Goal: Task Accomplishment & Management: Use online tool/utility

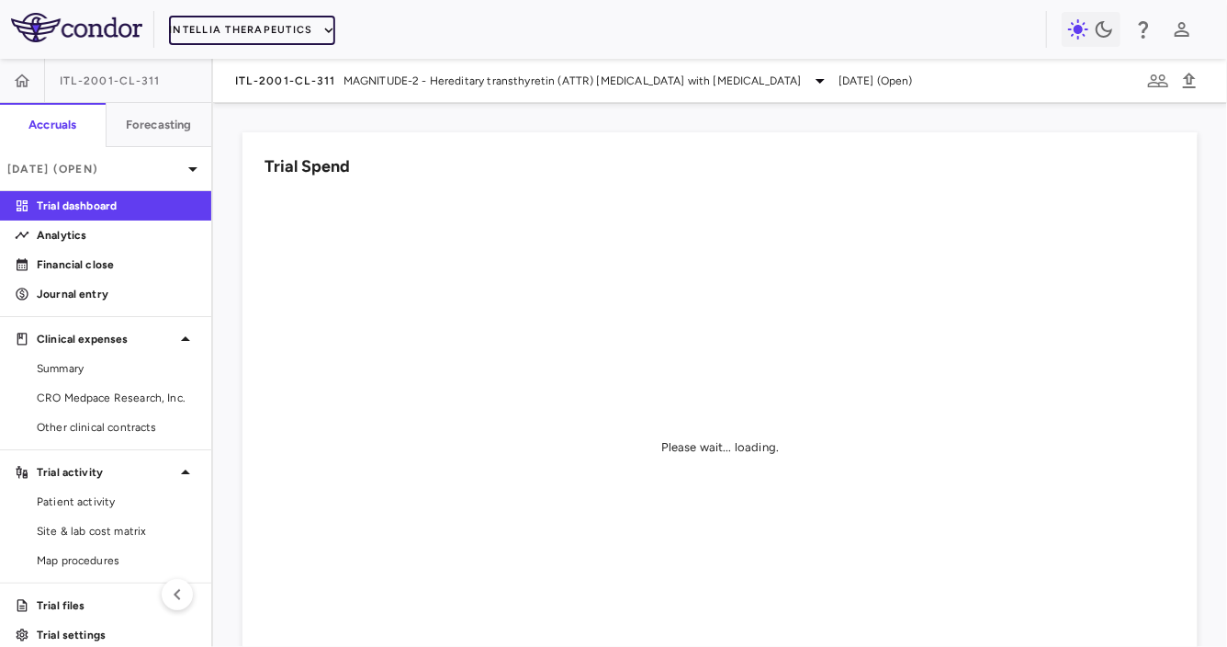
click at [264, 30] on button "Intellia Therapeutics" at bounding box center [251, 30] width 165 height 29
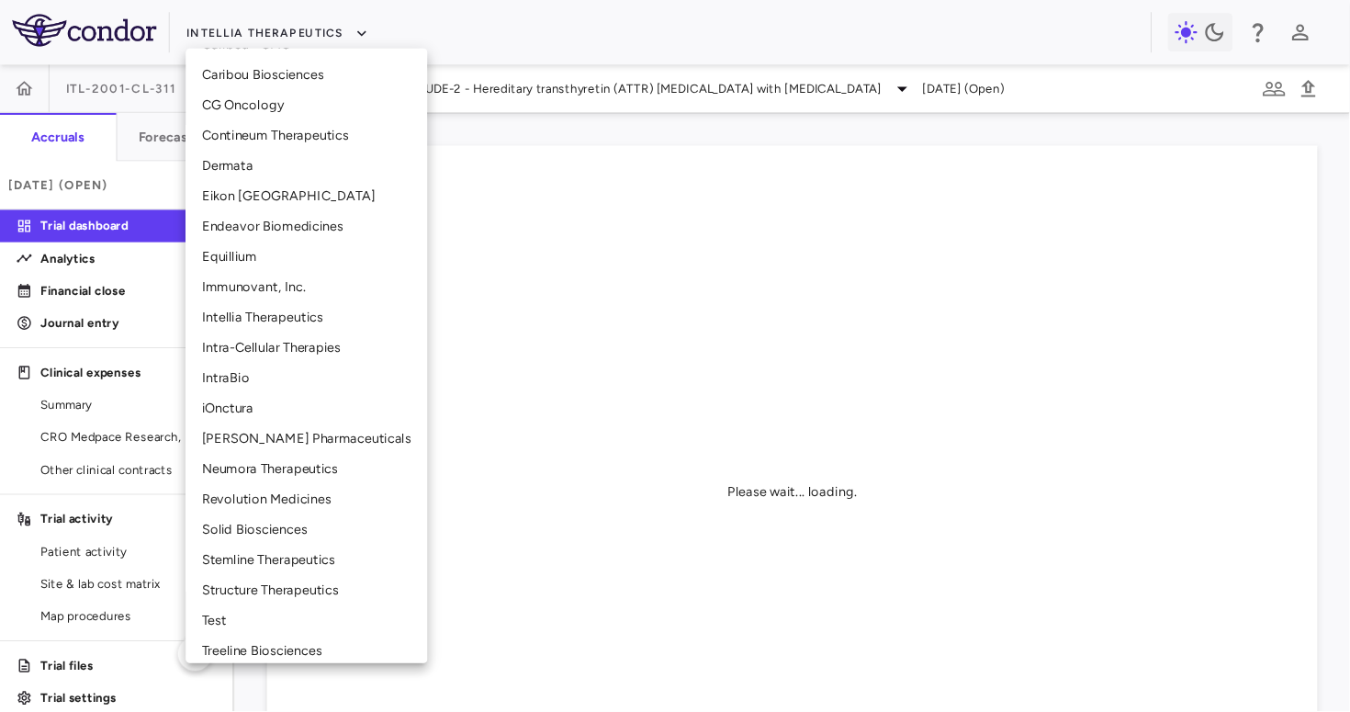
scroll to position [355, 0]
click at [214, 428] on li "Neumora Therapeutics" at bounding box center [279, 427] width 220 height 28
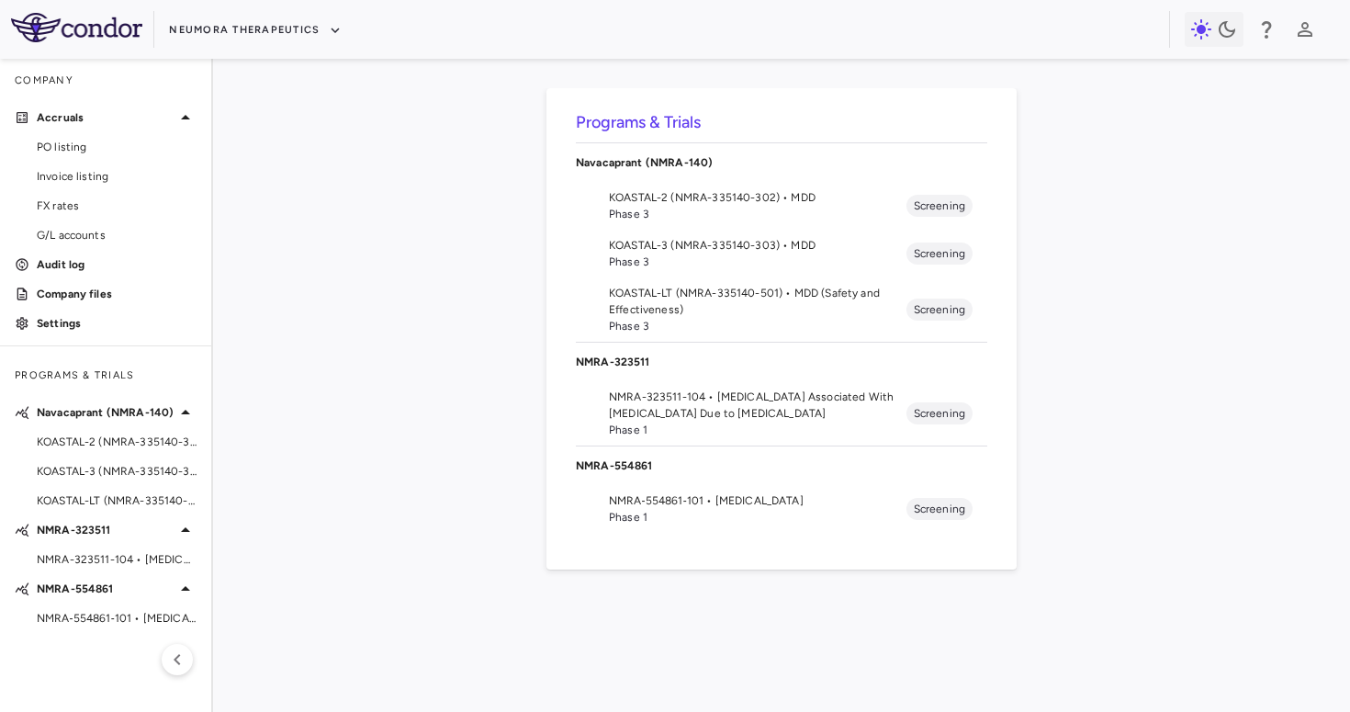
click at [733, 503] on span "NMRA‐554861‐101 • [MEDICAL_DATA]" at bounding box center [758, 500] width 298 height 17
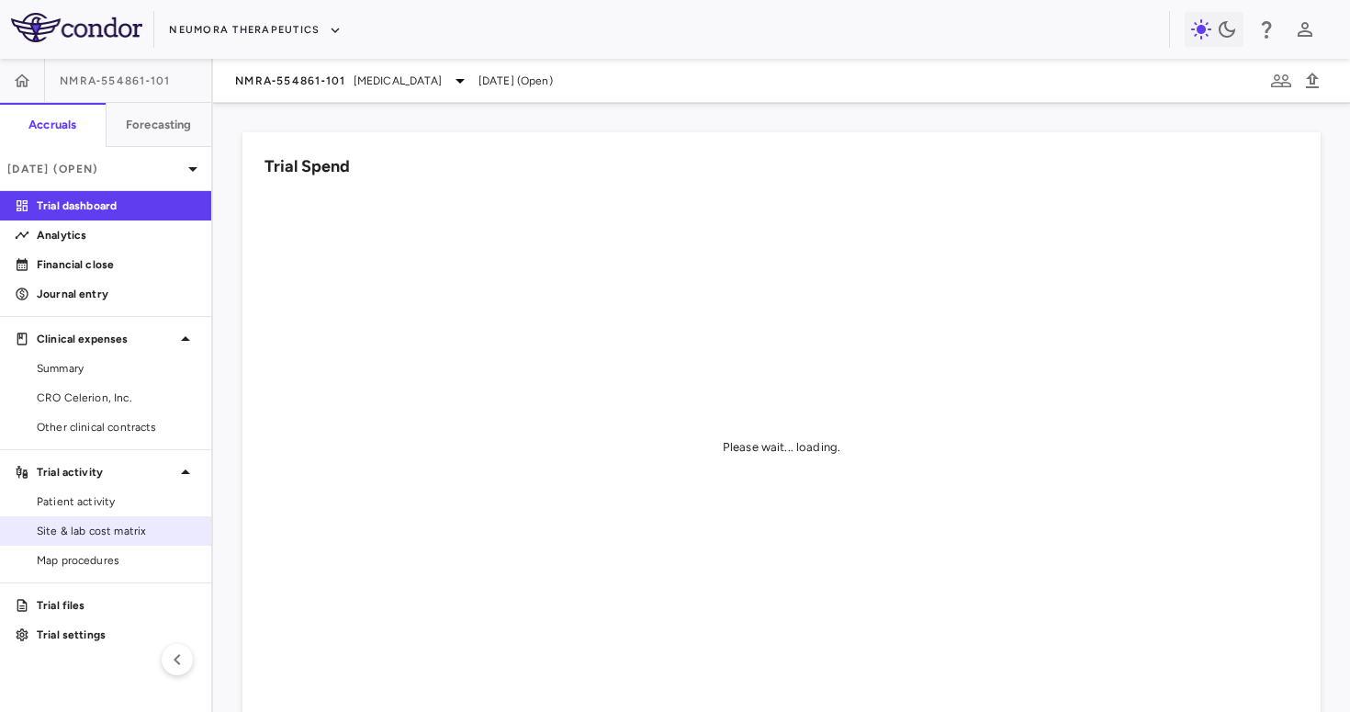
click at [120, 525] on span "Site & lab cost matrix" at bounding box center [117, 531] width 160 height 17
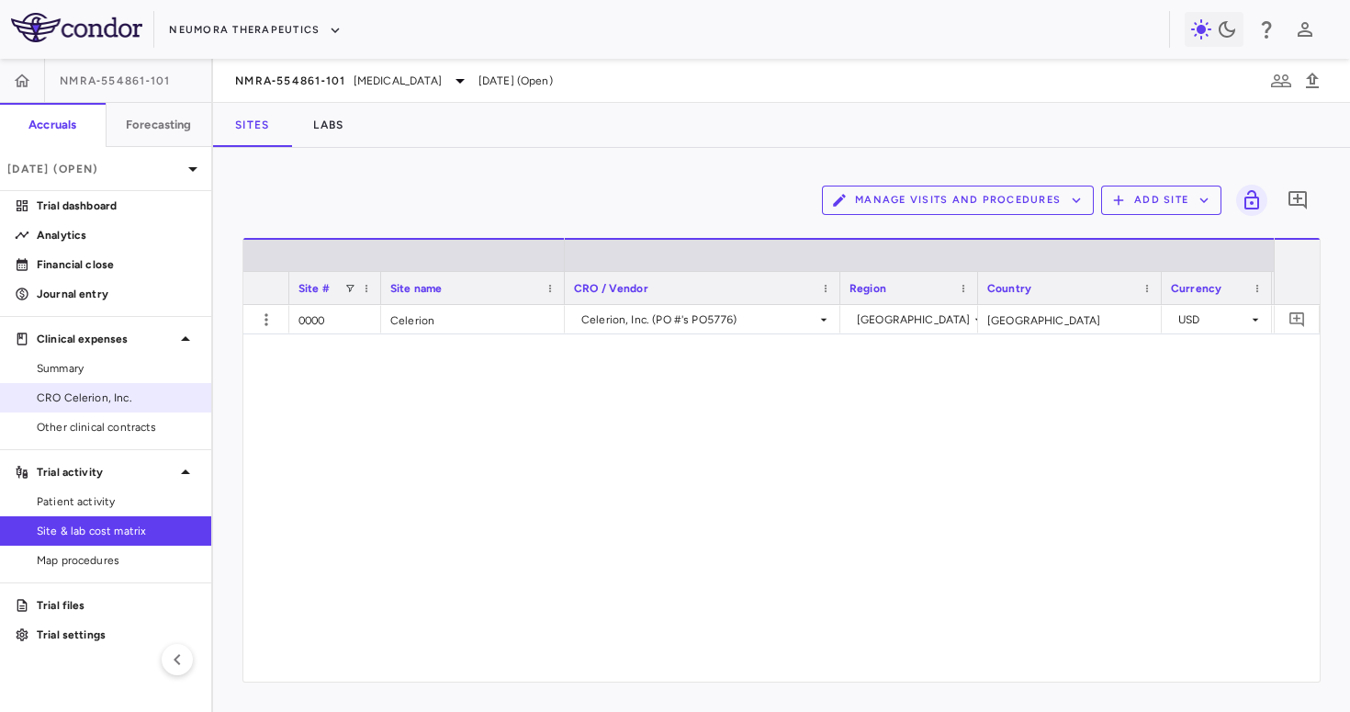
click at [107, 407] on link "CRO Celerion, Inc." at bounding box center [105, 398] width 211 height 28
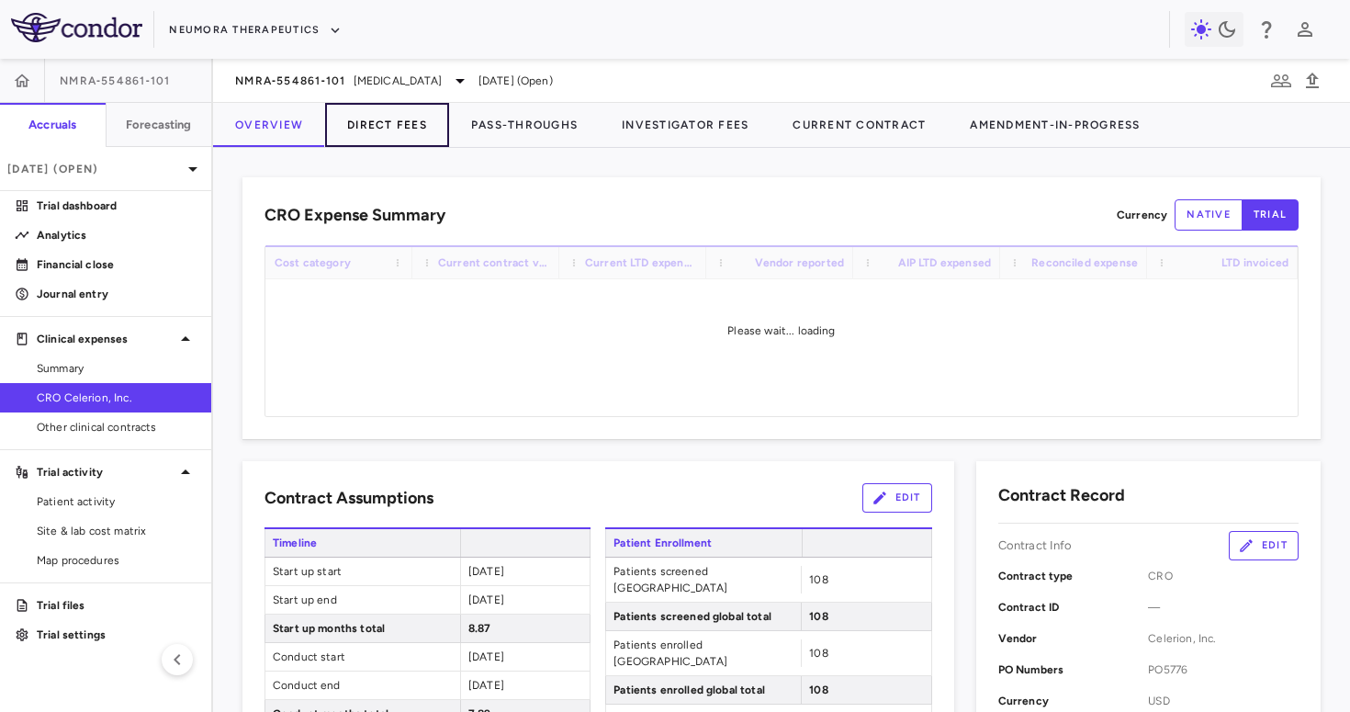
click at [378, 126] on button "Direct Fees" at bounding box center [387, 125] width 124 height 44
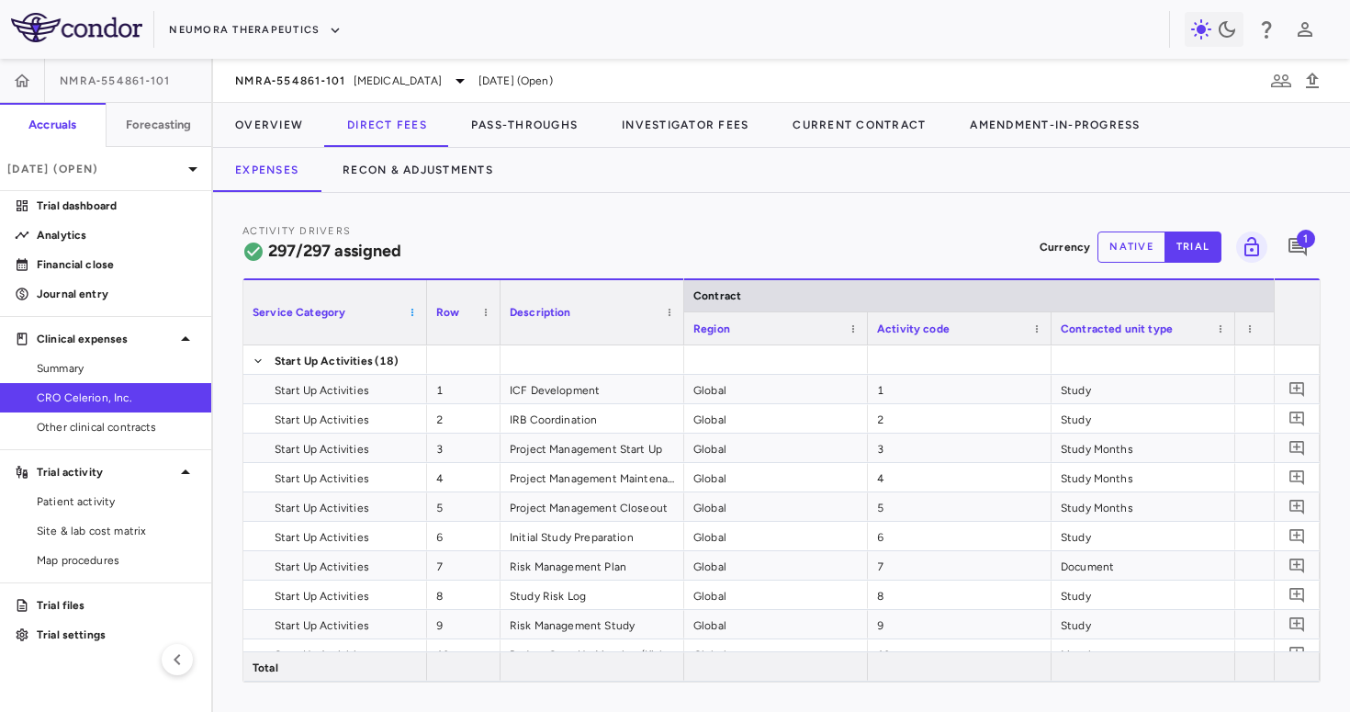
click at [412, 317] on span at bounding box center [412, 312] width 11 height 11
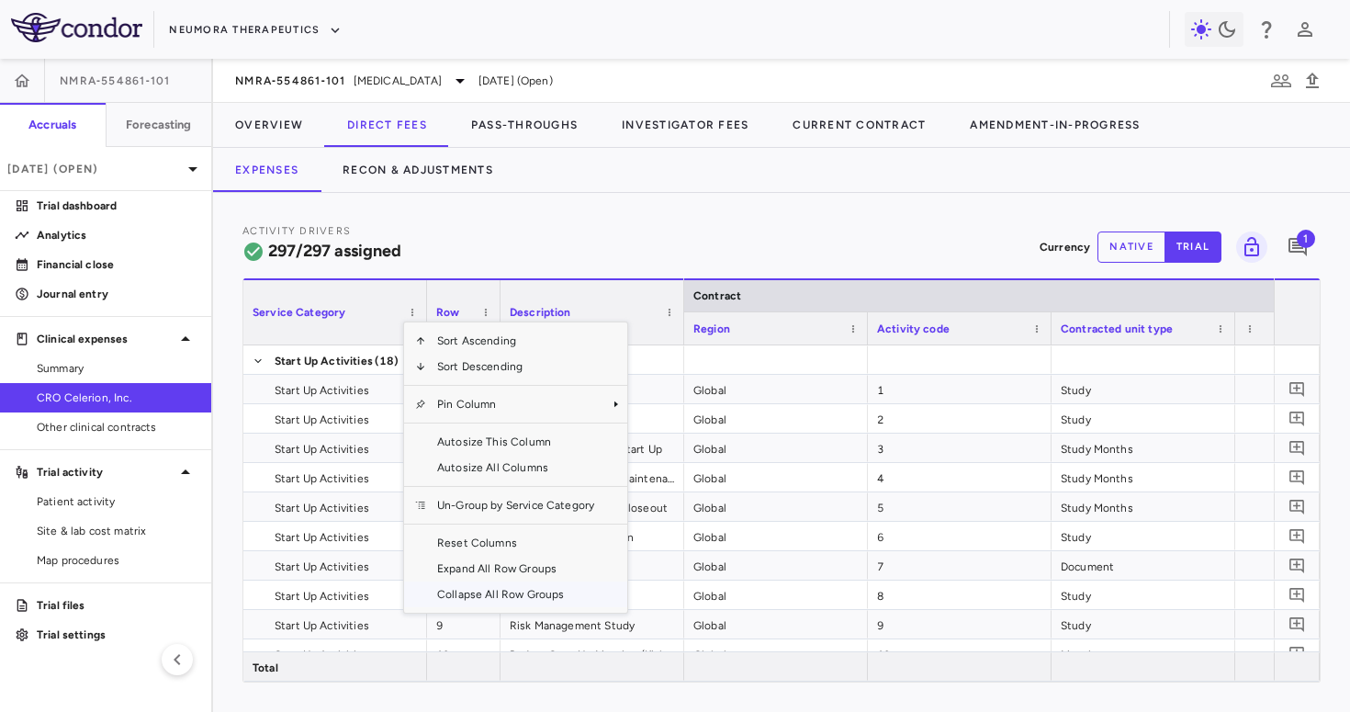
click at [471, 595] on span "Collapse All Row Groups" at bounding box center [515, 595] width 179 height 26
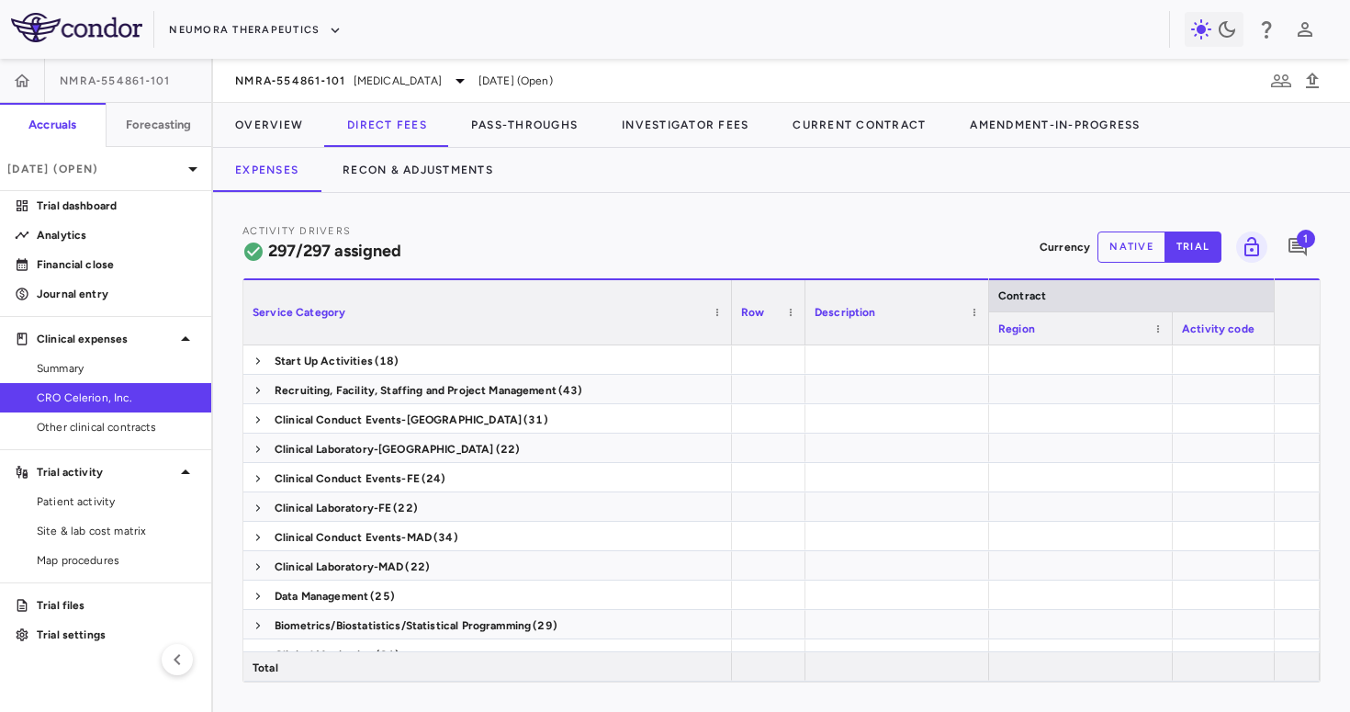
drag, startPoint x: 424, startPoint y: 321, endPoint x: 663, endPoint y: 322, distance: 239.8
click at [728, 322] on div at bounding box center [731, 312] width 7 height 64
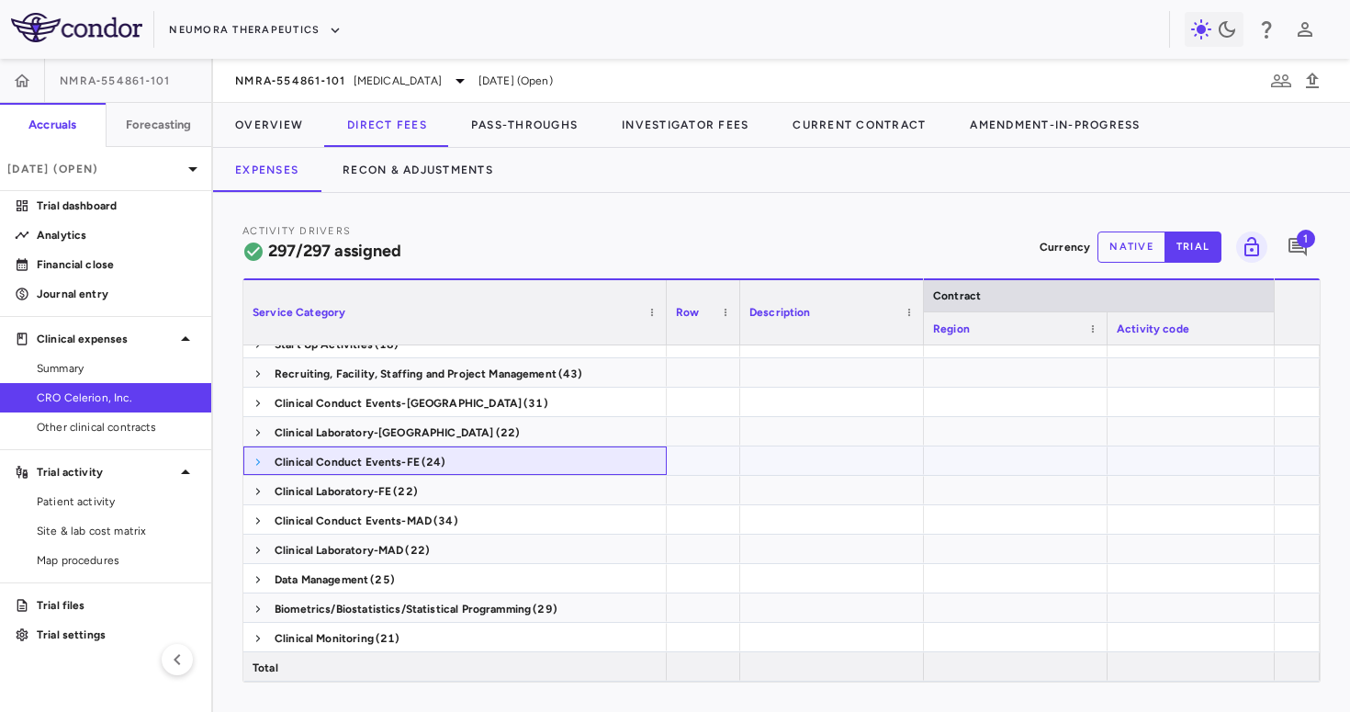
click at [259, 463] on span at bounding box center [258, 462] width 11 height 11
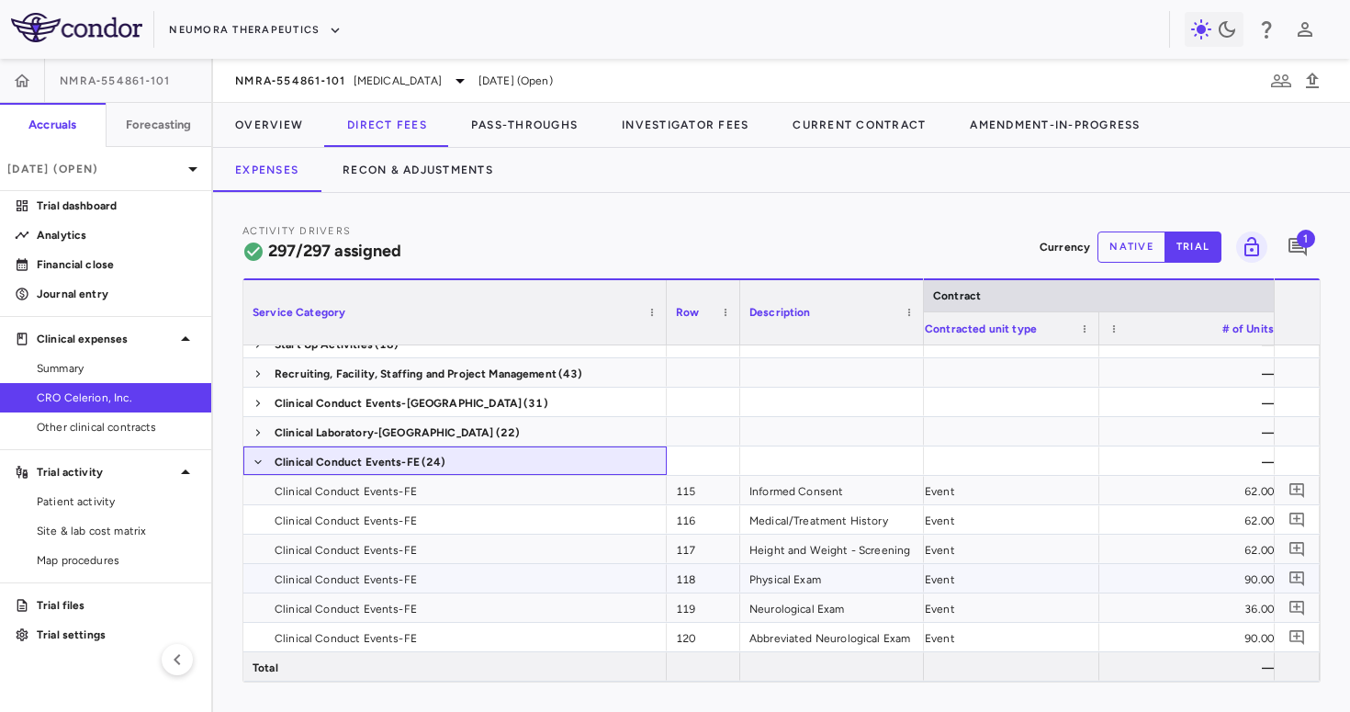
scroll to position [0, 0]
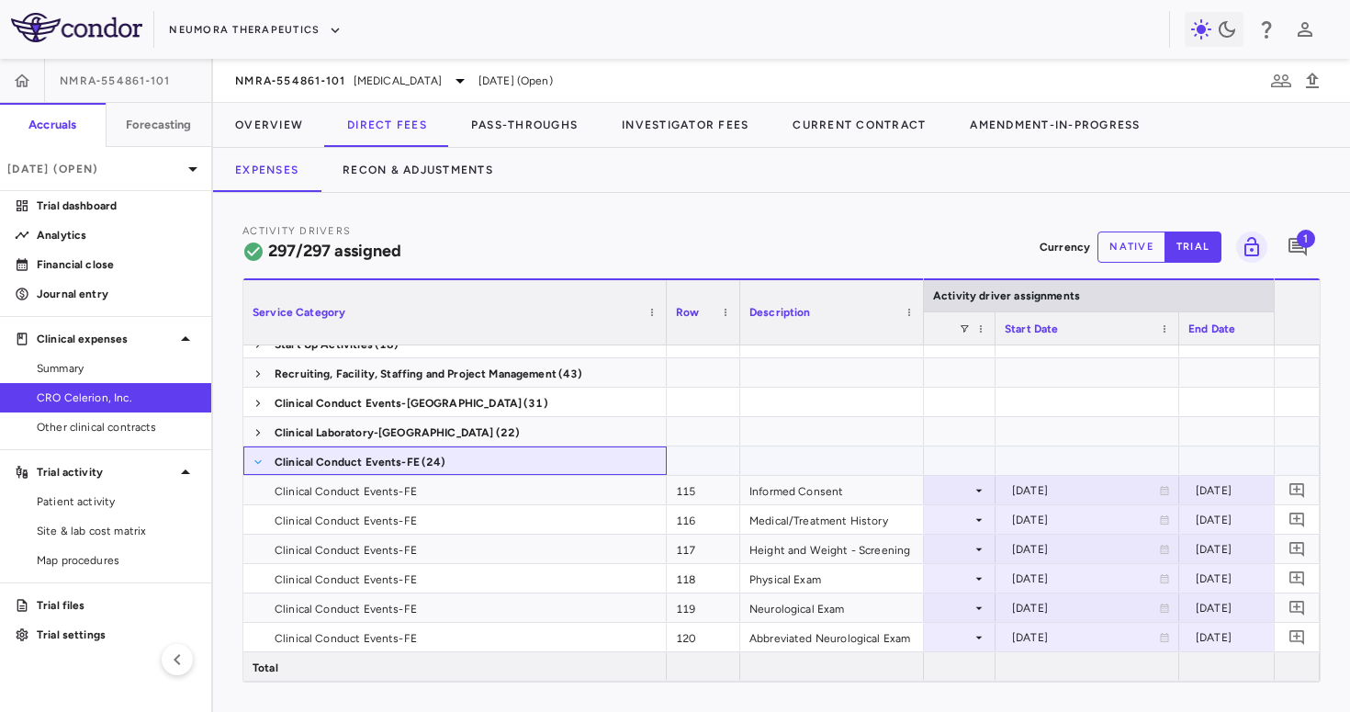
click at [253, 465] on span at bounding box center [258, 462] width 11 height 11
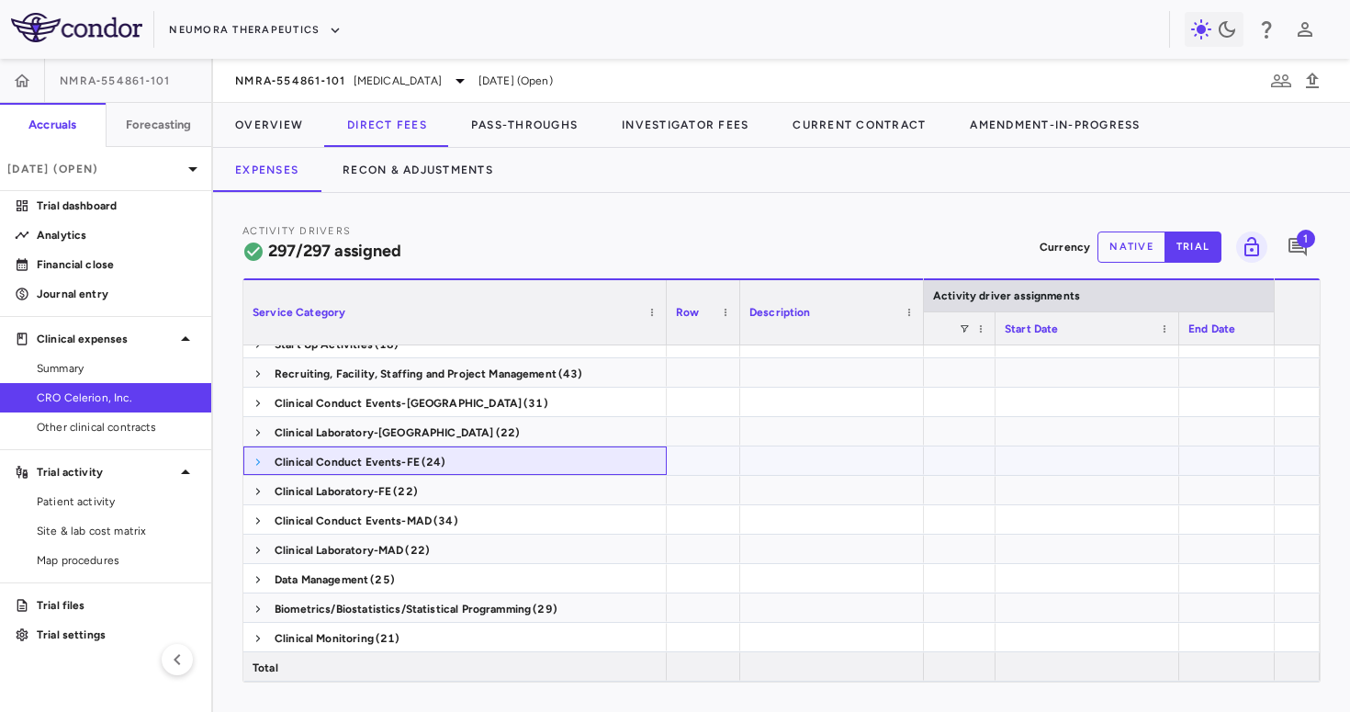
click at [255, 456] on span at bounding box center [258, 461] width 11 height 29
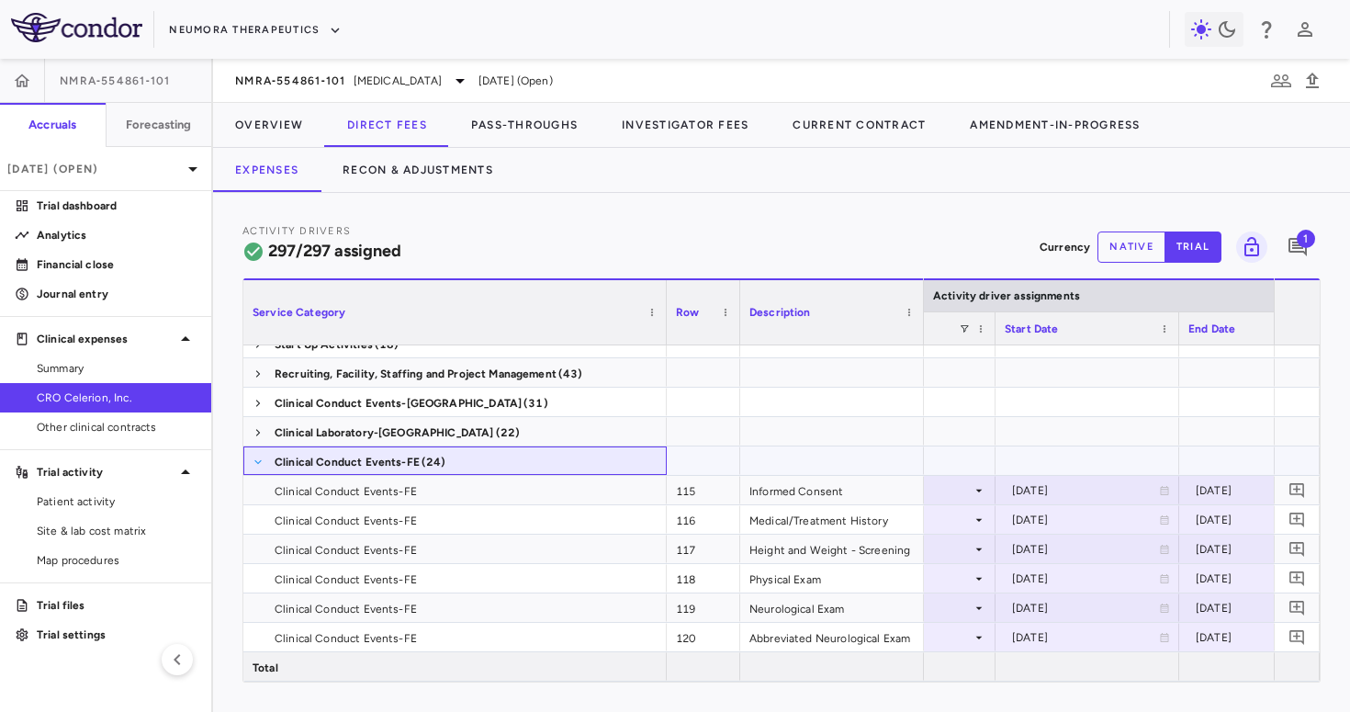
click at [254, 457] on span at bounding box center [258, 462] width 11 height 11
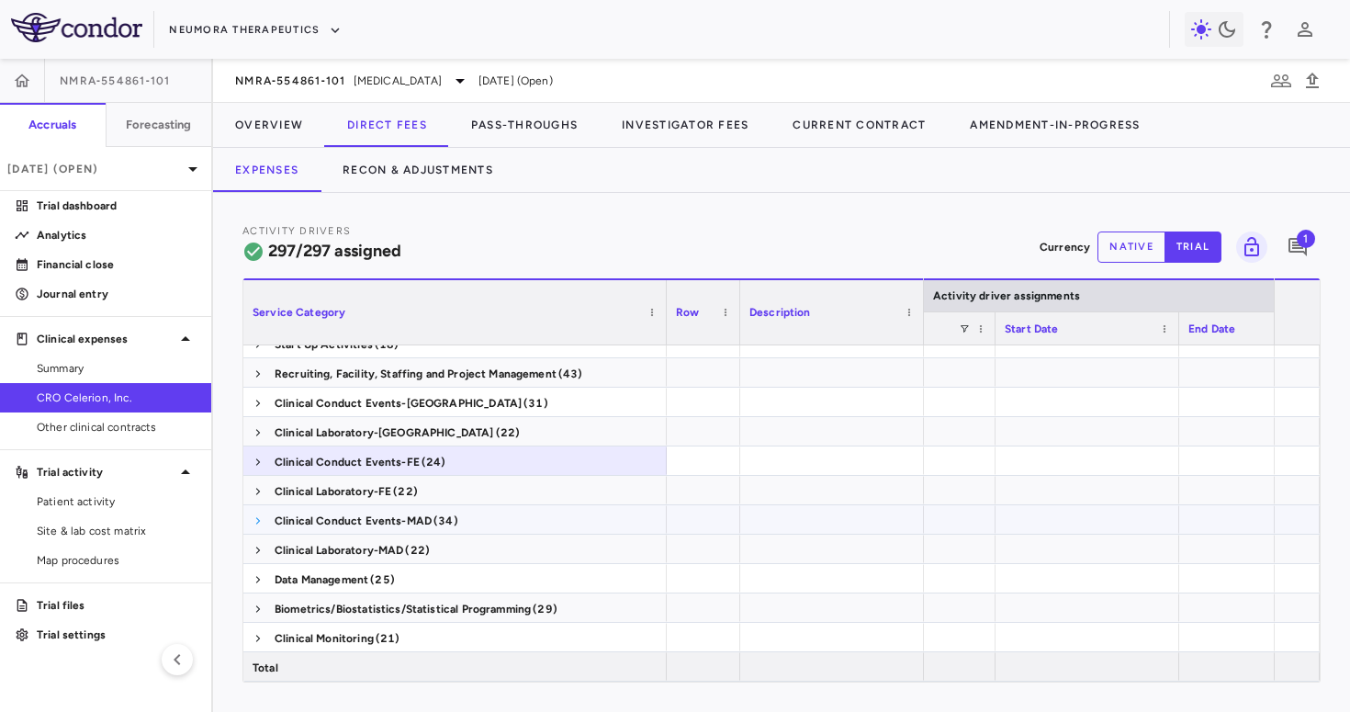
click at [263, 523] on span at bounding box center [258, 520] width 11 height 11
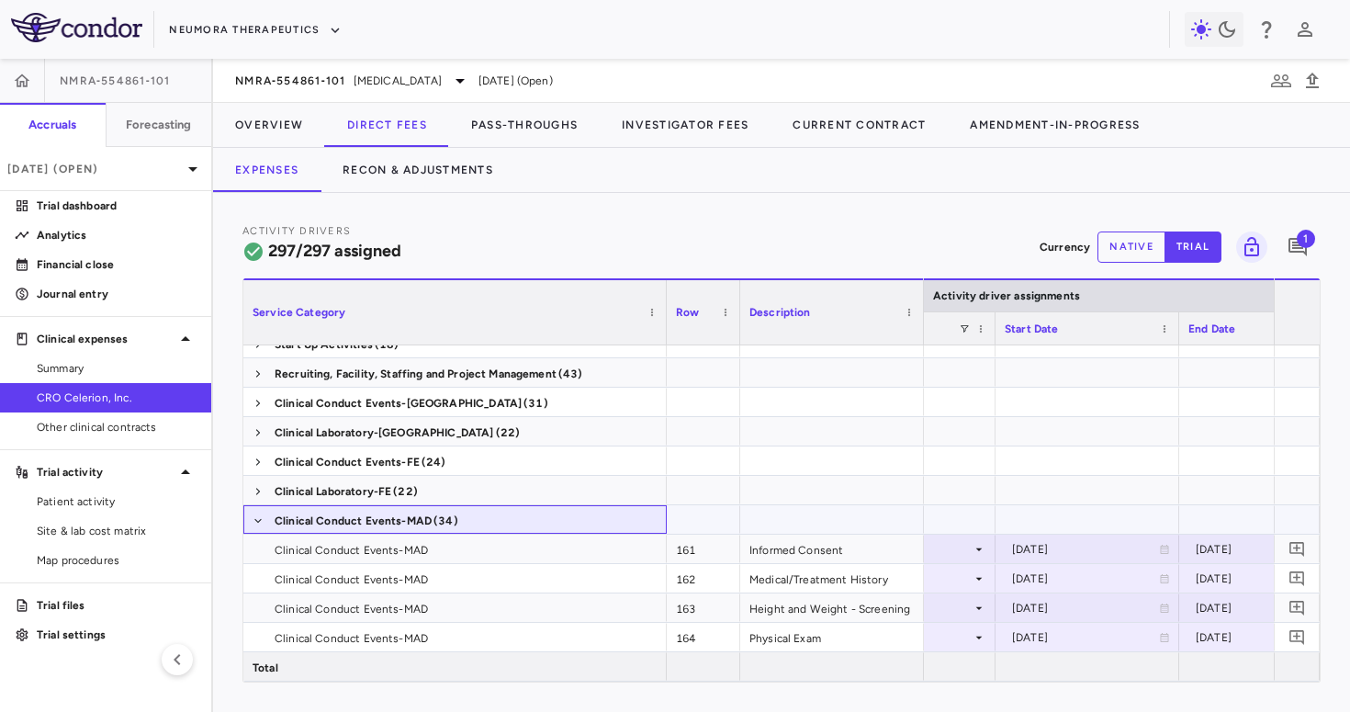
click at [258, 514] on span at bounding box center [258, 520] width 11 height 29
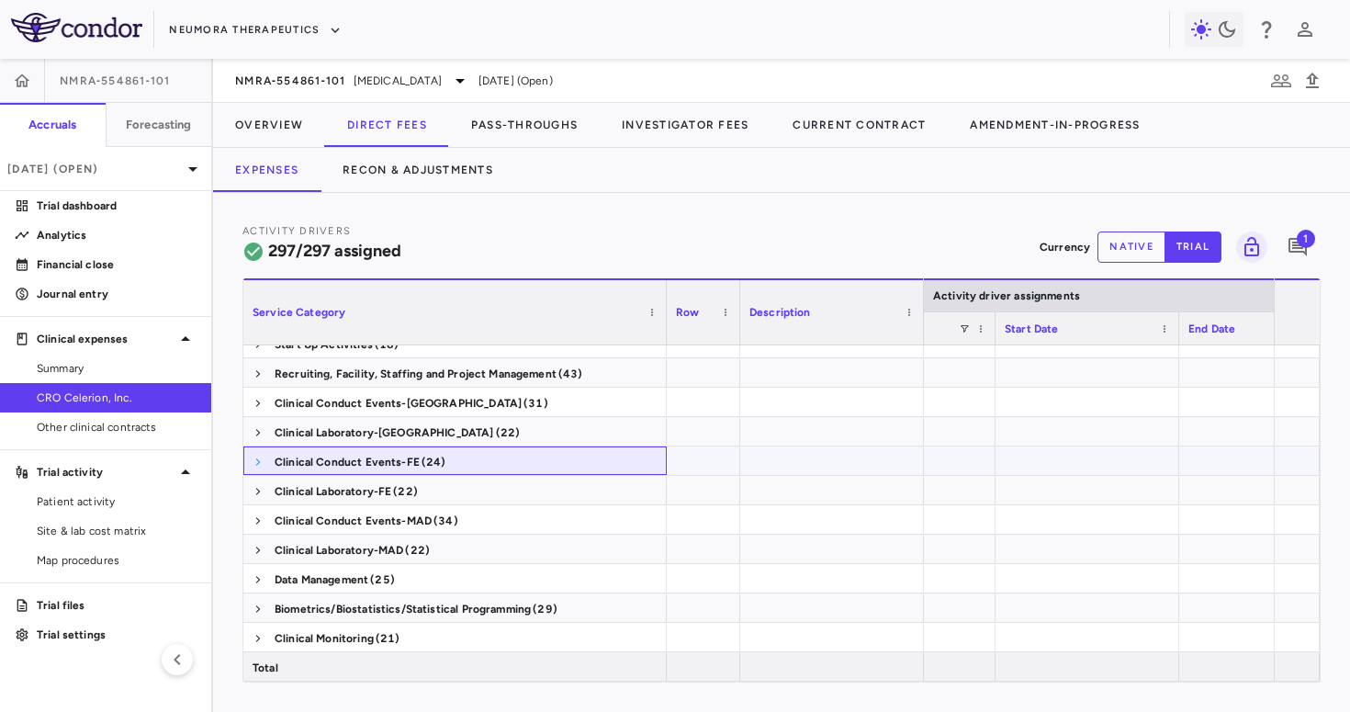
click at [255, 460] on span at bounding box center [258, 462] width 11 height 11
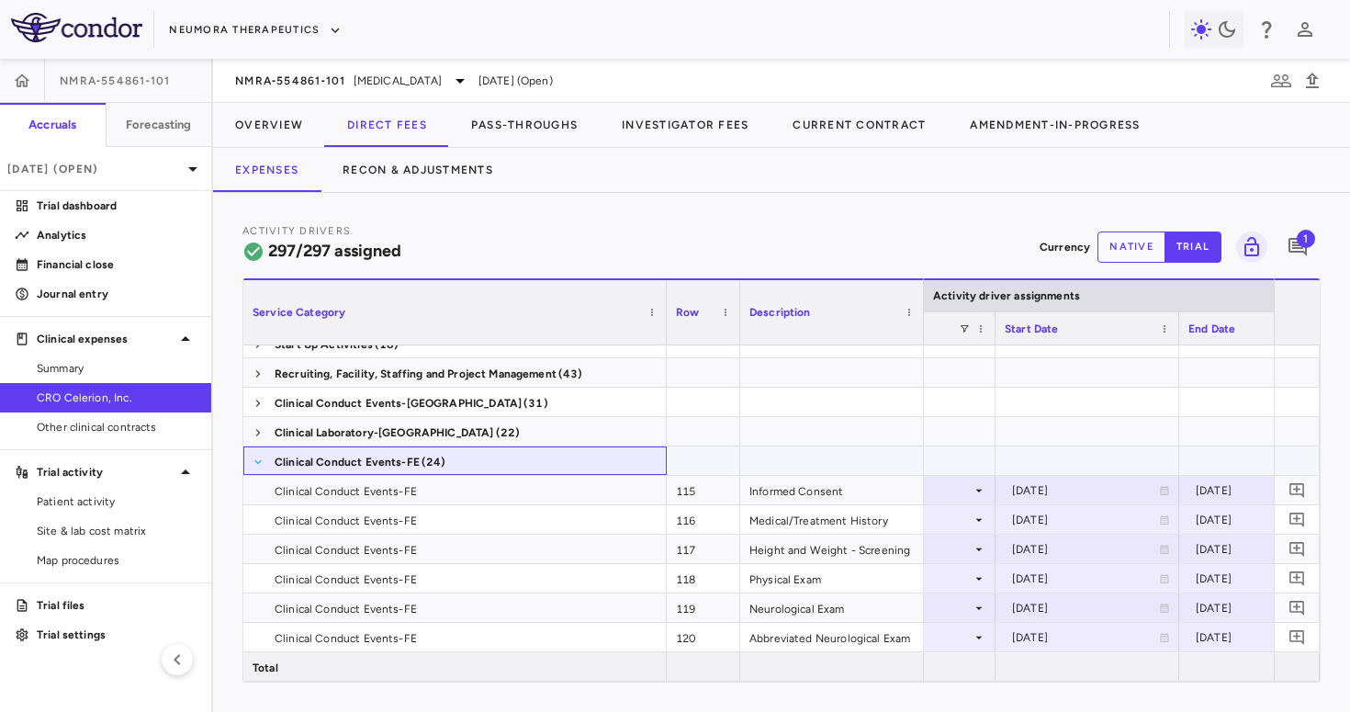
click at [255, 460] on span at bounding box center [258, 462] width 11 height 11
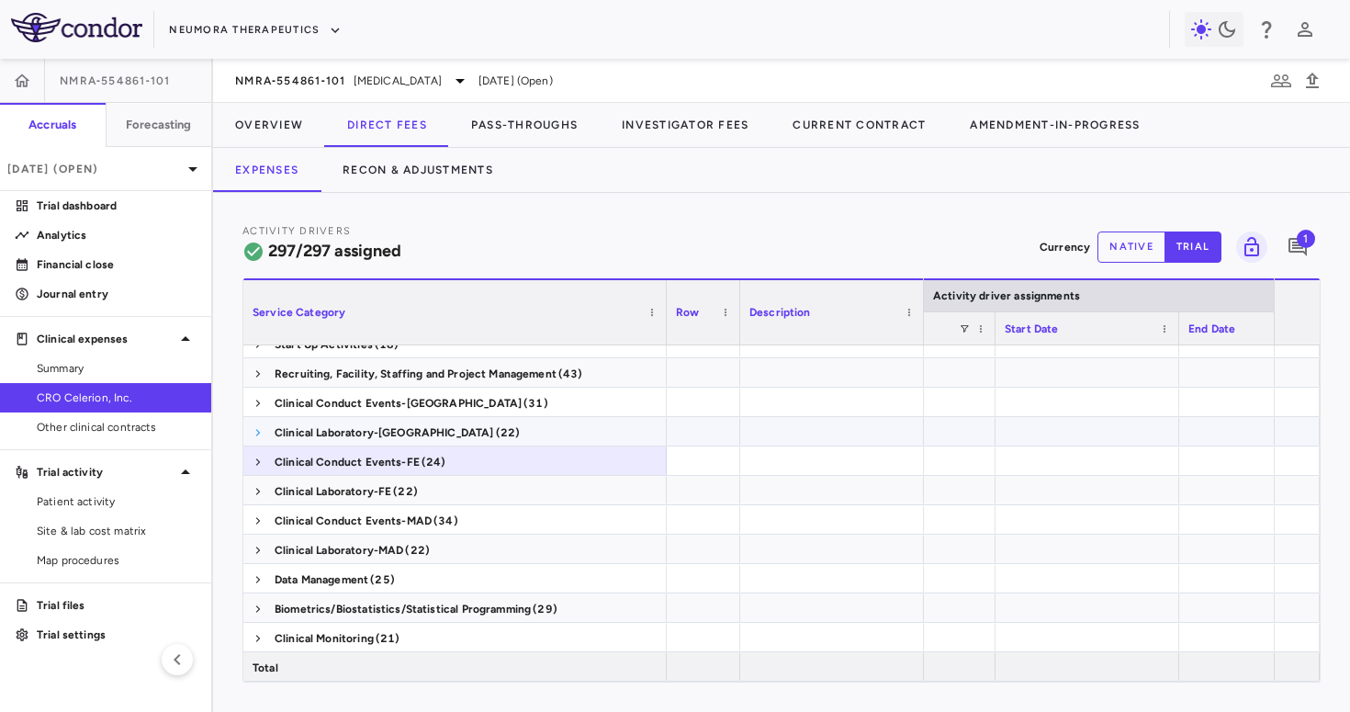
click at [254, 434] on span at bounding box center [258, 432] width 11 height 11
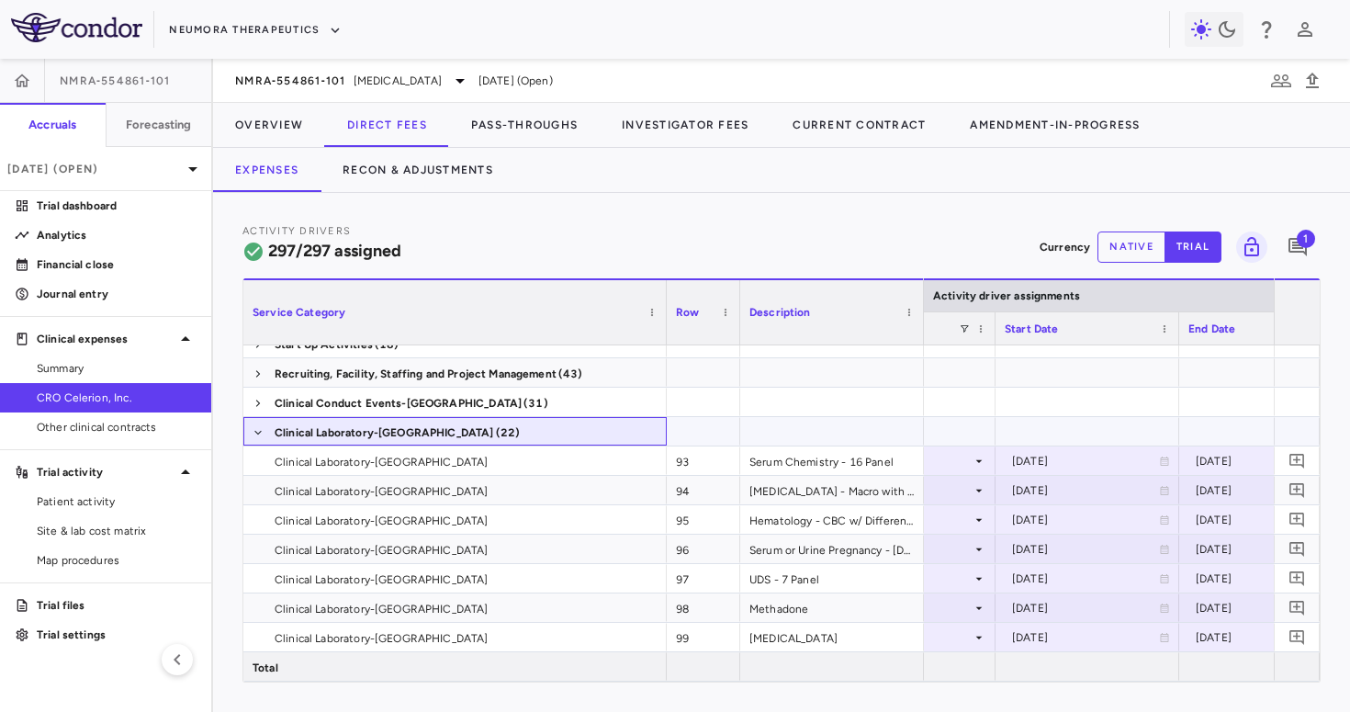
click at [254, 434] on span at bounding box center [258, 432] width 11 height 11
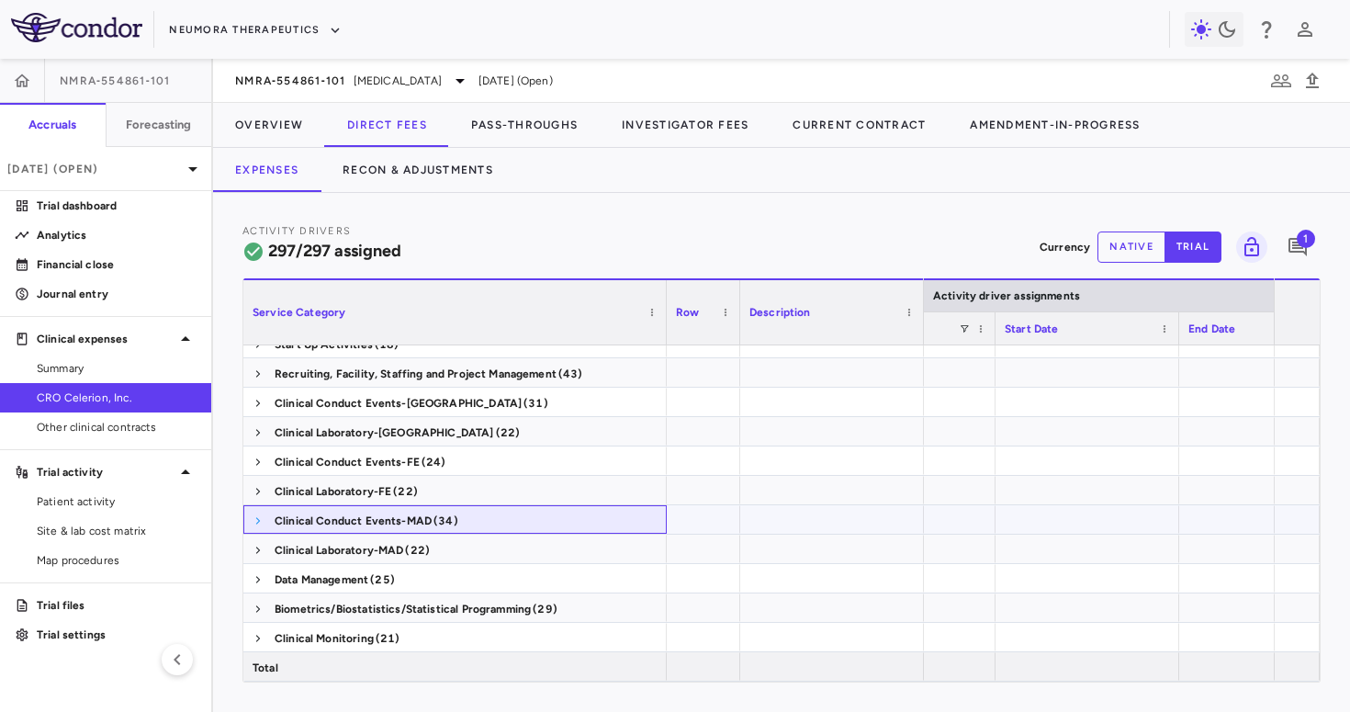
click at [258, 523] on span at bounding box center [258, 520] width 11 height 11
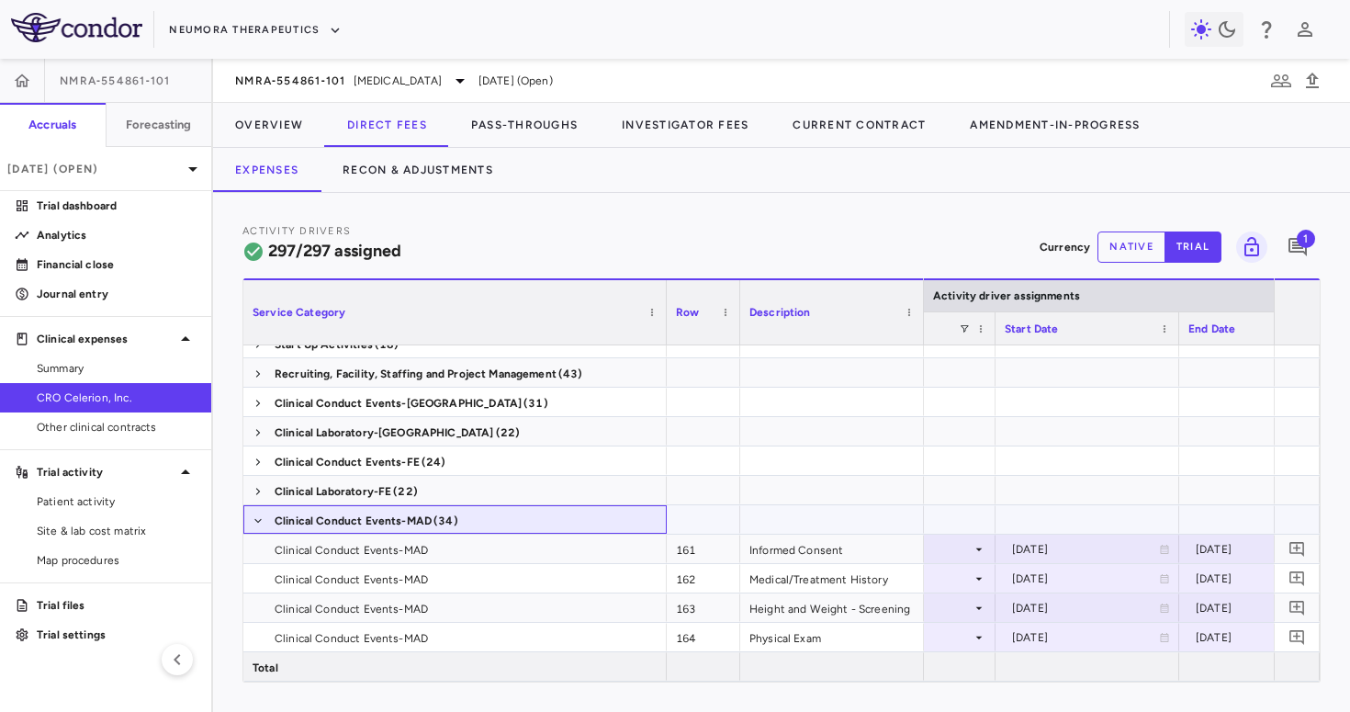
click at [258, 523] on span at bounding box center [258, 520] width 11 height 11
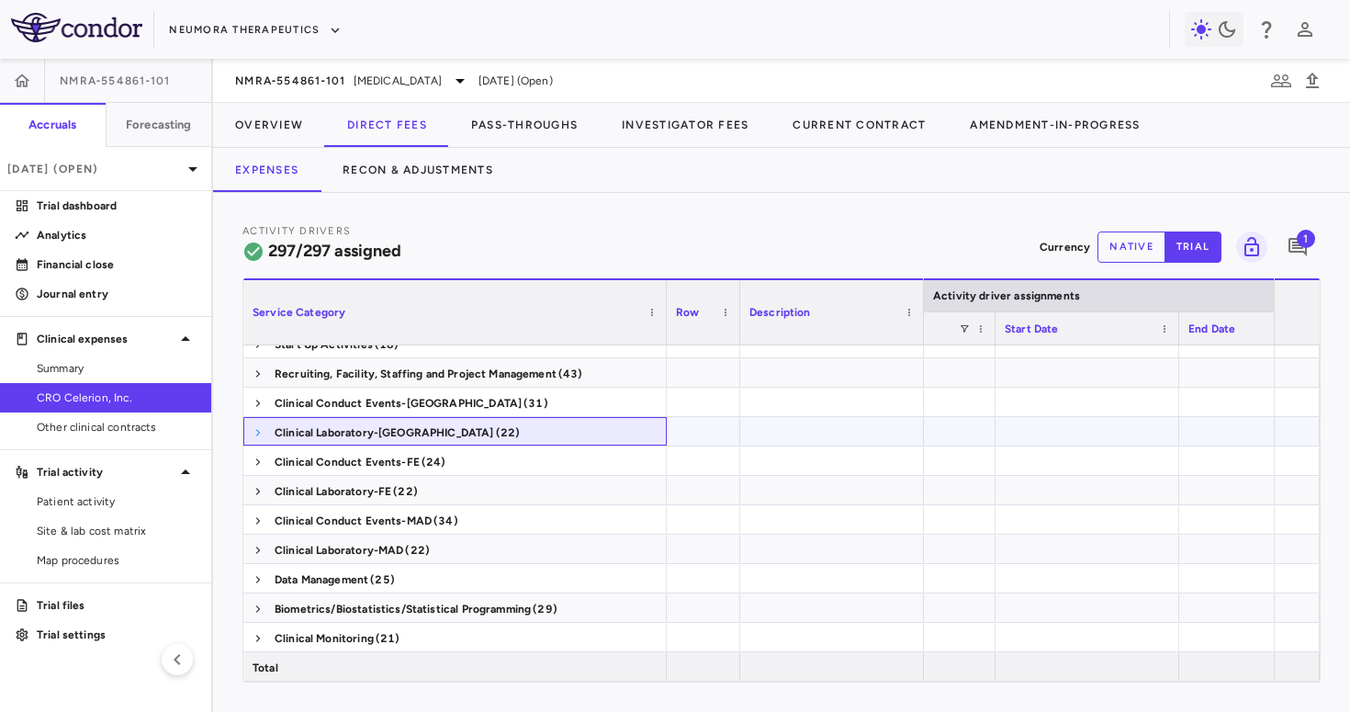
click at [258, 435] on span at bounding box center [258, 432] width 11 height 11
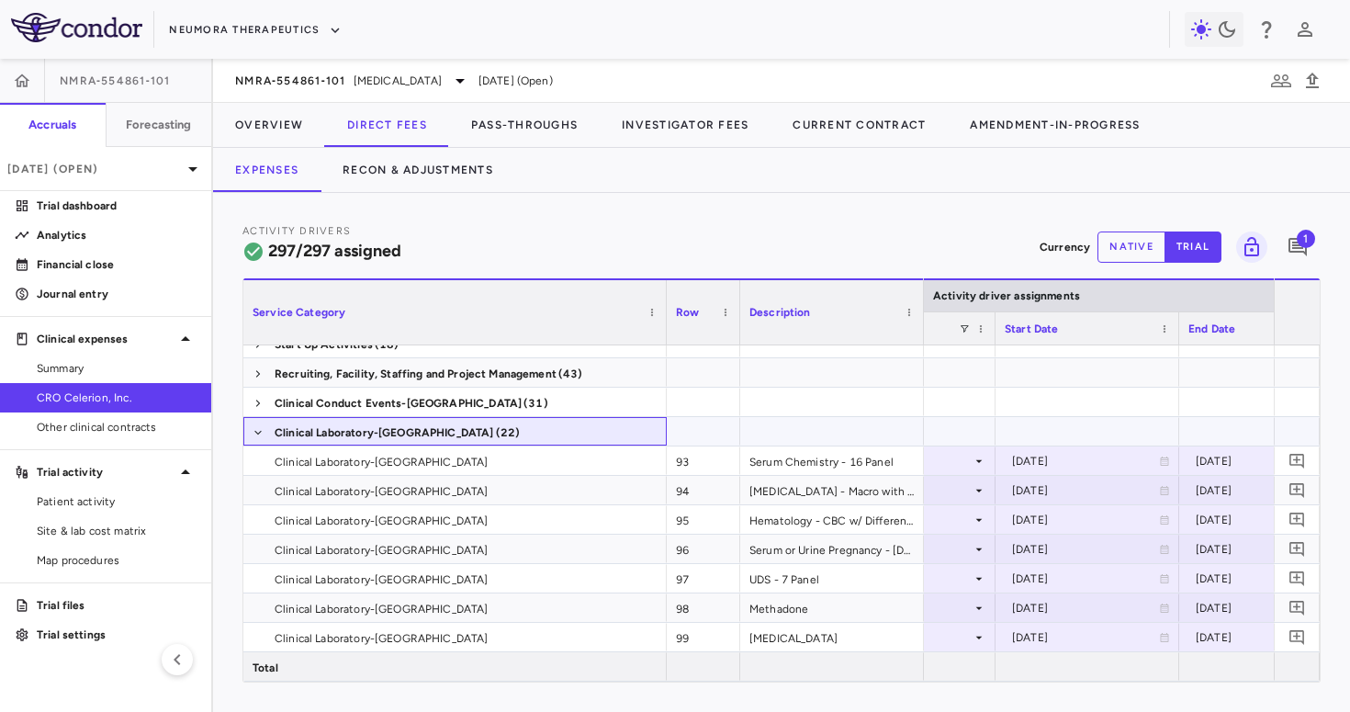
click at [258, 435] on span at bounding box center [258, 432] width 11 height 11
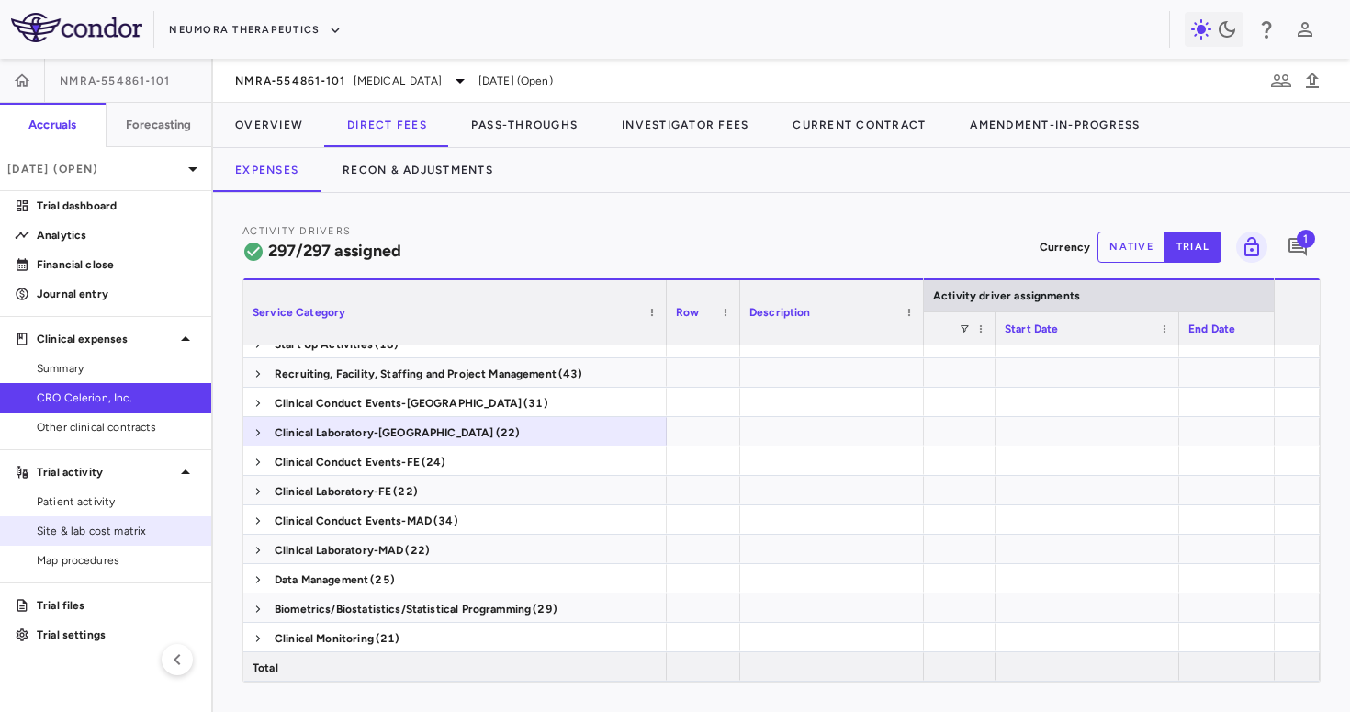
click at [142, 532] on span "Site & lab cost matrix" at bounding box center [117, 531] width 160 height 17
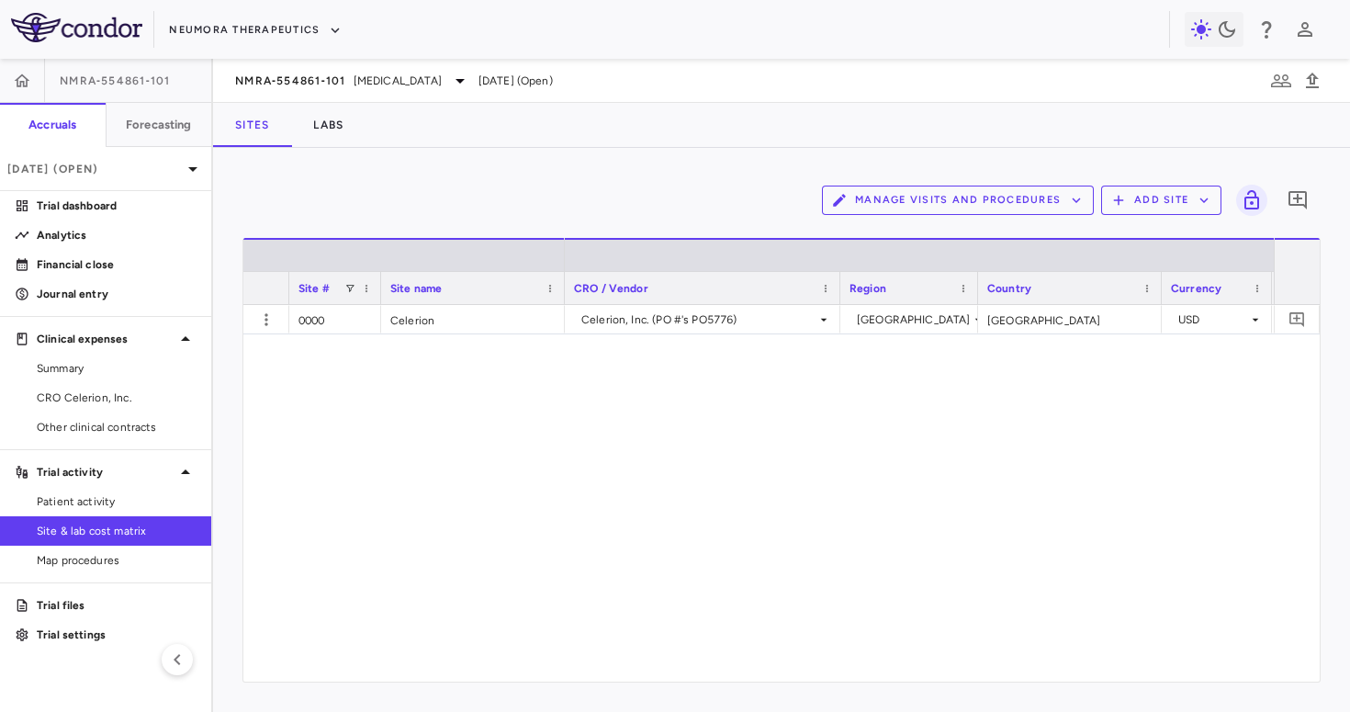
click at [976, 223] on div "Manage Visits and Procedures Add Site 0 Drag here to set row groups Drag here t…" at bounding box center [782, 429] width 1079 height 505
click at [976, 210] on button "Manage Visits and Procedures" at bounding box center [958, 200] width 272 height 29
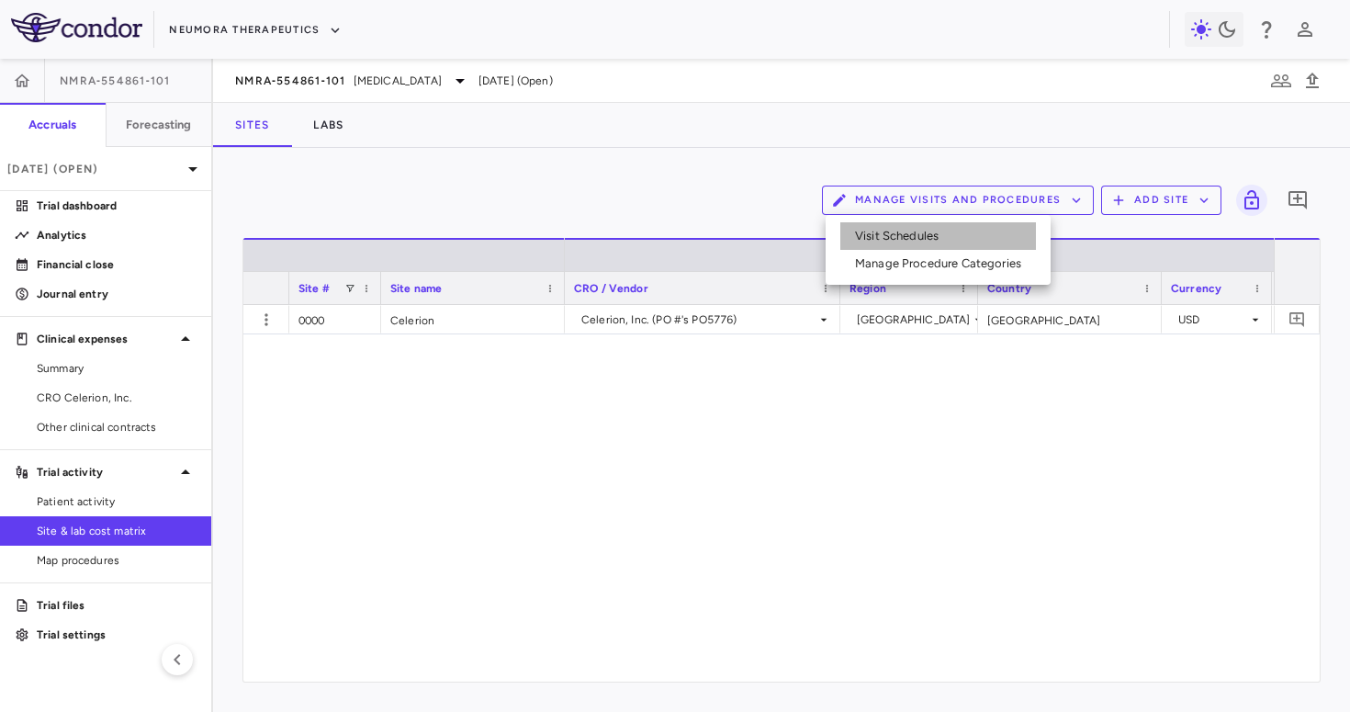
click at [931, 232] on li "Visit Schedules" at bounding box center [939, 236] width 196 height 28
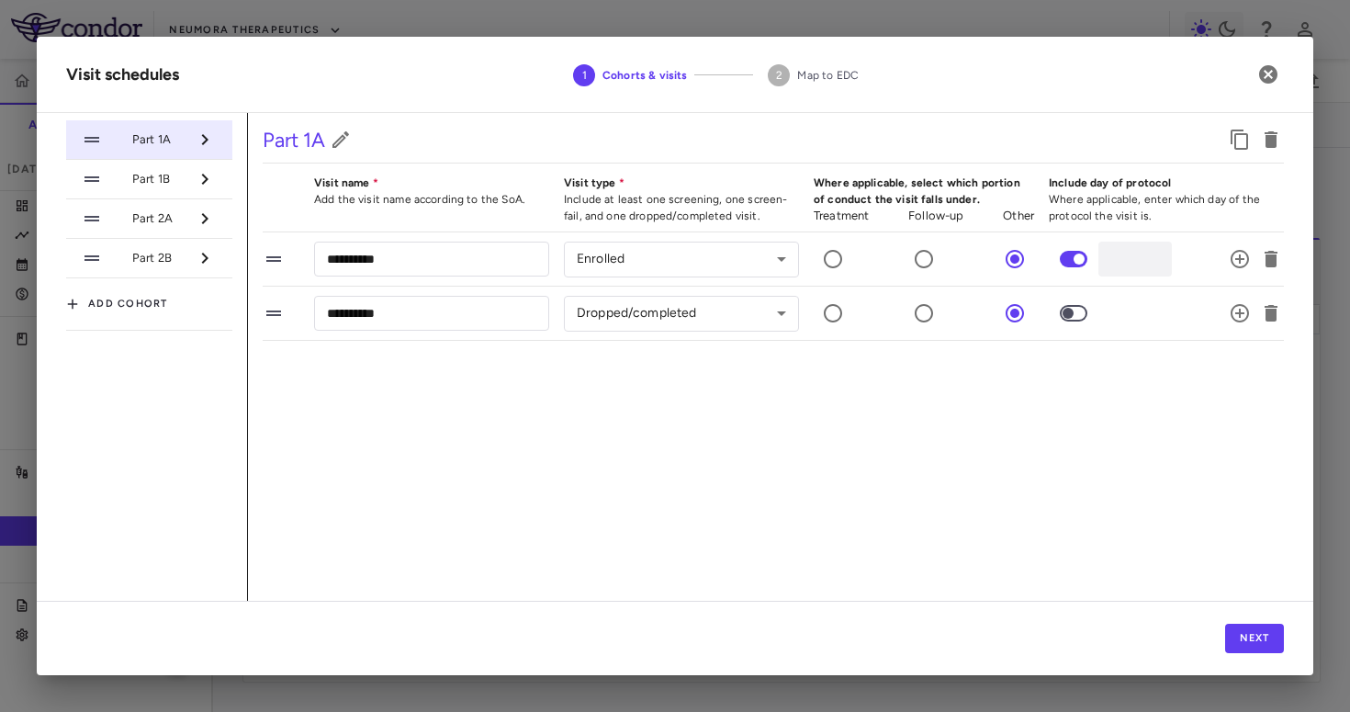
click at [158, 176] on span "Part 1B" at bounding box center [160, 179] width 56 height 17
click at [142, 223] on span "Part 2A" at bounding box center [160, 218] width 56 height 17
click at [143, 264] on span "Part 2B" at bounding box center [160, 258] width 56 height 17
click at [144, 218] on span "Part 2A" at bounding box center [160, 218] width 56 height 17
click at [164, 192] on li "Part 1B" at bounding box center [149, 180] width 166 height 40
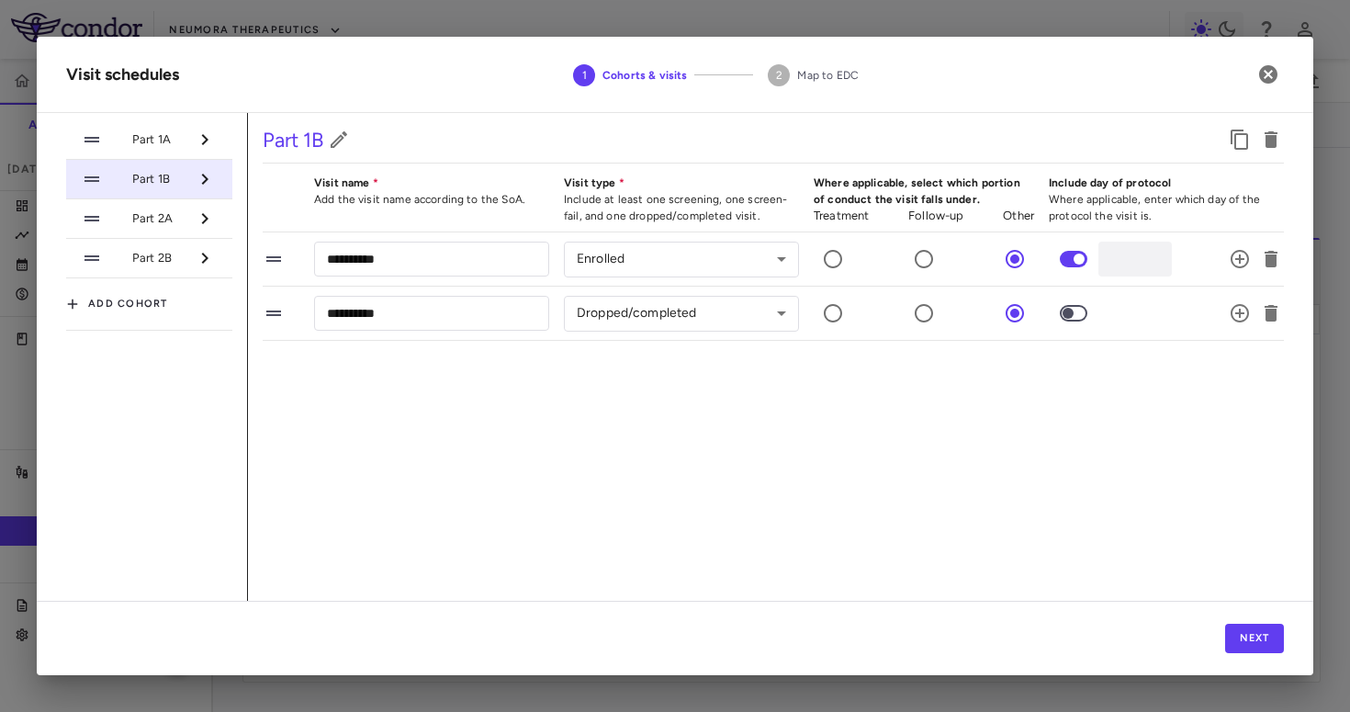
click at [180, 154] on li "Part 1A" at bounding box center [149, 140] width 166 height 40
click at [1271, 74] on icon "button" at bounding box center [1269, 74] width 18 height 18
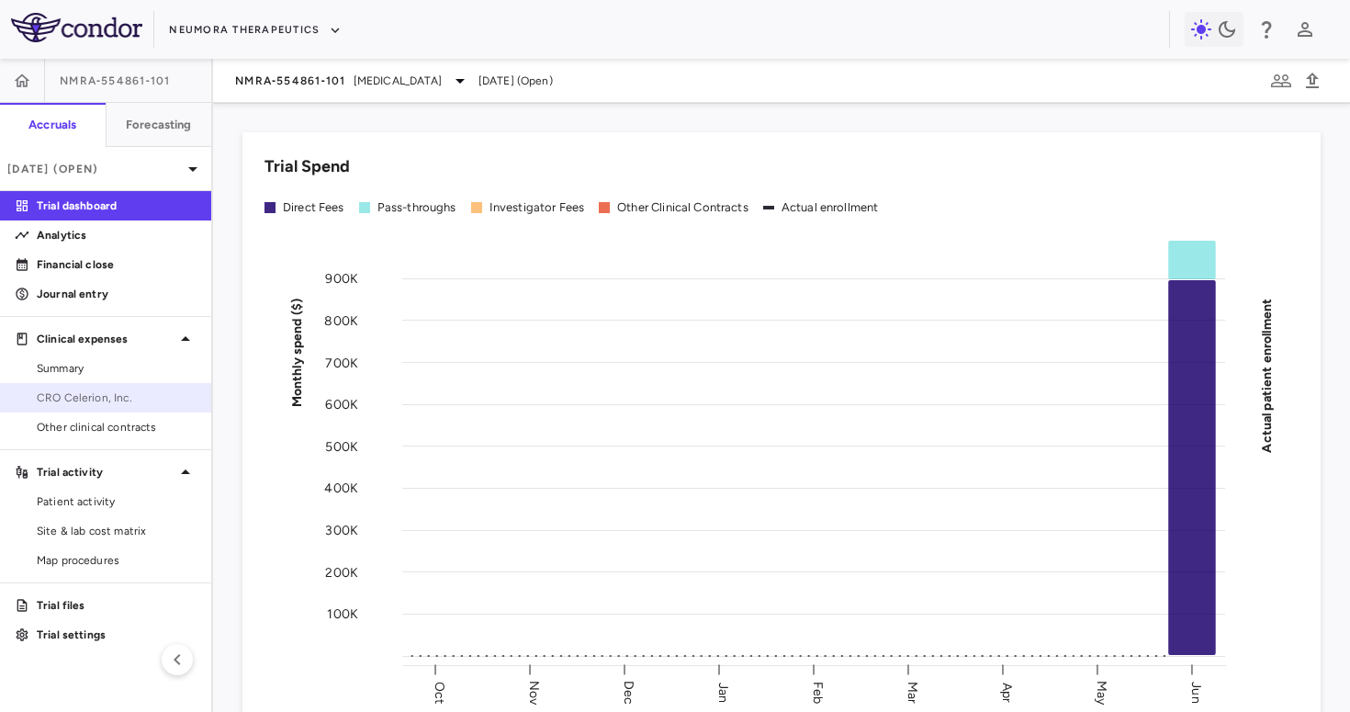
click at [152, 396] on span "CRO Celerion, Inc." at bounding box center [117, 398] width 160 height 17
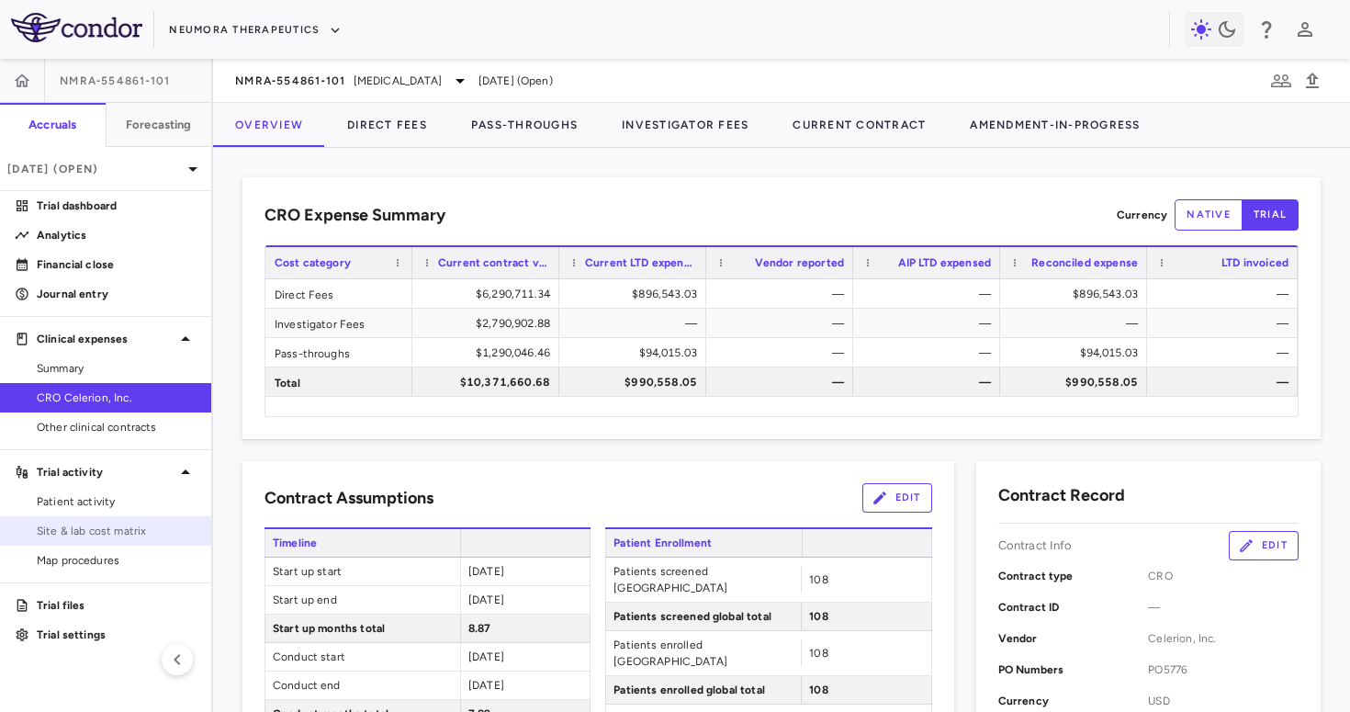
click at [116, 527] on span "Site & lab cost matrix" at bounding box center [117, 531] width 160 height 17
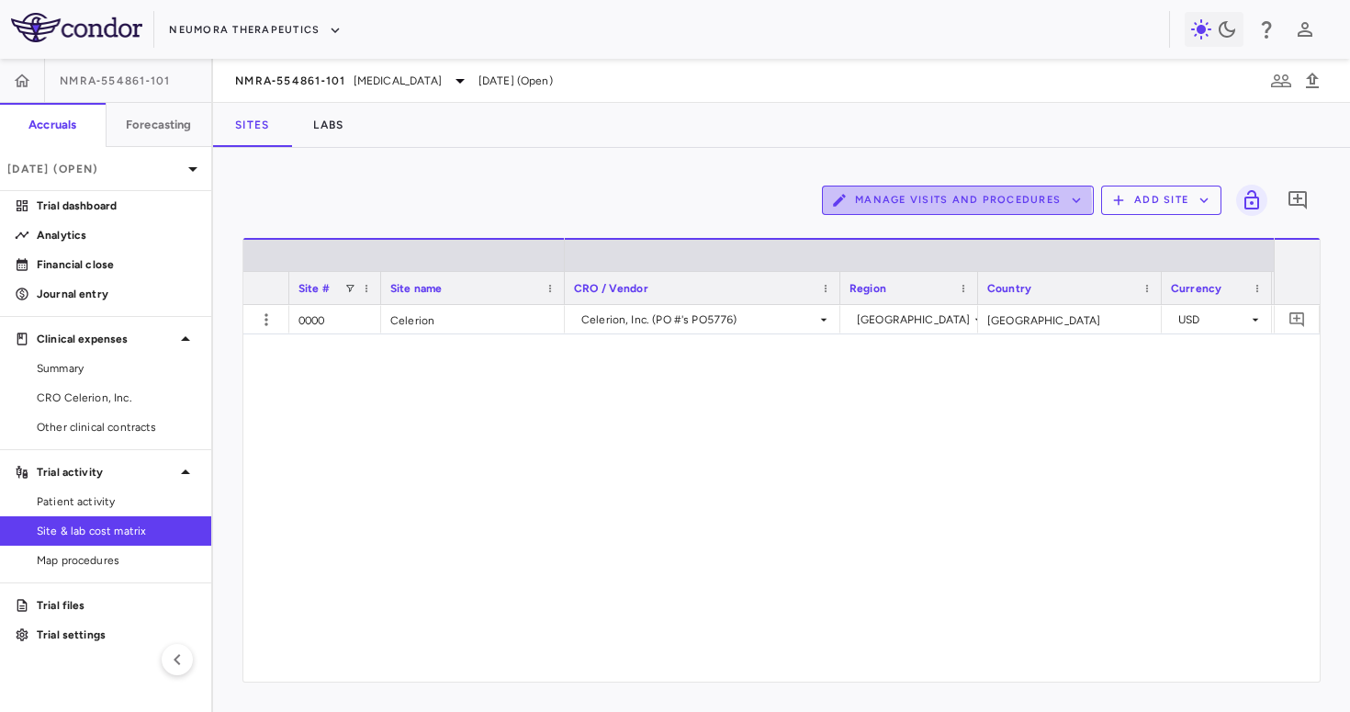
click at [933, 203] on button "Manage Visits and Procedures" at bounding box center [958, 200] width 272 height 29
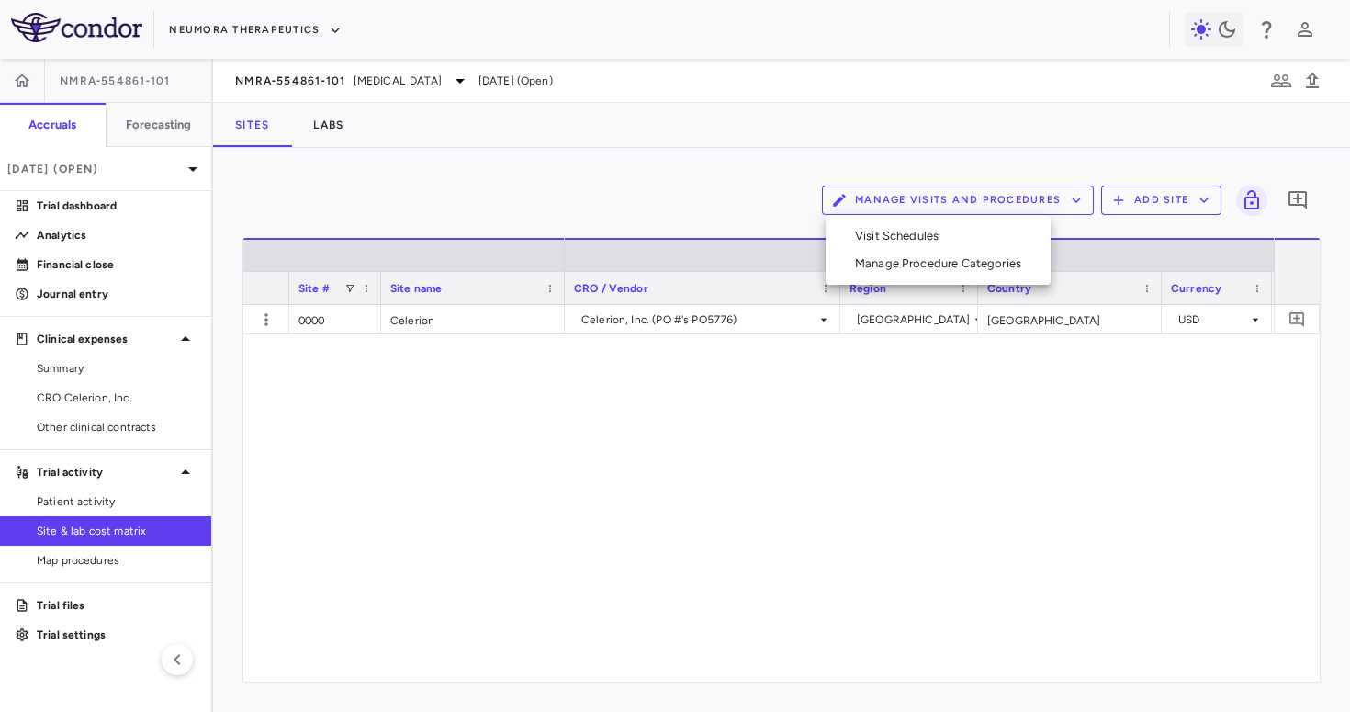
click at [906, 228] on li "Visit Schedules" at bounding box center [939, 236] width 196 height 28
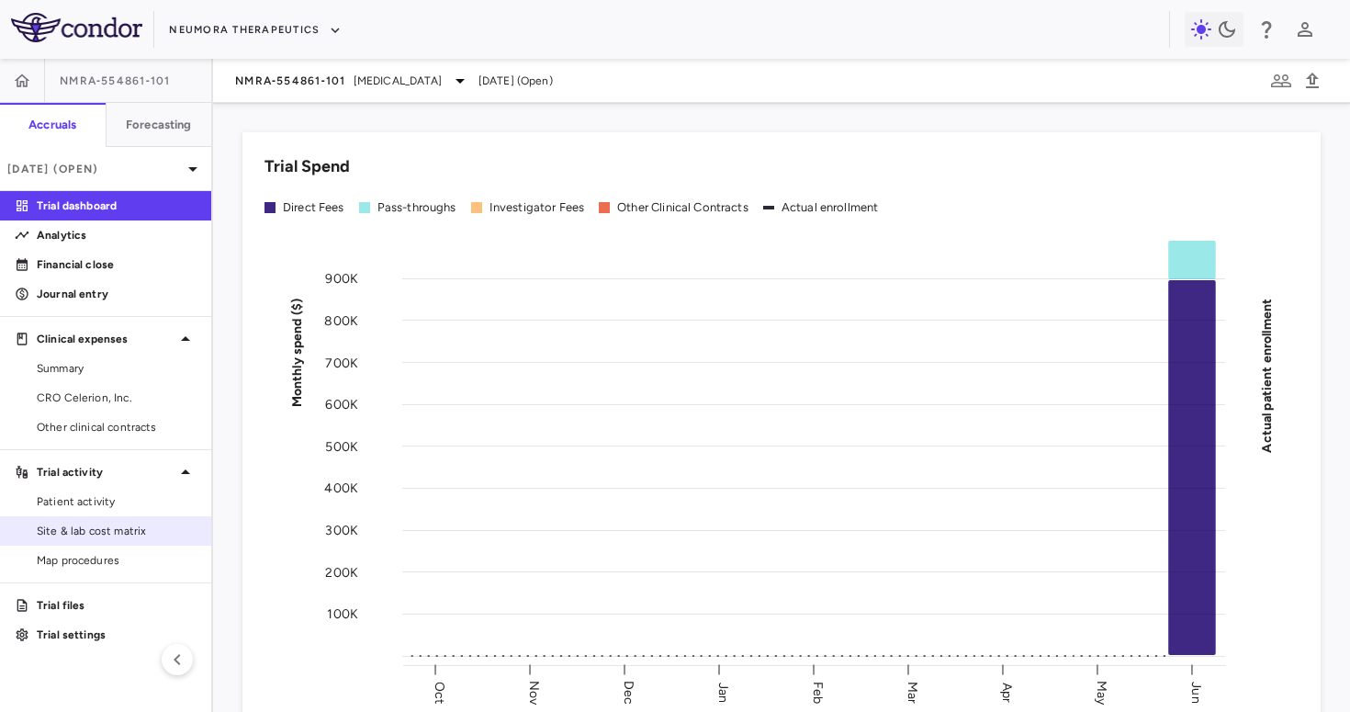
click at [120, 527] on span "Site & lab cost matrix" at bounding box center [117, 531] width 160 height 17
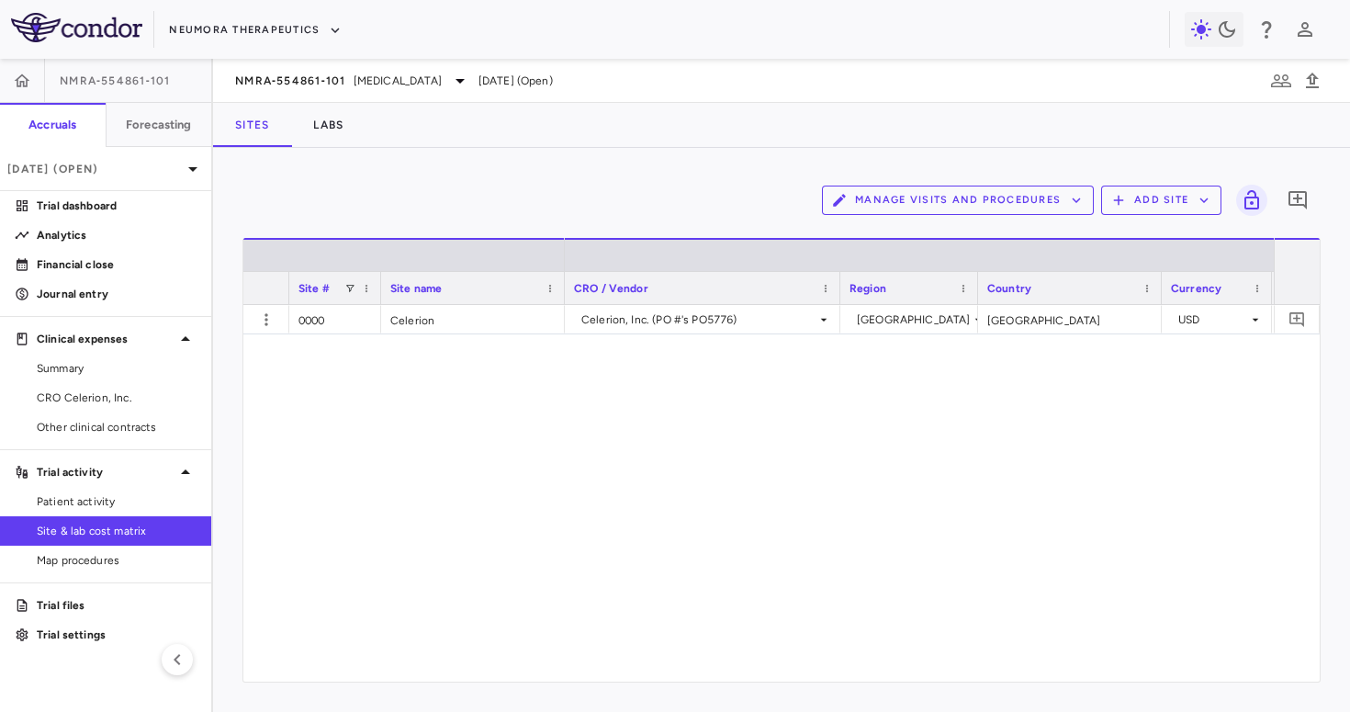
click at [937, 200] on button "Manage Visits and Procedures" at bounding box center [958, 200] width 272 height 29
click at [900, 235] on li "Visit Schedules" at bounding box center [939, 236] width 196 height 28
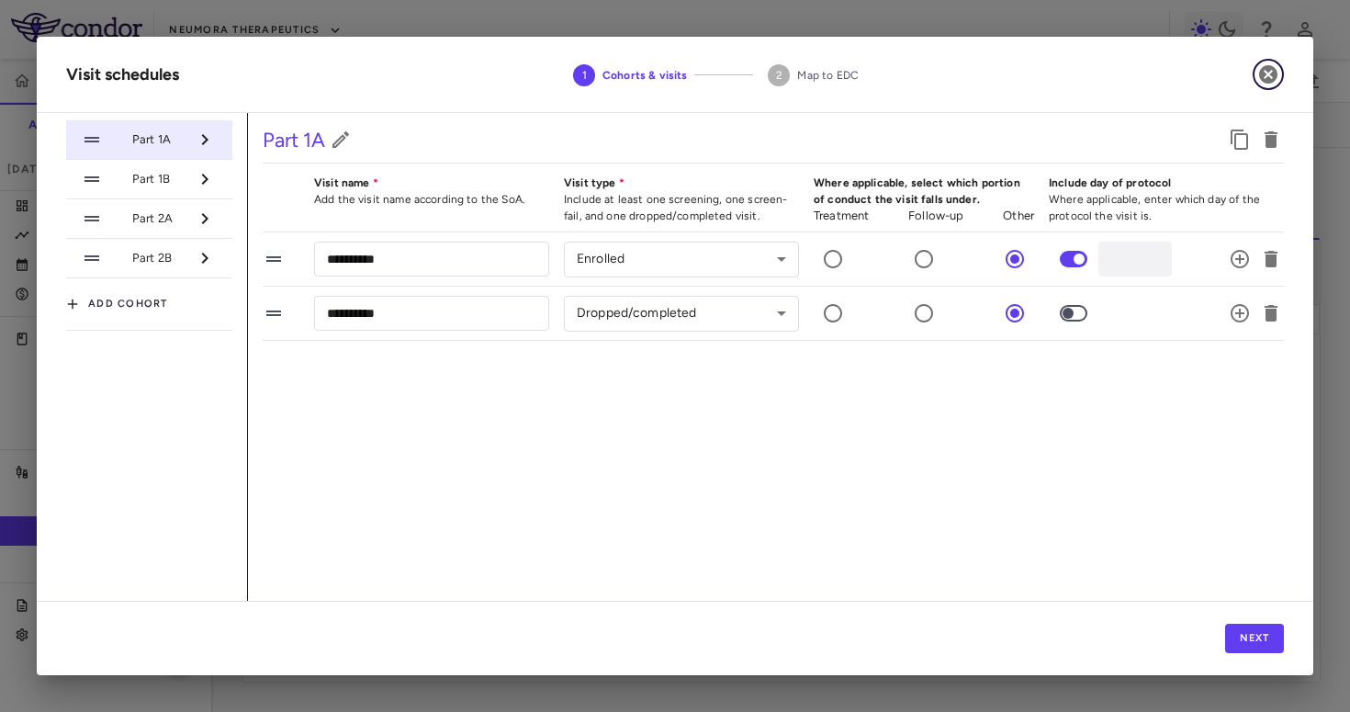
click at [1264, 70] on icon "button" at bounding box center [1269, 74] width 18 height 18
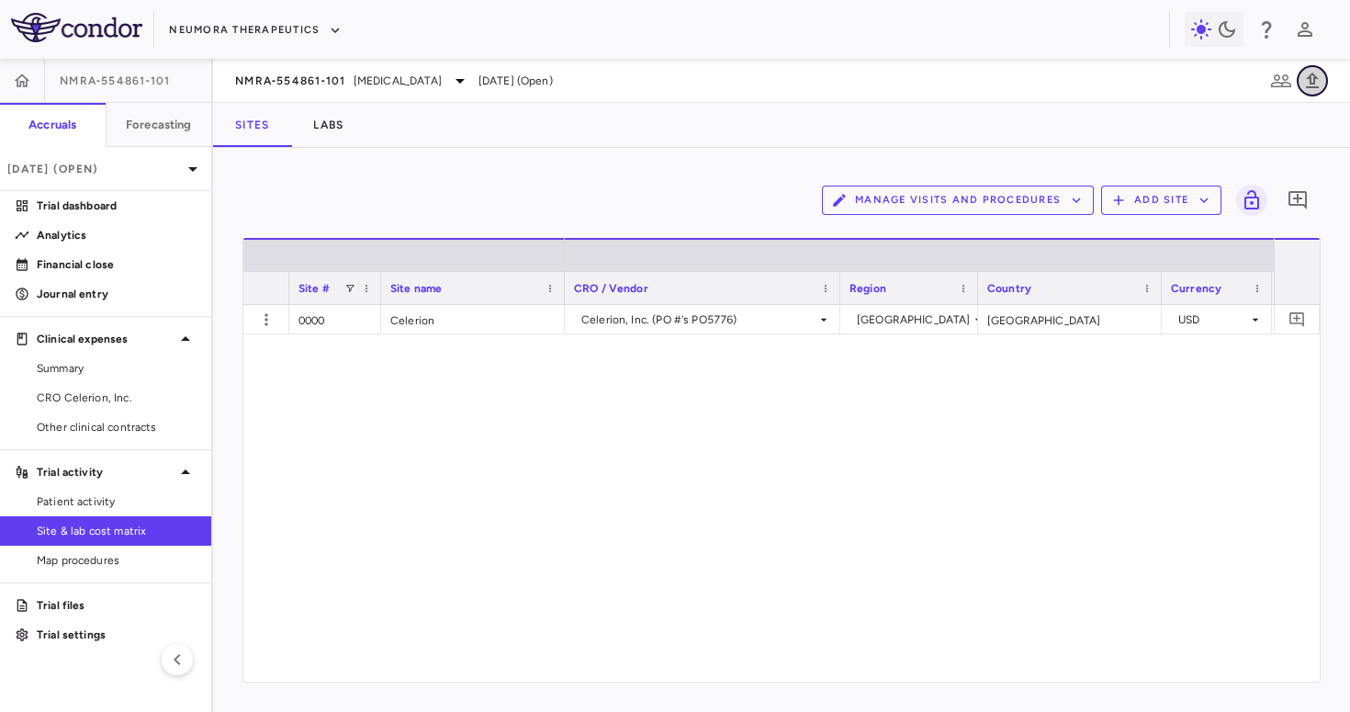
click at [1310, 76] on icon "button" at bounding box center [1312, 81] width 13 height 16
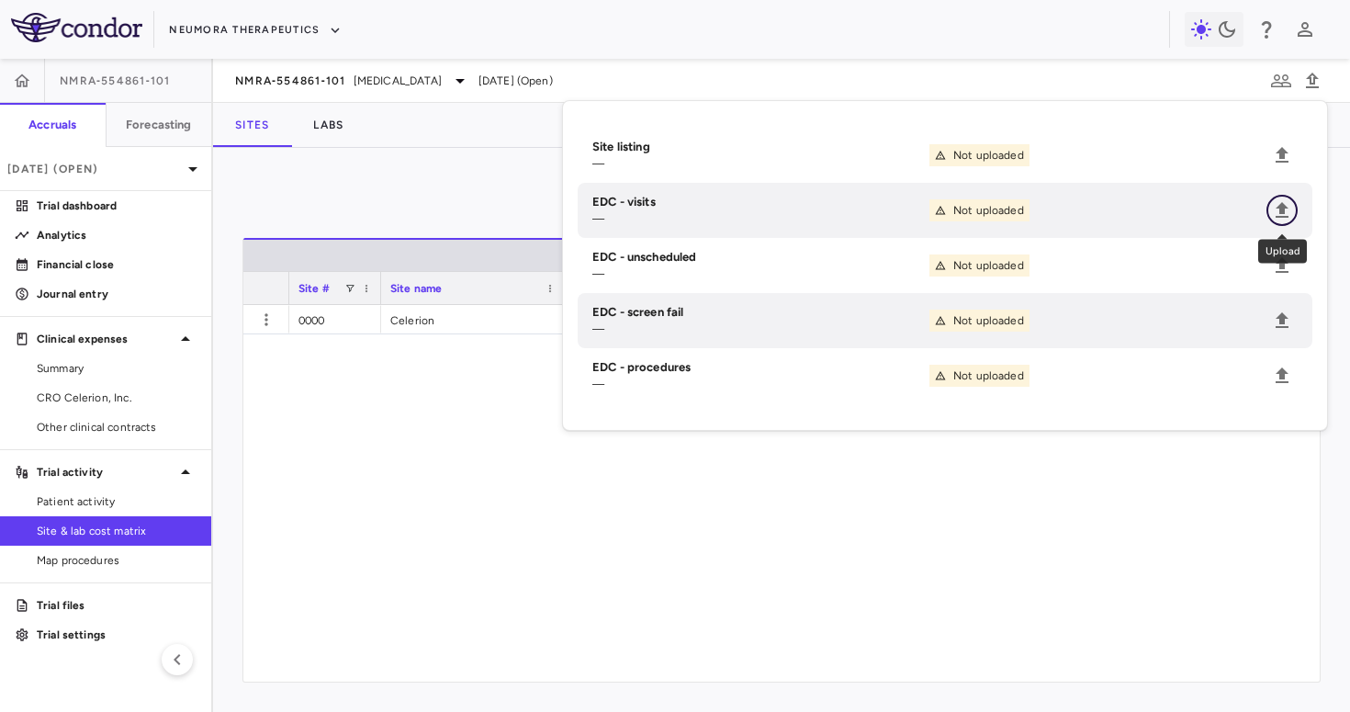
click at [1281, 209] on icon "Upload" at bounding box center [1282, 210] width 13 height 16
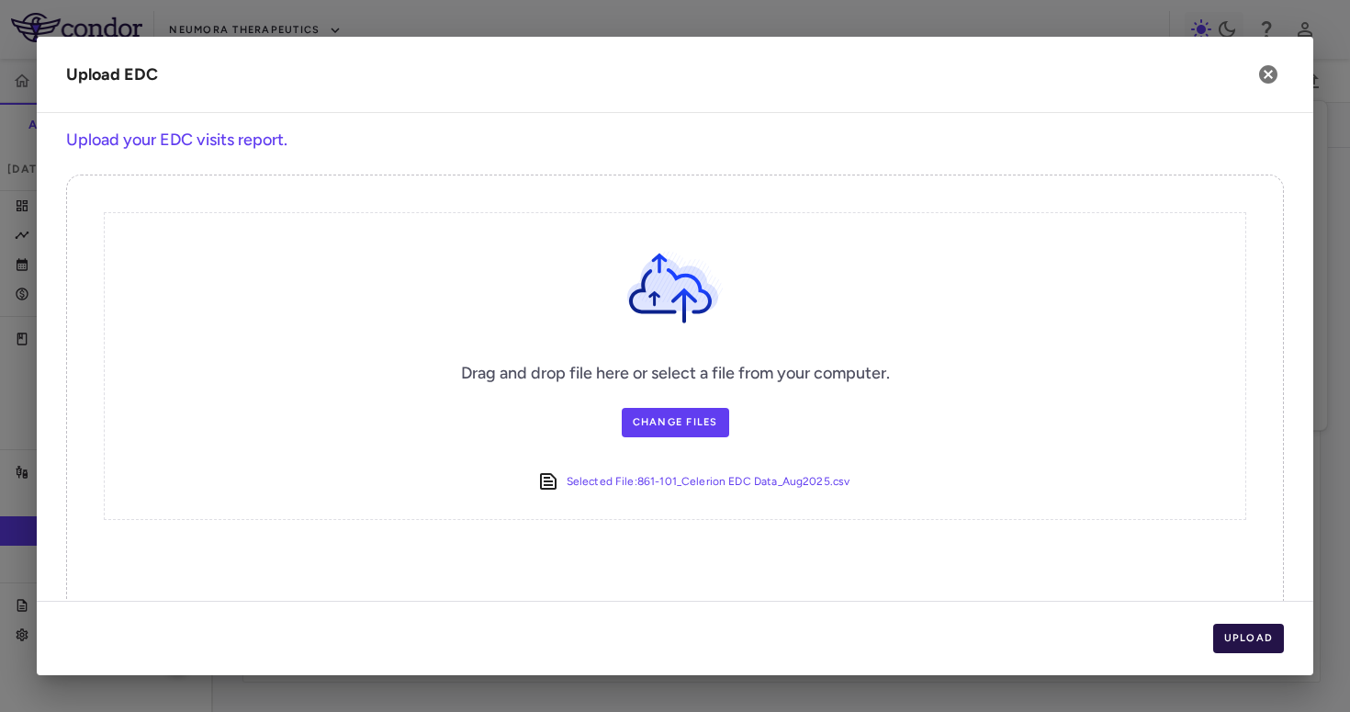
click at [1259, 638] on button "Upload" at bounding box center [1250, 638] width 72 height 29
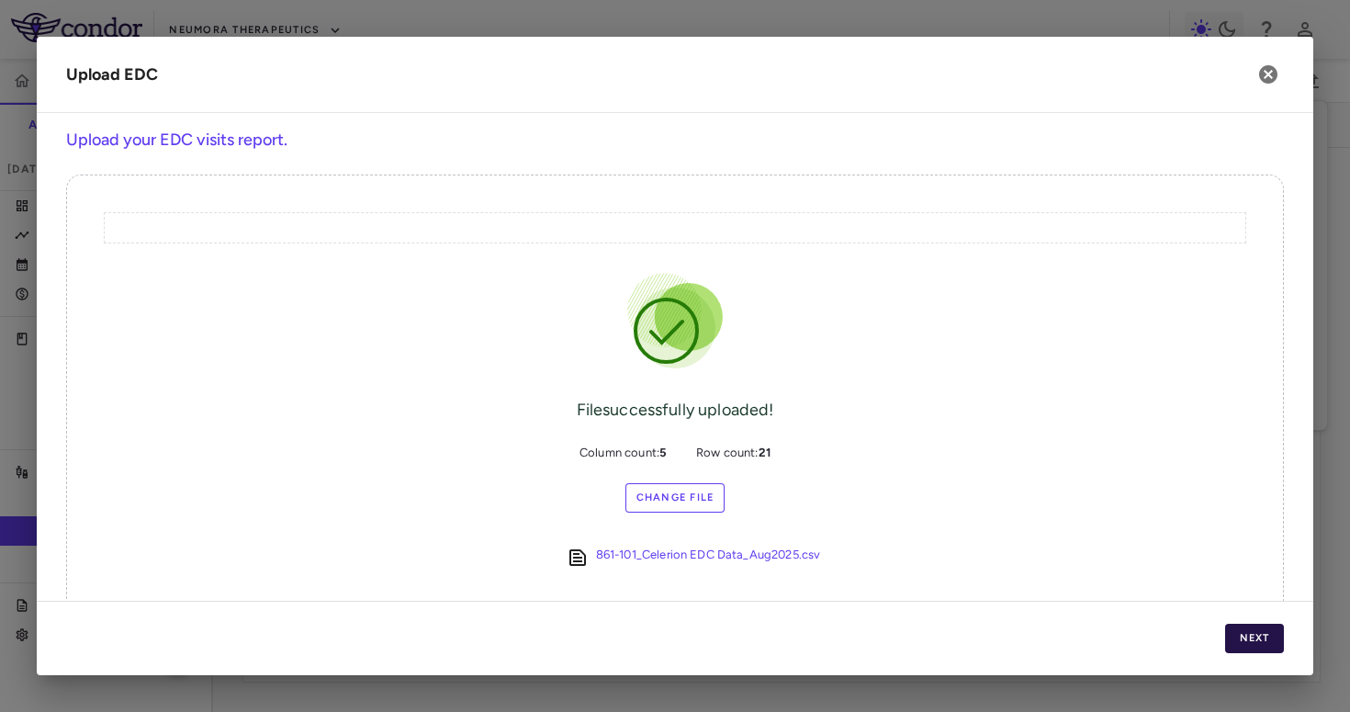
click at [1259, 638] on button "Next" at bounding box center [1255, 638] width 59 height 29
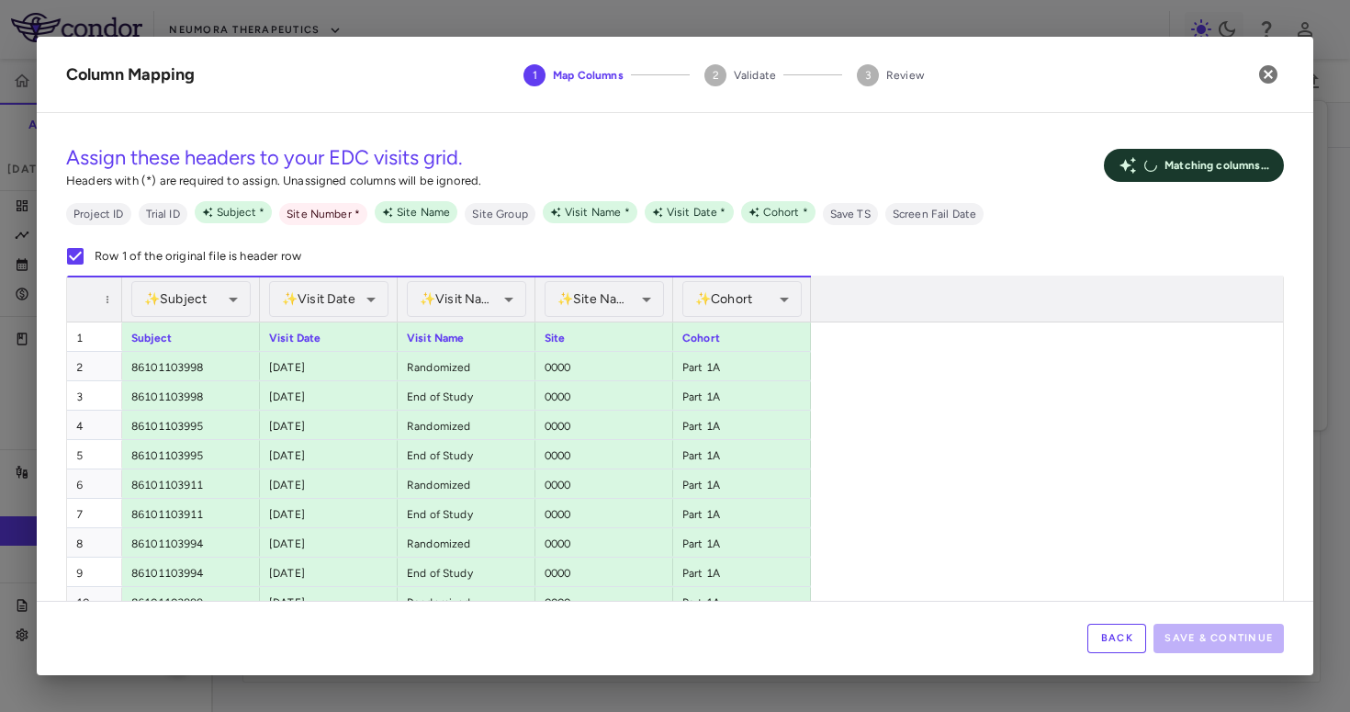
scroll to position [298, 0]
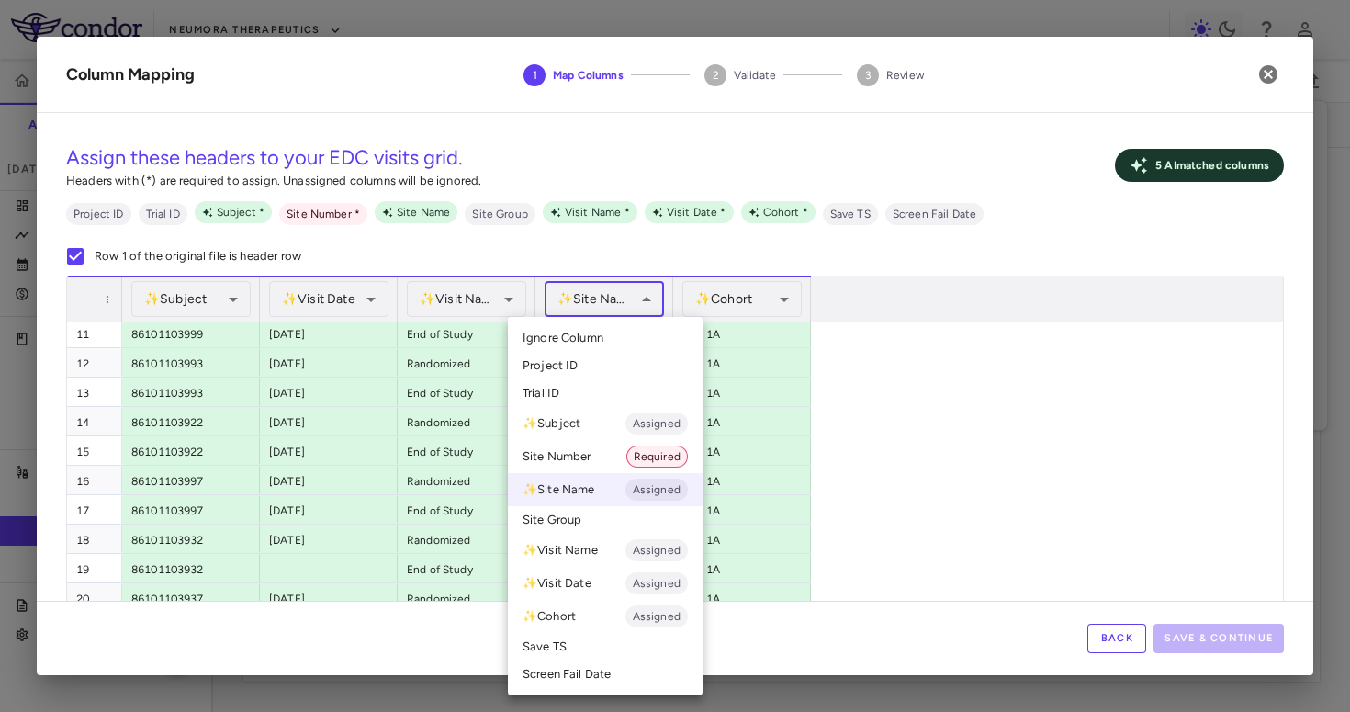
click at [609, 289] on body "Skip to sidebar Skip to main content Neumora Therapeutics NMRA‐554861‐101 Accru…" at bounding box center [675, 356] width 1350 height 712
click at [582, 455] on li "Site Number Required" at bounding box center [605, 456] width 195 height 33
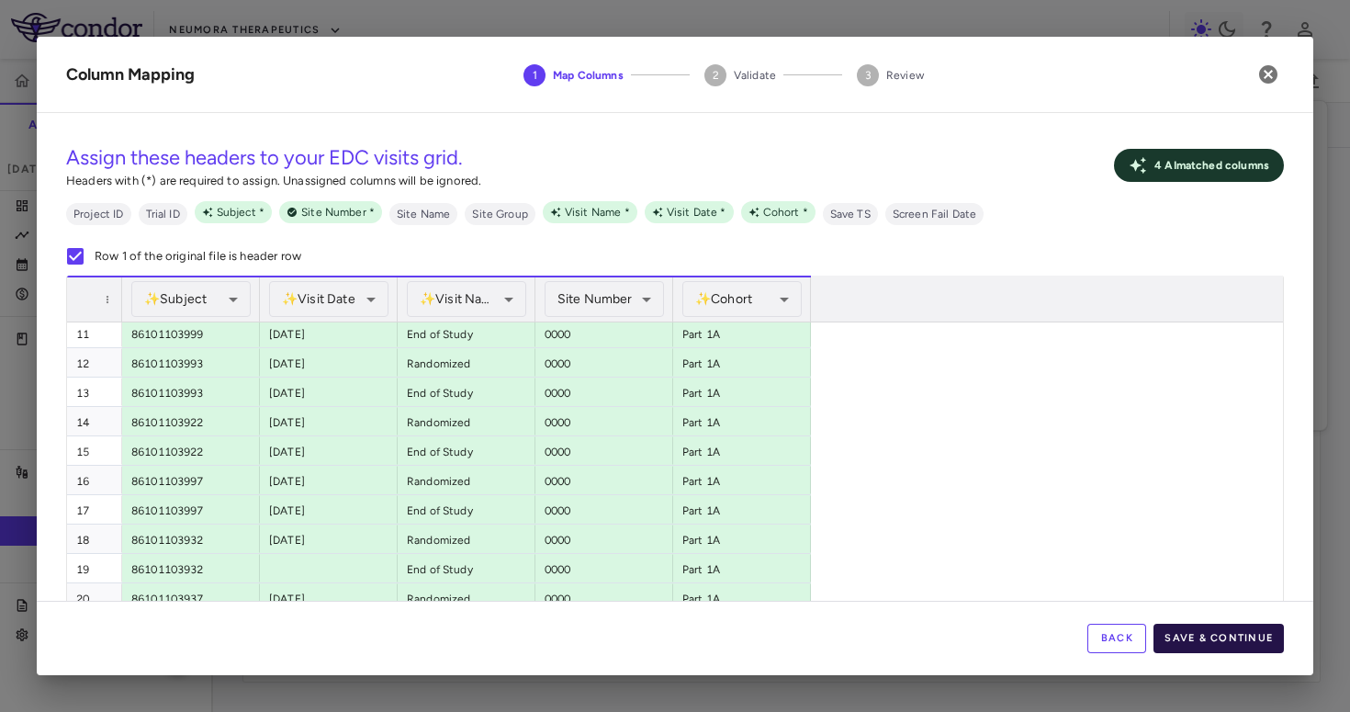
click at [1217, 642] on button "Save & Continue" at bounding box center [1219, 638] width 130 height 29
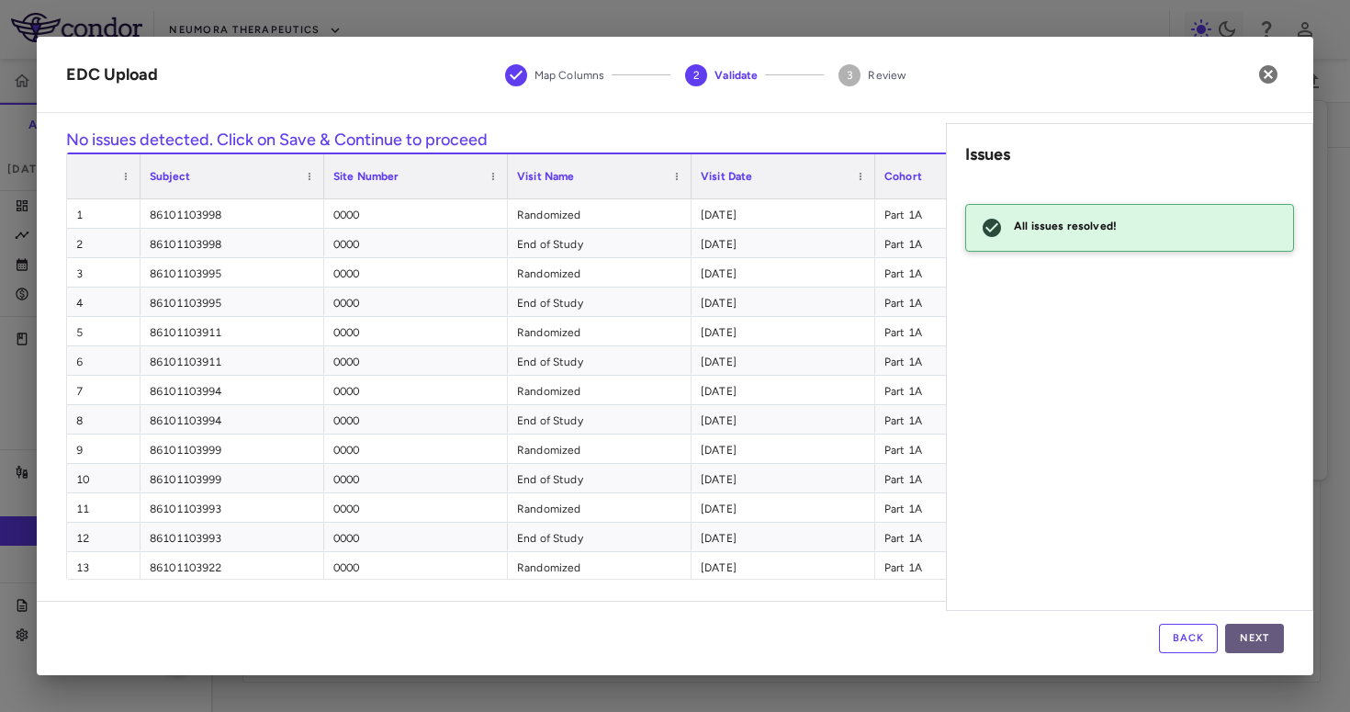
click at [1256, 635] on button "Next" at bounding box center [1255, 638] width 59 height 29
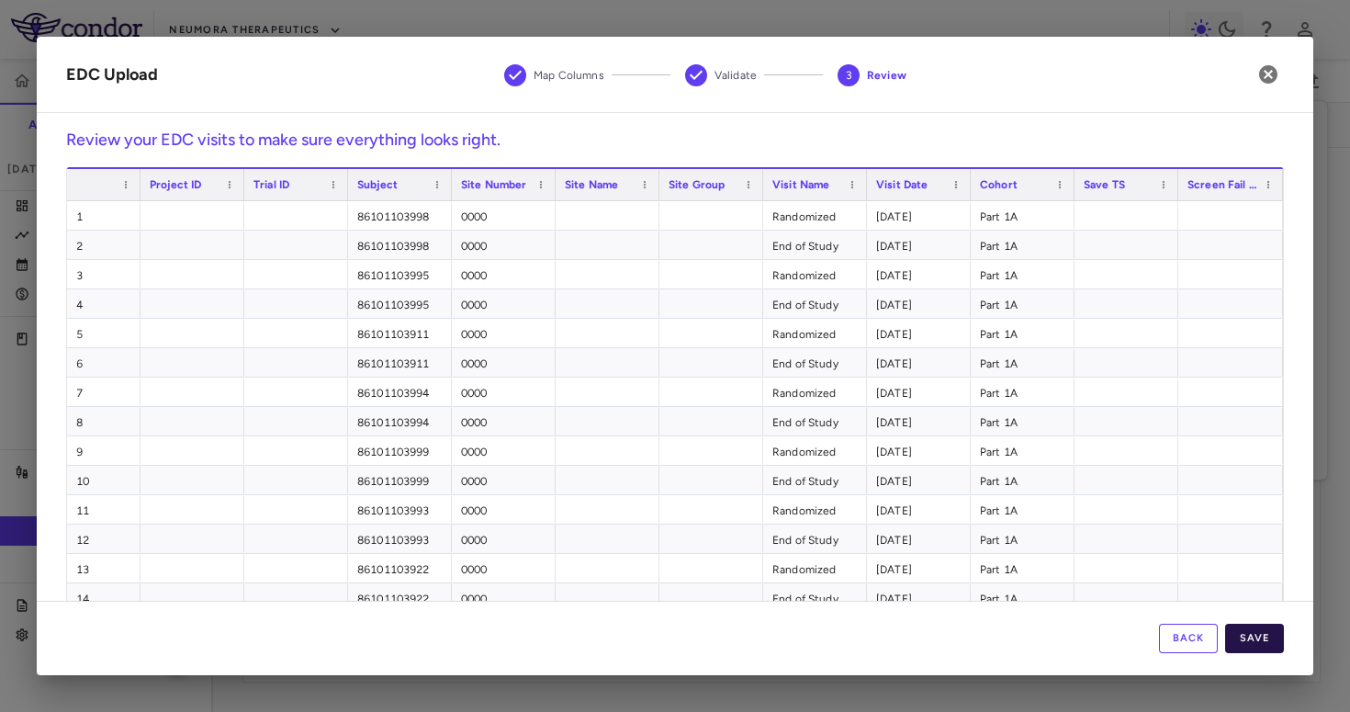
click at [1232, 636] on button "Save" at bounding box center [1255, 638] width 59 height 29
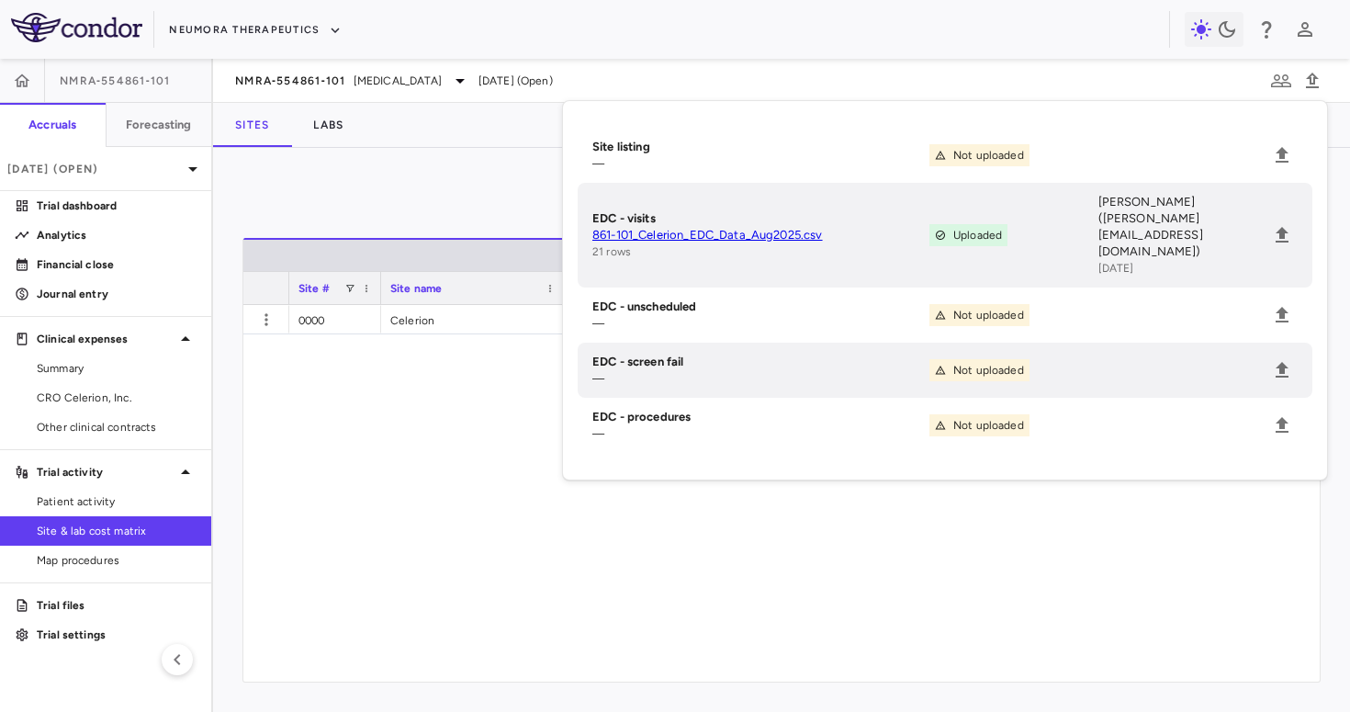
click at [452, 474] on div "0000 Celerion Celerion, Inc. (PO #'s PO5776) USA United States USD INITIATED" at bounding box center [781, 493] width 1077 height 377
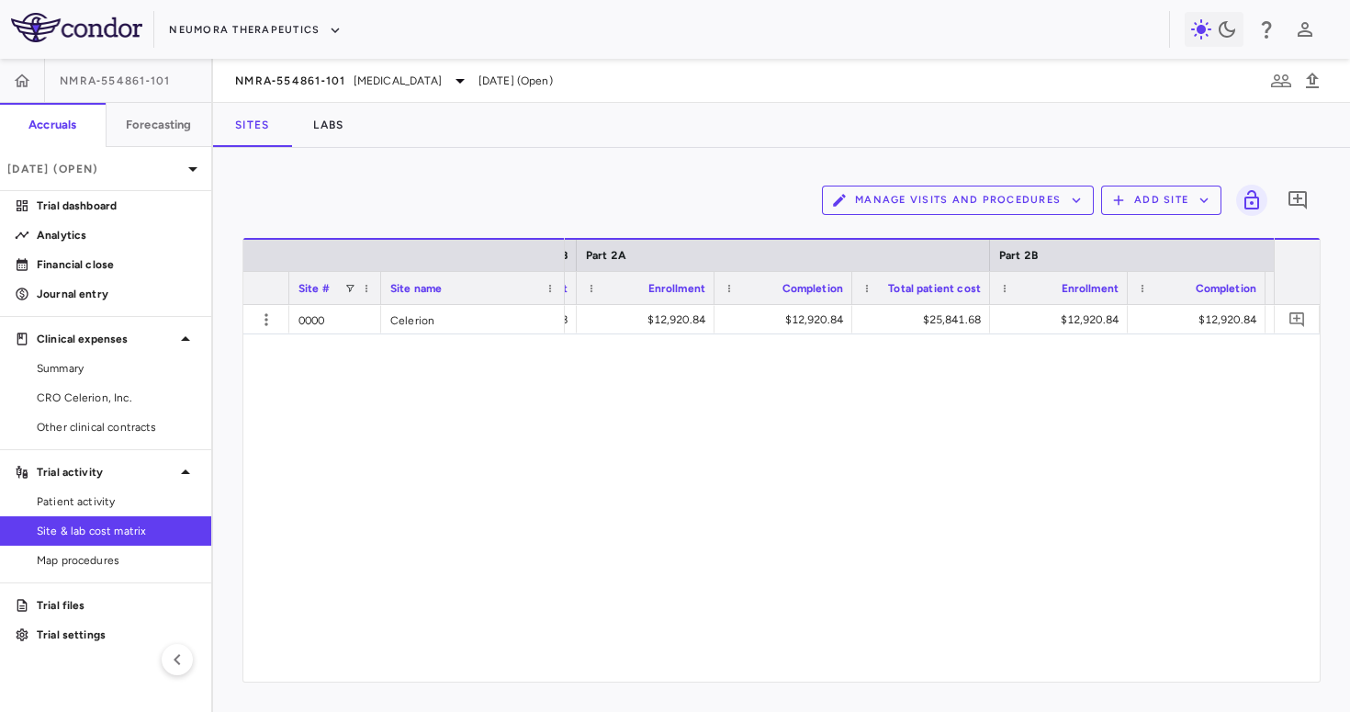
scroll to position [0, 2600]
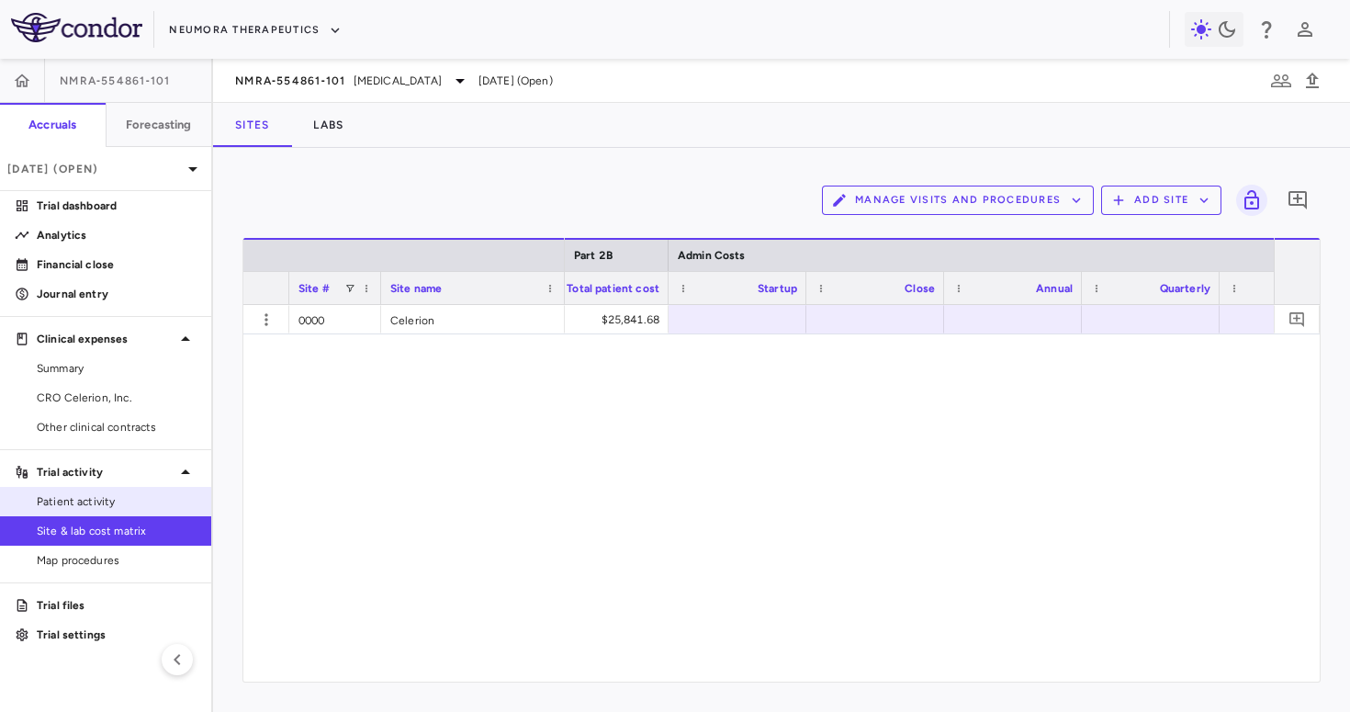
click at [132, 501] on span "Patient activity" at bounding box center [117, 501] width 160 height 17
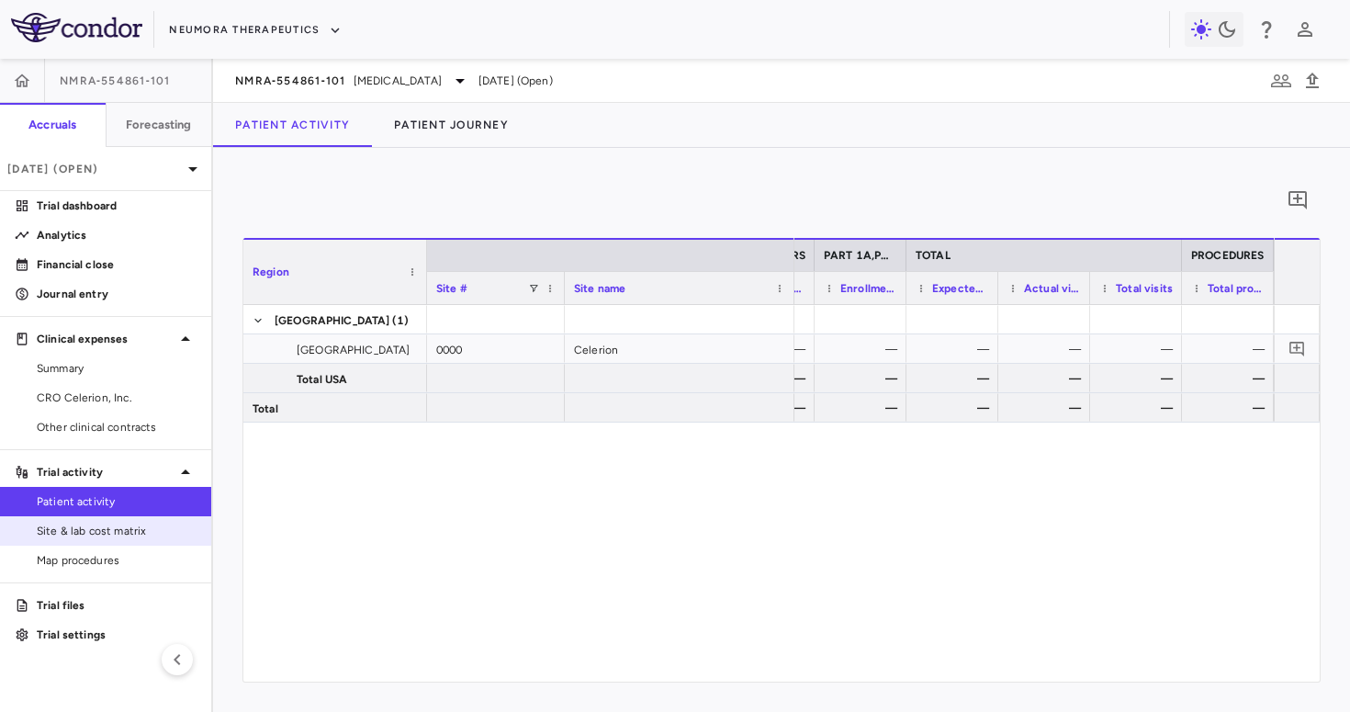
click at [117, 529] on span "Site & lab cost matrix" at bounding box center [117, 531] width 160 height 17
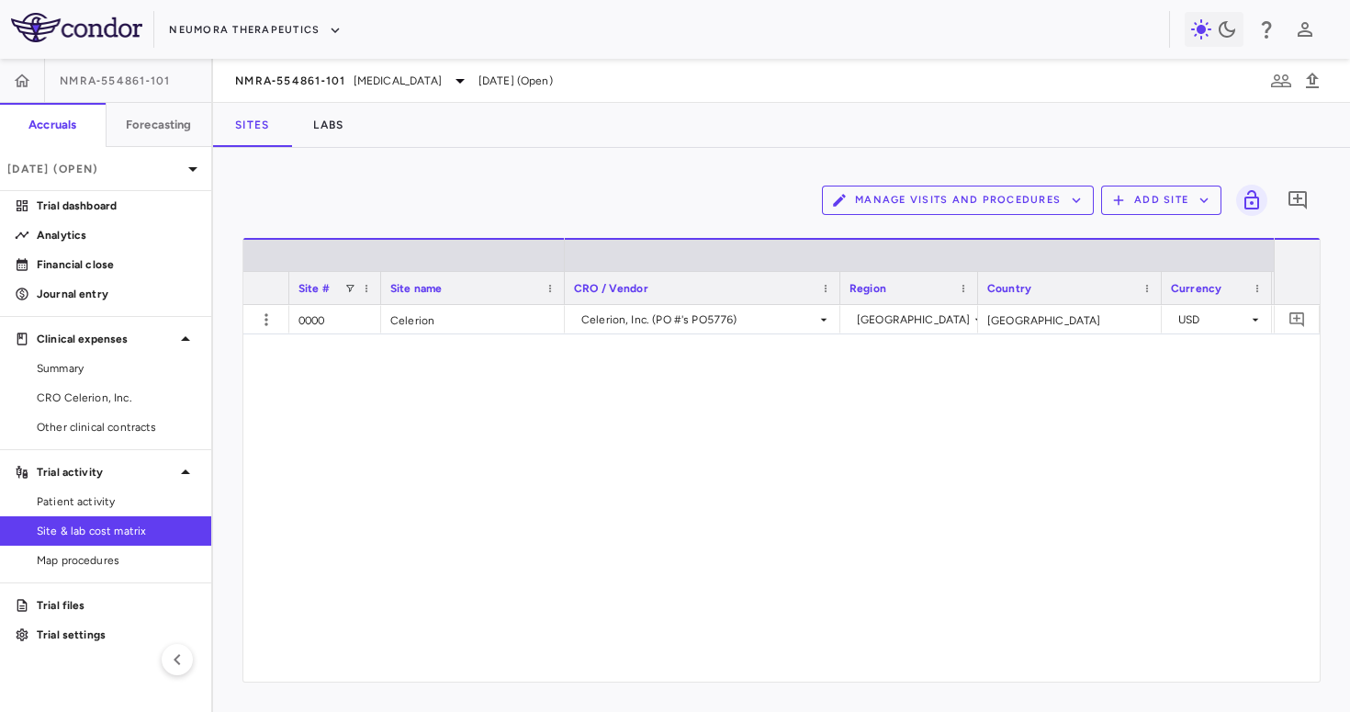
click at [993, 217] on div "Manage Visits and Procedures Add Site 0" at bounding box center [782, 200] width 1079 height 46
click at [977, 203] on button "Manage Visits and Procedures" at bounding box center [958, 200] width 272 height 29
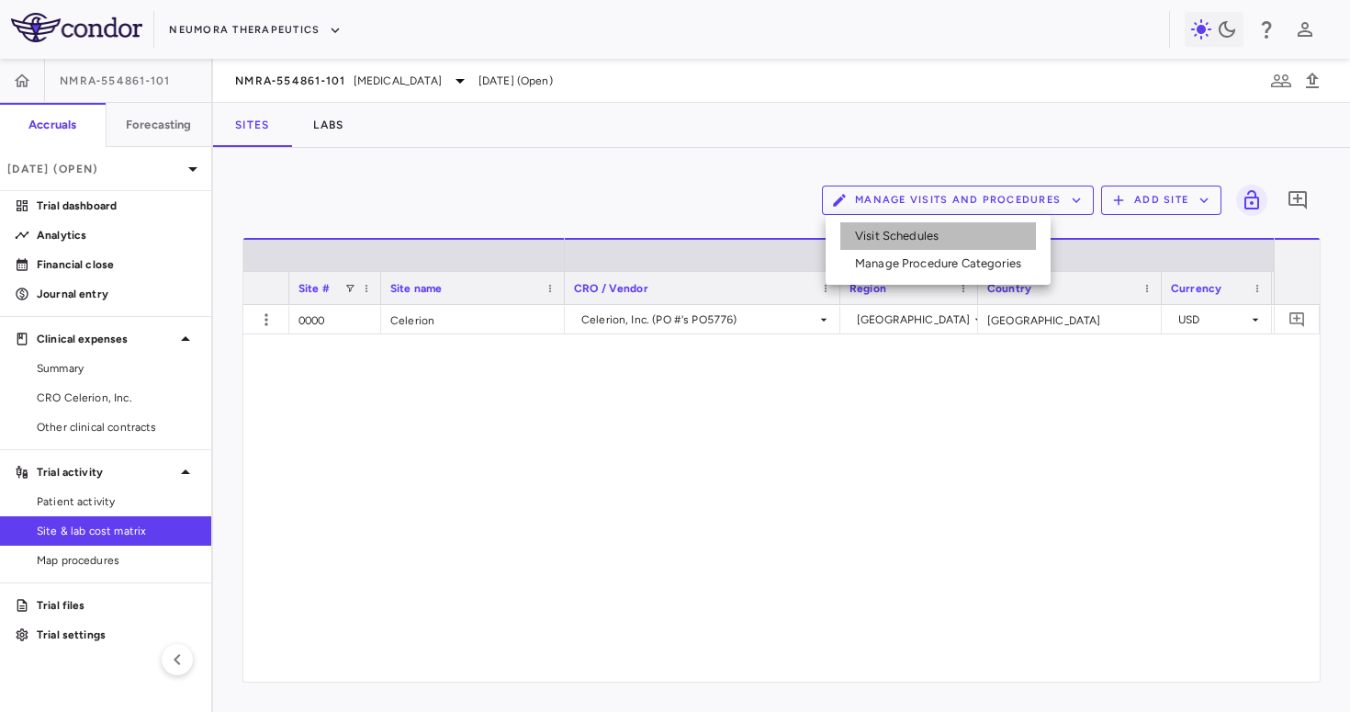
click at [927, 235] on li "Visit Schedules" at bounding box center [939, 236] width 196 height 28
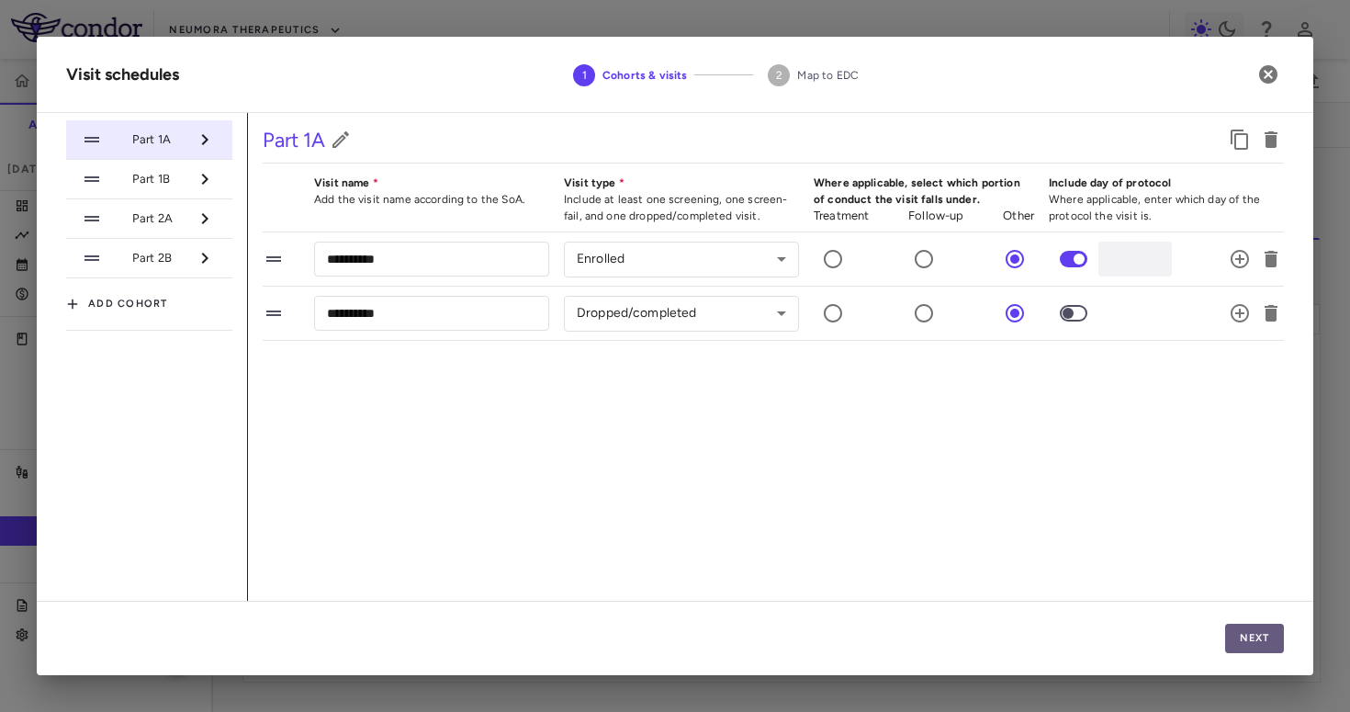
click at [1251, 629] on button "Next" at bounding box center [1255, 638] width 59 height 29
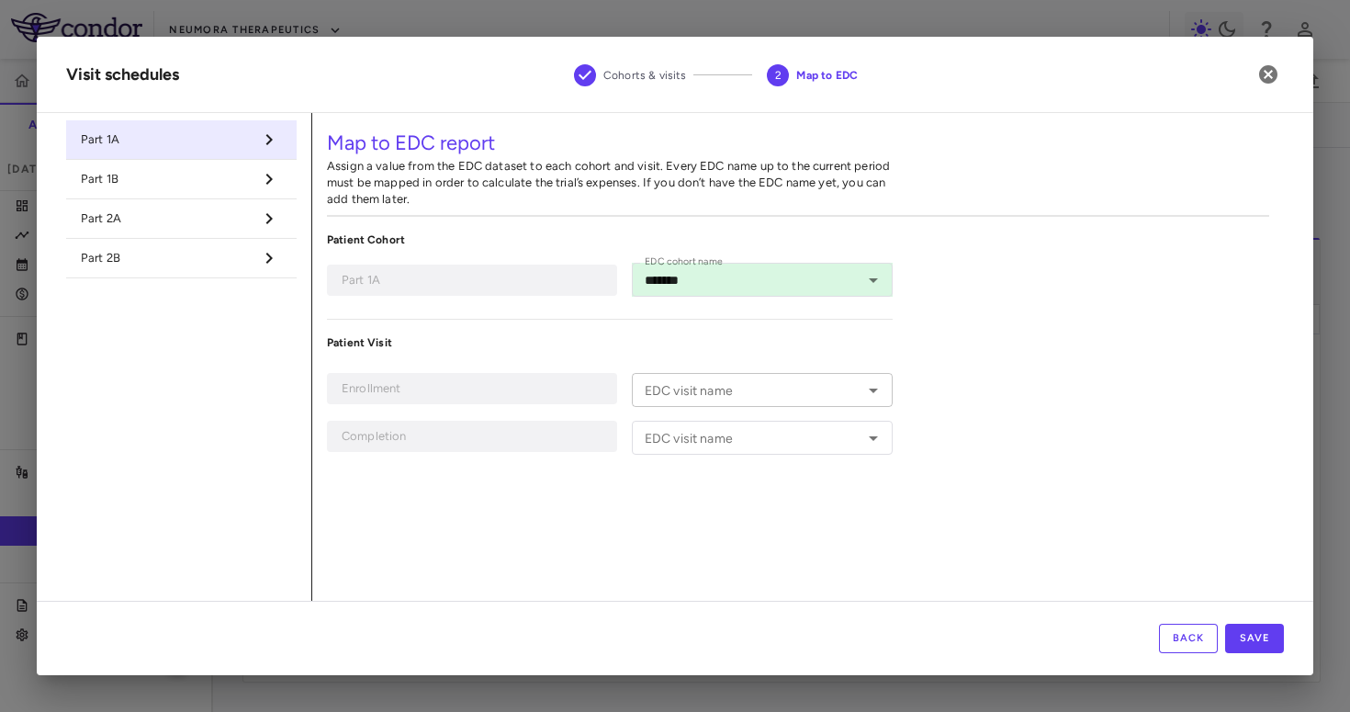
click at [747, 390] on input "EDC visit name" at bounding box center [748, 389] width 220 height 23
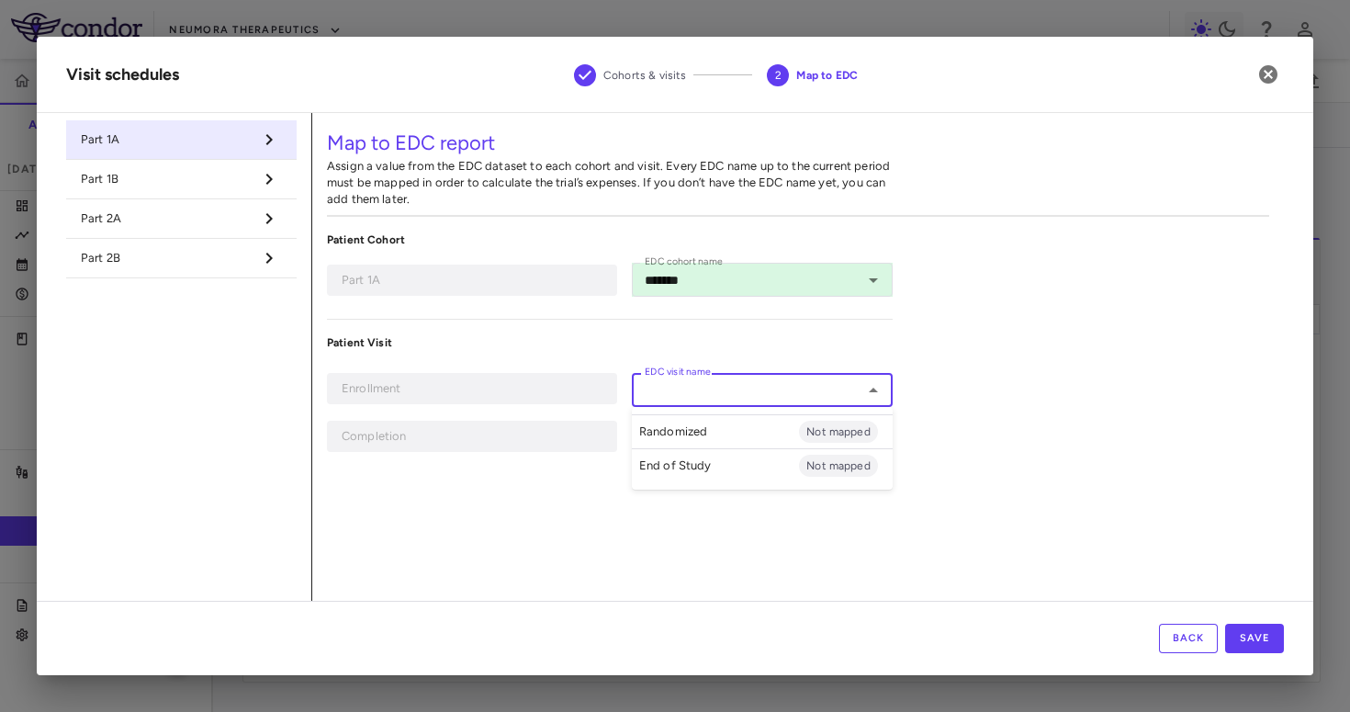
click at [720, 426] on li "Randomized Not mapped" at bounding box center [762, 431] width 261 height 34
type input "**********"
click at [707, 443] on input "EDC visit name" at bounding box center [748, 437] width 220 height 23
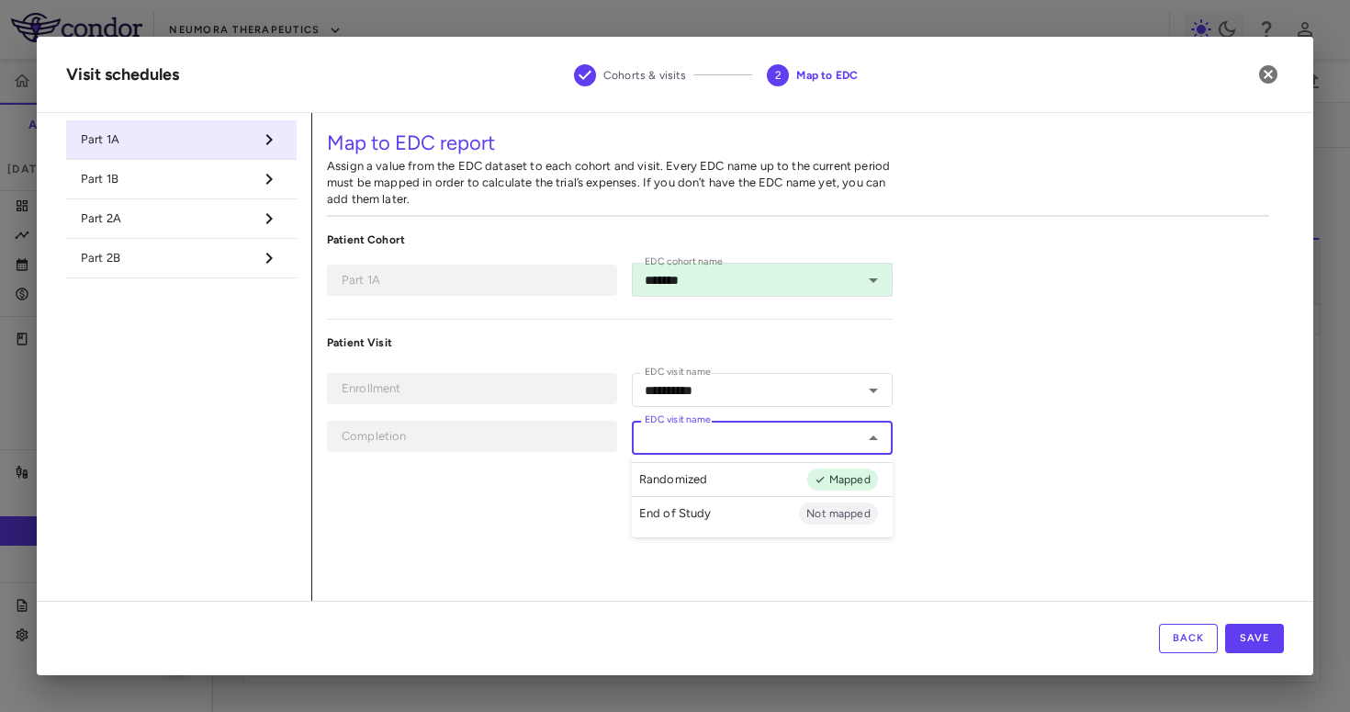
click at [692, 522] on p "End of Study" at bounding box center [675, 513] width 73 height 17
type input "**********"
click at [1262, 646] on button "Save" at bounding box center [1255, 638] width 59 height 29
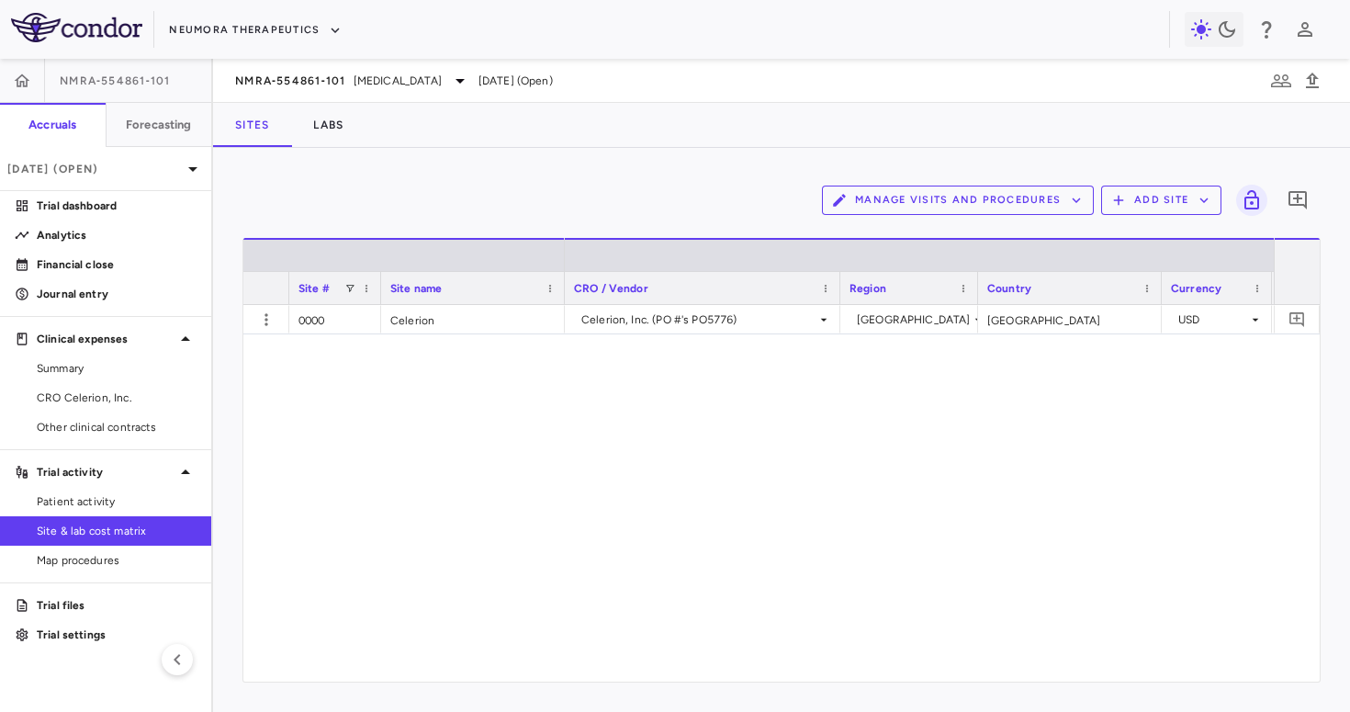
click at [1055, 188] on button "Manage Visits and Procedures" at bounding box center [958, 200] width 272 height 29
click at [976, 236] on li "Visit Schedules" at bounding box center [939, 236] width 196 height 28
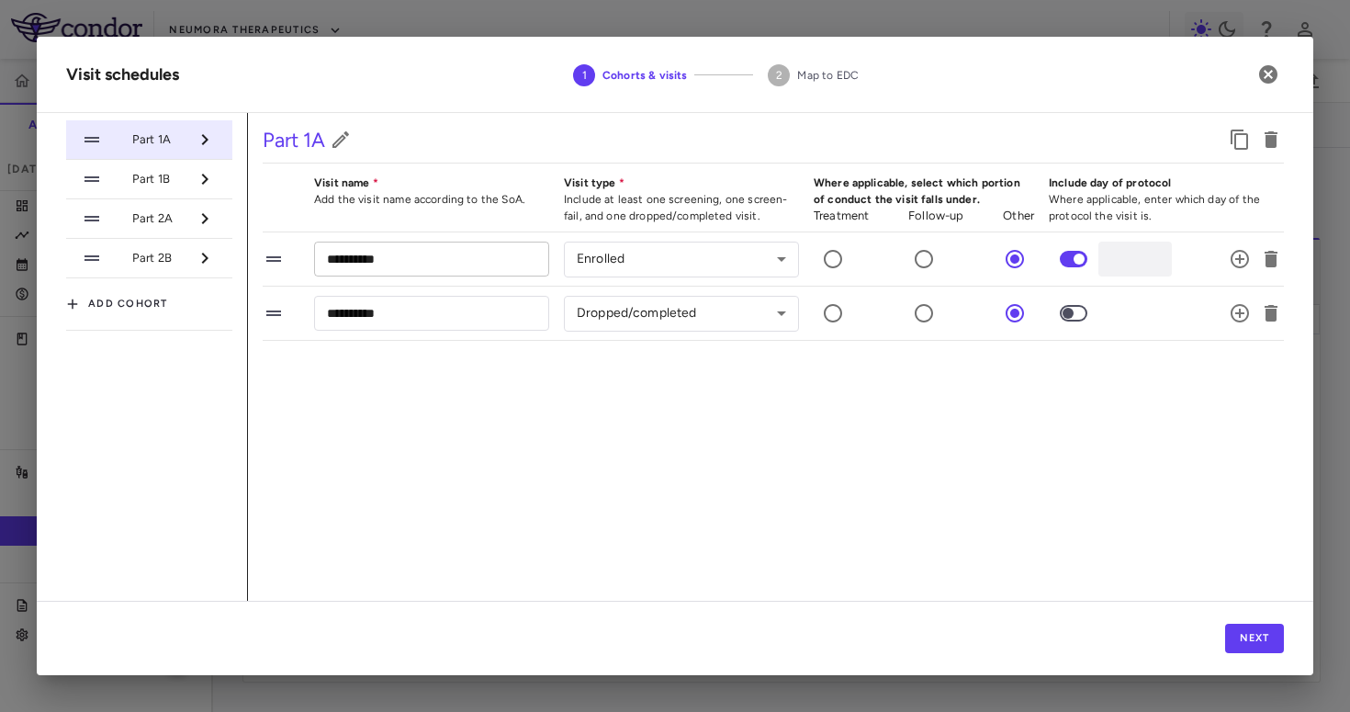
click at [480, 270] on input "**********" at bounding box center [431, 259] width 235 height 34
type input "**********"
click at [394, 302] on input "**********" at bounding box center [431, 313] width 235 height 34
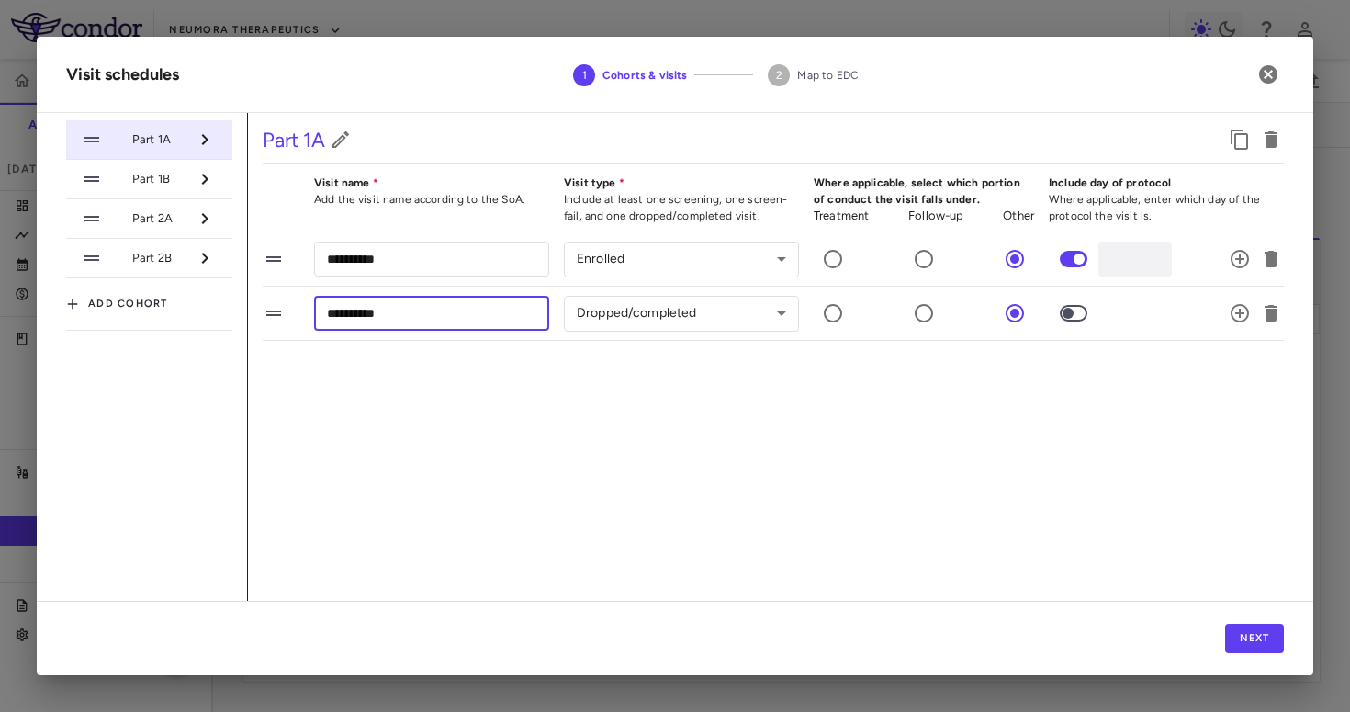
click at [394, 302] on input "**********" at bounding box center [431, 313] width 235 height 34
type input "*"
type input "**********"
click at [148, 184] on span "Part 1B" at bounding box center [160, 179] width 56 height 17
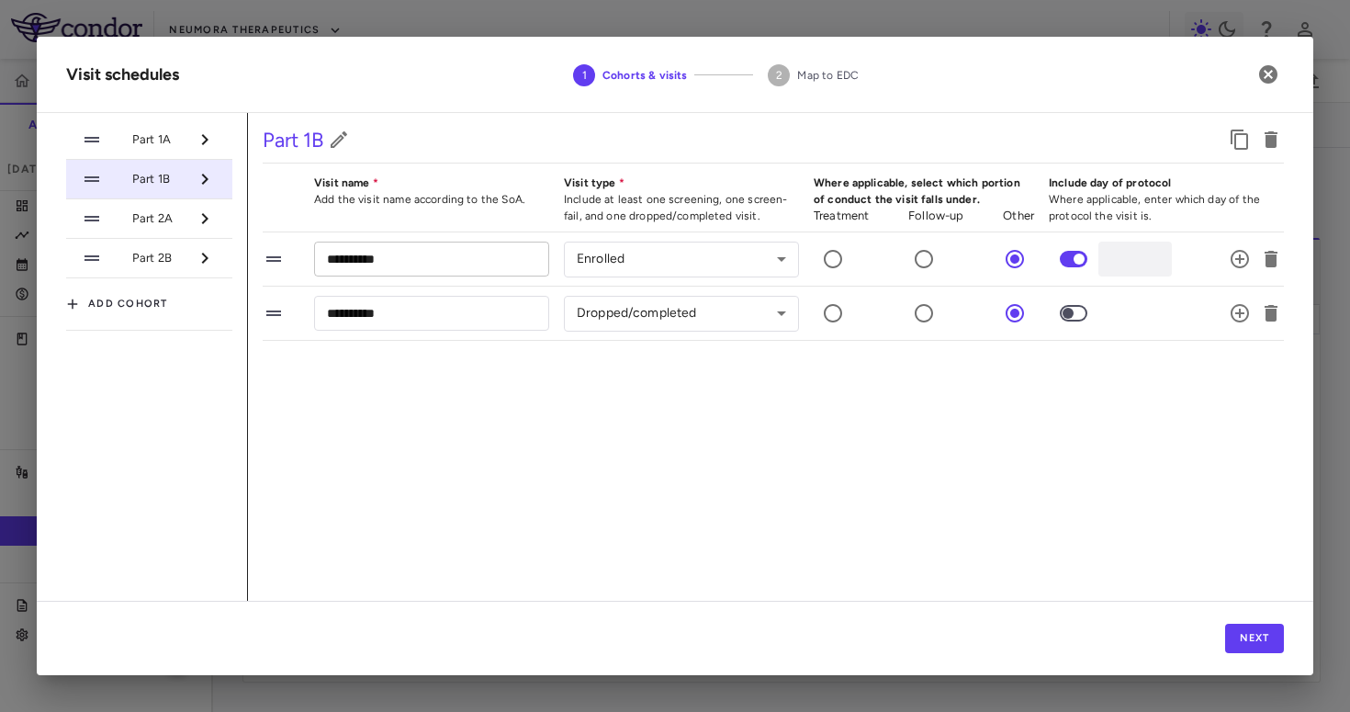
click at [356, 253] on input "**********" at bounding box center [431, 259] width 235 height 34
type input "**********"
click at [367, 320] on input "**********" at bounding box center [431, 313] width 235 height 34
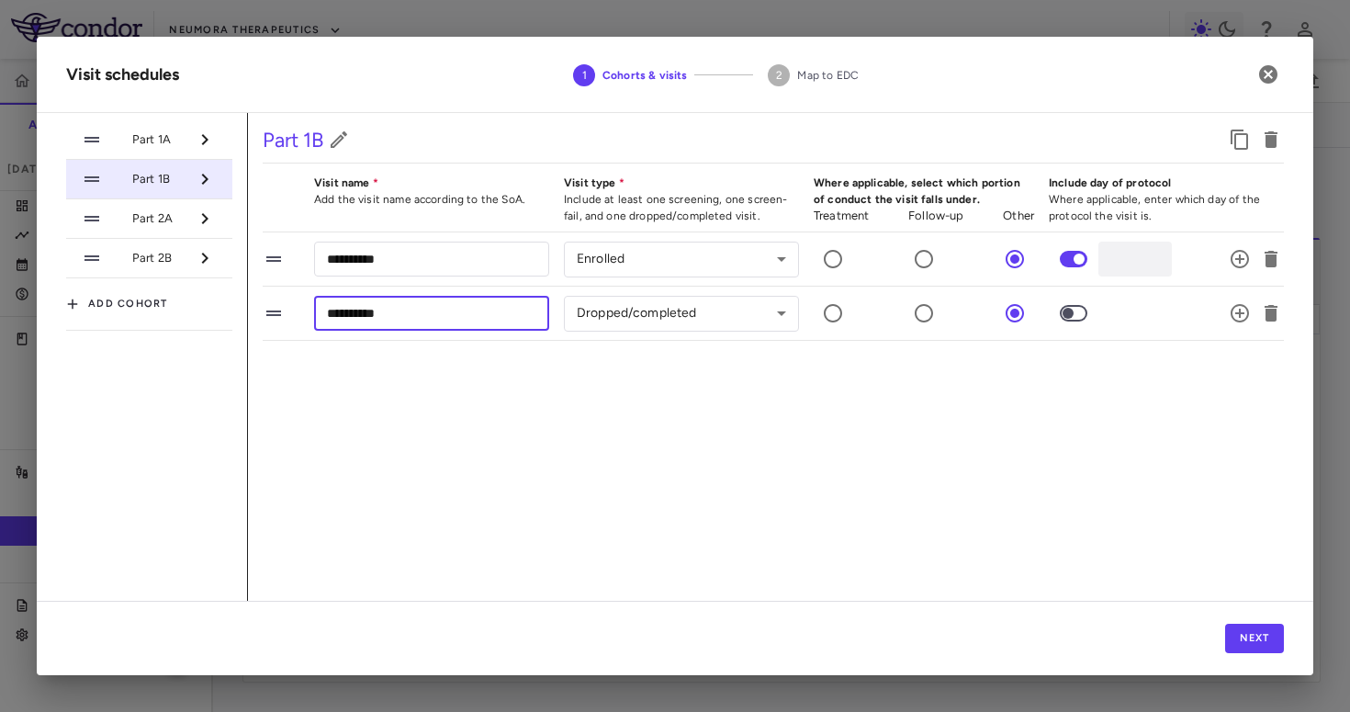
click at [367, 320] on input "**********" at bounding box center [431, 313] width 235 height 34
type input "**********"
click at [185, 222] on span "Part 2A" at bounding box center [160, 218] width 56 height 17
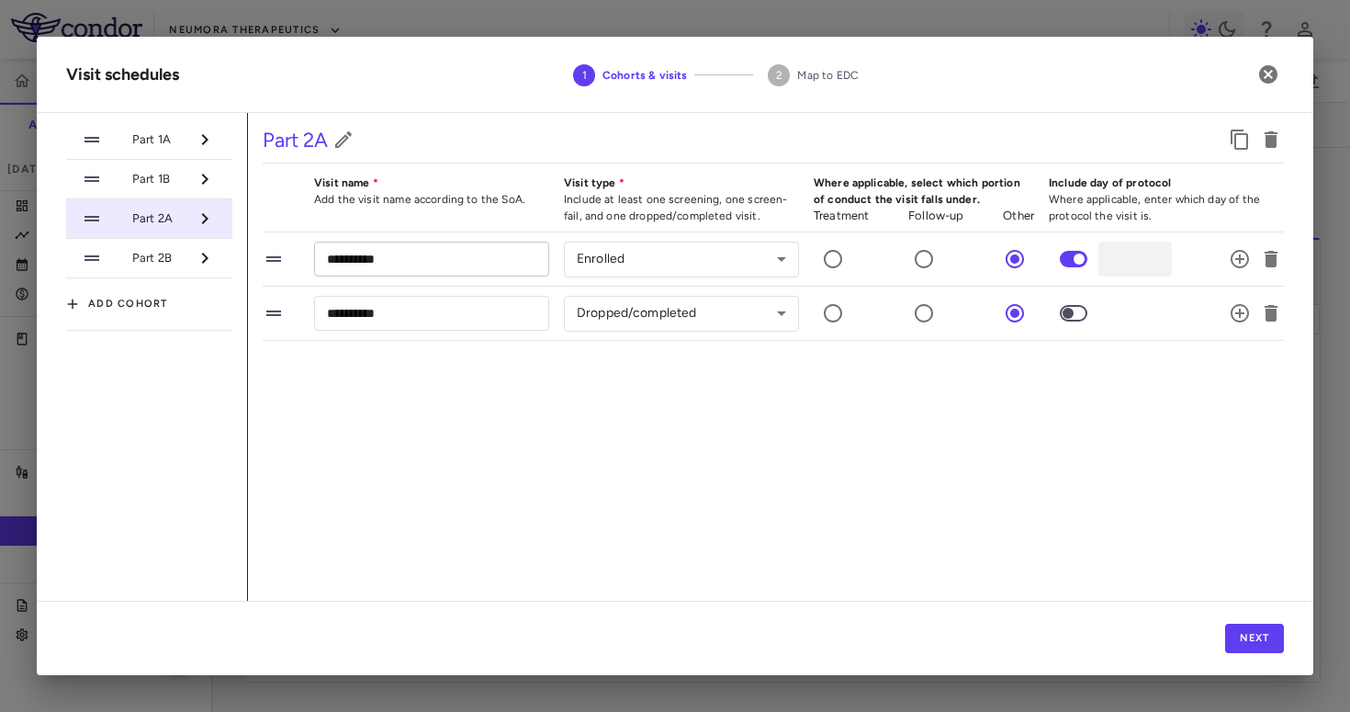
click at [384, 258] on input "**********" at bounding box center [431, 259] width 235 height 34
type input "**********"
click at [385, 313] on input "**********" at bounding box center [431, 313] width 235 height 34
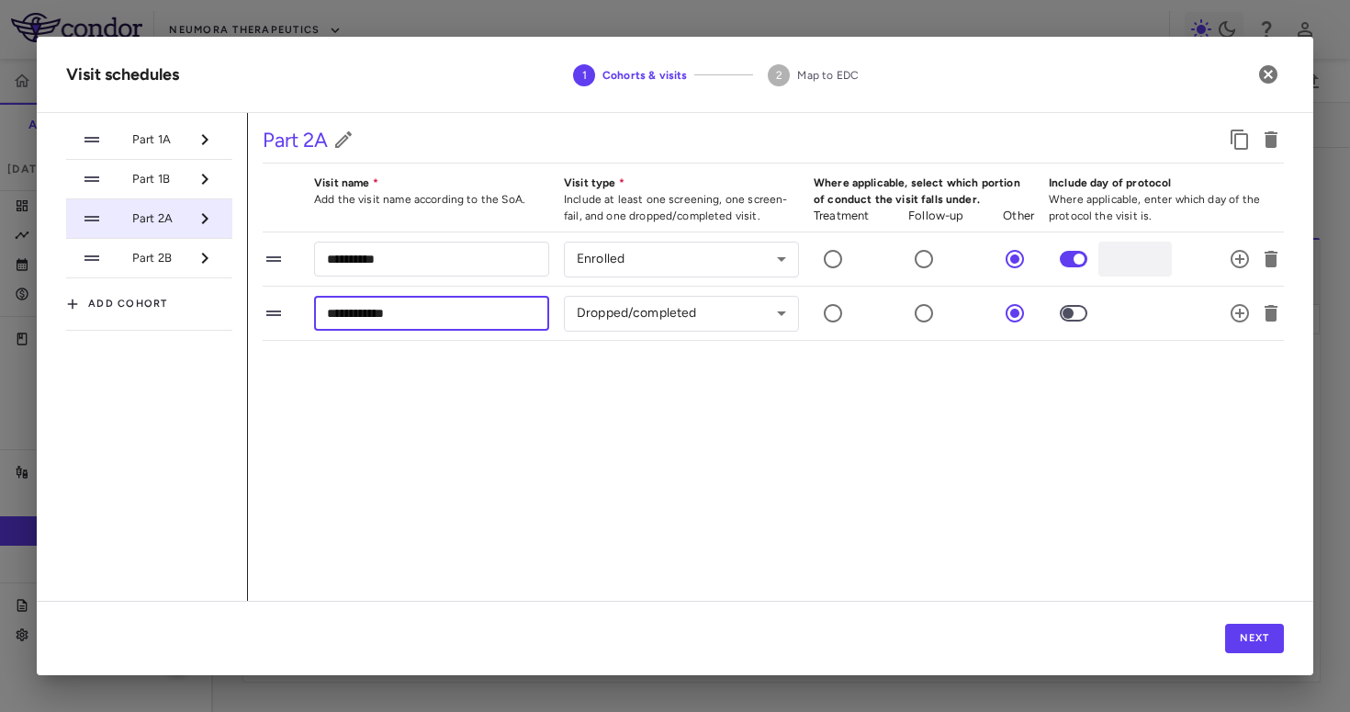
type input "**********"
click at [166, 267] on li "Part 2B" at bounding box center [149, 259] width 166 height 40
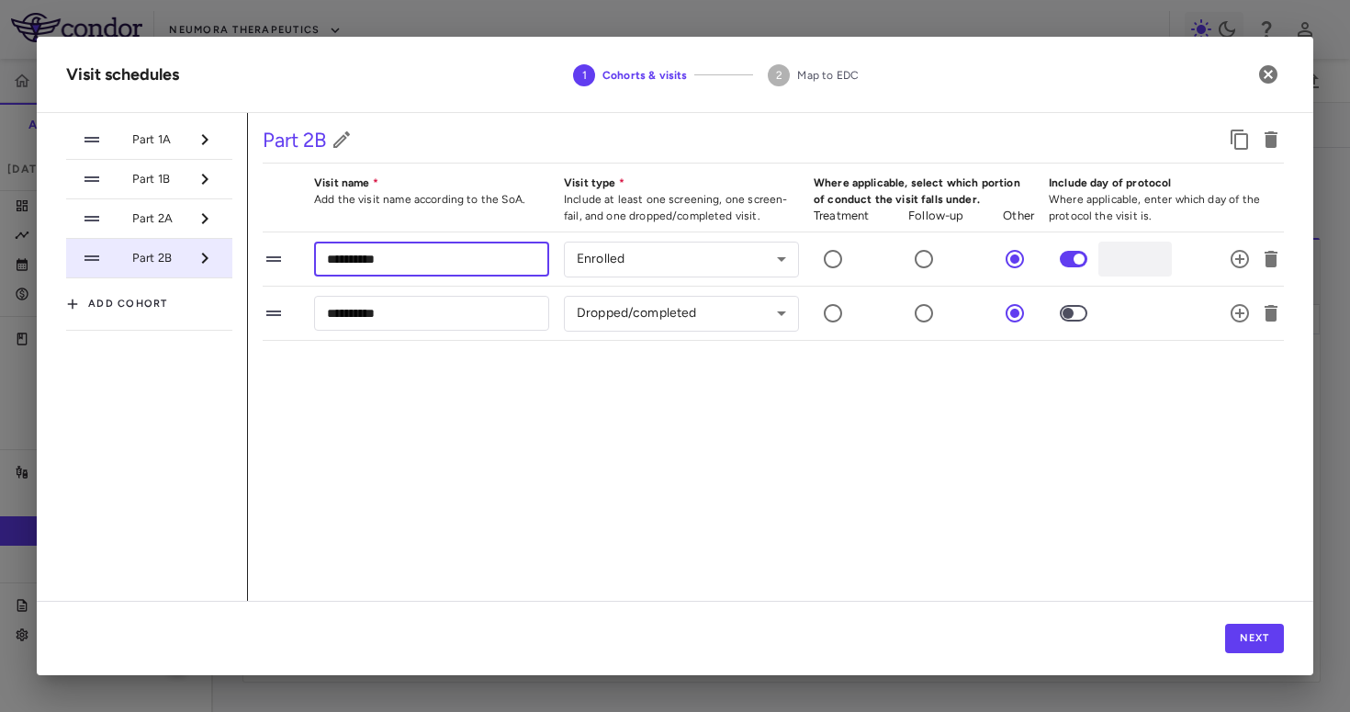
click at [365, 260] on input "**********" at bounding box center [431, 259] width 235 height 34
type input "**********"
click at [386, 309] on input "**********" at bounding box center [431, 313] width 235 height 34
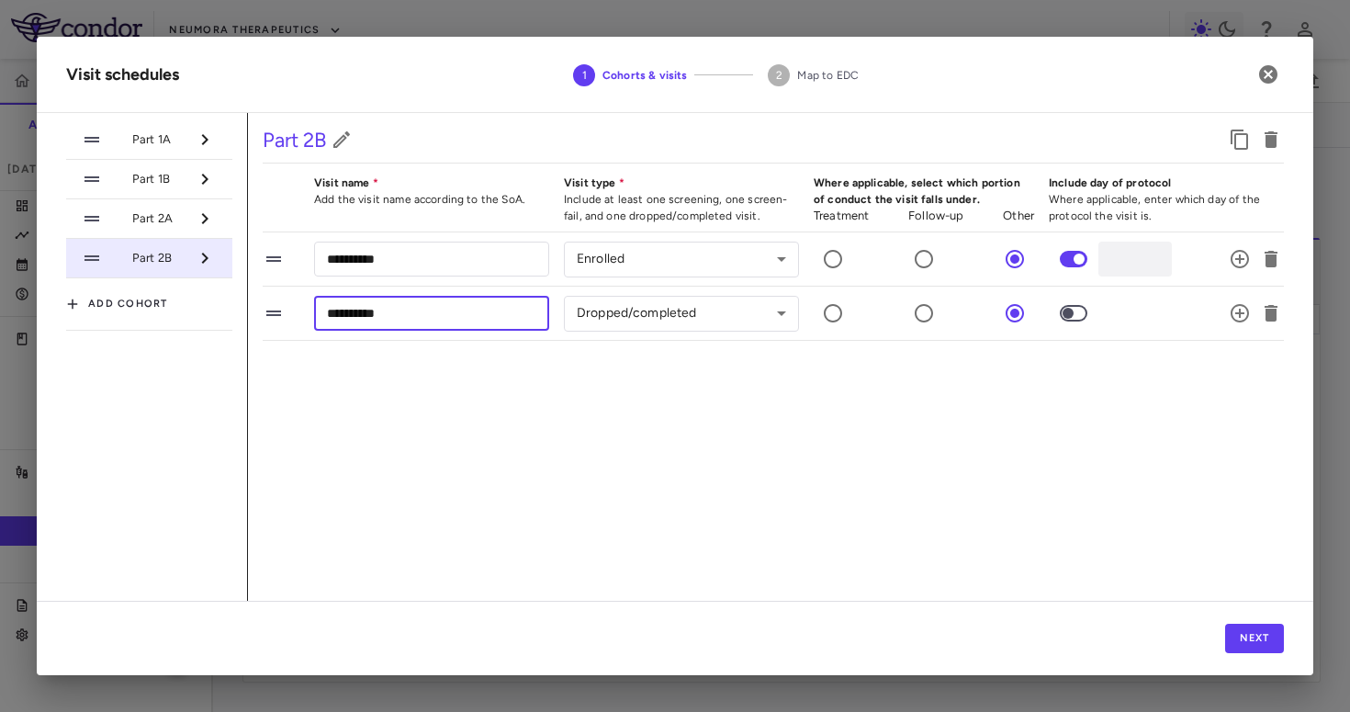
click at [386, 309] on input "**********" at bounding box center [431, 313] width 235 height 34
type input "**********"
click at [1267, 634] on button "Next" at bounding box center [1255, 638] width 59 height 29
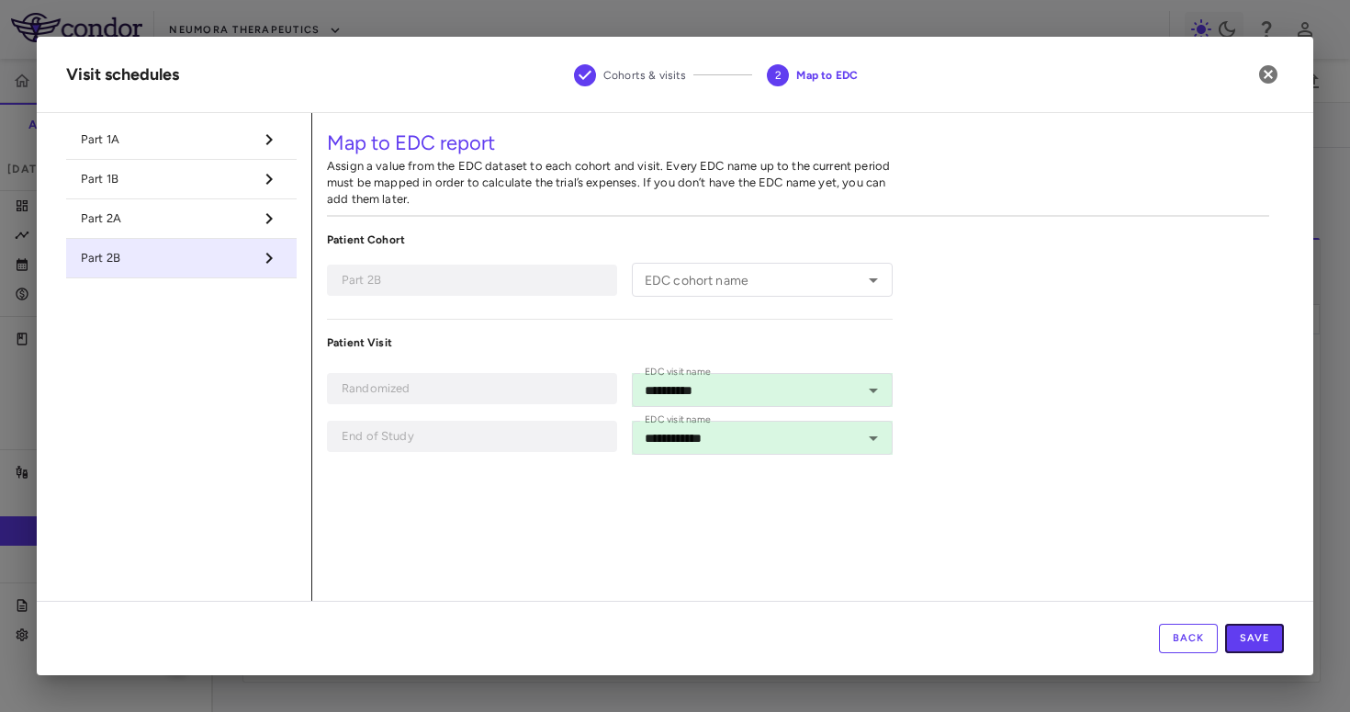
click at [1267, 634] on button "Save" at bounding box center [1255, 638] width 59 height 29
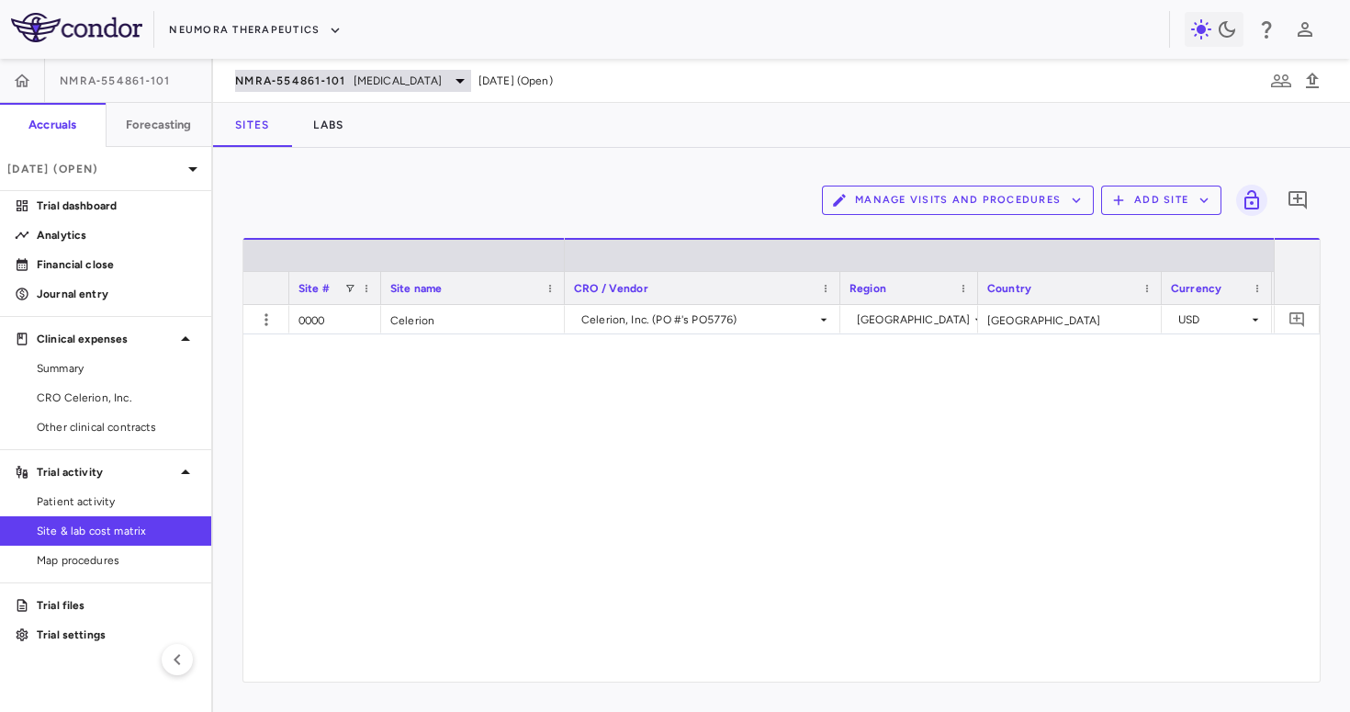
click at [338, 79] on span "NMRA‐554861‐101" at bounding box center [290, 80] width 111 height 15
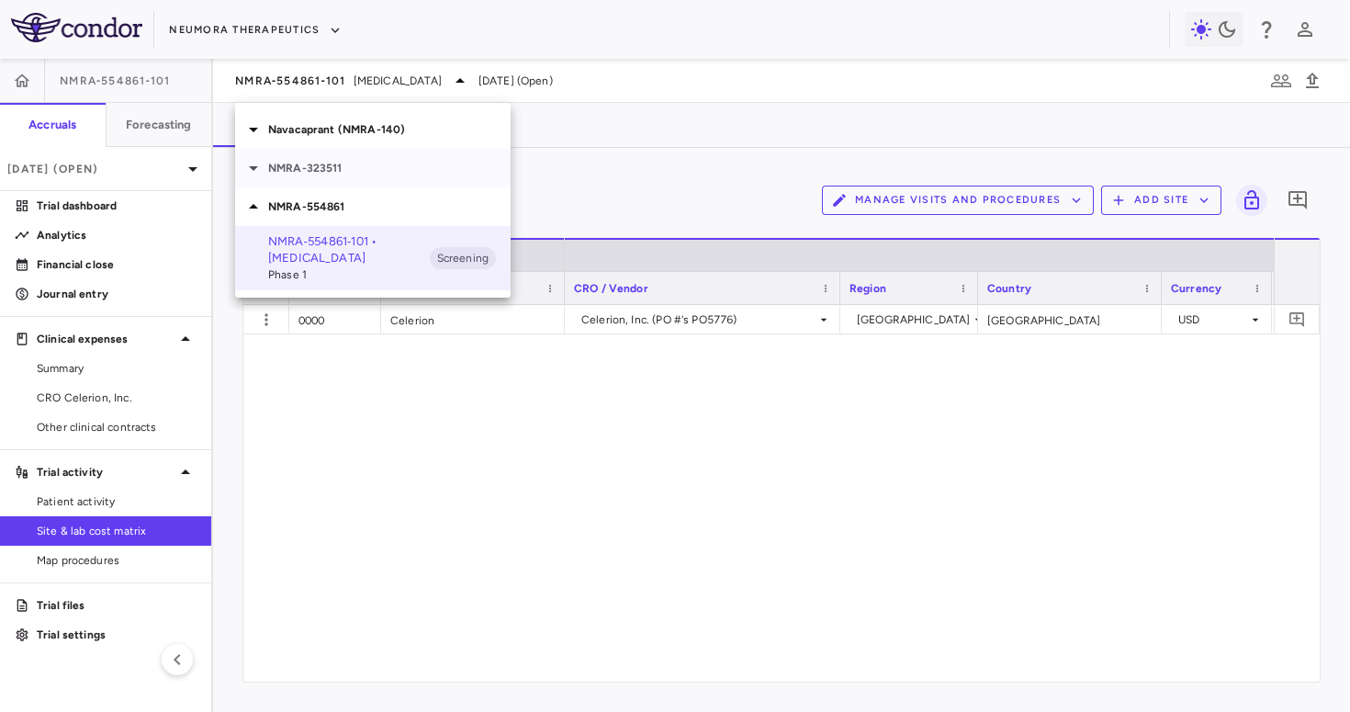
click at [333, 149] on div "NMRA-323511" at bounding box center [373, 168] width 276 height 39
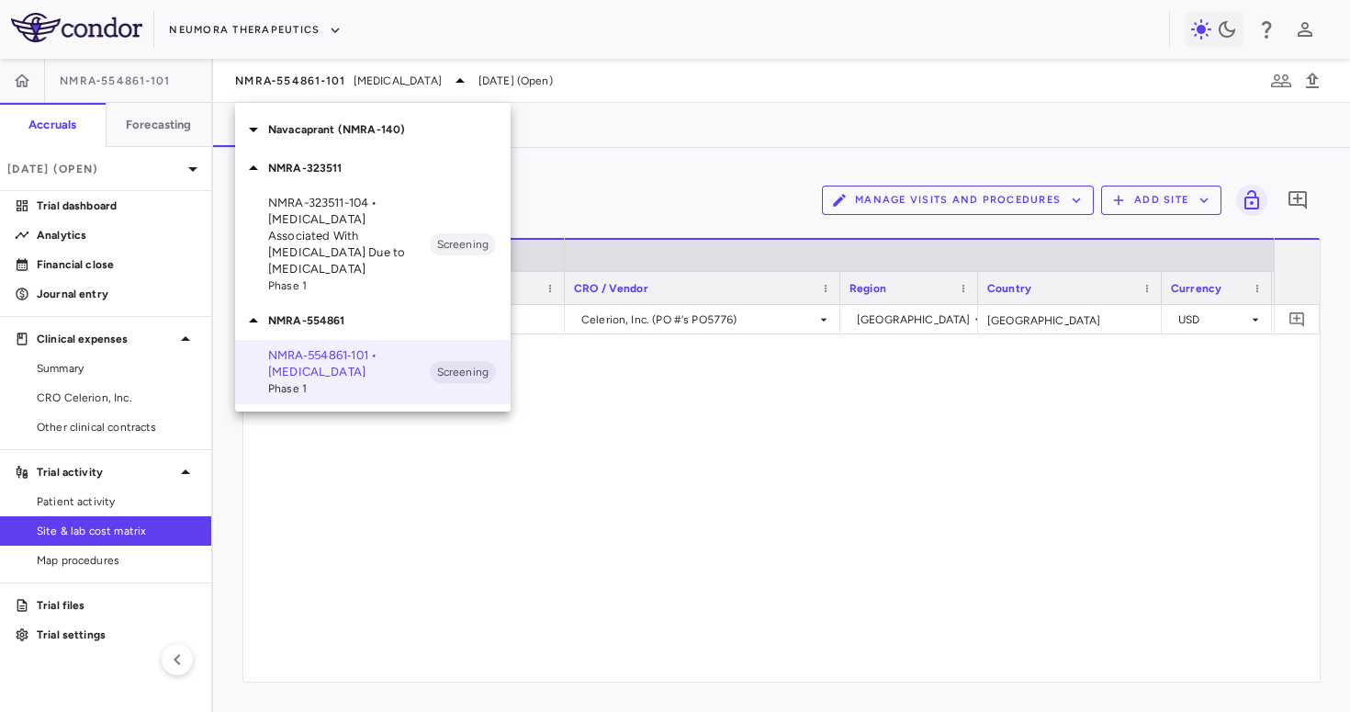
click at [354, 121] on p "Navacaprant (NMRA-140)" at bounding box center [389, 129] width 243 height 17
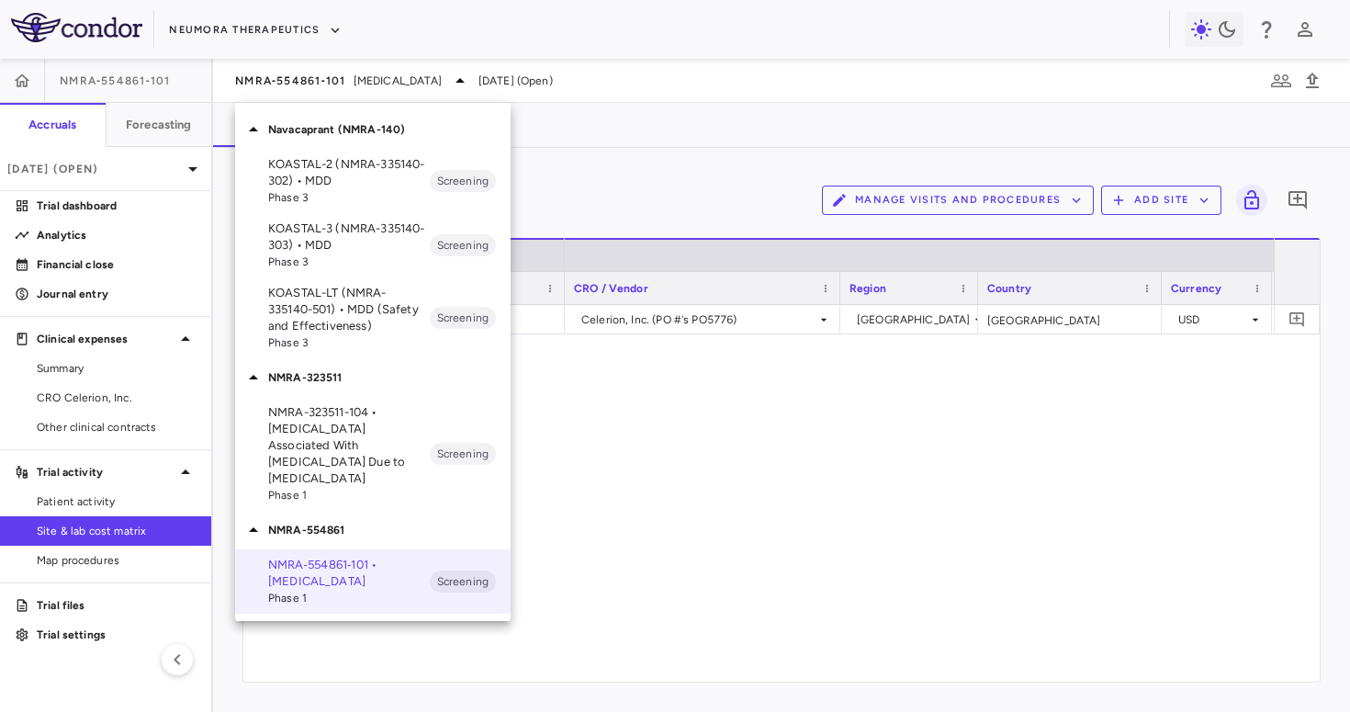
click at [335, 227] on p "KOASTAL-3 (NMRA-335140-303) • MDD" at bounding box center [349, 236] width 162 height 33
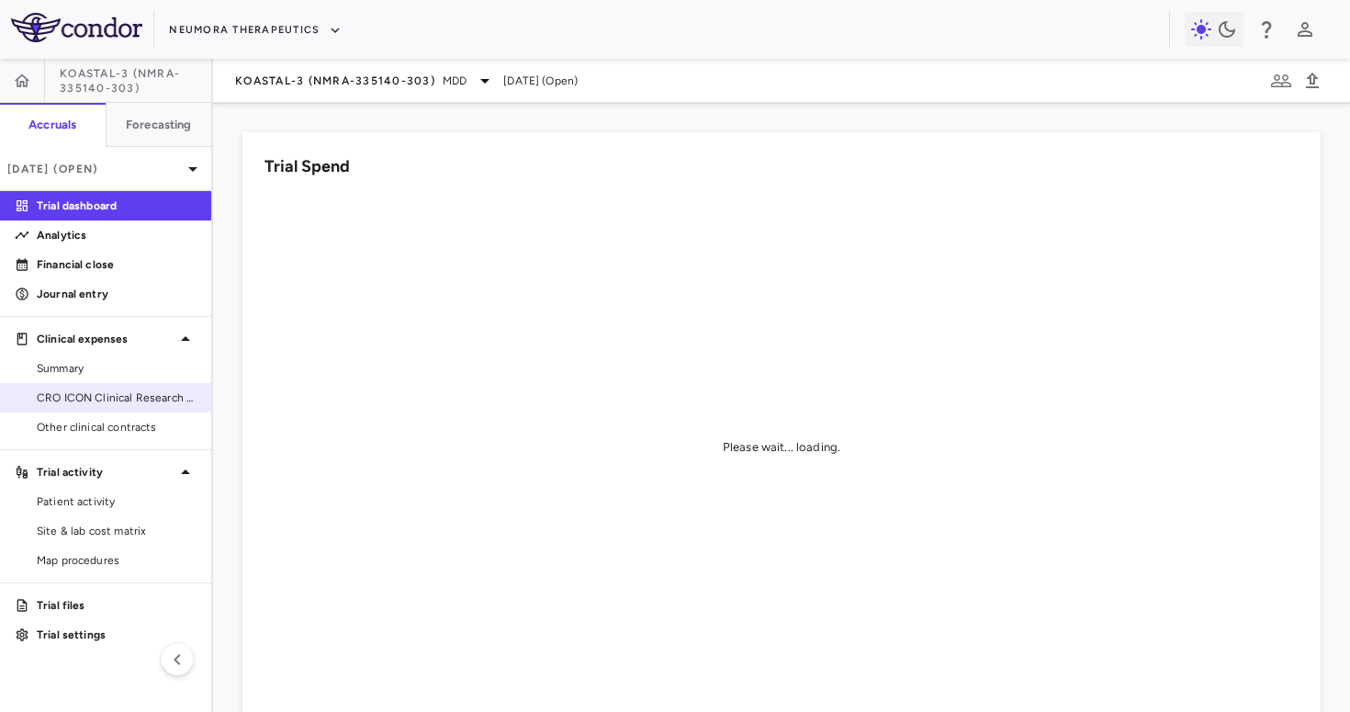
click at [104, 407] on link "CRO ICON Clinical Research Limited" at bounding box center [105, 398] width 211 height 28
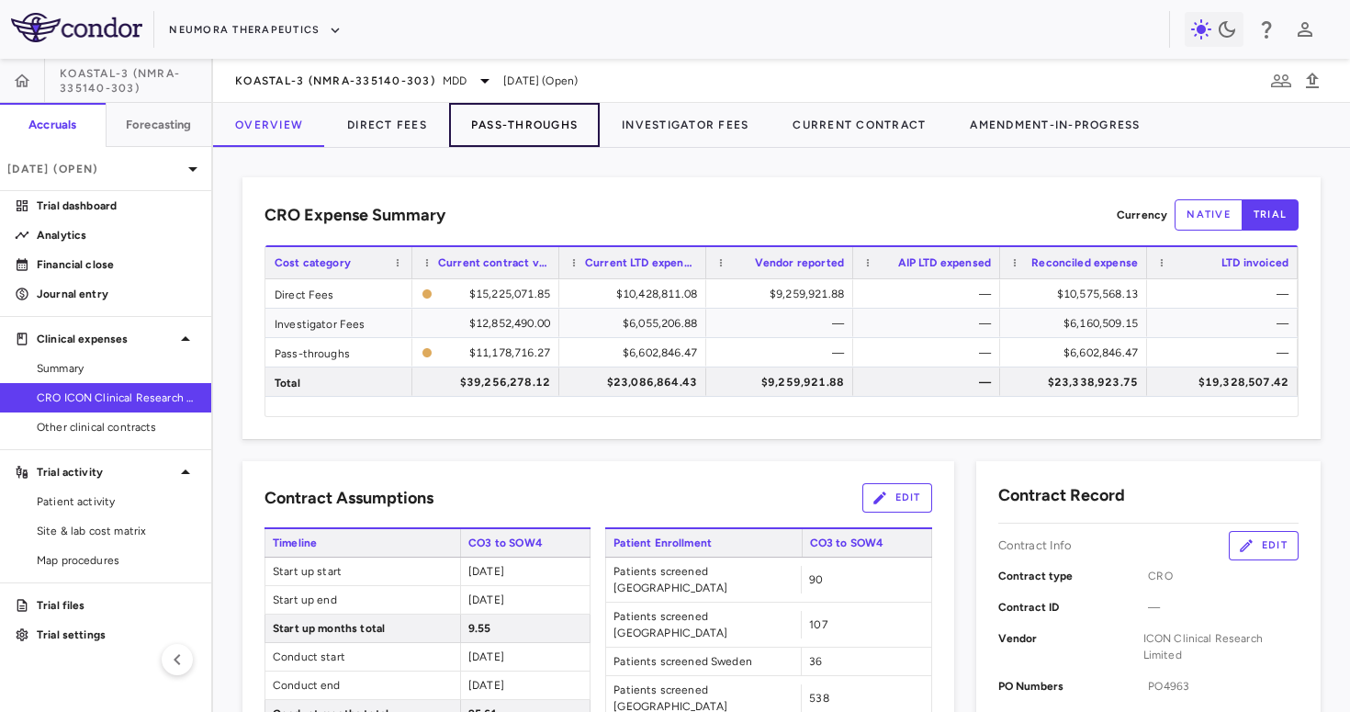
click at [518, 141] on button "Pass-Throughs" at bounding box center [524, 125] width 151 height 44
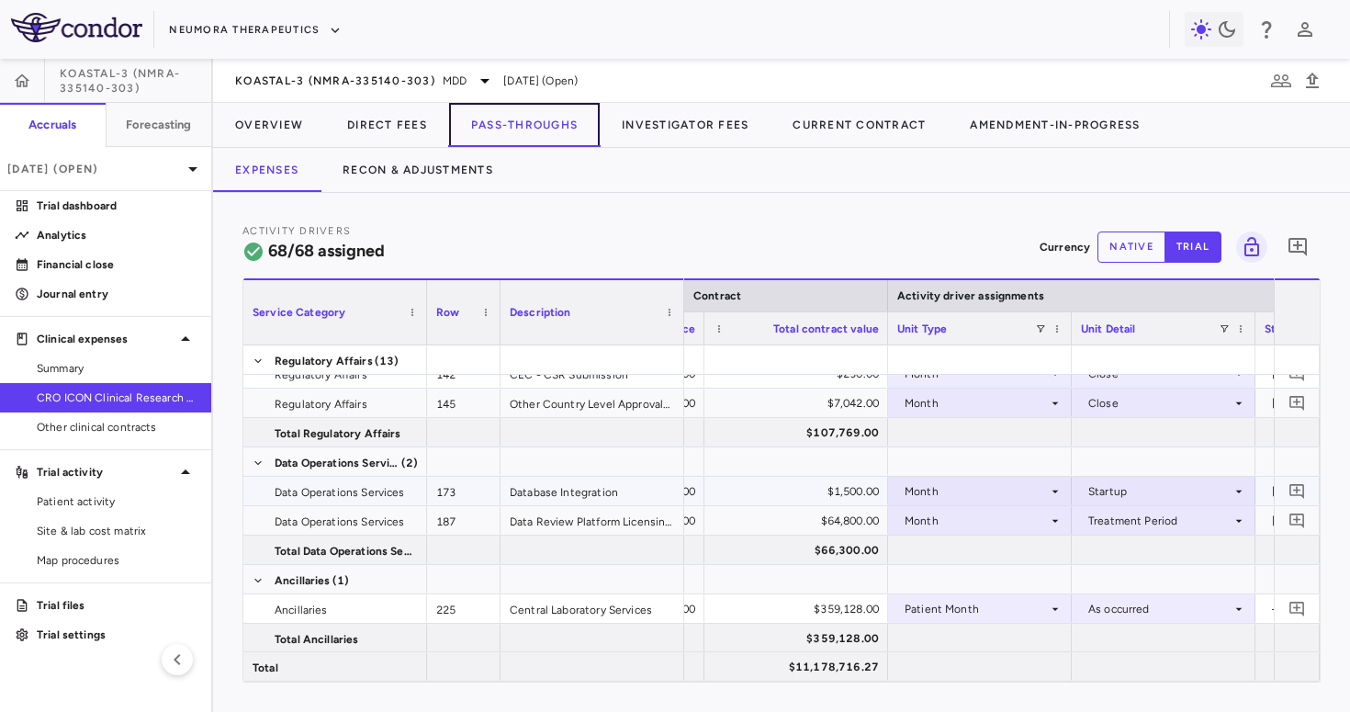
scroll to position [0, 1462]
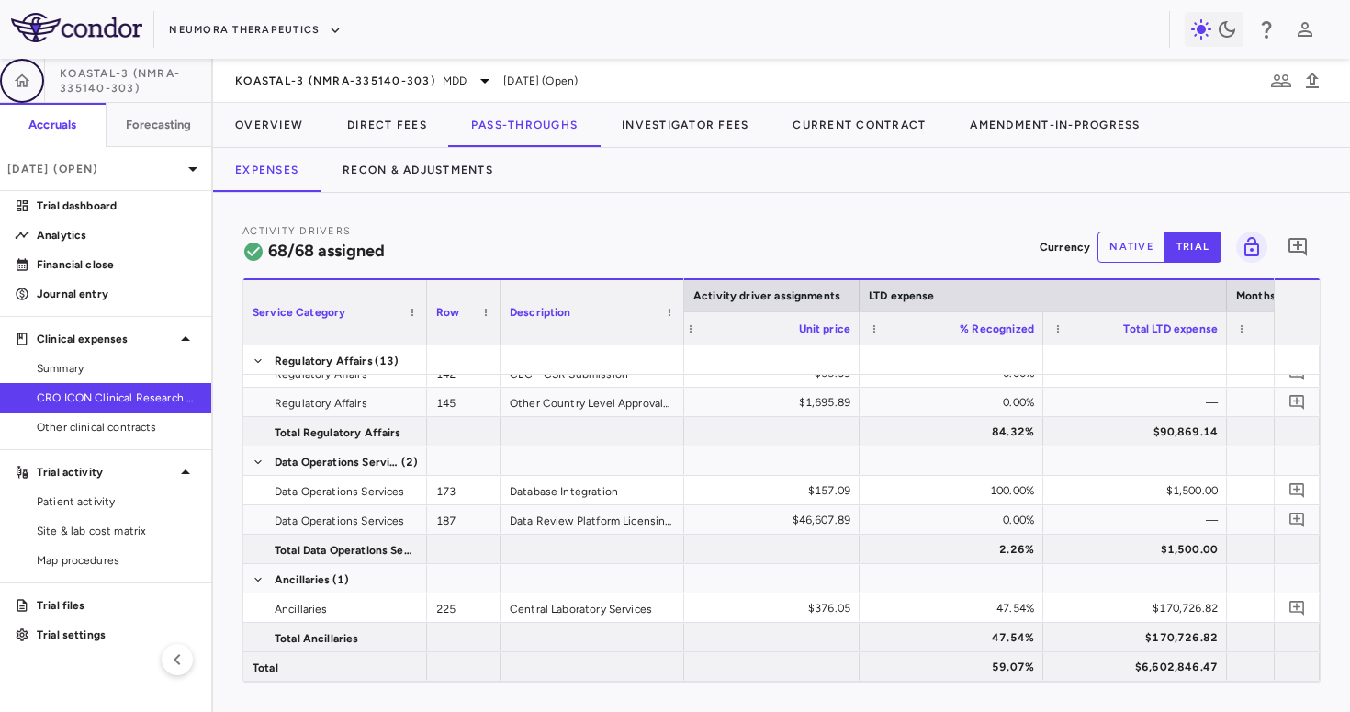
click at [27, 85] on icon "button" at bounding box center [23, 79] width 16 height 13
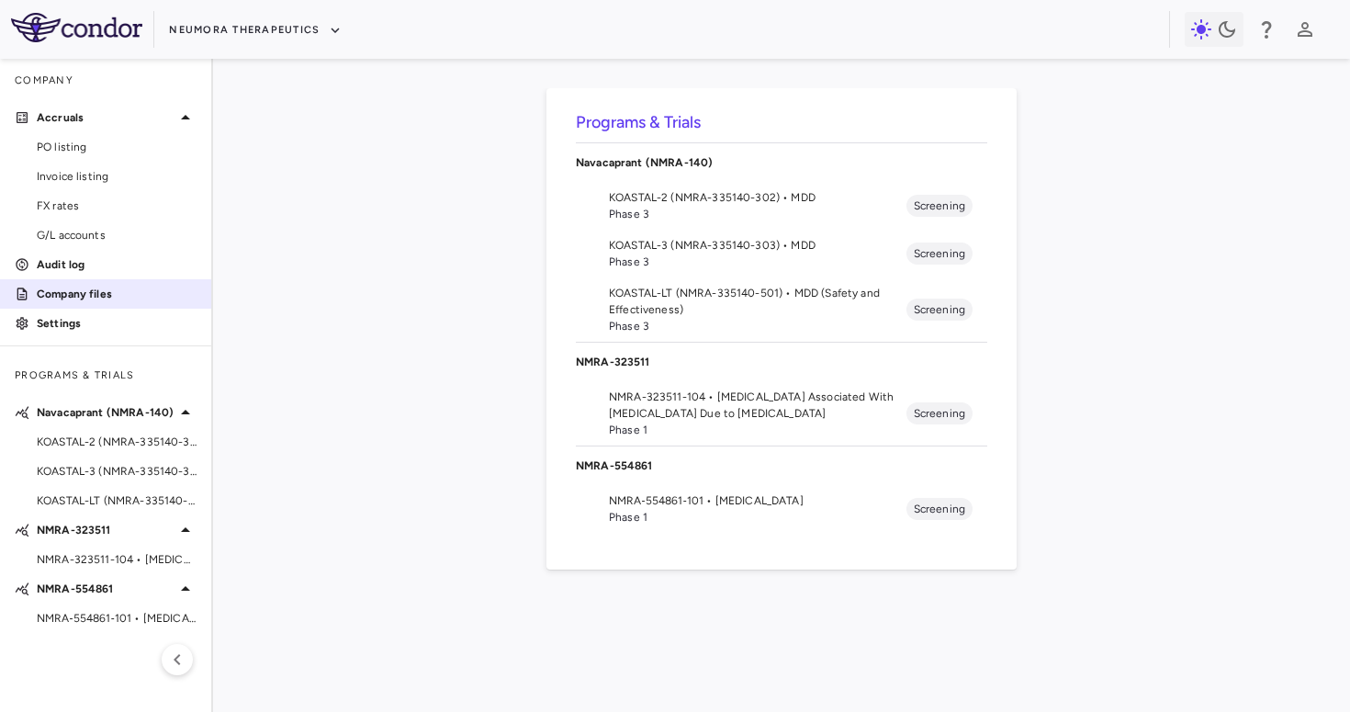
click at [90, 280] on link "Company files" at bounding box center [105, 294] width 211 height 28
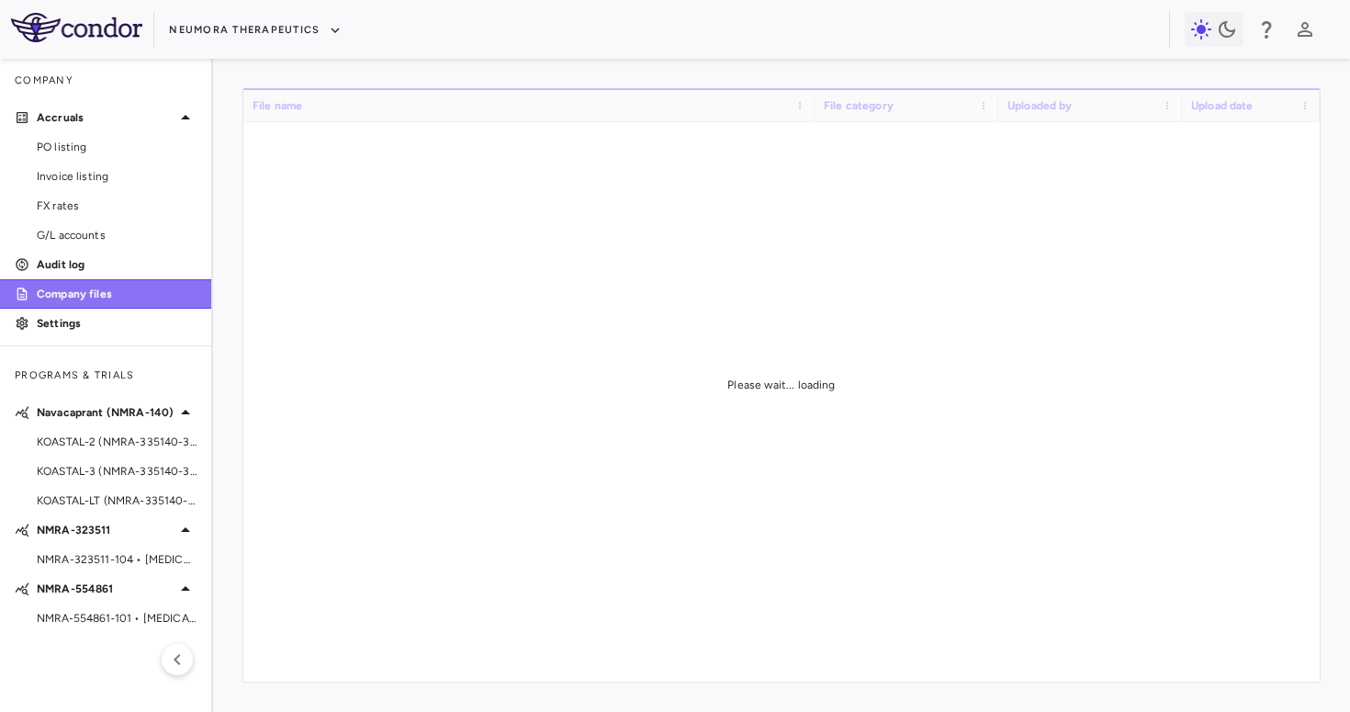
click at [90, 280] on link "Company files" at bounding box center [105, 294] width 211 height 28
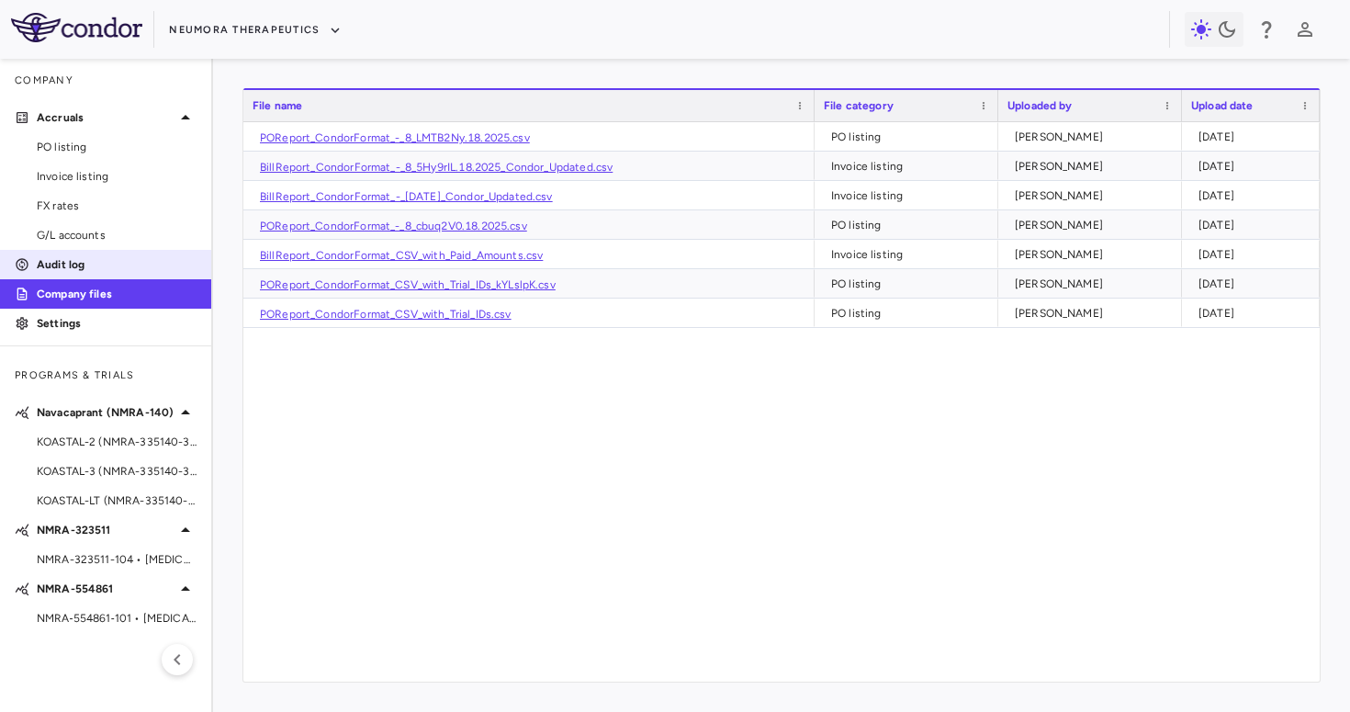
click at [89, 265] on p "Audit log" at bounding box center [117, 264] width 160 height 17
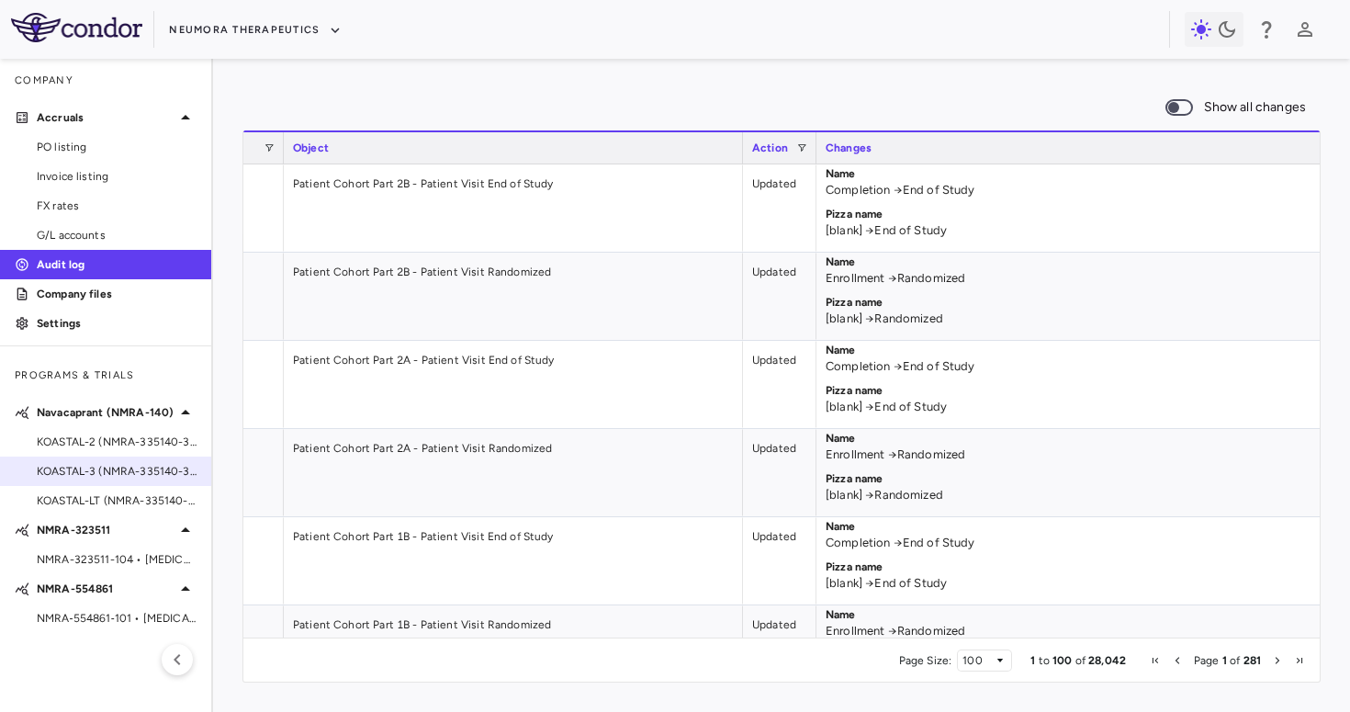
click at [118, 469] on span "KOASTAL-3 (NMRA-335140-303) • MDD" at bounding box center [117, 471] width 160 height 17
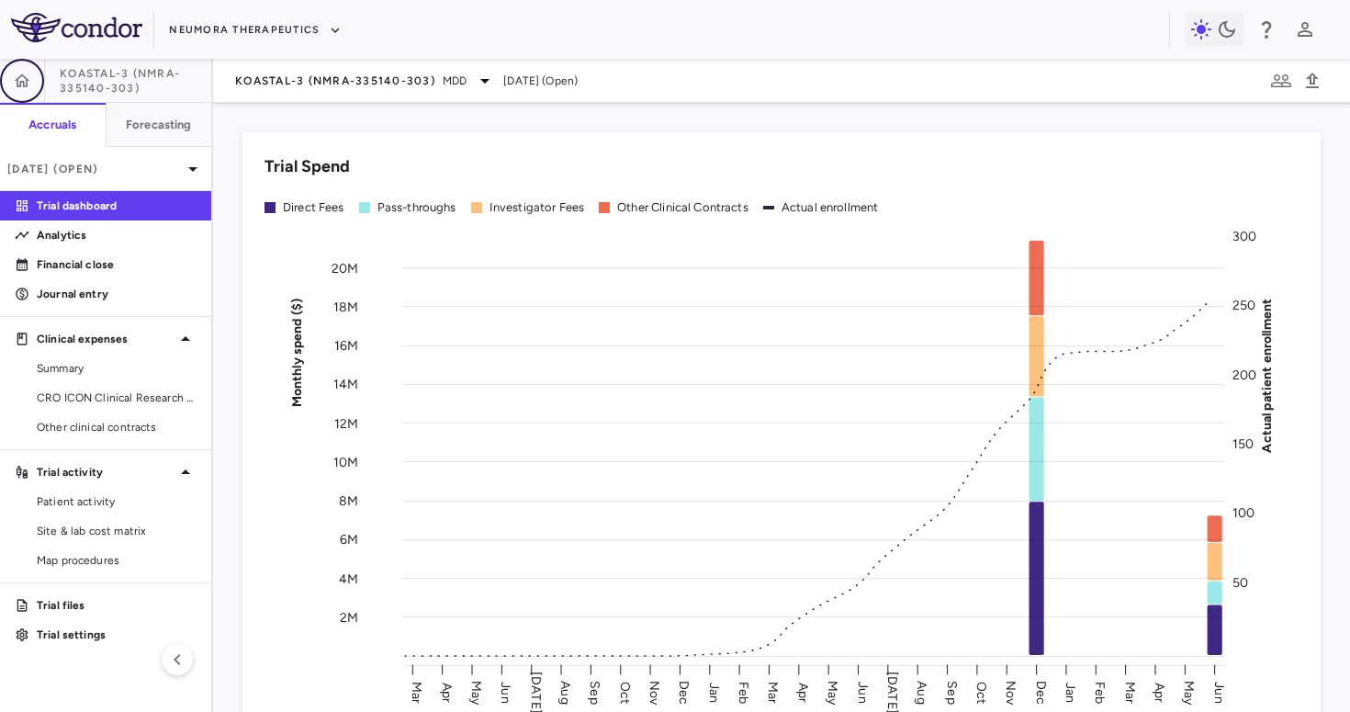
click at [20, 91] on button "button" at bounding box center [22, 81] width 44 height 44
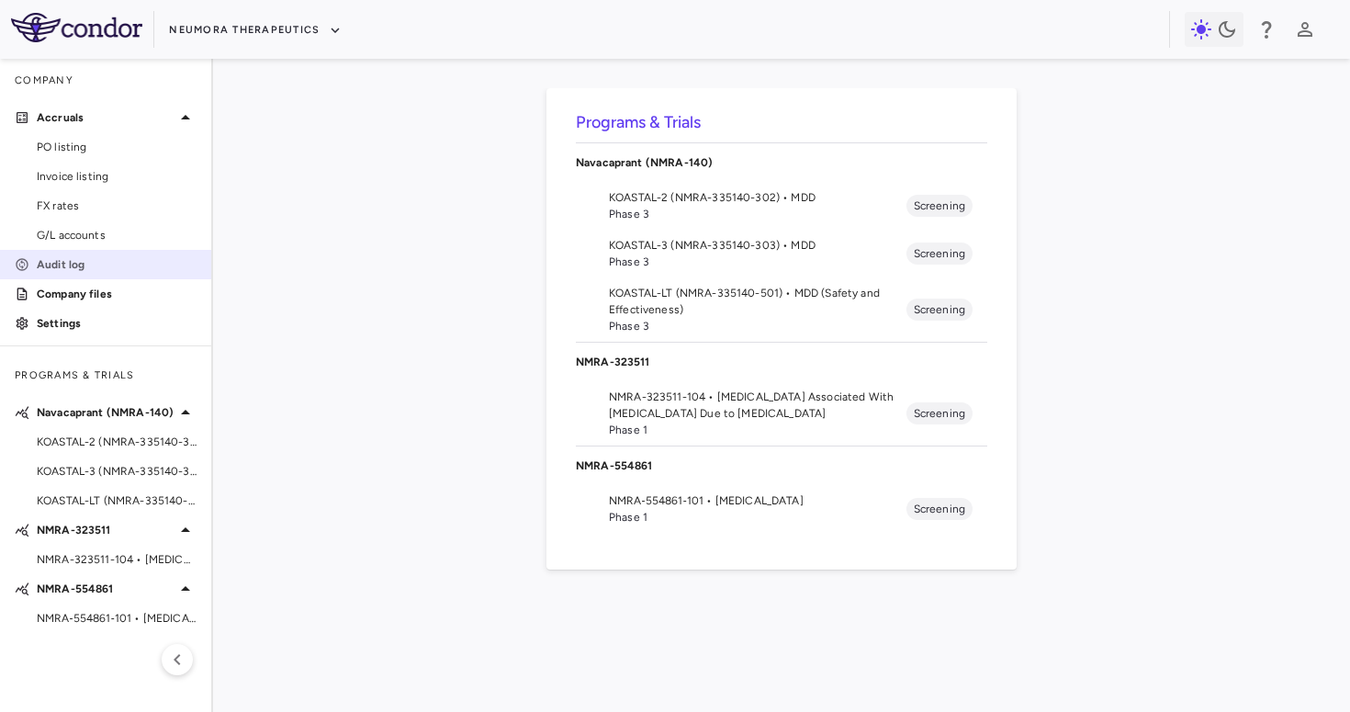
click at [79, 254] on link "Audit log" at bounding box center [105, 265] width 211 height 28
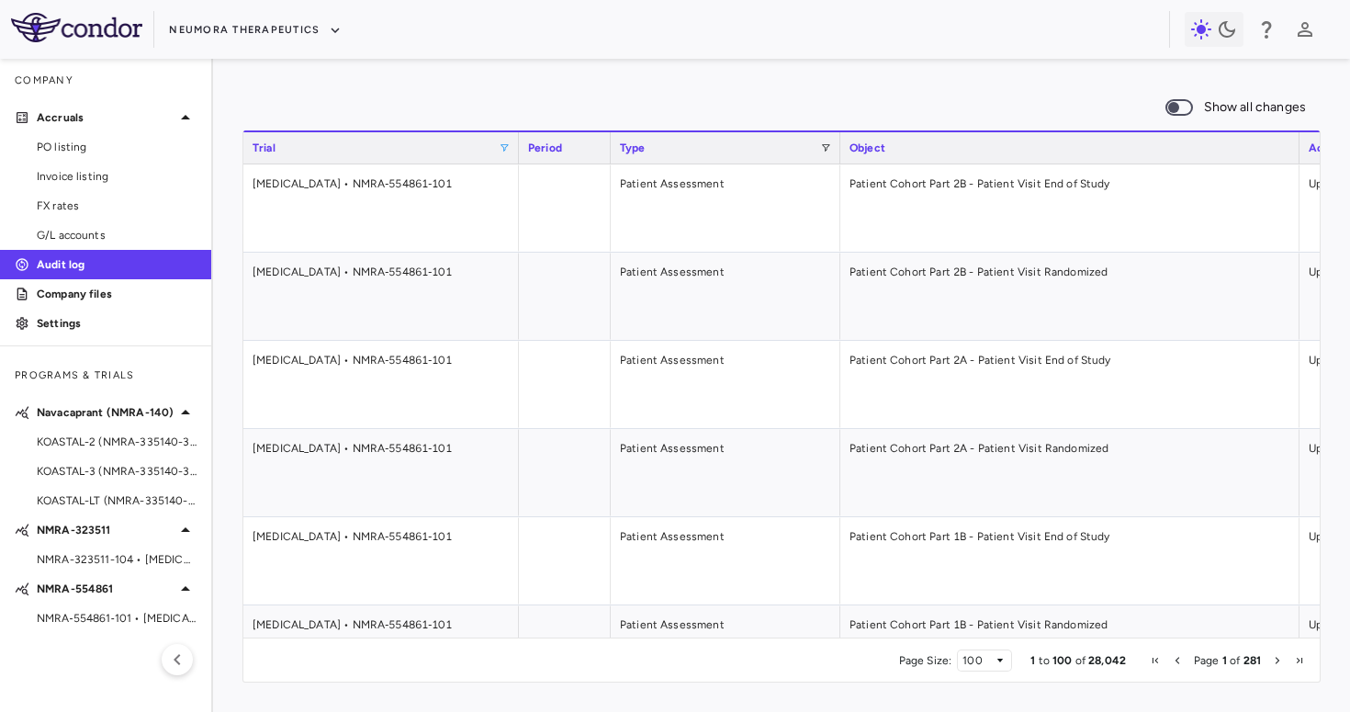
click at [506, 146] on span at bounding box center [504, 147] width 11 height 11
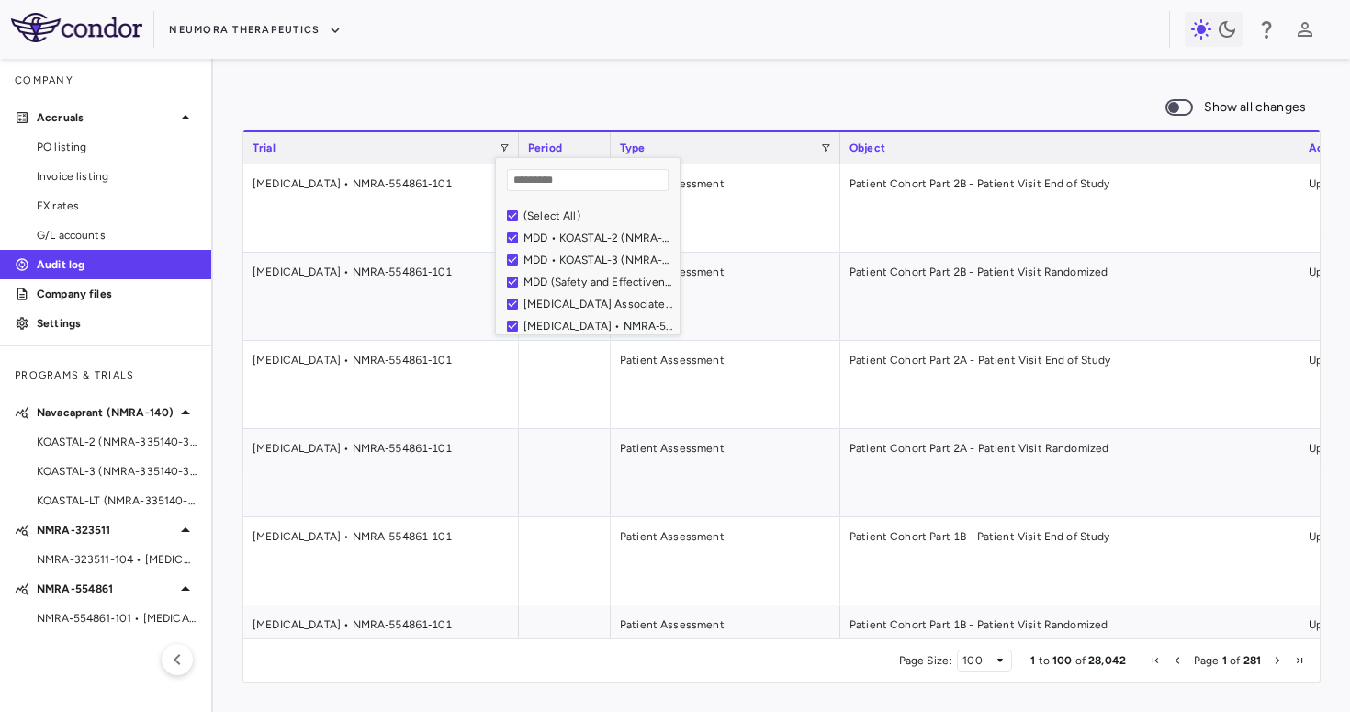
click at [551, 218] on div "(Select All)" at bounding box center [599, 215] width 151 height 13
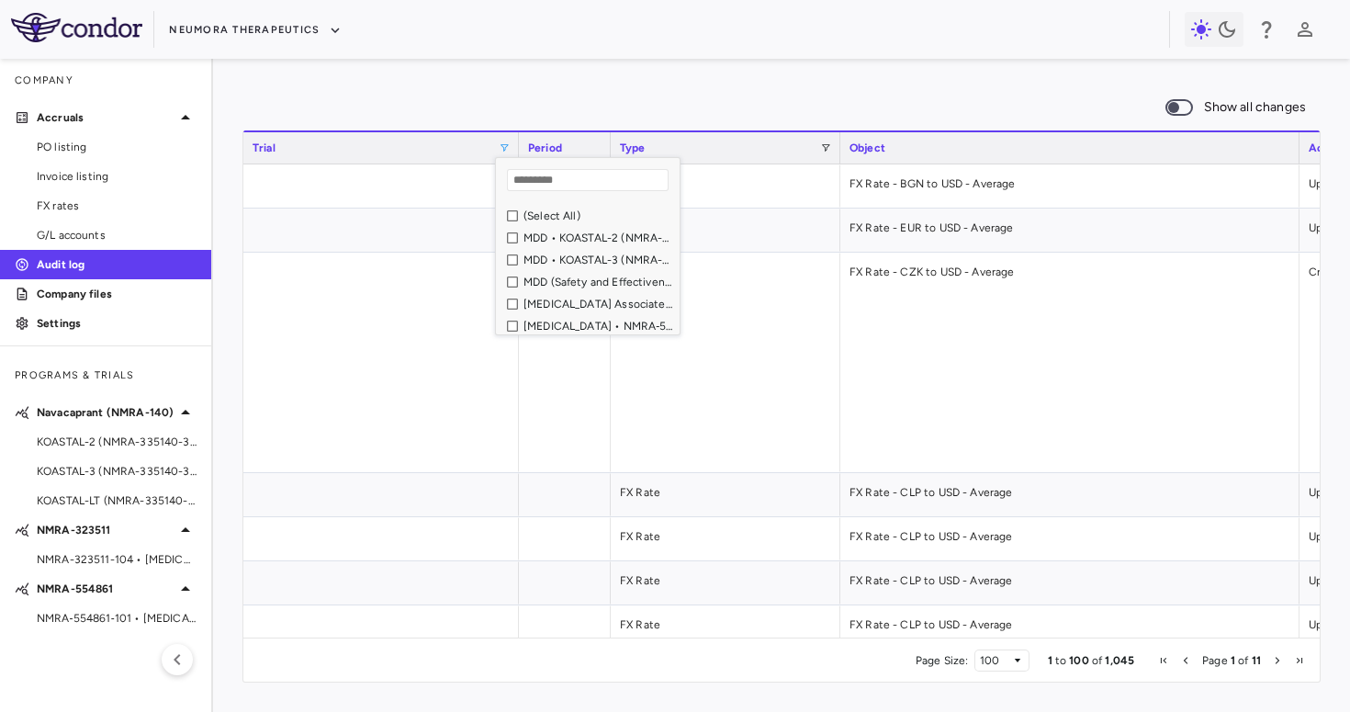
click at [553, 260] on div "MDD • KOASTAL-3 (NMRA-335140-303)" at bounding box center [599, 260] width 151 height 13
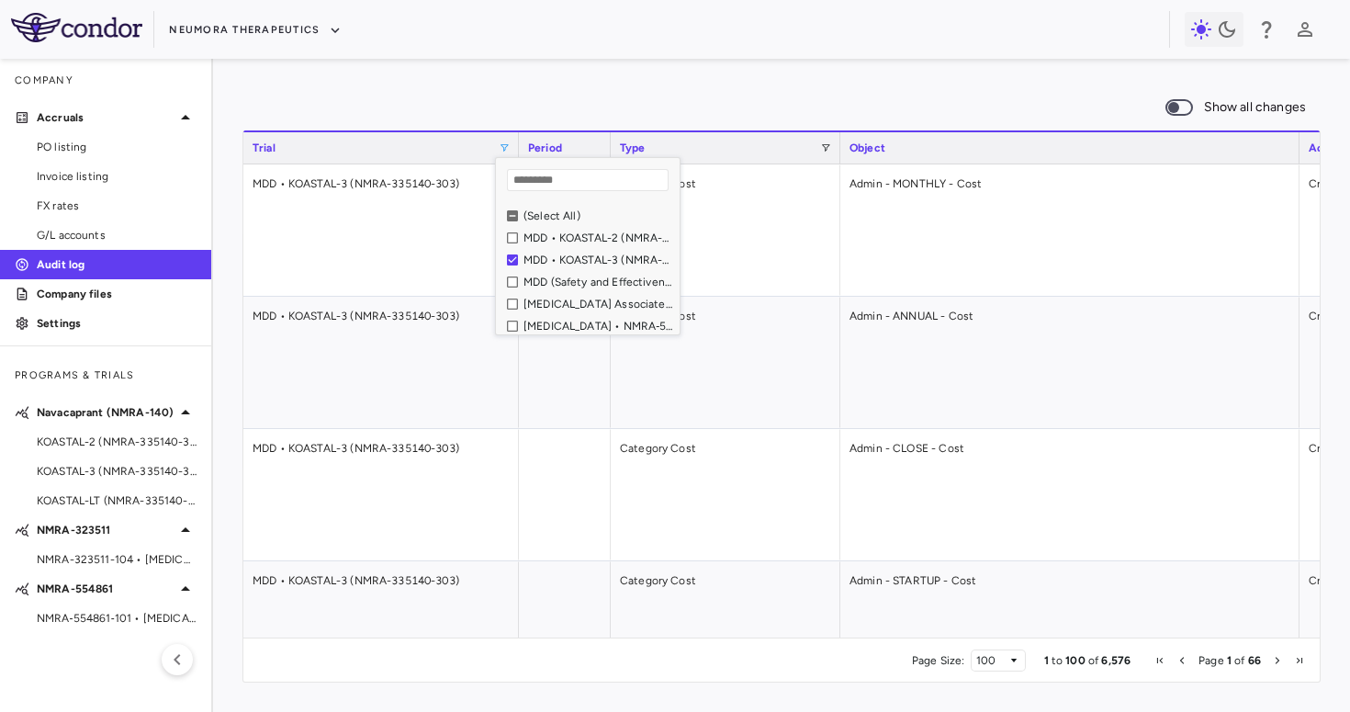
click at [751, 93] on div "Show all changes" at bounding box center [782, 107] width 1079 height 39
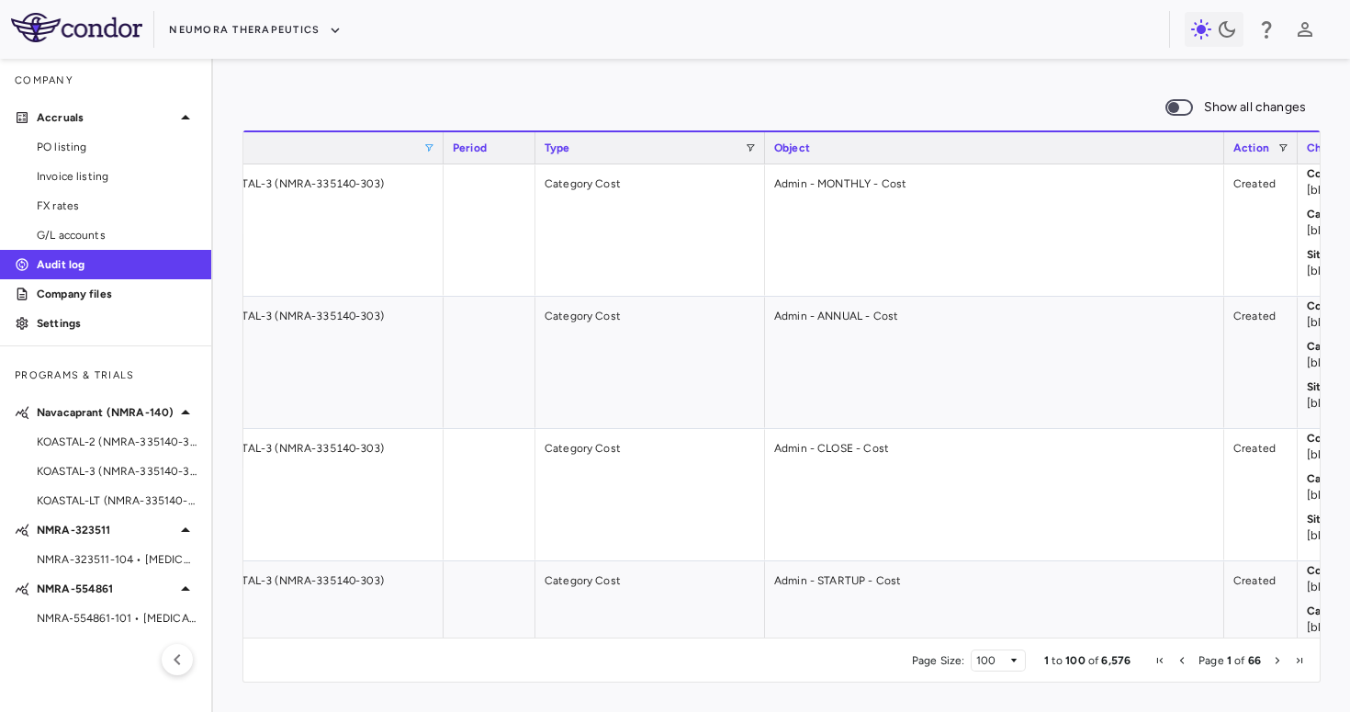
click at [757, 146] on div "Type" at bounding box center [651, 146] width 230 height 33
click at [748, 146] on span at bounding box center [750, 147] width 11 height 11
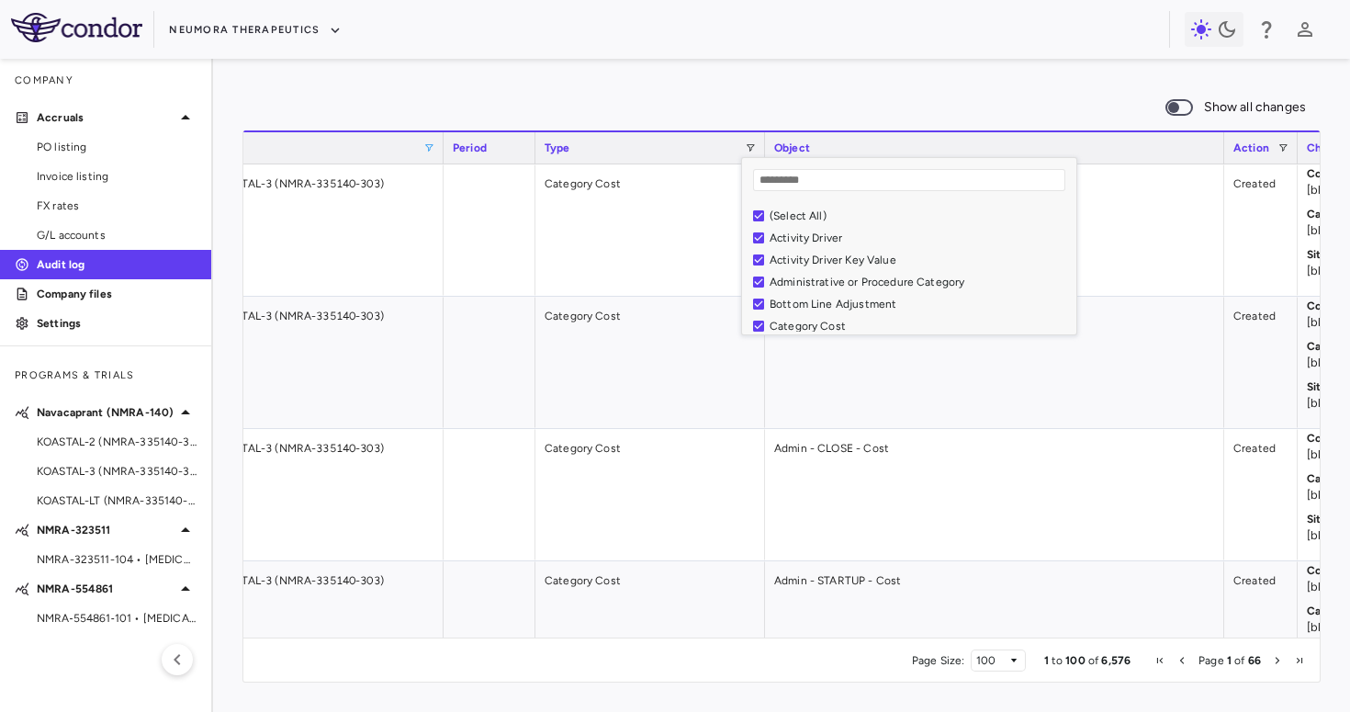
drag, startPoint x: 924, startPoint y: 241, endPoint x: 1131, endPoint y: 271, distance: 208.9
click at [1131, 271] on div "Drag here to set row groups Drag here to set column labels Period Type Object A…" at bounding box center [782, 406] width 1079 height 552
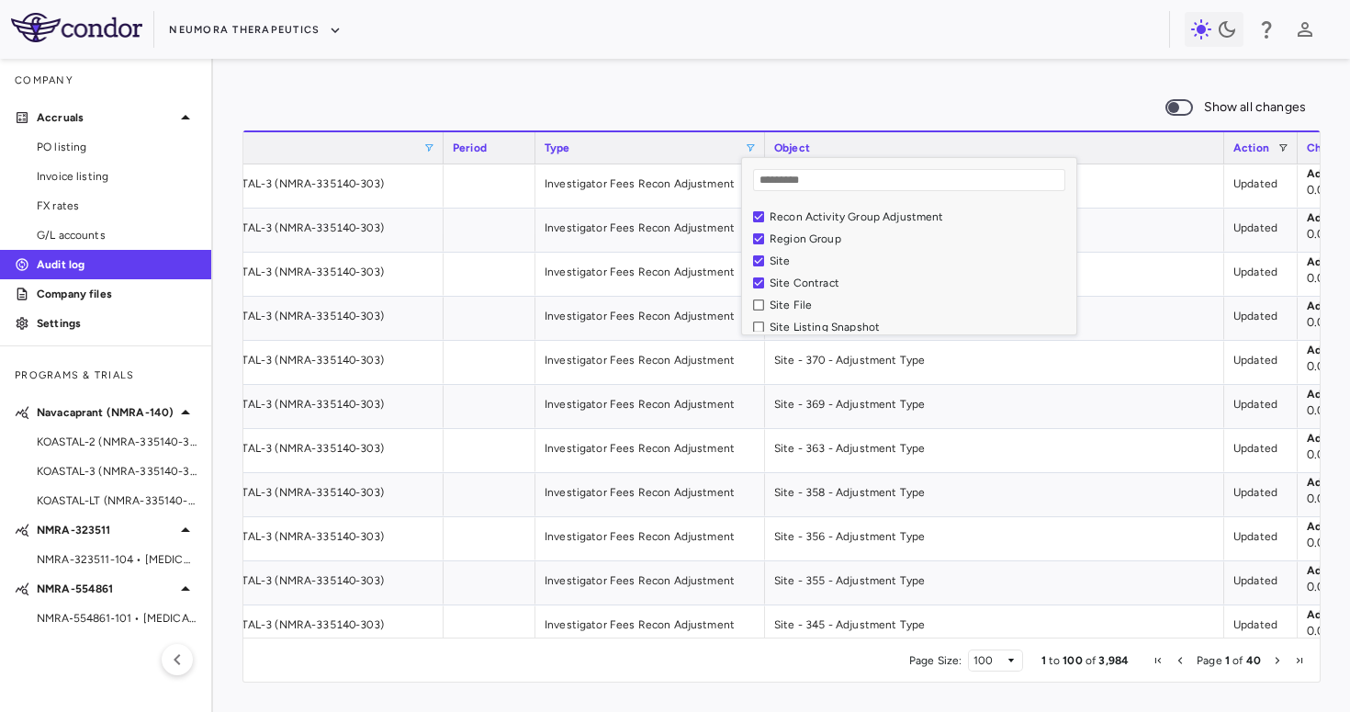
click at [751, 283] on div "Site Contract" at bounding box center [909, 283] width 334 height 22
click at [845, 312] on div "Procedures EDC Snapshot" at bounding box center [920, 311] width 301 height 13
click at [829, 301] on div "Patient Cohort" at bounding box center [920, 301] width 301 height 13
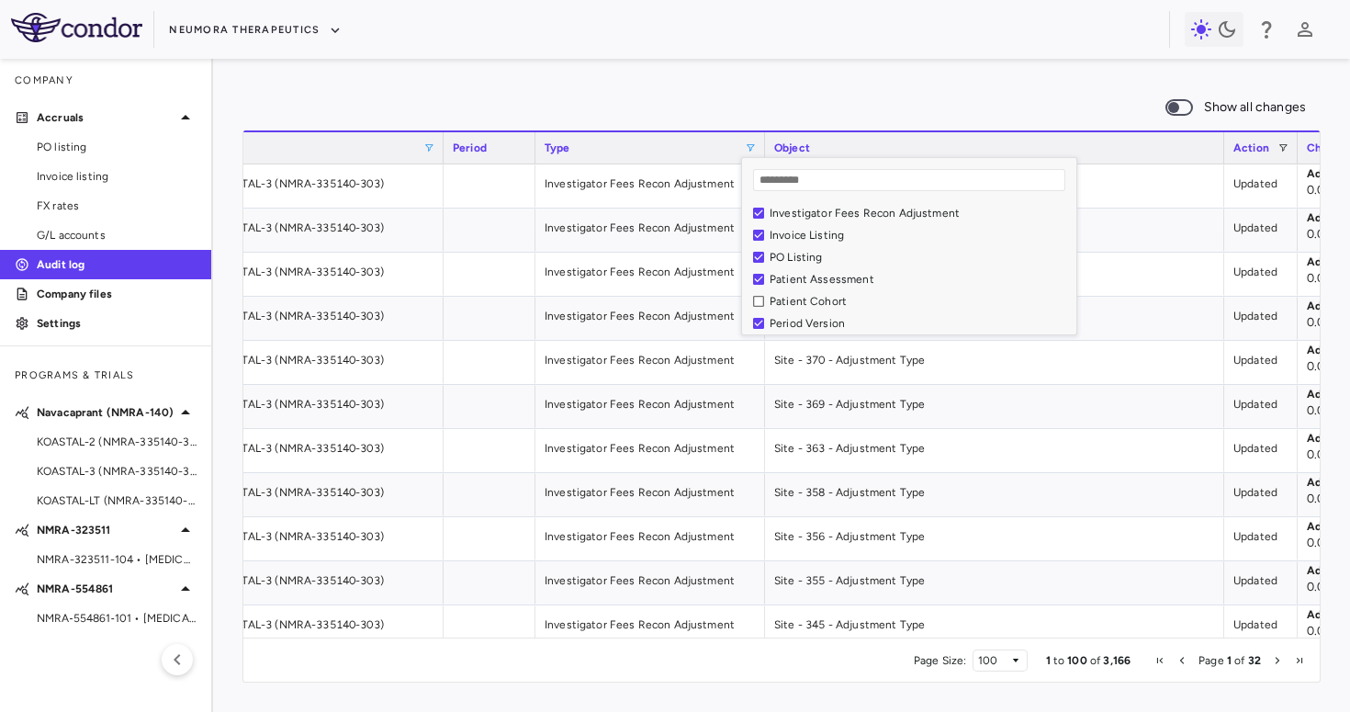
click at [846, 277] on div "Patient Assessment" at bounding box center [920, 279] width 301 height 13
click at [853, 265] on div "Investigator Fees Recon Adjustment" at bounding box center [920, 264] width 301 height 13
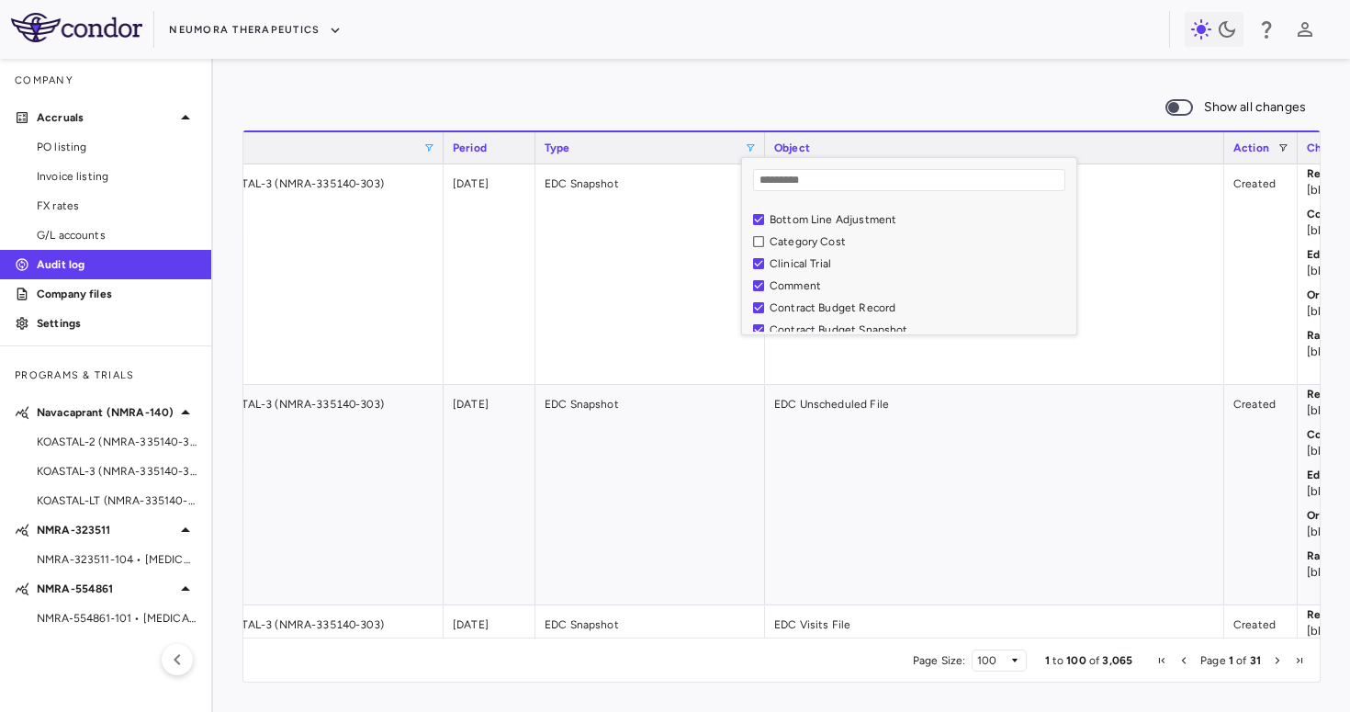
scroll to position [79, 0]
click at [912, 82] on div "Show all changes 1 to 100 of 3,065. Page 1 of 31 Drag here to set row groups Dr…" at bounding box center [781, 385] width 1137 height 653
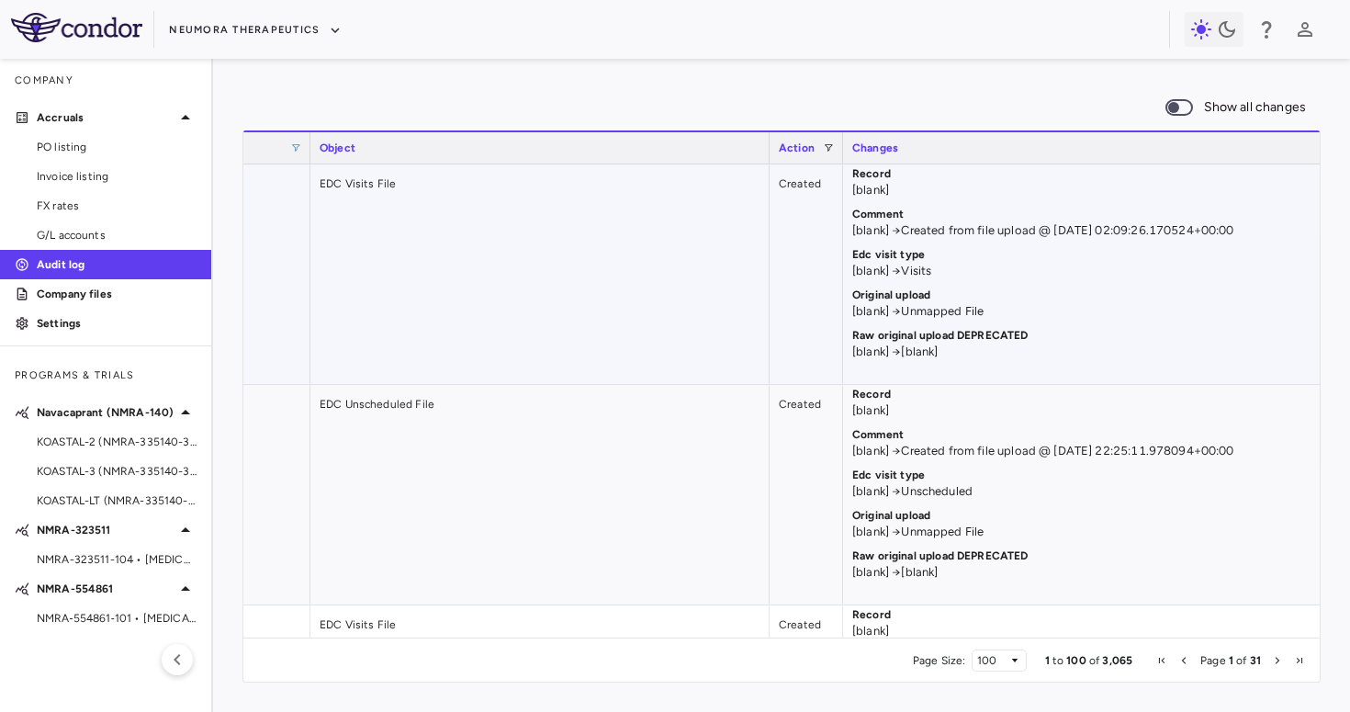
scroll to position [0, 537]
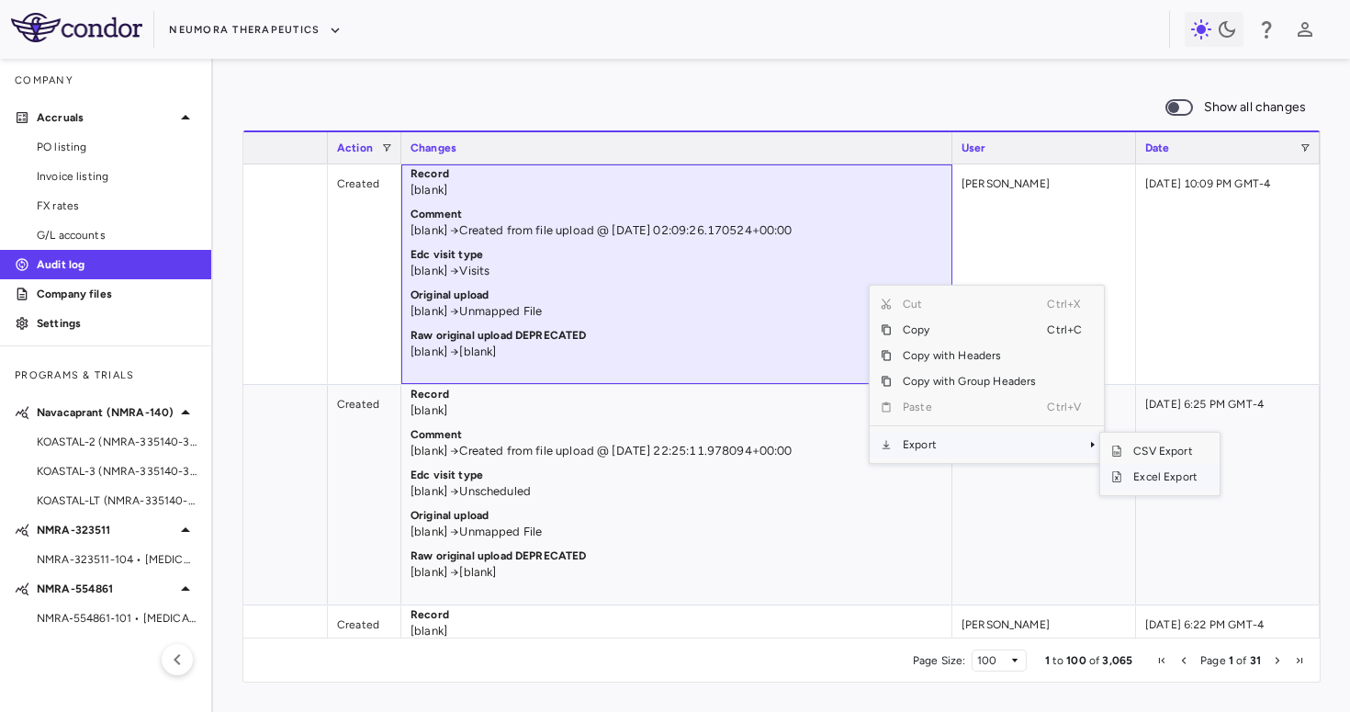
click at [1140, 478] on span "Excel Export" at bounding box center [1166, 477] width 86 height 26
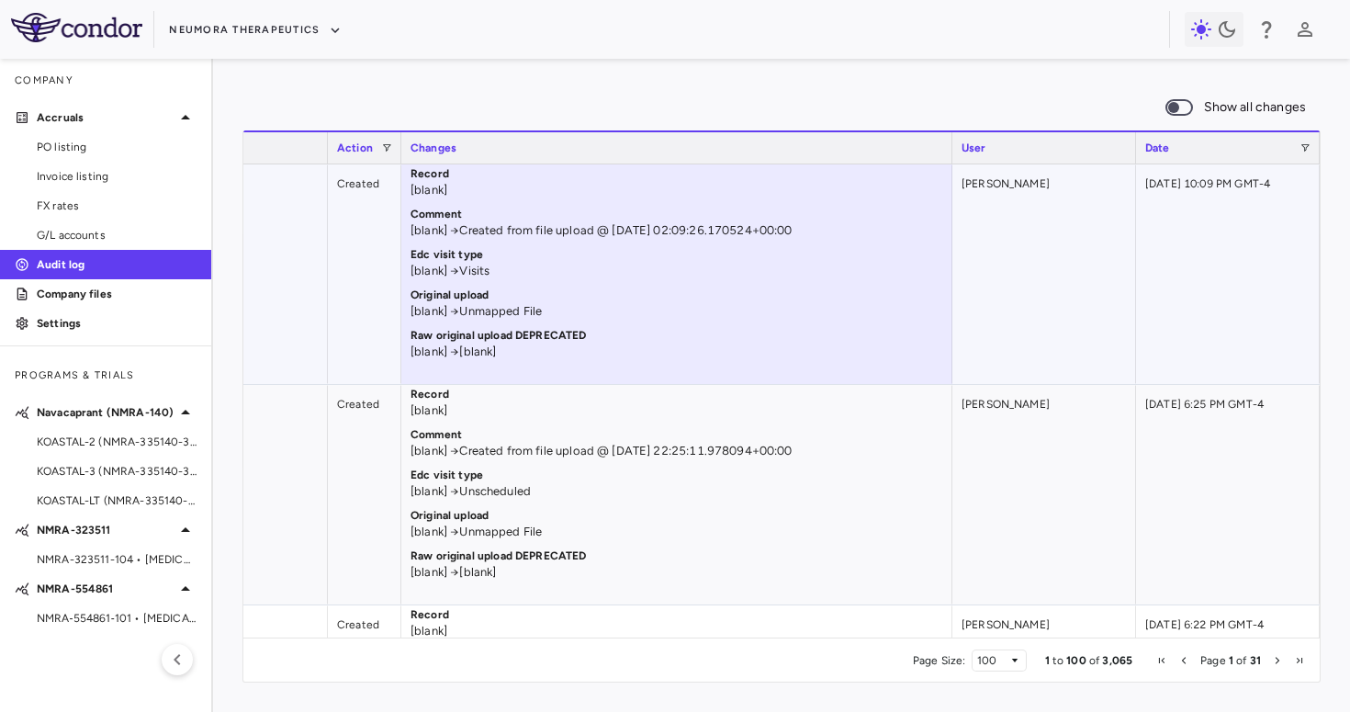
scroll to position [637, 0]
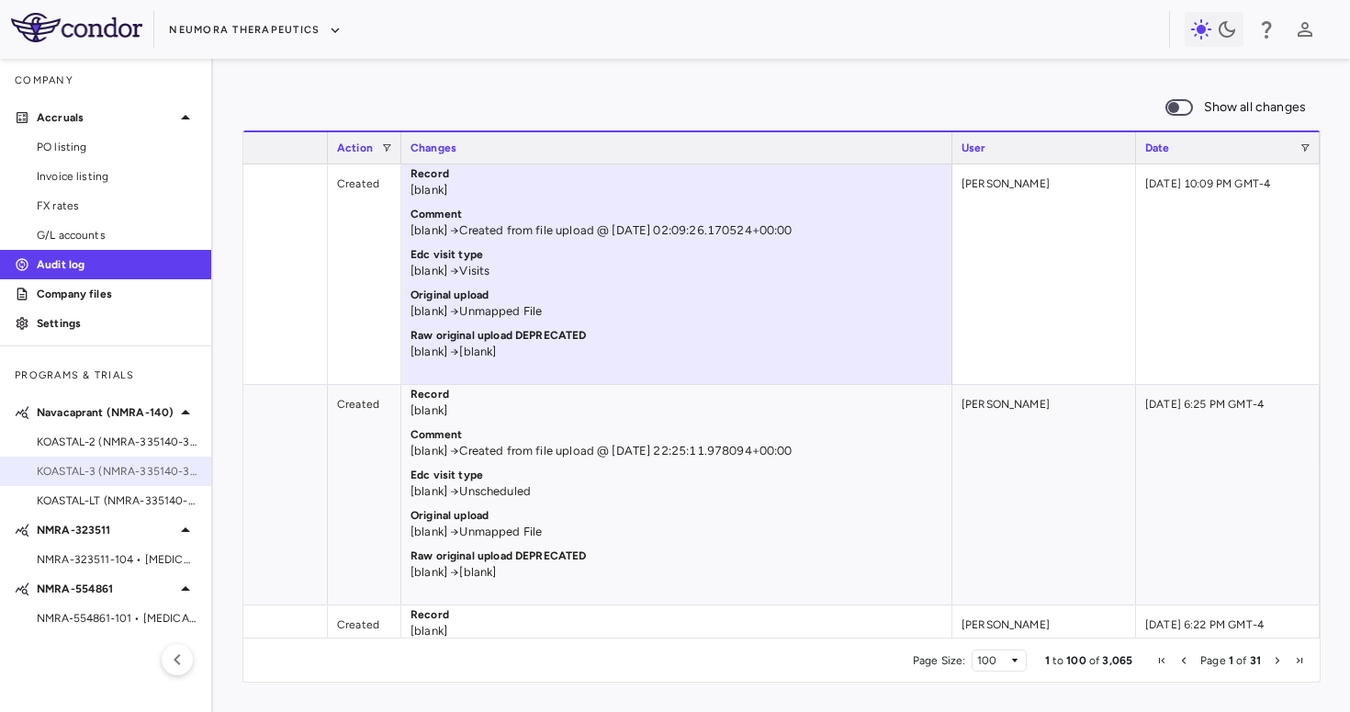
click at [104, 463] on span "KOASTAL-3 (NMRA-335140-303) • MDD" at bounding box center [117, 471] width 160 height 17
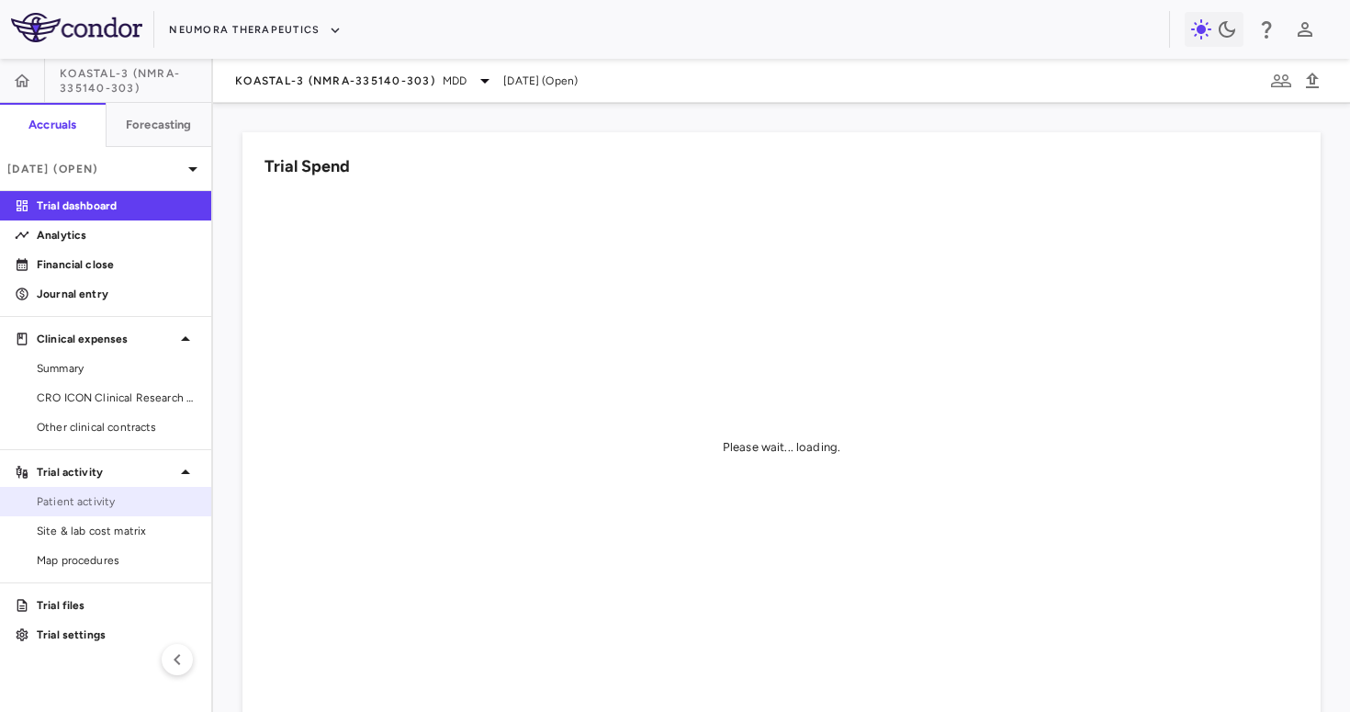
click at [123, 493] on span "Patient activity" at bounding box center [117, 501] width 160 height 17
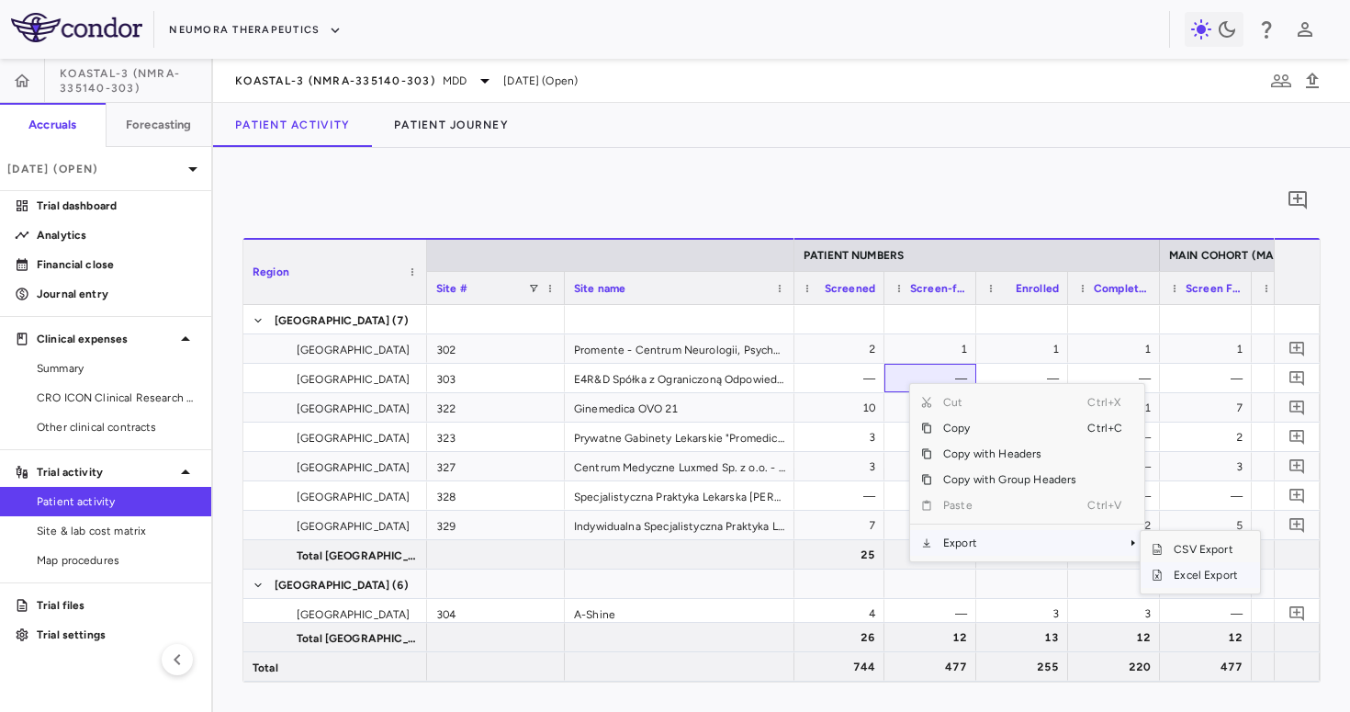
click at [1174, 572] on span "Excel Export" at bounding box center [1206, 575] width 86 height 26
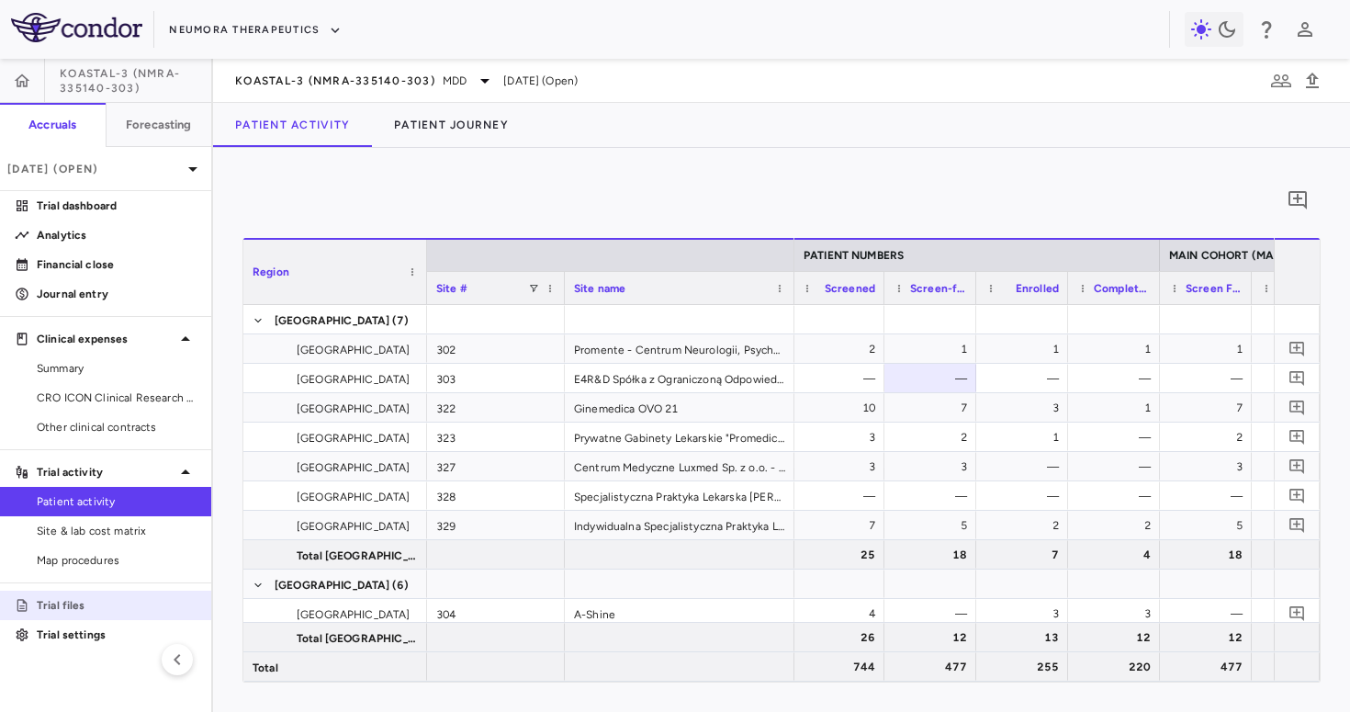
click at [55, 606] on p "Trial files" at bounding box center [117, 605] width 160 height 17
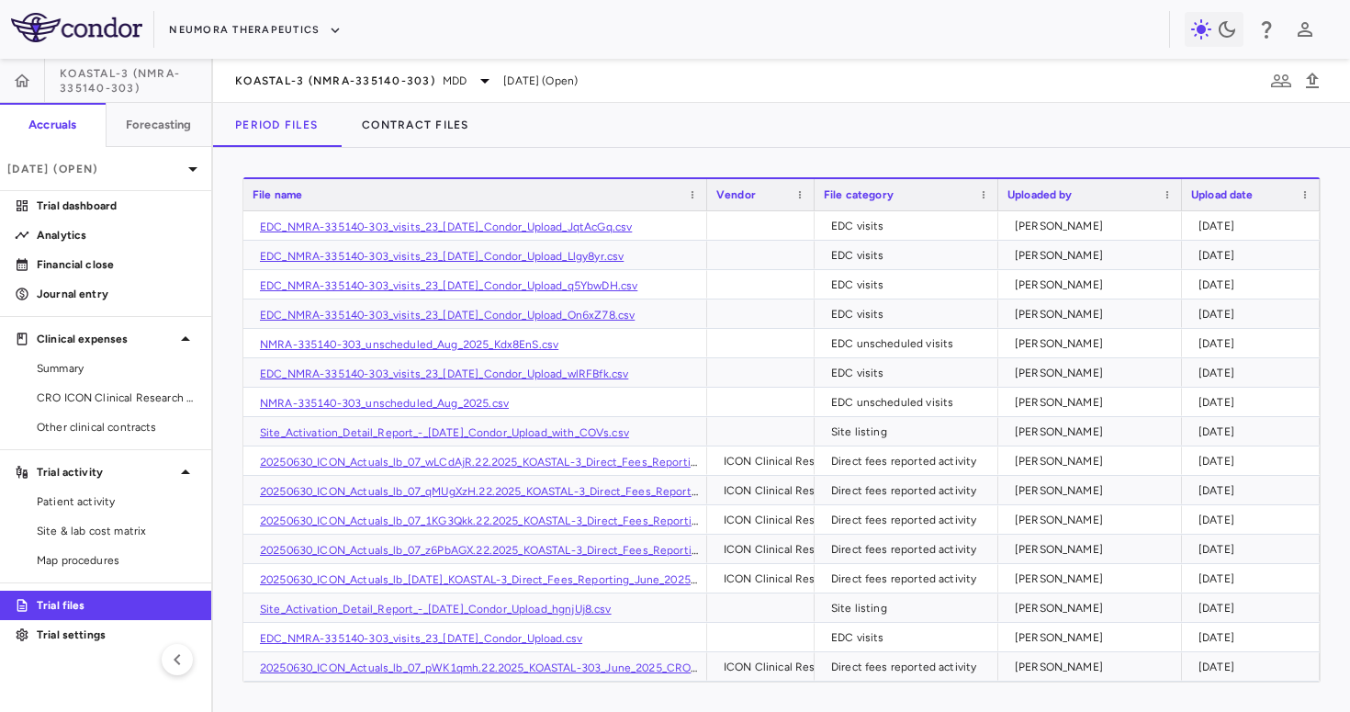
drag, startPoint x: 525, startPoint y: 200, endPoint x: 705, endPoint y: 212, distance: 180.5
click at [705, 212] on div "File name Vendor File category Uploaded by" at bounding box center [781, 429] width 1077 height 504
click at [580, 226] on link "EDC_NMRA-335140-303_visits_23_[DATE]_Condor_Upload_JqtAcGq.csv" at bounding box center [446, 226] width 372 height 13
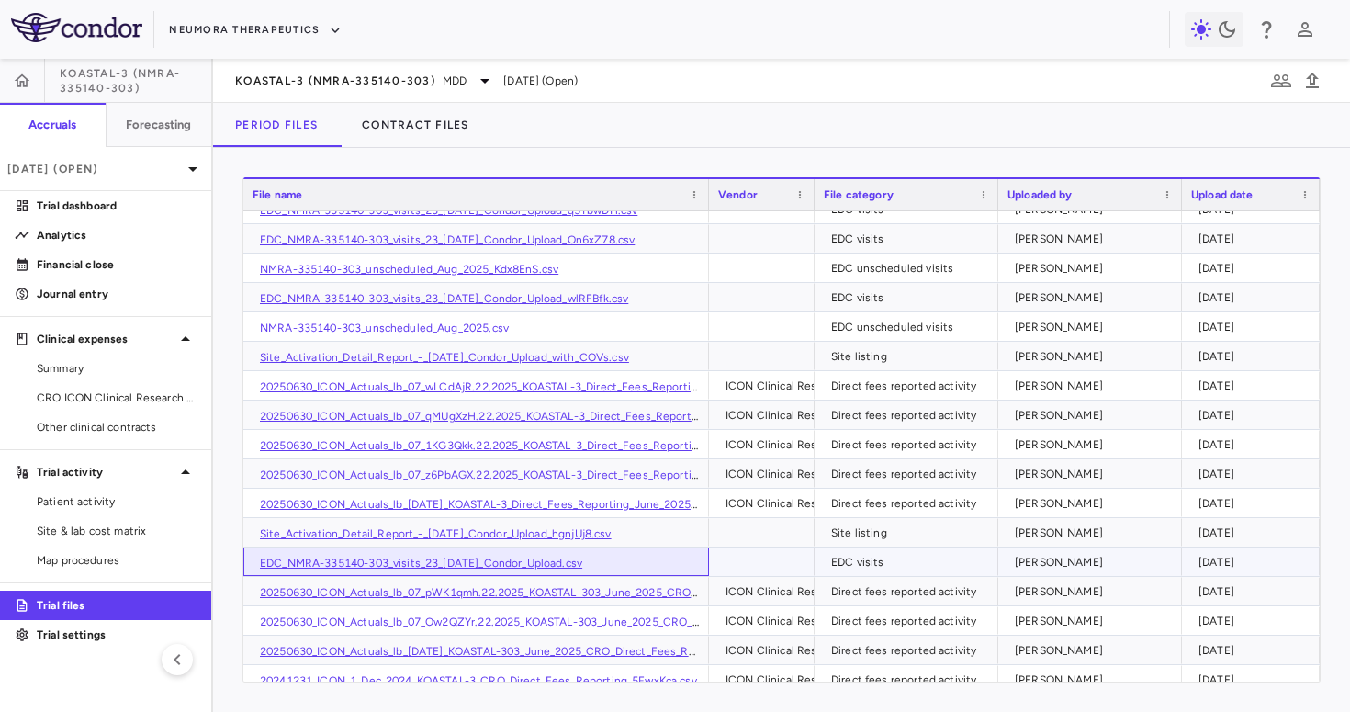
click at [566, 561] on link "EDC_NMRA-335140-303_visits_23_[DATE]_Condor_Upload.csv" at bounding box center [421, 563] width 322 height 13
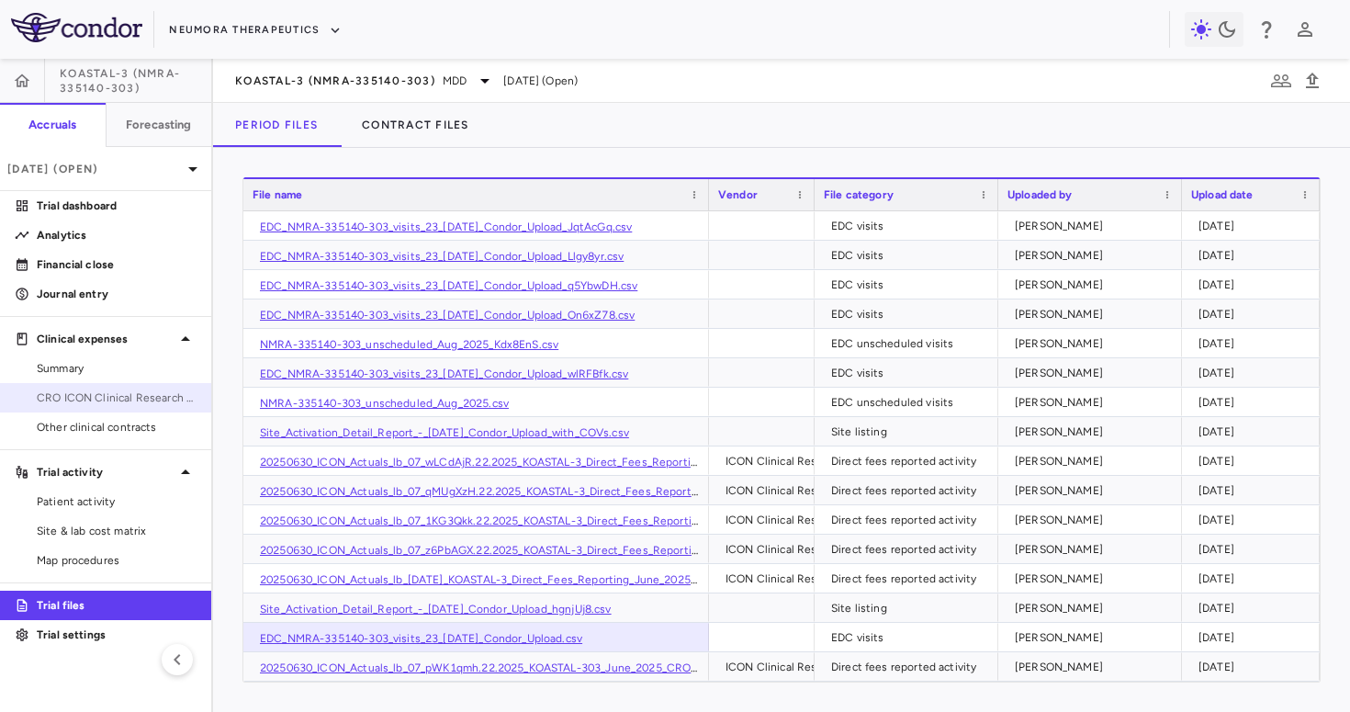
click at [106, 401] on span "CRO ICON Clinical Research Limited" at bounding box center [117, 398] width 160 height 17
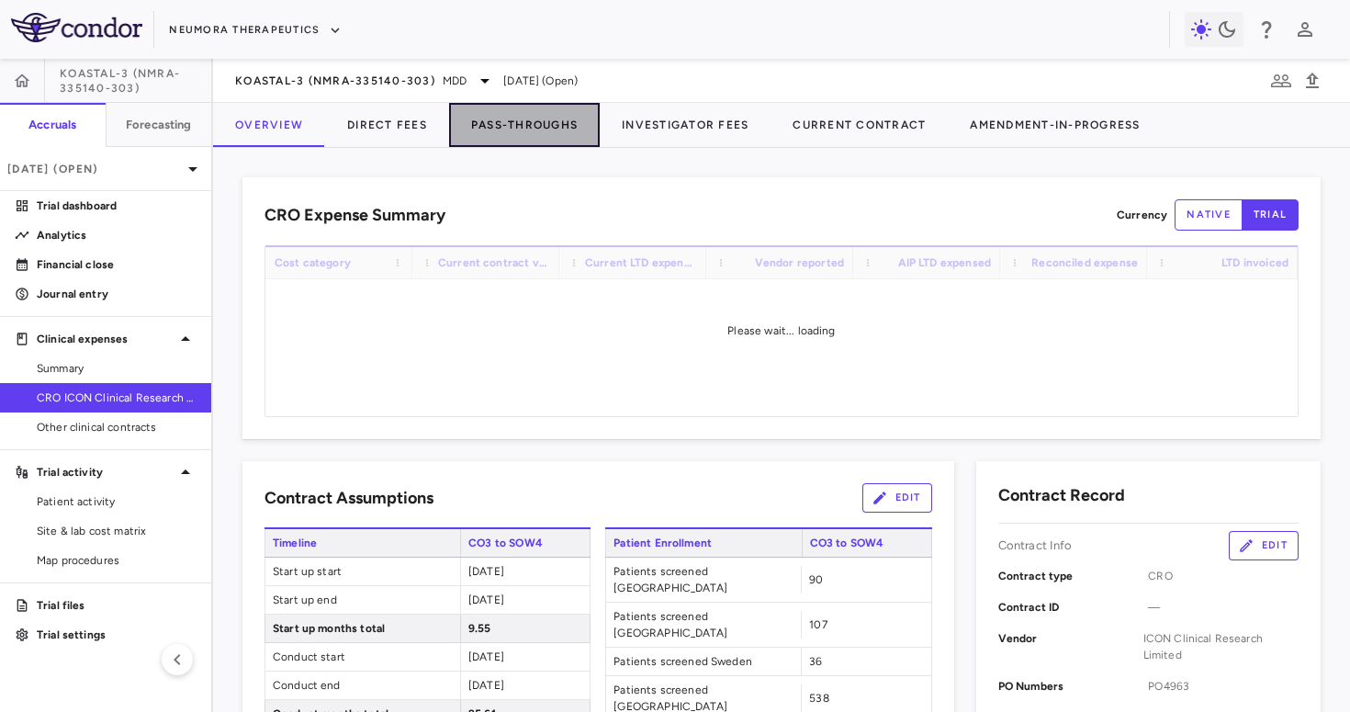
click at [547, 119] on button "Pass-Throughs" at bounding box center [524, 125] width 151 height 44
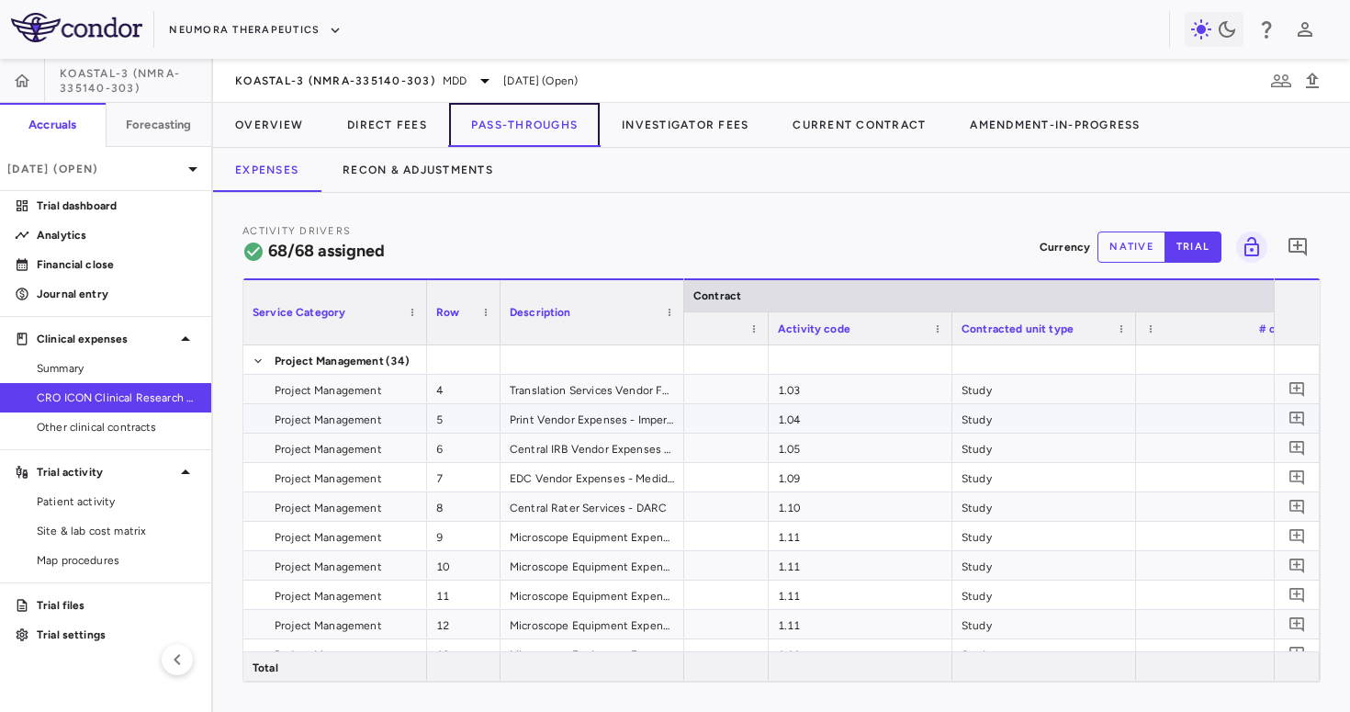
scroll to position [0, 99]
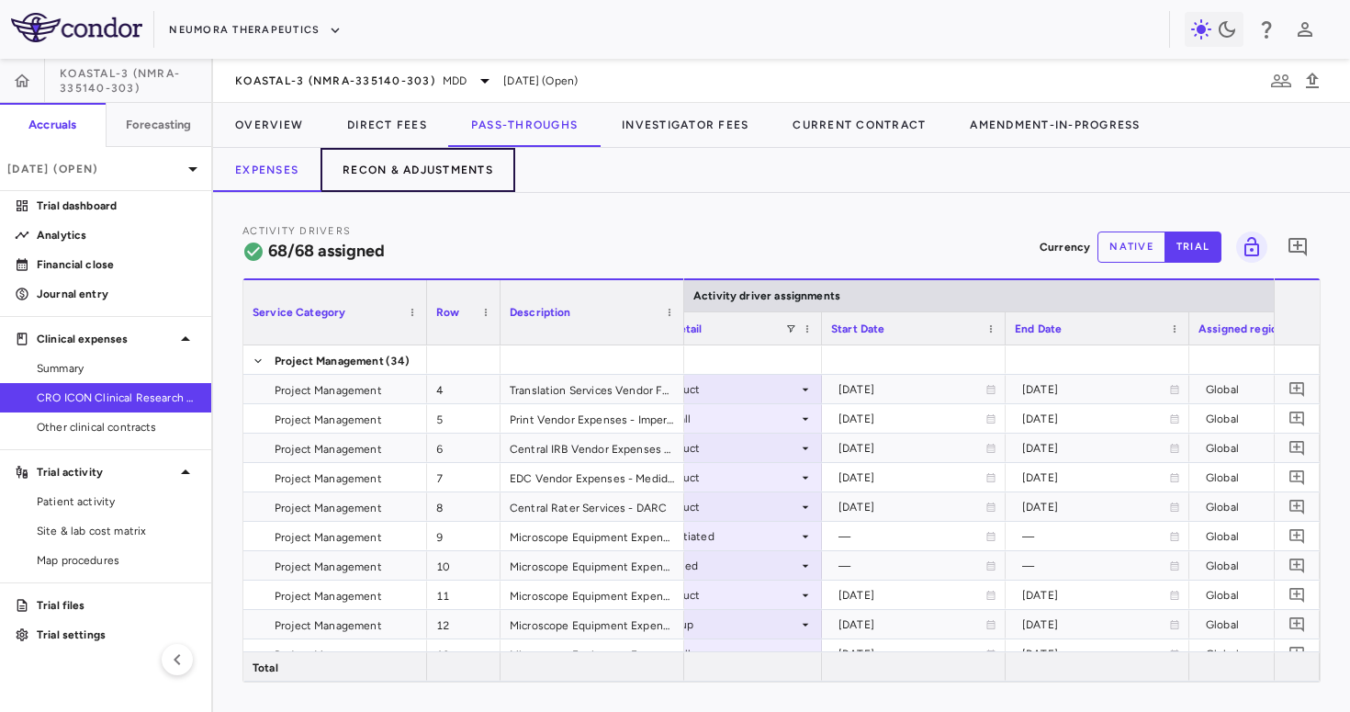
click at [483, 191] on button "Recon & Adjustments" at bounding box center [418, 170] width 195 height 44
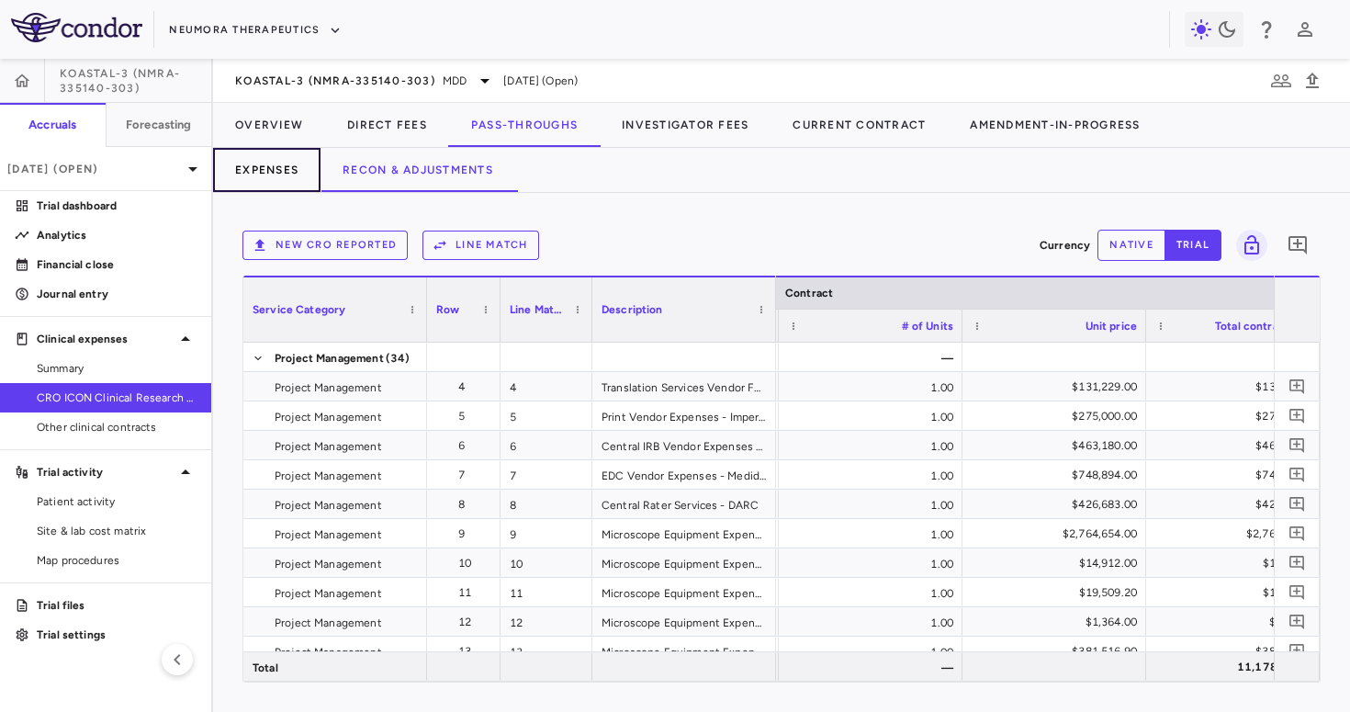
click at [273, 179] on button "Expenses" at bounding box center [266, 170] width 107 height 44
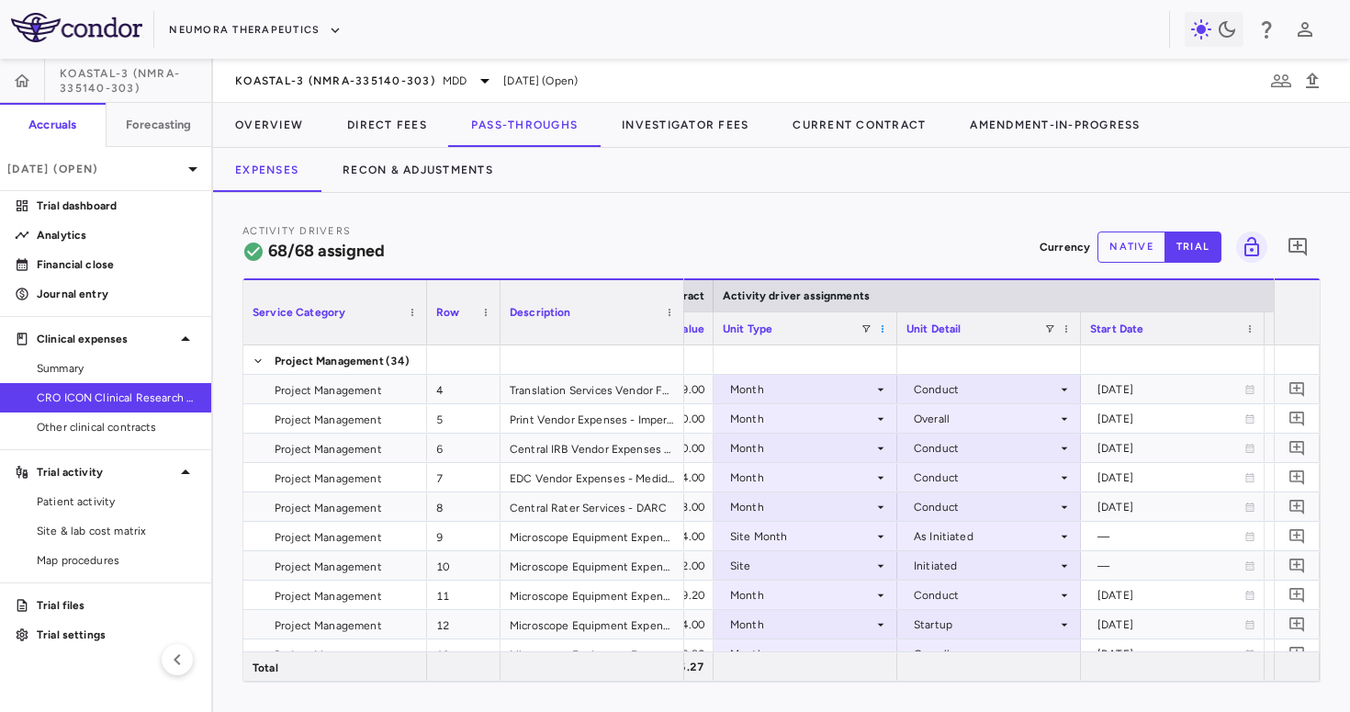
click at [881, 325] on span at bounding box center [882, 328] width 11 height 11
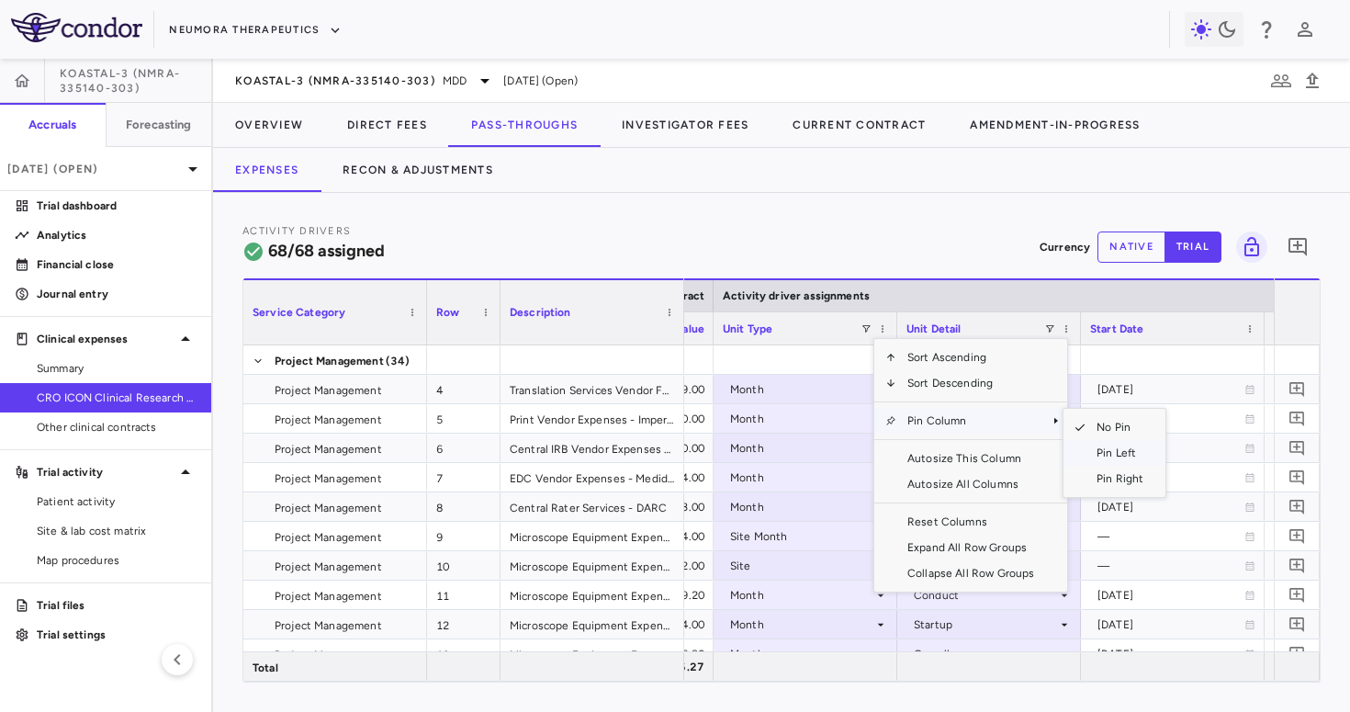
click at [1119, 451] on span "Pin Left" at bounding box center [1120, 453] width 69 height 26
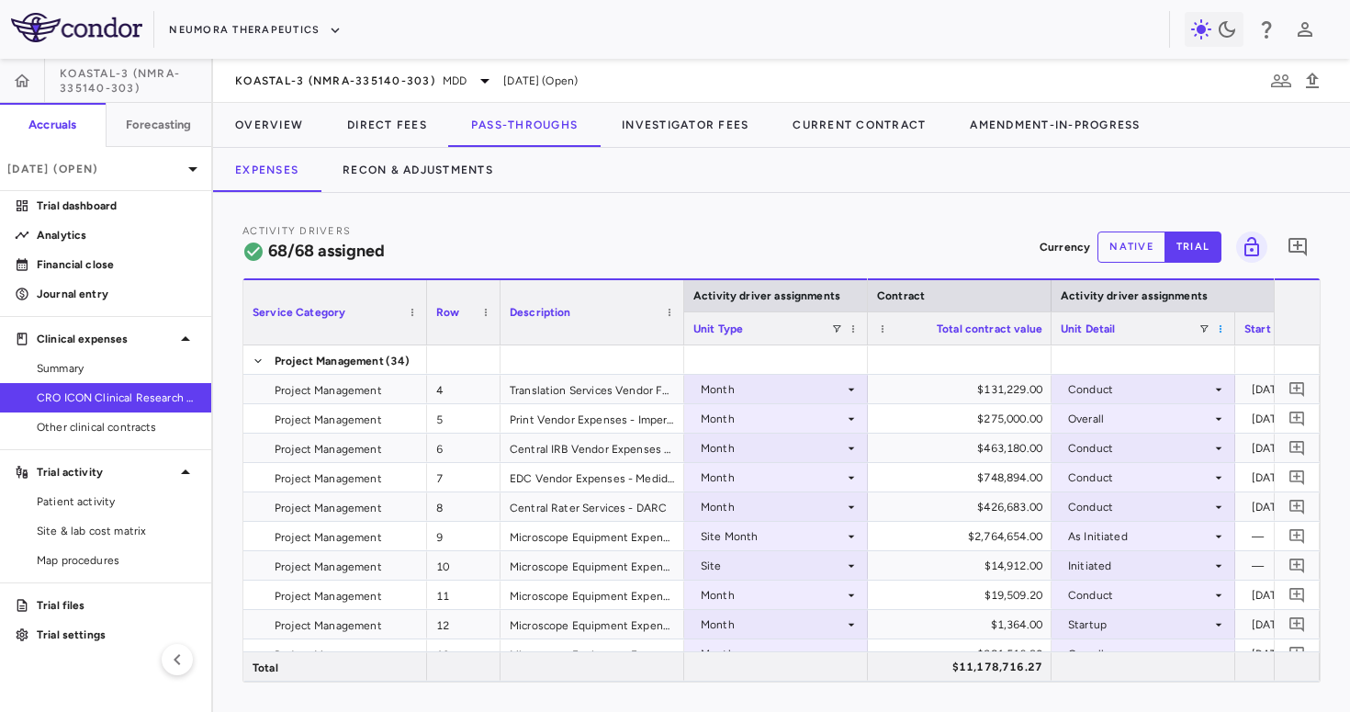
click at [1219, 329] on span at bounding box center [1220, 328] width 11 height 11
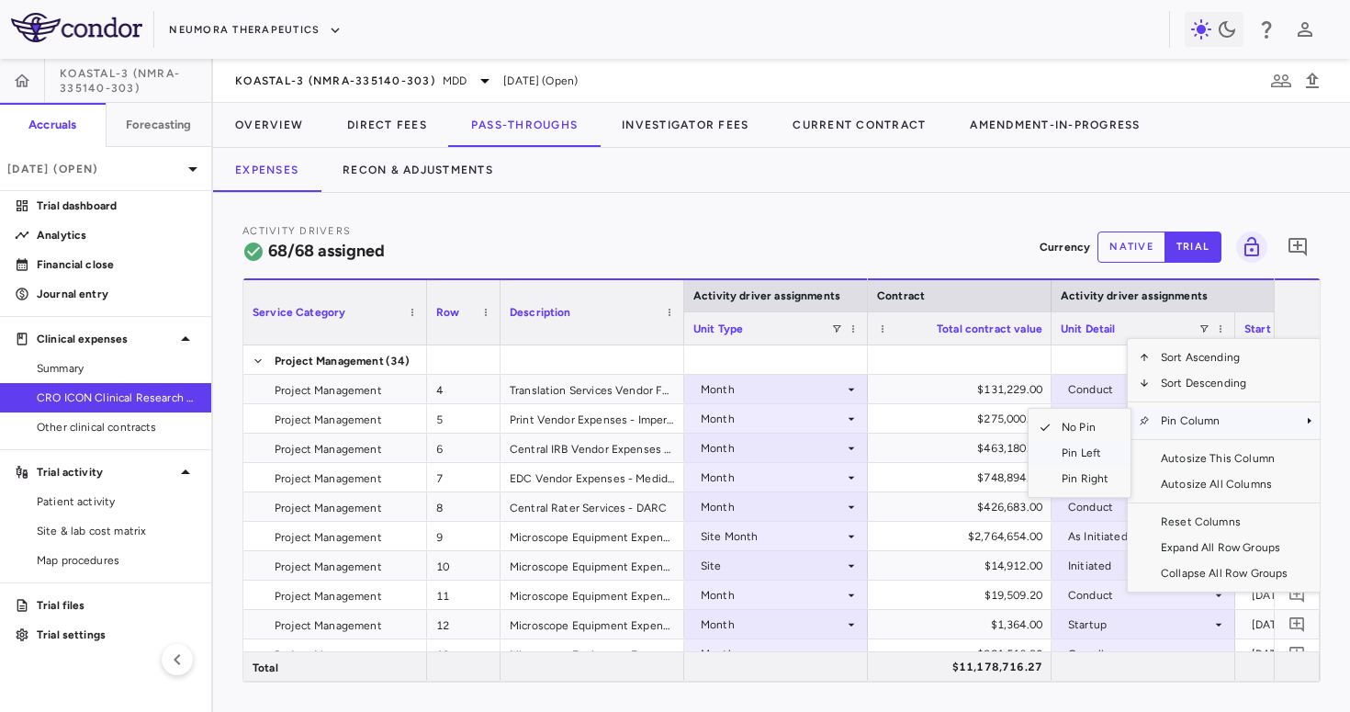
click at [1056, 460] on span "Pin Left" at bounding box center [1085, 453] width 69 height 26
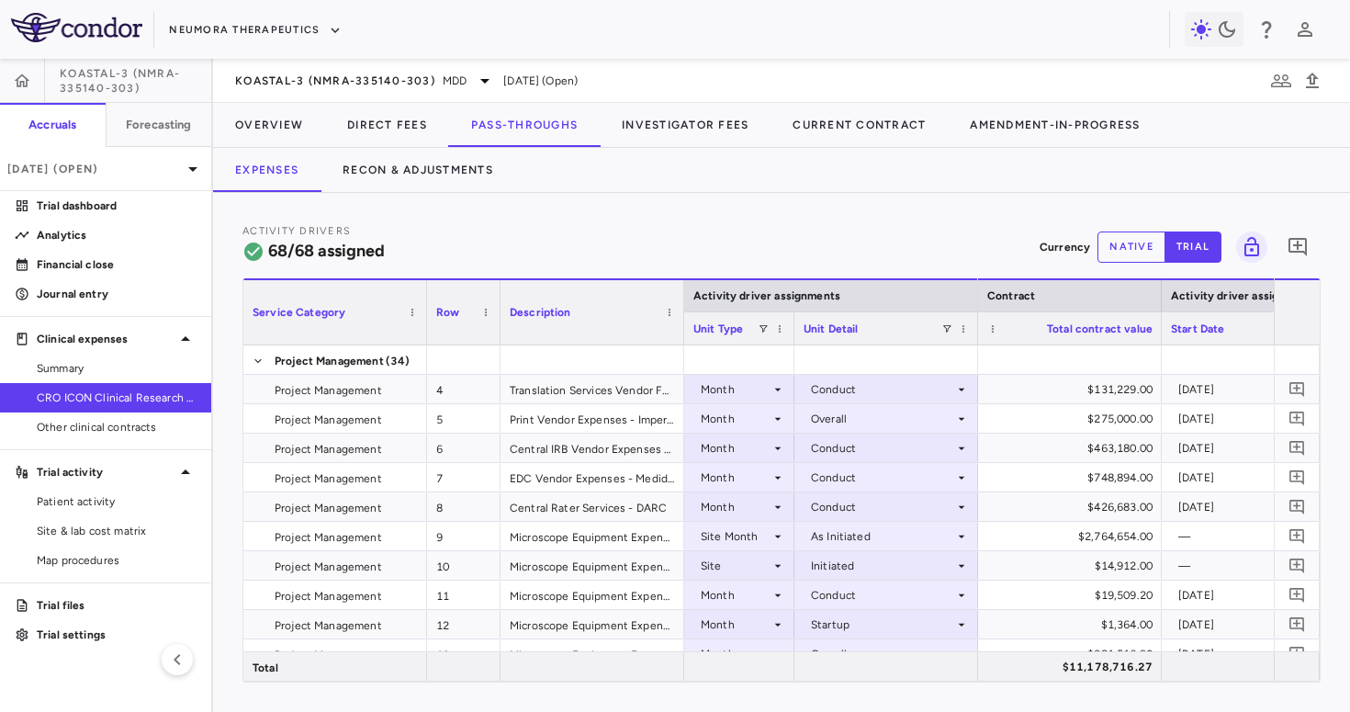
drag, startPoint x: 867, startPoint y: 326, endPoint x: 796, endPoint y: 348, distance: 75.0
click at [796, 348] on div "Activity driver assignments Service Category Row Description" at bounding box center [781, 479] width 1077 height 403
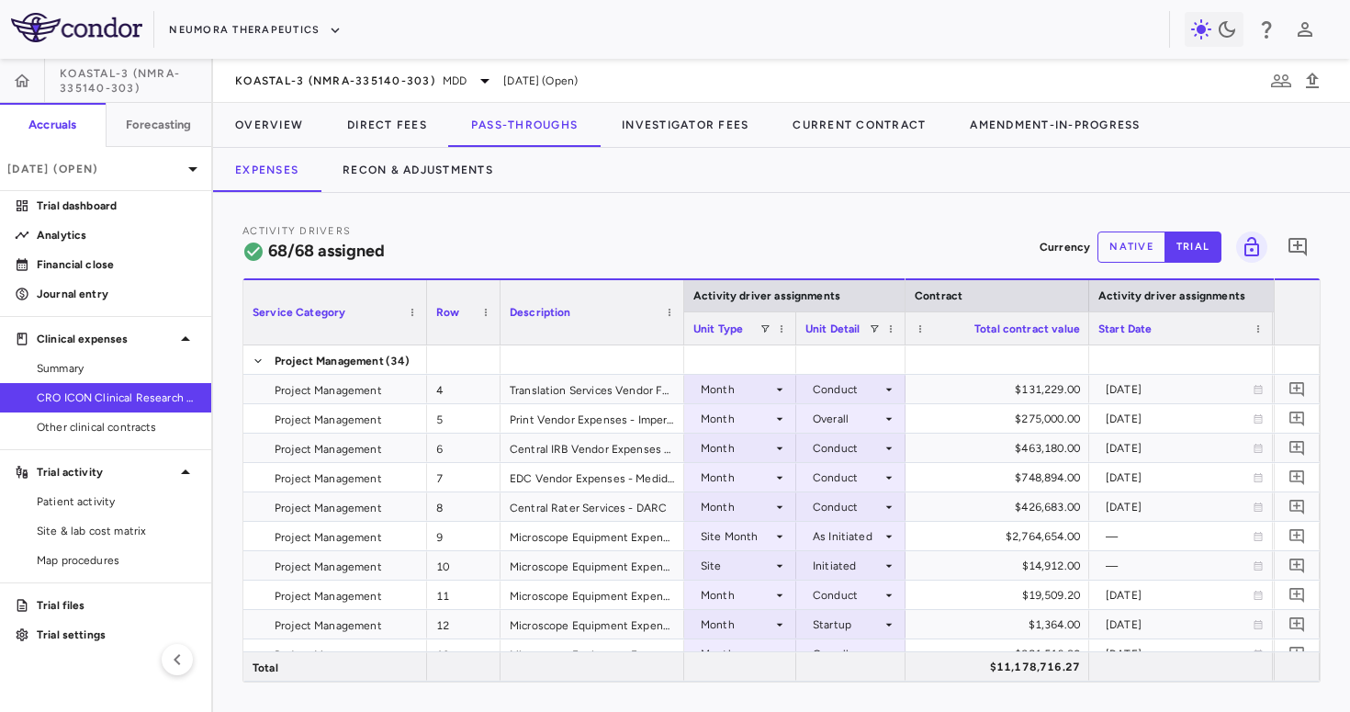
drag, startPoint x: 978, startPoint y: 332, endPoint x: 901, endPoint y: 351, distance: 79.5
click at [902, 351] on div "Activity driver assignments Service Category Row Description" at bounding box center [781, 479] width 1077 height 403
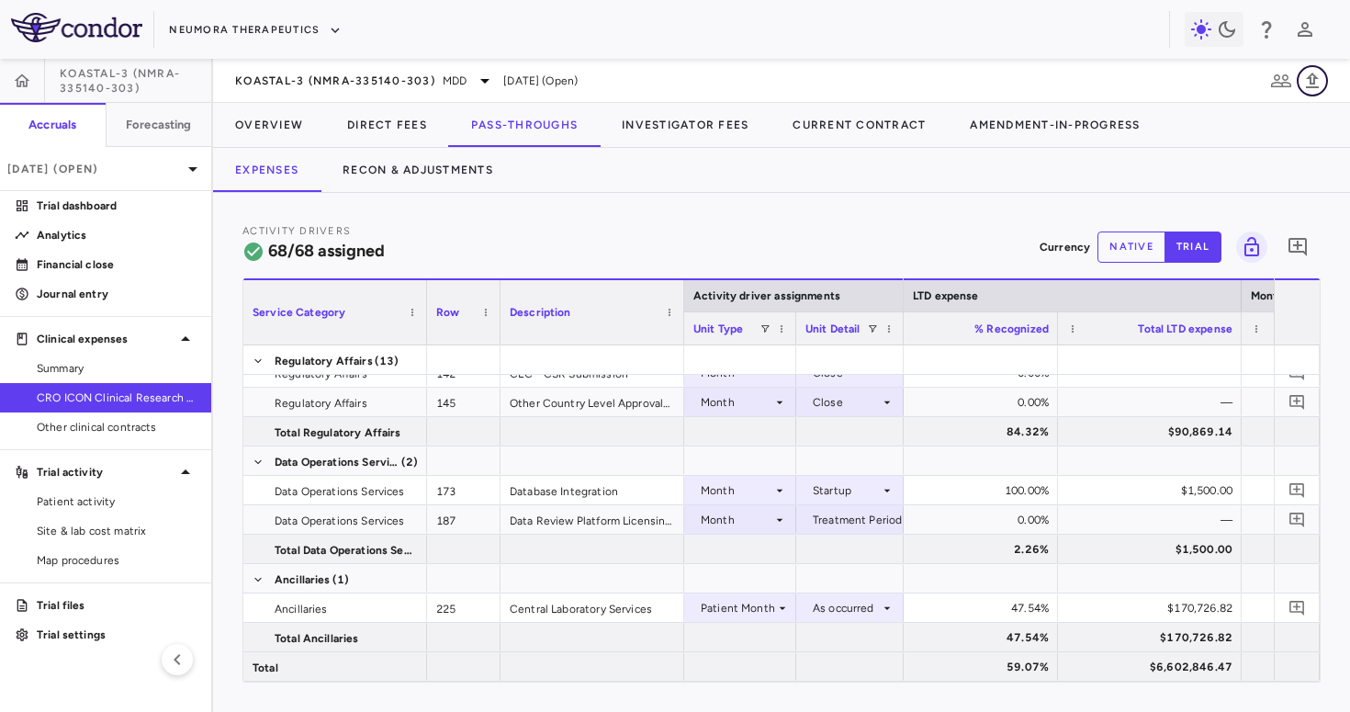
click at [1322, 75] on icon "button" at bounding box center [1313, 81] width 22 height 22
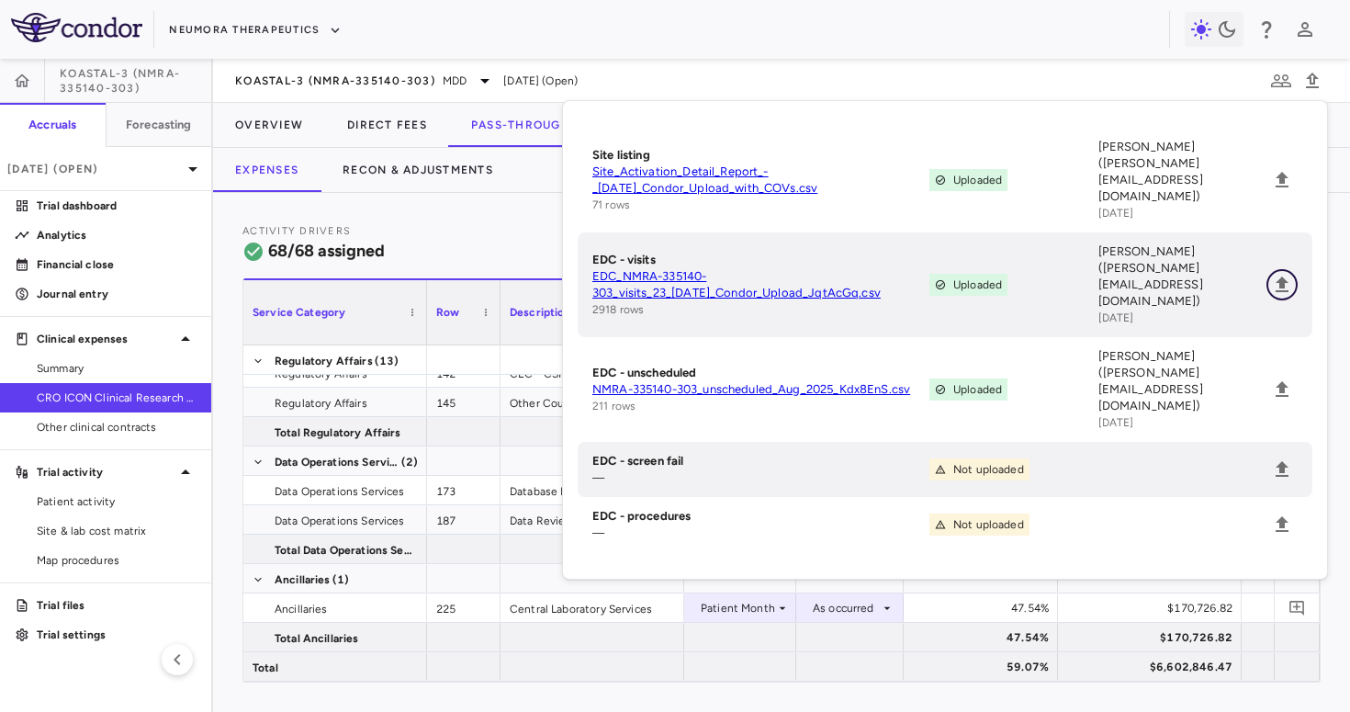
click at [1279, 274] on icon "Upload" at bounding box center [1282, 285] width 22 height 22
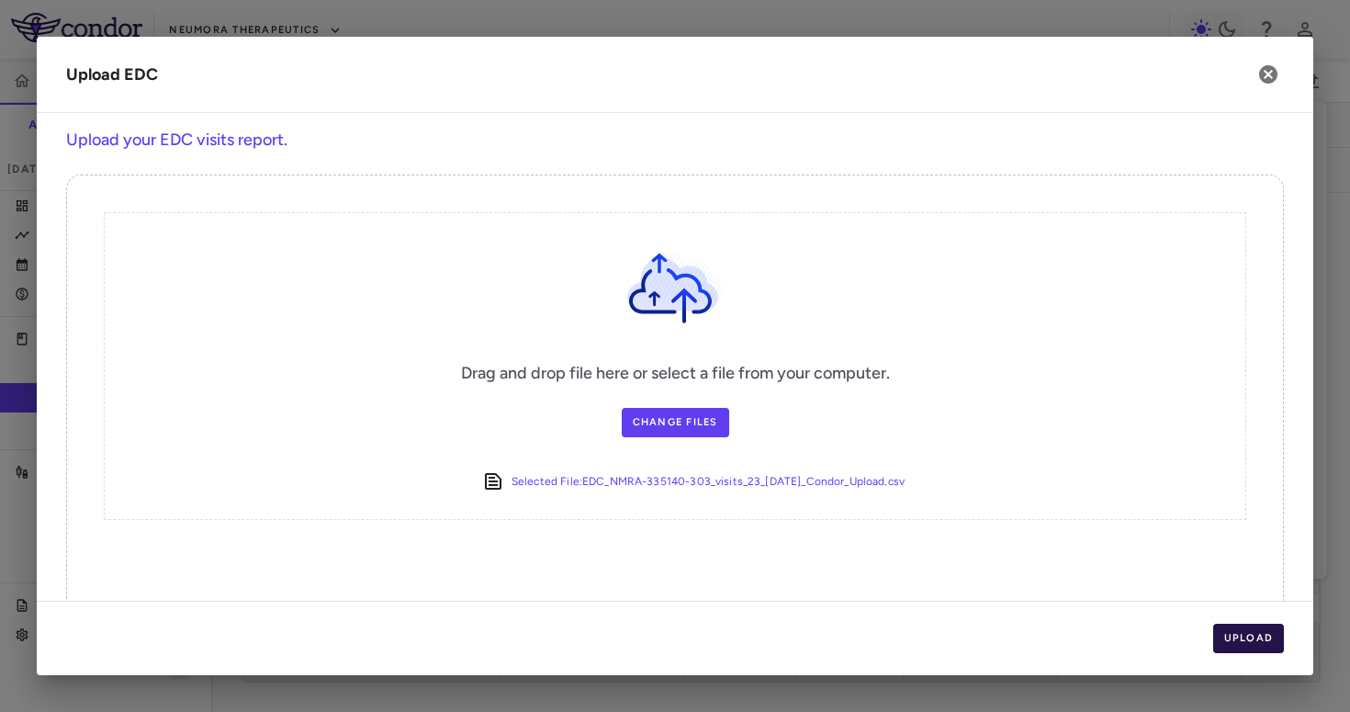
click at [1244, 638] on button "Upload" at bounding box center [1250, 638] width 72 height 29
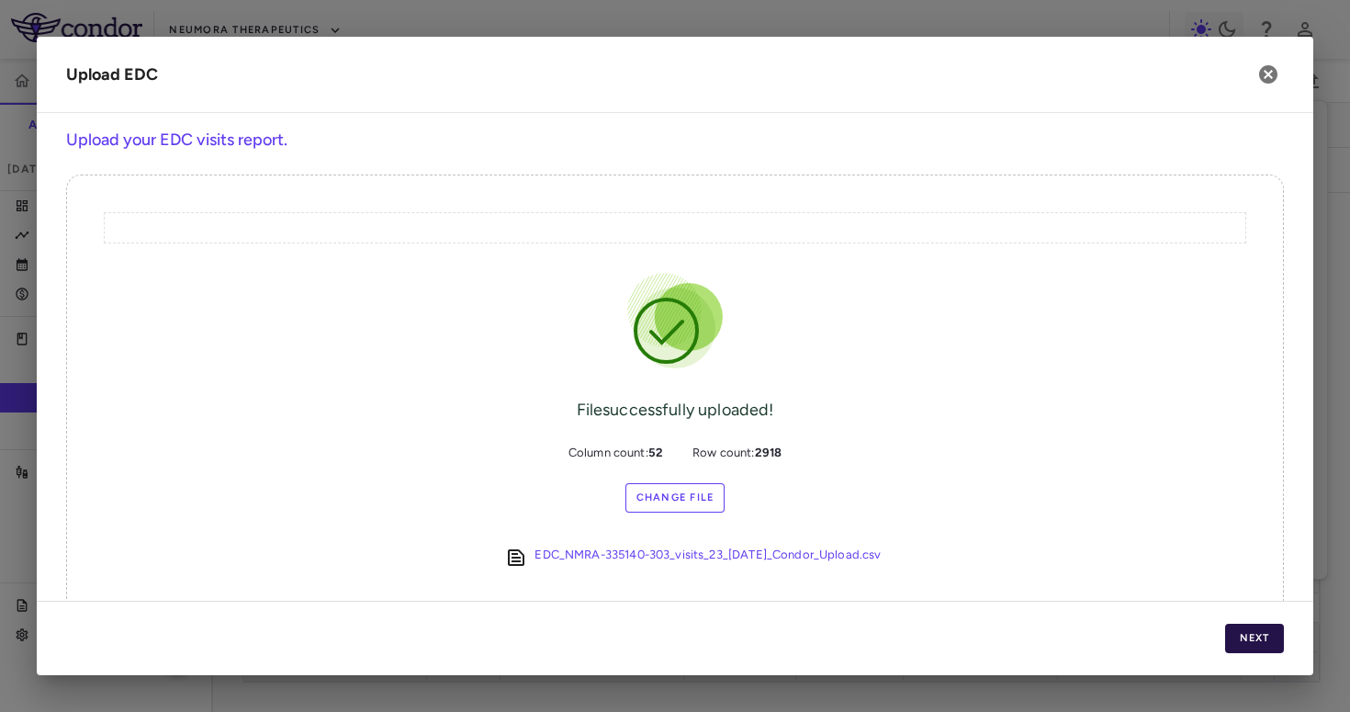
click at [1242, 643] on button "Next" at bounding box center [1255, 638] width 59 height 29
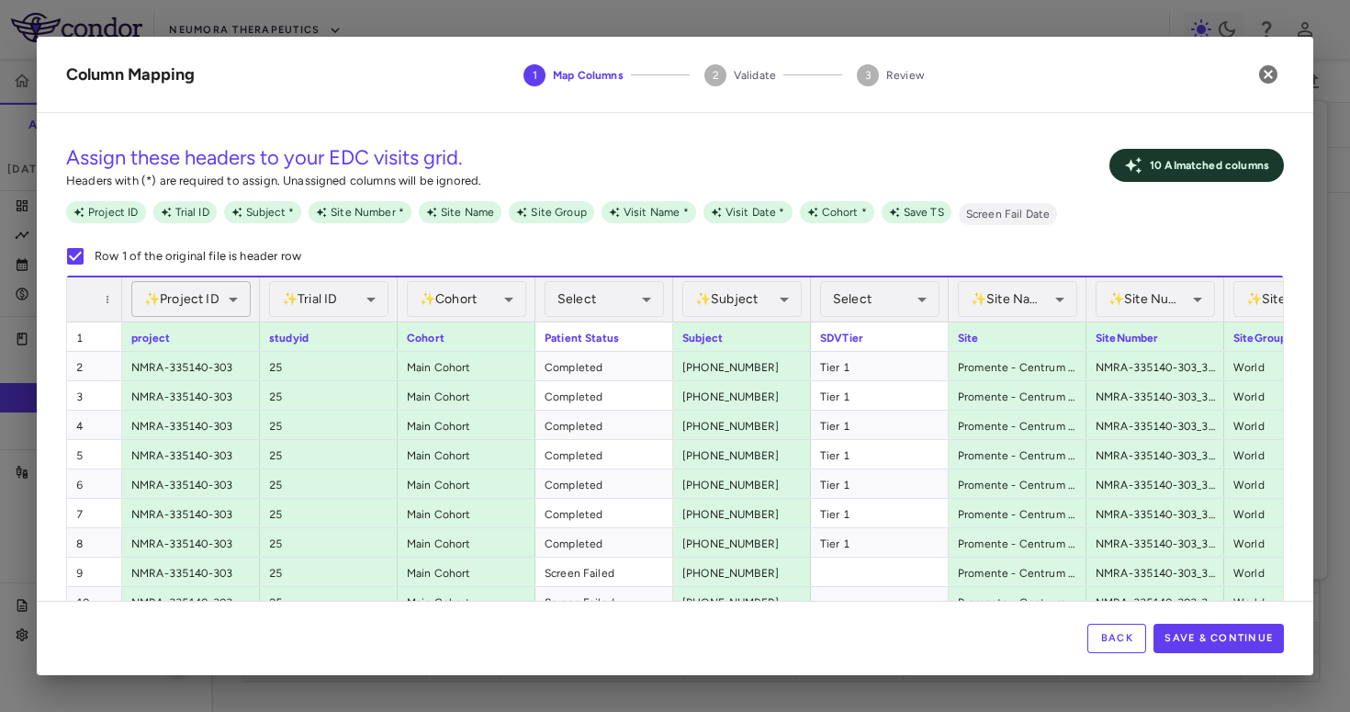
click at [232, 296] on body "Skip to sidebar Skip to main content Neumora Therapeutics KOASTAL-3 (NMRA-33514…" at bounding box center [675, 356] width 1350 height 712
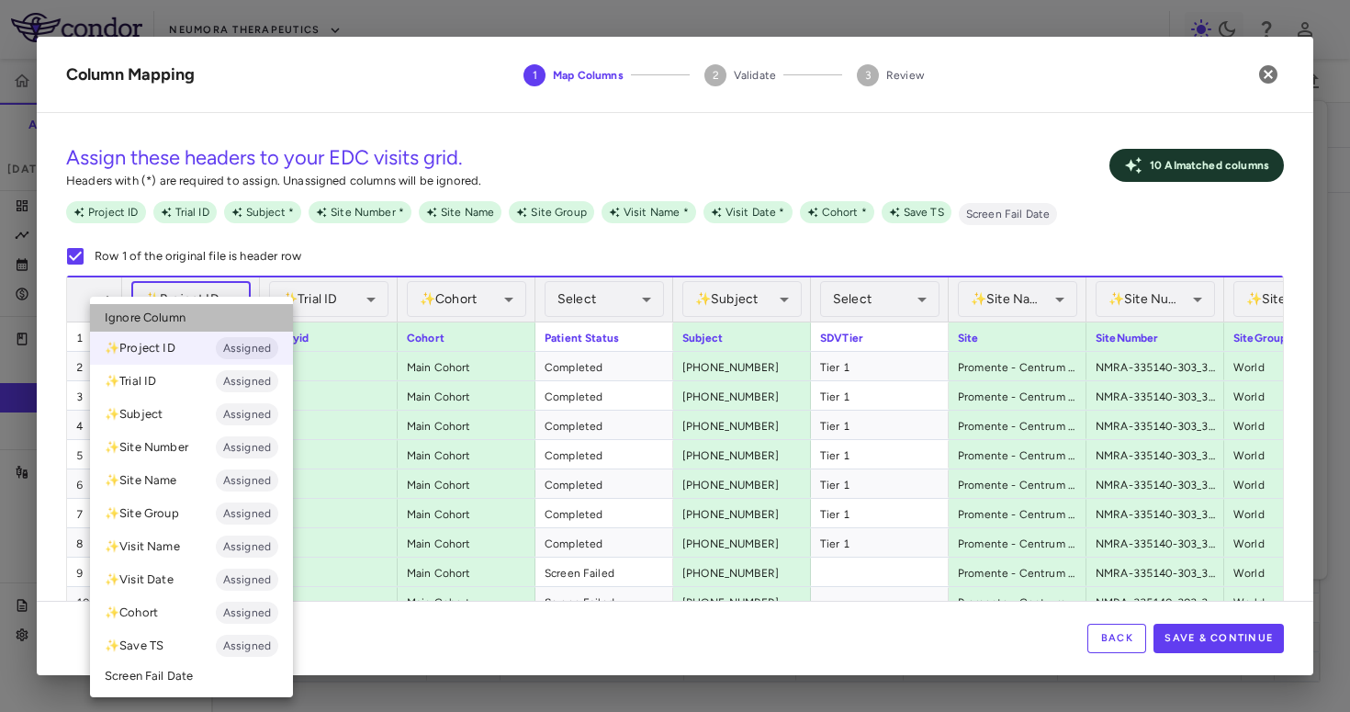
click at [206, 322] on li "Ignore Column" at bounding box center [191, 318] width 203 height 28
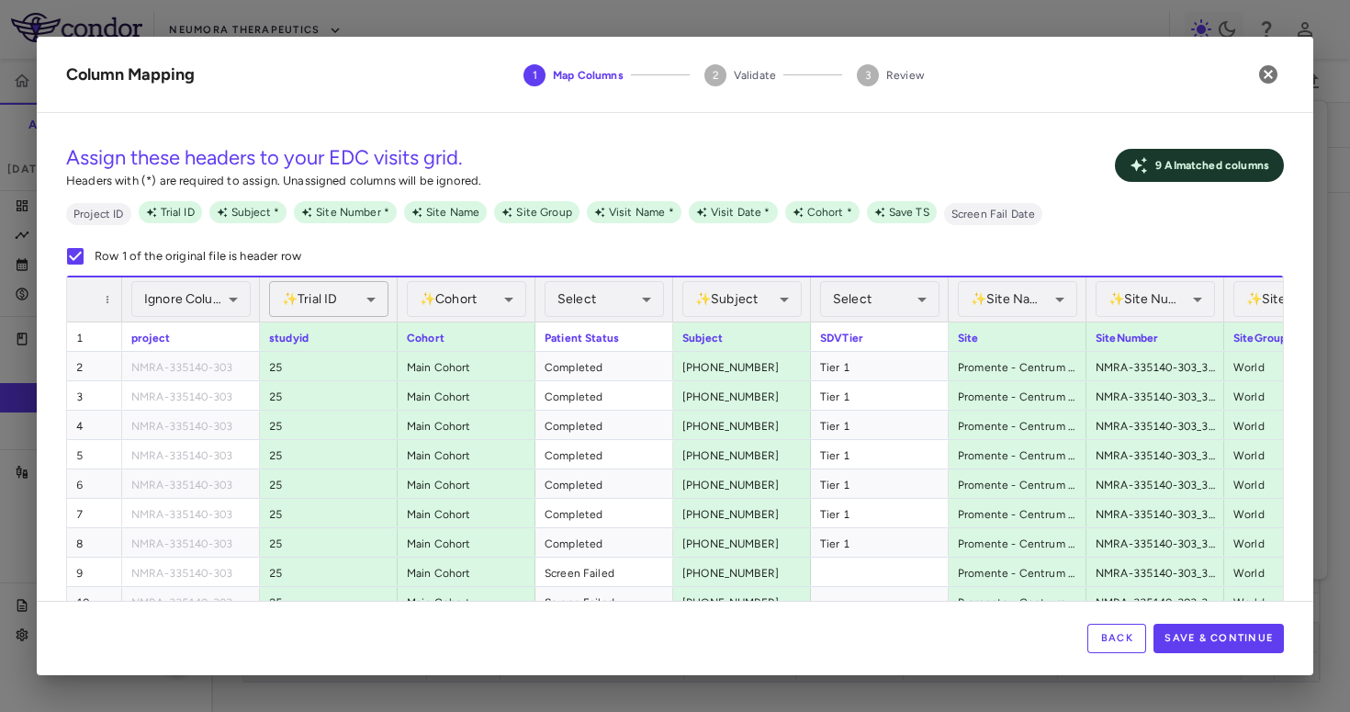
click at [320, 302] on body "Skip to sidebar Skip to main content Neumora Therapeutics KOASTAL-3 (NMRA-33514…" at bounding box center [675, 356] width 1350 height 712
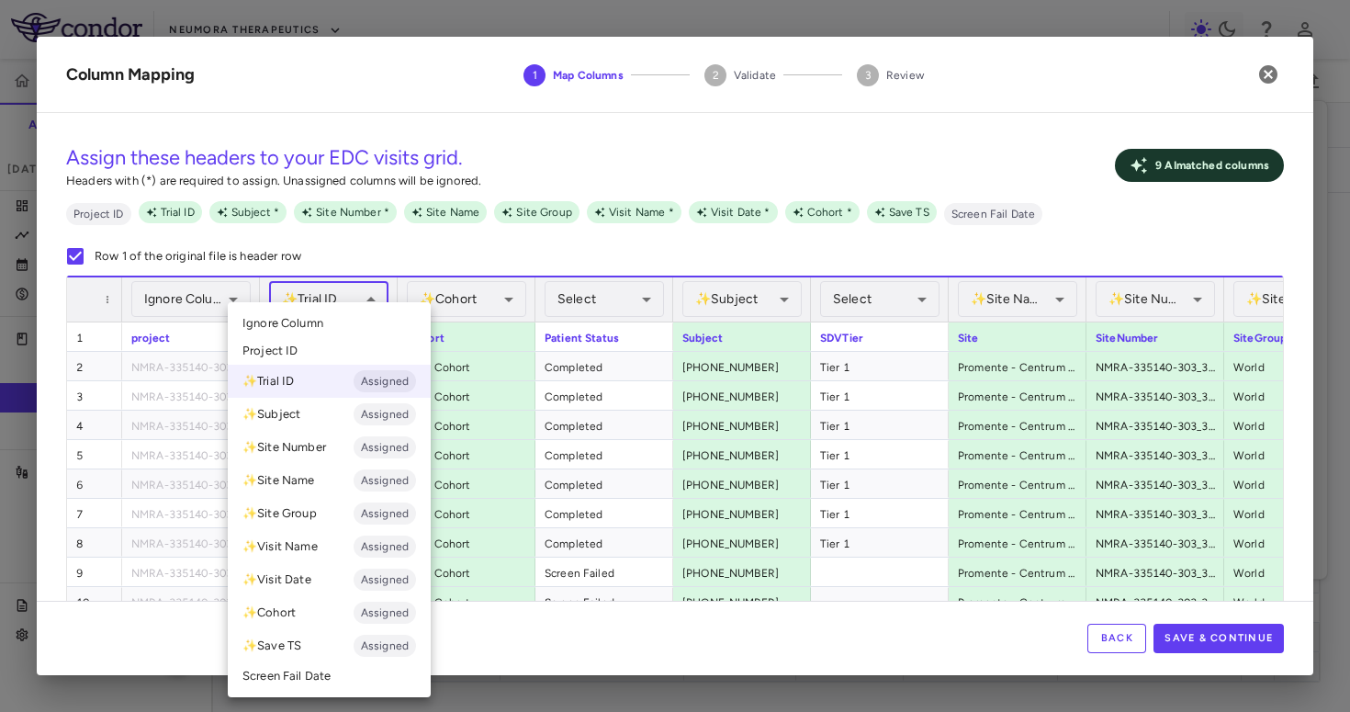
click at [320, 321] on span "Ignore Column" at bounding box center [283, 323] width 81 height 17
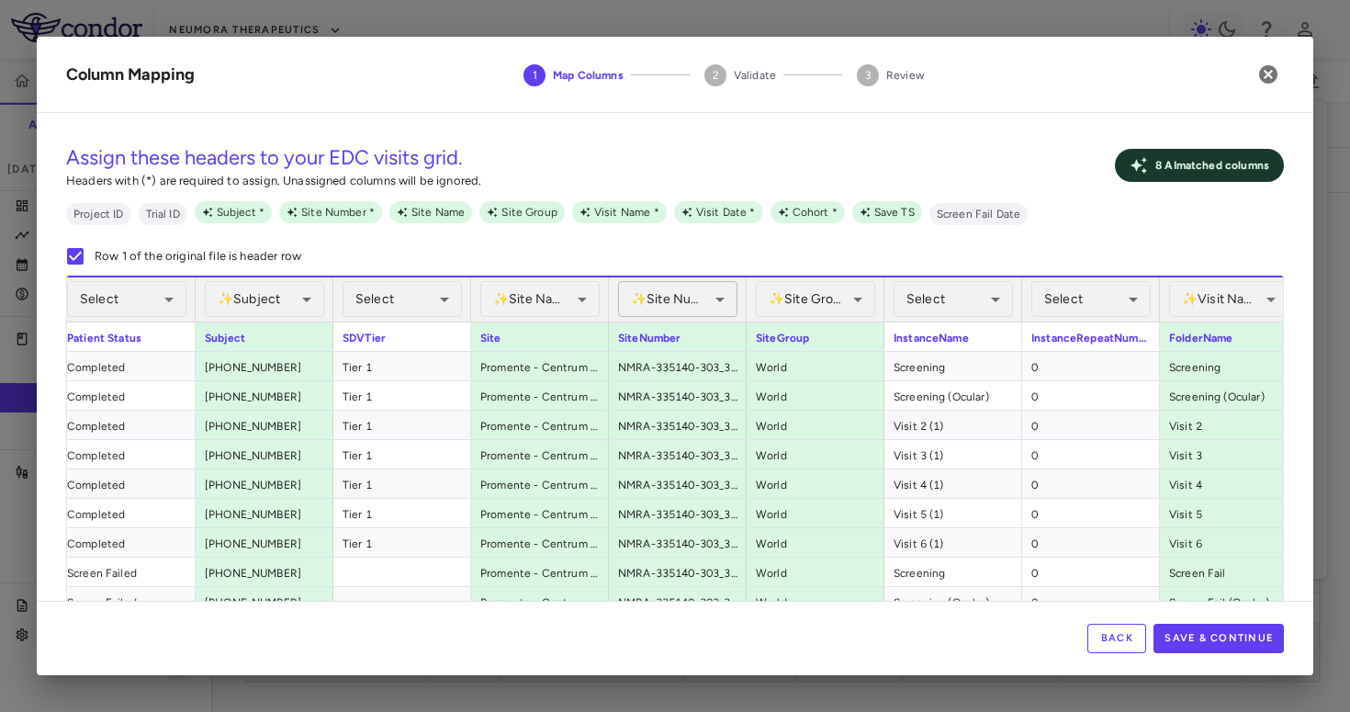
click at [677, 293] on body "Skip to sidebar Skip to main content Neumora Therapeutics KOASTAL-3 (NMRA-33514…" at bounding box center [675, 356] width 1350 height 712
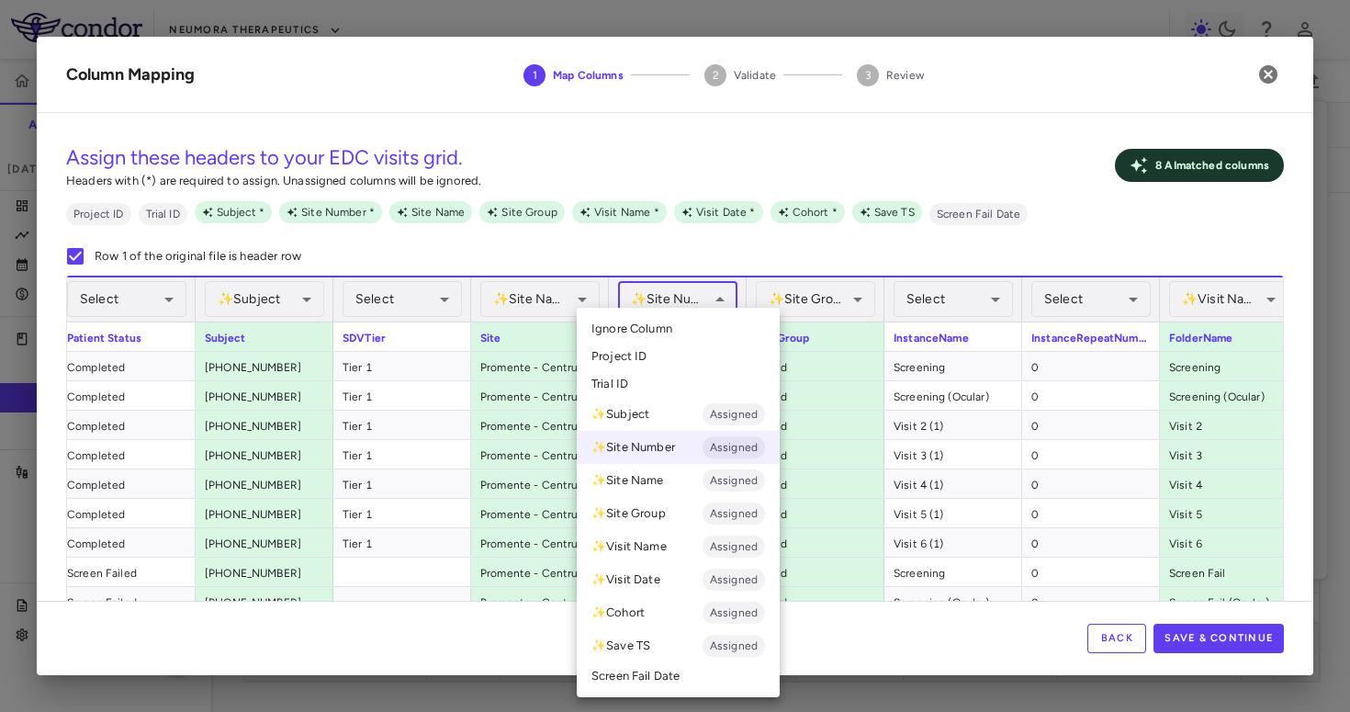
click at [668, 309] on ul "Select Ignore Column Project ID Trial ID ✨ Subject Assigned ✨ Site Number Assig…" at bounding box center [678, 503] width 203 height 390
click at [695, 314] on ul "Select Ignore Column Project ID Trial ID ✨ Subject Assigned ✨ Site Number Assig…" at bounding box center [678, 503] width 203 height 390
click at [723, 331] on li "Ignore Column" at bounding box center [678, 329] width 203 height 28
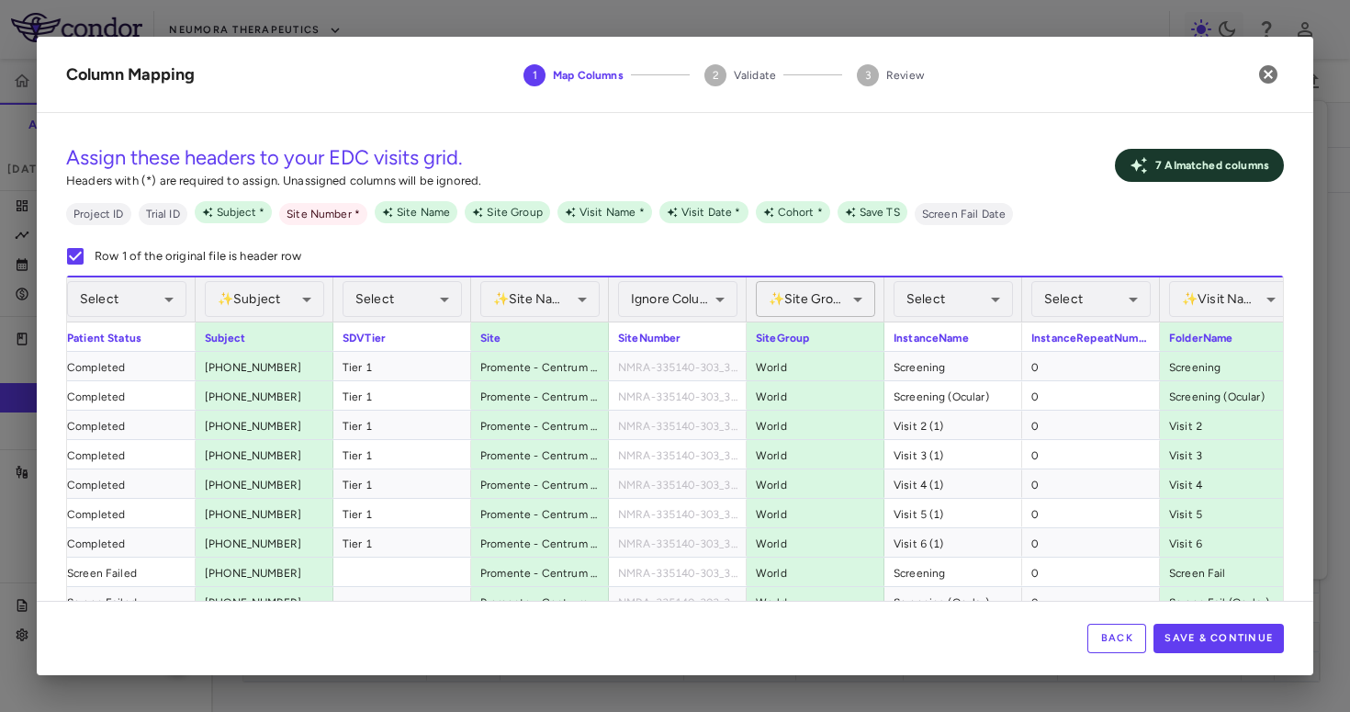
click at [824, 309] on body "Skip to sidebar Skip to main content Neumora Therapeutics KOASTAL-3 (NMRA-33514…" at bounding box center [675, 356] width 1350 height 712
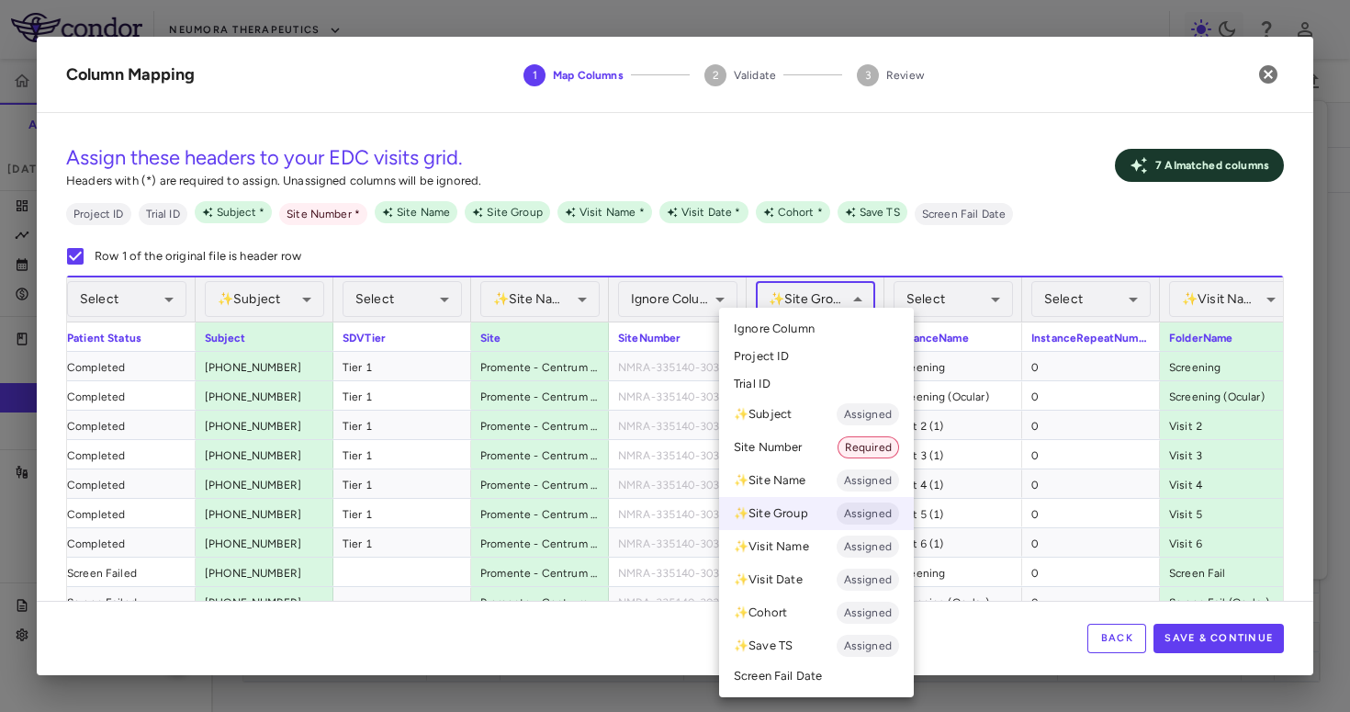
click at [813, 335] on span "Ignore Column" at bounding box center [774, 329] width 81 height 17
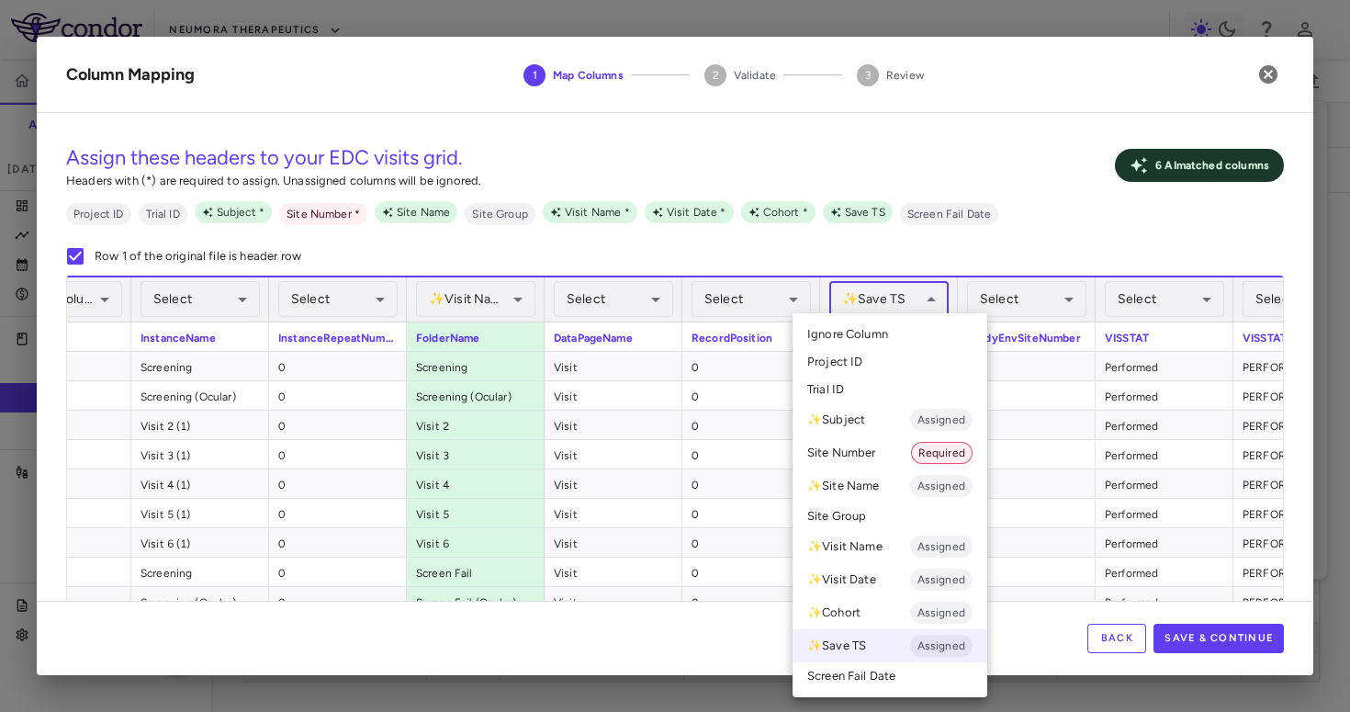
click at [910, 312] on body "Skip to sidebar Skip to main content Neumora Therapeutics KOASTAL-3 (NMRA-33514…" at bounding box center [675, 356] width 1350 height 712
drag, startPoint x: 889, startPoint y: 334, endPoint x: 939, endPoint y: 319, distance: 52.0
click at [889, 334] on li "Ignore Column" at bounding box center [890, 335] width 195 height 28
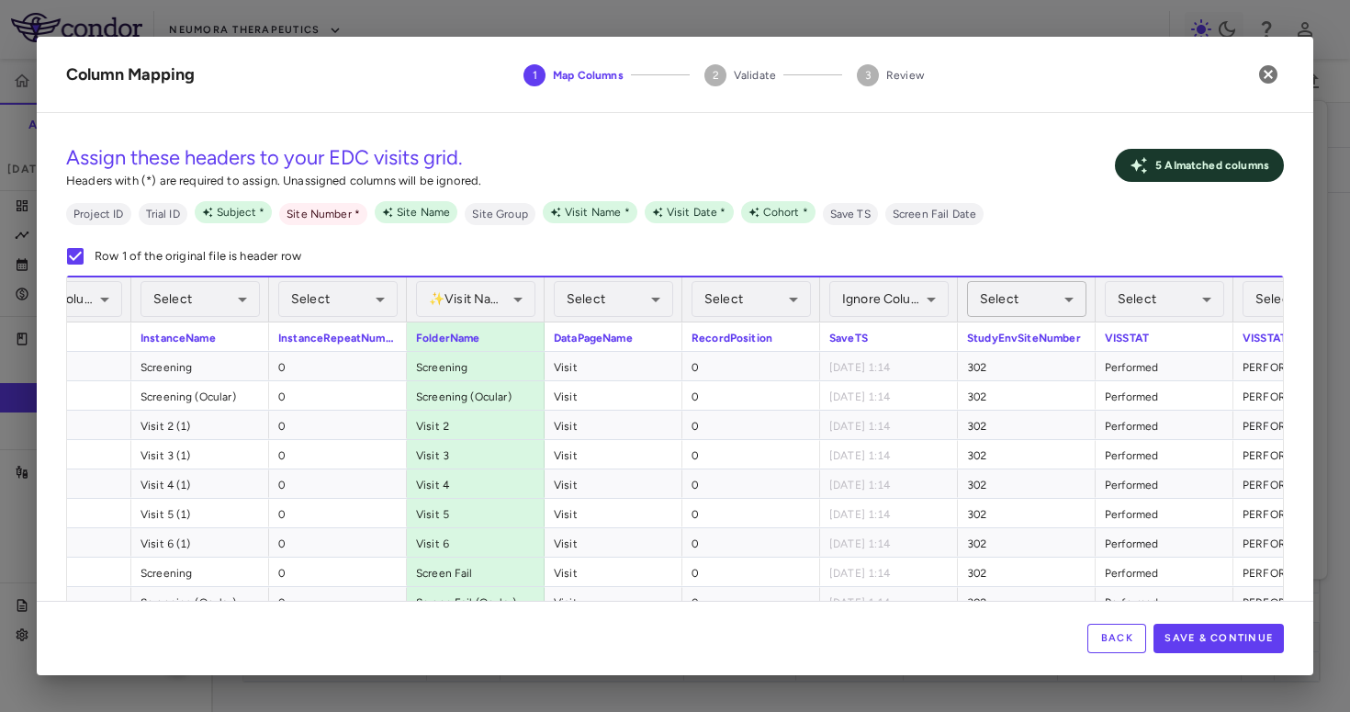
click at [1031, 297] on body "Skip to sidebar Skip to main content Neumora Therapeutics KOASTAL-3 (NMRA-33514…" at bounding box center [675, 356] width 1350 height 712
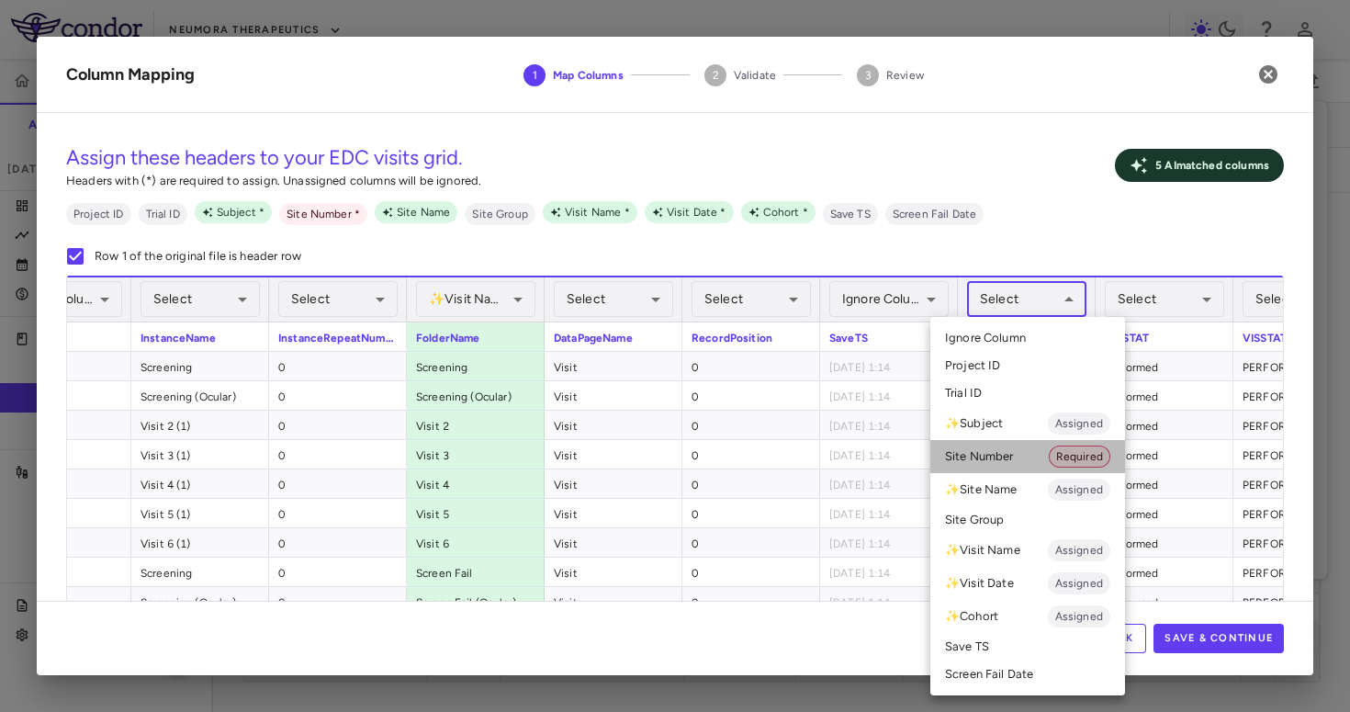
click at [979, 454] on li "Site Number Required" at bounding box center [1028, 456] width 195 height 33
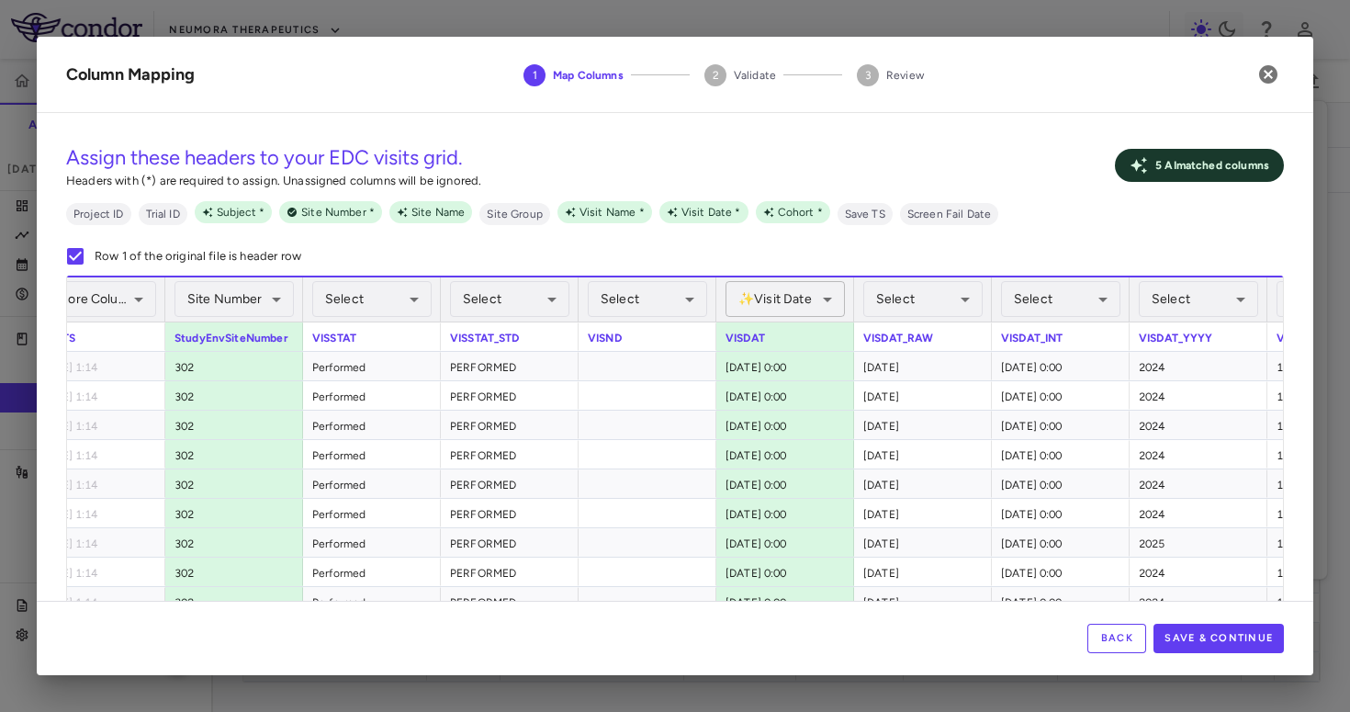
click at [816, 301] on body "Skip to sidebar Skip to main content Neumora Therapeutics KOASTAL-3 (NMRA-33514…" at bounding box center [675, 356] width 1350 height 712
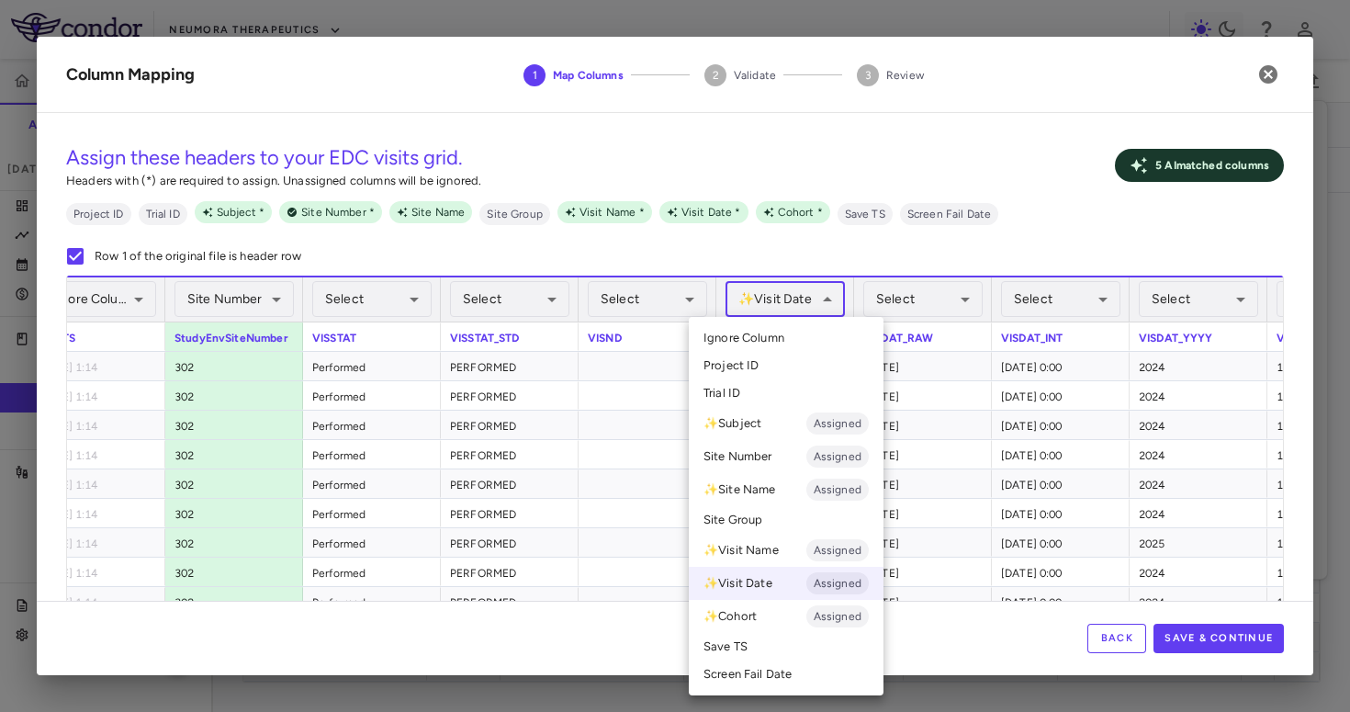
click at [770, 336] on span "Ignore Column" at bounding box center [744, 338] width 81 height 17
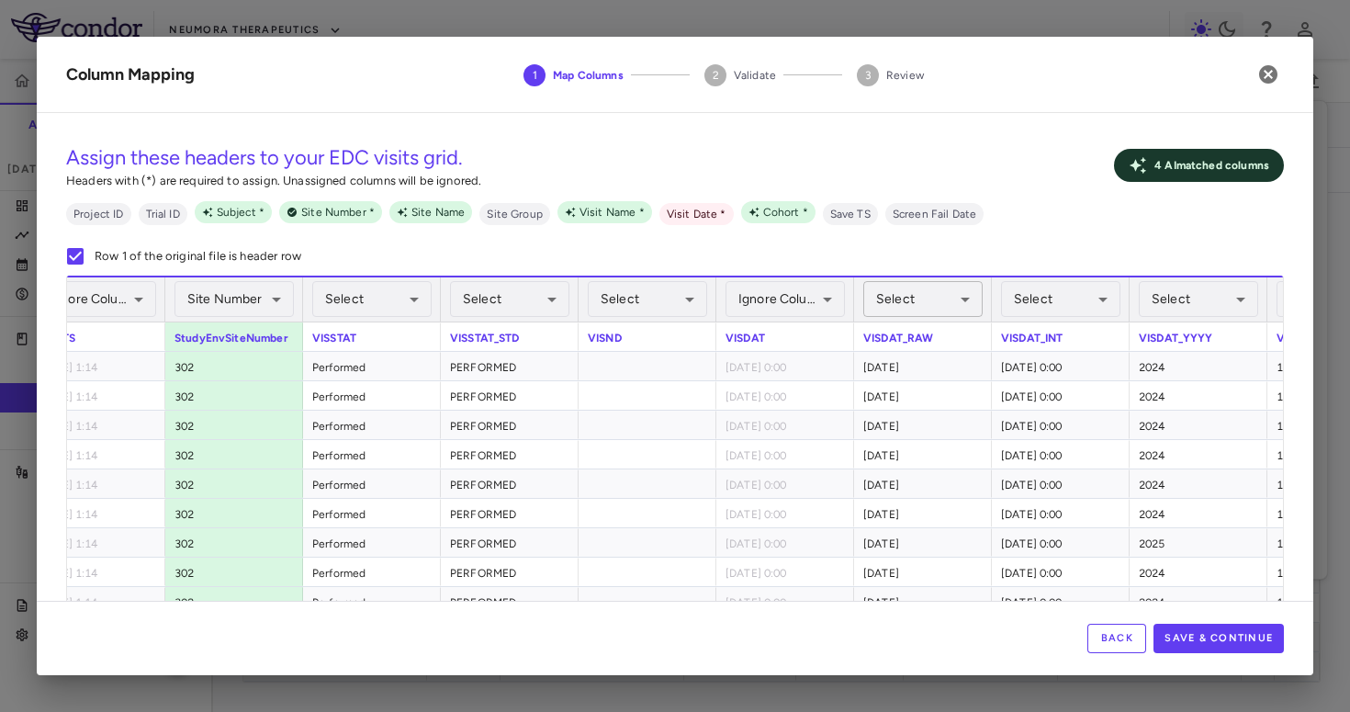
click at [936, 292] on body "Skip to sidebar Skip to main content Neumora Therapeutics KOASTAL-3 (NMRA-33514…" at bounding box center [675, 356] width 1350 height 712
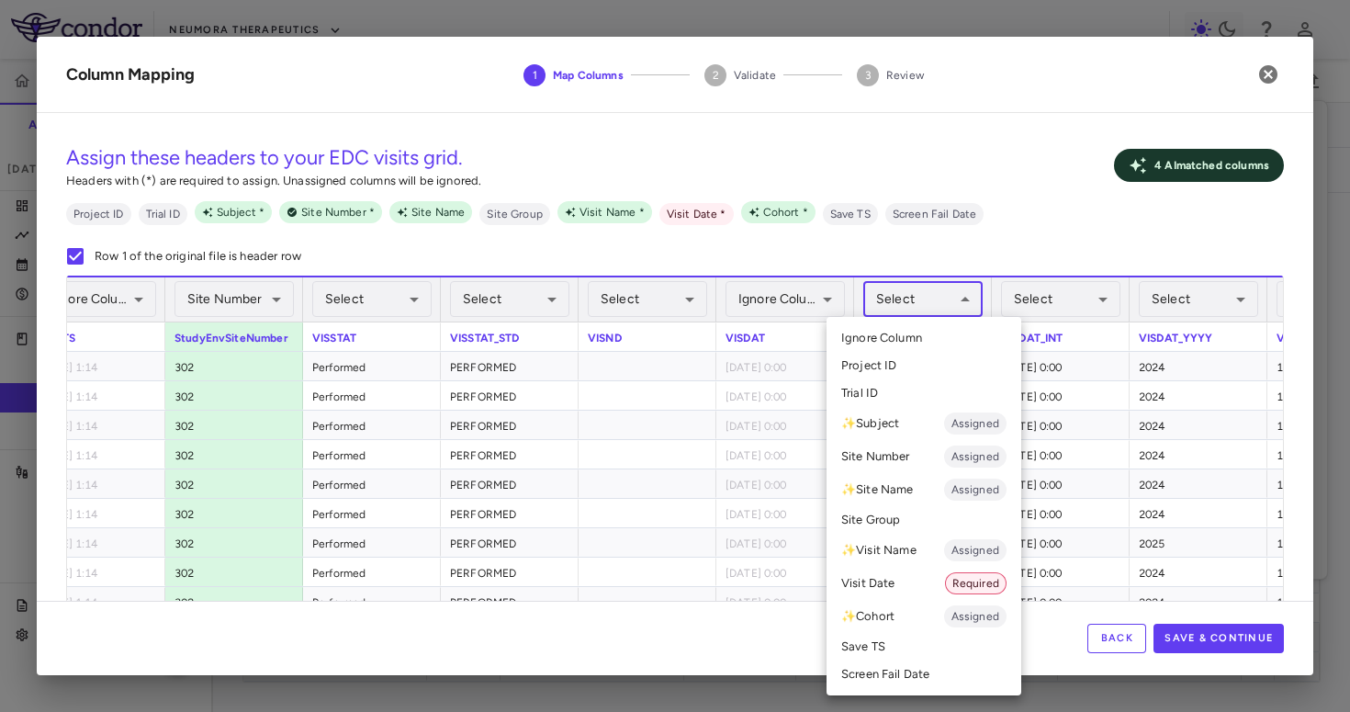
click at [895, 582] on li "Visit Date Required" at bounding box center [924, 583] width 195 height 33
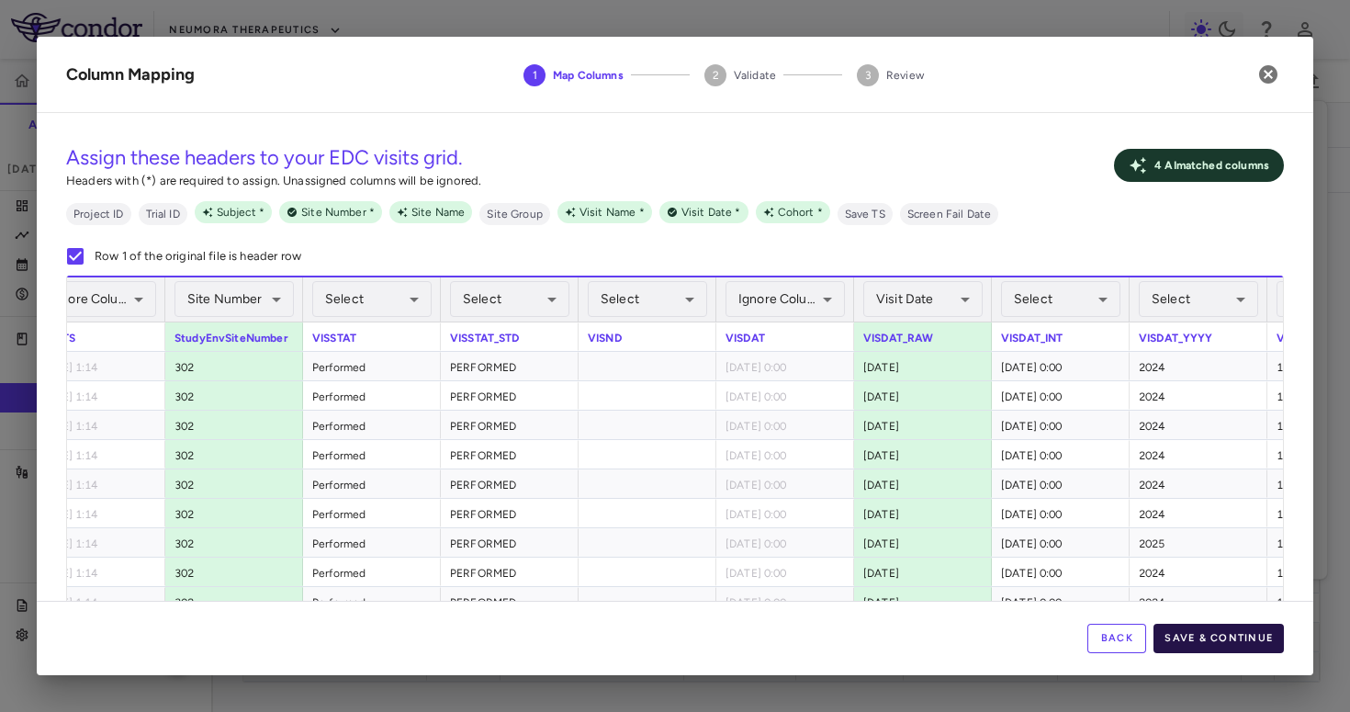
click at [1240, 634] on button "Save & Continue" at bounding box center [1219, 638] width 130 height 29
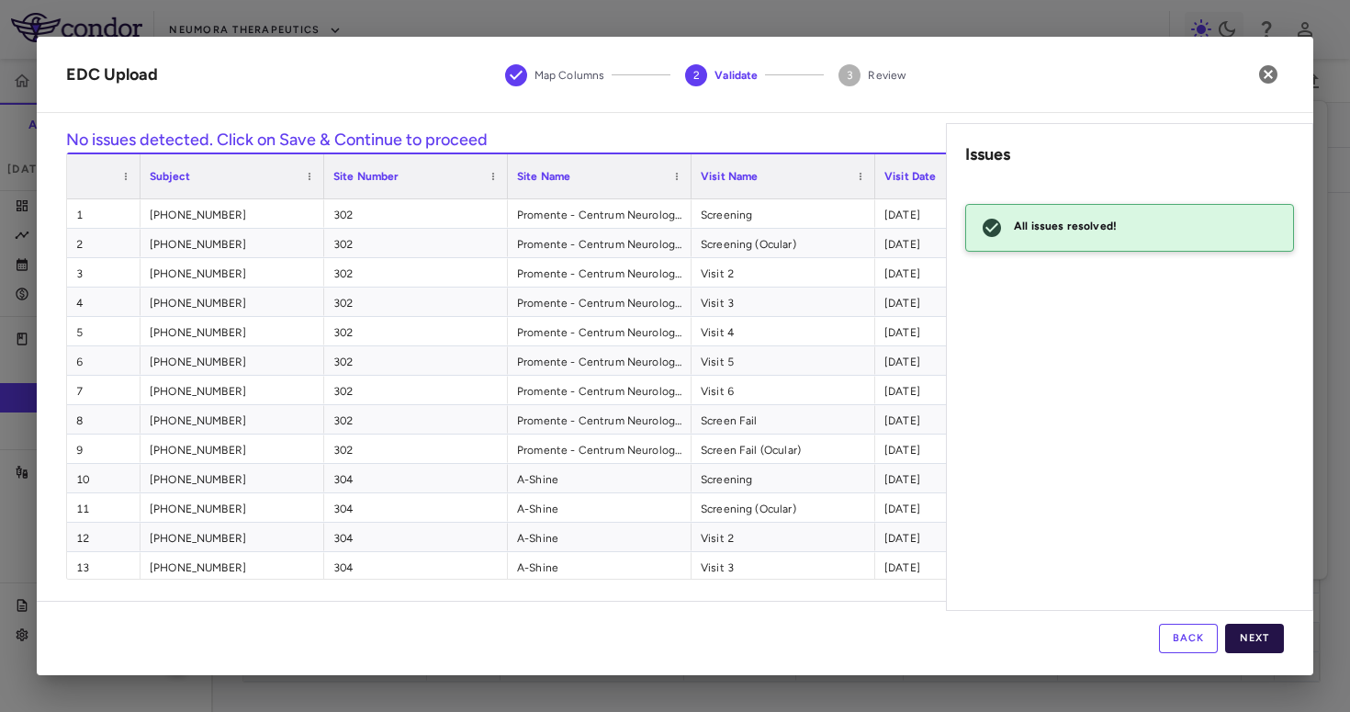
click at [1247, 638] on button "Next" at bounding box center [1255, 638] width 59 height 29
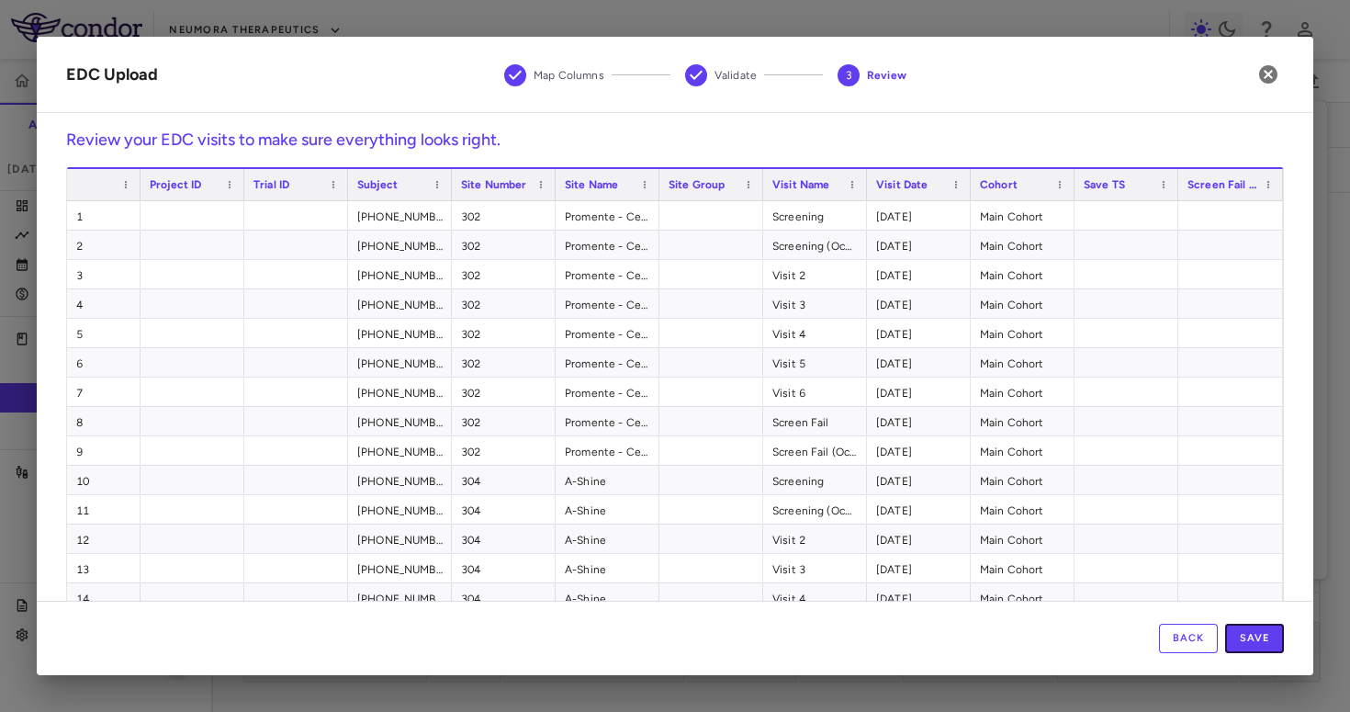
click at [1247, 638] on button "Save" at bounding box center [1255, 638] width 59 height 29
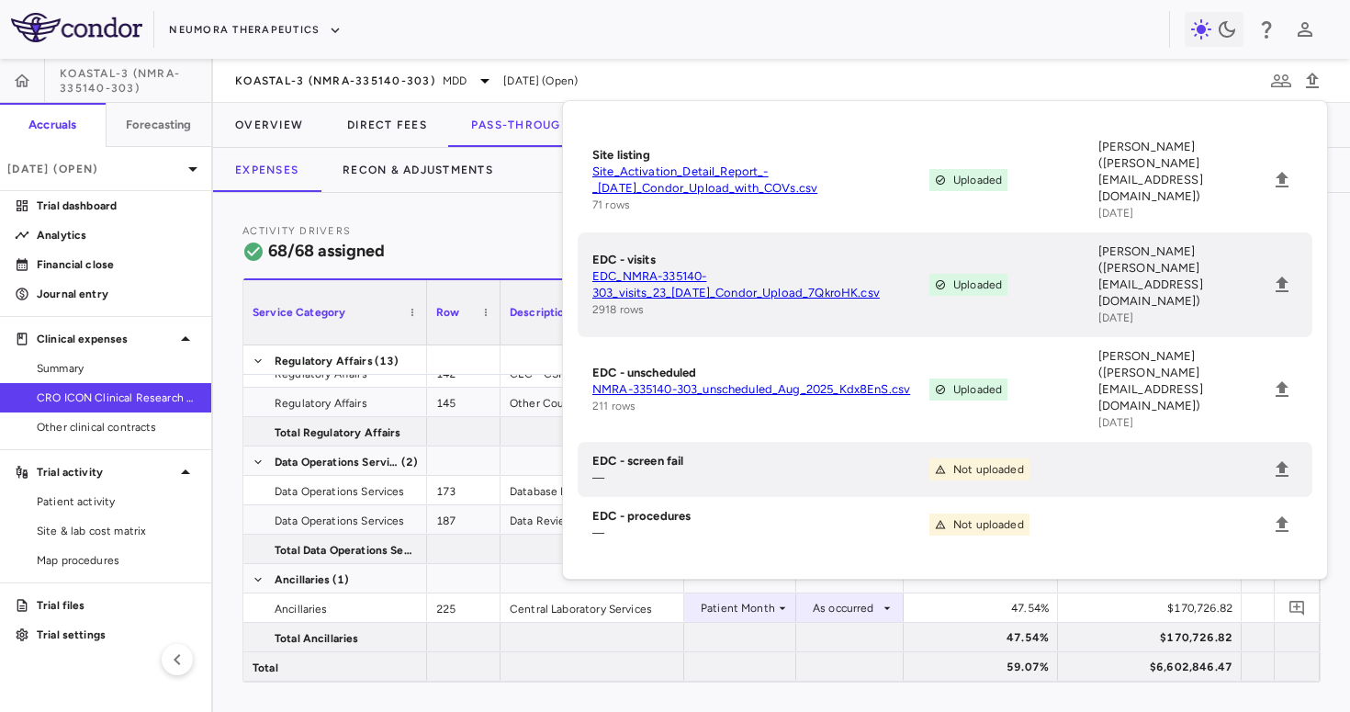
click at [507, 212] on div "Activity Drivers 68/68 assigned Currency native trial 0 Press ENTER to sort. Pr…" at bounding box center [781, 452] width 1137 height 519
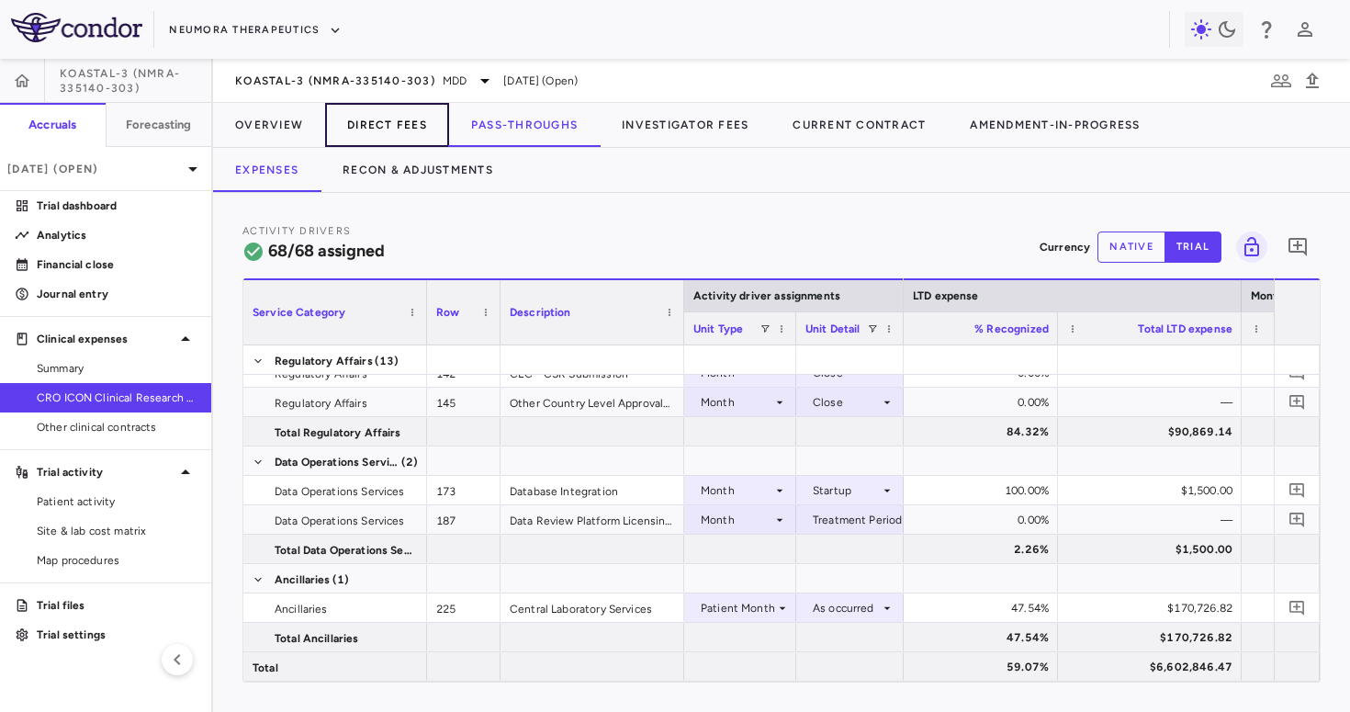
click at [404, 122] on button "Direct Fees" at bounding box center [387, 125] width 124 height 44
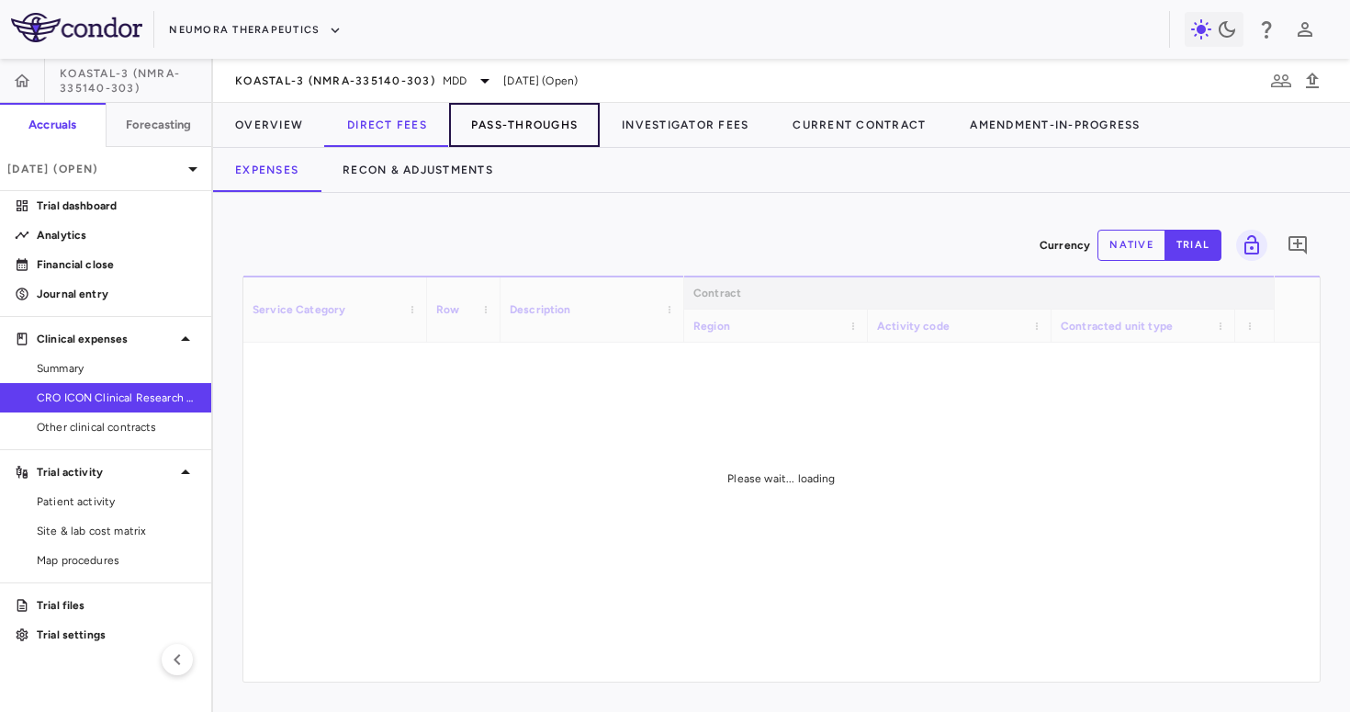
click at [532, 120] on button "Pass-Throughs" at bounding box center [524, 125] width 151 height 44
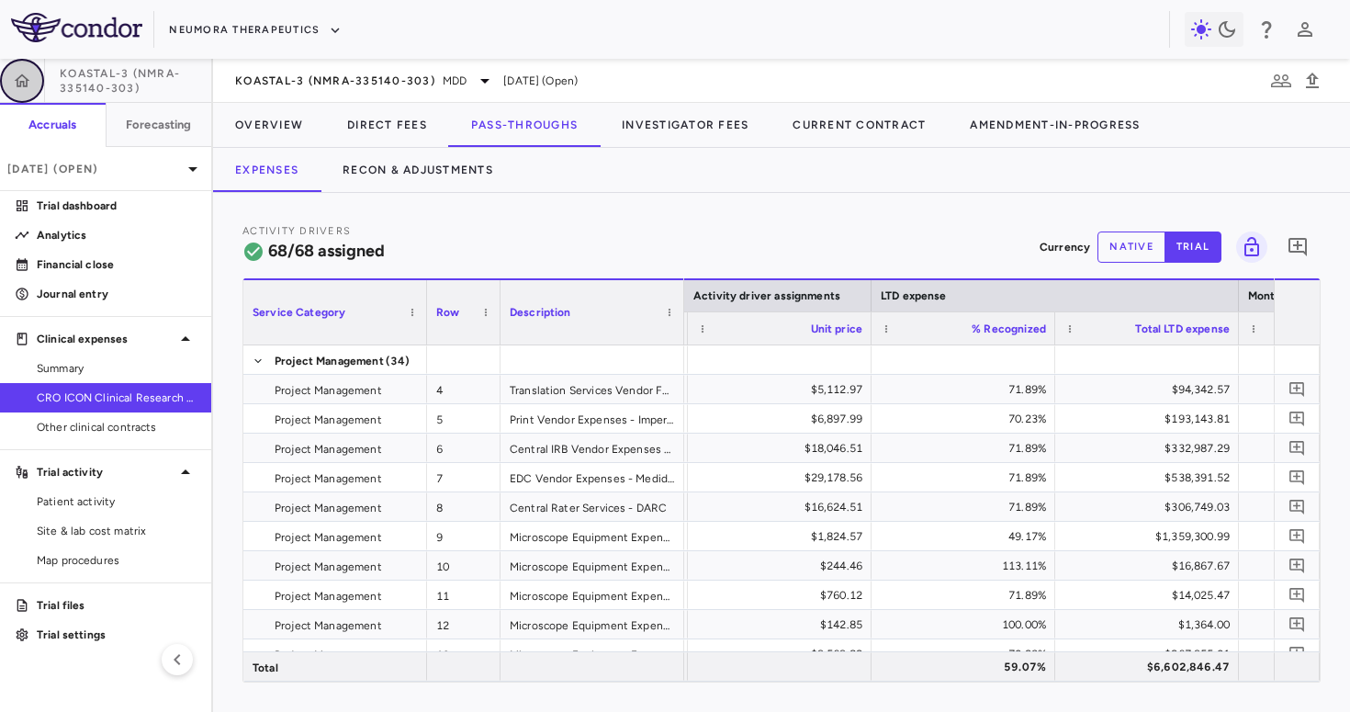
click at [42, 83] on button "button" at bounding box center [22, 81] width 44 height 44
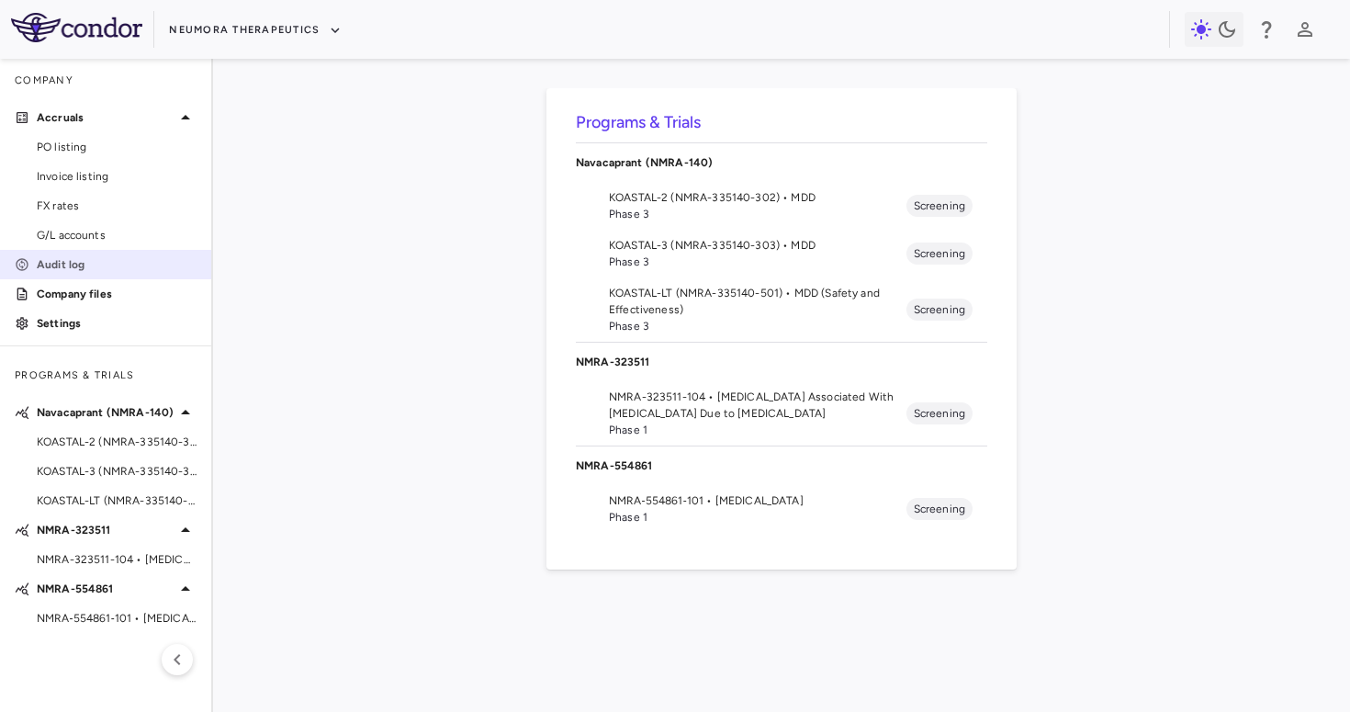
click at [85, 271] on p "Audit log" at bounding box center [117, 264] width 160 height 17
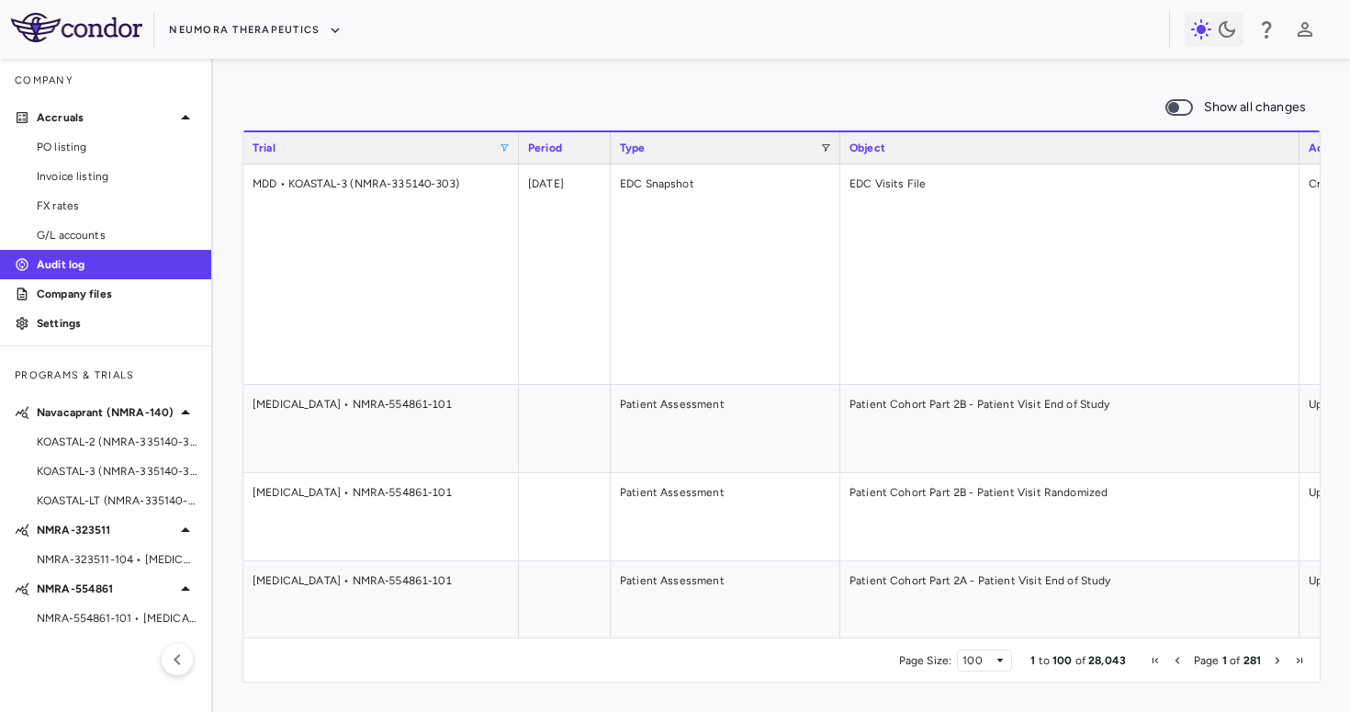
click at [503, 147] on span at bounding box center [504, 147] width 11 height 11
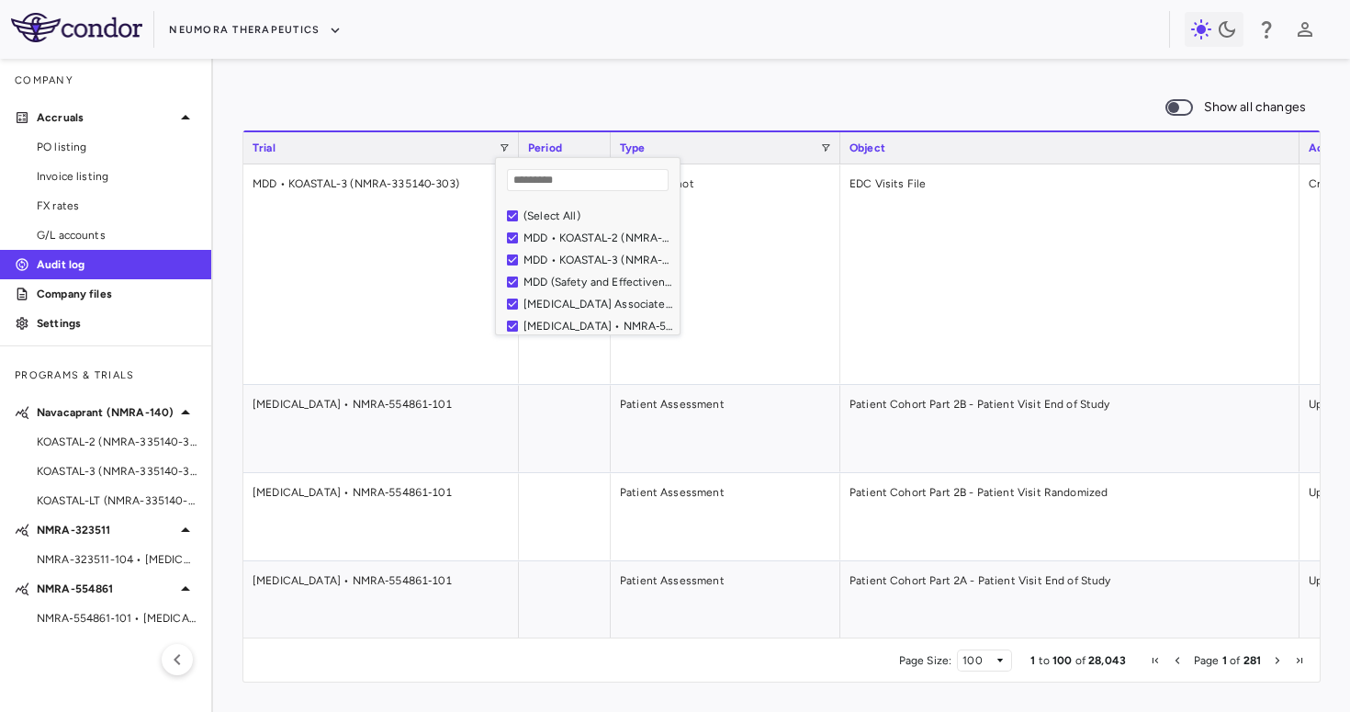
click at [556, 211] on div "(Select All)" at bounding box center [599, 215] width 151 height 13
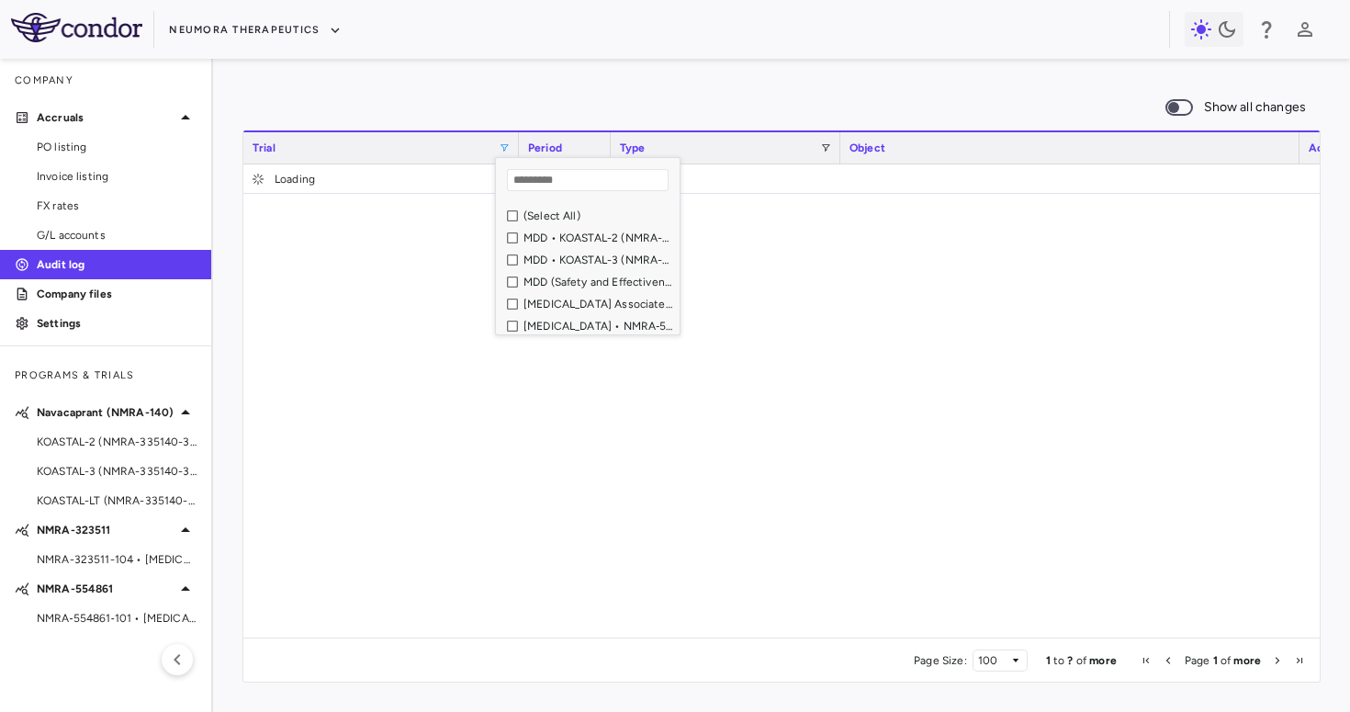
click at [570, 261] on div "MDD • KOASTAL-3 (NMRA-335140-303)" at bounding box center [599, 260] width 151 height 13
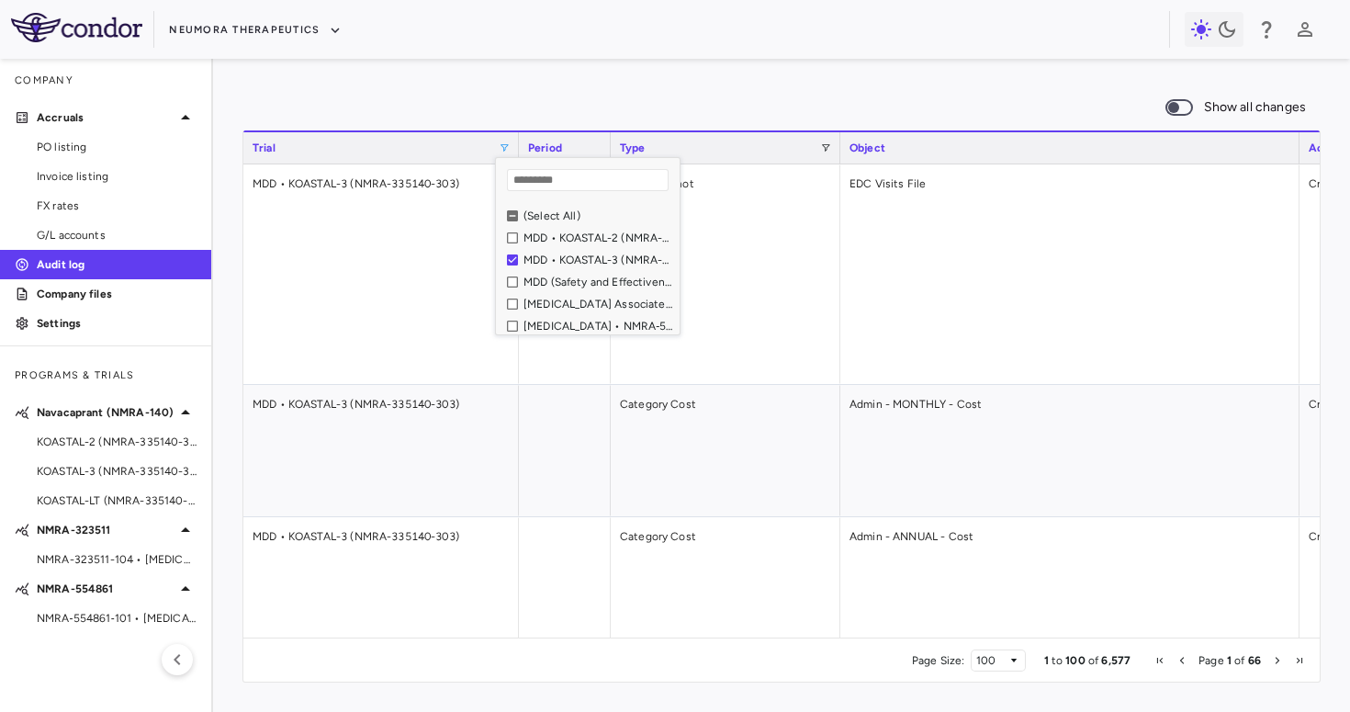
click at [589, 93] on div "Show all changes" at bounding box center [782, 107] width 1079 height 39
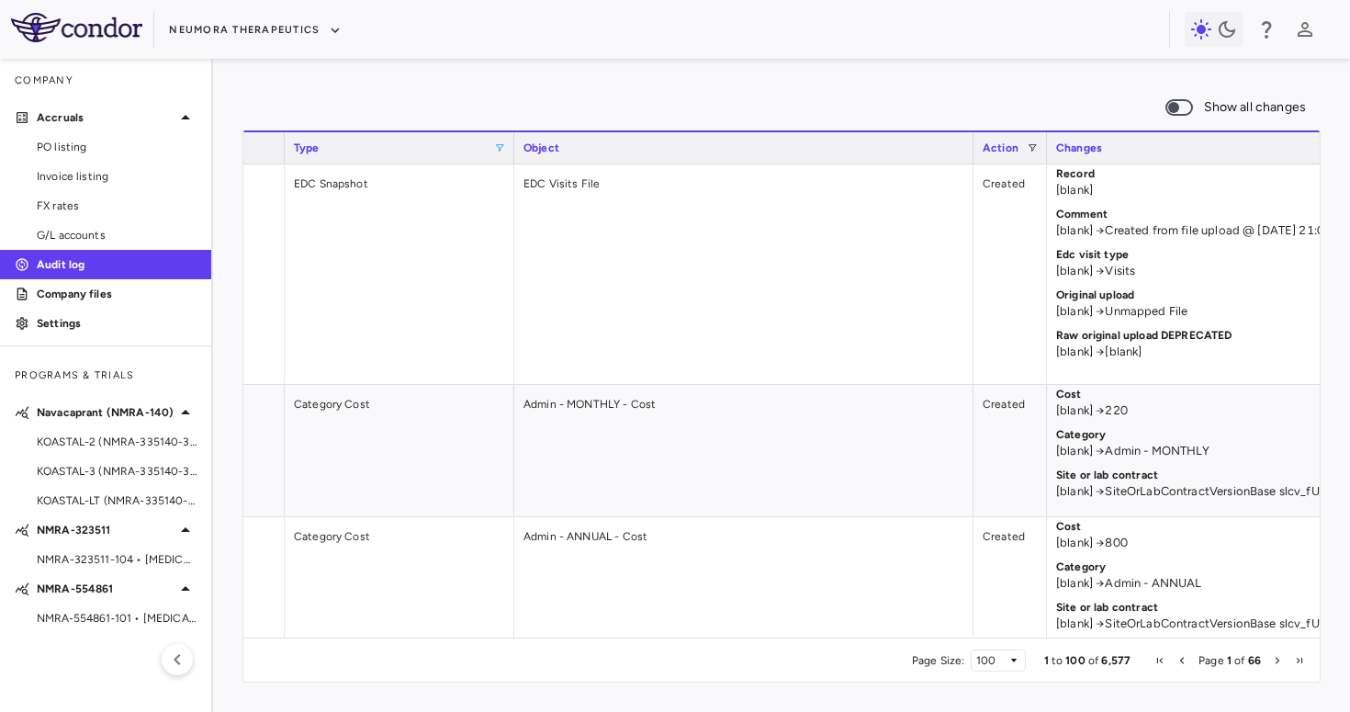
click at [503, 147] on span at bounding box center [499, 147] width 11 height 11
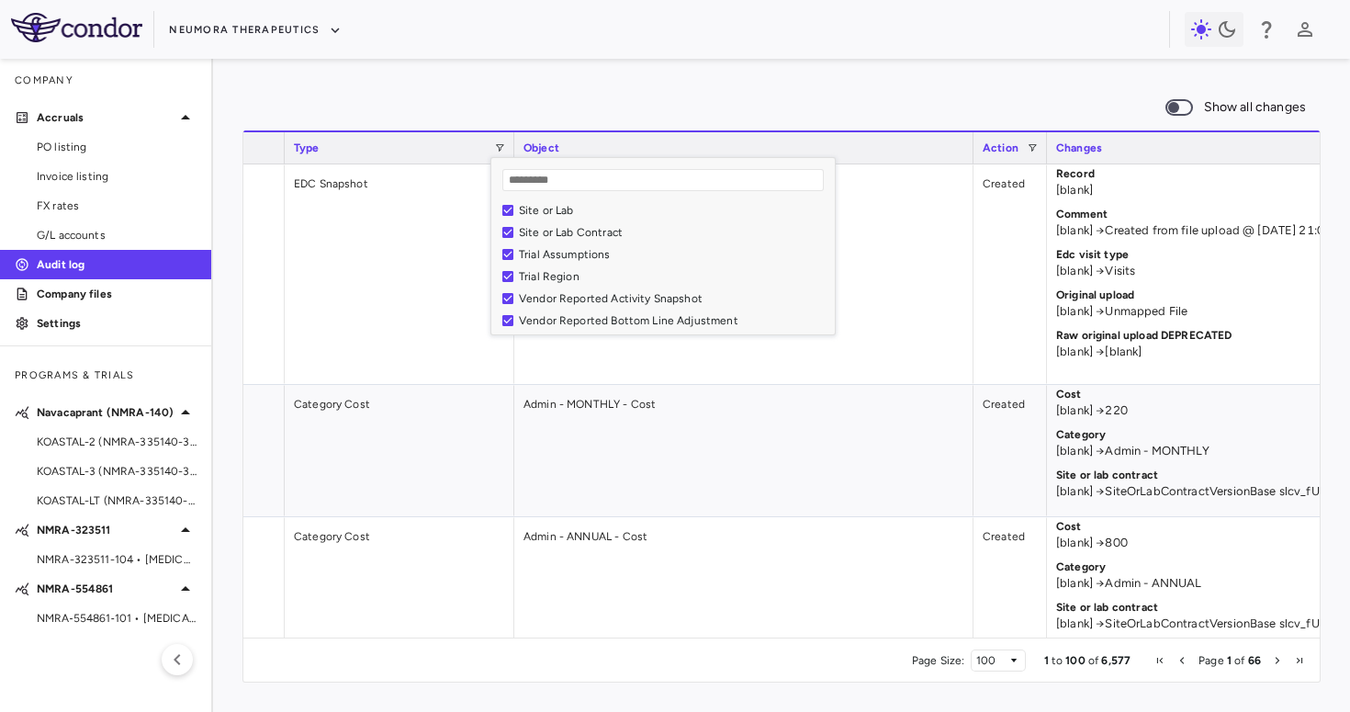
drag, startPoint x: 673, startPoint y: 241, endPoint x: 835, endPoint y: 264, distance: 163.3
click at [835, 264] on div "Loading... No matches. Site or Lab Site or Lab Contract Trial Assumptions Trial…" at bounding box center [663, 246] width 345 height 178
click at [593, 266] on div "Site or Lab Contract" at bounding box center [669, 275] width 333 height 22
click at [551, 270] on div "Site or Lab Contract" at bounding box center [674, 274] width 311 height 13
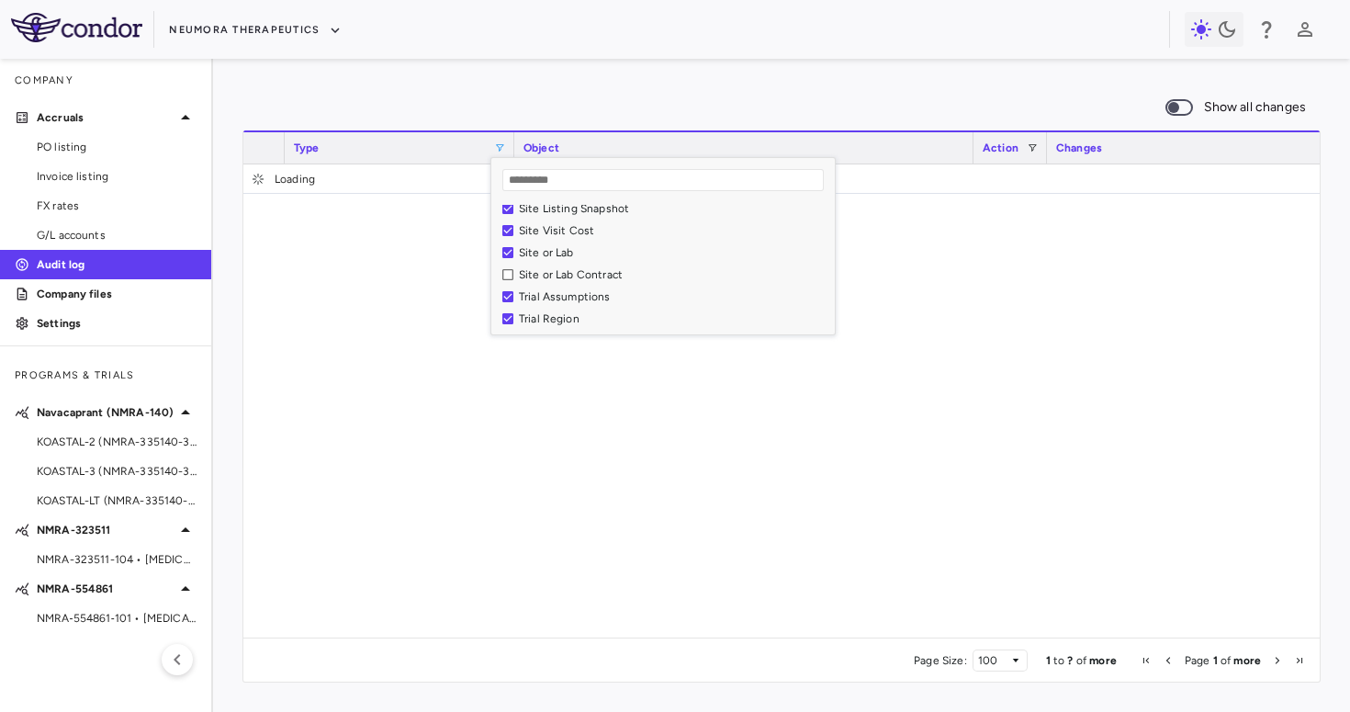
click at [537, 244] on div "Site or Lab" at bounding box center [669, 253] width 333 height 22
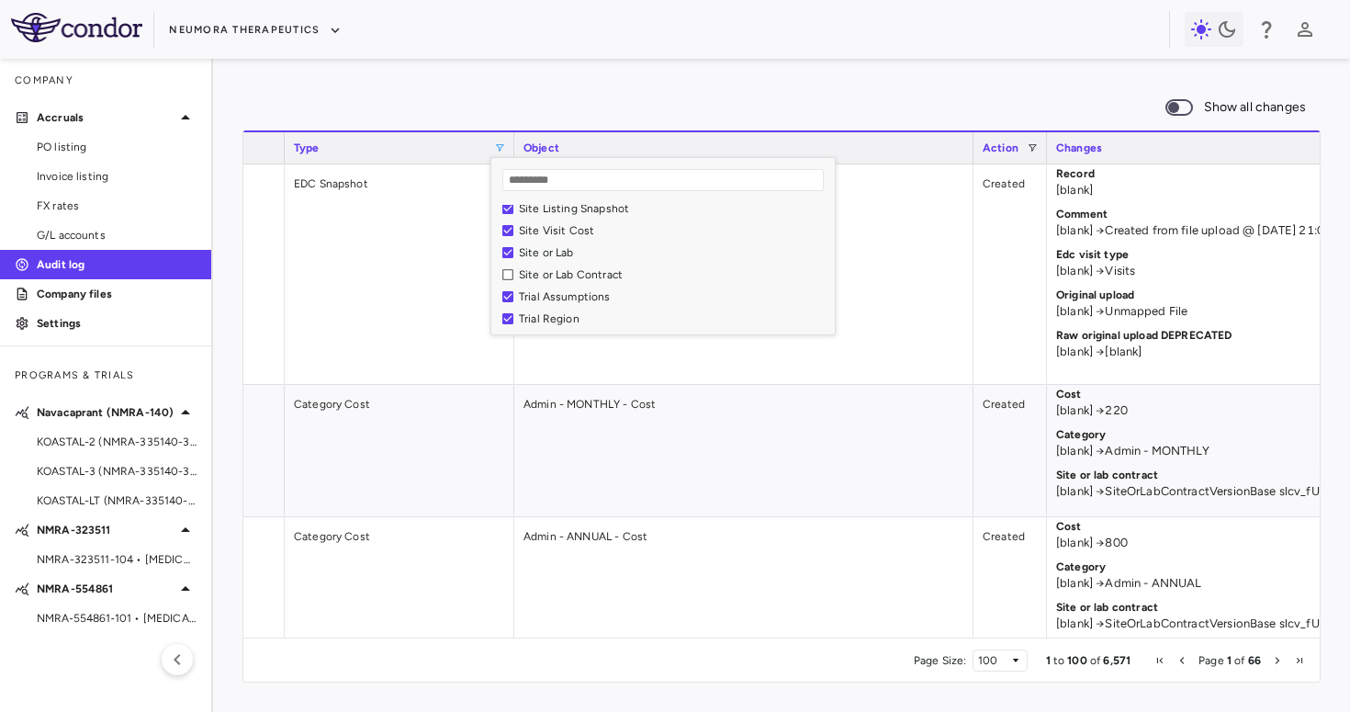
click at [519, 252] on div "Site or Lab" at bounding box center [674, 252] width 311 height 13
click at [511, 285] on div "Site File" at bounding box center [669, 278] width 333 height 22
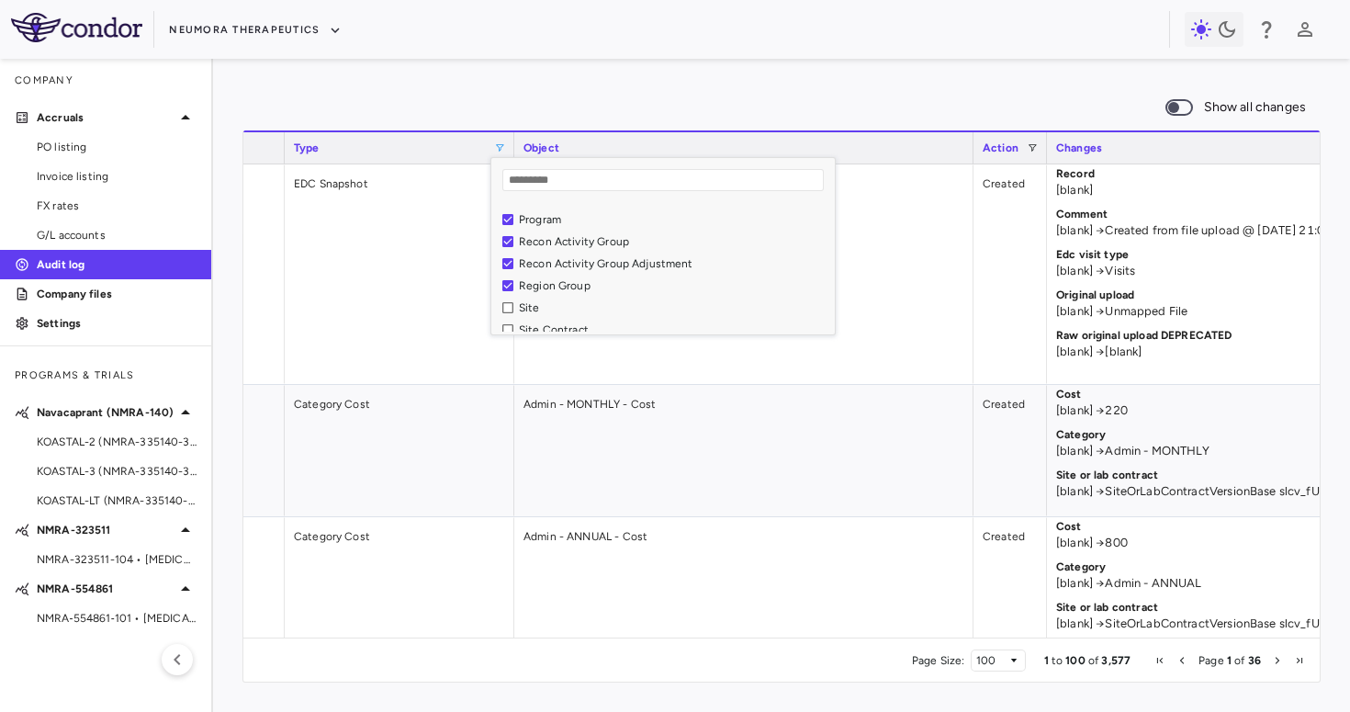
click at [573, 58] on div "Neumora Therapeutics" at bounding box center [675, 29] width 1350 height 59
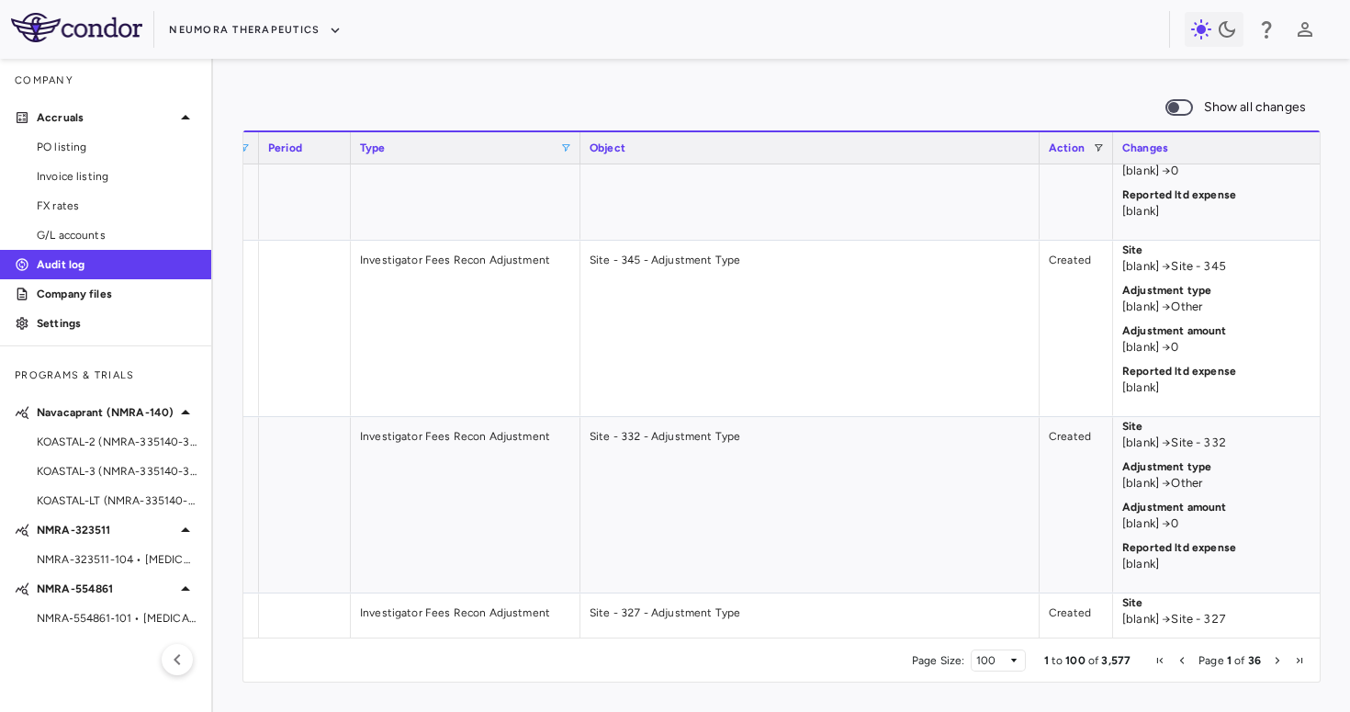
click at [564, 141] on div "Type" at bounding box center [465, 147] width 211 height 31
click at [568, 150] on span at bounding box center [565, 147] width 11 height 11
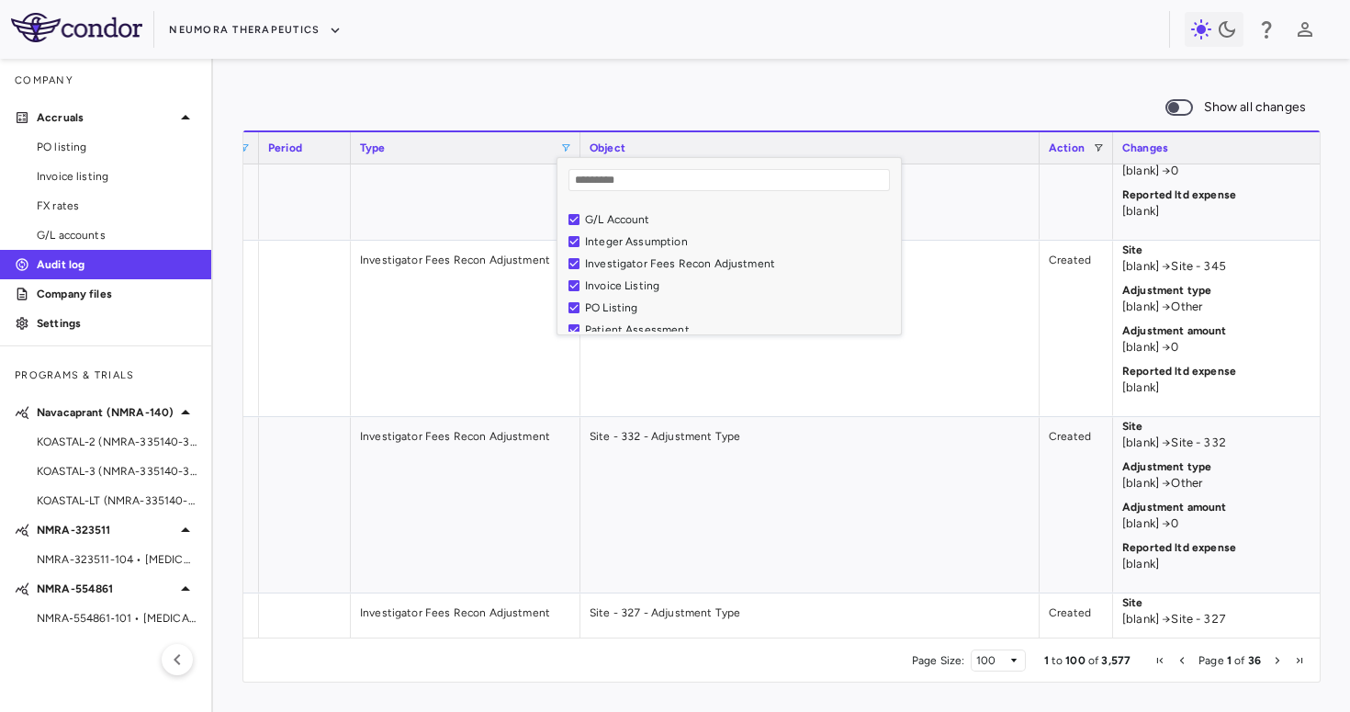
click at [664, 260] on div "Investigator Fees Recon Adjustment" at bounding box center [740, 263] width 311 height 13
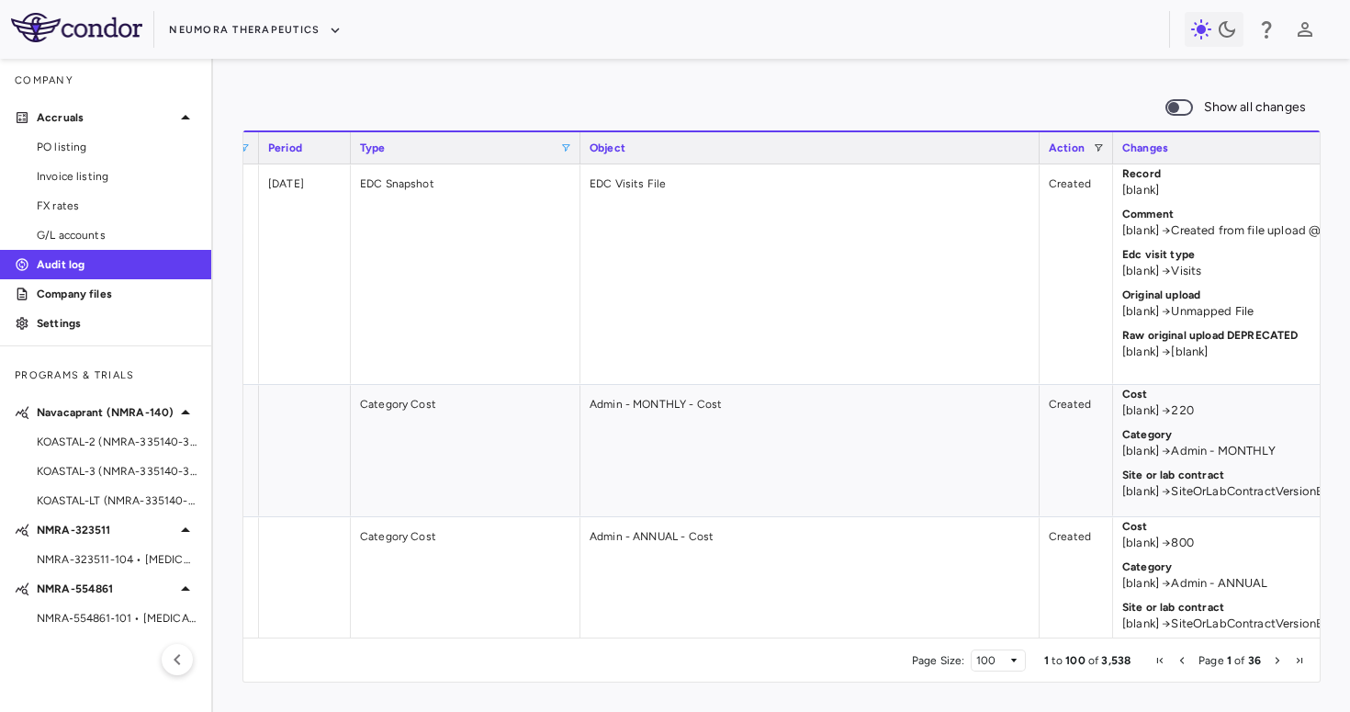
click at [681, 85] on div "Show all changes 1 to 100 of 3,538. Page 1 of 36 Drag here to set row groups Dr…" at bounding box center [781, 385] width 1137 height 653
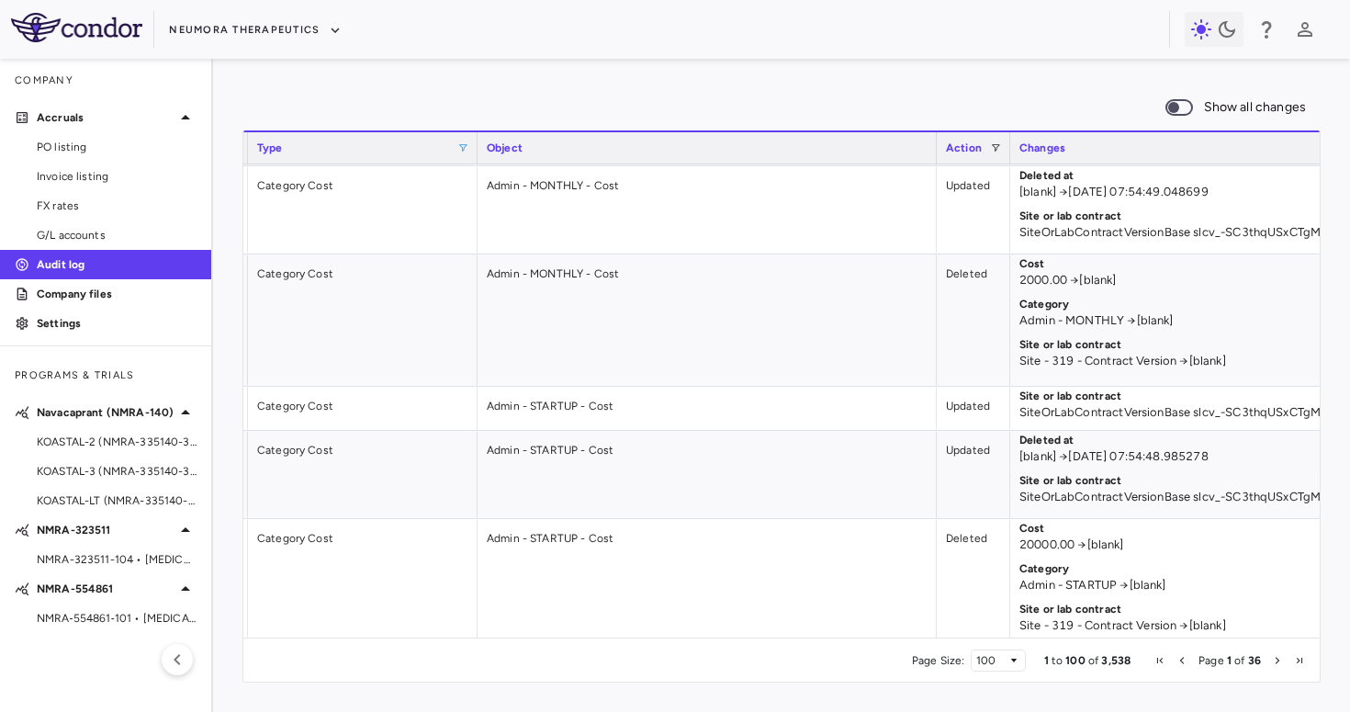
click at [464, 143] on span at bounding box center [462, 147] width 11 height 11
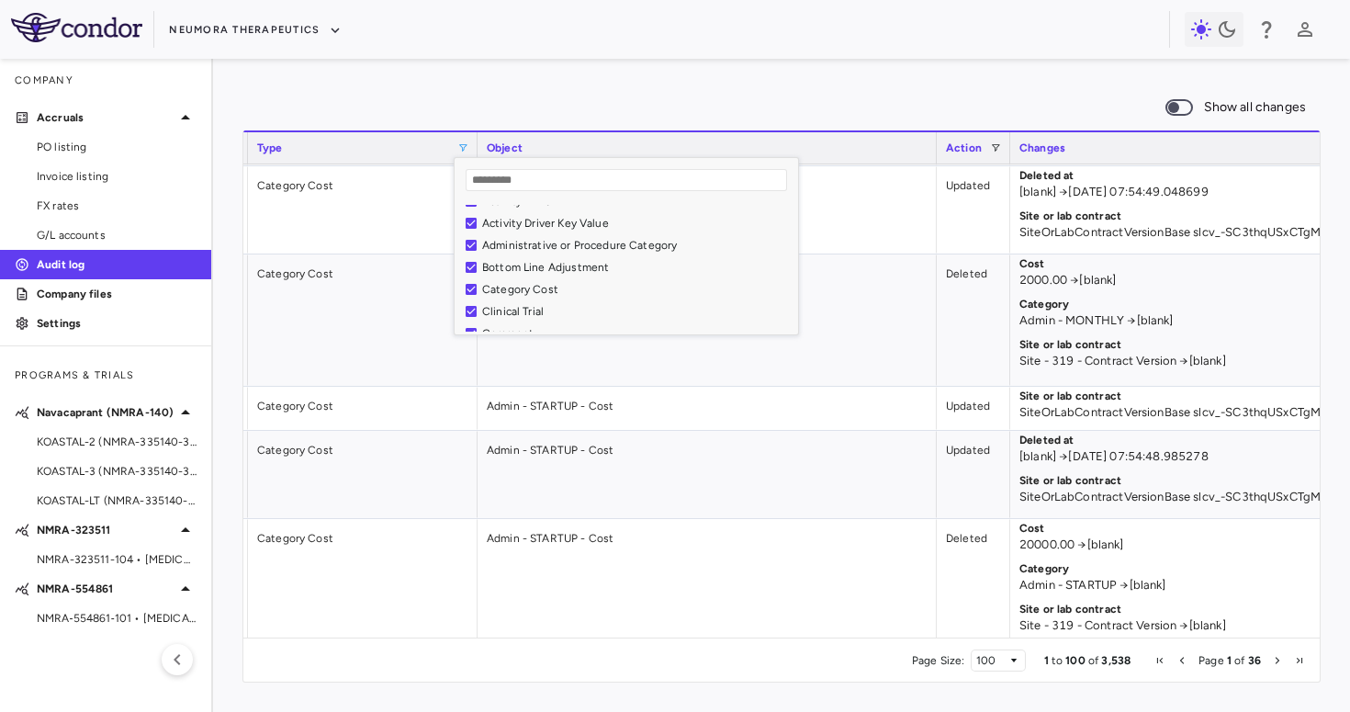
click at [533, 286] on div "Category Cost" at bounding box center [637, 289] width 311 height 13
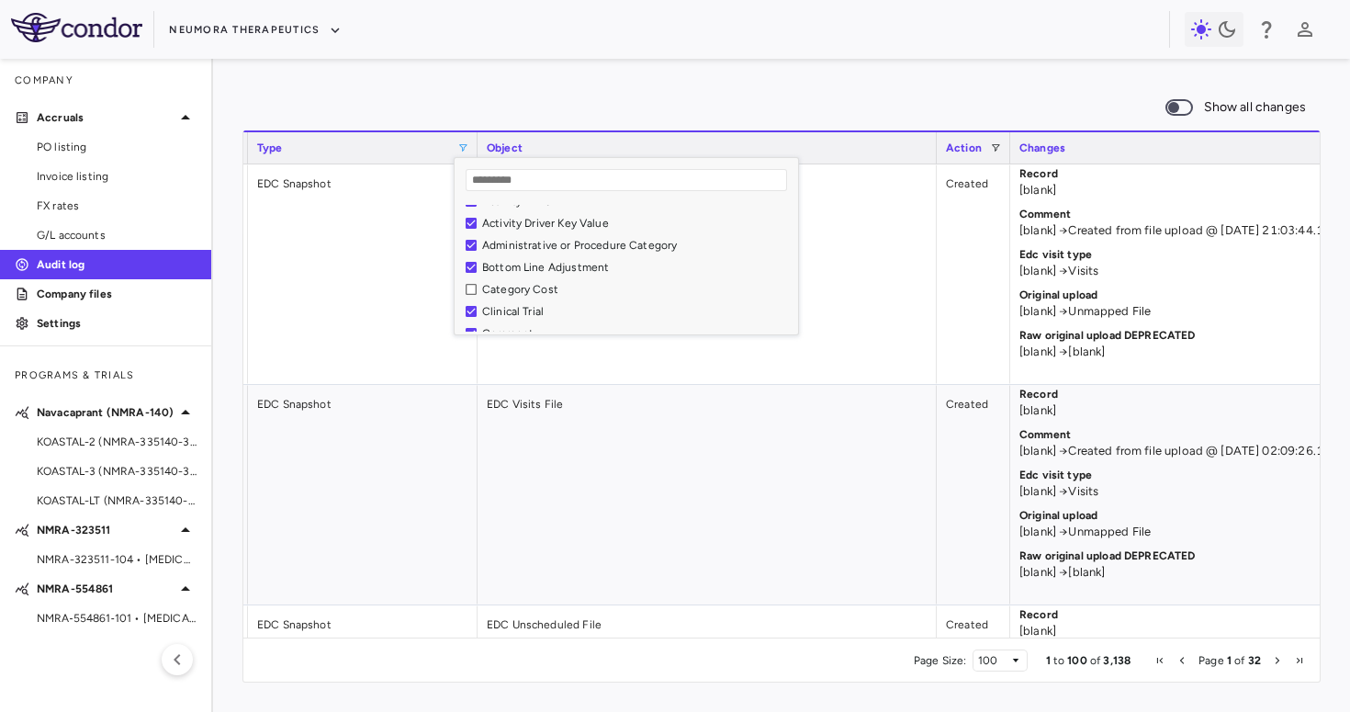
click at [530, 97] on div "Show all changes" at bounding box center [782, 107] width 1079 height 39
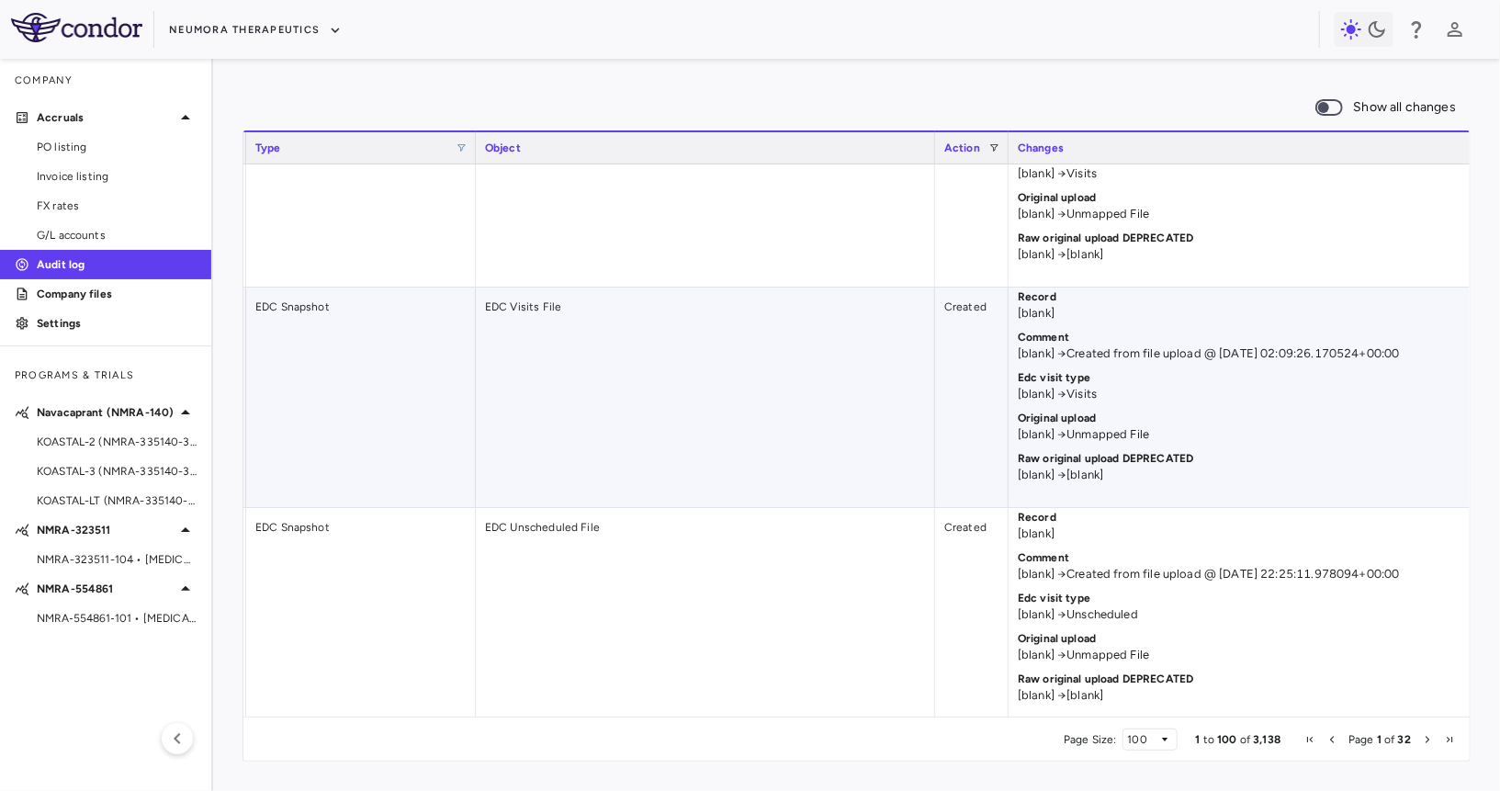
scroll to position [97, 0]
click at [117, 467] on span "KOASTAL-3 (NMRA-335140-303) • MDD" at bounding box center [117, 471] width 160 height 17
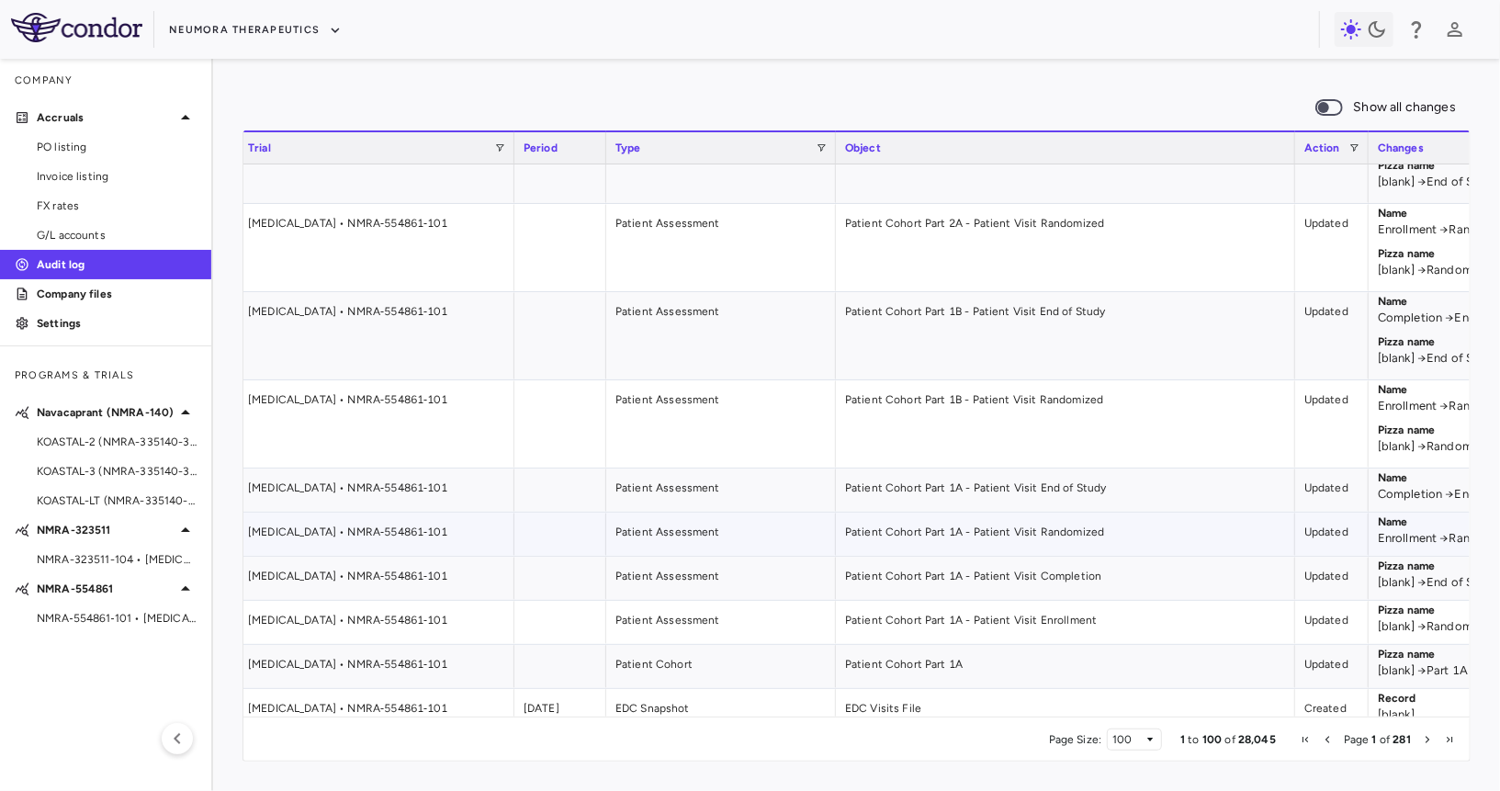
scroll to position [1994, 0]
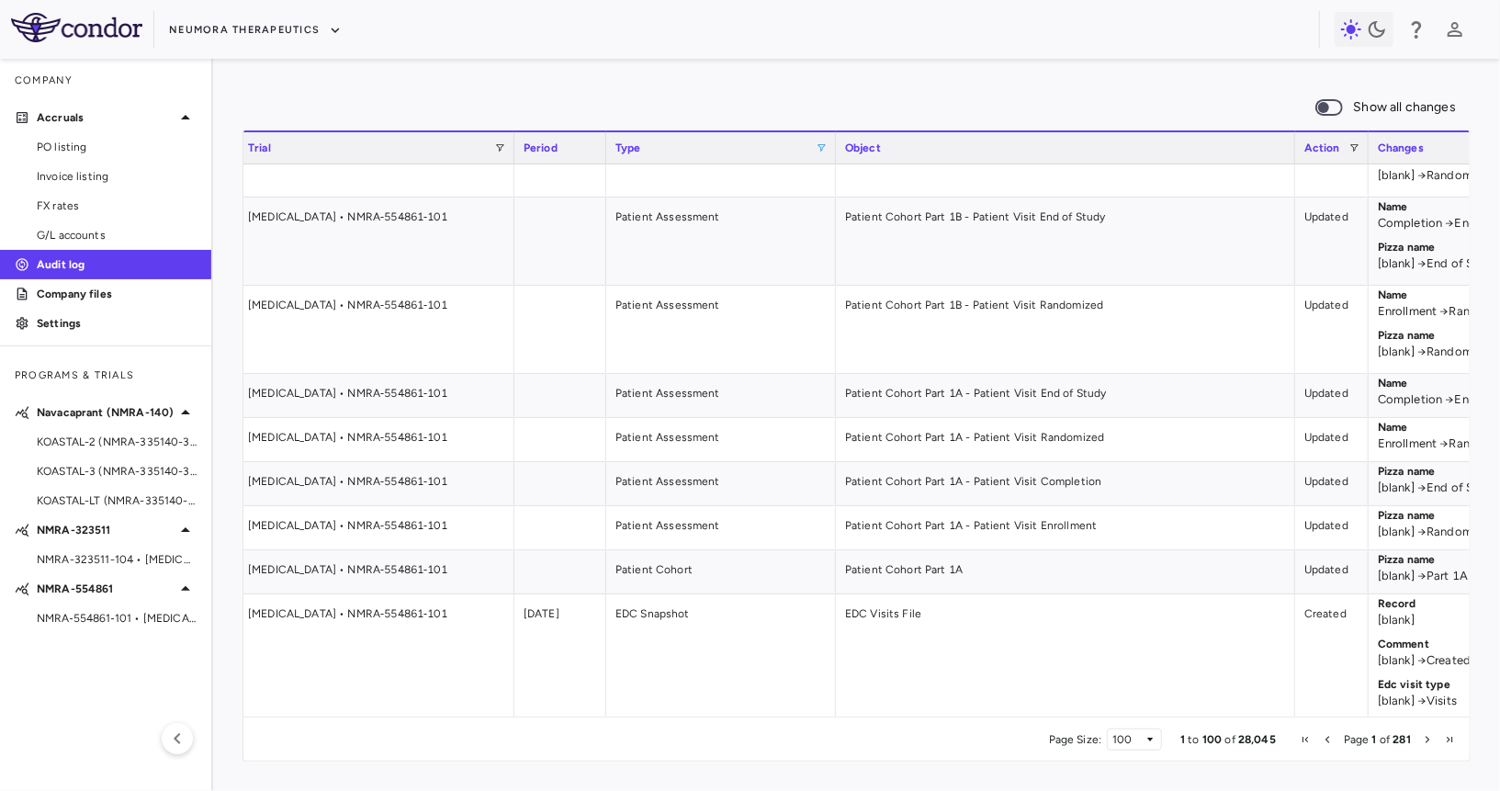
click at [818, 148] on span at bounding box center [821, 147] width 11 height 11
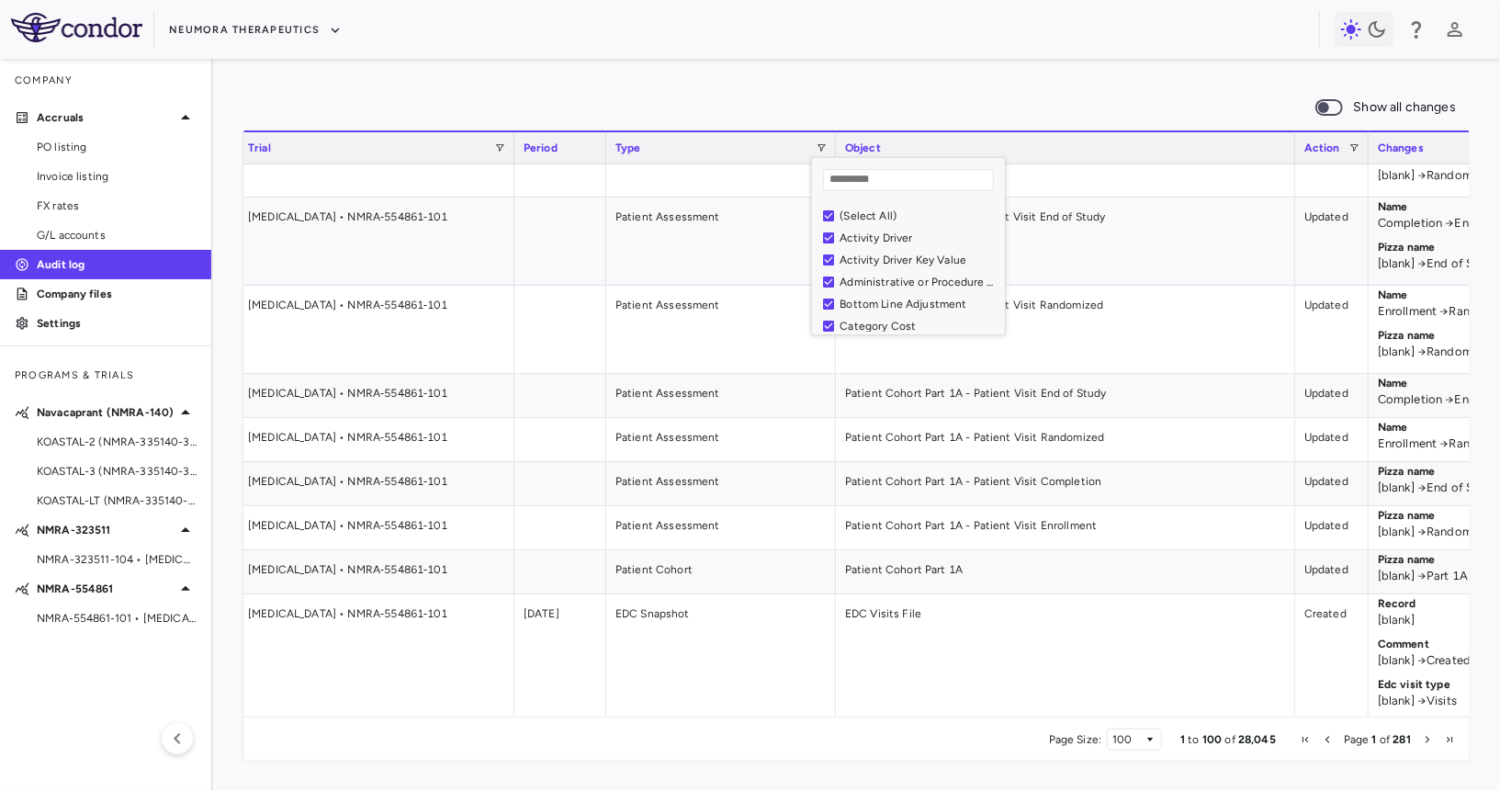
drag, startPoint x: 993, startPoint y: 218, endPoint x: 1286, endPoint y: 242, distance: 294.0
click at [1286, 242] on div "Drag here to set row groups Drag here to set column labels Trial Period Type Ob…" at bounding box center [857, 445] width 1228 height 631
click at [879, 278] on div "Site or Lab Contract" at bounding box center [1031, 283] width 382 height 13
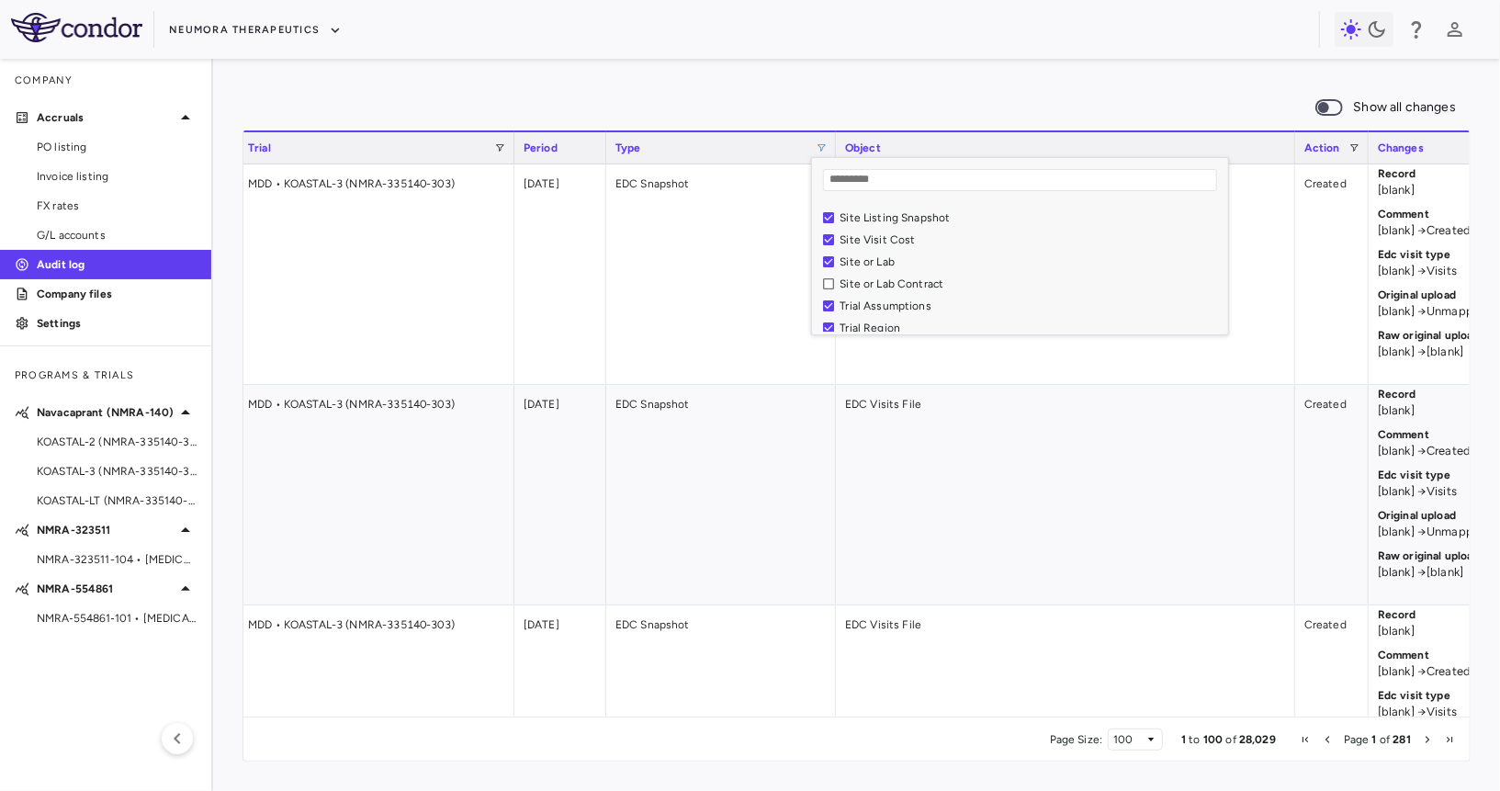
click at [864, 258] on div "Site or Lab" at bounding box center [1031, 261] width 382 height 13
click at [864, 237] on div "Site Visit Cost" at bounding box center [1031, 239] width 382 height 13
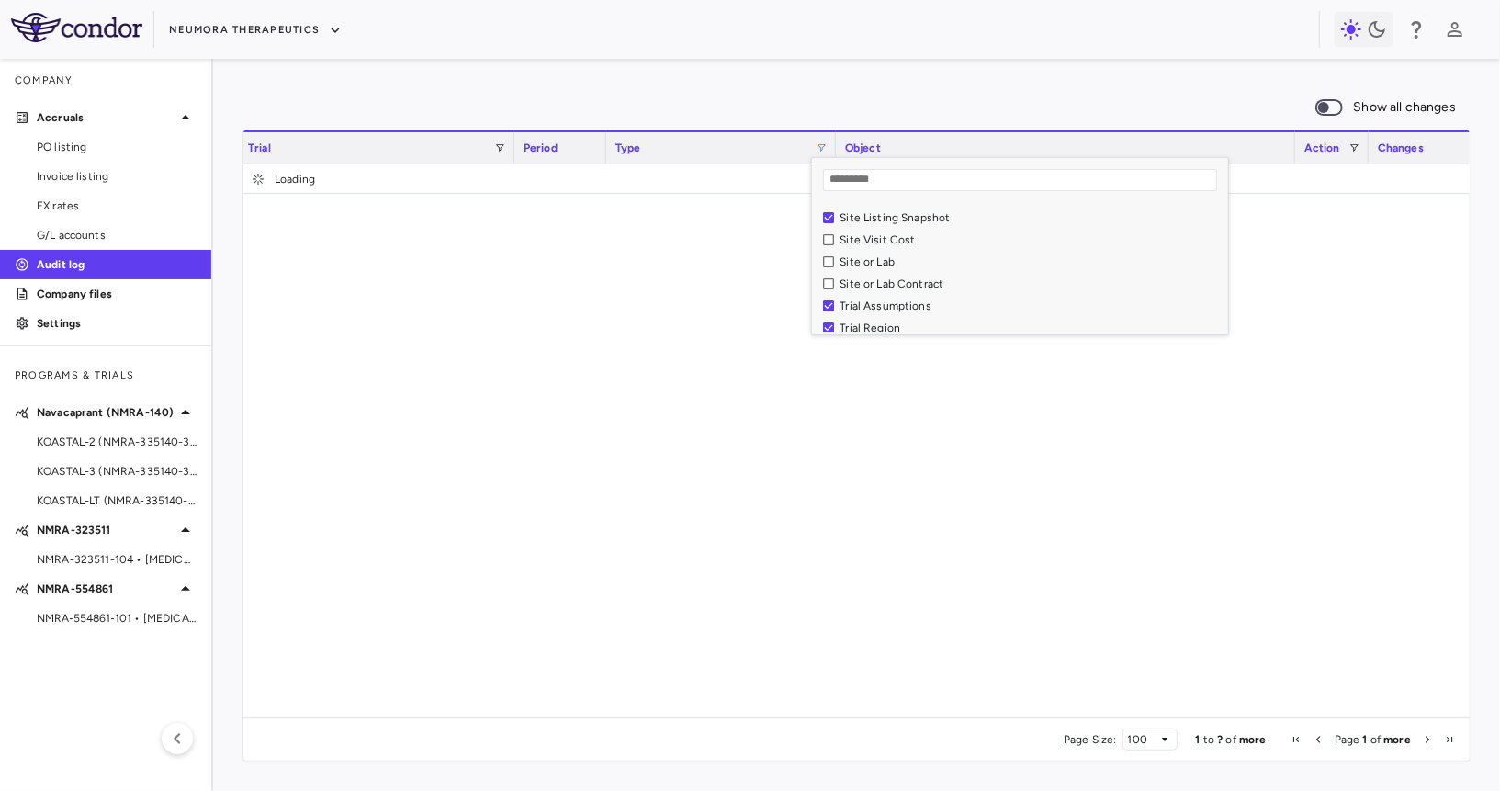
click at [864, 218] on div "Site Listing Snapshot" at bounding box center [1031, 217] width 382 height 13
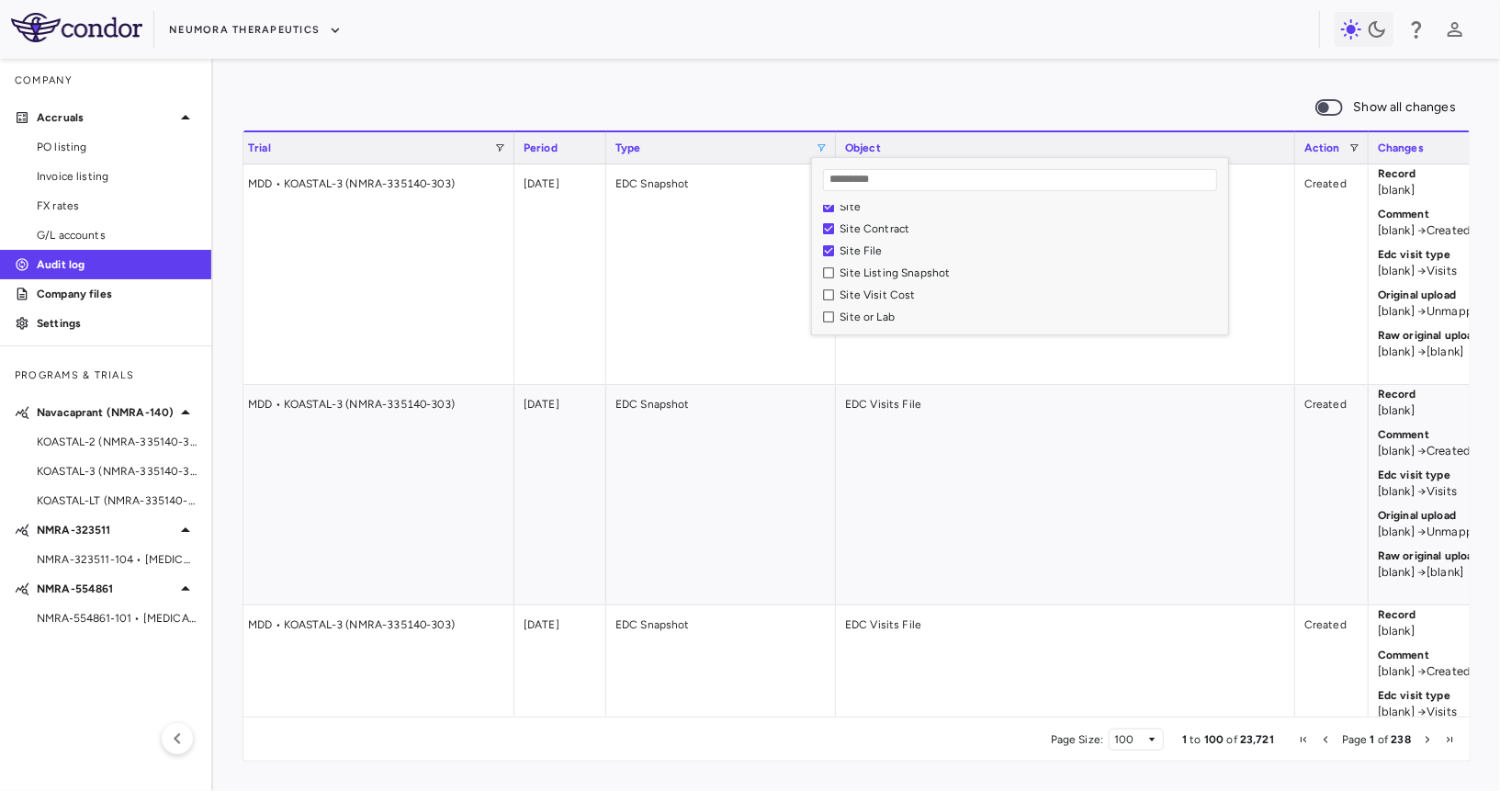
click at [849, 254] on div "Site File" at bounding box center [1031, 250] width 382 height 13
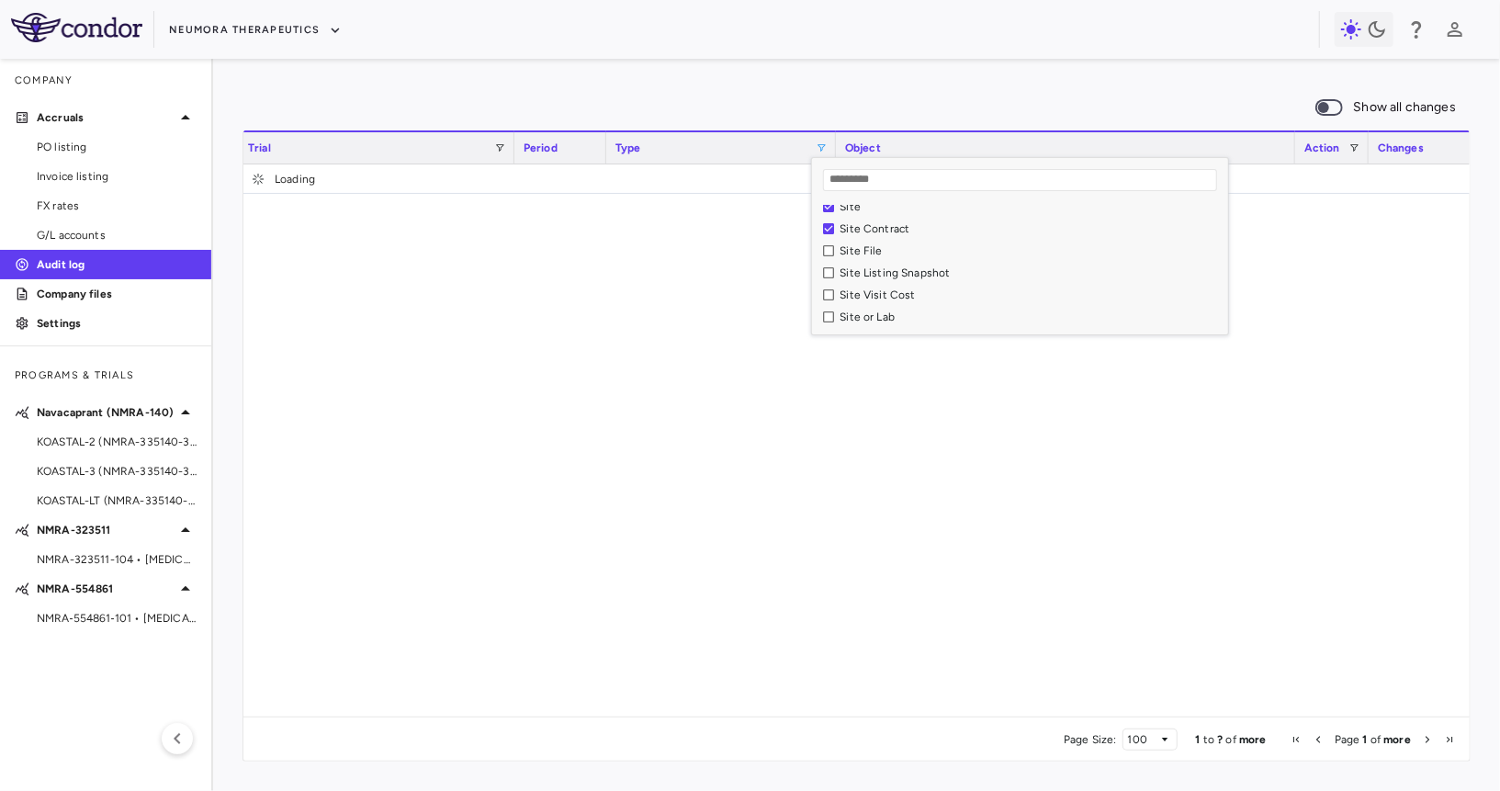
click at [851, 231] on div "Site Contract" at bounding box center [1031, 228] width 382 height 13
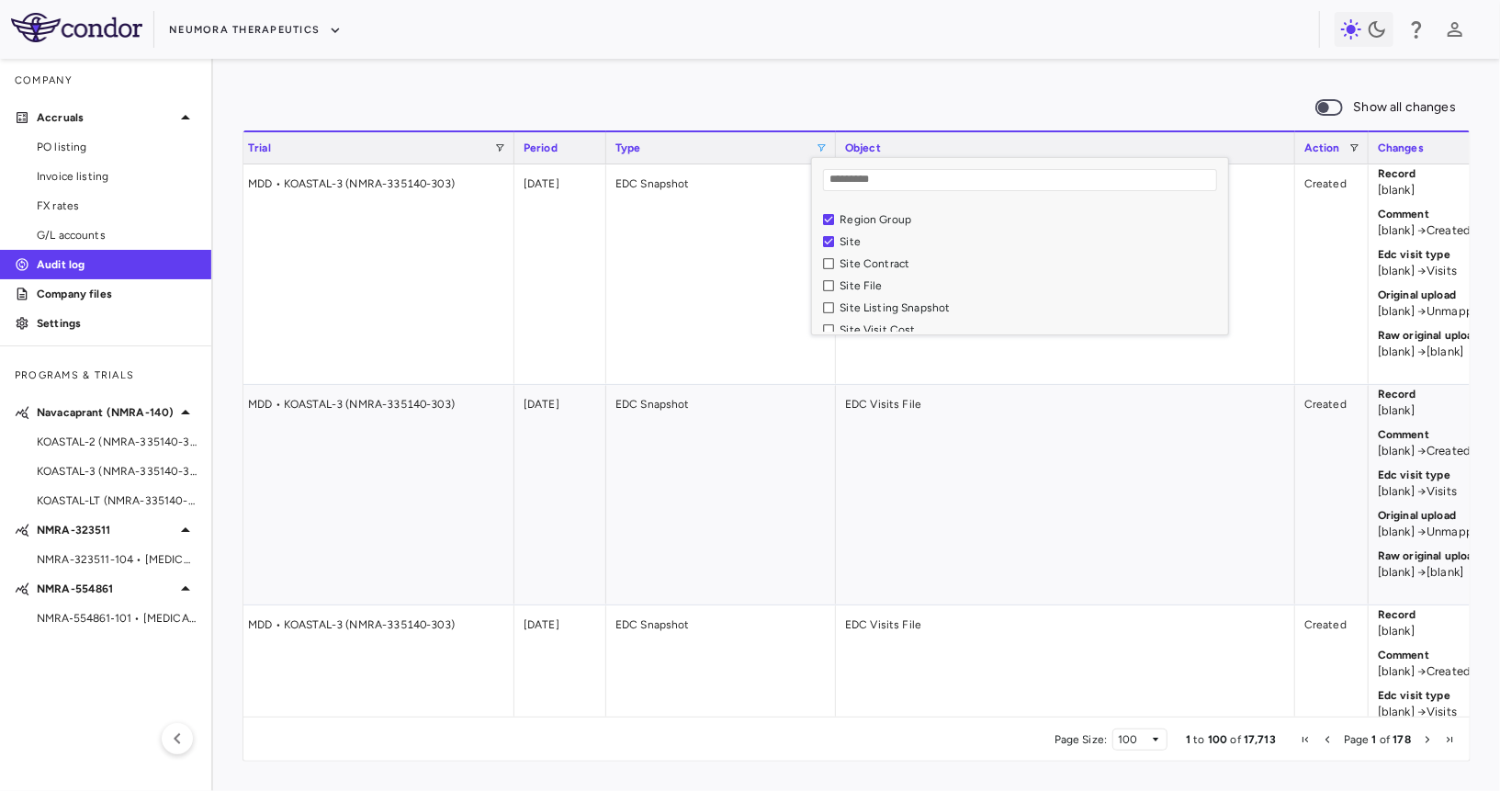
click at [845, 240] on div "Site" at bounding box center [1031, 241] width 382 height 13
click at [857, 81] on div "Show all changes 1 to 100 of 16,266. Page 1 of 163 Drag here to set row groups …" at bounding box center [856, 425] width 1287 height 732
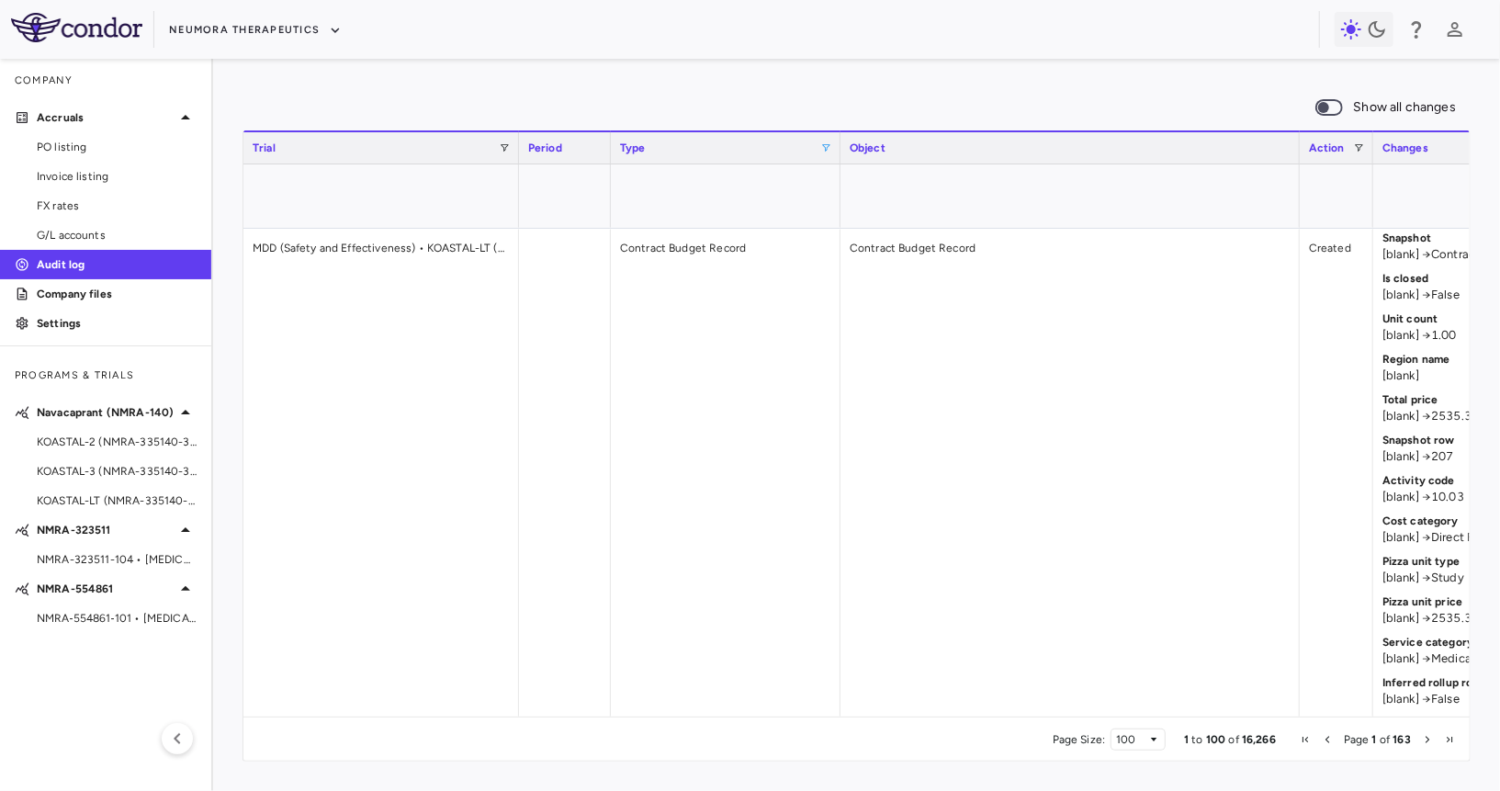
click at [502, 155] on div "Trial" at bounding box center [381, 147] width 257 height 31
click at [504, 150] on span at bounding box center [504, 147] width 11 height 11
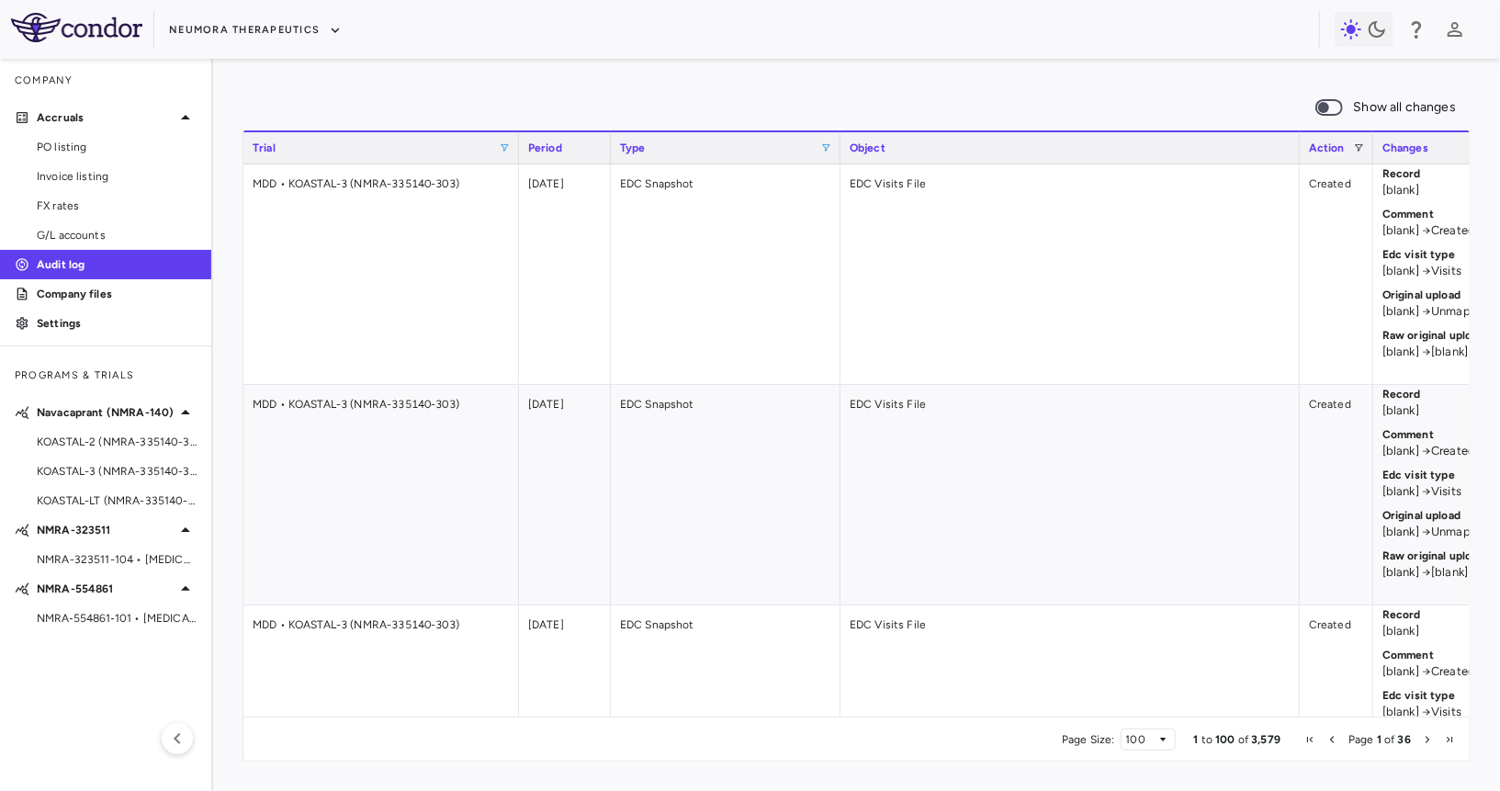
click at [675, 68] on div "Show all changes 1 to 100 of 3,579. Page 1 of 36 Drag here to set row groups Dr…" at bounding box center [856, 425] width 1287 height 732
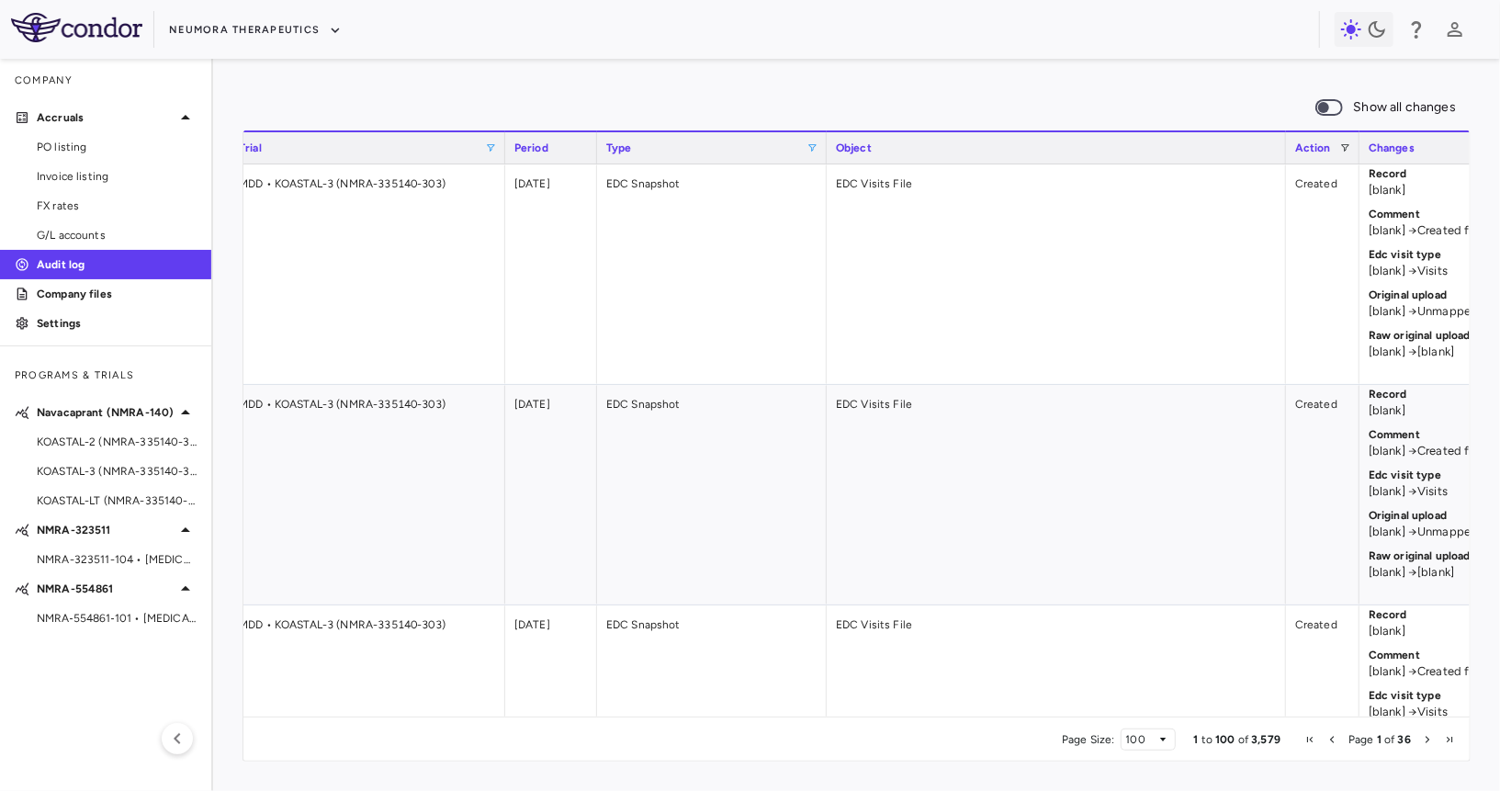
click at [808, 143] on span at bounding box center [812, 147] width 11 height 11
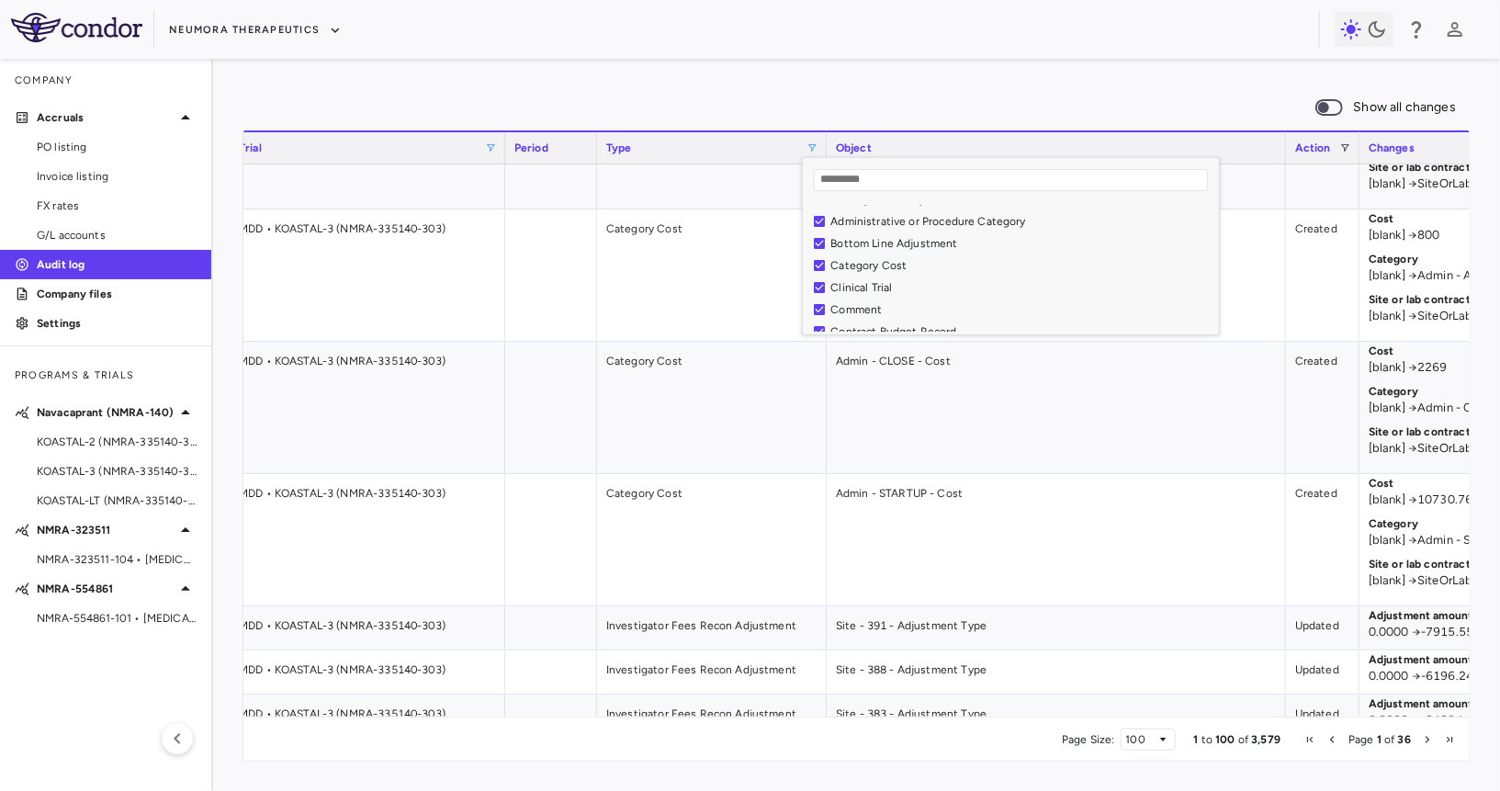
click at [890, 259] on div "Category Cost" at bounding box center [1021, 265] width 382 height 13
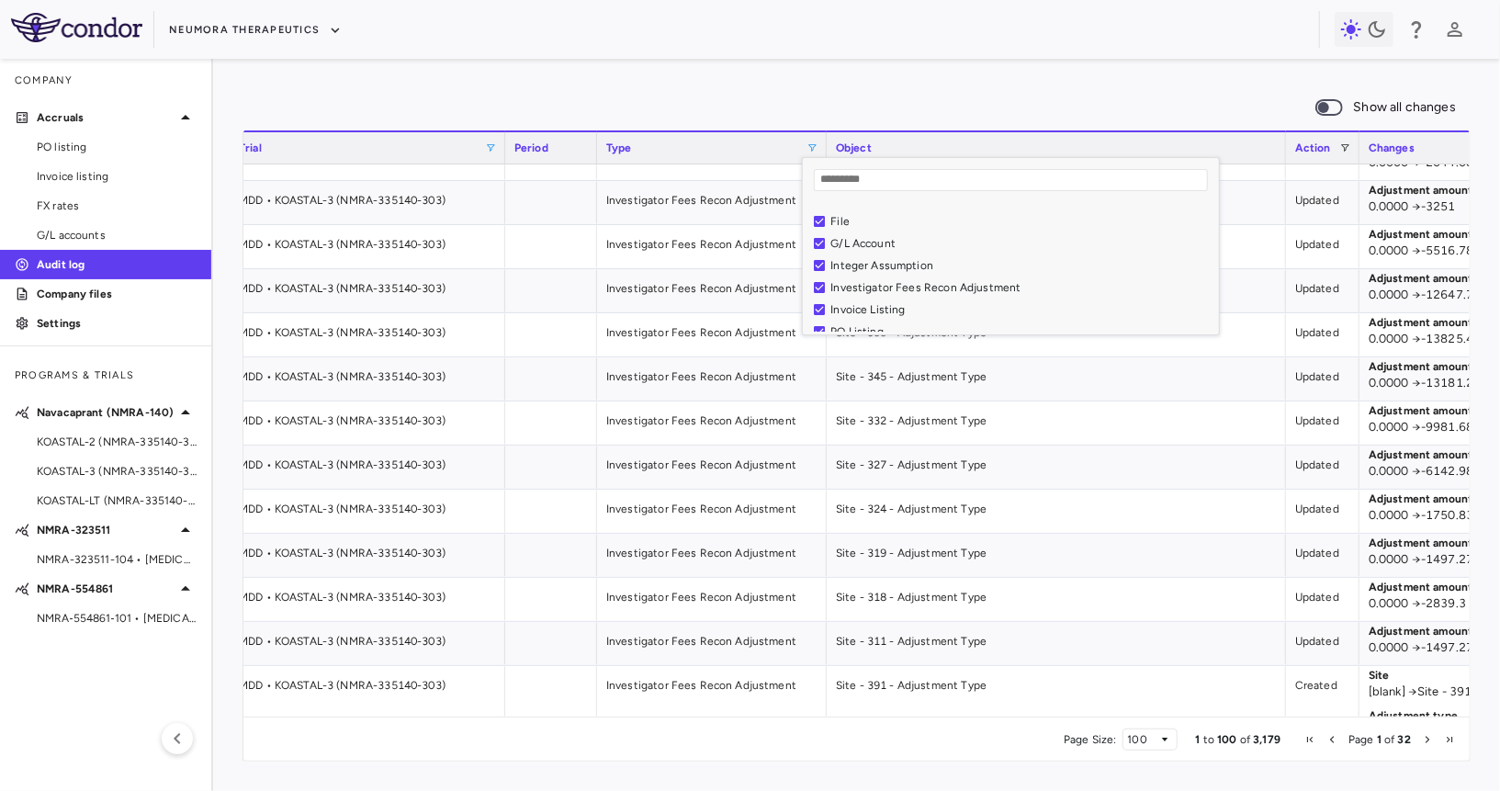
click at [888, 281] on div "Investigator Fees Recon Adjustment" at bounding box center [1021, 287] width 382 height 13
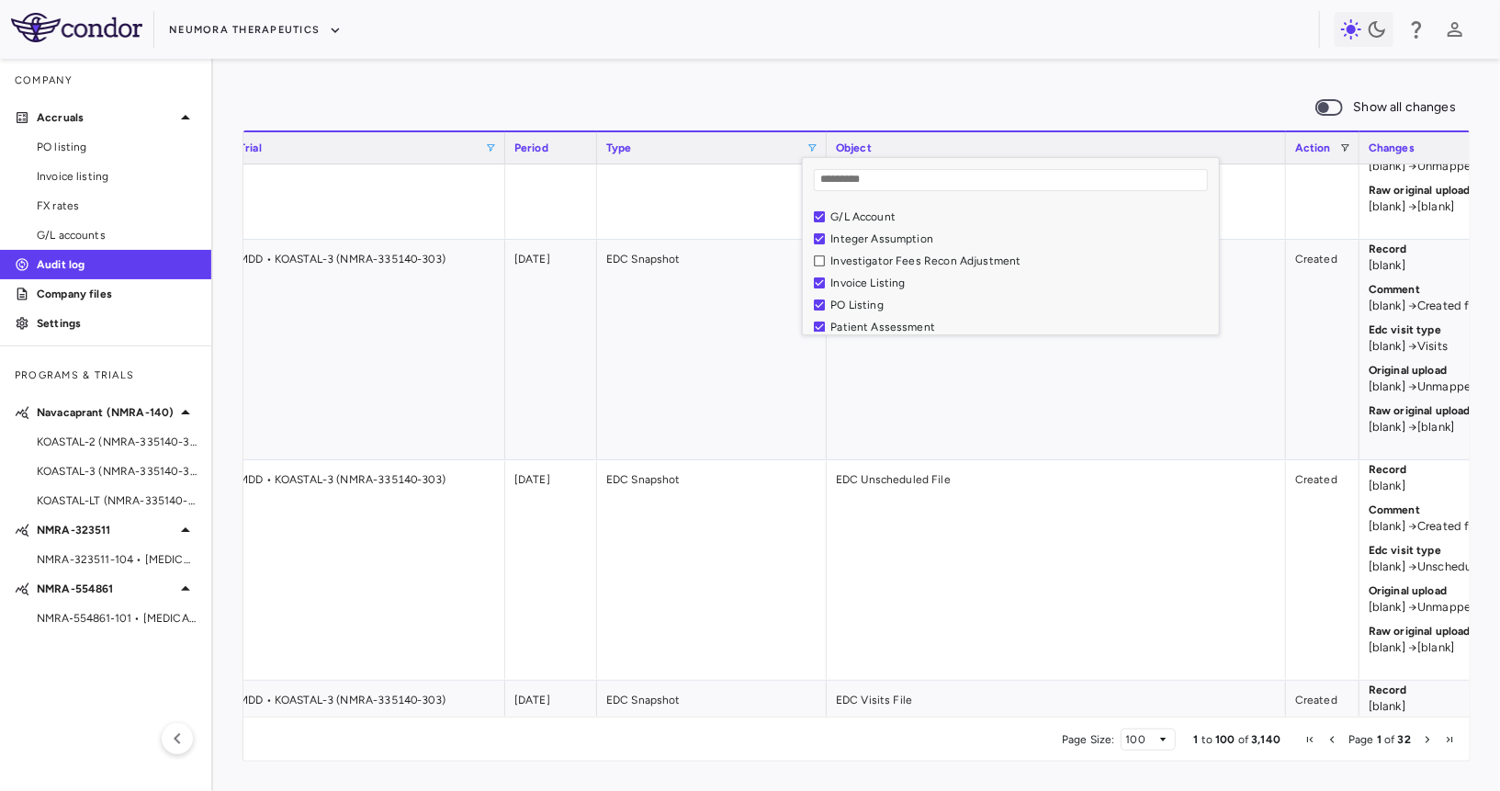
click at [698, 109] on div "Show all changes" at bounding box center [857, 107] width 1228 height 39
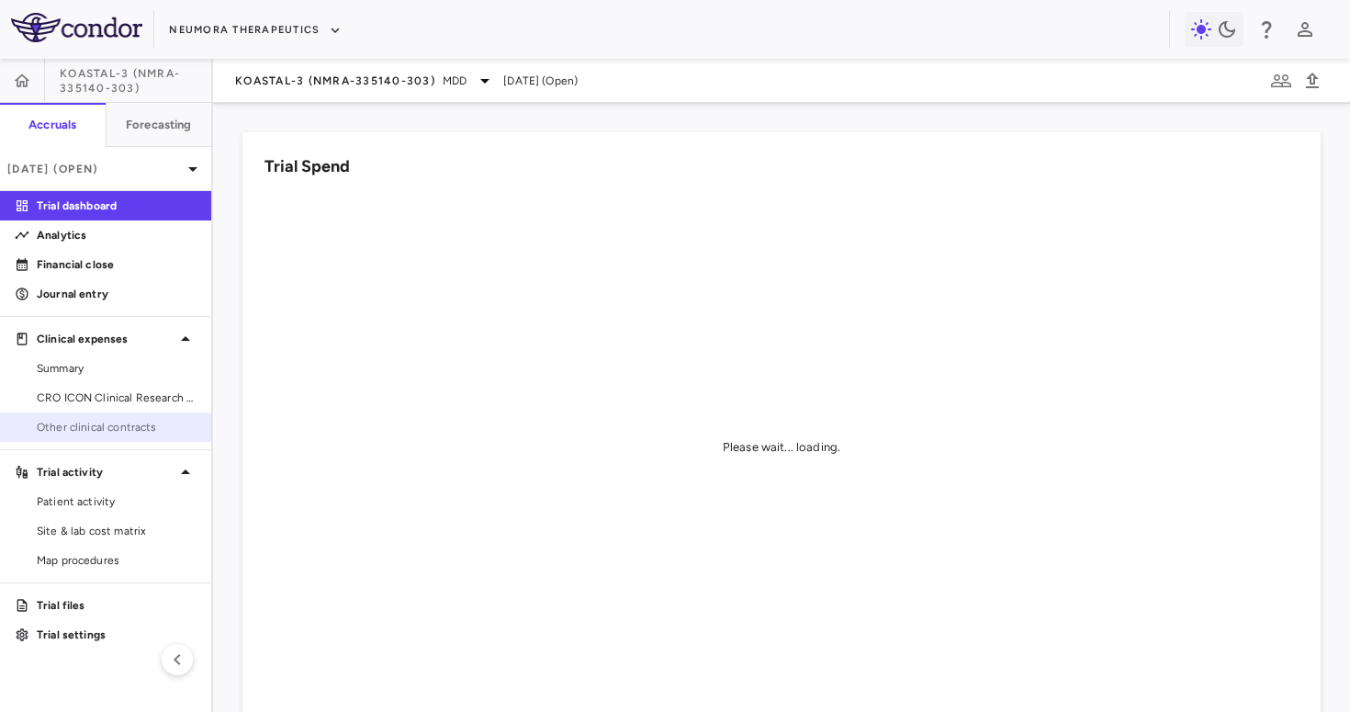
click at [90, 414] on link "Other clinical contracts" at bounding box center [105, 427] width 211 height 28
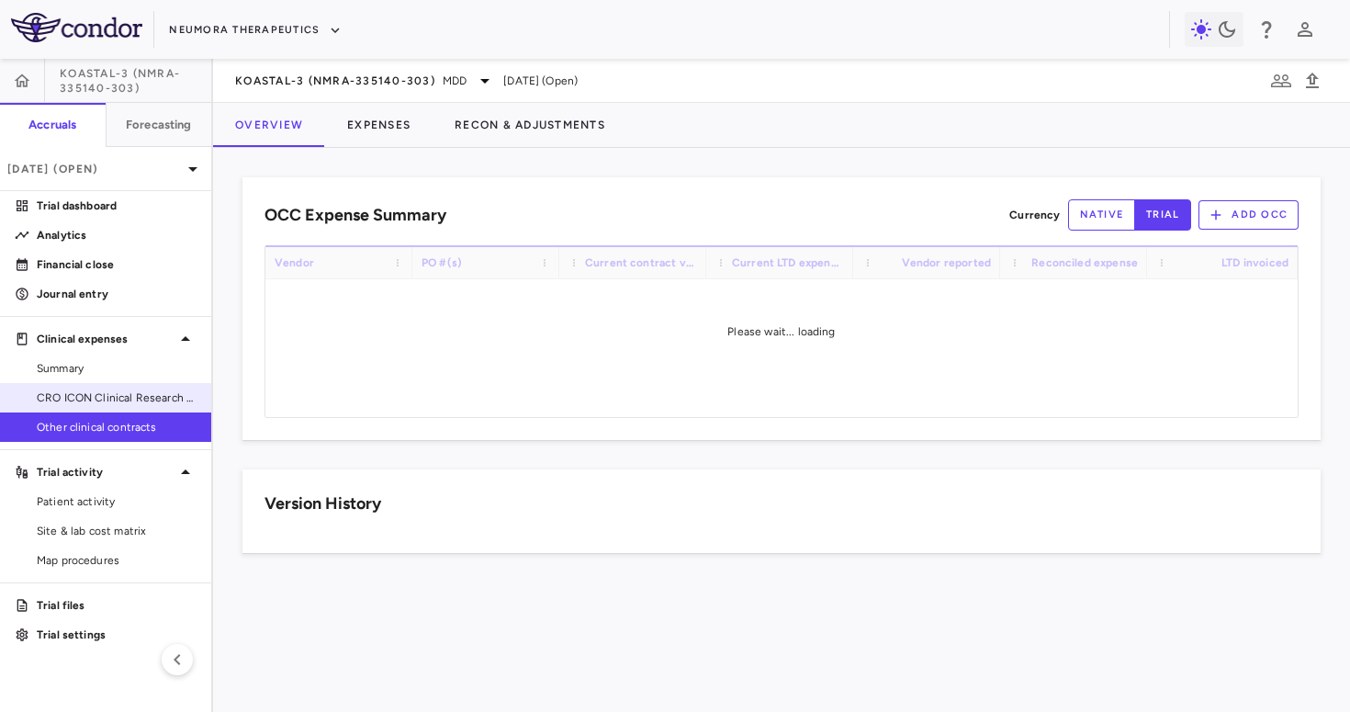
click at [111, 391] on span "CRO ICON Clinical Research Limited" at bounding box center [117, 398] width 160 height 17
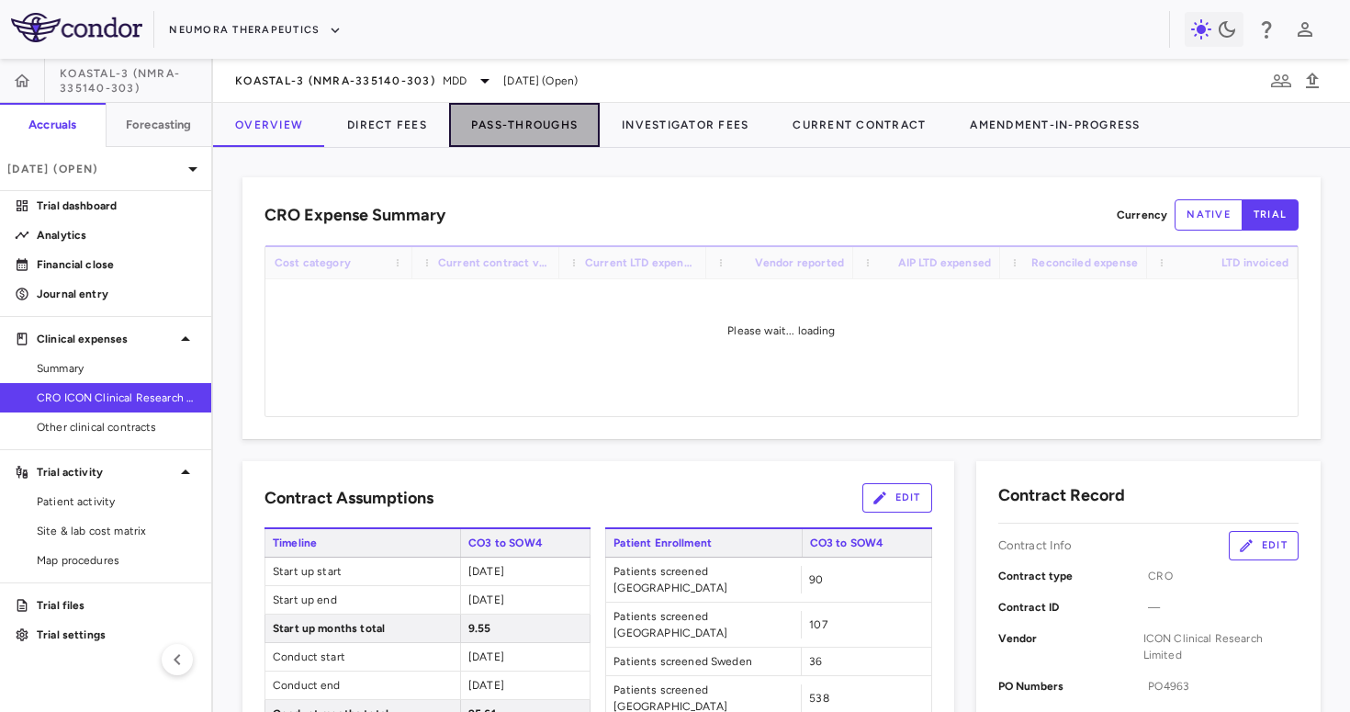
click at [514, 119] on button "Pass-Throughs" at bounding box center [524, 125] width 151 height 44
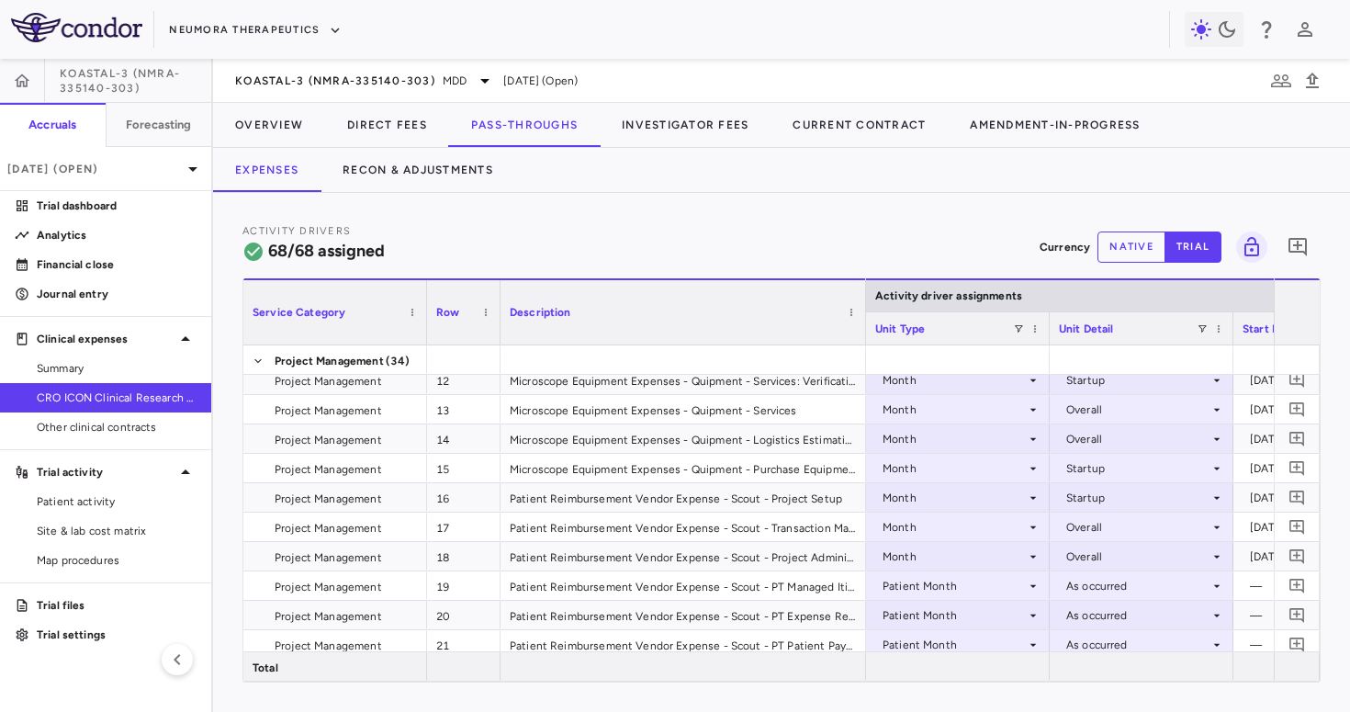
drag, startPoint x: 682, startPoint y: 325, endPoint x: 874, endPoint y: 343, distance: 192.8
click at [869, 343] on div at bounding box center [865, 312] width 7 height 64
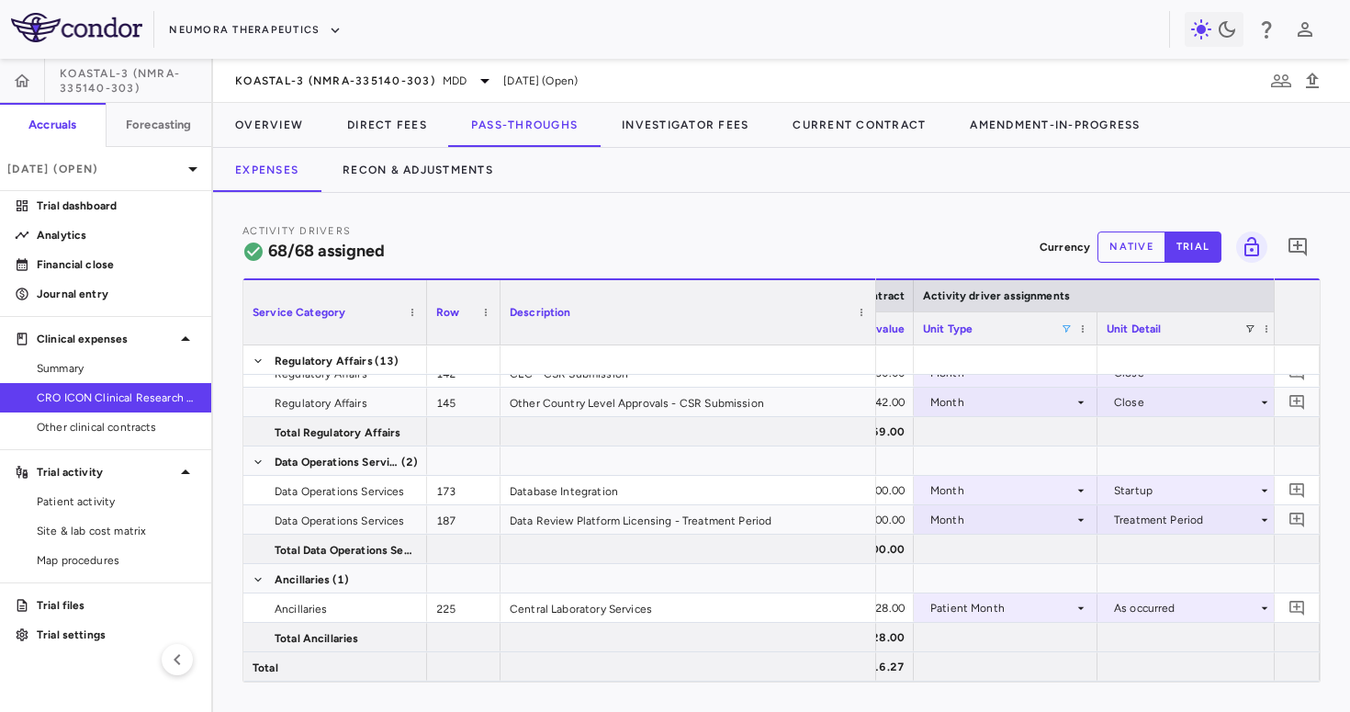
click at [1066, 330] on span at bounding box center [1066, 328] width 11 height 11
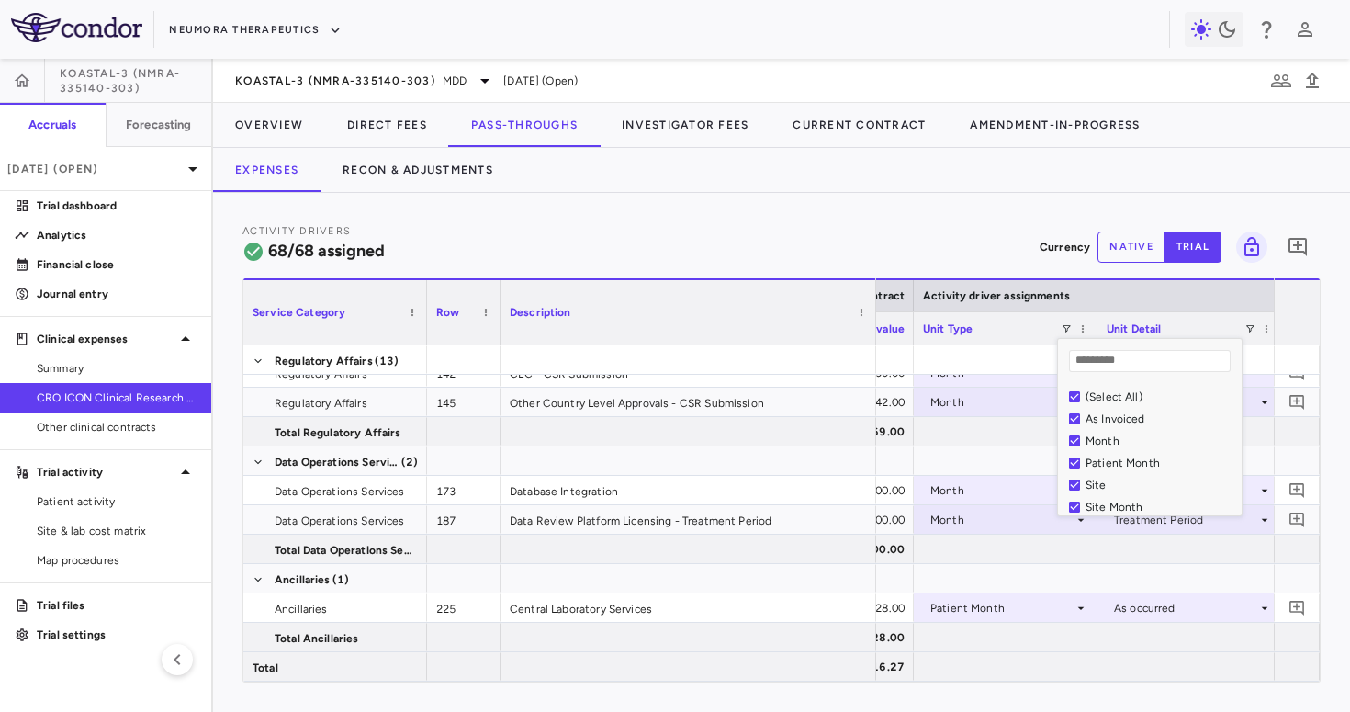
click at [1113, 393] on div "(Select All)" at bounding box center [1161, 396] width 151 height 13
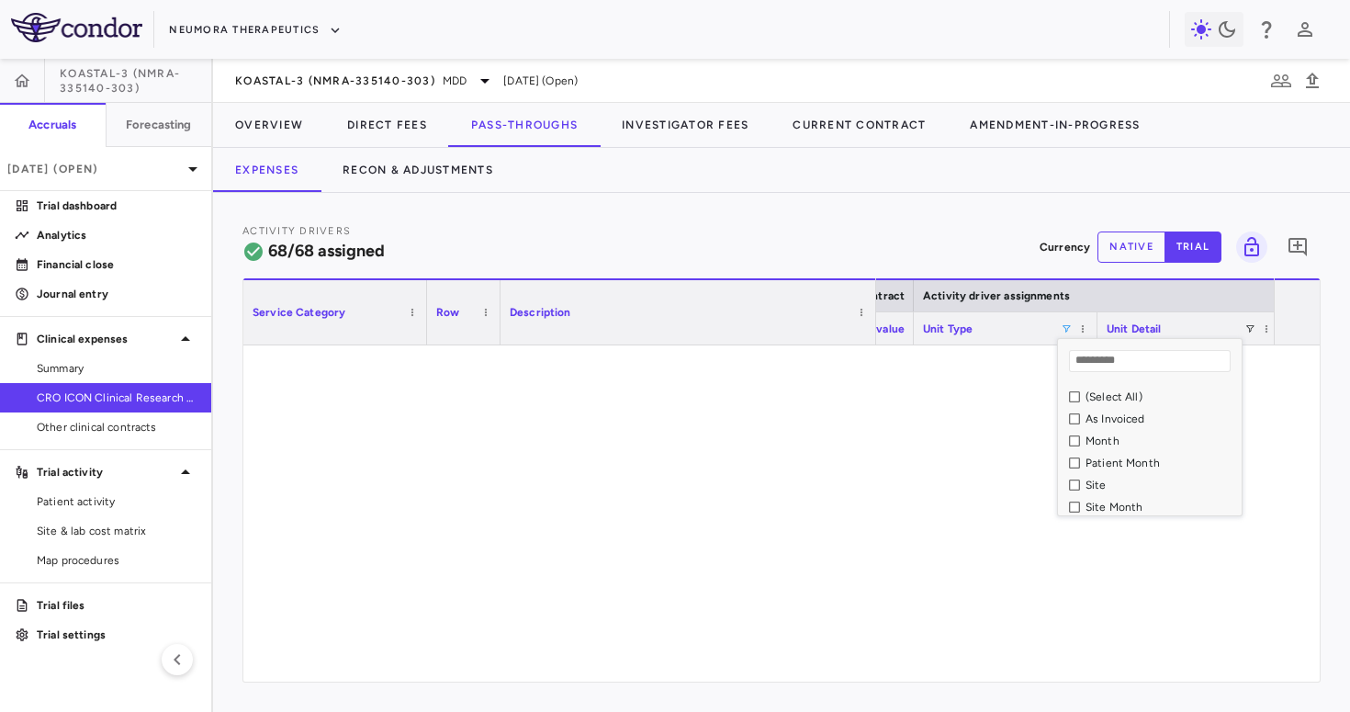
click at [1108, 462] on div "Patient Month" at bounding box center [1161, 463] width 151 height 13
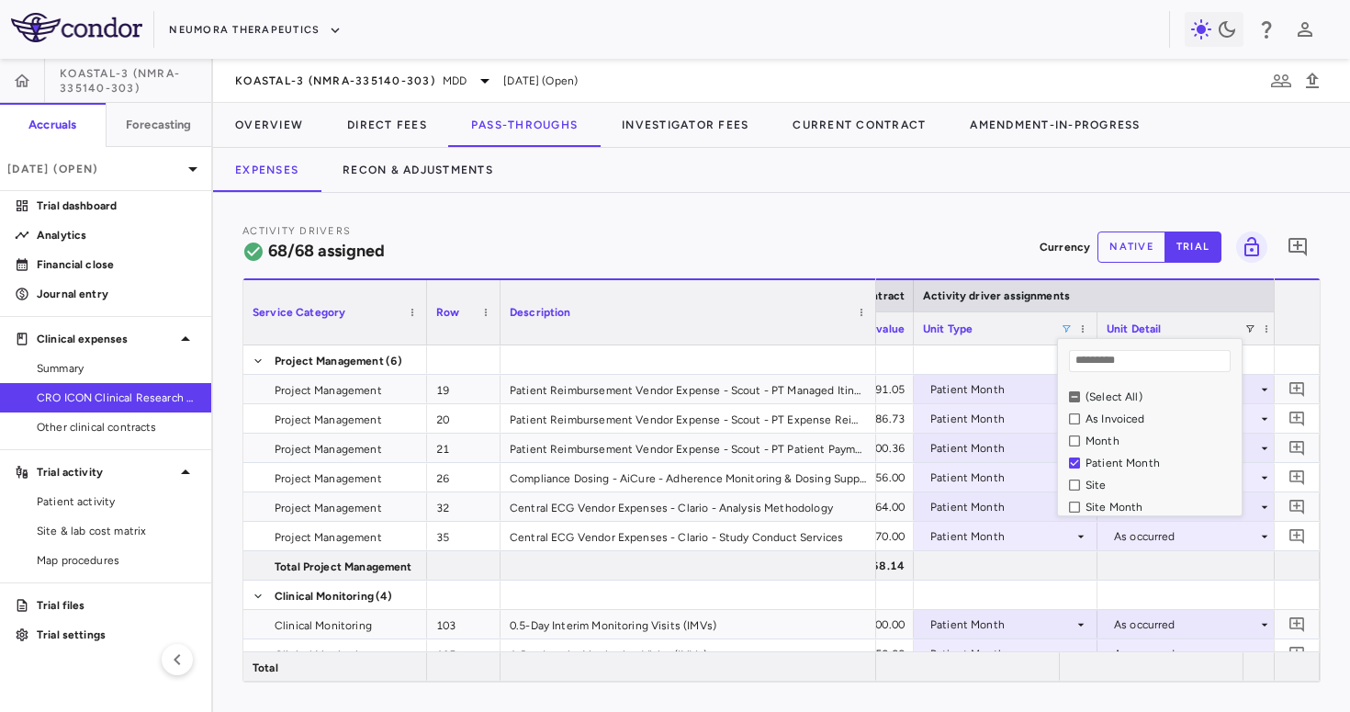
click at [902, 202] on div "Activity Drivers 68/68 assigned Currency native trial 0 Press ENTER to sort. Pr…" at bounding box center [781, 452] width 1137 height 519
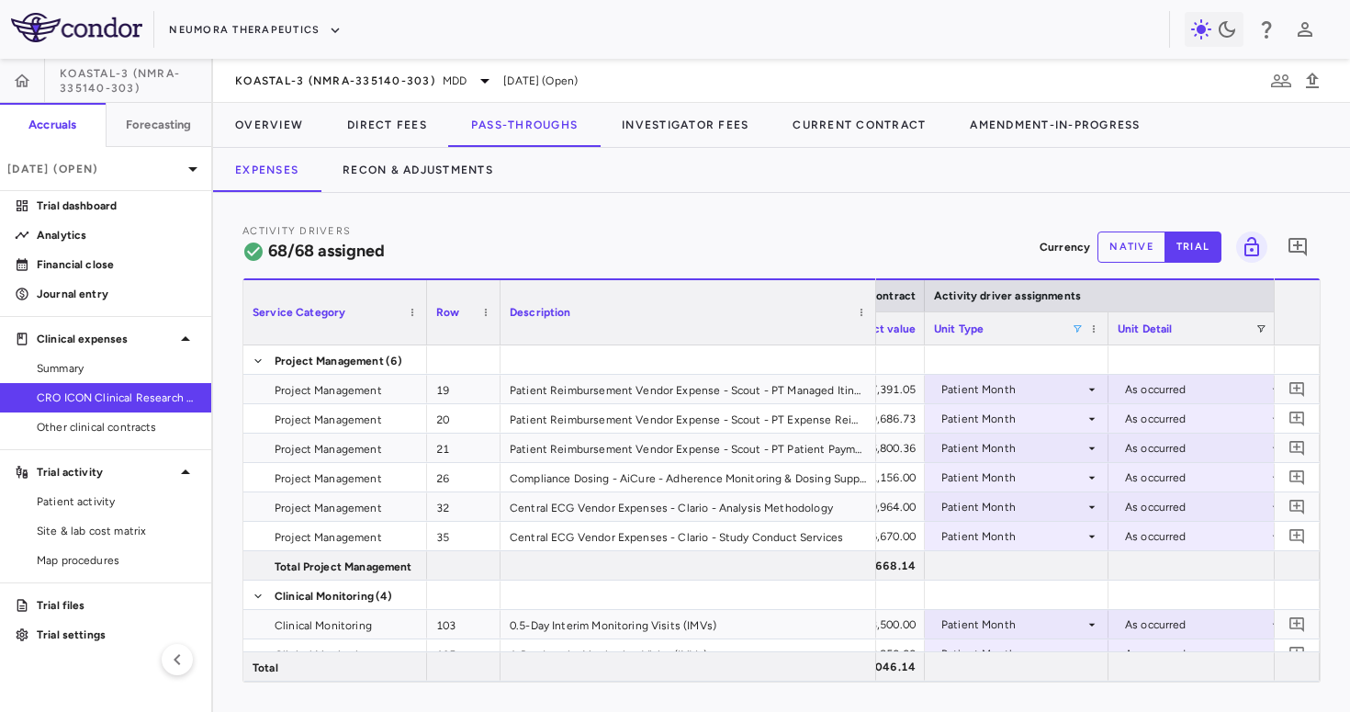
click at [1079, 332] on span at bounding box center [1077, 328] width 11 height 11
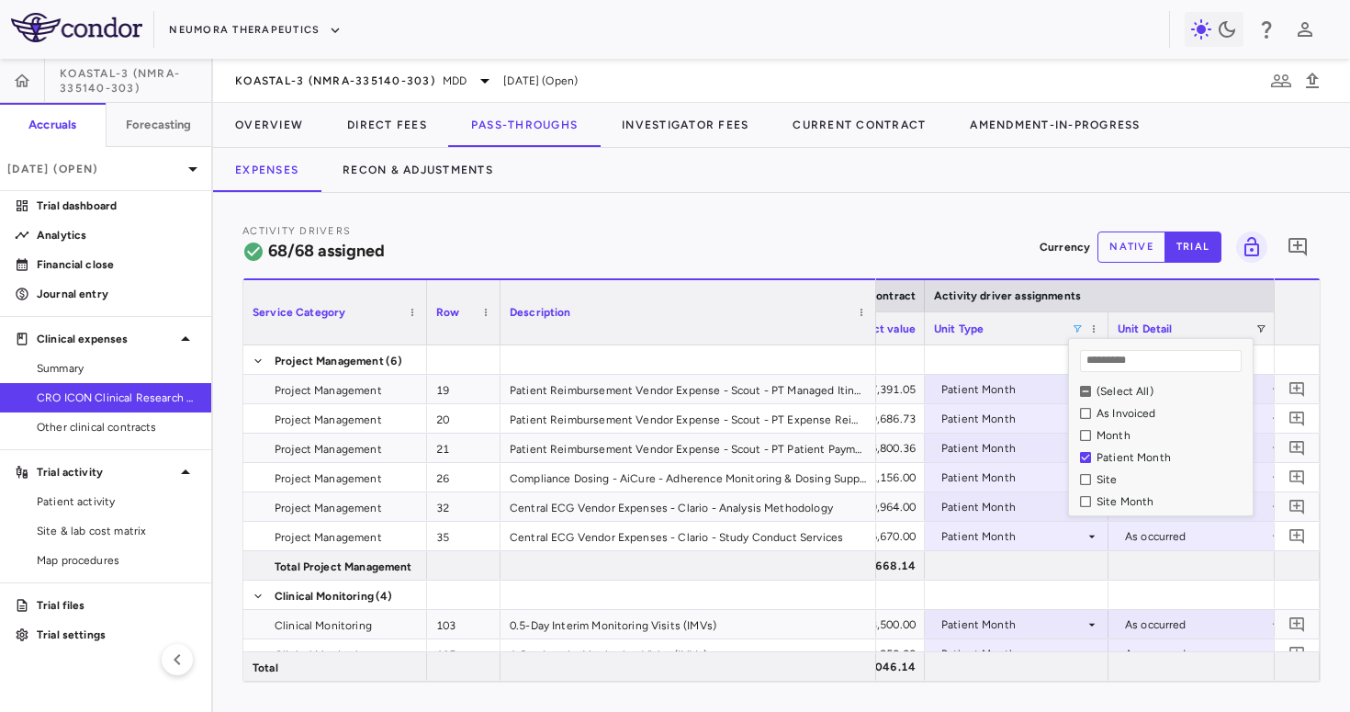
click at [1112, 501] on div "Site Month" at bounding box center [1172, 501] width 151 height 13
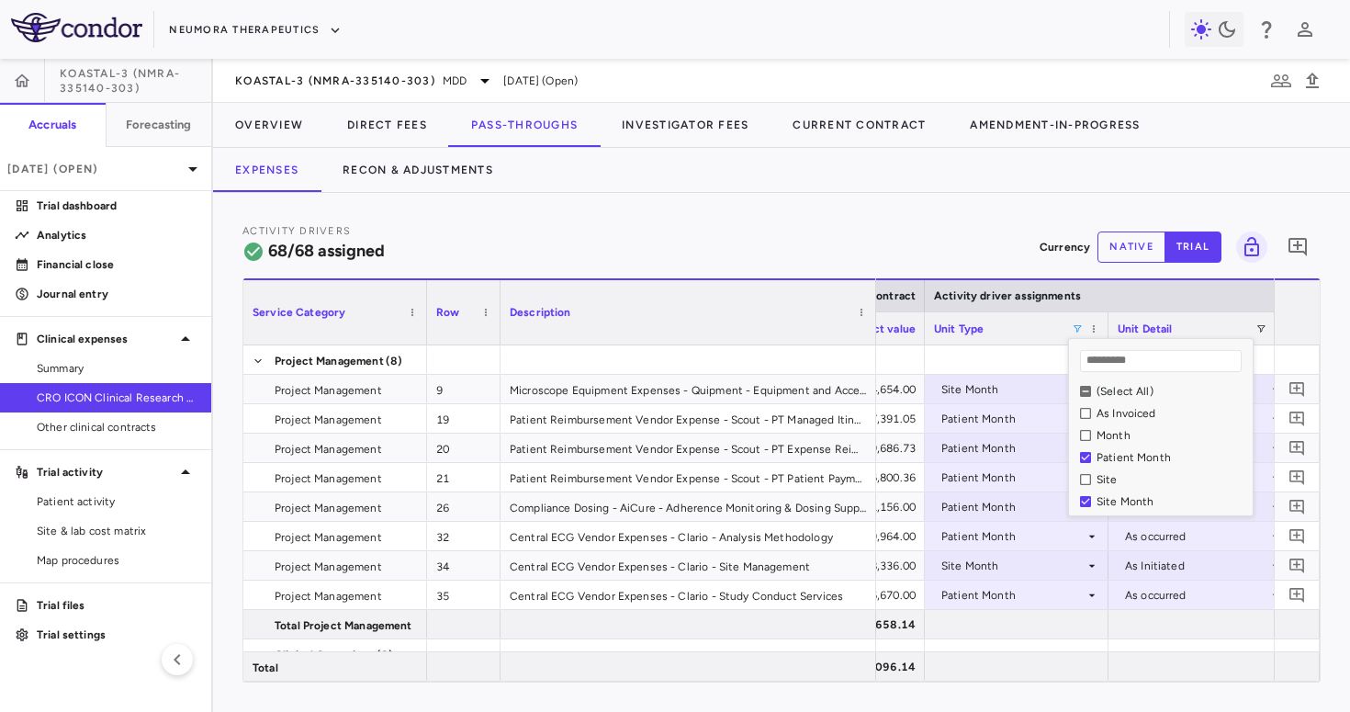
click at [1091, 450] on div "Patient Month" at bounding box center [1166, 457] width 173 height 22
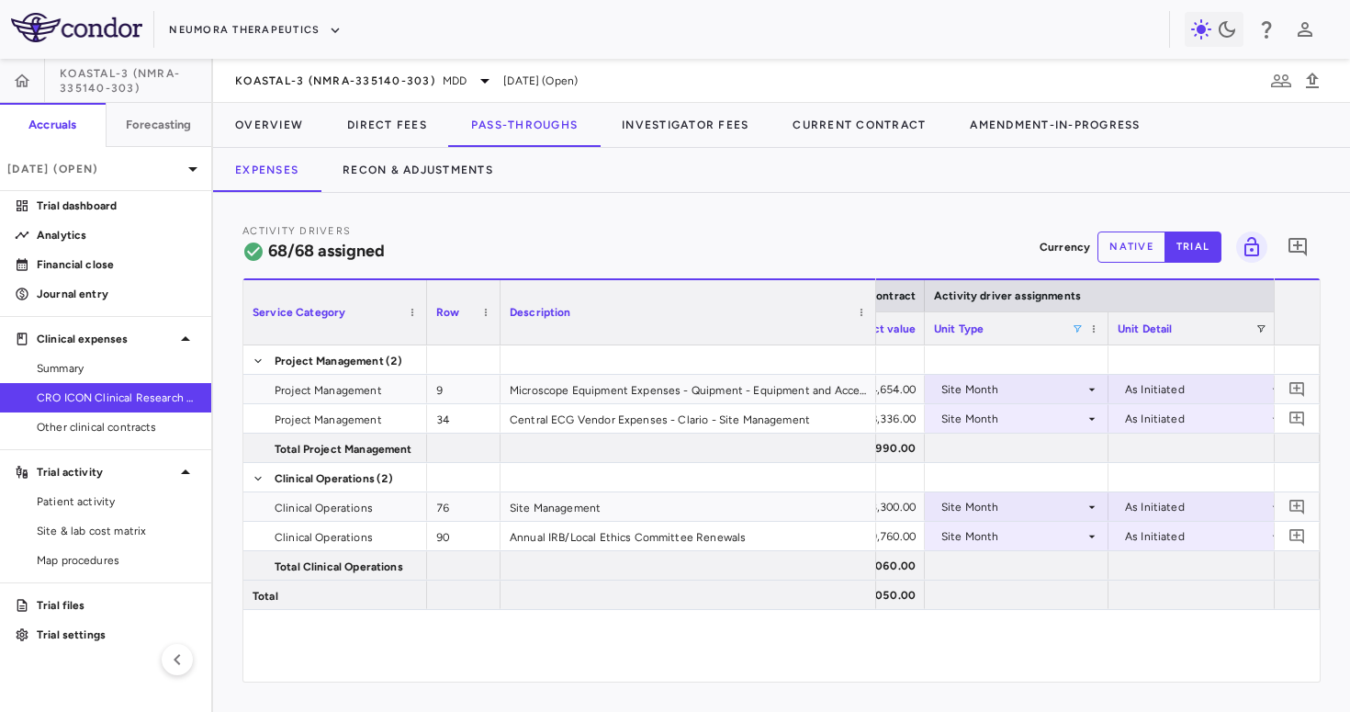
click at [933, 211] on div "Activity Drivers 68/68 assigned Currency native trial 0 Column Filtered. Press …" at bounding box center [781, 452] width 1137 height 519
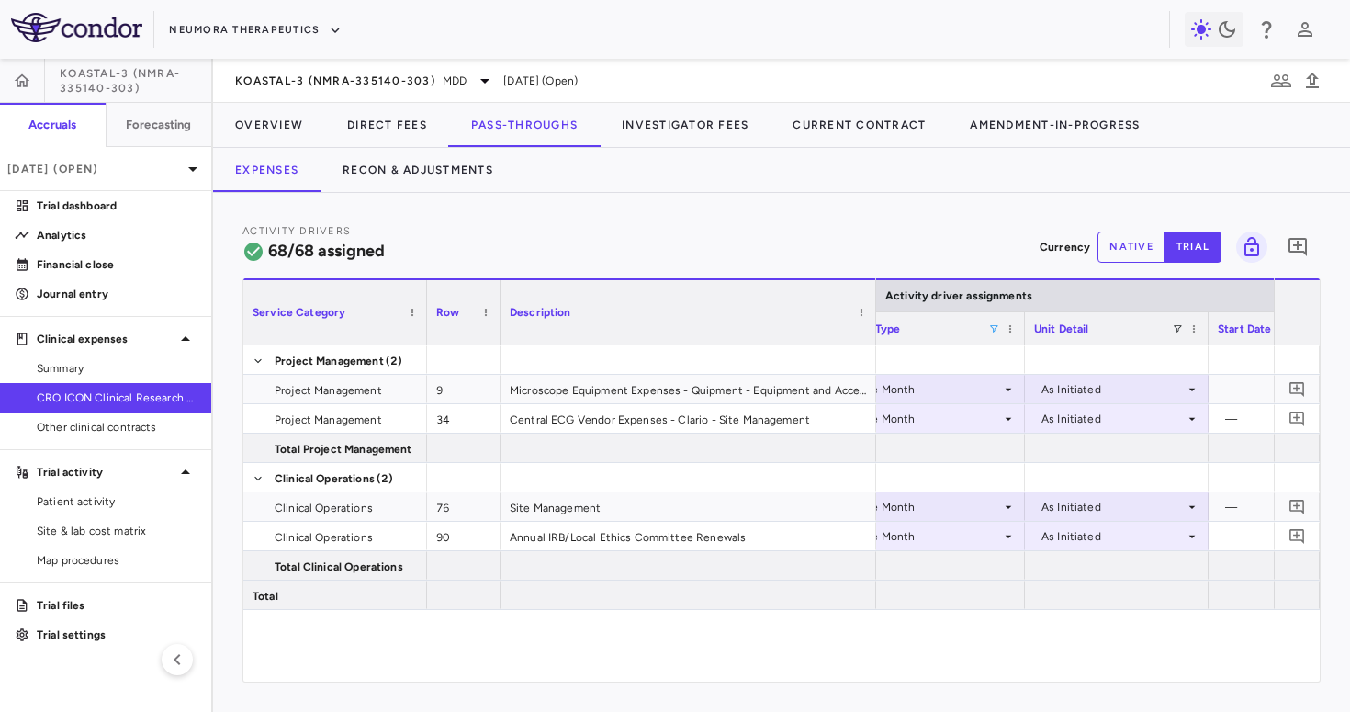
click at [993, 325] on span at bounding box center [993, 328] width 11 height 11
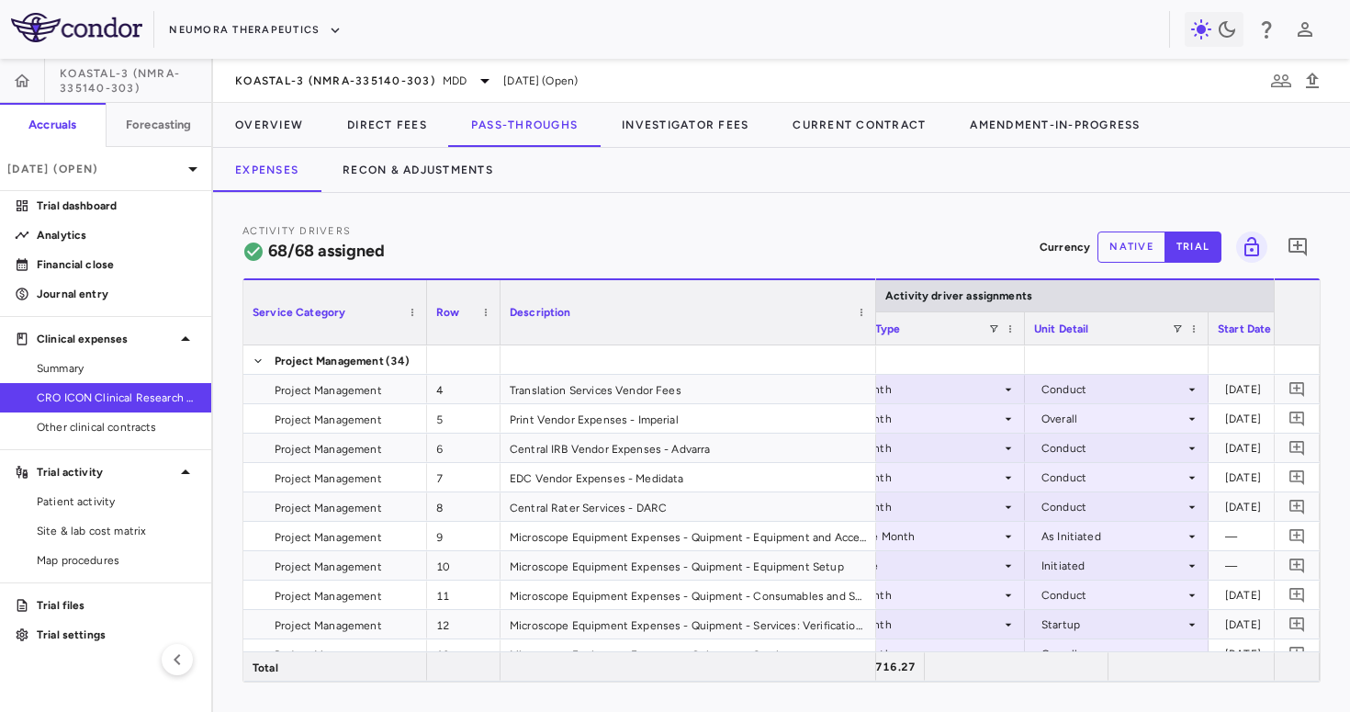
click at [943, 239] on div "Activity Drivers 68/68 assigned Currency native trial 0" at bounding box center [782, 246] width 1079 height 49
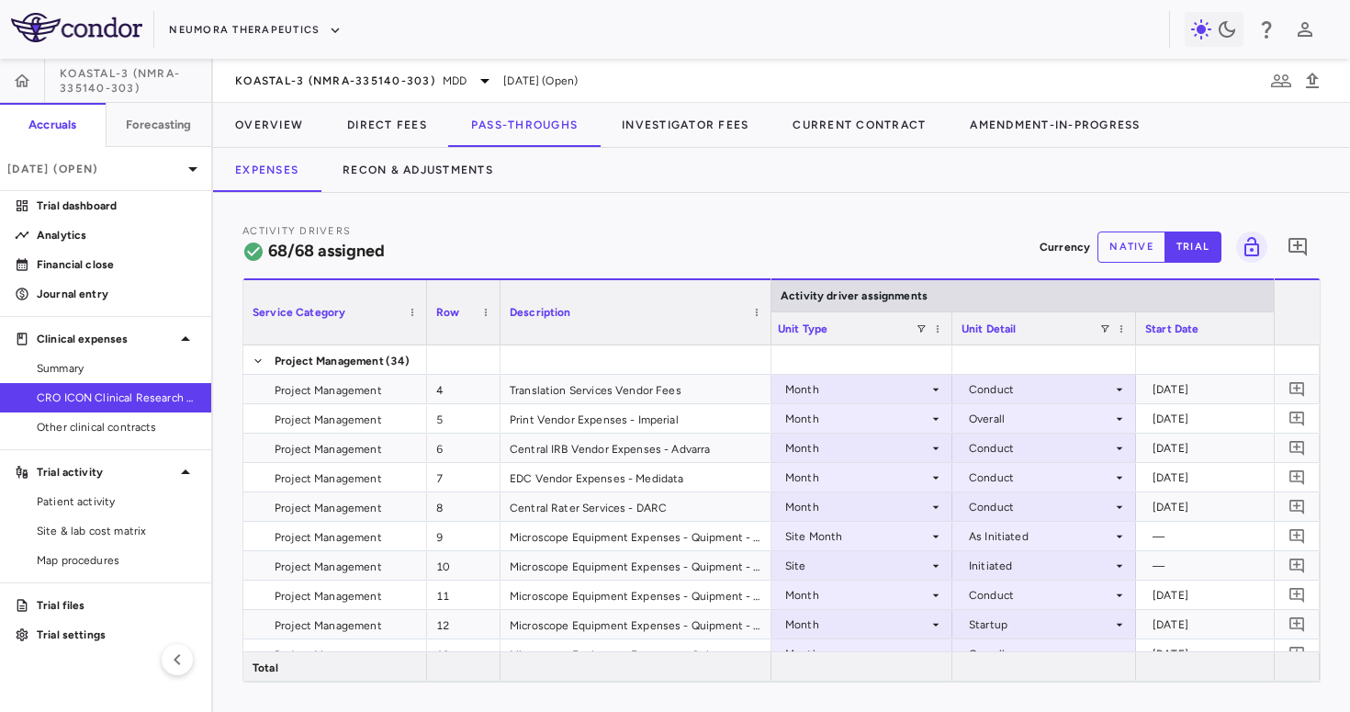
drag, startPoint x: 873, startPoint y: 320, endPoint x: 746, endPoint y: 338, distance: 128.1
click at [767, 338] on div at bounding box center [770, 312] width 7 height 64
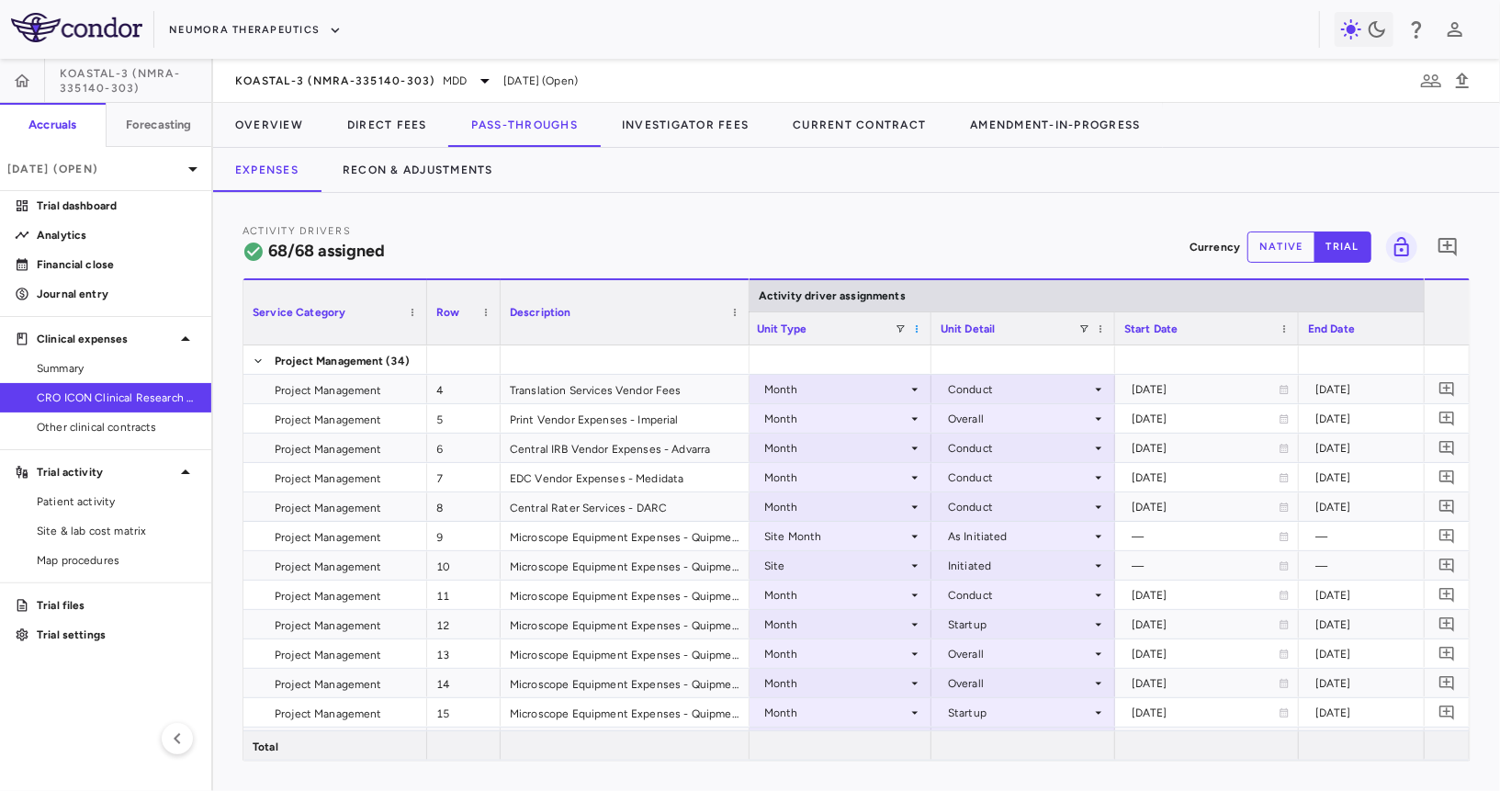
click at [915, 329] on span at bounding box center [916, 328] width 11 height 11
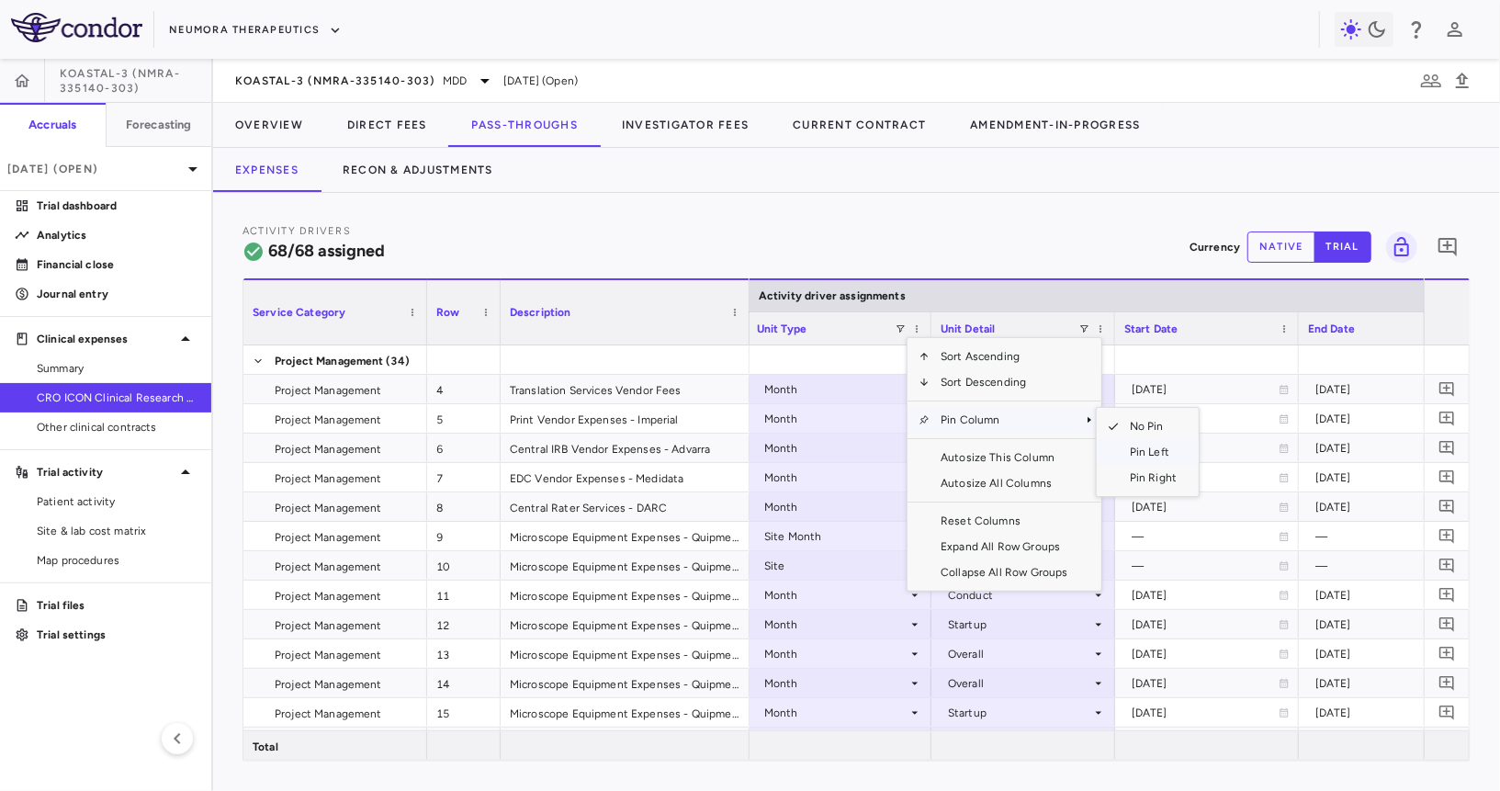
click at [1136, 457] on span "Pin Left" at bounding box center [1153, 452] width 69 height 26
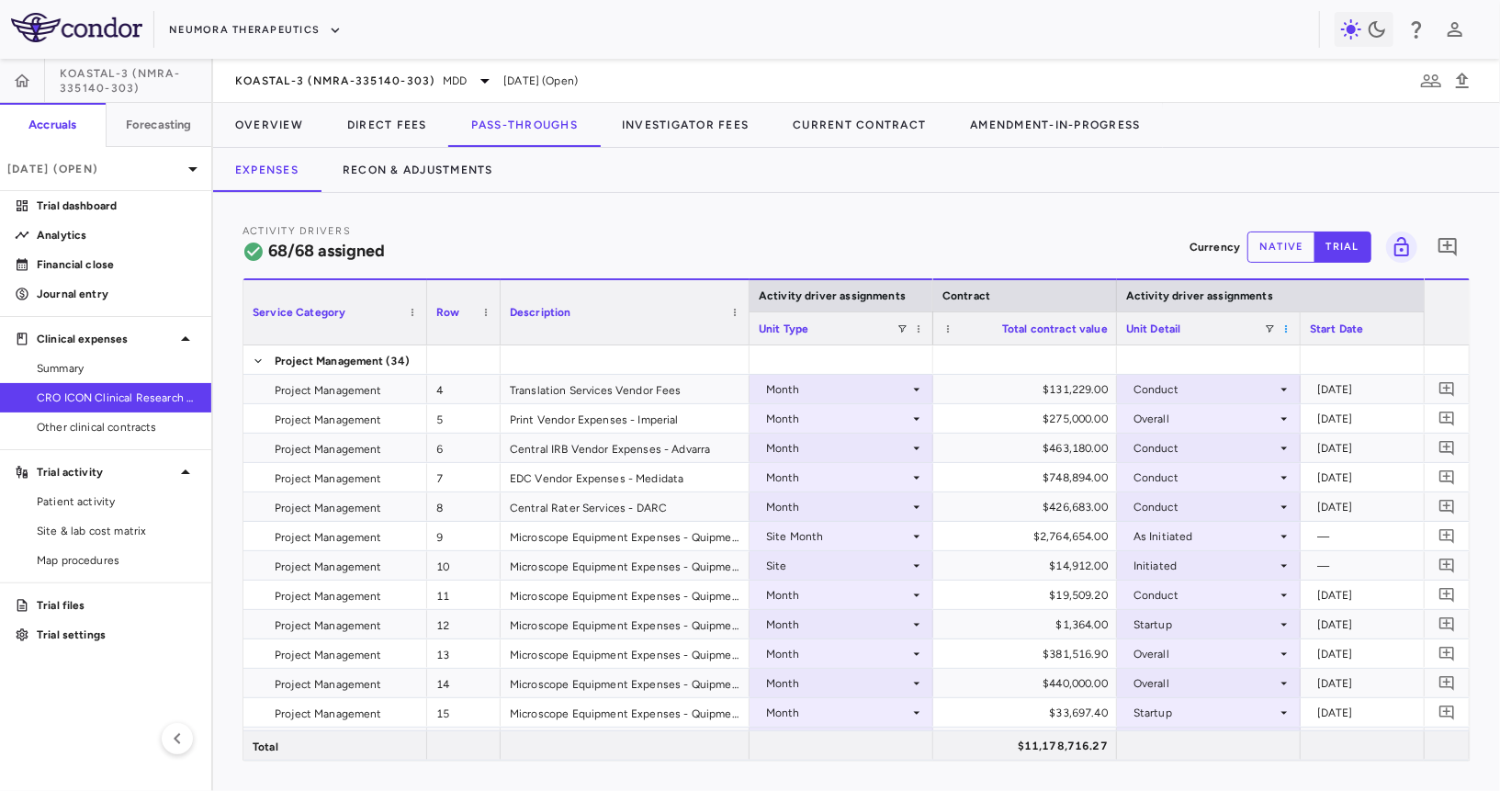
click at [1287, 331] on span at bounding box center [1286, 328] width 11 height 11
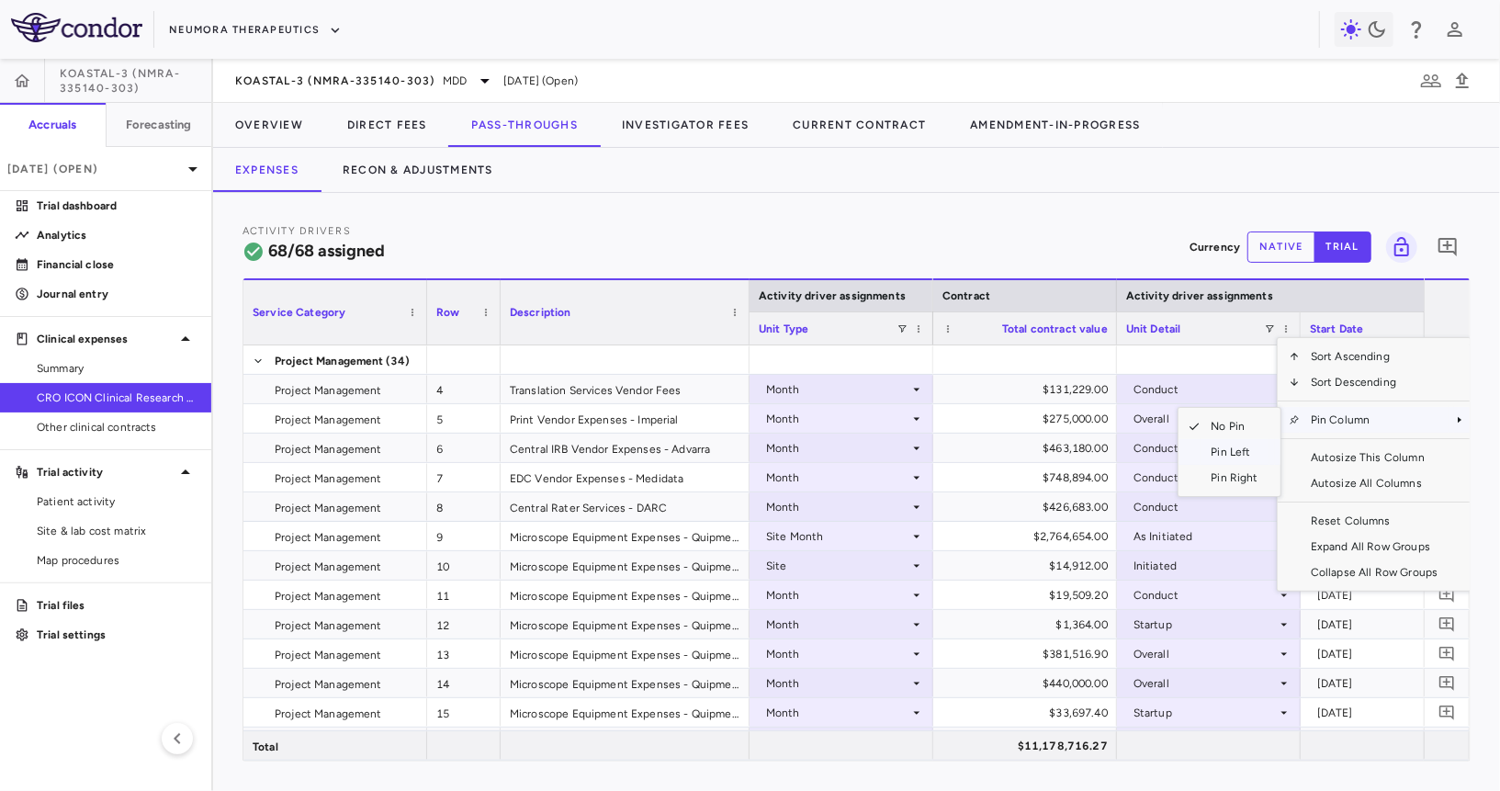
click at [1253, 448] on span "Pin Left" at bounding box center [1235, 452] width 69 height 26
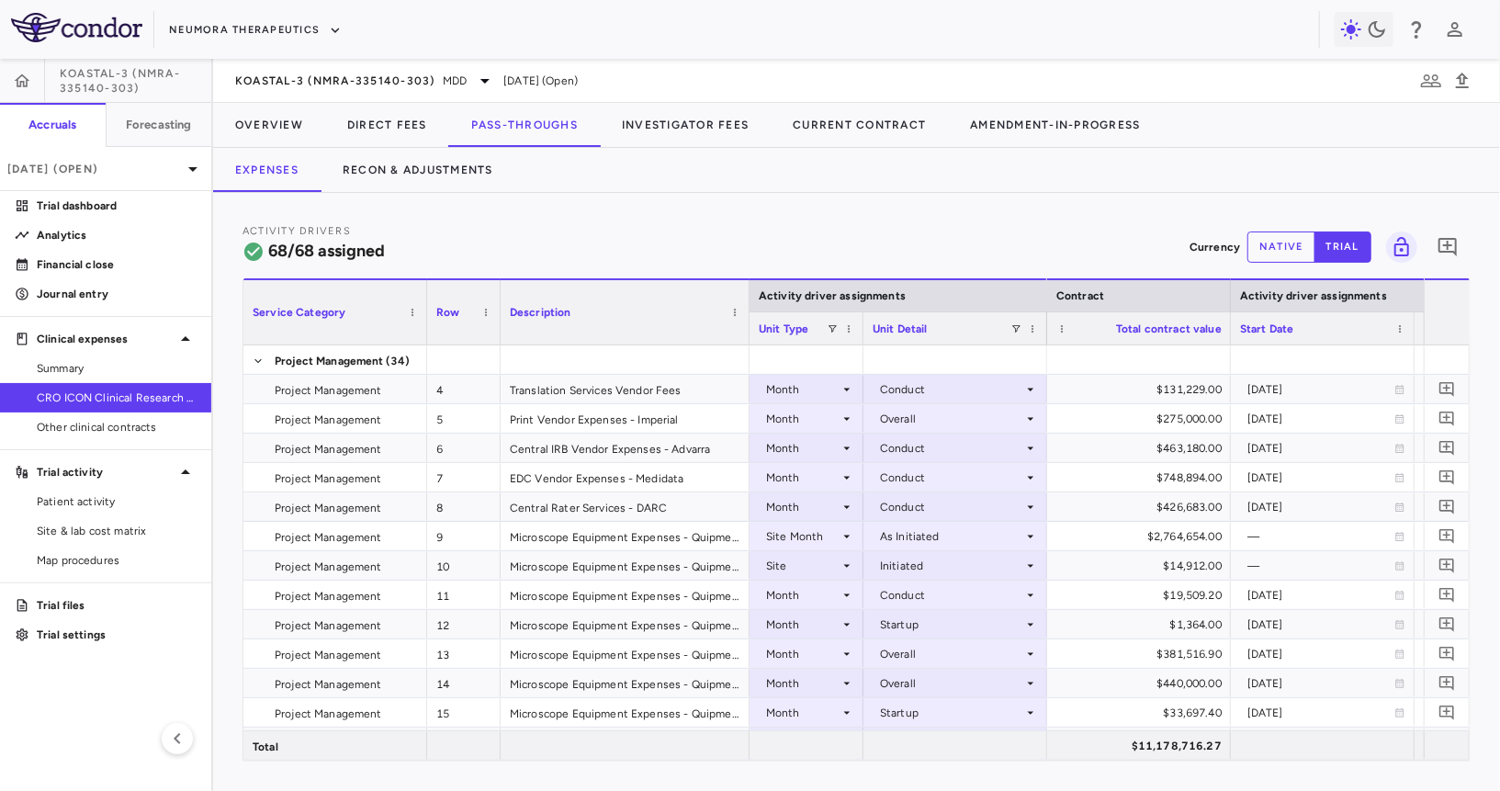
drag, startPoint x: 930, startPoint y: 323, endPoint x: 850, endPoint y: 327, distance: 80.0
click at [859, 327] on div at bounding box center [862, 328] width 7 height 32
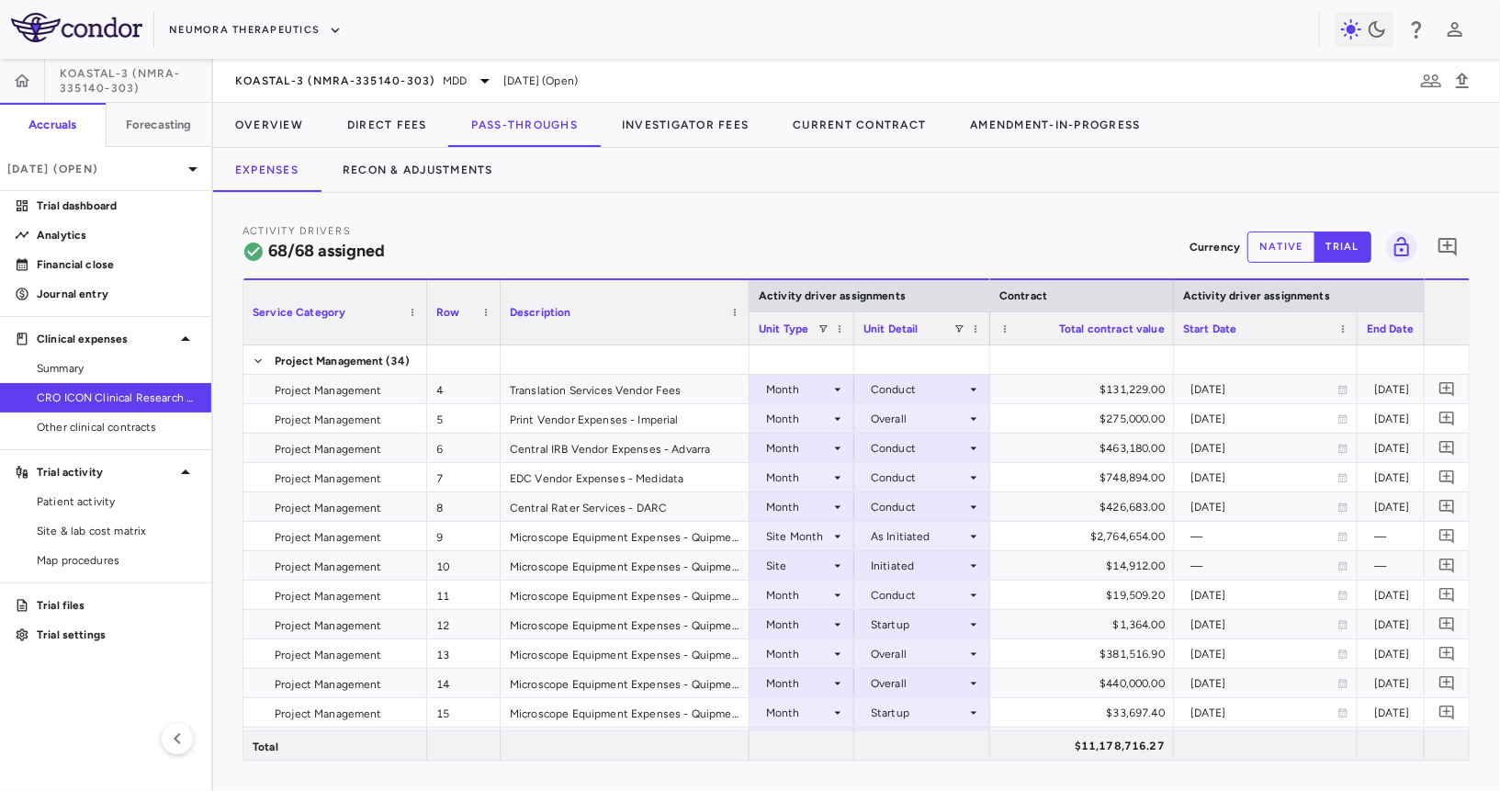
drag, startPoint x: 1035, startPoint y: 328, endPoint x: 979, endPoint y: 332, distance: 56.2
click at [986, 332] on div at bounding box center [989, 328] width 7 height 32
click at [84, 525] on span "Site & lab cost matrix" at bounding box center [117, 531] width 160 height 17
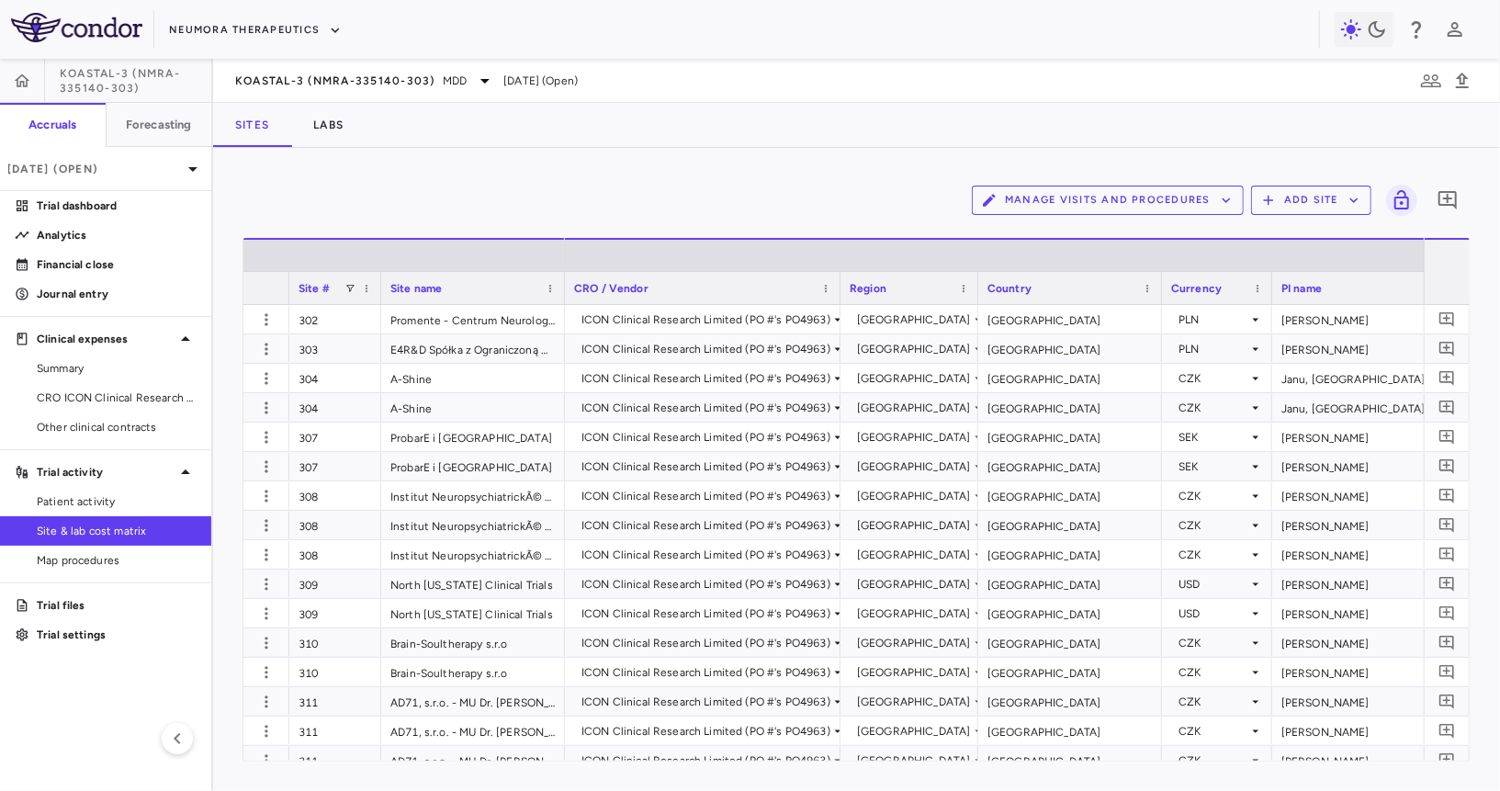
click at [1079, 198] on button "Manage Visits and Procedures" at bounding box center [1108, 200] width 272 height 29
click at [1044, 232] on li "Visit Schedules" at bounding box center [1089, 236] width 196 height 28
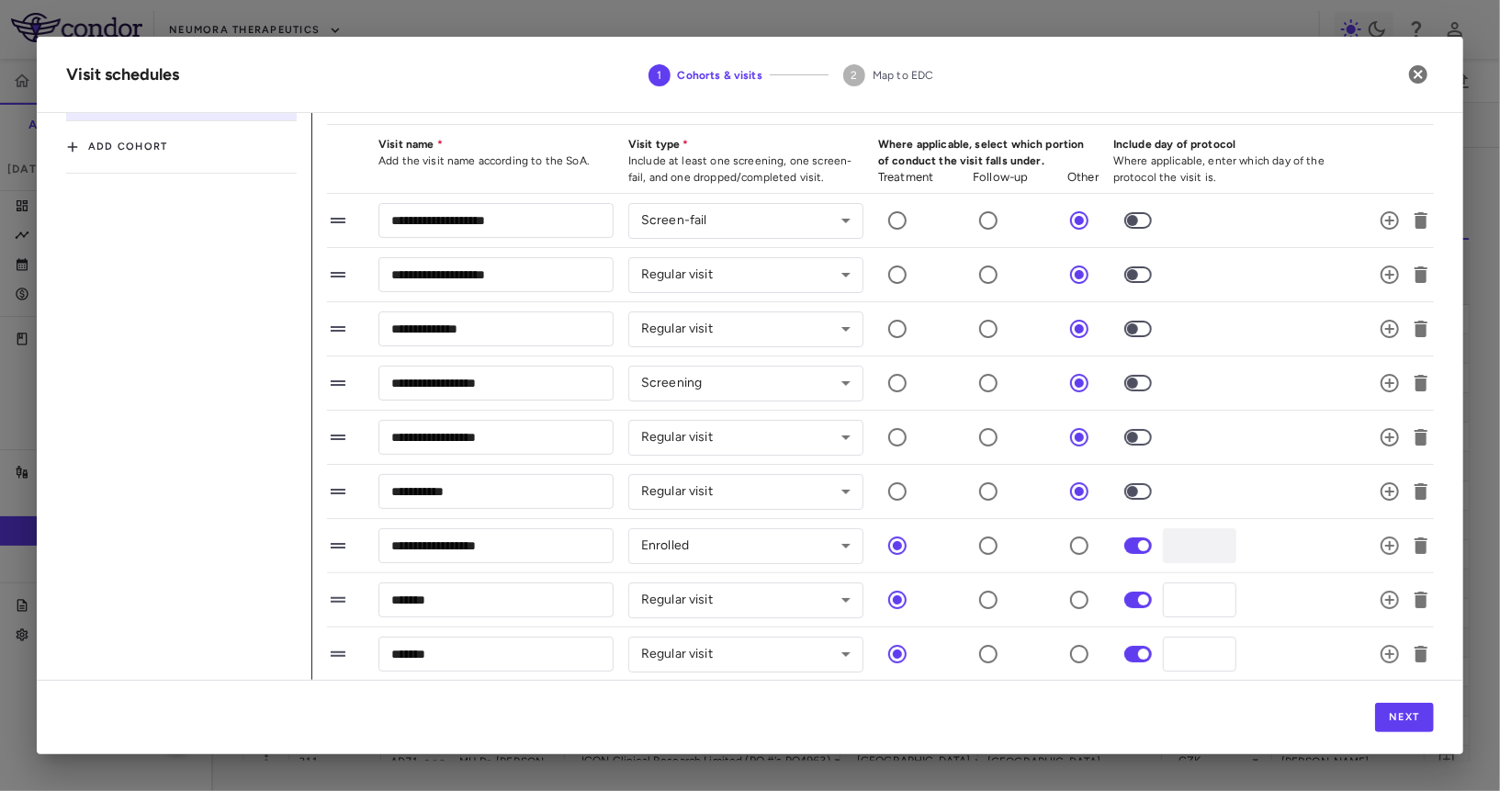
scroll to position [411, 0]
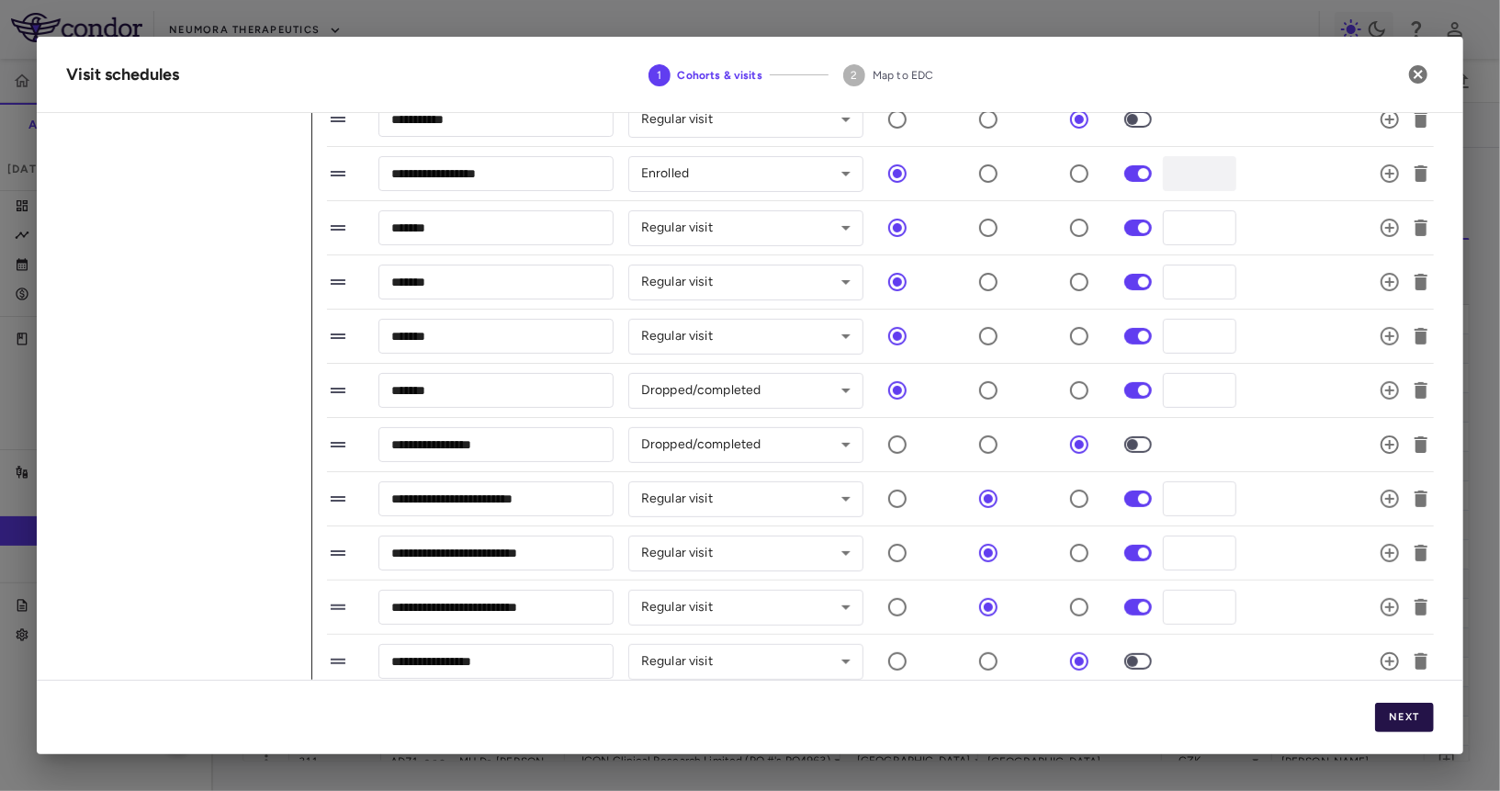
click at [1350, 711] on button "Next" at bounding box center [1404, 717] width 59 height 29
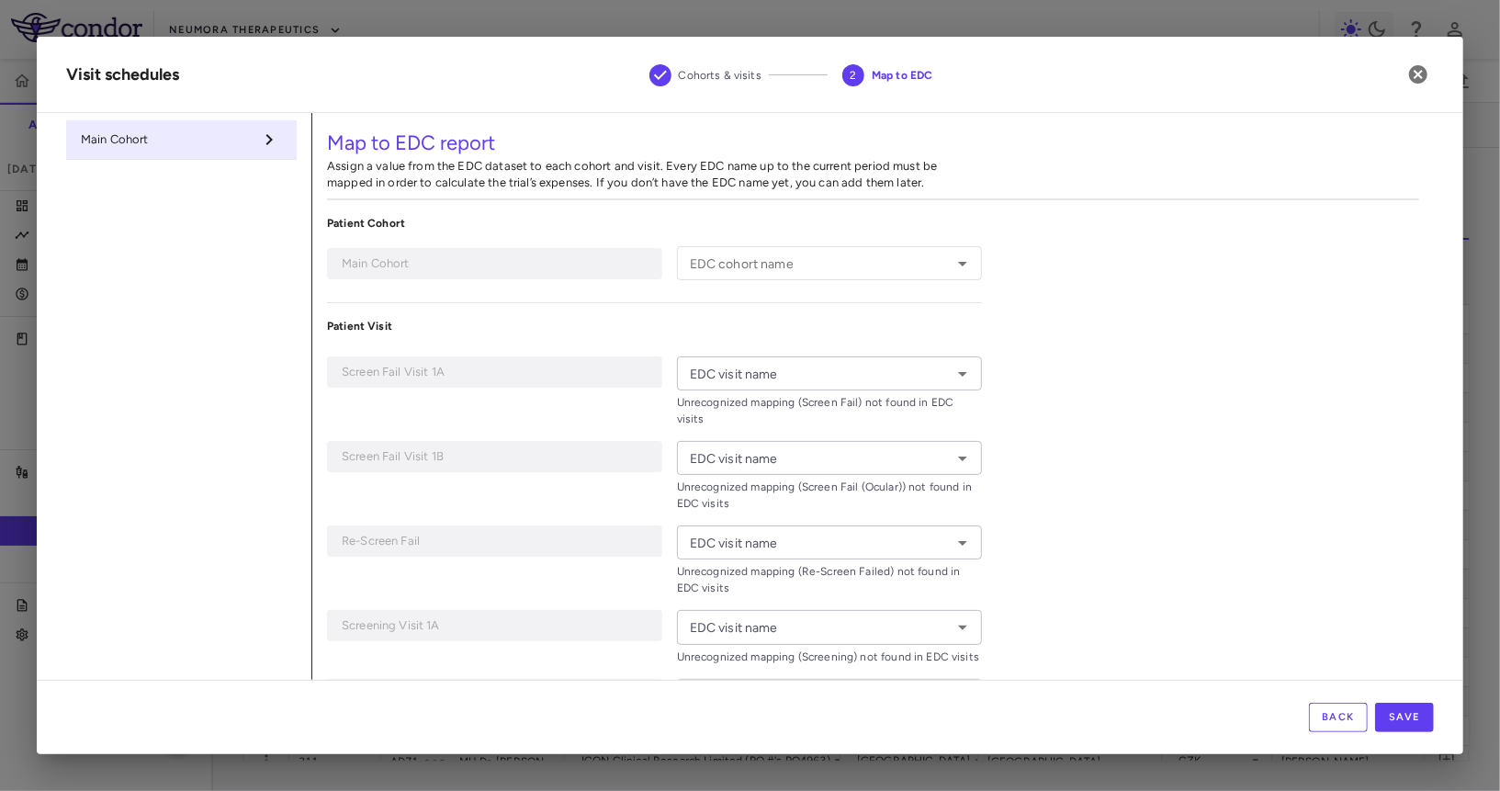
type input "**********"
type input "*********"
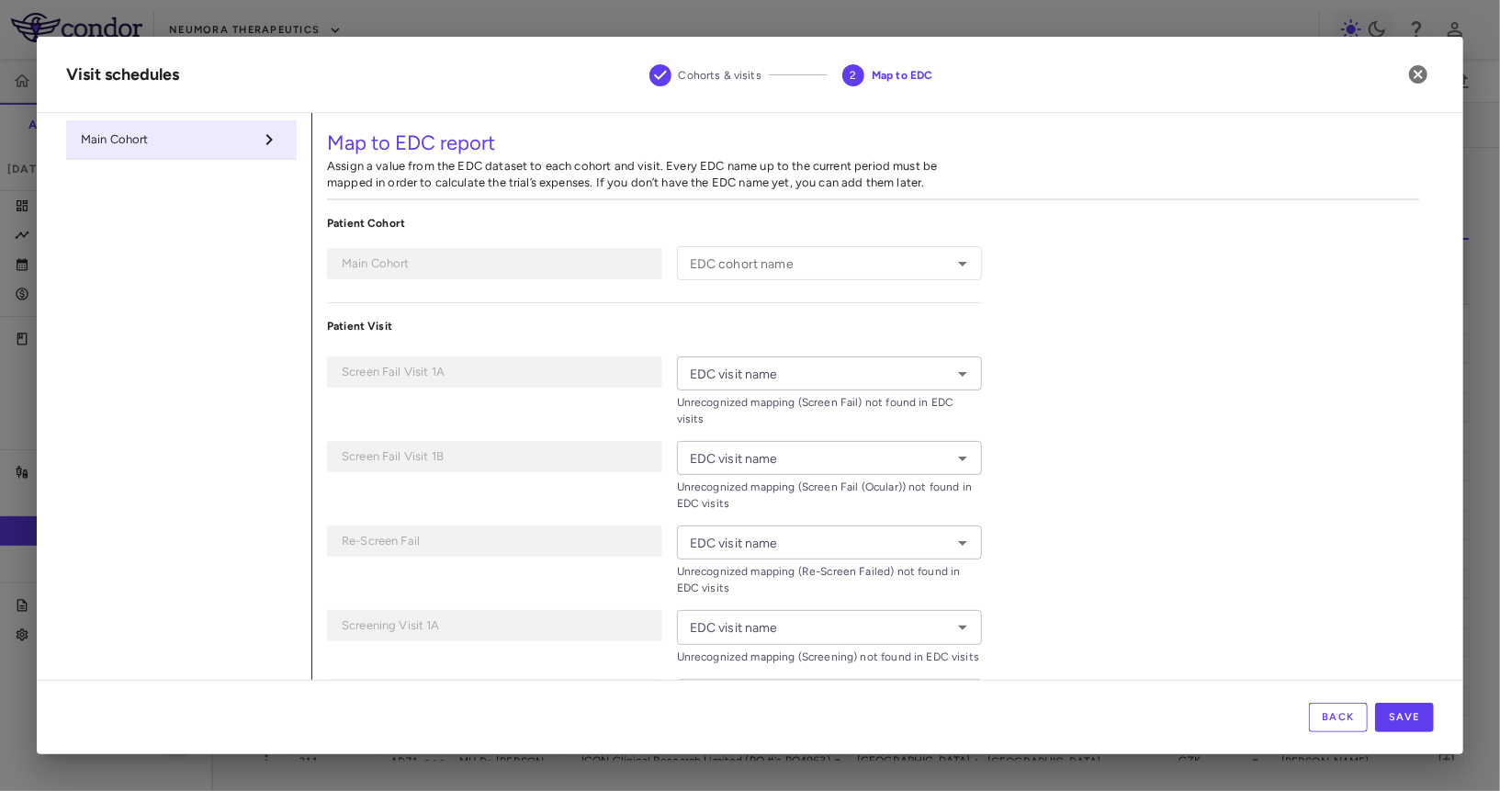
type input "**********"
type input "*******"
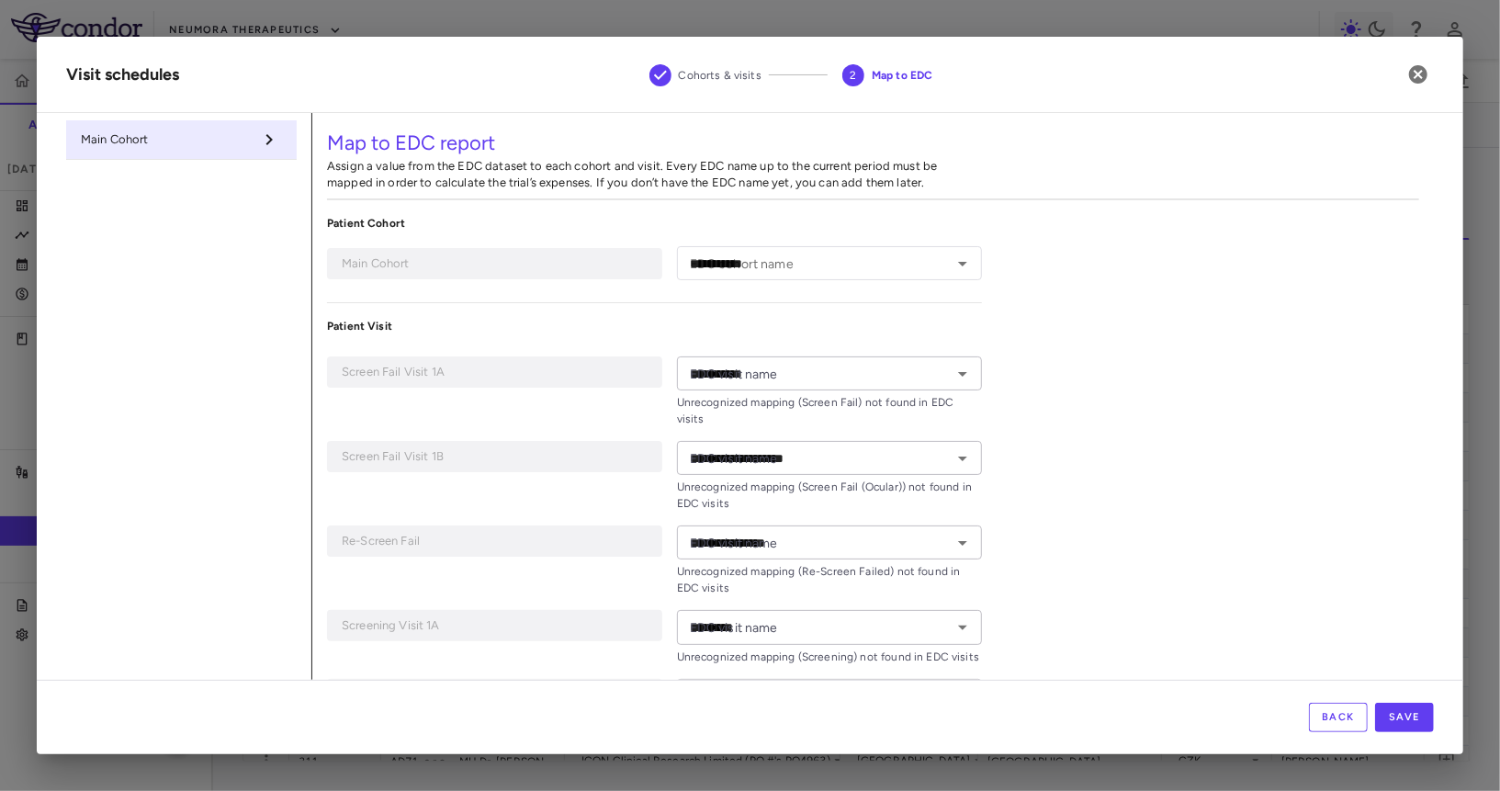
type input "*******"
type input "**********"
type input "*******"
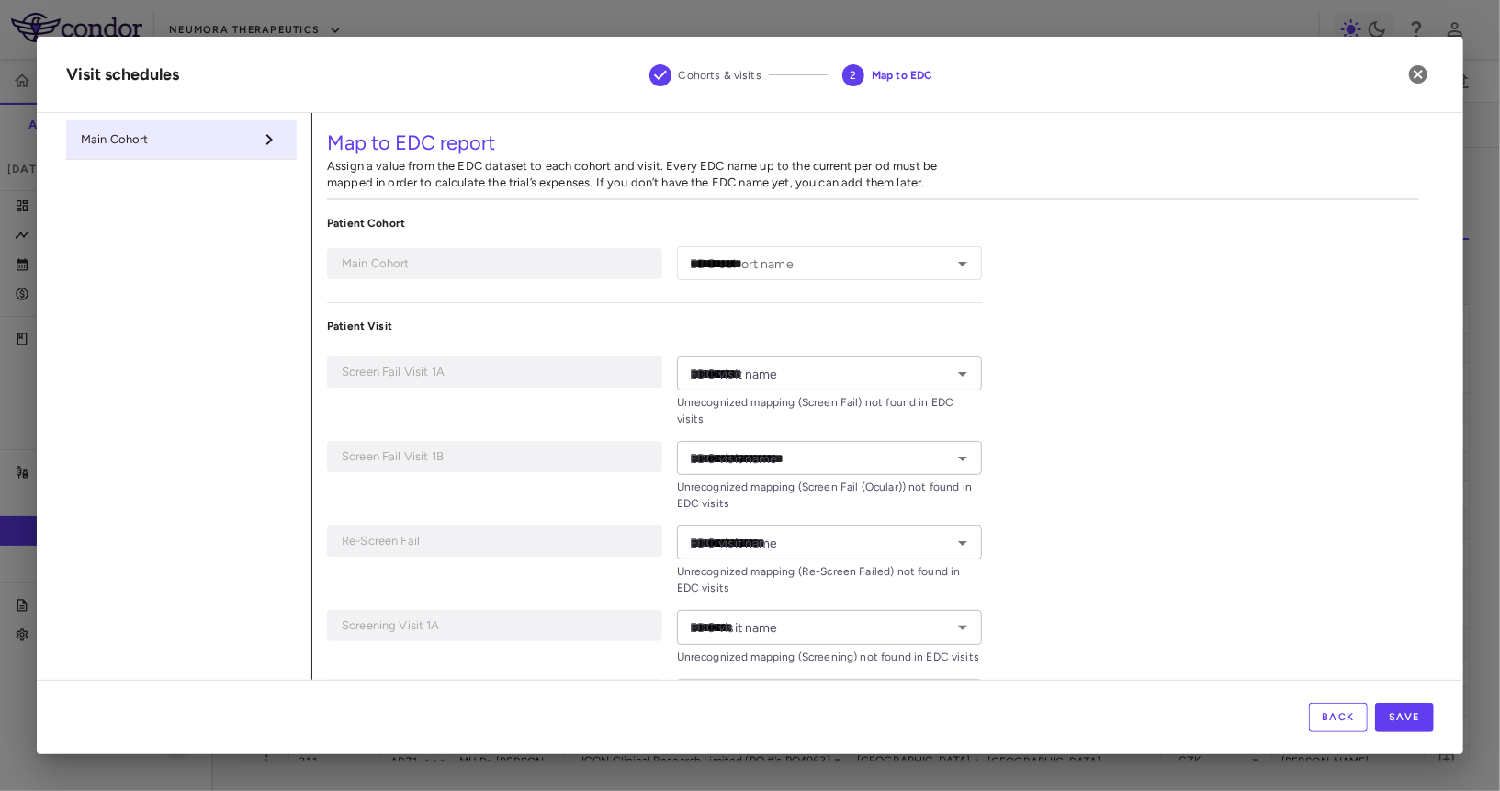
type input "**********"
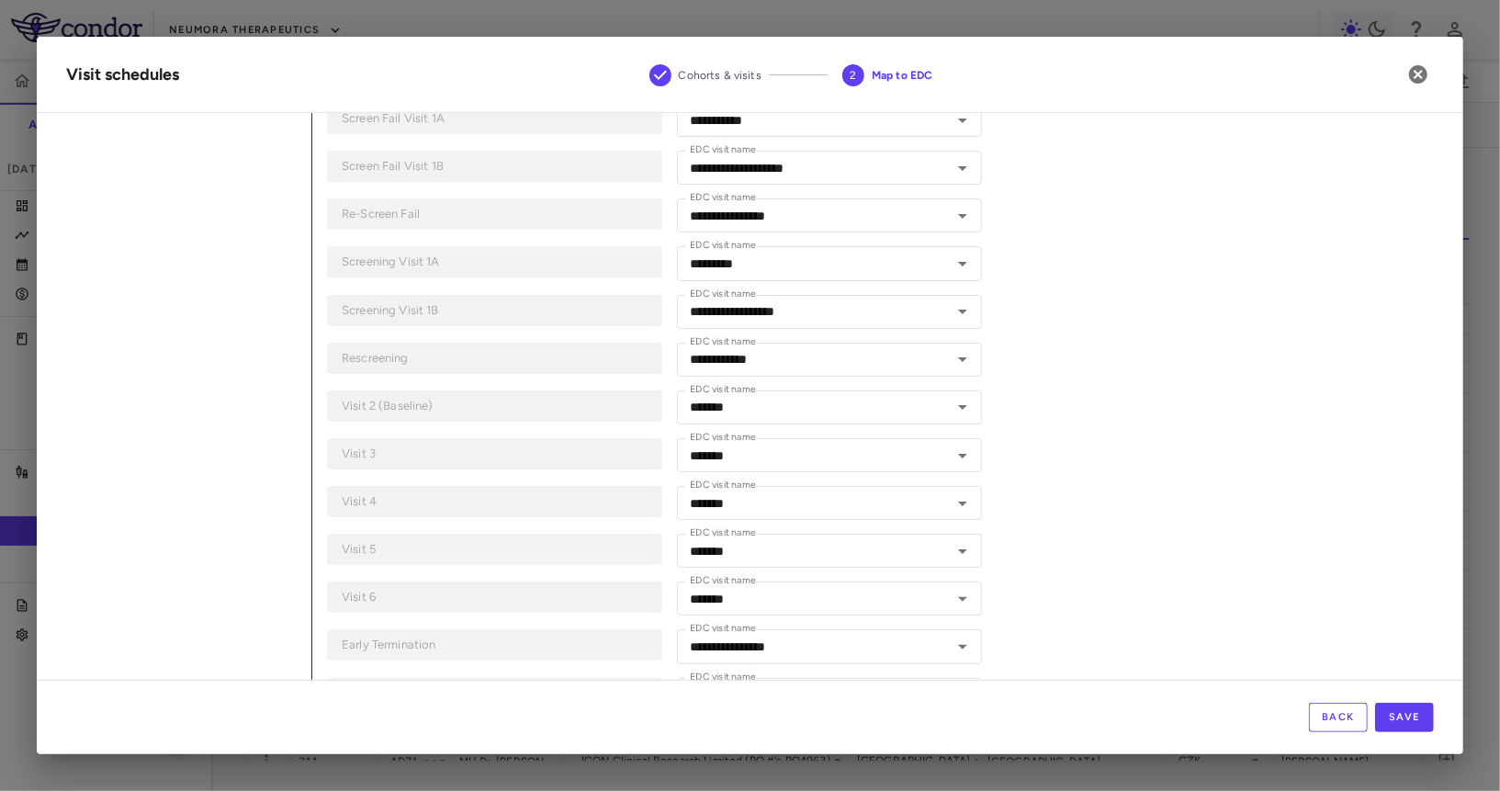
scroll to position [455, 0]
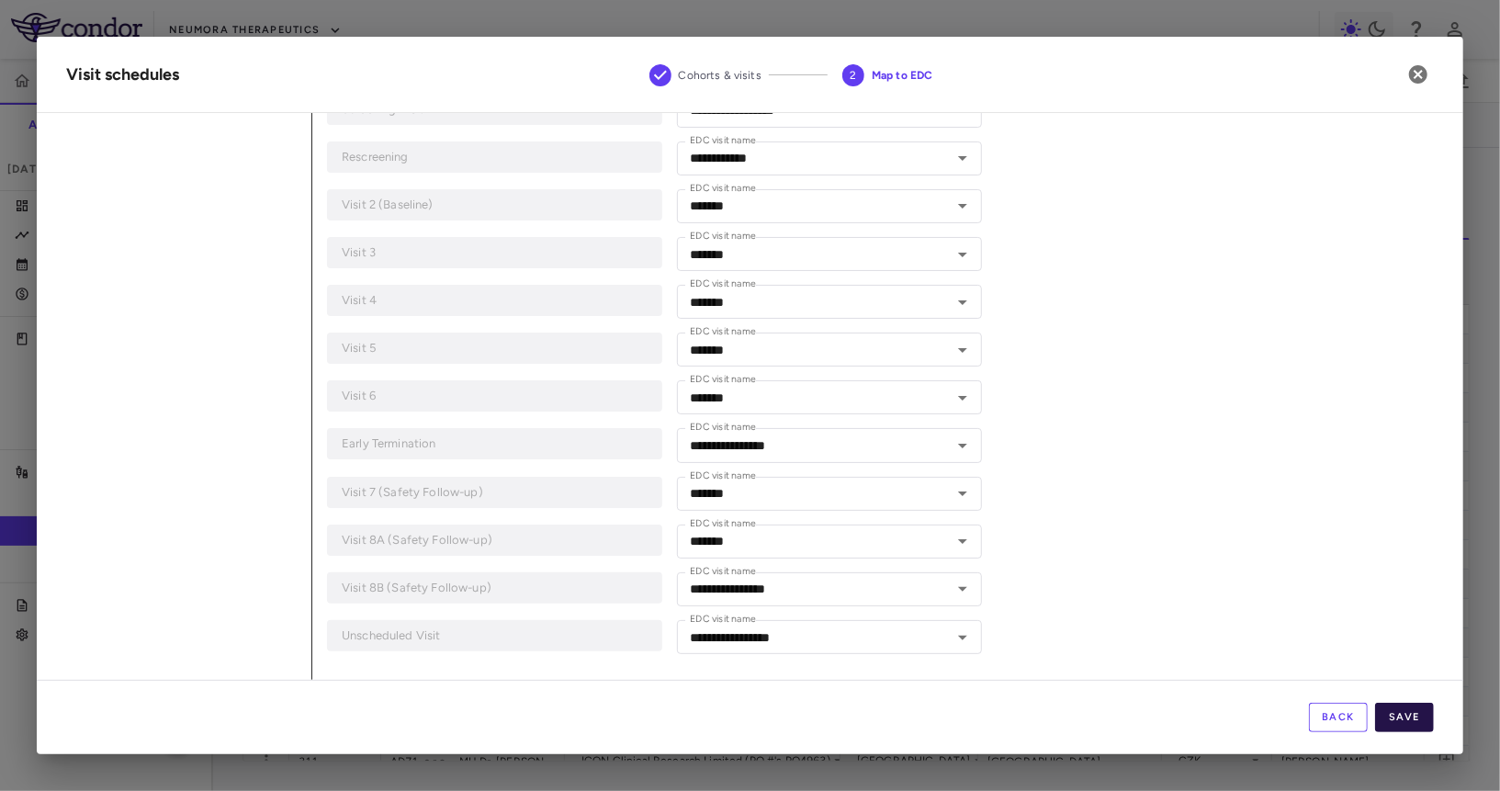
click at [1350, 711] on button "Save" at bounding box center [1404, 717] width 59 height 29
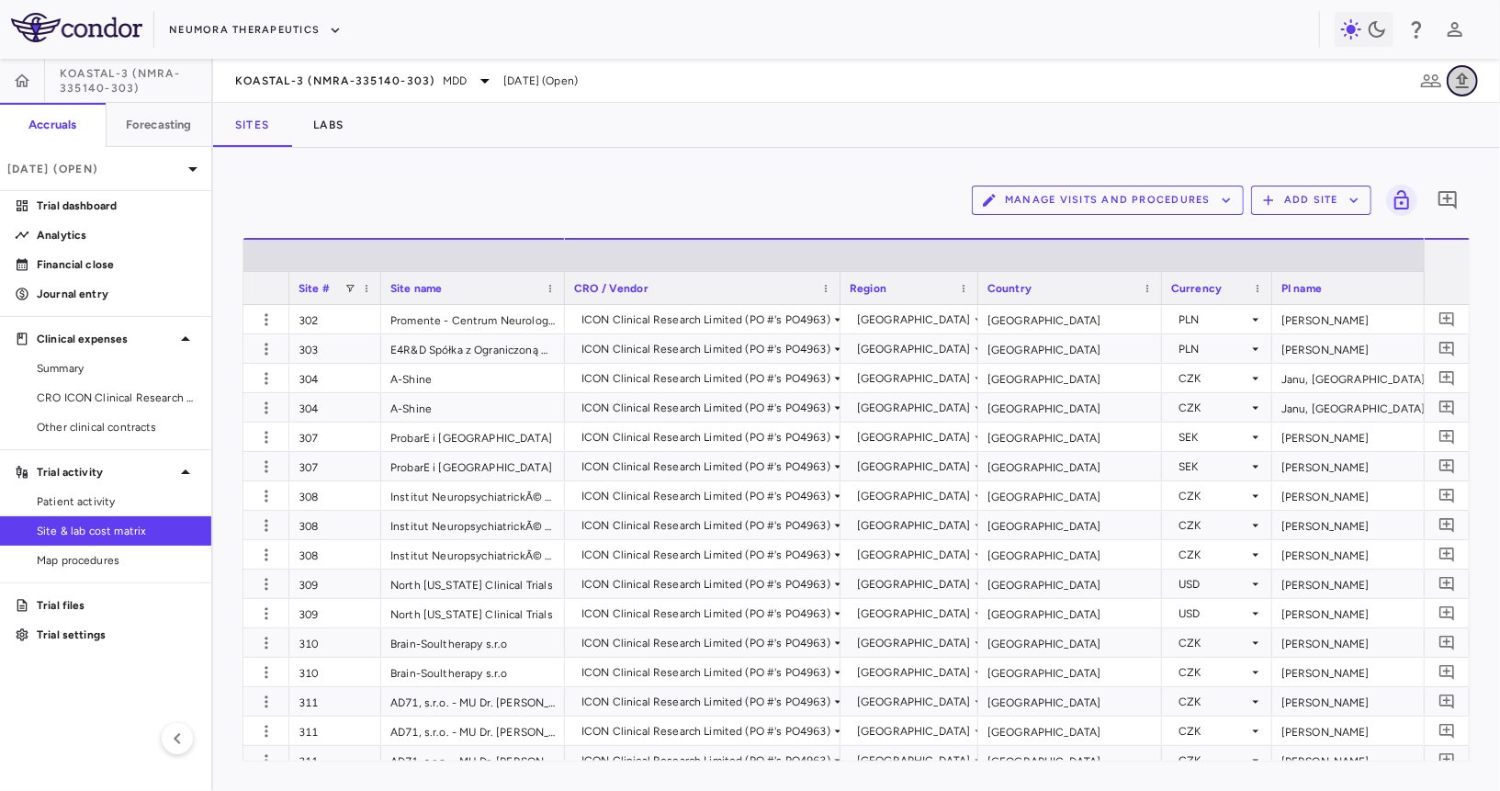
click at [1350, 75] on icon "button" at bounding box center [1463, 81] width 22 height 22
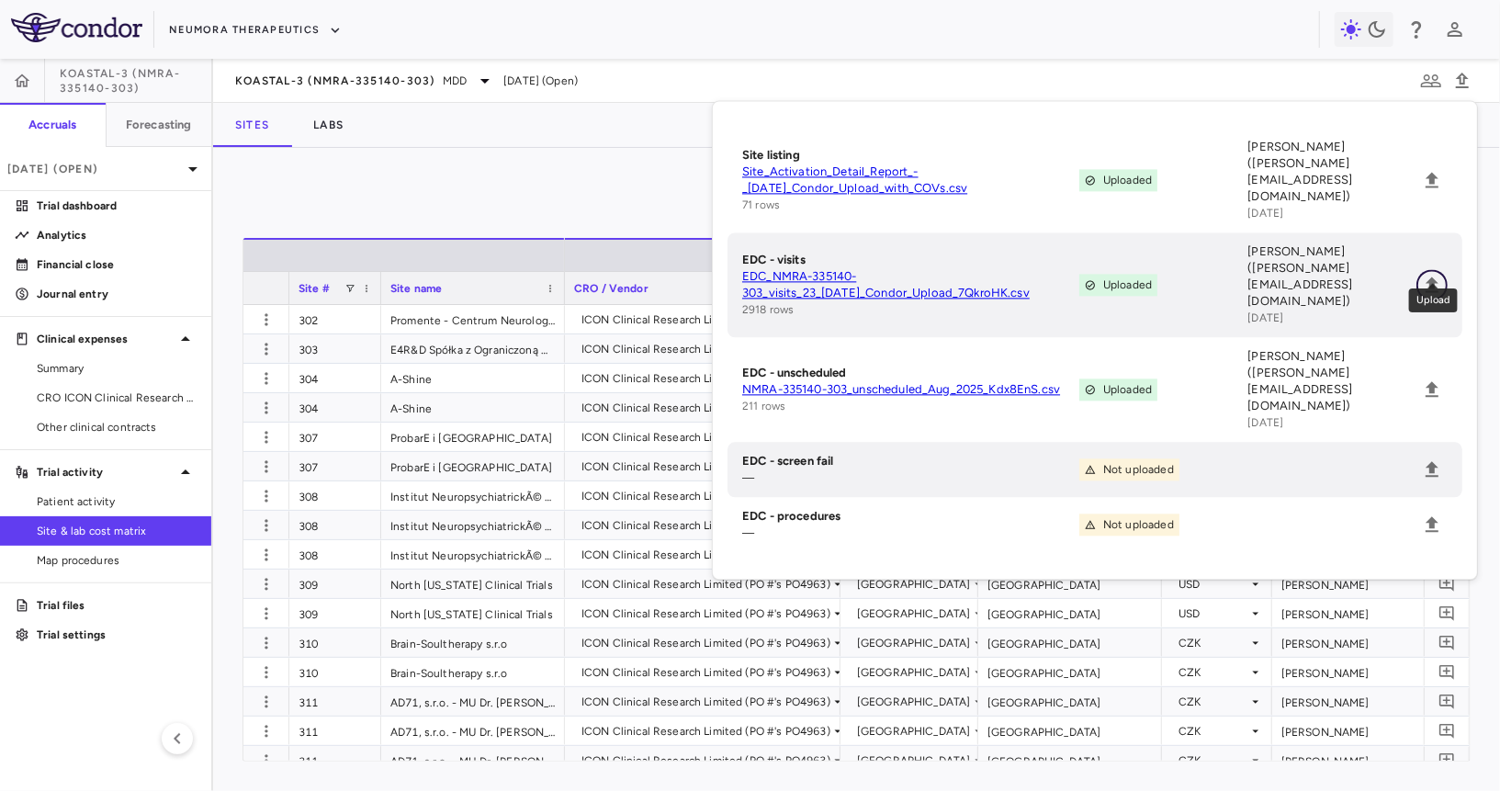
click at [1350, 274] on icon "Upload" at bounding box center [1432, 285] width 22 height 22
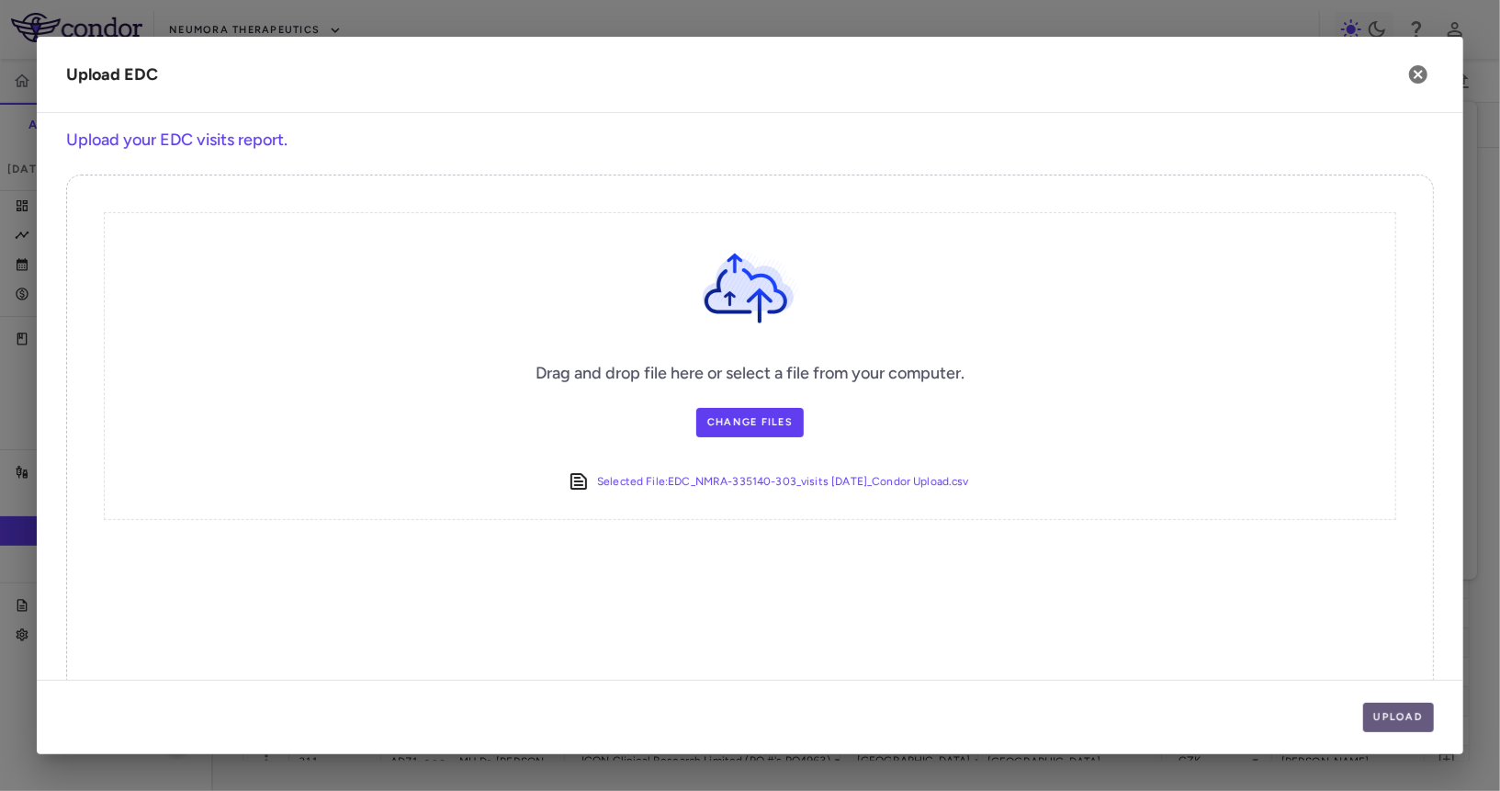
click at [1350, 711] on button "Upload" at bounding box center [1399, 717] width 72 height 29
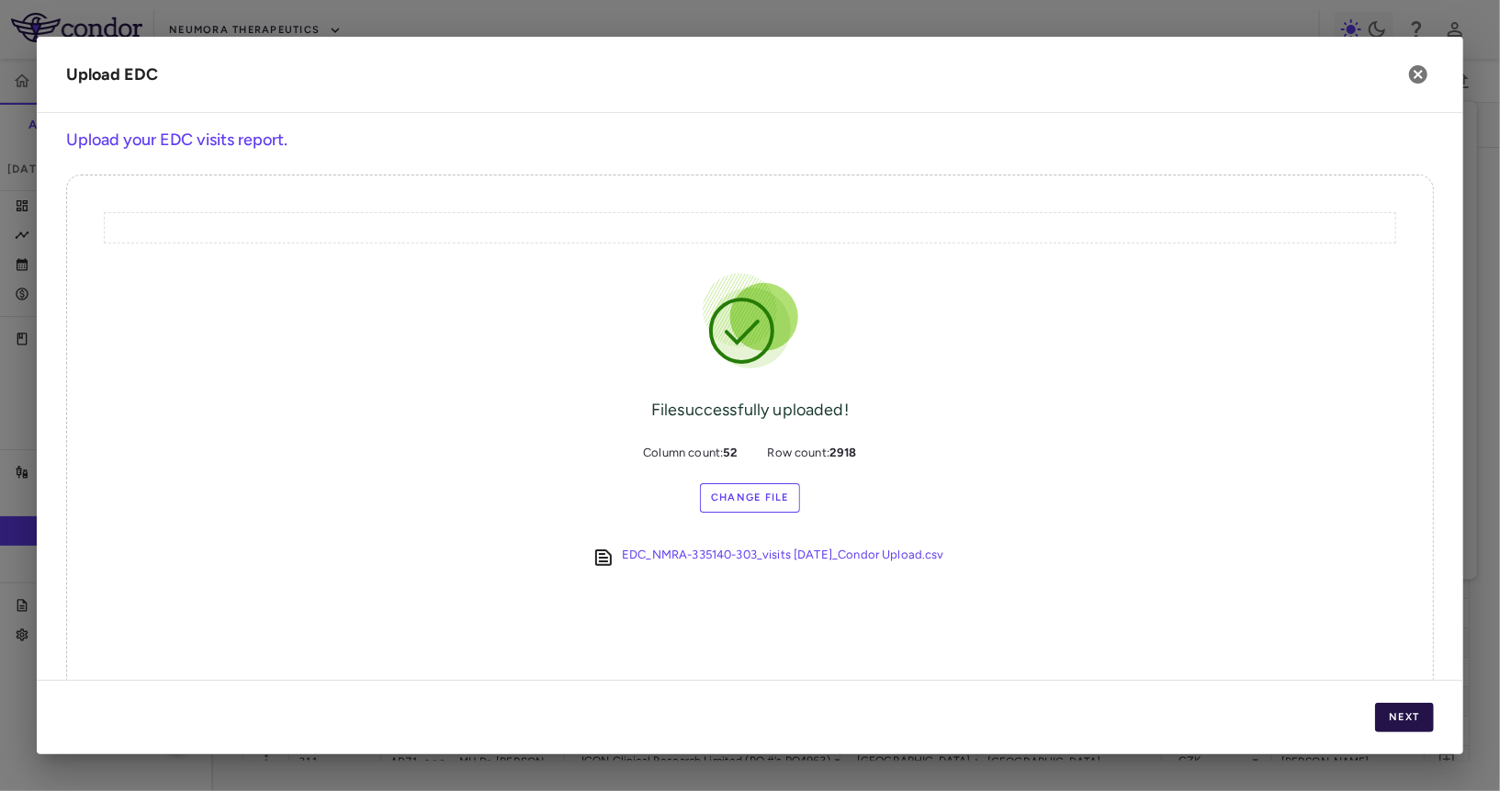
click at [1350, 711] on button "Next" at bounding box center [1404, 717] width 59 height 29
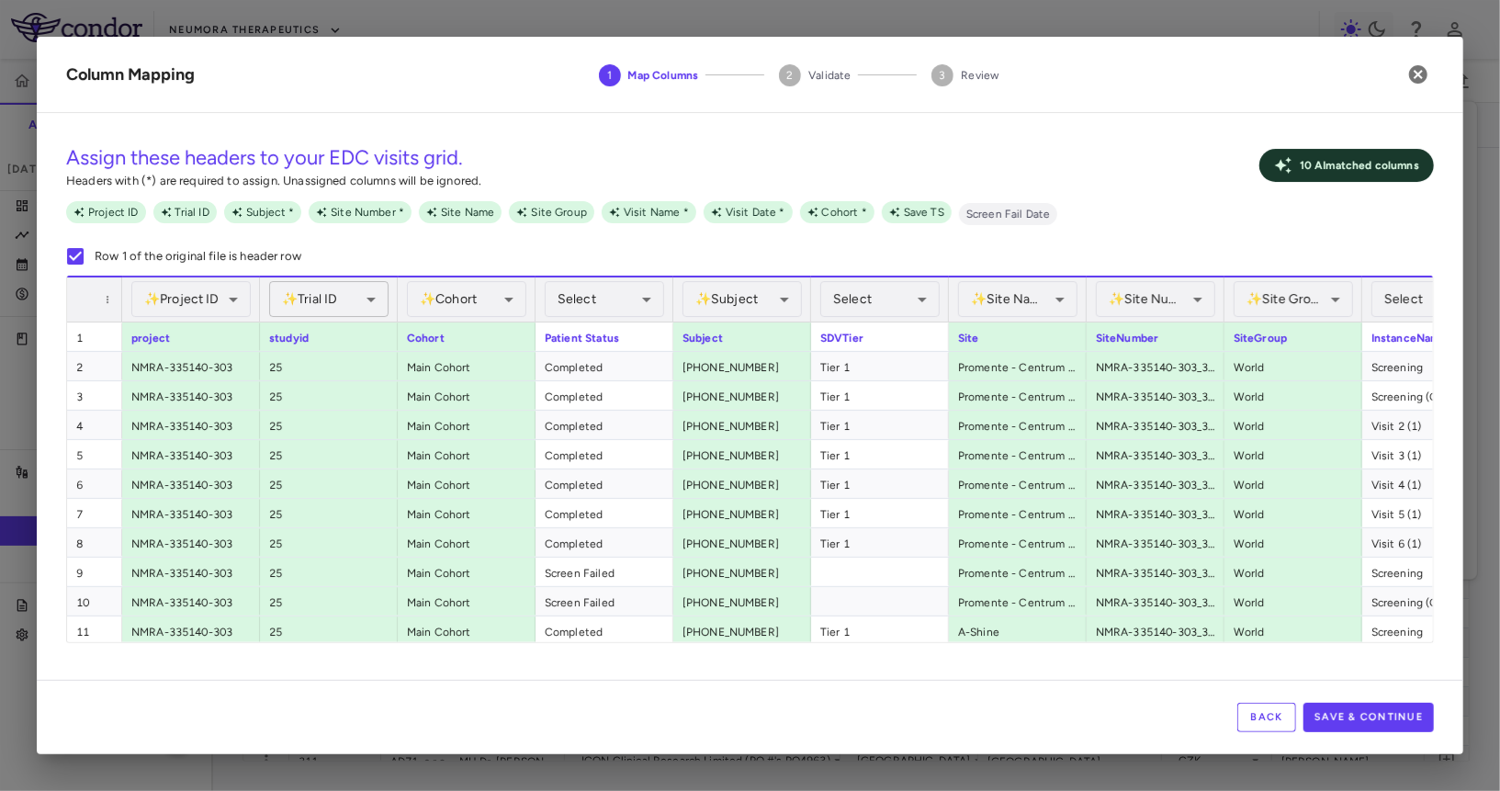
click at [312, 292] on body "Skip to sidebar Skip to main content Neumora Therapeutics KOASTAL-3 (NMRA-33514…" at bounding box center [750, 395] width 1500 height 791
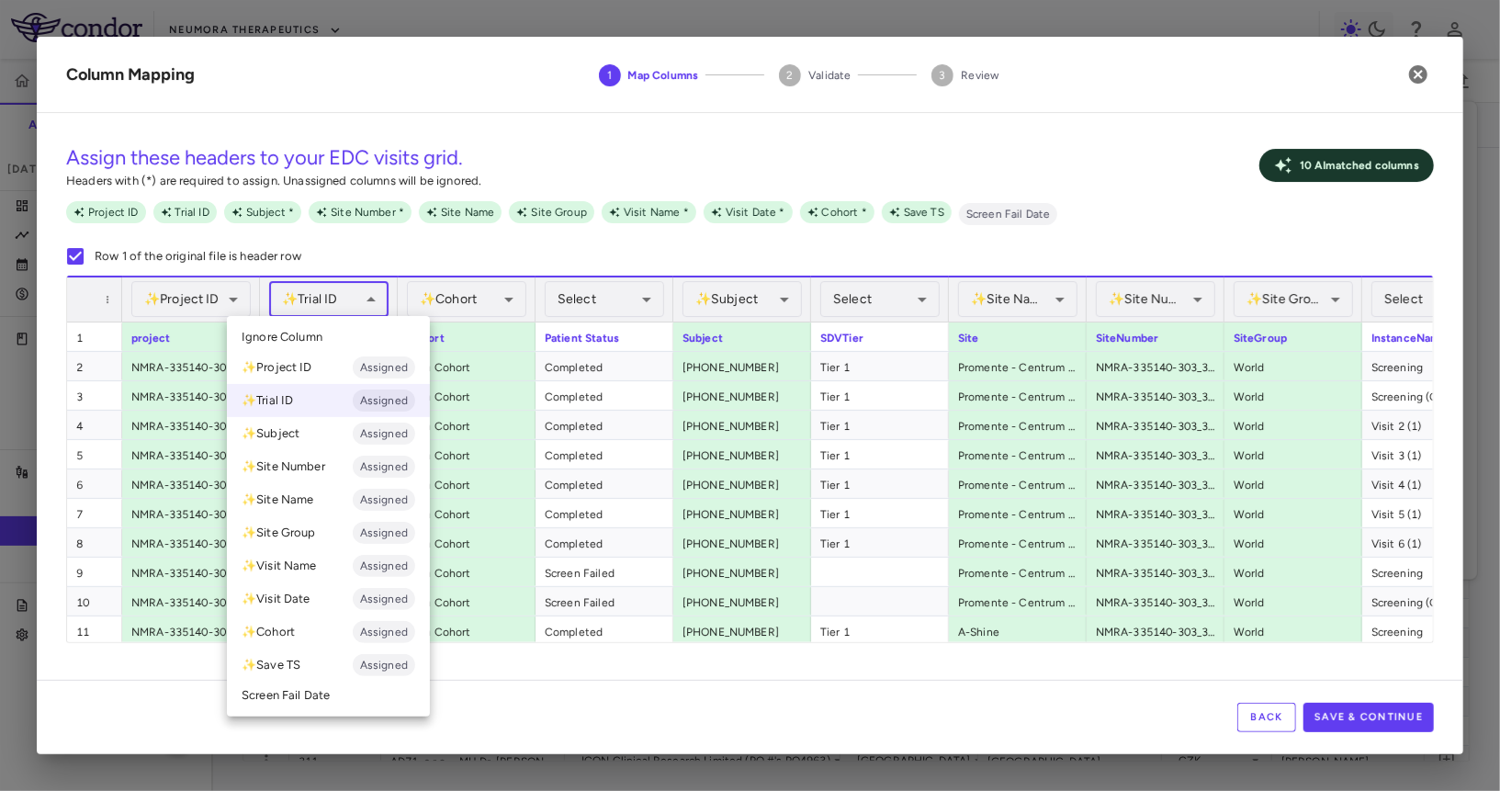
click at [265, 333] on span "Ignore Column" at bounding box center [282, 337] width 81 height 17
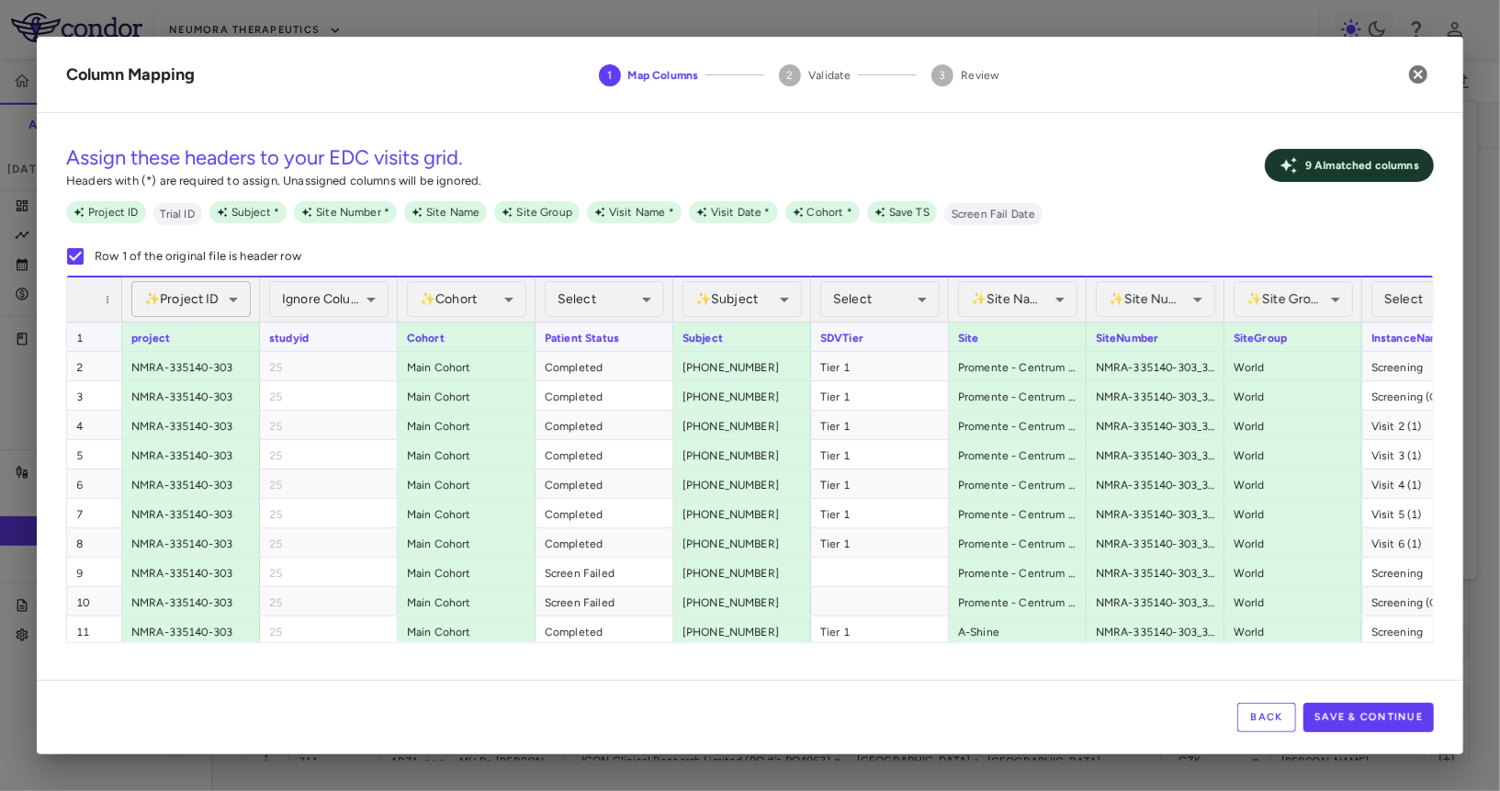
click at [226, 302] on body "Skip to sidebar Skip to main content Neumora Therapeutics KOASTAL-3 (NMRA-33514…" at bounding box center [750, 395] width 1500 height 791
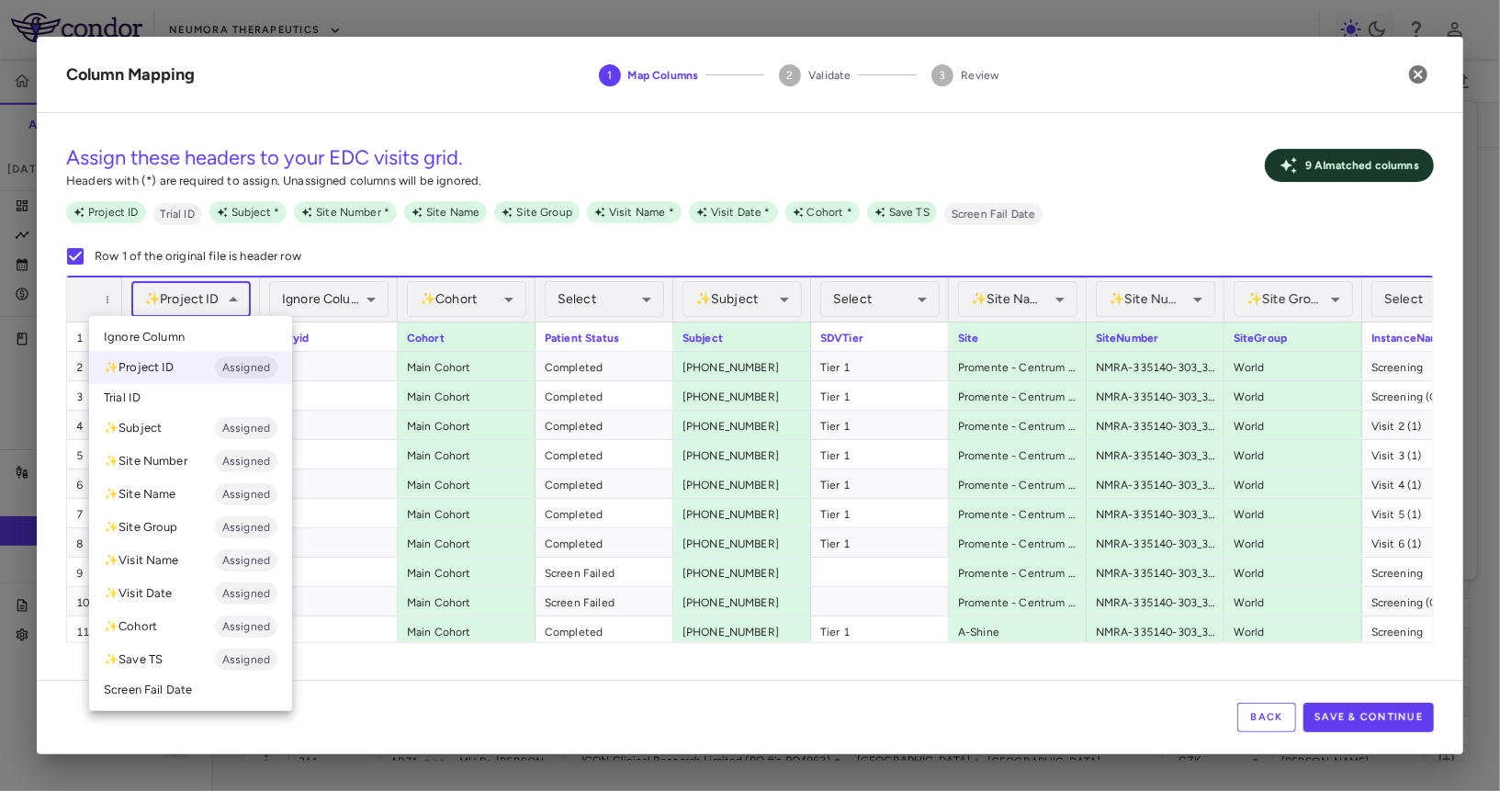
click at [226, 342] on li "Ignore Column" at bounding box center [190, 337] width 203 height 28
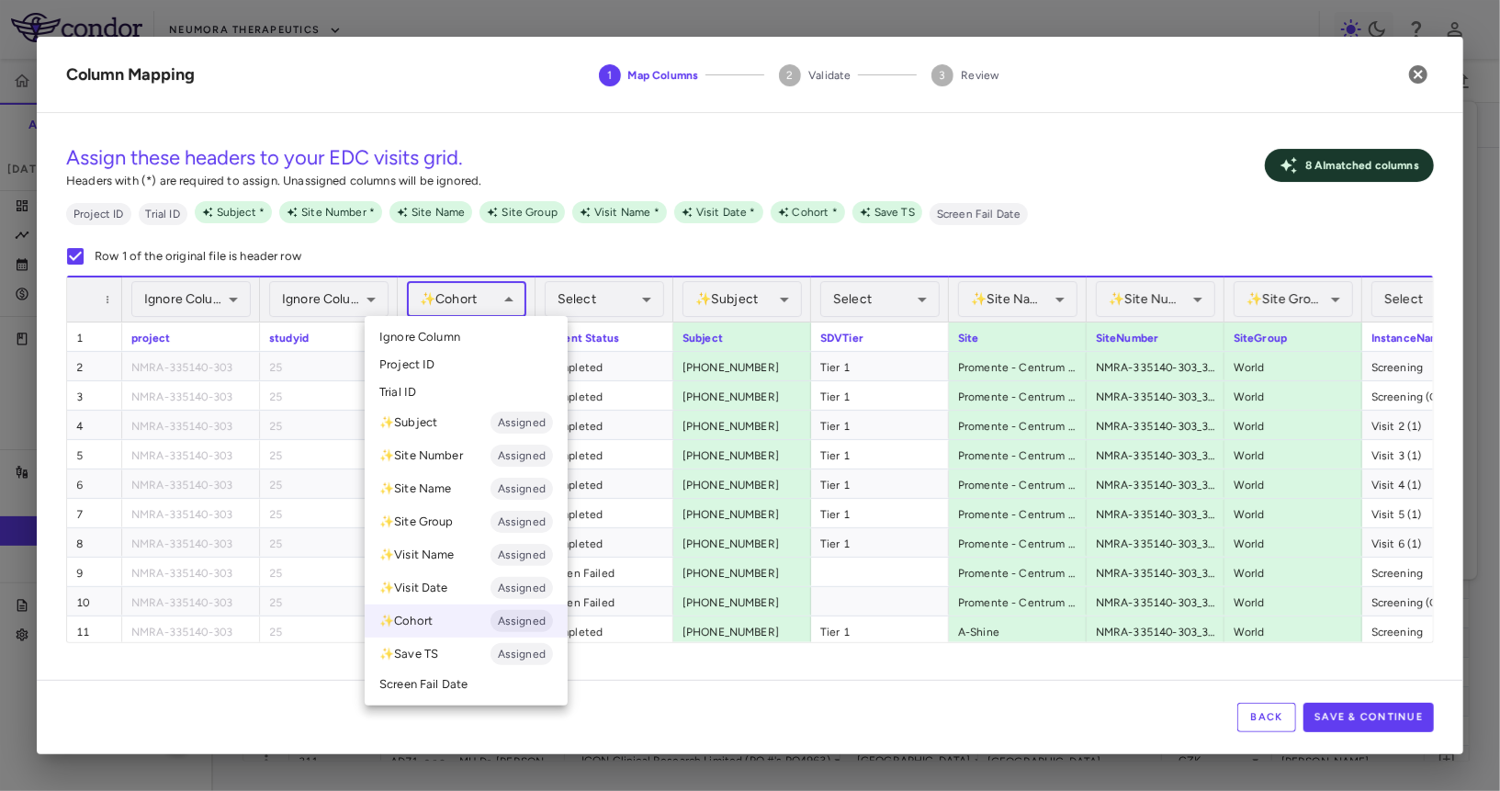
click at [469, 313] on body "Skip to sidebar Skip to main content Neumora Therapeutics KOASTAL-3 (NMRA-33514…" at bounding box center [750, 395] width 1500 height 791
click at [474, 307] on div at bounding box center [750, 395] width 1500 height 791
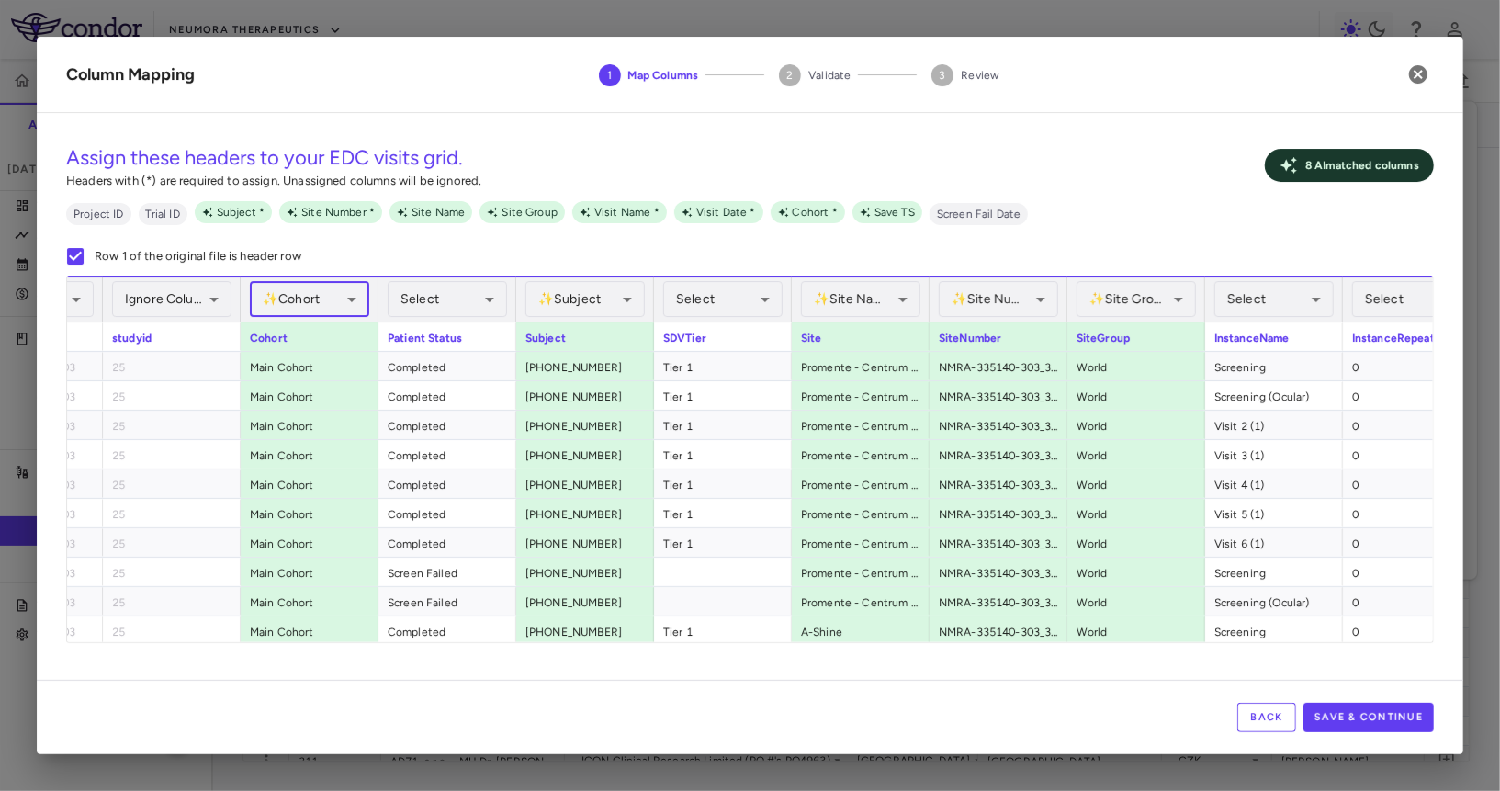
scroll to position [0, 292]
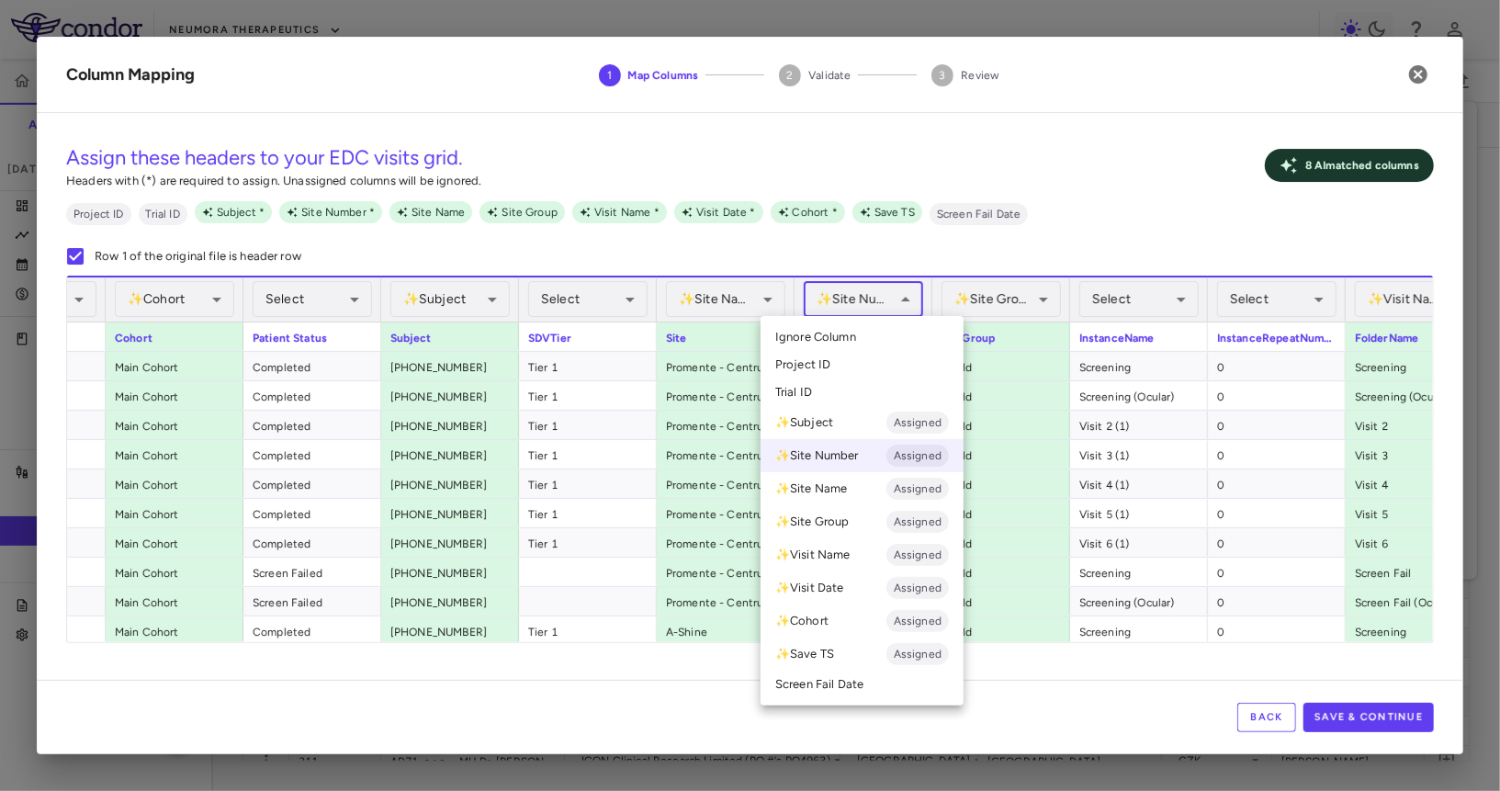
click at [875, 297] on body "Skip to sidebar Skip to main content Neumora Therapeutics KOASTAL-3 (NMRA-33514…" at bounding box center [750, 395] width 1500 height 791
click at [863, 324] on li "Ignore Column" at bounding box center [862, 337] width 203 height 28
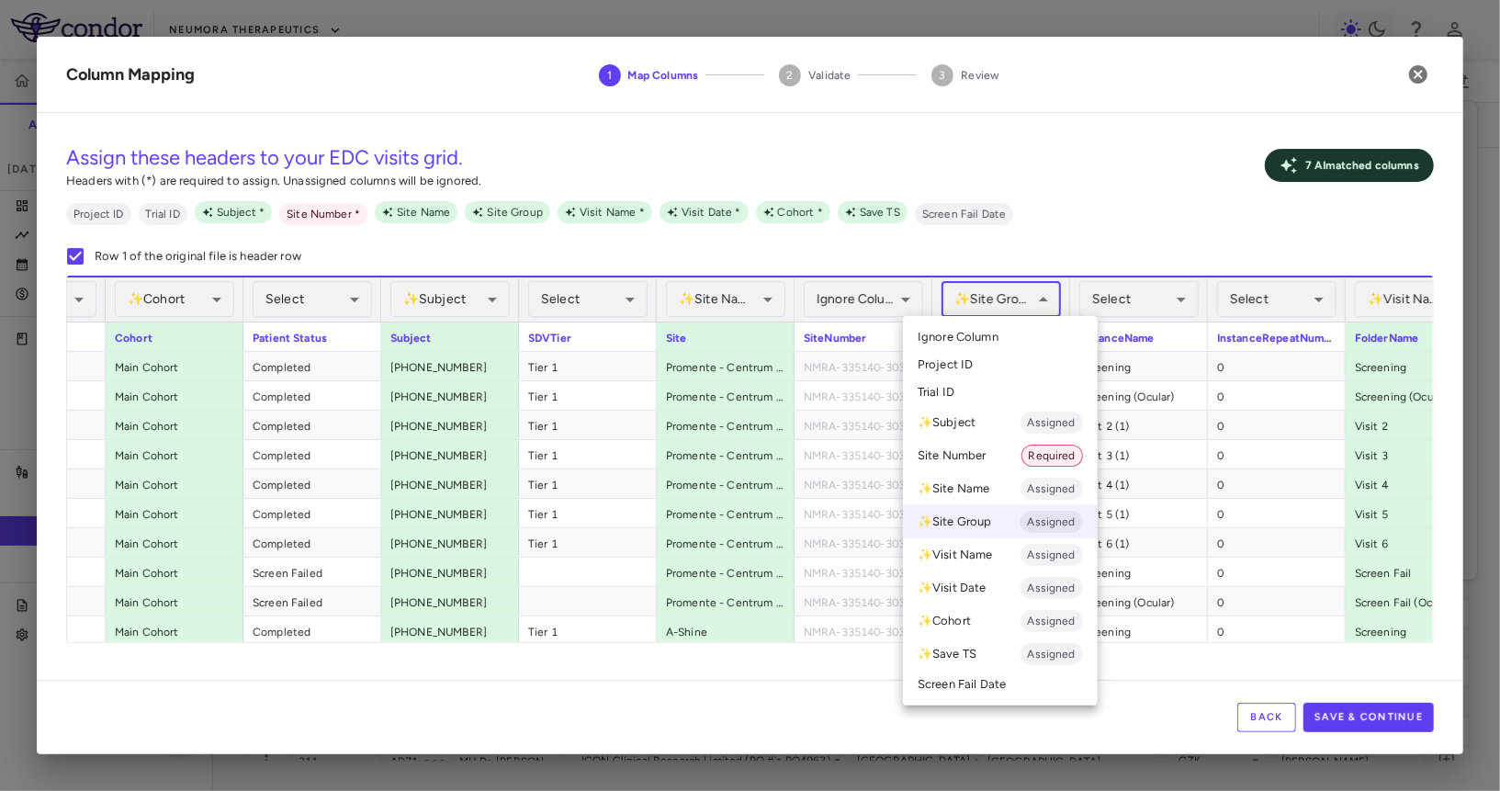
click at [985, 315] on body "Skip to sidebar Skip to main content Neumora Therapeutics KOASTAL-3 (NMRA-33514…" at bounding box center [750, 395] width 1500 height 791
click at [977, 343] on span "Ignore Column" at bounding box center [958, 337] width 81 height 17
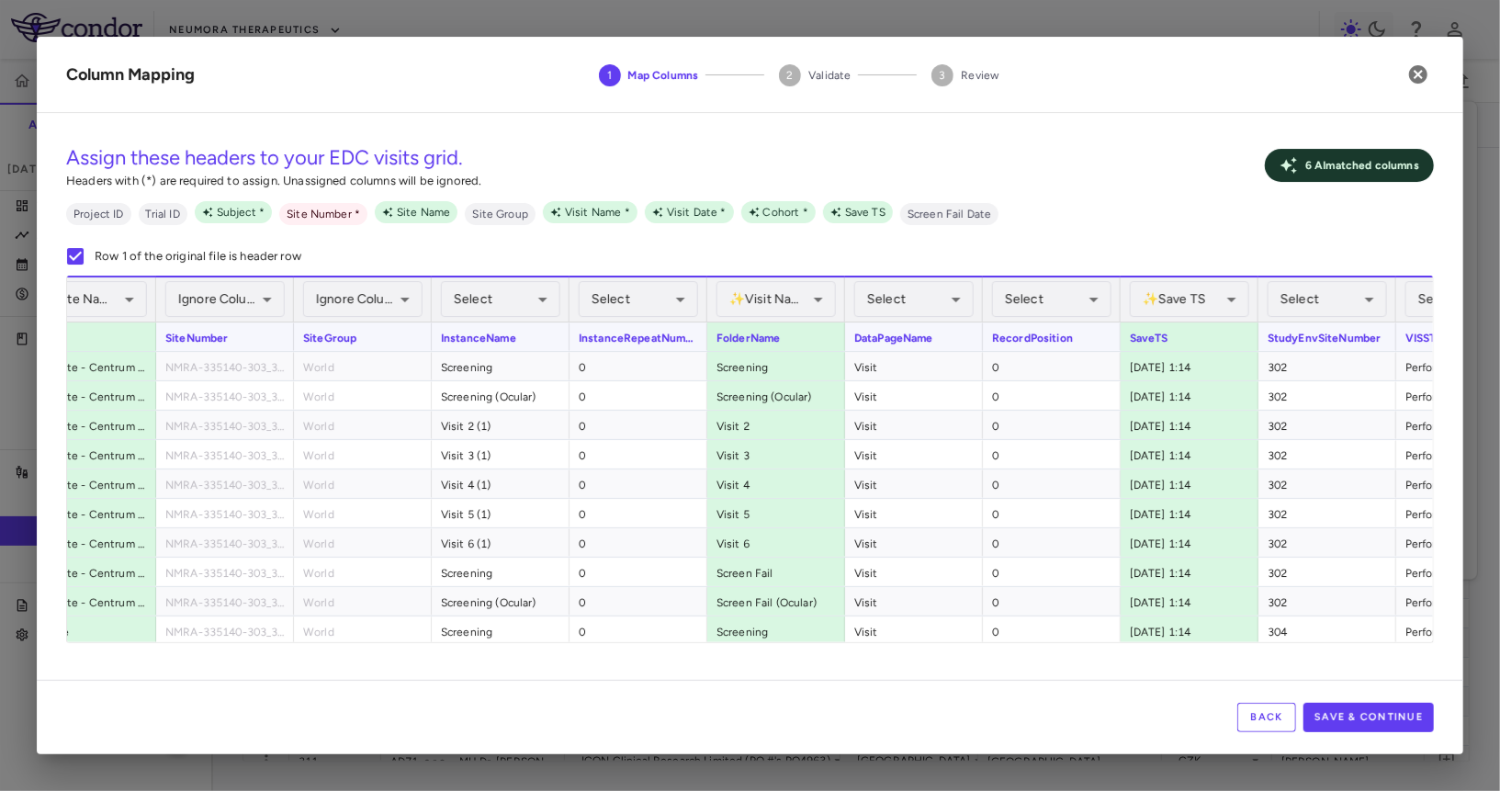
scroll to position [0, 966]
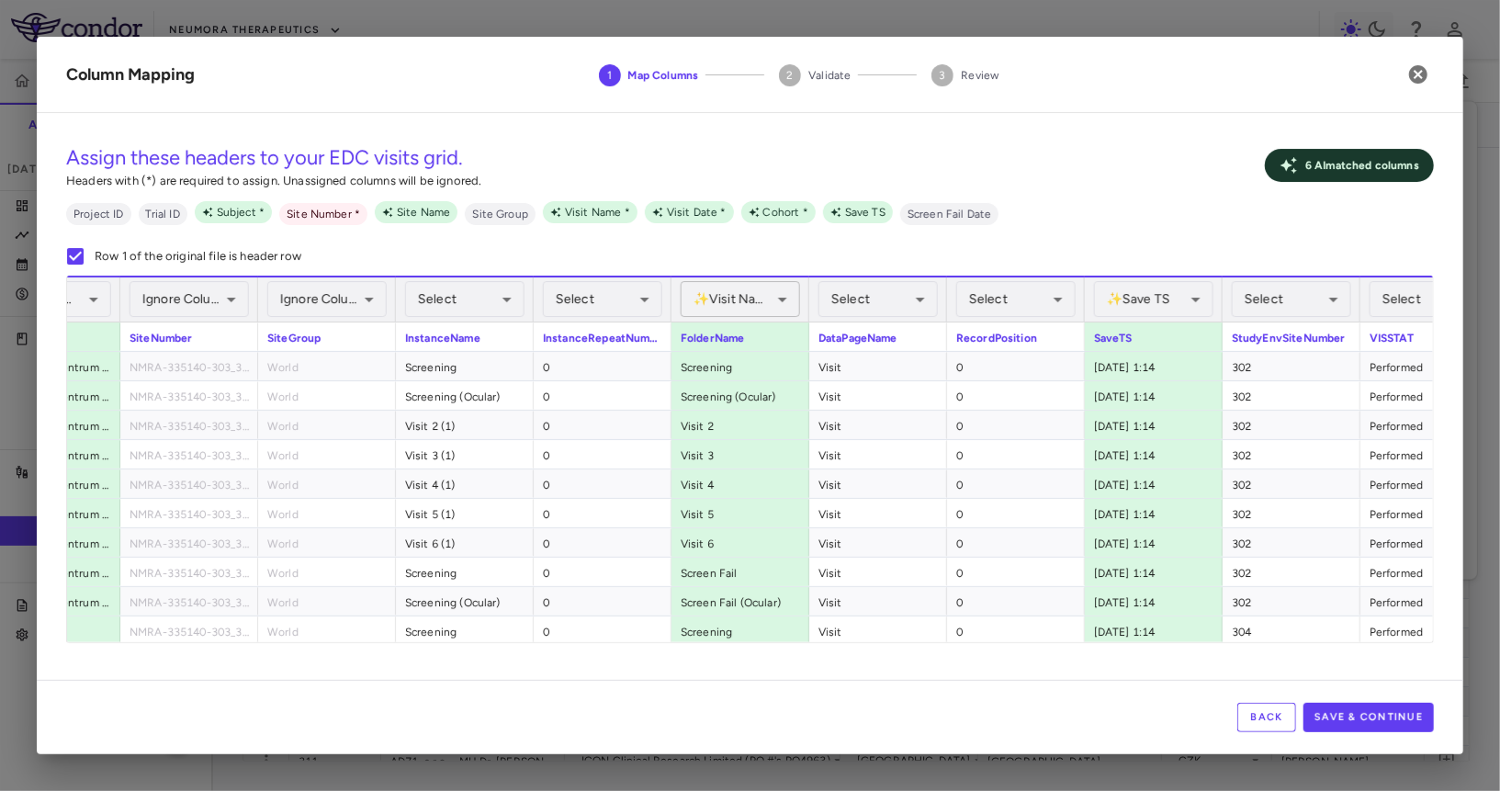
click at [771, 287] on body "Skip to sidebar Skip to main content Neumora Therapeutics KOASTAL-3 (NMRA-33514…" at bounding box center [750, 395] width 1500 height 791
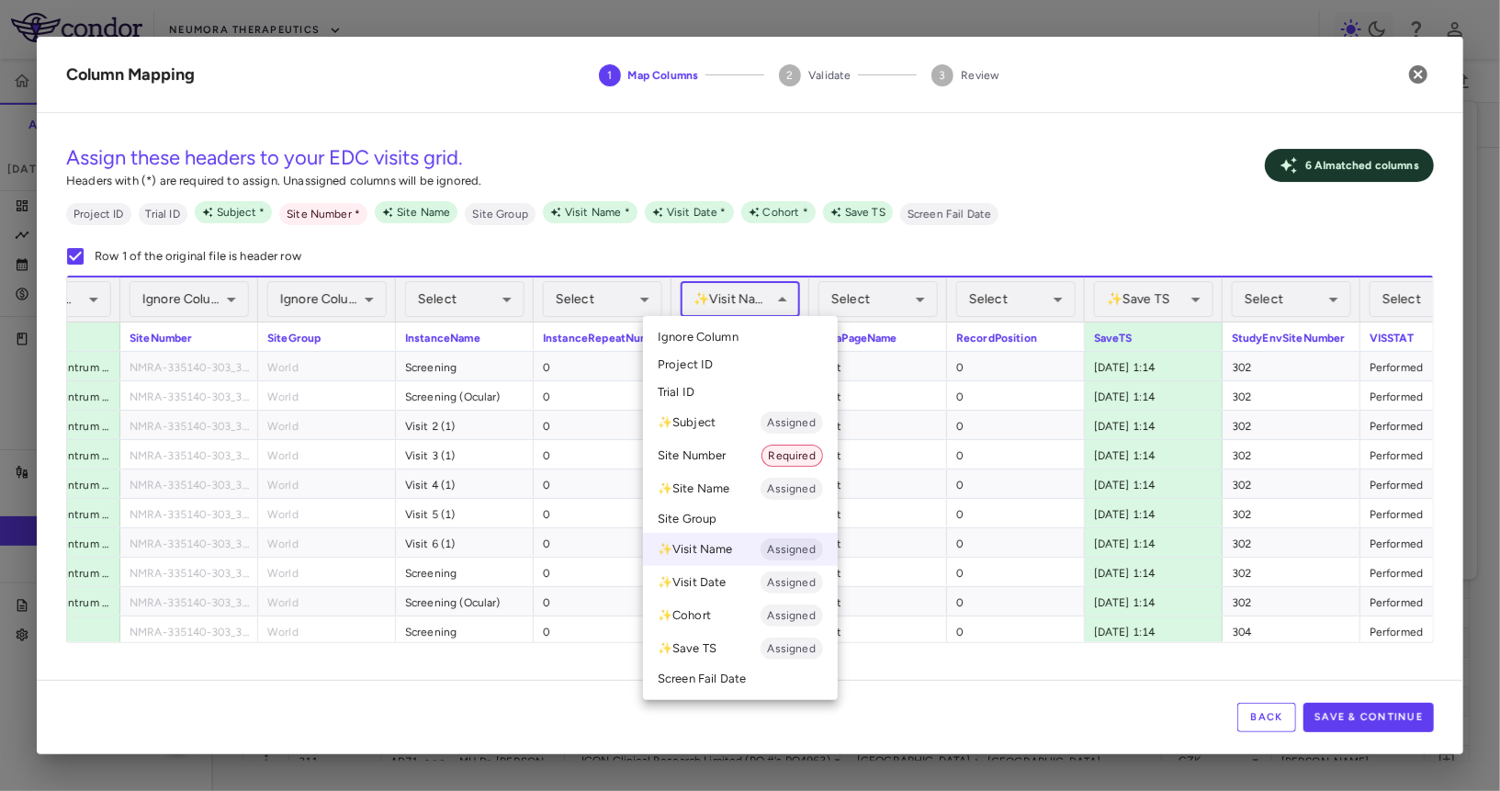
click at [776, 288] on div at bounding box center [750, 395] width 1500 height 791
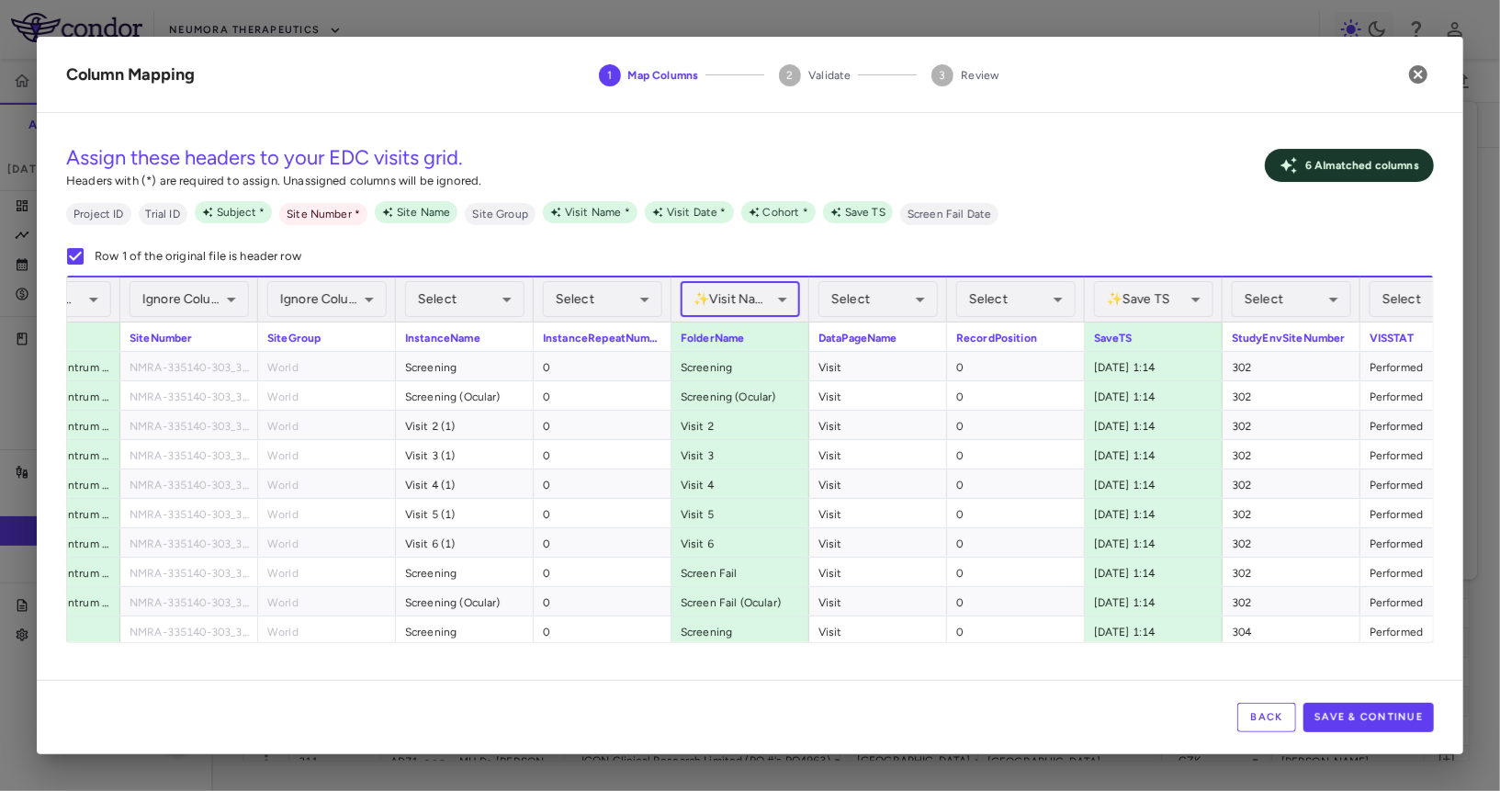
click at [1149, 320] on div "✨ Save TS Assigned ****** ​" at bounding box center [1153, 299] width 119 height 44
click at [769, 282] on body "Skip to sidebar Skip to main content Neumora Therapeutics KOASTAL-3 (NMRA-33514…" at bounding box center [750, 395] width 1500 height 791
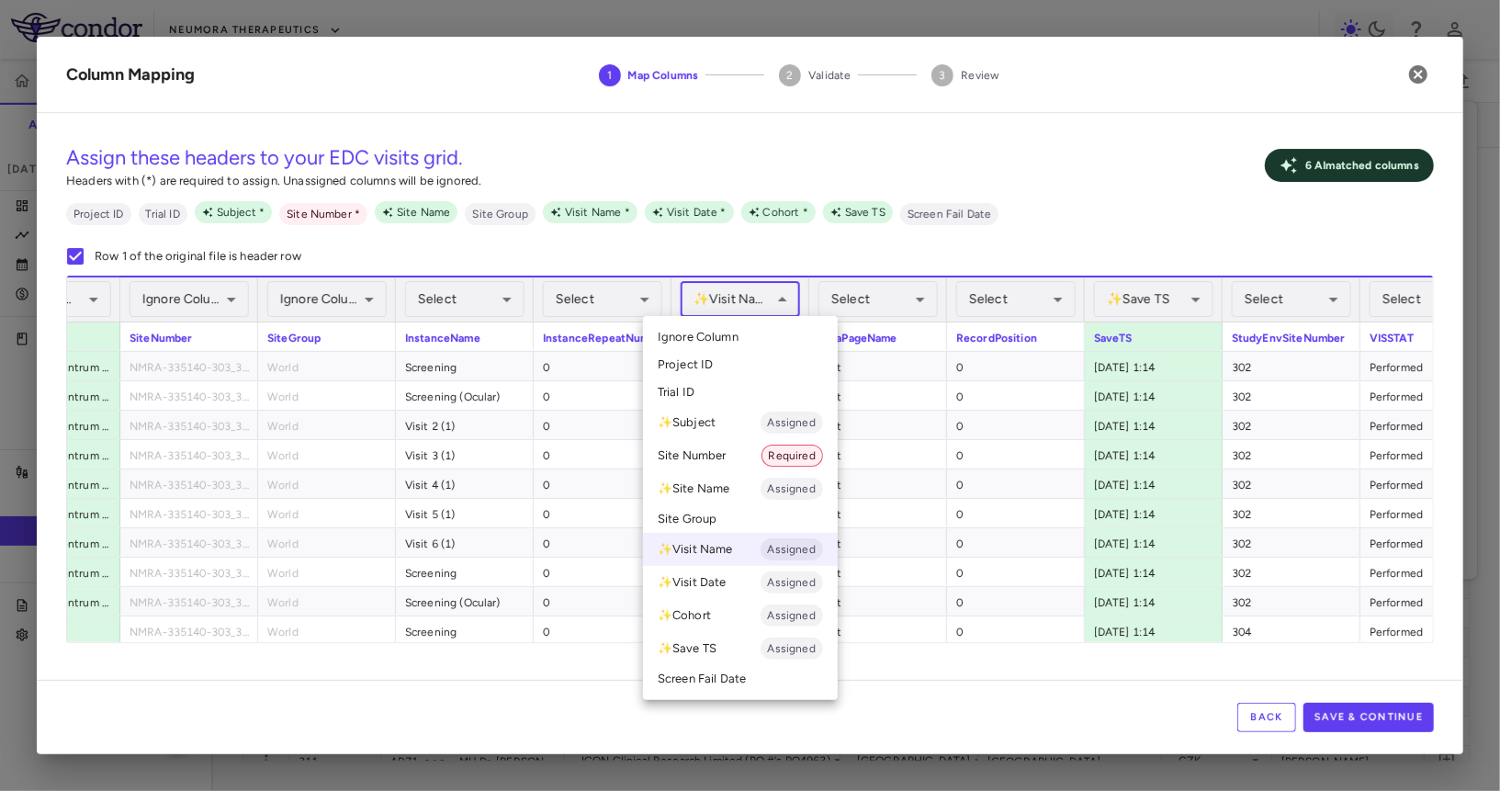
click at [765, 305] on div at bounding box center [750, 395] width 1500 height 791
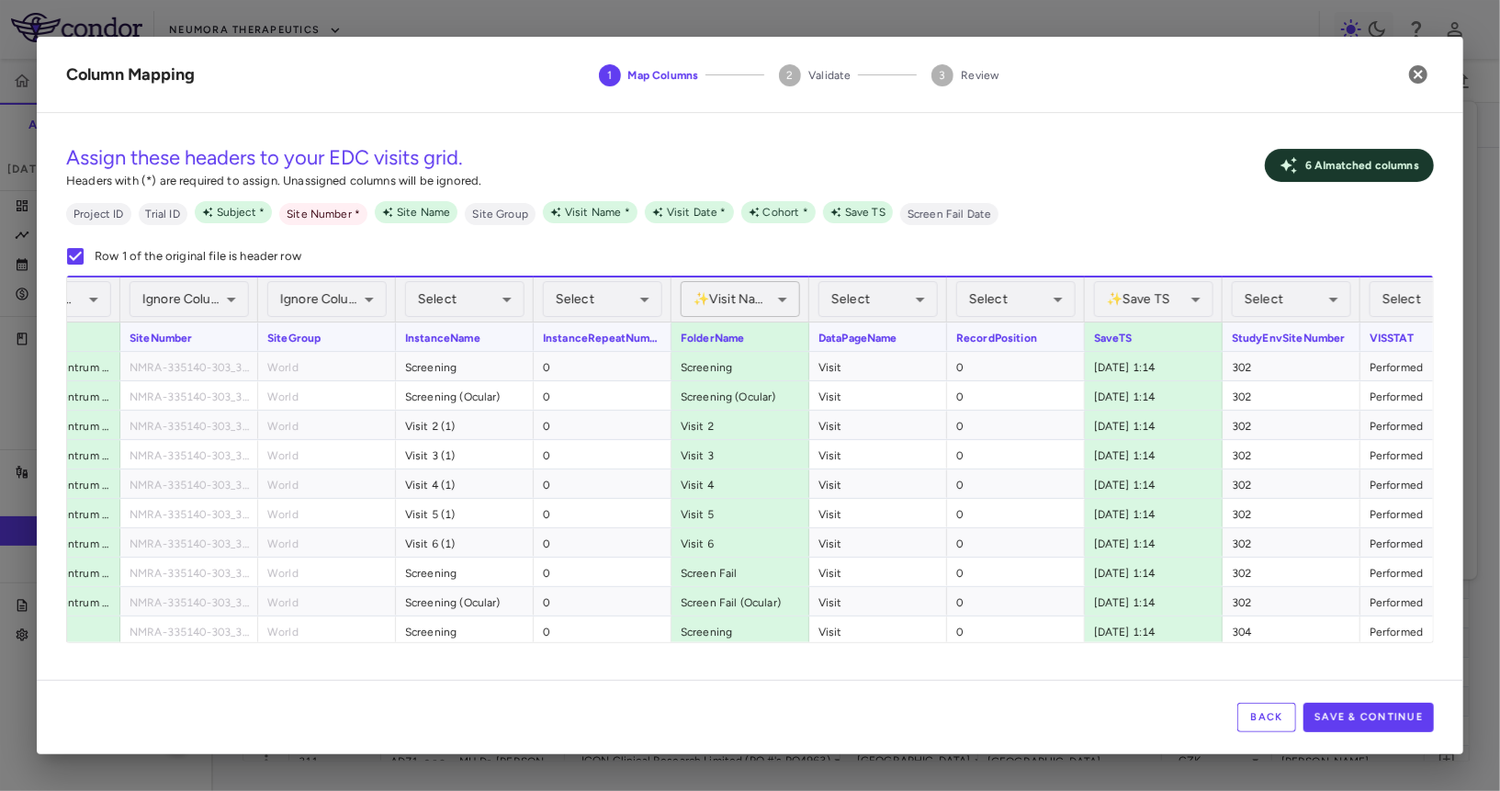
click at [759, 303] on body "Skip to sidebar Skip to main content Neumora Therapeutics KOASTAL-3 (NMRA-33514…" at bounding box center [750, 395] width 1500 height 791
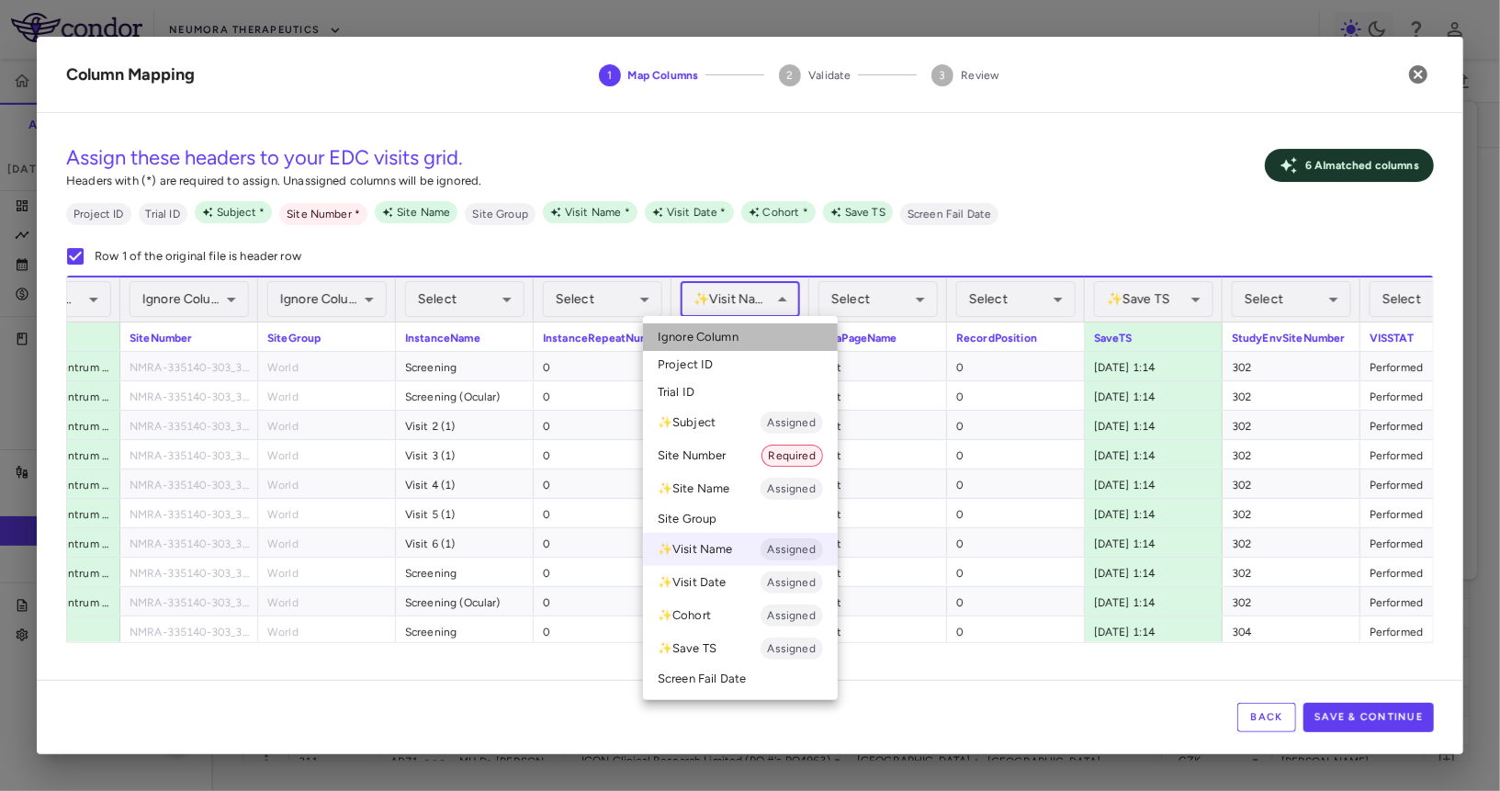
click at [747, 338] on li "Ignore Column" at bounding box center [740, 337] width 195 height 28
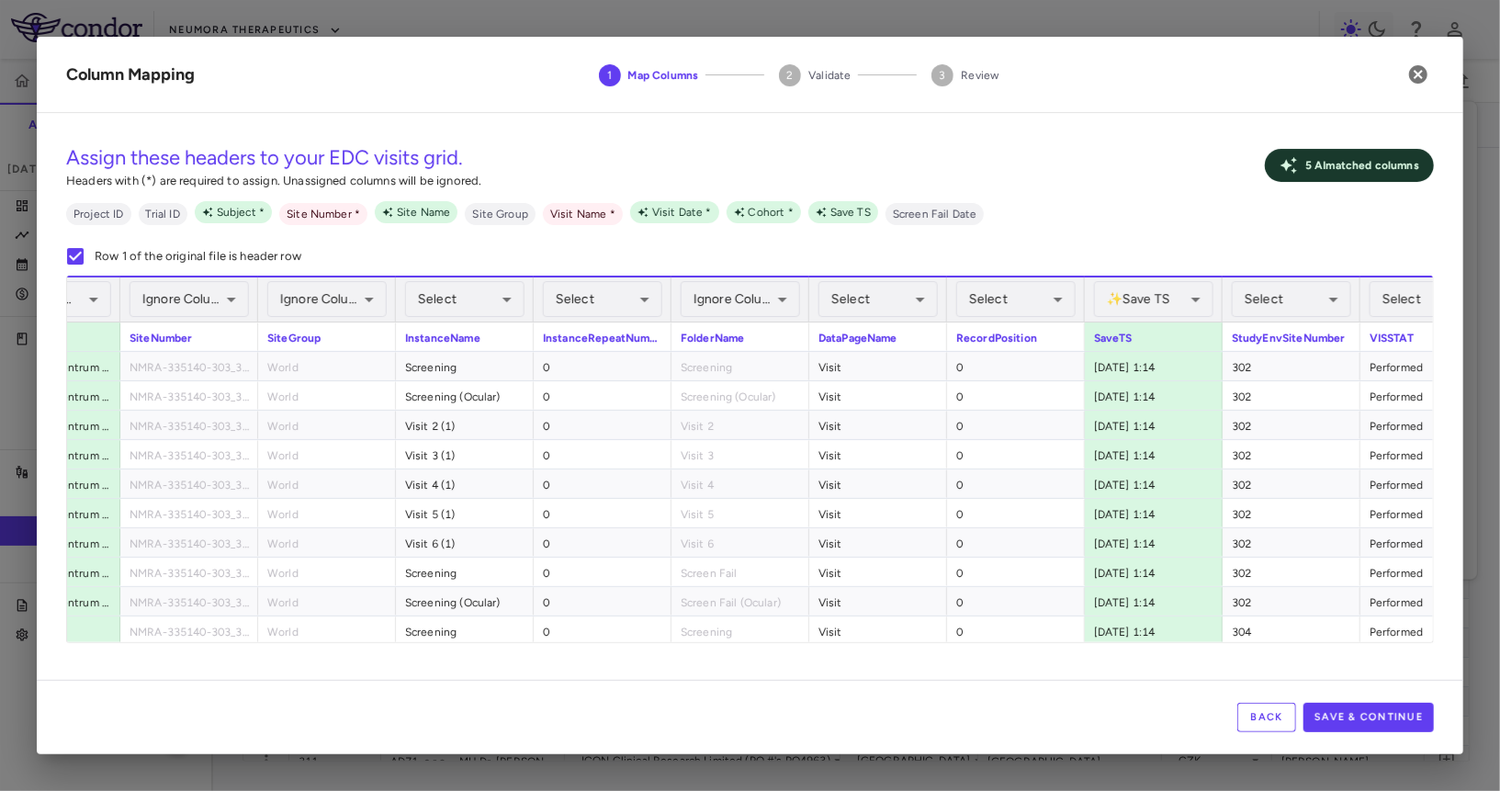
click at [1141, 320] on div "✨ Save TS Assigned ****** ​" at bounding box center [1153, 299] width 119 height 44
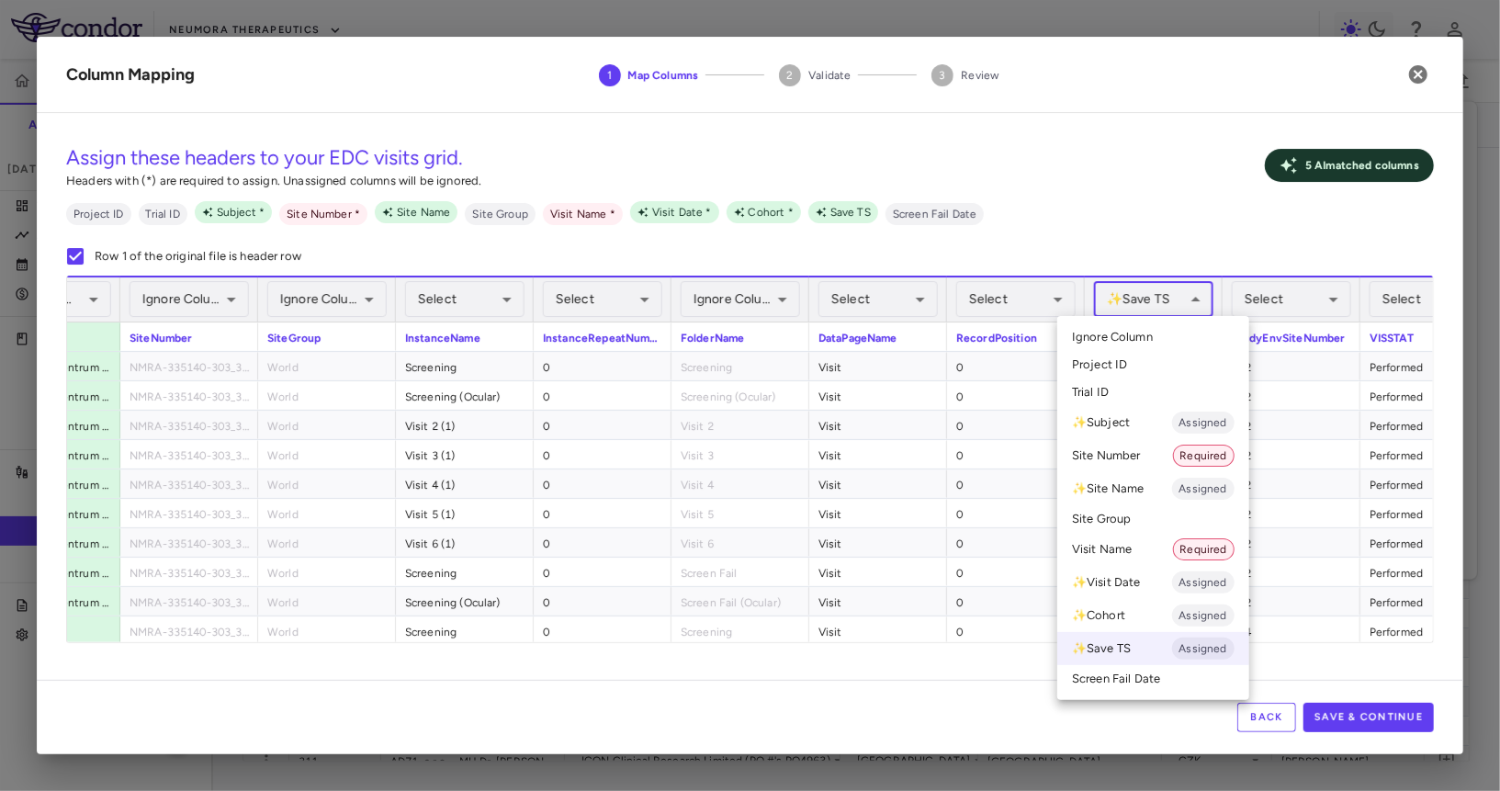
click at [1143, 296] on body "Skip to sidebar Skip to main content Neumora Therapeutics KOASTAL-3 (NMRA-33514…" at bounding box center [750, 395] width 1500 height 791
click at [1140, 323] on li "Ignore Column" at bounding box center [1153, 337] width 192 height 28
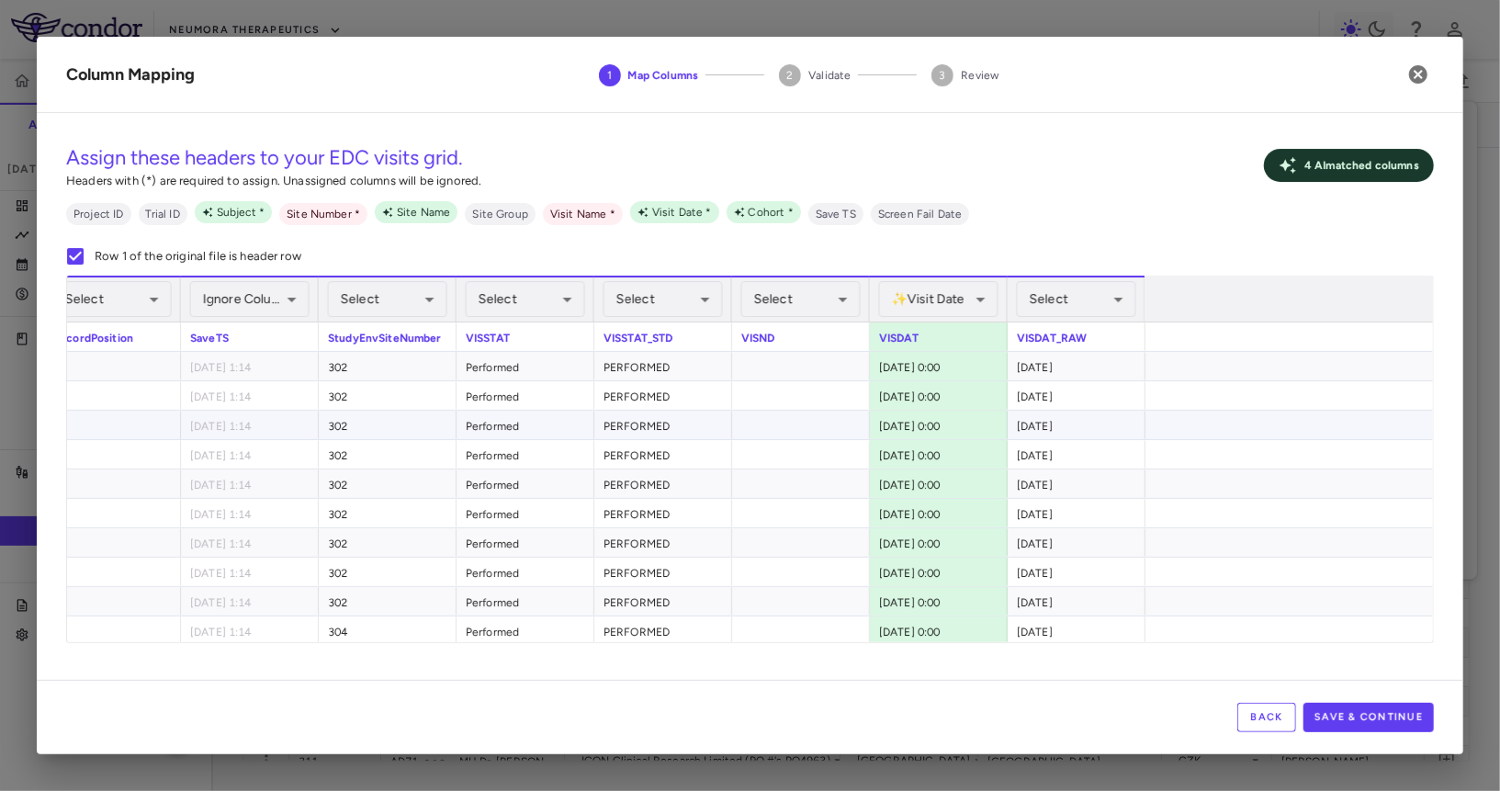
scroll to position [0, 1930]
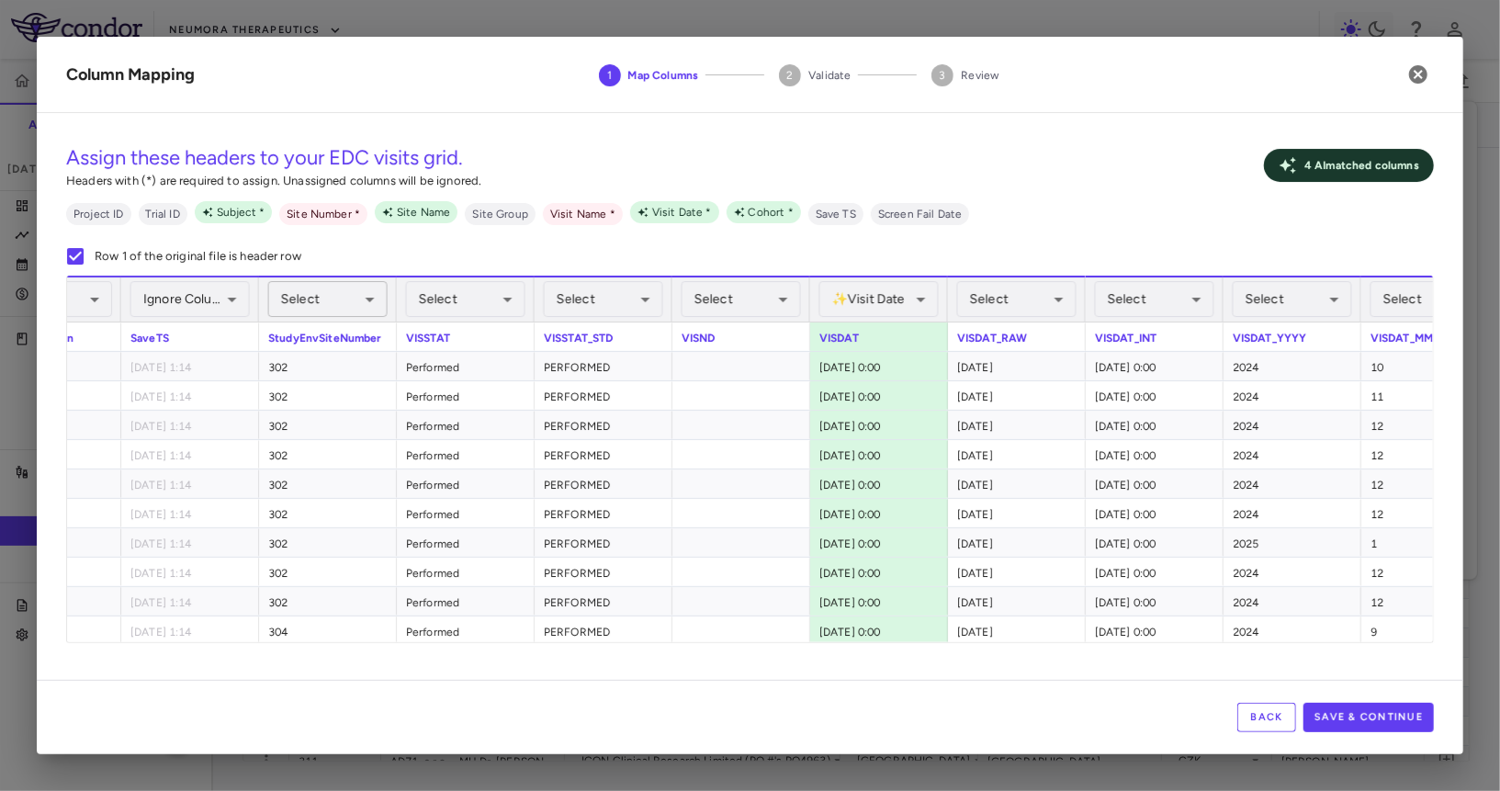
click at [365, 292] on body "Skip to sidebar Skip to main content Neumora Therapeutics KOASTAL-3 (NMRA-33514…" at bounding box center [750, 395] width 1500 height 791
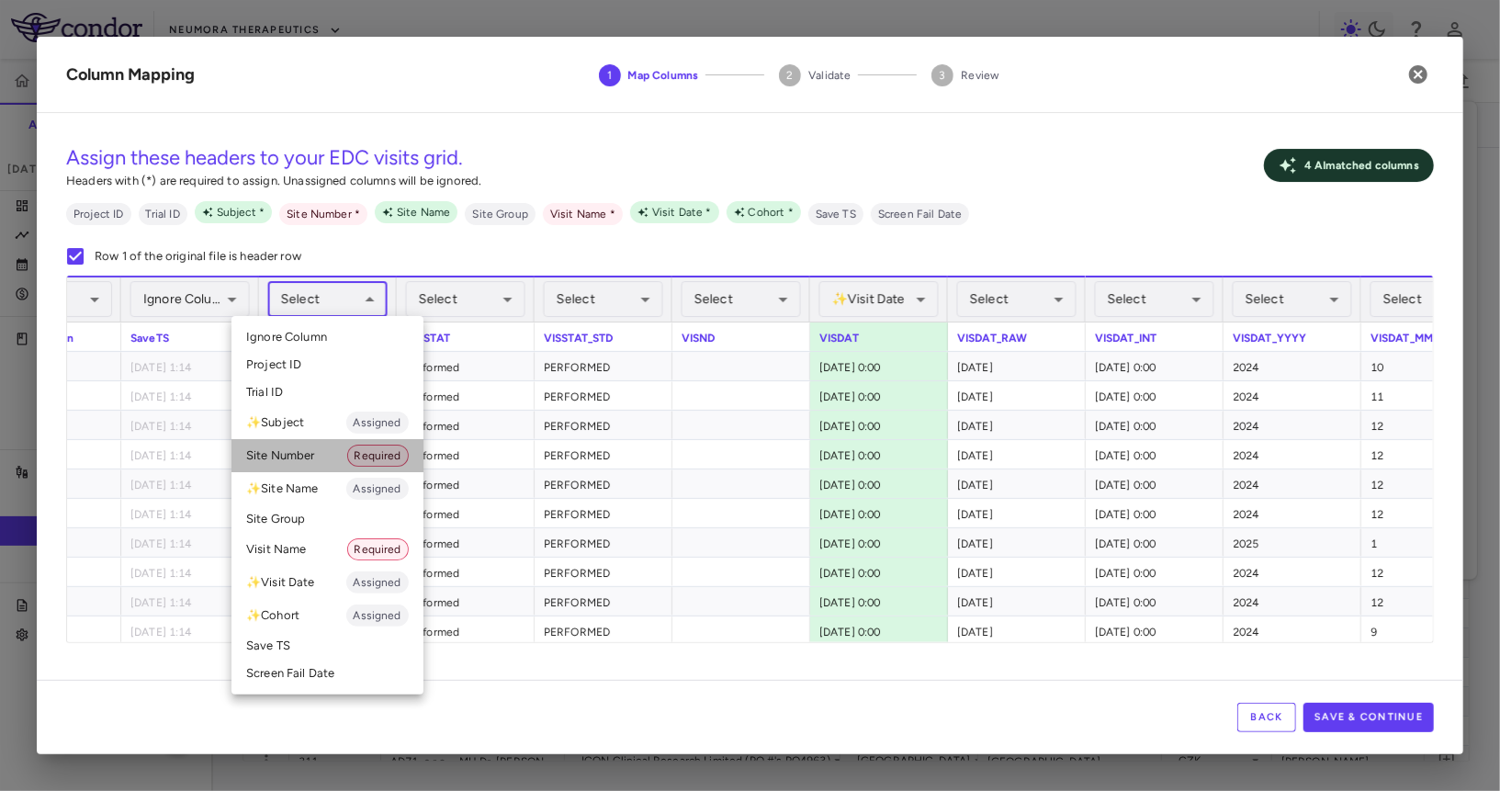
click at [322, 446] on li "Site Number Required" at bounding box center [328, 455] width 192 height 33
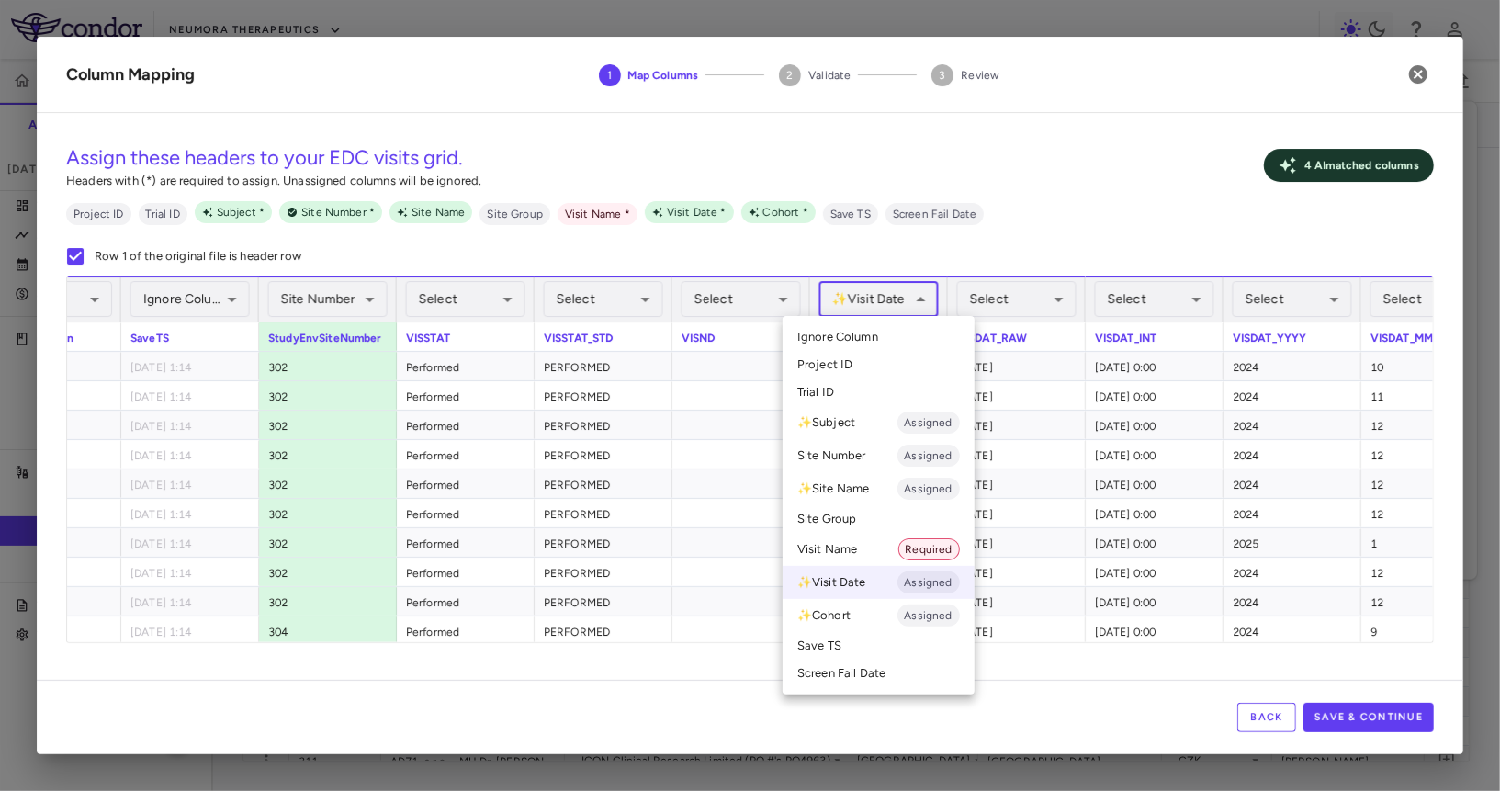
click at [865, 300] on body "Skip to sidebar Skip to main content Neumora Therapeutics KOASTAL-3 (NMRA-33514…" at bounding box center [750, 395] width 1500 height 791
click at [856, 347] on li "Ignore Column" at bounding box center [879, 337] width 192 height 28
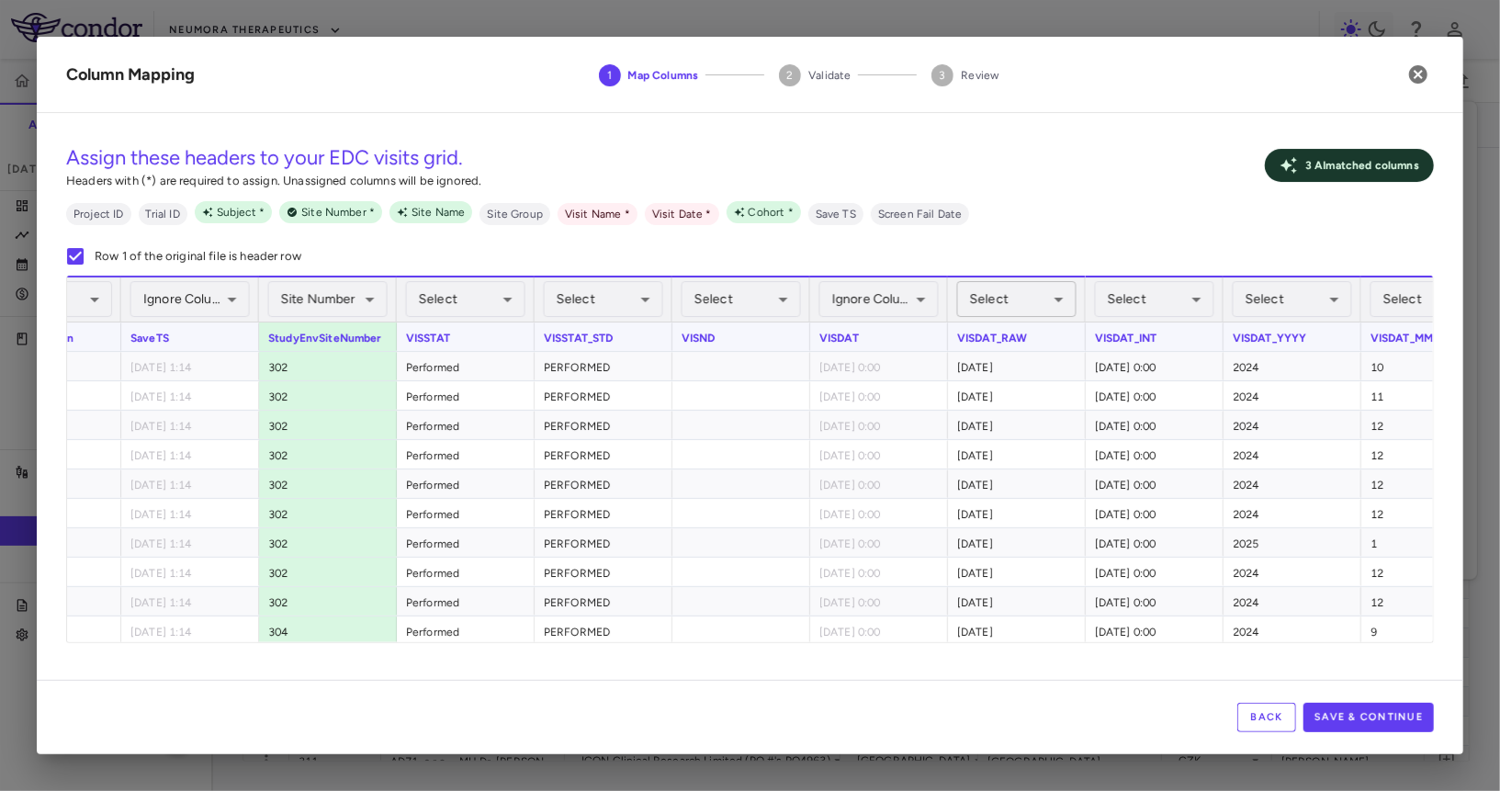
click at [1029, 311] on body "Skip to sidebar Skip to main content Neumora Therapeutics KOASTAL-3 (NMRA-33514…" at bounding box center [750, 395] width 1500 height 791
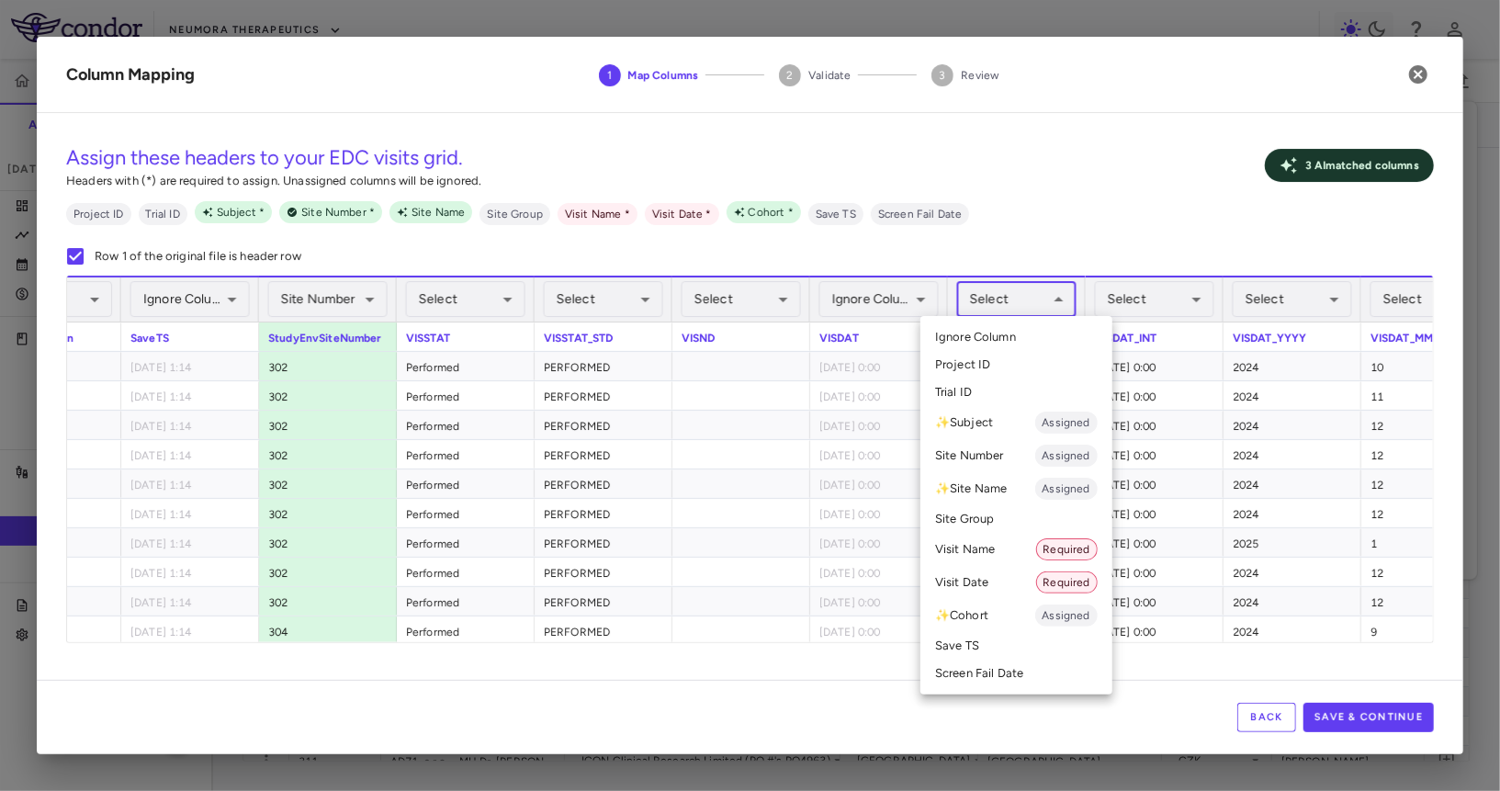
click at [1003, 548] on li "Visit Name Required" at bounding box center [1017, 549] width 192 height 33
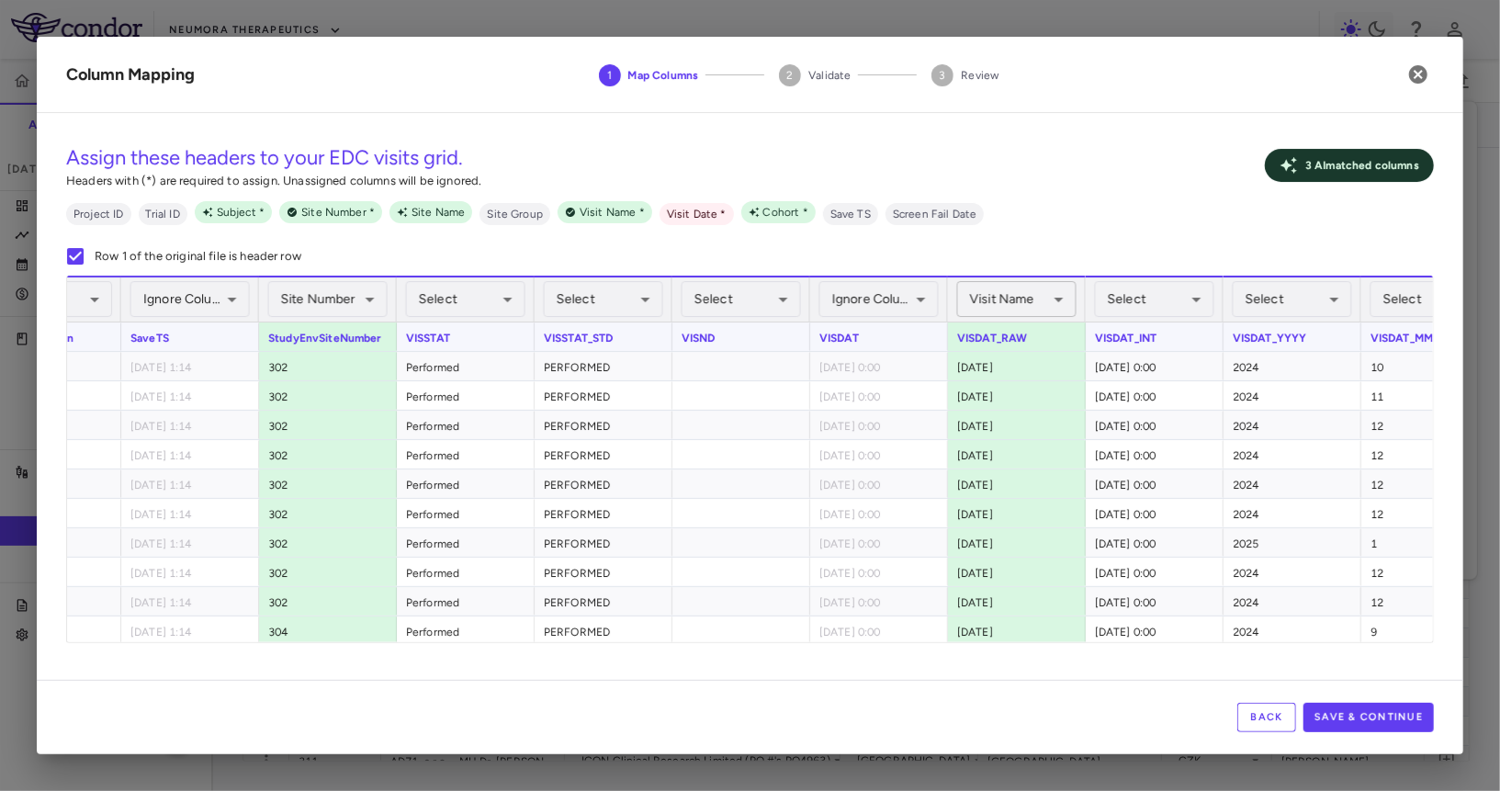
click at [1033, 298] on body "Skip to sidebar Skip to main content Neumora Therapeutics KOASTAL-3 (NMRA-33514…" at bounding box center [750, 395] width 1500 height 791
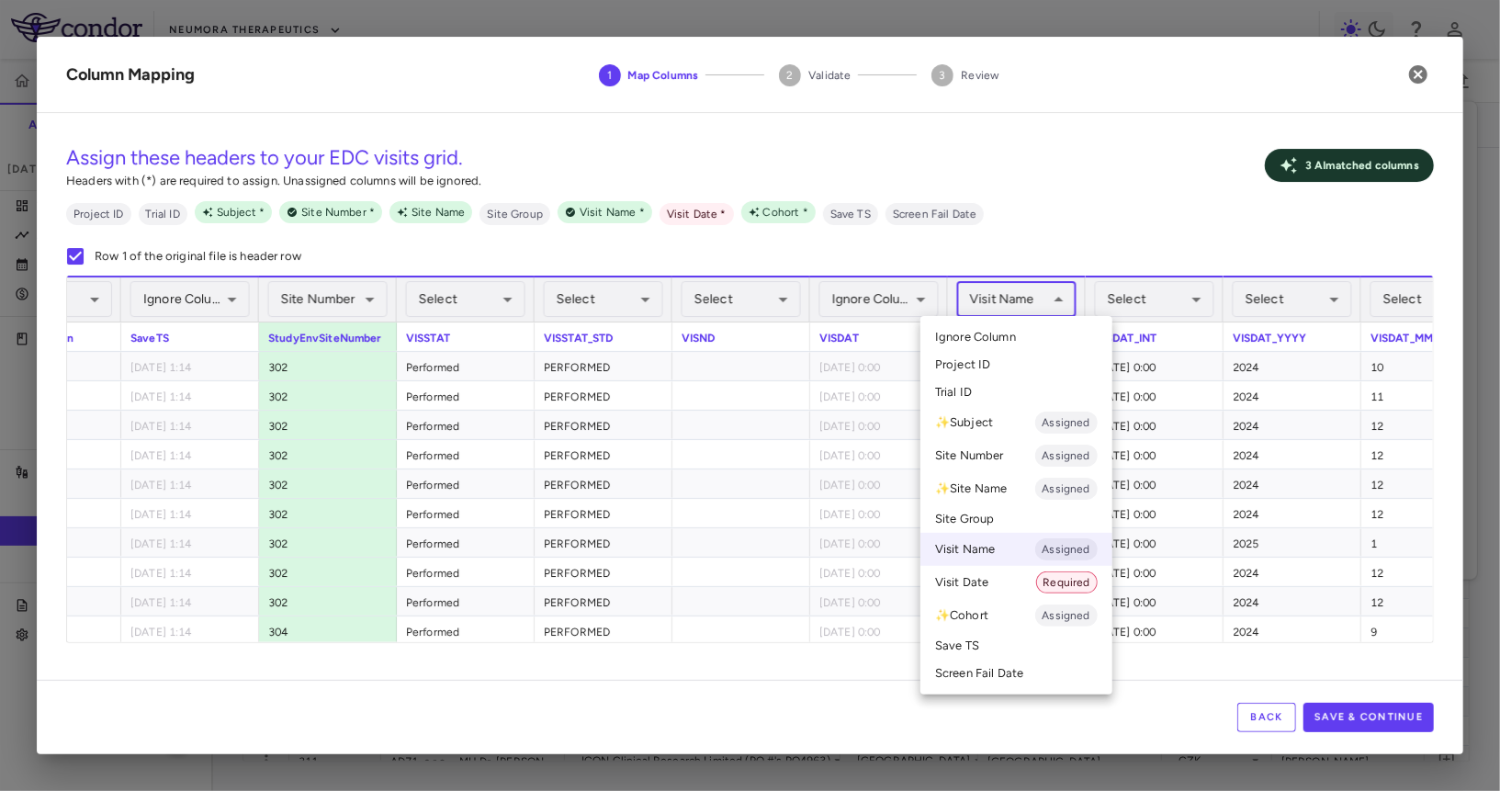
click at [986, 582] on li "Visit Date Required" at bounding box center [1017, 582] width 192 height 33
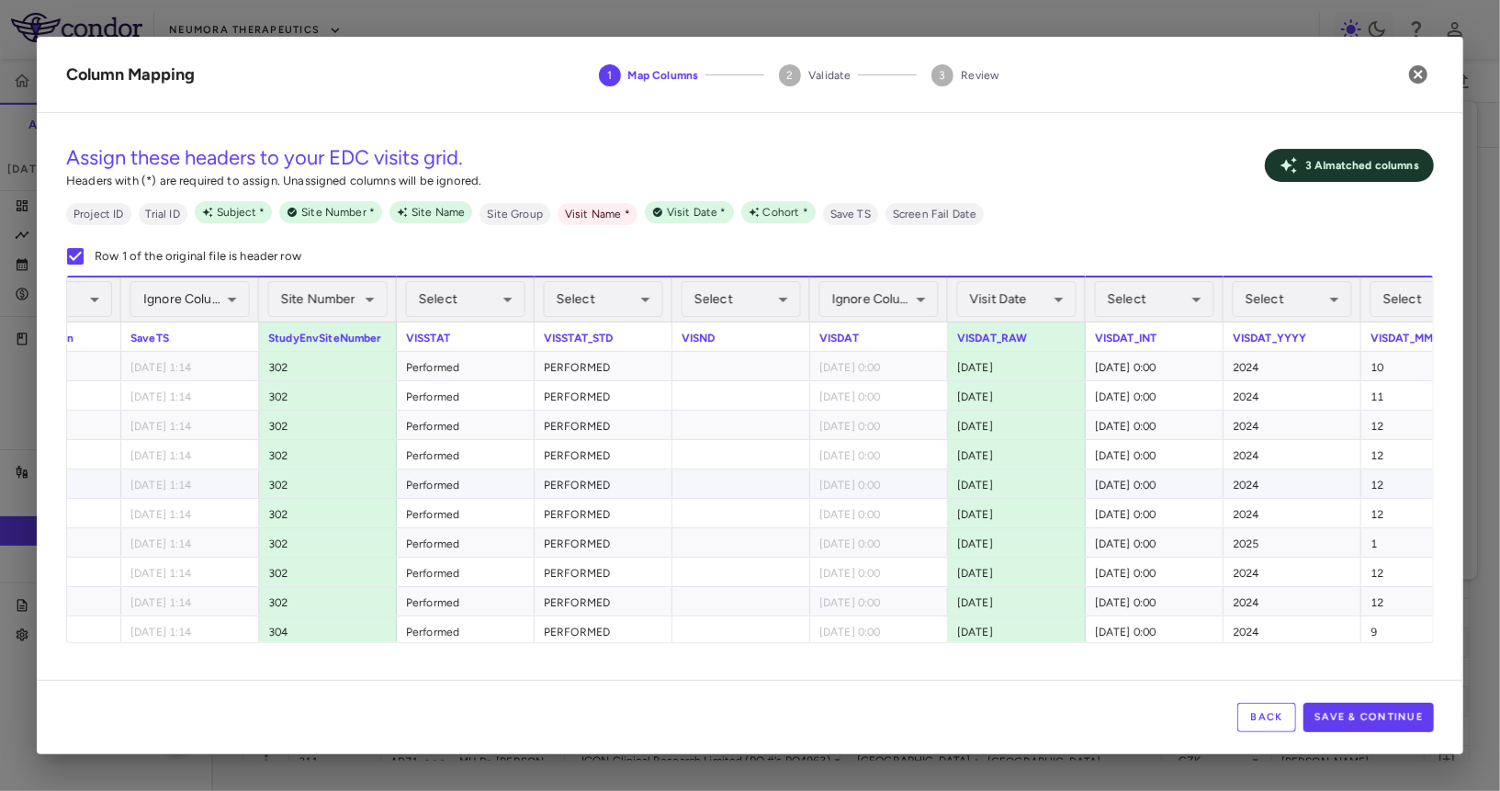
scroll to position [0, 3085]
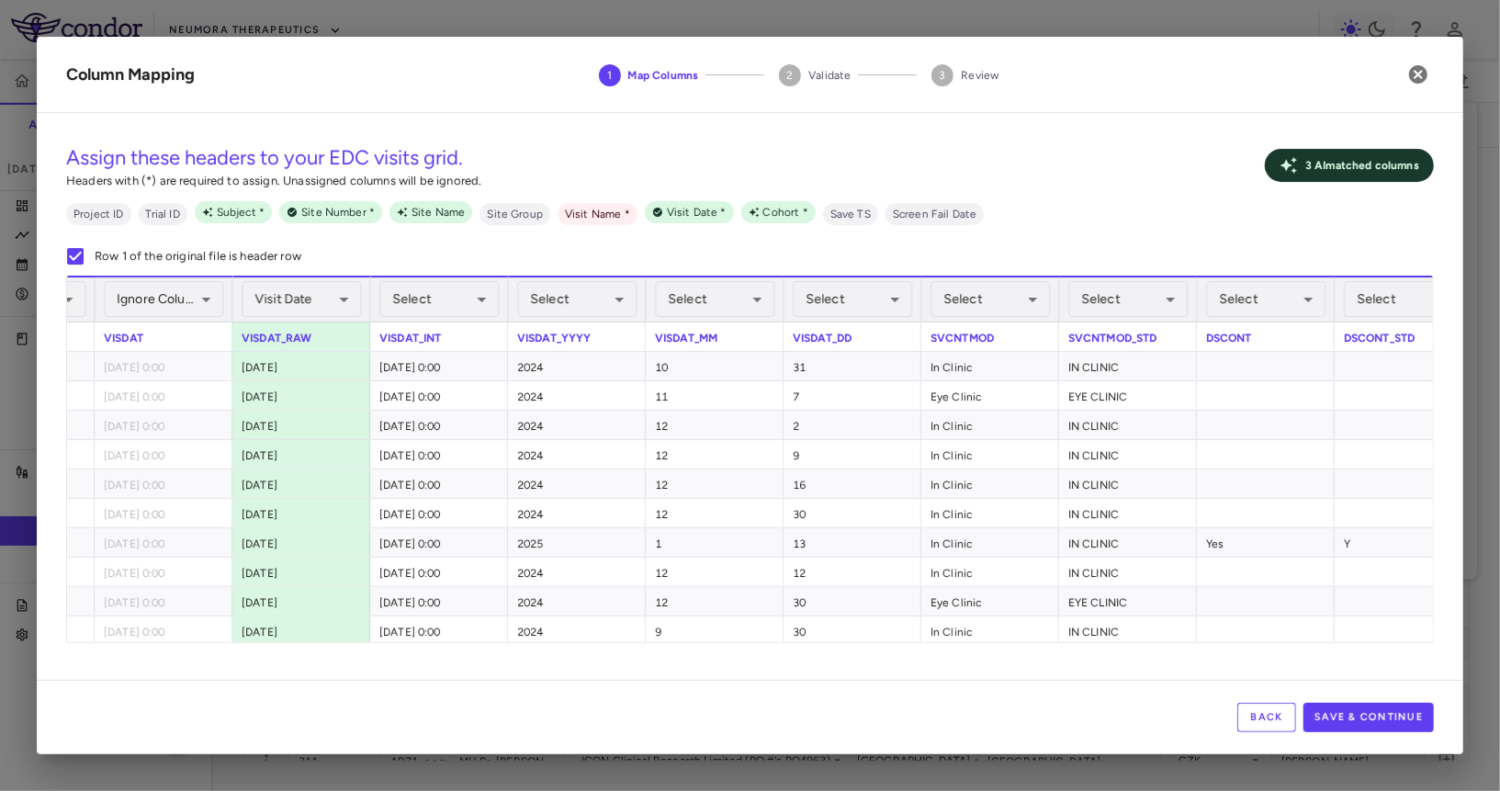
click at [1253, 709] on button "Back" at bounding box center [1266, 717] width 59 height 29
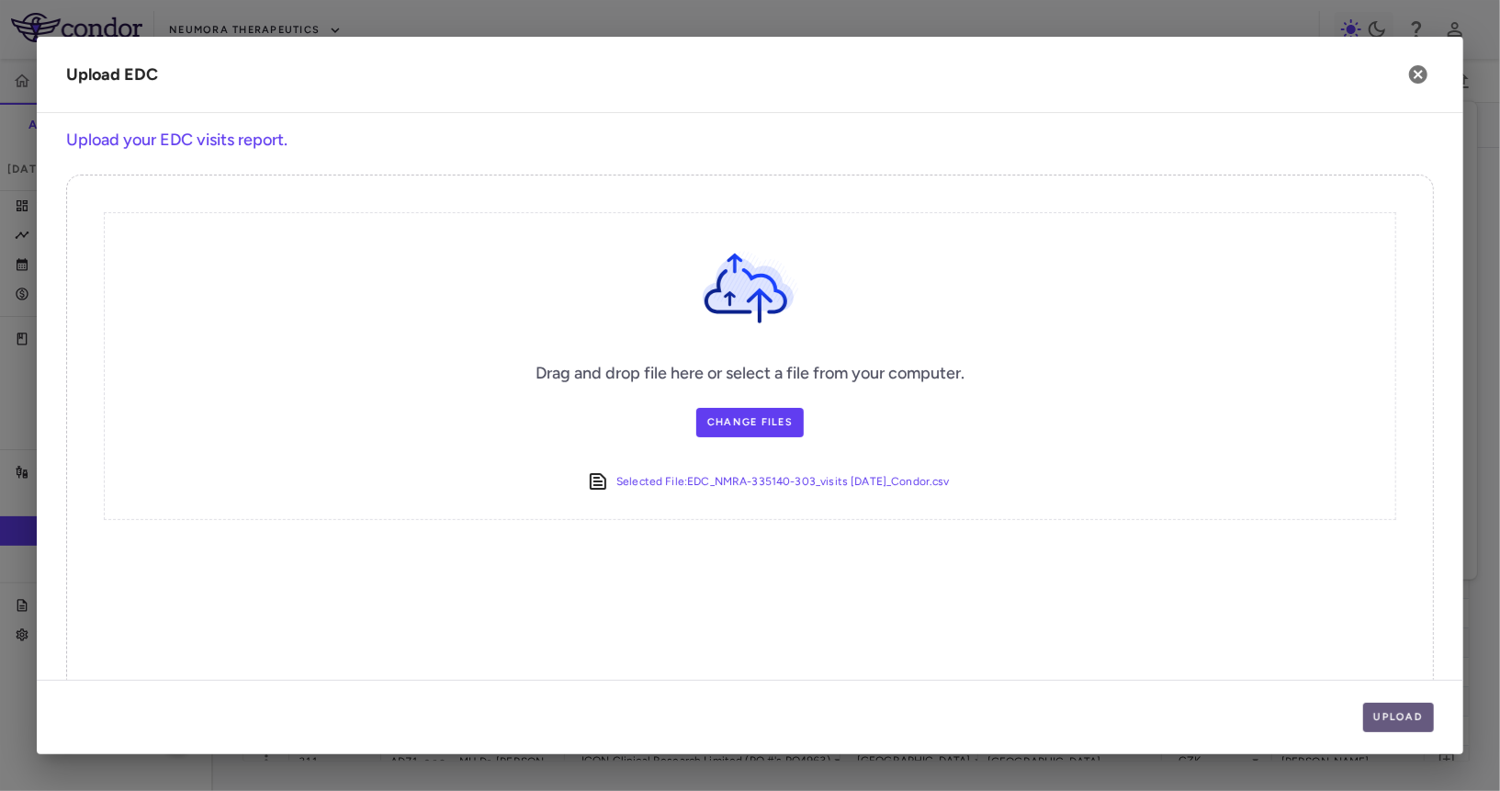
click at [1350, 711] on button "Upload" at bounding box center [1399, 717] width 72 height 29
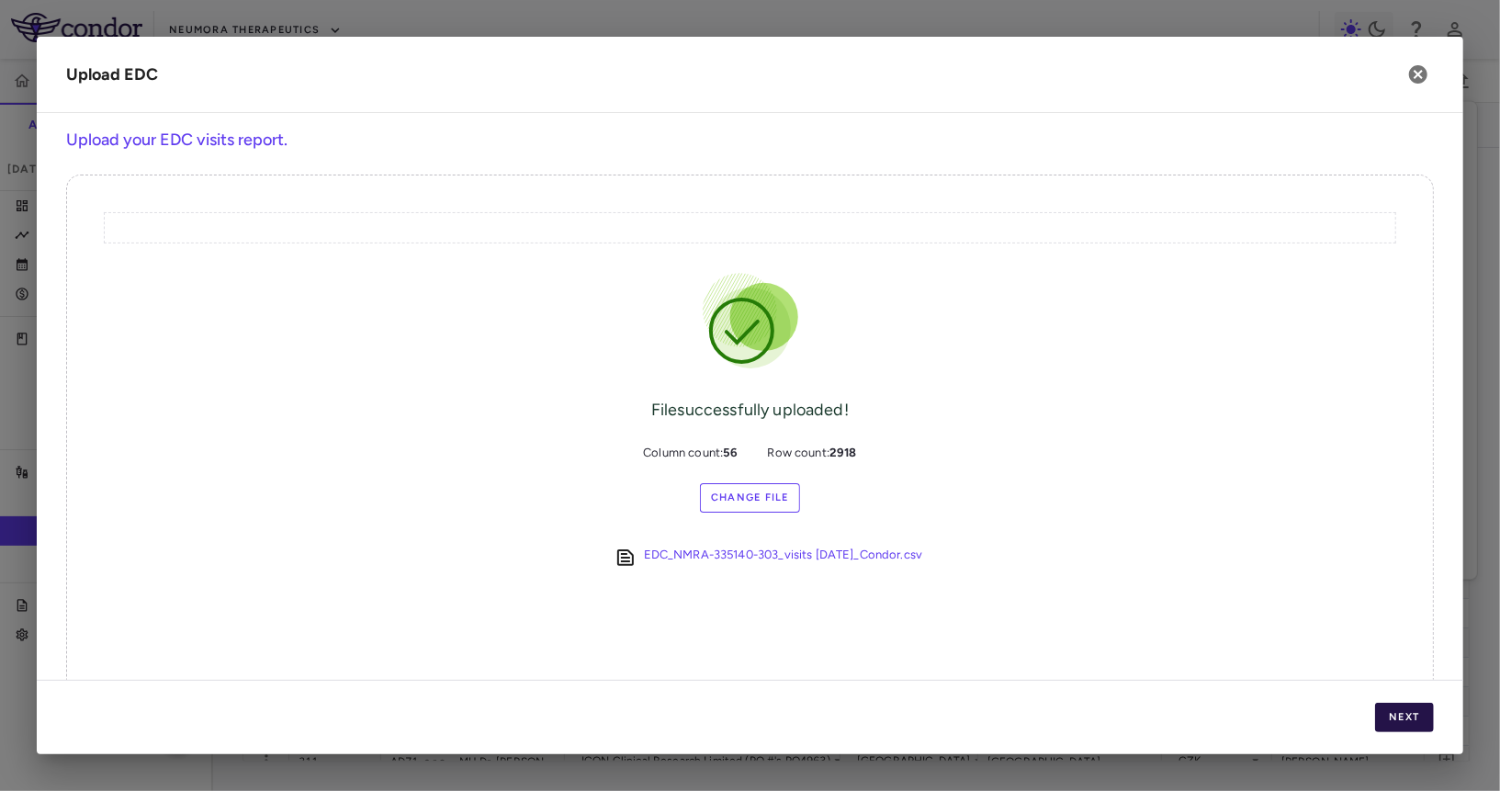
click at [1350, 711] on button "Next" at bounding box center [1404, 717] width 59 height 29
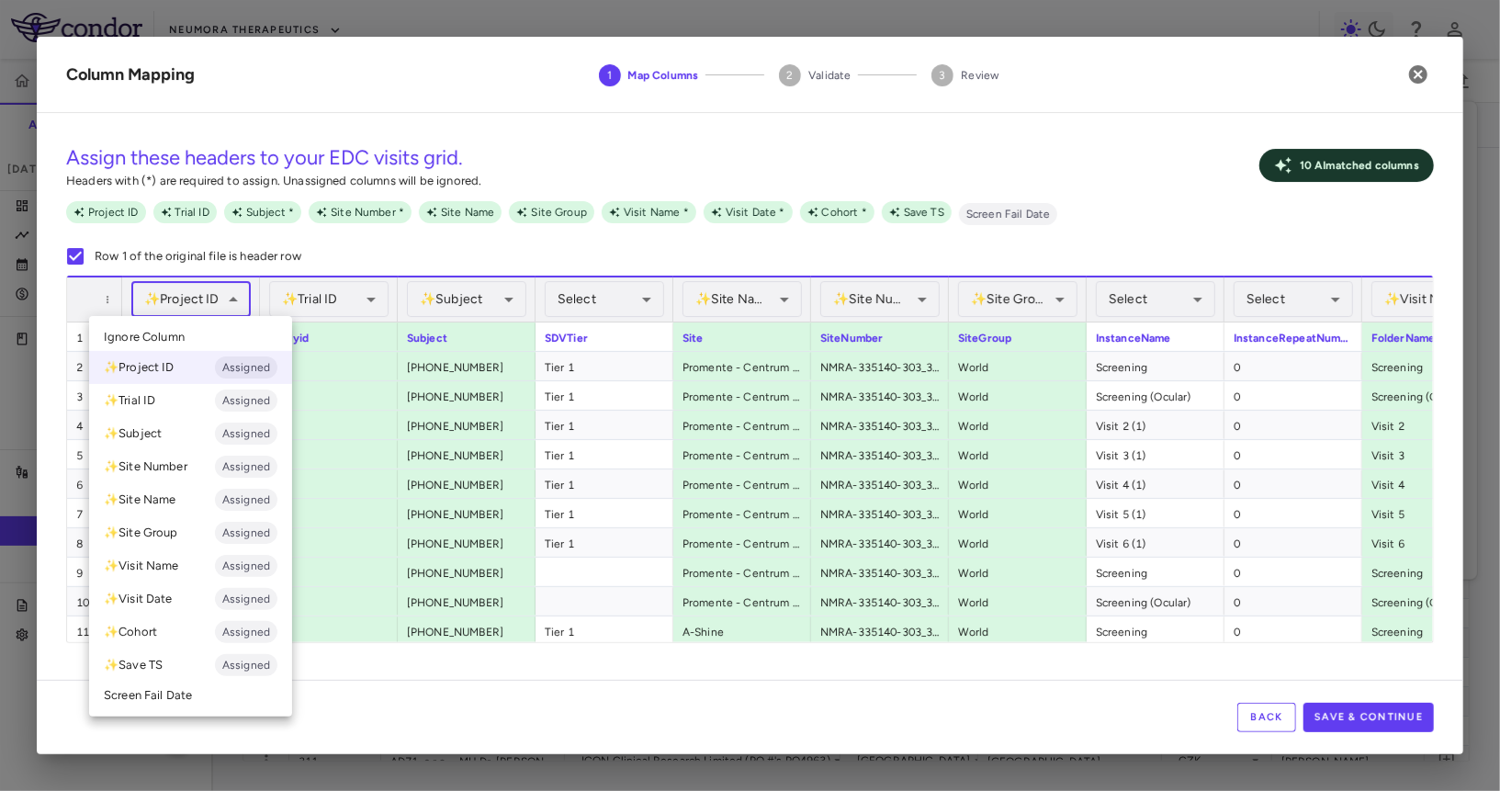
click at [221, 291] on body "Skip to sidebar Skip to main content Neumora Therapeutics KOASTAL-3 (NMRA-33514…" at bounding box center [750, 395] width 1500 height 791
click at [218, 324] on li "Ignore Column" at bounding box center [190, 337] width 203 height 28
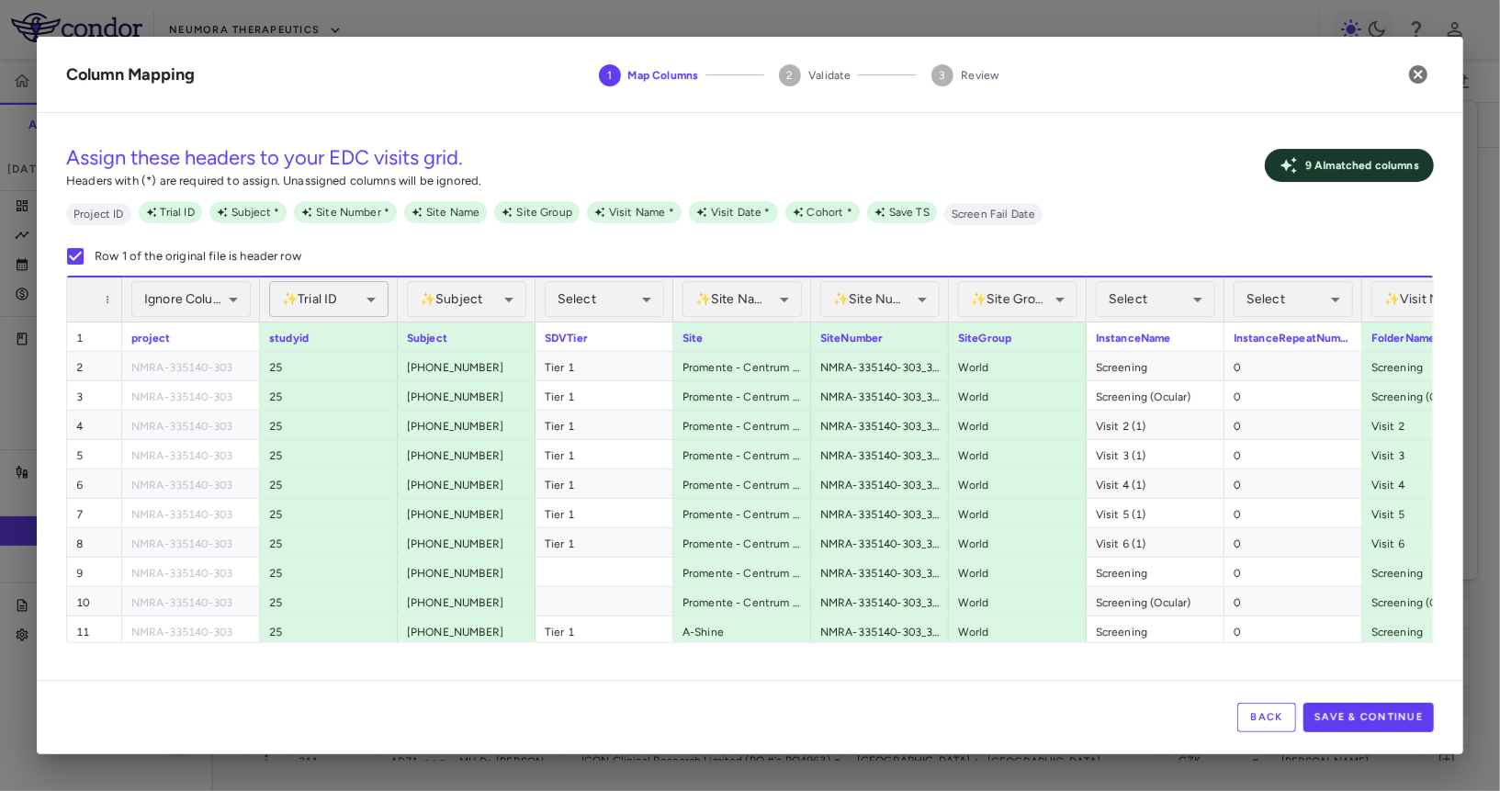
click at [357, 281] on body "Skip to sidebar Skip to main content Neumora Therapeutics KOASTAL-3 (NMRA-33514…" at bounding box center [750, 395] width 1500 height 791
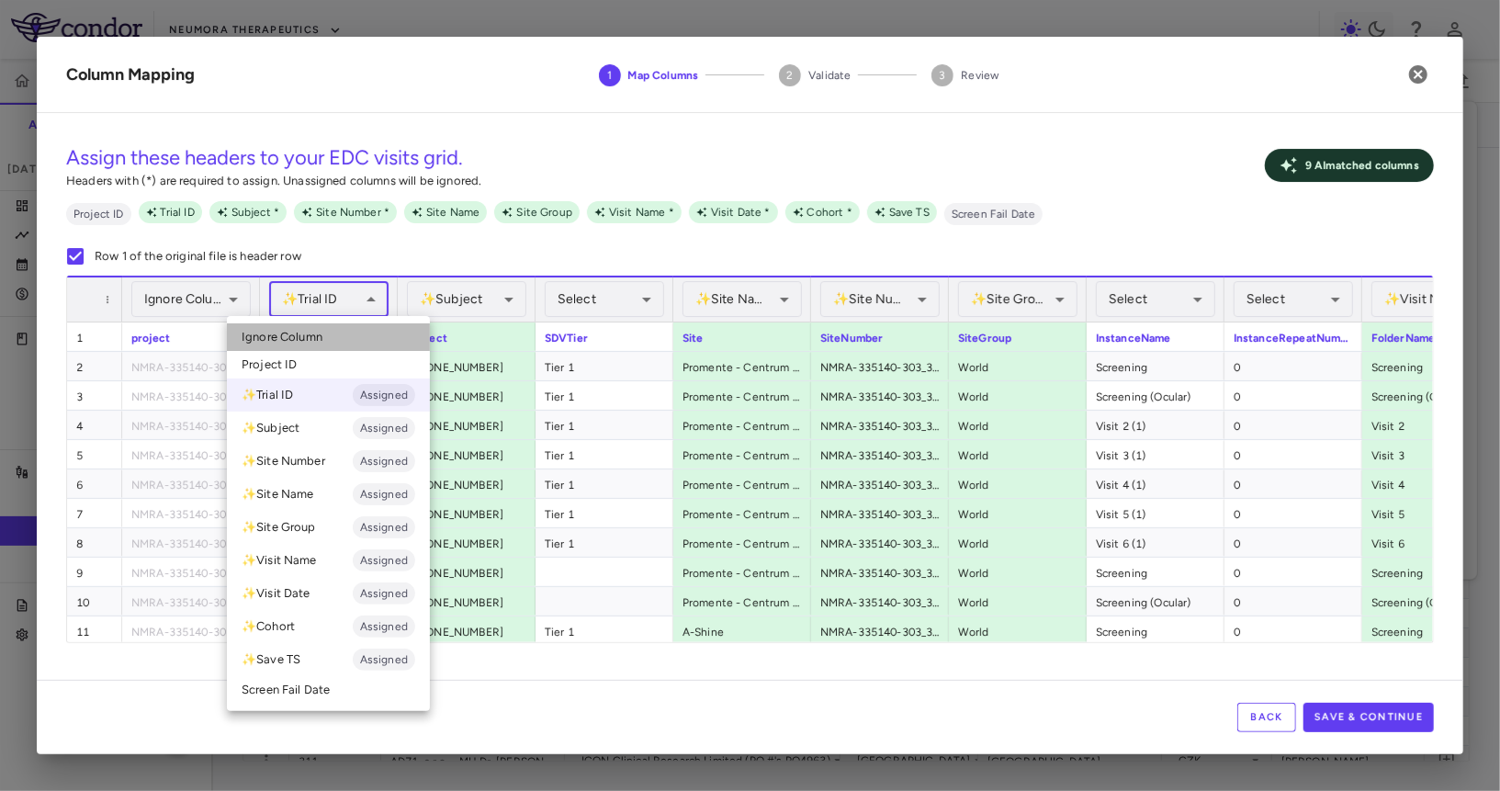
click at [344, 346] on li "Ignore Column" at bounding box center [328, 337] width 203 height 28
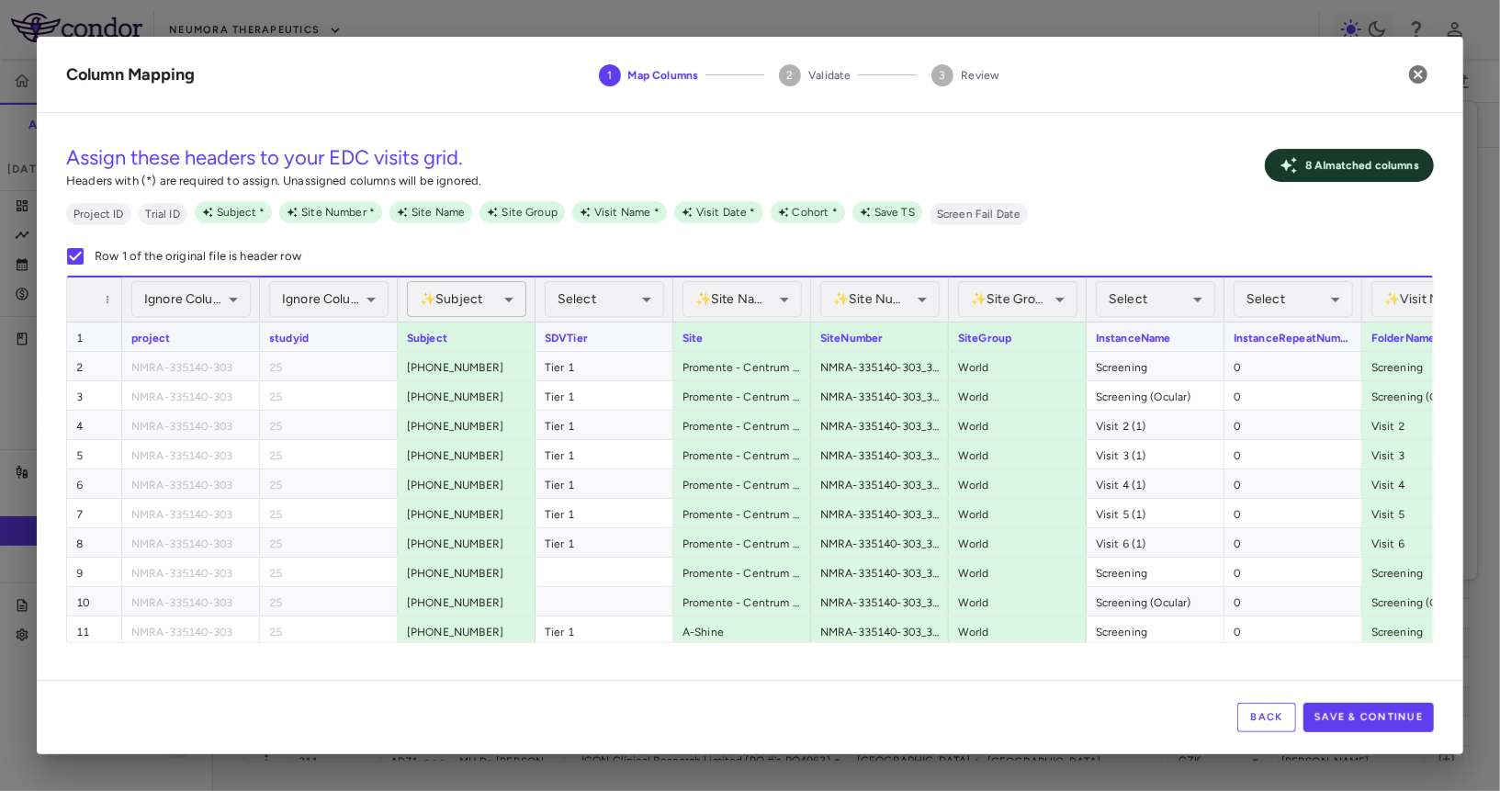
click at [466, 310] on body "Skip to sidebar Skip to main content Neumora Therapeutics KOASTAL-3 (NMRA-33514…" at bounding box center [750, 395] width 1500 height 791
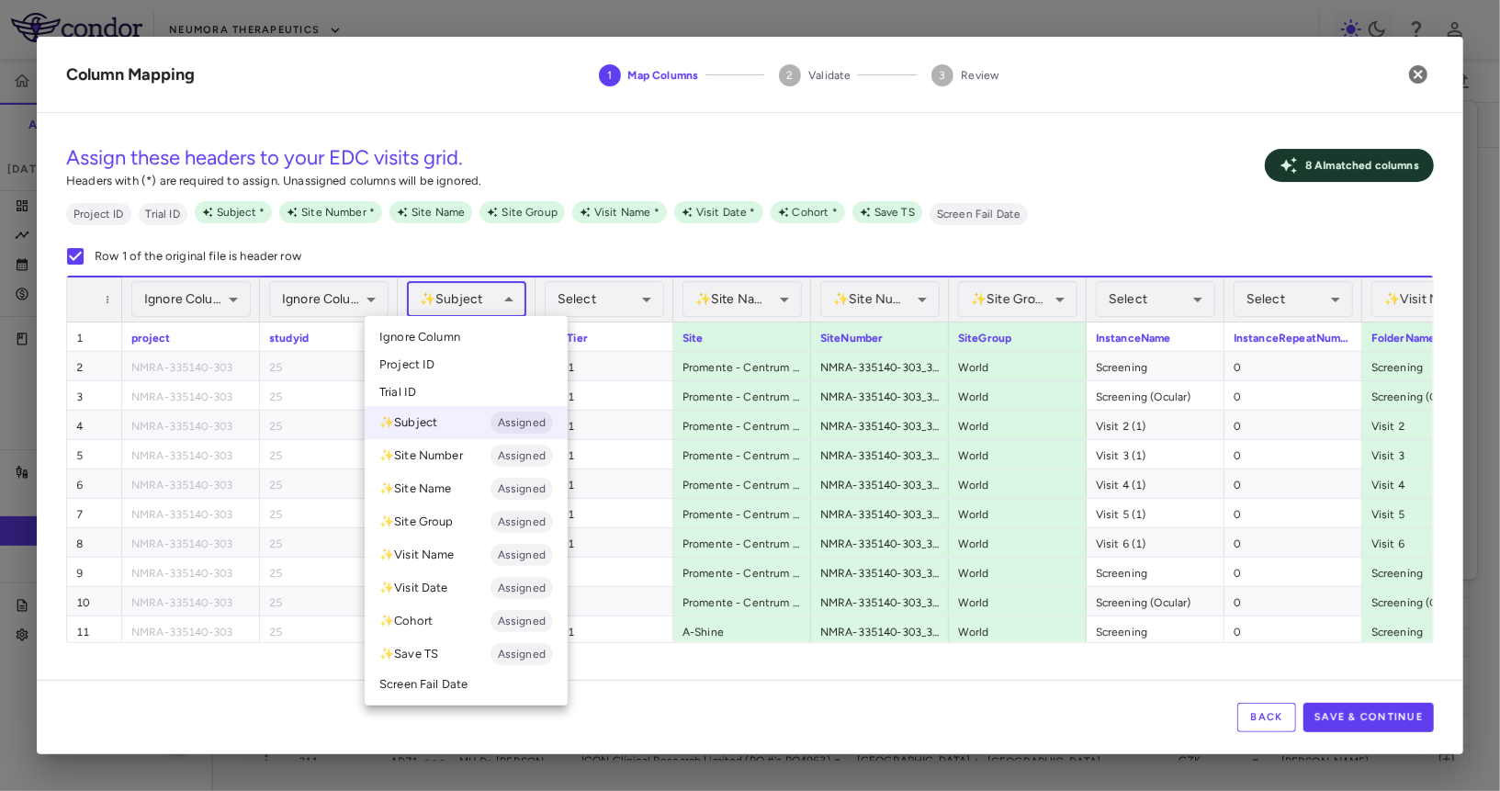
click at [466, 310] on div at bounding box center [750, 395] width 1500 height 791
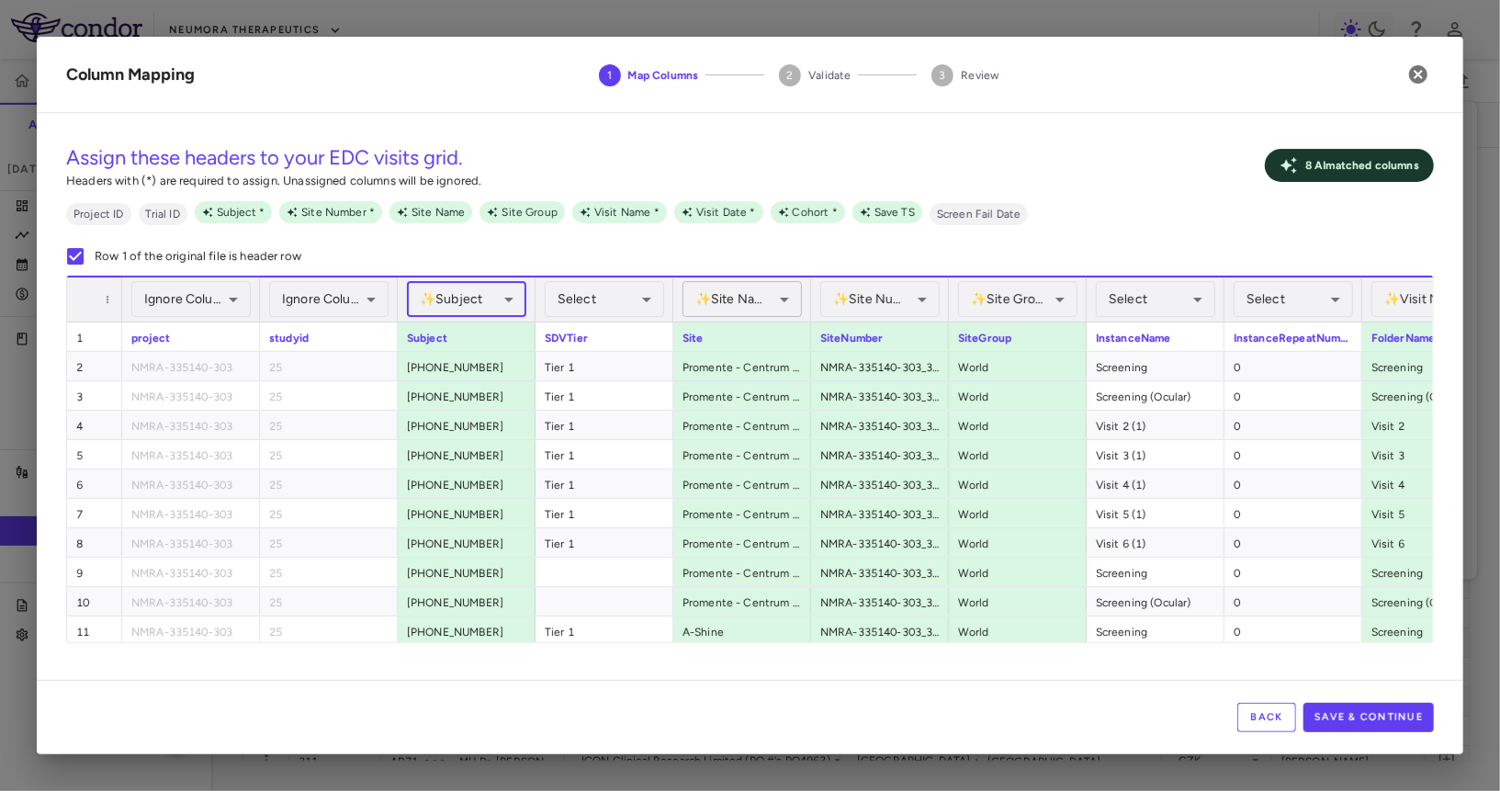
click at [796, 298] on body "Skip to sidebar Skip to main content Neumora Therapeutics KOASTAL-3 (NMRA-33514…" at bounding box center [750, 395] width 1500 height 791
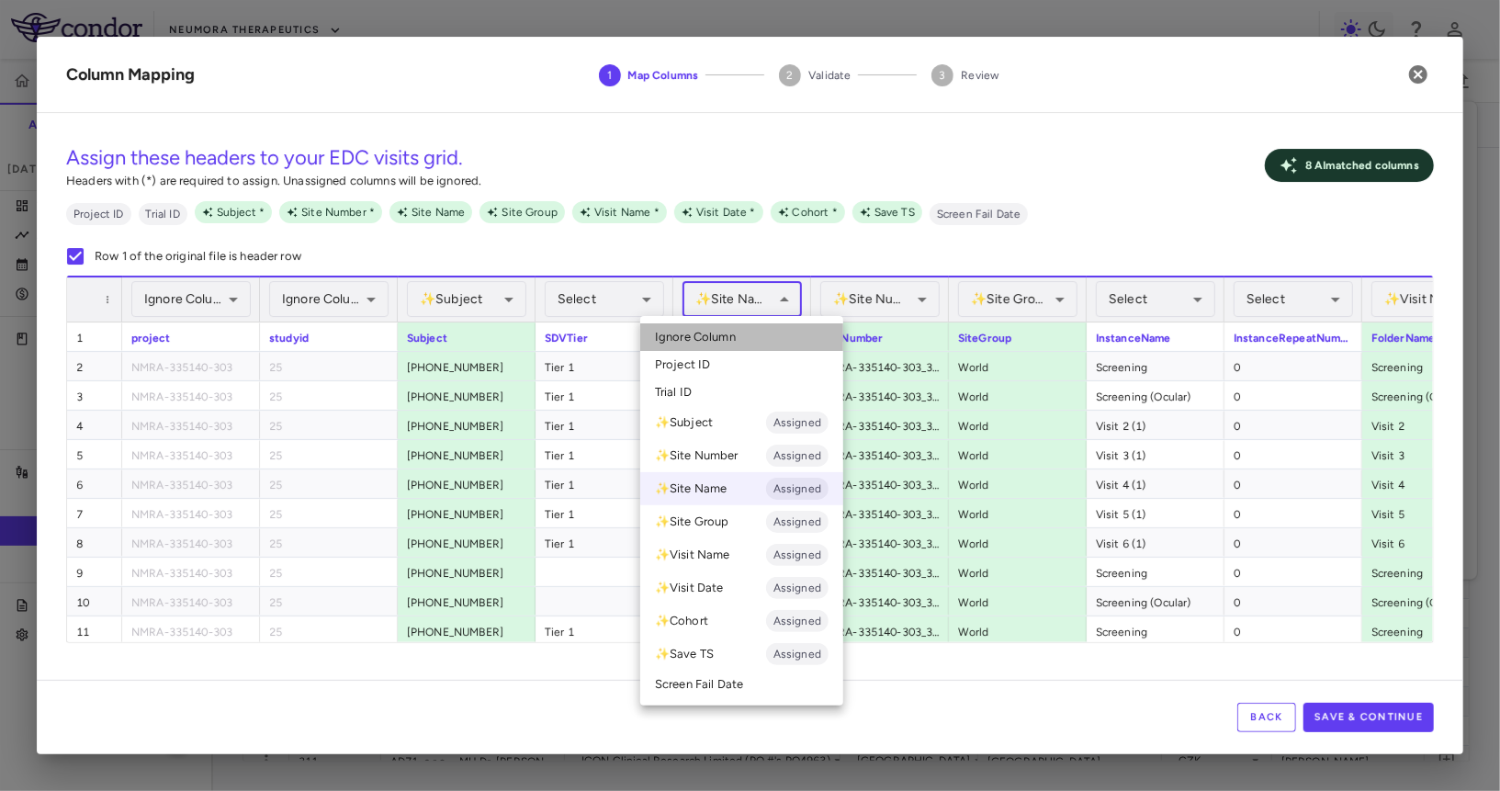
click at [708, 335] on span "Ignore Column" at bounding box center [695, 337] width 81 height 17
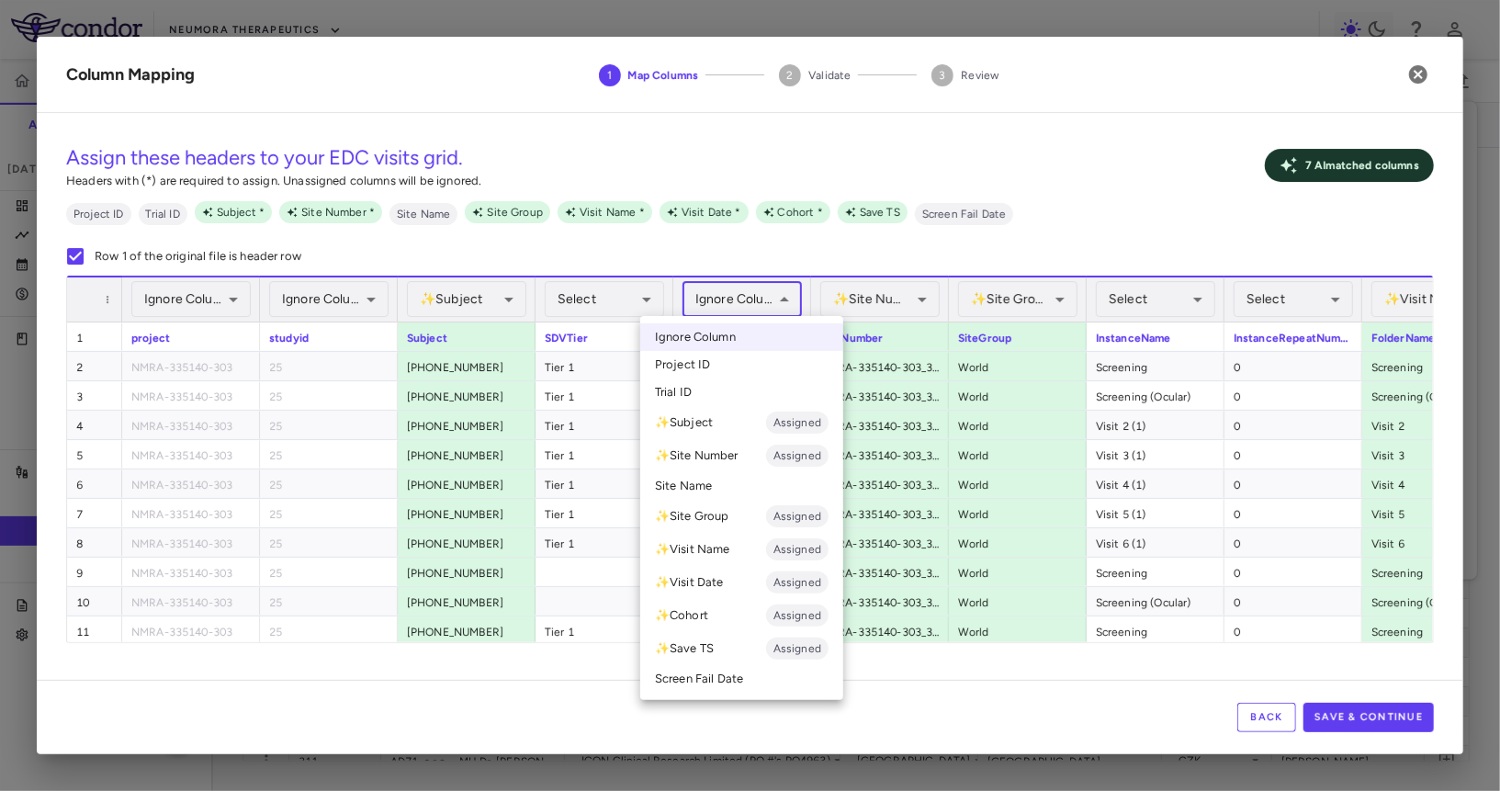
click at [726, 296] on body "Skip to sidebar Skip to main content Neumora Therapeutics KOASTAL-3 (NMRA-33514…" at bounding box center [750, 395] width 1500 height 791
click at [725, 542] on li "✨ Visit Name Assigned" at bounding box center [741, 549] width 203 height 33
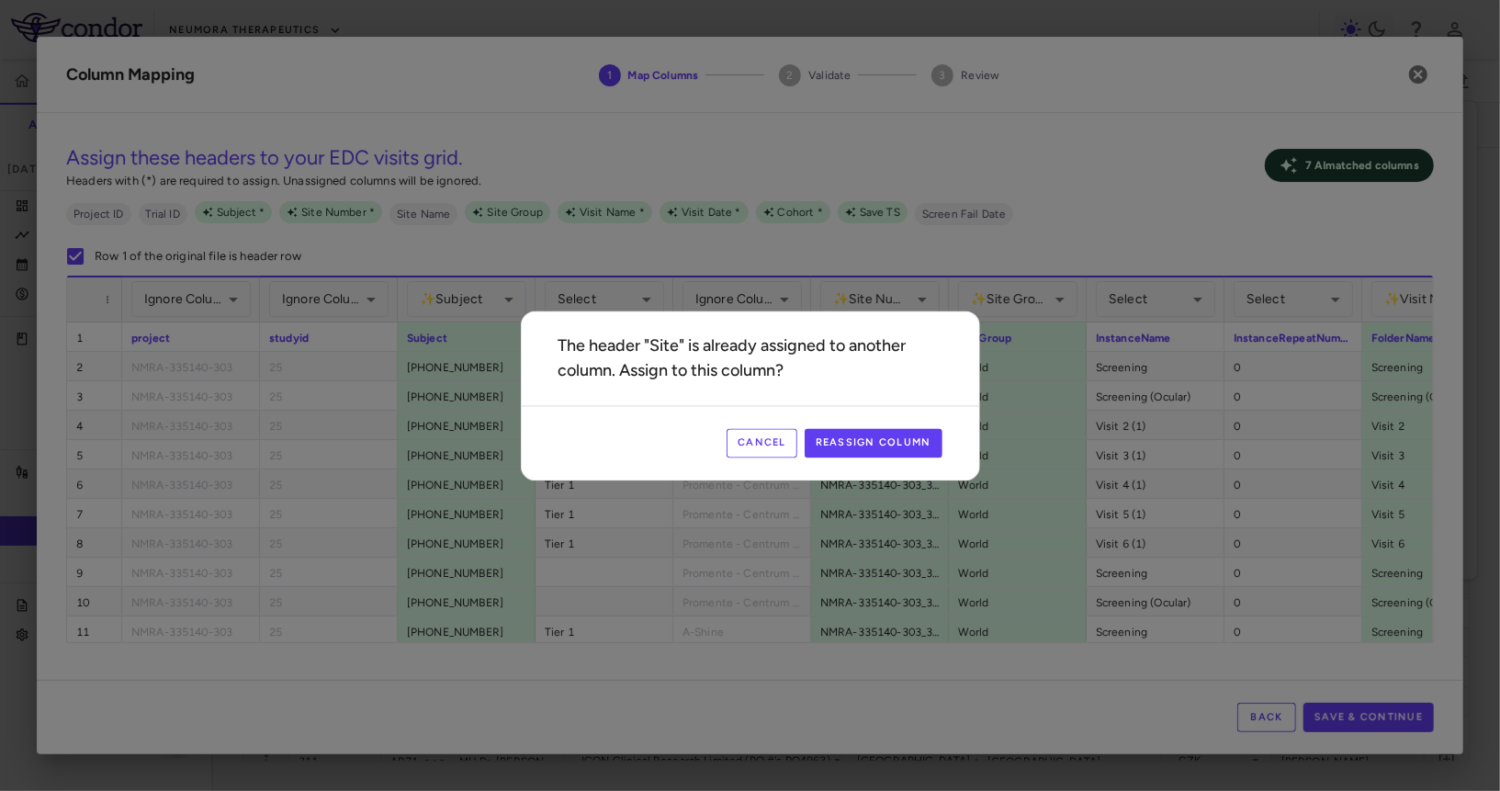
click at [758, 449] on button "Cancel" at bounding box center [762, 442] width 71 height 29
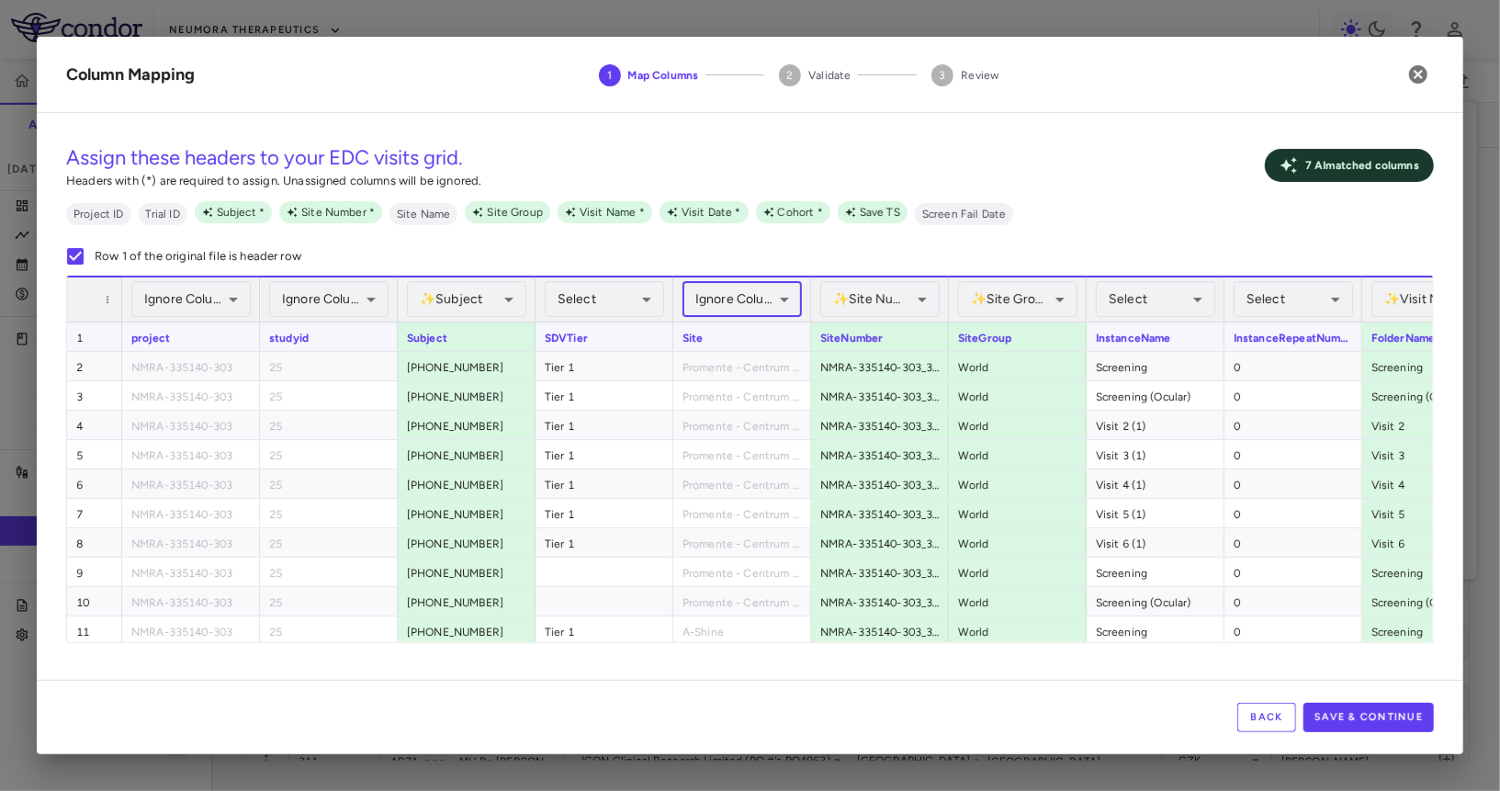
click at [753, 301] on body "Skip to sidebar Skip to main content Neumora Therapeutics KOASTAL-3 (NMRA-33514…" at bounding box center [750, 395] width 1500 height 791
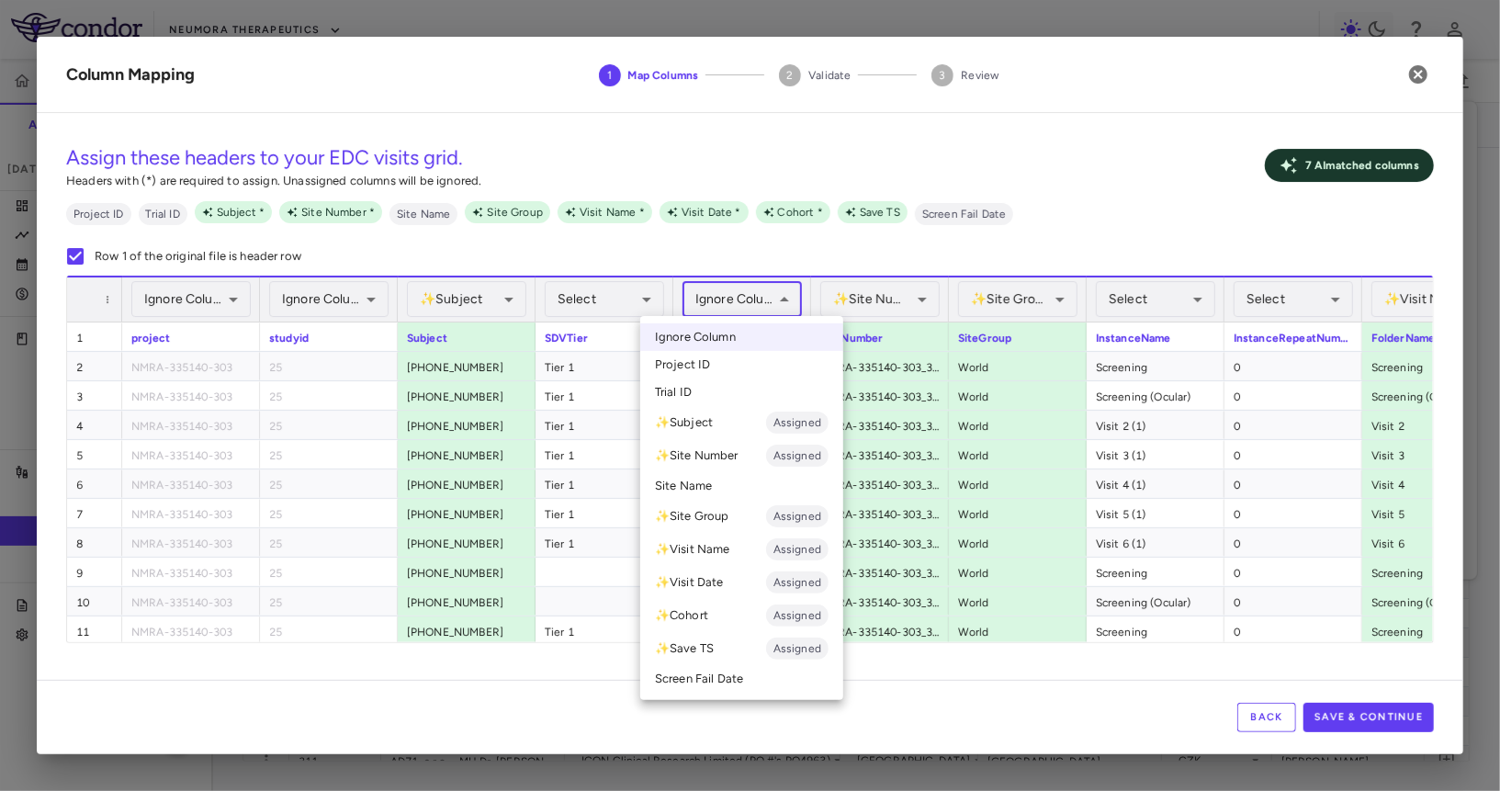
click at [734, 486] on li "Site Name" at bounding box center [741, 486] width 203 height 28
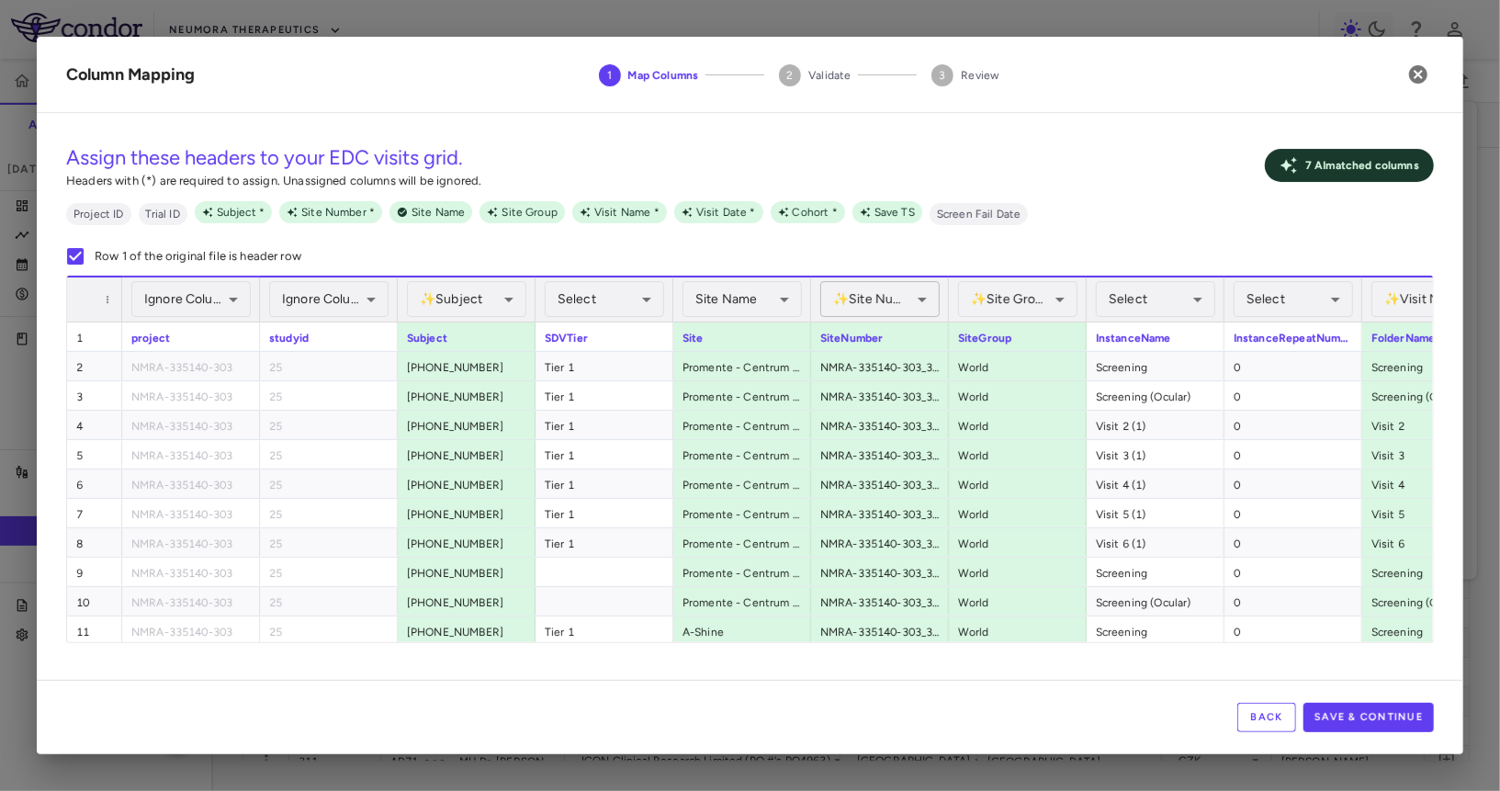
click at [880, 297] on body "Skip to sidebar Skip to main content Neumora Therapeutics KOASTAL-3 (NMRA-33514…" at bounding box center [750, 395] width 1500 height 791
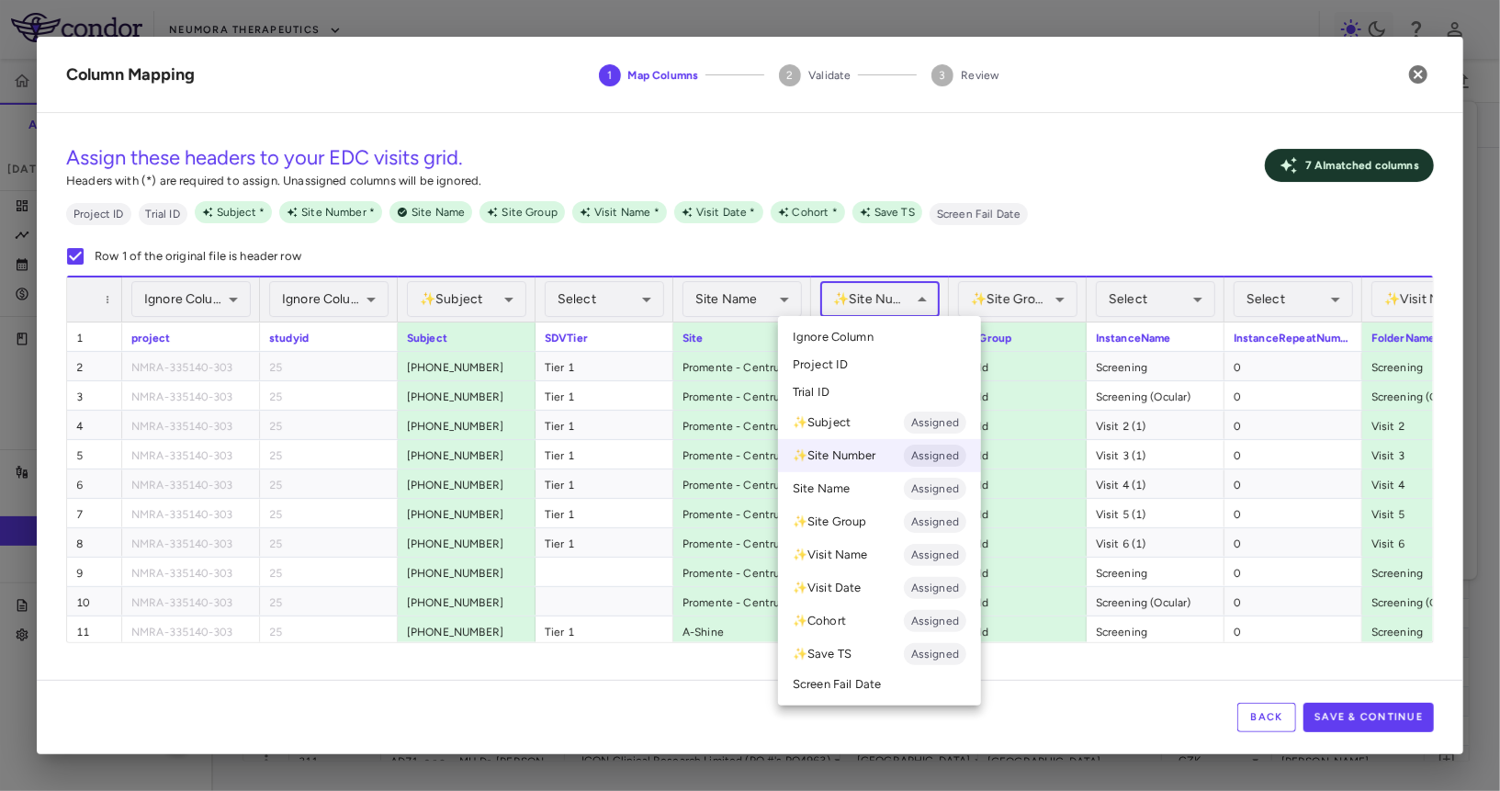
click at [861, 356] on li "Project ID" at bounding box center [879, 365] width 203 height 28
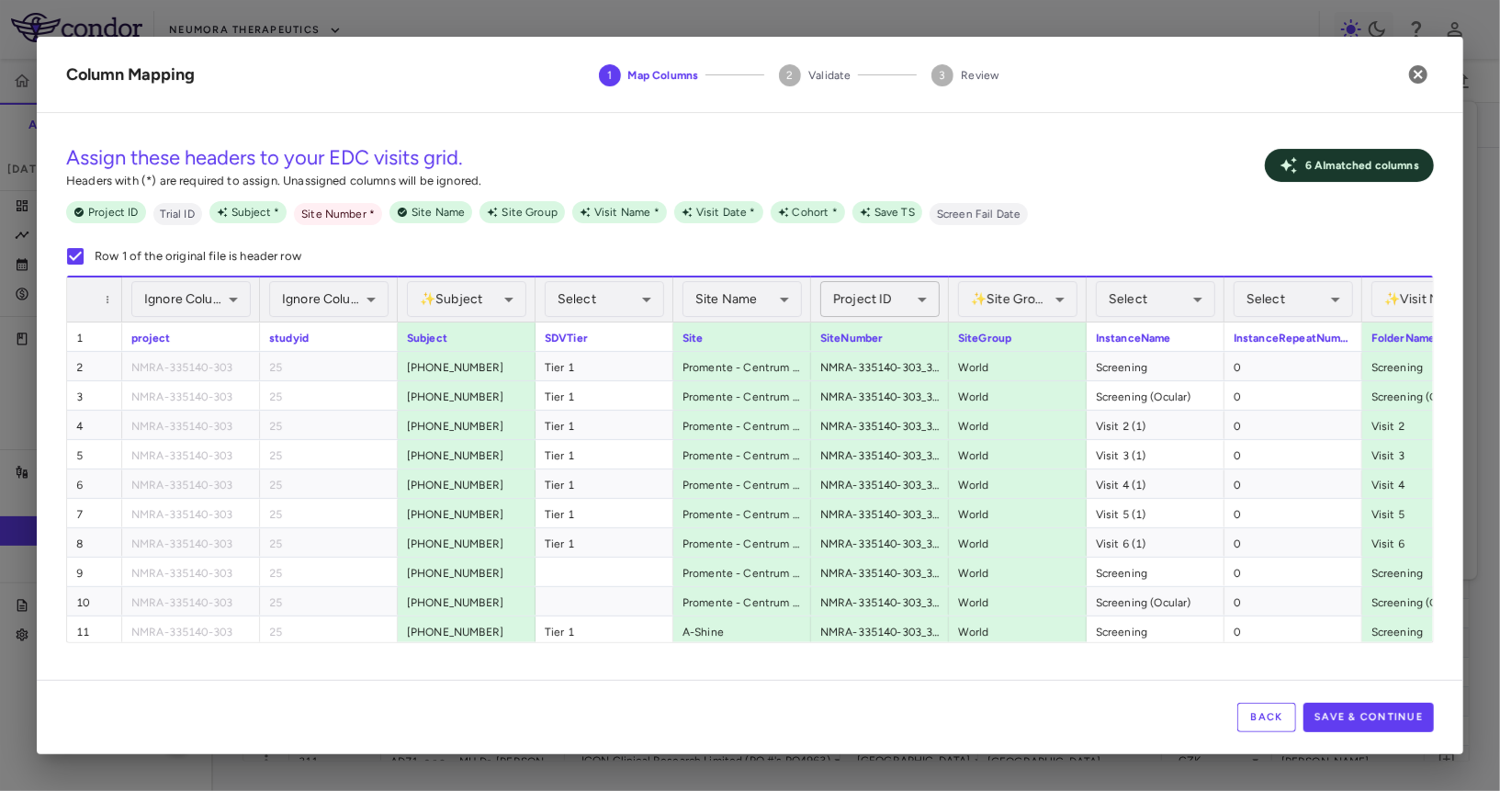
click at [892, 299] on body "Skip to sidebar Skip to main content Neumora Therapeutics KOASTAL-3 (NMRA-33514…" at bounding box center [750, 395] width 1500 height 791
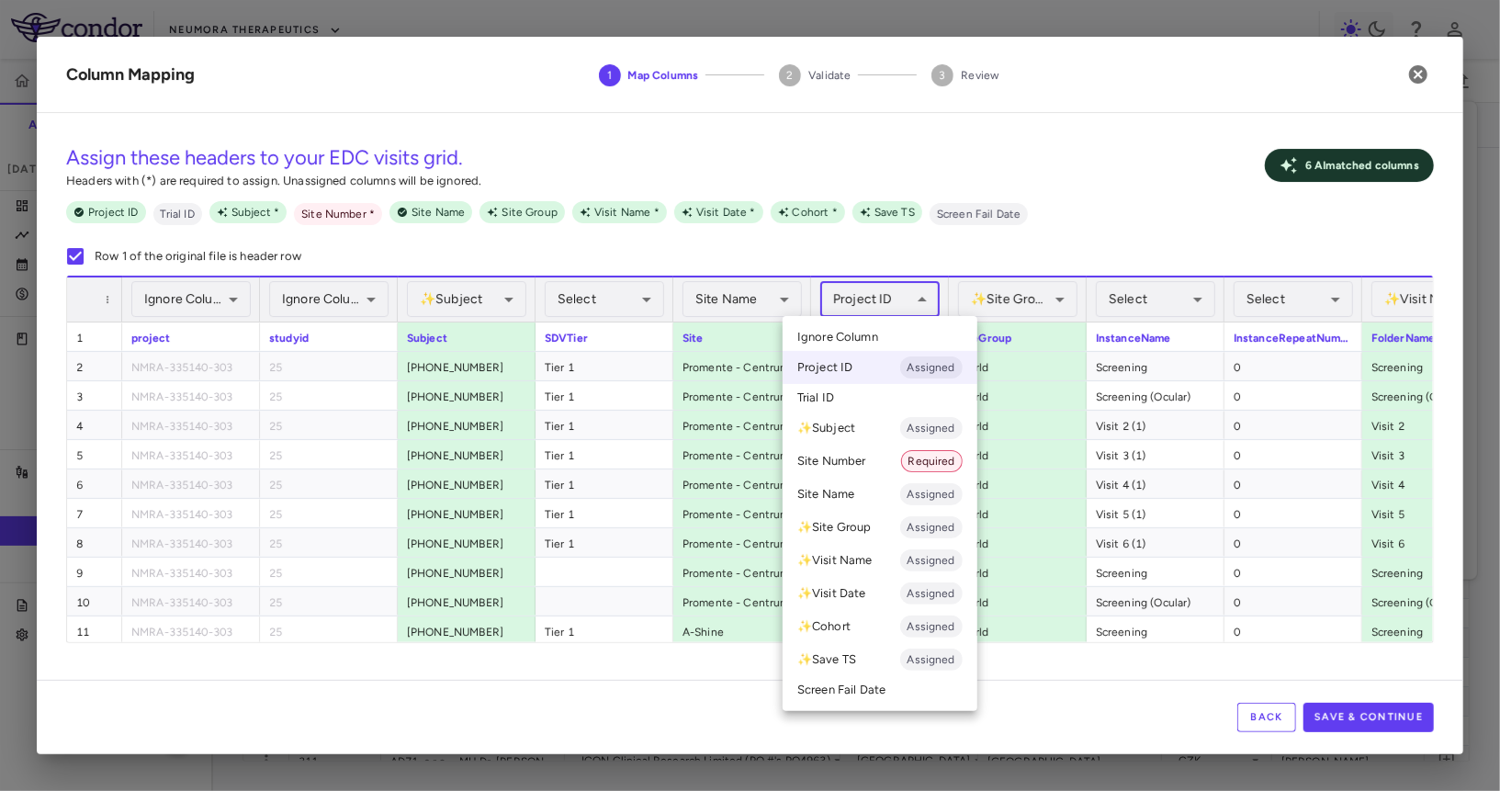
click at [882, 322] on ul "Select Ignore Column Project ID Assigned Trial ID ✨ Subject Assigned Site Numbe…" at bounding box center [880, 513] width 195 height 395
click at [881, 324] on li "Ignore Column" at bounding box center [880, 337] width 195 height 28
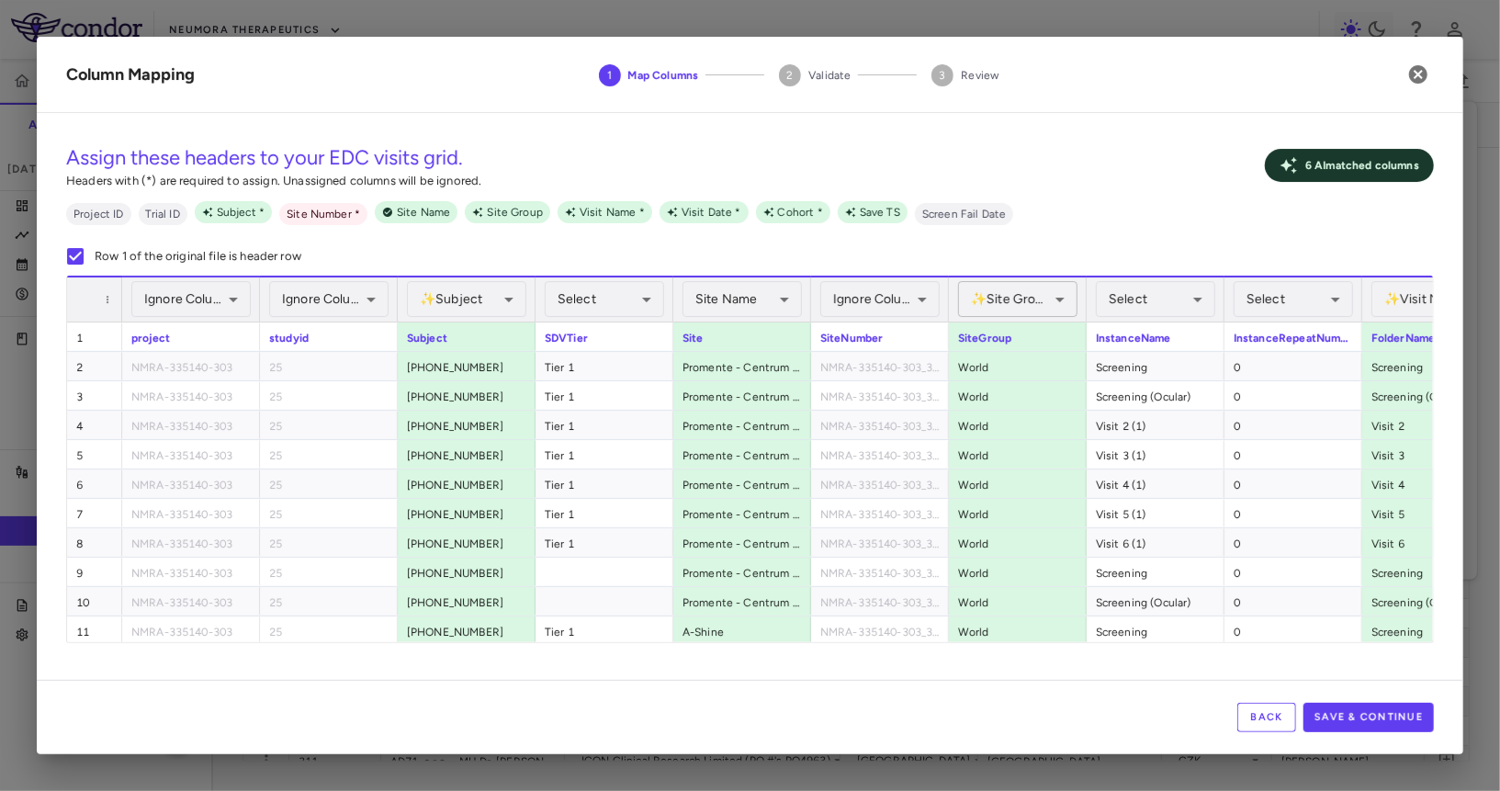
click at [981, 309] on body "Skip to sidebar Skip to main content Neumora Therapeutics KOASTAL-3 (NMRA-33514…" at bounding box center [750, 395] width 1500 height 791
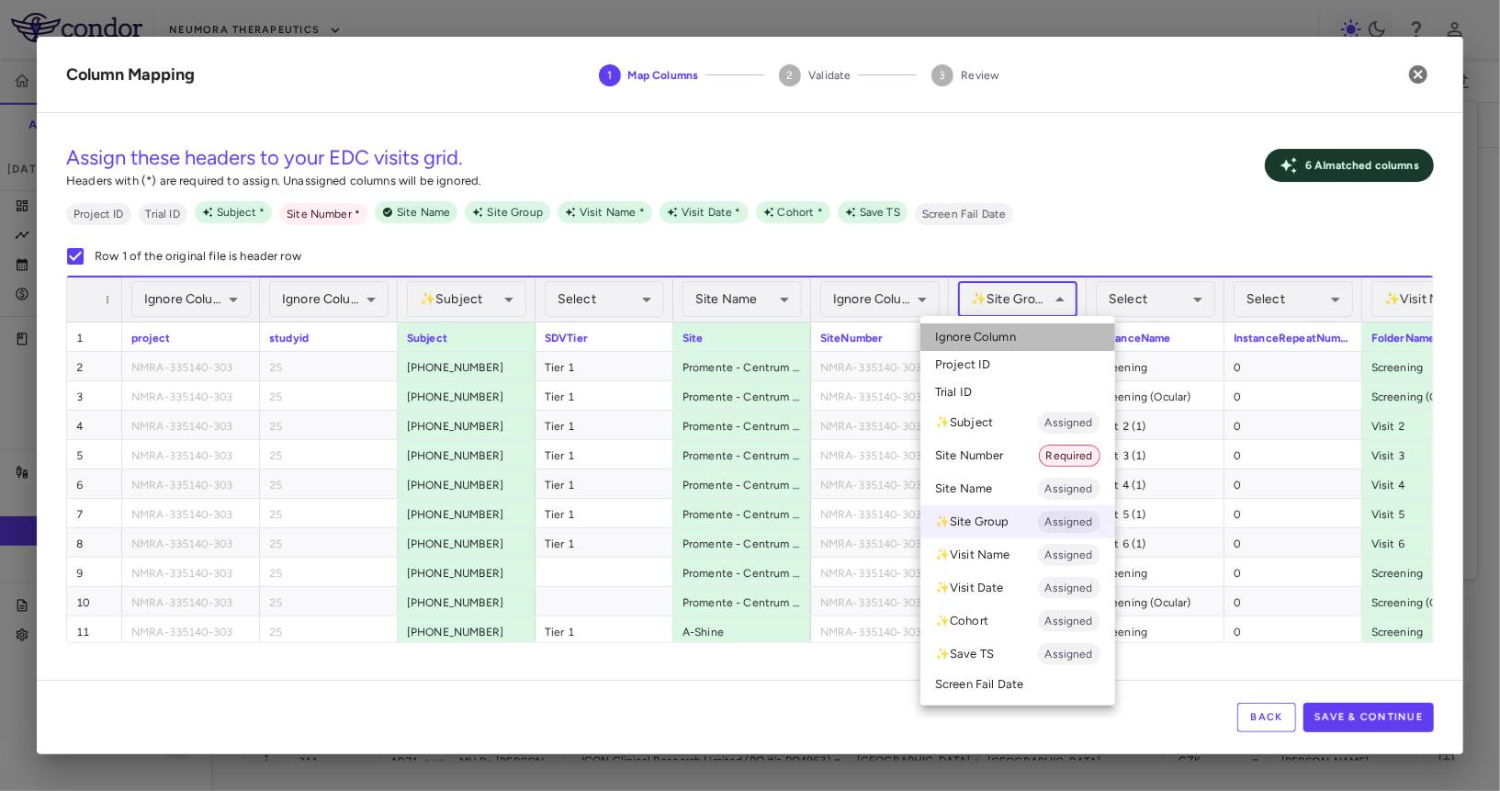
click at [978, 333] on span "Ignore Column" at bounding box center [975, 337] width 81 height 17
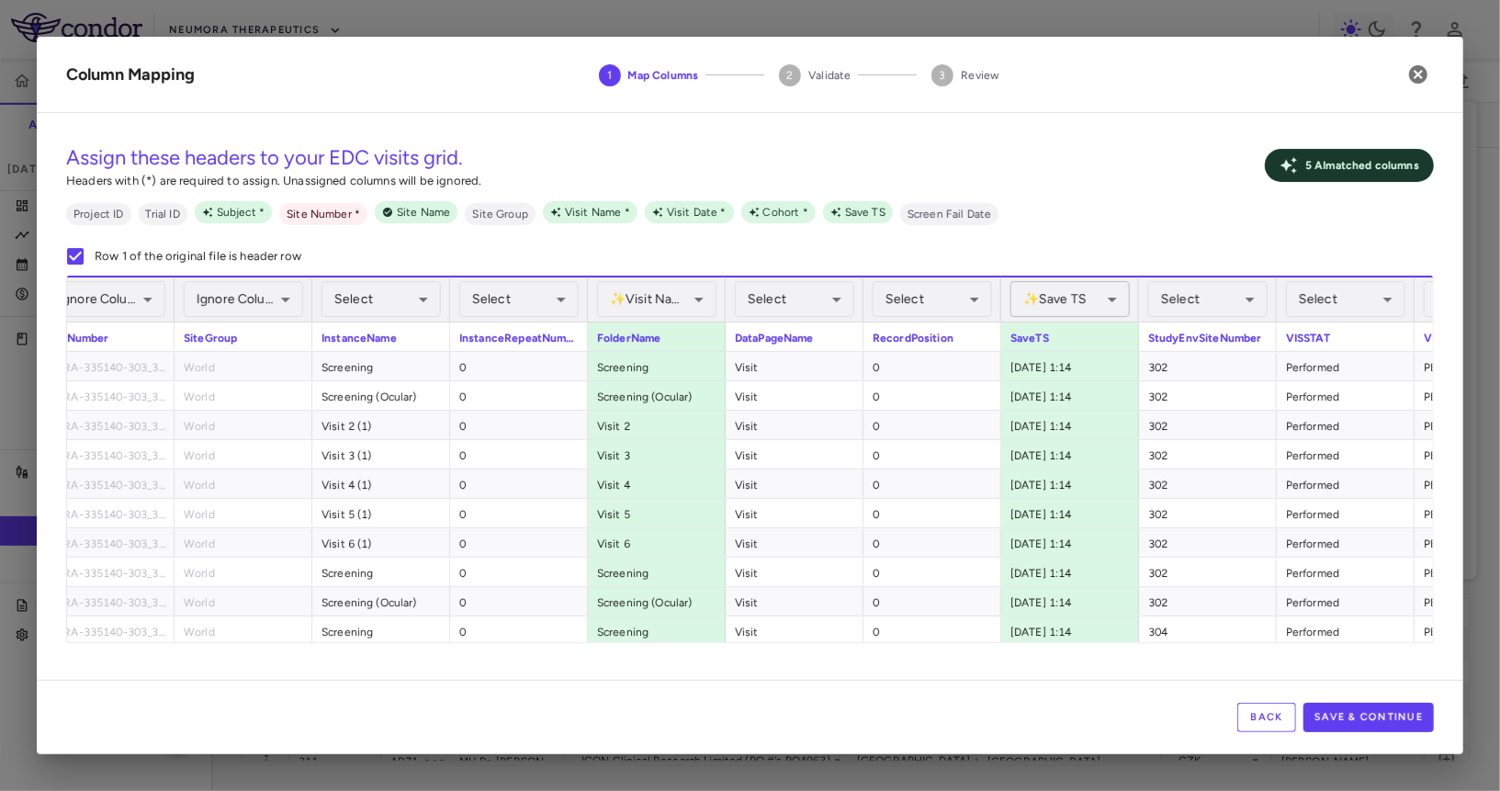
click at [1073, 303] on body "Skip to sidebar Skip to main content Neumora Therapeutics KOASTAL-3 (NMRA-33514…" at bounding box center [750, 395] width 1500 height 791
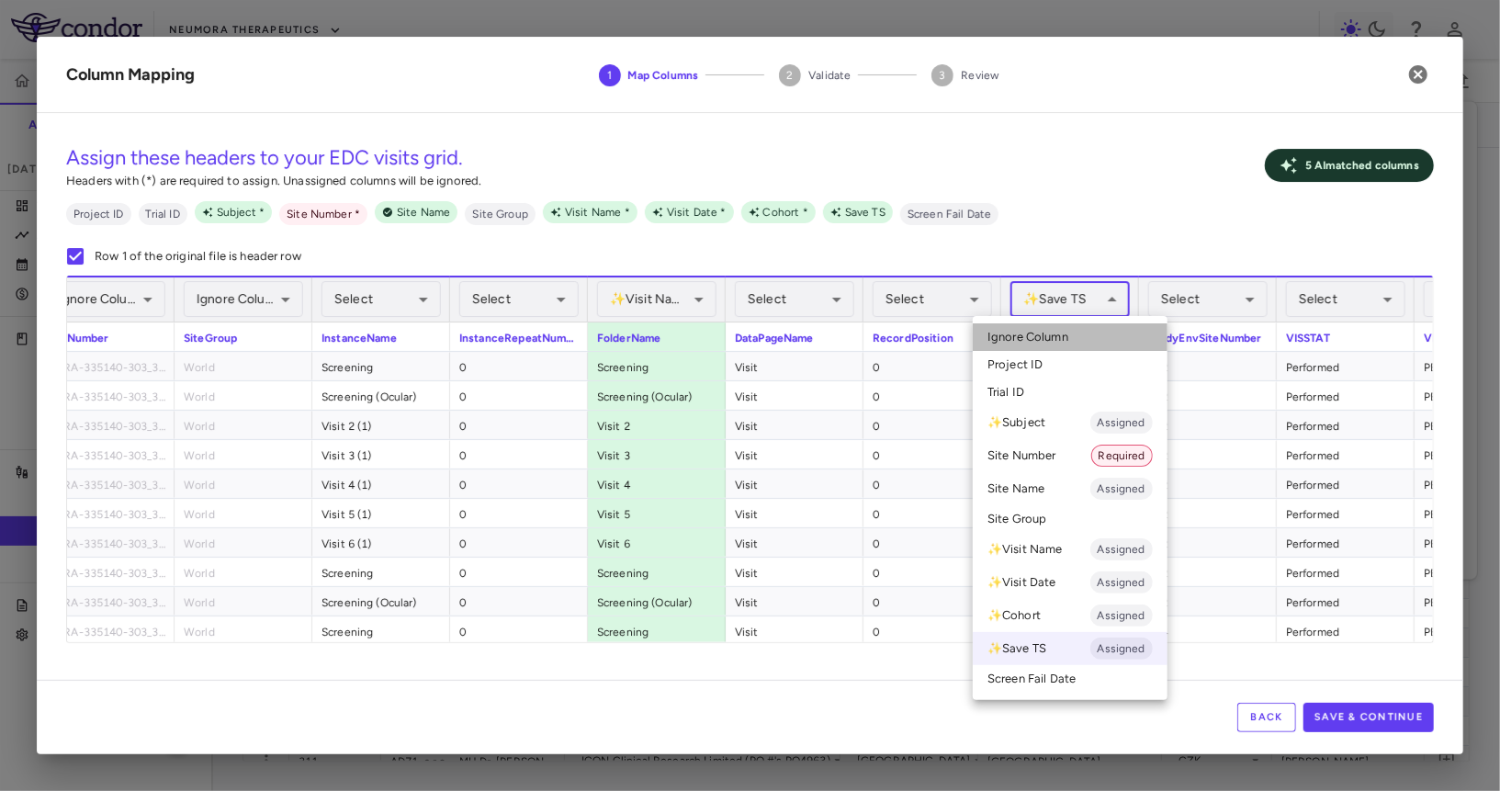
click at [1063, 327] on li "Ignore Column" at bounding box center [1070, 337] width 195 height 28
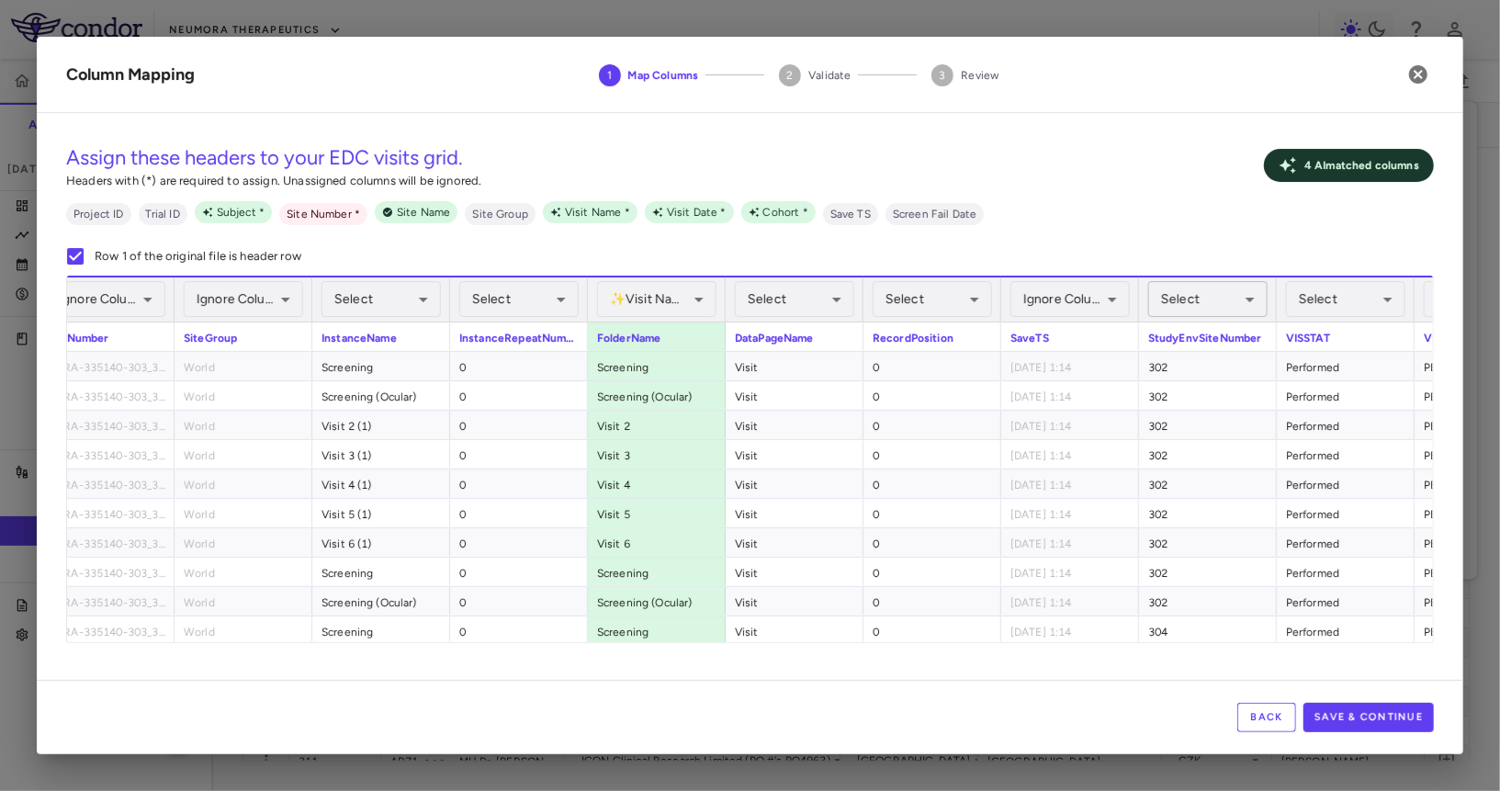
click at [1203, 292] on body "Skip to sidebar Skip to main content Neumora Therapeutics KOASTAL-3 (NMRA-33514…" at bounding box center [750, 395] width 1500 height 791
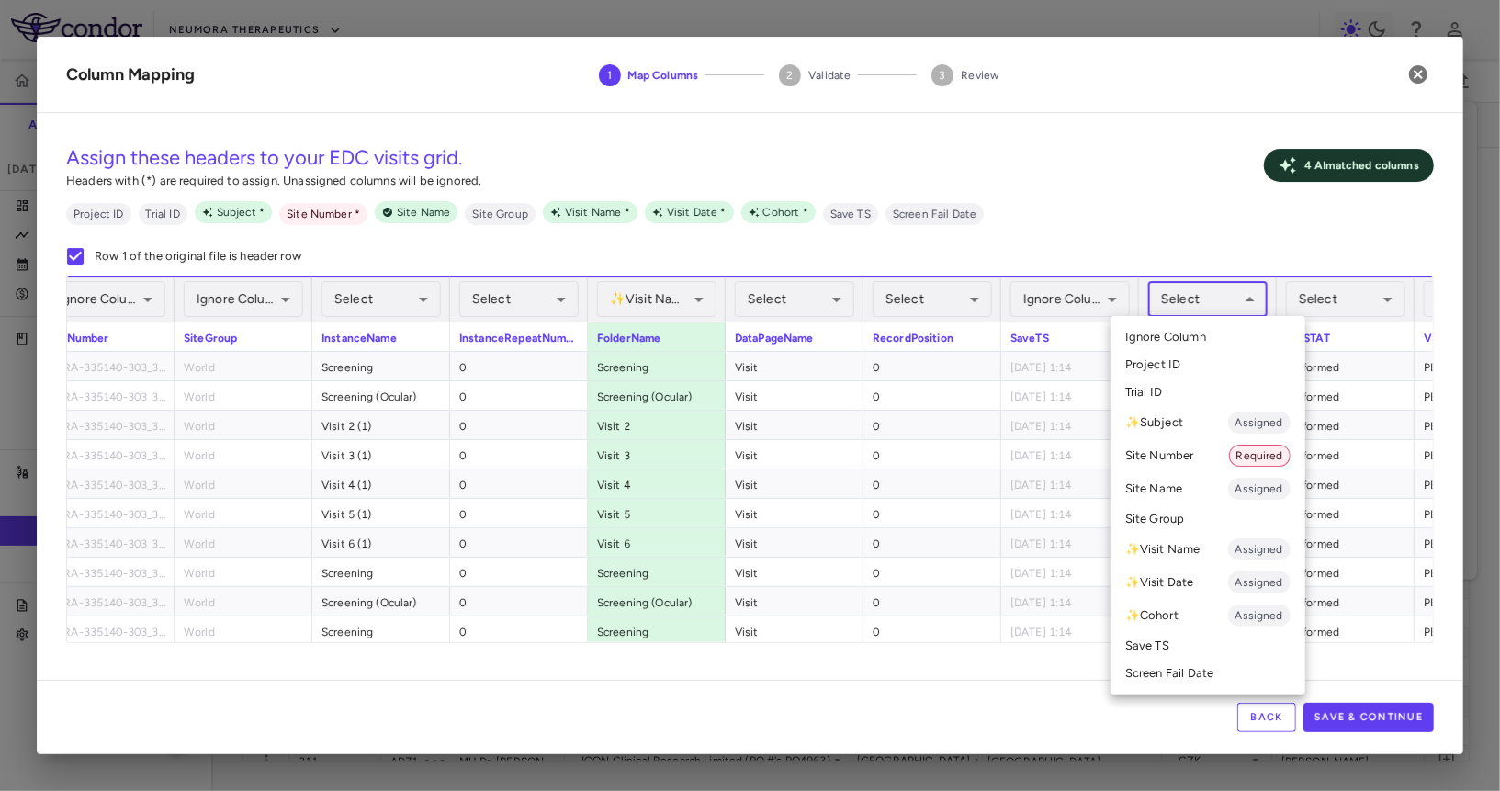
click at [1167, 456] on li "Site Number Required" at bounding box center [1208, 455] width 195 height 33
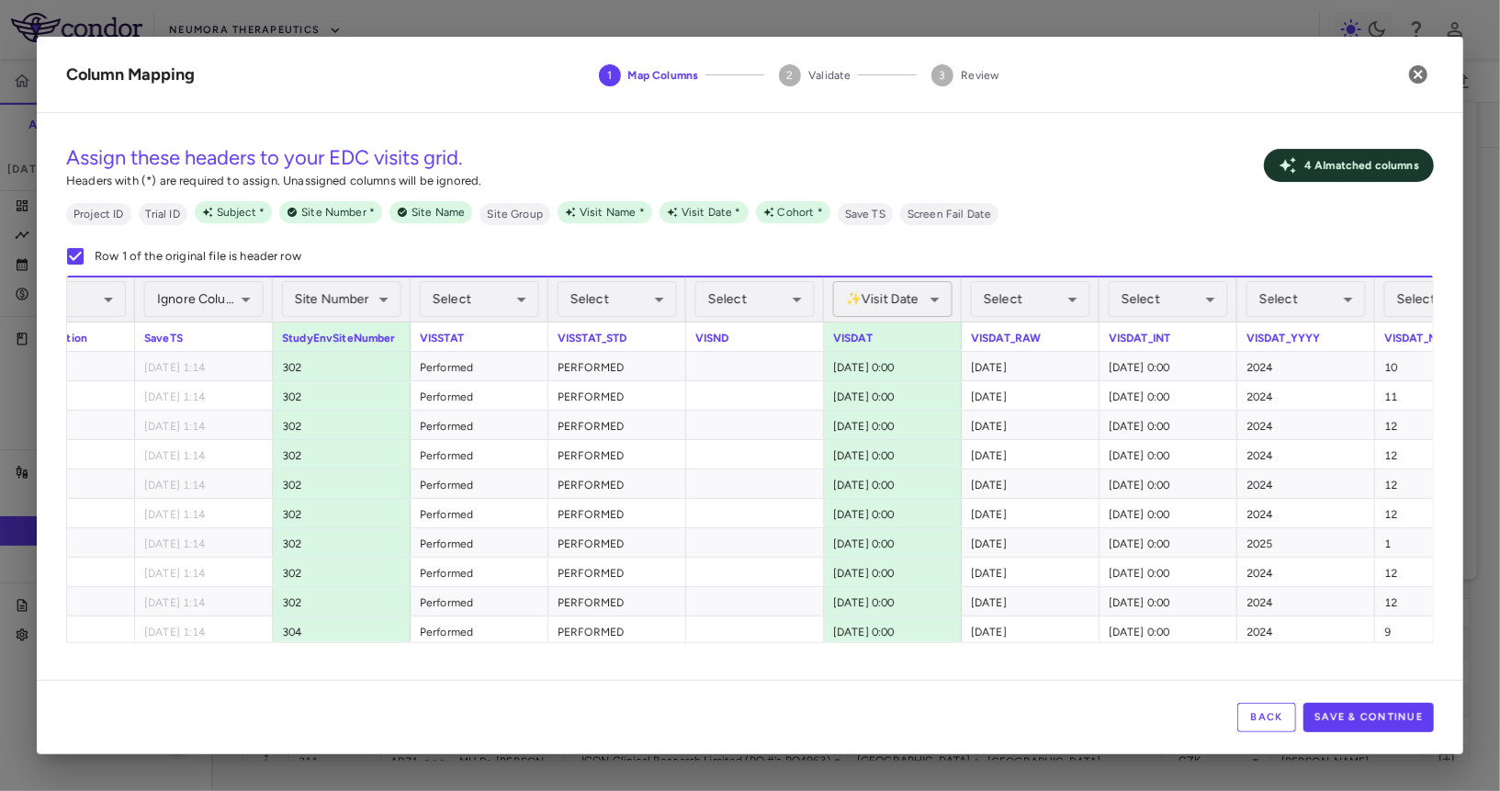
click at [914, 303] on body "Skip to sidebar Skip to main content Neumora Therapeutics KOASTAL-3 (NMRA-33514…" at bounding box center [750, 395] width 1500 height 791
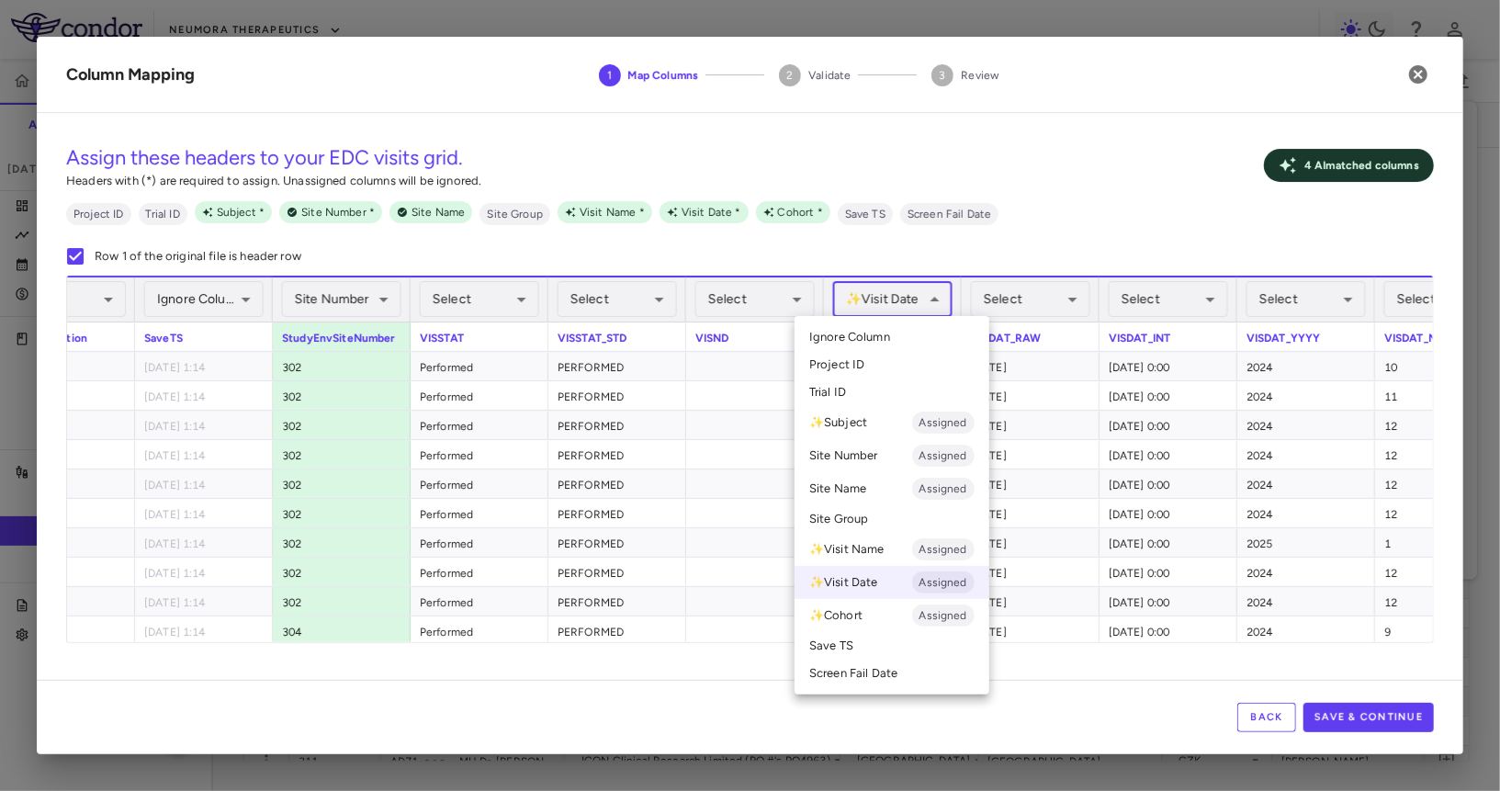
click at [900, 333] on li "Ignore Column" at bounding box center [892, 337] width 195 height 28
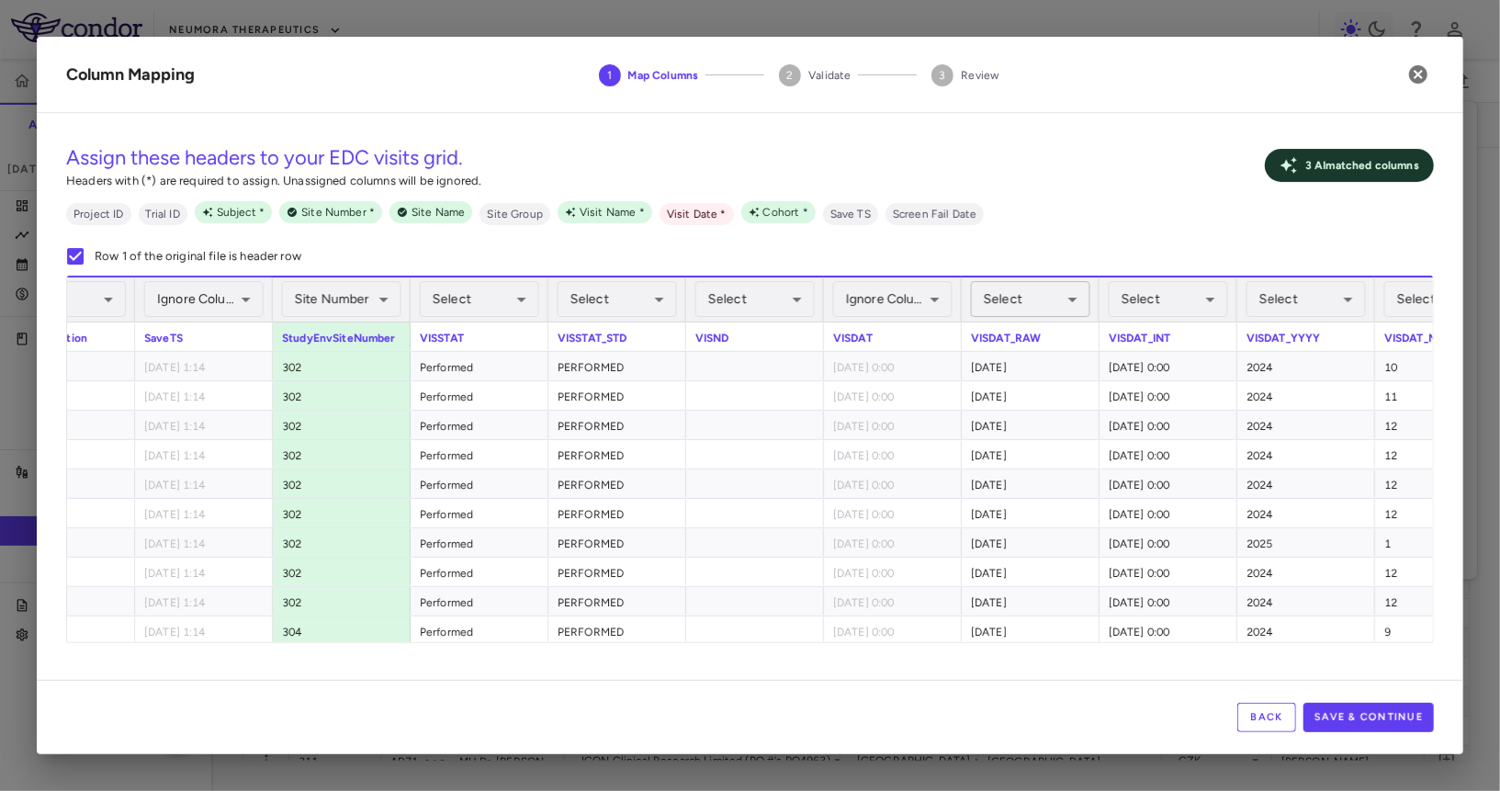
click at [1010, 309] on body "Skip to sidebar Skip to main content Neumora Therapeutics KOASTAL-3 (NMRA-33514…" at bounding box center [750, 395] width 1500 height 791
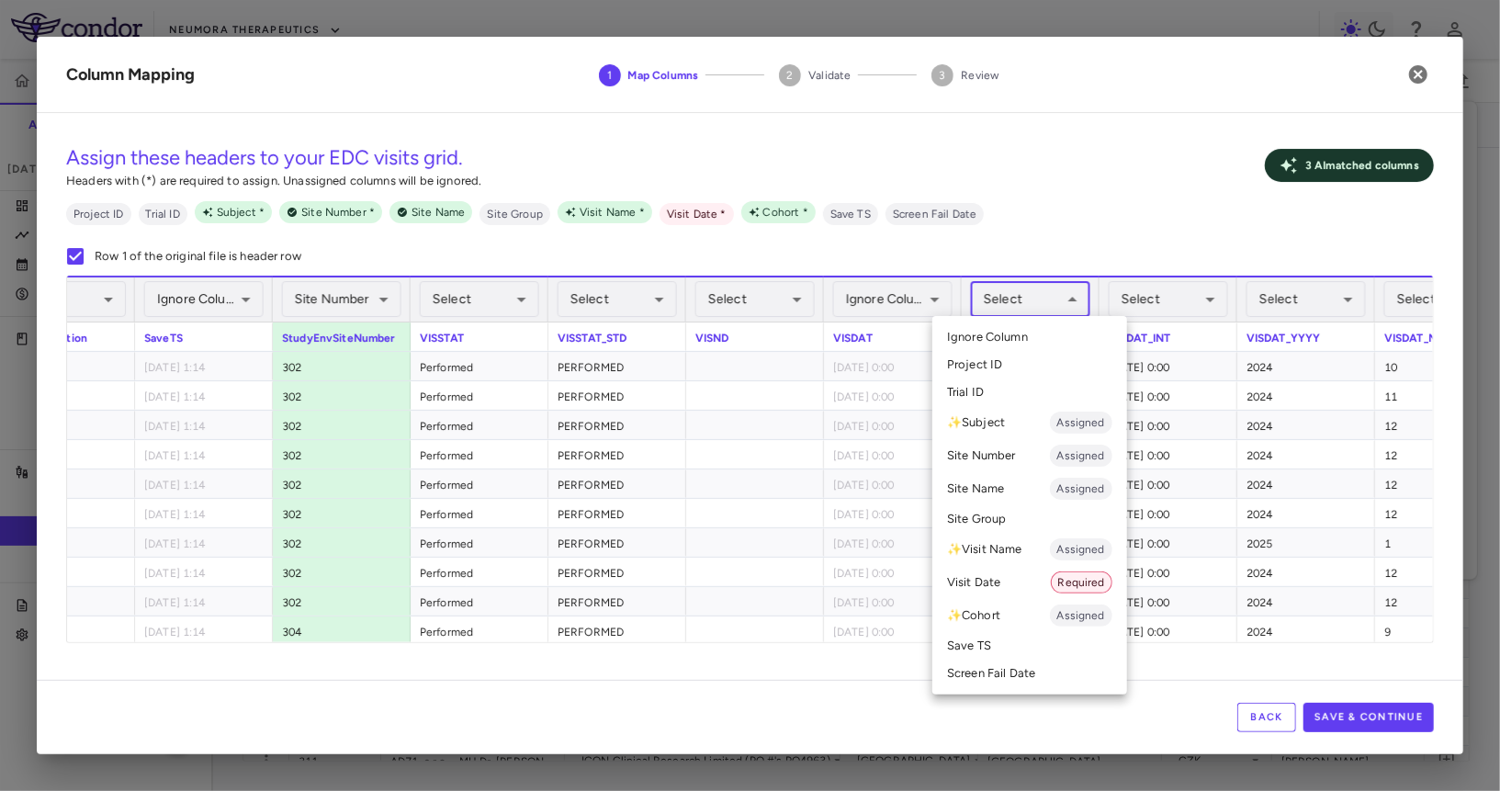
click at [1001, 583] on li "Visit Date Required" at bounding box center [1029, 582] width 195 height 33
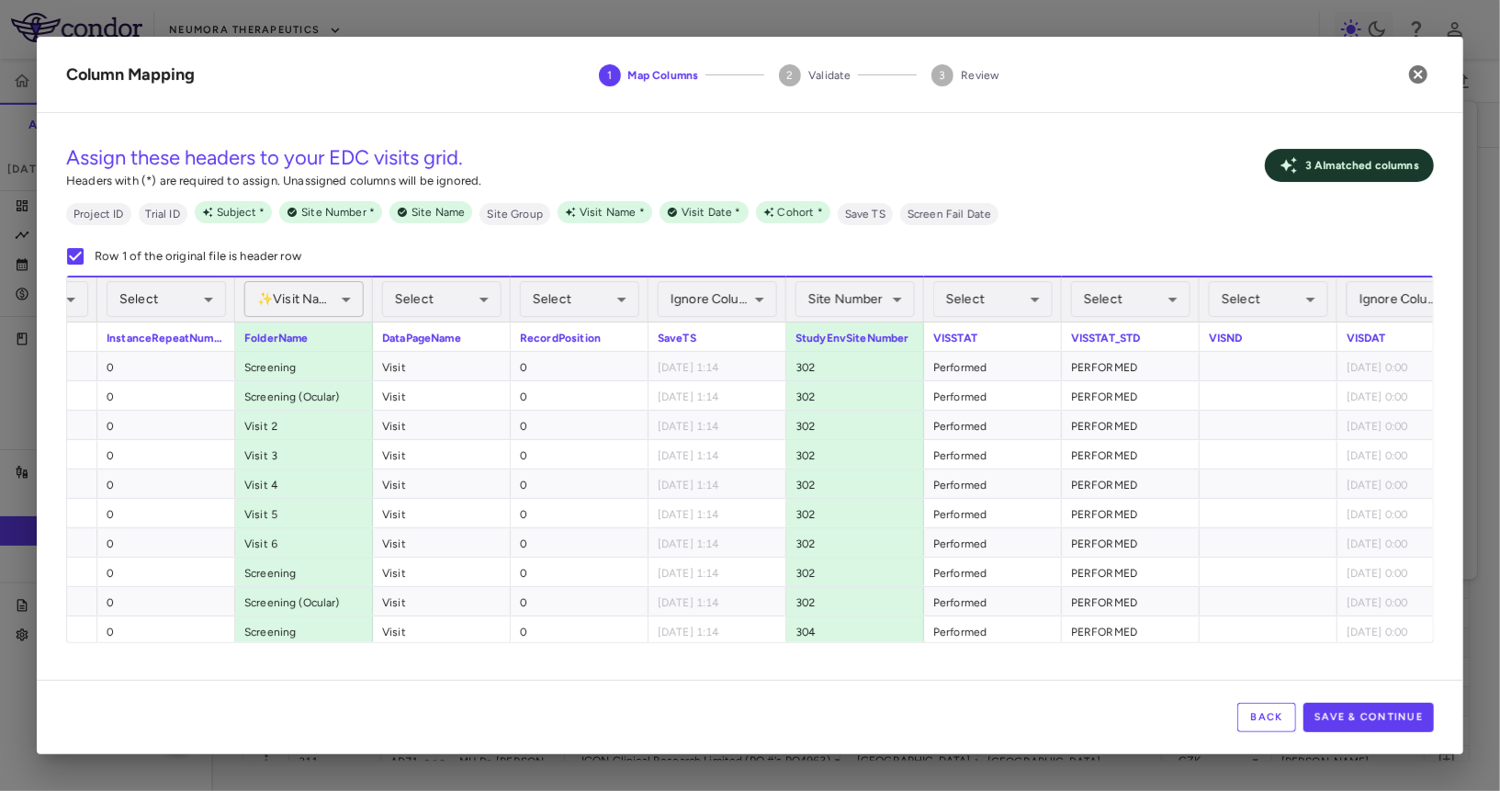
click at [322, 297] on body "Skip to sidebar Skip to main content Neumora Therapeutics KOASTAL-3 (NMRA-33514…" at bounding box center [750, 395] width 1500 height 791
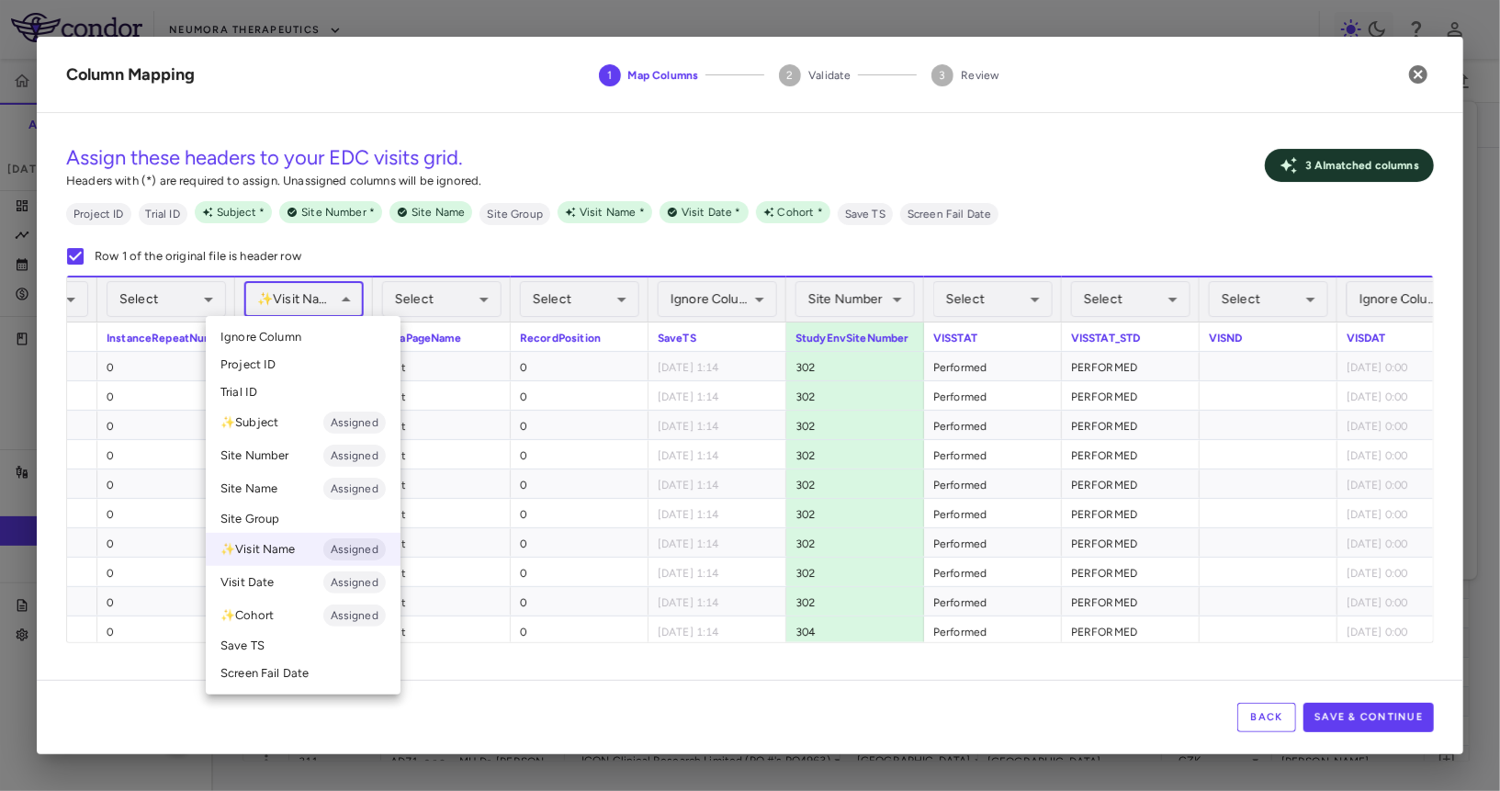
click at [322, 322] on ul "Select Ignore Column Project ID Trial ID ✨ Subject Assigned Site Number Assigne…" at bounding box center [303, 505] width 195 height 378
click at [315, 340] on li "Ignore Column" at bounding box center [303, 337] width 195 height 28
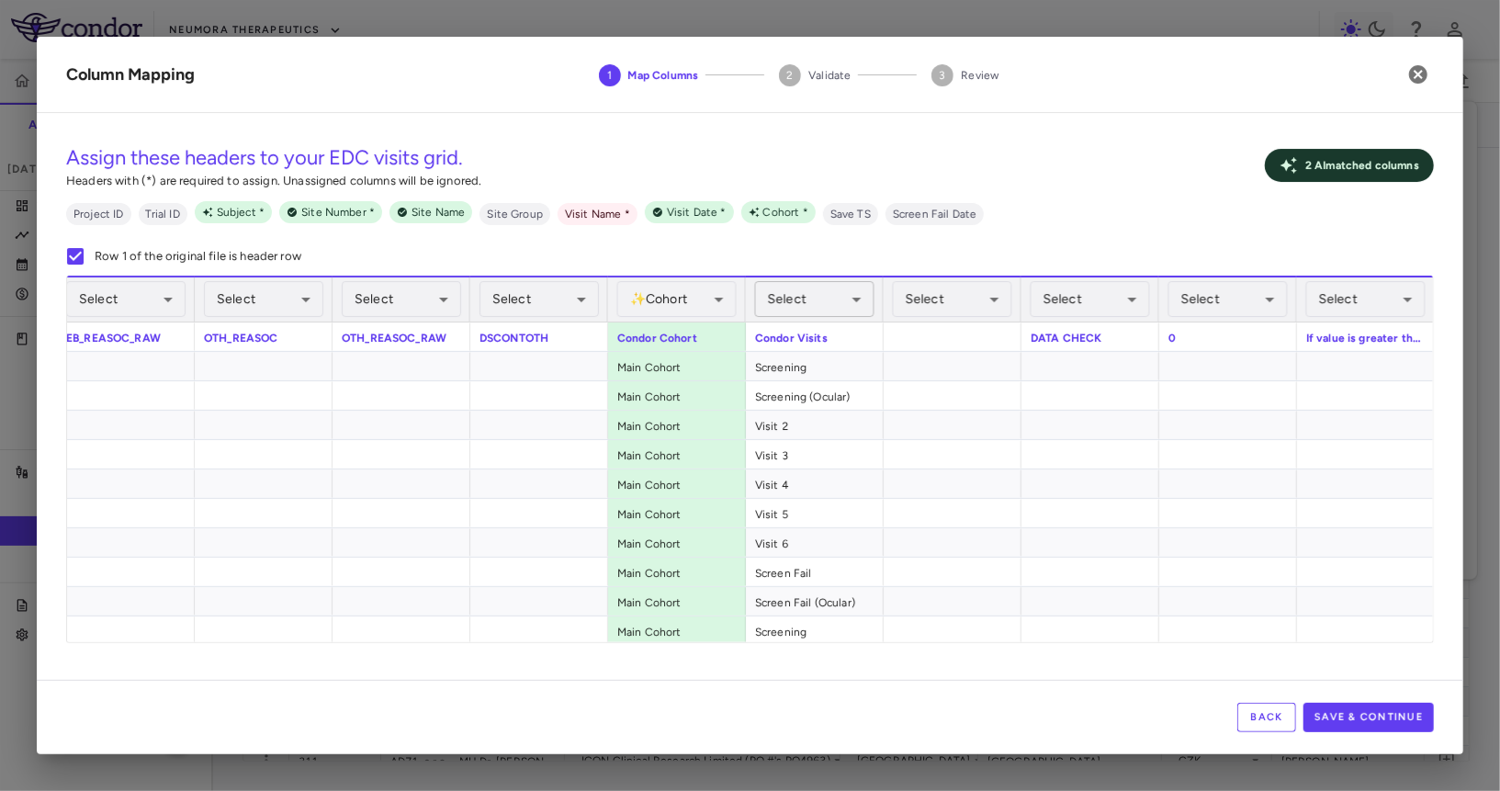
click at [796, 291] on body "Skip to sidebar Skip to main content Neumora Therapeutics KOASTAL-3 (NMRA-33514…" at bounding box center [750, 395] width 1500 height 791
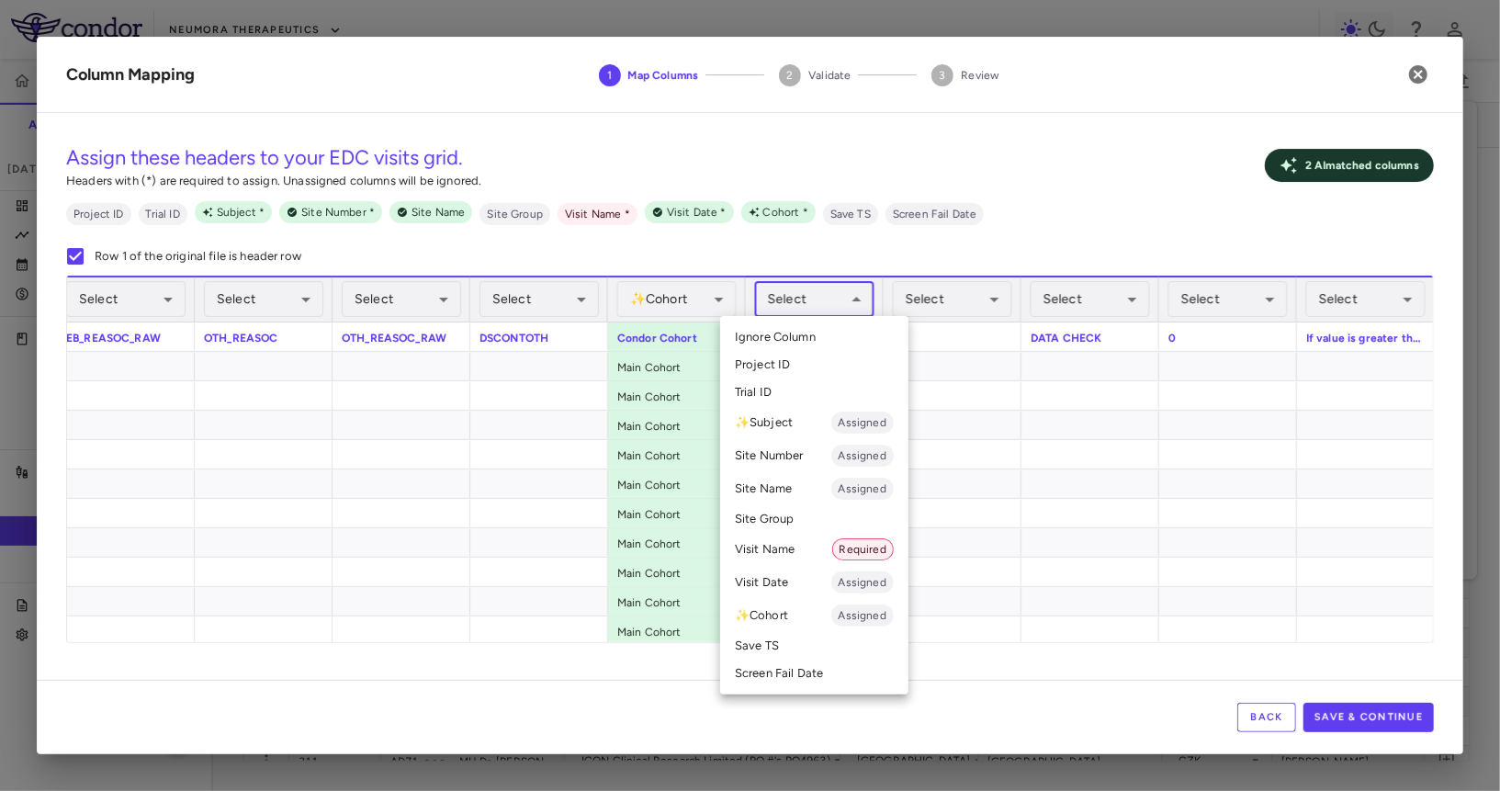
click at [814, 555] on li "Visit Name Required" at bounding box center [814, 549] width 188 height 33
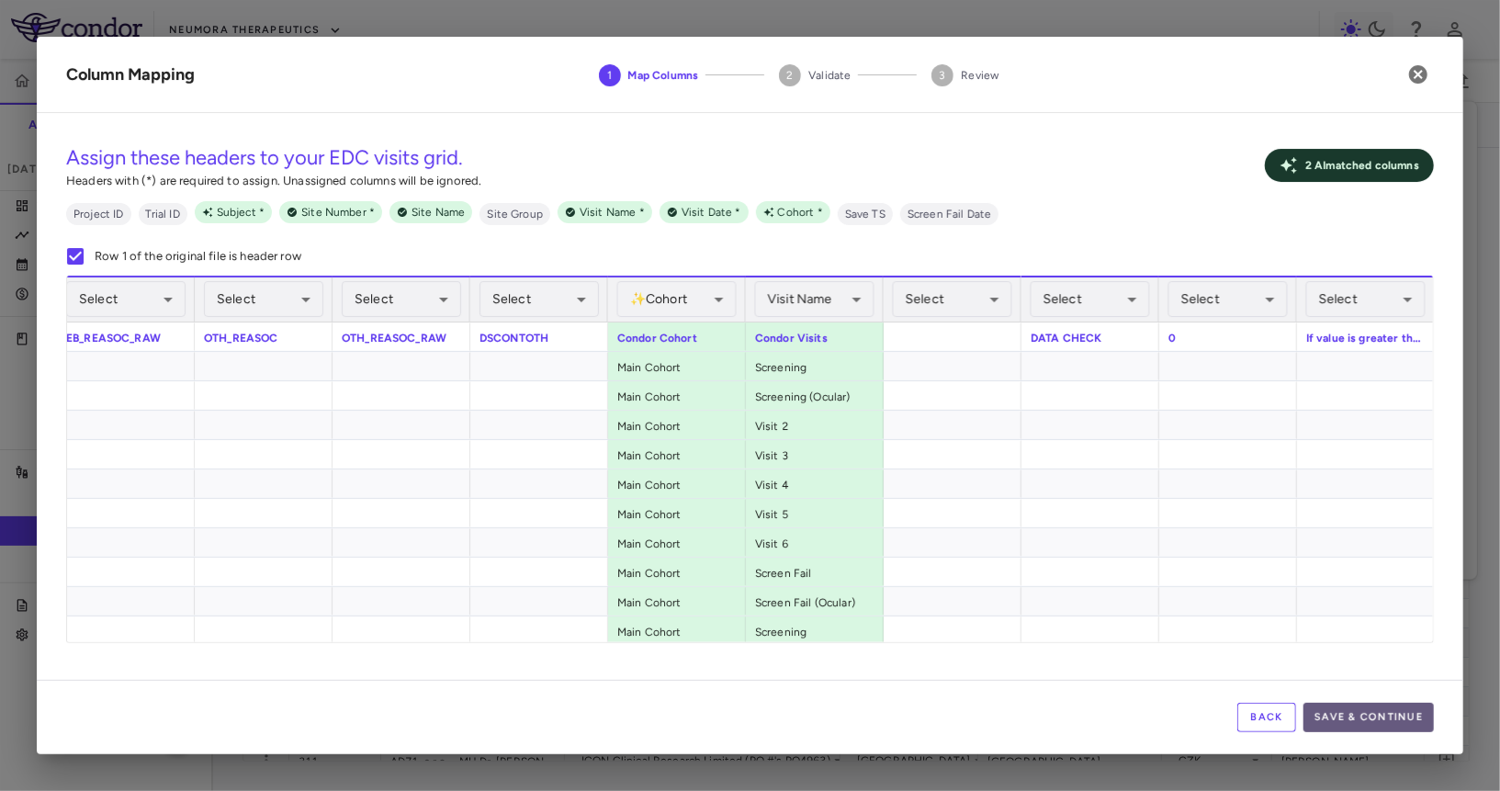
click at [1350, 710] on button "Save & Continue" at bounding box center [1369, 717] width 130 height 29
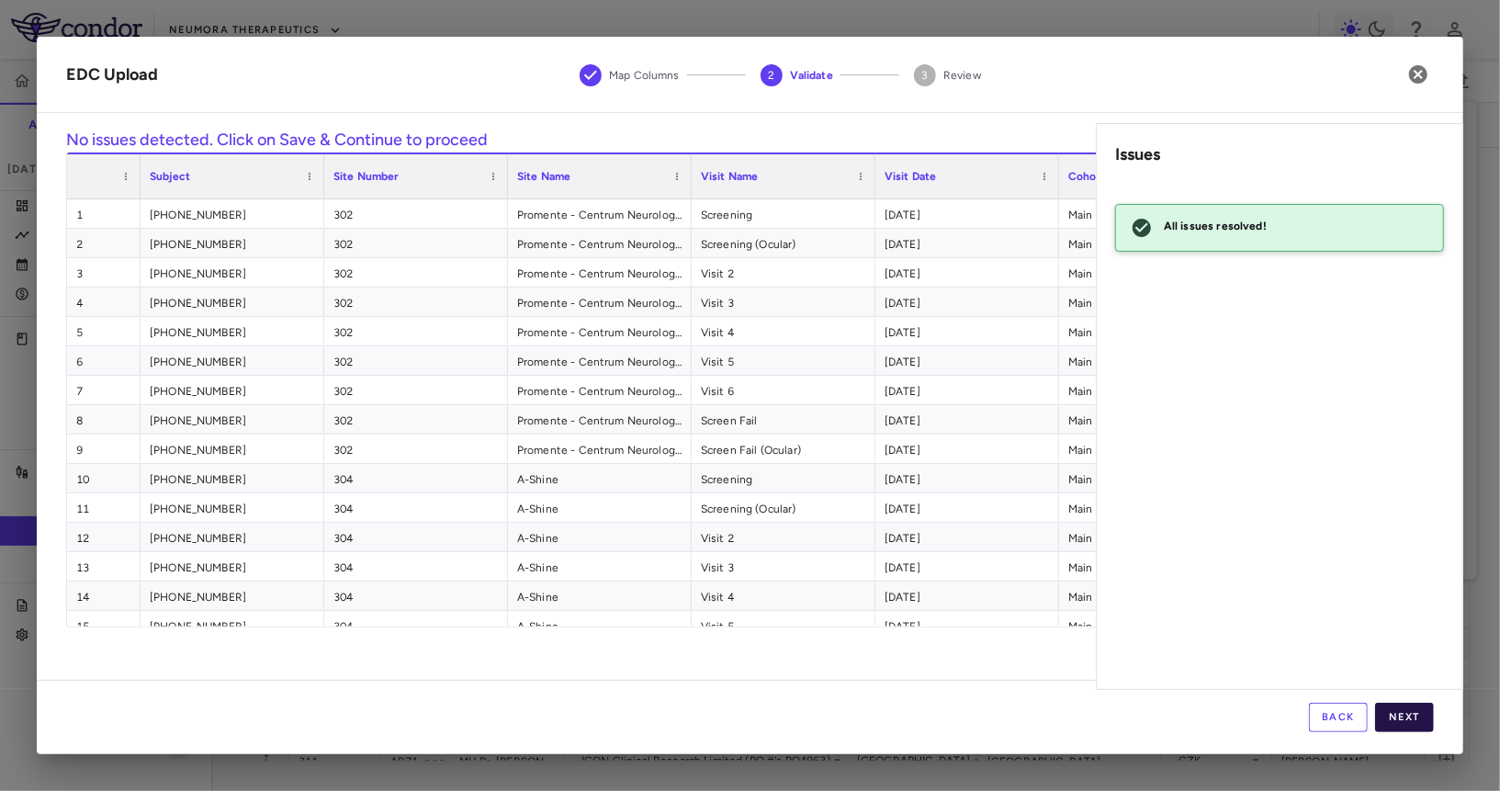
click at [1350, 711] on button "Next" at bounding box center [1404, 717] width 59 height 29
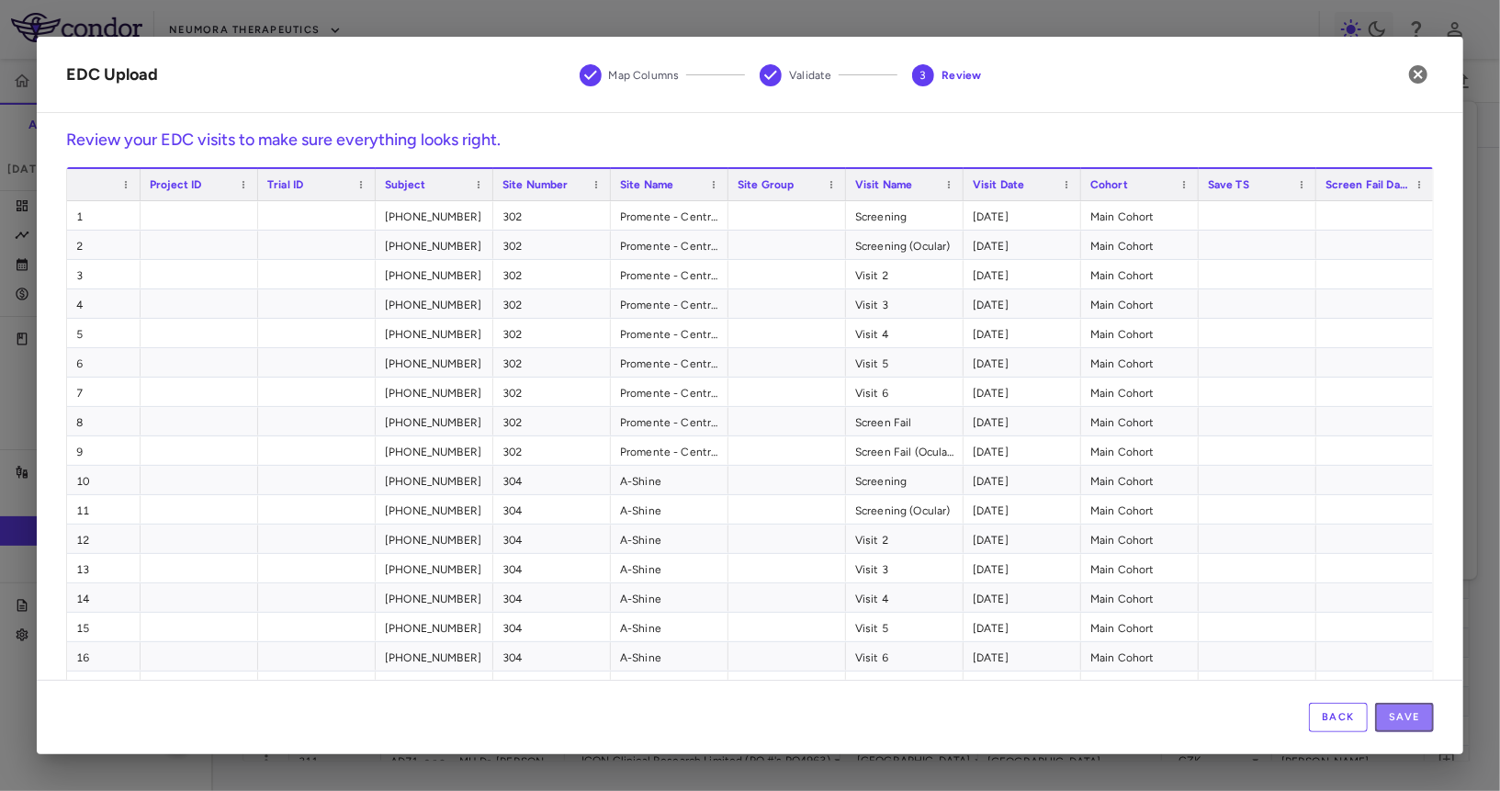
click at [1350, 711] on button "Save" at bounding box center [1404, 717] width 59 height 29
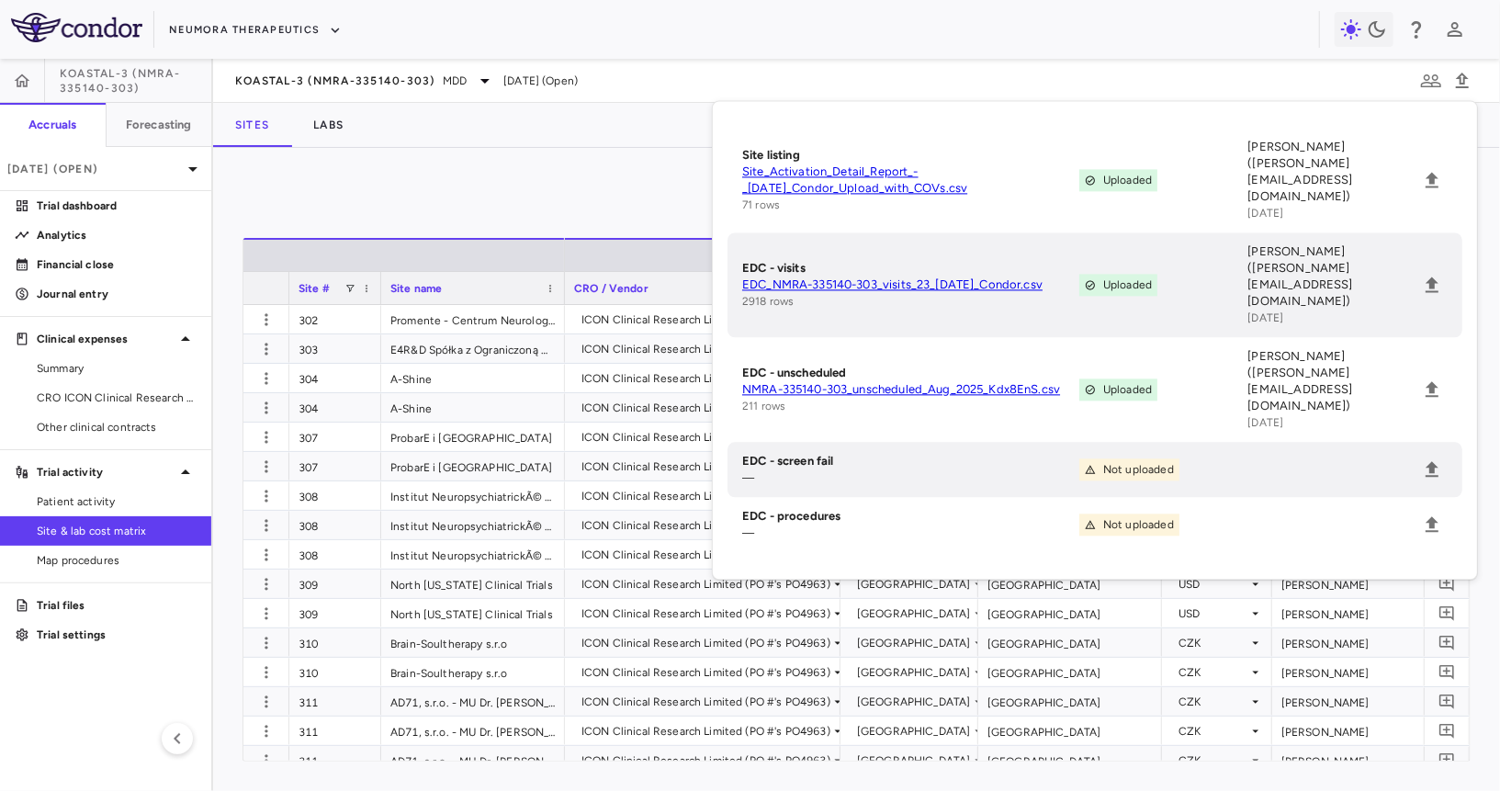
click at [504, 161] on div "Manage Visits and Procedures Add Site 0 Drag here to set row groups Drag here t…" at bounding box center [856, 469] width 1287 height 643
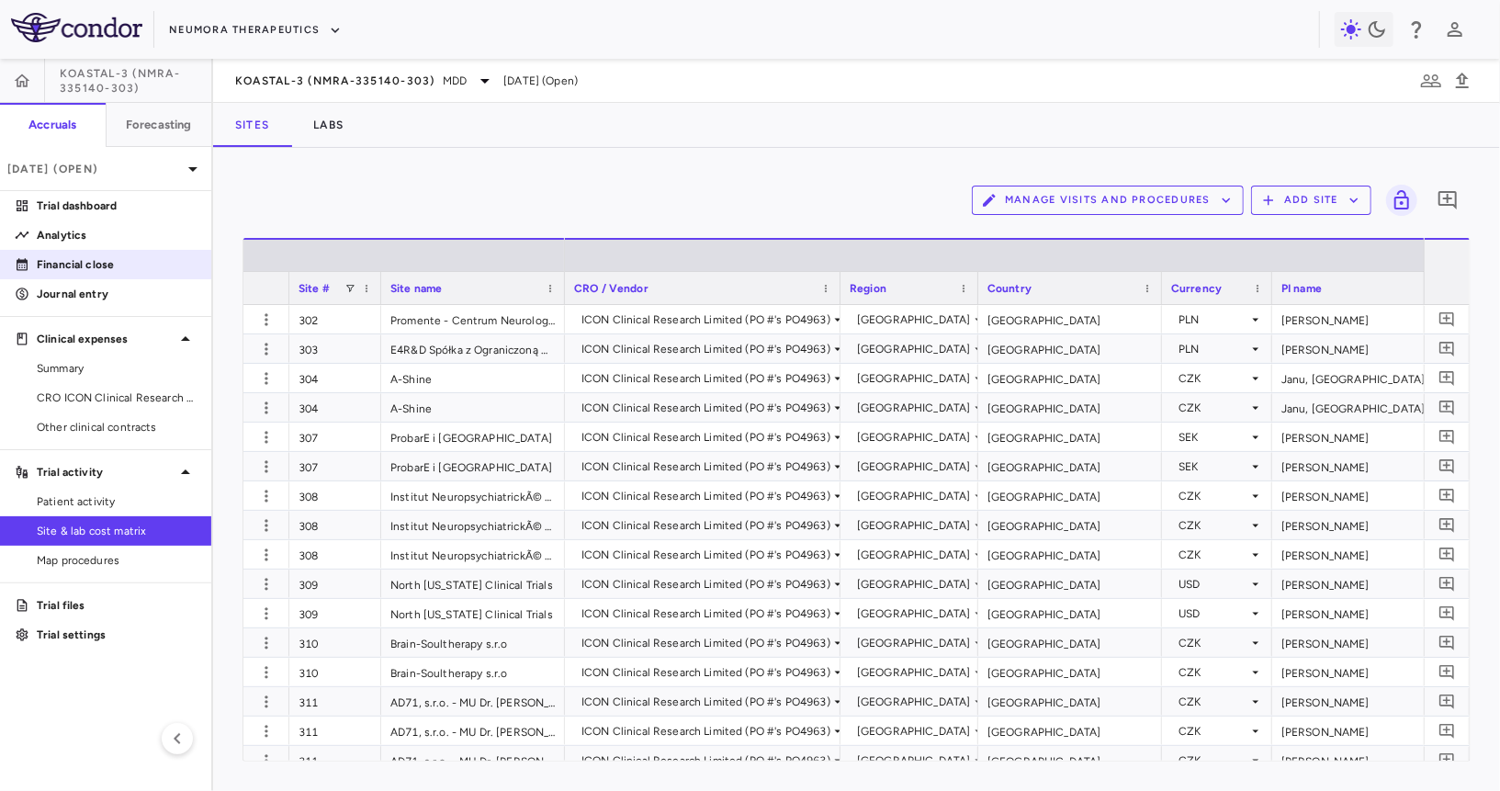
click at [141, 257] on p "Financial close" at bounding box center [117, 264] width 160 height 17
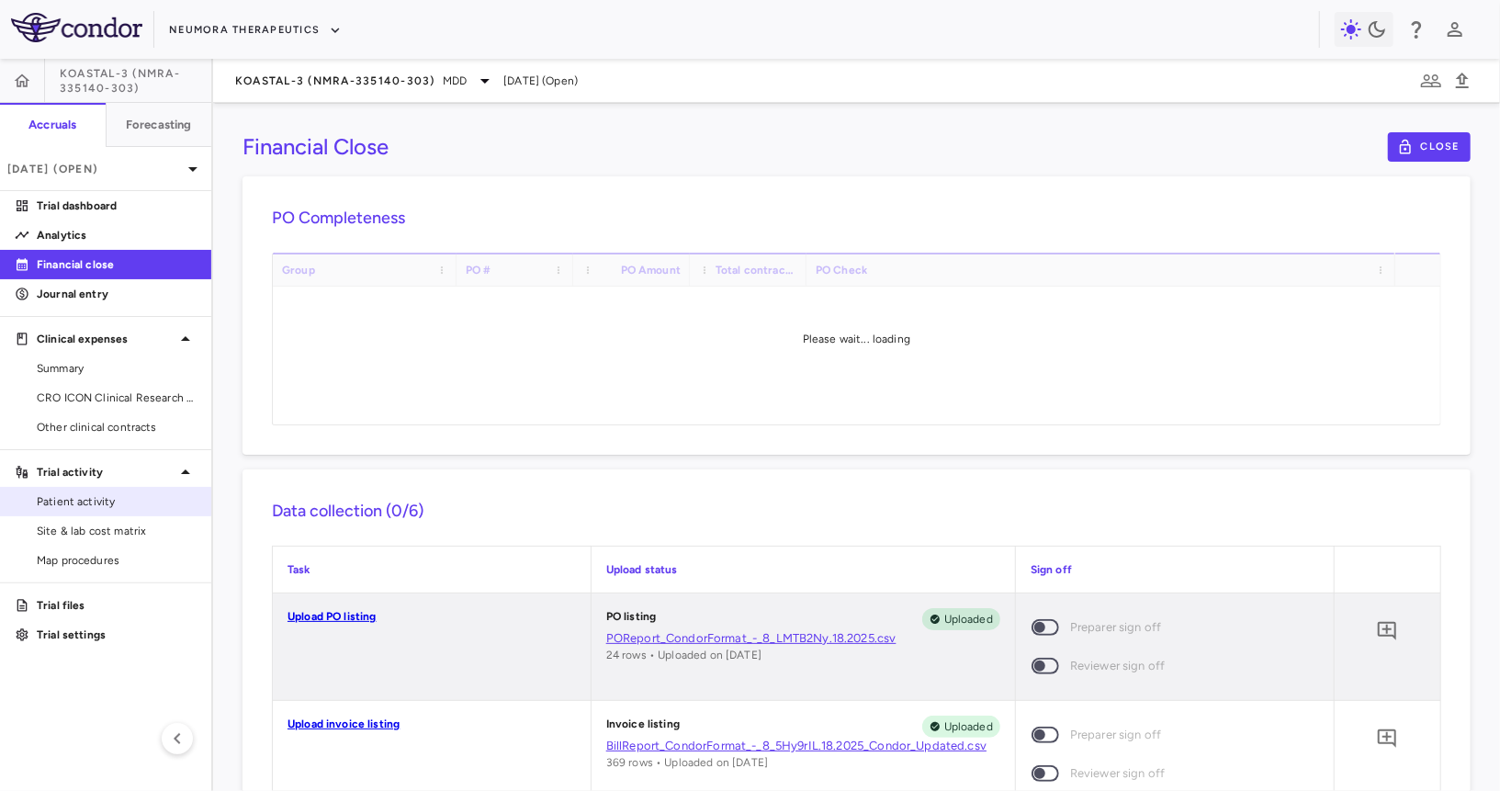
click at [92, 491] on link "Patient activity" at bounding box center [105, 502] width 211 height 28
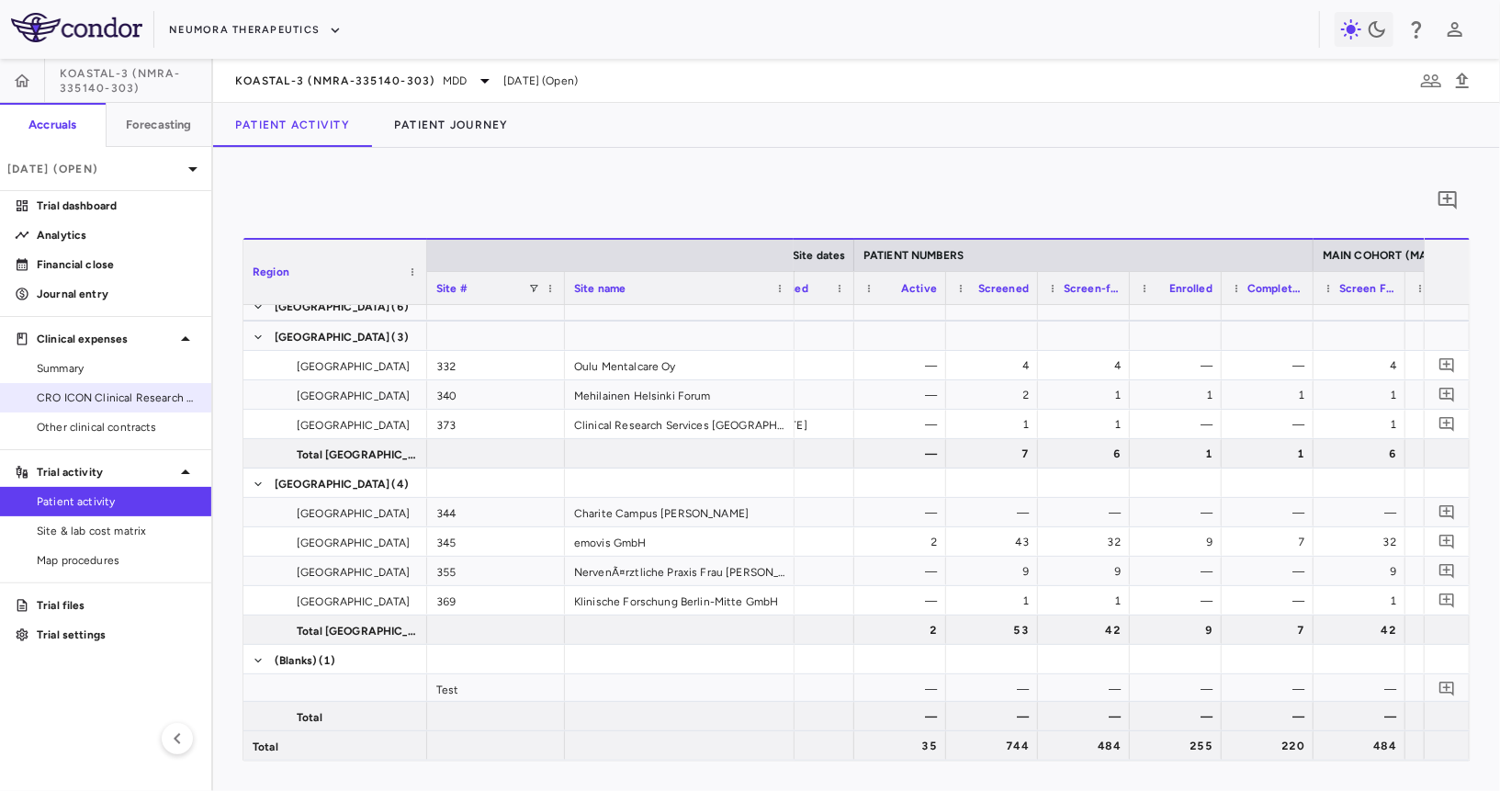
click at [130, 393] on span "CRO ICON Clinical Research Limited" at bounding box center [117, 398] width 160 height 17
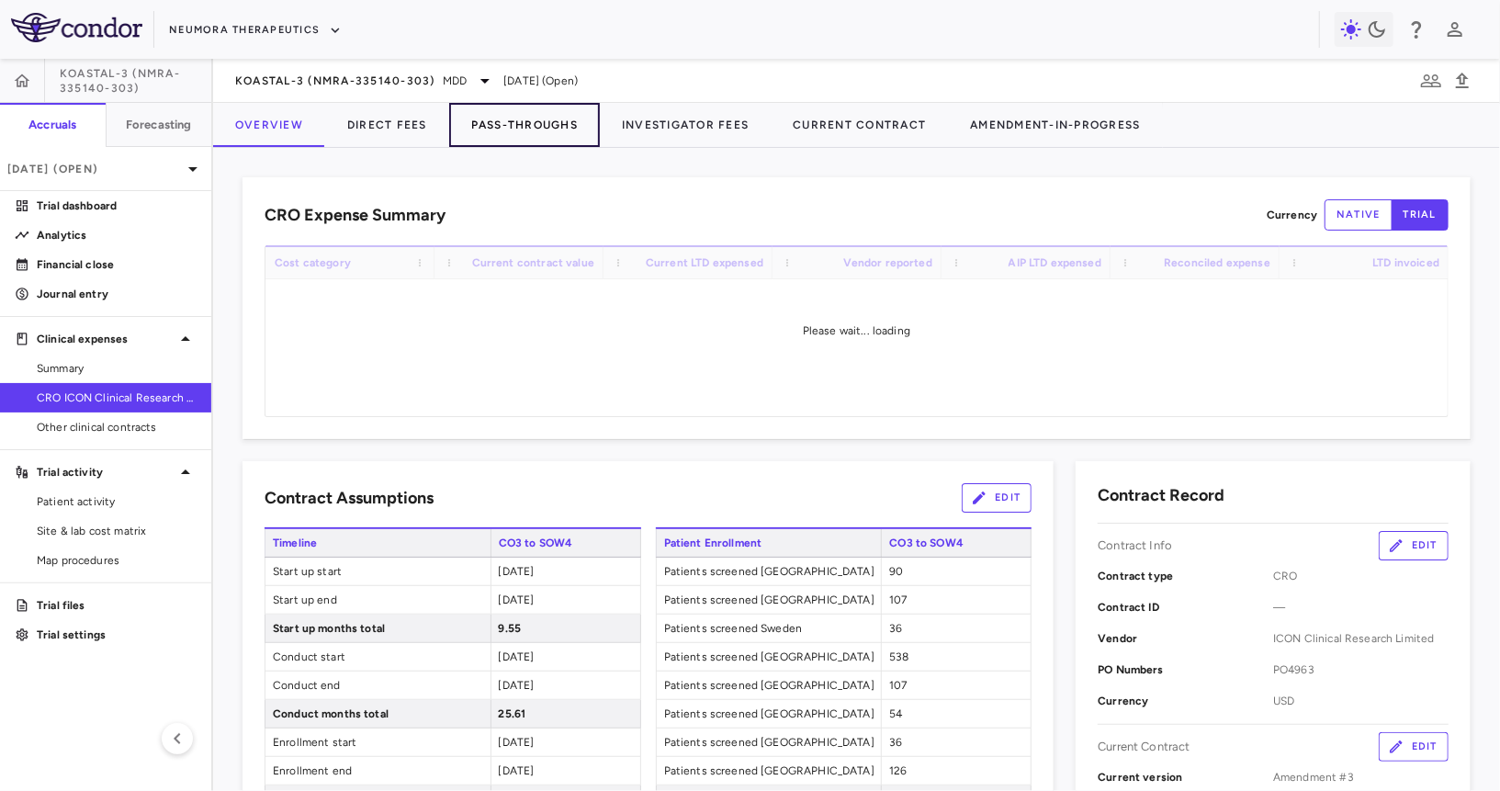
click at [500, 125] on button "Pass-Throughs" at bounding box center [524, 125] width 151 height 44
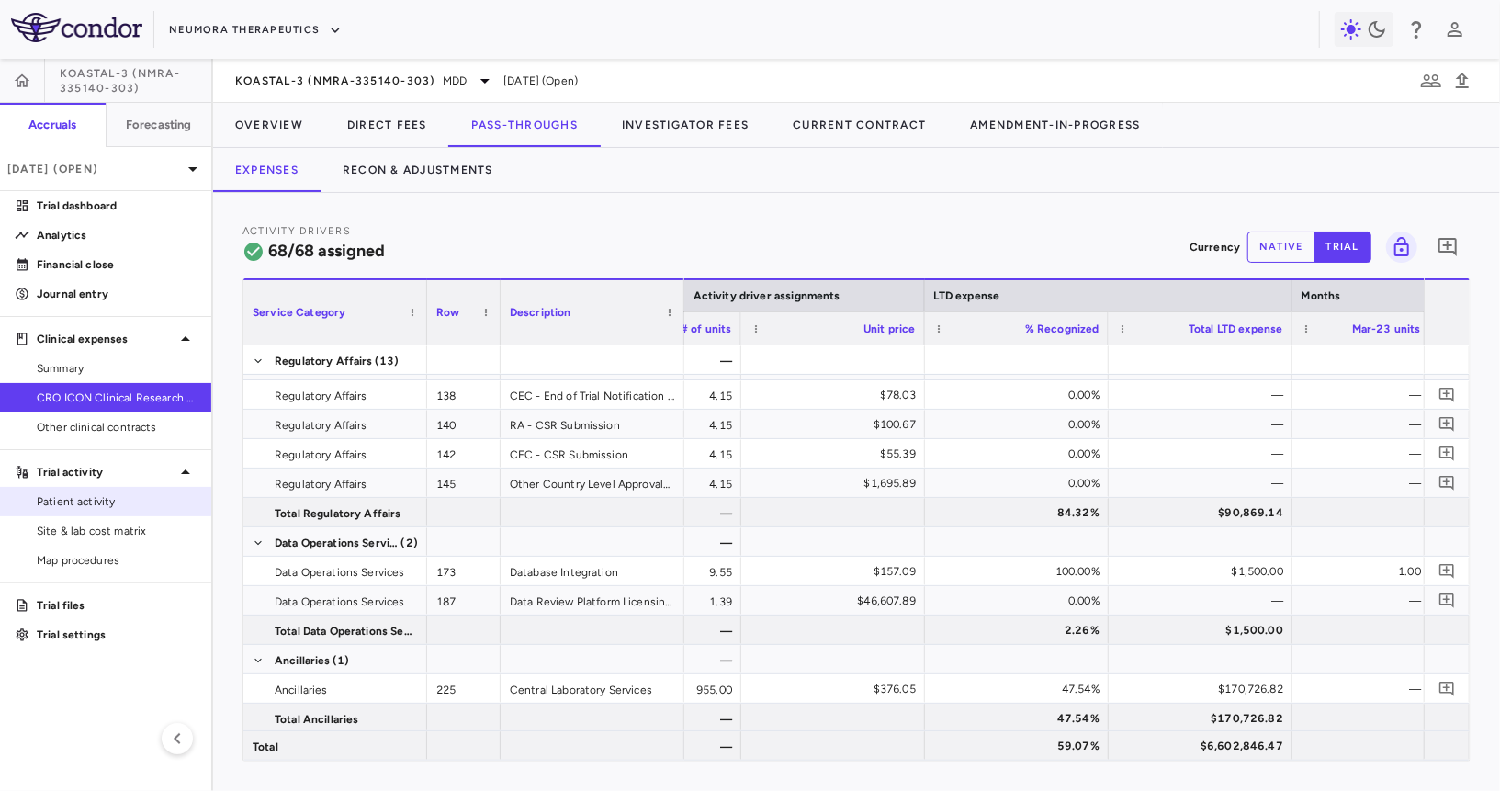
click at [123, 498] on span "Patient activity" at bounding box center [117, 501] width 160 height 17
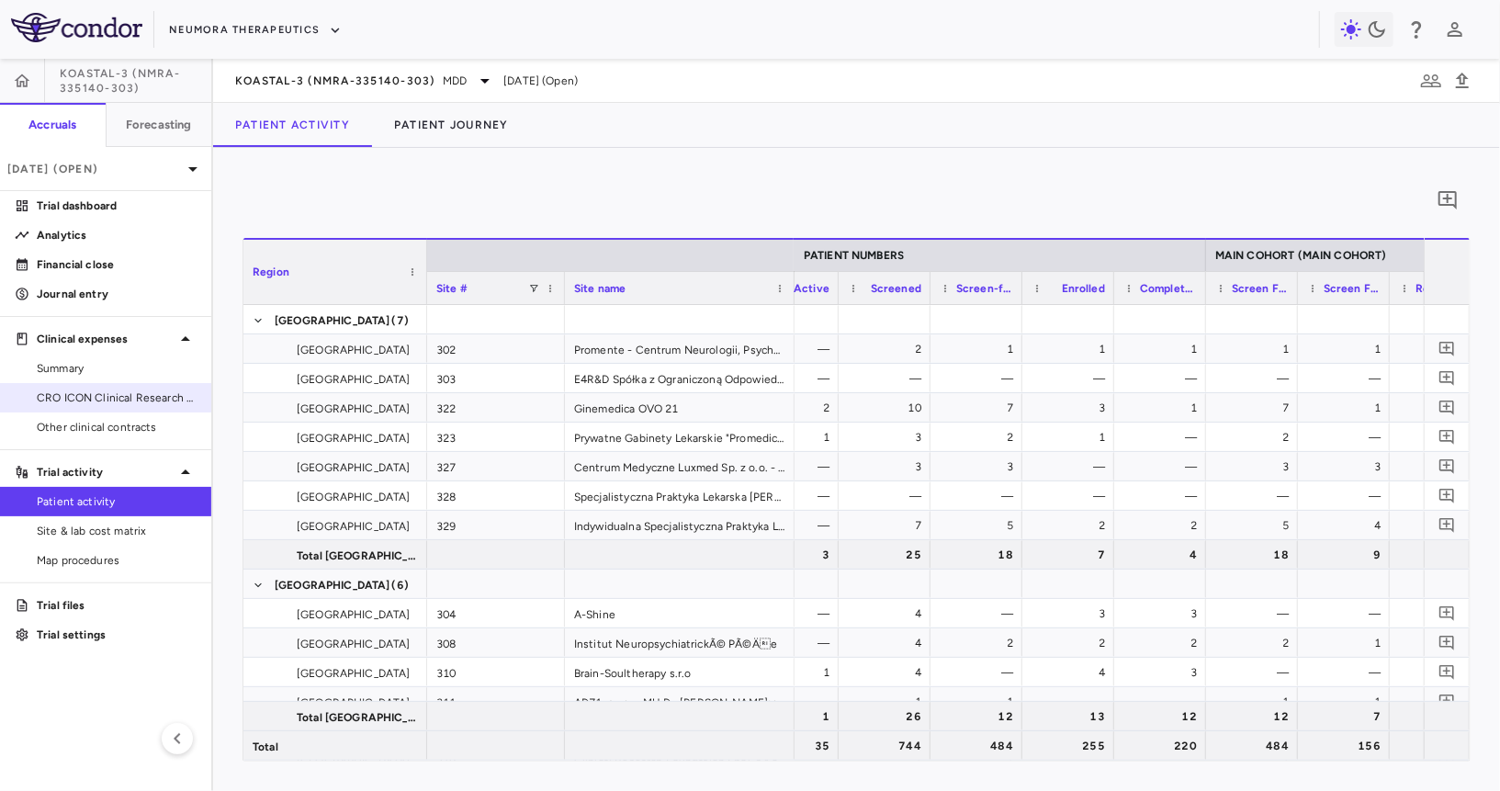
click at [113, 396] on span "CRO ICON Clinical Research Limited" at bounding box center [117, 398] width 160 height 17
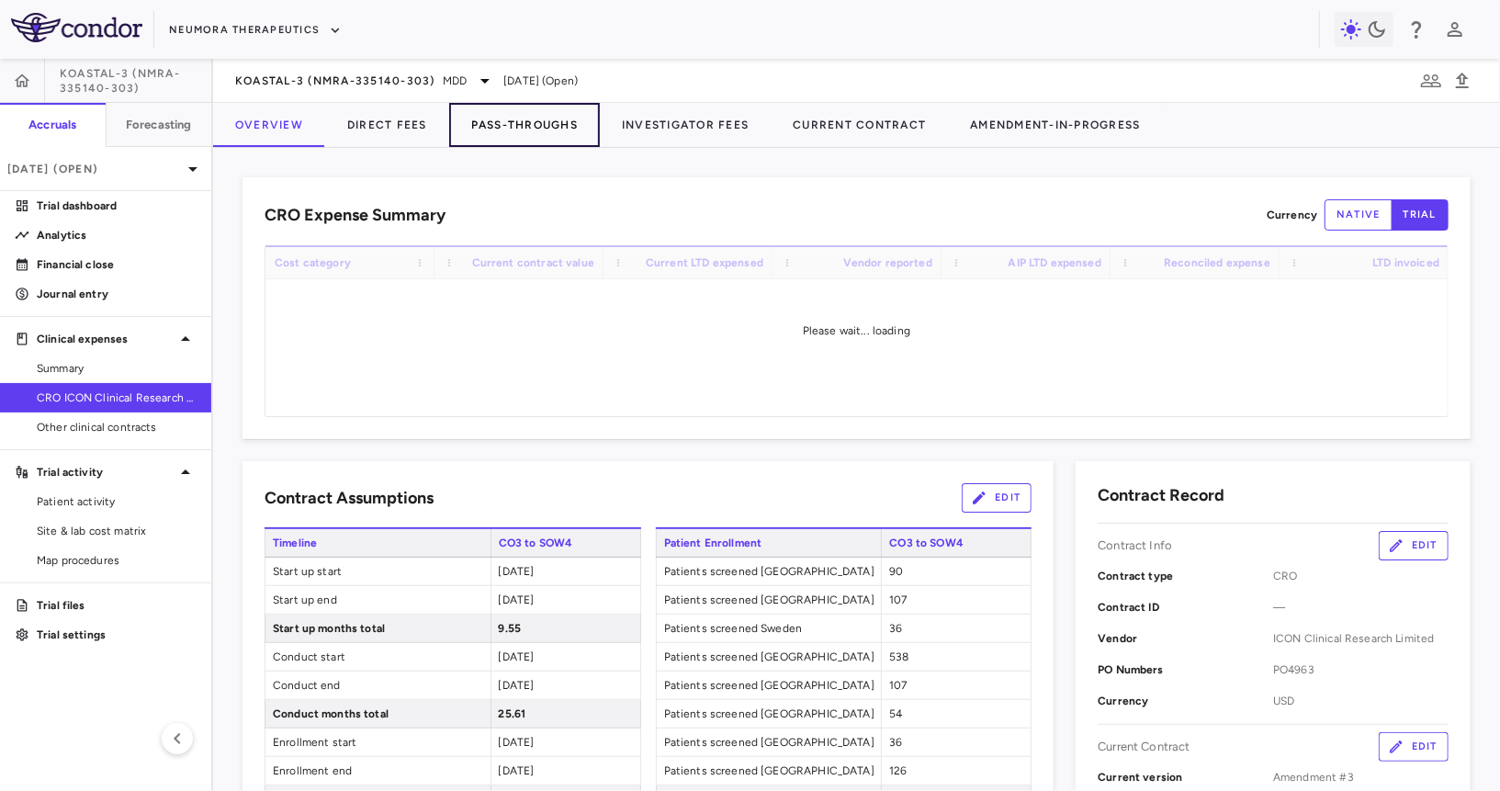
click at [510, 130] on button "Pass-Throughs" at bounding box center [524, 125] width 151 height 44
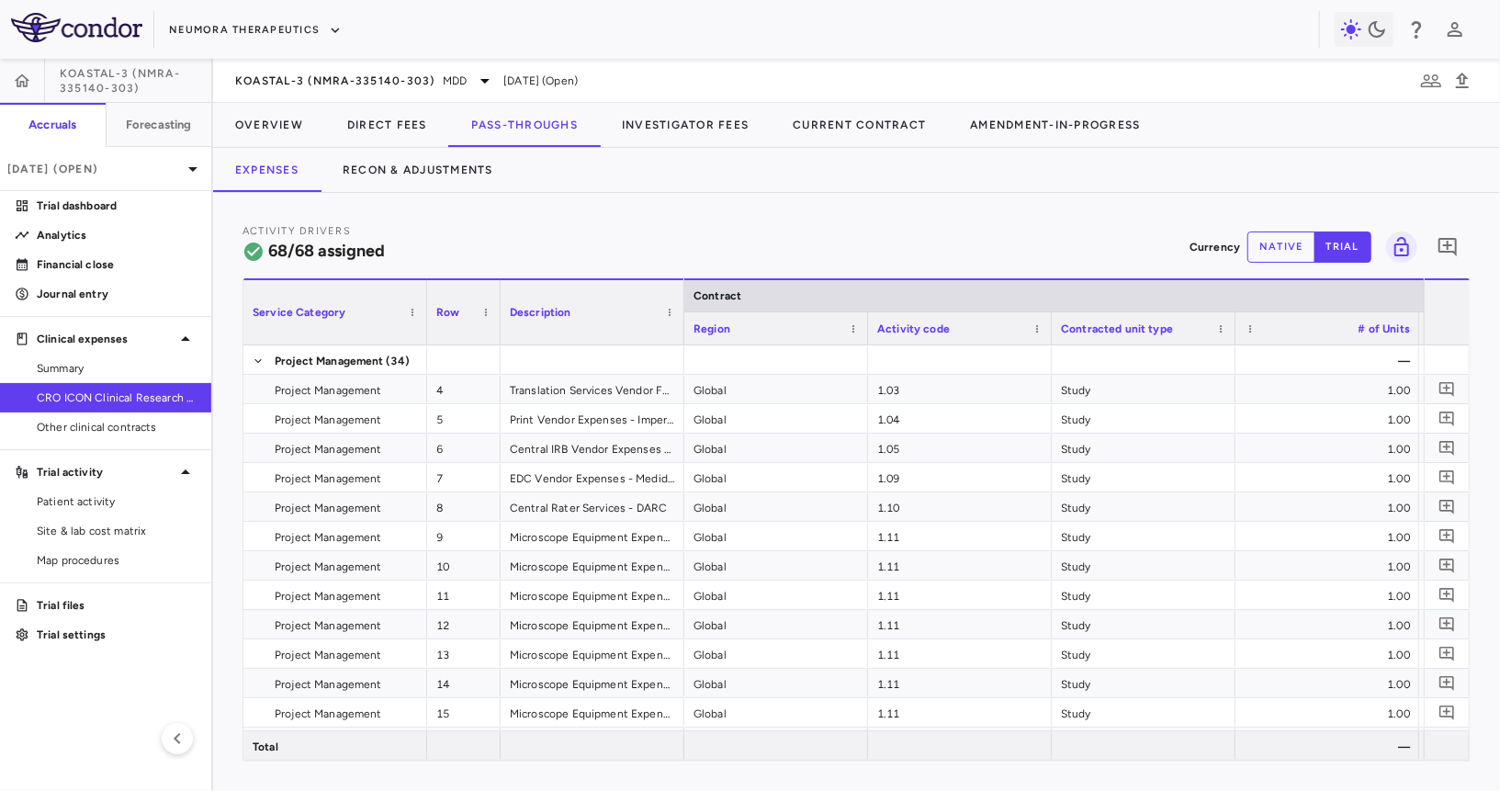
click at [182, 386] on link "CRO ICON Clinical Research Limited" at bounding box center [105, 398] width 211 height 28
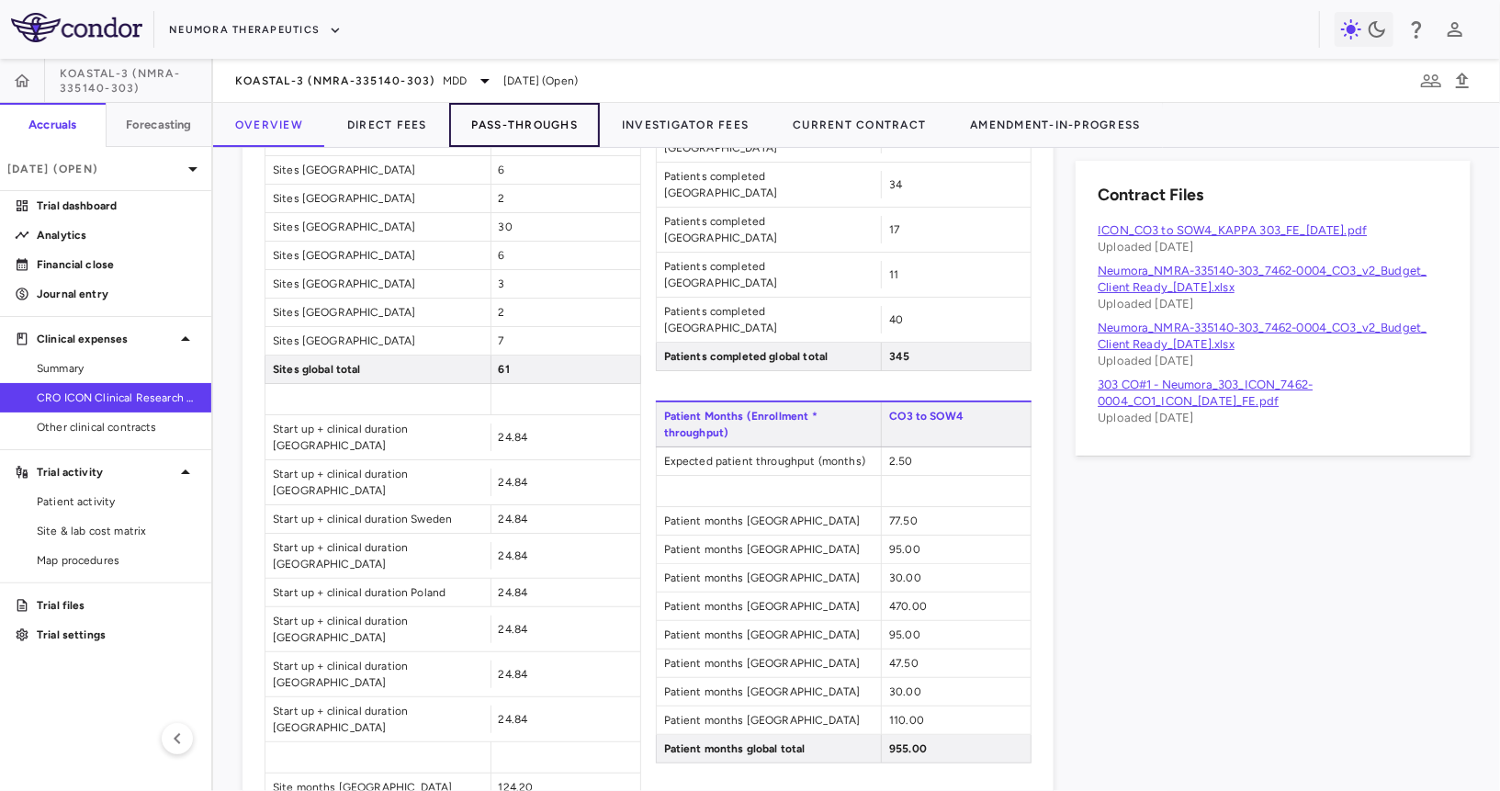
click at [528, 118] on button "Pass-Throughs" at bounding box center [524, 125] width 151 height 44
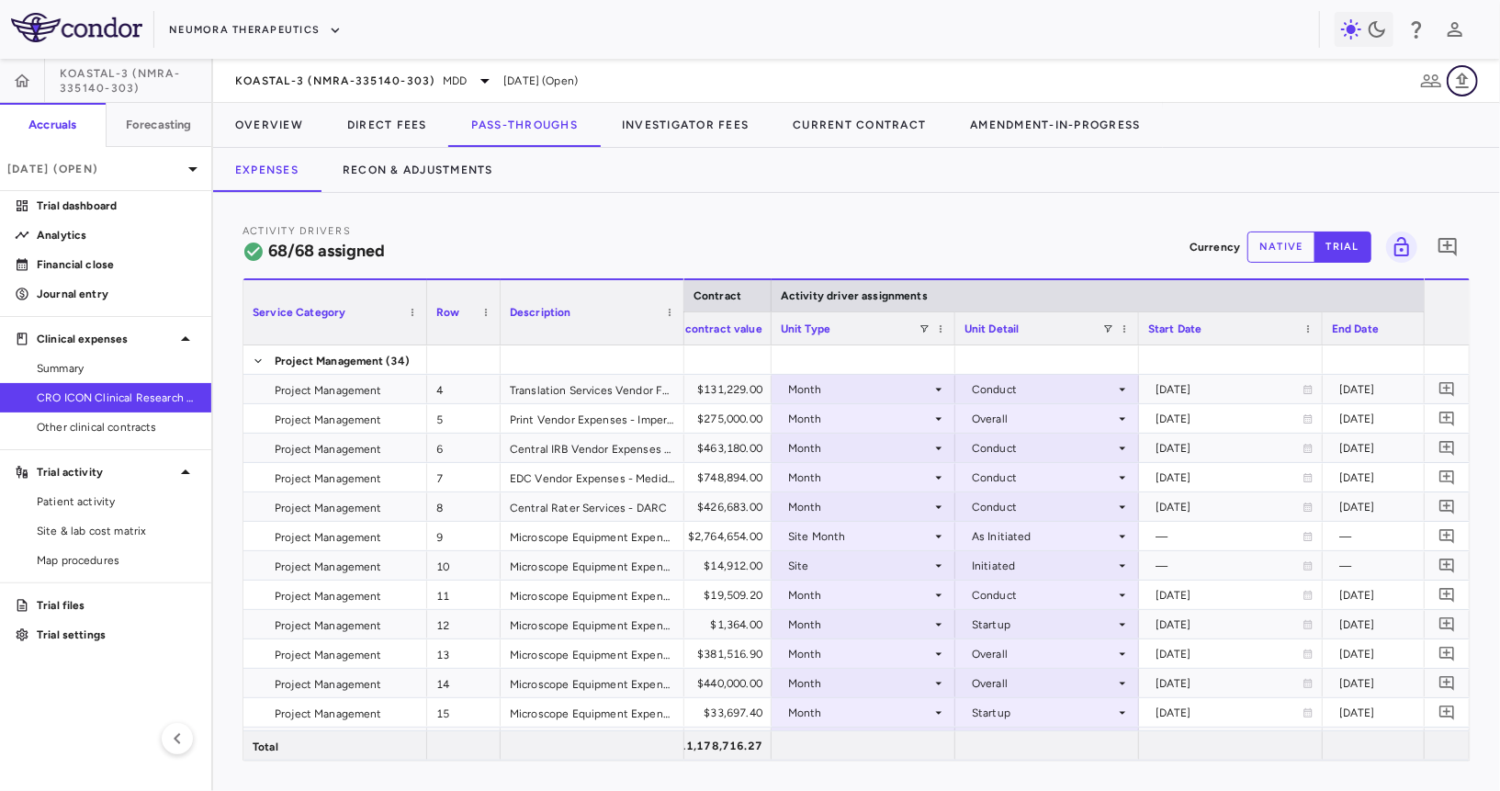
click at [1477, 81] on button "button" at bounding box center [1462, 80] width 31 height 31
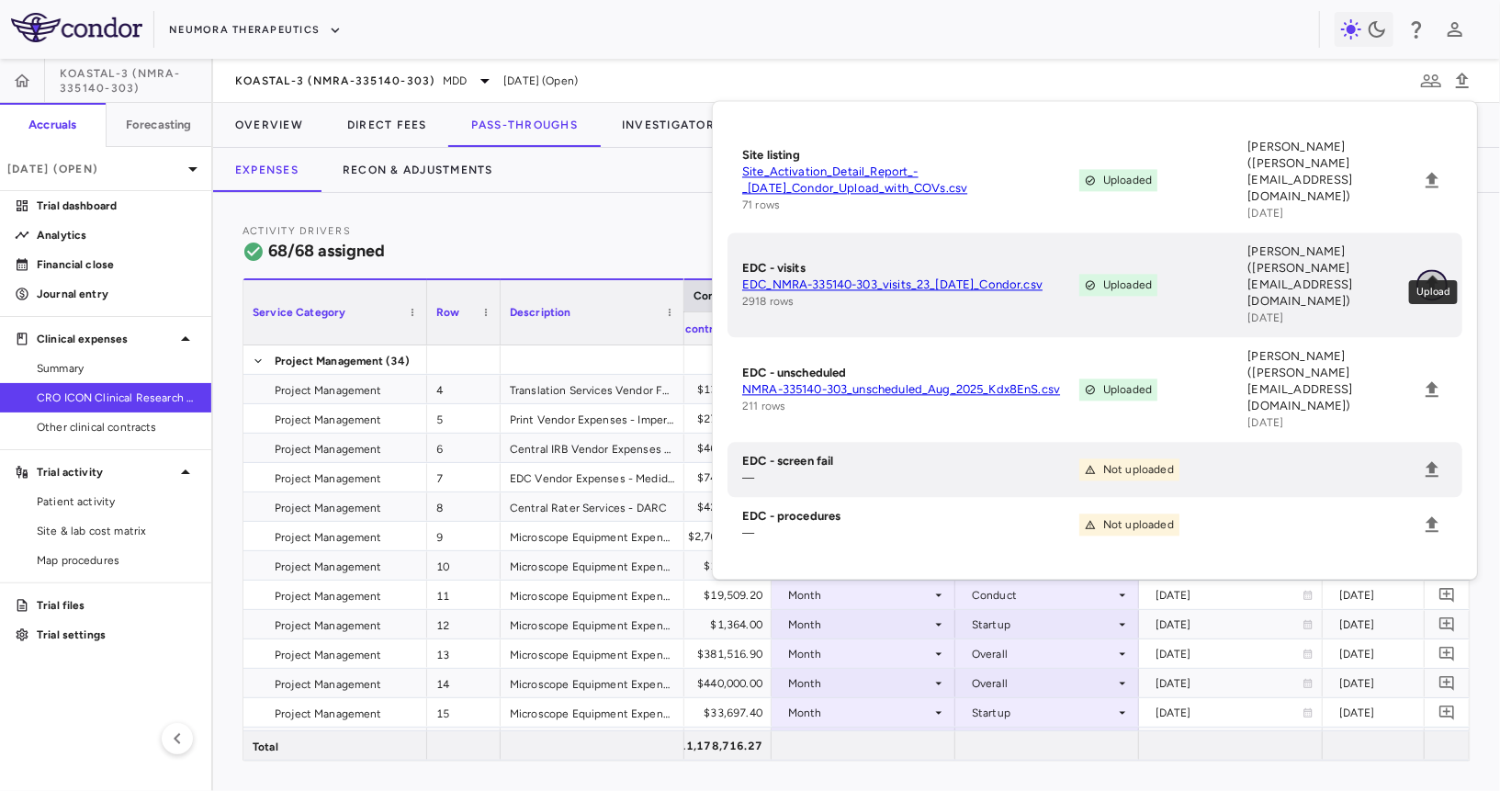
click at [1437, 274] on icon "Upload" at bounding box center [1432, 285] width 22 height 22
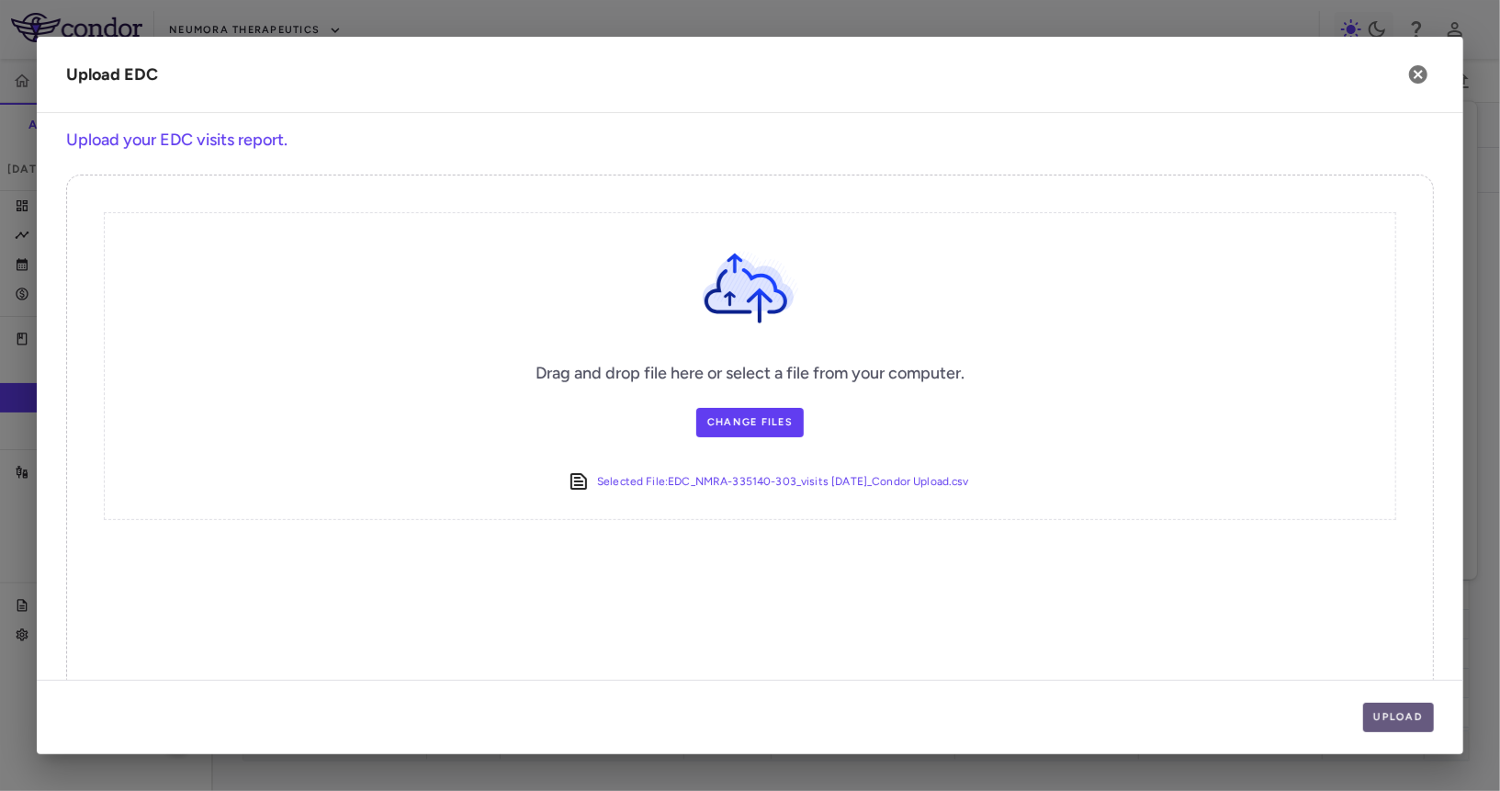
click at [1390, 707] on button "Upload" at bounding box center [1399, 717] width 72 height 29
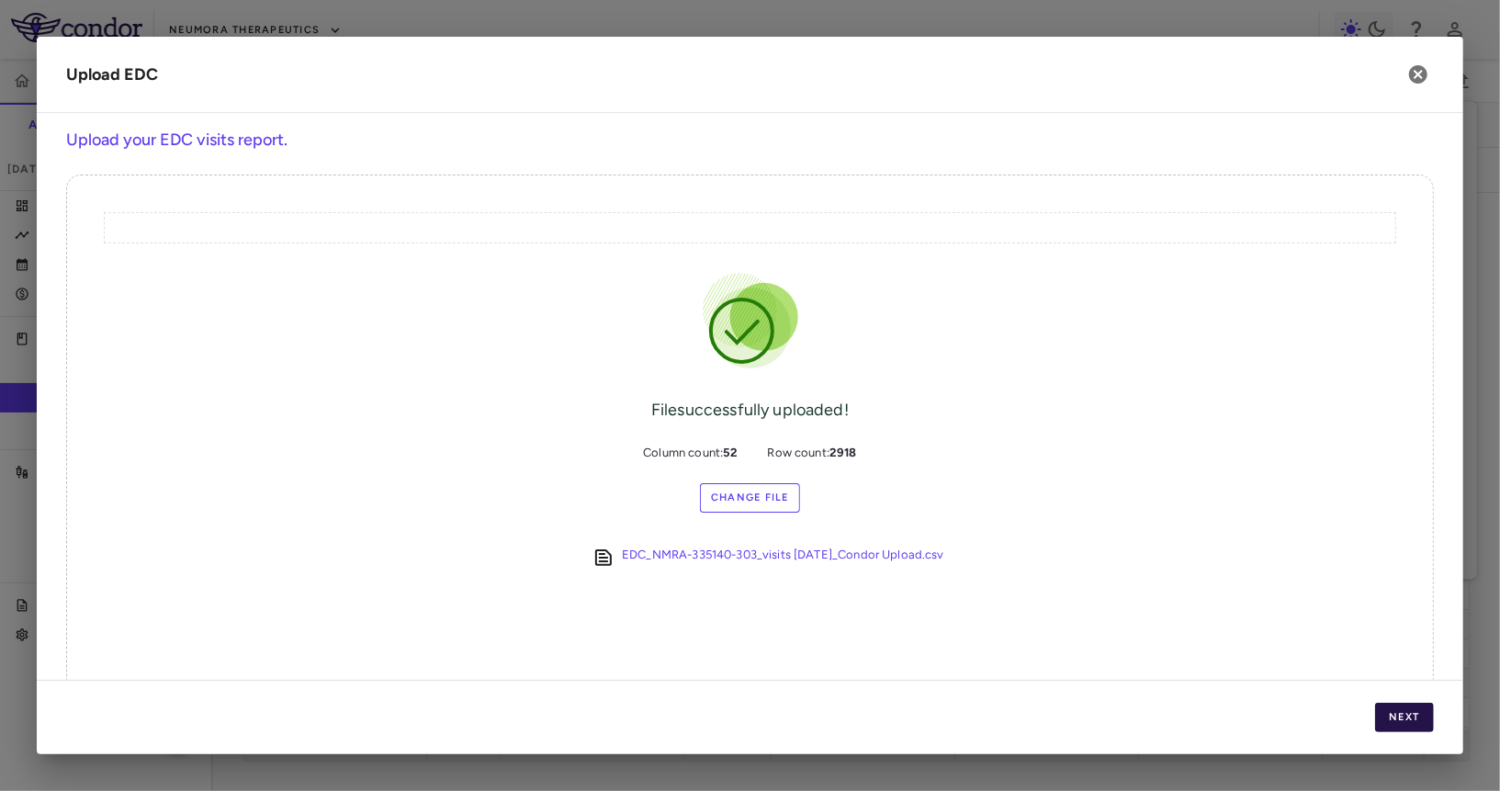
click at [1391, 717] on button "Next" at bounding box center [1404, 717] width 59 height 29
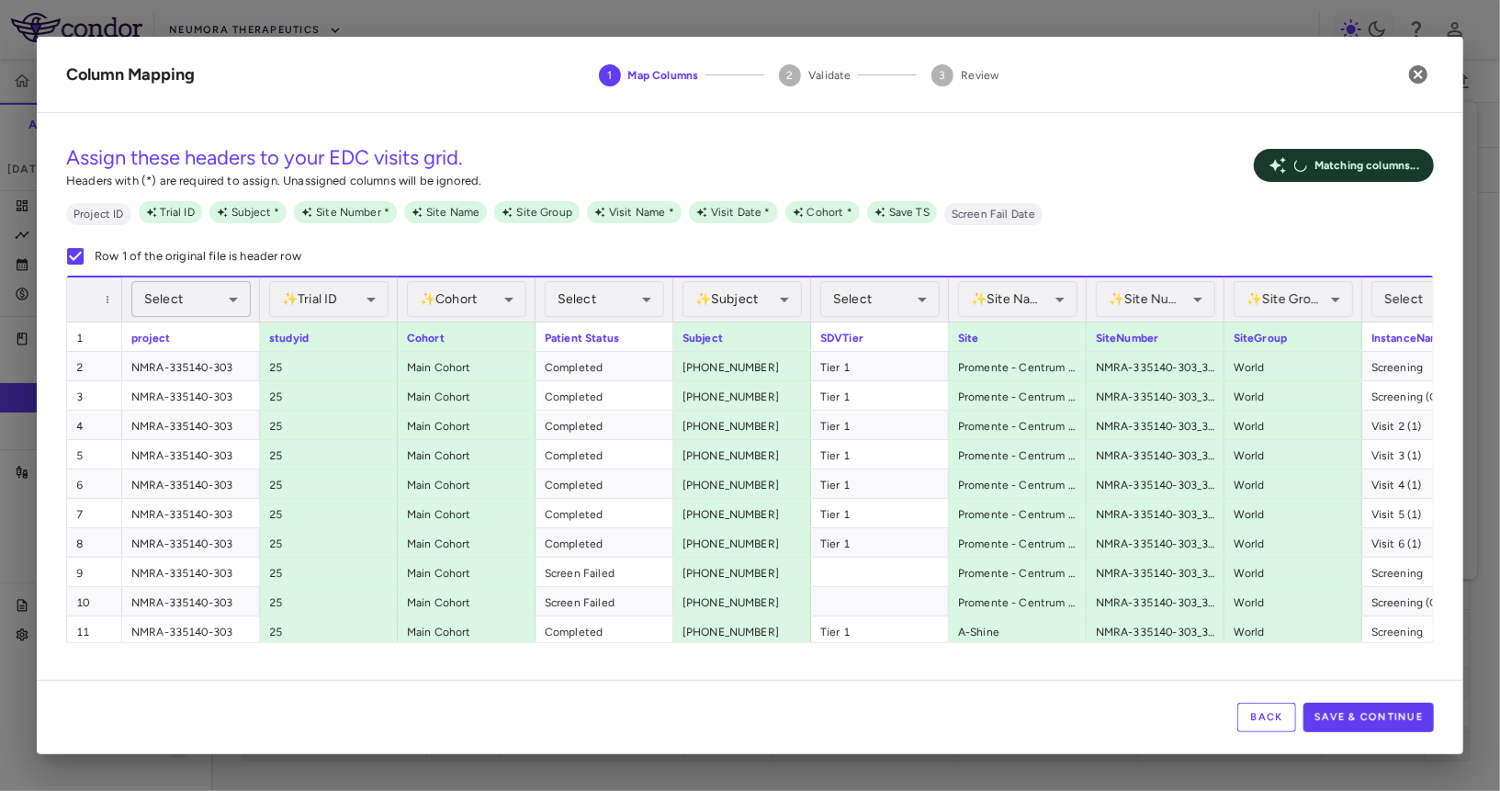
click at [198, 292] on body "Skip to sidebar Skip to main content Neumora Therapeutics KOASTAL-3 (NMRA-33514…" at bounding box center [750, 395] width 1500 height 791
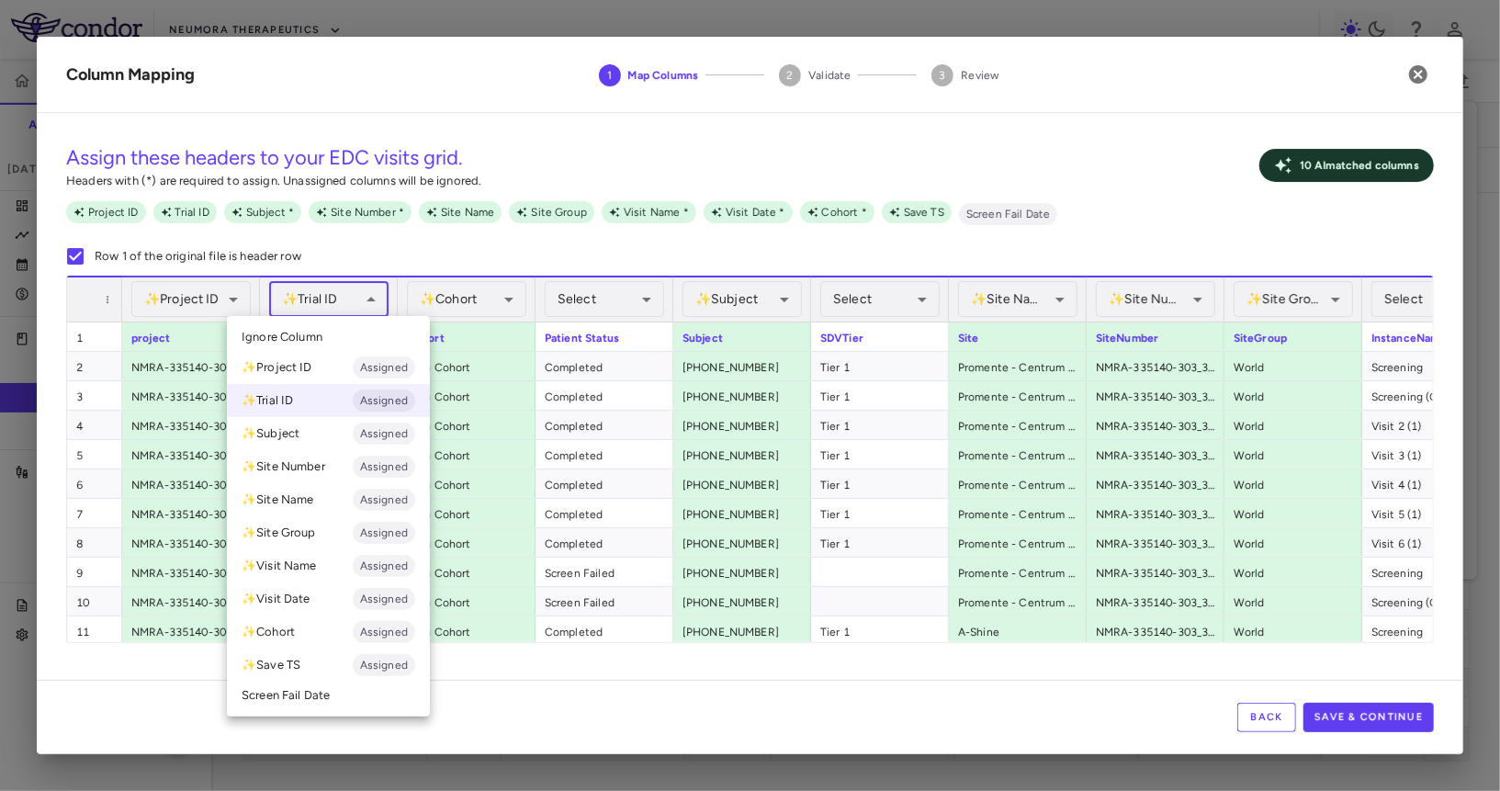
drag, startPoint x: 198, startPoint y: 292, endPoint x: 372, endPoint y: 278, distance: 175.1
click at [372, 280] on body "Skip to sidebar Skip to main content Neumora Therapeutics KOASTAL-3 (NMRA-33514…" at bounding box center [750, 395] width 1500 height 791
click at [311, 334] on span "Ignore Column" at bounding box center [282, 337] width 81 height 17
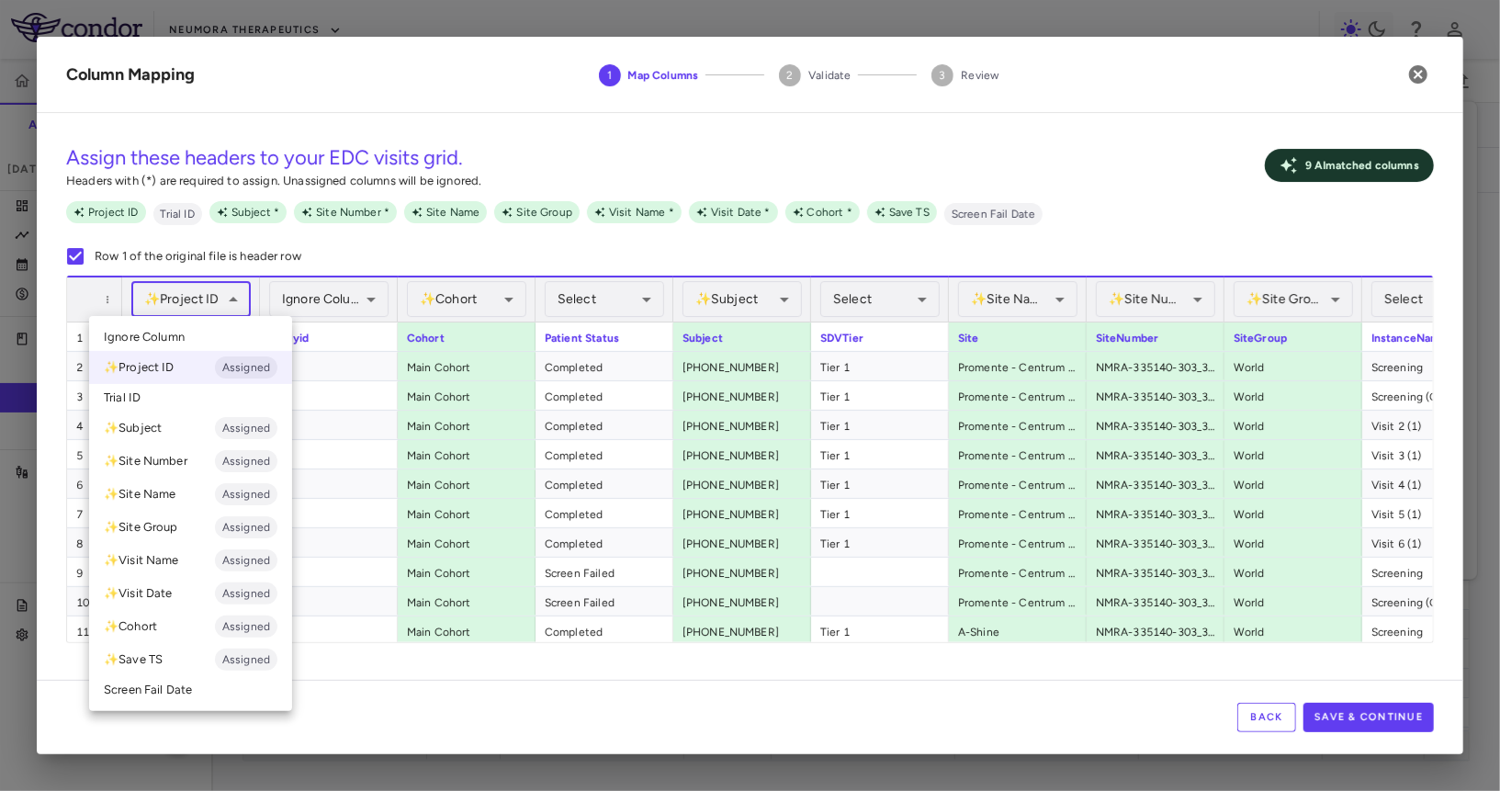
click at [220, 294] on body "Skip to sidebar Skip to main content Neumora Therapeutics KOASTAL-3 (NMRA-33514…" at bounding box center [750, 395] width 1500 height 791
click at [219, 326] on li "Ignore Column" at bounding box center [190, 337] width 203 height 28
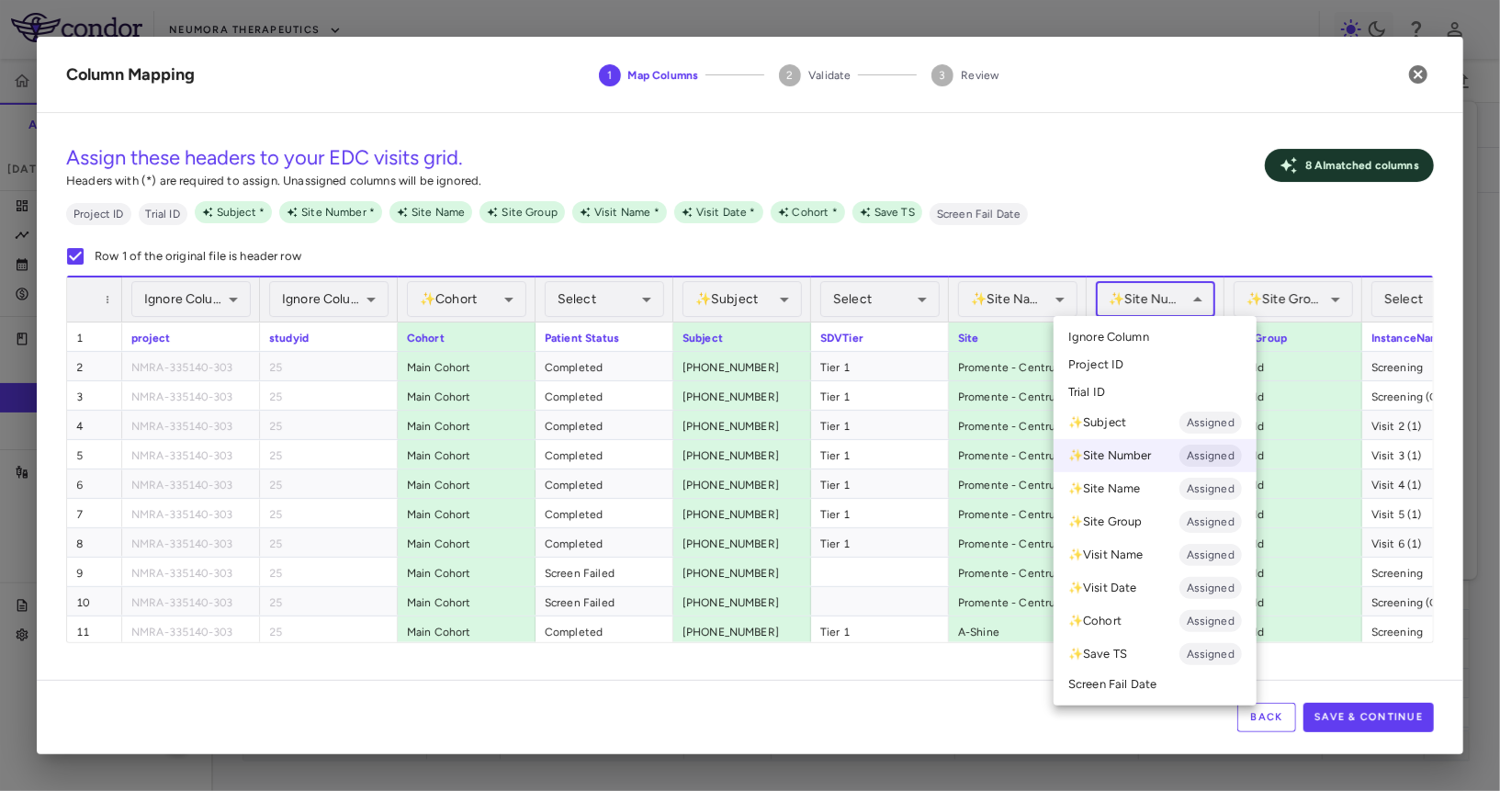
click at [1162, 296] on body "Skip to sidebar Skip to main content Neumora Therapeutics KOASTAL-3 (NMRA-33514…" at bounding box center [750, 395] width 1500 height 791
click at [1144, 320] on ul "Select Ignore Column Project ID Trial ID ✨ Subject Assigned ✨ Site Number Assig…" at bounding box center [1155, 511] width 203 height 390
click at [1137, 332] on span "Ignore Column" at bounding box center [1108, 337] width 81 height 17
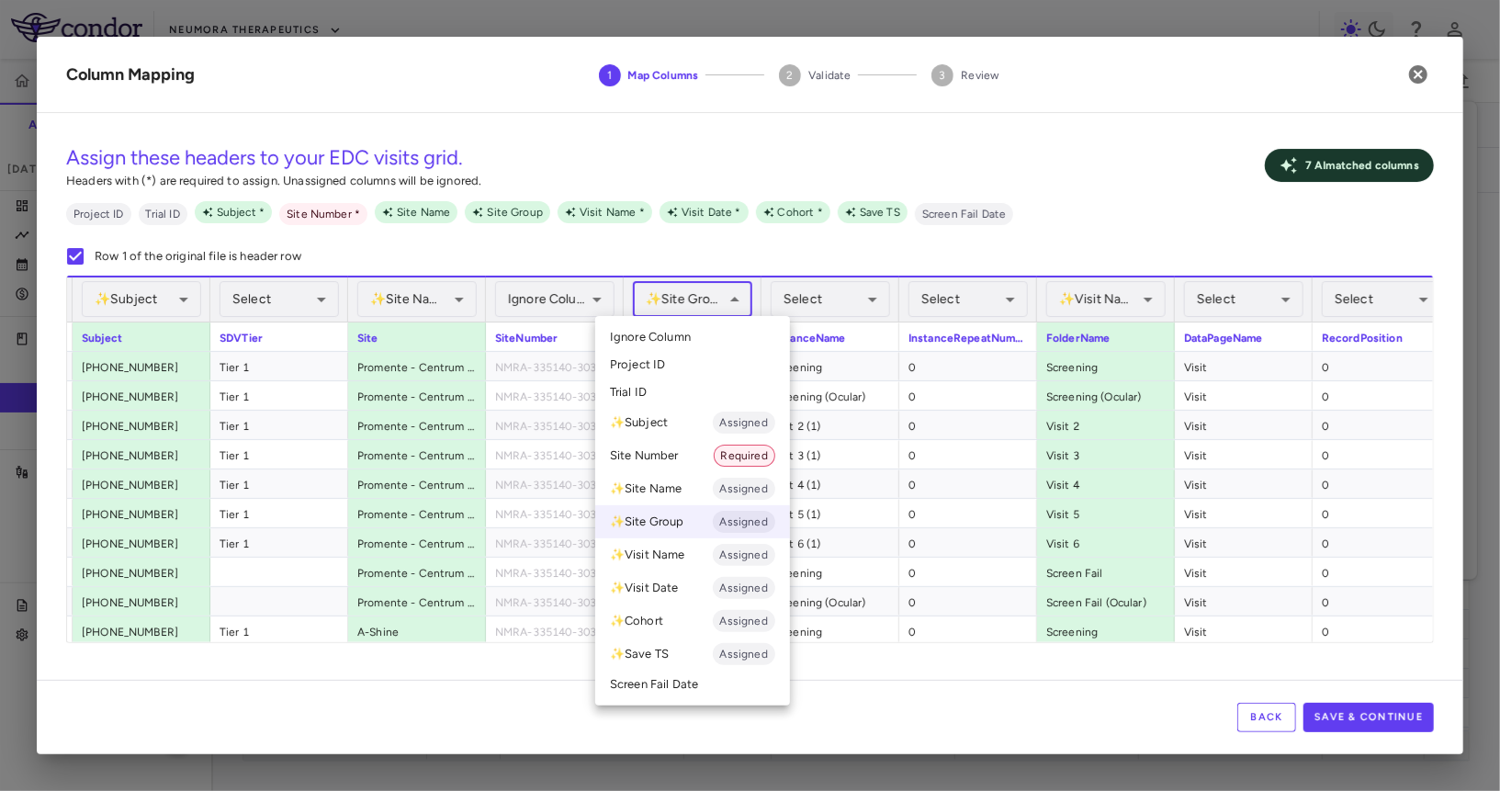
click at [727, 293] on body "Skip to sidebar Skip to main content Neumora Therapeutics KOASTAL-3 (NMRA-33514…" at bounding box center [750, 395] width 1500 height 791
click at [711, 343] on li "Ignore Column" at bounding box center [692, 337] width 195 height 28
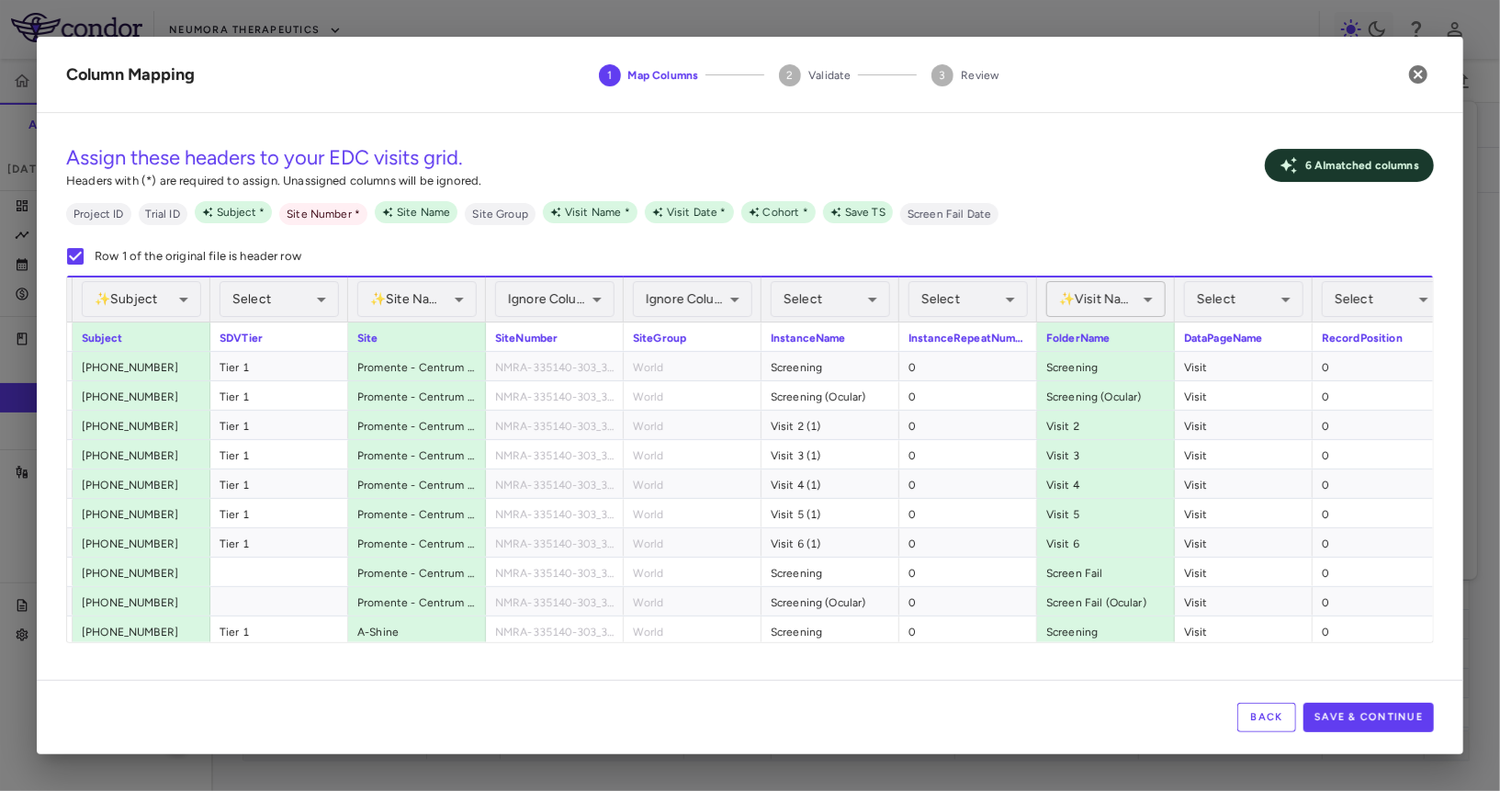
click at [1086, 305] on body "Skip to sidebar Skip to main content Neumora Therapeutics KOASTAL-3 (NMRA-33514…" at bounding box center [750, 395] width 1500 height 791
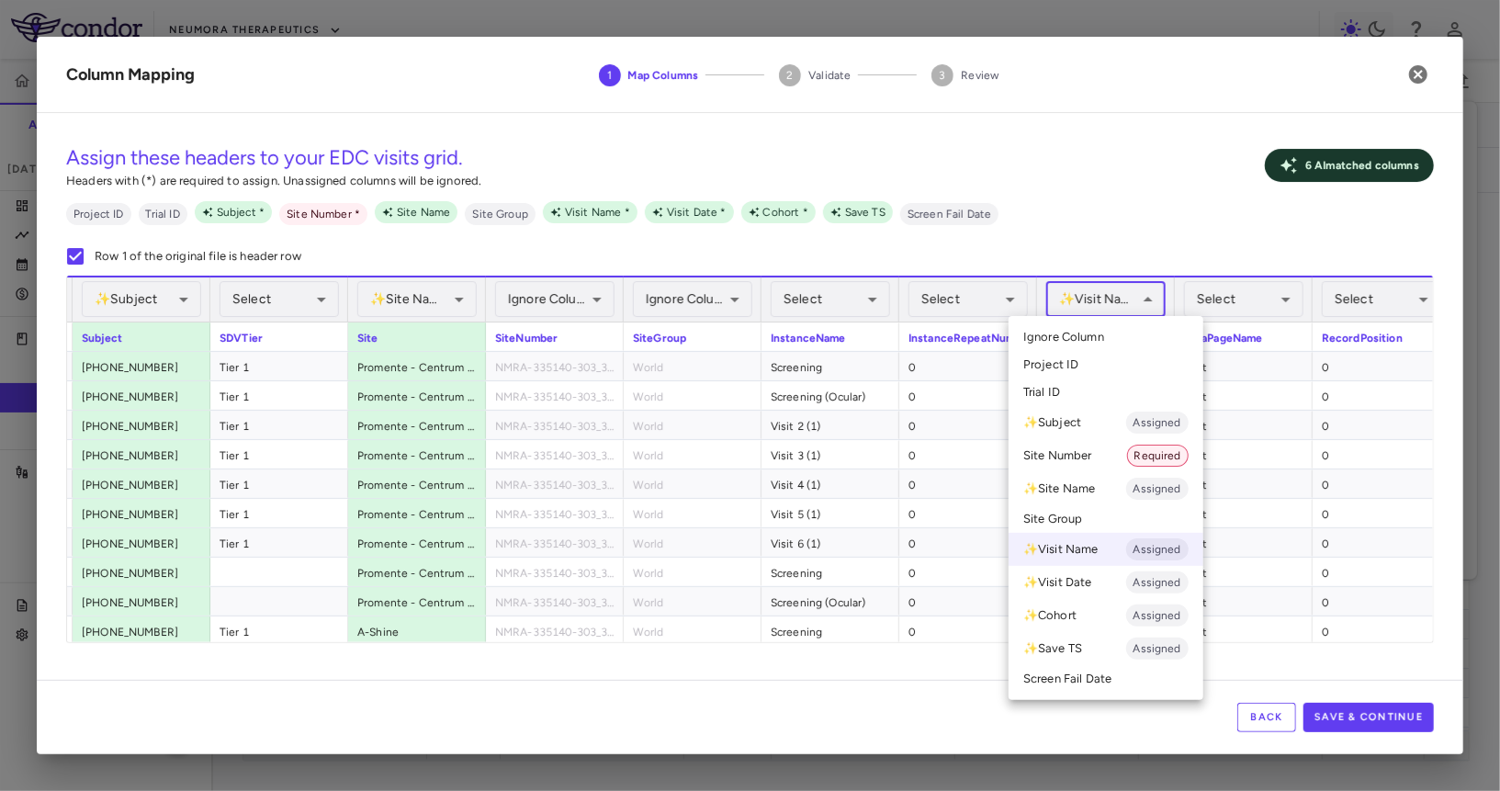
click at [1077, 342] on span "Ignore Column" at bounding box center [1063, 337] width 81 height 17
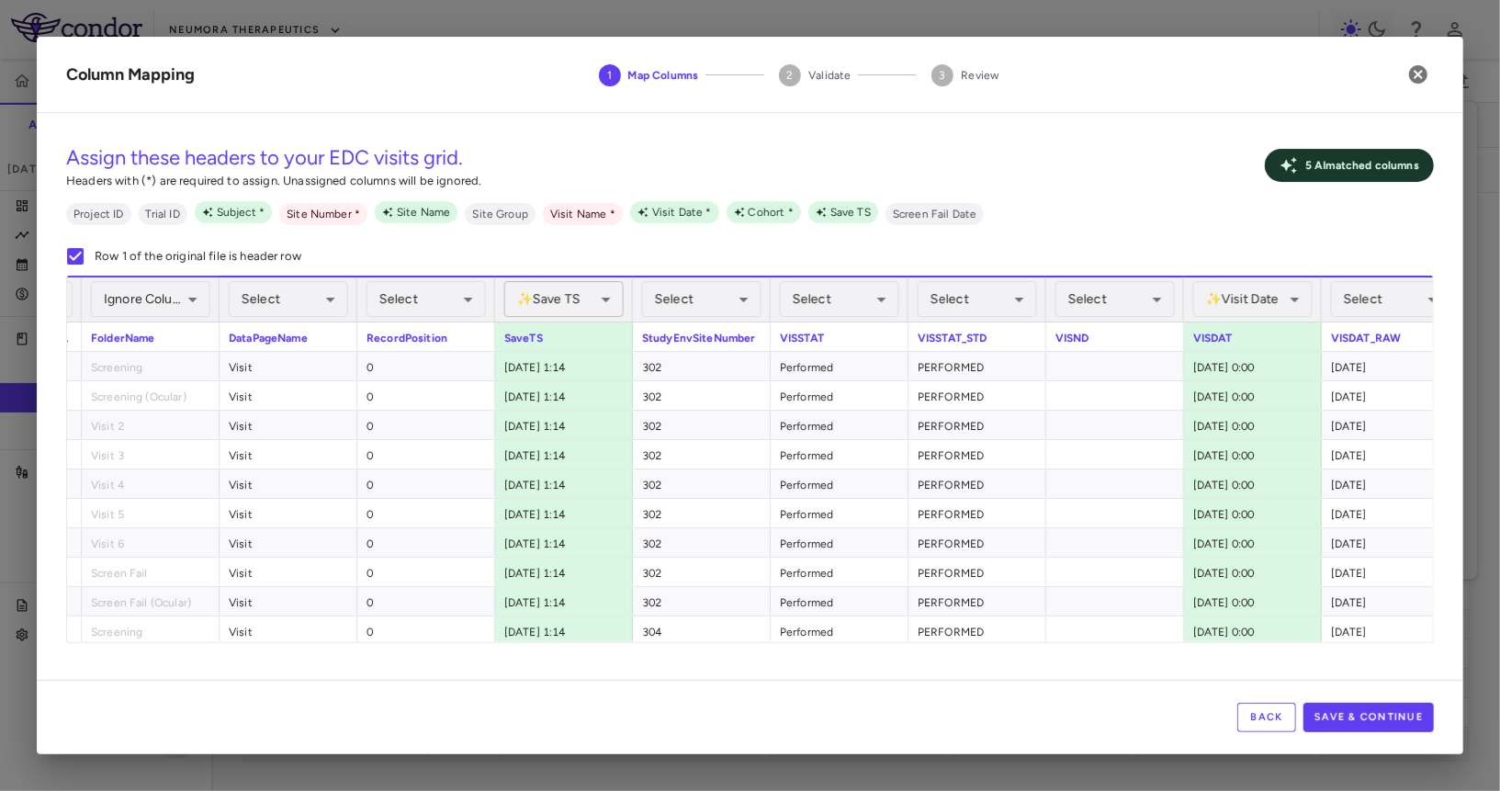
click at [576, 308] on body "Skip to sidebar Skip to main content Neumora Therapeutics KOASTAL-3 (NMRA-33514…" at bounding box center [750, 395] width 1500 height 791
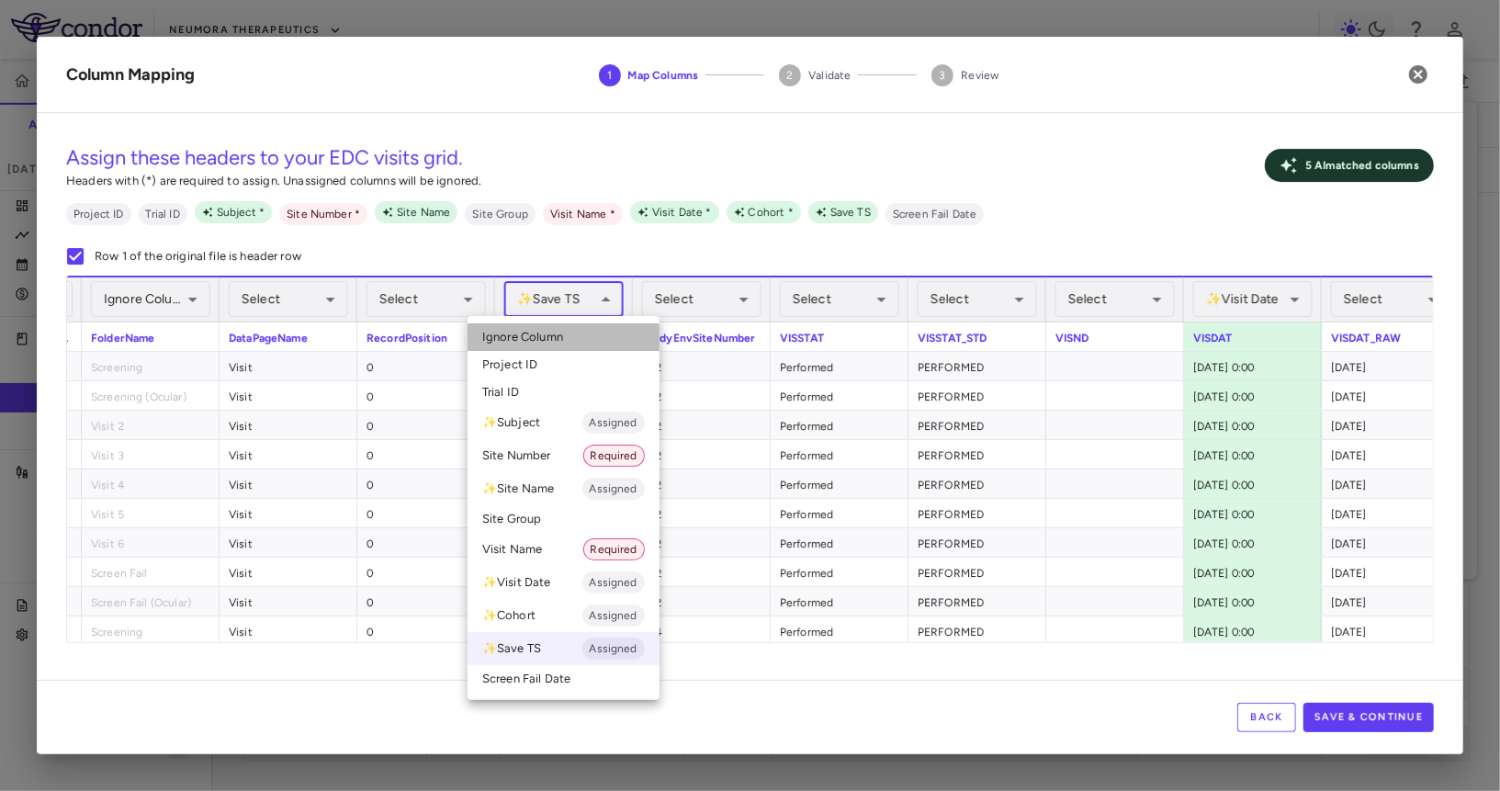
click at [576, 328] on li "Ignore Column" at bounding box center [564, 337] width 192 height 28
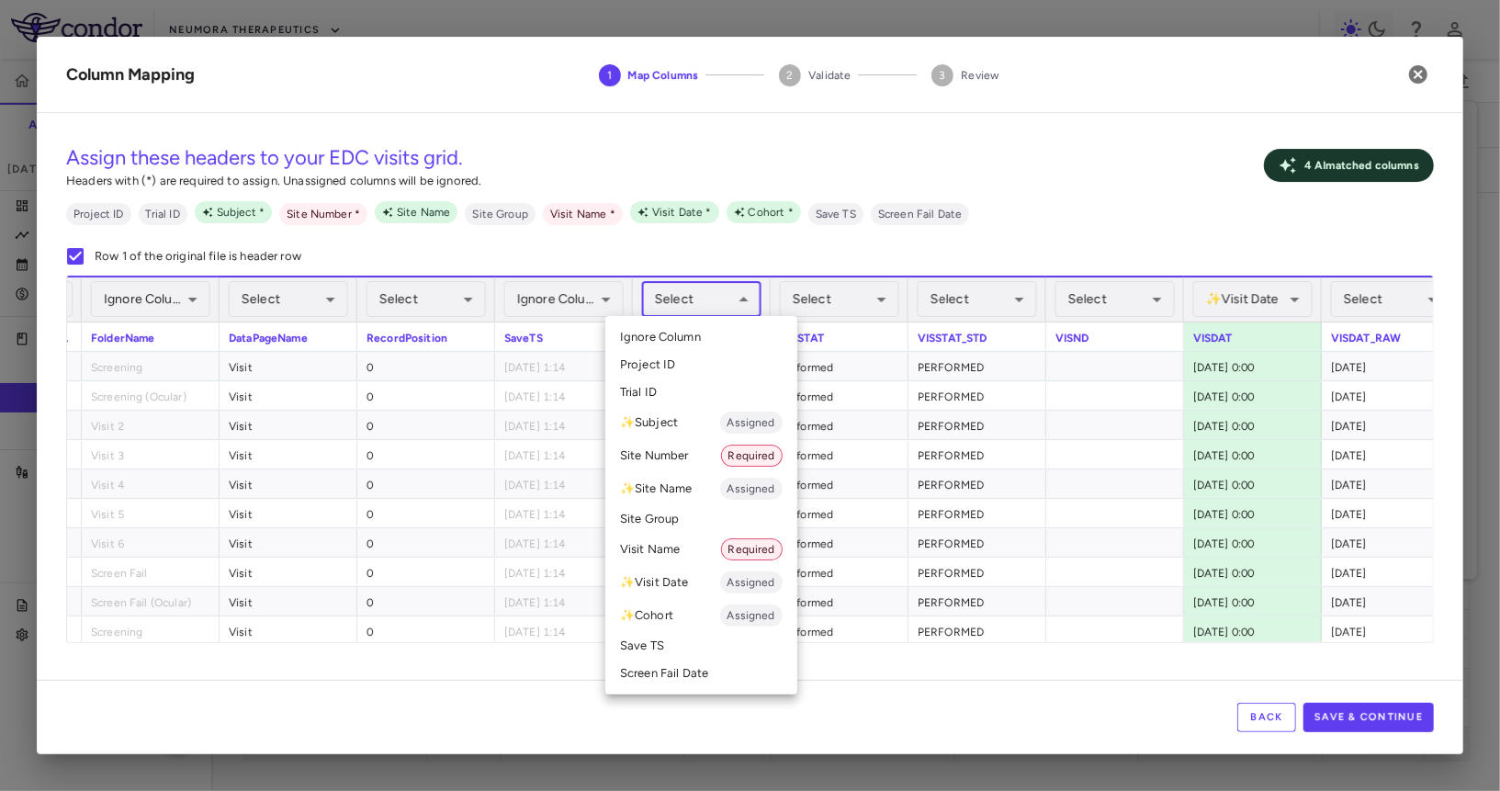
click at [729, 285] on body "Skip to sidebar Skip to main content Neumora Therapeutics KOASTAL-3 (NMRA-33514…" at bounding box center [750, 395] width 1500 height 791
click at [695, 447] on li "Site Number Required" at bounding box center [701, 455] width 192 height 33
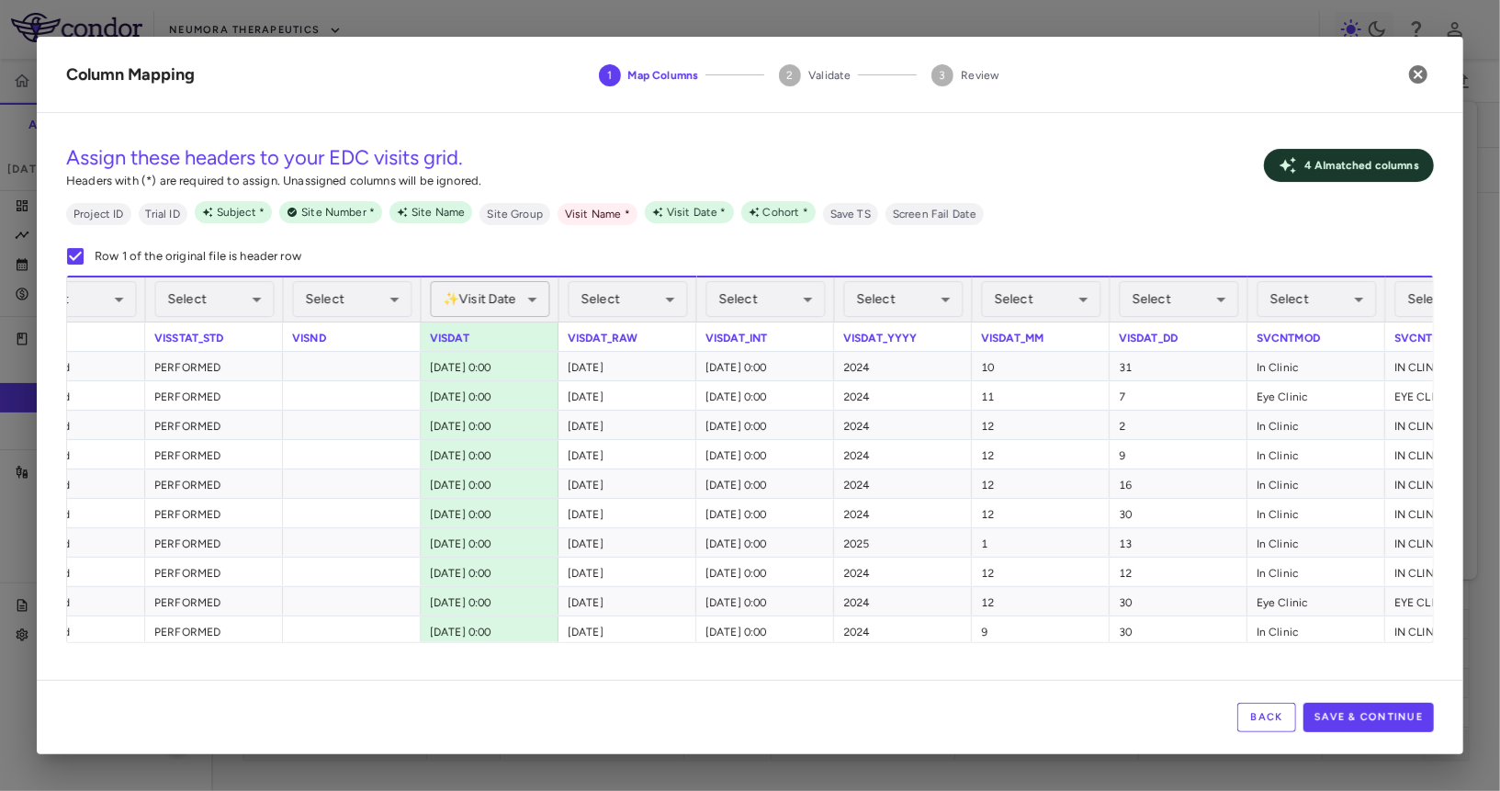
click at [507, 299] on body "Skip to sidebar Skip to main content Neumora Therapeutics KOASTAL-3 (NMRA-33514…" at bounding box center [750, 395] width 1500 height 791
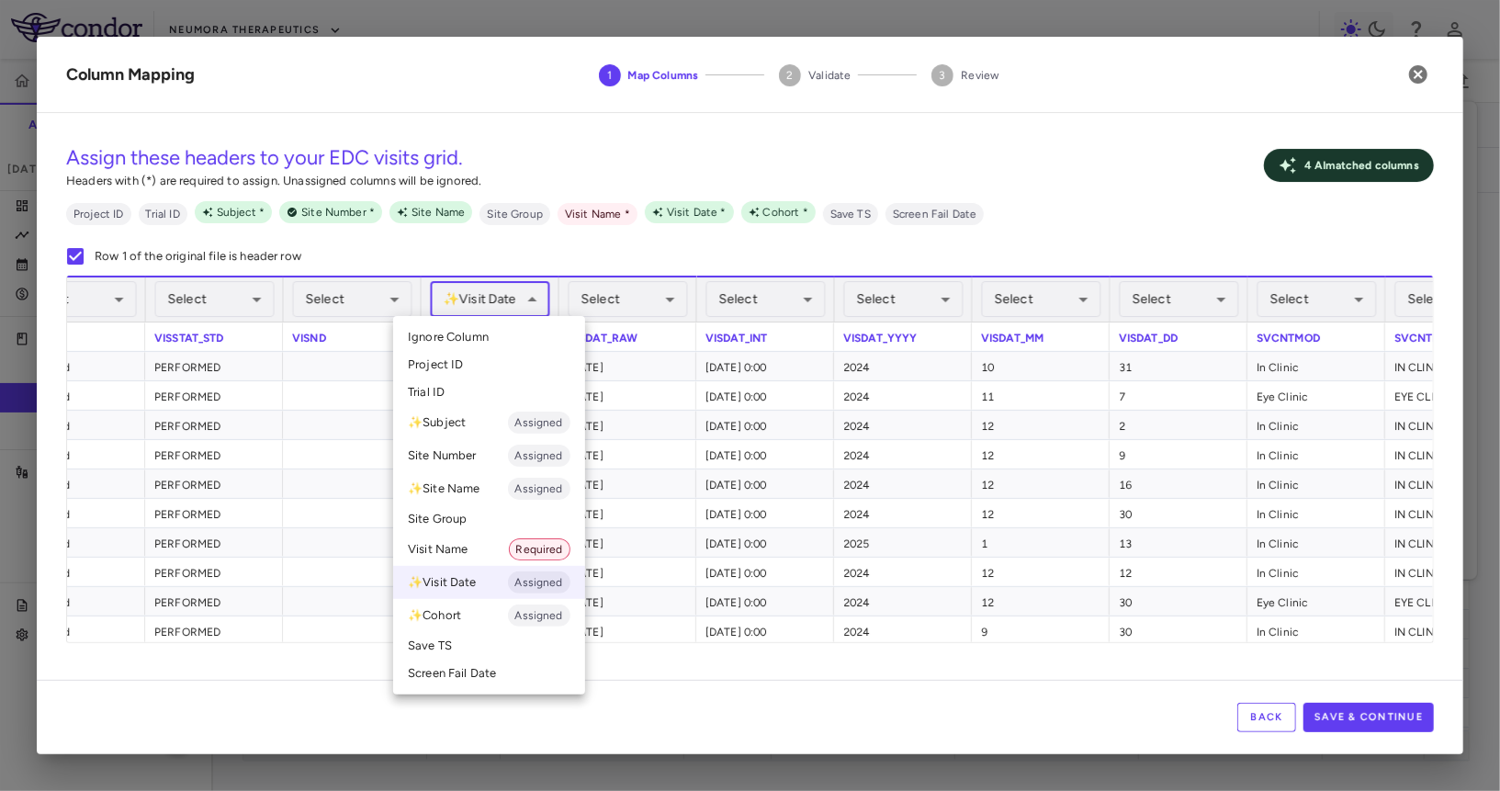
click at [502, 336] on li "Ignore Column" at bounding box center [489, 337] width 192 height 28
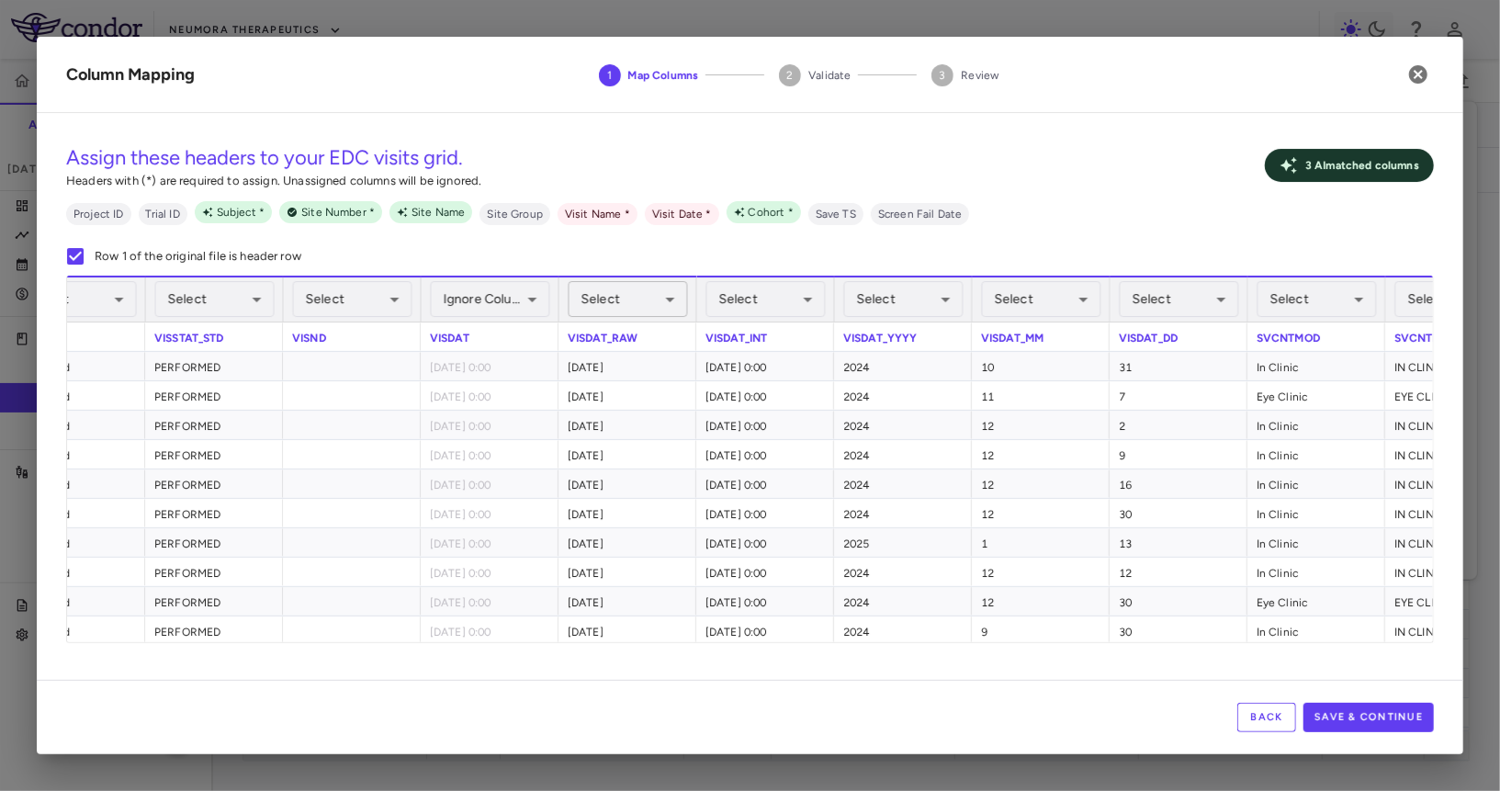
click at [608, 310] on body "Skip to sidebar Skip to main content Neumora Therapeutics KOASTAL-3 (NMRA-33514…" at bounding box center [750, 395] width 1500 height 791
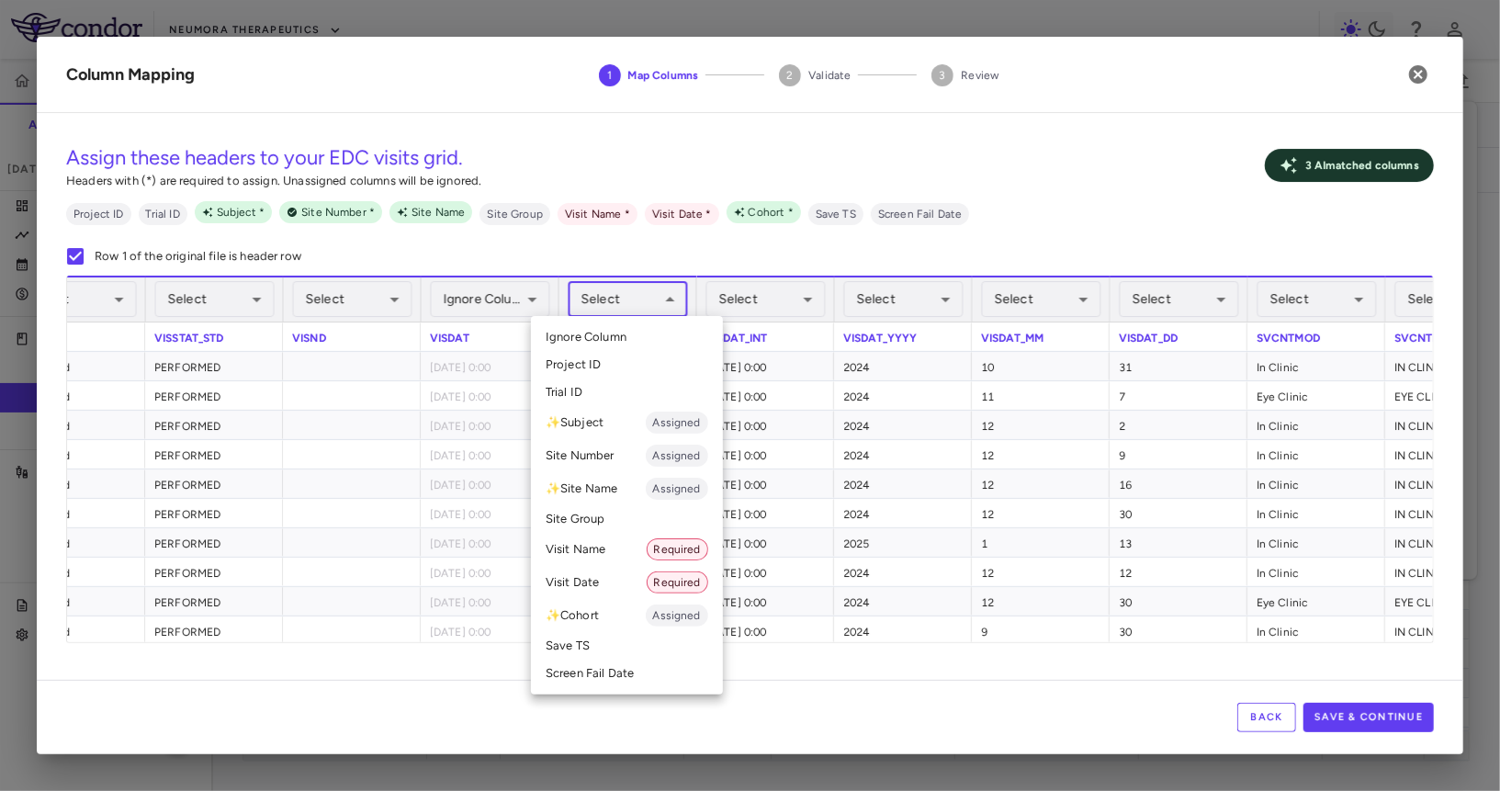
click at [602, 574] on li "Visit Date Required" at bounding box center [627, 582] width 192 height 33
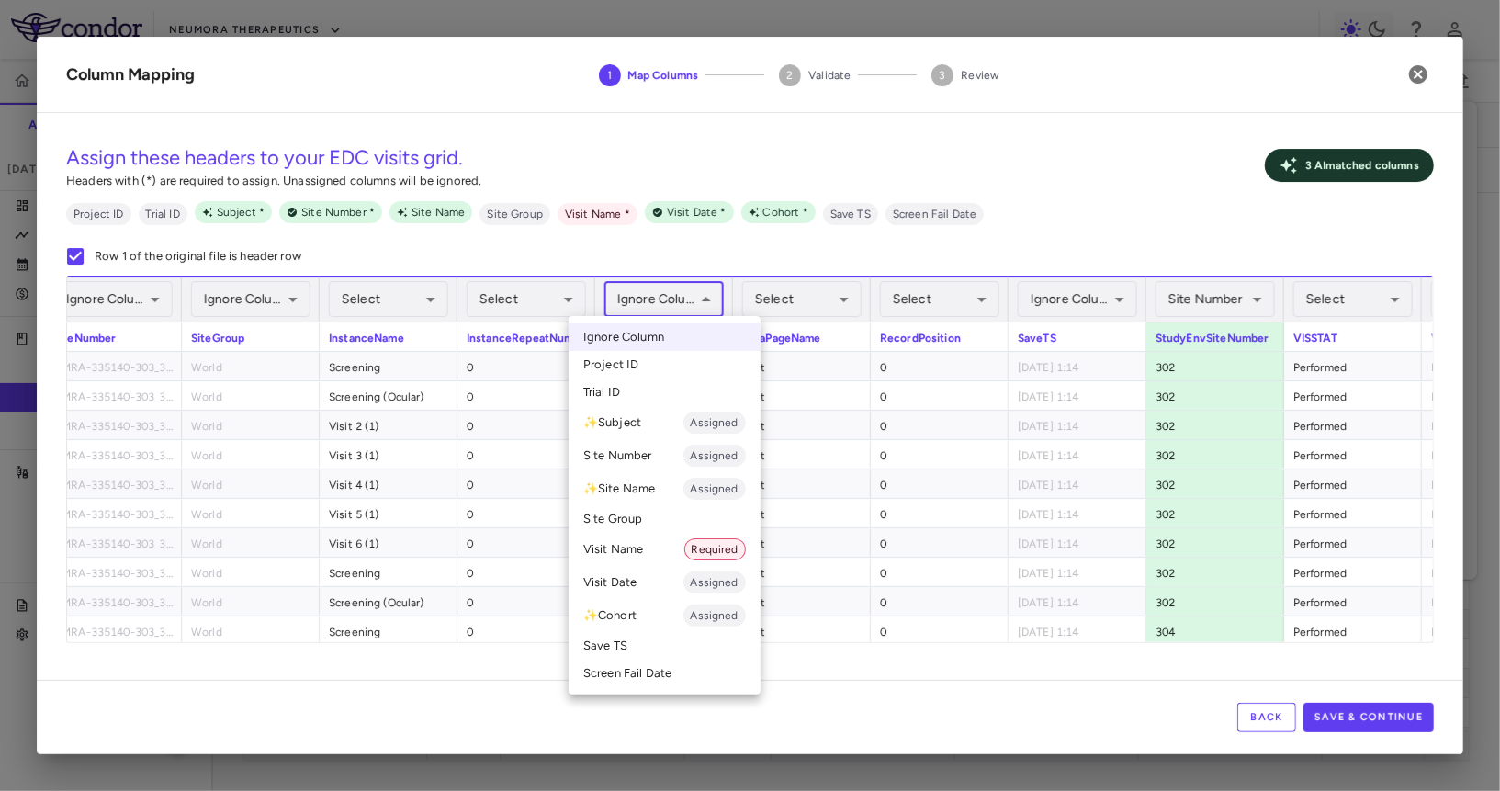
click at [677, 299] on body "Skip to sidebar Skip to main content Neumora Therapeutics KOASTAL-3 (NMRA-33514…" at bounding box center [750, 395] width 1500 height 791
click at [662, 548] on li "Visit Name Required" at bounding box center [665, 549] width 192 height 33
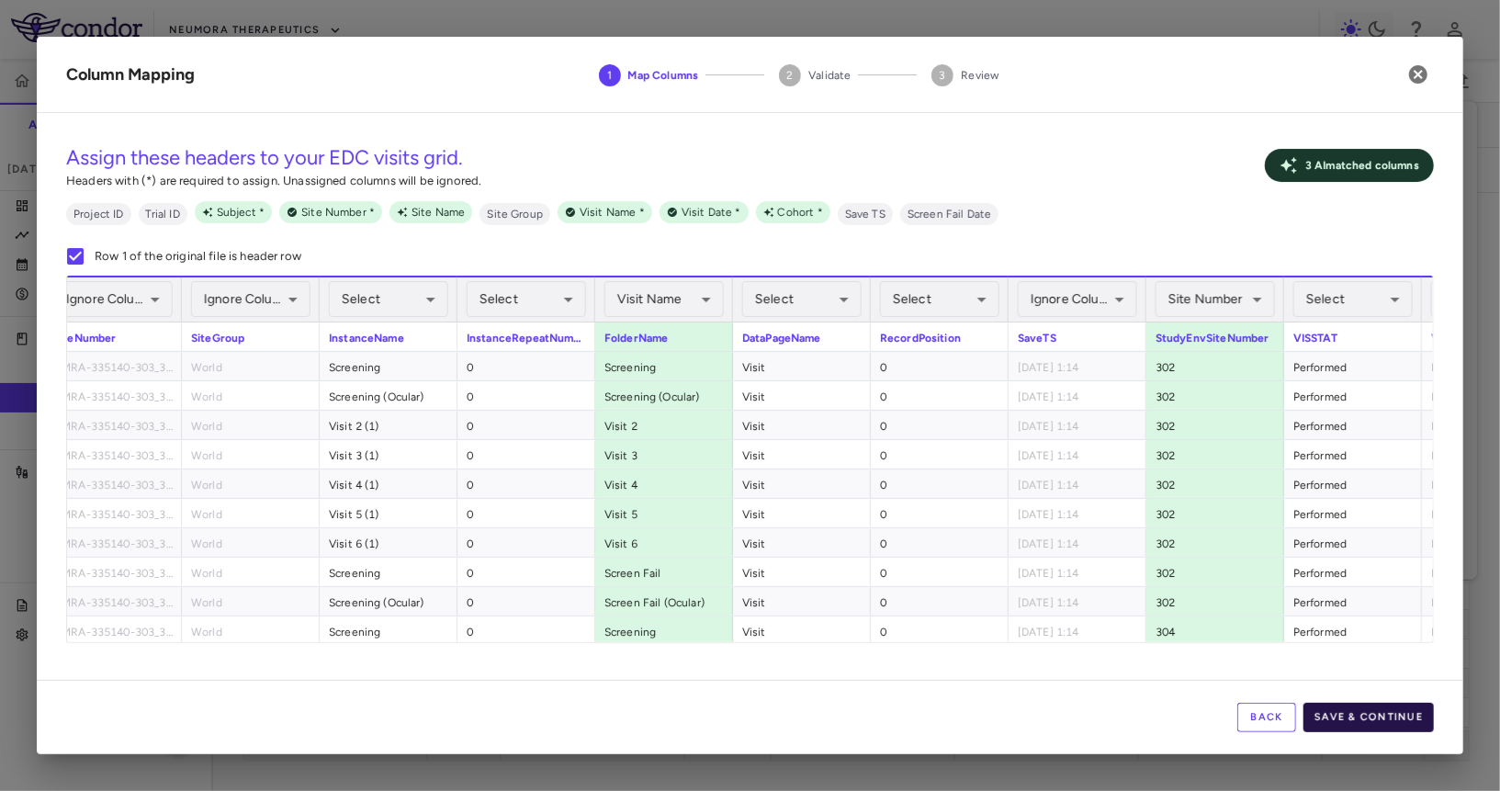
click at [1358, 717] on button "Save & Continue" at bounding box center [1369, 717] width 130 height 29
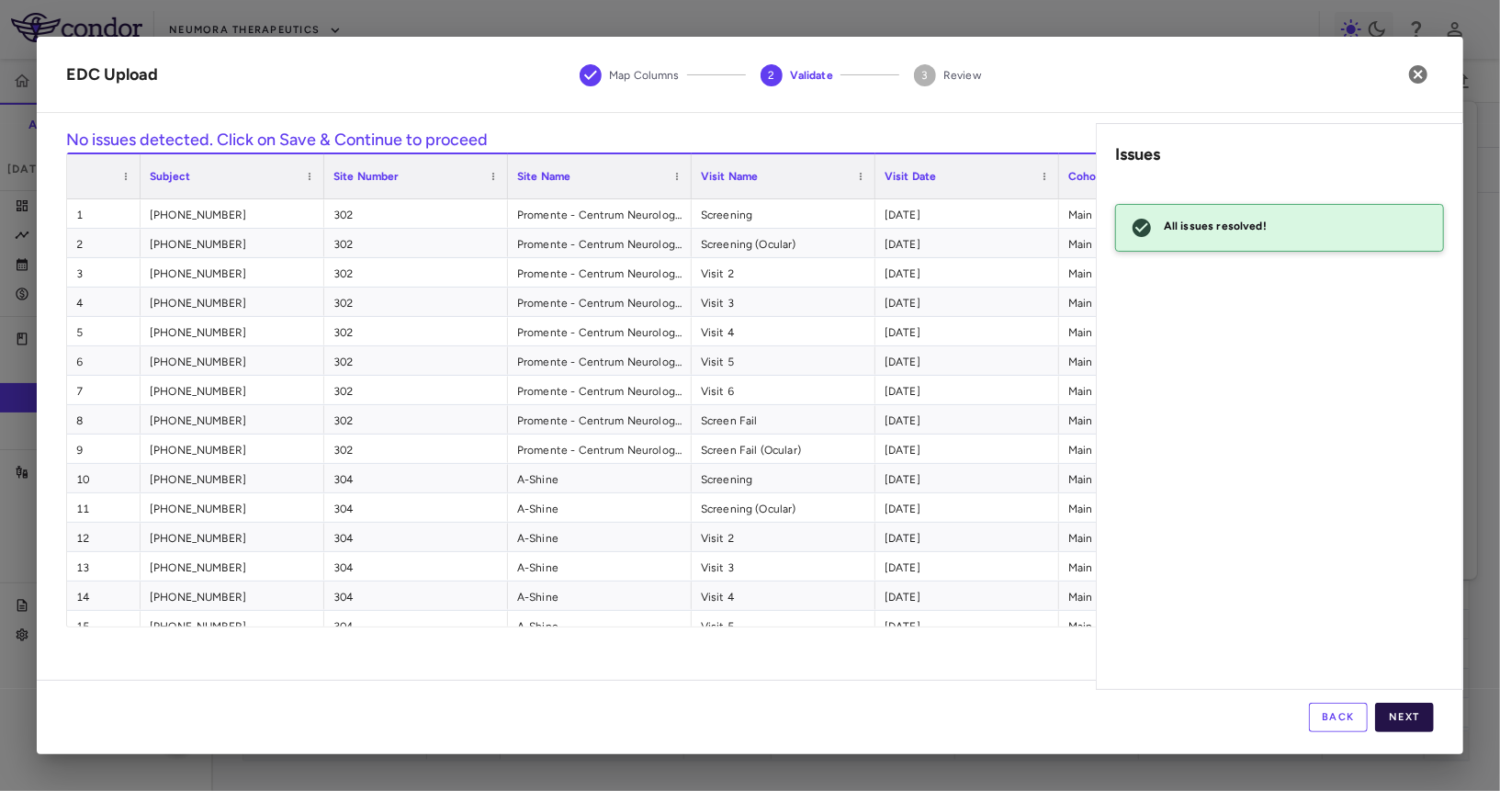
click at [1407, 717] on button "Next" at bounding box center [1404, 717] width 59 height 29
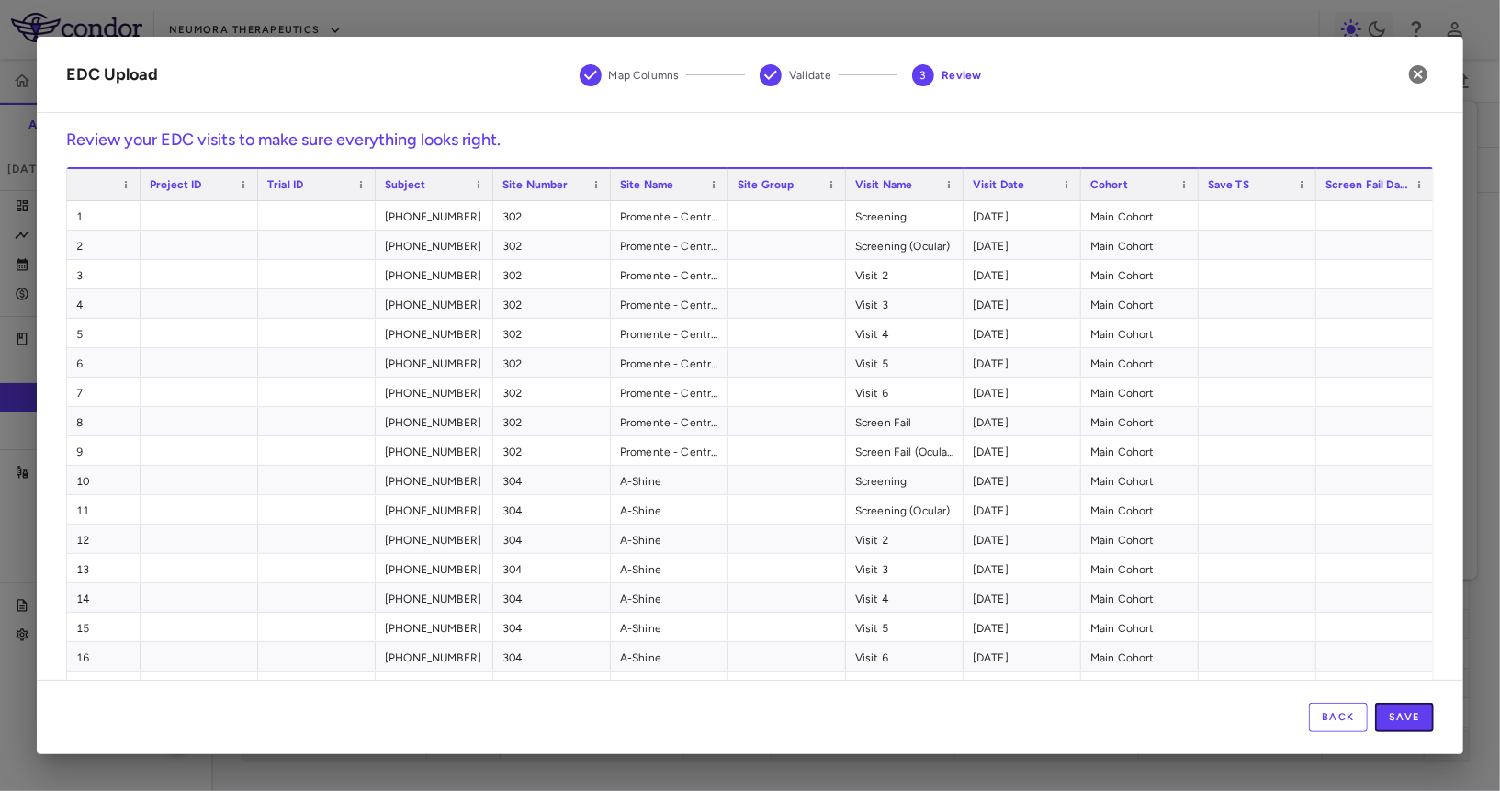
click at [1407, 717] on button "Save" at bounding box center [1404, 717] width 59 height 29
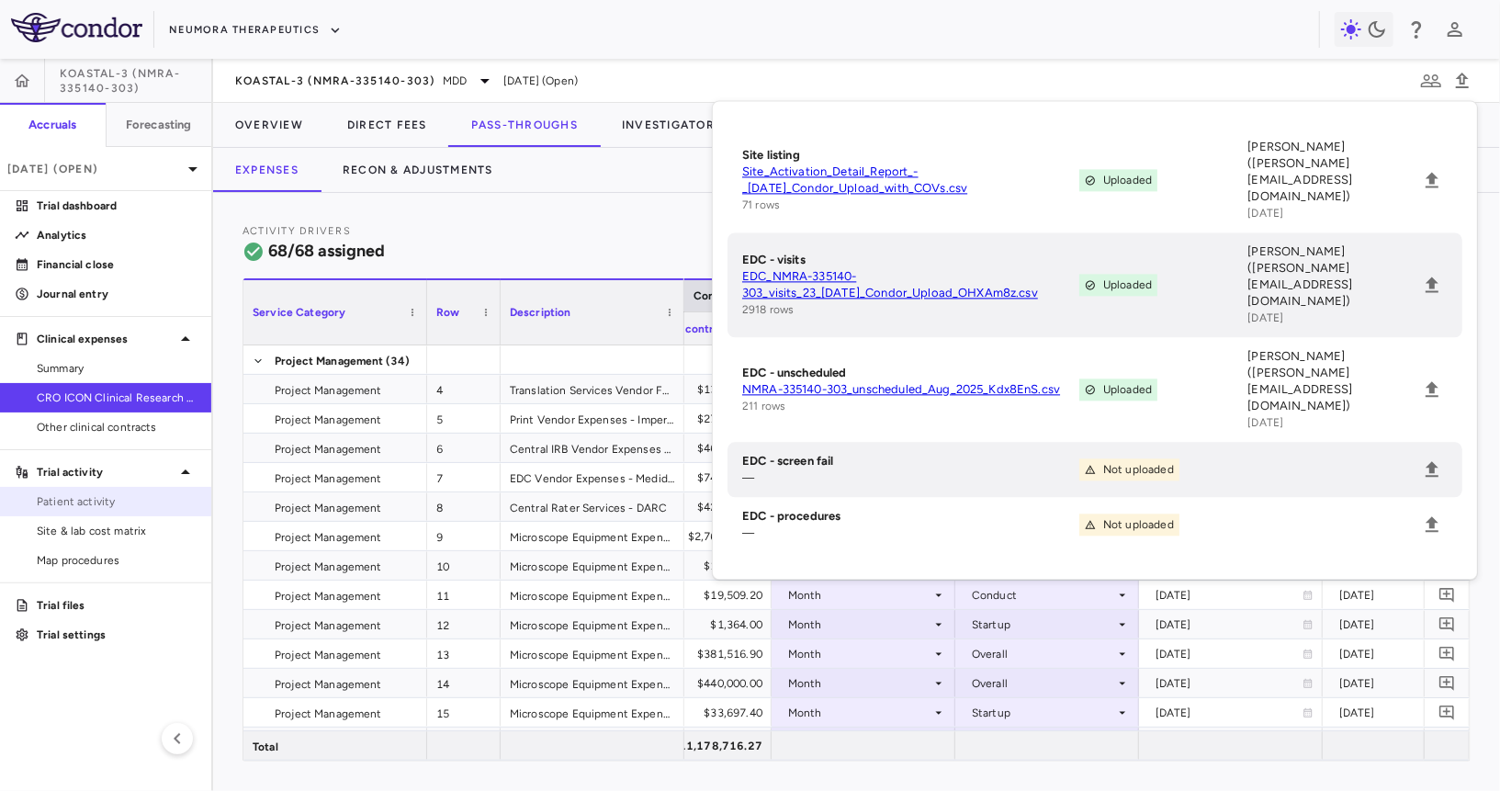
click at [106, 489] on link "Patient activity" at bounding box center [105, 502] width 211 height 28
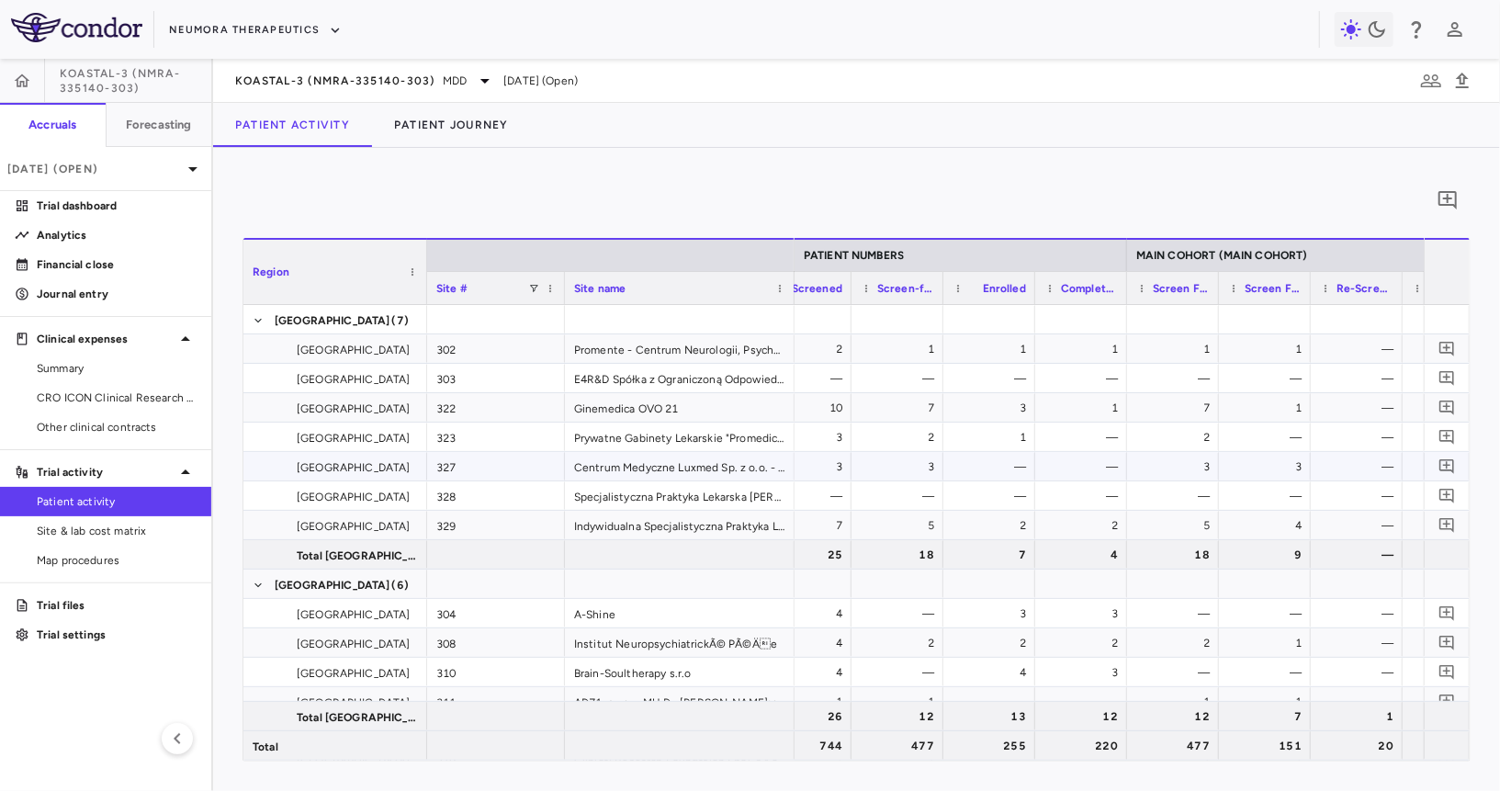
scroll to position [0, 717]
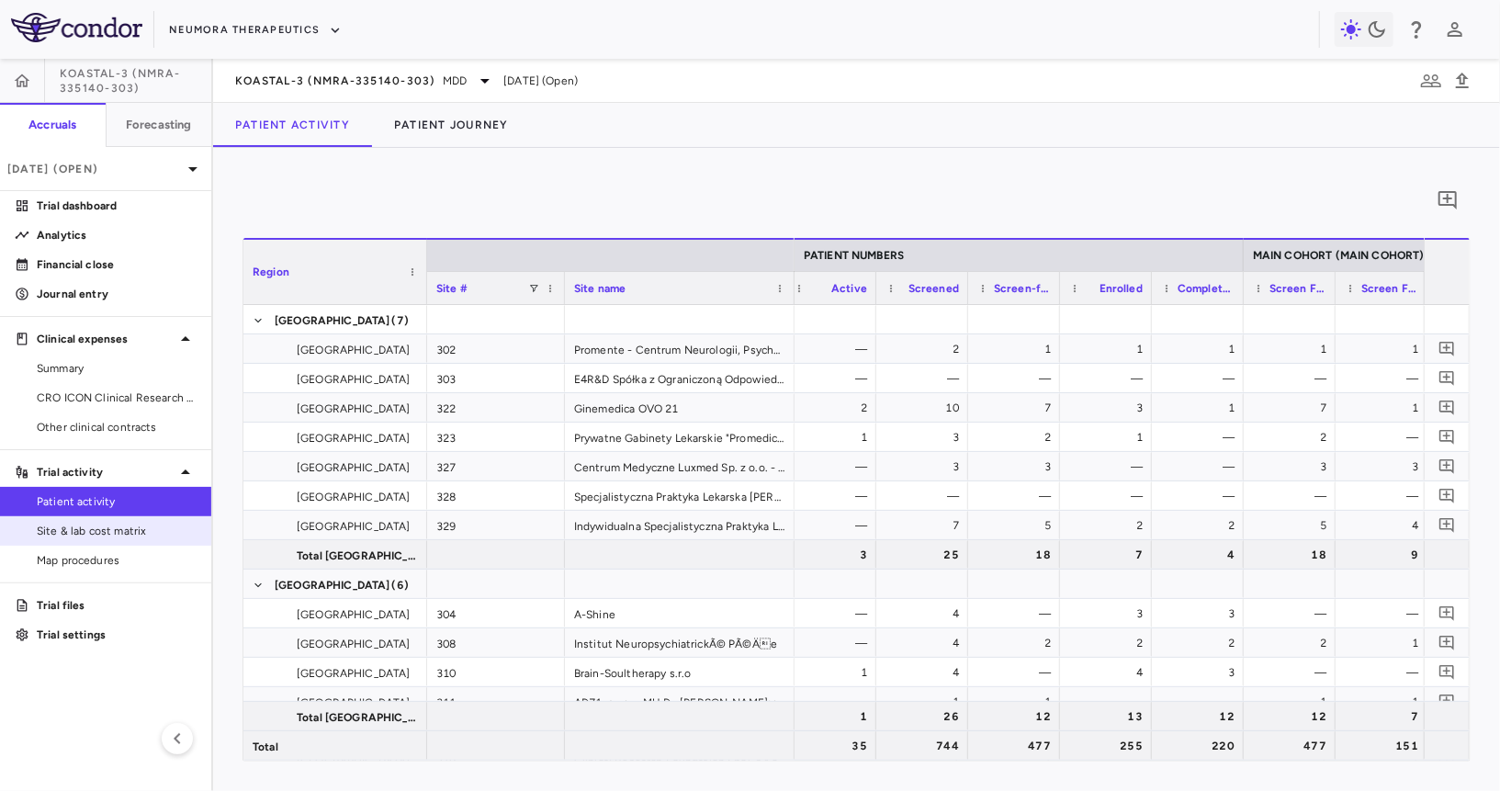
click at [98, 537] on span "Site & lab cost matrix" at bounding box center [117, 531] width 160 height 17
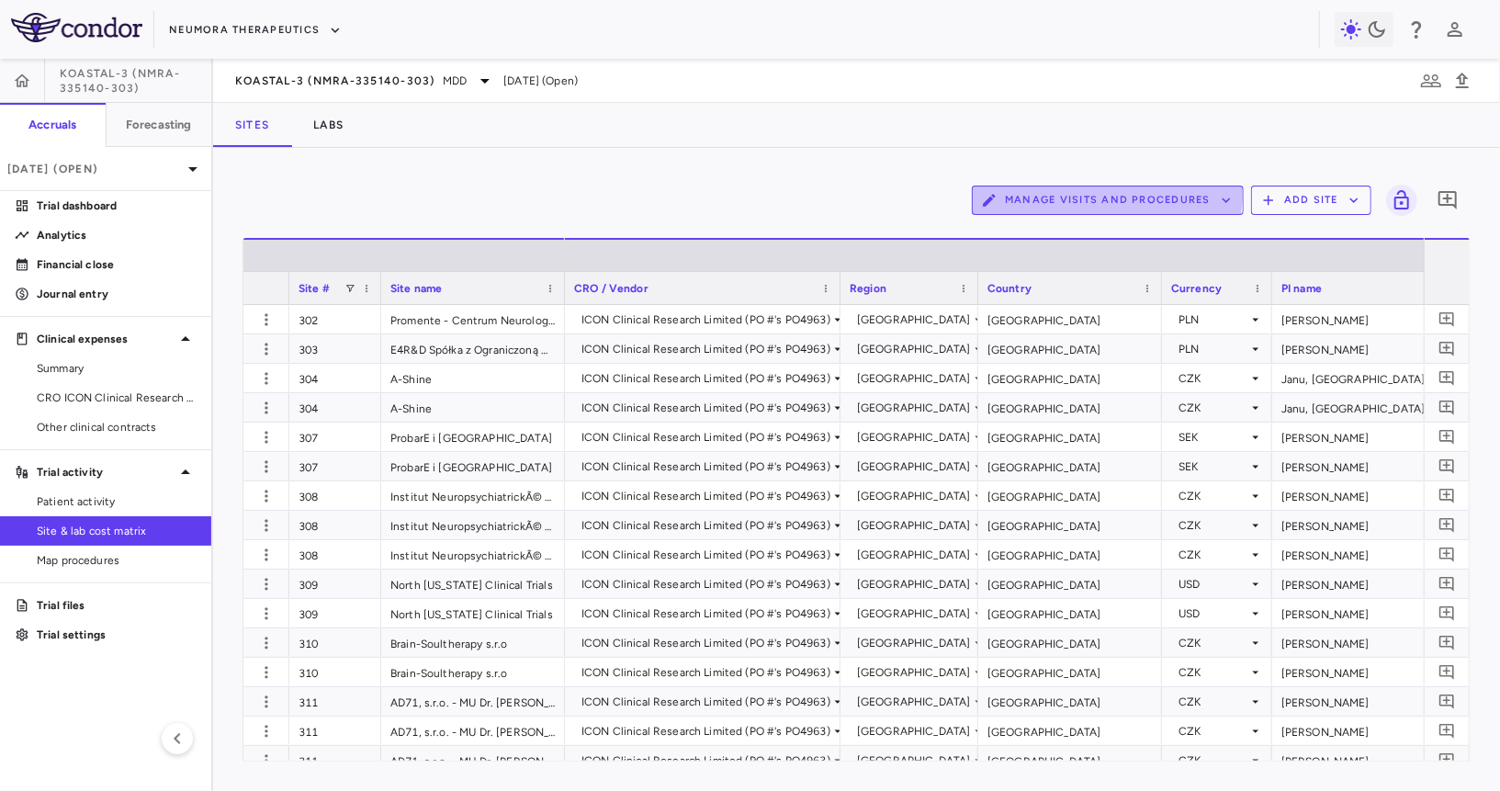
click at [1047, 189] on button "Manage Visits and Procedures" at bounding box center [1108, 200] width 272 height 29
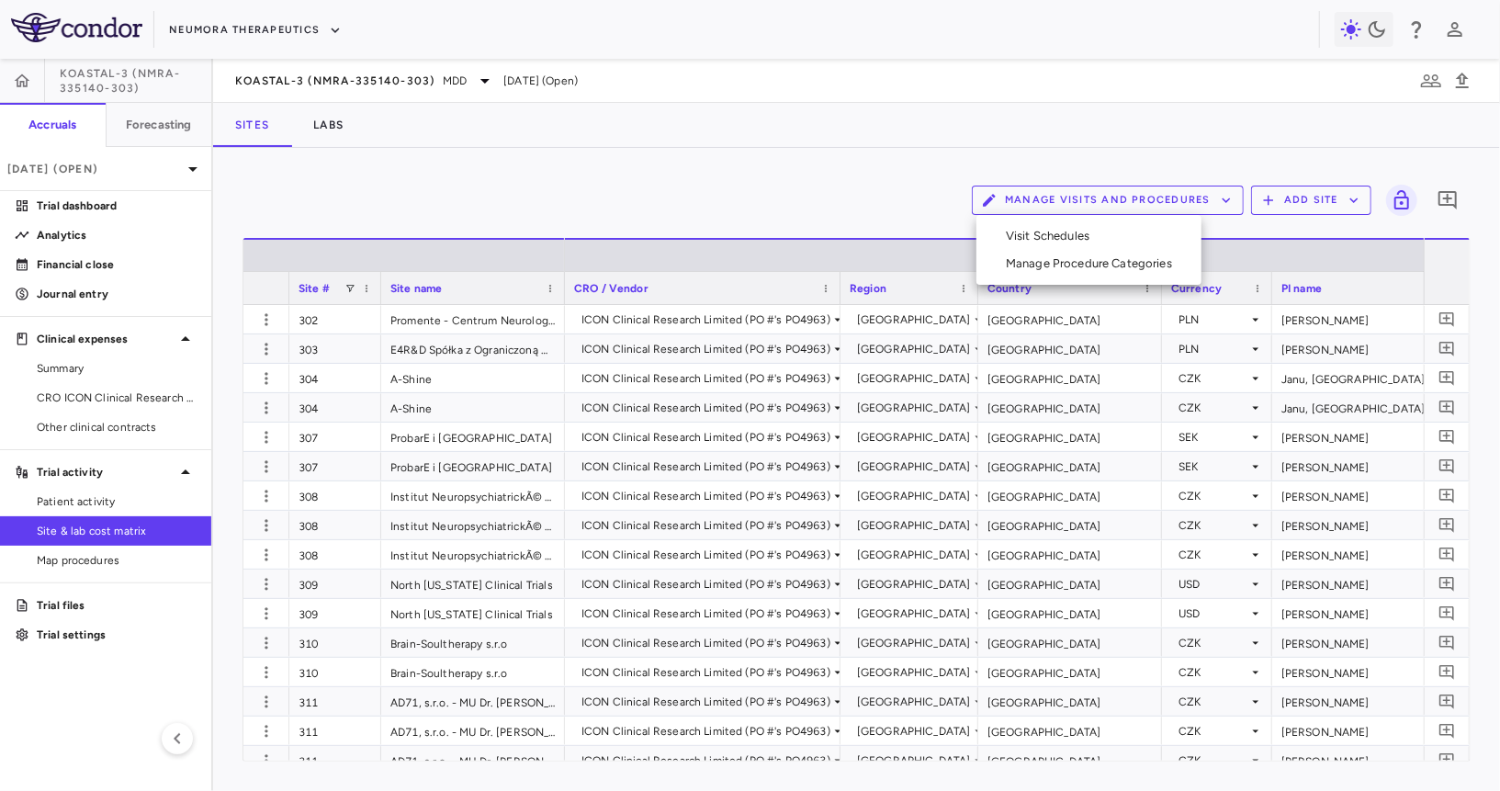
click at [1031, 226] on li "Visit Schedules" at bounding box center [1089, 236] width 196 height 28
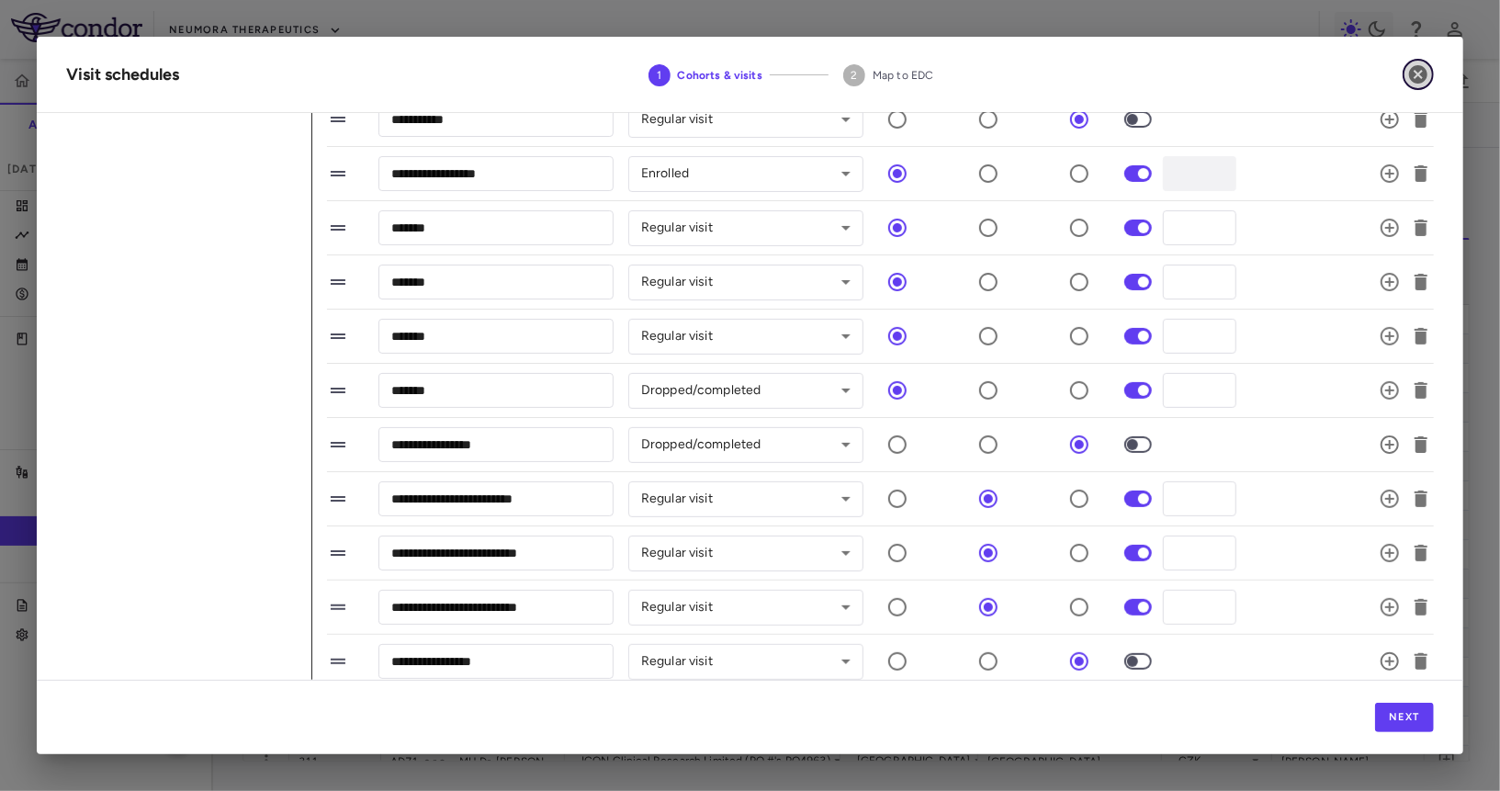
click at [1418, 76] on icon "button" at bounding box center [1418, 74] width 18 height 18
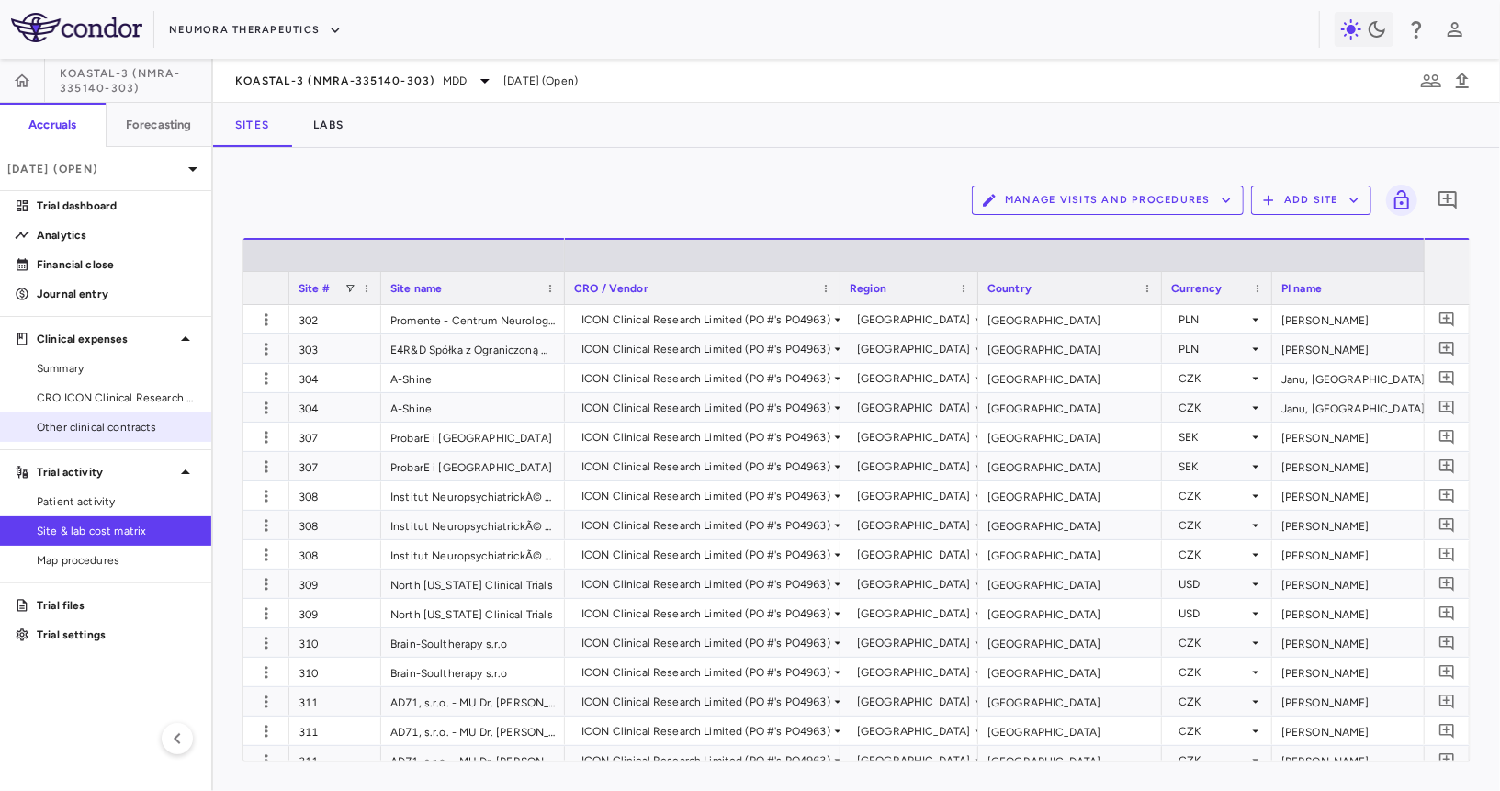
click at [124, 412] on div "Other clinical contracts" at bounding box center [105, 426] width 211 height 29
click at [142, 396] on span "CRO ICON Clinical Research Limited" at bounding box center [117, 398] width 160 height 17
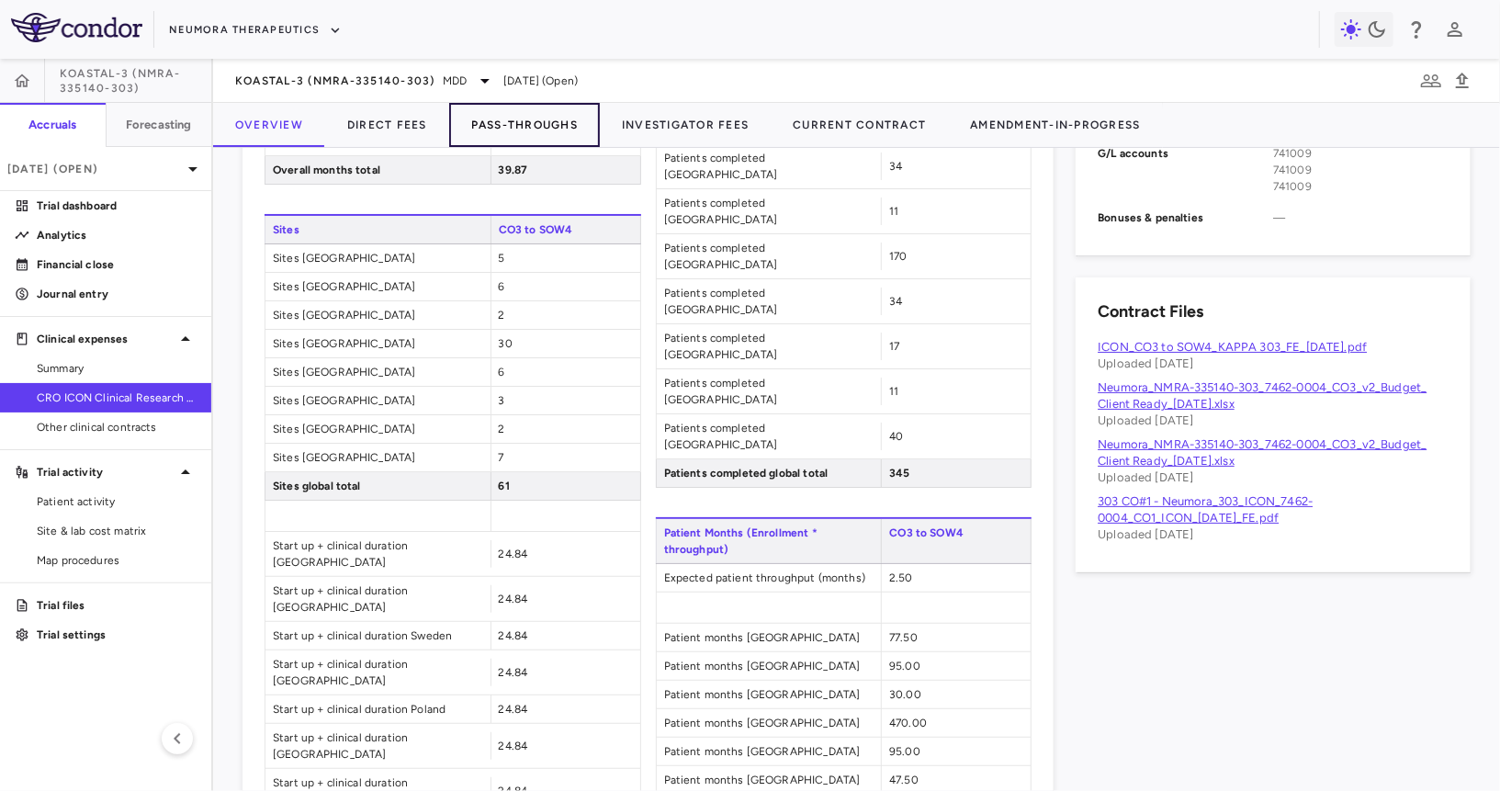
click at [525, 113] on button "Pass-Throughs" at bounding box center [524, 125] width 151 height 44
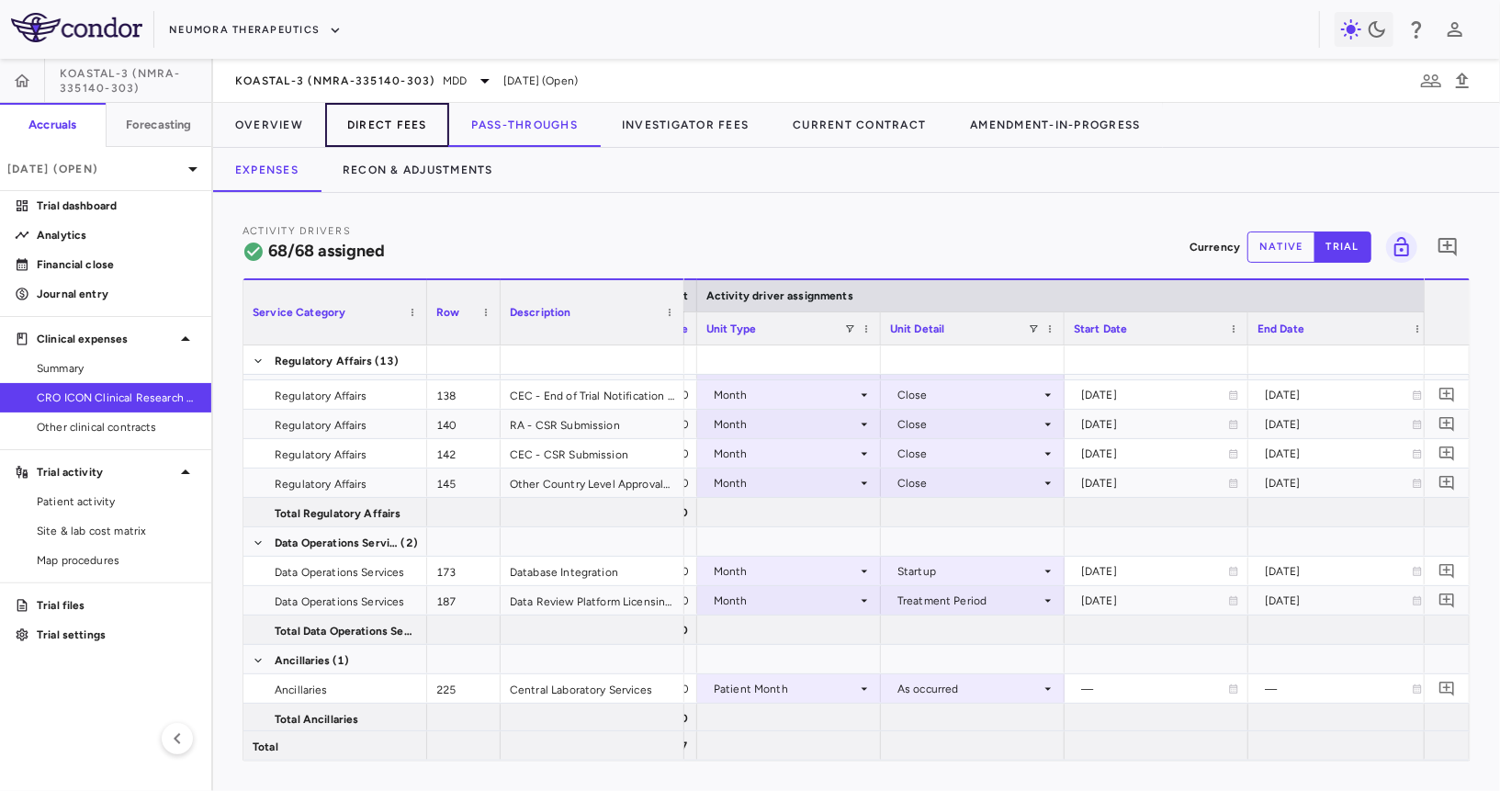
click at [403, 116] on button "Direct Fees" at bounding box center [387, 125] width 124 height 44
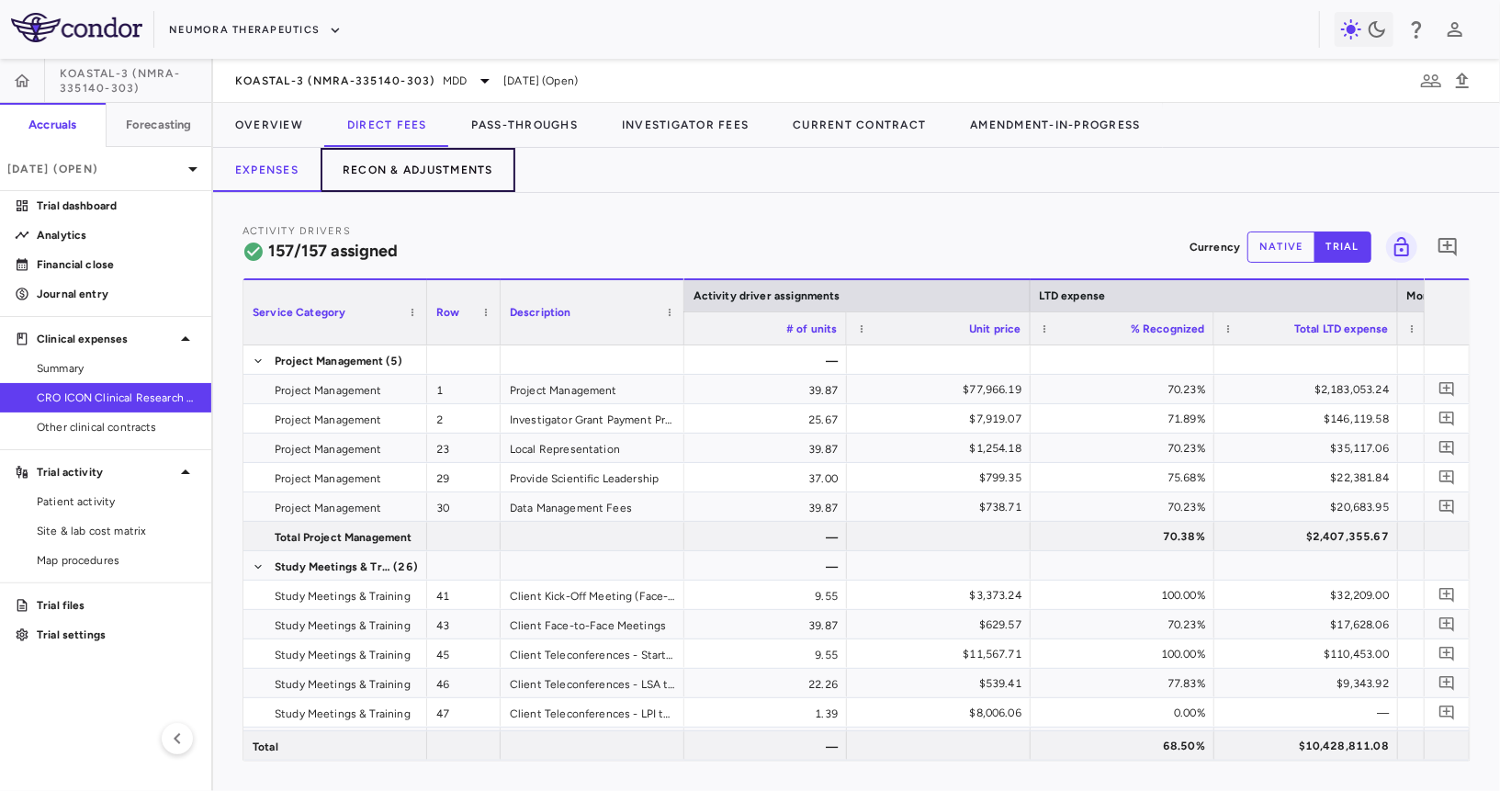
click at [435, 158] on button "Recon & Adjustments" at bounding box center [418, 170] width 195 height 44
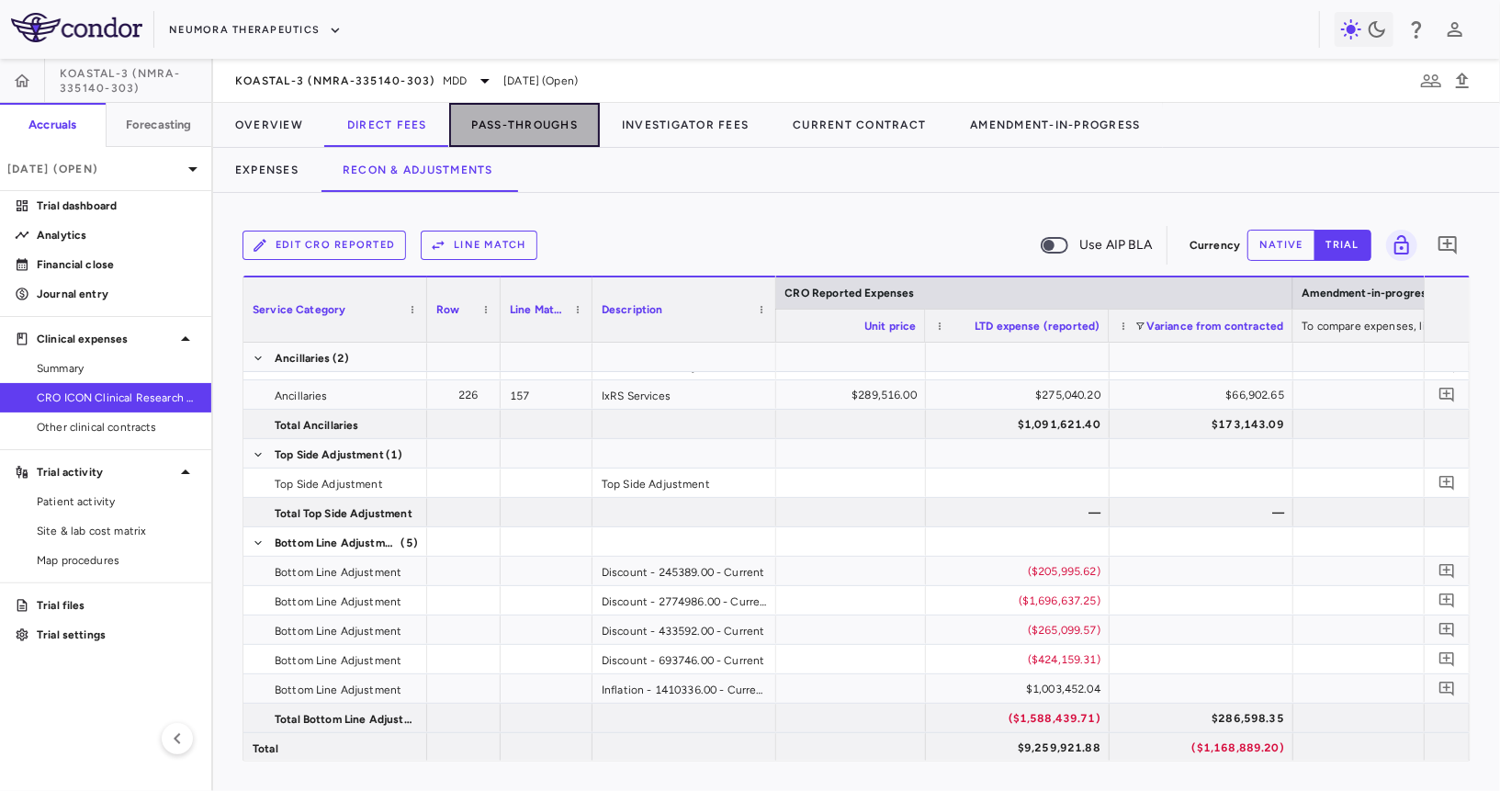
click at [539, 104] on button "Pass-Throughs" at bounding box center [524, 125] width 151 height 44
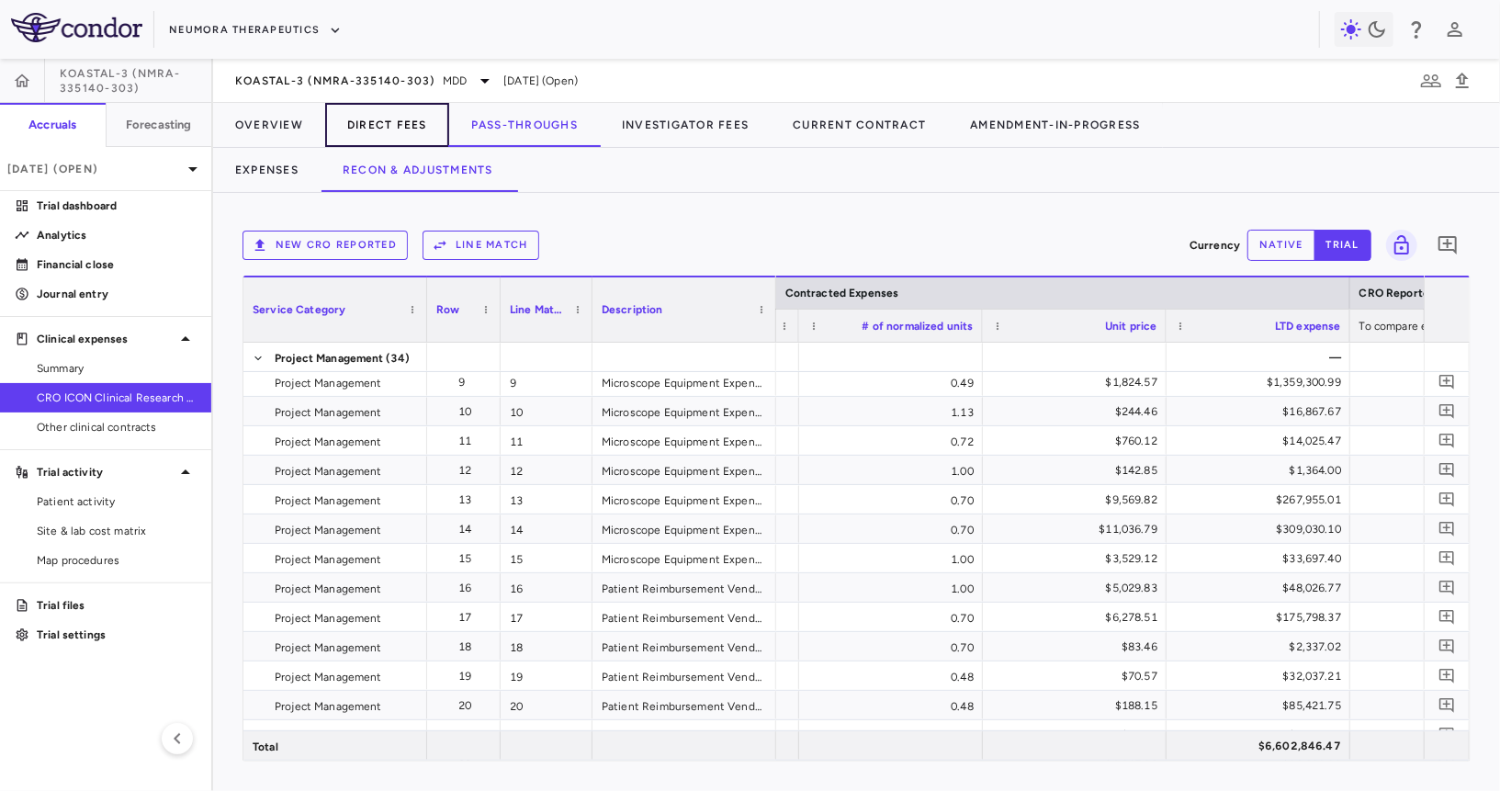
click at [426, 131] on button "Direct Fees" at bounding box center [387, 125] width 124 height 44
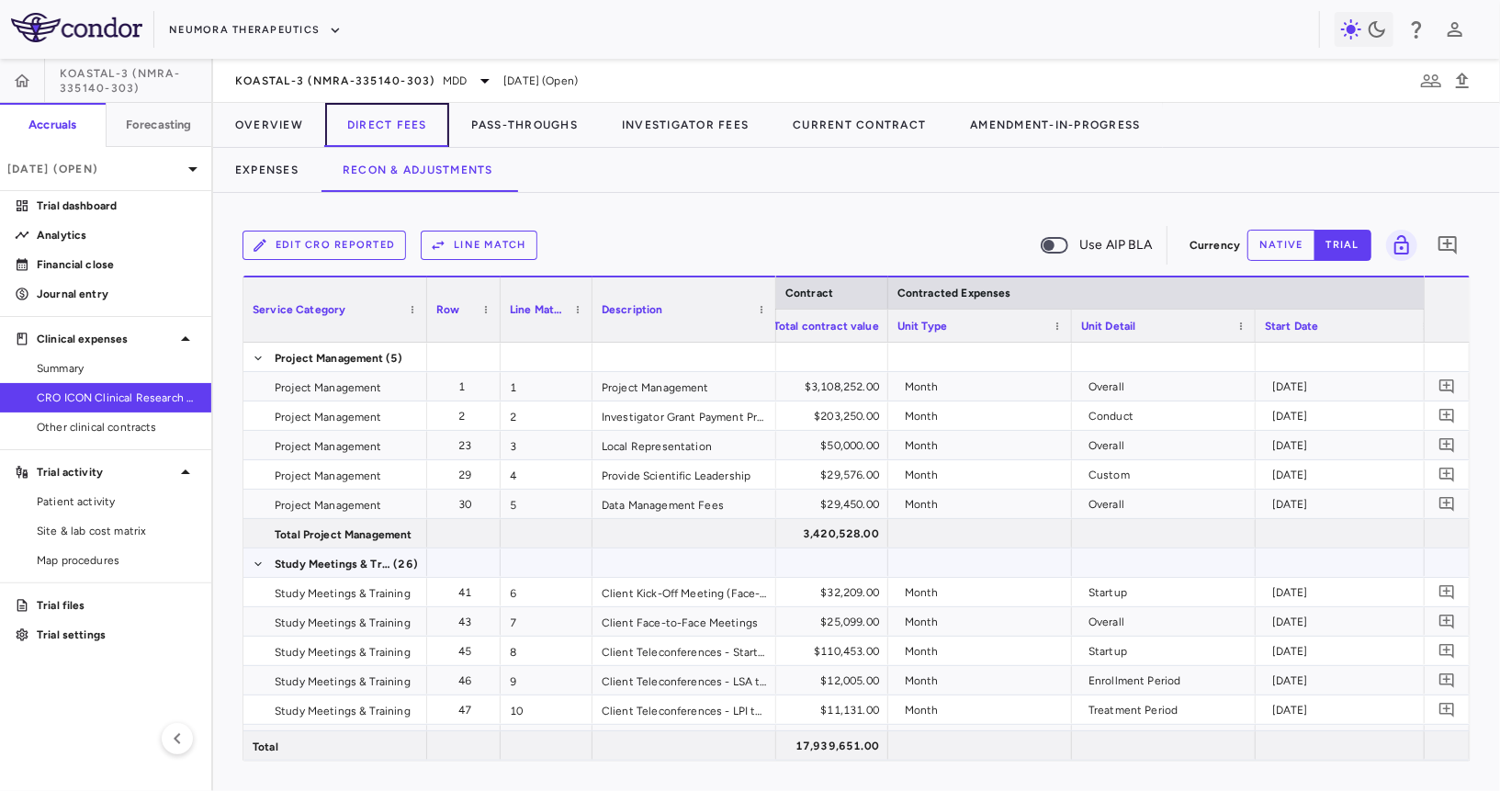
scroll to position [0, 1213]
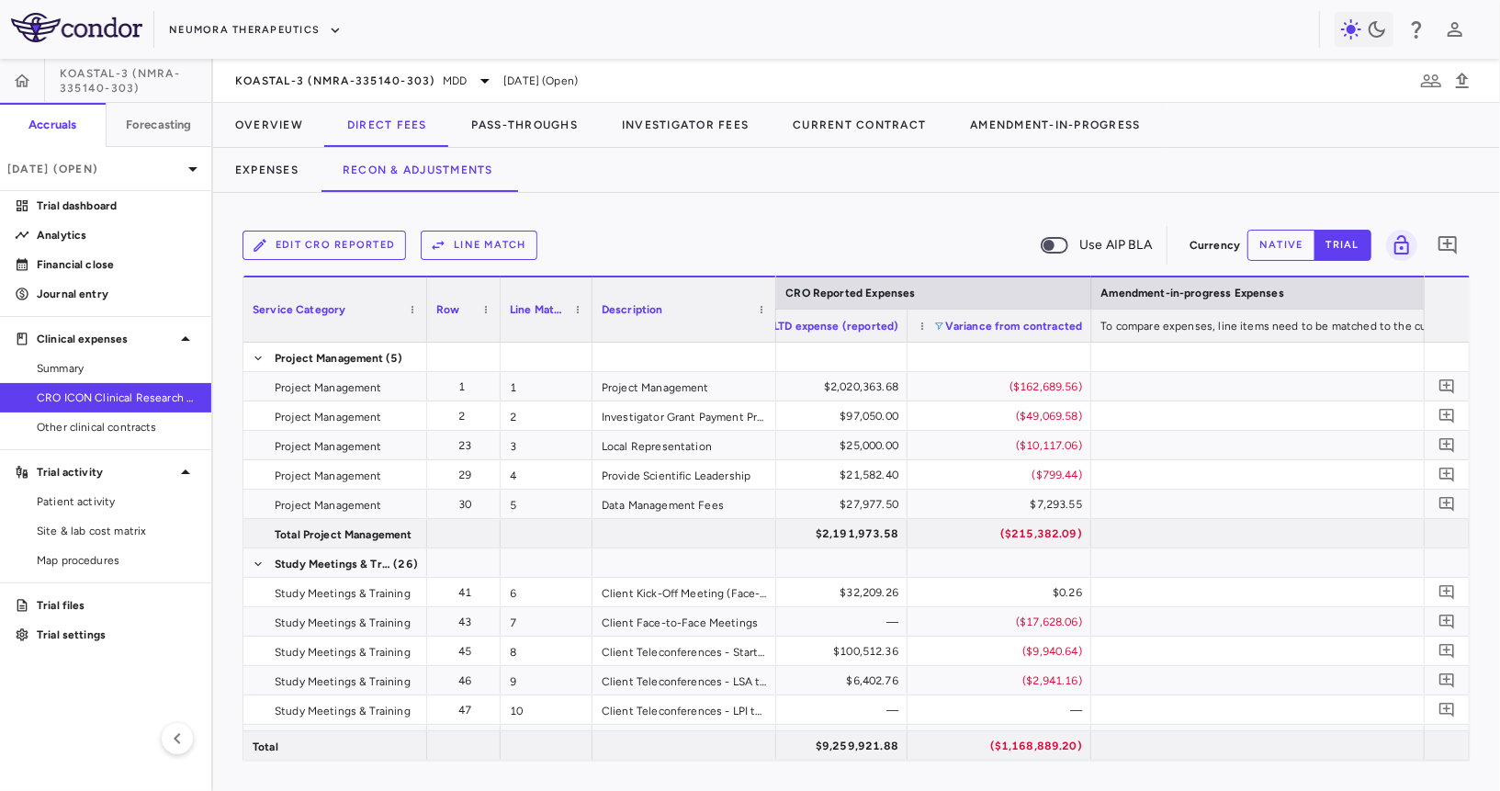
click at [934, 322] on span at bounding box center [938, 326] width 11 height 11
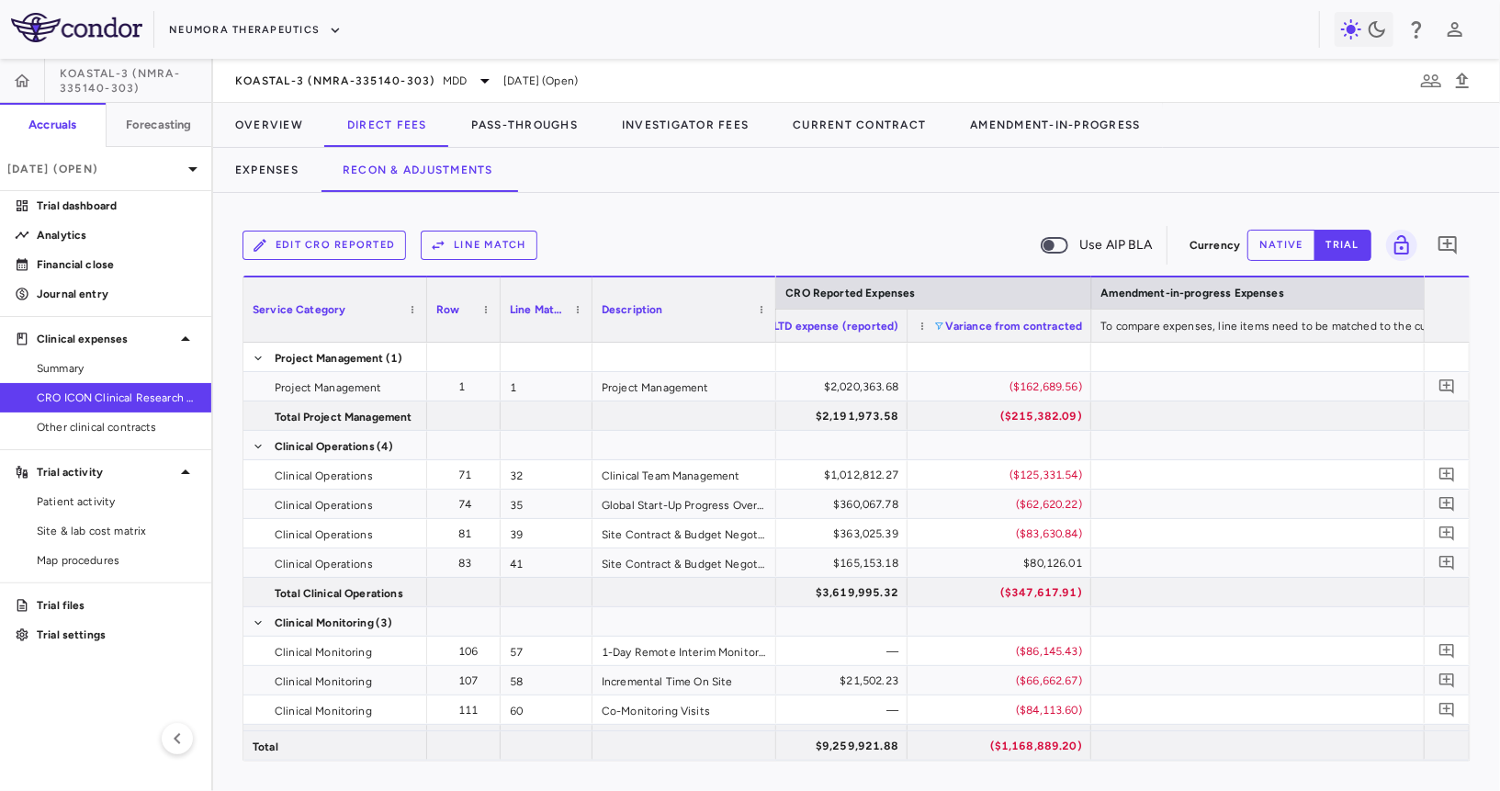
click at [901, 213] on div "Edit CRO reported Line Match Use AIP BLA Currency native trial 0 Press ENTER to…" at bounding box center [856, 492] width 1287 height 598
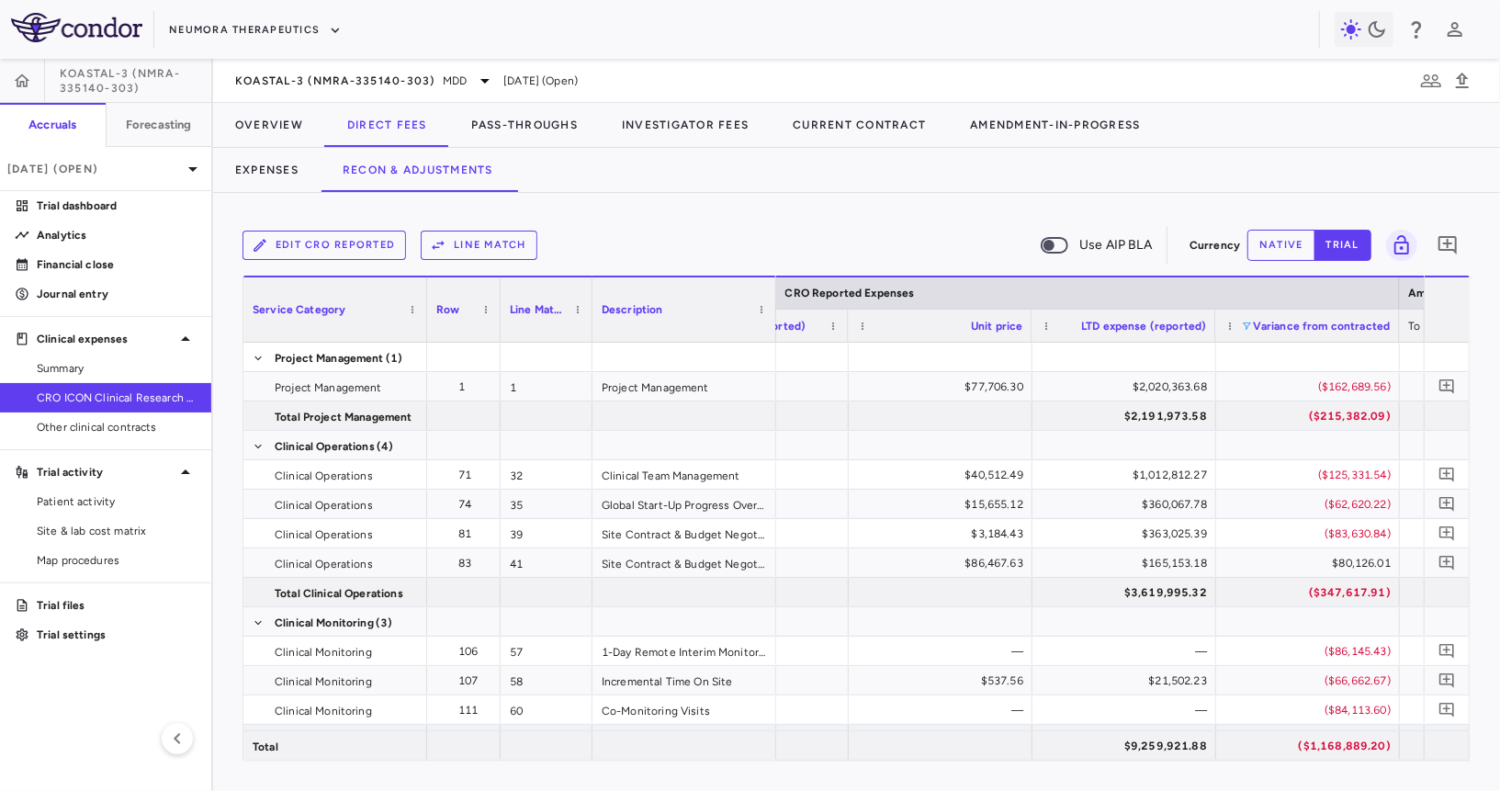
click at [1247, 316] on div "Variance from contracted" at bounding box center [1308, 326] width 165 height 32
click at [1249, 329] on span at bounding box center [1247, 326] width 11 height 11
click at [1259, 342] on div "Select all" at bounding box center [1336, 349] width 173 height 22
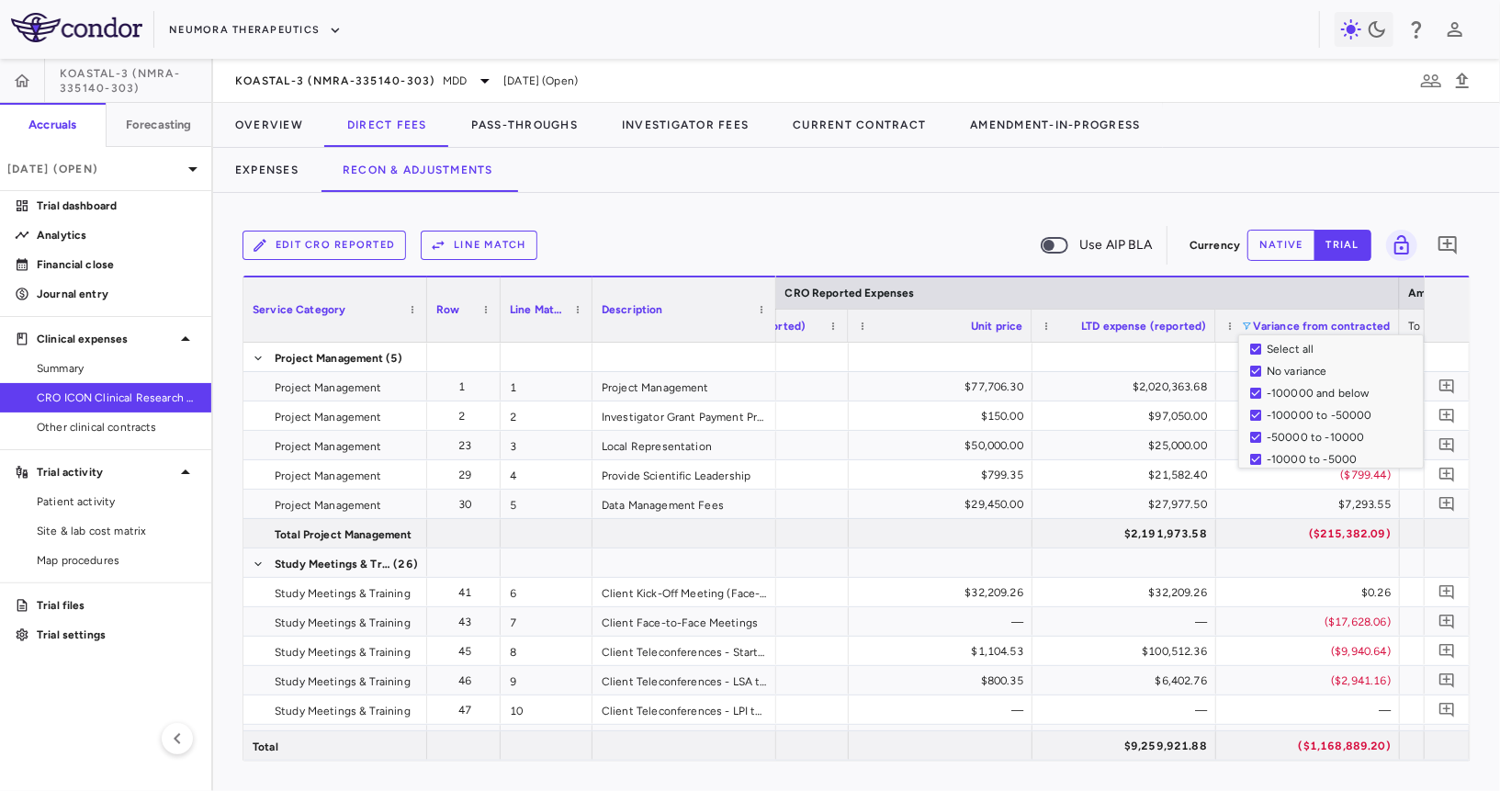
click at [894, 233] on div "Edit CRO reported Line Match Use AIP BLA" at bounding box center [713, 245] width 940 height 39
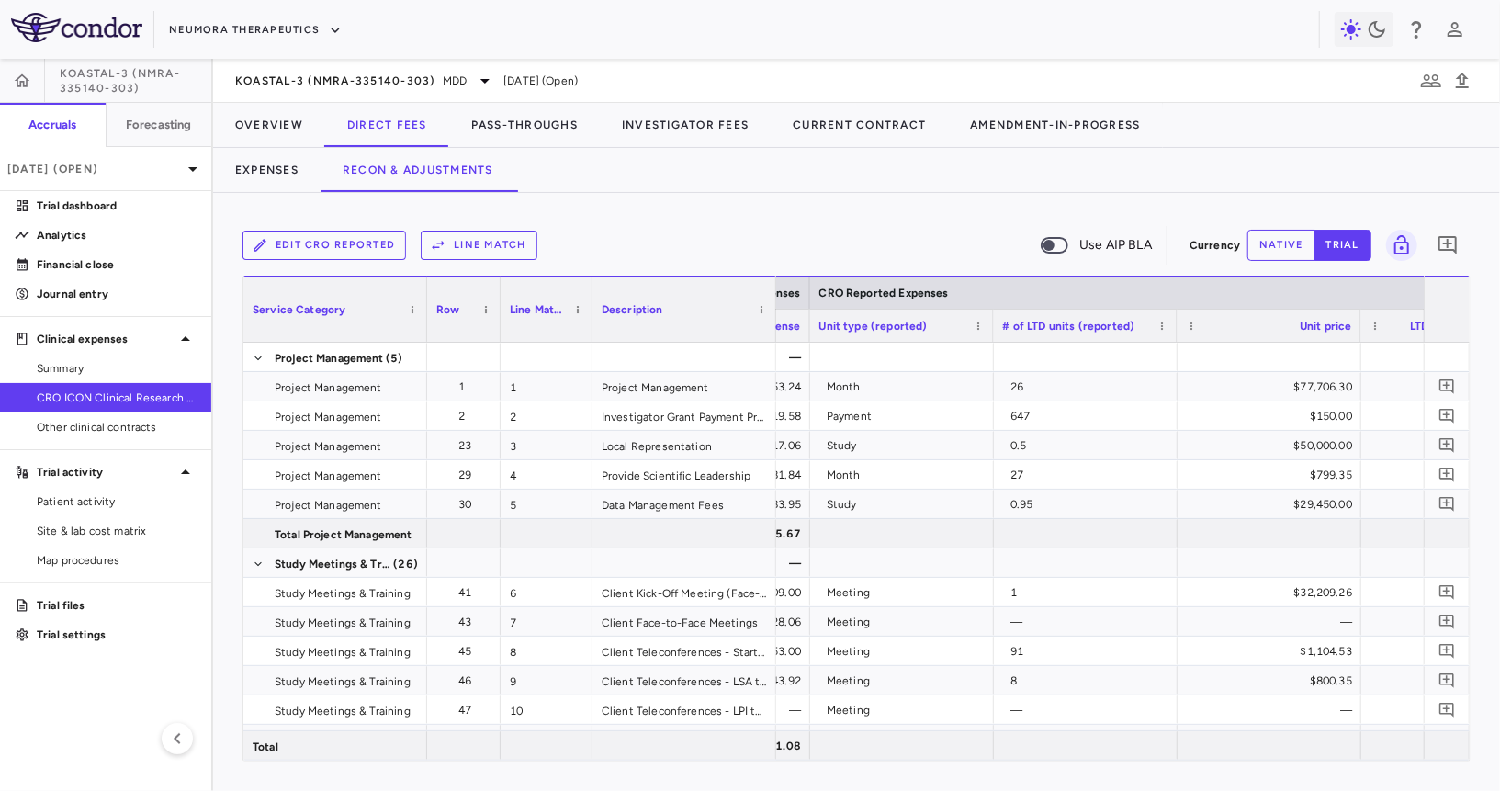
click at [948, 330] on div "Unit type (reported)" at bounding box center [893, 325] width 149 height 23
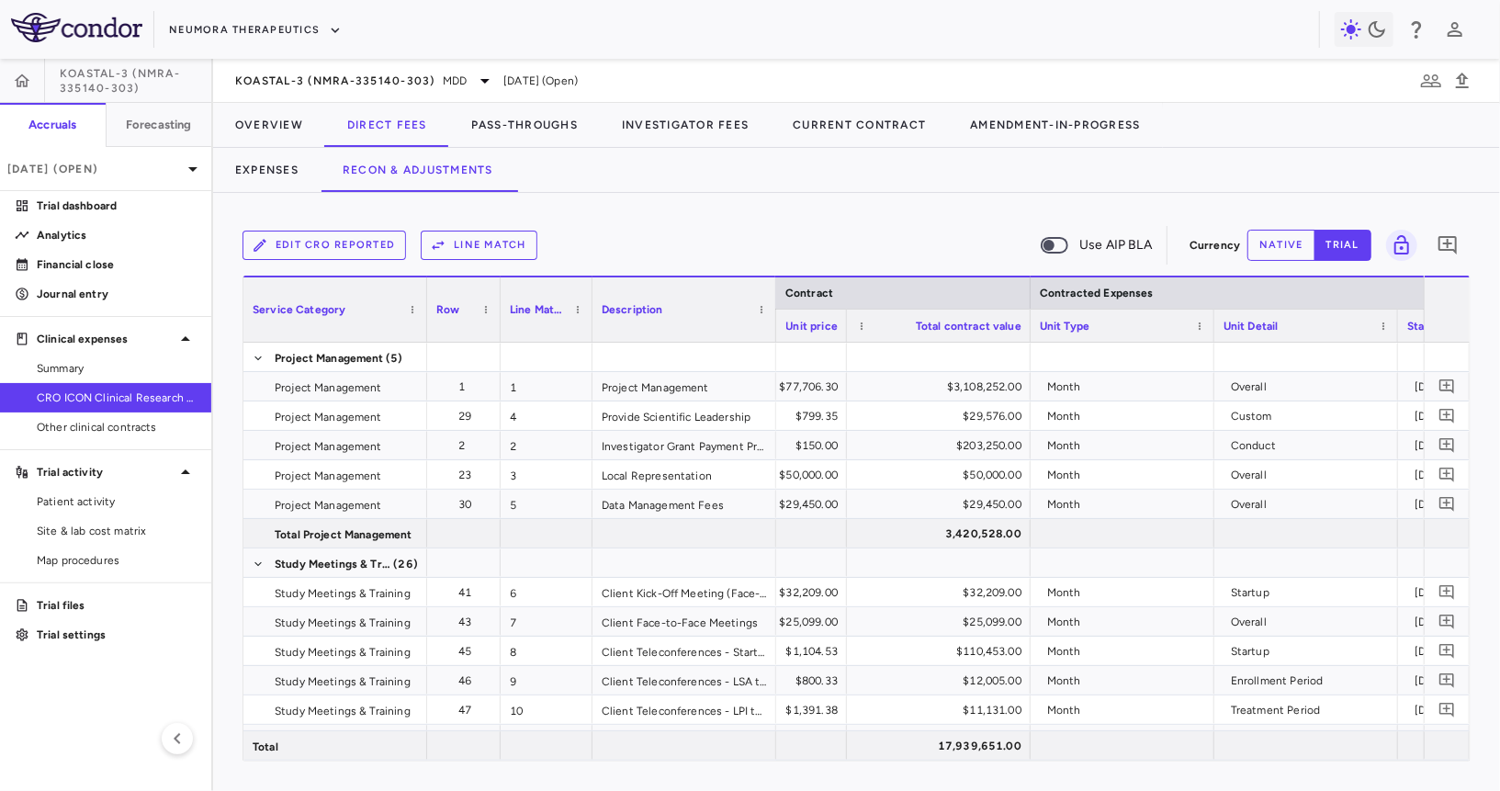
click at [1135, 319] on div "Unit Type" at bounding box center [1114, 325] width 149 height 23
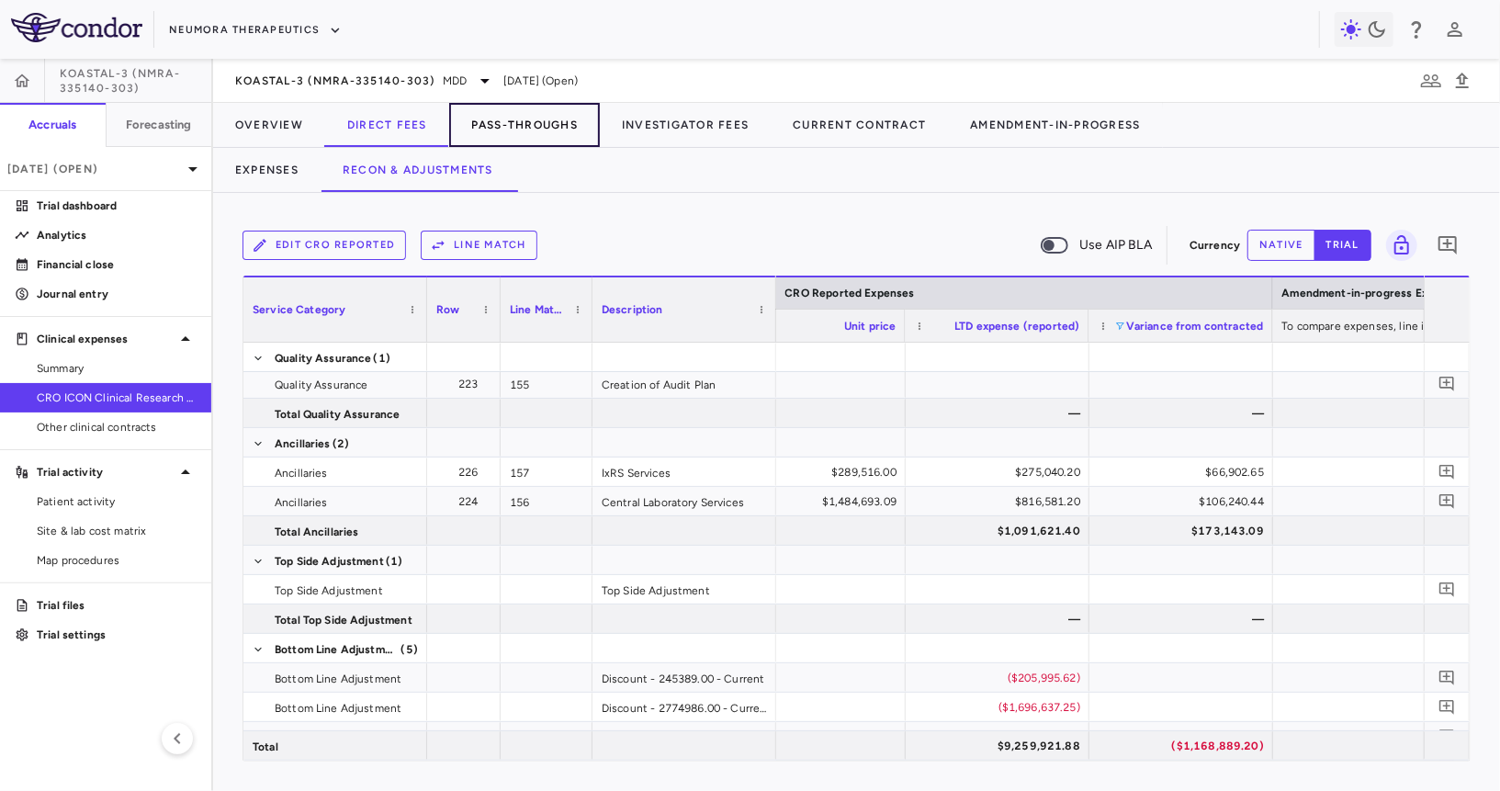
click at [555, 107] on button "Pass-Throughs" at bounding box center [524, 125] width 151 height 44
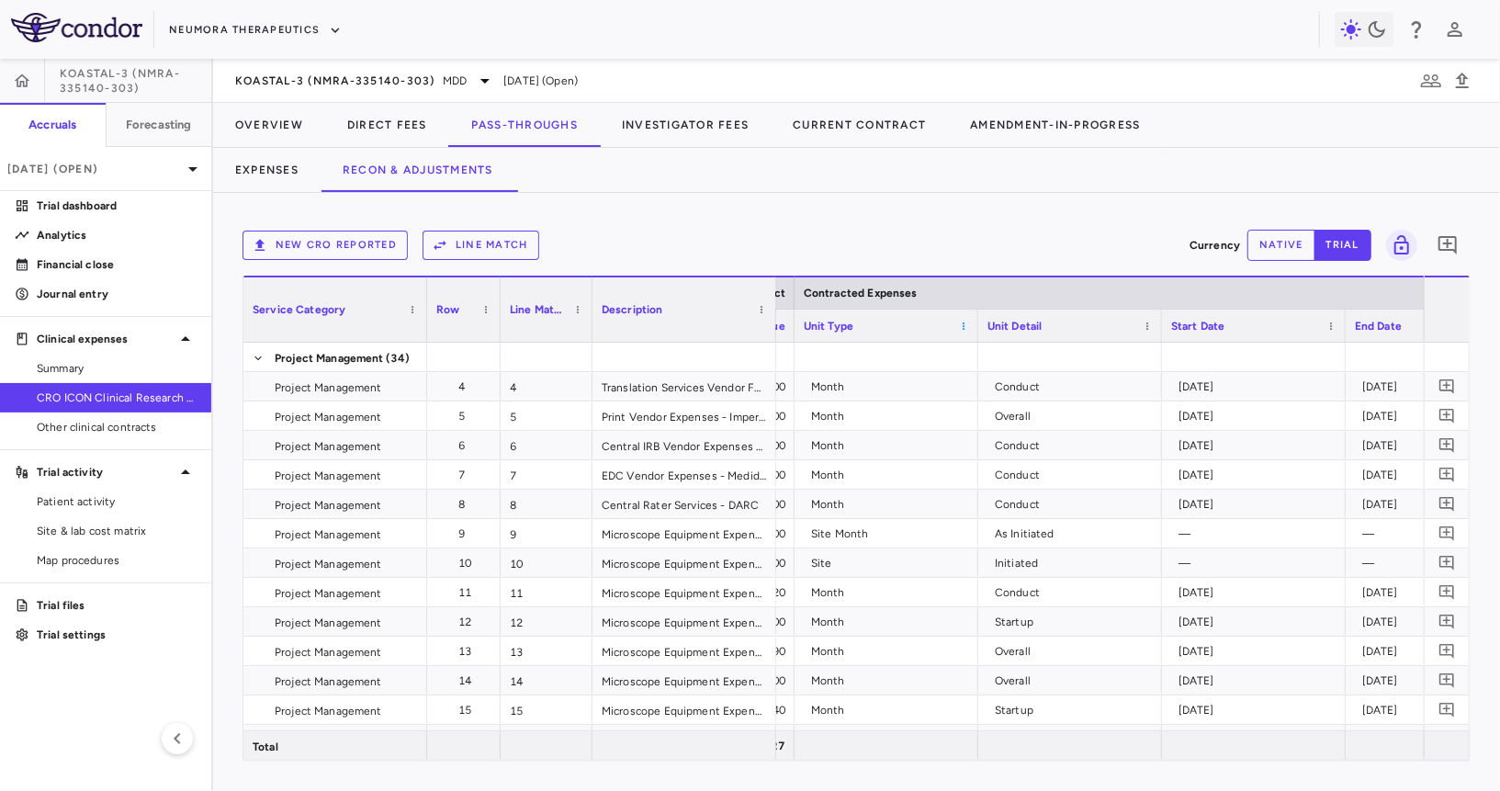
click at [967, 326] on span at bounding box center [963, 326] width 11 height 11
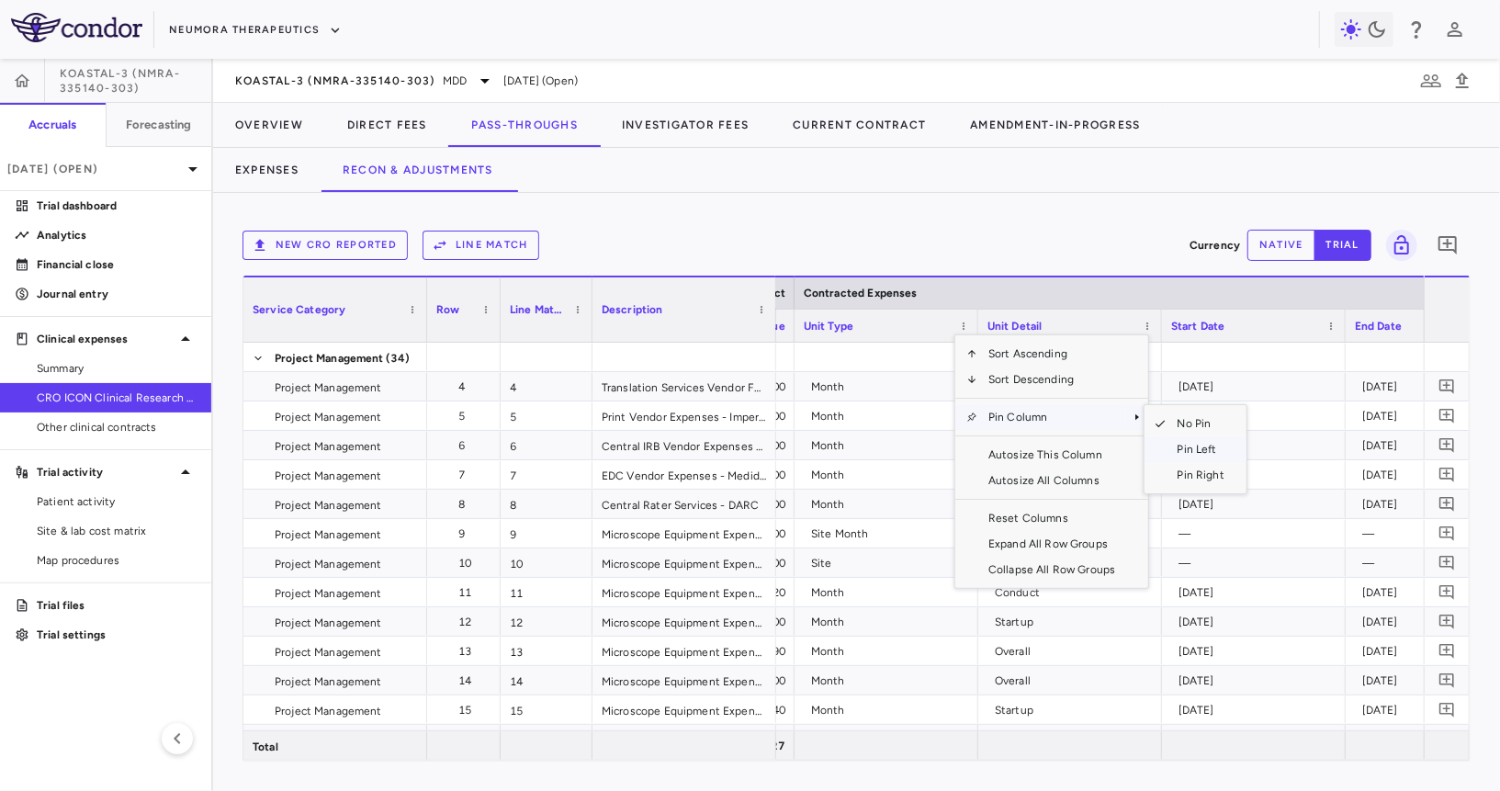
click at [1187, 446] on span "Pin Left" at bounding box center [1201, 449] width 69 height 26
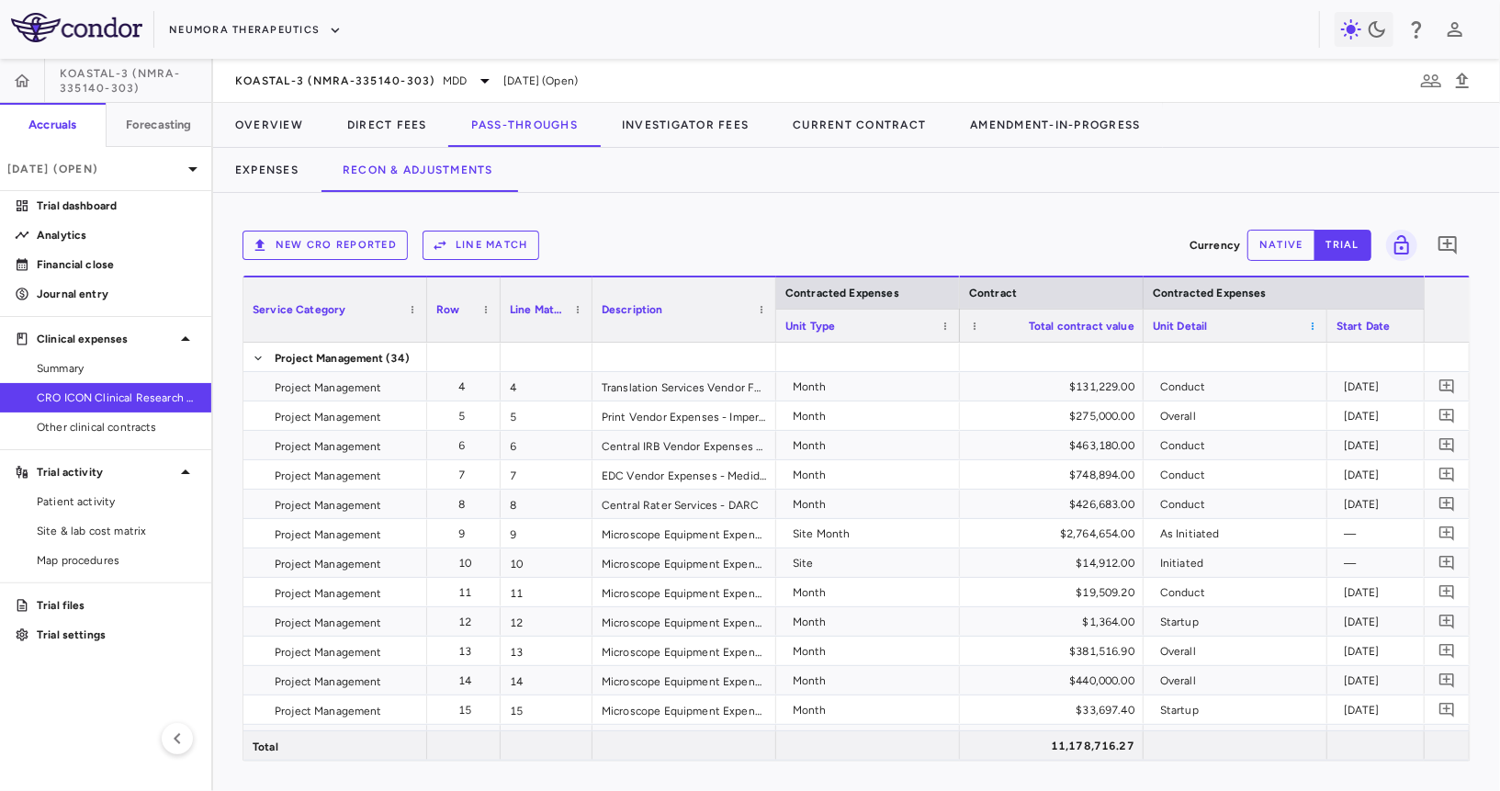
click at [1314, 325] on span at bounding box center [1312, 326] width 11 height 11
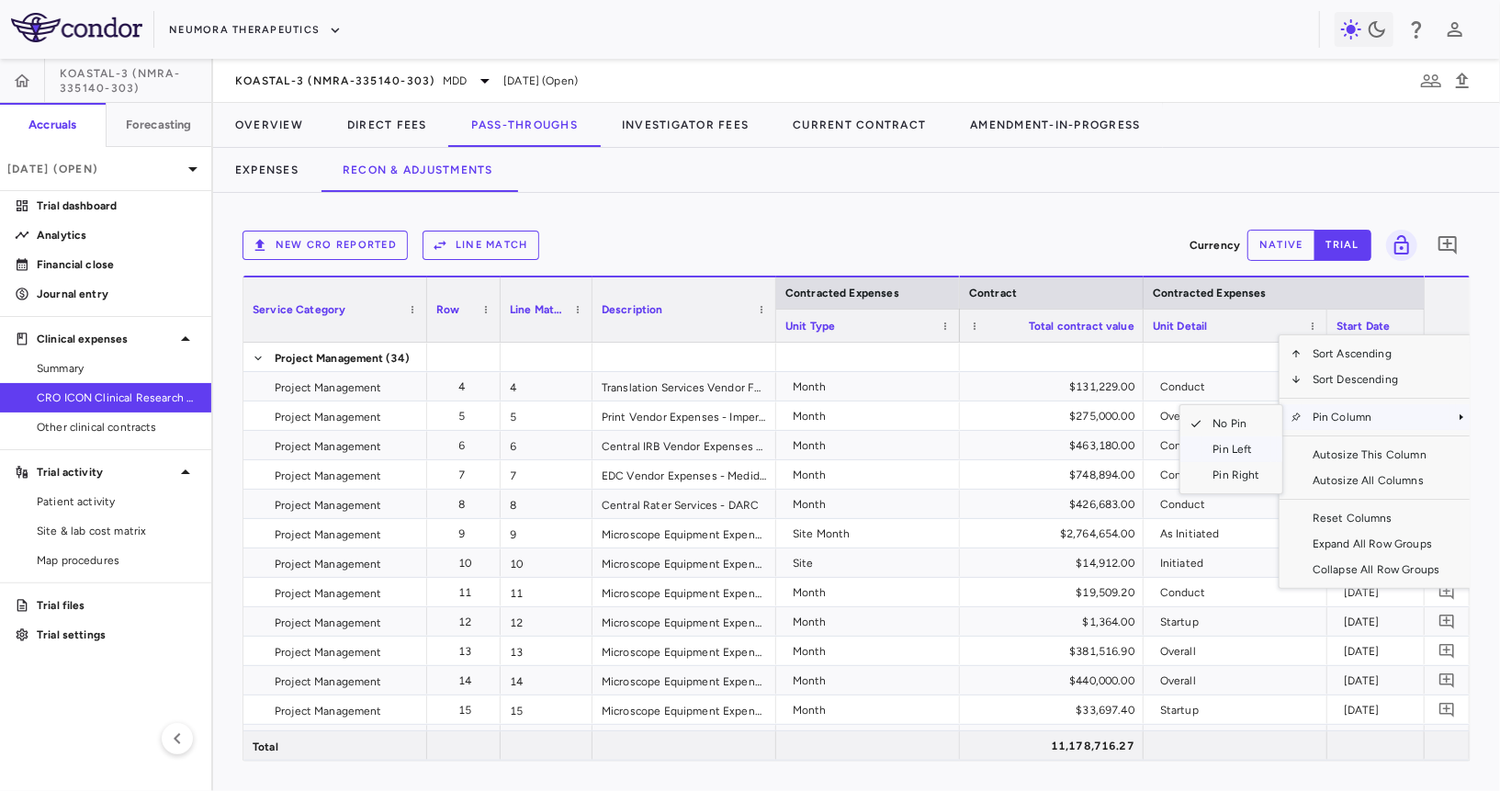
click at [1248, 446] on span "Pin Left" at bounding box center [1237, 449] width 69 height 26
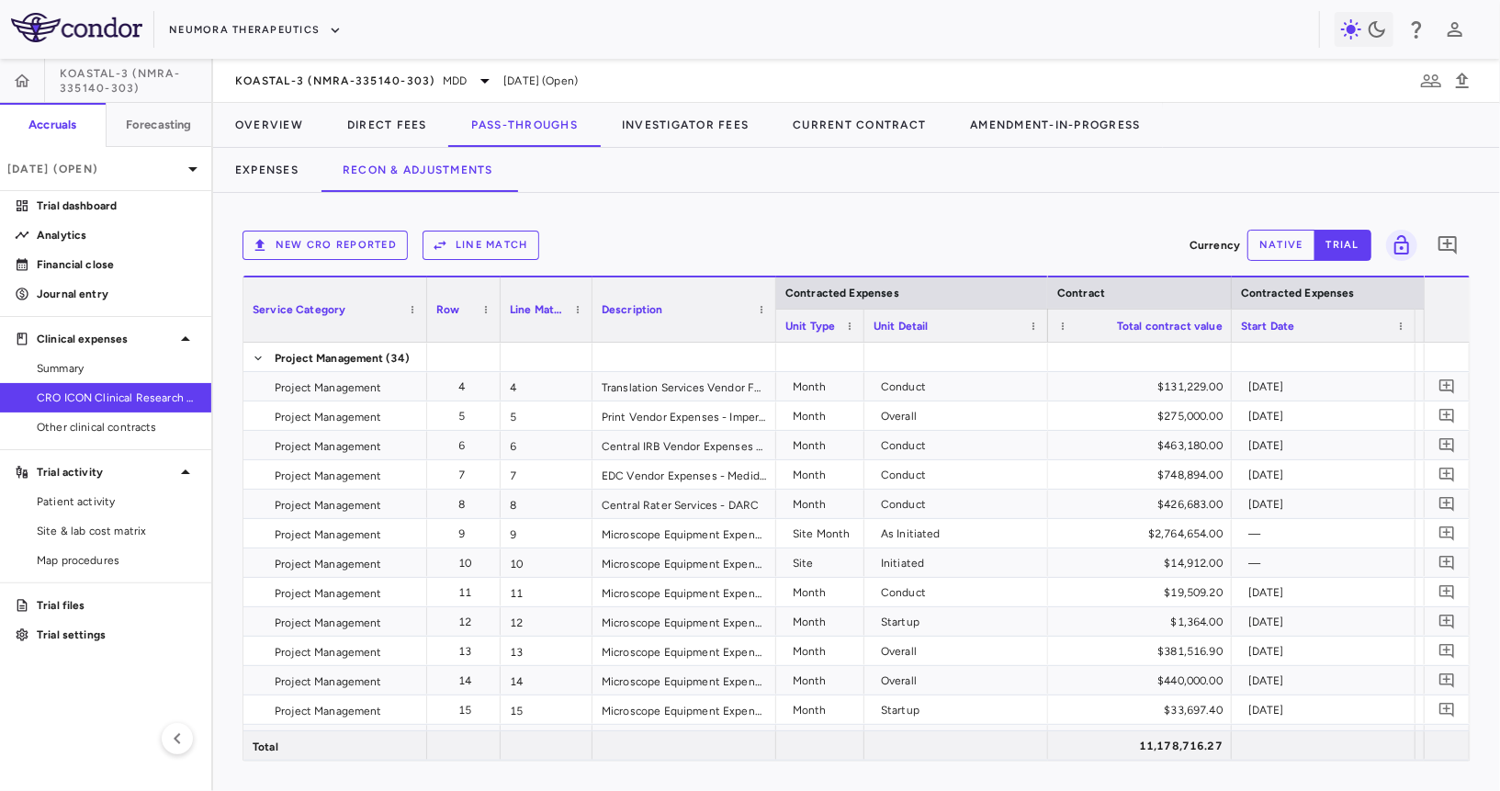
drag, startPoint x: 957, startPoint y: 324, endPoint x: 860, endPoint y: 332, distance: 97.7
click at [860, 332] on div at bounding box center [863, 326] width 7 height 32
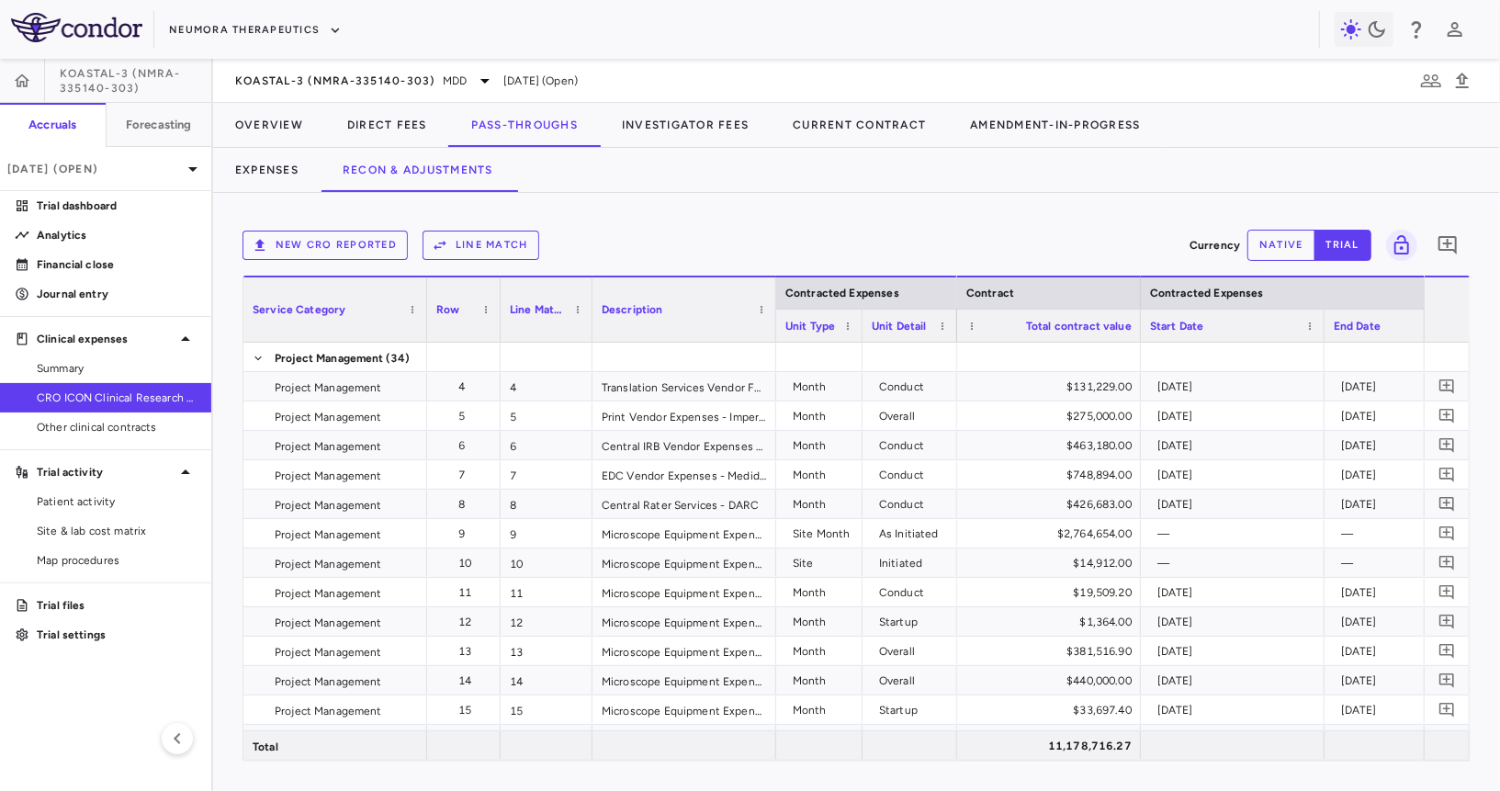
drag, startPoint x: 1044, startPoint y: 329, endPoint x: 955, endPoint y: 335, distance: 89.3
click at [955, 335] on div at bounding box center [956, 326] width 7 height 32
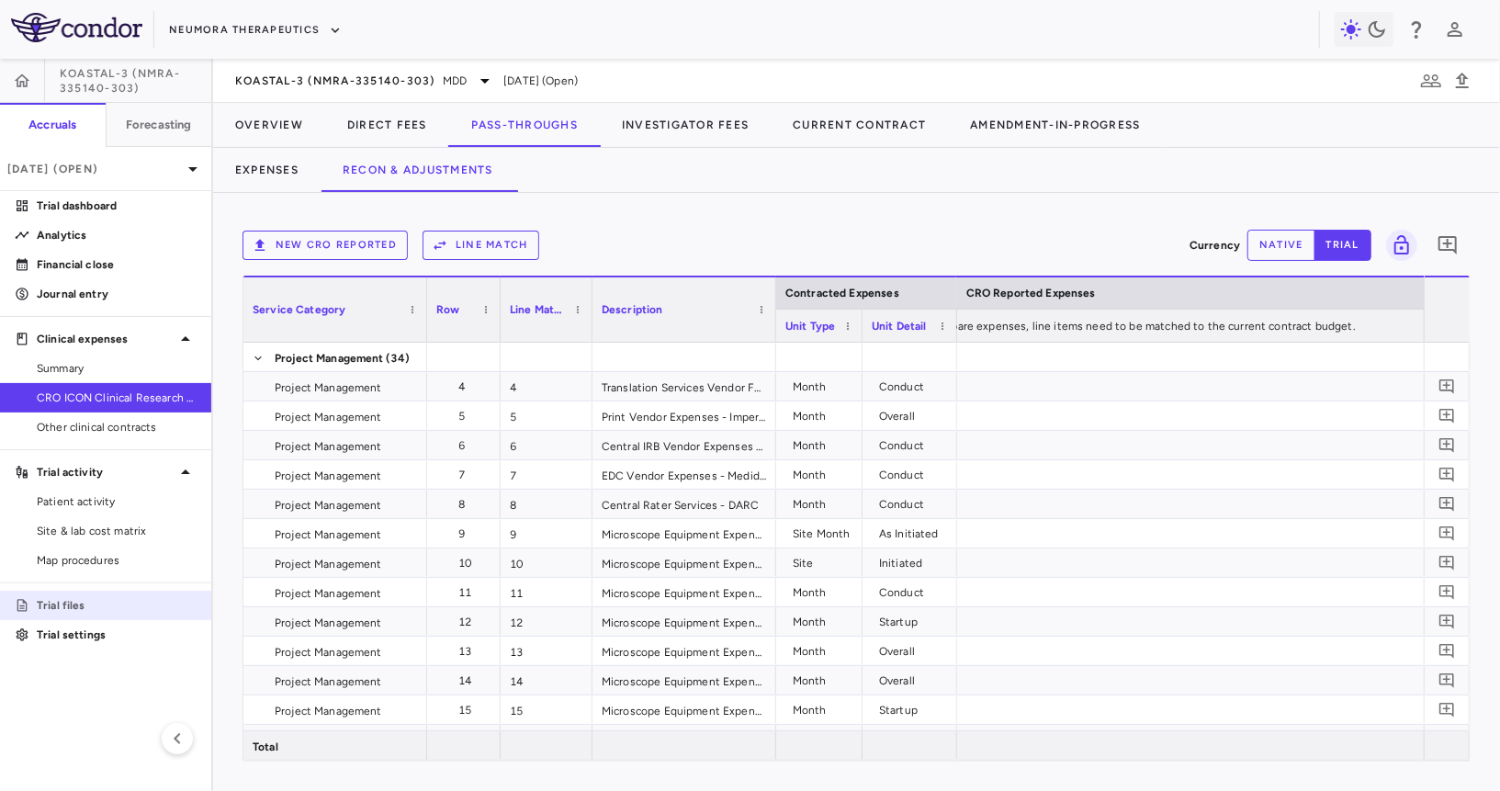
click at [71, 594] on link "Trial files" at bounding box center [105, 606] width 211 height 28
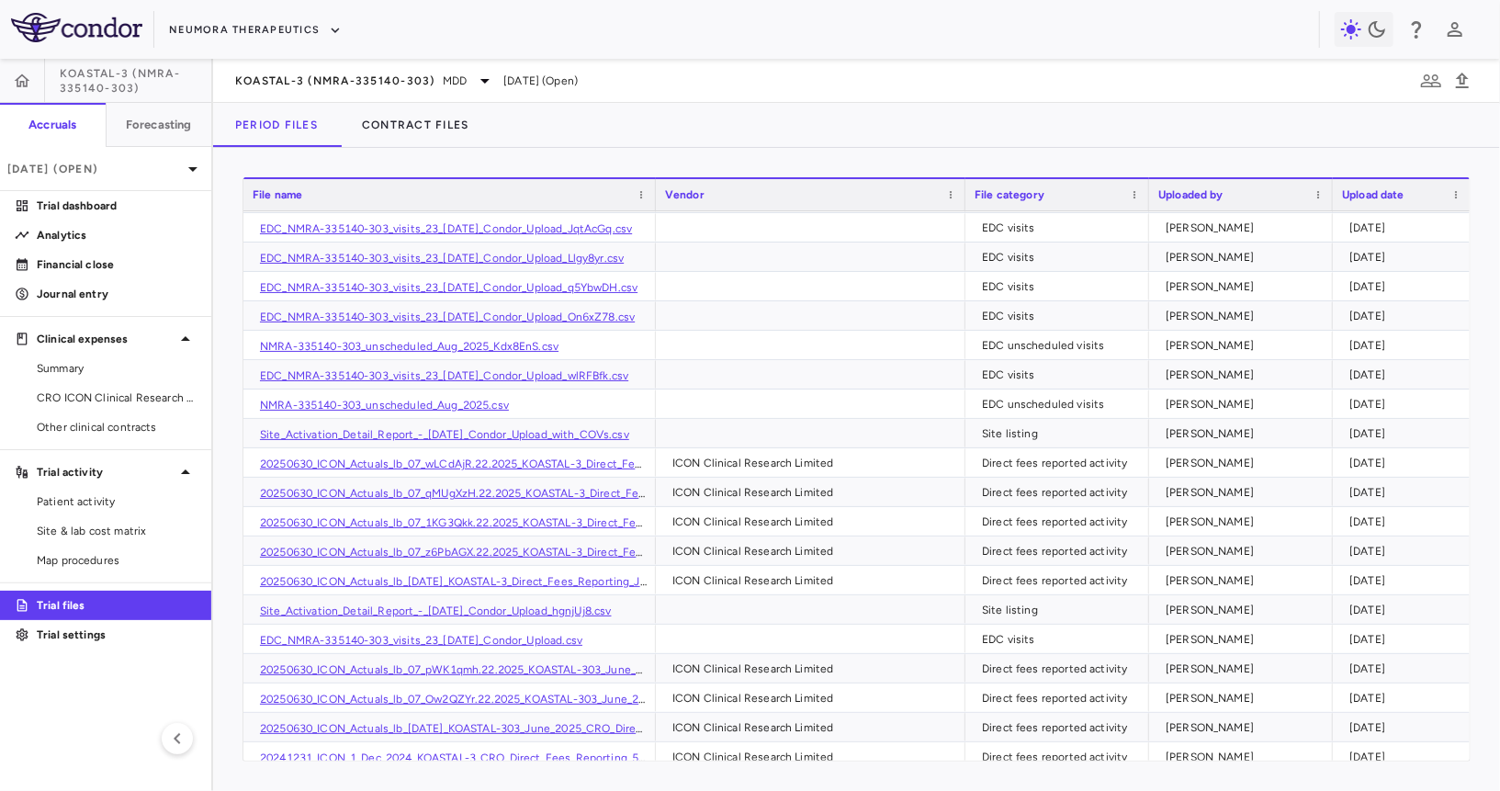
drag, startPoint x: 603, startPoint y: 193, endPoint x: 655, endPoint y: 206, distance: 53.9
click at [655, 206] on div at bounding box center [654, 194] width 7 height 31
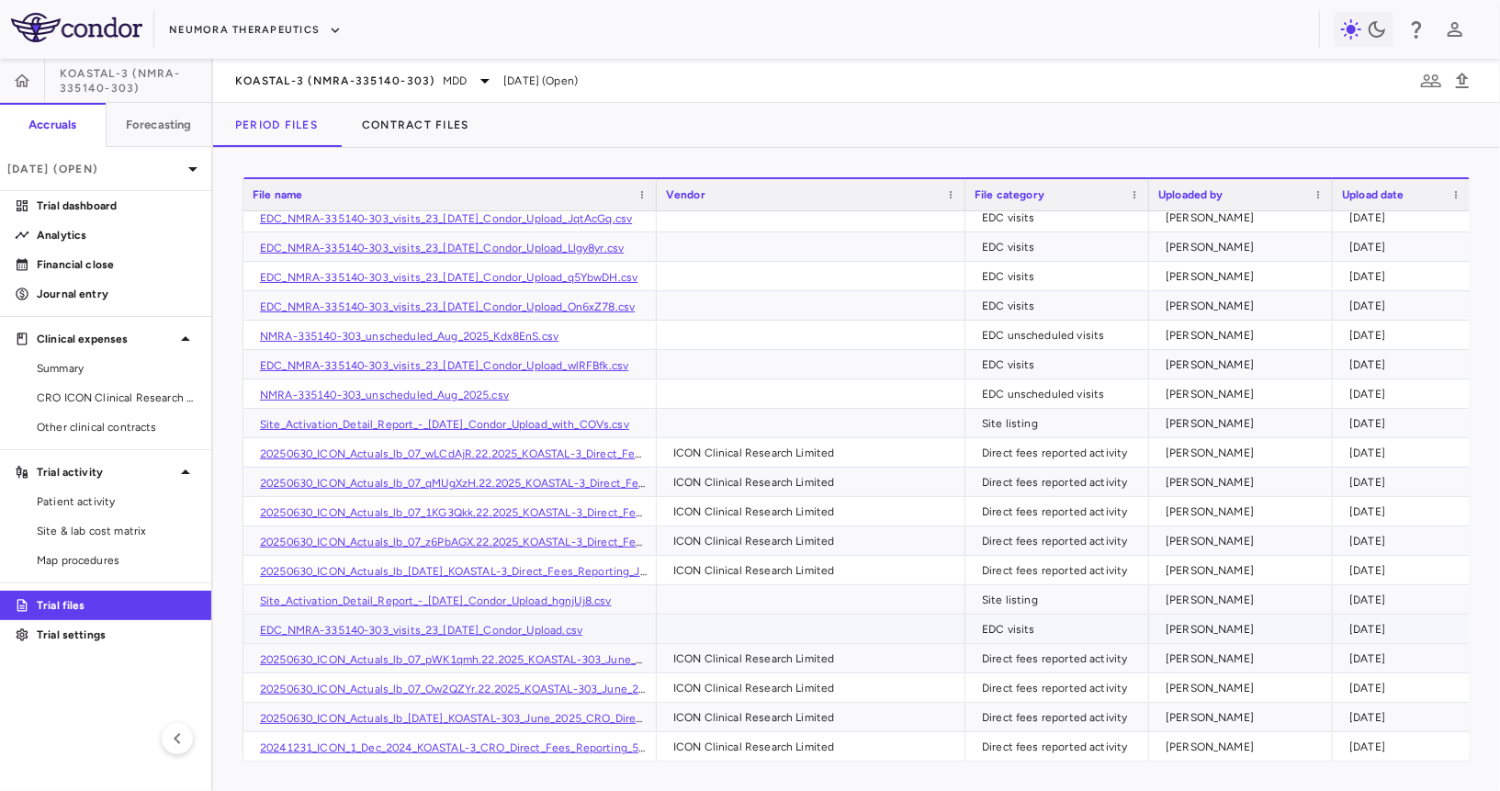
click at [565, 627] on link "EDC_NMRA-335140-303_visits_23_Jul_2025_Condor_Upload.csv" at bounding box center [421, 630] width 322 height 13
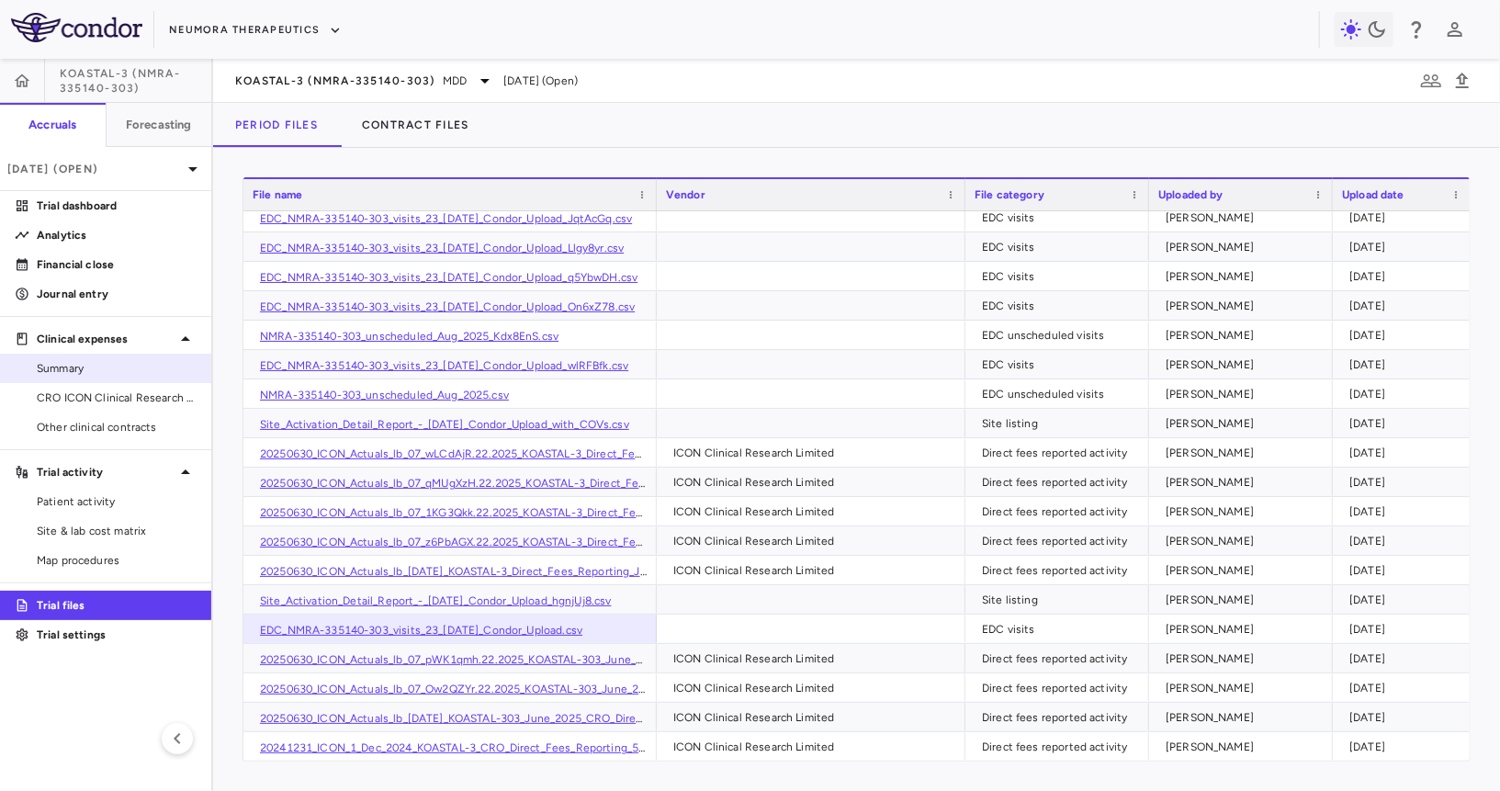
click at [152, 373] on span "Summary" at bounding box center [117, 368] width 160 height 17
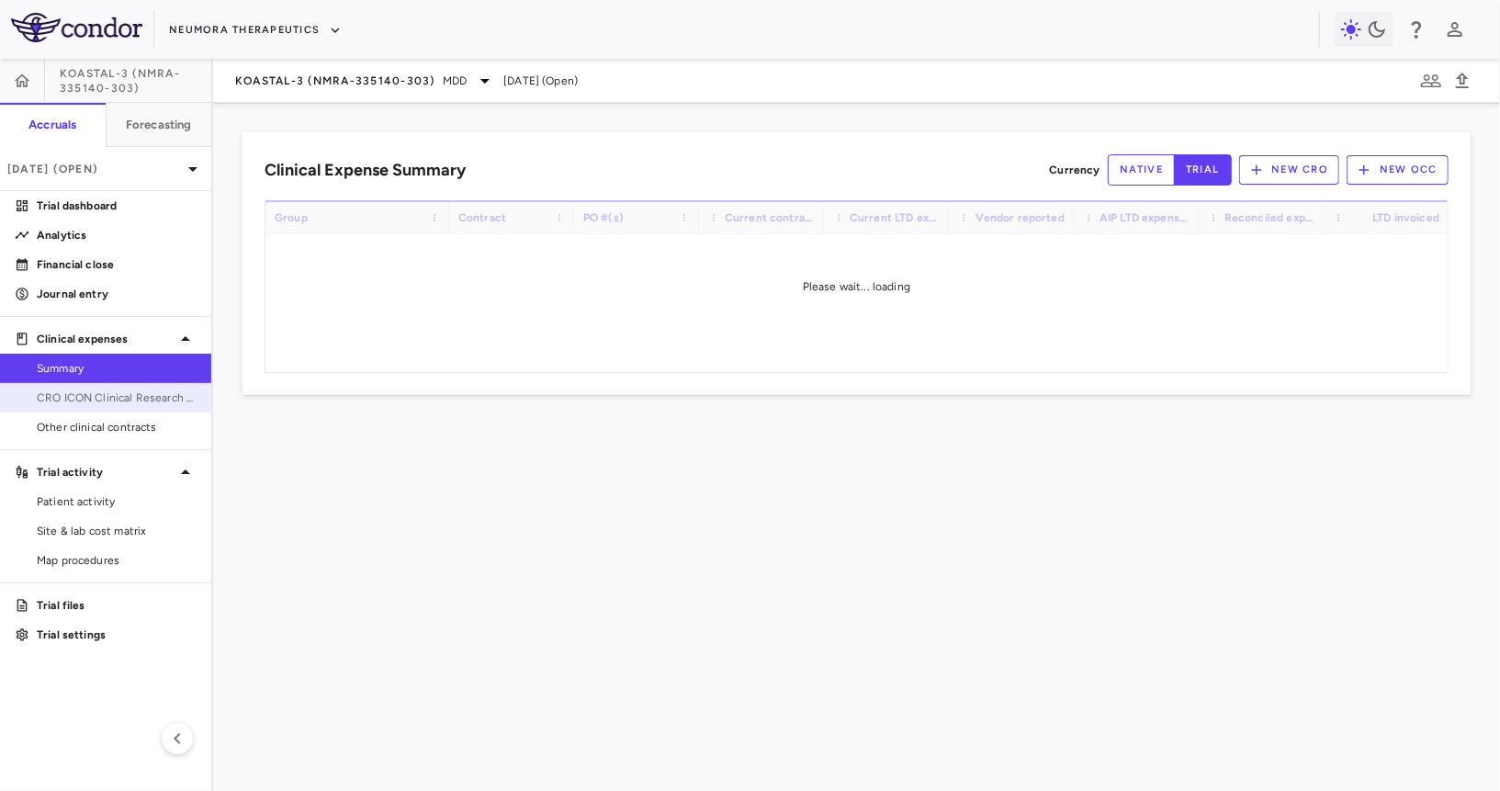
click at [138, 396] on span "CRO ICON Clinical Research Limited" at bounding box center [117, 398] width 160 height 17
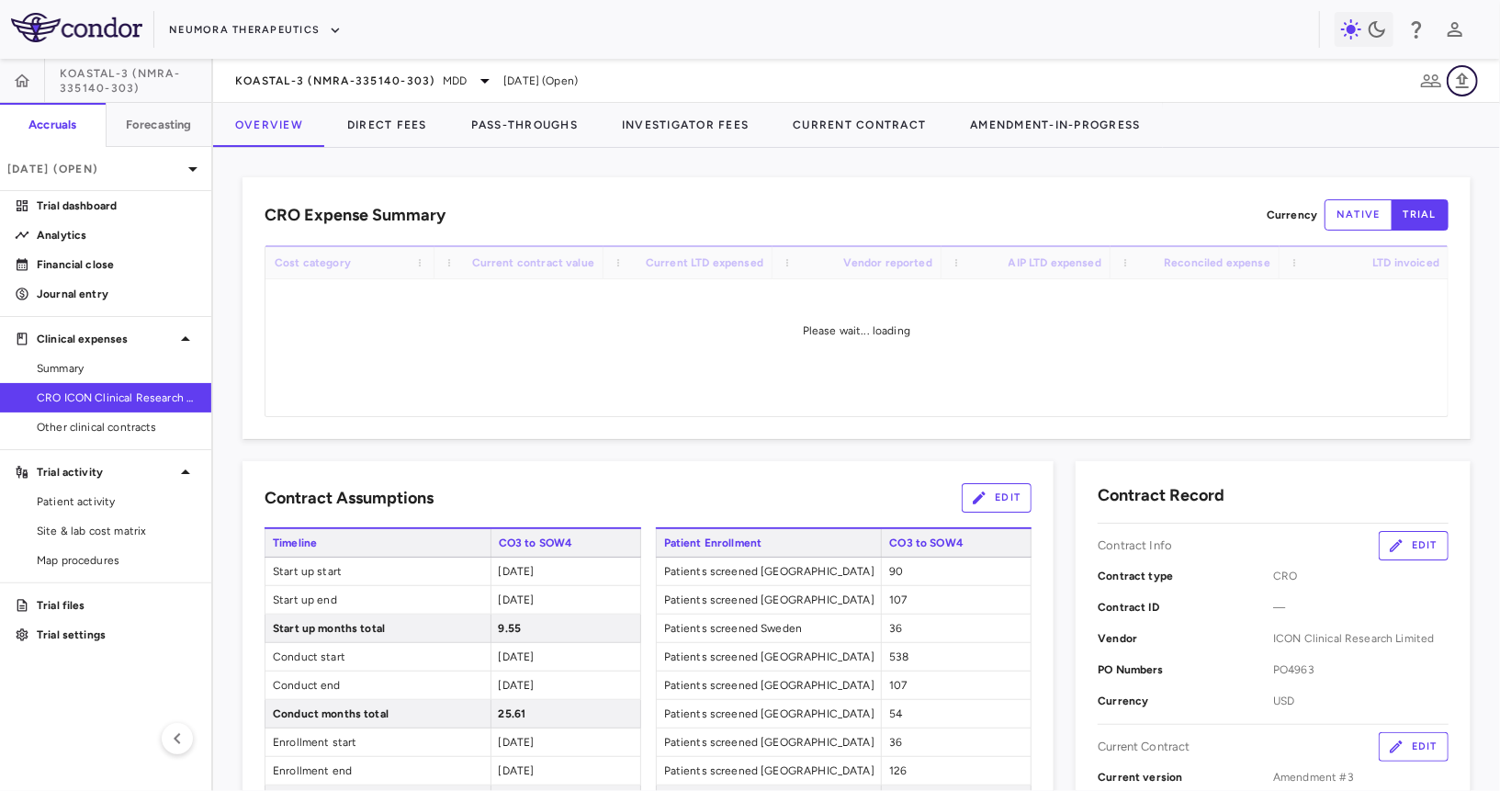
click at [1463, 83] on icon "button" at bounding box center [1462, 81] width 13 height 16
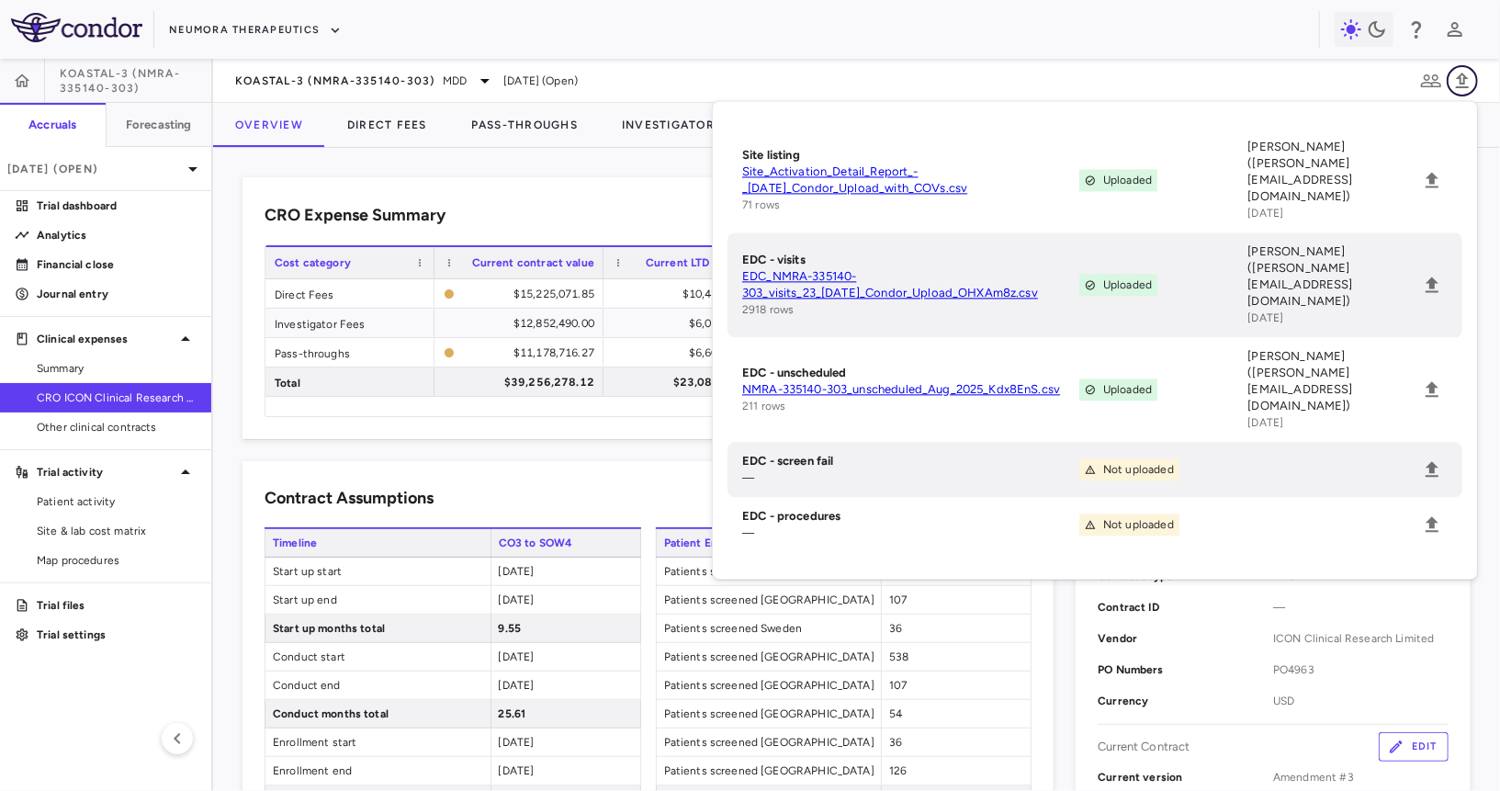
click at [1465, 82] on icon "button" at bounding box center [1462, 81] width 13 height 16
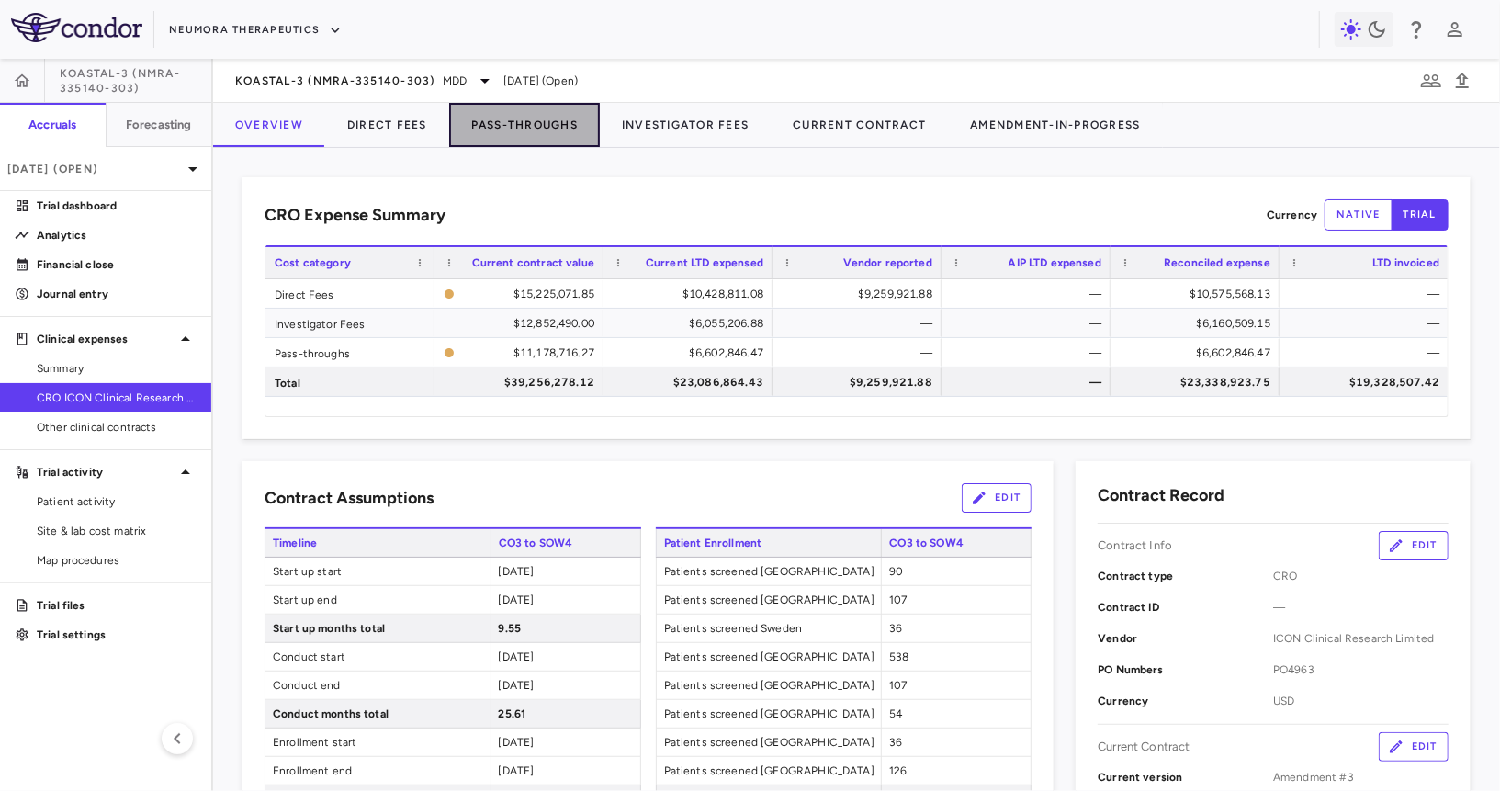
click at [517, 126] on button "Pass-Throughs" at bounding box center [524, 125] width 151 height 44
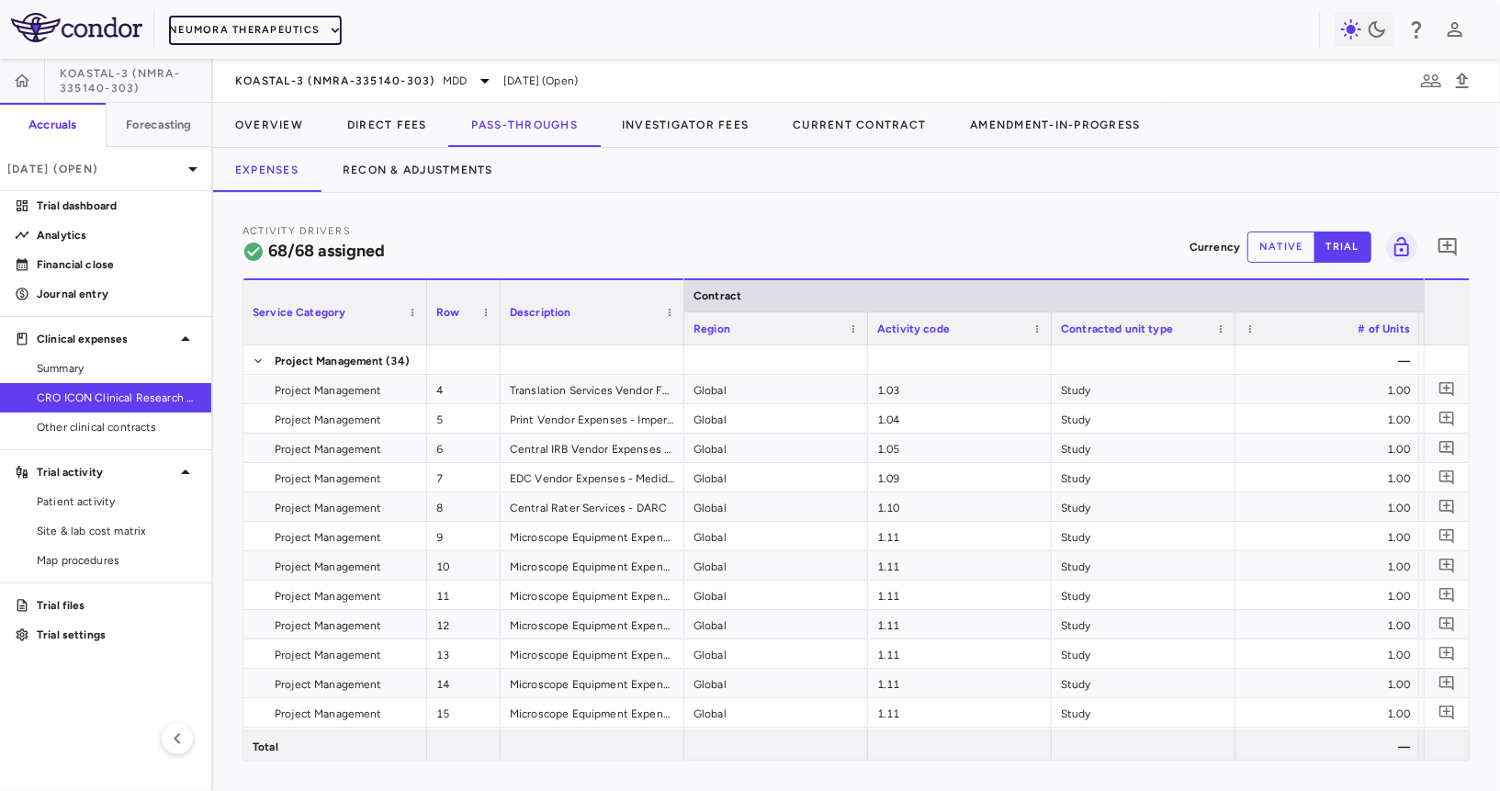
click at [283, 33] on button "Neumora Therapeutics" at bounding box center [255, 30] width 173 height 29
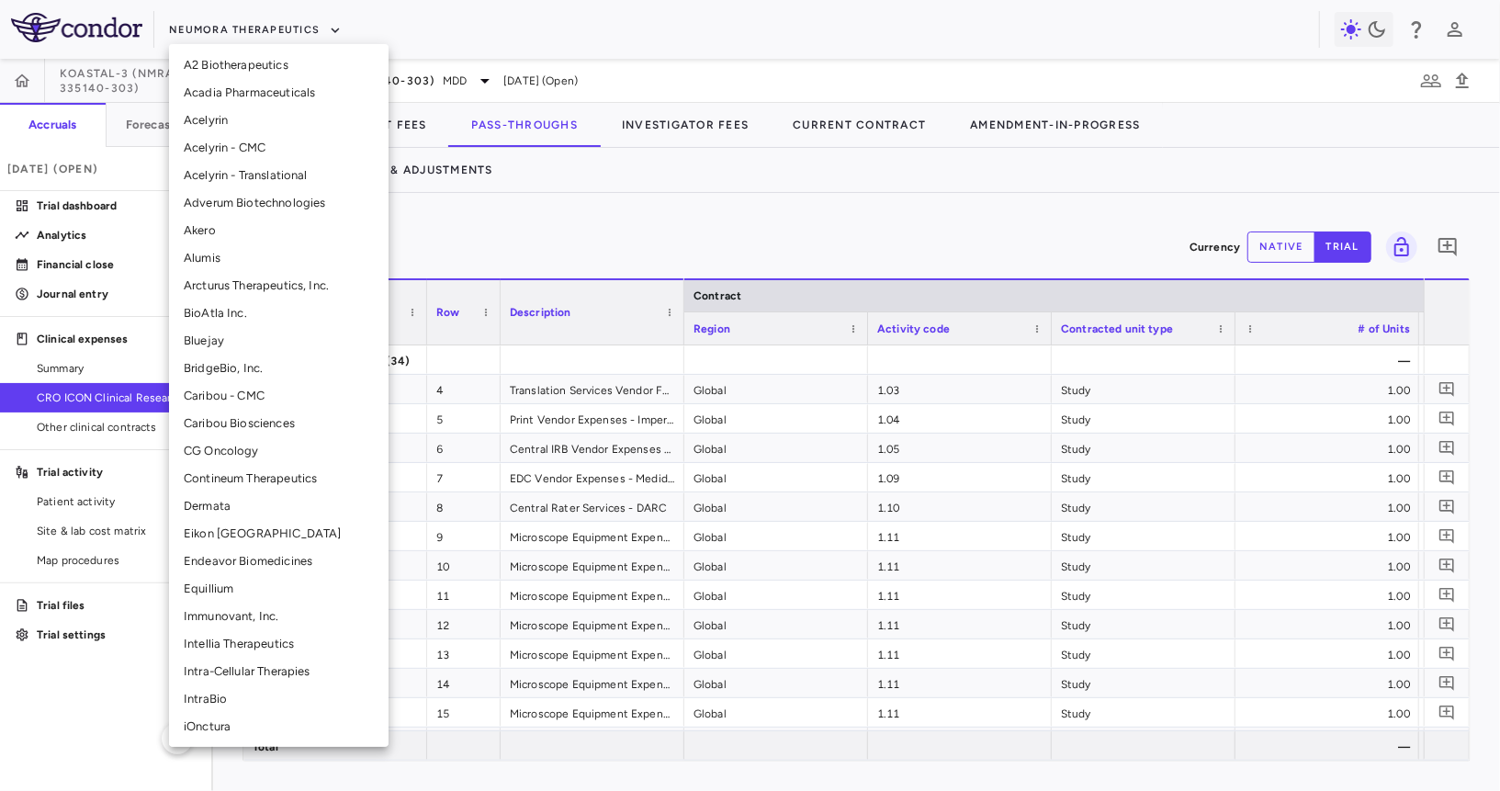
click at [491, 222] on div at bounding box center [750, 395] width 1500 height 791
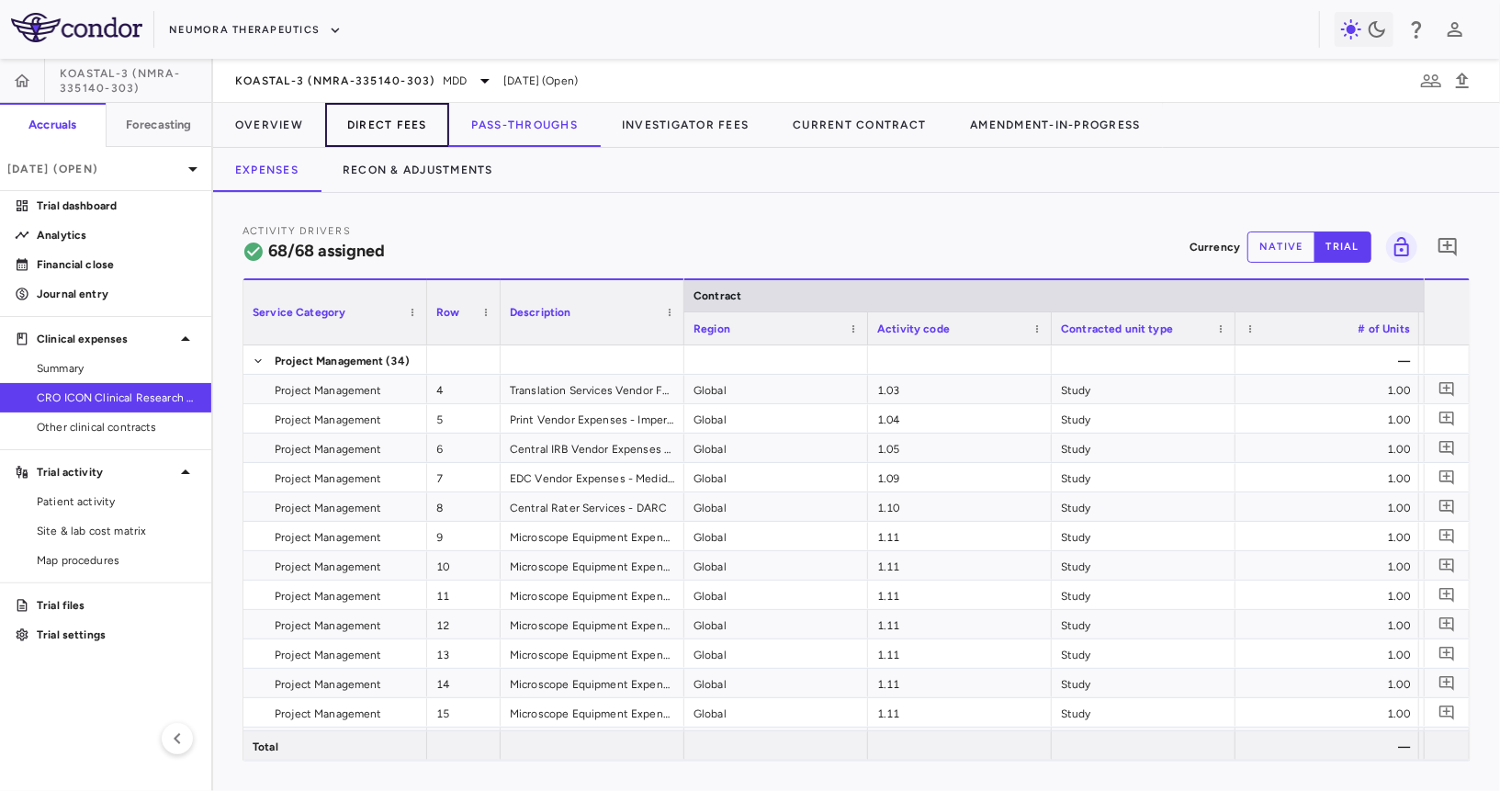
click at [420, 126] on button "Direct Fees" at bounding box center [387, 125] width 124 height 44
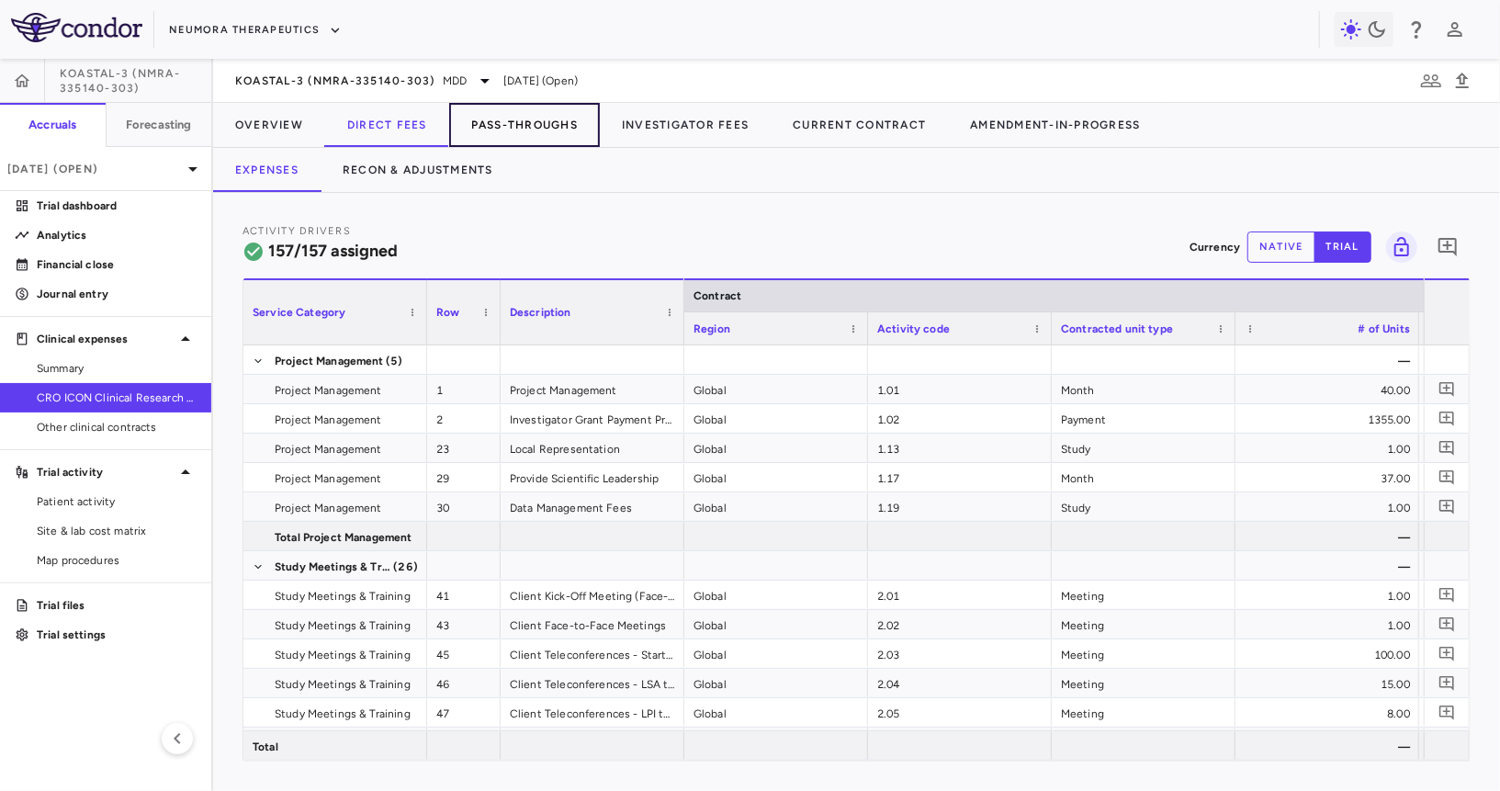
click at [496, 123] on button "Pass-Throughs" at bounding box center [524, 125] width 151 height 44
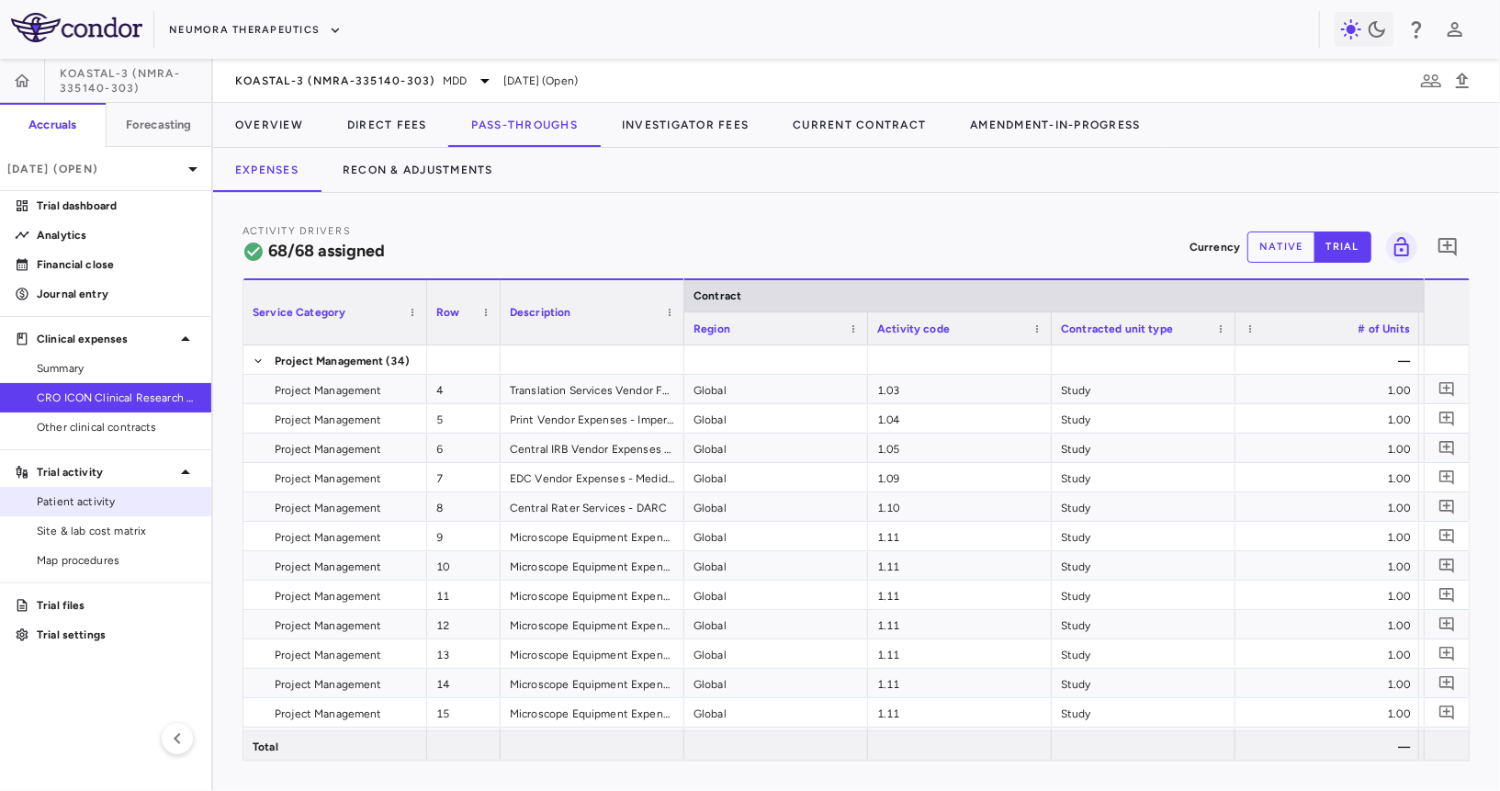
click at [103, 501] on span "Patient activity" at bounding box center [117, 501] width 160 height 17
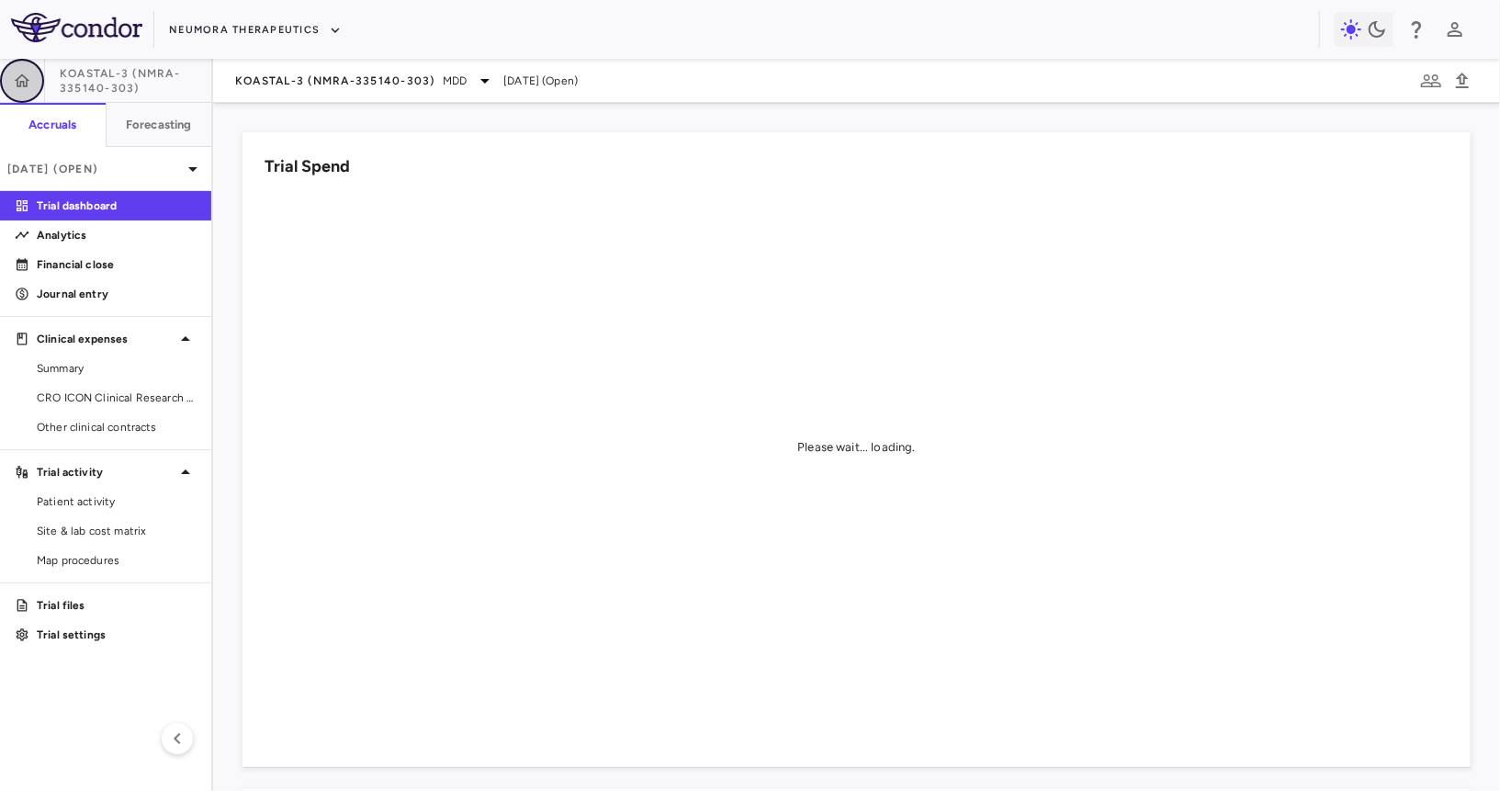
click at [18, 82] on icon "button" at bounding box center [22, 81] width 18 height 18
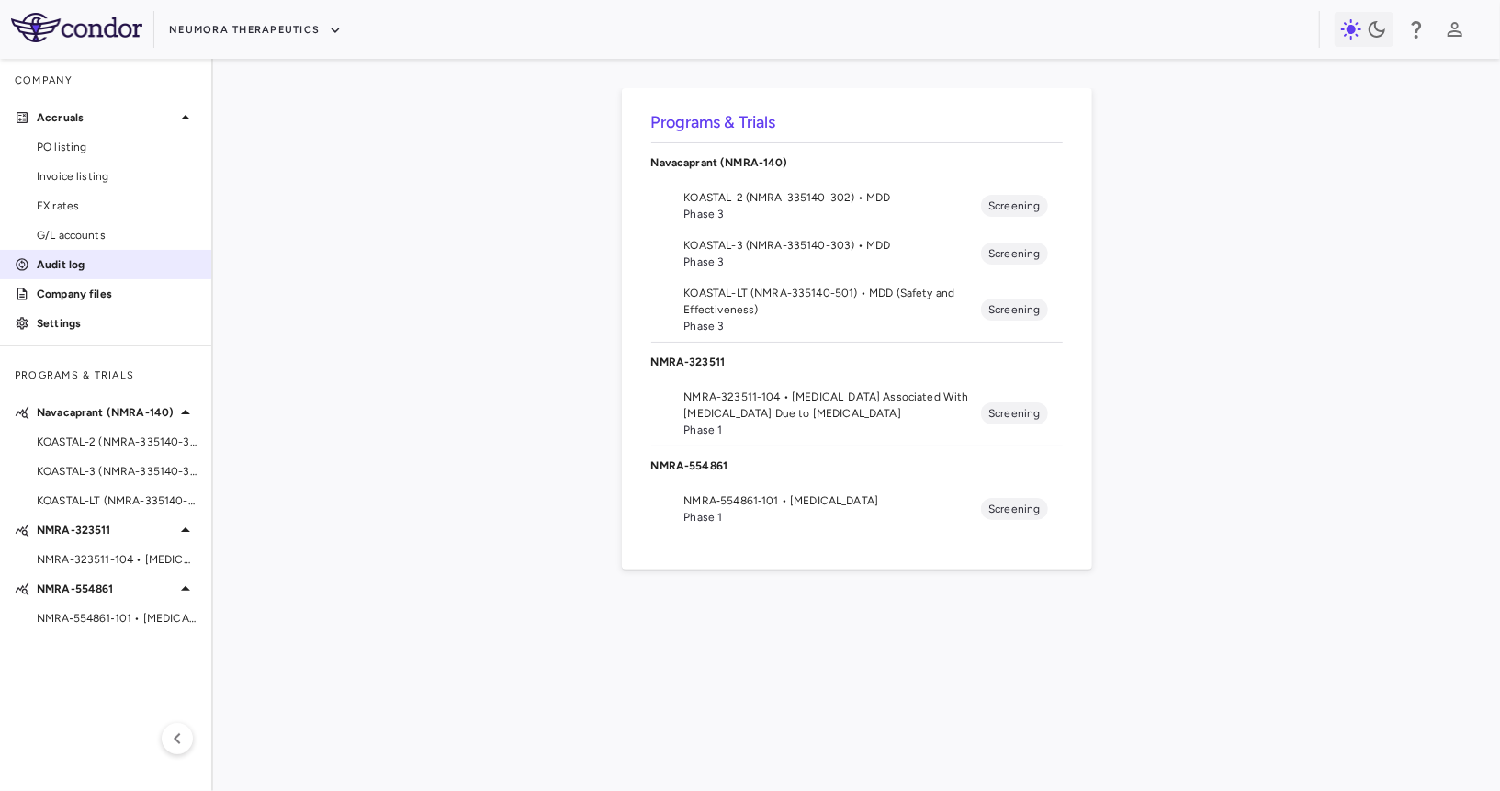
click at [79, 267] on p "Audit log" at bounding box center [117, 264] width 160 height 17
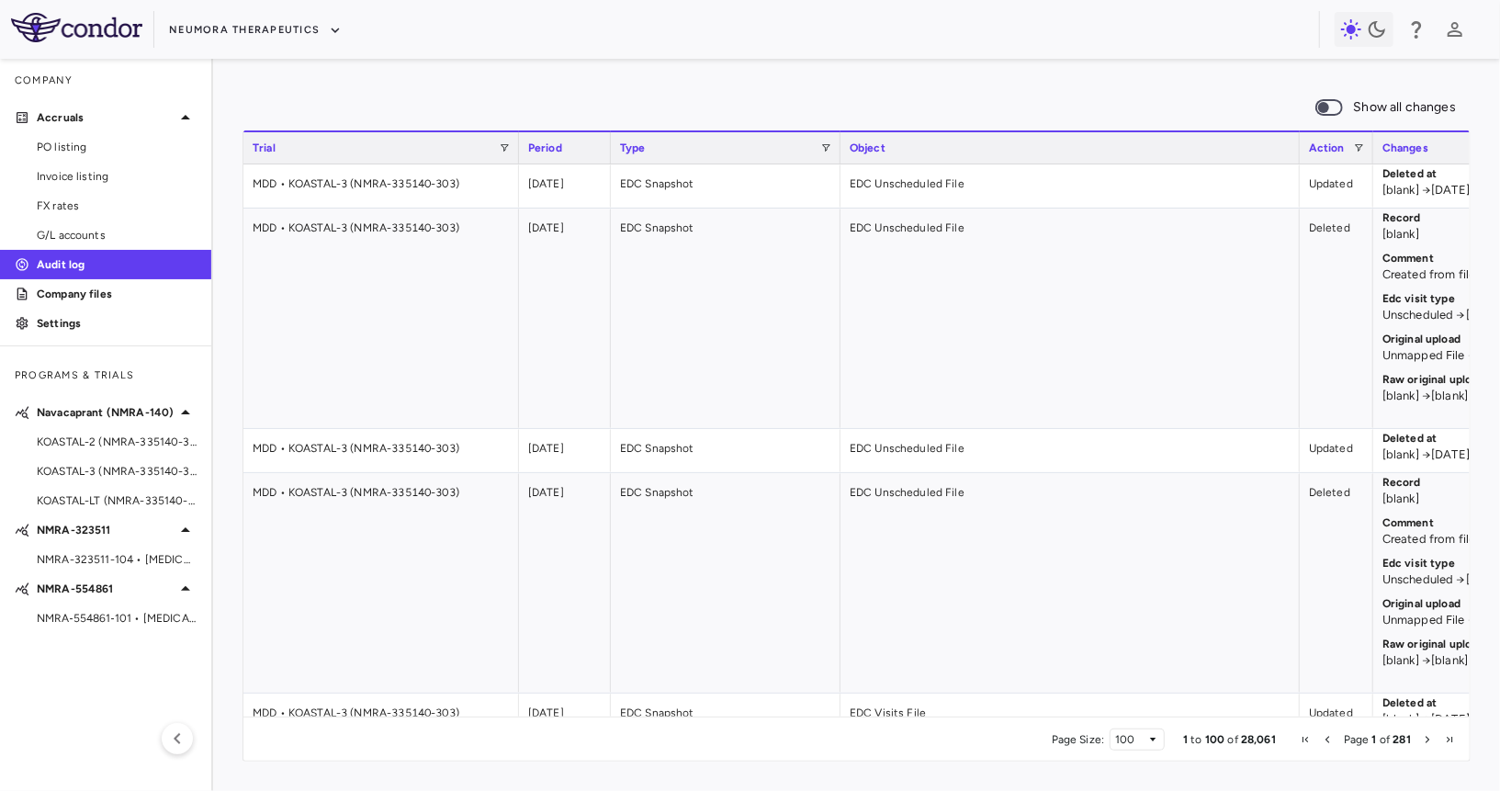
click at [1335, 114] on span at bounding box center [1330, 107] width 28 height 17
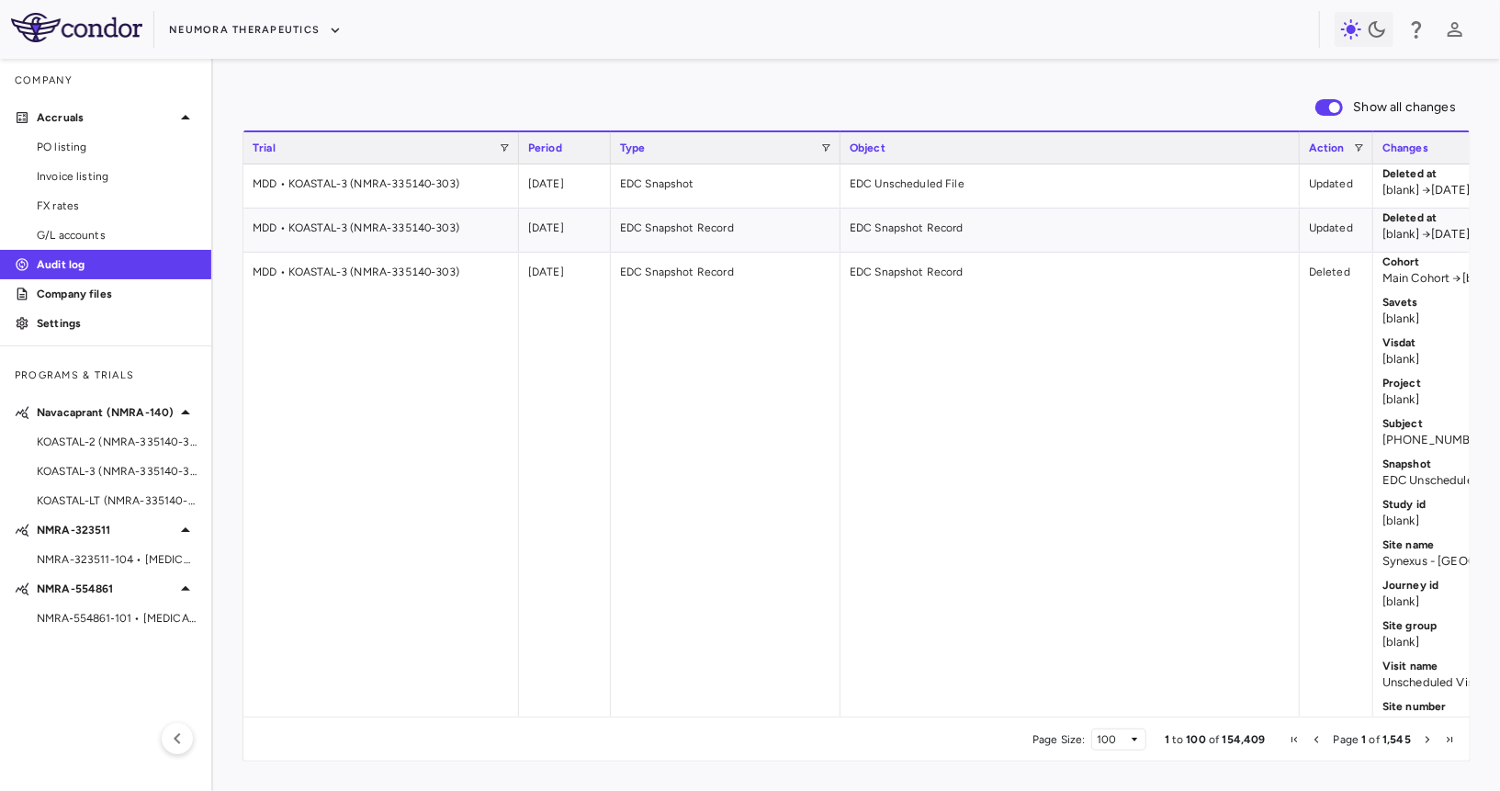
click at [248, 46] on div "Neumora Therapeutics" at bounding box center [750, 29] width 1500 height 59
click at [251, 22] on button "Neumora Therapeutics" at bounding box center [255, 30] width 173 height 29
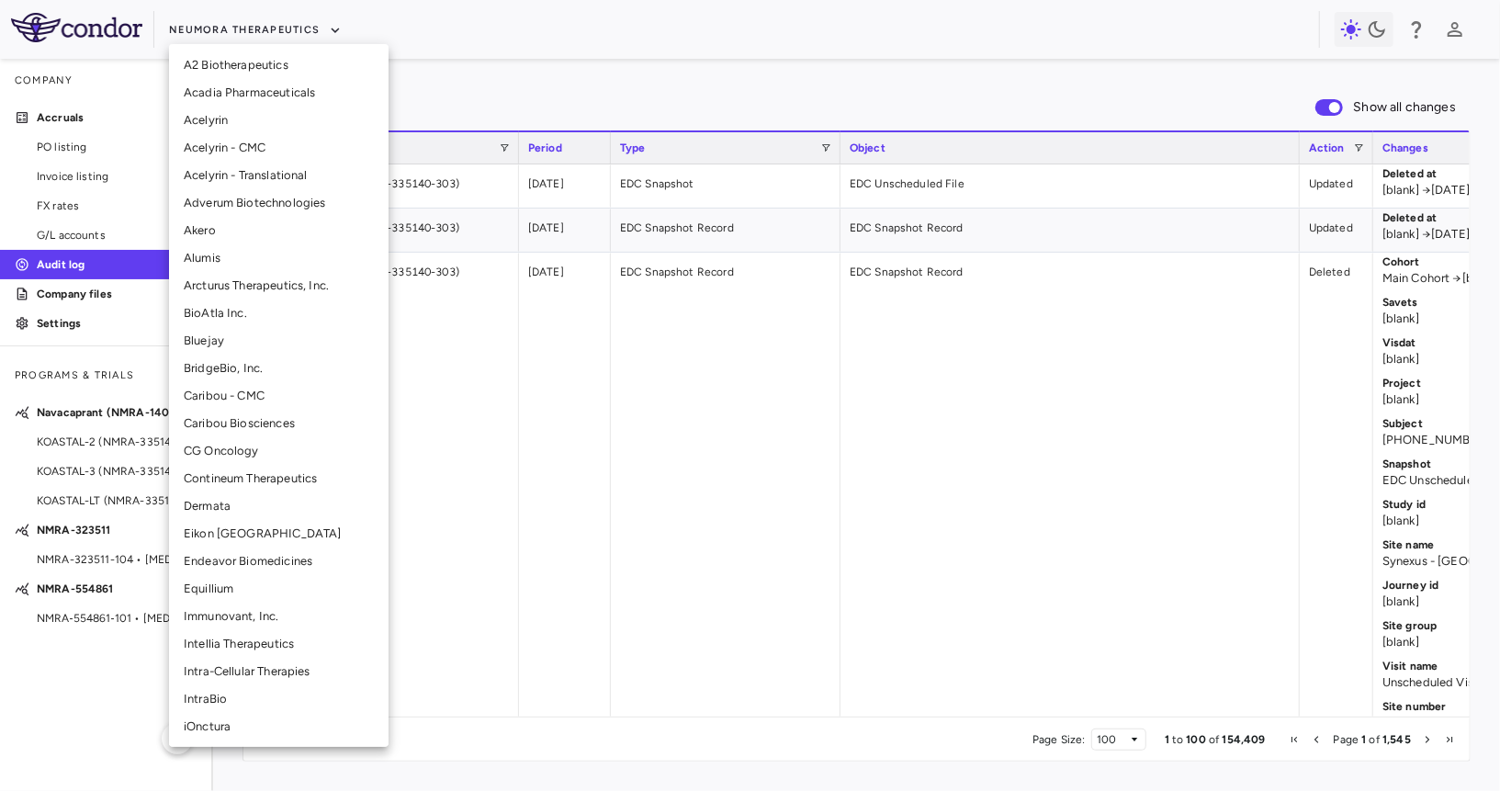
click at [223, 442] on li "CG Oncology" at bounding box center [279, 451] width 220 height 28
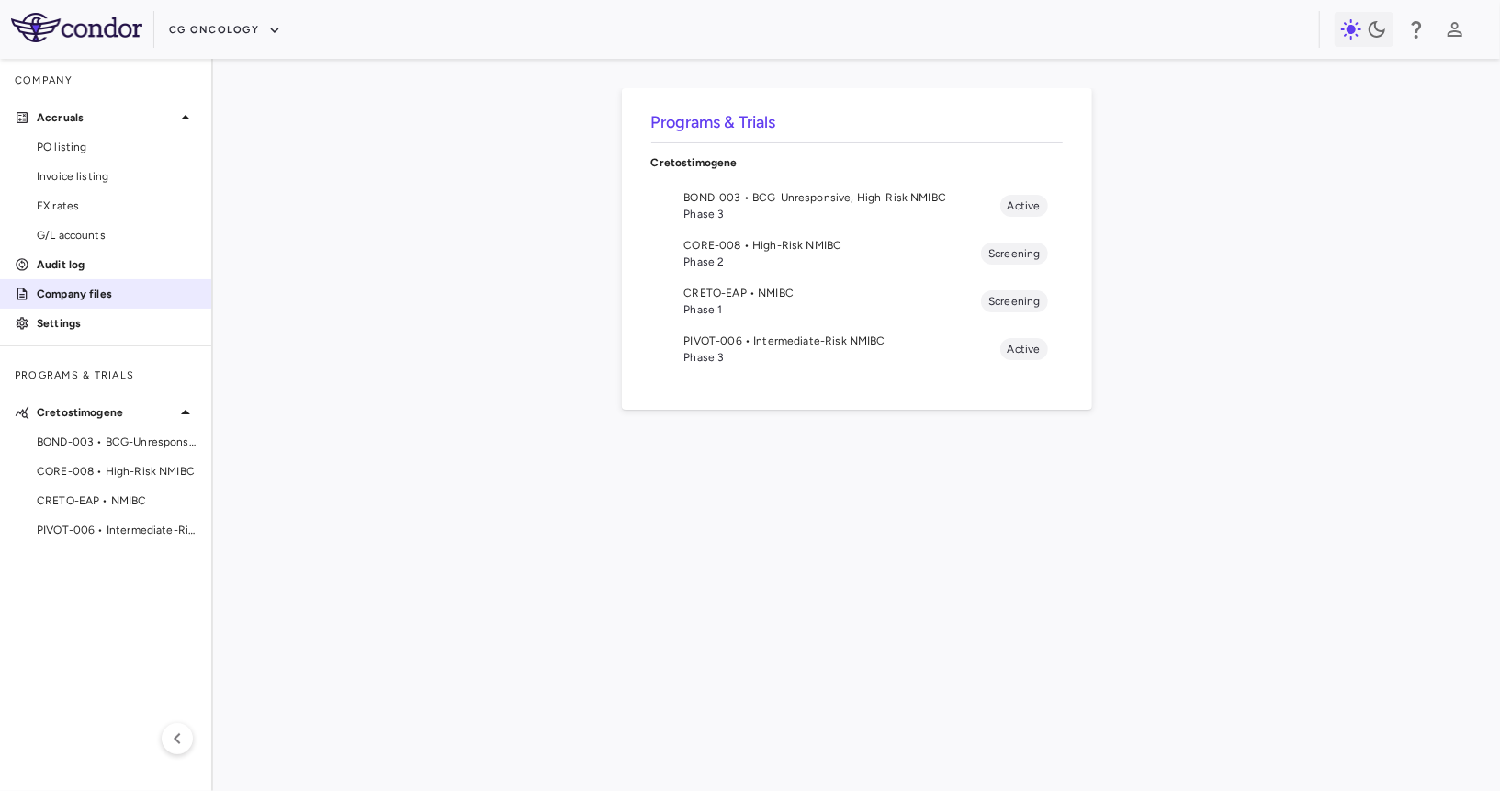
click at [60, 271] on p "Audit log" at bounding box center [117, 264] width 160 height 17
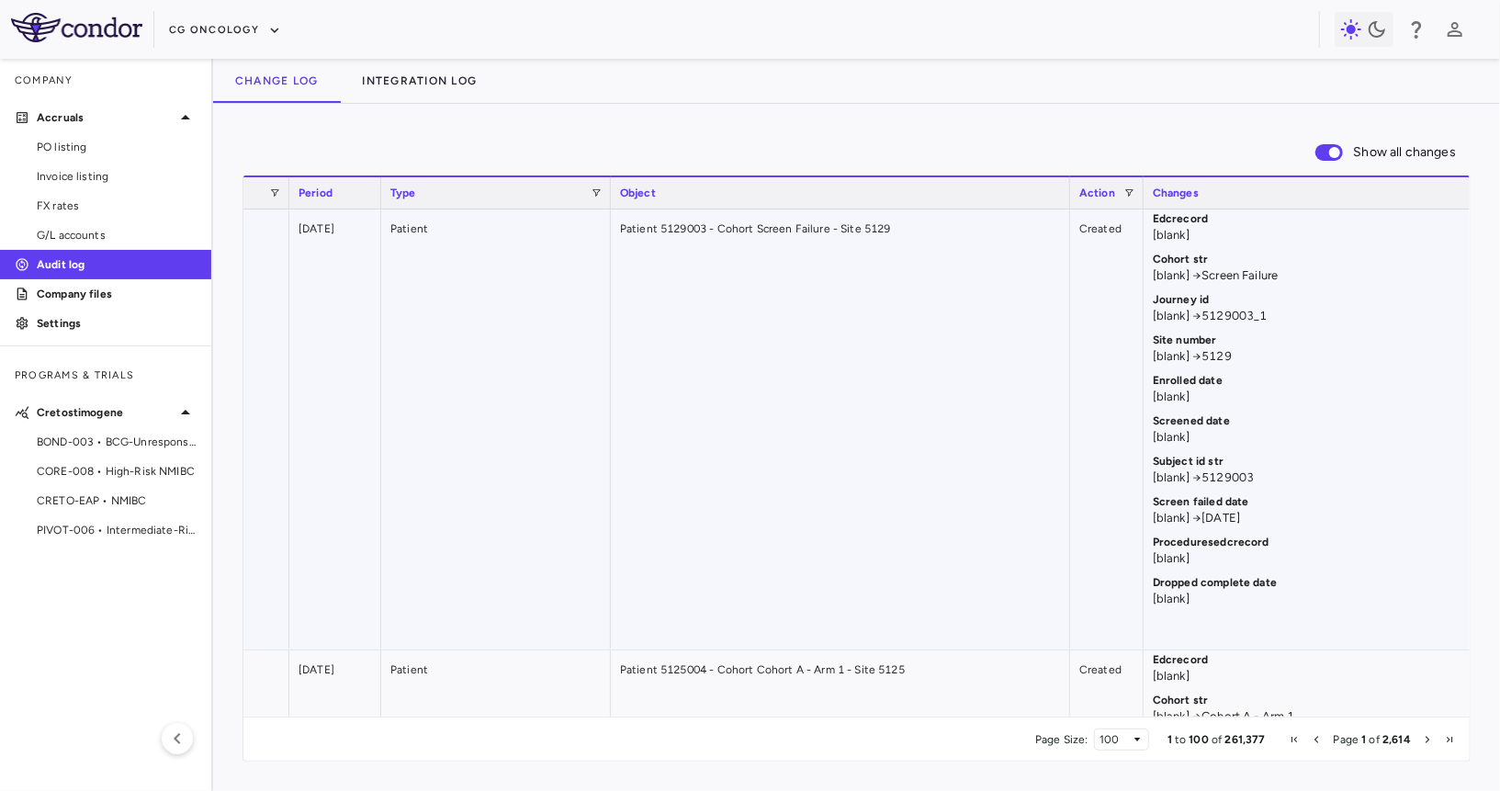
scroll to position [0, 820]
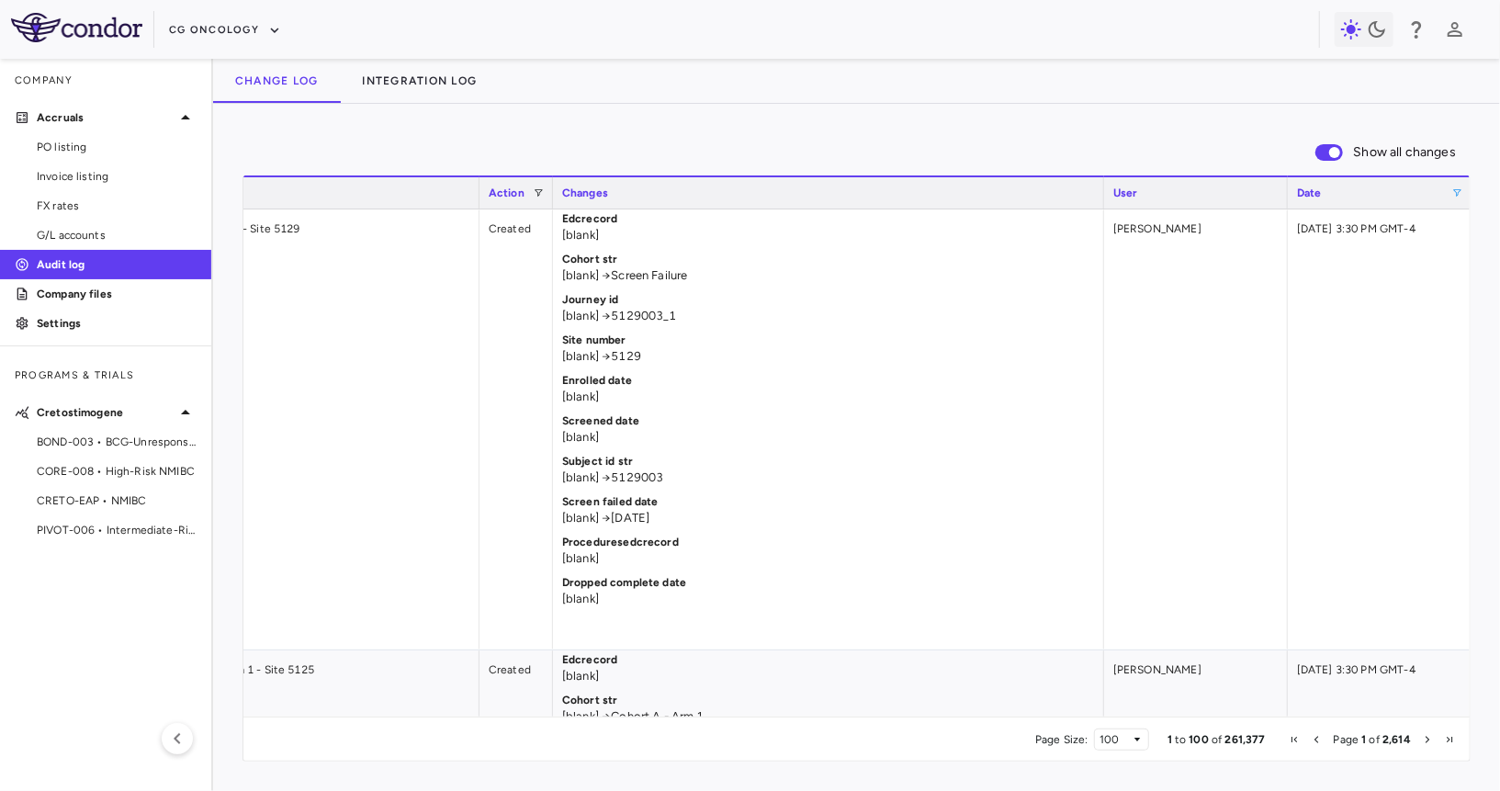
click at [1453, 187] on span at bounding box center [1457, 192] width 11 height 11
type input "**********"
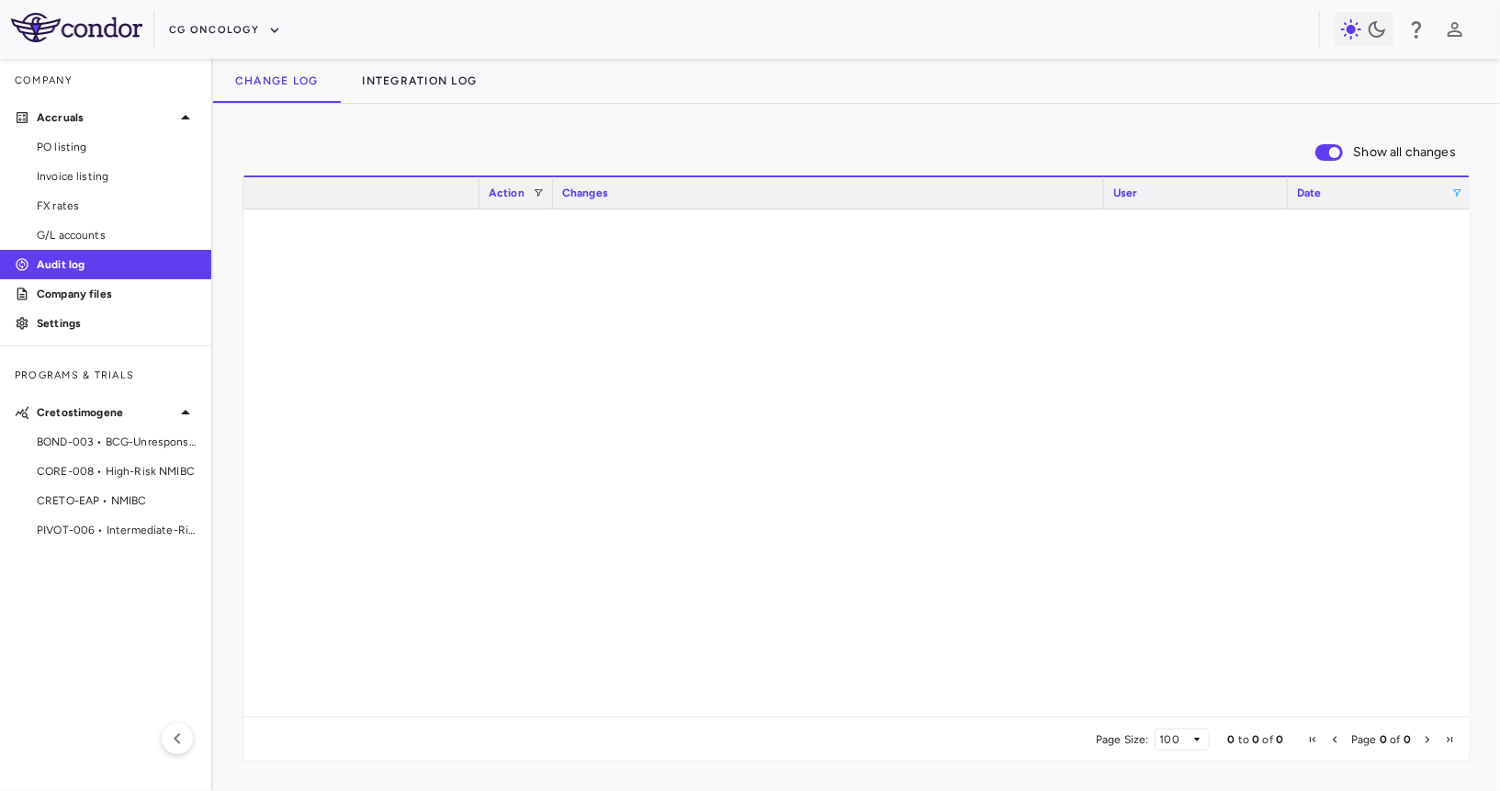
click at [1077, 113] on div "Show all changes 0 to 0 of 0. Page 0 of 0 Drag here to set row groups Drag here…" at bounding box center [856, 447] width 1287 height 687
click at [1455, 195] on span at bounding box center [1457, 192] width 11 height 11
click at [1329, 159] on span at bounding box center [1330, 152] width 28 height 17
click at [1458, 192] on span at bounding box center [1457, 192] width 11 height 11
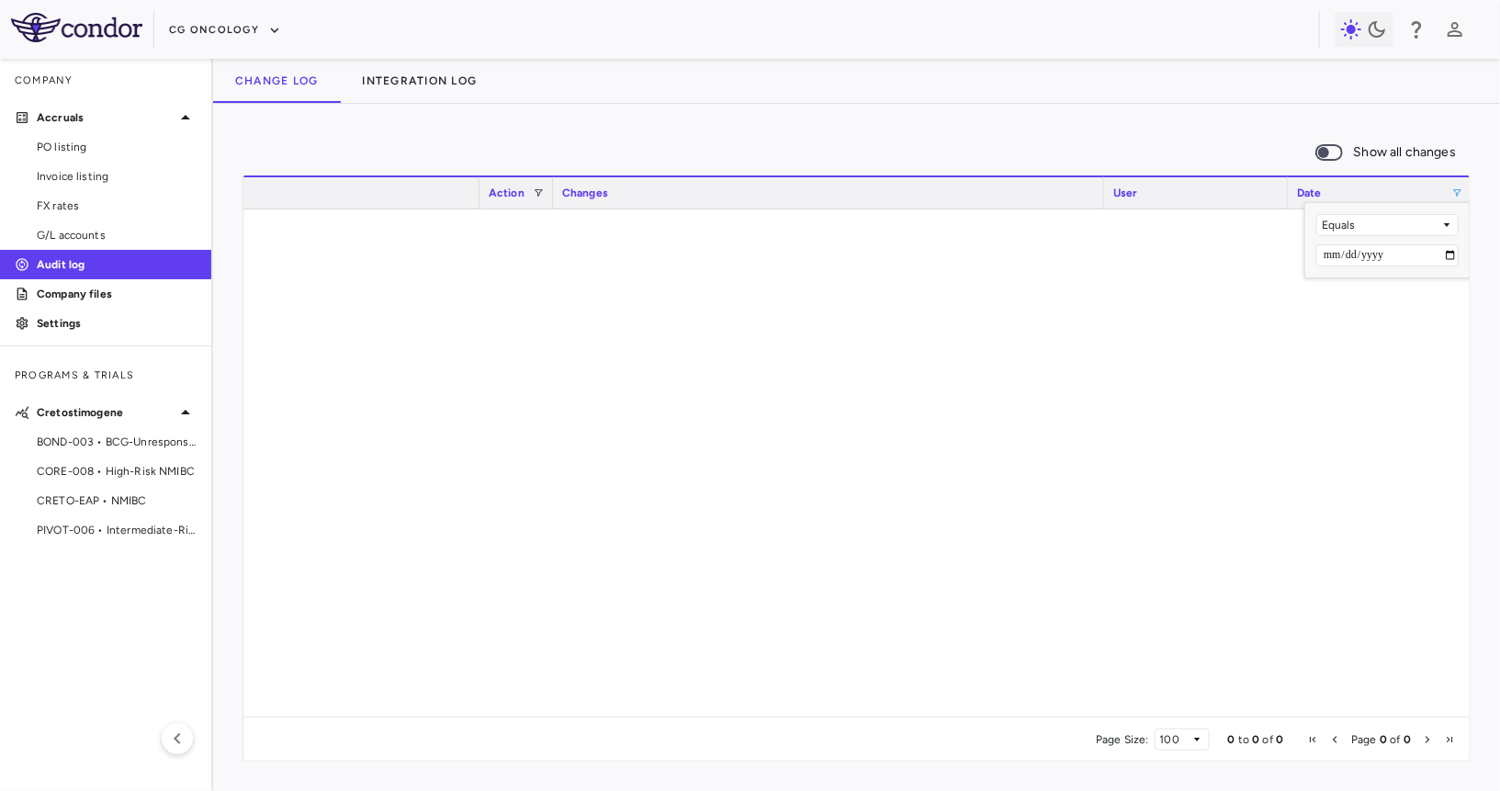
click at [1346, 255] on input "**********" at bounding box center [1387, 255] width 142 height 22
type input "**********"
click at [1430, 225] on div "Equals" at bounding box center [1381, 225] width 119 height 13
click at [1349, 256] on input "**********" at bounding box center [1387, 255] width 142 height 22
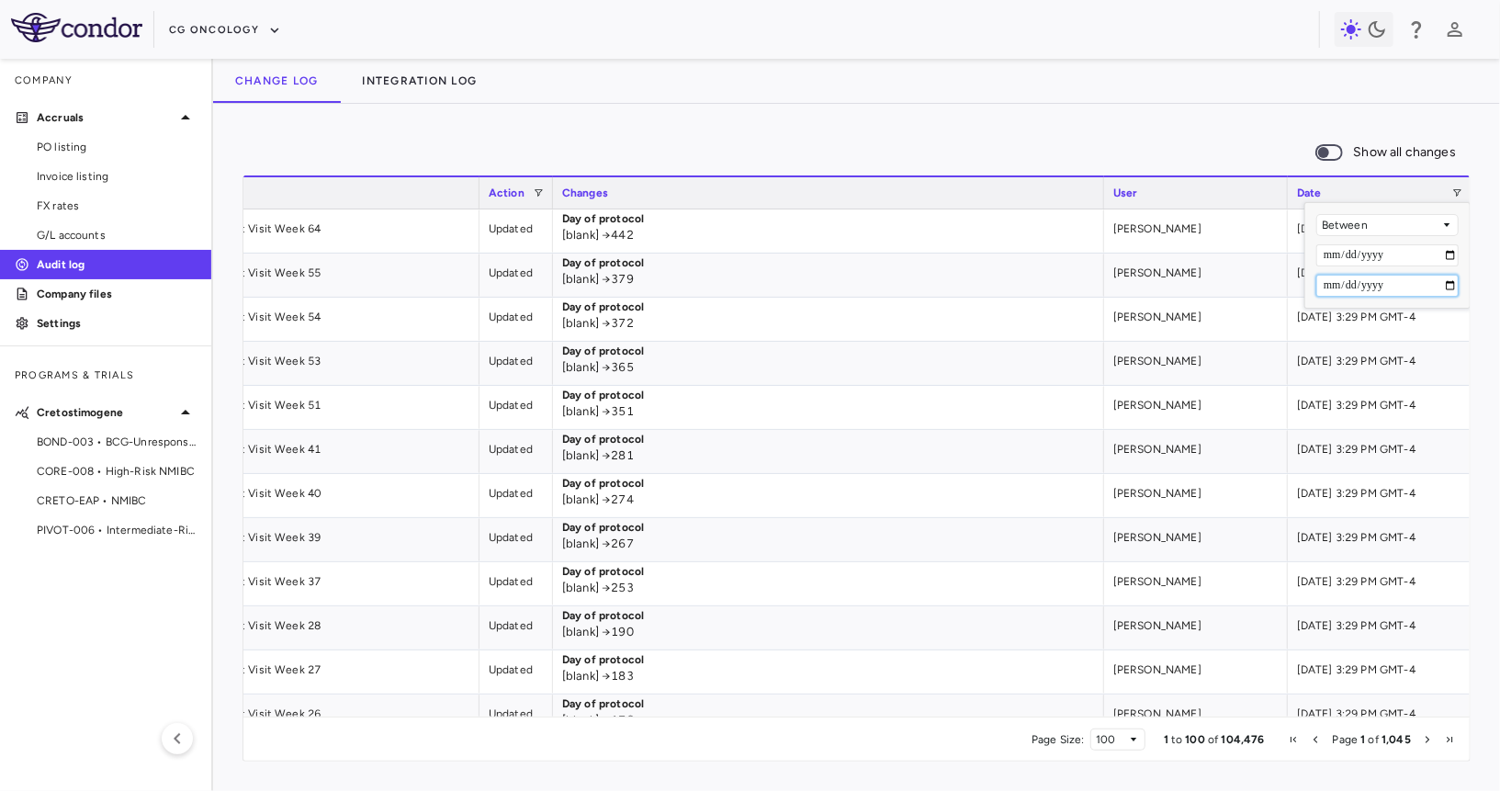
click at [1325, 288] on input "Filter Value" at bounding box center [1387, 286] width 142 height 22
type input "**********"
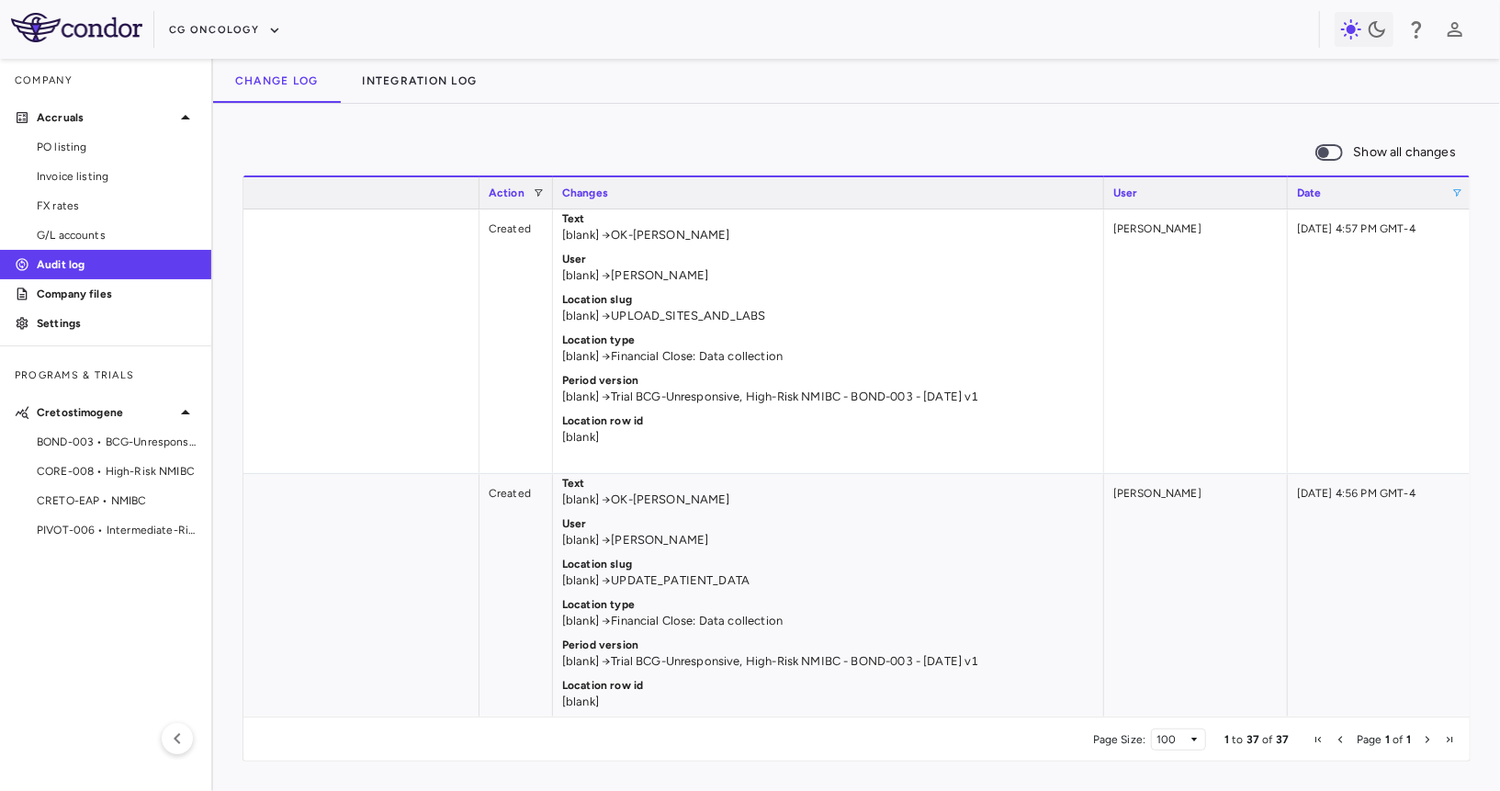
click at [1224, 128] on div "Show all changes 1 to 37 of 37. Page 1 of 1 Drag here to set row groups Drag he…" at bounding box center [856, 447] width 1287 height 687
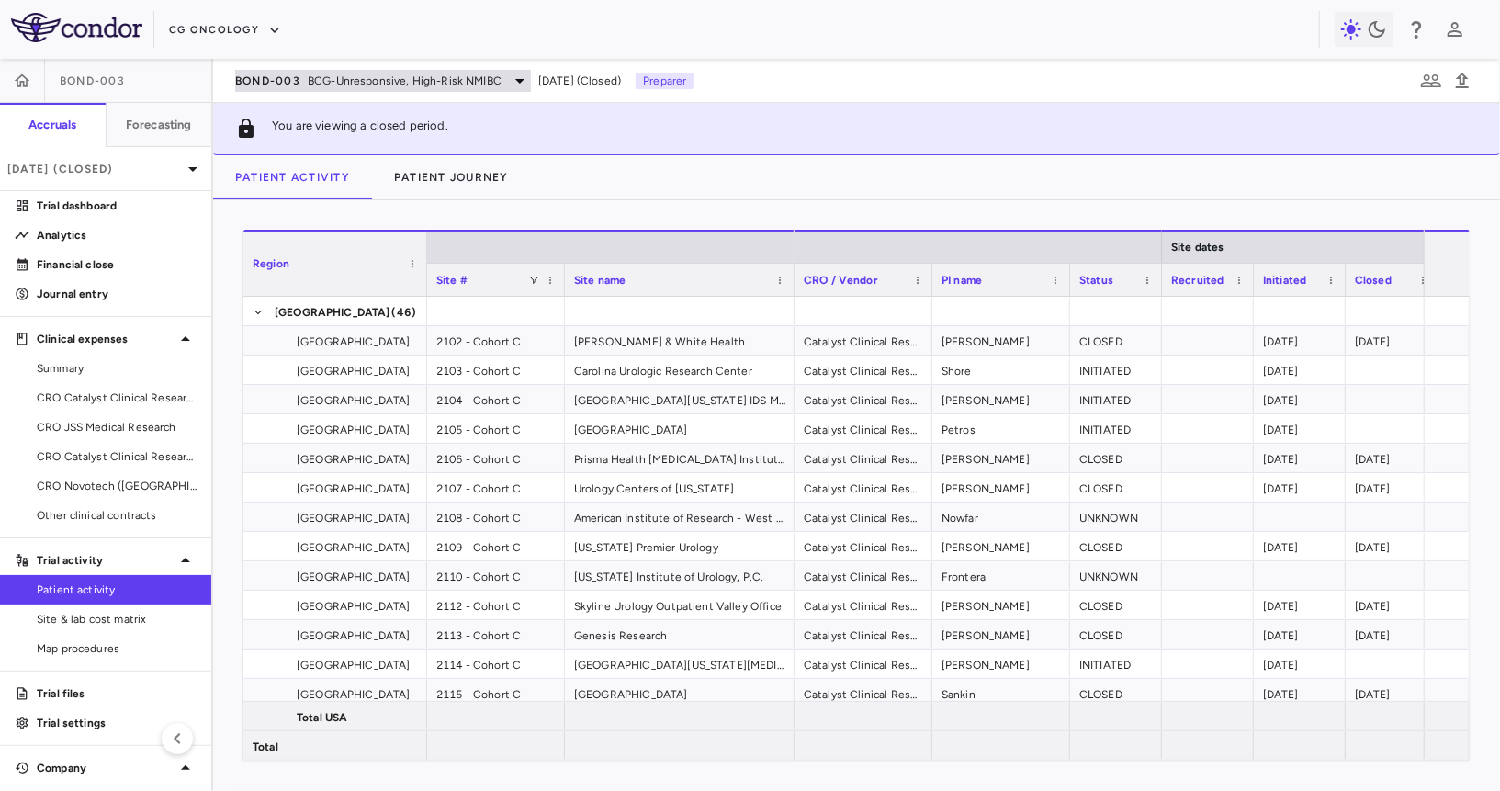
click at [310, 85] on span "BCG-Unresponsive, High-Risk NMIBC" at bounding box center [405, 81] width 194 height 17
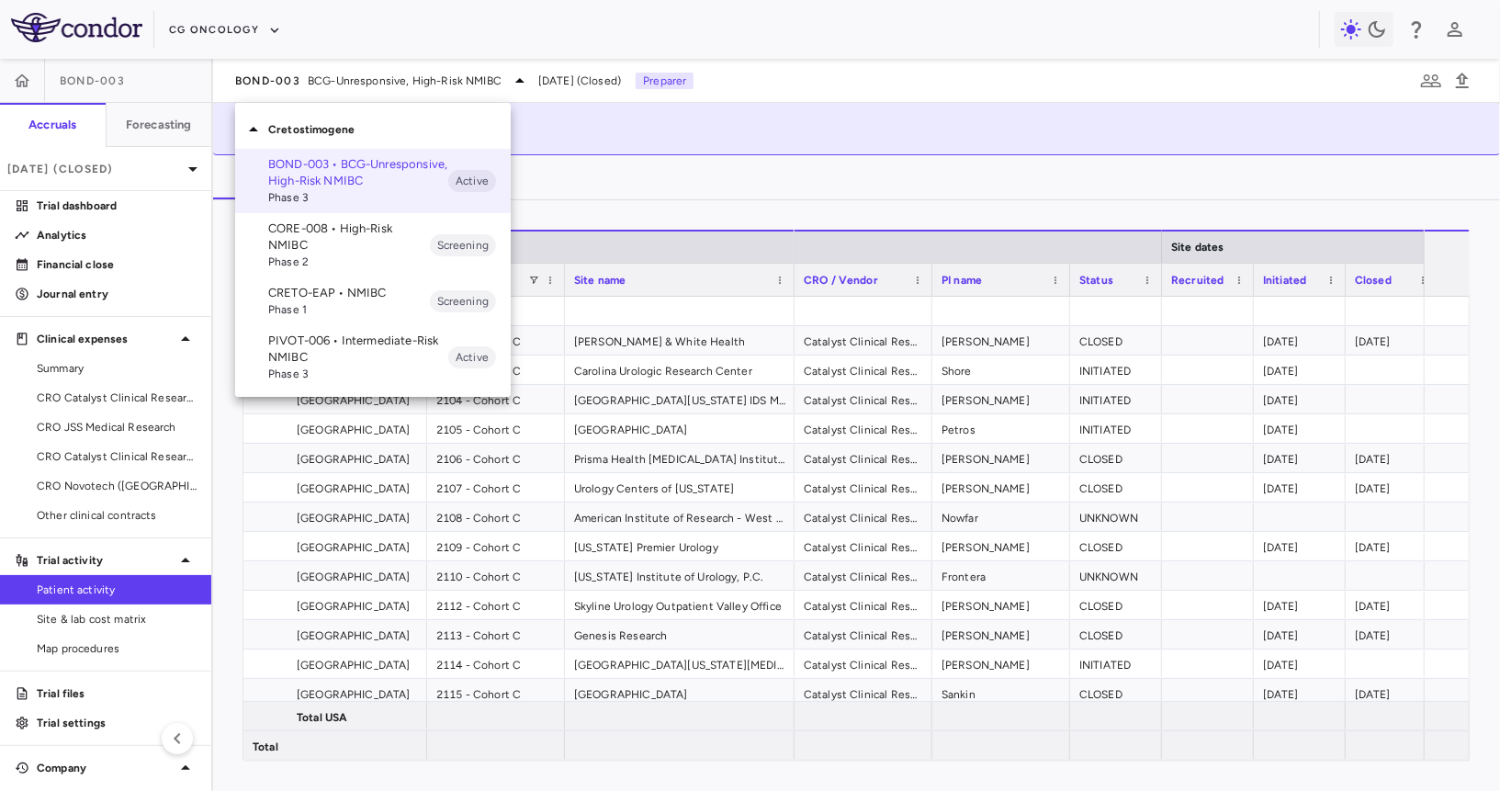
click at [213, 33] on div at bounding box center [750, 395] width 1500 height 791
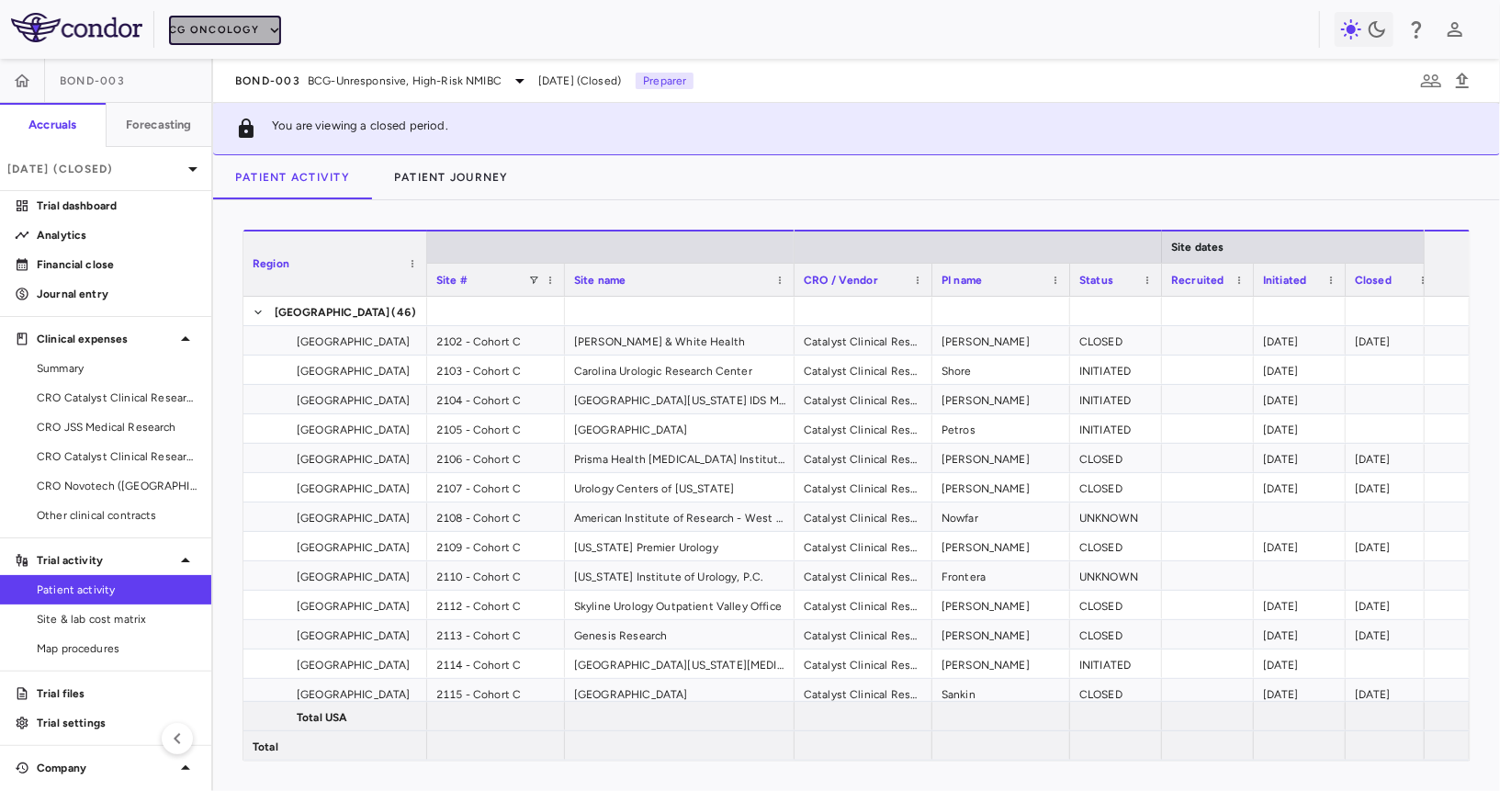
click at [209, 28] on button "CG Oncology" at bounding box center [225, 30] width 112 height 29
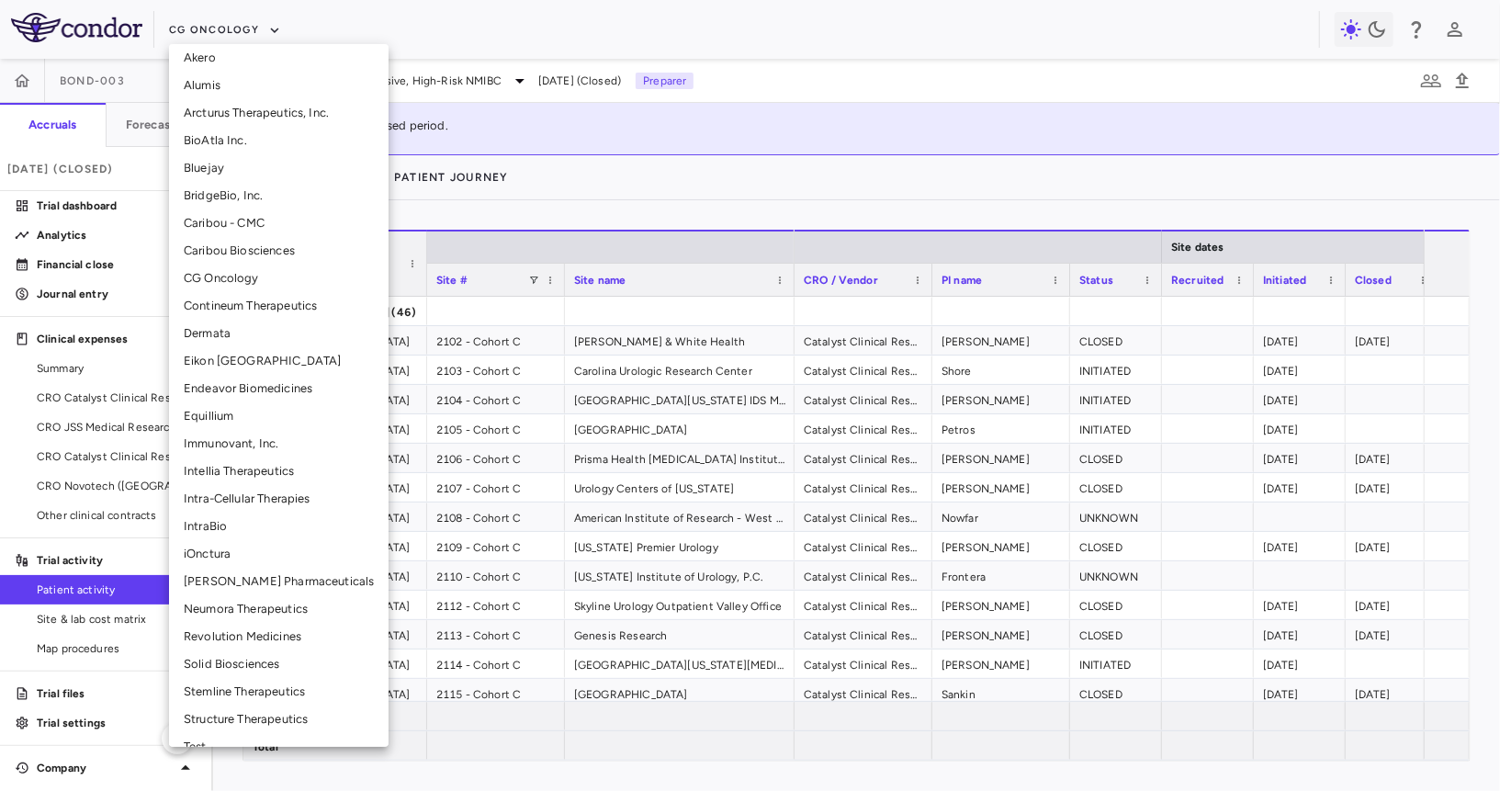
scroll to position [175, 0]
click at [228, 605] on li "Neumora Therapeutics" at bounding box center [279, 607] width 220 height 28
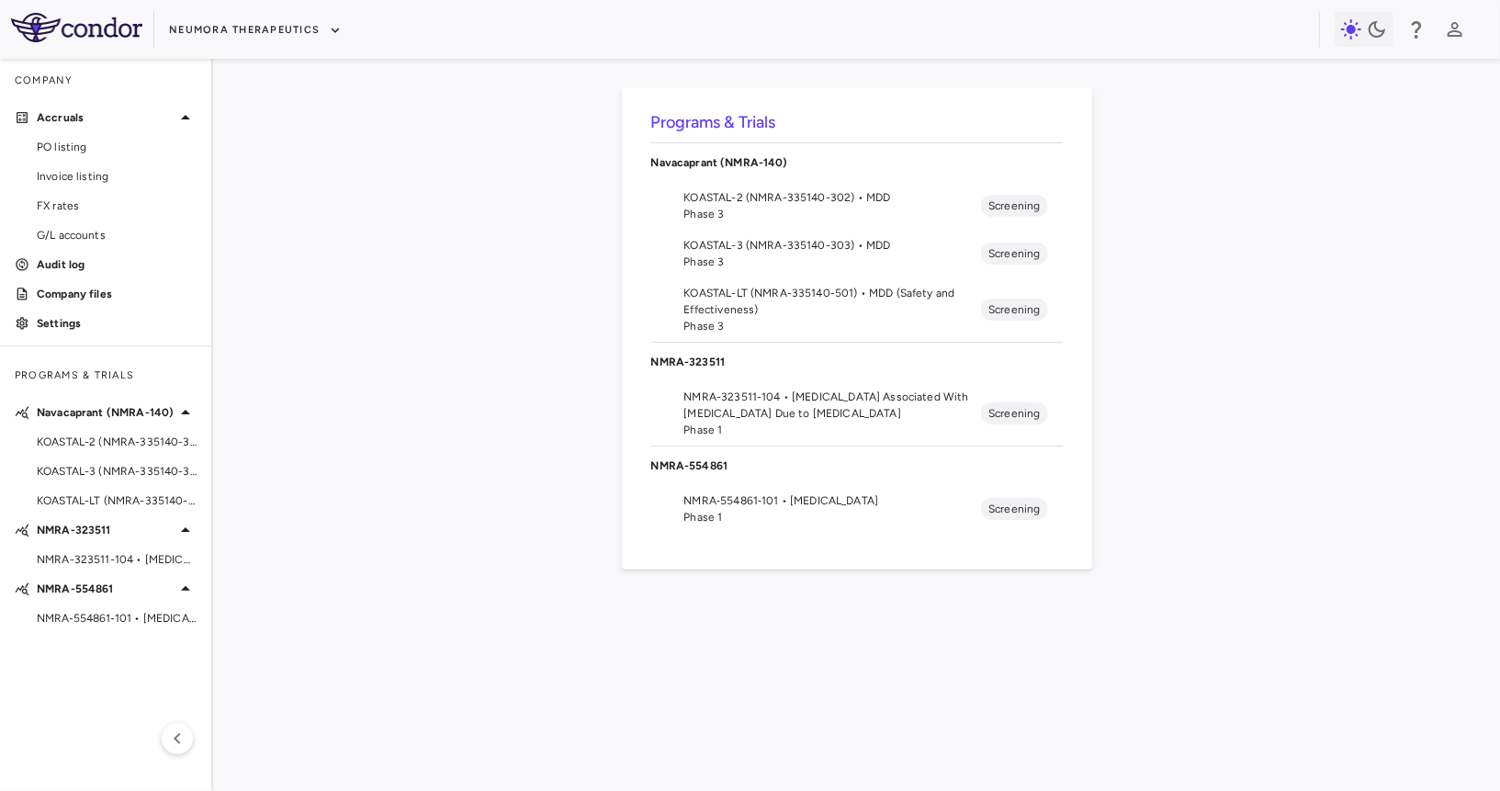
click at [786, 244] on span "KOASTAL-3 (NMRA-335140-303) • MDD" at bounding box center [833, 245] width 298 height 17
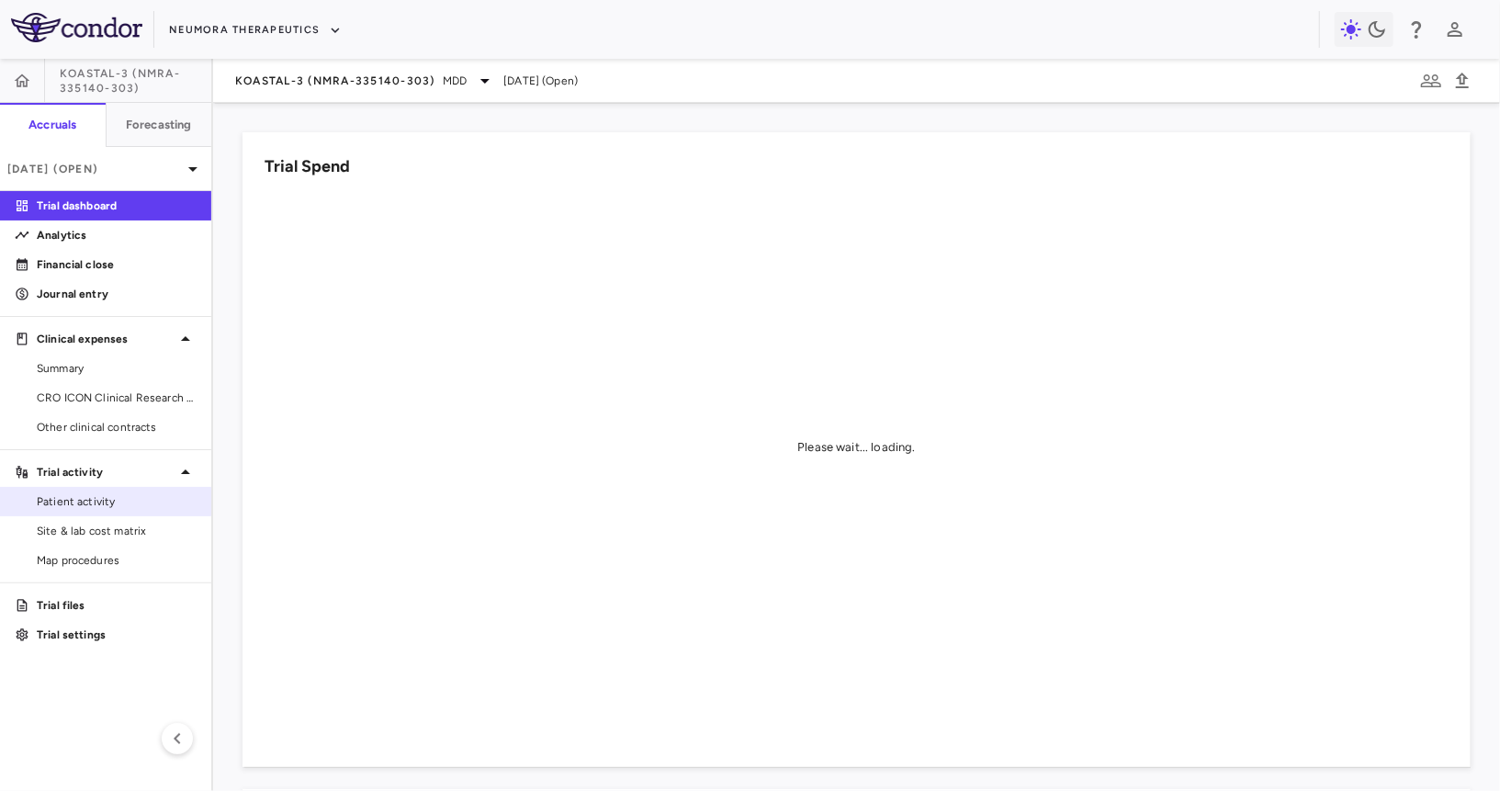
click at [133, 488] on link "Patient activity" at bounding box center [105, 502] width 211 height 28
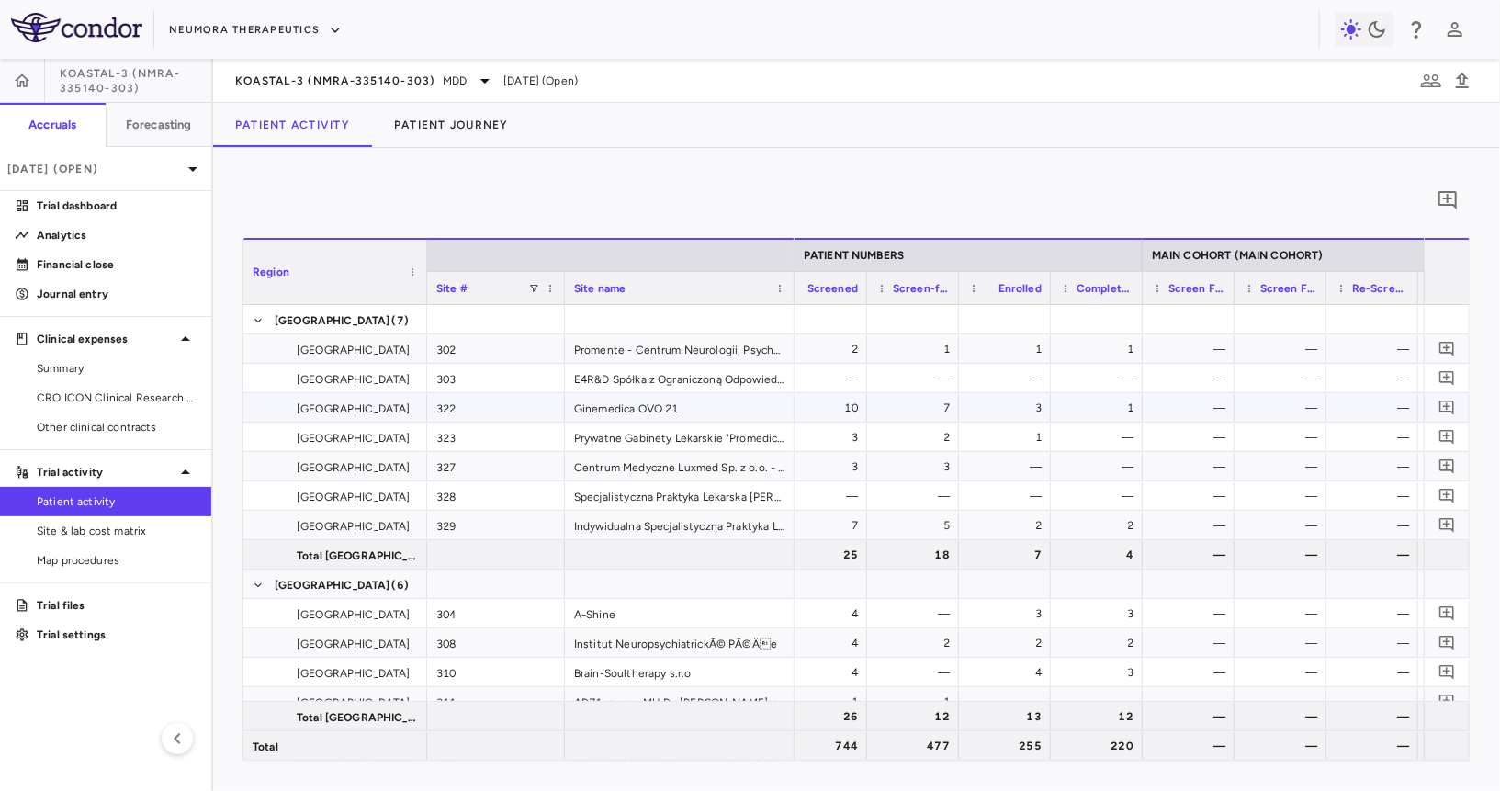
scroll to position [0, 669]
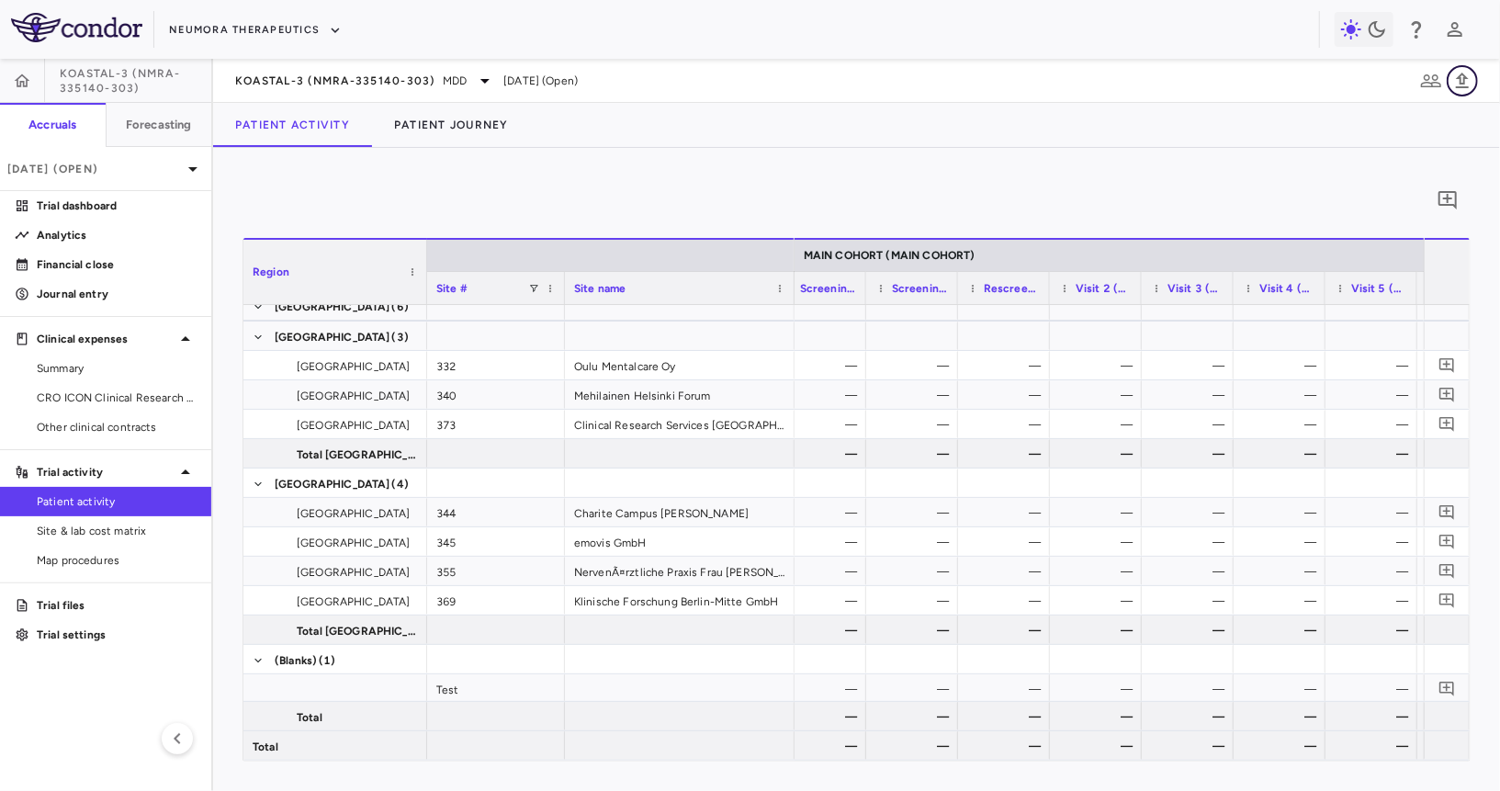
click at [1461, 85] on icon "button" at bounding box center [1462, 81] width 13 height 16
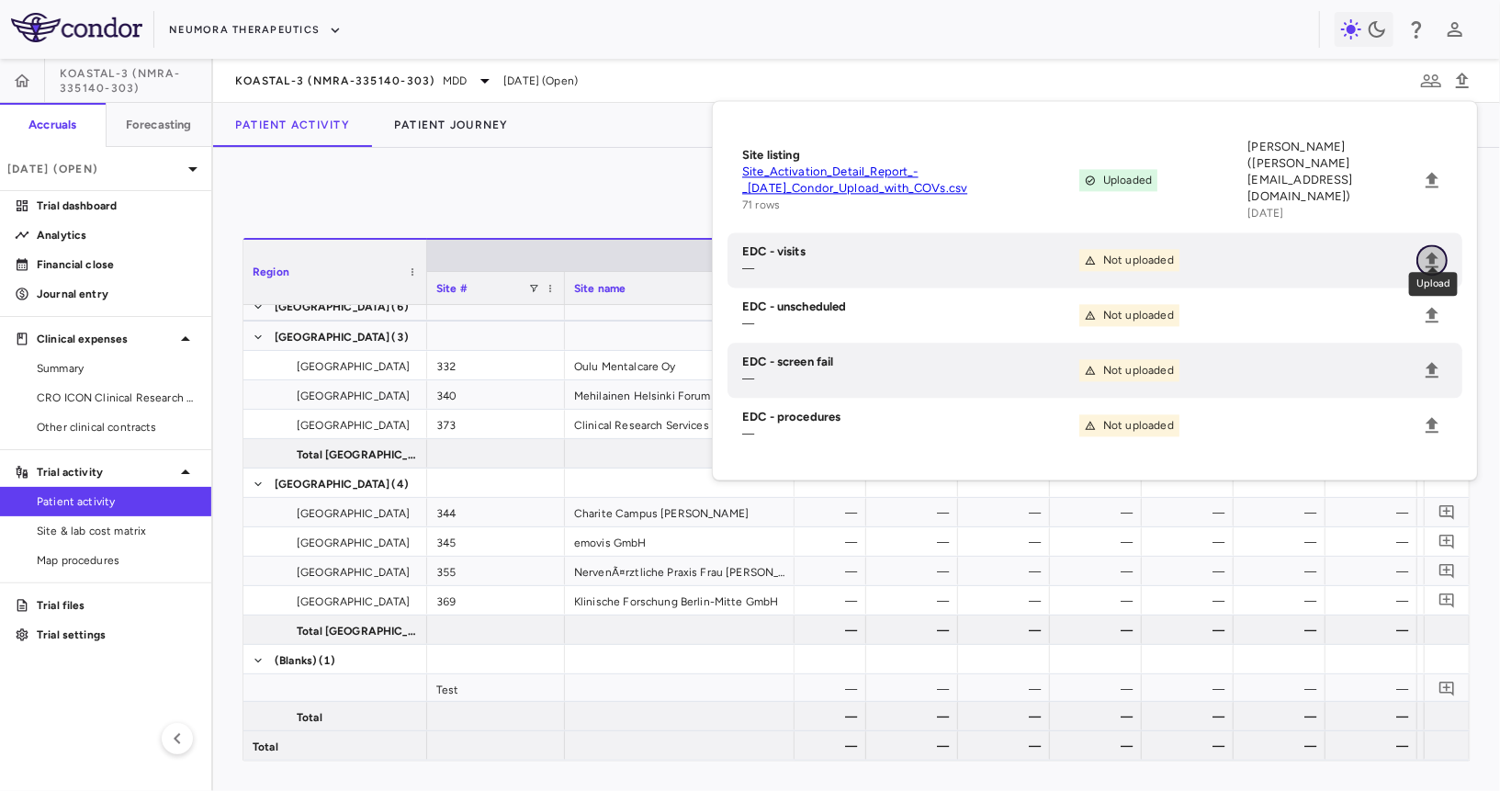
click at [1439, 249] on icon "Upload" at bounding box center [1432, 260] width 22 height 22
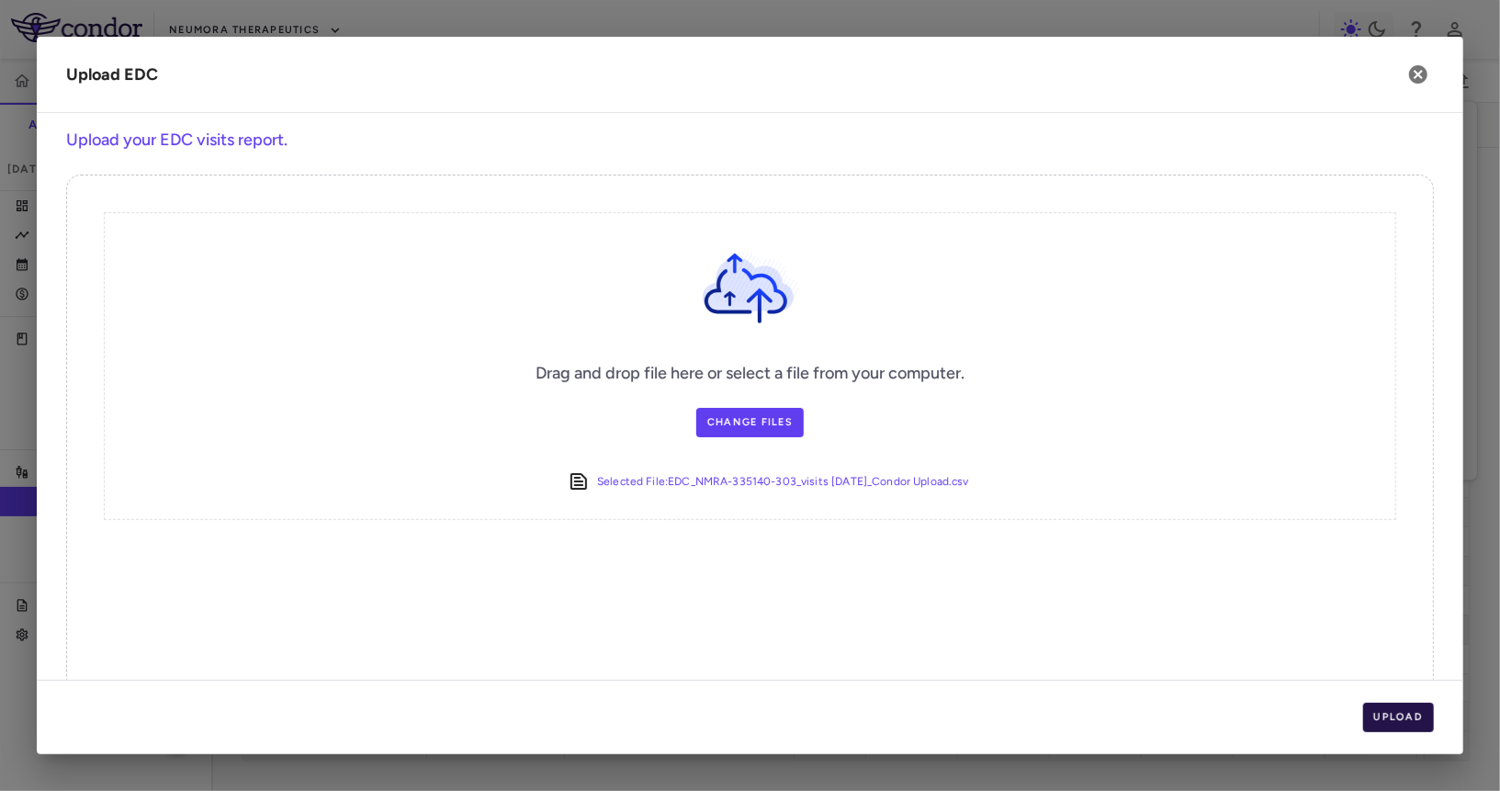
click at [1397, 706] on button "Upload" at bounding box center [1399, 717] width 72 height 29
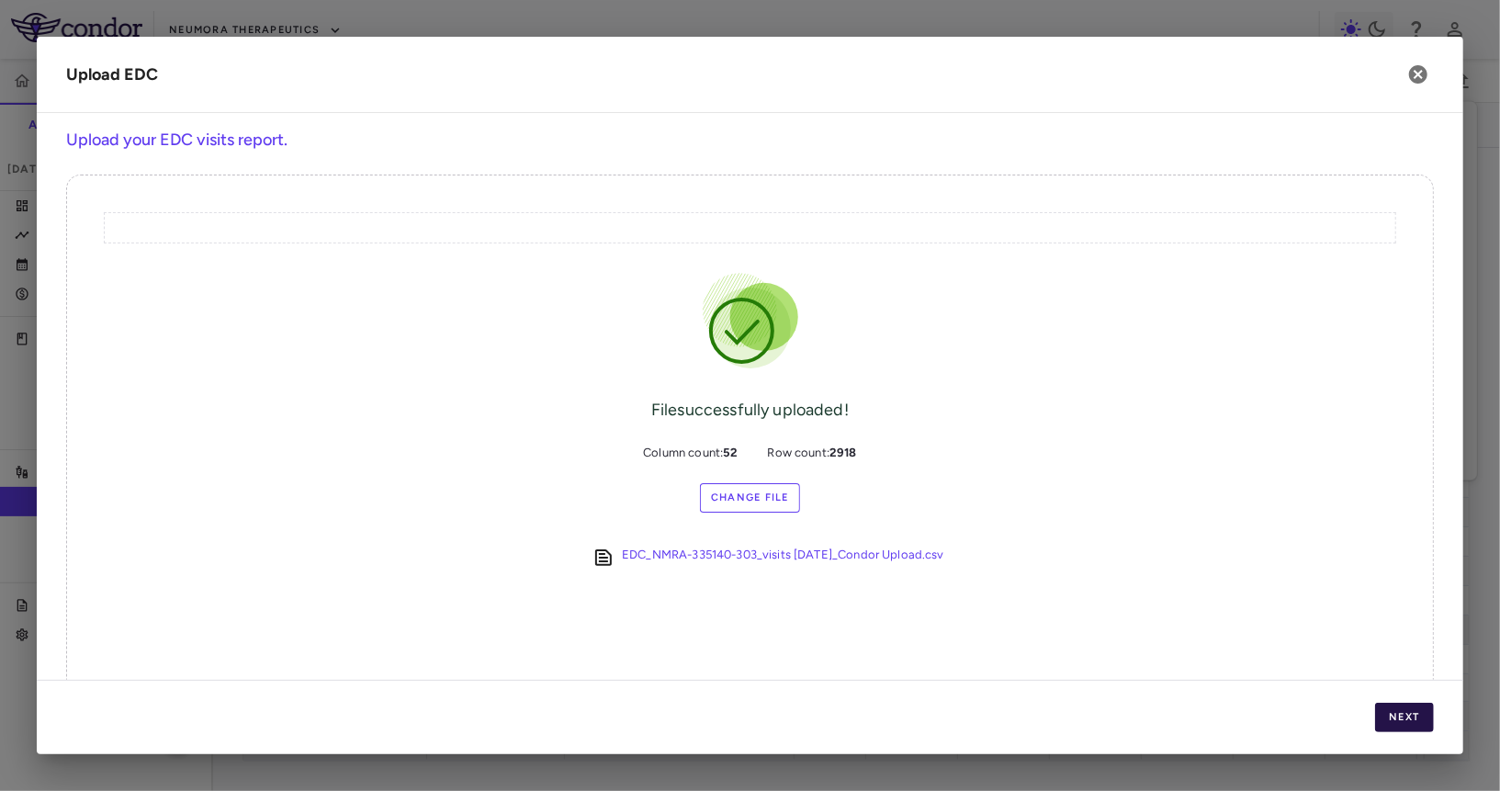
click at [1401, 716] on button "Next" at bounding box center [1404, 717] width 59 height 29
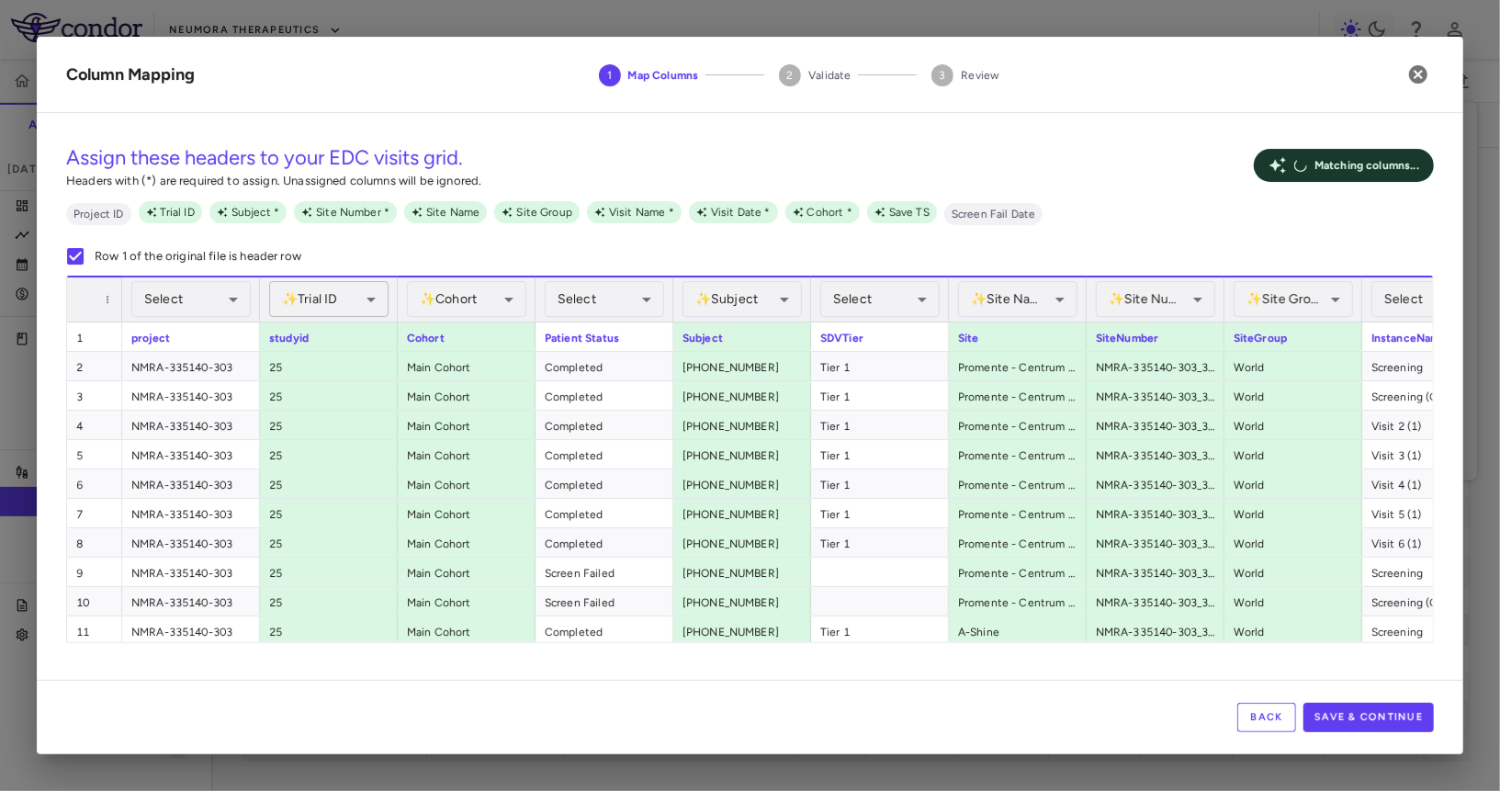
click at [337, 308] on body "Skip to sidebar Skip to main content Neumora Therapeutics KOASTAL-3 (NMRA-33514…" at bounding box center [750, 395] width 1500 height 791
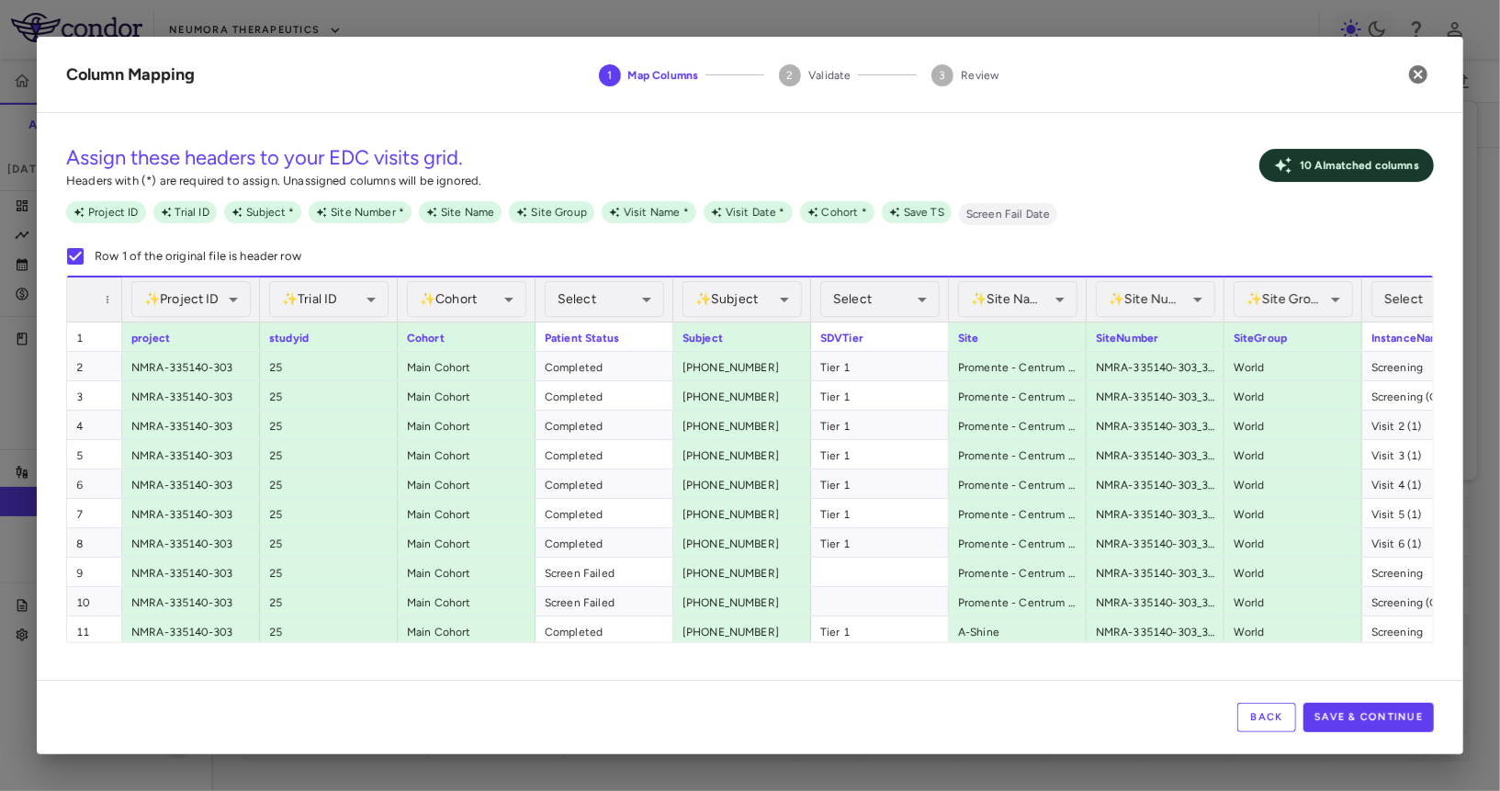
click at [306, 338] on div "studyid" at bounding box center [329, 336] width 138 height 28
click at [279, 288] on body "Skip to sidebar Skip to main content Neumora Therapeutics KOASTAL-3 (NMRA-33514…" at bounding box center [750, 395] width 1500 height 791
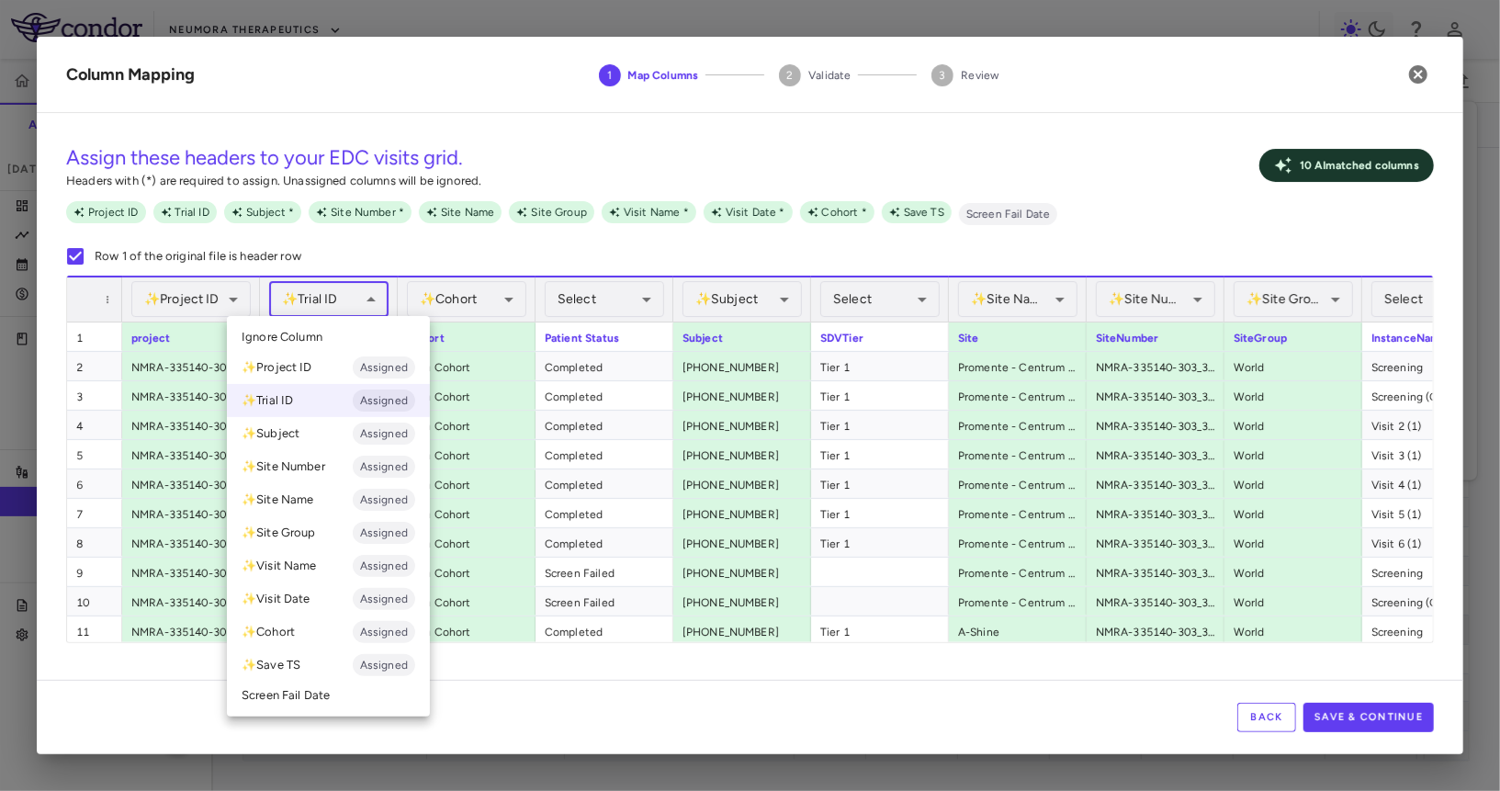
click at [295, 325] on li "Ignore Column" at bounding box center [328, 337] width 203 height 28
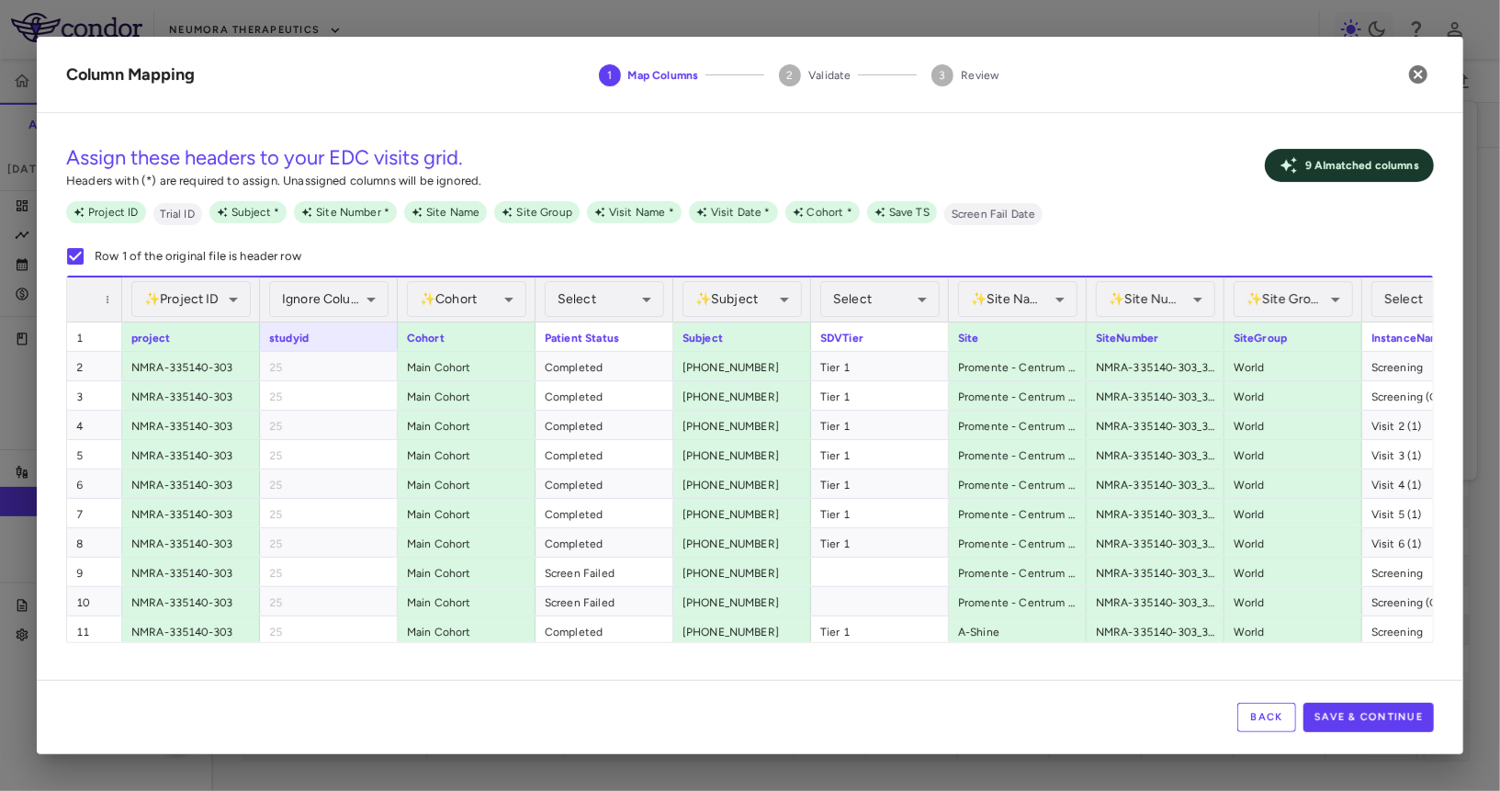
click at [222, 319] on div "✨ Project ID Assigned ******* ​" at bounding box center [190, 299] width 119 height 44
click at [222, 305] on body "Skip to sidebar Skip to main content Neumora Therapeutics KOASTAL-3 (NMRA-33514…" at bounding box center [750, 395] width 1500 height 791
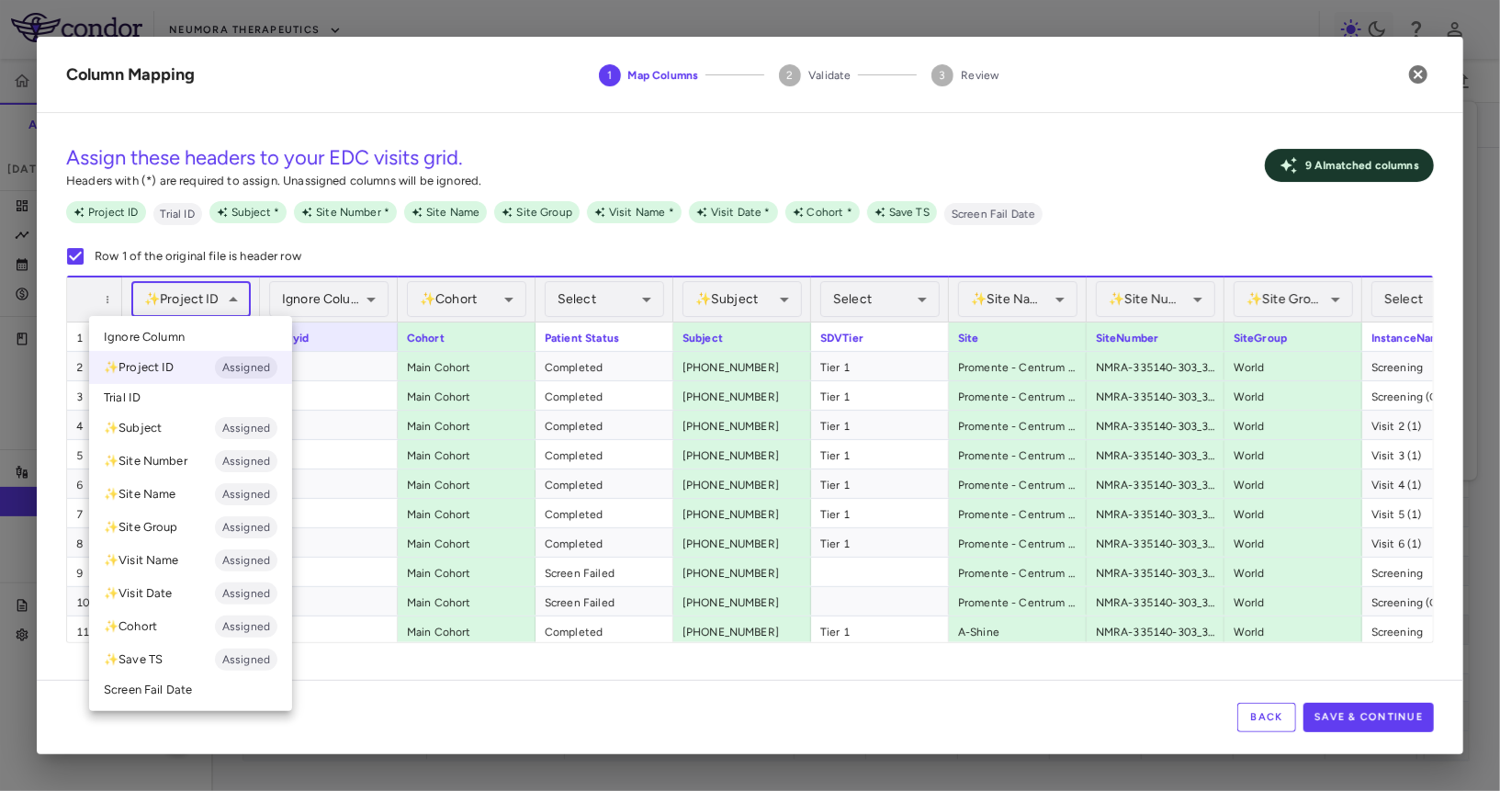
click at [216, 346] on li "Ignore Column" at bounding box center [190, 337] width 203 height 28
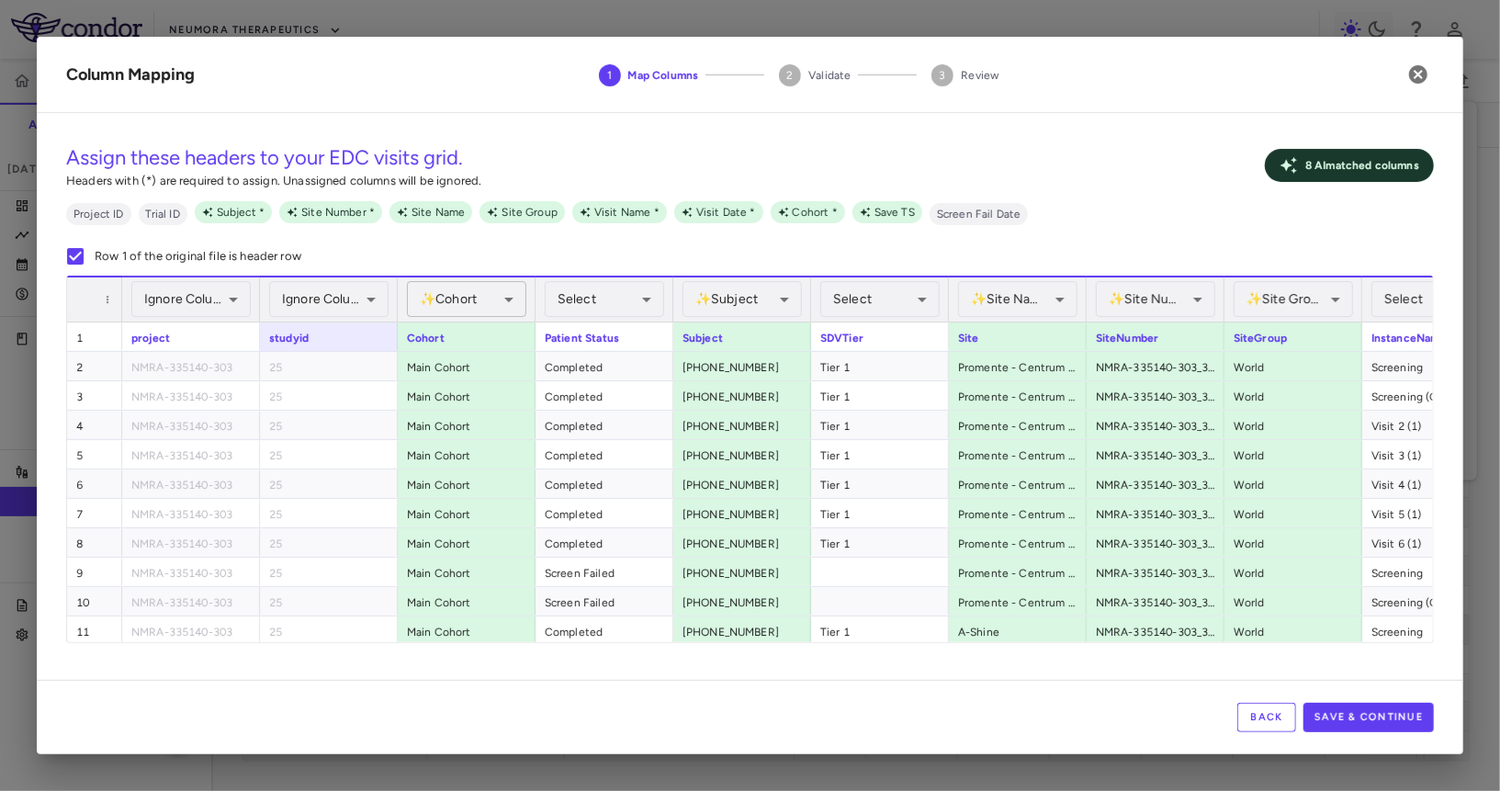
click at [447, 313] on body "Skip to sidebar Skip to main content Neumora Therapeutics KOASTAL-3 (NMRA-33514…" at bounding box center [750, 395] width 1500 height 791
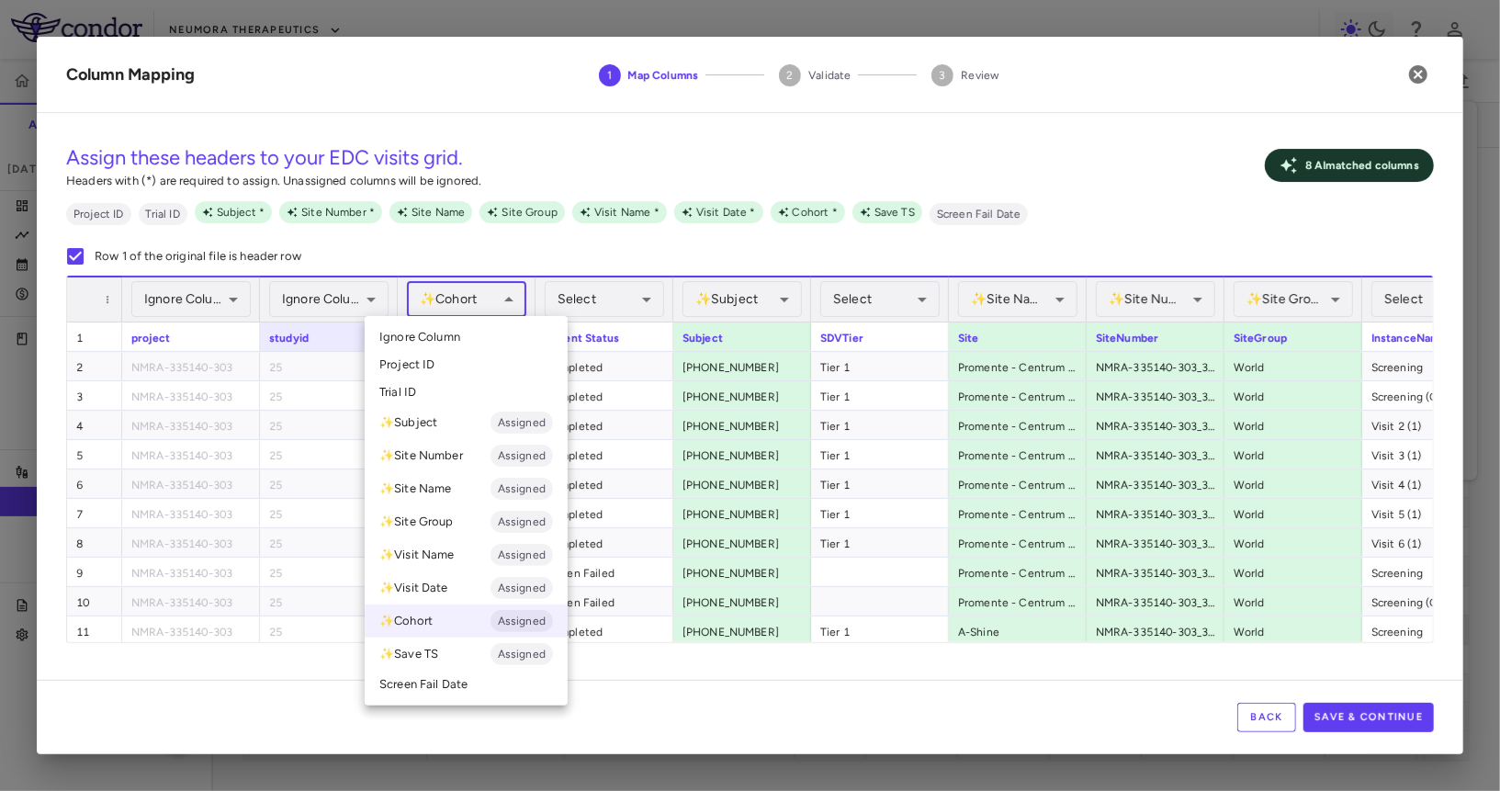
click at [628, 253] on div at bounding box center [750, 395] width 1500 height 791
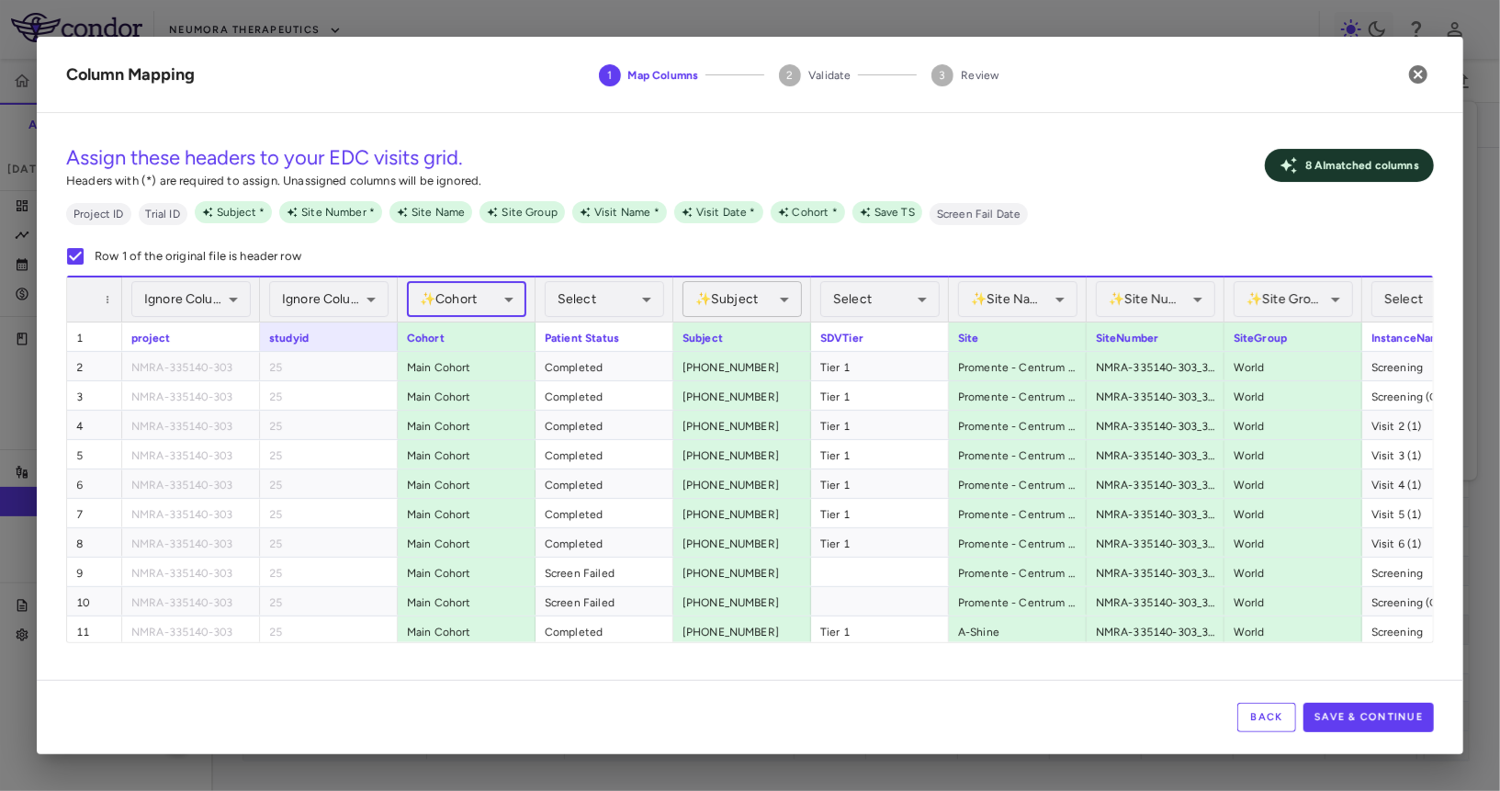
click at [768, 287] on body "Skip to sidebar Skip to main content Neumora Therapeutics KOASTAL-3 (NMRA-33514…" at bounding box center [750, 395] width 1500 height 791
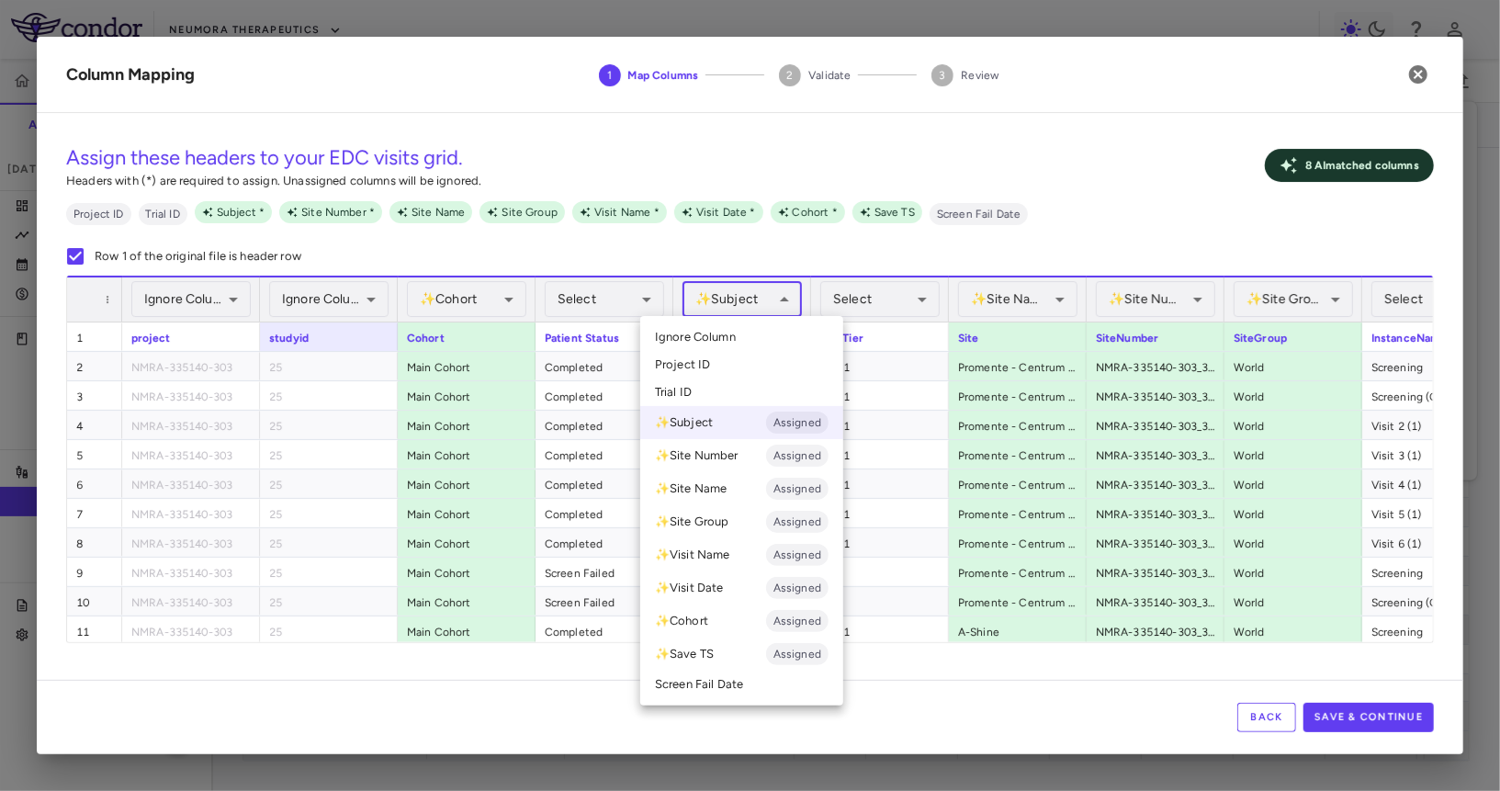
click at [768, 287] on div at bounding box center [750, 395] width 1500 height 791
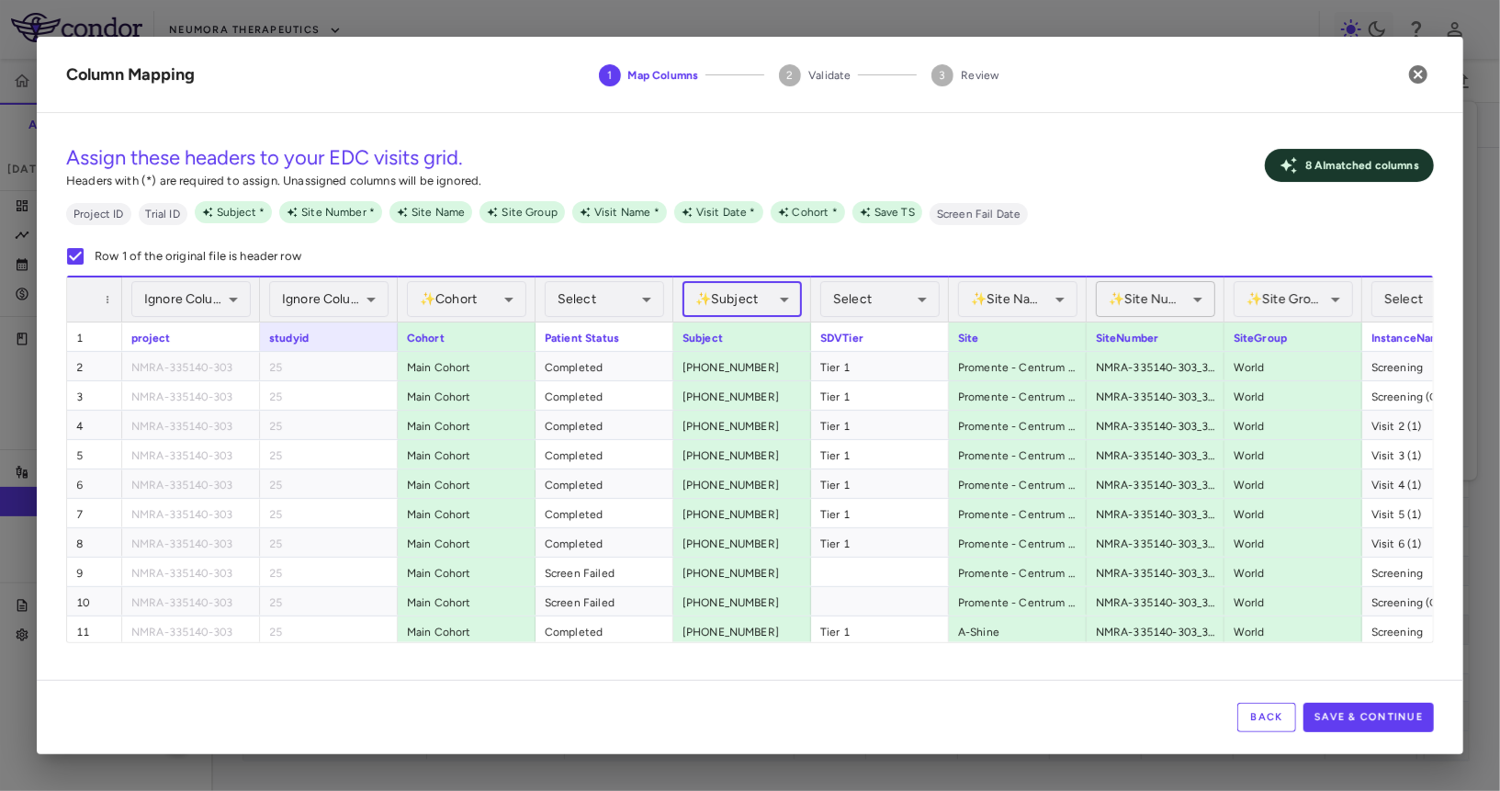
click at [1136, 302] on body "Skip to sidebar Skip to main content Neumora Therapeutics KOASTAL-3 (NMRA-33514…" at bounding box center [750, 395] width 1500 height 791
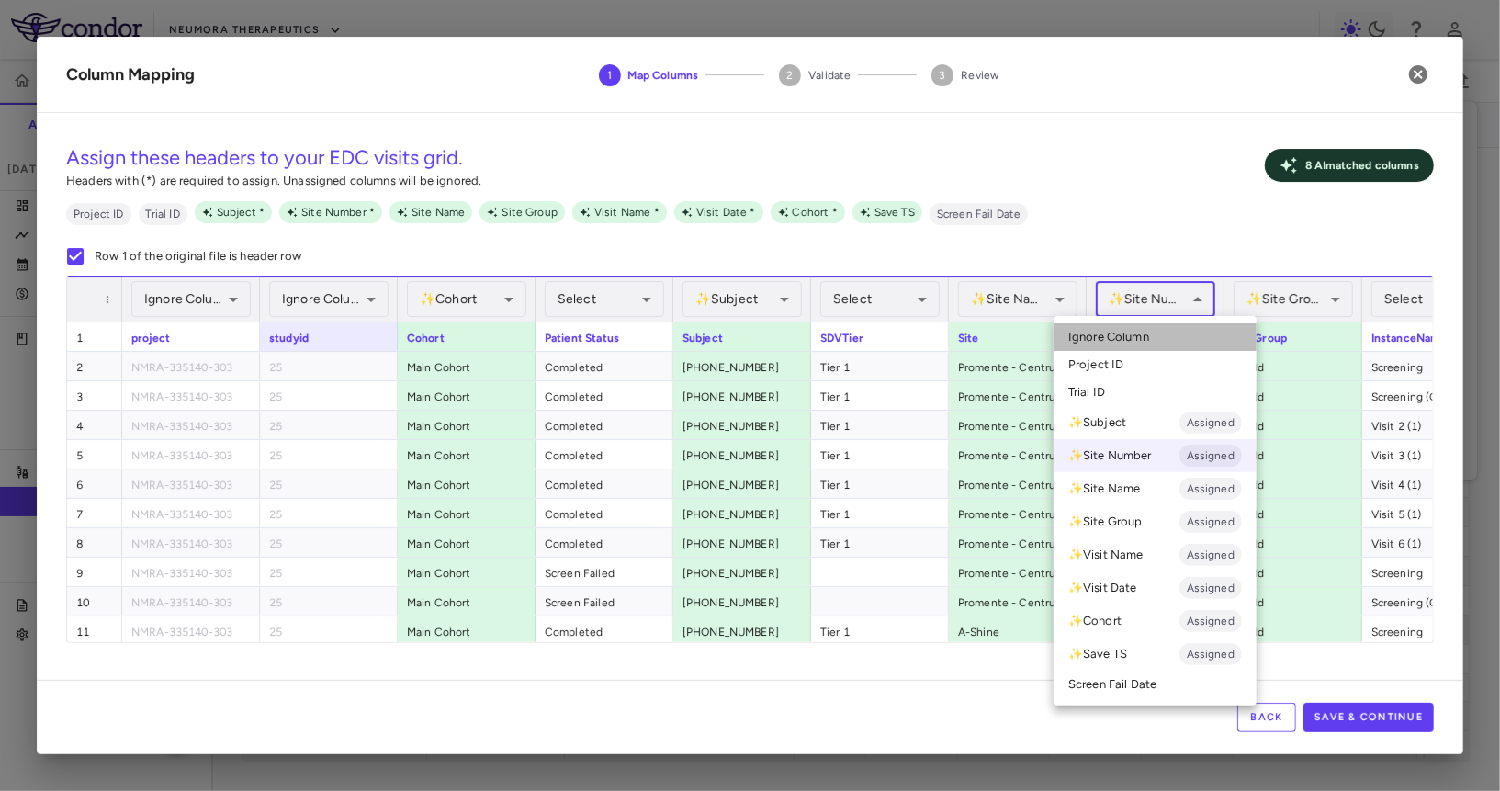
click at [1124, 328] on li "Ignore Column" at bounding box center [1155, 337] width 203 height 28
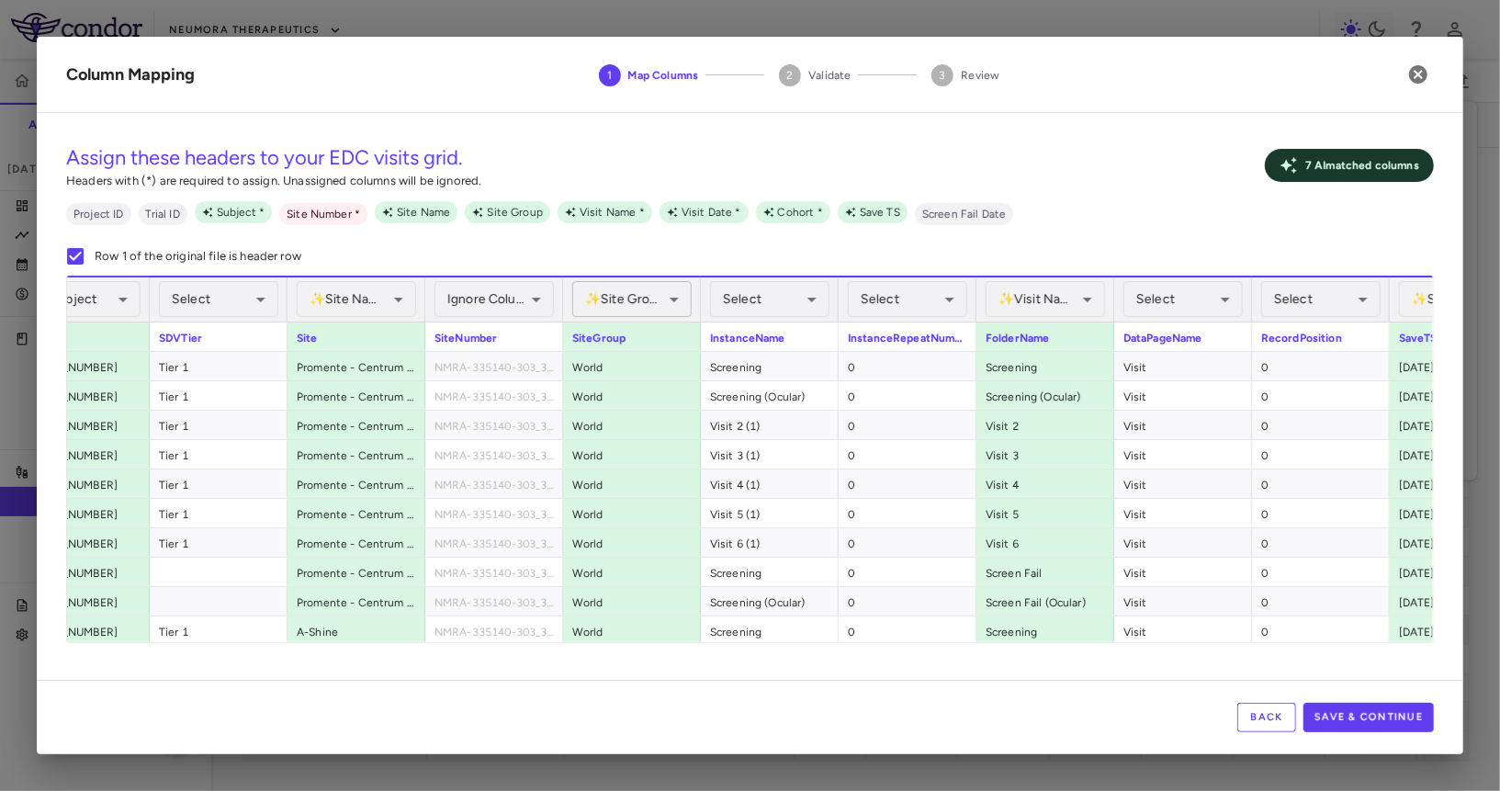
click at [611, 311] on body "Skip to sidebar Skip to main content Neumora Therapeutics KOASTAL-3 (NMRA-33514…" at bounding box center [750, 395] width 1500 height 791
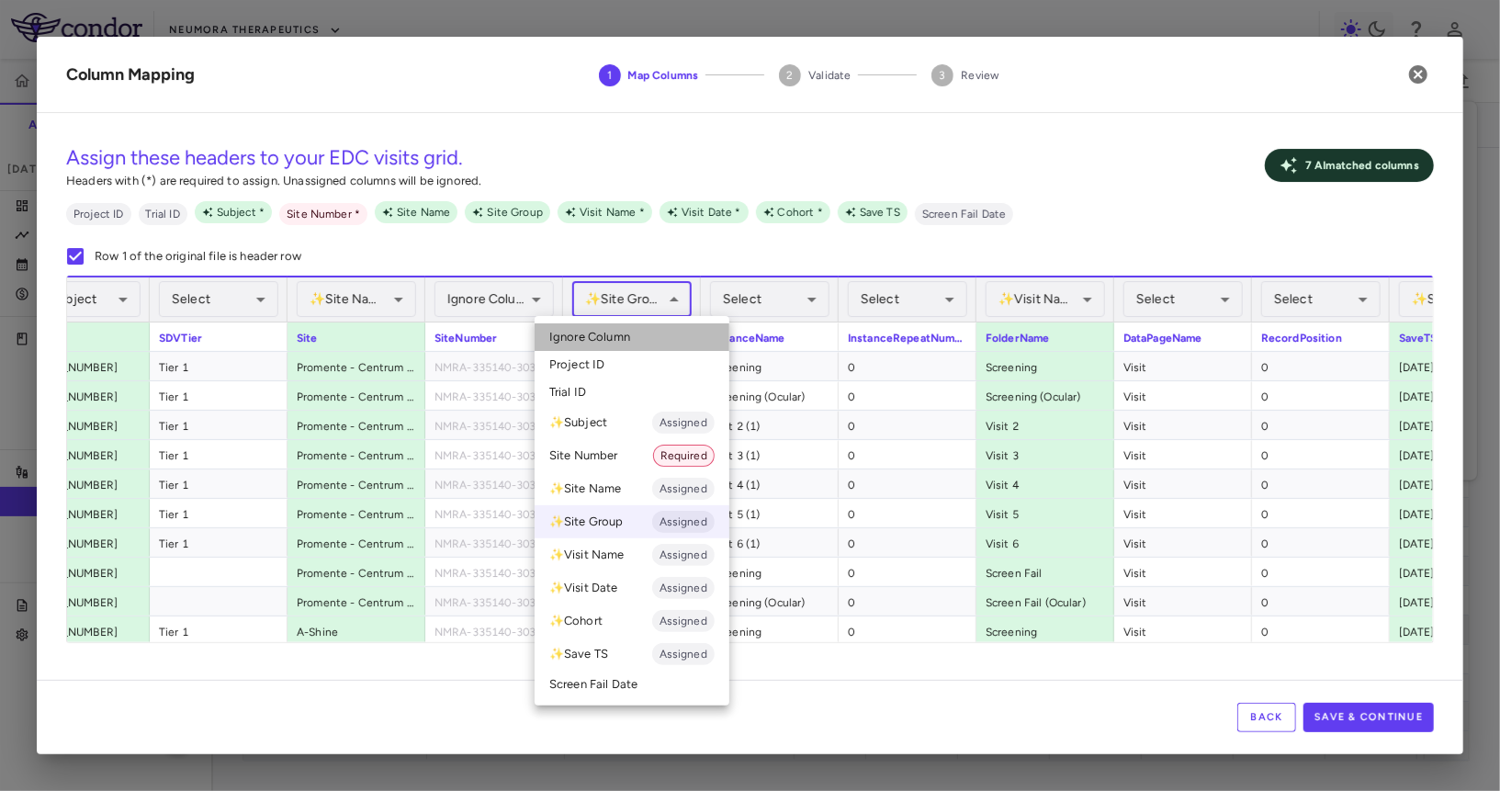
click at [611, 332] on span "Ignore Column" at bounding box center [589, 337] width 81 height 17
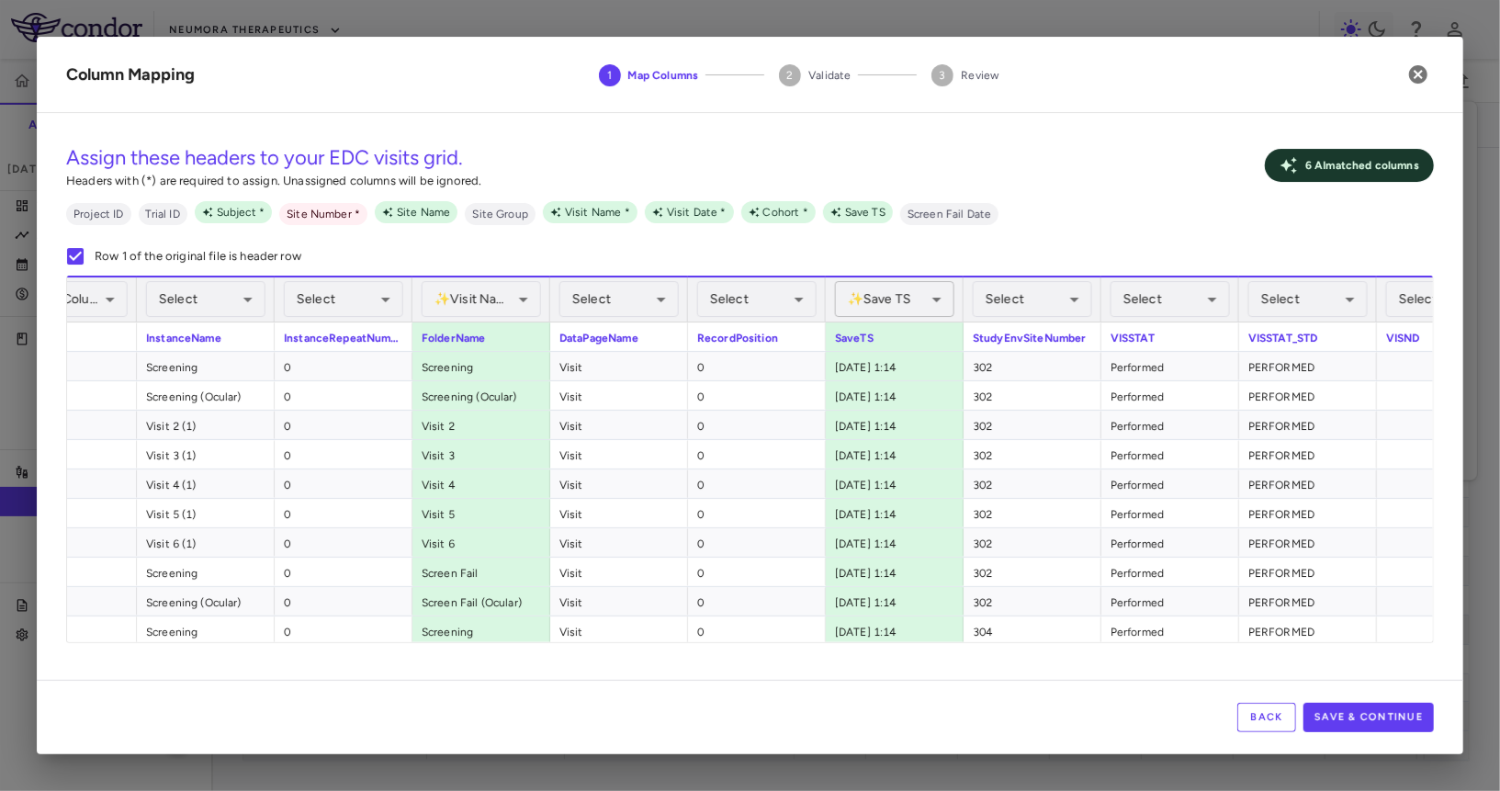
click at [924, 308] on body "Skip to sidebar Skip to main content Neumora Therapeutics KOASTAL-3 (NMRA-33514…" at bounding box center [750, 395] width 1500 height 791
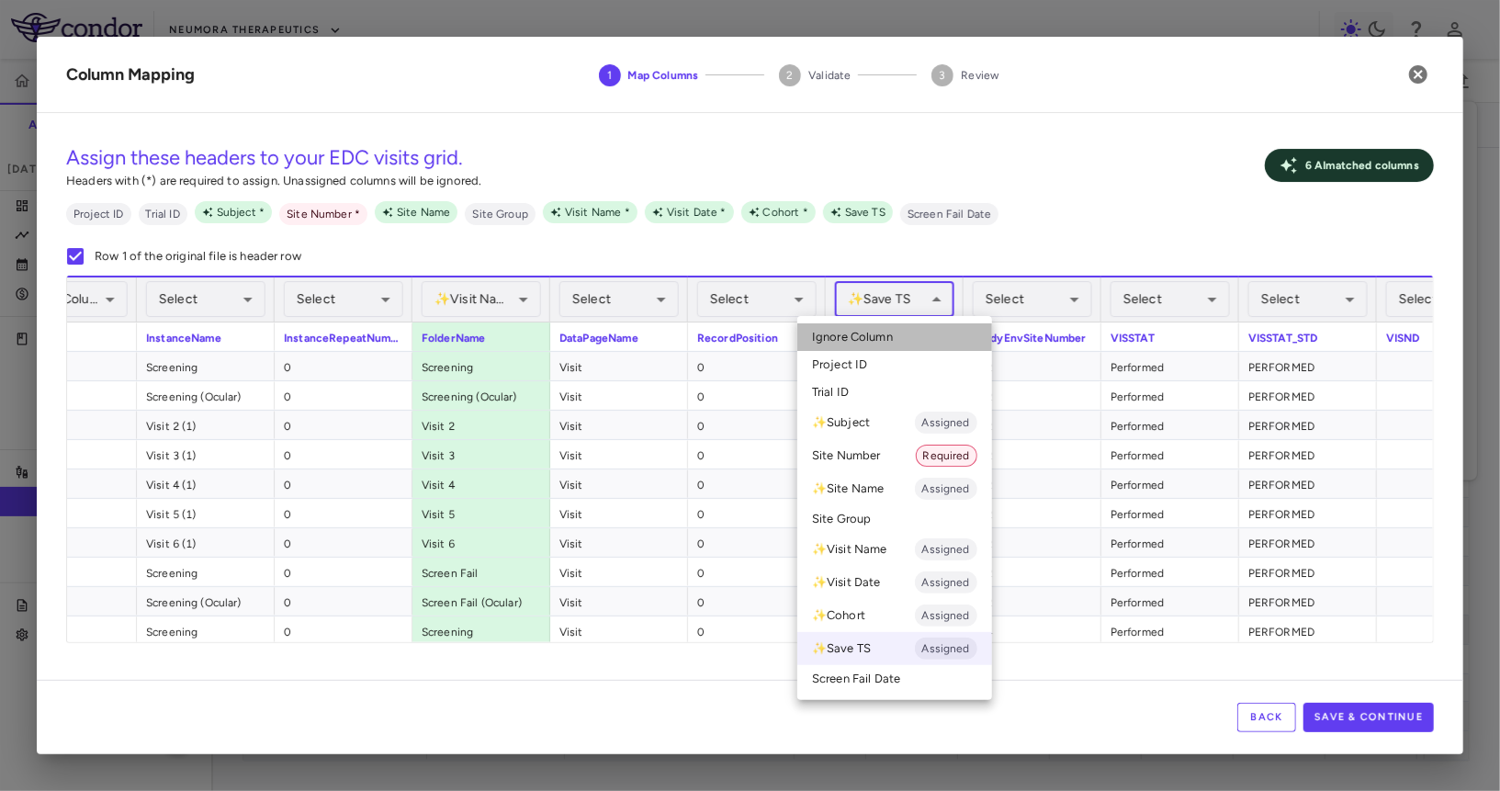
click at [901, 334] on li "Ignore Column" at bounding box center [894, 337] width 195 height 28
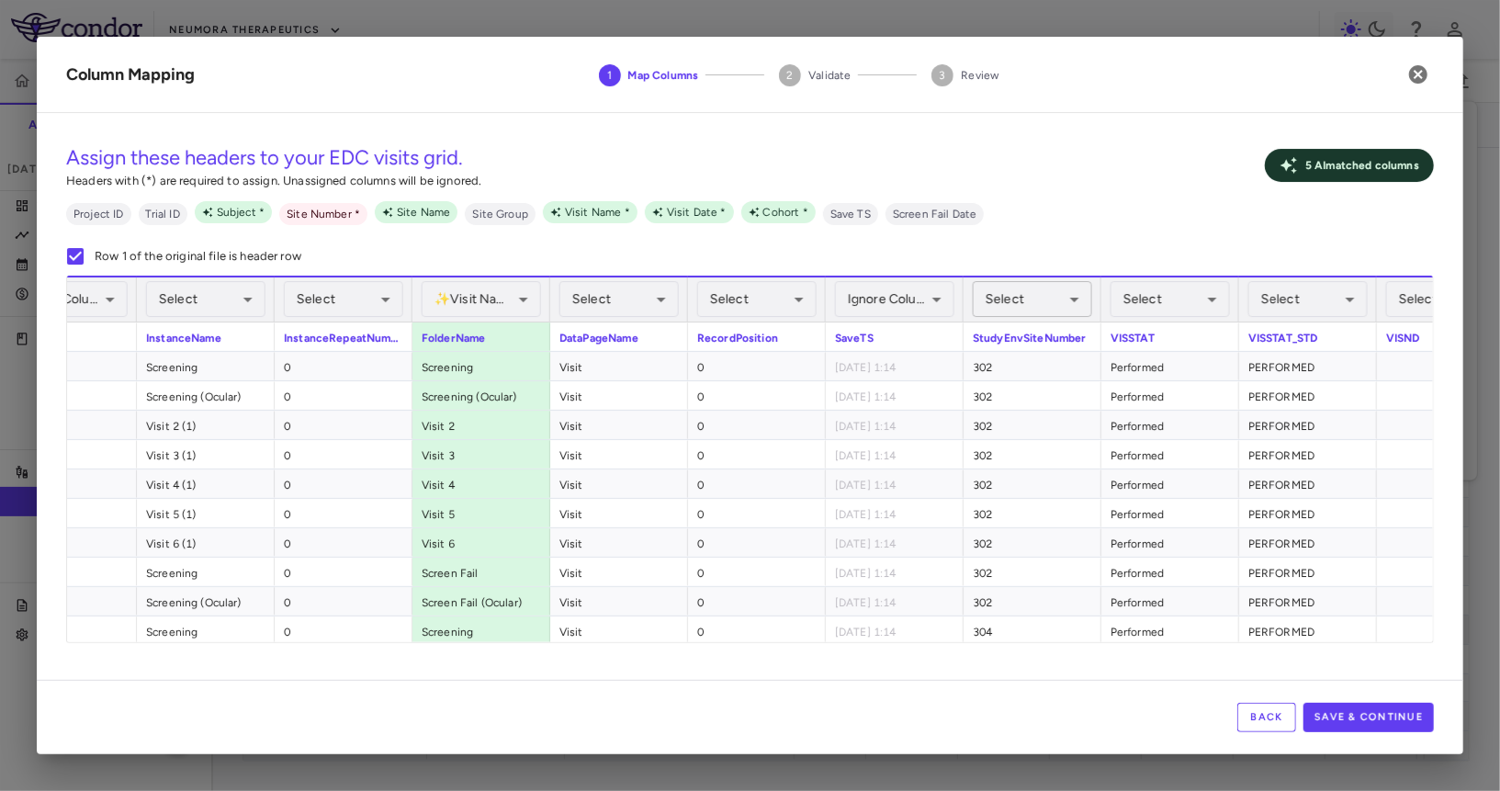
click at [1030, 302] on body "Skip to sidebar Skip to main content Neumora Therapeutics KOASTAL-3 (NMRA-33514…" at bounding box center [750, 395] width 1500 height 791
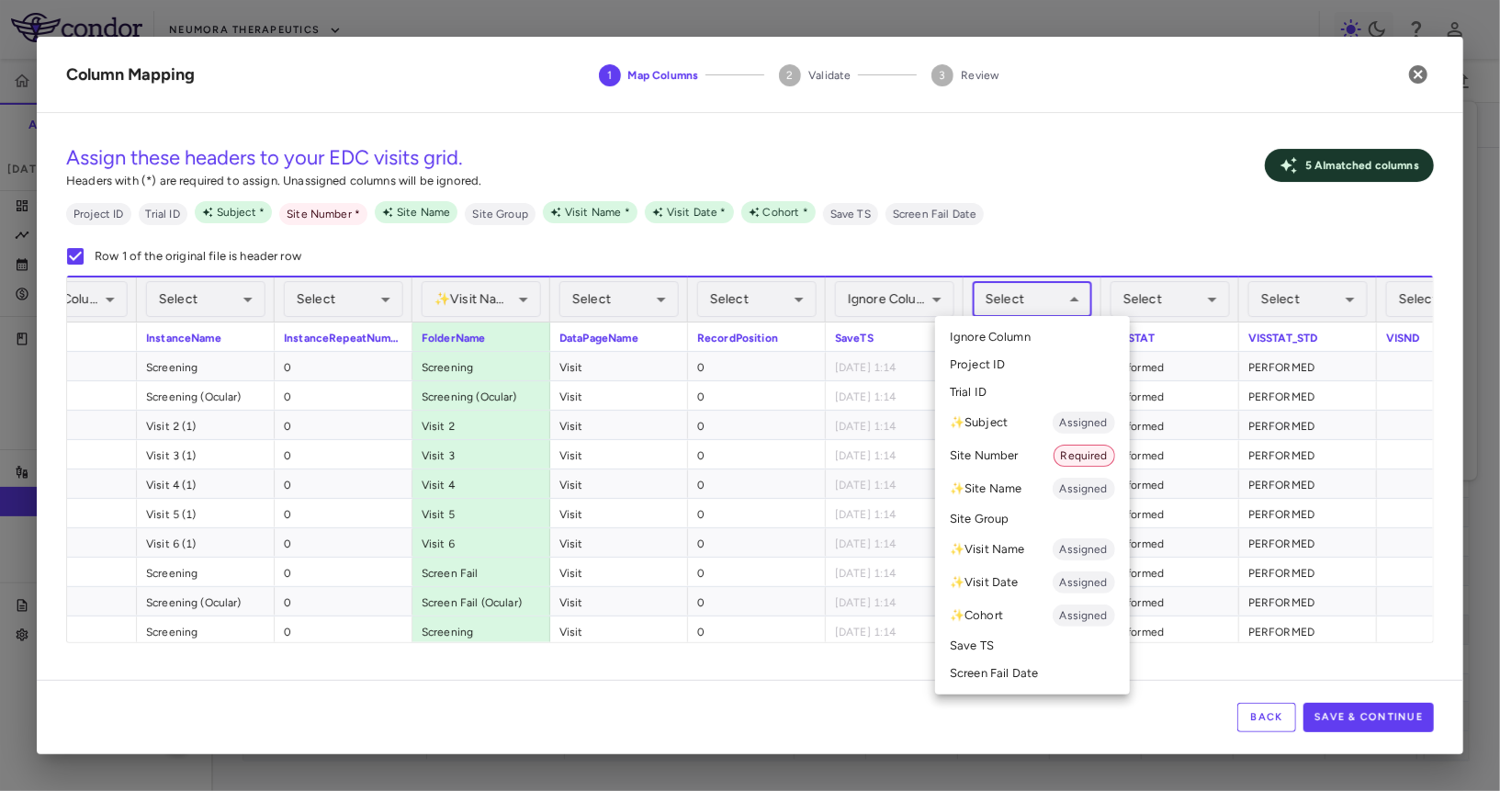
click at [1023, 457] on li "Site Number Required" at bounding box center [1032, 455] width 195 height 33
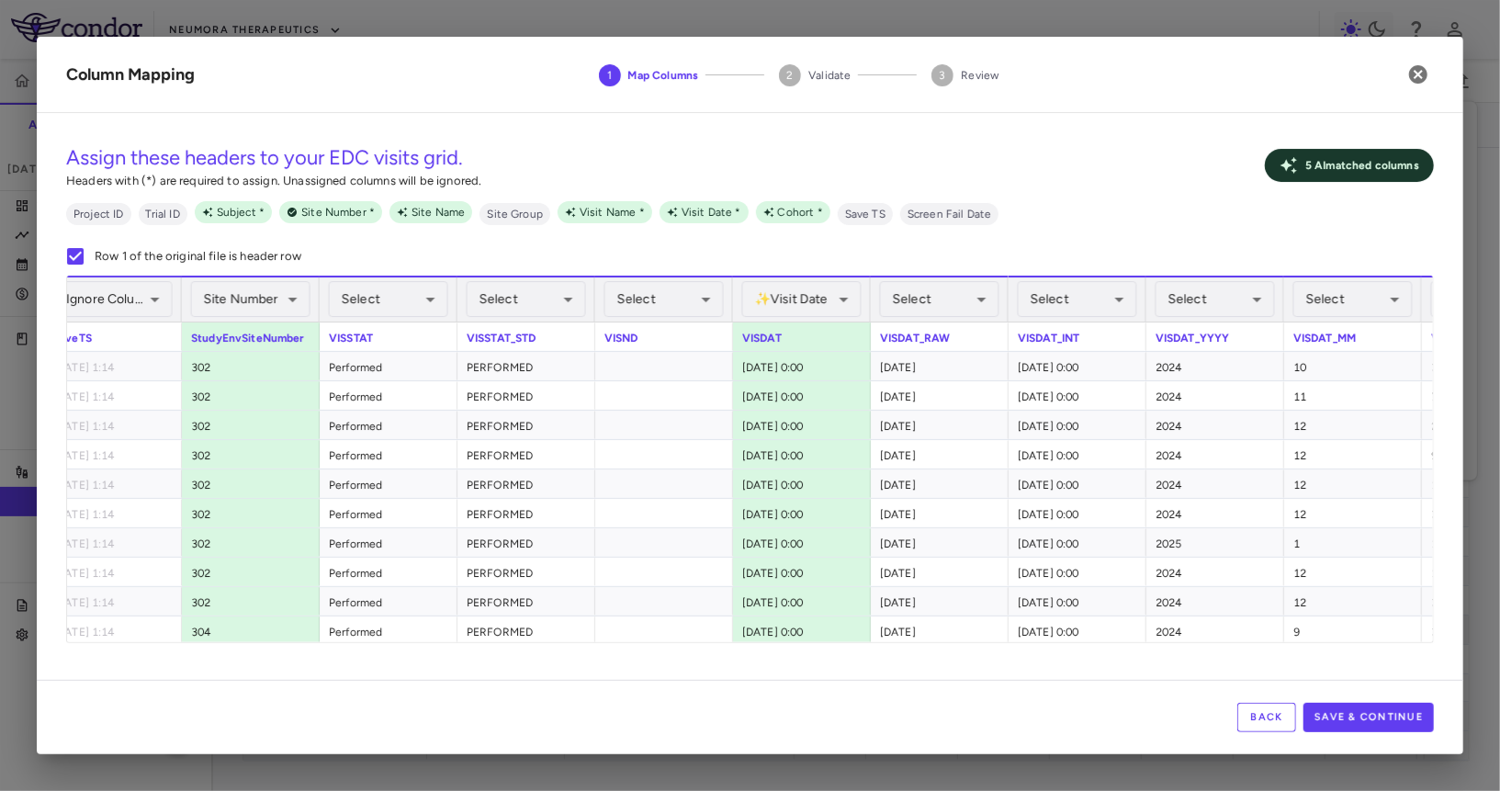
click at [782, 278] on div "✨ Visit Date Assigned ****** ​" at bounding box center [801, 299] width 119 height 44
click at [778, 296] on body "Skip to sidebar Skip to main content Neumora Therapeutics KOASTAL-3 (NMRA-33514…" at bounding box center [750, 395] width 1500 height 791
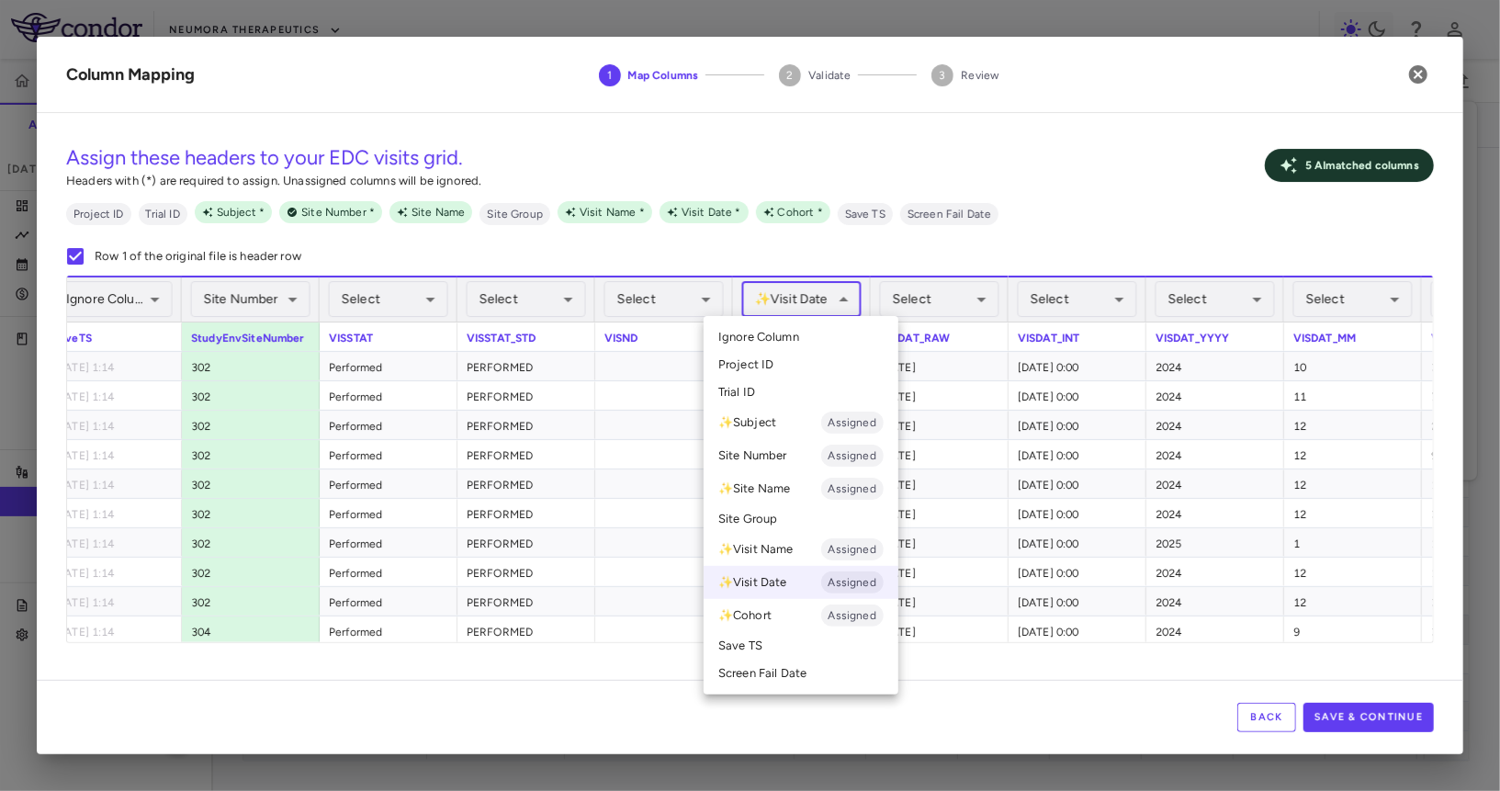
click at [776, 332] on span "Ignore Column" at bounding box center [758, 337] width 81 height 17
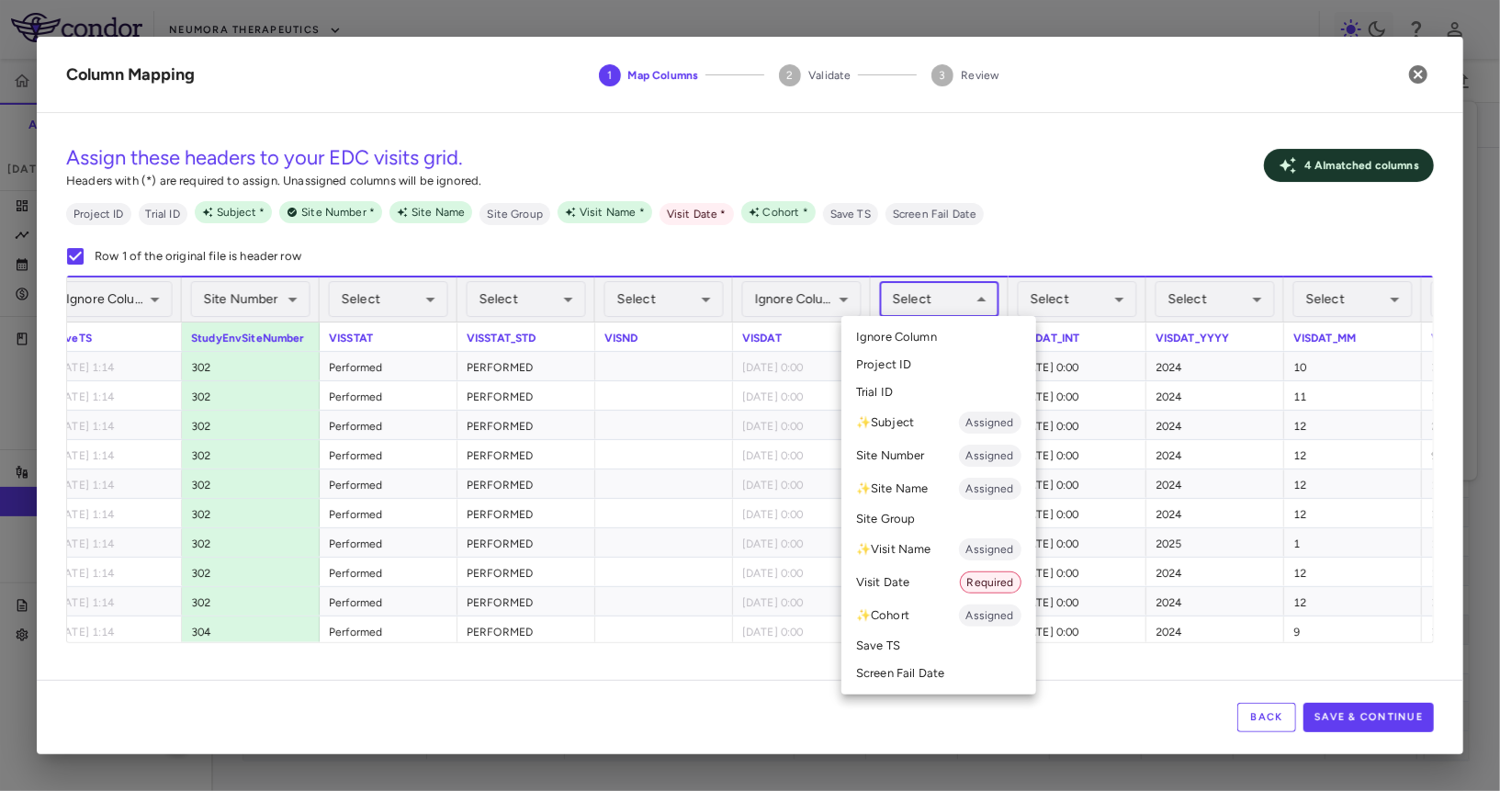
click at [938, 311] on body "Skip to sidebar Skip to main content Neumora Therapeutics KOASTAL-3 (NMRA-33514…" at bounding box center [750, 395] width 1500 height 791
click at [894, 568] on li "Visit Date Required" at bounding box center [939, 582] width 195 height 33
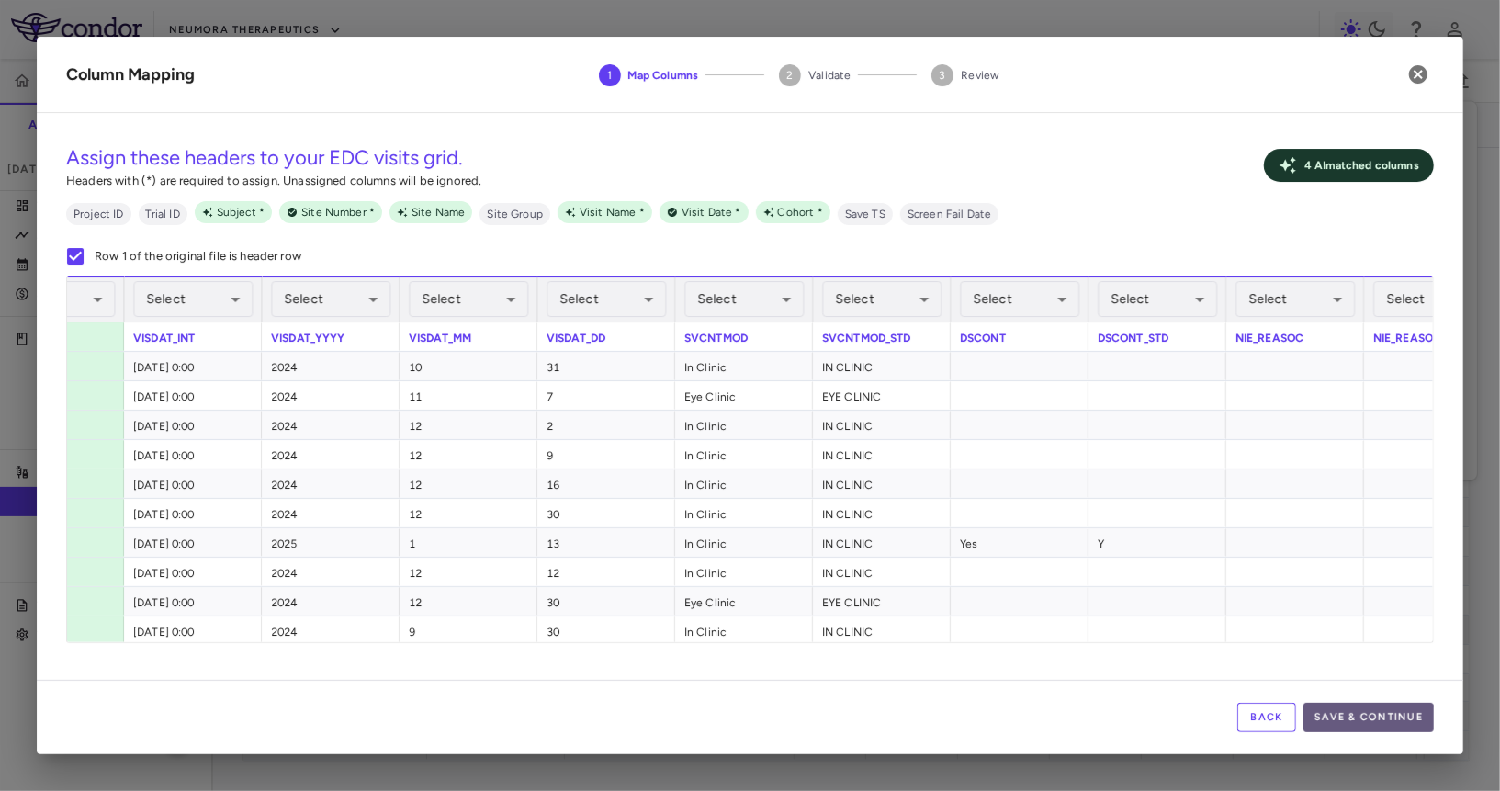
click at [1348, 721] on button "Save & Continue" at bounding box center [1369, 717] width 130 height 29
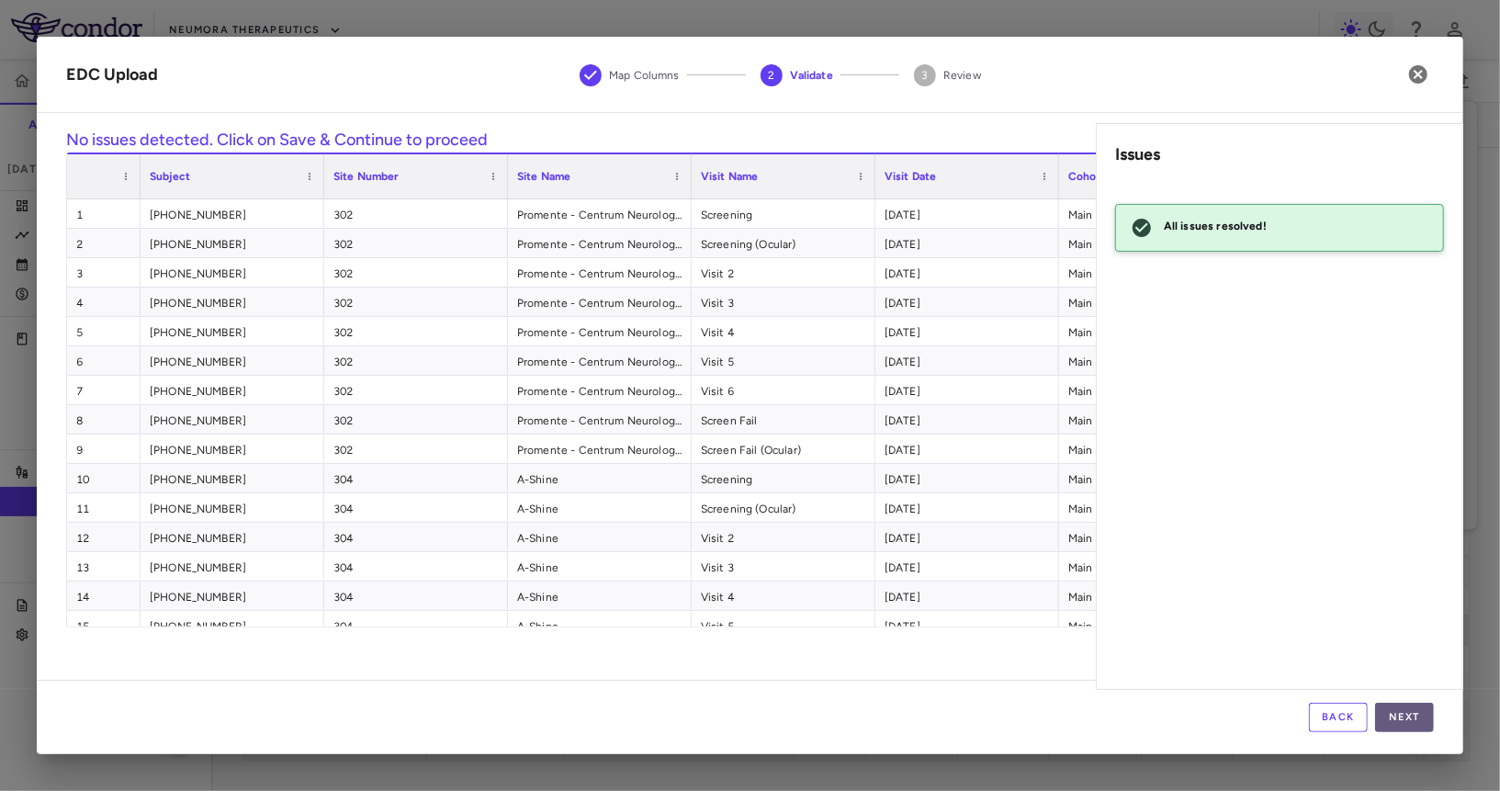
click at [1404, 729] on button "Next" at bounding box center [1404, 717] width 59 height 29
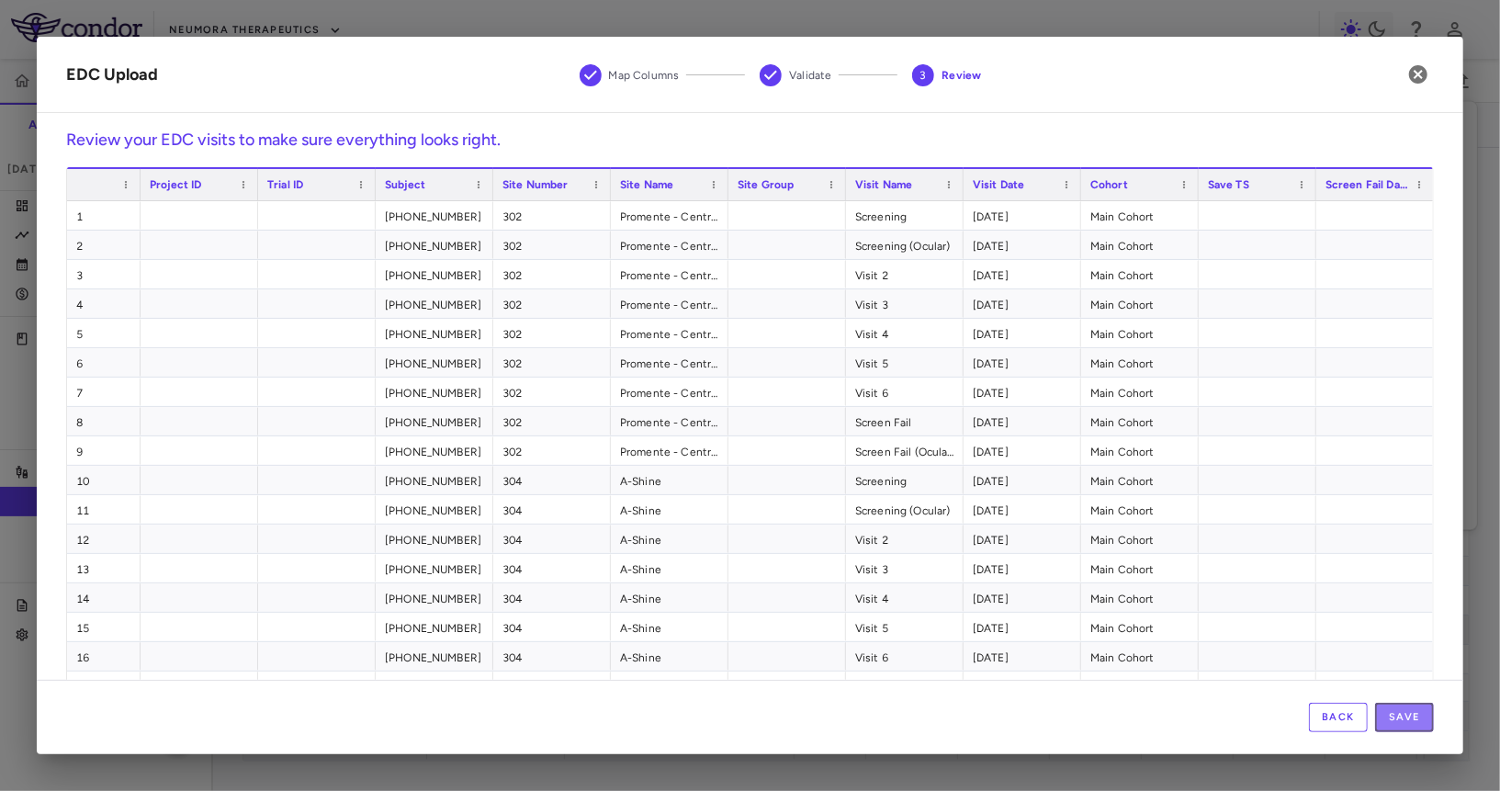
click at [1404, 729] on button "Save" at bounding box center [1404, 717] width 59 height 29
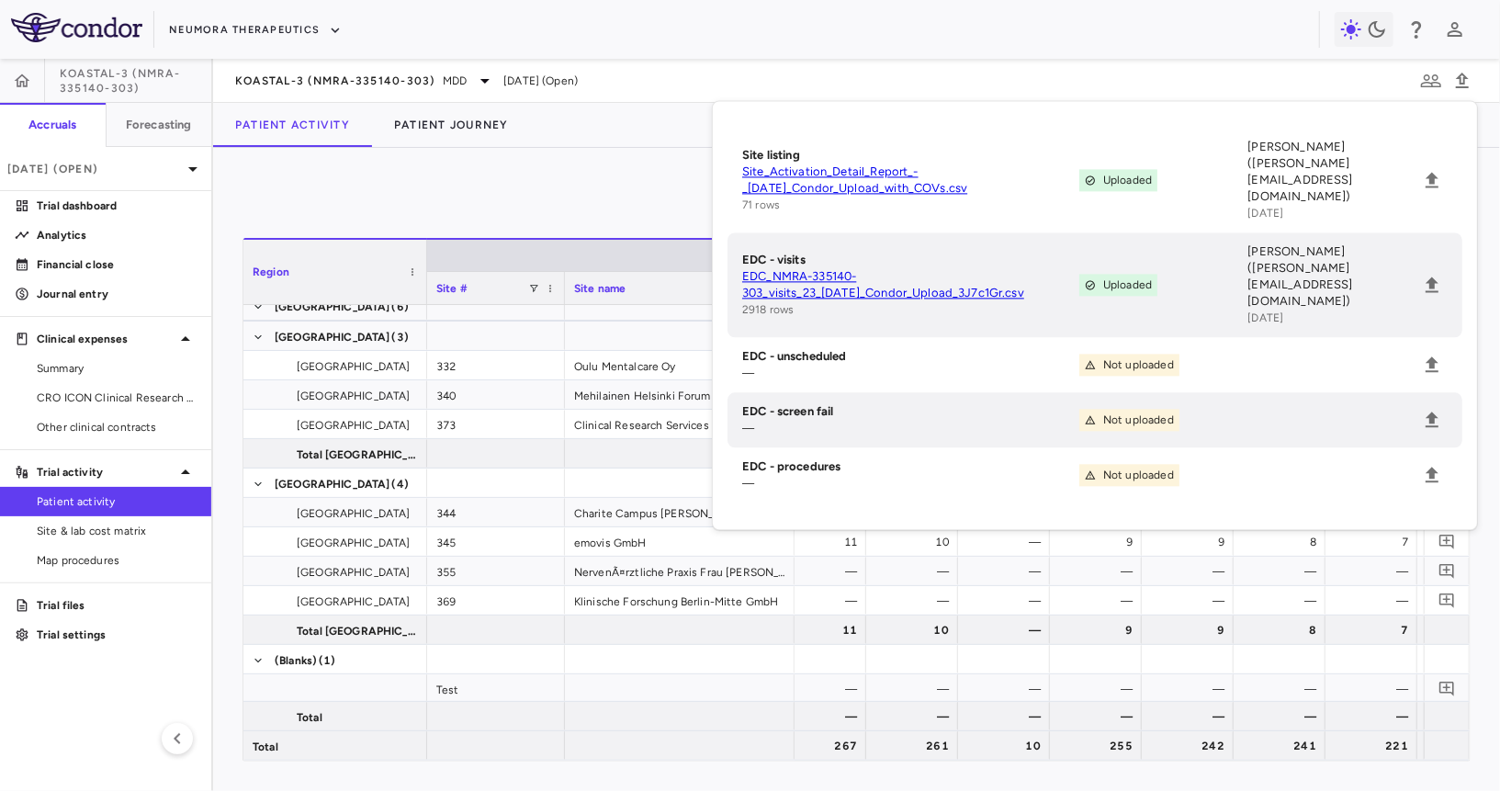
click at [569, 148] on div "0 Region Drag here to set column labels Region Site # Site name 1" at bounding box center [856, 469] width 1287 height 643
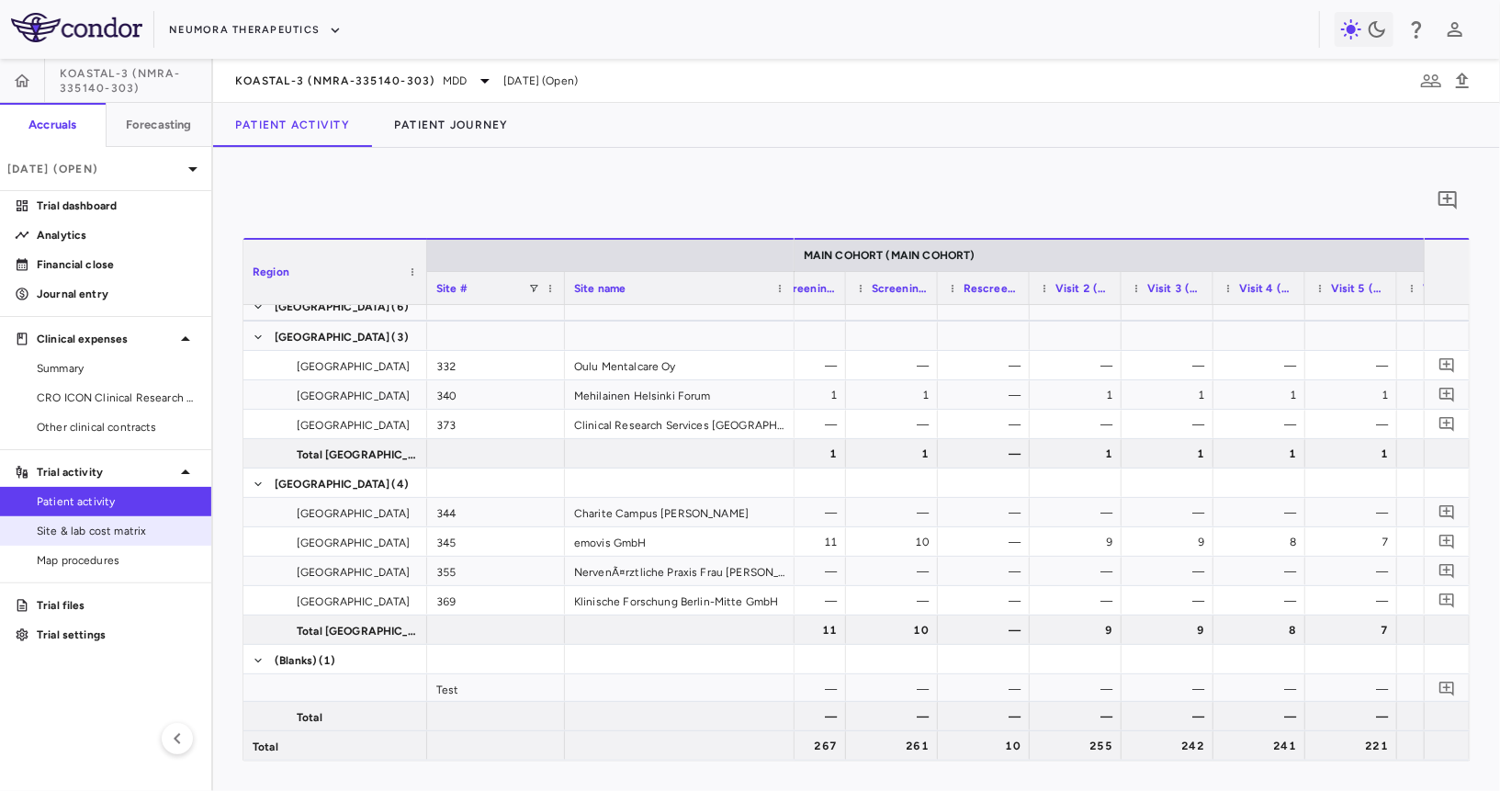
click at [138, 528] on span "Site & lab cost matrix" at bounding box center [117, 531] width 160 height 17
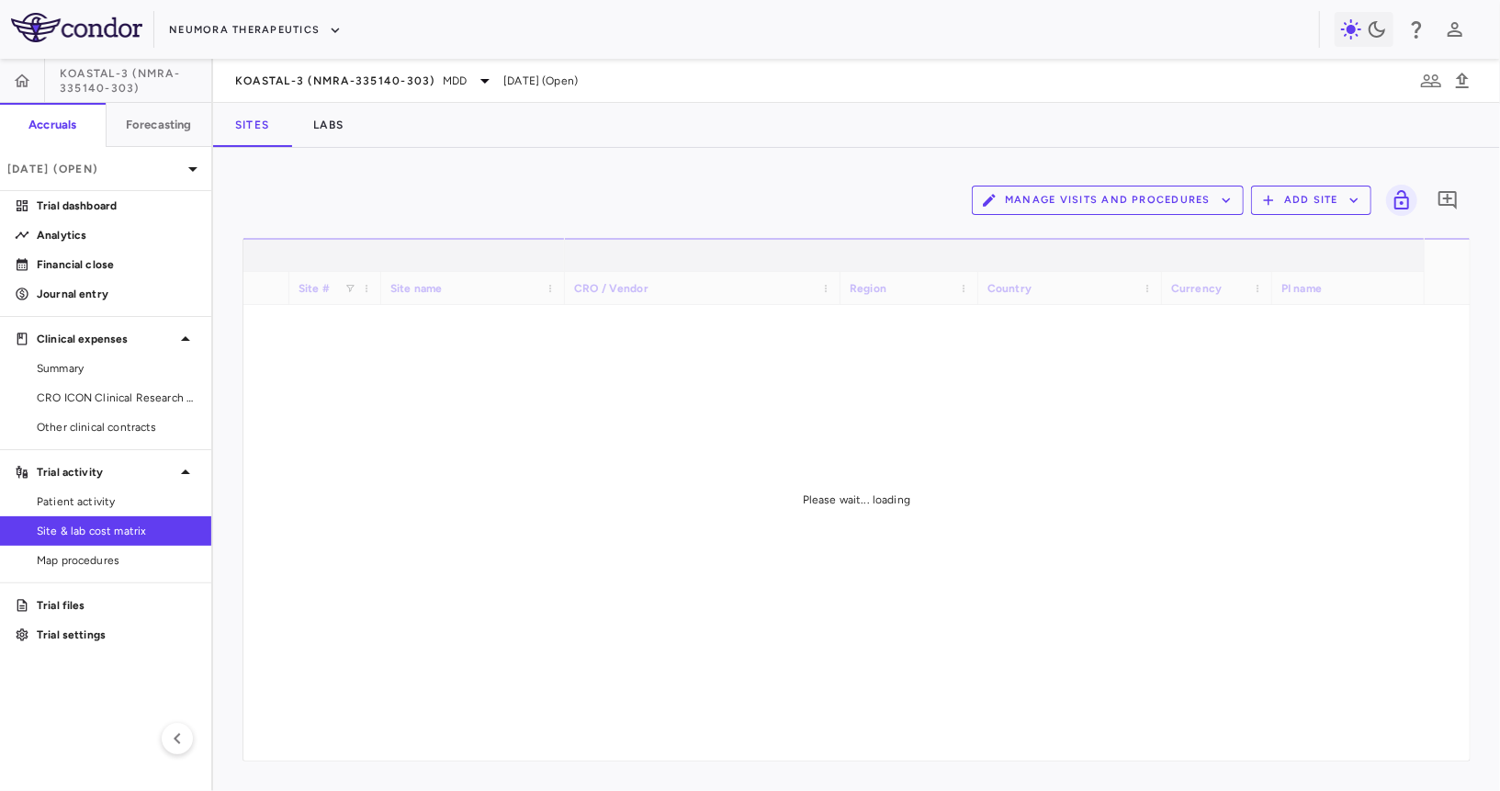
click at [1072, 216] on div "Manage Visits and Procedures Add Site 0" at bounding box center [857, 200] width 1228 height 46
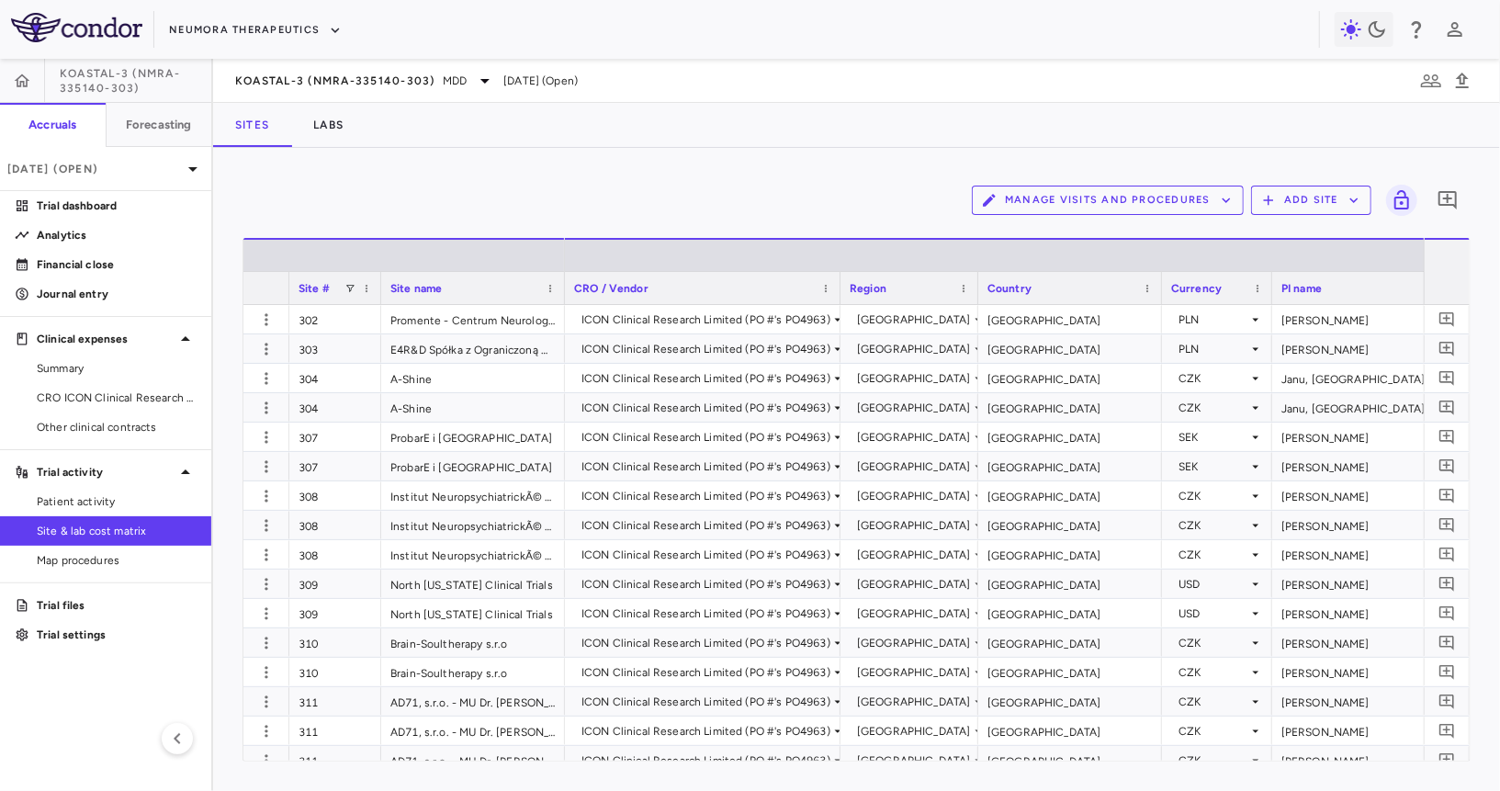
click at [1072, 202] on button "Manage Visits and Procedures" at bounding box center [1108, 200] width 272 height 29
click at [1054, 228] on li "Visit Schedules" at bounding box center [1089, 236] width 196 height 28
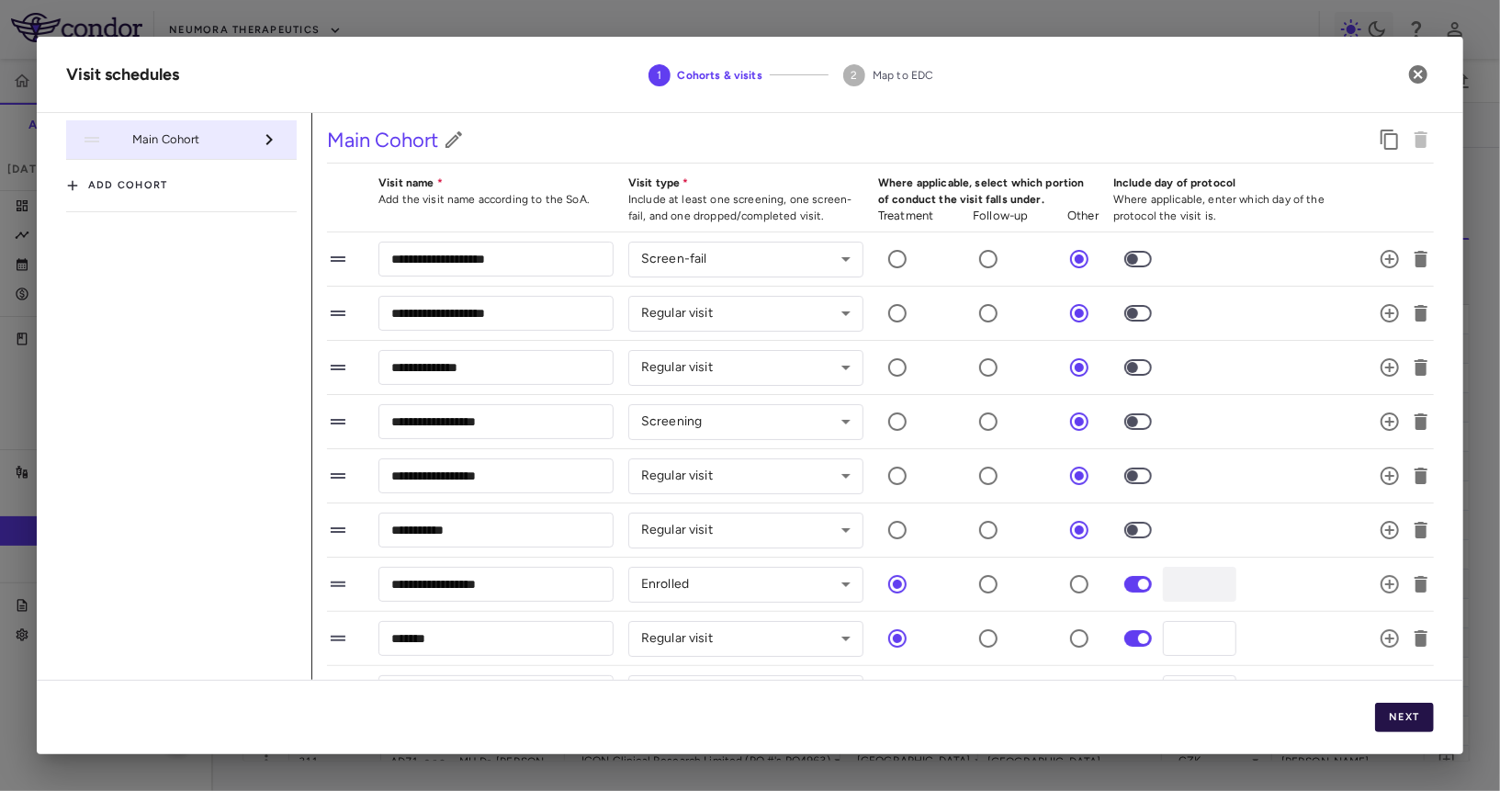
click at [1399, 732] on button "Next" at bounding box center [1404, 717] width 59 height 29
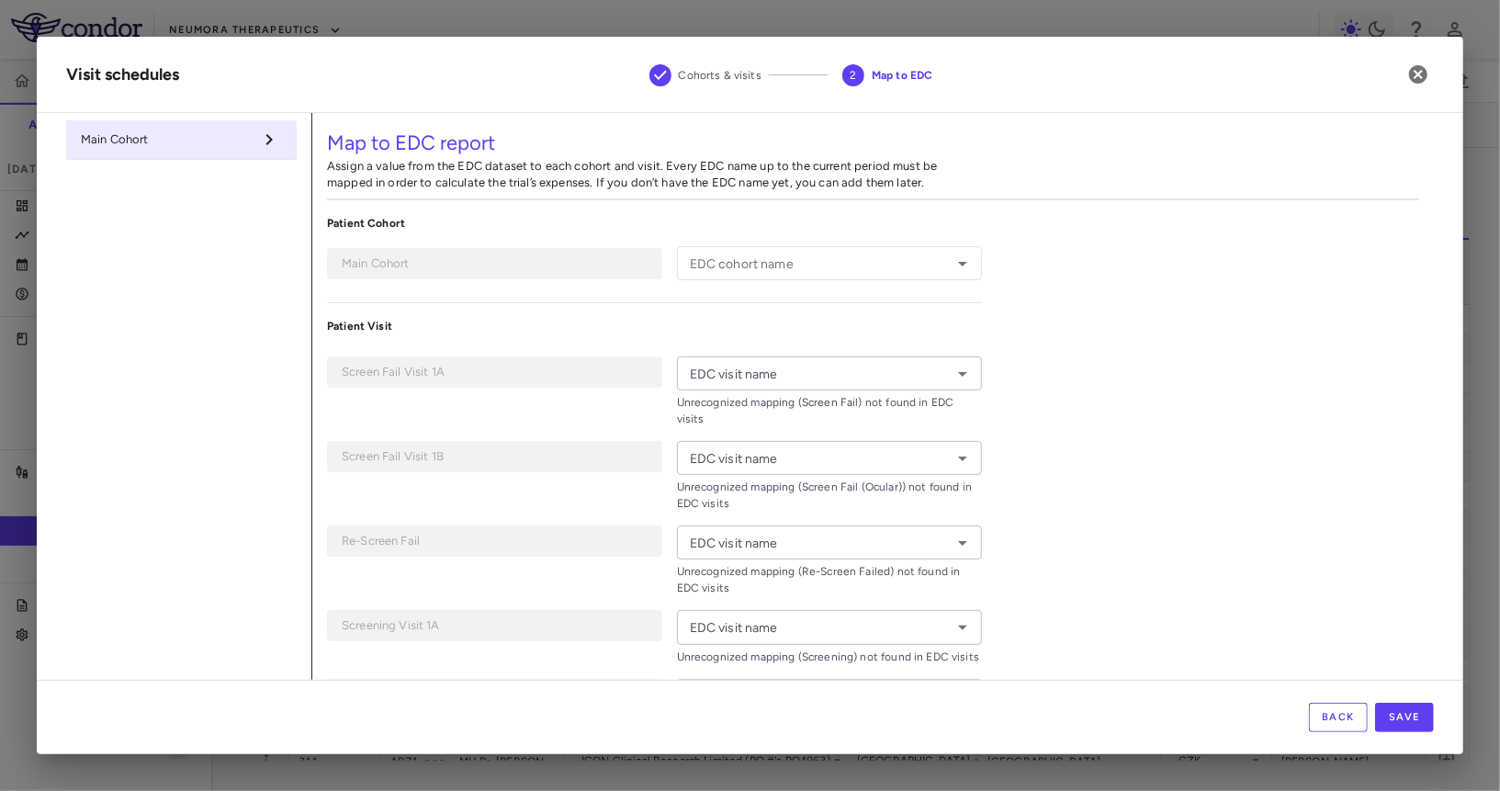
type input "**********"
type input "*********"
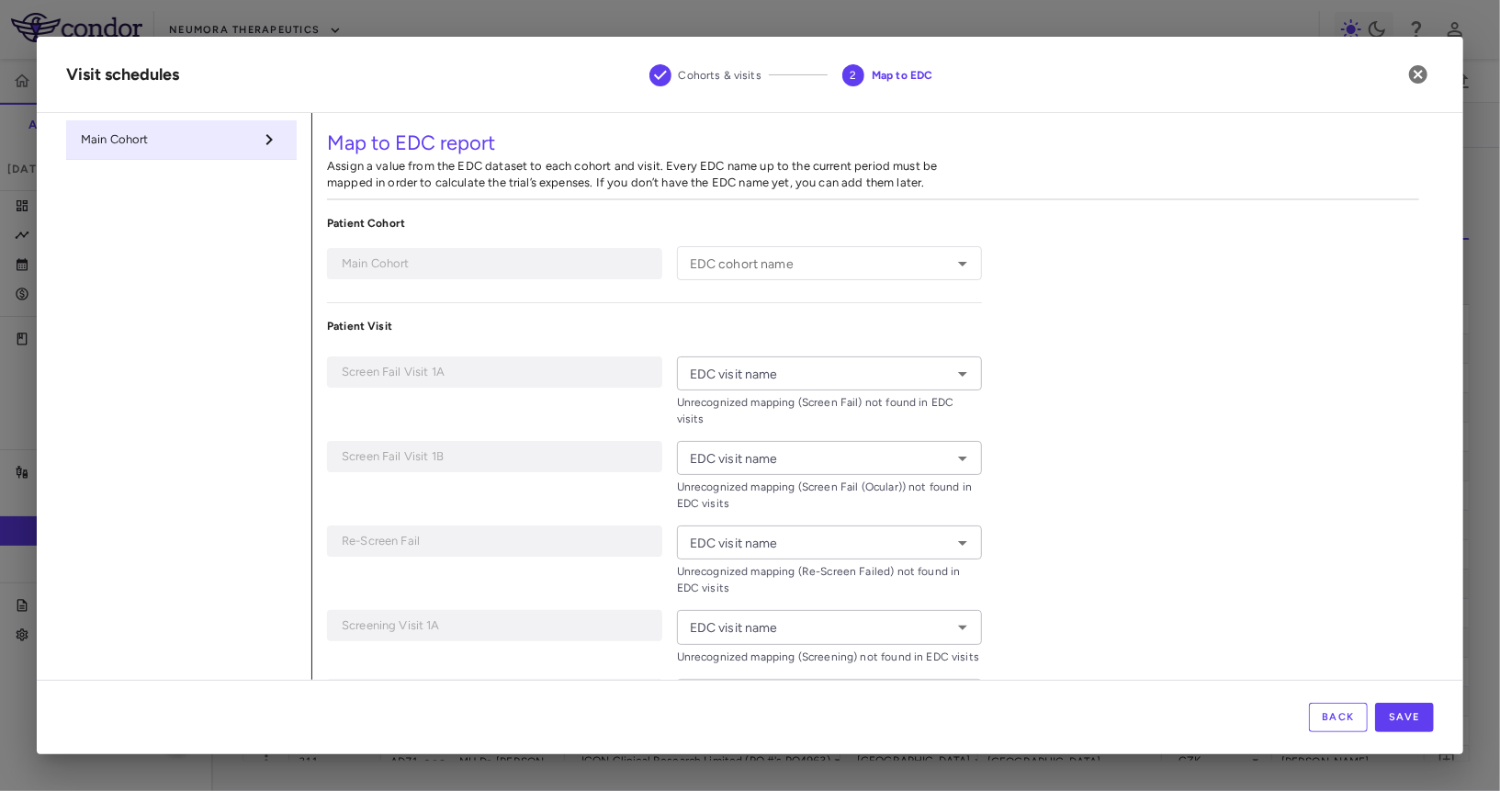
type input "**********"
type input "*******"
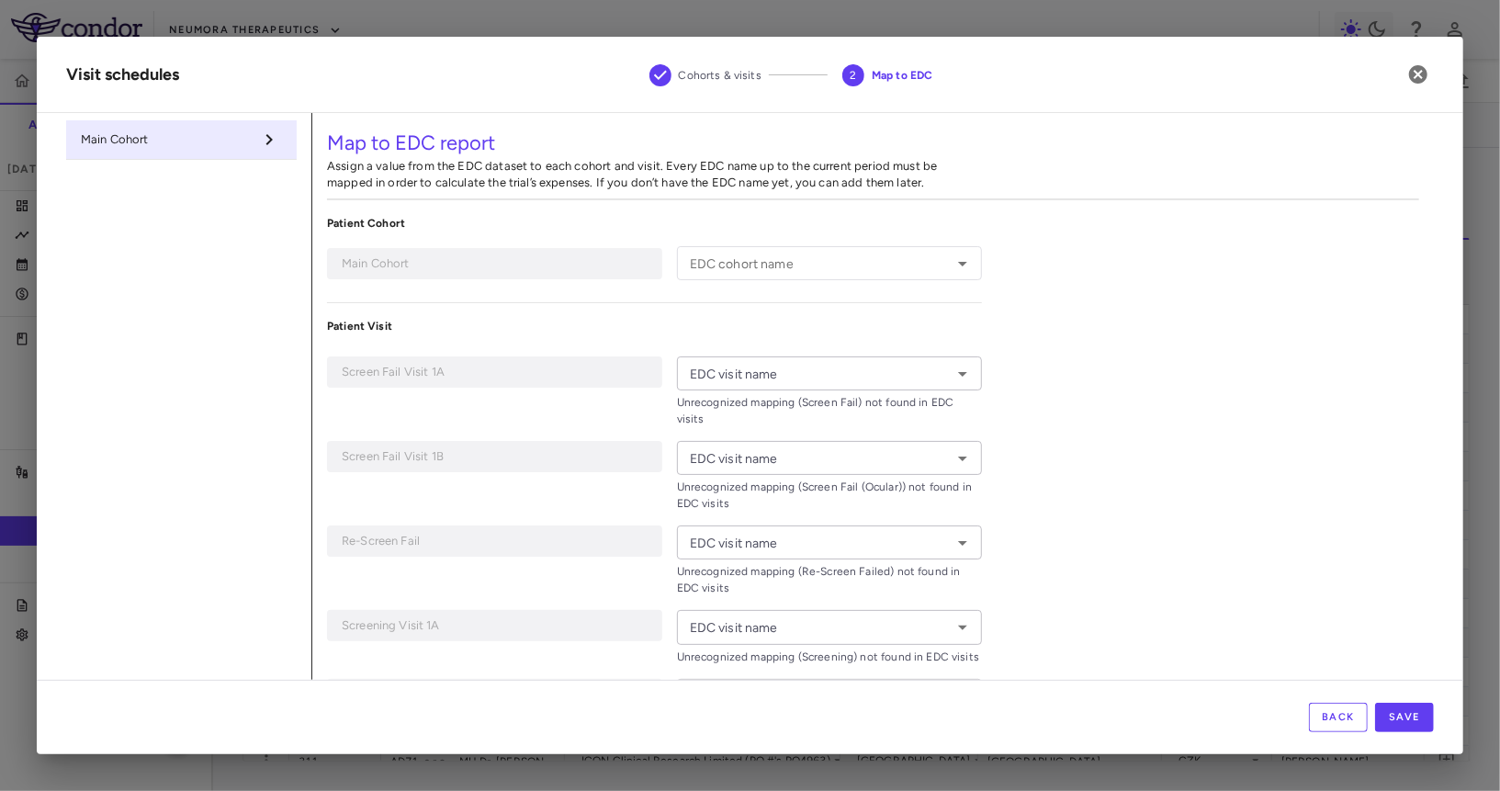
type input "*******"
type input "**********"
type input "*******"
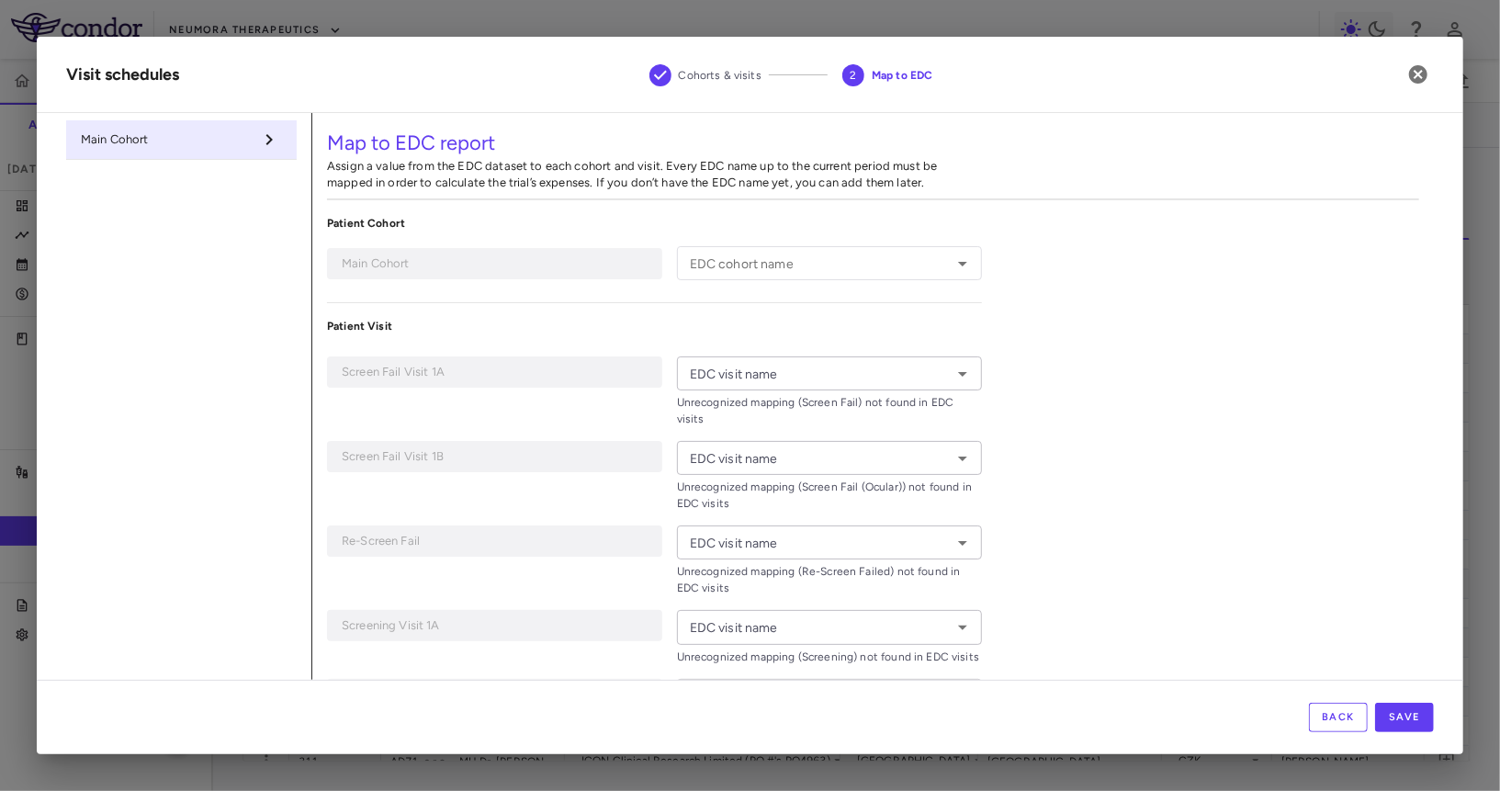
type input "**********"
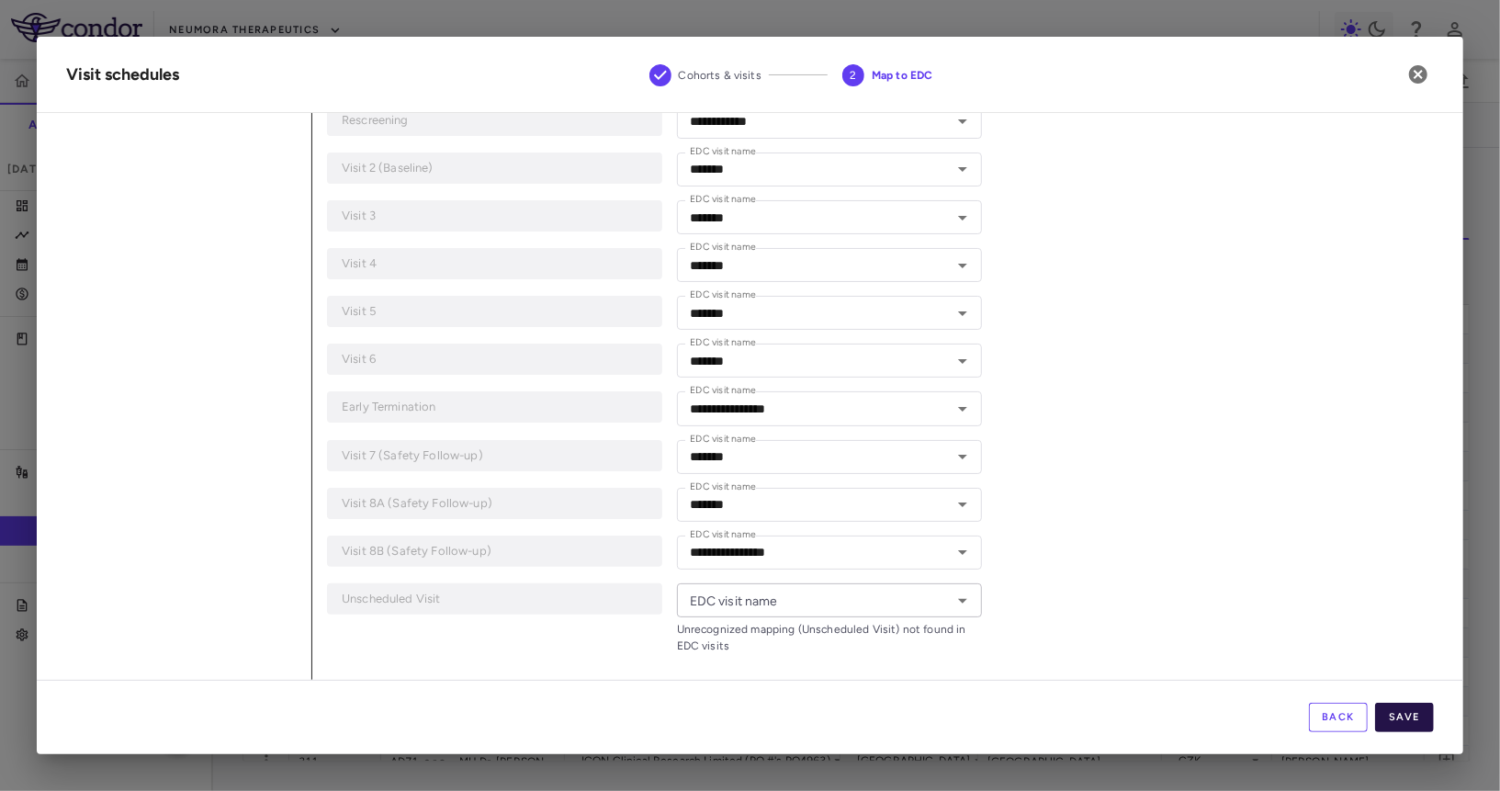
click at [1399, 725] on button "Save" at bounding box center [1404, 717] width 59 height 29
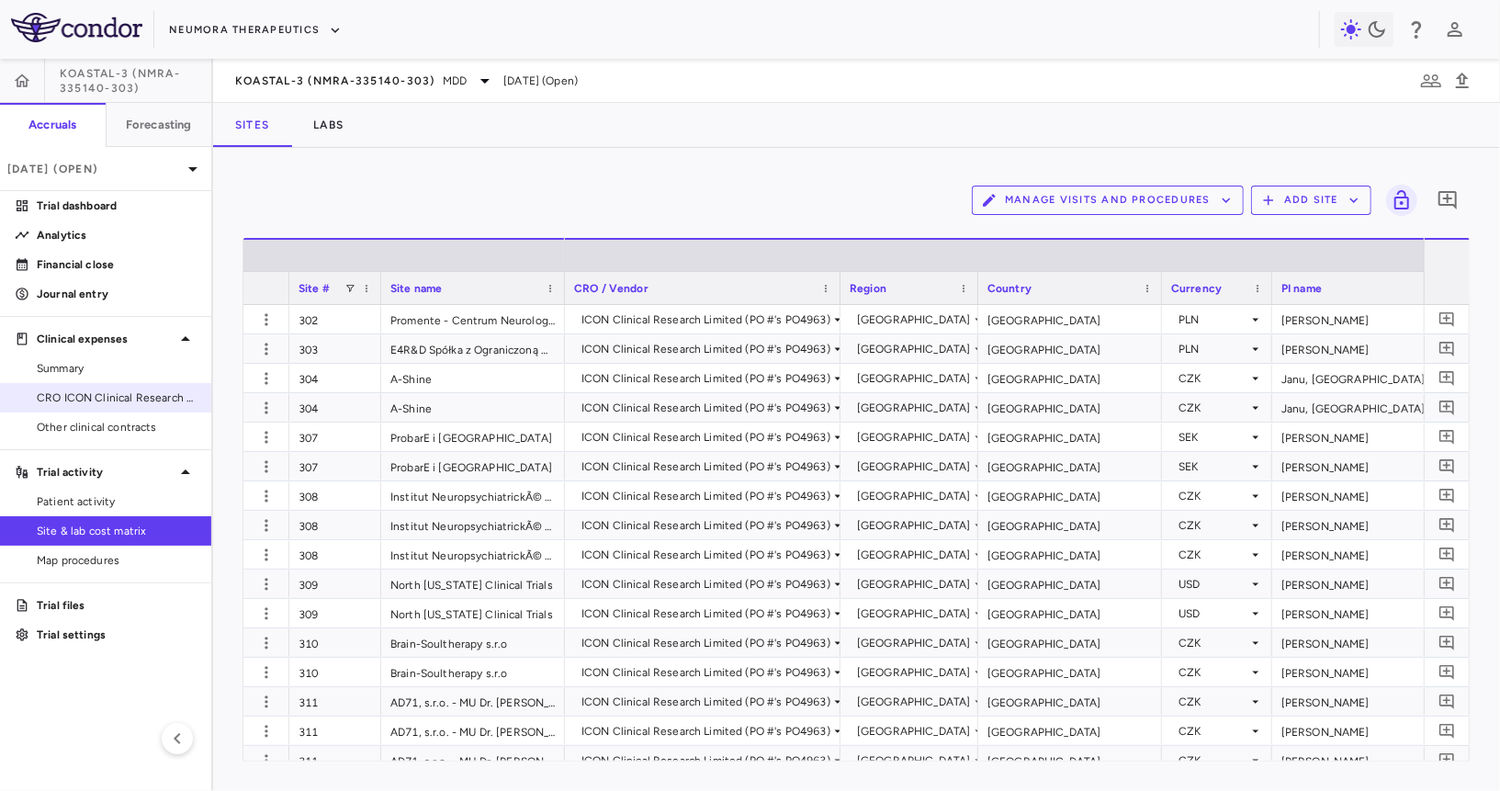
click at [147, 407] on link "CRO ICON Clinical Research Limited" at bounding box center [105, 398] width 211 height 28
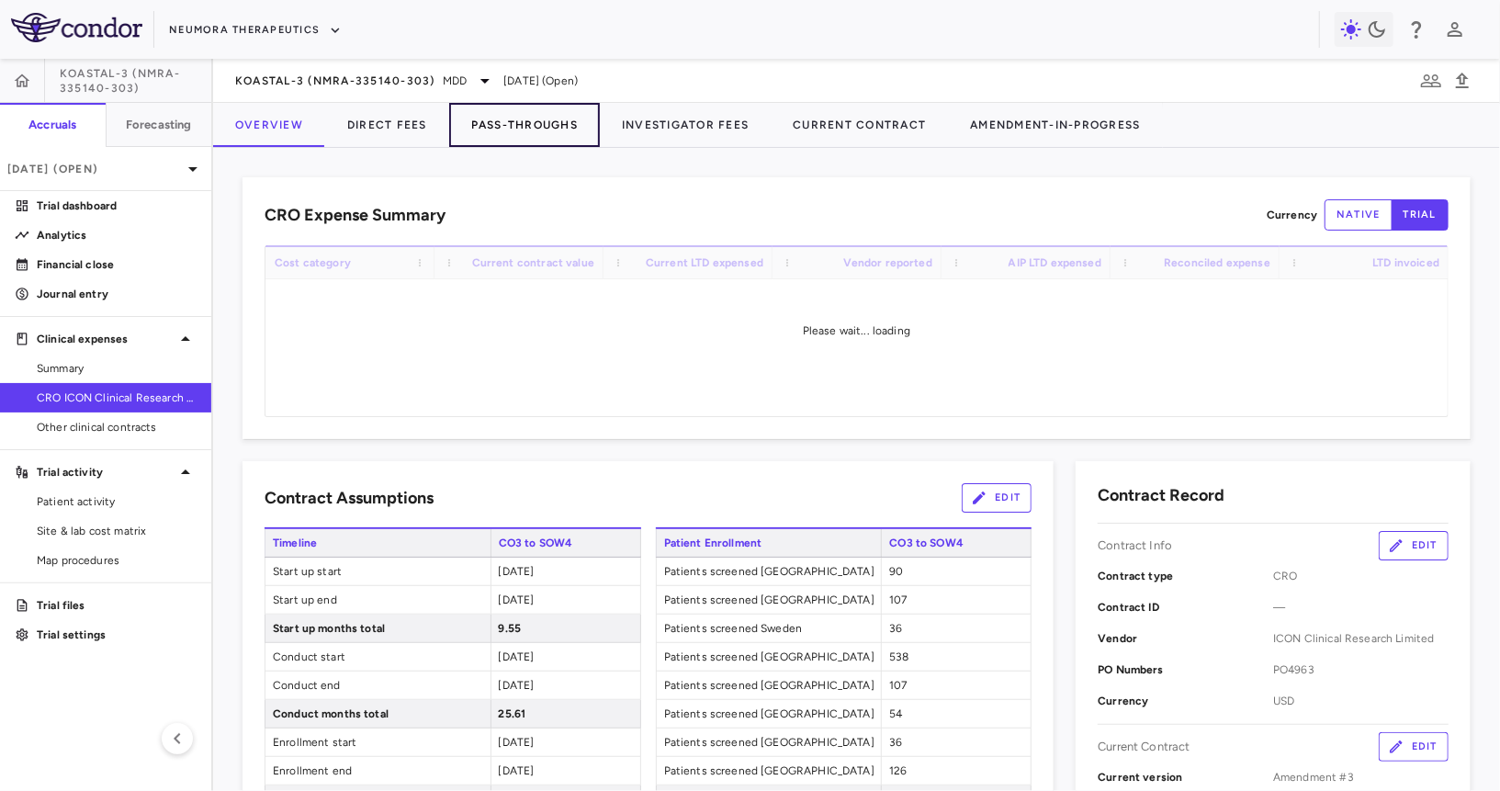
click at [496, 122] on button "Pass-Throughs" at bounding box center [524, 125] width 151 height 44
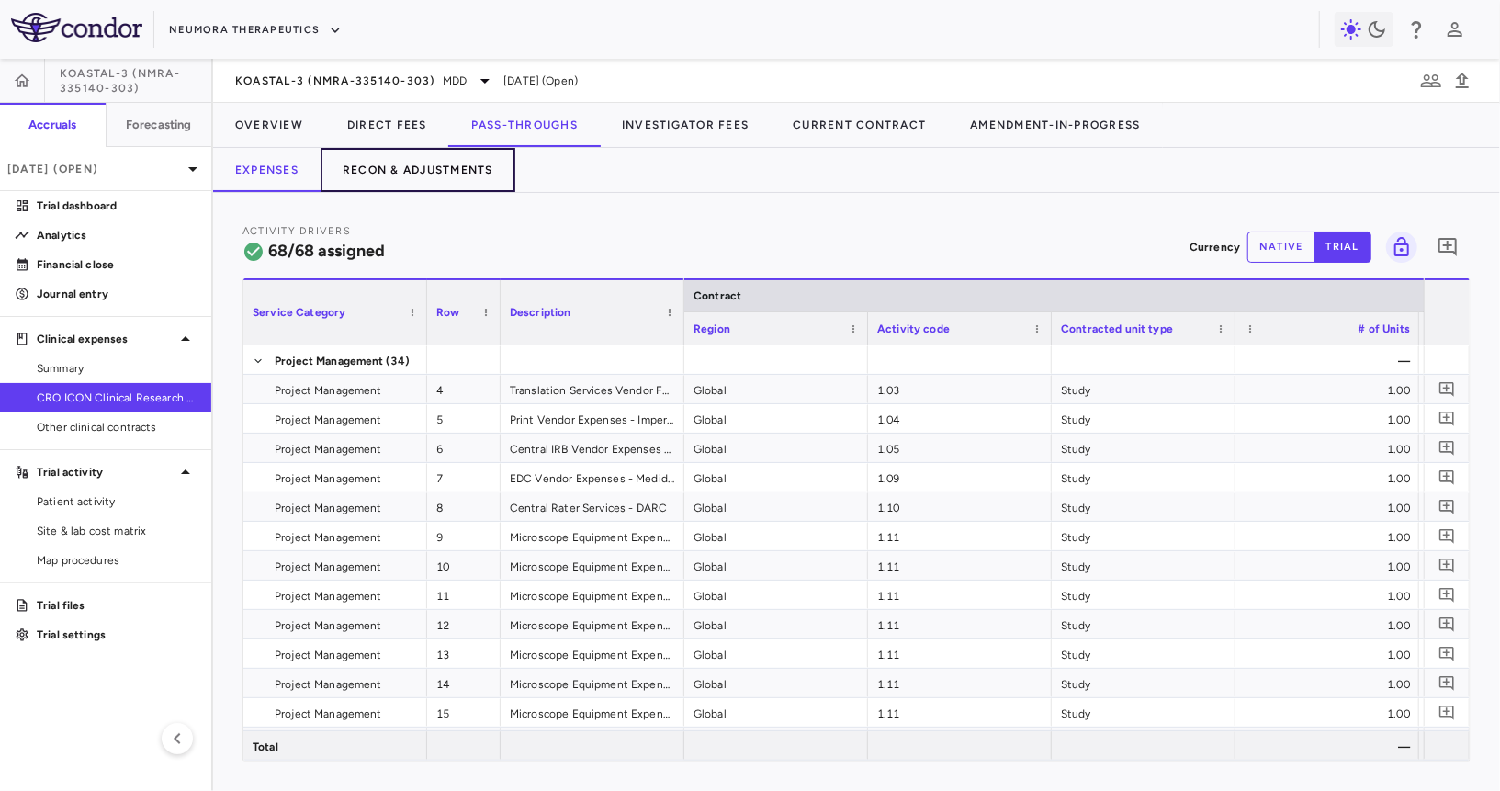
click at [435, 178] on button "Recon & Adjustments" at bounding box center [418, 170] width 195 height 44
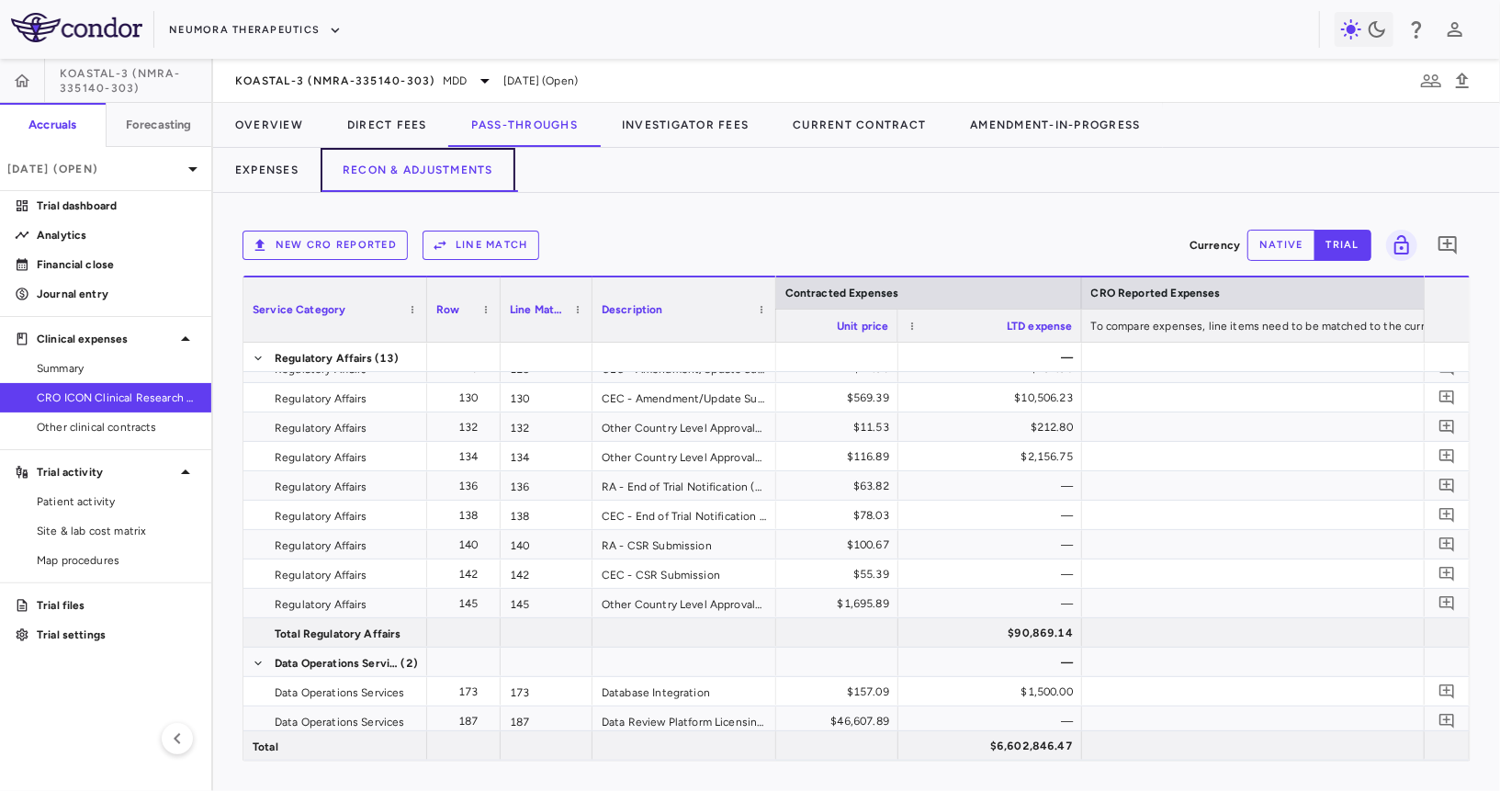
scroll to position [2108, 0]
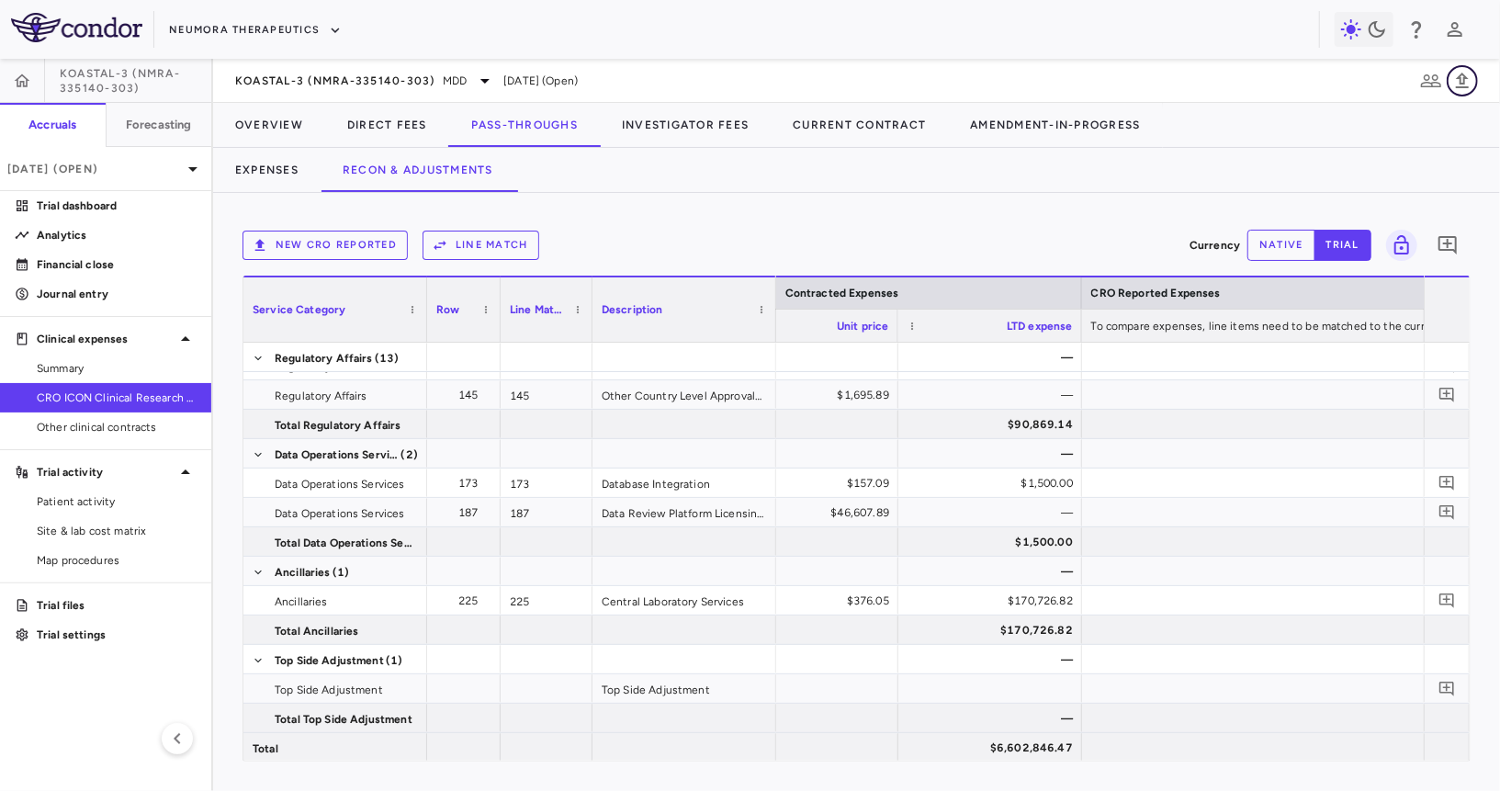
click at [1473, 73] on icon "button" at bounding box center [1463, 81] width 22 height 22
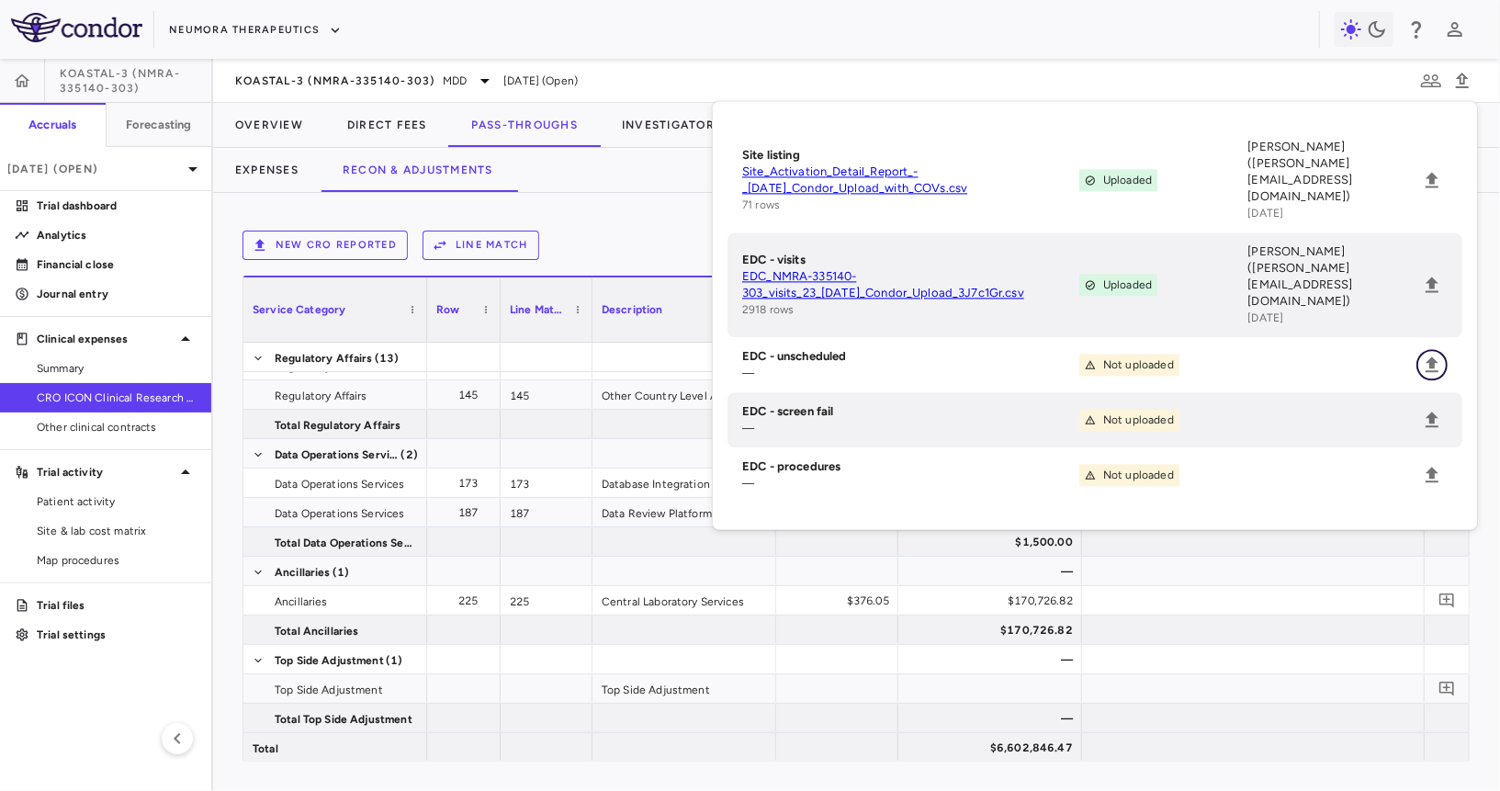
click at [1429, 354] on icon "Upload" at bounding box center [1432, 365] width 22 height 22
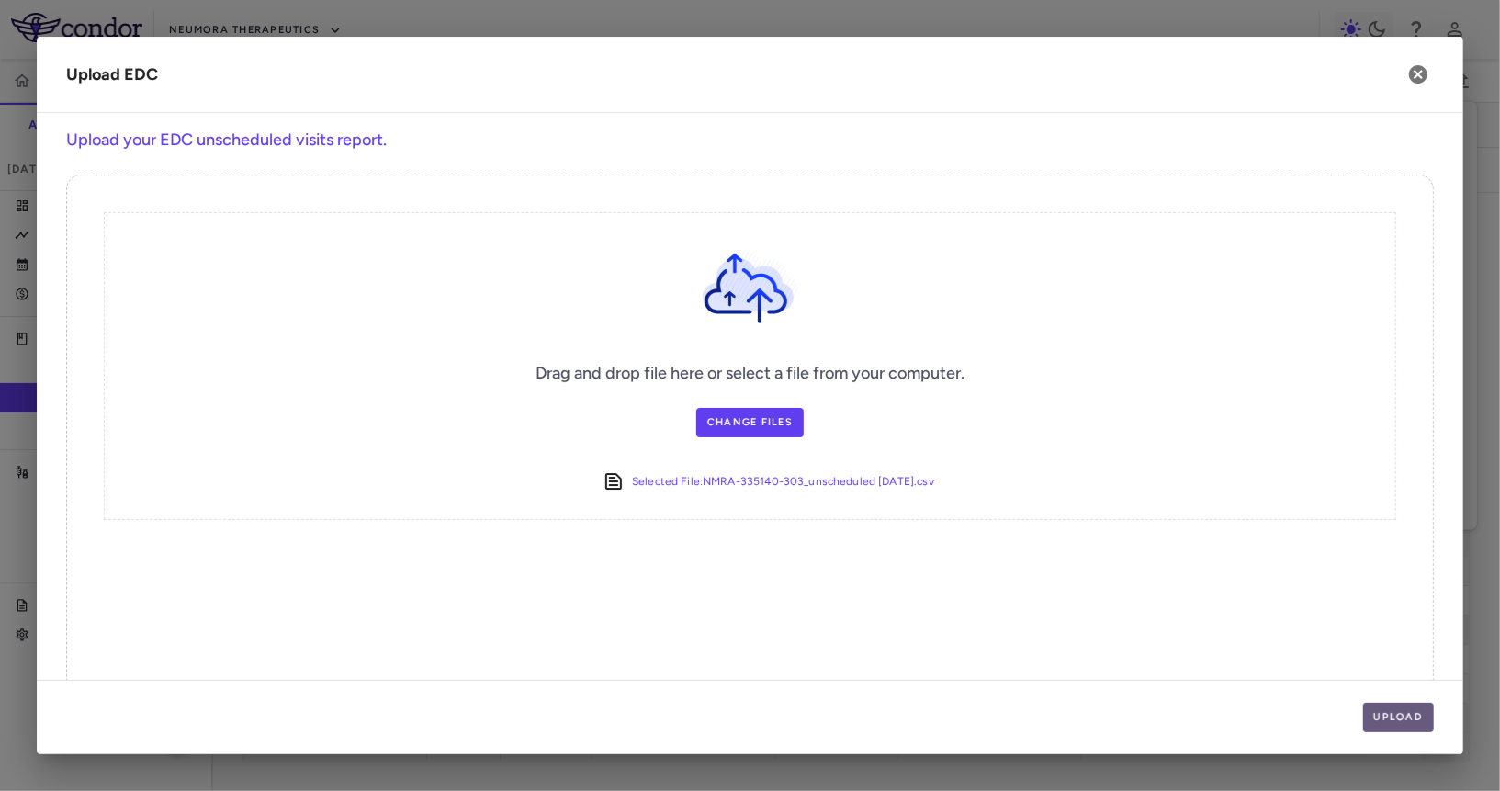
click at [1390, 710] on button "Upload" at bounding box center [1399, 717] width 72 height 29
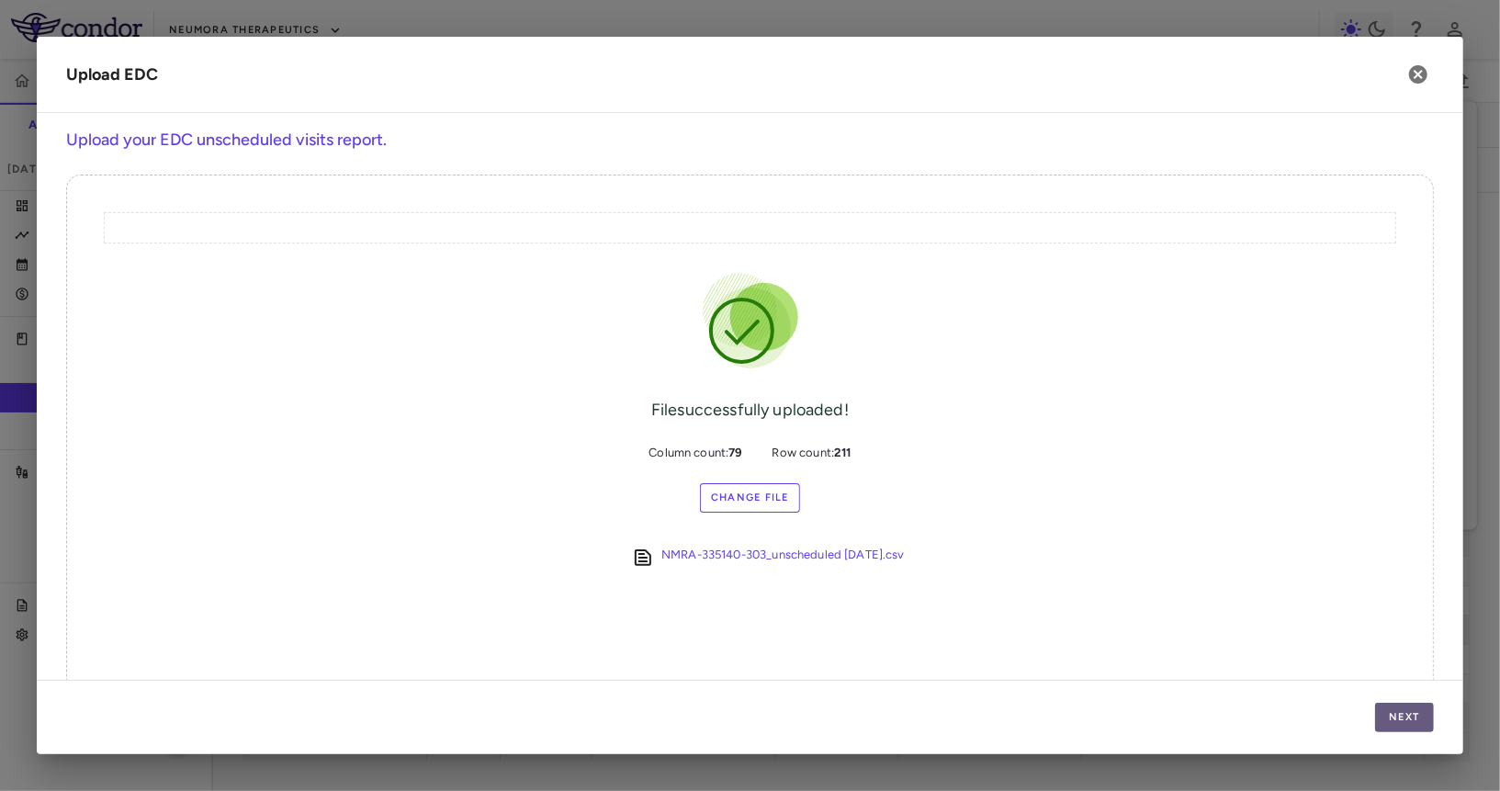
click at [1390, 711] on button "Next" at bounding box center [1404, 717] width 59 height 29
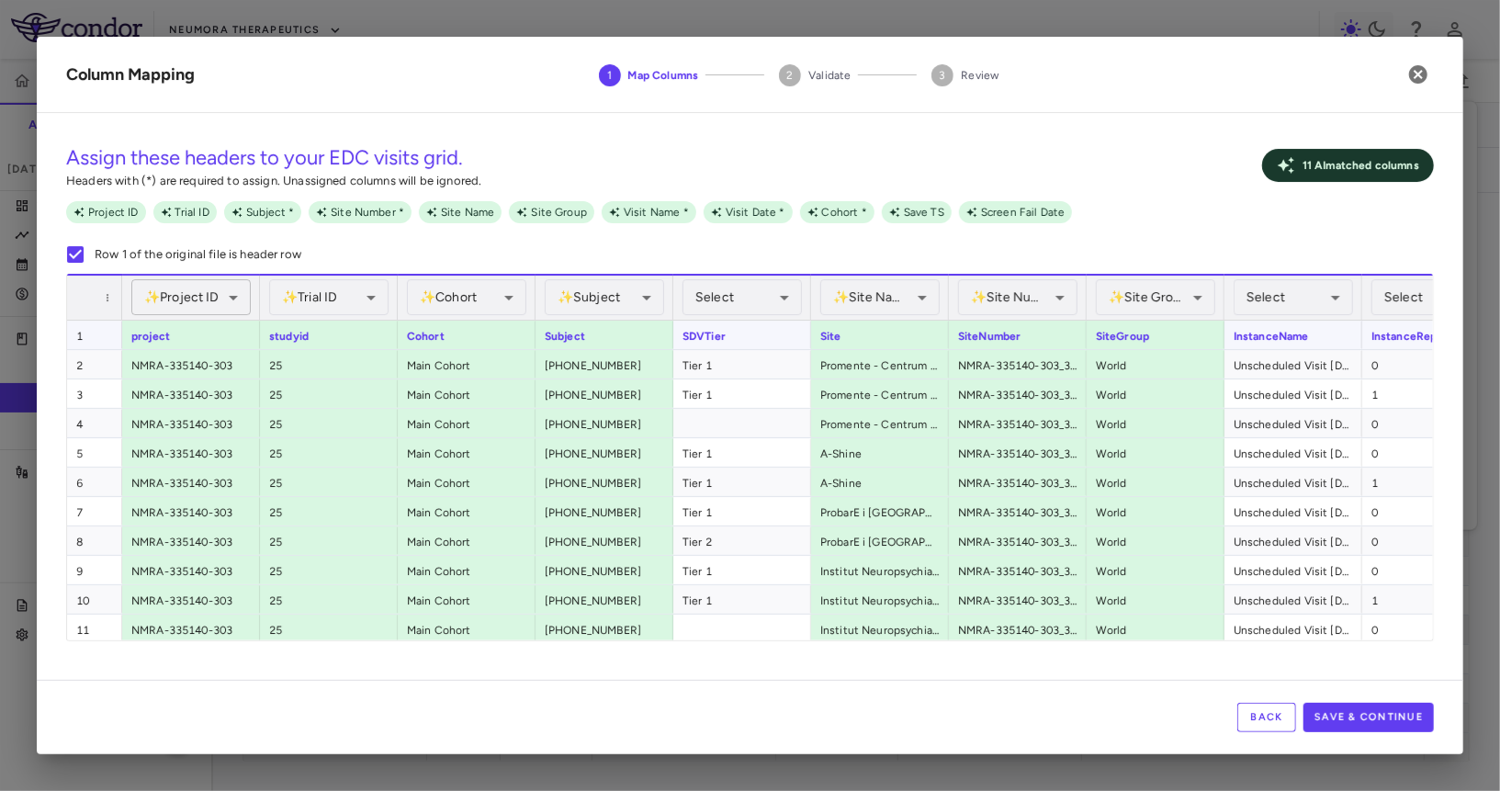
click at [203, 285] on body "Skip to sidebar Skip to main content Neumora Therapeutics KOASTAL-3 (NMRA-33514…" at bounding box center [750, 395] width 1500 height 791
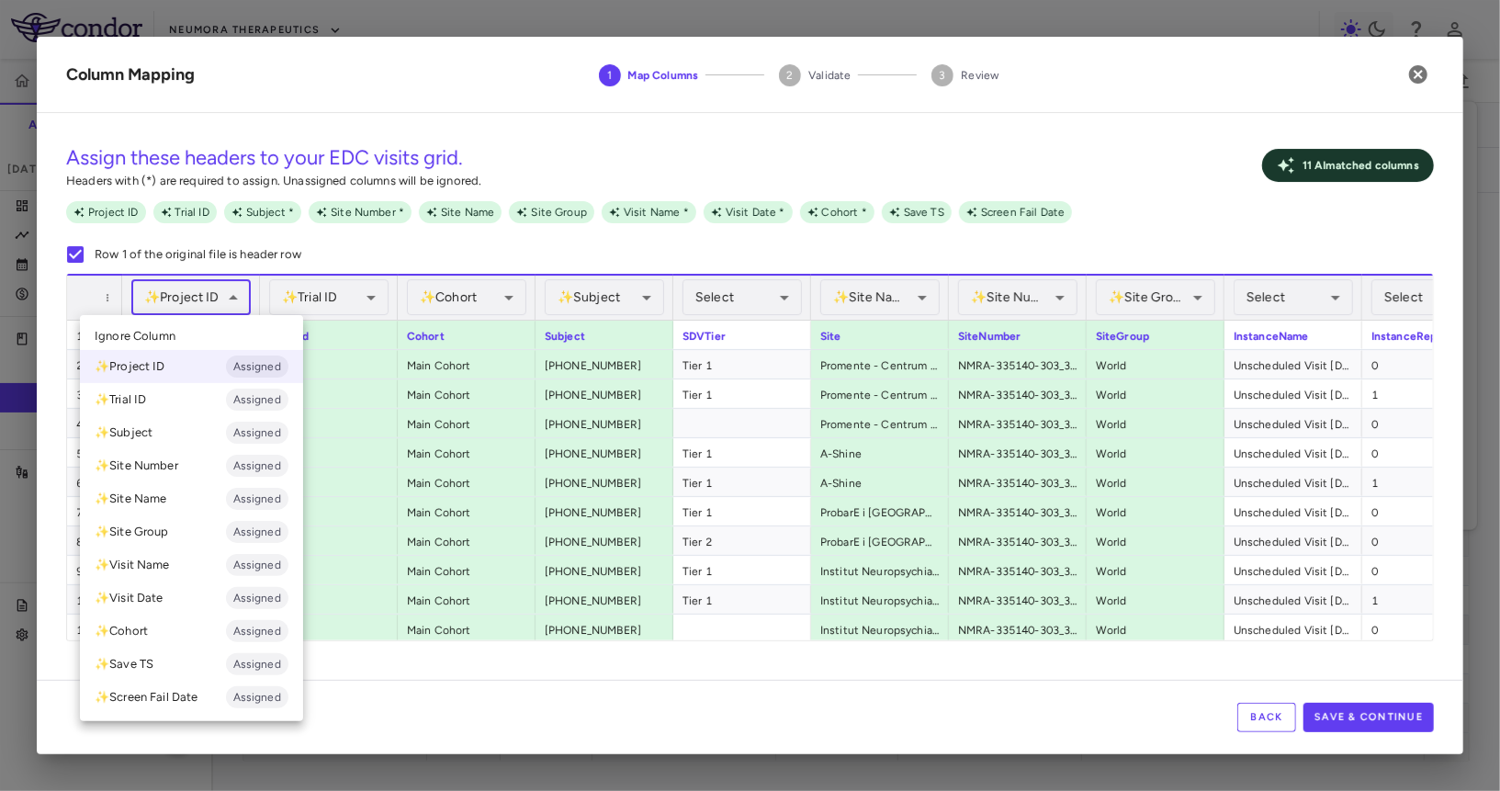
click at [190, 330] on li "Ignore Column" at bounding box center [191, 336] width 223 height 28
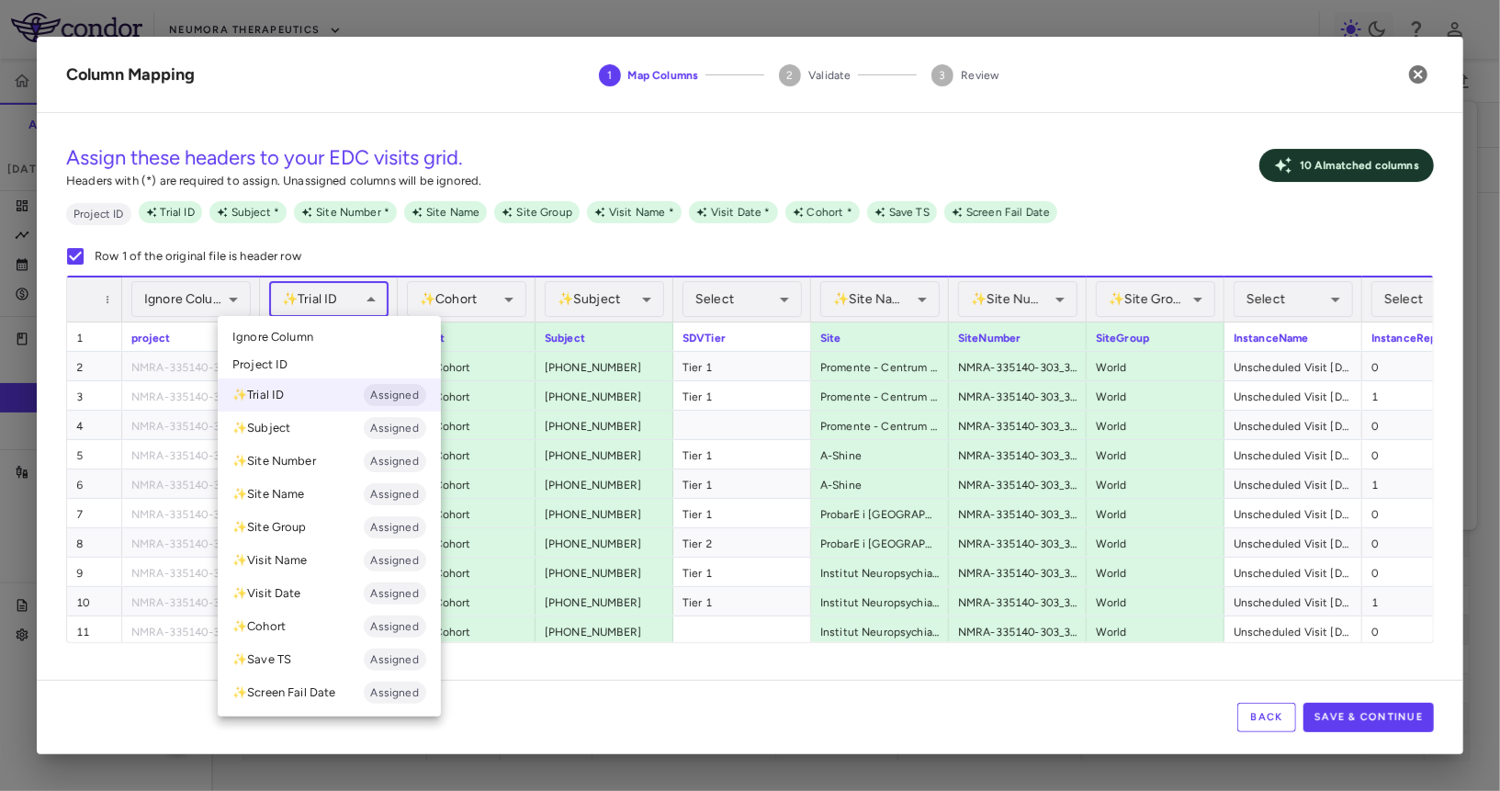
click at [314, 312] on body "Skip to sidebar Skip to main content Neumora Therapeutics KOASTAL-3 (NMRA-33514…" at bounding box center [750, 395] width 1500 height 791
click at [314, 334] on li "Ignore Column" at bounding box center [329, 337] width 223 height 28
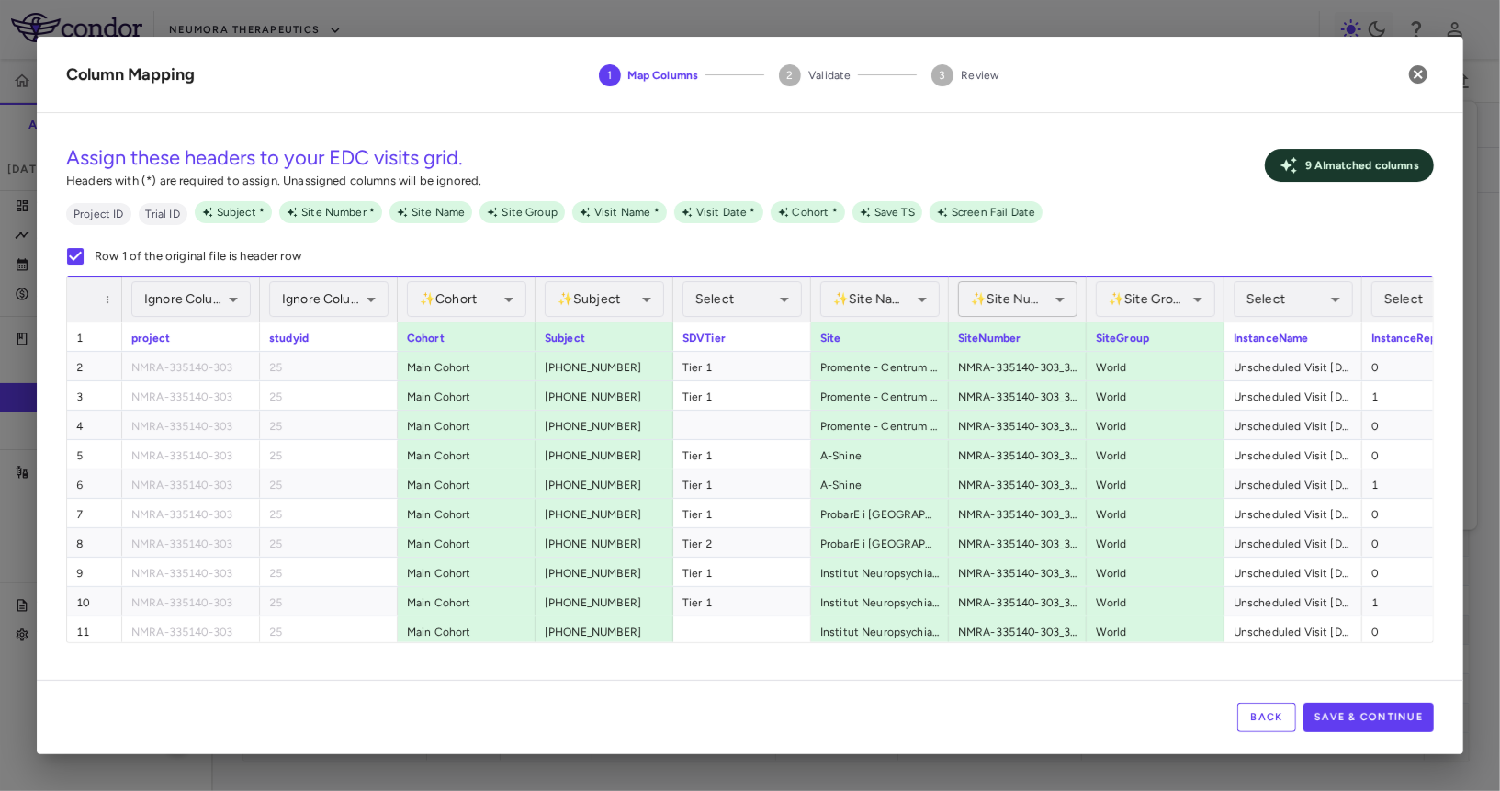
click at [988, 289] on body "Skip to sidebar Skip to main content Neumora Therapeutics KOASTAL-3 (NMRA-33514…" at bounding box center [750, 395] width 1500 height 791
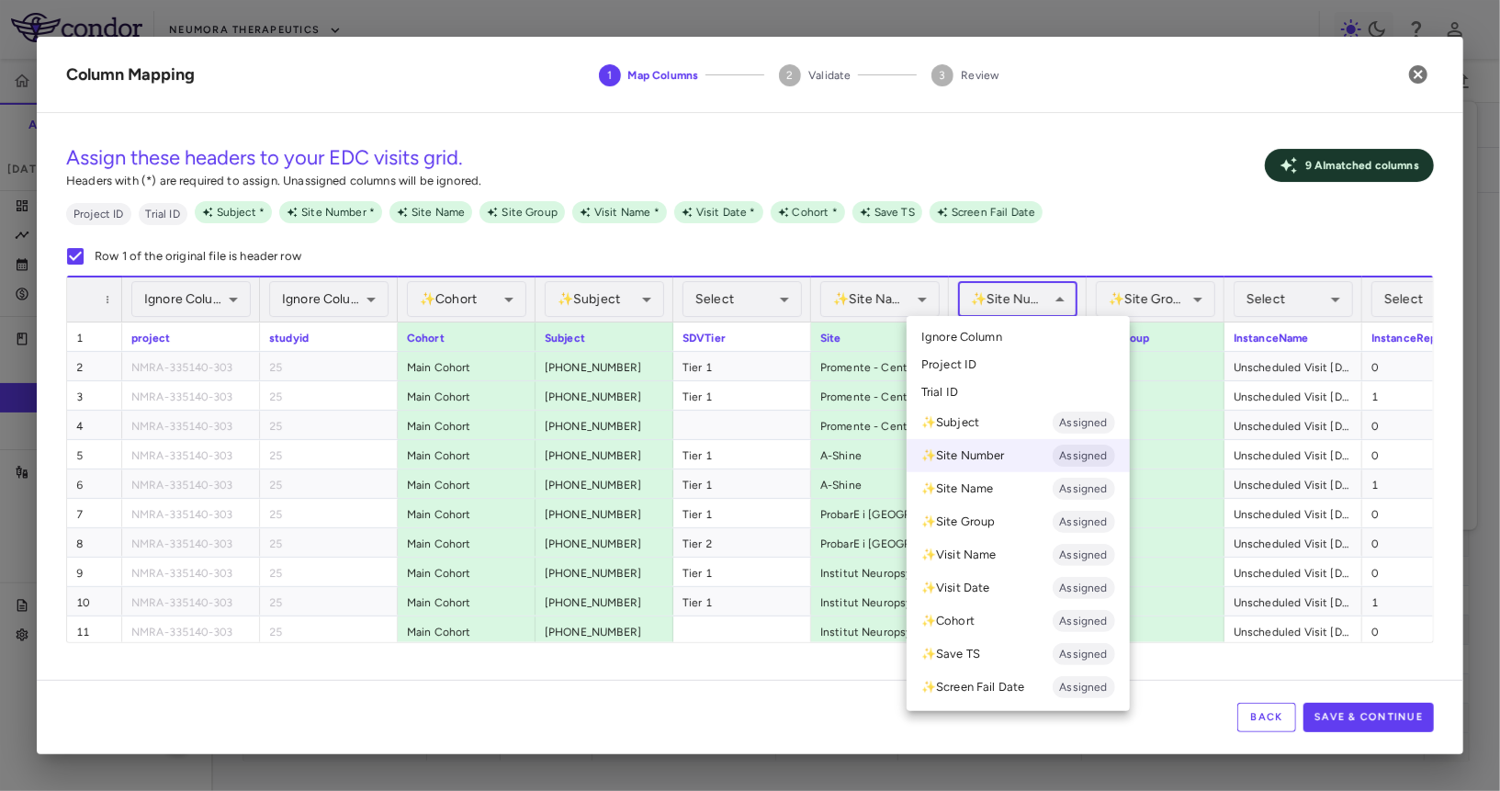
click at [1002, 335] on li "Ignore Column" at bounding box center [1018, 337] width 223 height 28
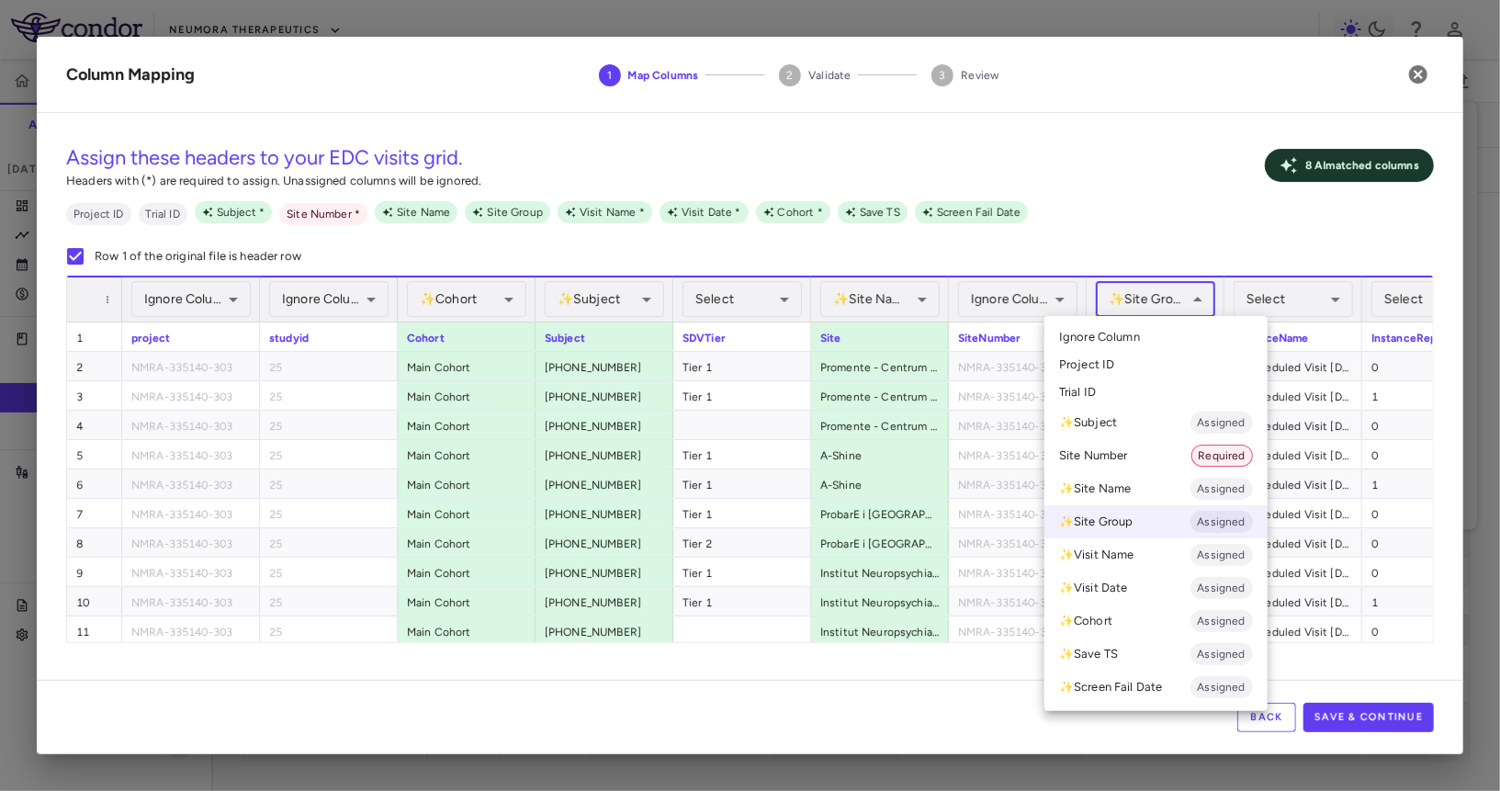
click at [1127, 299] on body "Skip to sidebar Skip to main content Neumora Therapeutics KOASTAL-3 (NMRA-33514…" at bounding box center [750, 395] width 1500 height 791
click at [1122, 338] on span "Ignore Column" at bounding box center [1099, 337] width 81 height 17
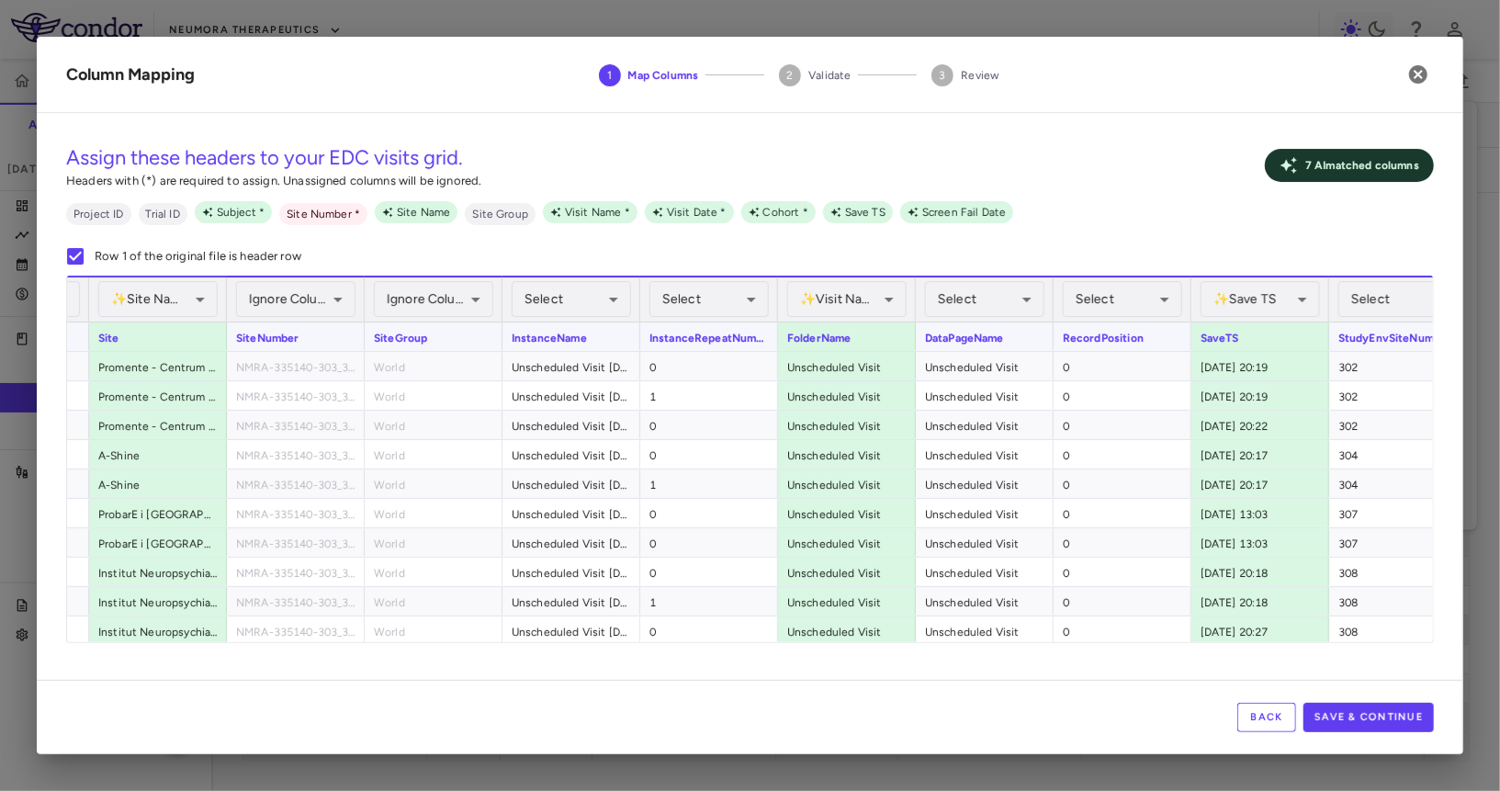
scroll to position [0, 819]
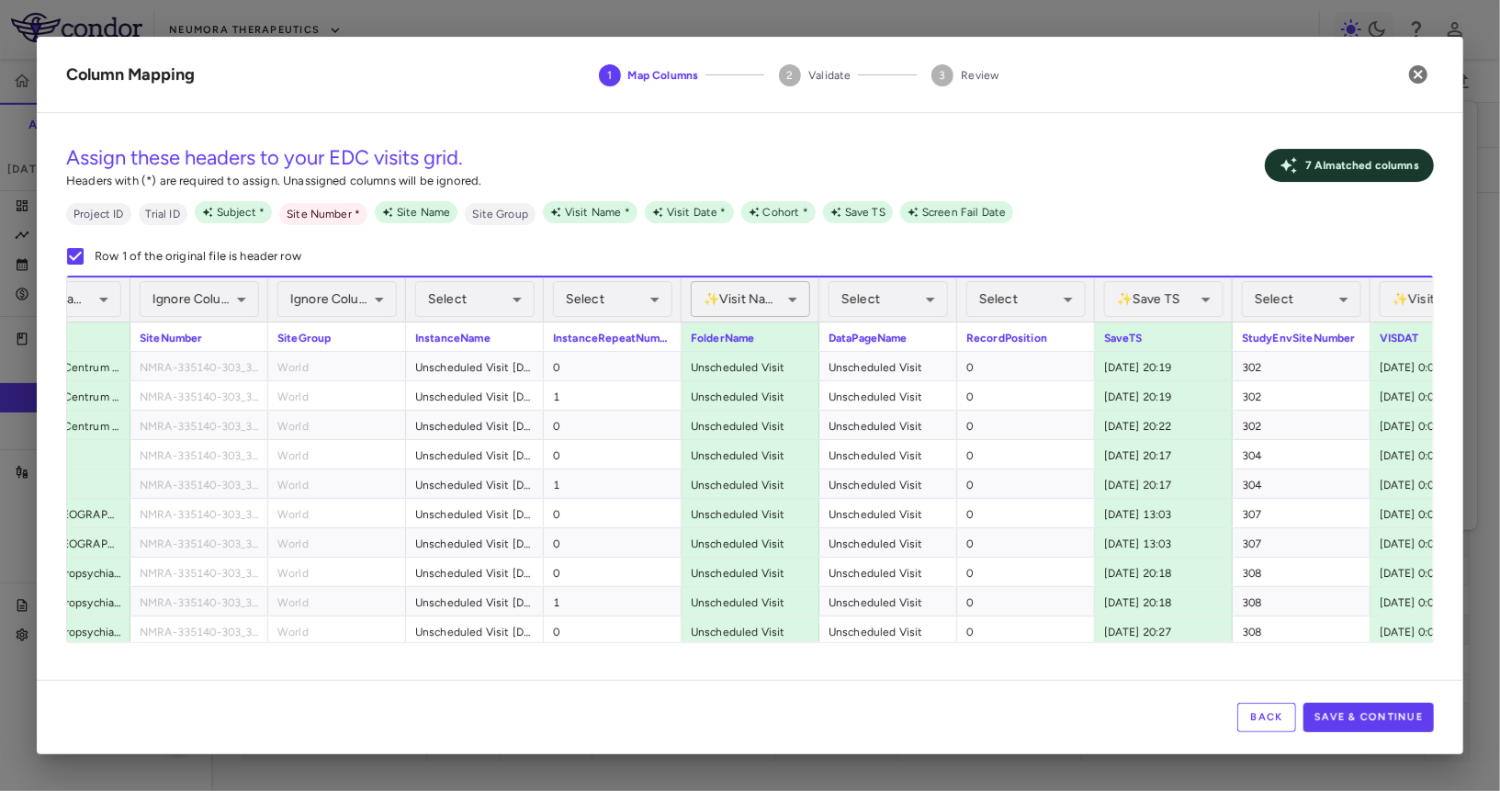
click at [782, 300] on body "Skip to sidebar Skip to main content Neumora Therapeutics KOASTAL-3 (NMRA-33514…" at bounding box center [750, 395] width 1500 height 791
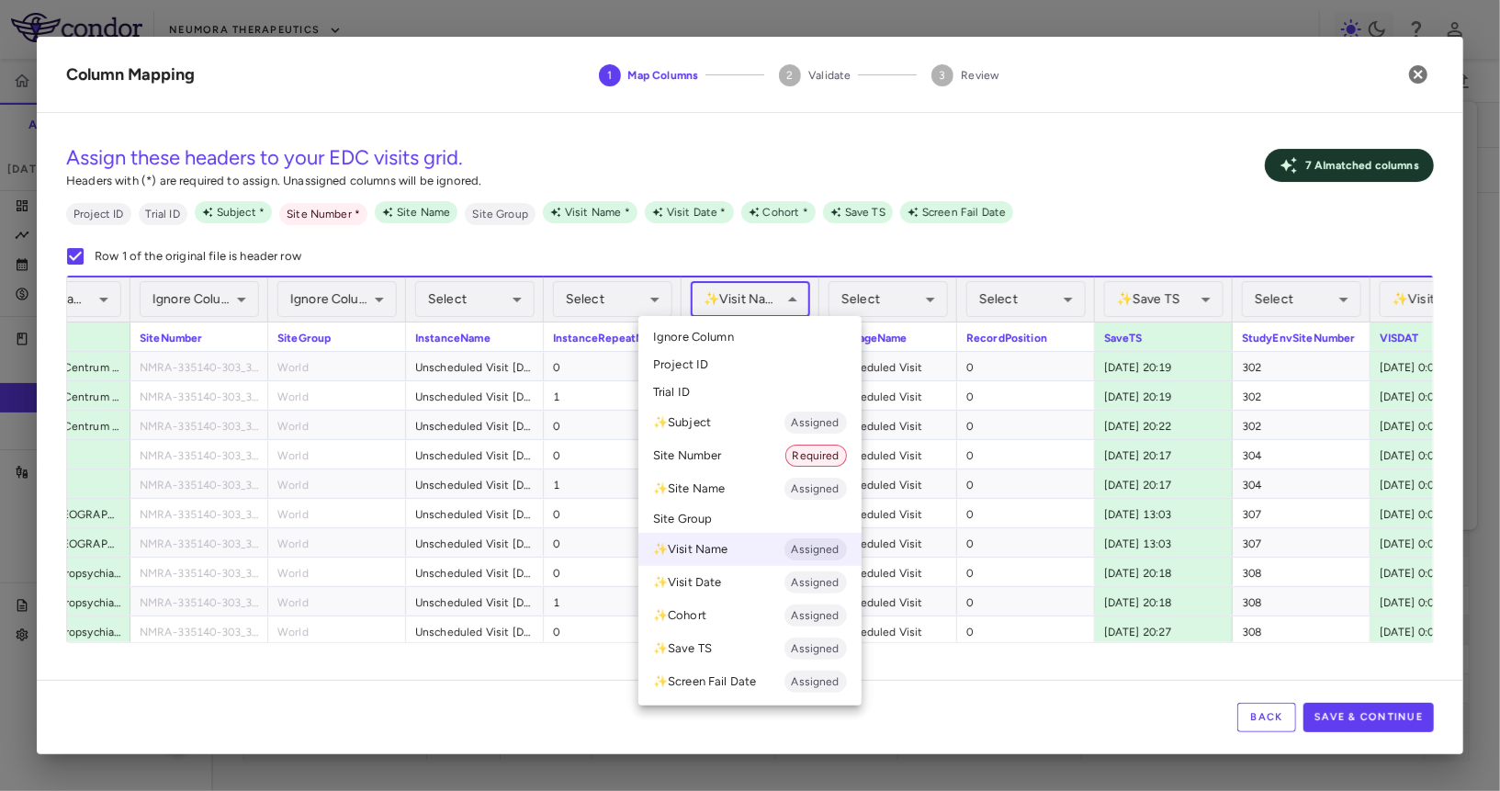
click at [764, 328] on li "Ignore Column" at bounding box center [749, 337] width 223 height 28
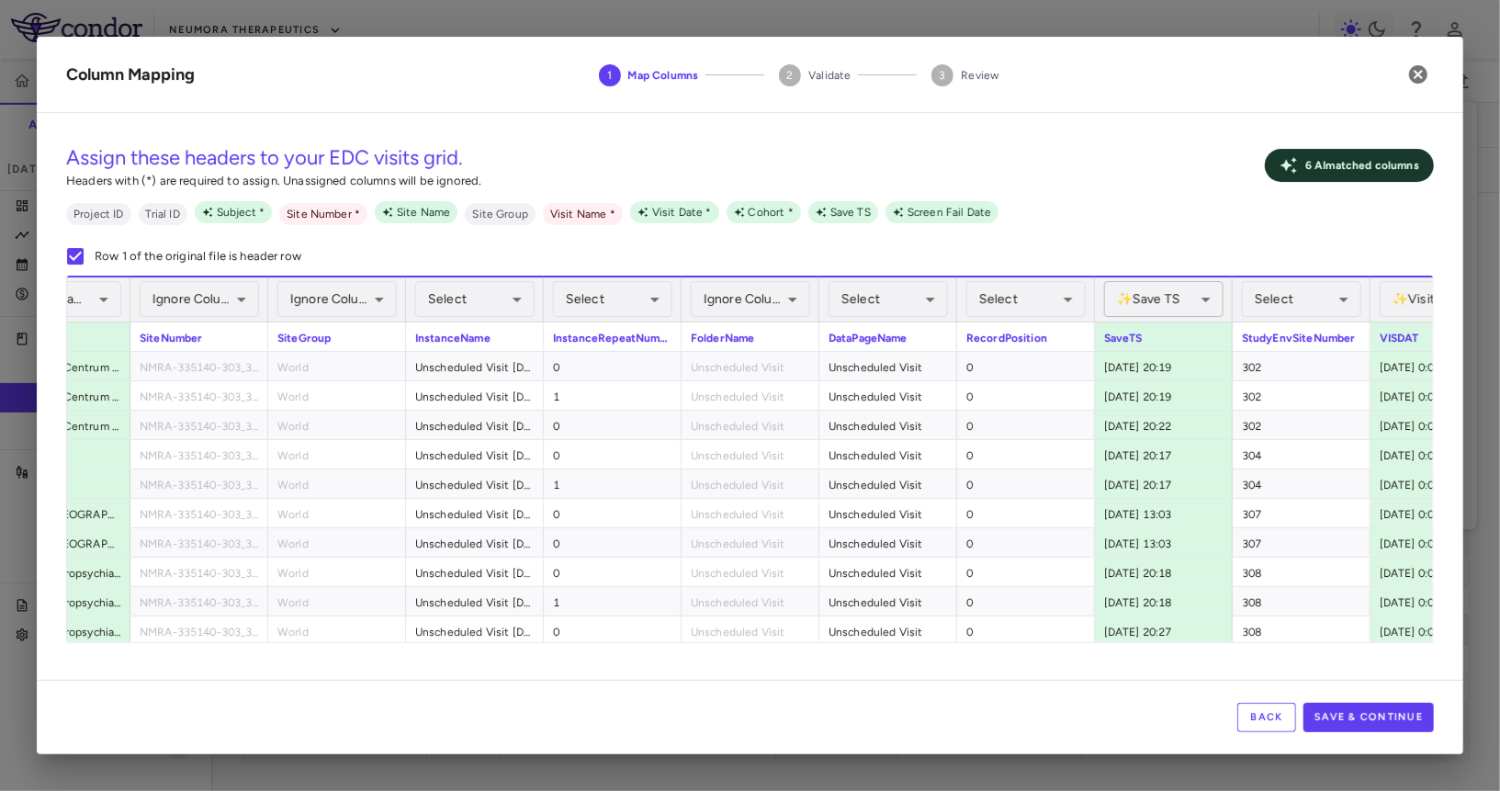
click at [1171, 311] on body "Skip to sidebar Skip to main content Neumora Therapeutics KOASTAL-3 (NMRA-33514…" at bounding box center [750, 395] width 1500 height 791
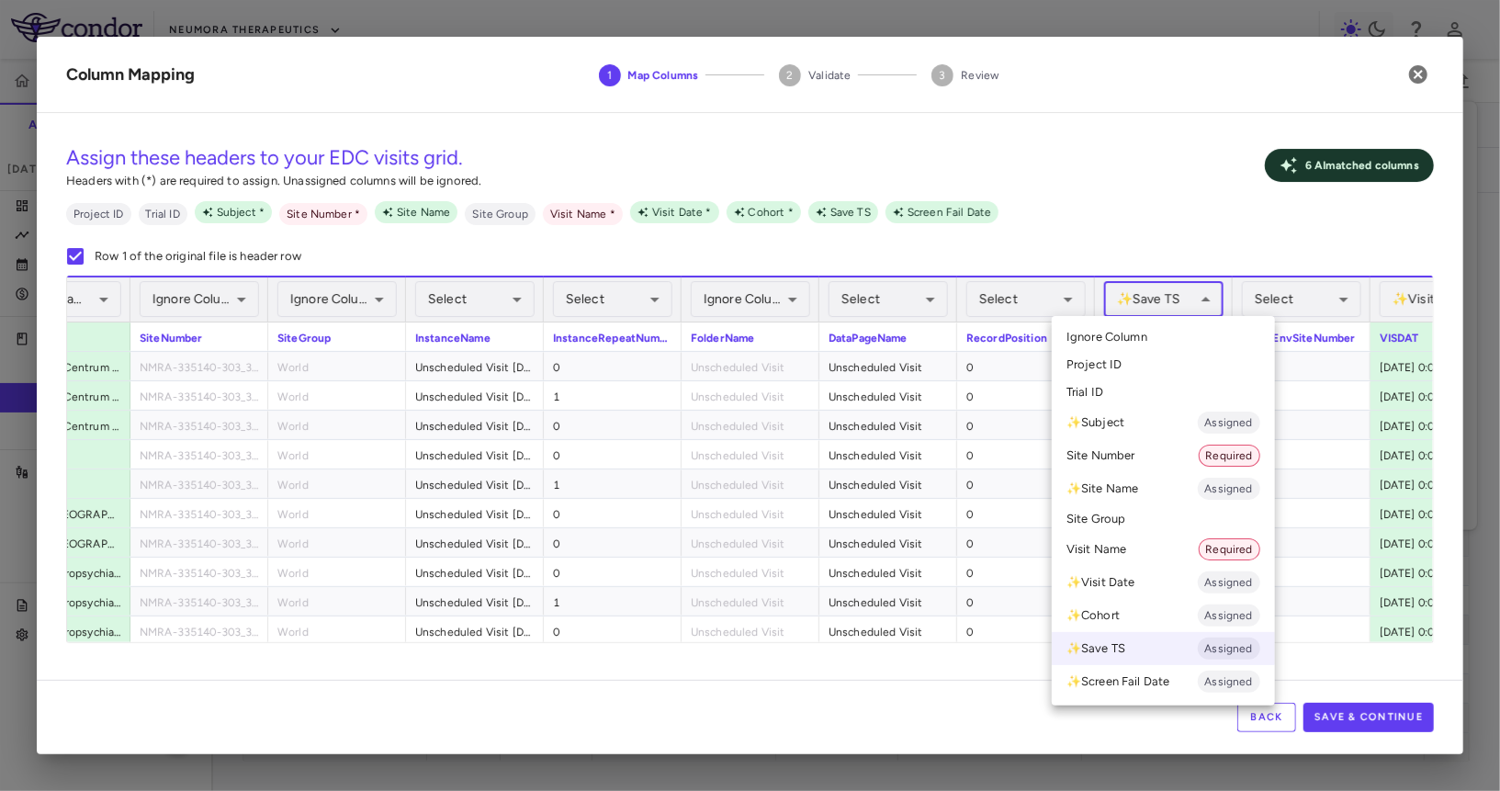
click at [1153, 338] on li "Ignore Column" at bounding box center [1163, 337] width 223 height 28
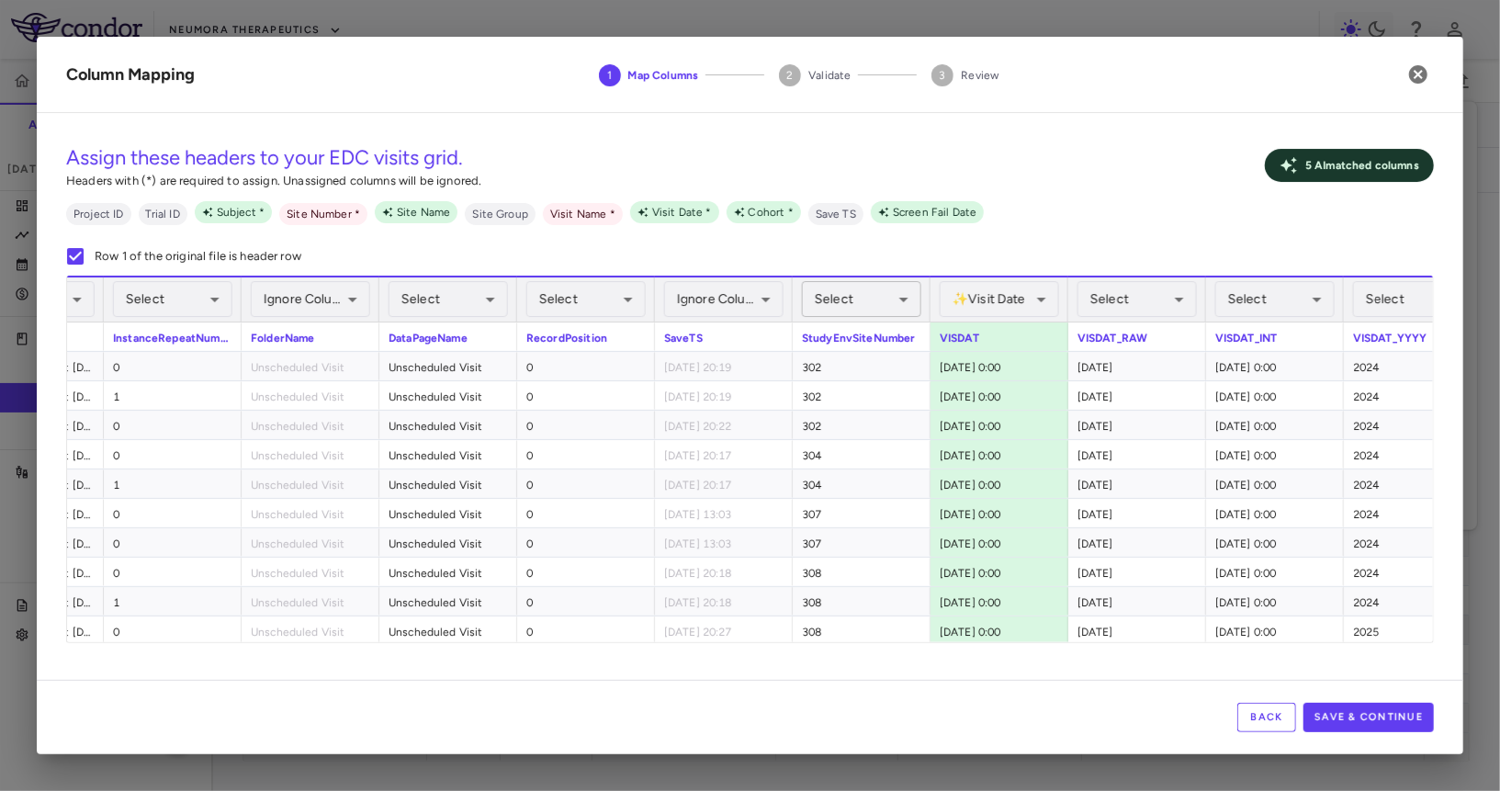
click at [852, 304] on body "Skip to sidebar Skip to main content Neumora Therapeutics KOASTAL-3 (NMRA-33514…" at bounding box center [750, 395] width 1500 height 791
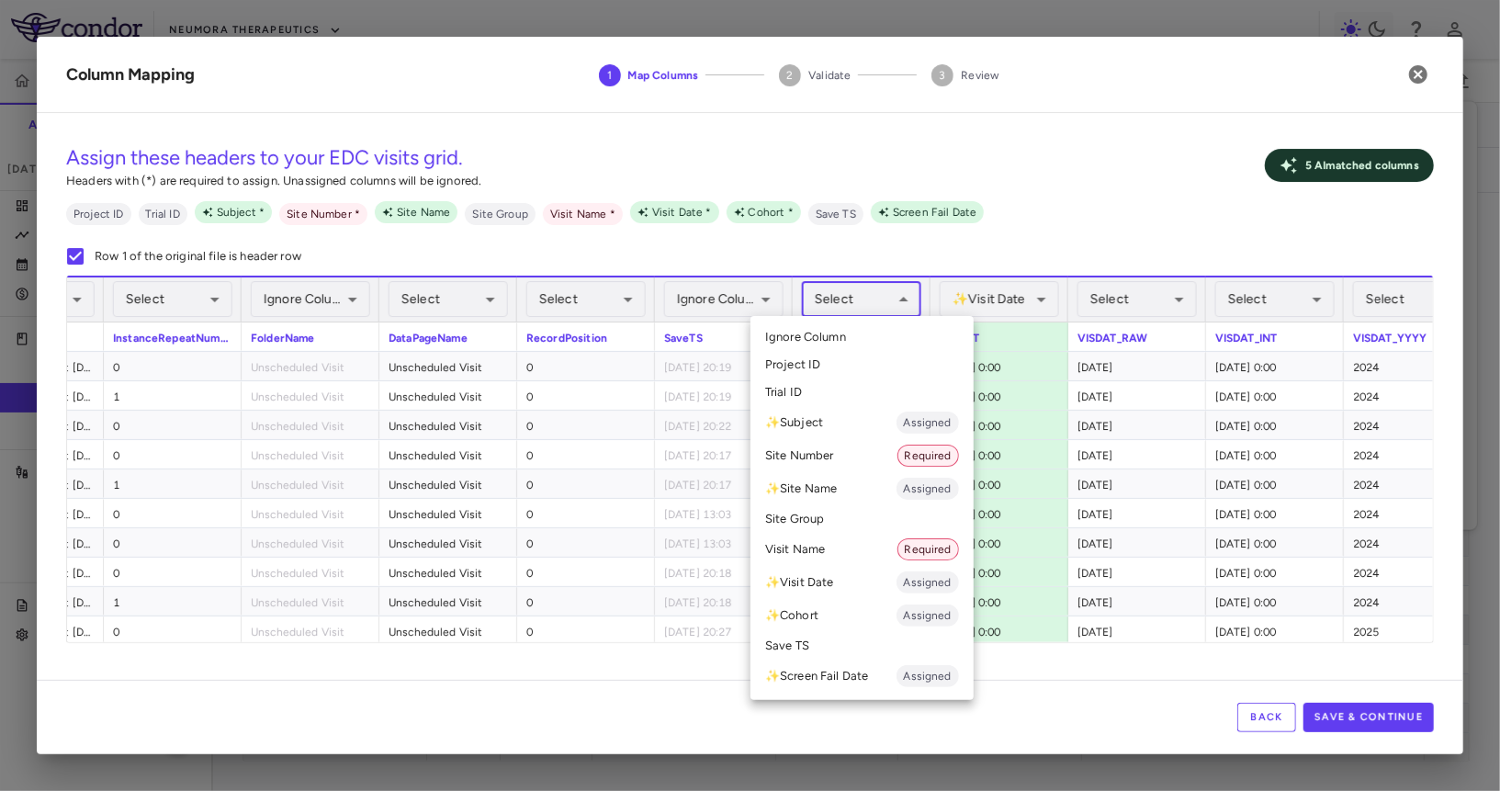
click at [848, 459] on li "Site Number Required" at bounding box center [862, 455] width 223 height 33
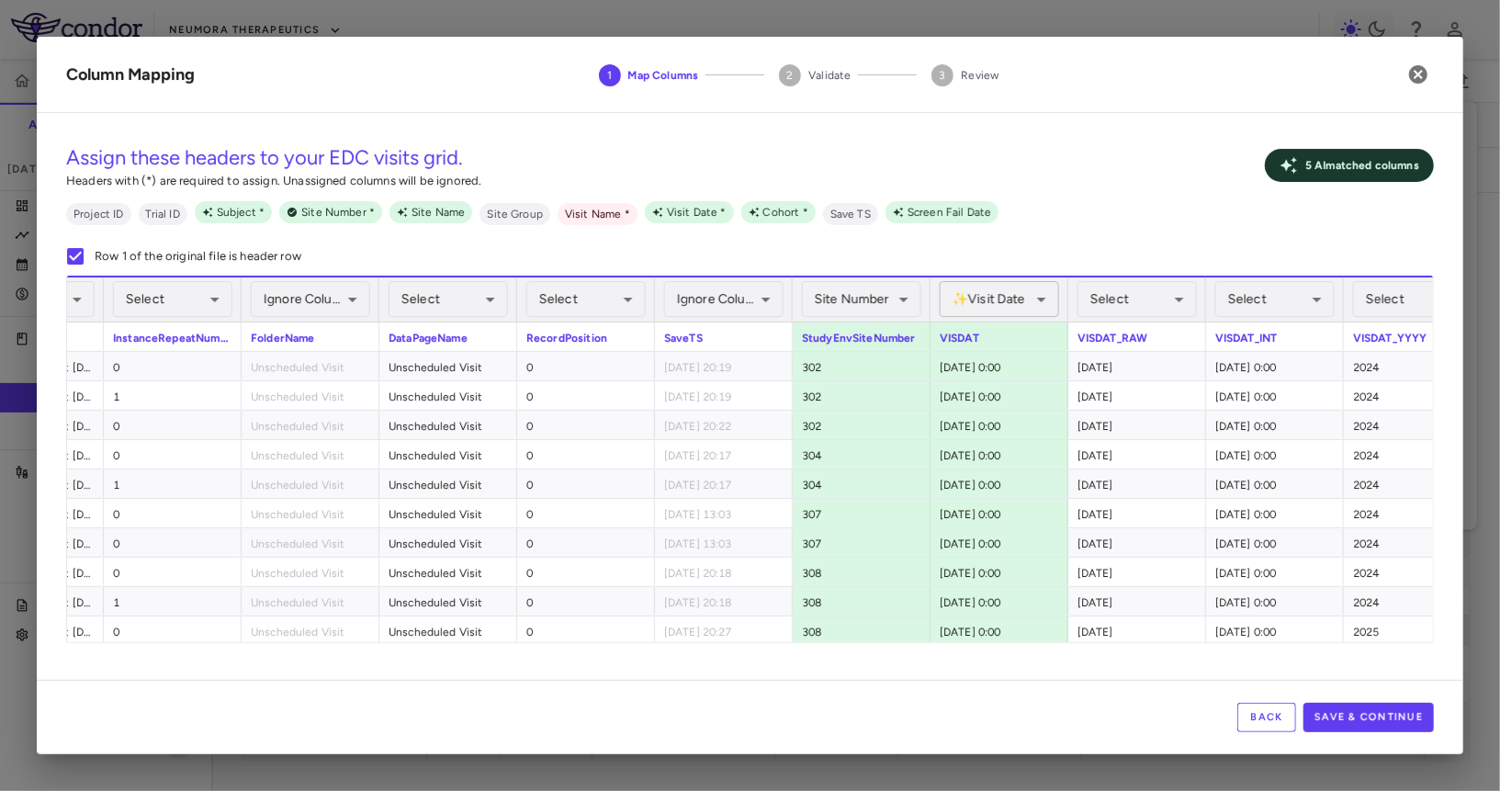
click at [1035, 288] on body "Skip to sidebar Skip to main content Neumora Therapeutics KOASTAL-3 (NMRA-33514…" at bounding box center [750, 395] width 1500 height 791
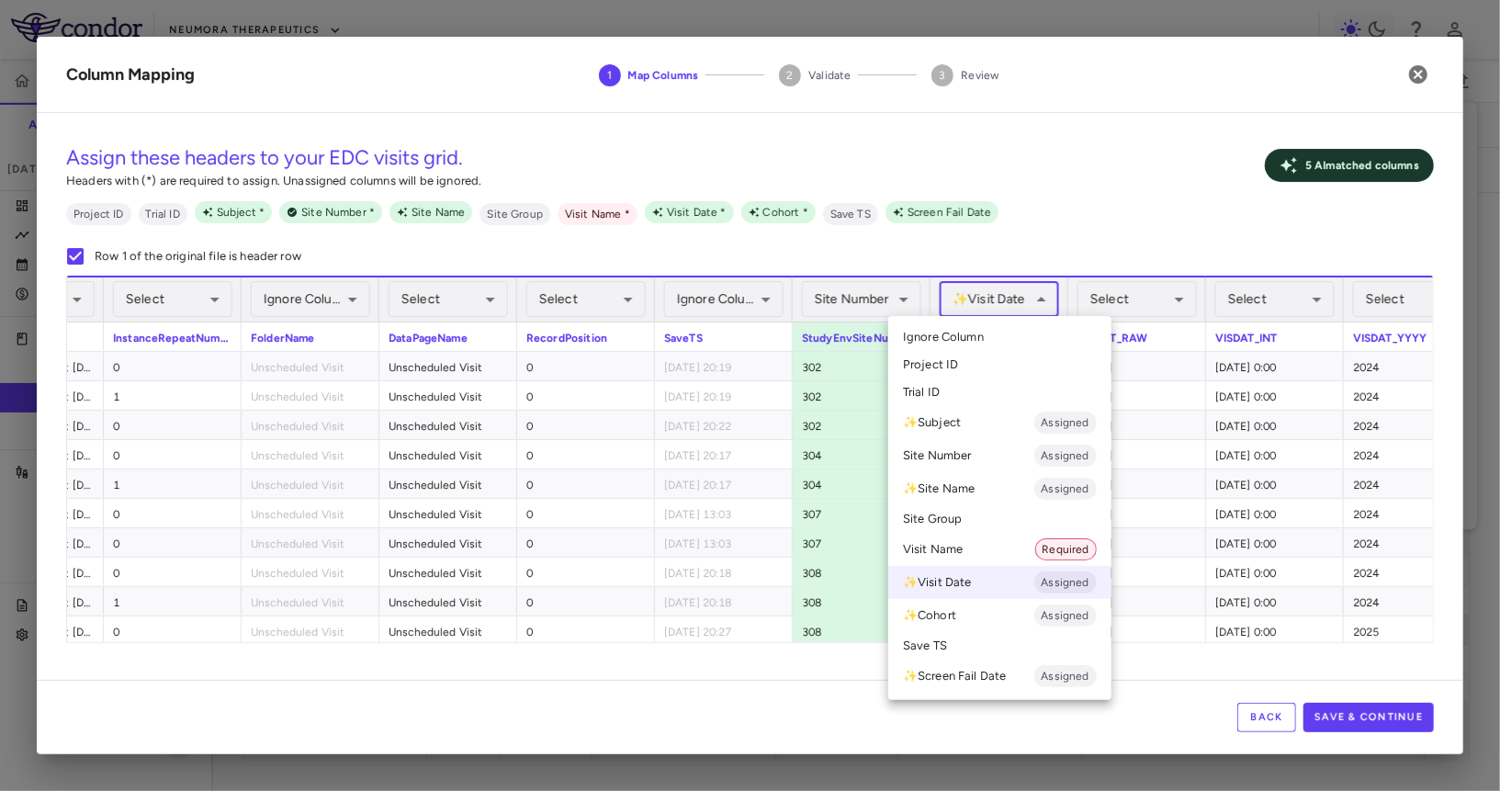
click at [1003, 340] on li "Ignore Column" at bounding box center [999, 337] width 223 height 28
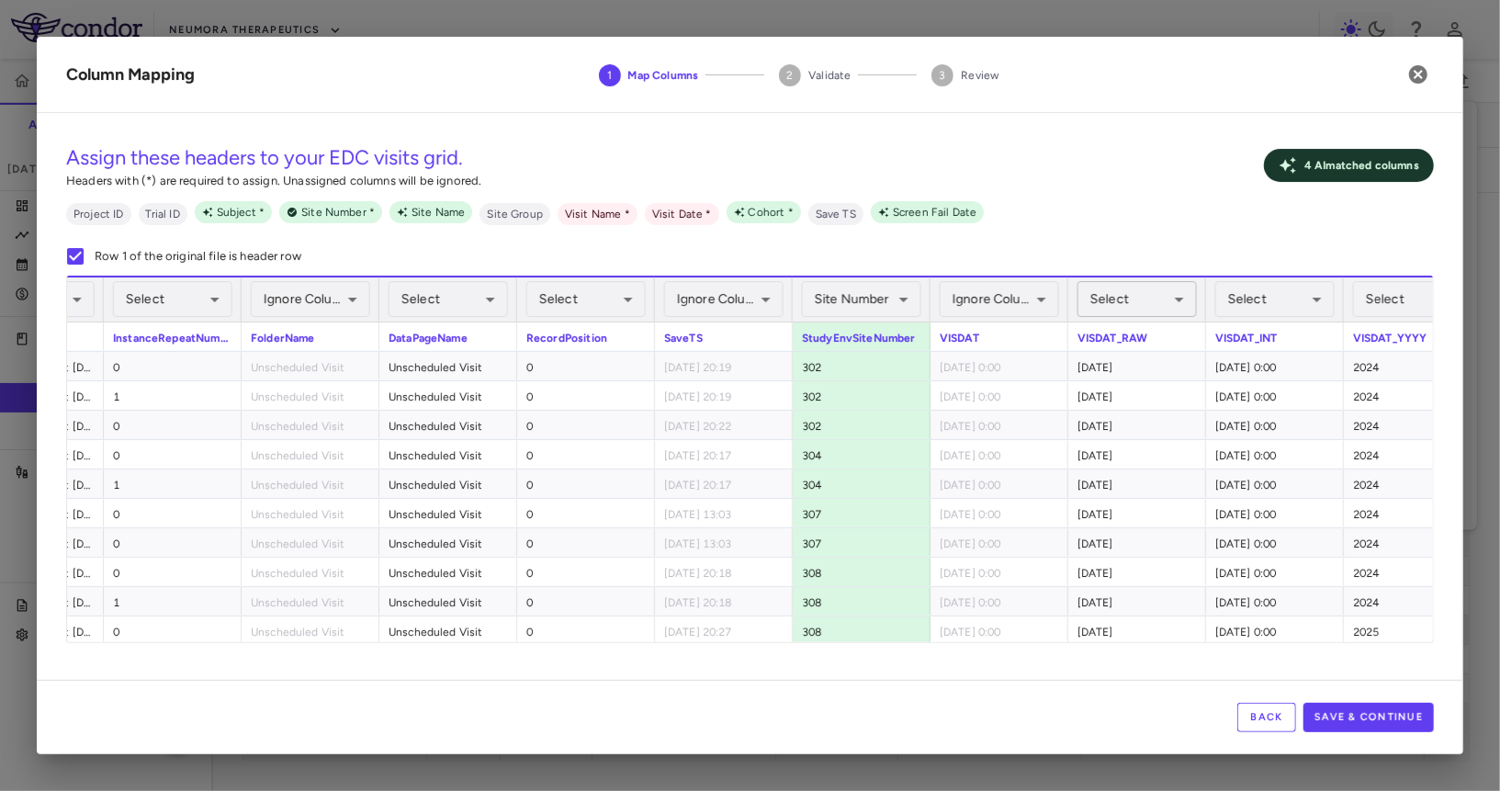
click at [1118, 292] on body "Skip to sidebar Skip to main content Neumora Therapeutics KOASTAL-3 (NMRA-33514…" at bounding box center [750, 395] width 1500 height 791
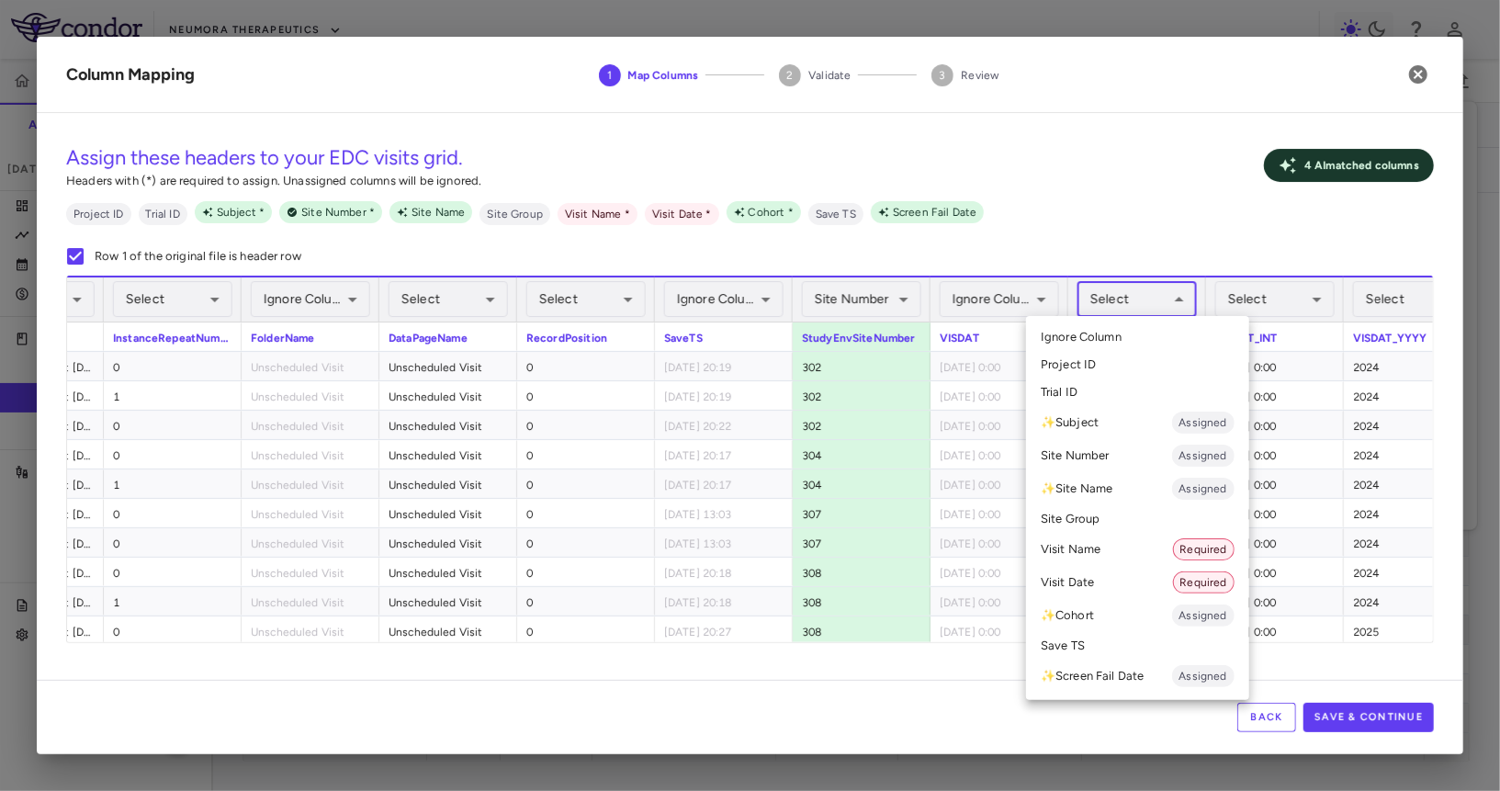
click at [1094, 574] on li "Visit Date Required" at bounding box center [1137, 582] width 223 height 33
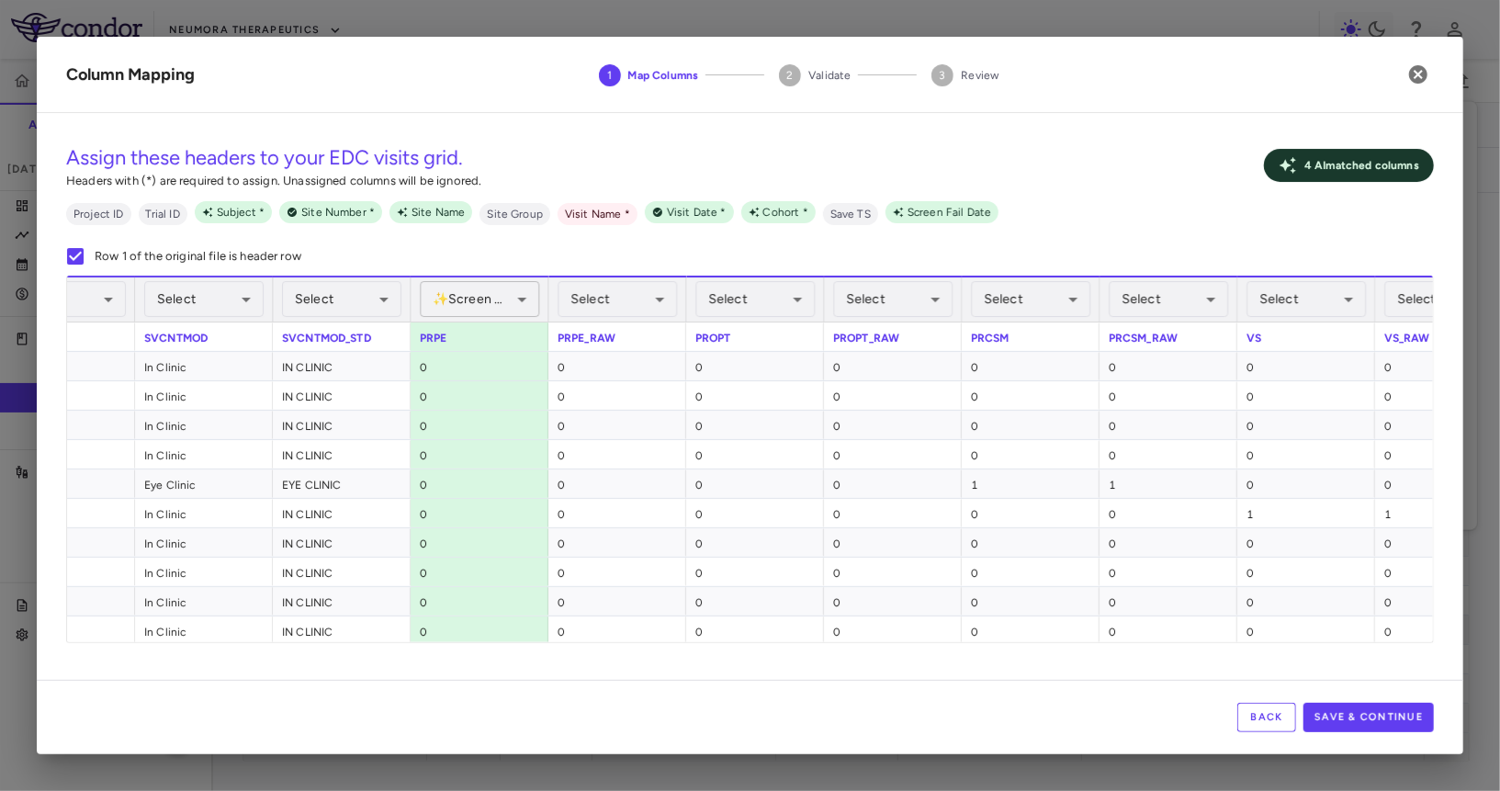
click at [470, 289] on body "Skip to sidebar Skip to main content Neumora Therapeutics KOASTAL-3 (NMRA-33514…" at bounding box center [750, 395] width 1500 height 791
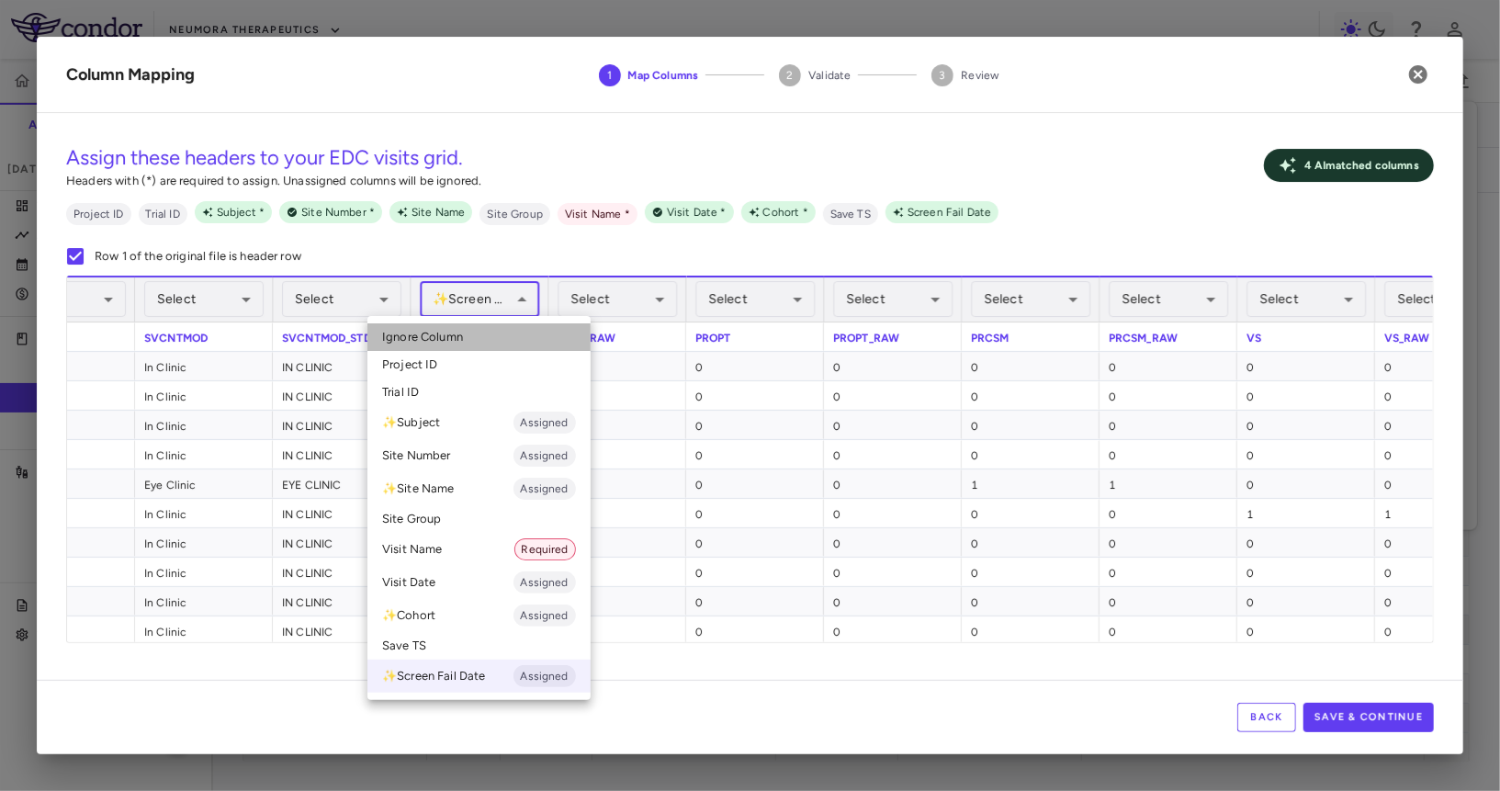
click at [465, 338] on li "Ignore Column" at bounding box center [478, 337] width 223 height 28
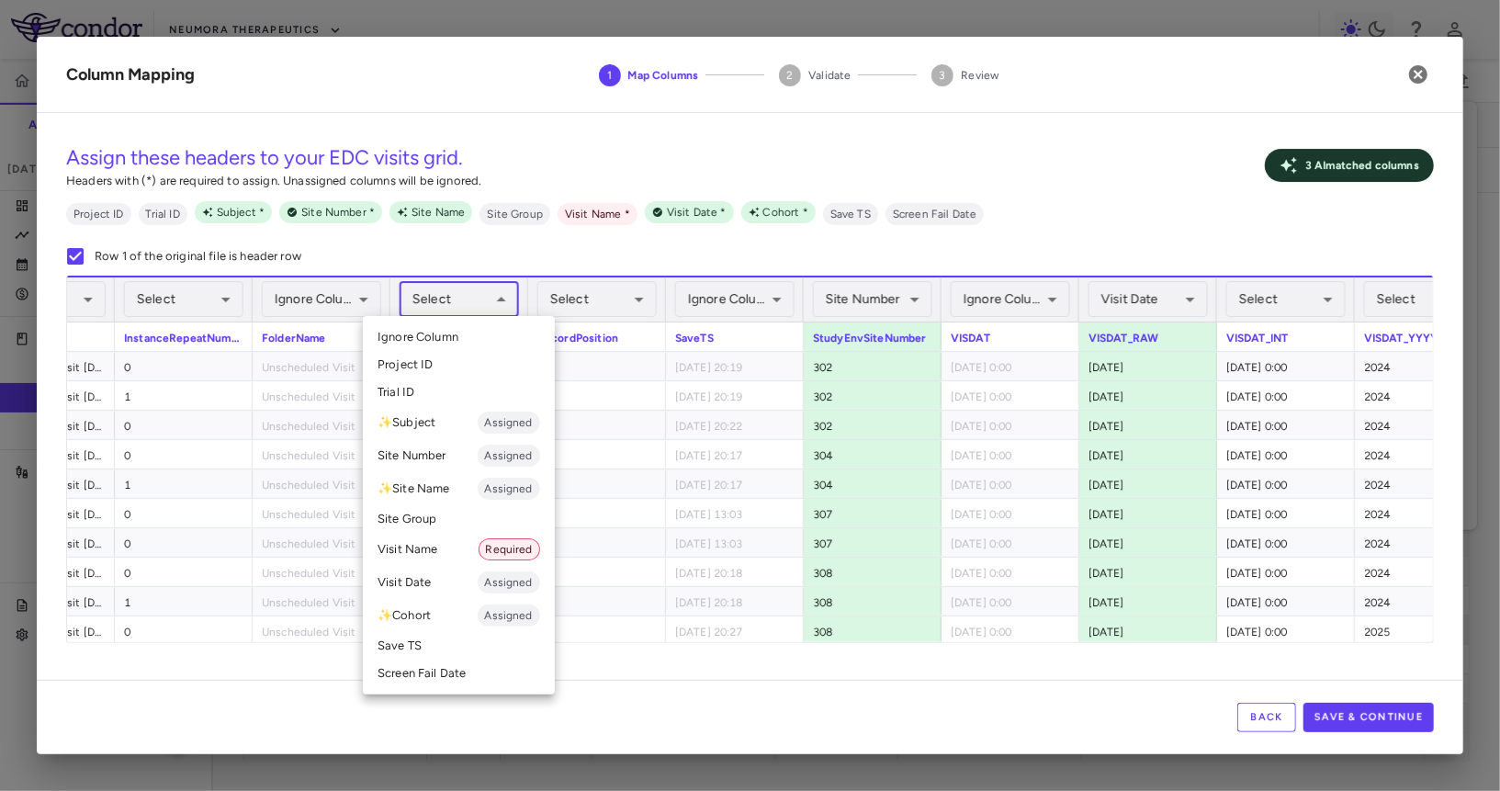
click at [482, 299] on body "Skip to sidebar Skip to main content Neumora Therapeutics KOASTAL-3 (NMRA-33514…" at bounding box center [750, 395] width 1500 height 791
click at [420, 546] on li "Visit Name Required" at bounding box center [459, 549] width 192 height 33
click at [430, 293] on body "Skip to sidebar Skip to main content Neumora Therapeutics KOASTAL-3 (NMRA-33514…" at bounding box center [750, 395] width 1500 height 791
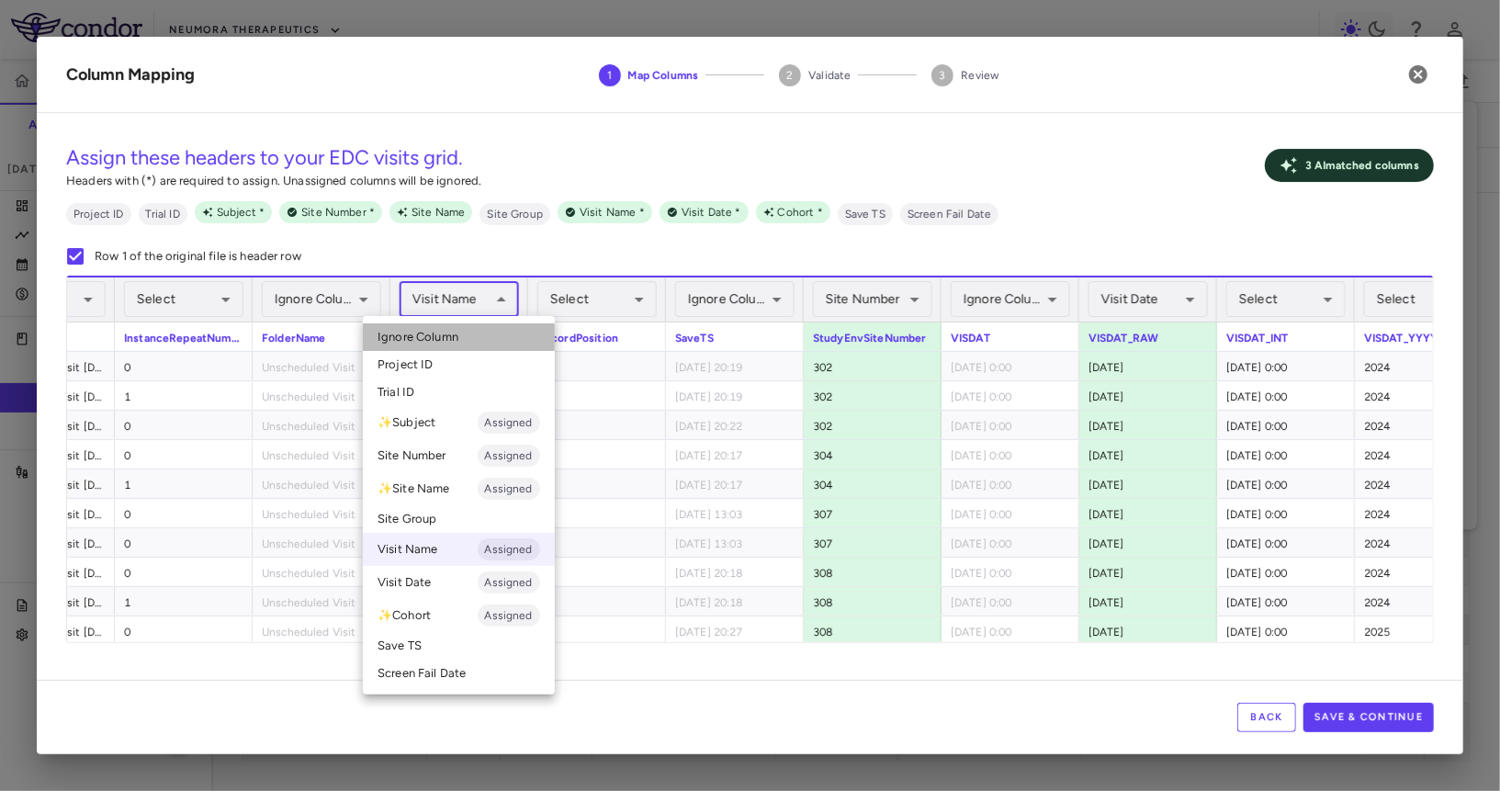
click at [430, 329] on span "Ignore Column" at bounding box center [418, 337] width 81 height 17
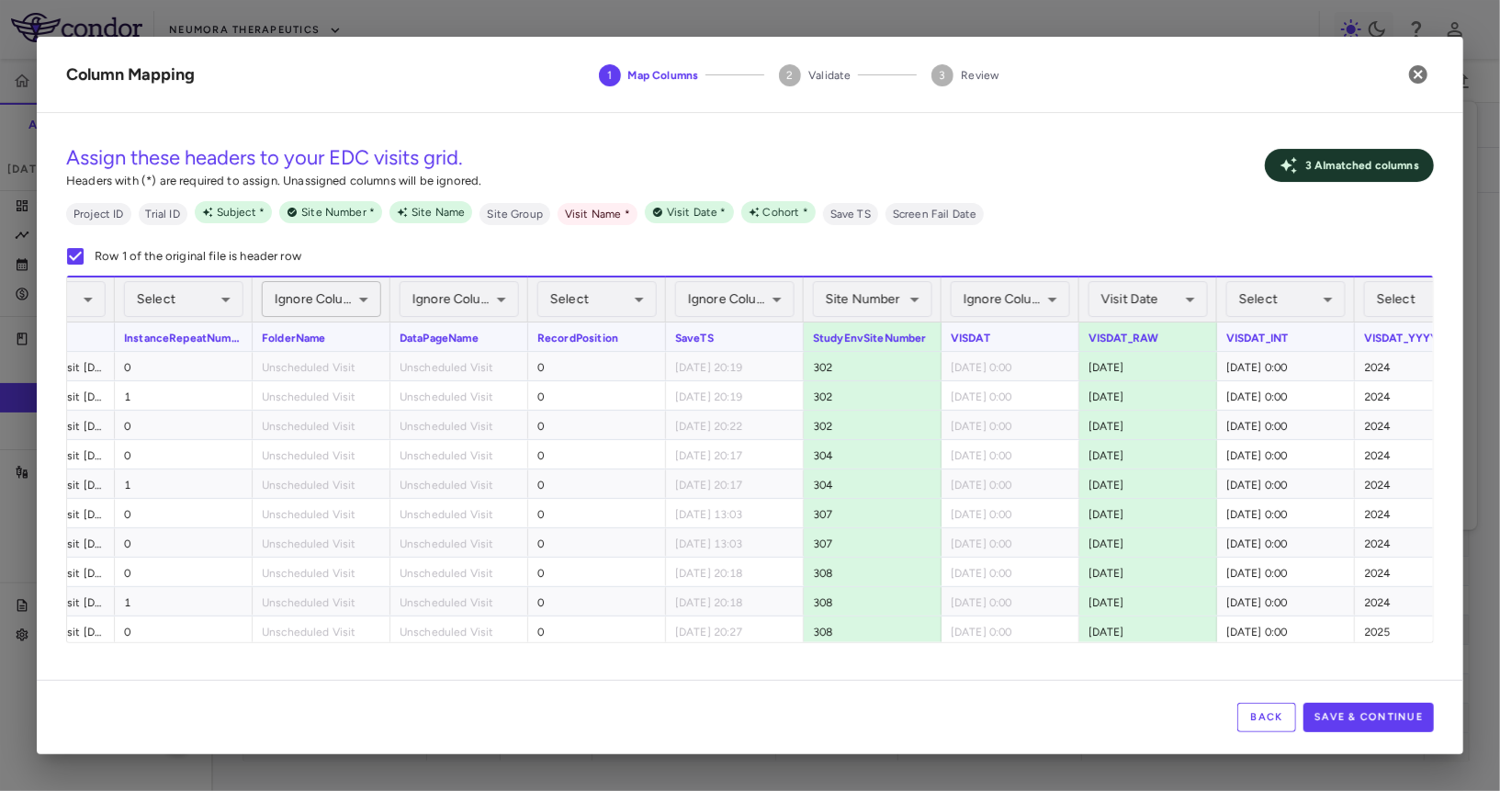
click at [353, 300] on body "Skip to sidebar Skip to main content Neumora Therapeutics KOASTAL-3 (NMRA-33514…" at bounding box center [750, 395] width 1500 height 791
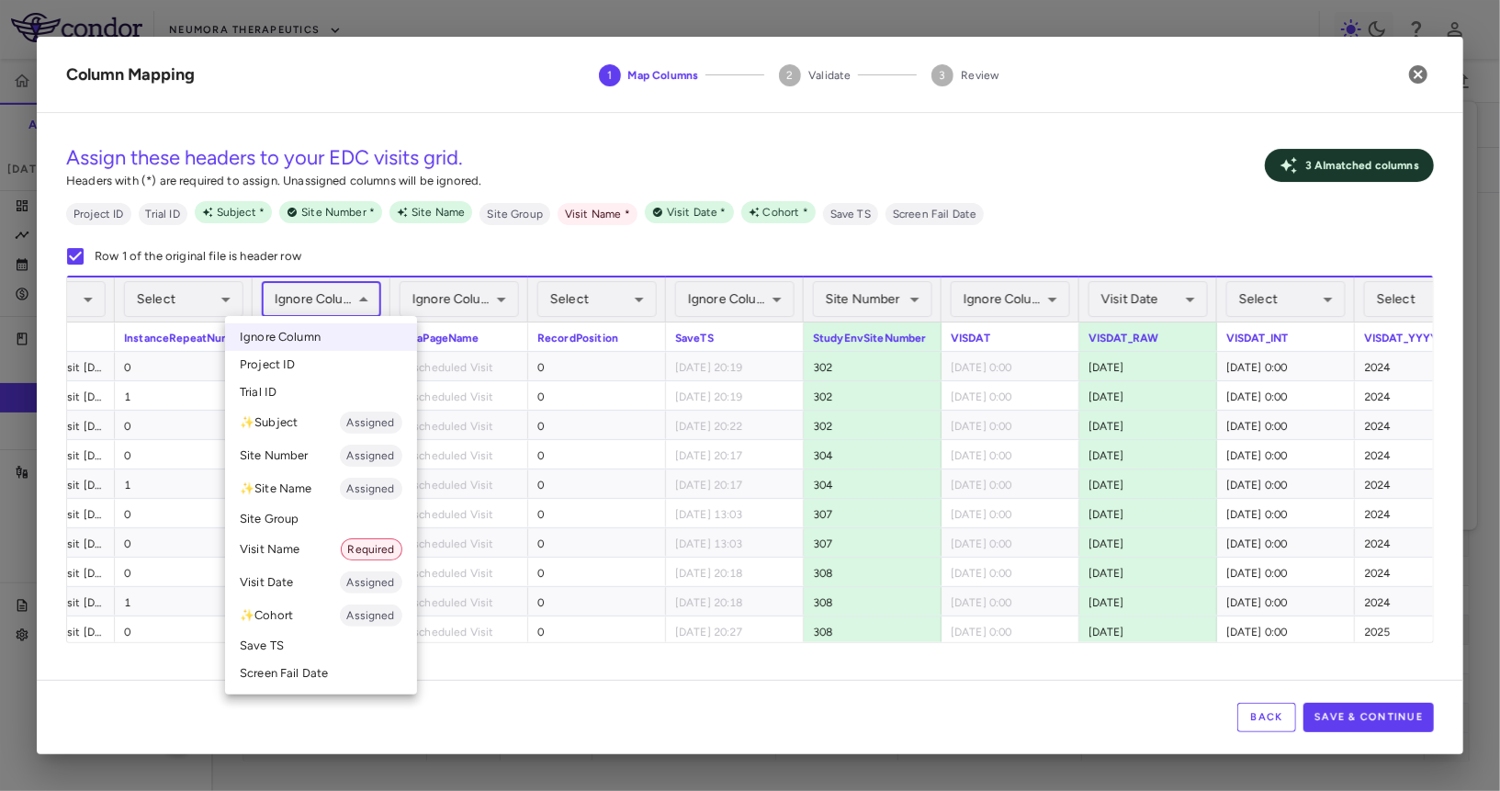
click at [326, 563] on li "Visit Name Required" at bounding box center [321, 549] width 192 height 33
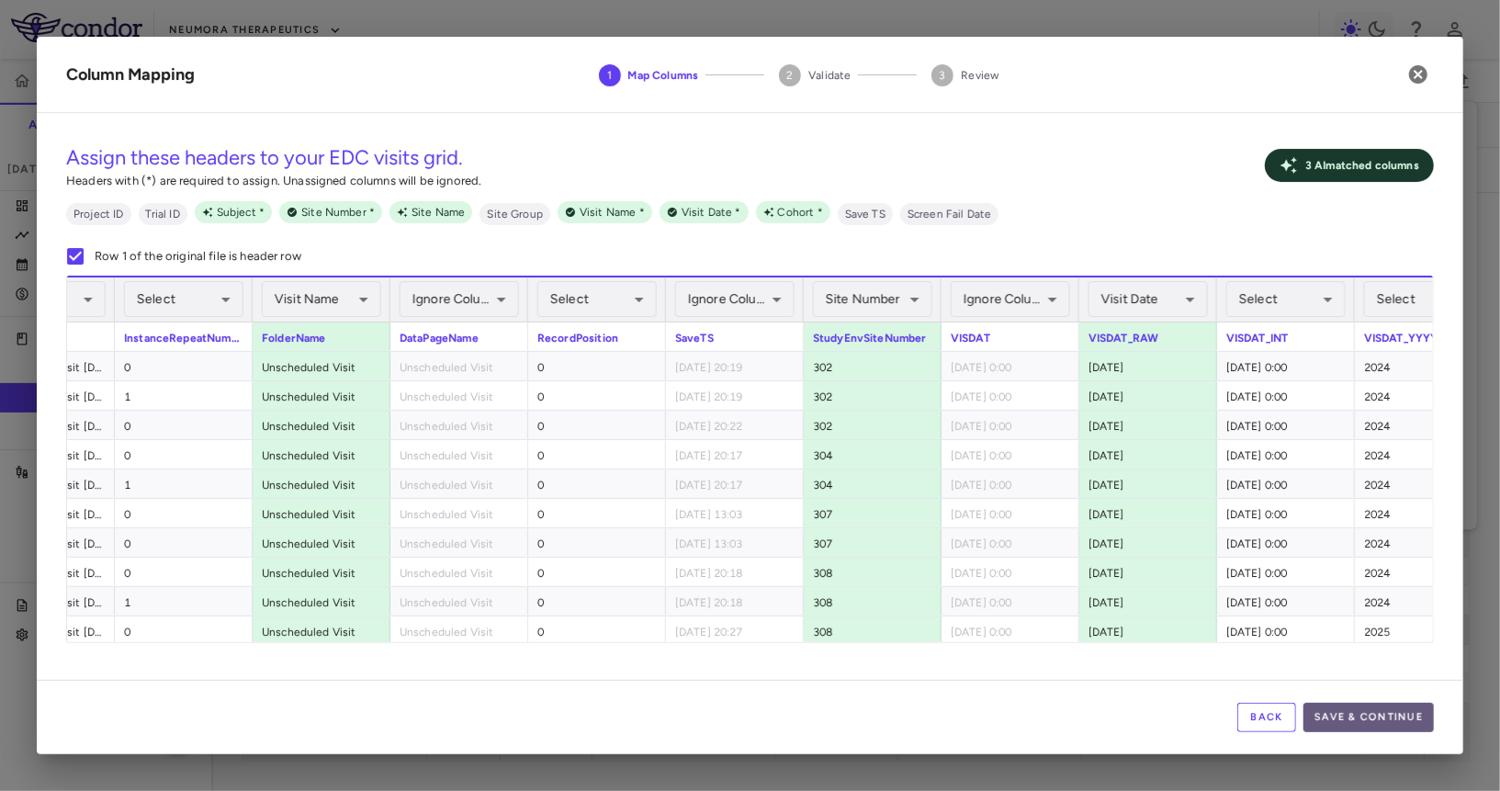
click at [1336, 724] on button "Save & Continue" at bounding box center [1369, 717] width 130 height 29
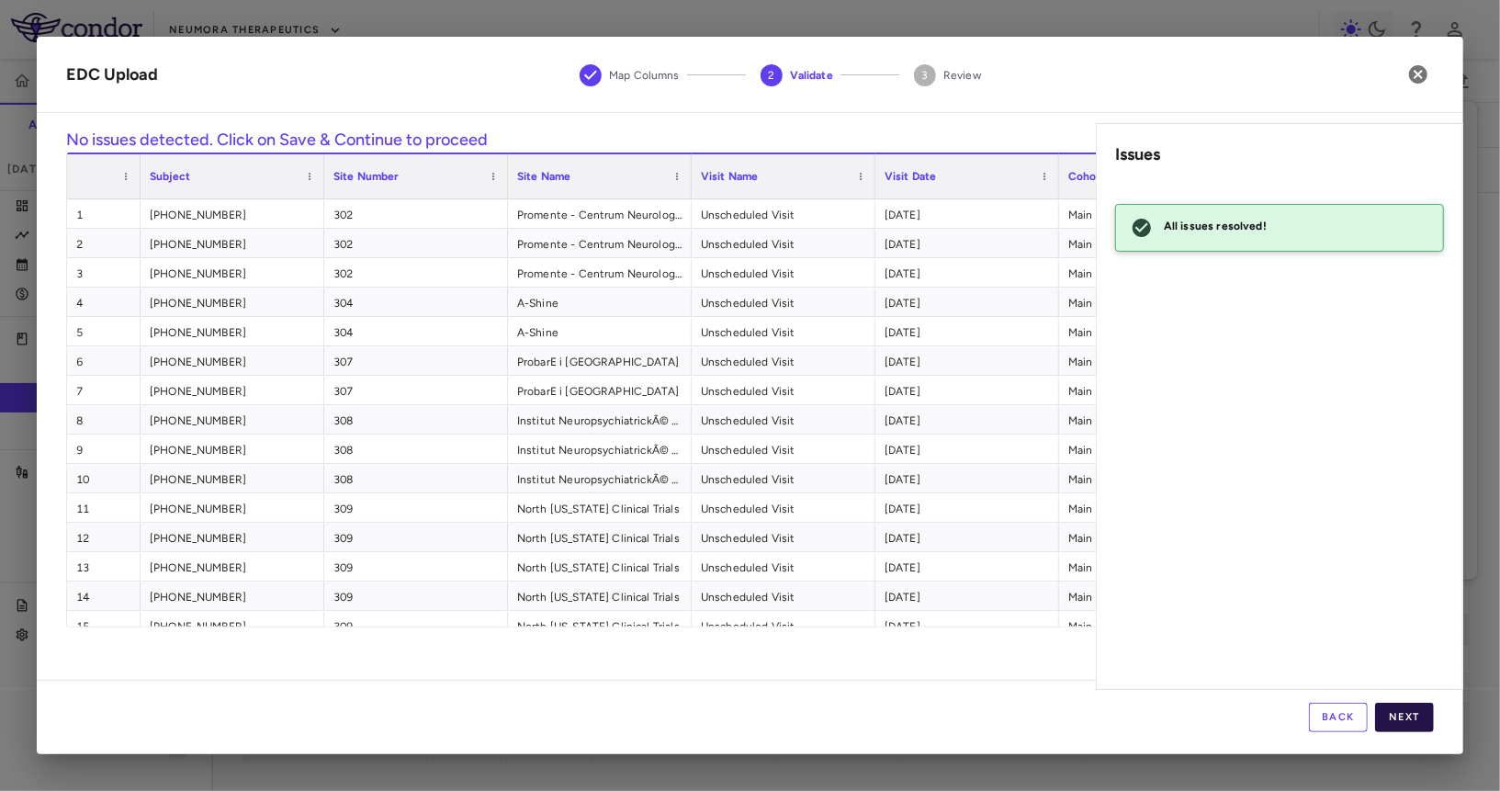
click at [1399, 707] on button "Next" at bounding box center [1404, 717] width 59 height 29
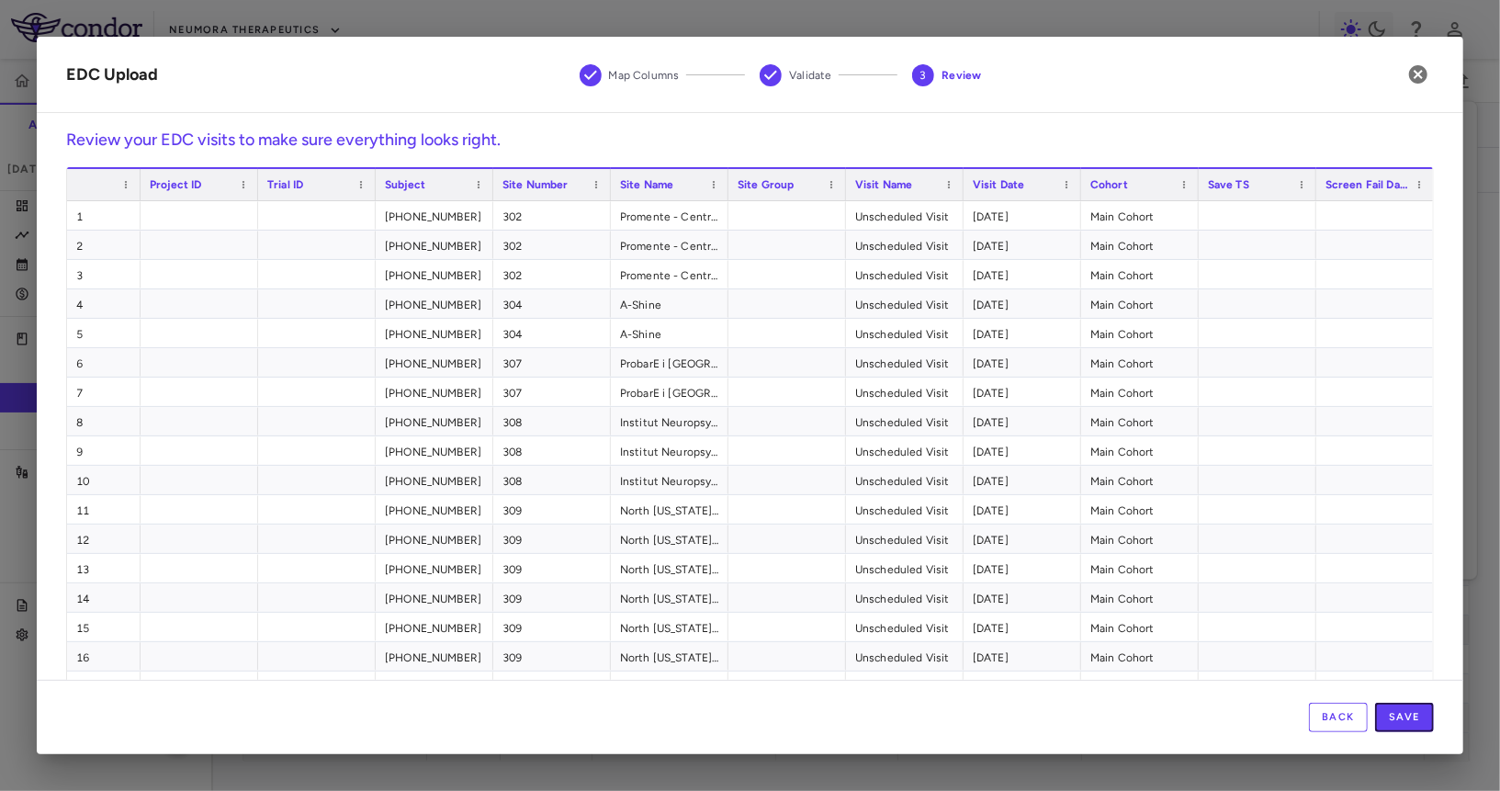
click at [1399, 707] on button "Save" at bounding box center [1404, 717] width 59 height 29
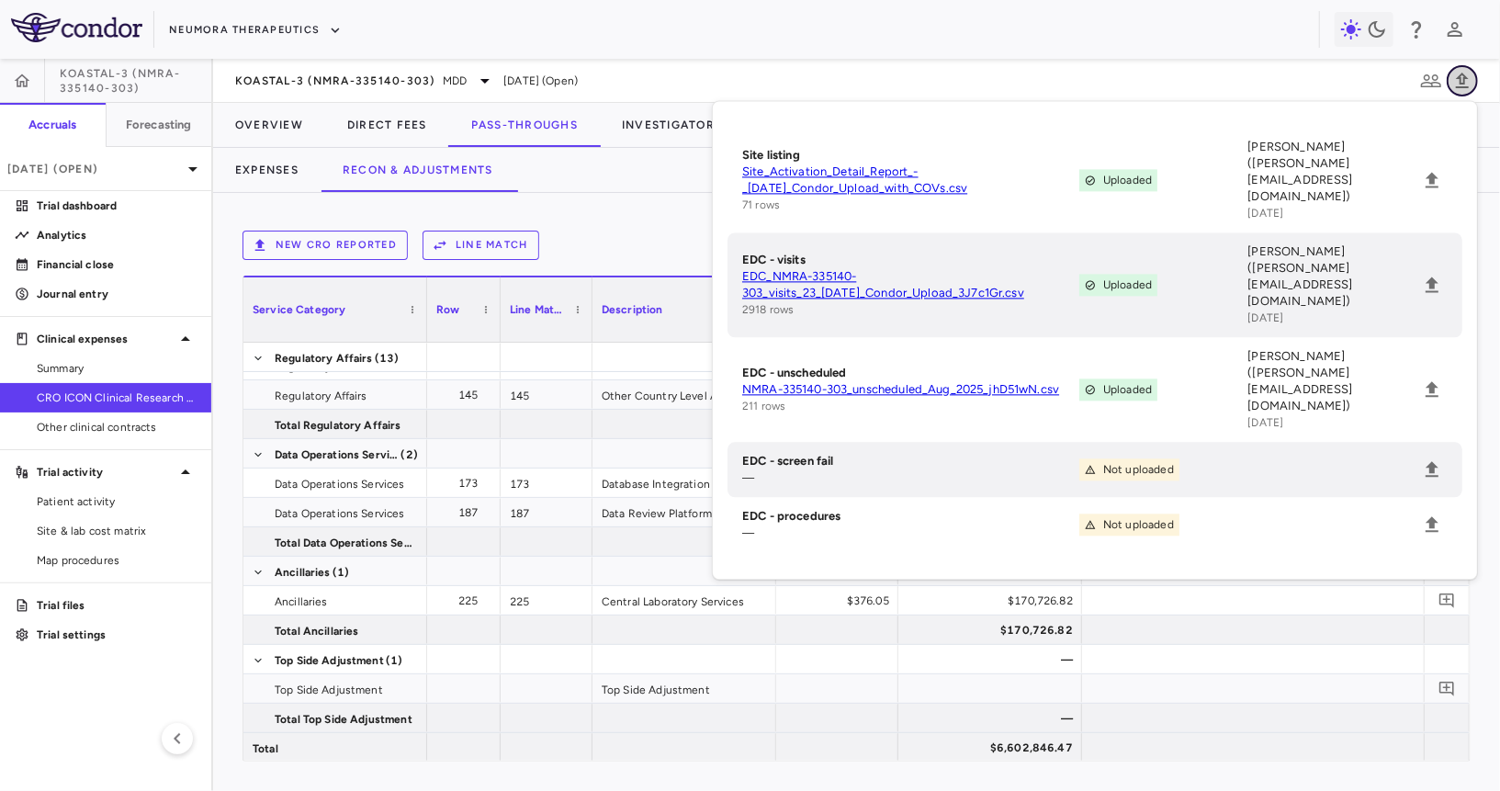
click at [1462, 85] on icon "button" at bounding box center [1463, 81] width 22 height 22
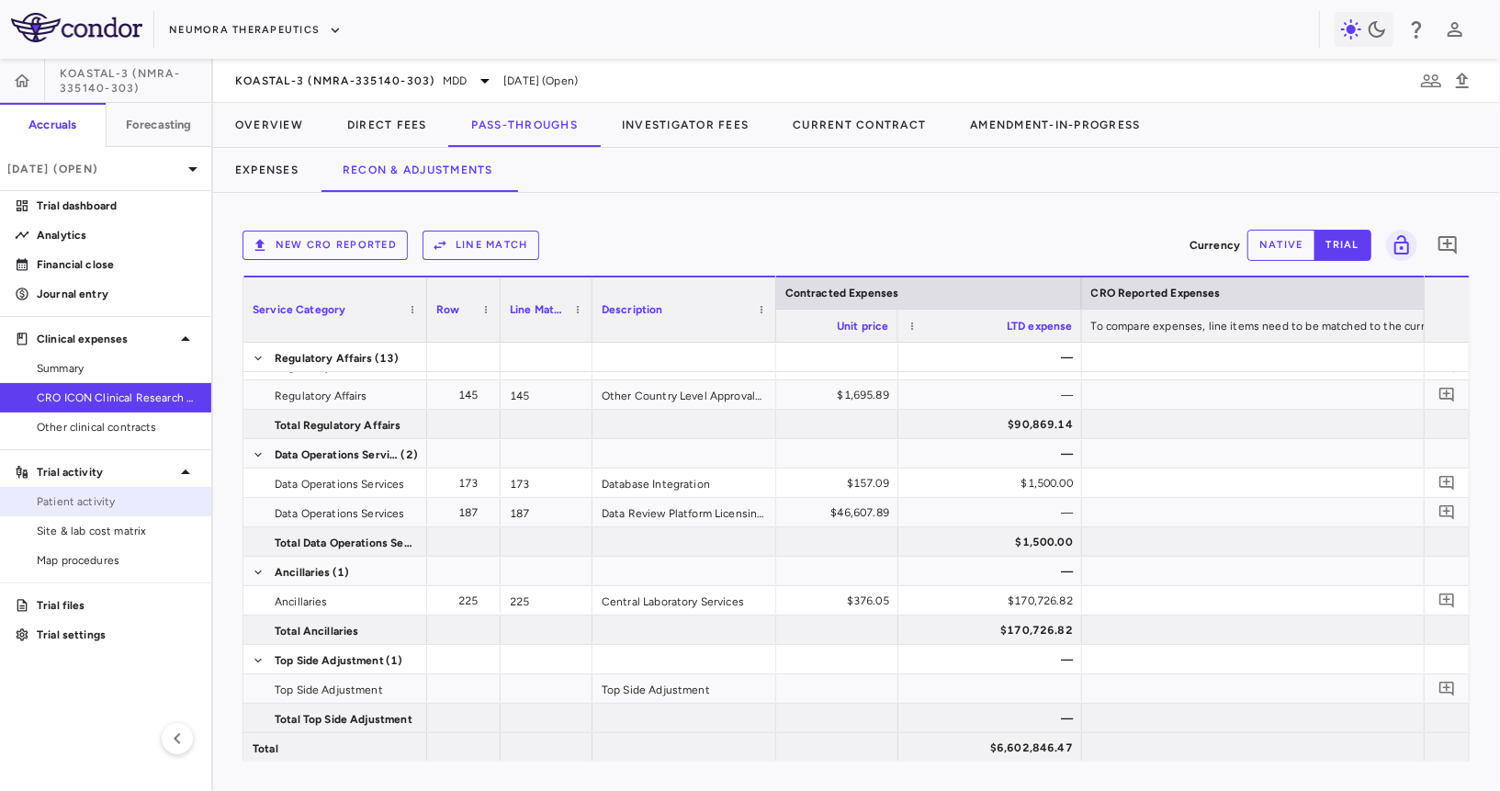
click at [102, 513] on link "Patient activity" at bounding box center [105, 502] width 211 height 28
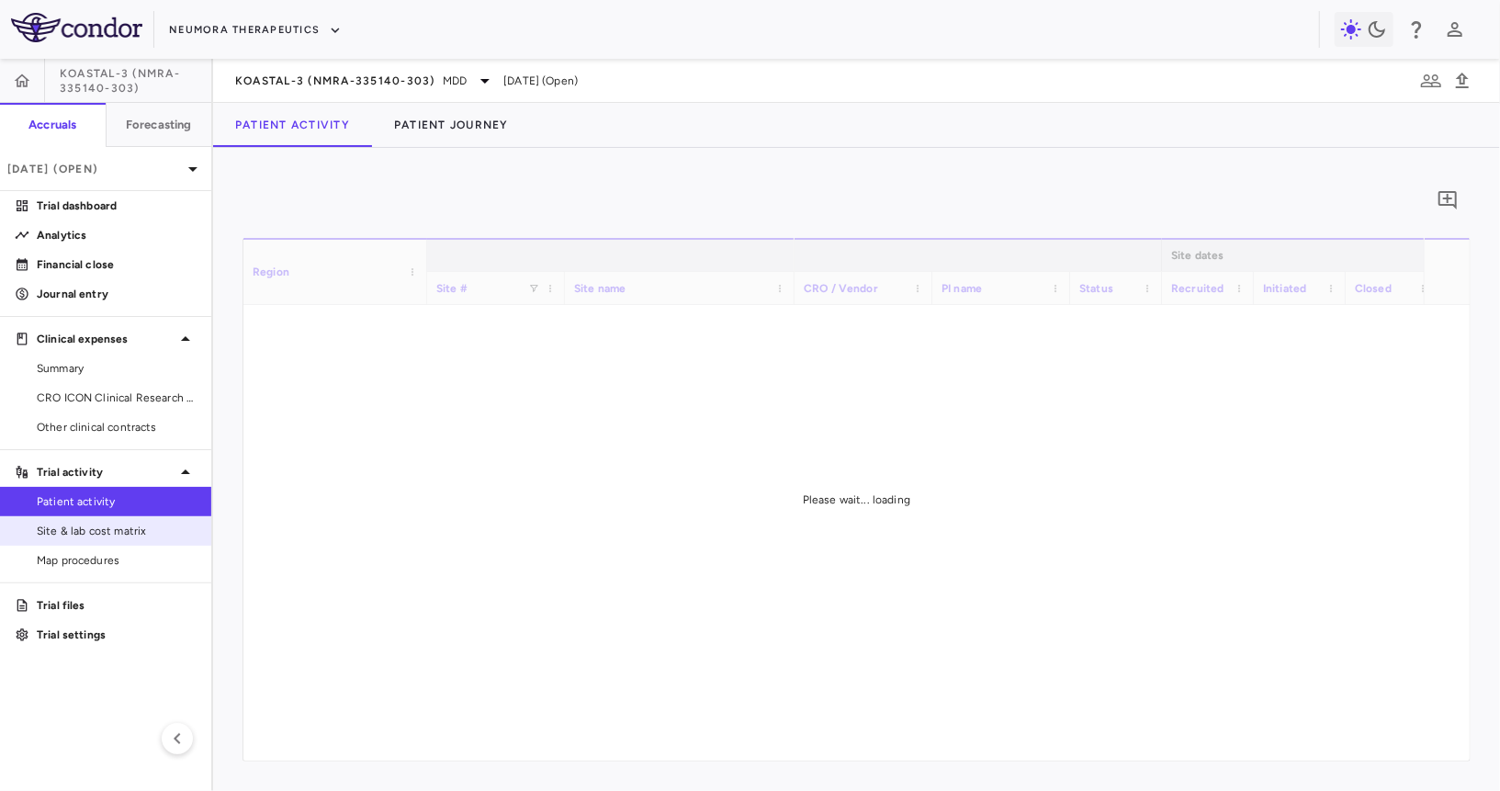
click at [105, 525] on span "Site & lab cost matrix" at bounding box center [117, 531] width 160 height 17
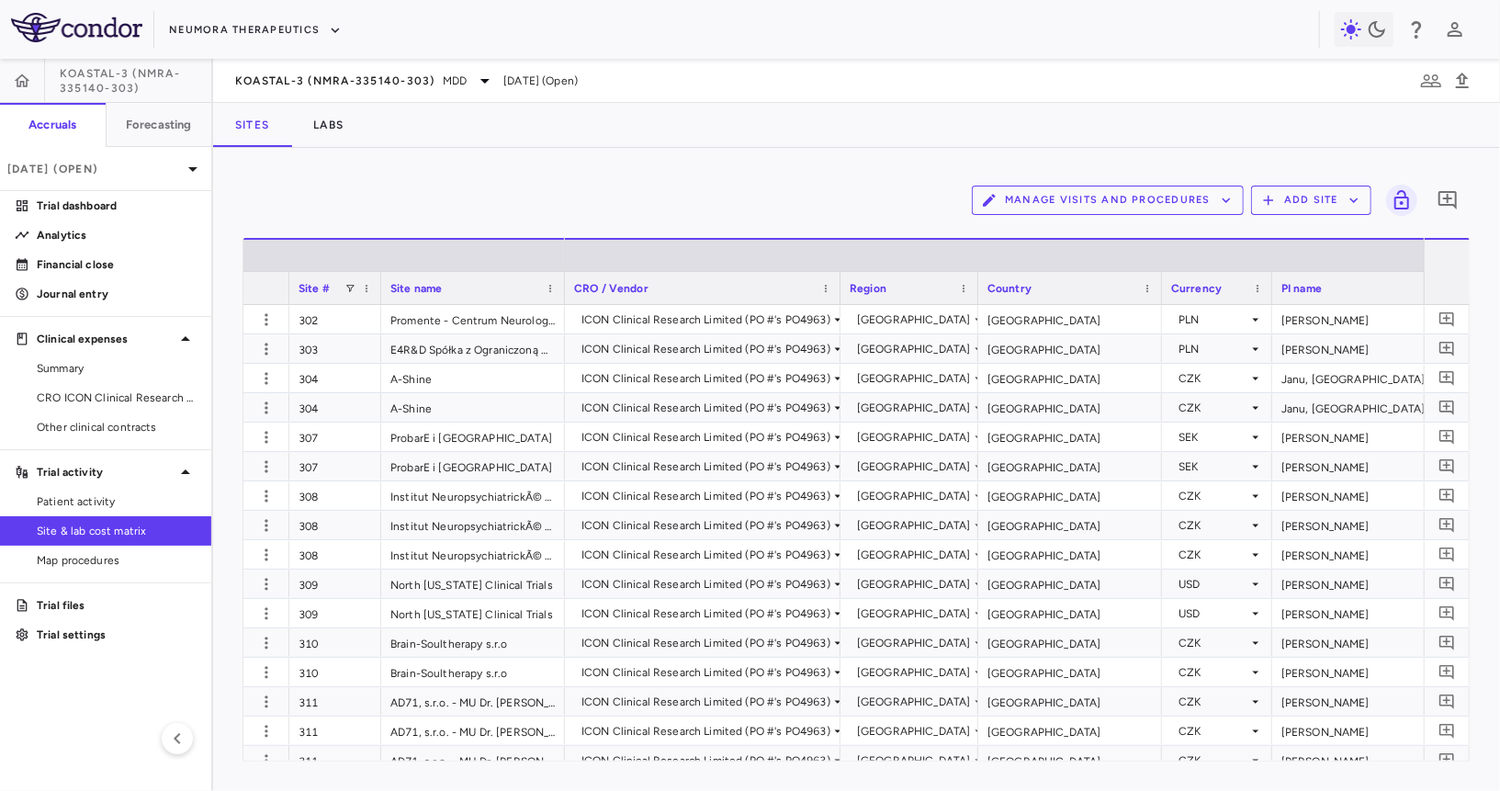
click at [1028, 186] on button "Manage Visits and Procedures" at bounding box center [1108, 200] width 272 height 29
click at [1028, 233] on li "Visit Schedules" at bounding box center [1089, 236] width 196 height 28
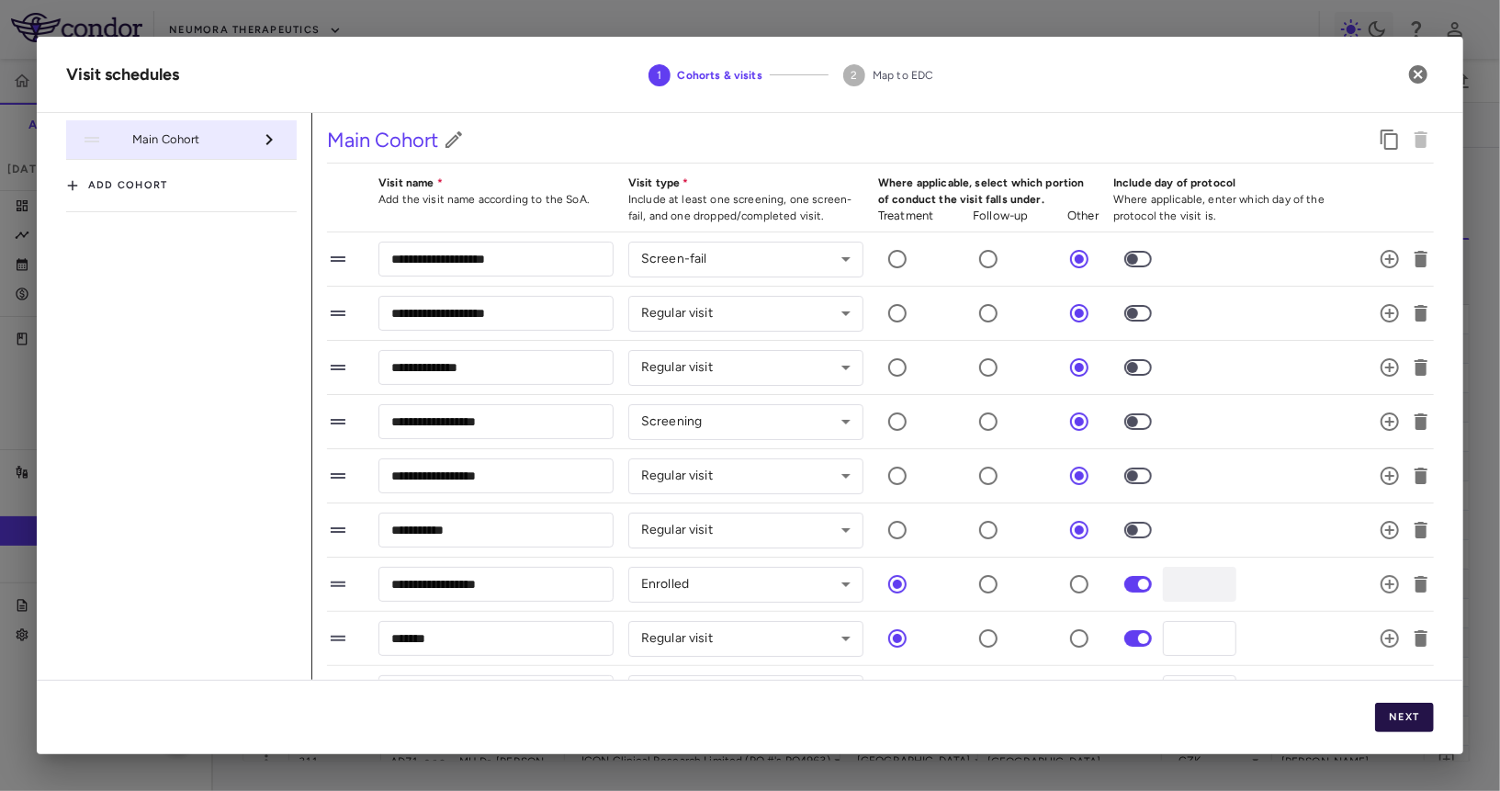
click at [1407, 706] on button "Next" at bounding box center [1404, 717] width 59 height 29
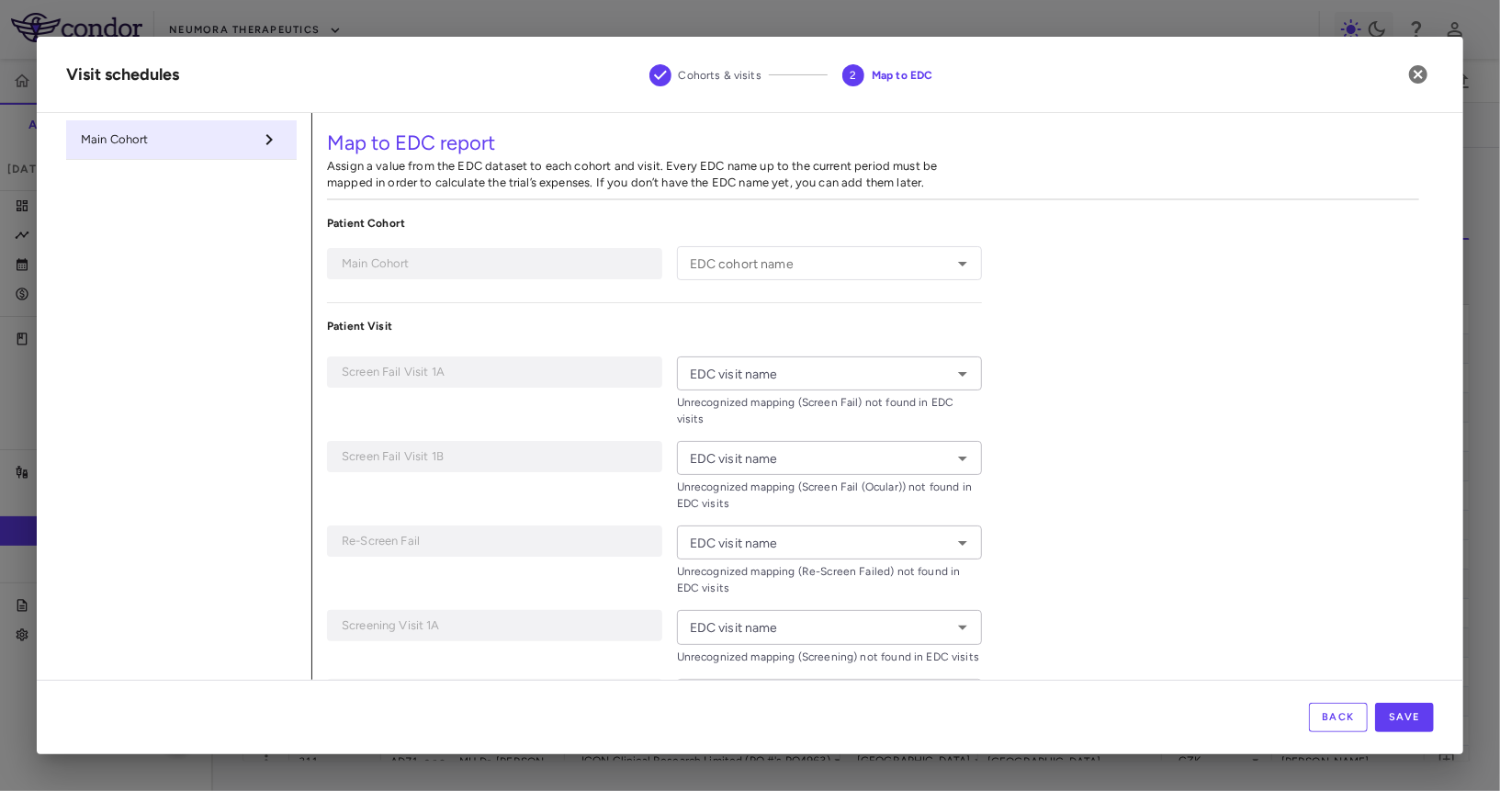
type input "**********"
type input "*********"
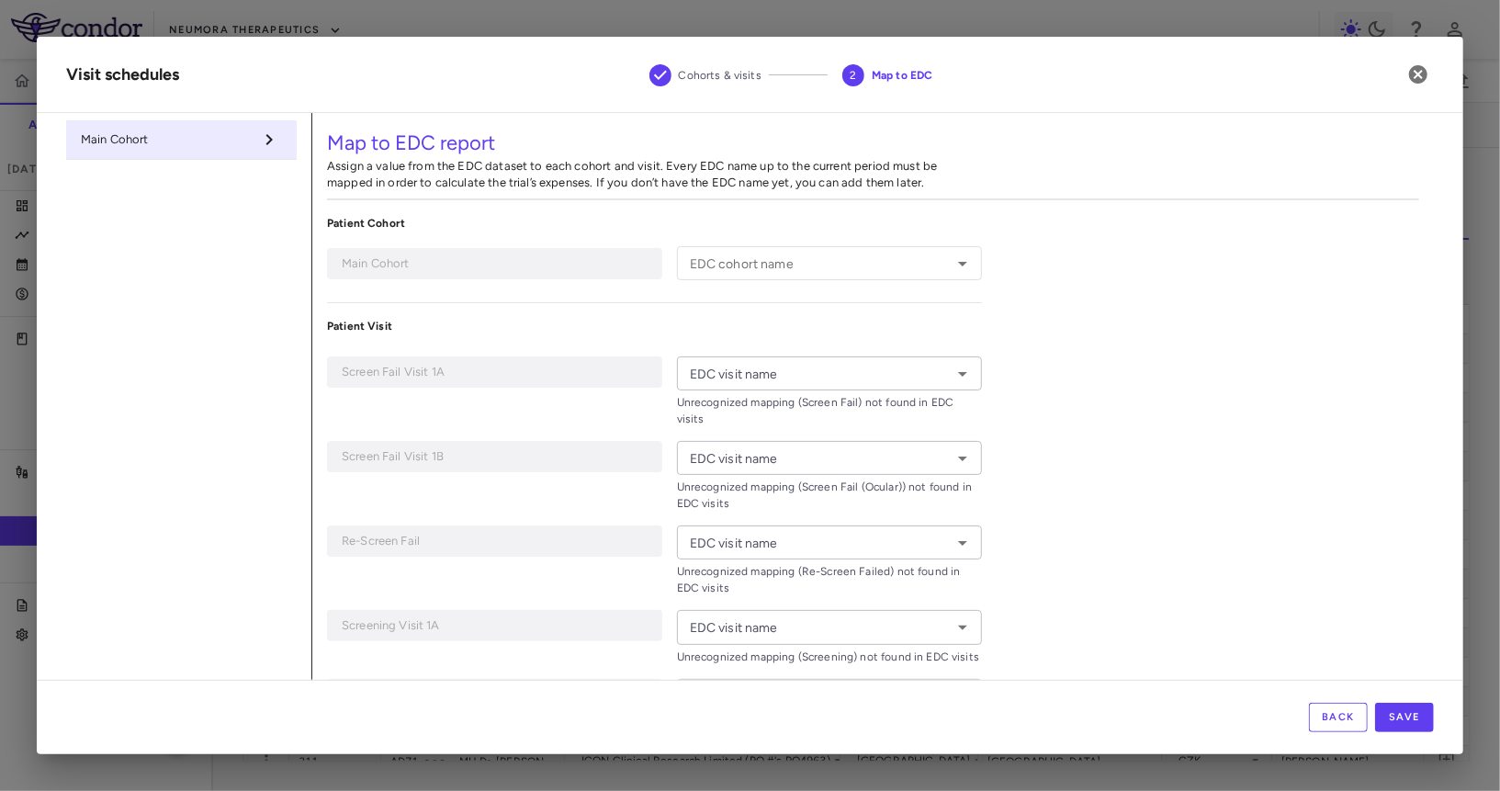
type input "**********"
type input "*******"
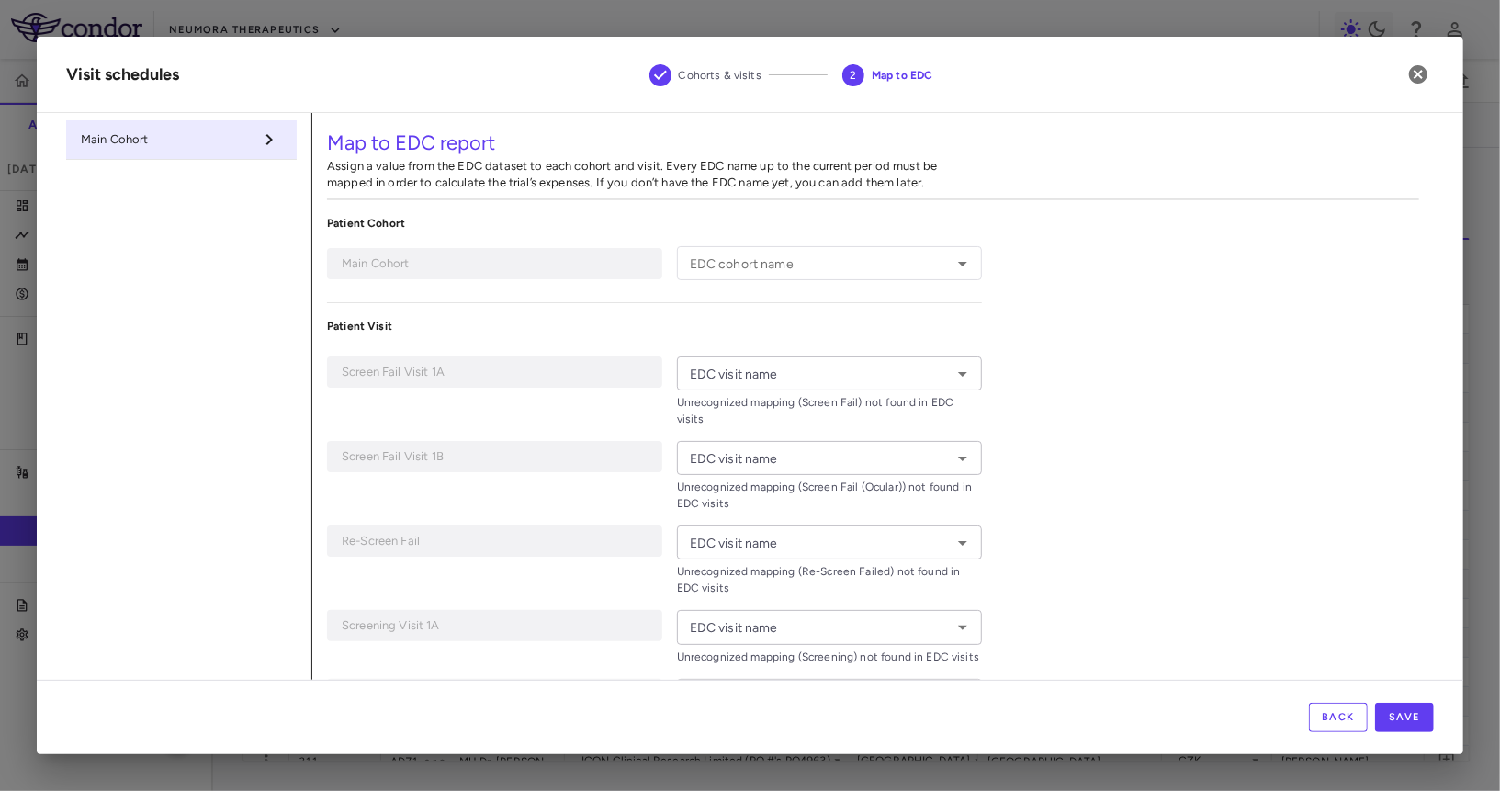
type input "*******"
type input "**********"
type input "*******"
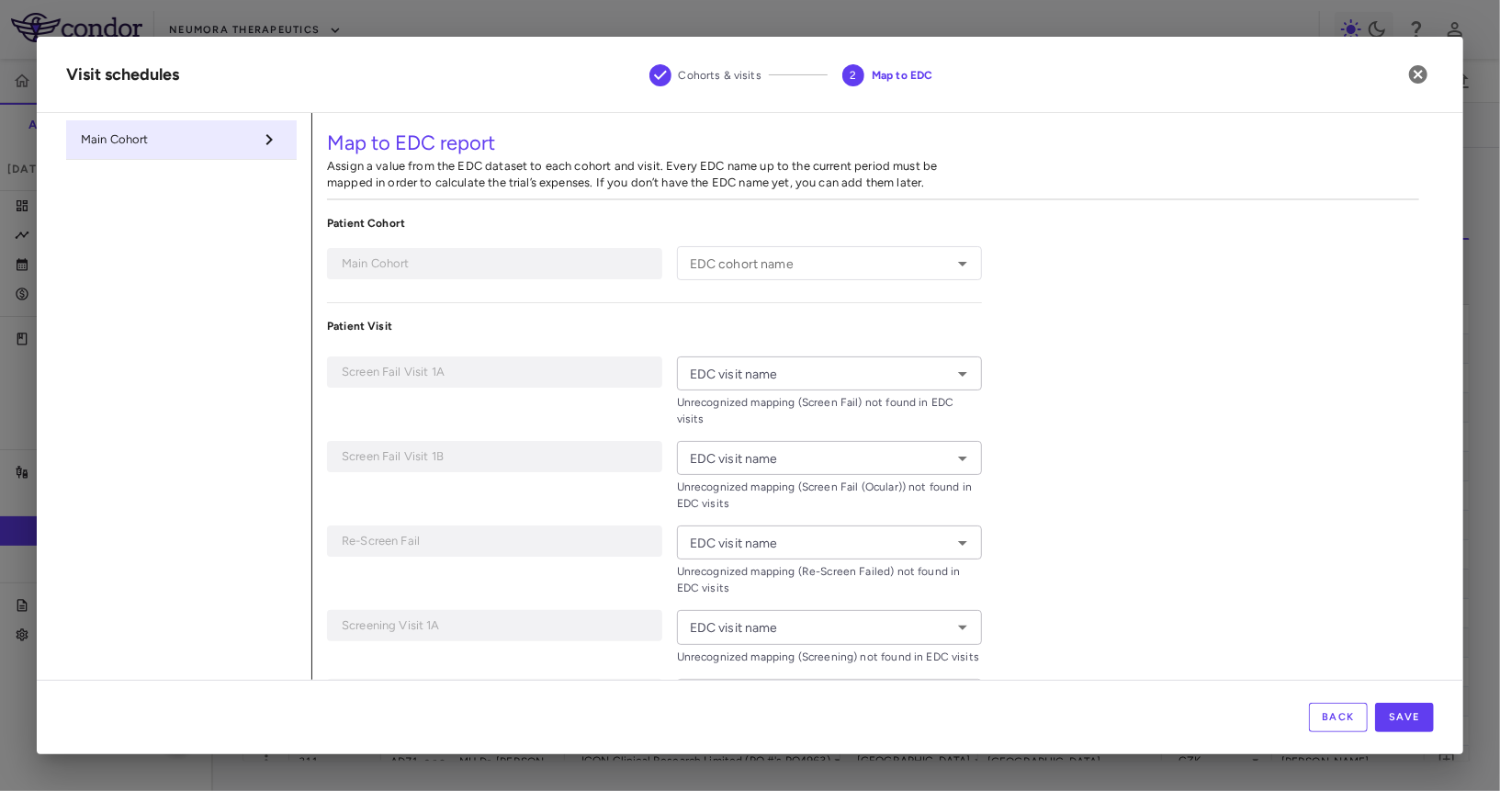
type input "**********"
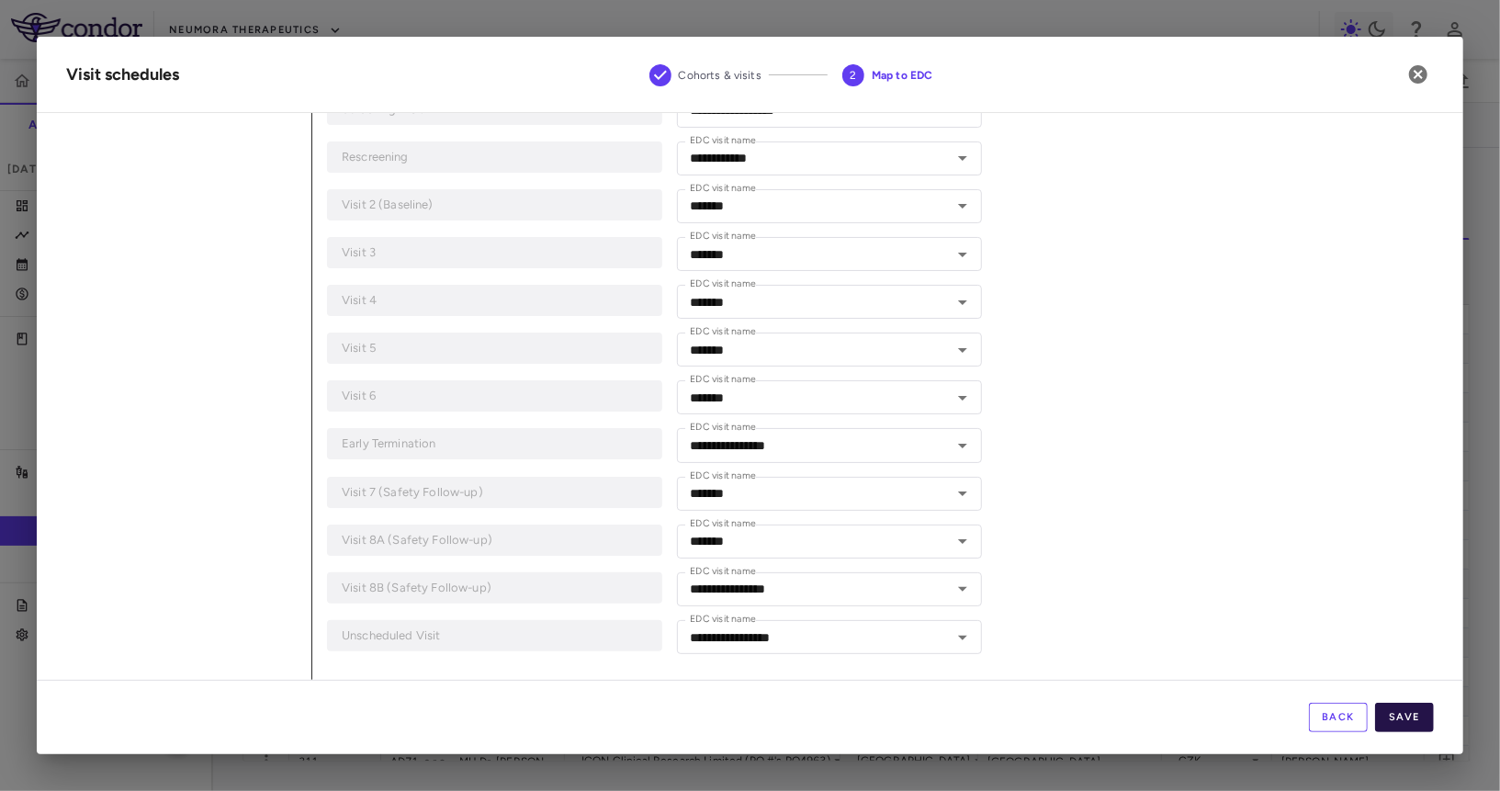
click at [1418, 709] on button "Save" at bounding box center [1404, 717] width 59 height 29
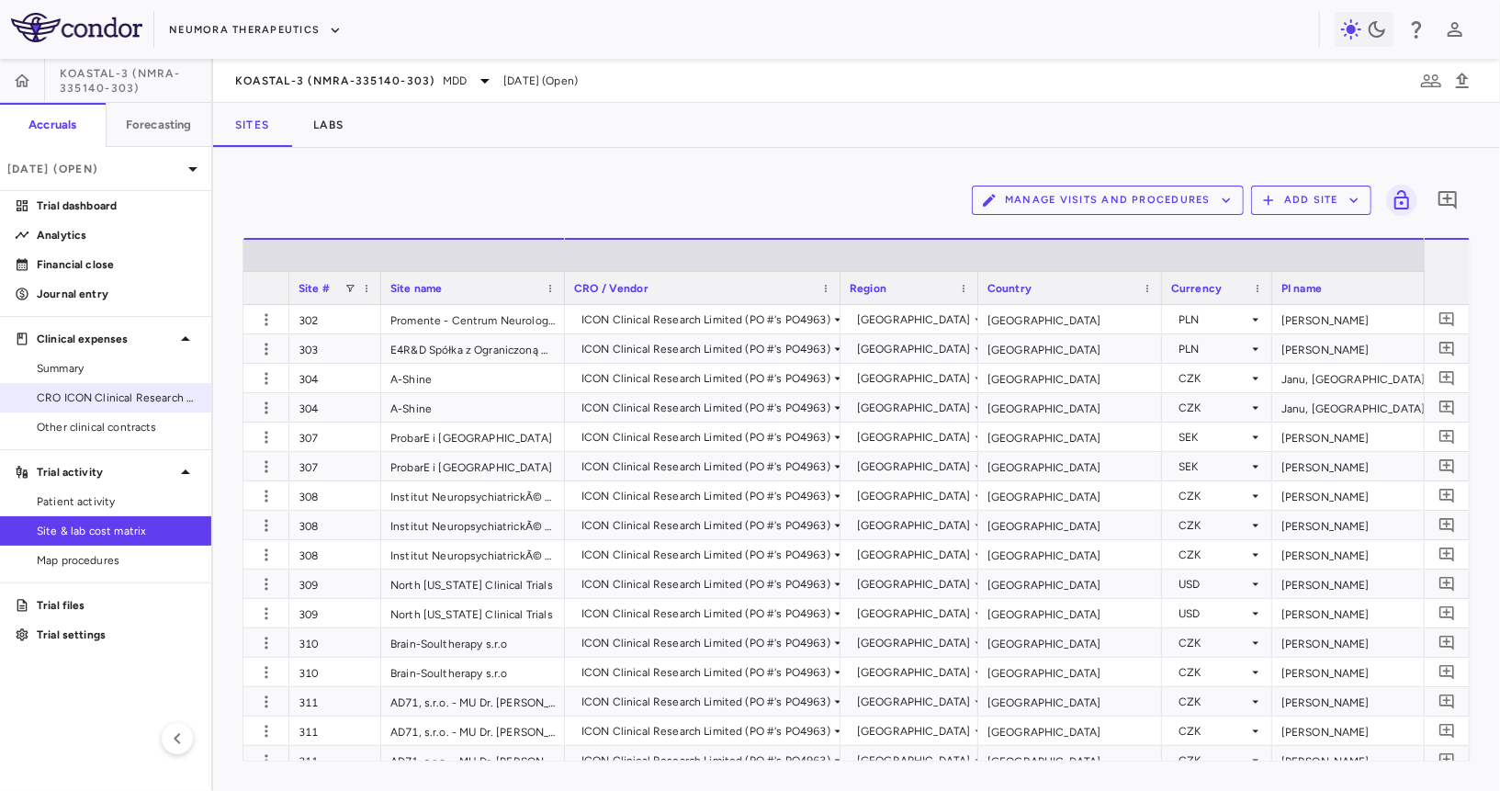
click at [139, 388] on link "CRO ICON Clinical Research Limited" at bounding box center [105, 398] width 211 height 28
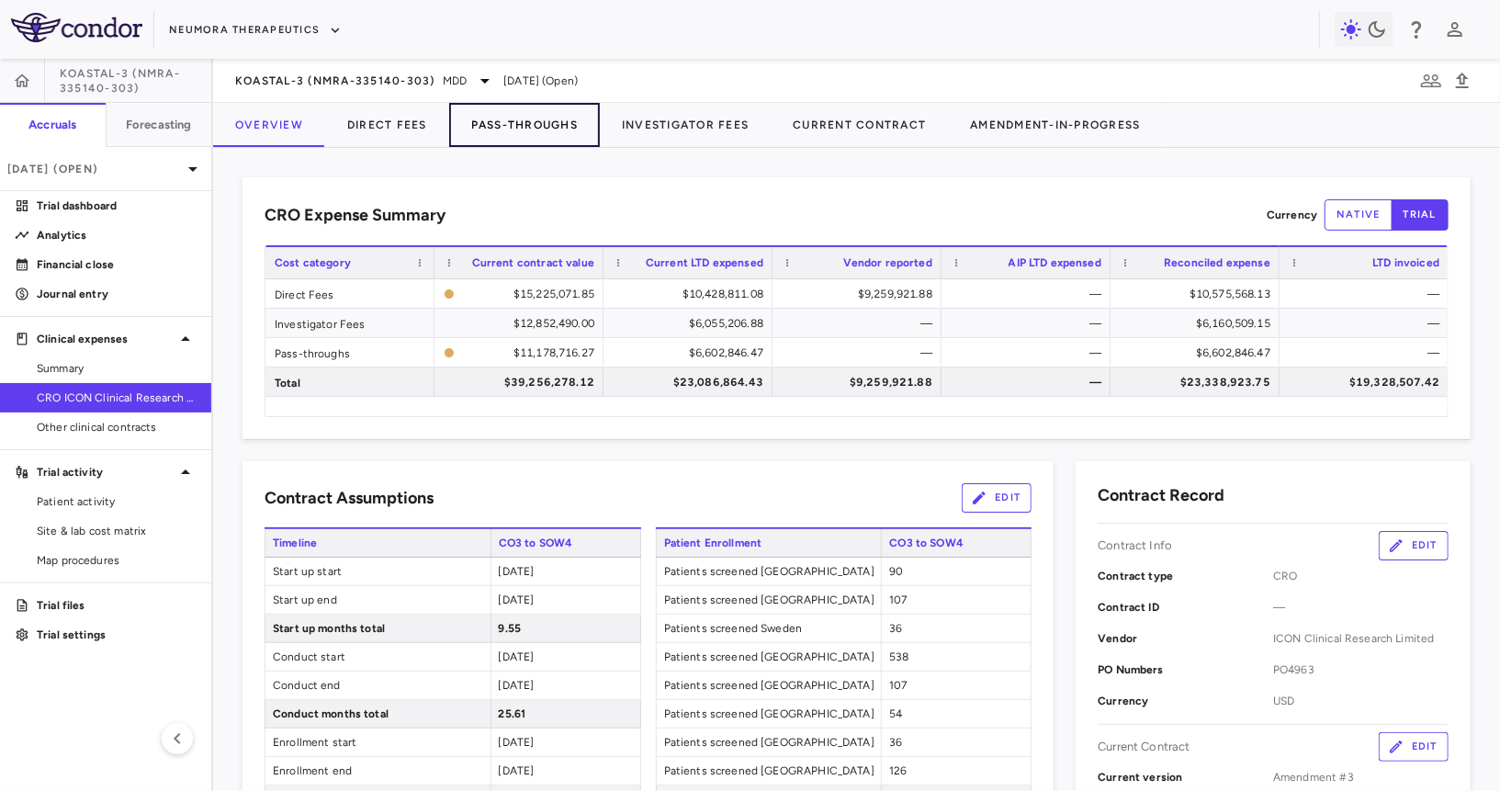
click at [522, 131] on button "Pass-Throughs" at bounding box center [524, 125] width 151 height 44
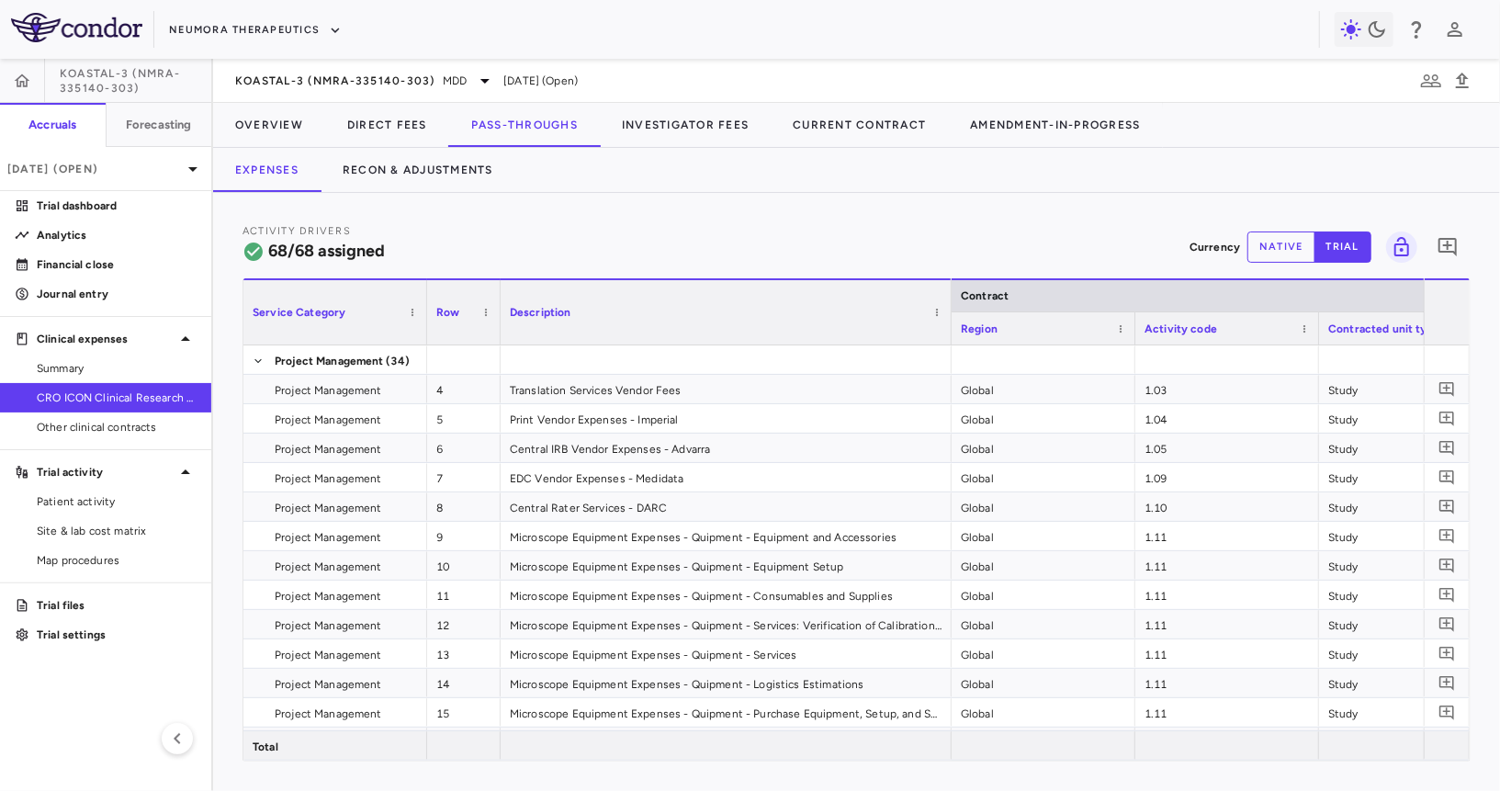
drag, startPoint x: 680, startPoint y: 322, endPoint x: 964, endPoint y: 350, distance: 285.3
click at [964, 351] on div "Service Category Row Description Contract" at bounding box center [856, 519] width 1226 height 482
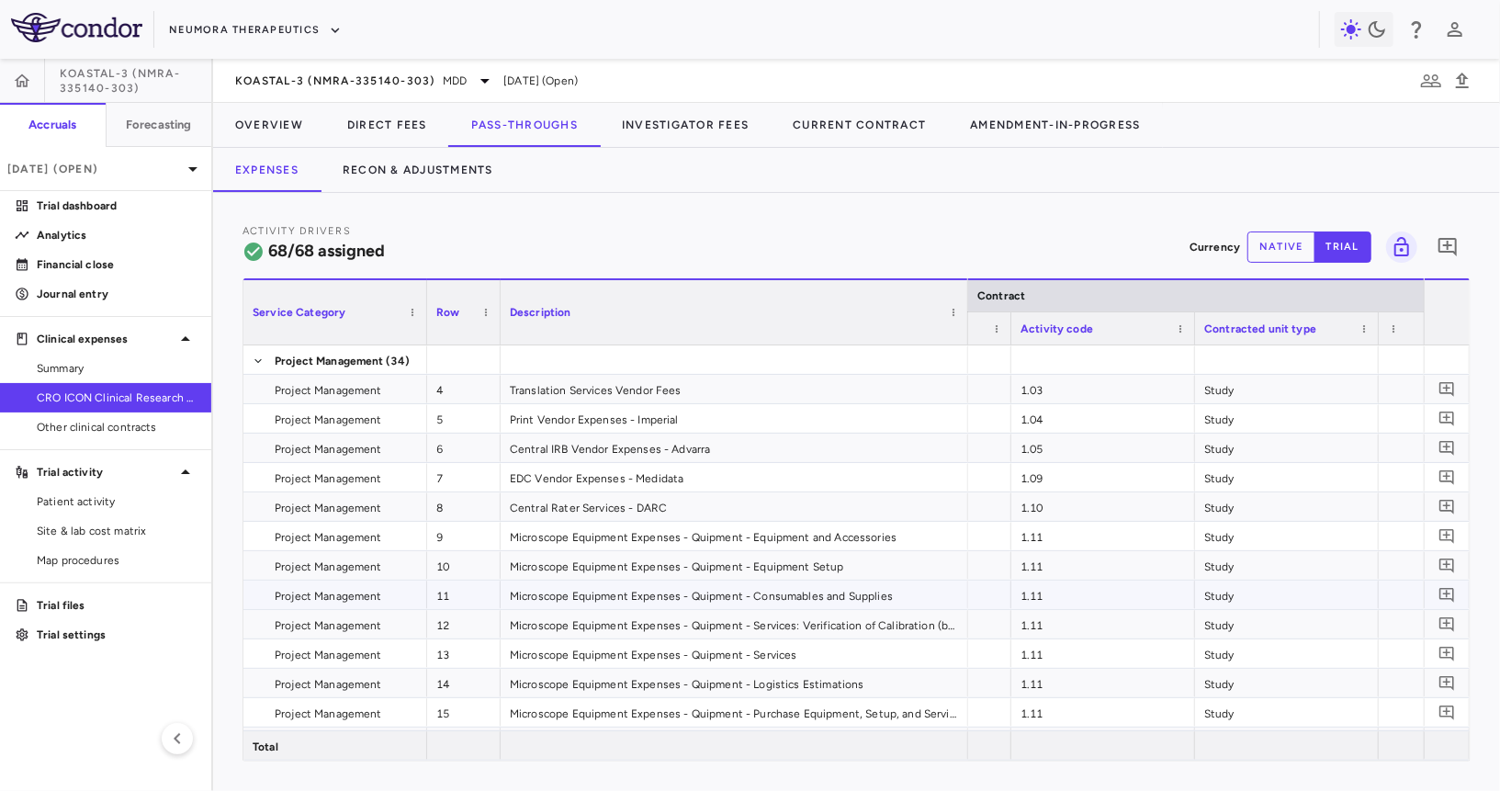
scroll to position [0, 322]
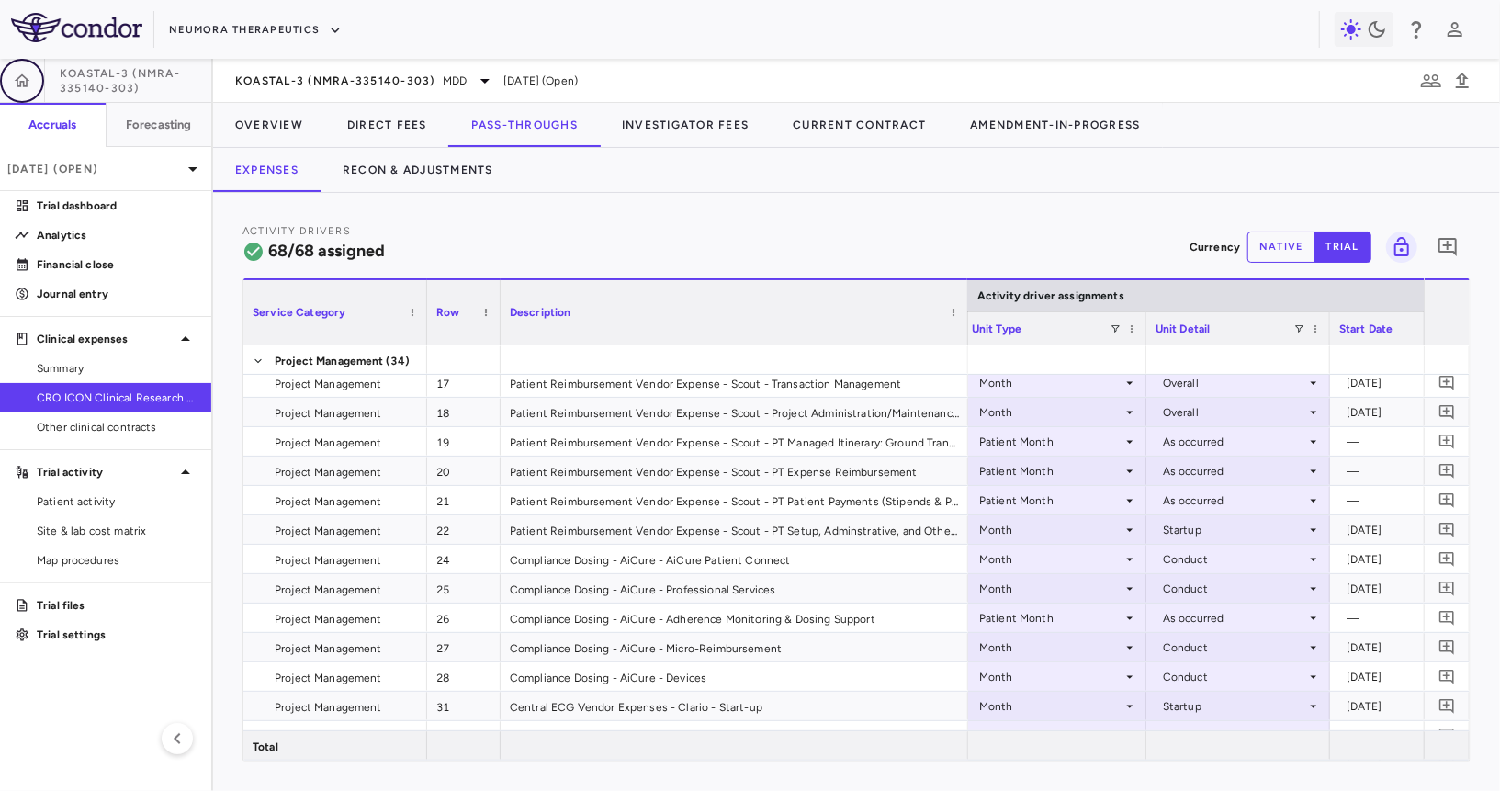
click at [26, 79] on icon "button" at bounding box center [23, 79] width 16 height 13
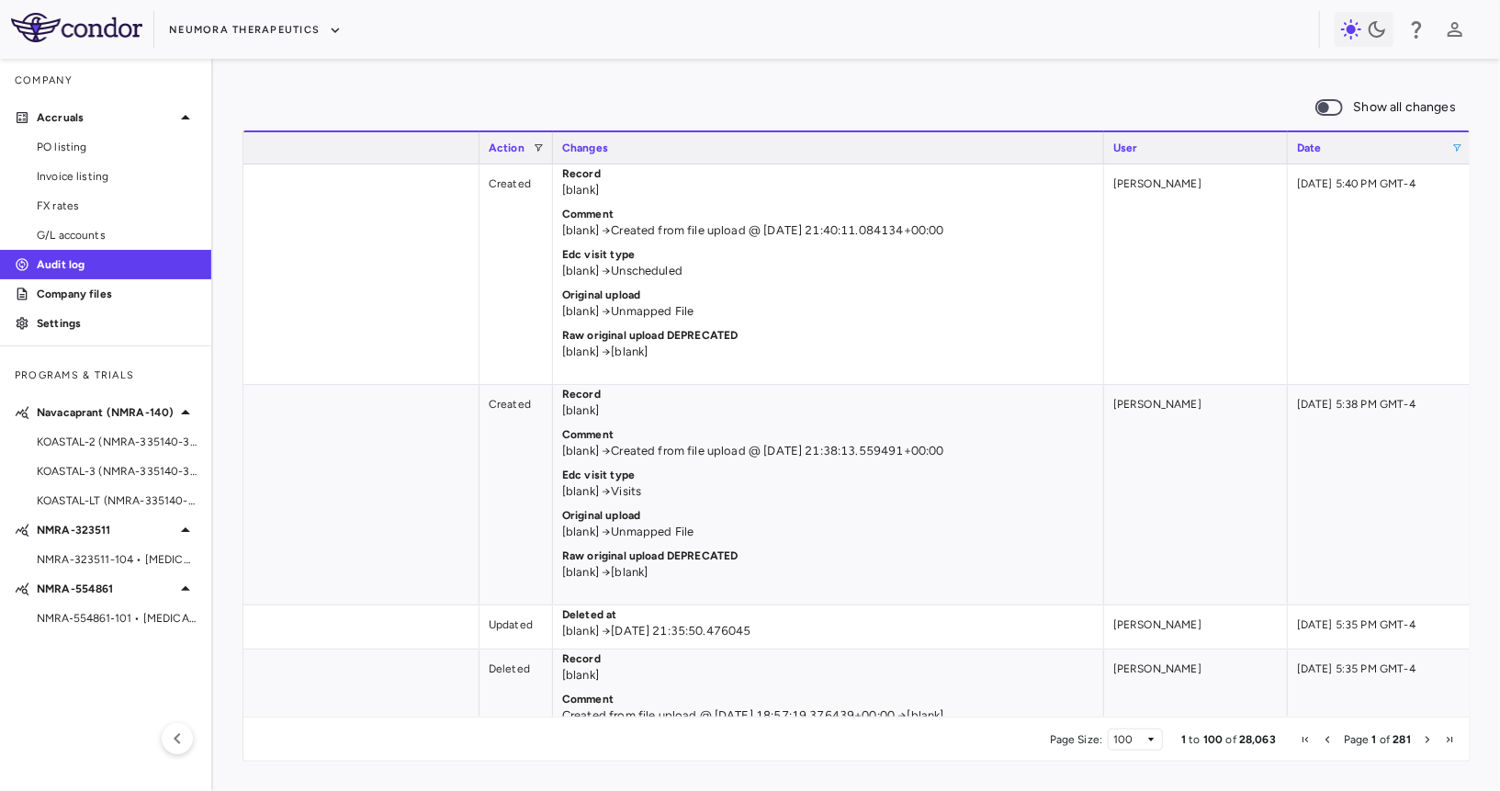
click at [1455, 148] on span at bounding box center [1457, 147] width 11 height 11
click at [1383, 177] on div "Equals" at bounding box center [1381, 180] width 119 height 13
click at [1329, 215] on input "Filter Value" at bounding box center [1387, 210] width 142 height 22
type input "**********"
click at [1331, 241] on input "Filter Value" at bounding box center [1387, 241] width 142 height 22
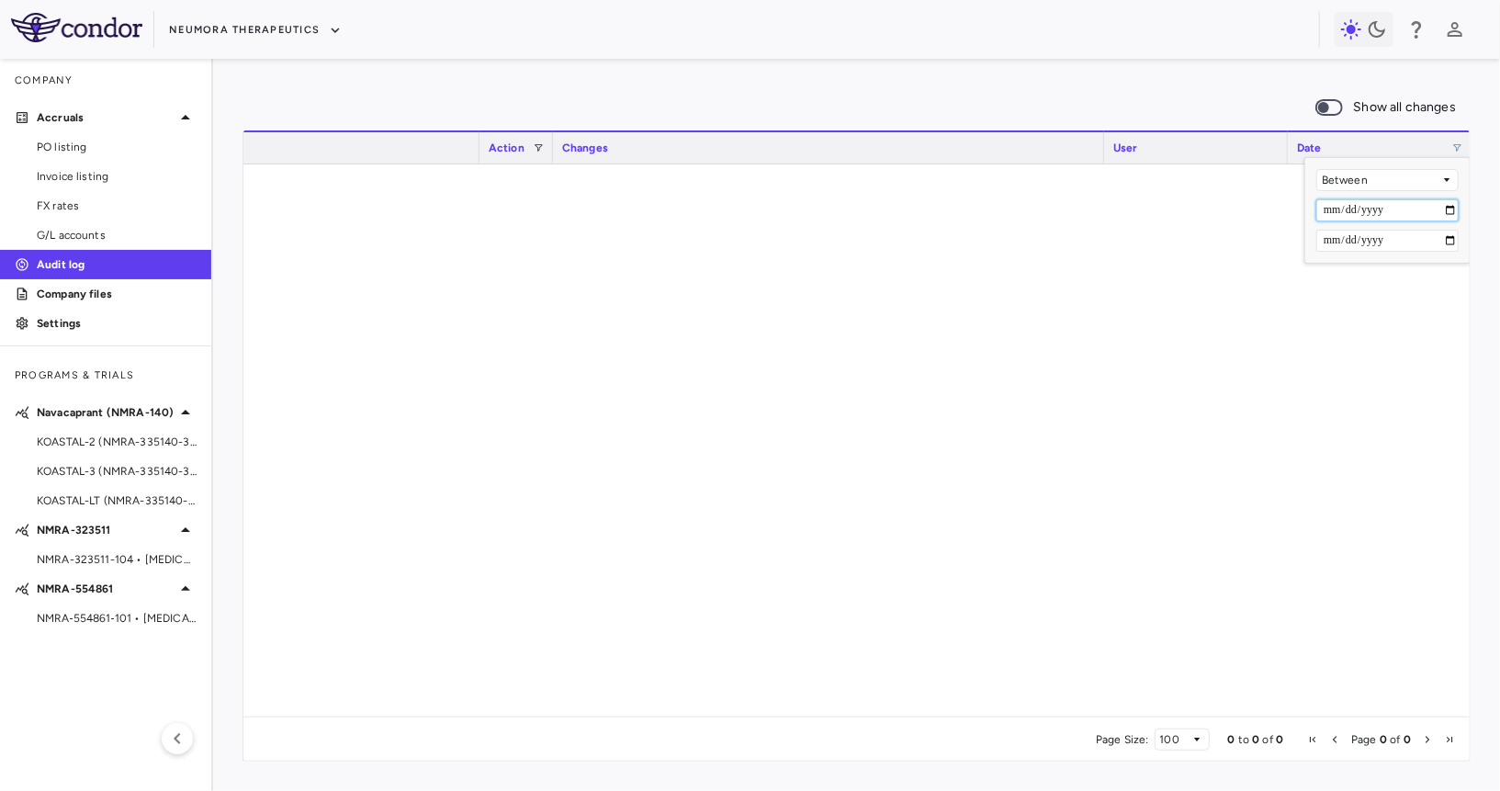
click at [1348, 220] on input "**********" at bounding box center [1387, 210] width 142 height 22
click at [1348, 213] on input "**********" at bounding box center [1387, 210] width 142 height 22
click at [1347, 245] on input "**********" at bounding box center [1387, 241] width 142 height 22
type input "**********"
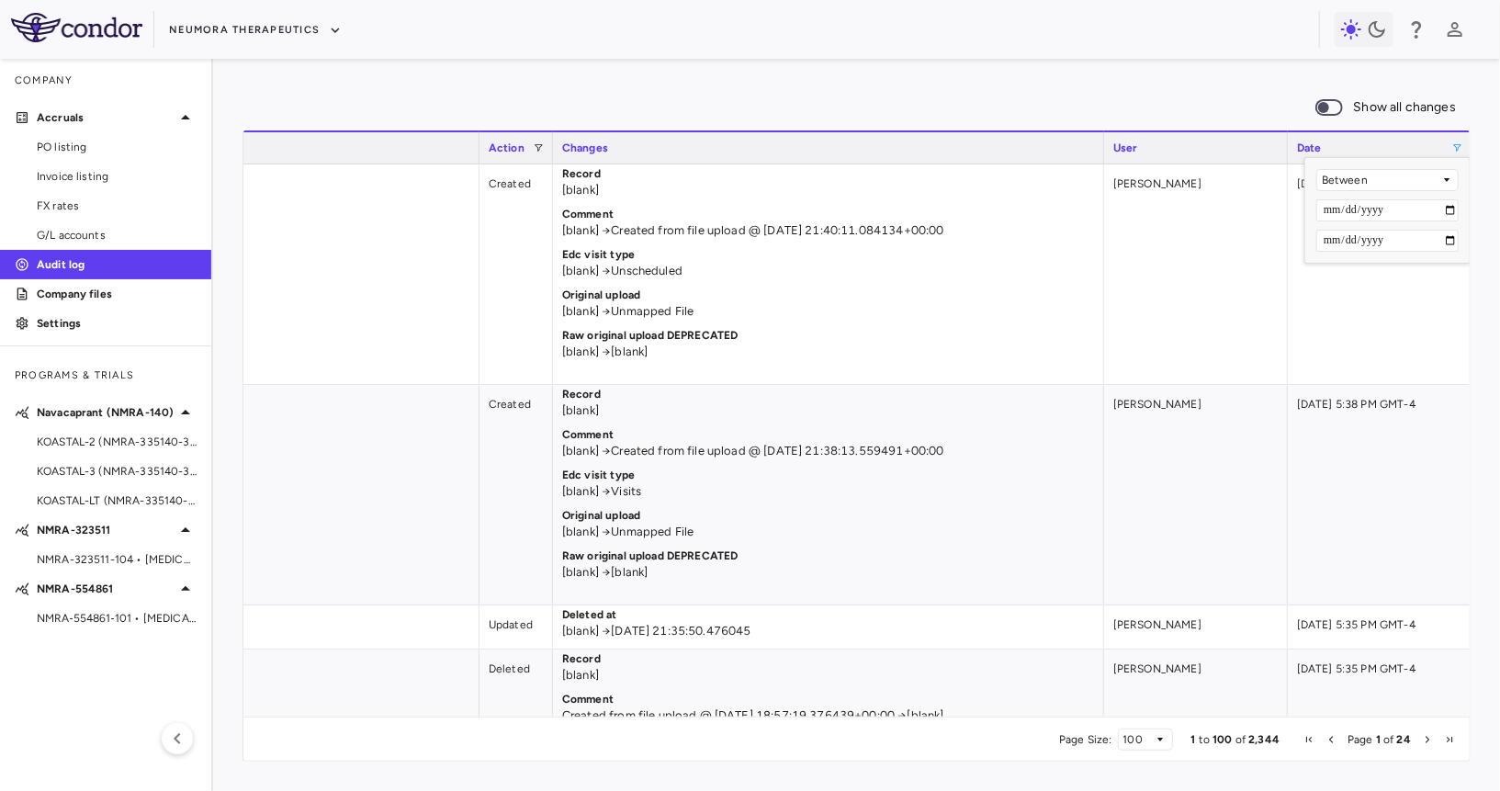
click at [1056, 84] on div "Show all changes 1 to 100 of 2,344. Page 1 of 24 Drag here to set row groups Dr…" at bounding box center [856, 425] width 1287 height 732
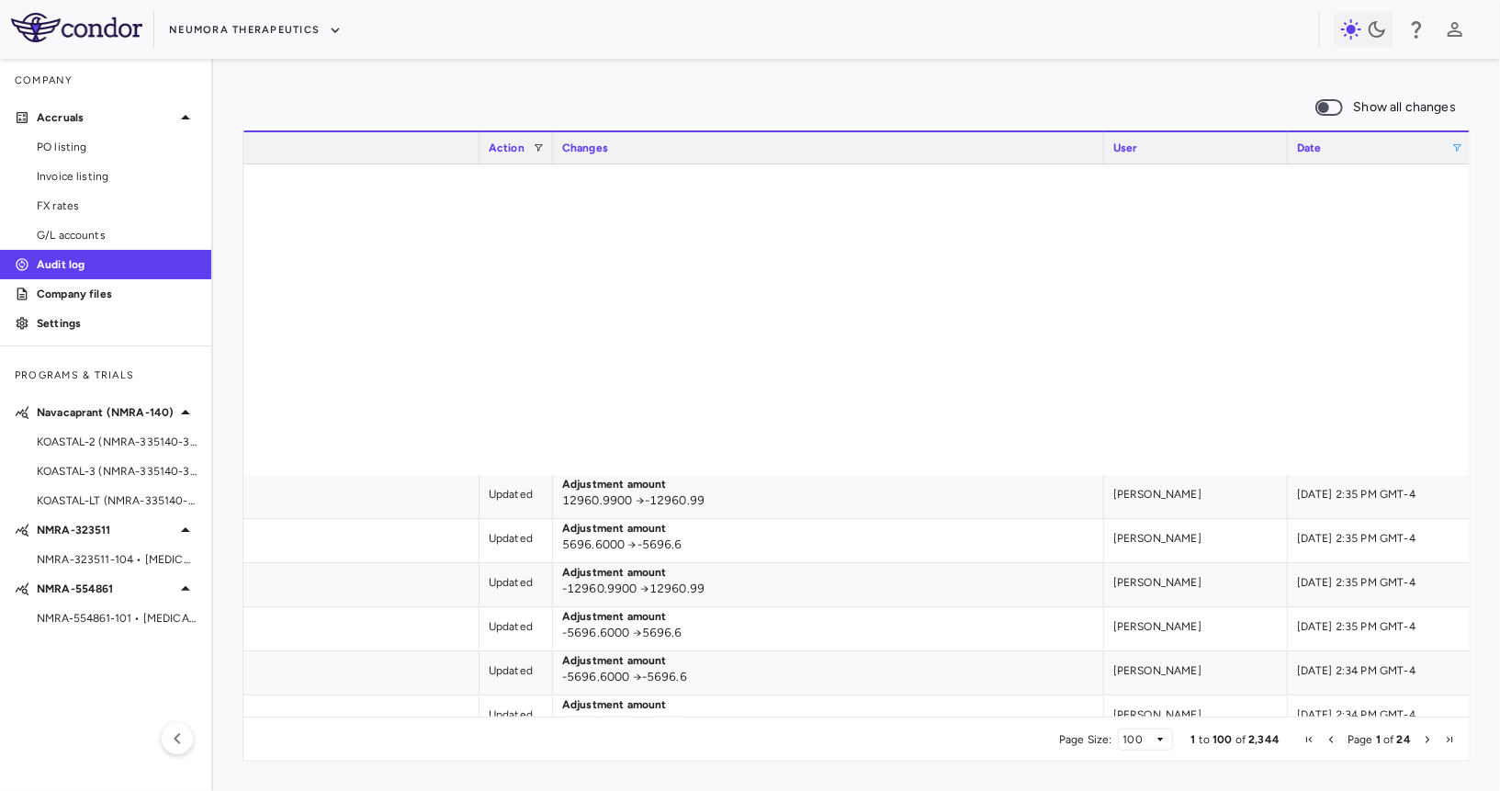
scroll to position [5203, 0]
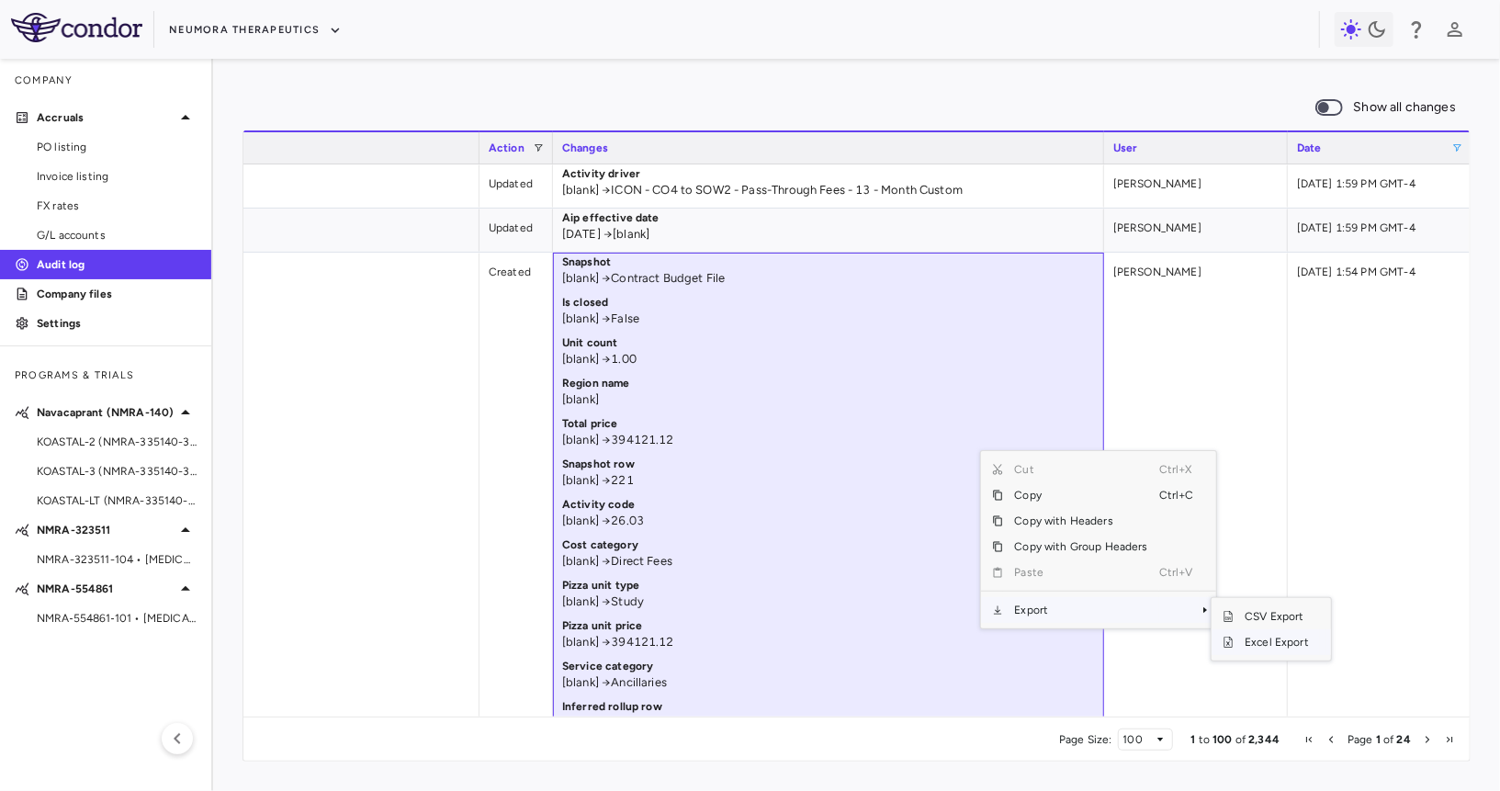
click at [1256, 640] on span "Excel Export" at bounding box center [1277, 642] width 86 height 26
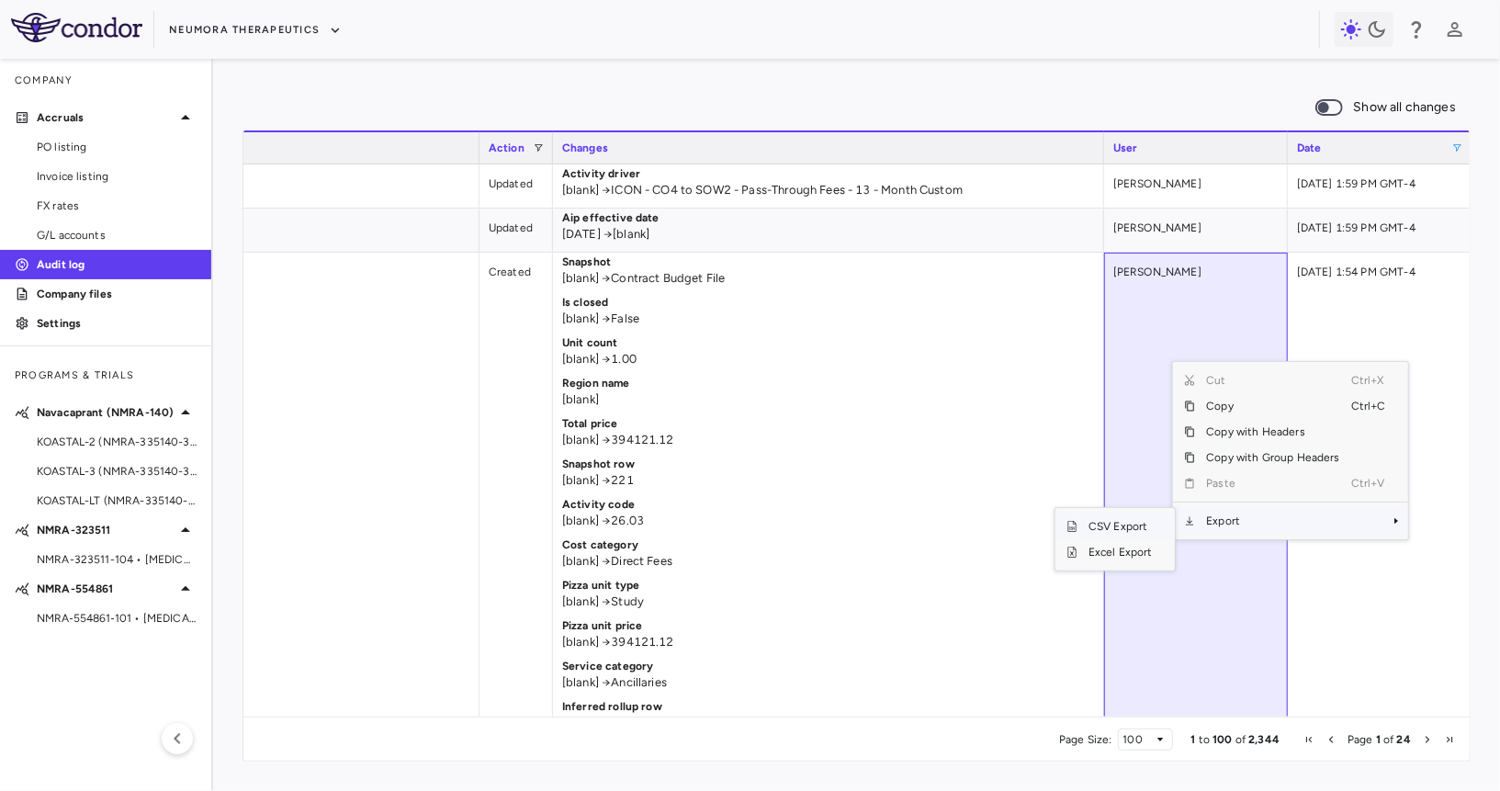
click at [1112, 526] on span "CSV Export" at bounding box center [1121, 527] width 86 height 26
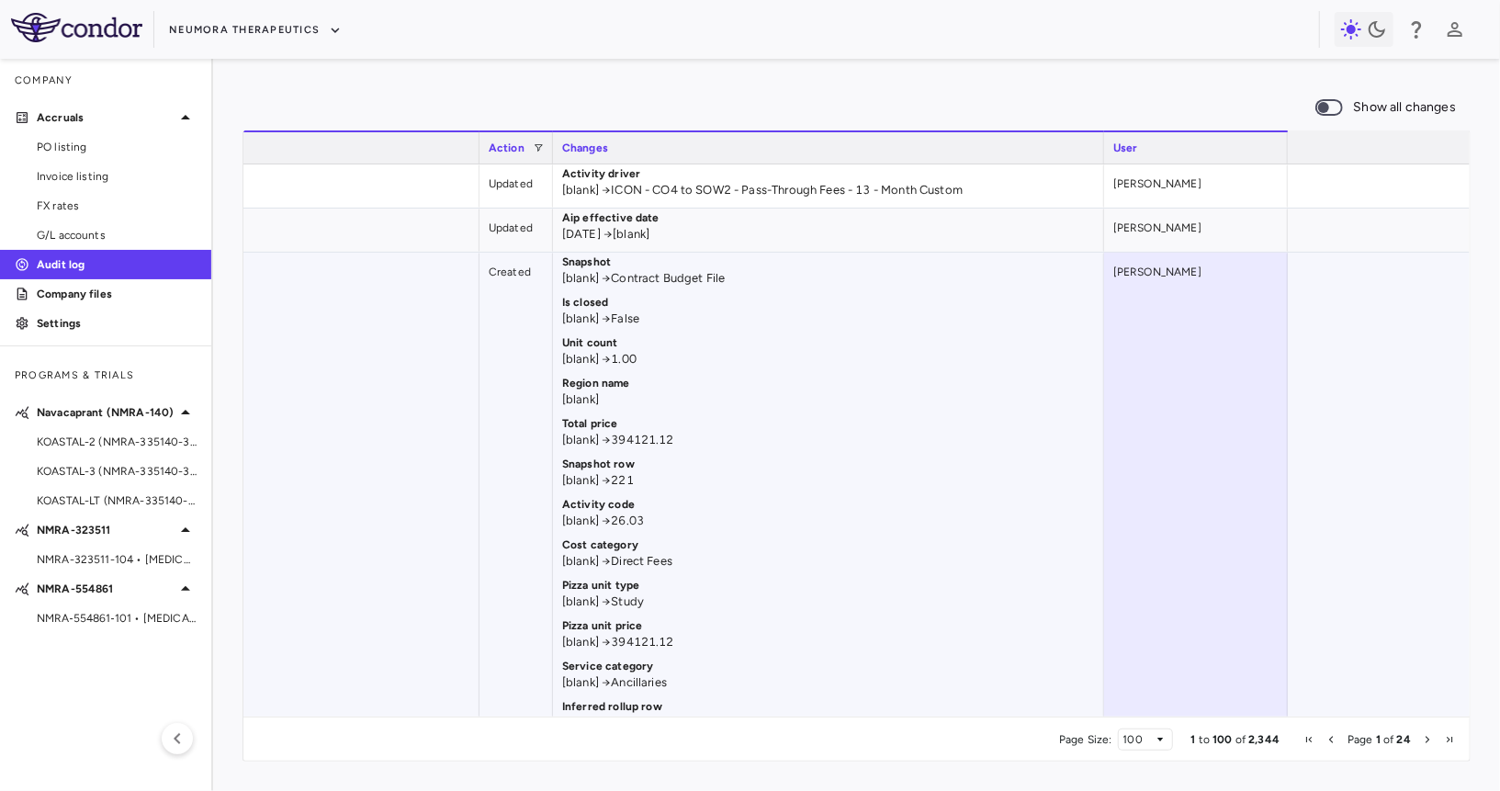
scroll to position [0, 0]
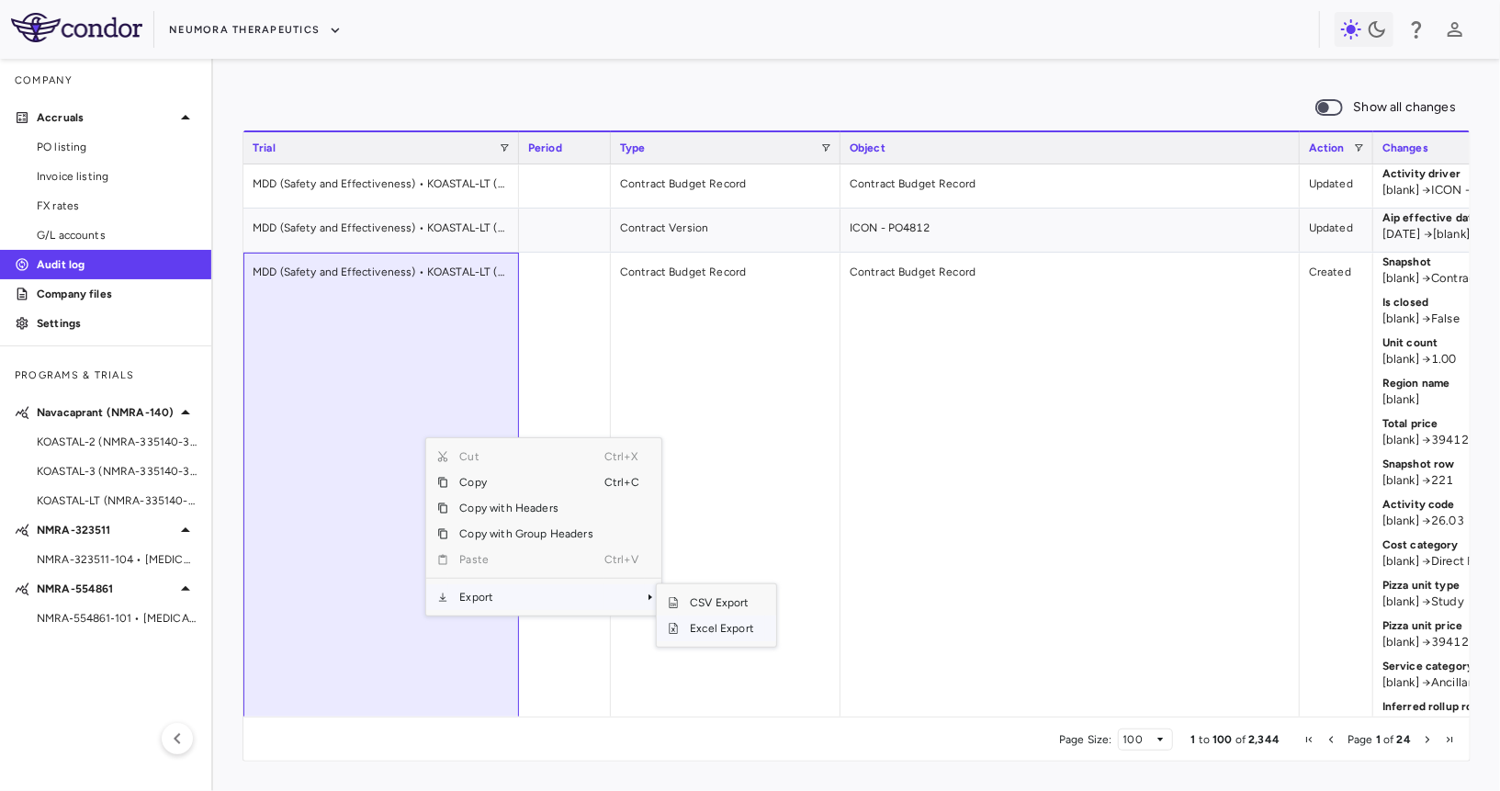
click at [709, 627] on span "Excel Export" at bounding box center [722, 629] width 86 height 26
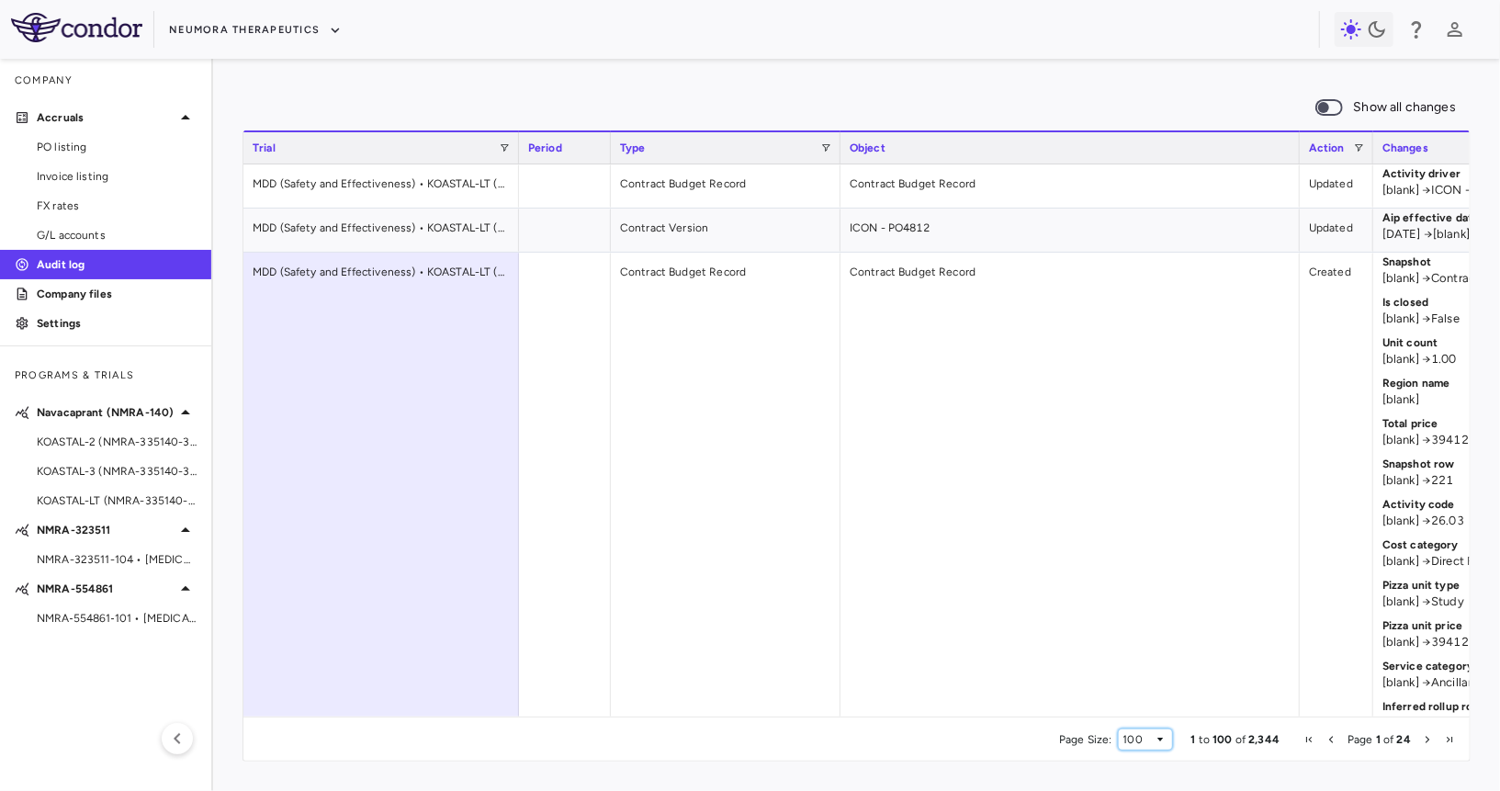
click at [1158, 739] on span "Page Size" at bounding box center [1161, 739] width 11 height 11
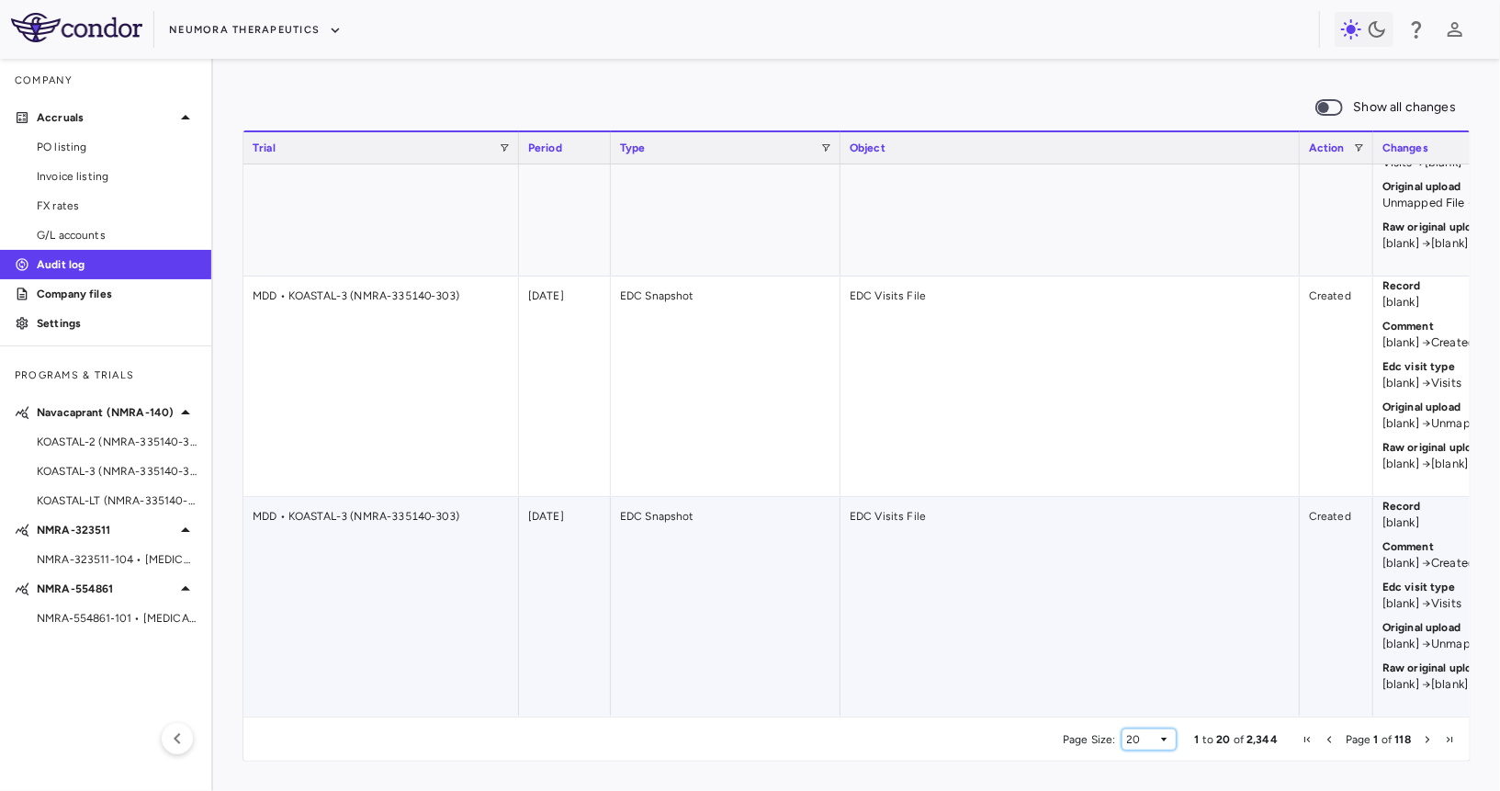
scroll to position [2446, 0]
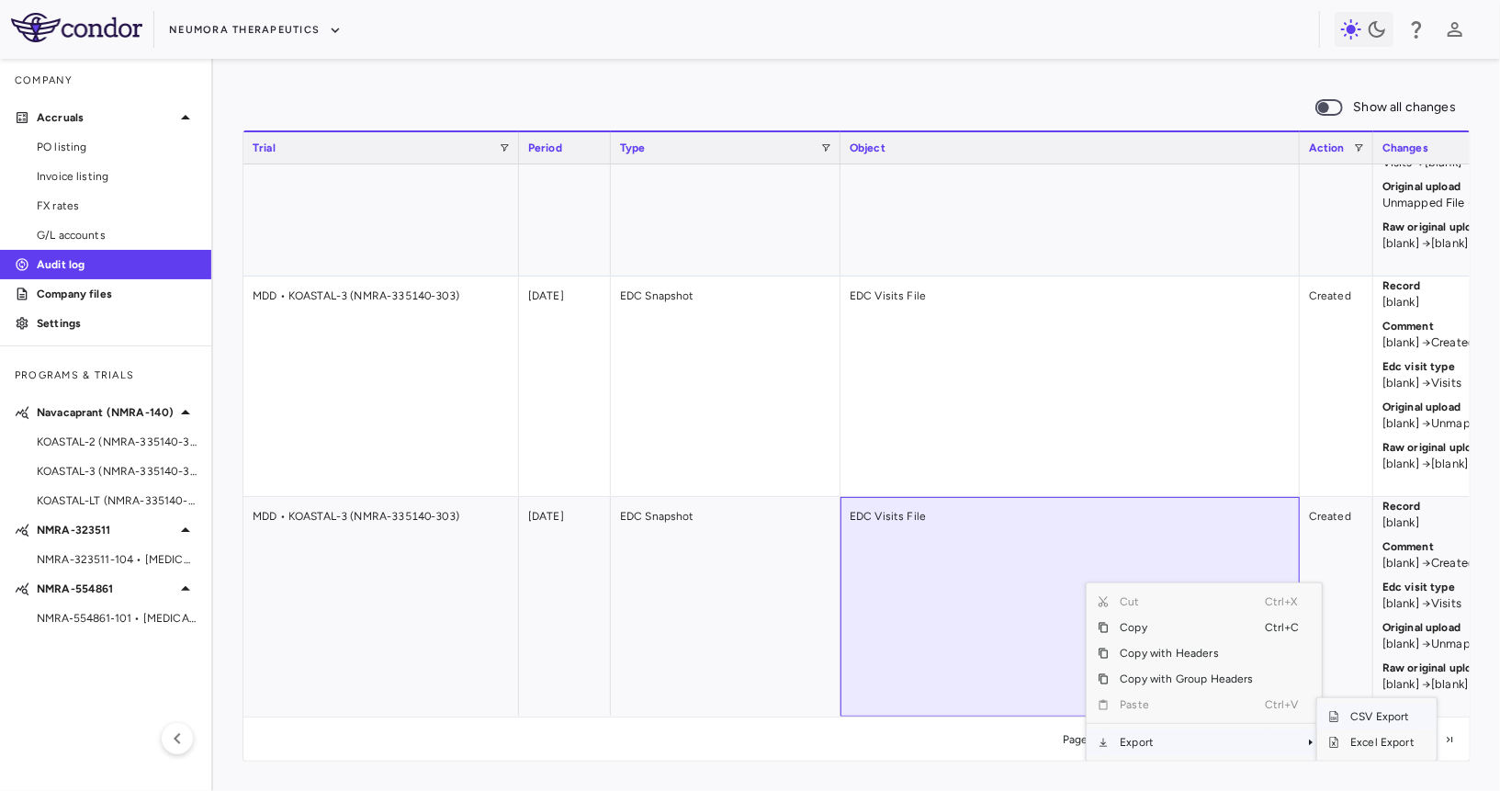
click at [1370, 716] on span "CSV Export" at bounding box center [1382, 717] width 86 height 26
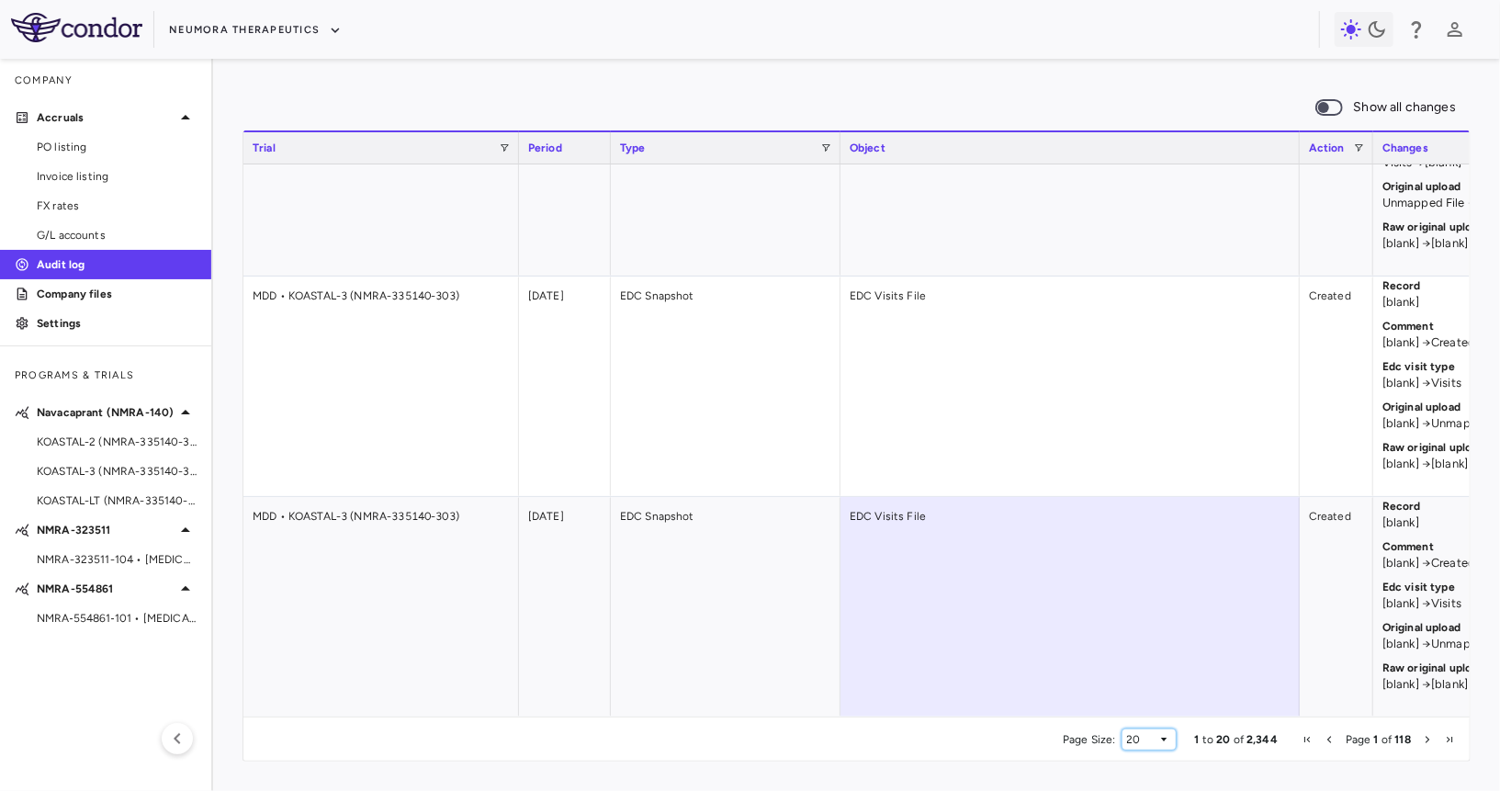
click at [1137, 743] on div "20" at bounding box center [1143, 739] width 32 height 13
click at [1147, 741] on div "50" at bounding box center [1145, 739] width 32 height 13
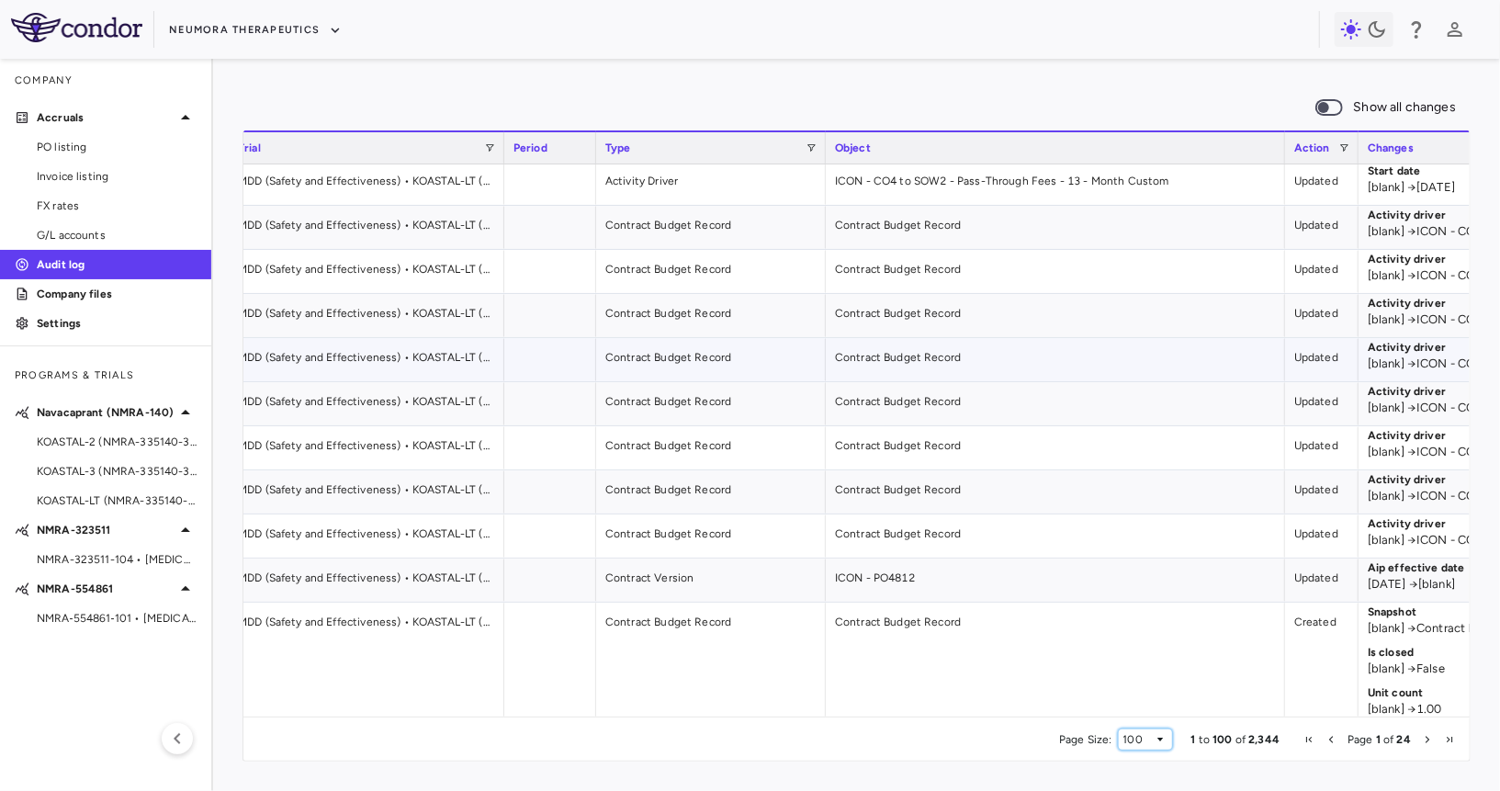
scroll to position [0, 0]
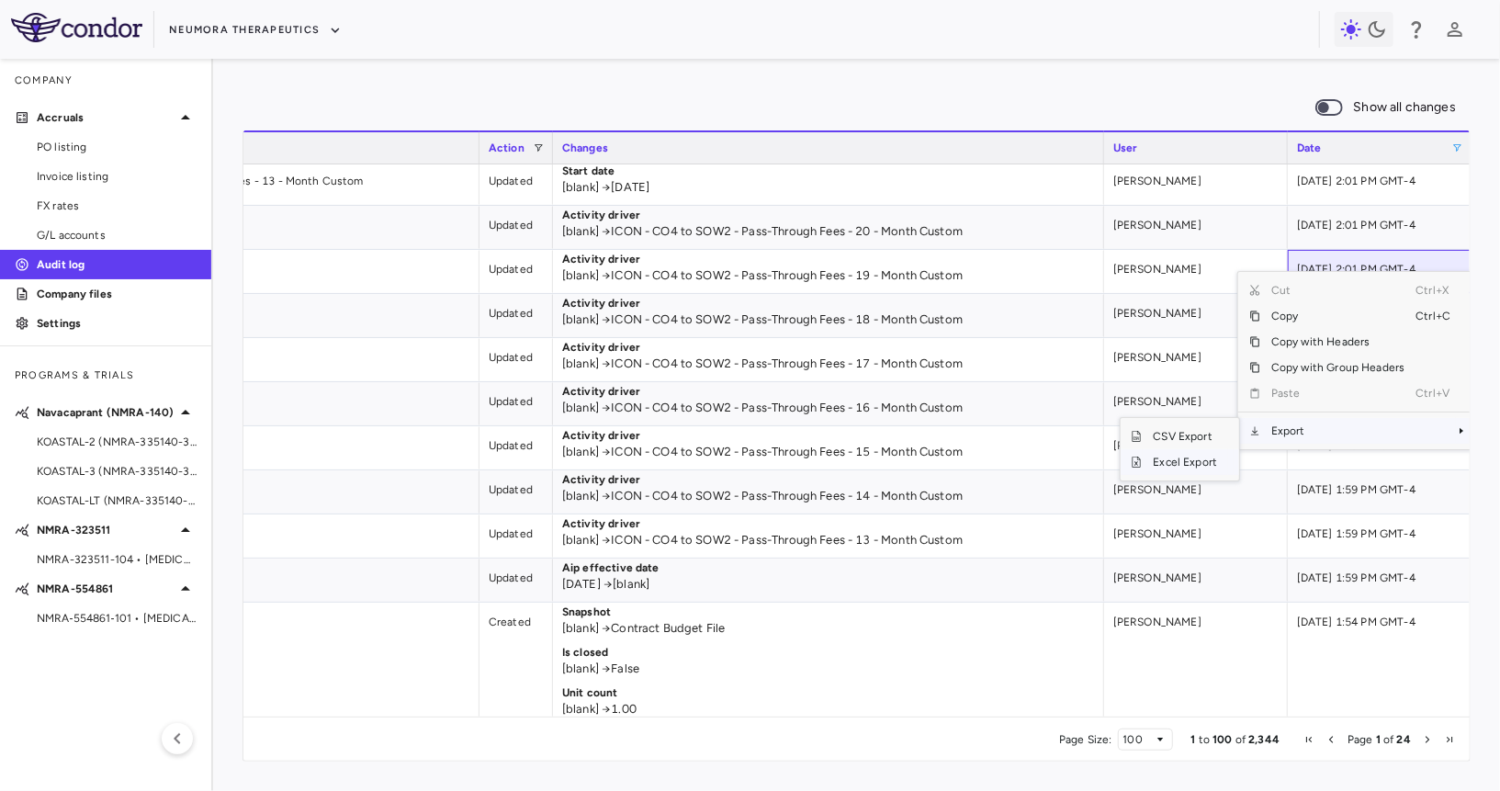
click at [1175, 457] on span "Excel Export" at bounding box center [1186, 462] width 86 height 26
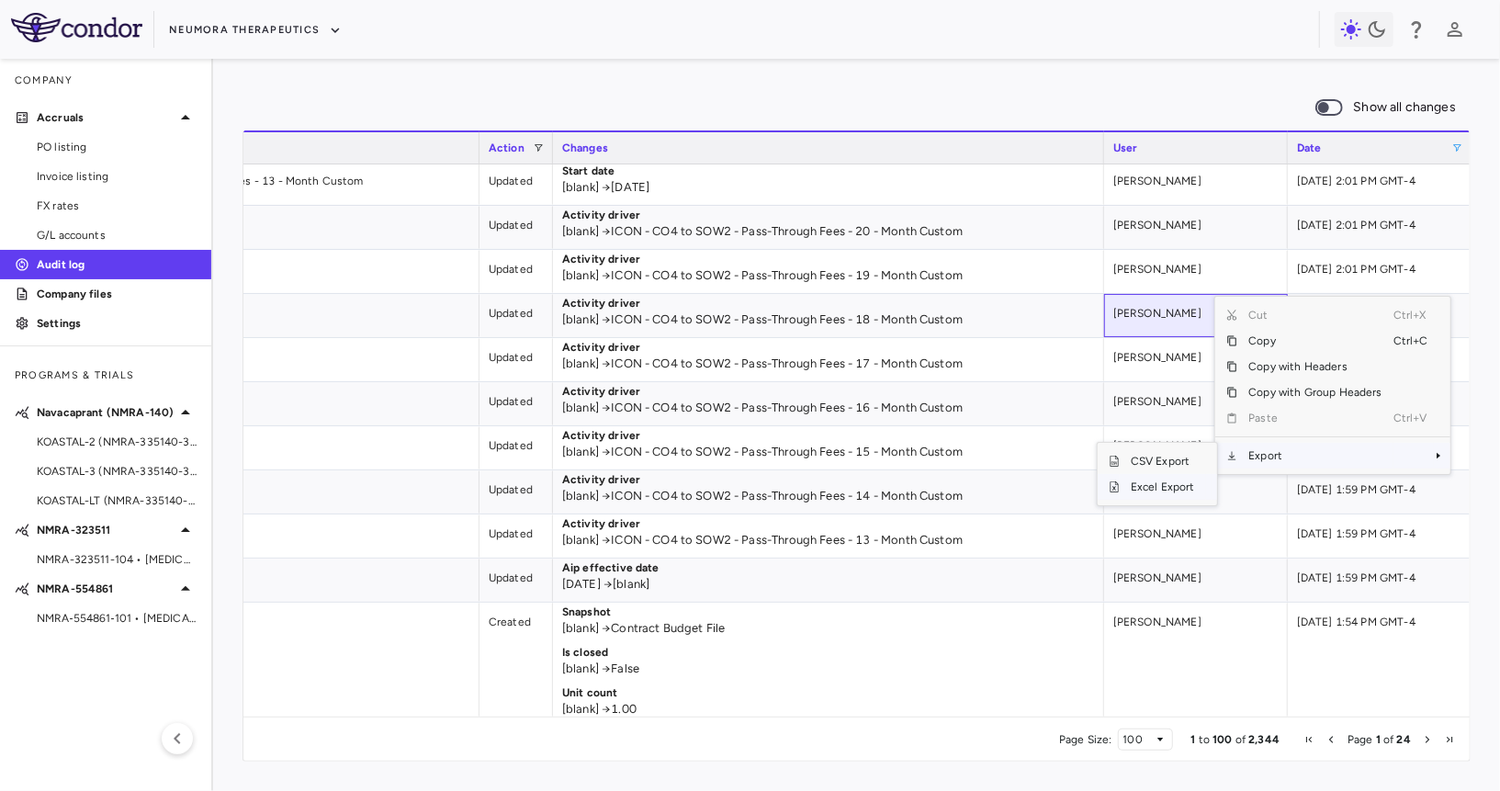
click at [1136, 482] on span "Excel Export" at bounding box center [1163, 487] width 86 height 26
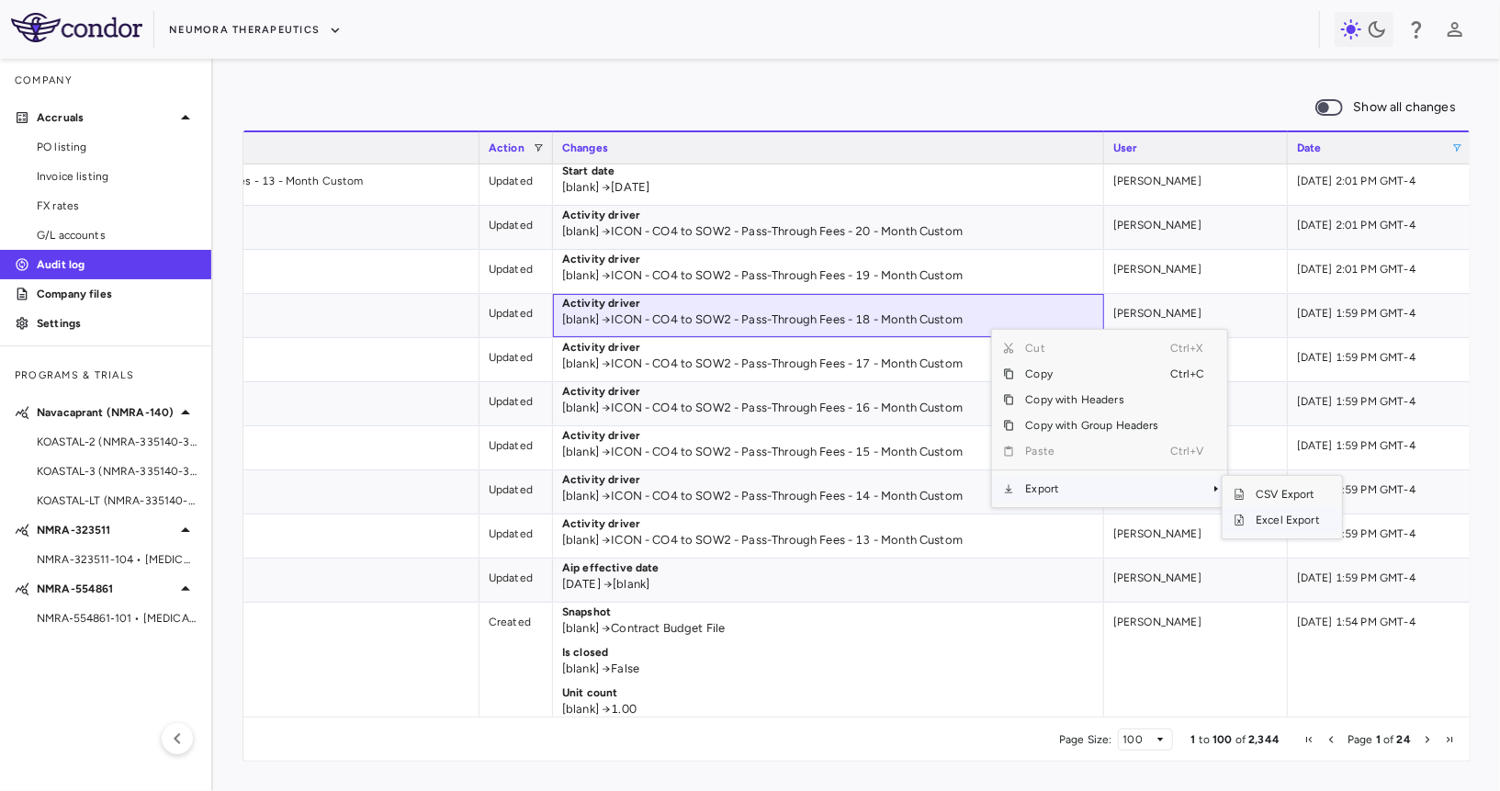
click at [1269, 527] on span "Excel Export" at bounding box center [1288, 520] width 86 height 26
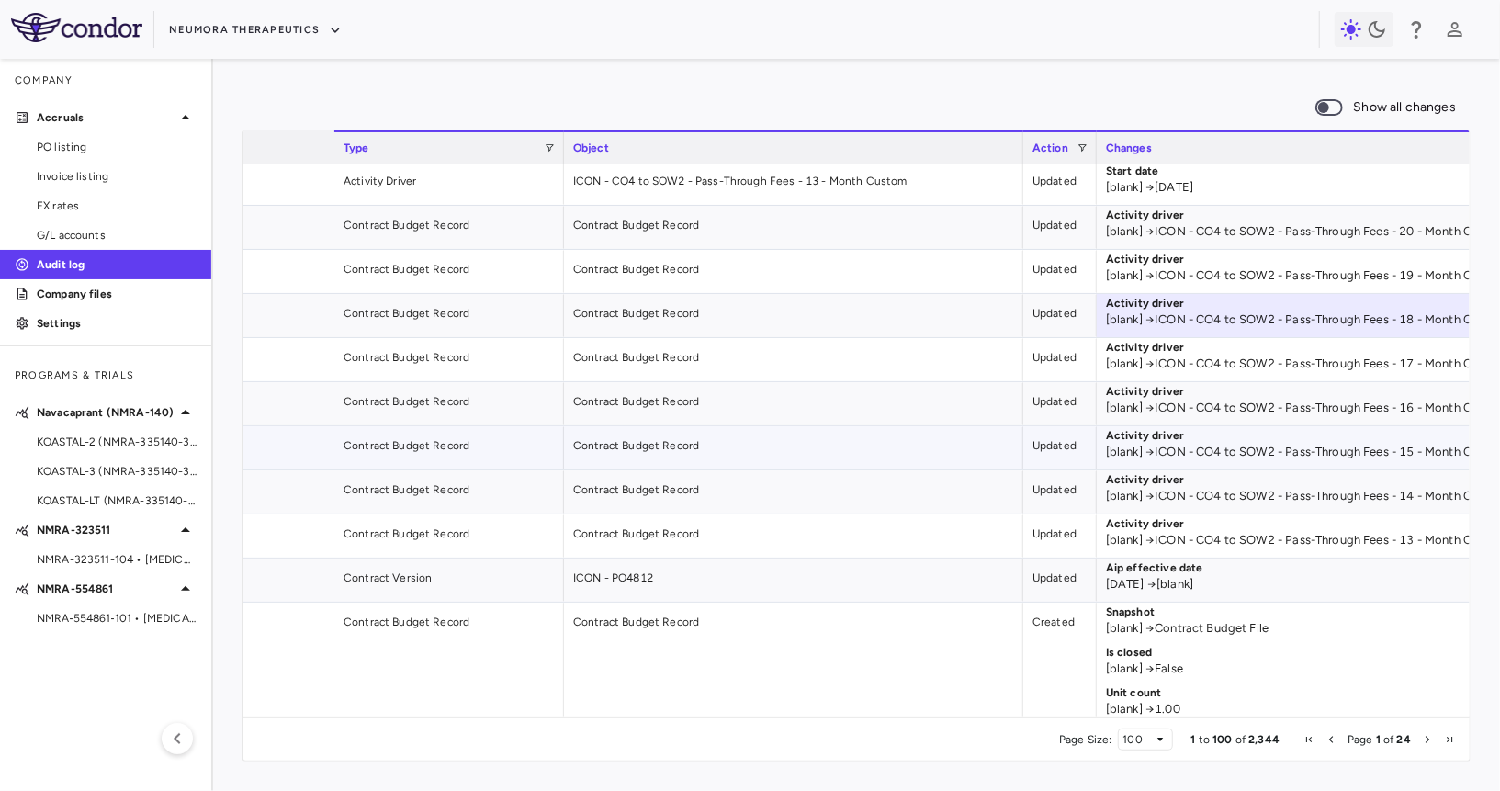
scroll to position [0, 221]
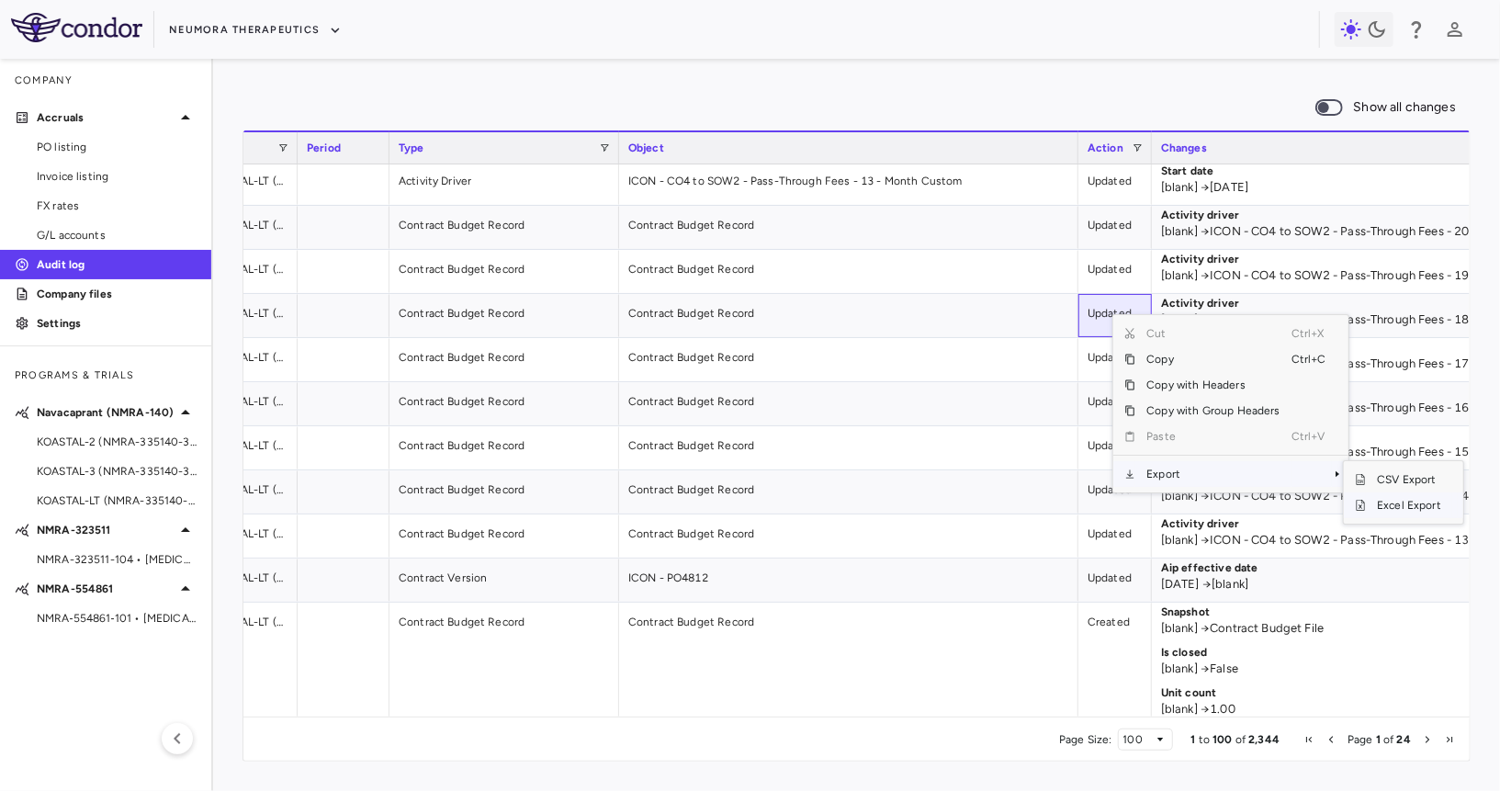
click at [1425, 503] on span "Excel Export" at bounding box center [1409, 505] width 86 height 26
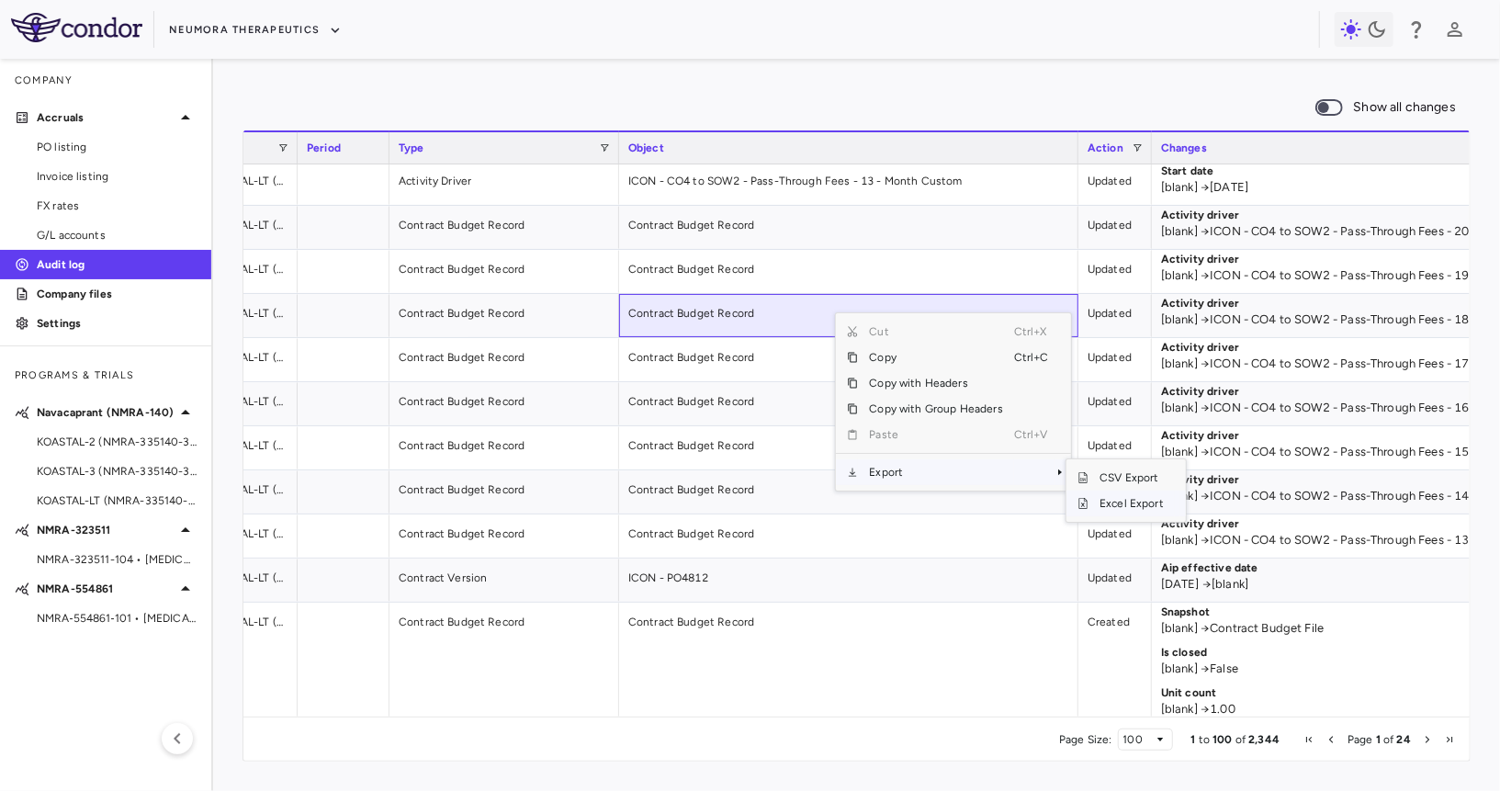
click at [1140, 501] on span "Excel Export" at bounding box center [1132, 504] width 86 height 26
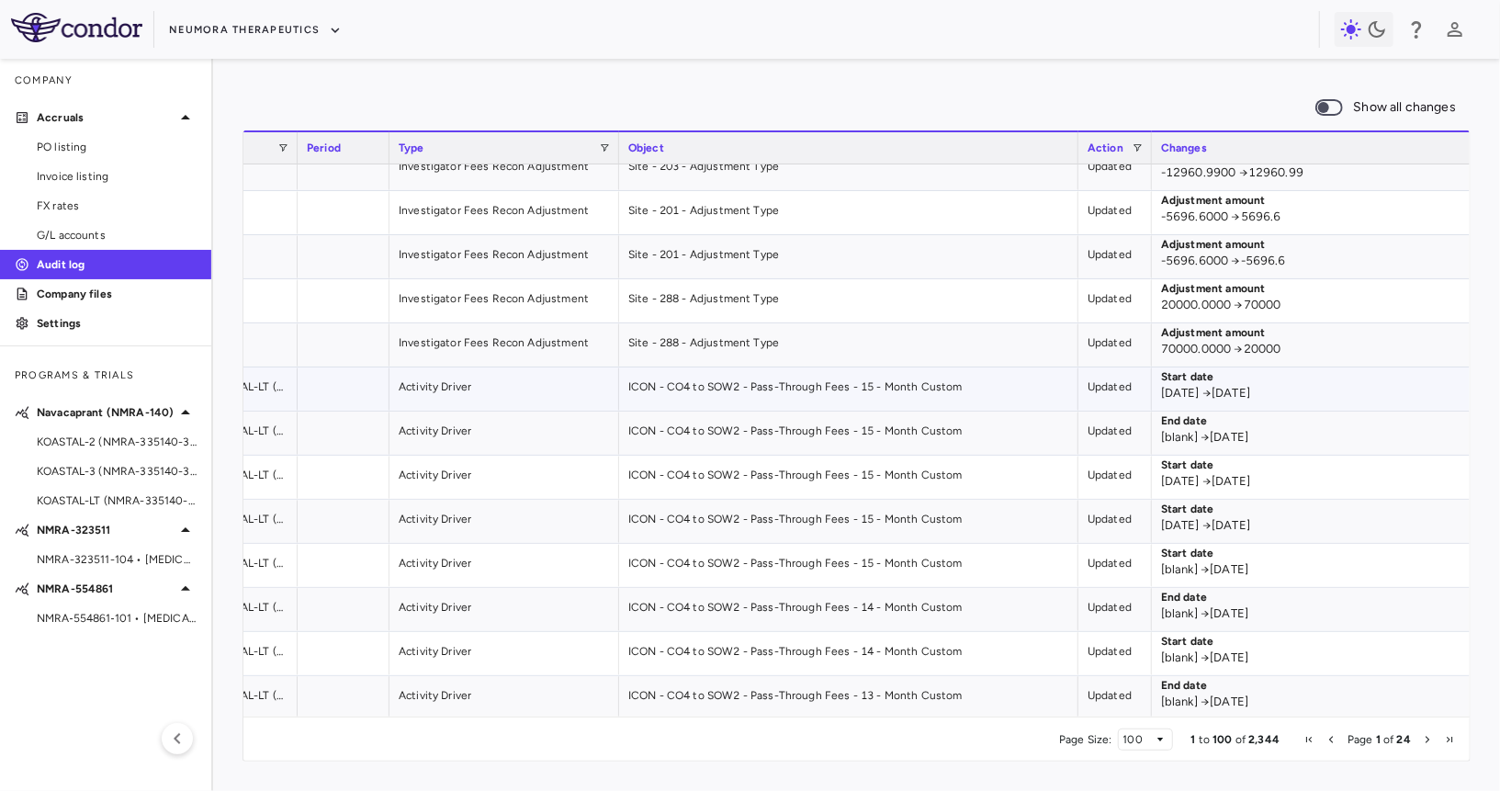
scroll to position [4250, 0]
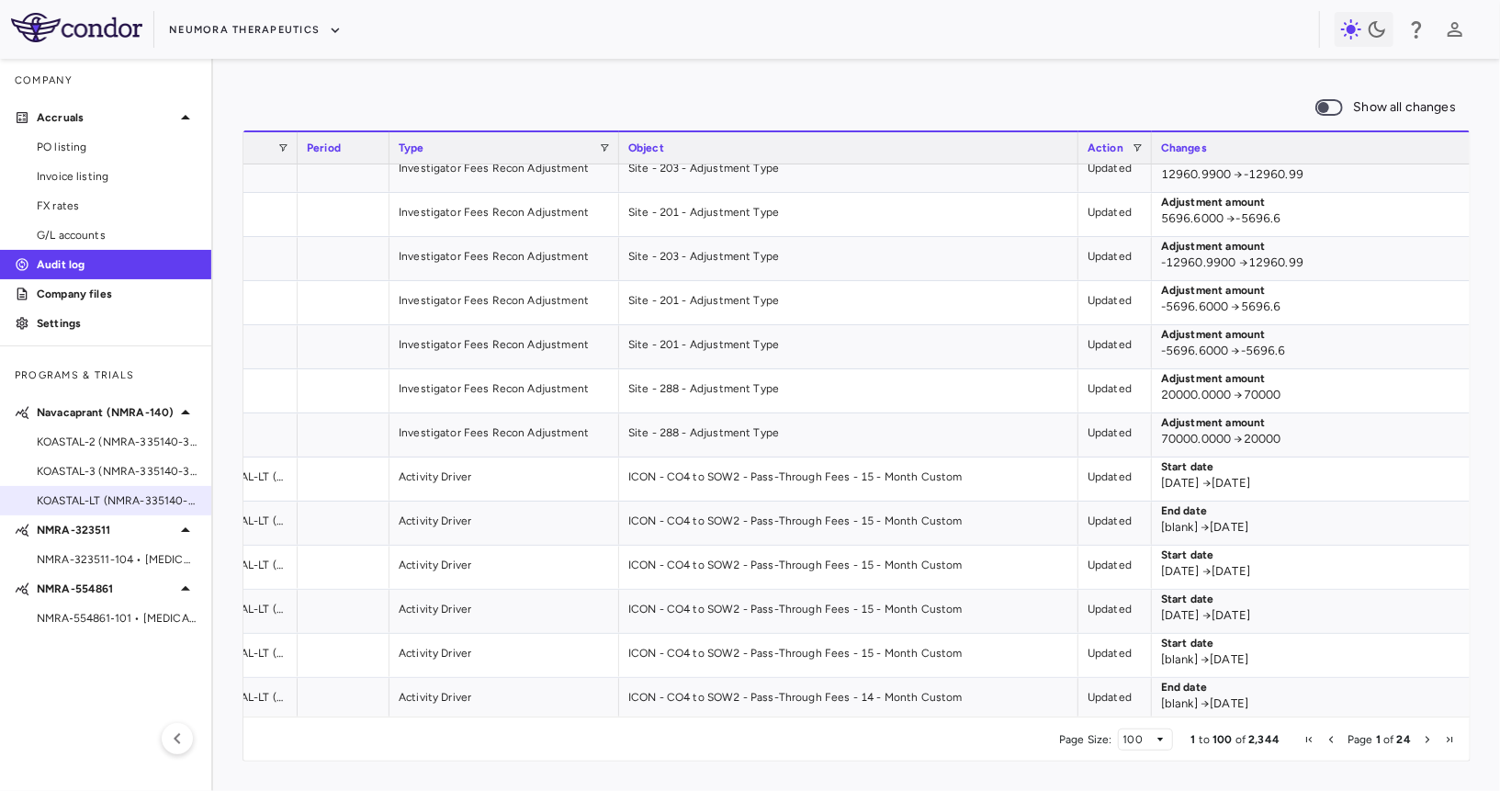
click at [128, 501] on span "KOASTAL-LT (NMRA-335140-501) • MDD (Safety and Effectiveness)" at bounding box center [117, 500] width 160 height 17
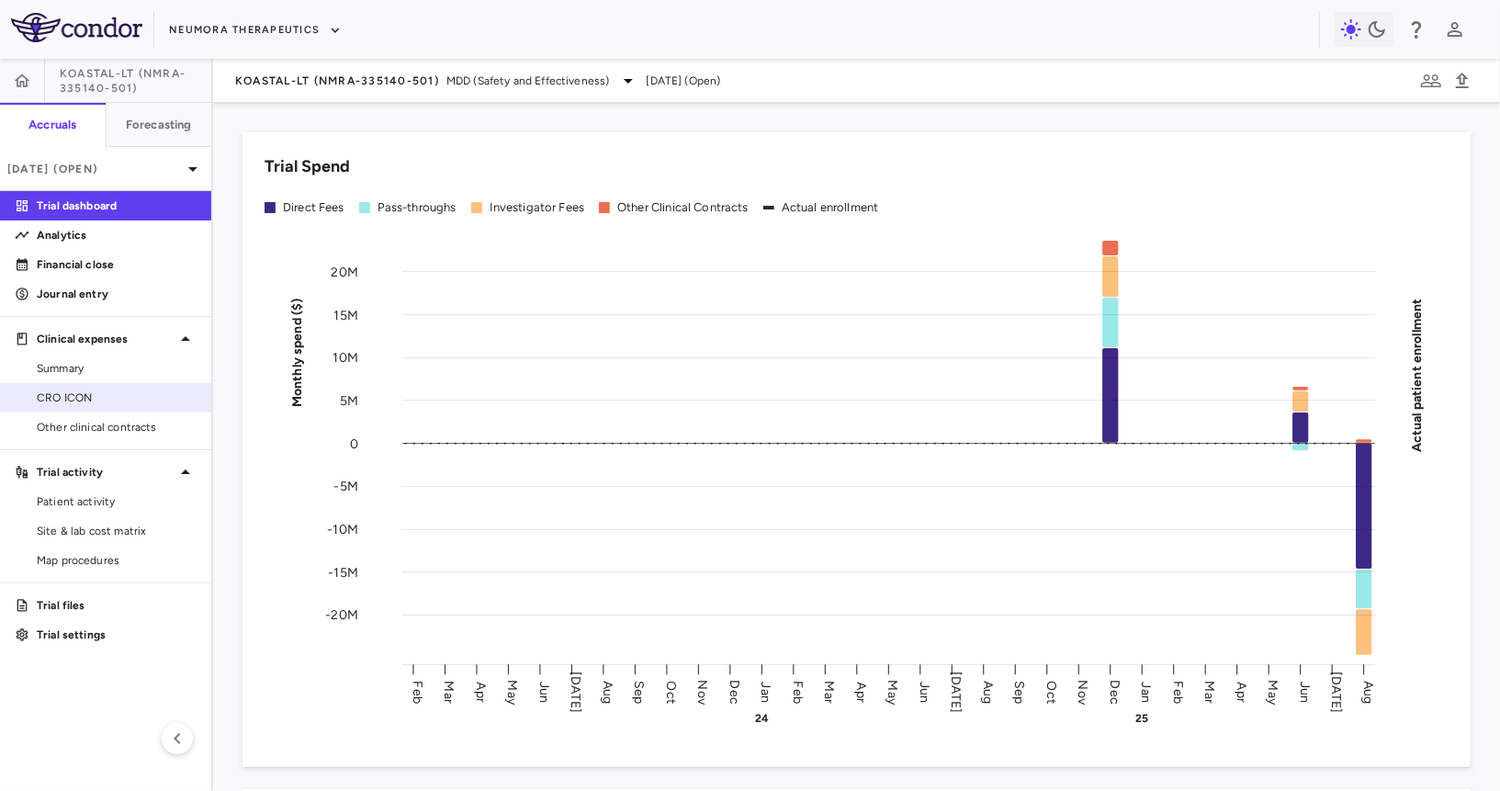
click at [143, 400] on span "CRO ICON" at bounding box center [117, 398] width 160 height 17
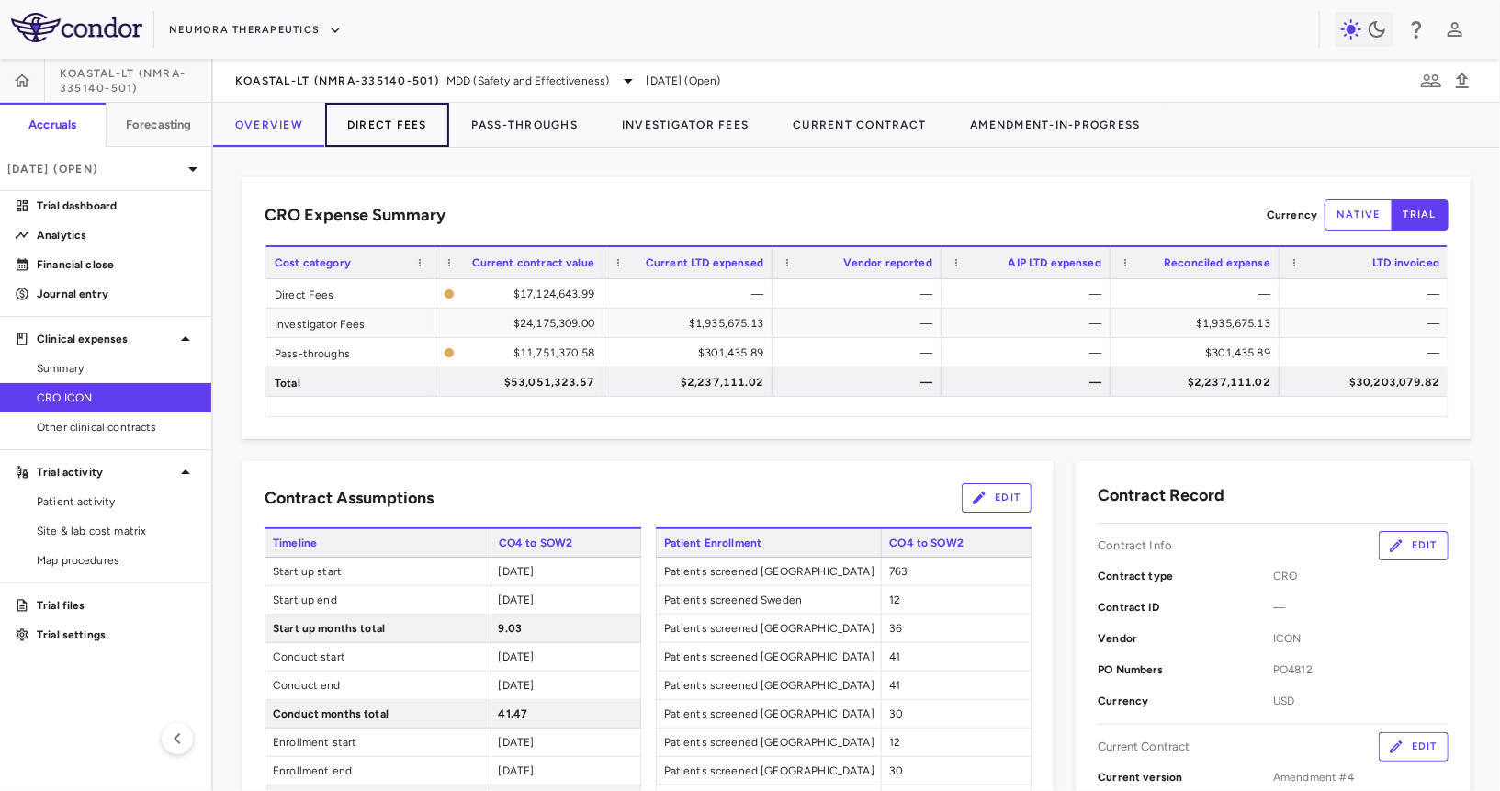
click at [416, 130] on button "Direct Fees" at bounding box center [387, 125] width 124 height 44
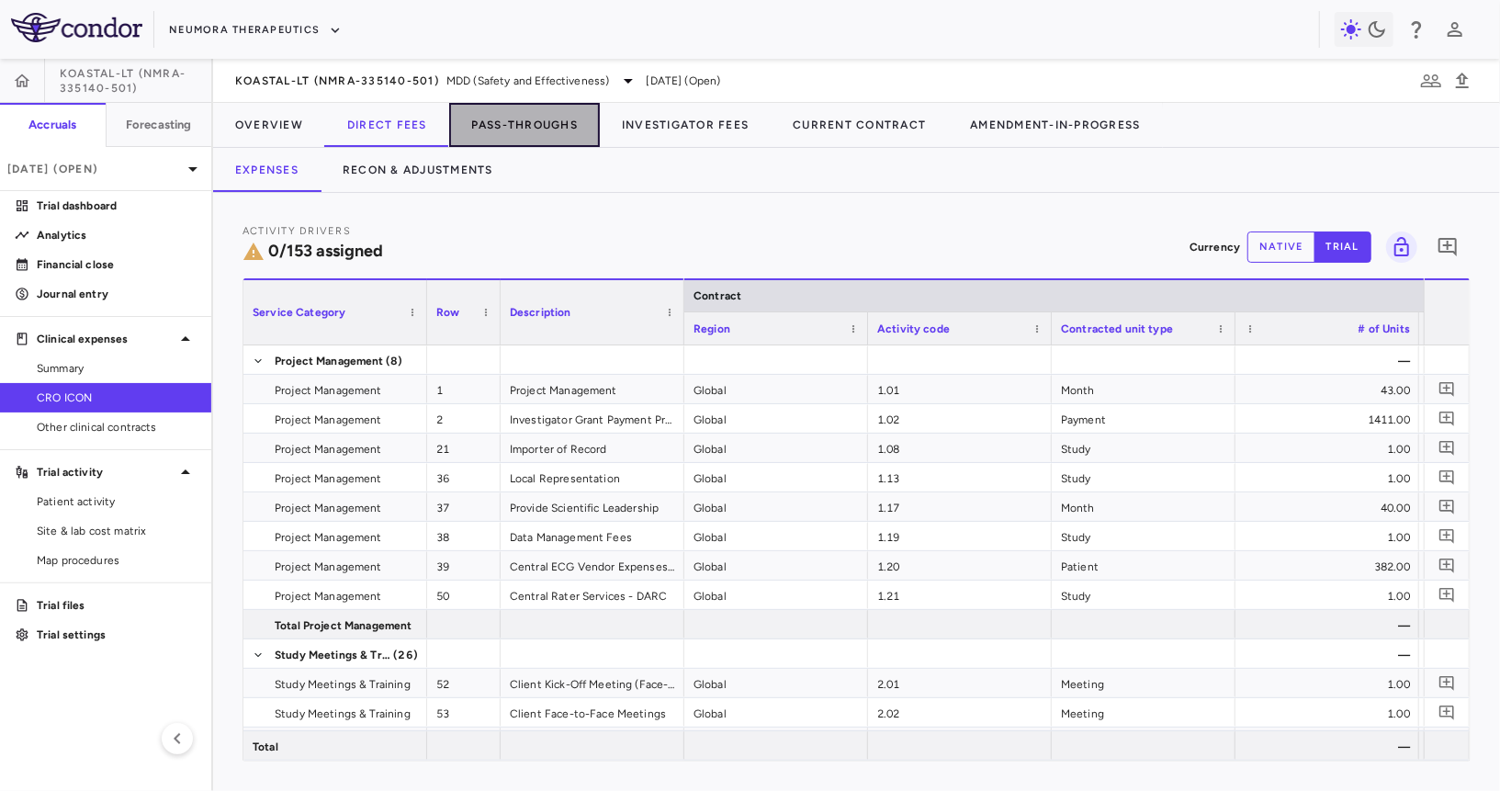
click at [486, 129] on button "Pass-Throughs" at bounding box center [524, 125] width 151 height 44
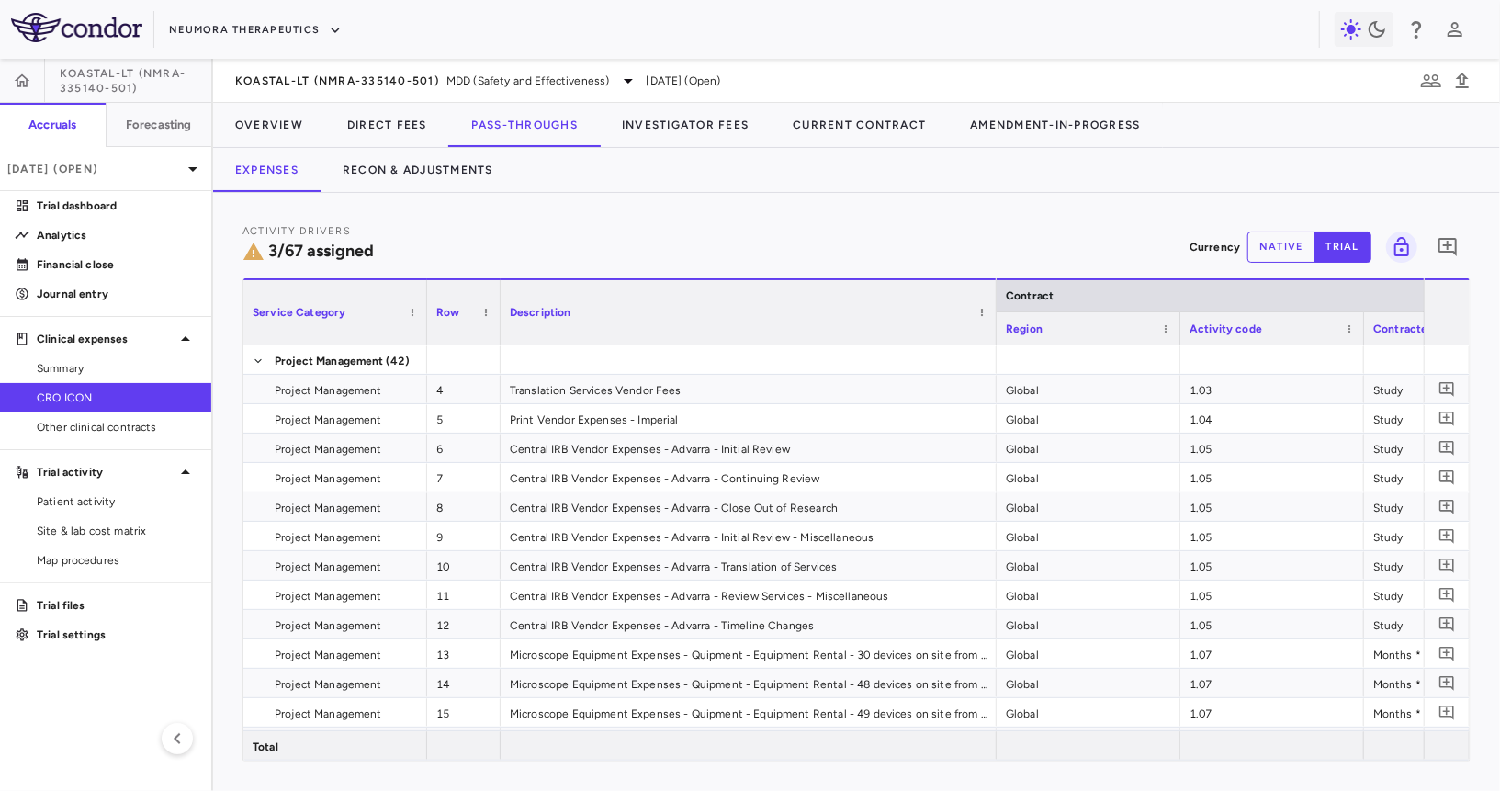
drag, startPoint x: 681, startPoint y: 328, endPoint x: 993, endPoint y: 375, distance: 315.8
click at [993, 375] on div "Service Category Row Description Contract" at bounding box center [856, 519] width 1226 height 482
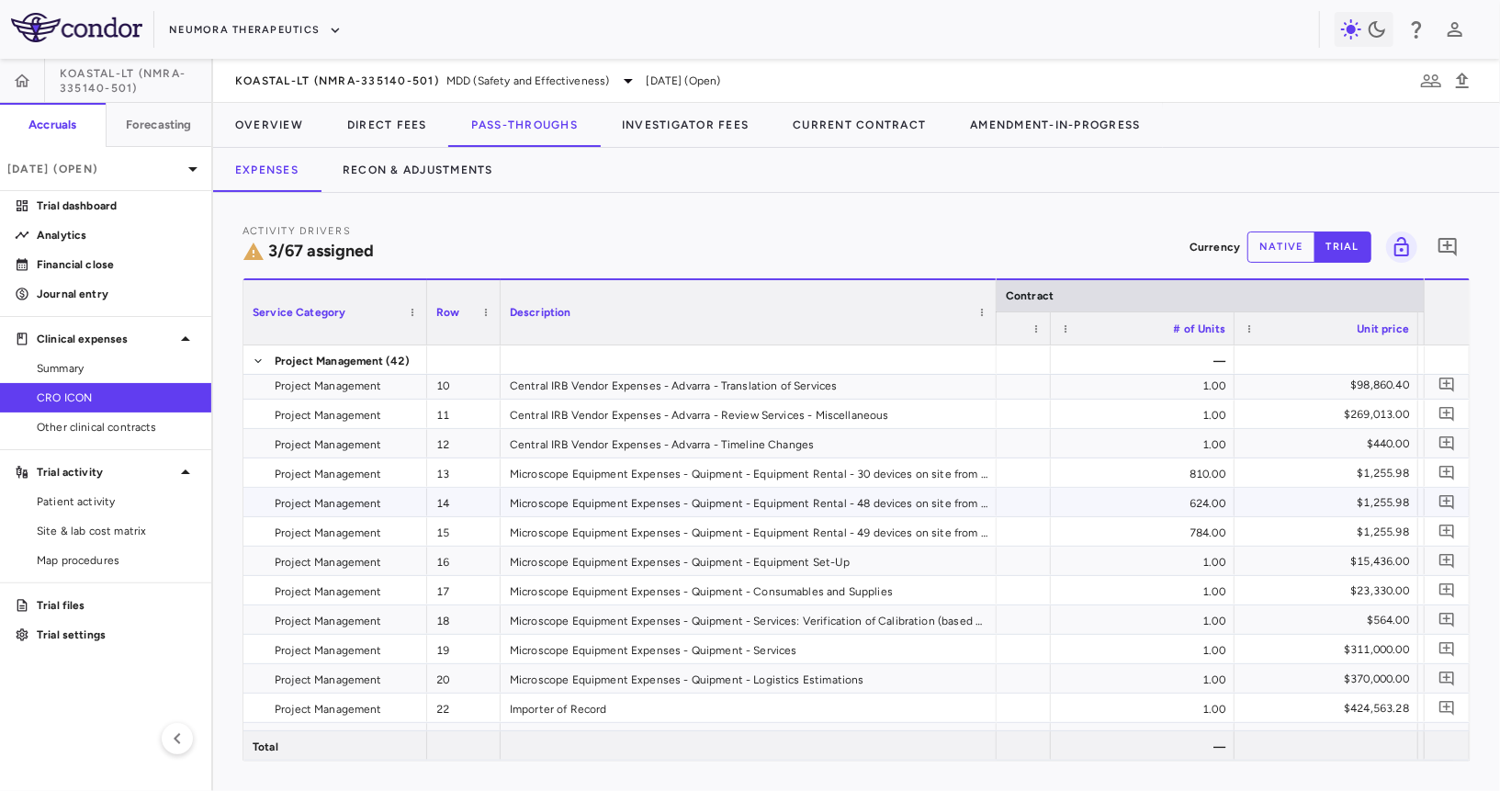
scroll to position [0, 590]
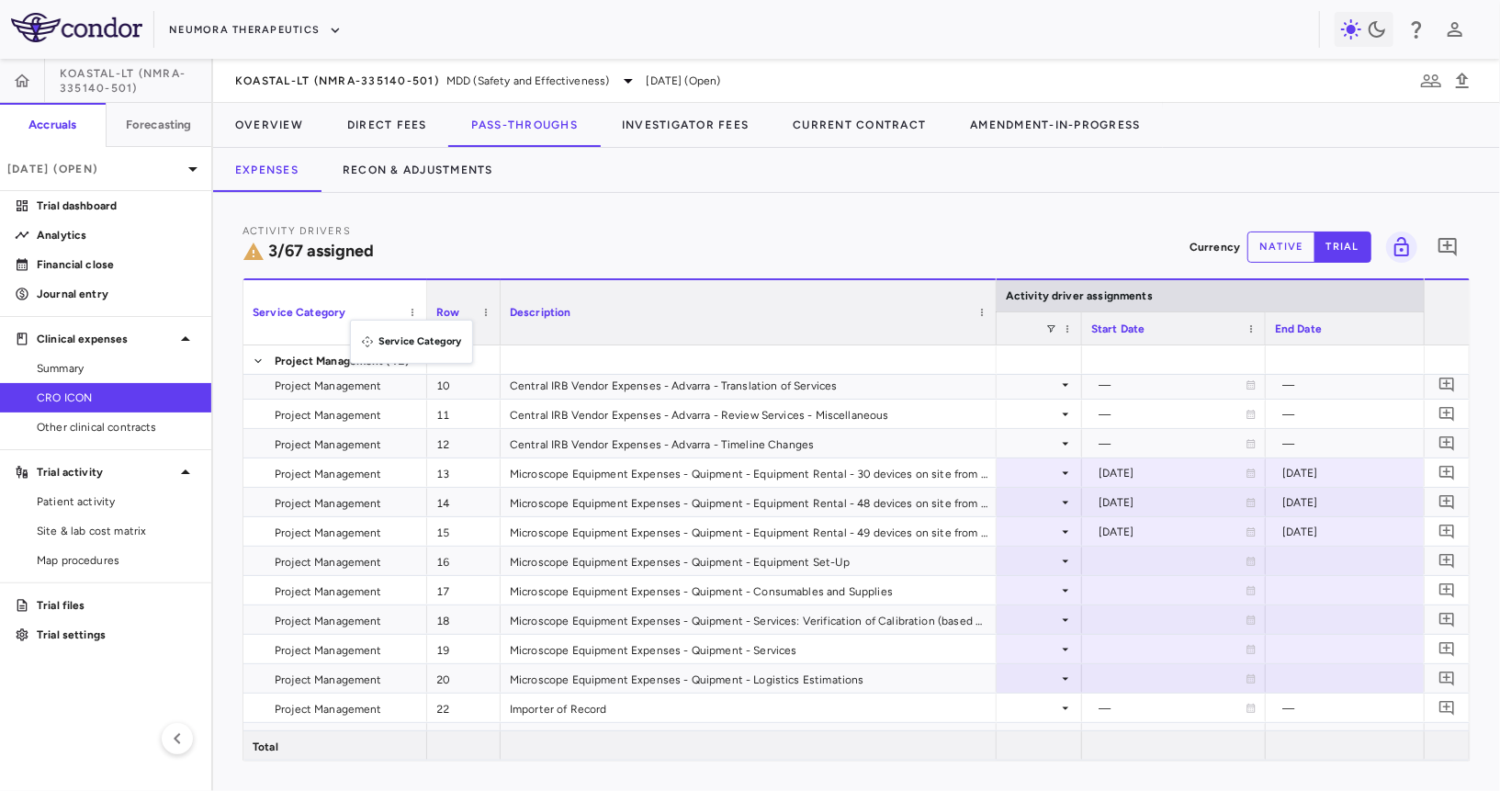
drag, startPoint x: 421, startPoint y: 329, endPoint x: 360, endPoint y: 331, distance: 60.7
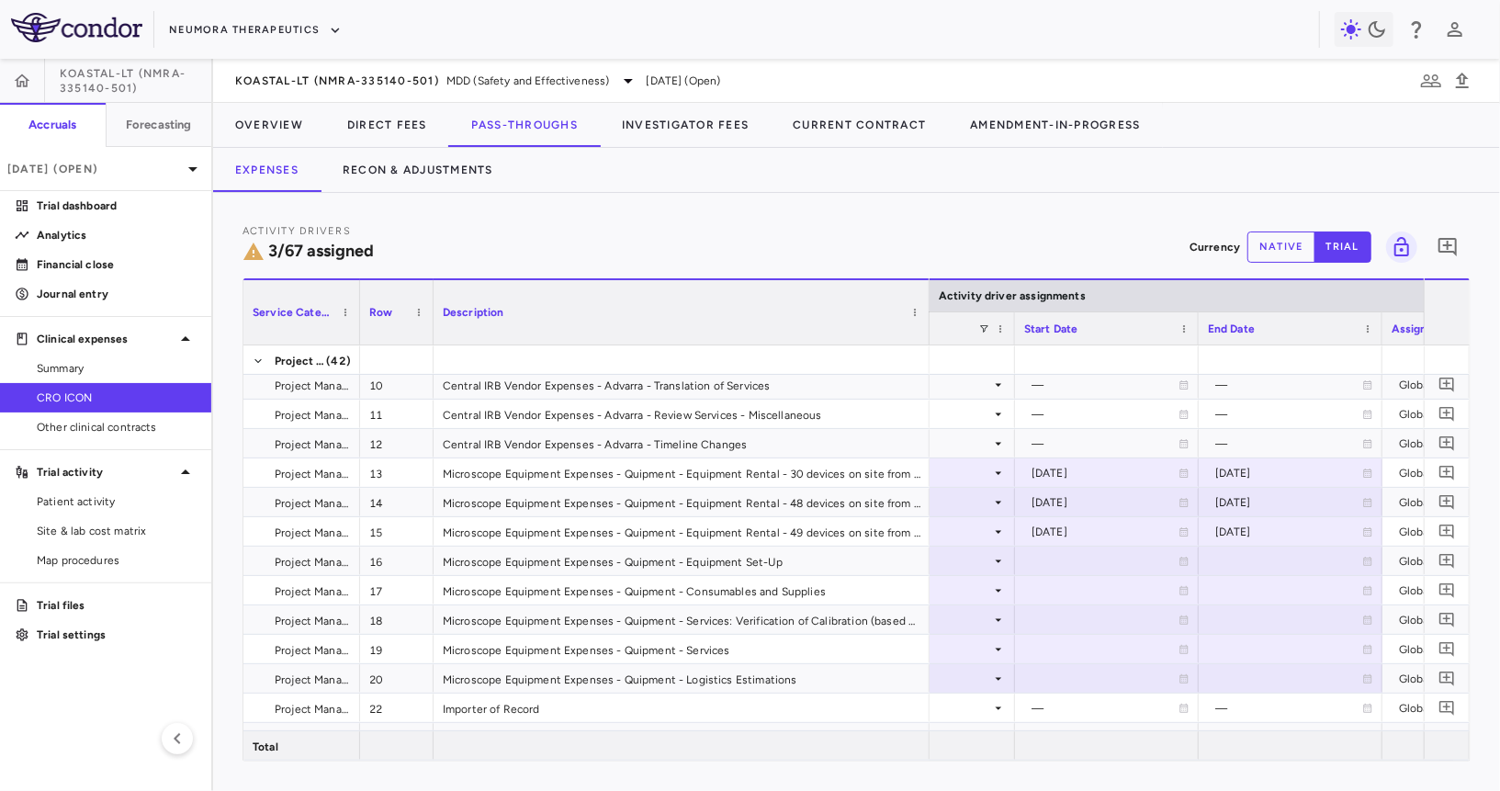
drag, startPoint x: 424, startPoint y: 333, endPoint x: 340, endPoint y: 342, distance: 85.0
click at [356, 342] on div at bounding box center [359, 312] width 7 height 64
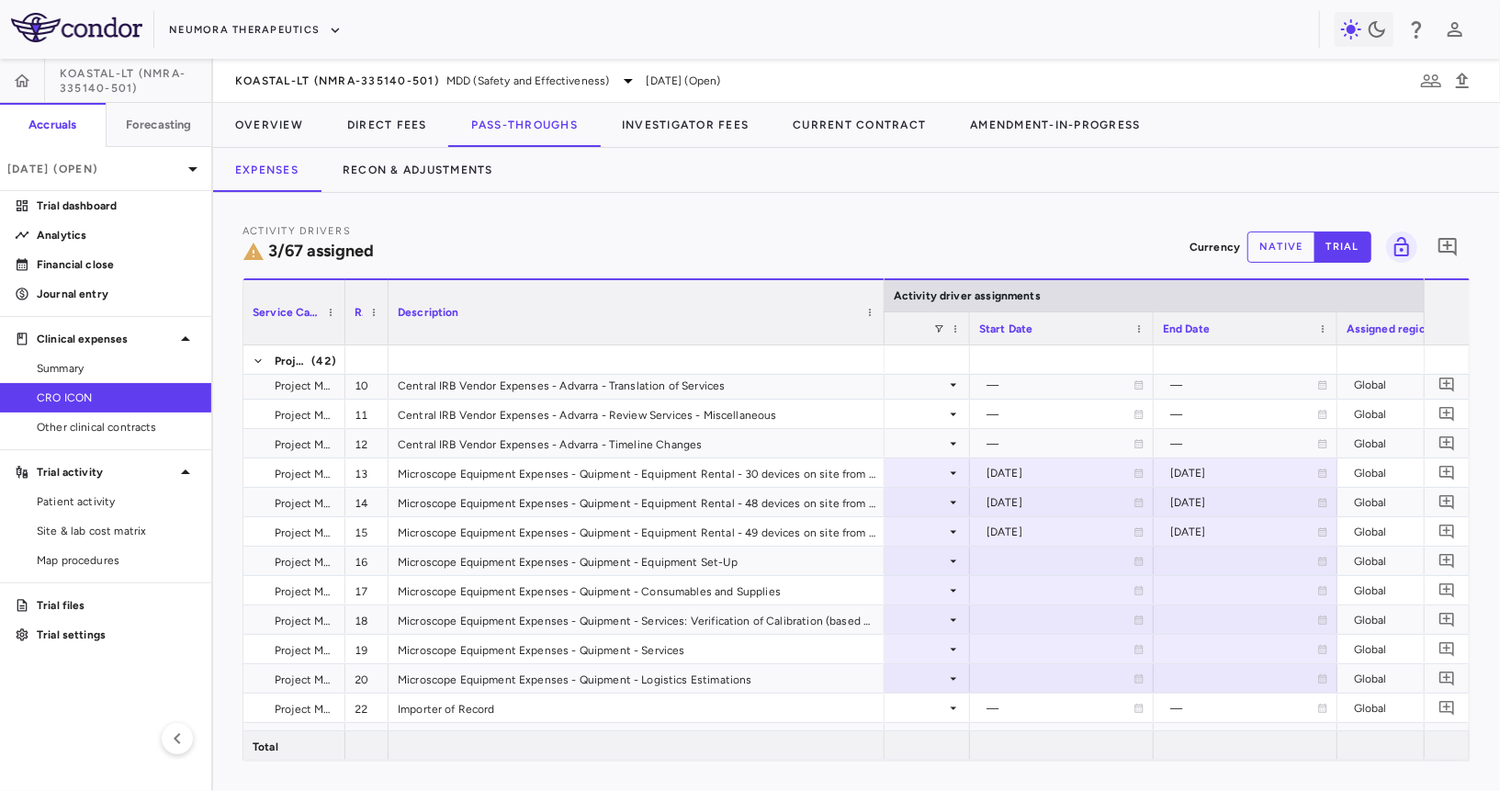
drag, startPoint x: 414, startPoint y: 336, endPoint x: 384, endPoint y: 337, distance: 30.3
click at [384, 337] on div at bounding box center [387, 312] width 7 height 64
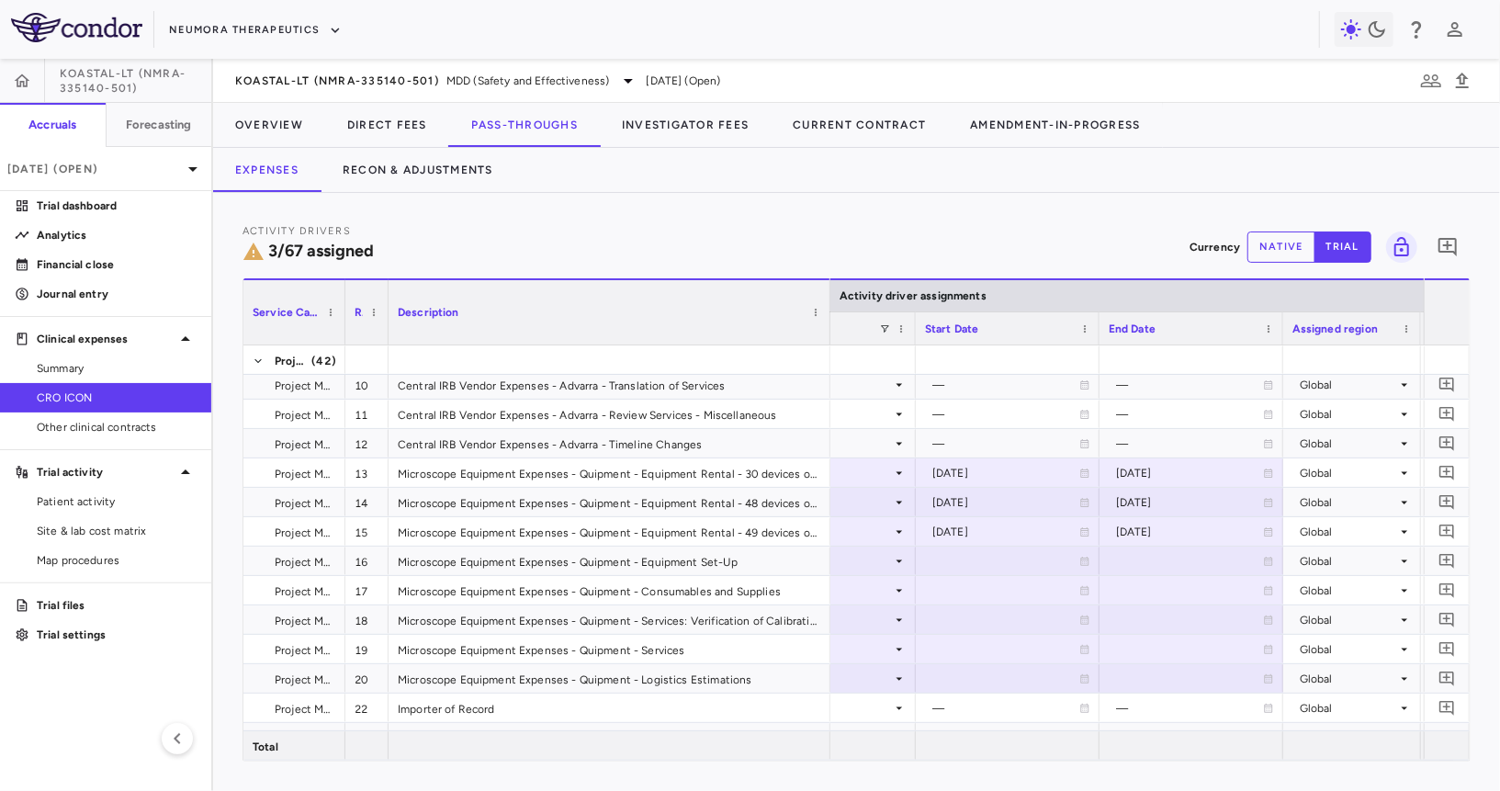
drag, startPoint x: 881, startPoint y: 330, endPoint x: 808, endPoint y: 410, distance: 108.0
click at [808, 410] on div "Service Category Row Description Activity driver assignments" at bounding box center [856, 519] width 1226 height 482
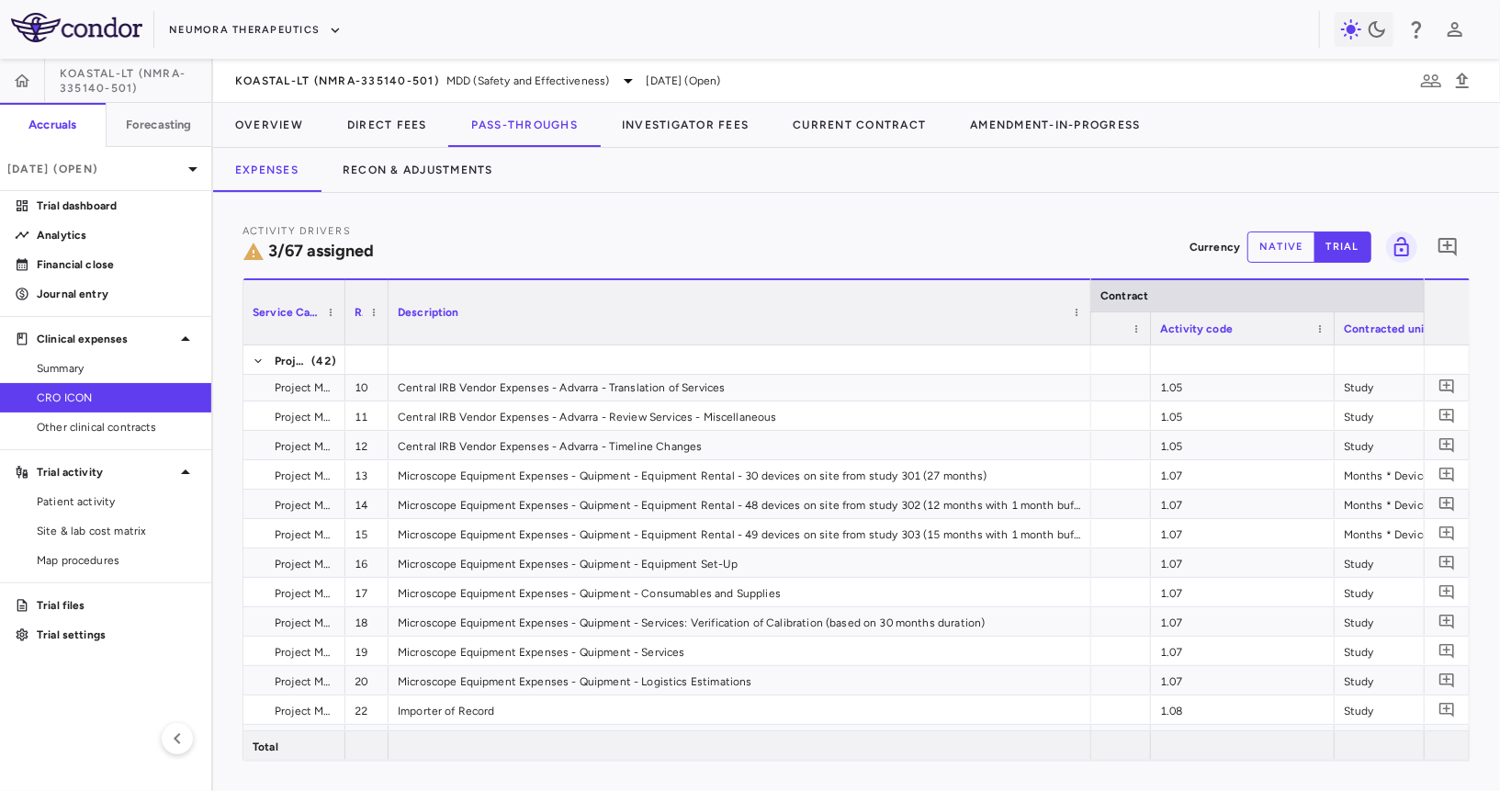
drag, startPoint x: 808, startPoint y: 333, endPoint x: 1088, endPoint y: 355, distance: 280.1
click at [1088, 355] on div "Service Category Row Description Contract" at bounding box center [856, 519] width 1226 height 482
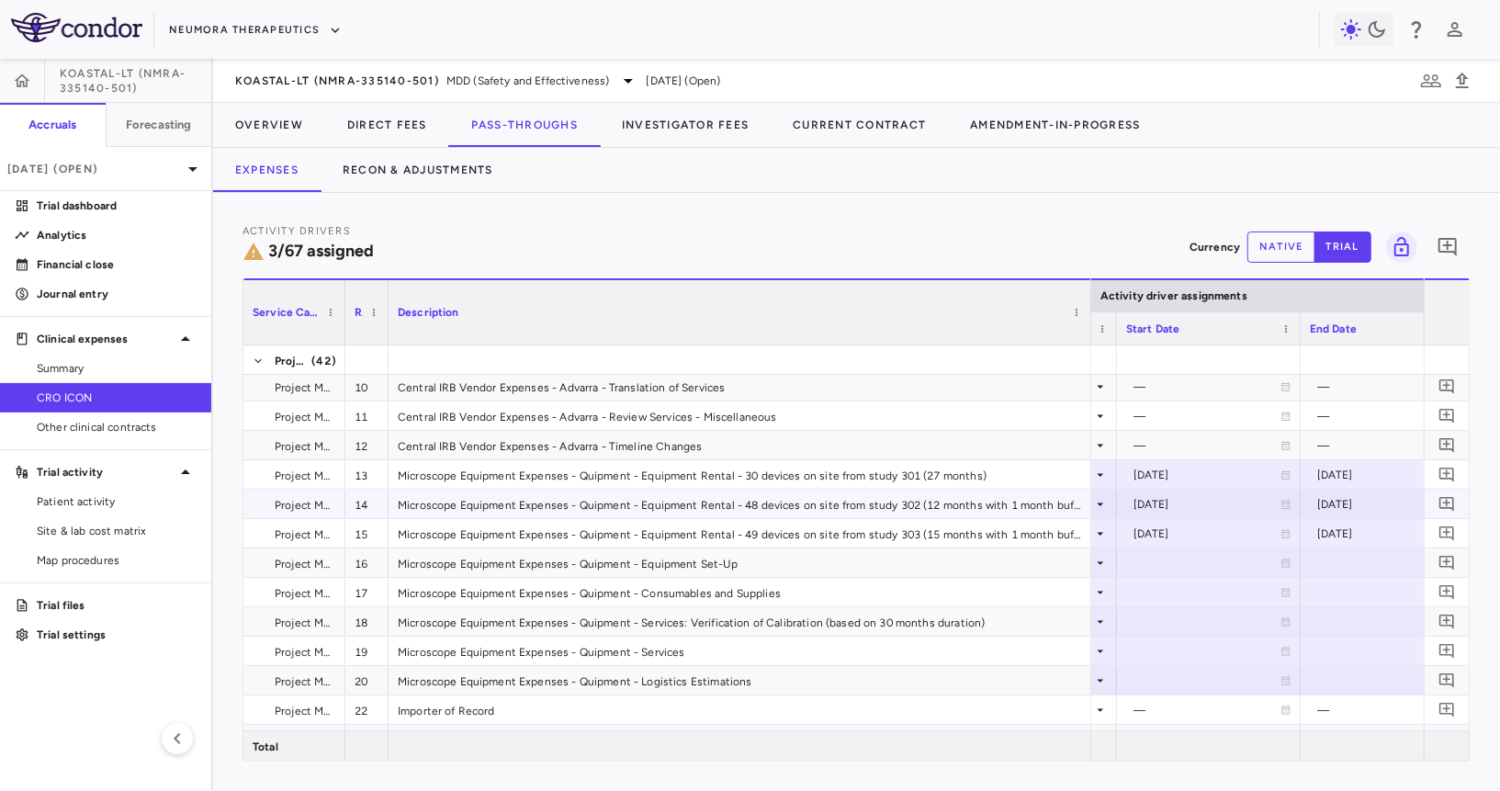
click at [1226, 502] on div "2026-01-01" at bounding box center [1207, 504] width 147 height 29
click at [1230, 503] on input "**********" at bounding box center [1192, 506] width 149 height 30
type input "**********"
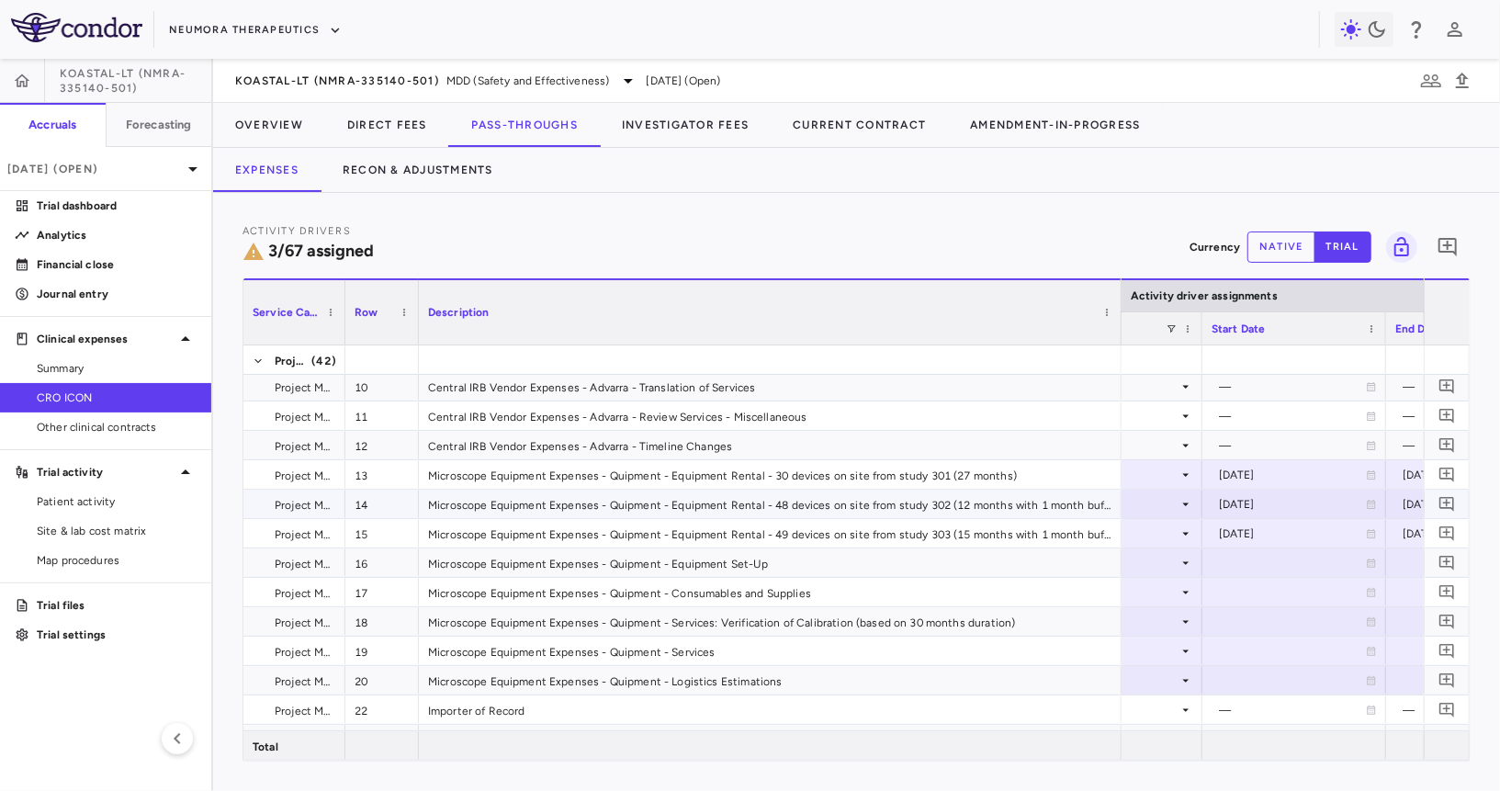
click at [1267, 507] on div "2026-05-01" at bounding box center [1292, 504] width 147 height 29
click at [1311, 509] on input "**********" at bounding box center [1277, 506] width 149 height 30
type input "**********"
click at [1254, 531] on div "2026-04-01" at bounding box center [1292, 533] width 147 height 29
click at [1311, 533] on input "**********" at bounding box center [1277, 535] width 149 height 30
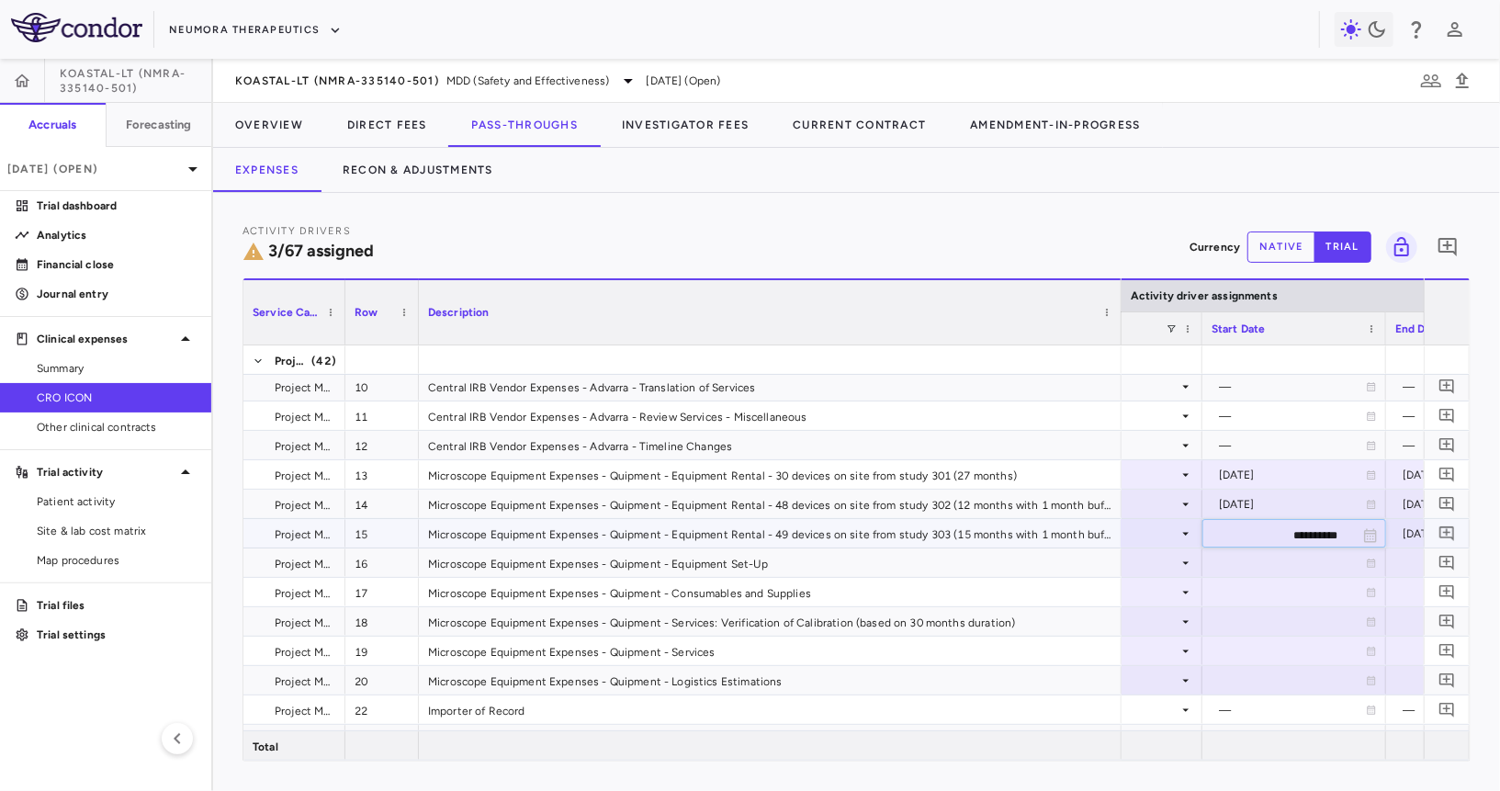
type input "**********"
click at [1267, 522] on div "2026-01-01" at bounding box center [1298, 533] width 147 height 29
click at [1314, 532] on input "**********" at bounding box center [1283, 535] width 149 height 30
type input "**********"
click at [1356, 525] on div "2027-04-30" at bounding box center [1362, 533] width 147 height 29
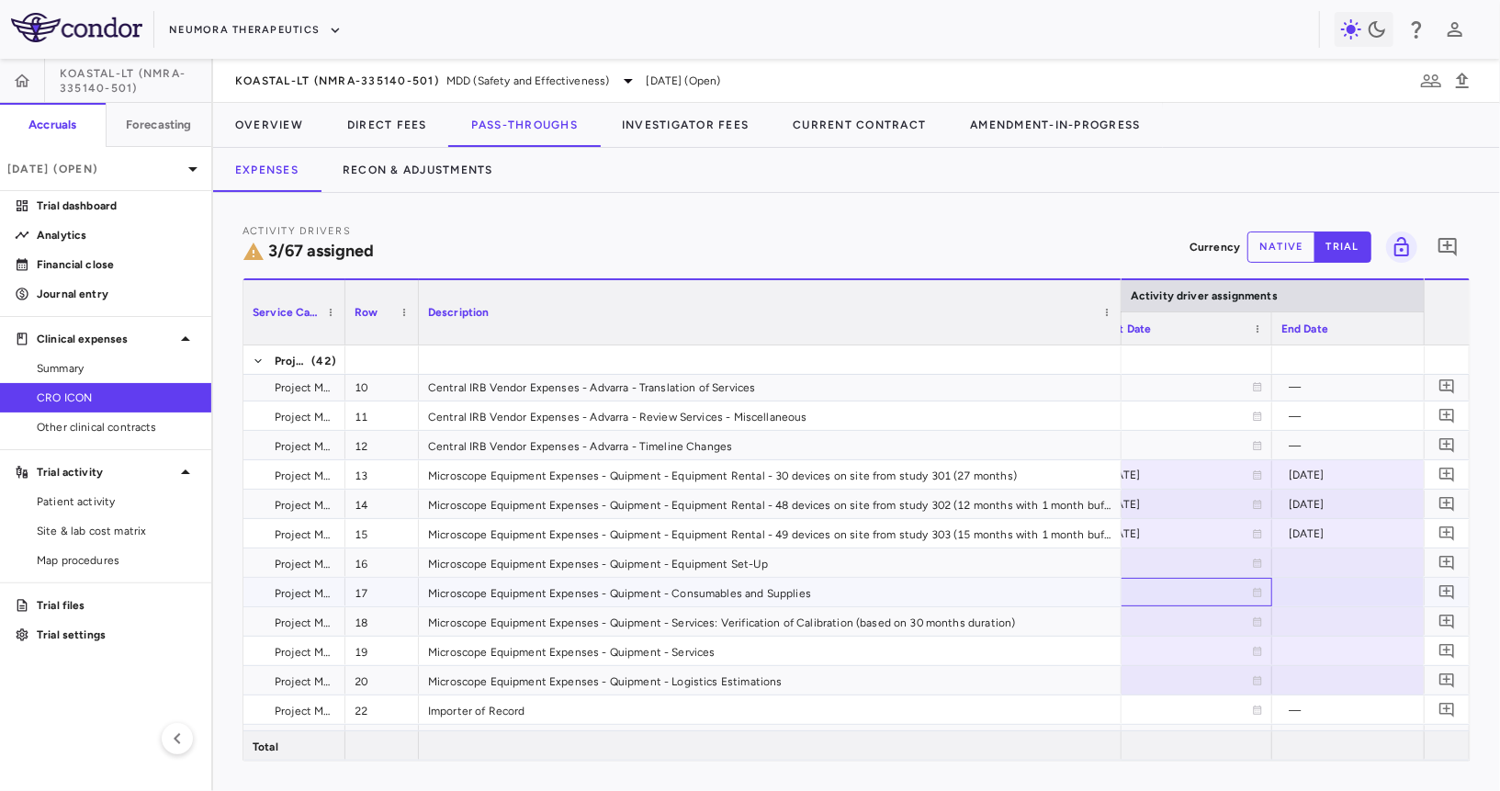
click at [1205, 587] on div at bounding box center [1180, 592] width 165 height 27
click at [1146, 505] on div "2026-04-01" at bounding box center [1178, 504] width 147 height 29
click at [1203, 500] on input "**********" at bounding box center [1164, 506] width 149 height 30
type input "**********"
click at [1321, 496] on div "2027-04-30" at bounding box center [1362, 504] width 147 height 29
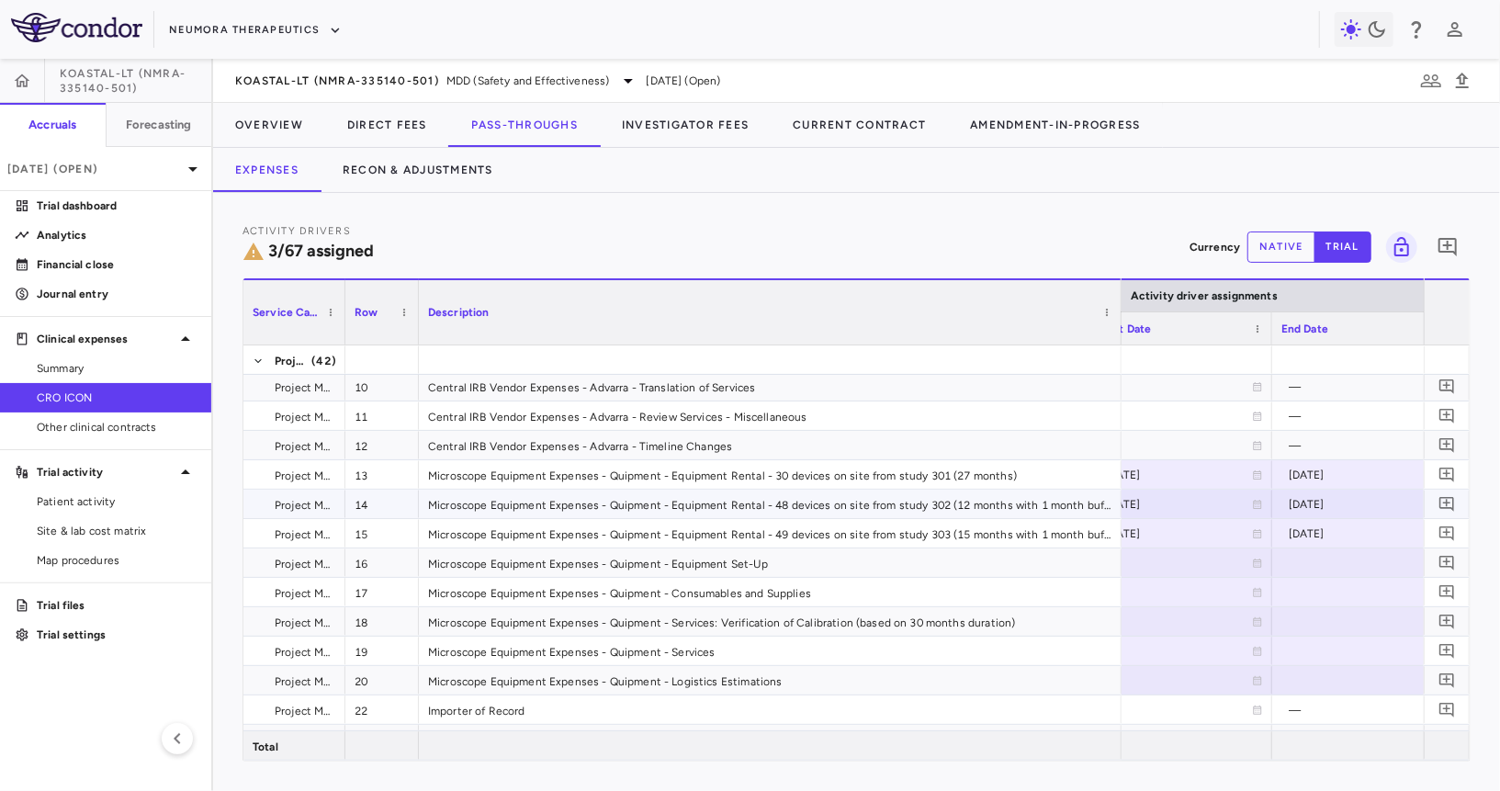
click at [1341, 496] on div "2027-04-30" at bounding box center [1362, 504] width 147 height 29
click at [1384, 504] on input "**********" at bounding box center [1347, 506] width 149 height 30
type input "**********"
click at [1154, 529] on div "2026-02-01" at bounding box center [1178, 533] width 147 height 29
click at [1204, 533] on input "**********" at bounding box center [1164, 535] width 149 height 30
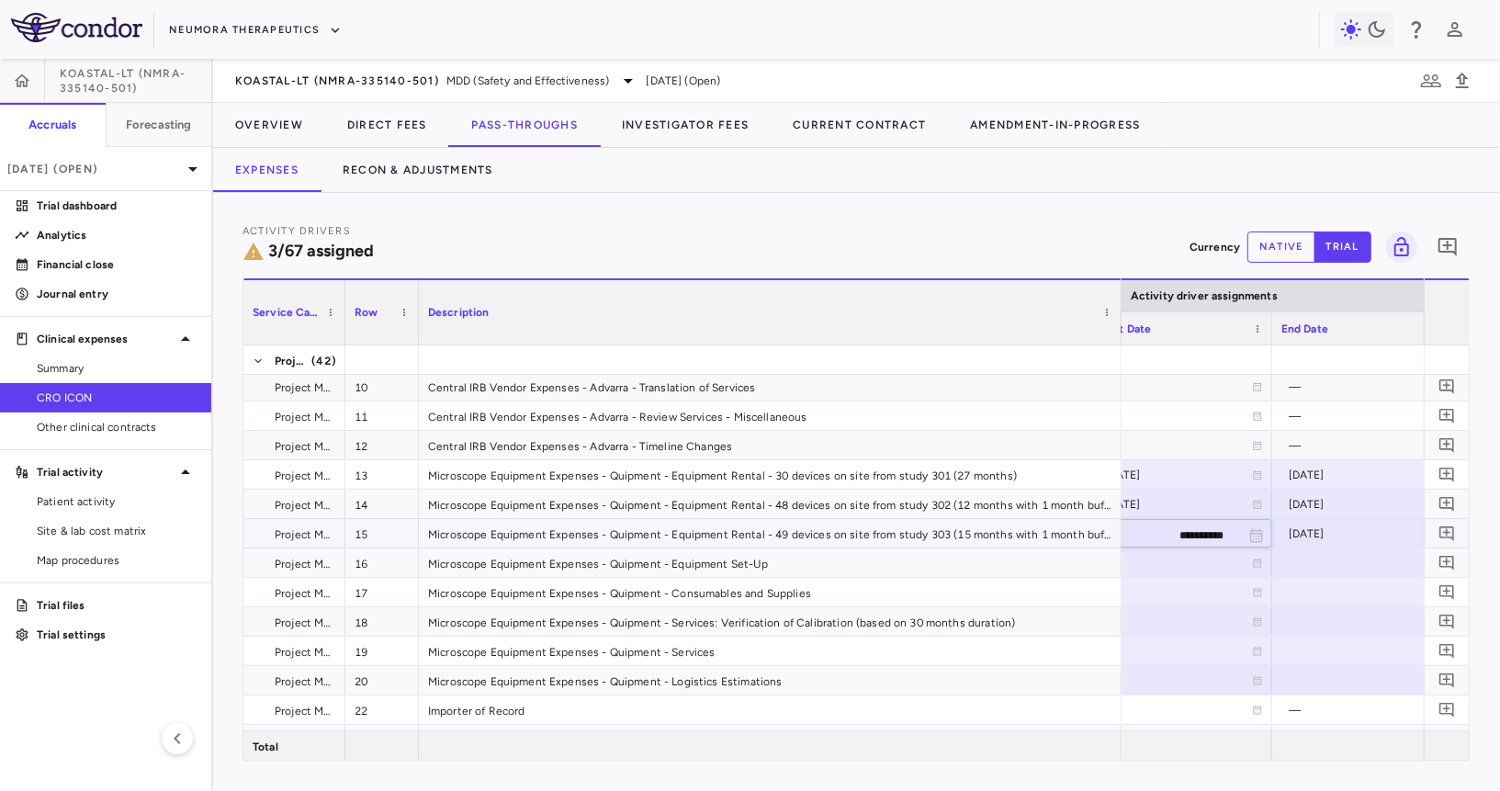
type input "**********"
click at [1329, 536] on div "2027-04-30" at bounding box center [1362, 533] width 147 height 29
click at [1375, 538] on div "2027-04-30" at bounding box center [1362, 533] width 147 height 29
click at [1386, 538] on input "**********" at bounding box center [1347, 535] width 149 height 30
type input "**********"
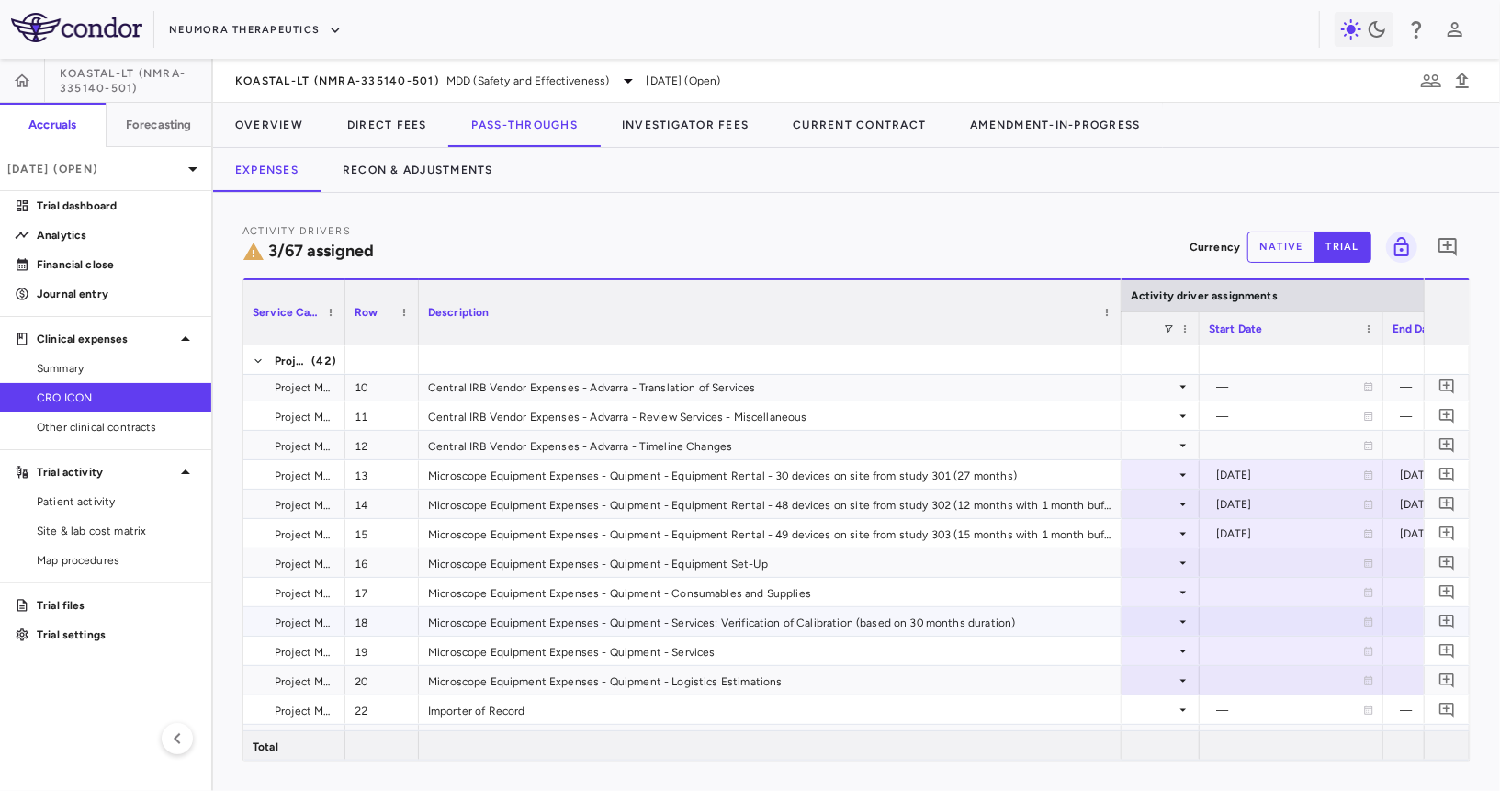
click at [1255, 615] on div at bounding box center [1291, 621] width 165 height 27
click at [1255, 615] on input "**********" at bounding box center [1275, 623] width 149 height 30
type input "**********"
click at [1289, 654] on div at bounding box center [1330, 651] width 165 height 27
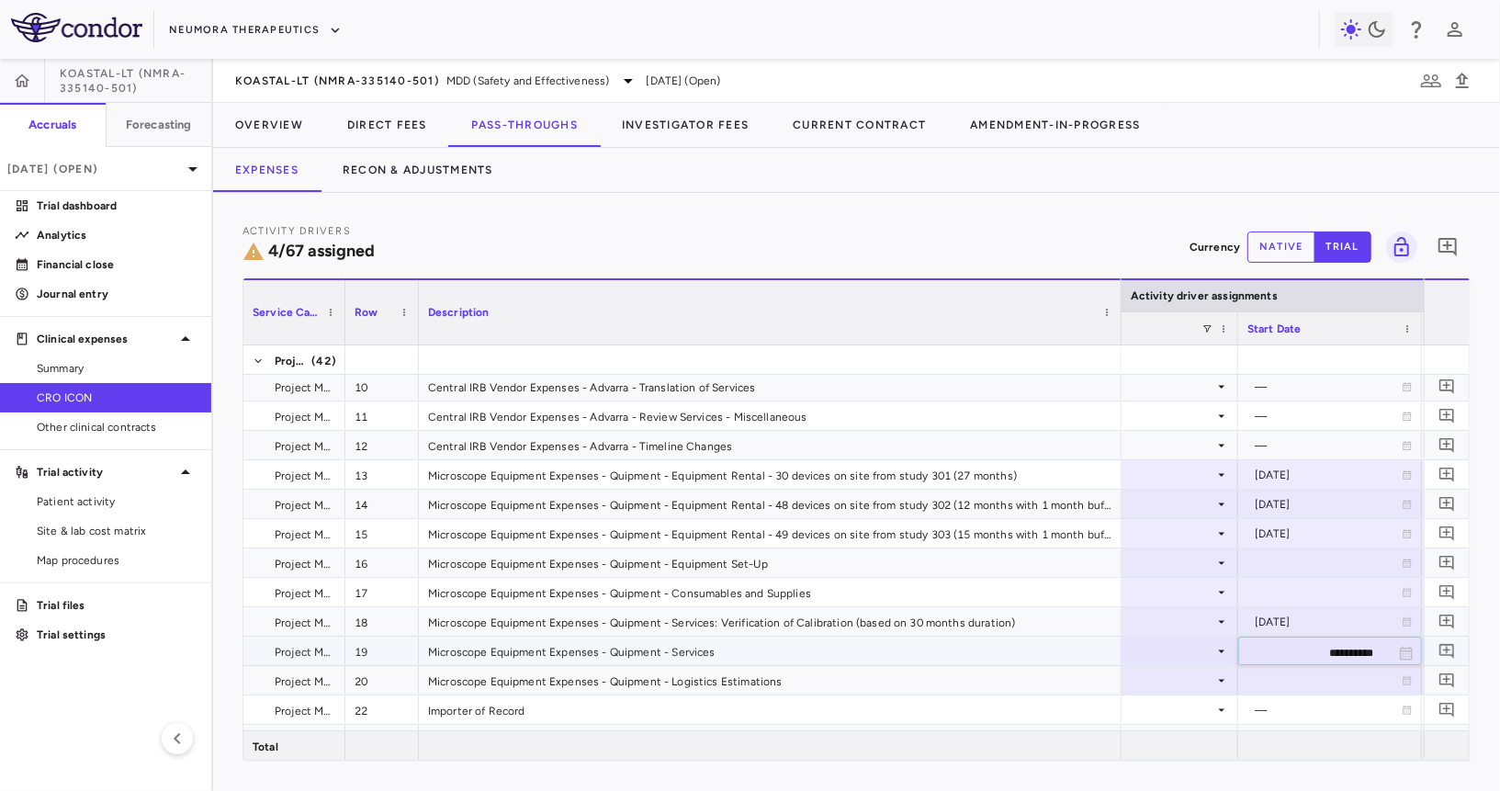
click at [1289, 654] on input "**********" at bounding box center [1313, 653] width 149 height 30
type input "**********"
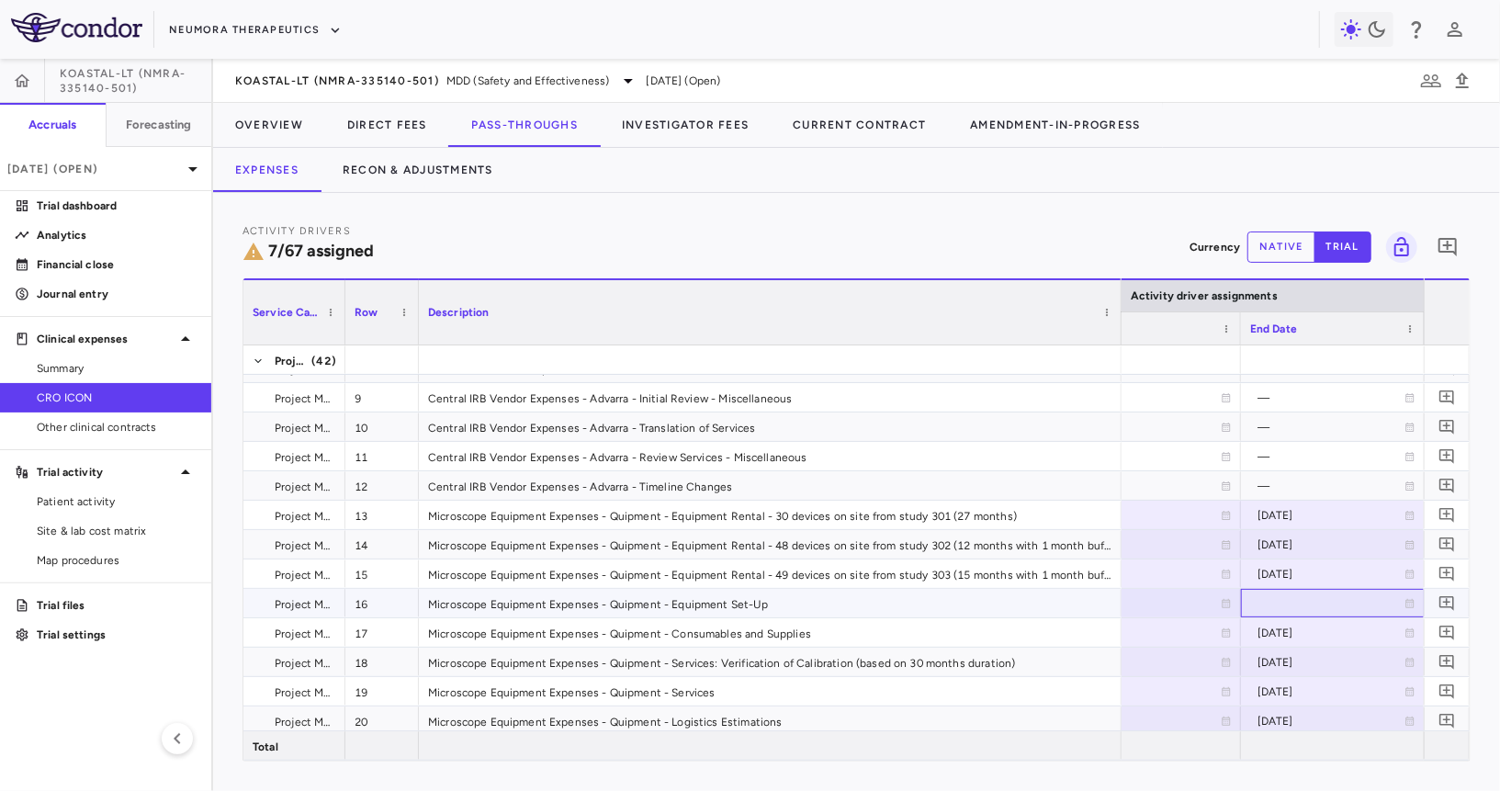
click at [1263, 600] on div at bounding box center [1332, 603] width 165 height 27
click at [1304, 612] on input "**********" at bounding box center [1316, 605] width 149 height 30
type input "**********"
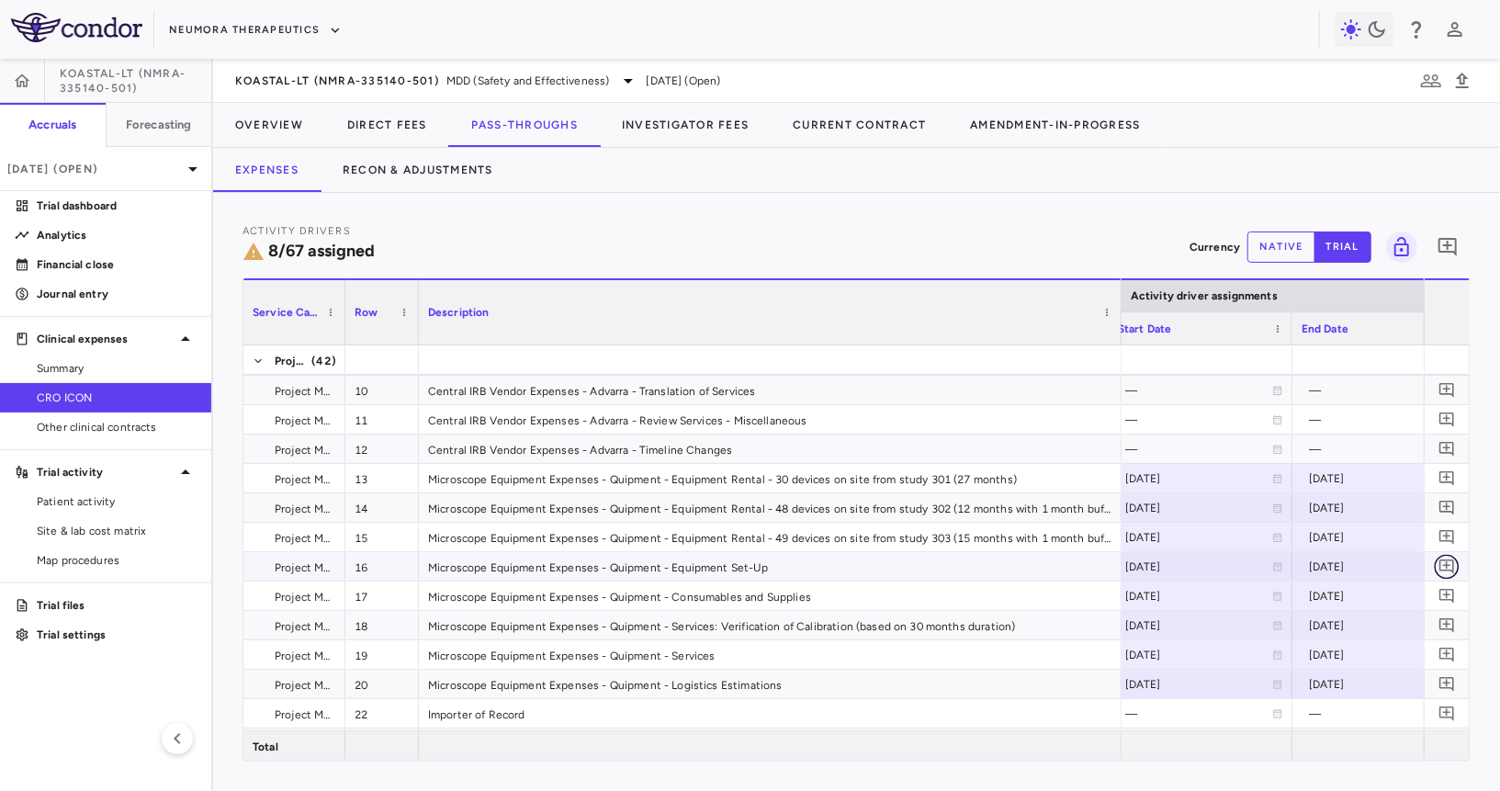
click at [1449, 565] on icon "Add comment" at bounding box center [1447, 566] width 17 height 17
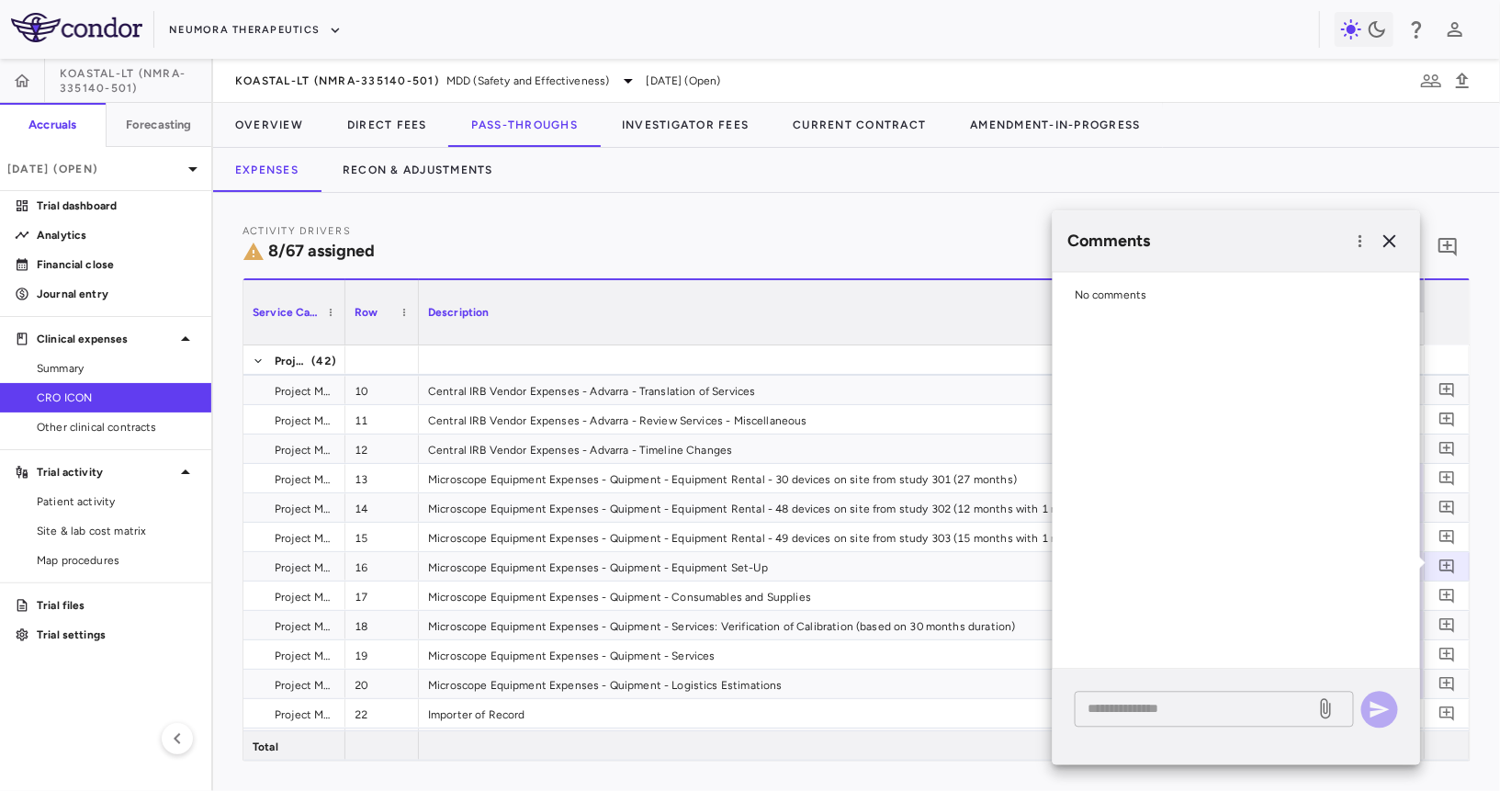
click at [1198, 706] on textarea at bounding box center [1195, 708] width 215 height 20
type textarea "*"
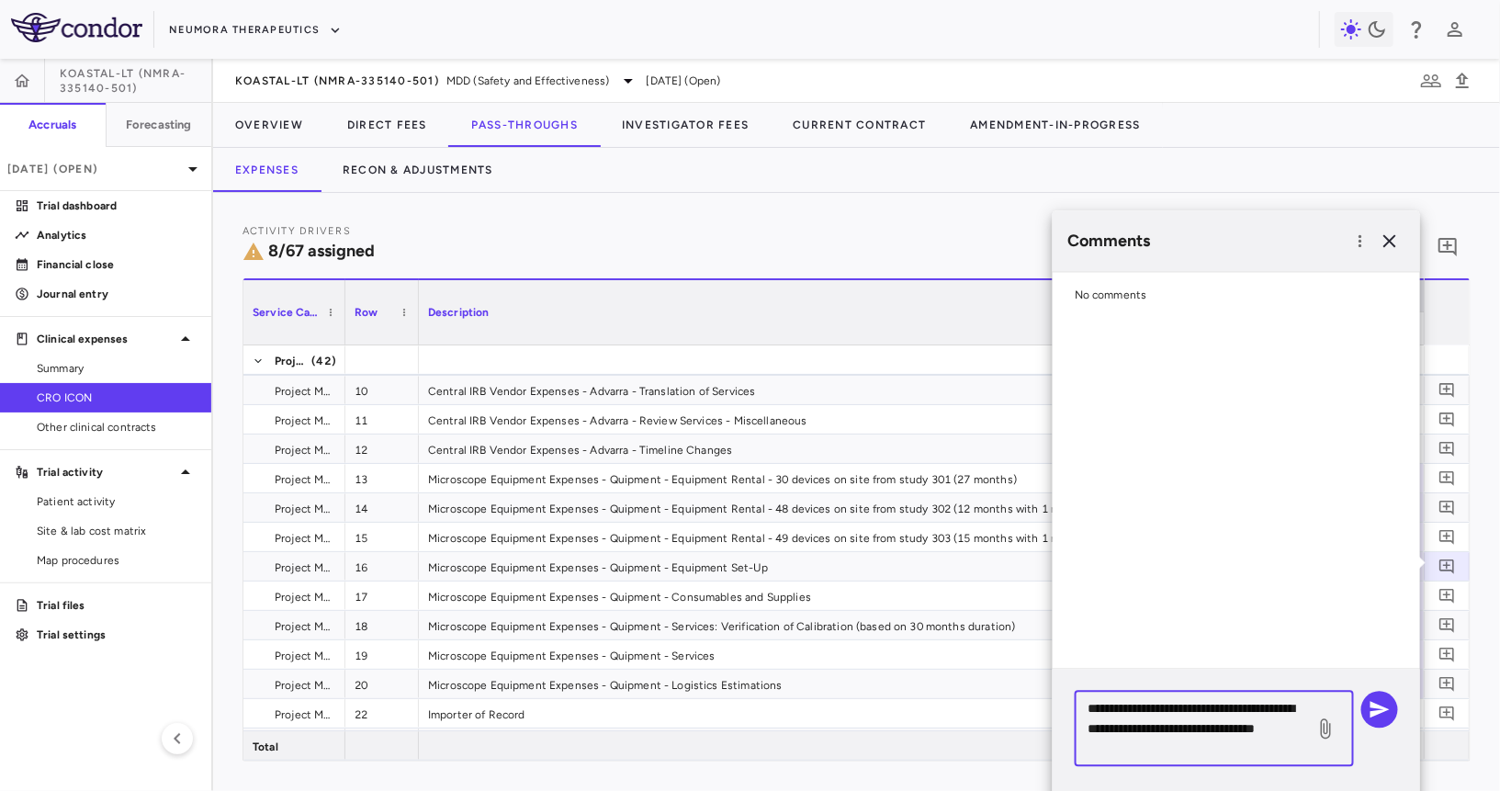
drag, startPoint x: 1250, startPoint y: 706, endPoint x: 1208, endPoint y: 706, distance: 42.3
click at [1209, 706] on textarea "**********" at bounding box center [1195, 728] width 215 height 61
drag, startPoint x: 1293, startPoint y: 731, endPoint x: 1259, endPoint y: 732, distance: 34.9
click at [1259, 732] on textarea "**********" at bounding box center [1195, 728] width 215 height 61
drag, startPoint x: 1271, startPoint y: 754, endPoint x: 1259, endPoint y: 733, distance: 24.3
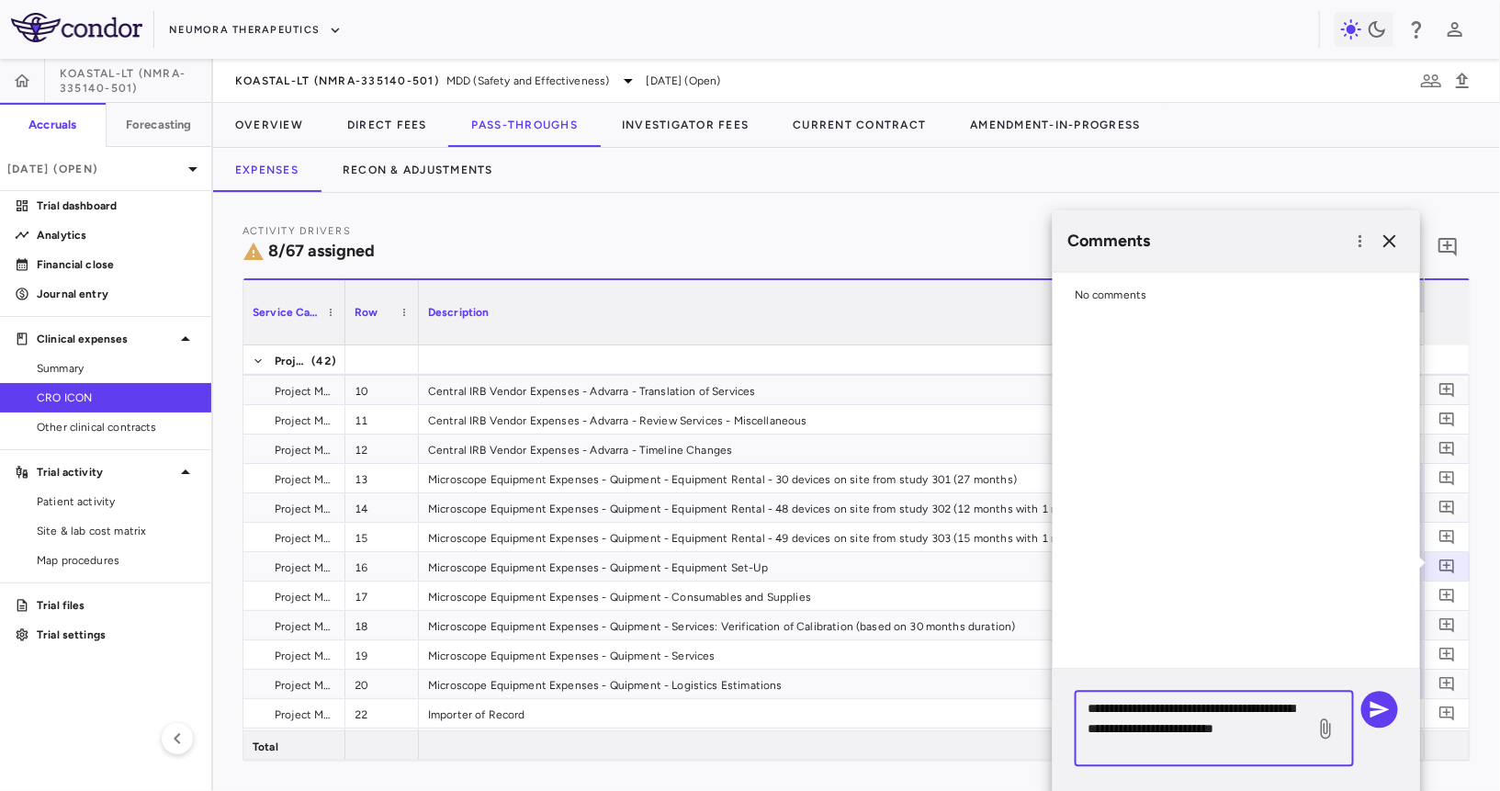
click at [1259, 733] on textarea "**********" at bounding box center [1195, 728] width 215 height 61
type textarea "**********"
click at [1388, 698] on icon "button" at bounding box center [1380, 709] width 22 height 22
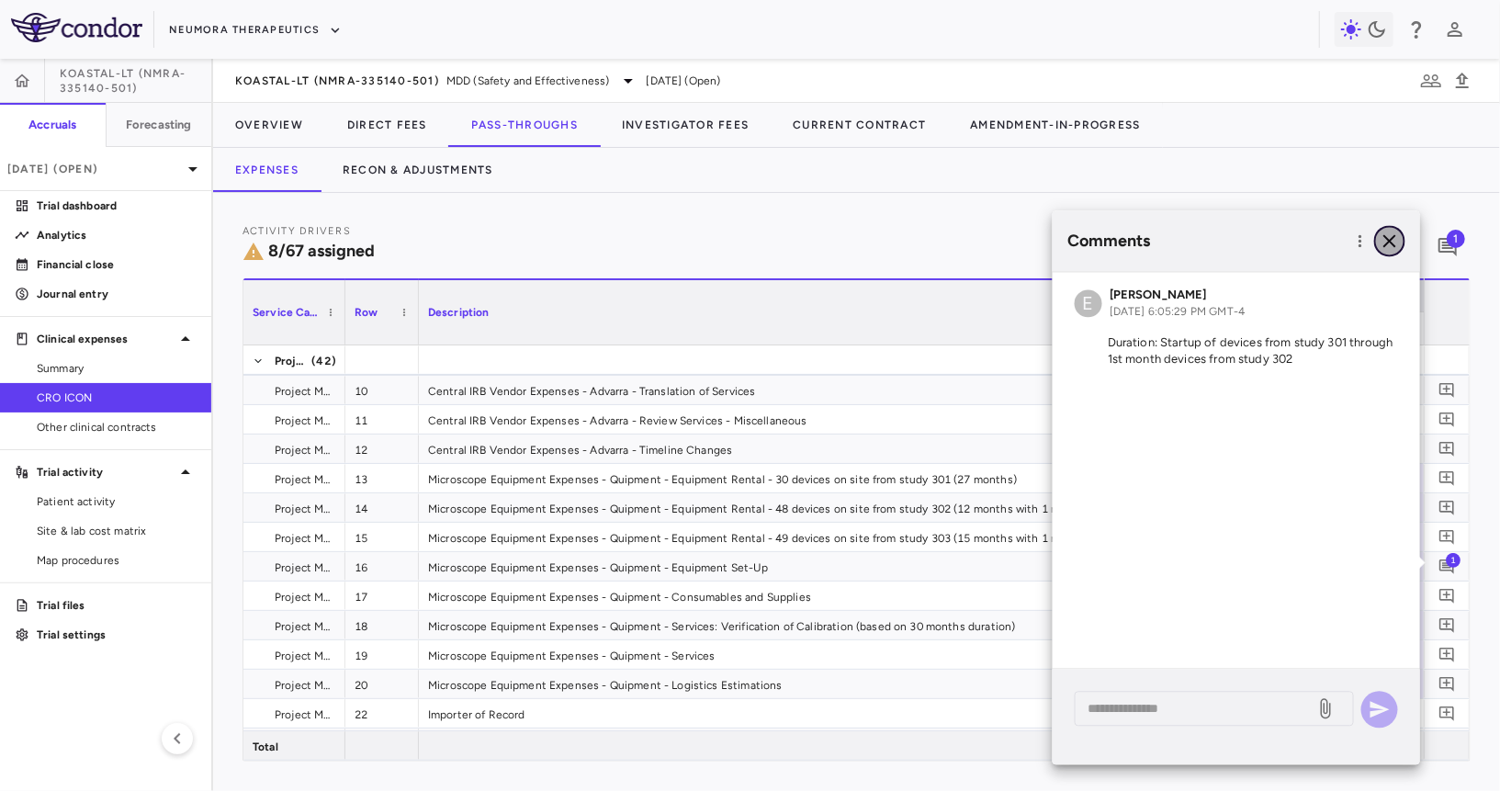
click at [1393, 251] on icon "button" at bounding box center [1390, 241] width 22 height 22
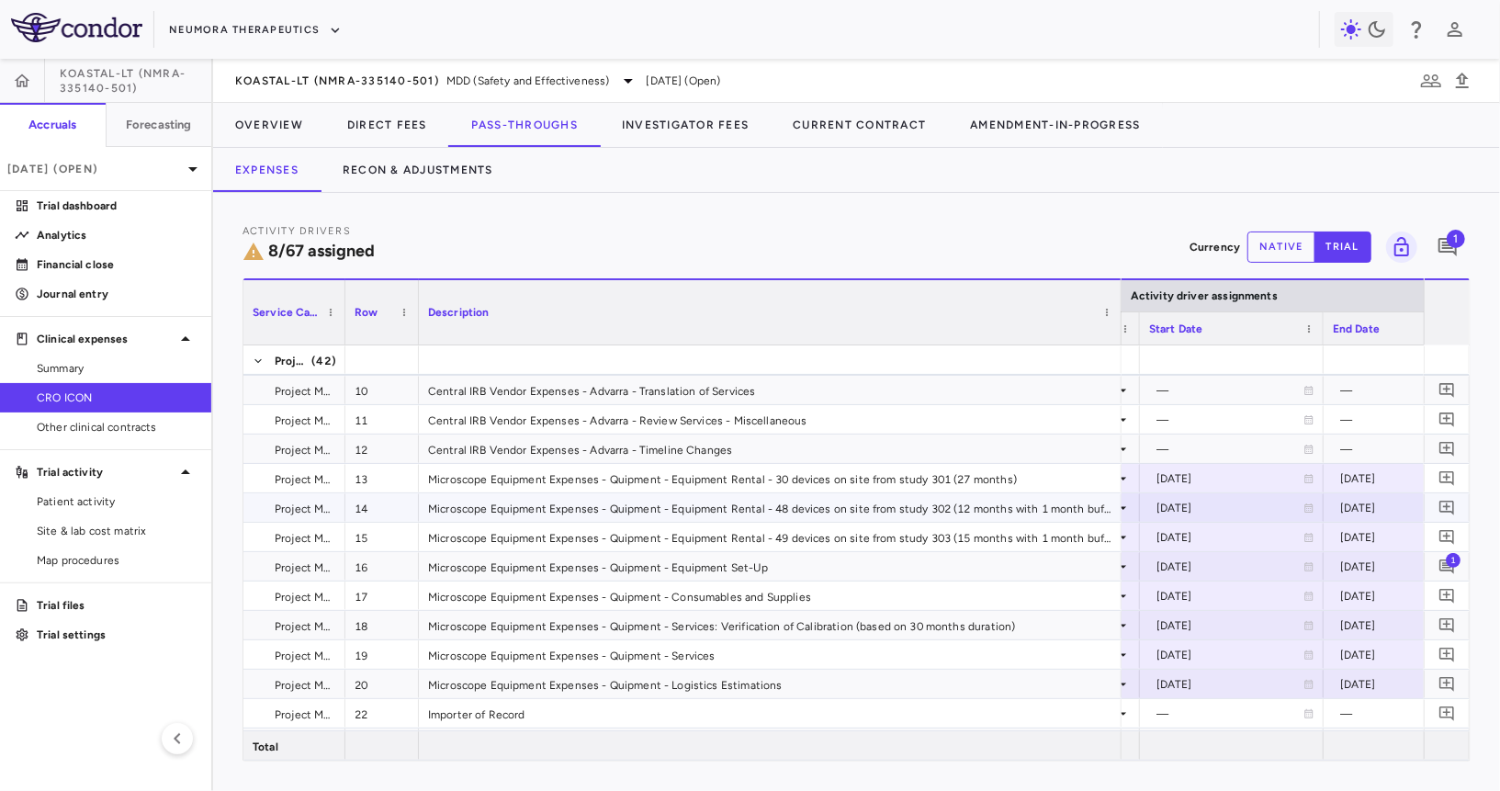
scroll to position [0, 1464]
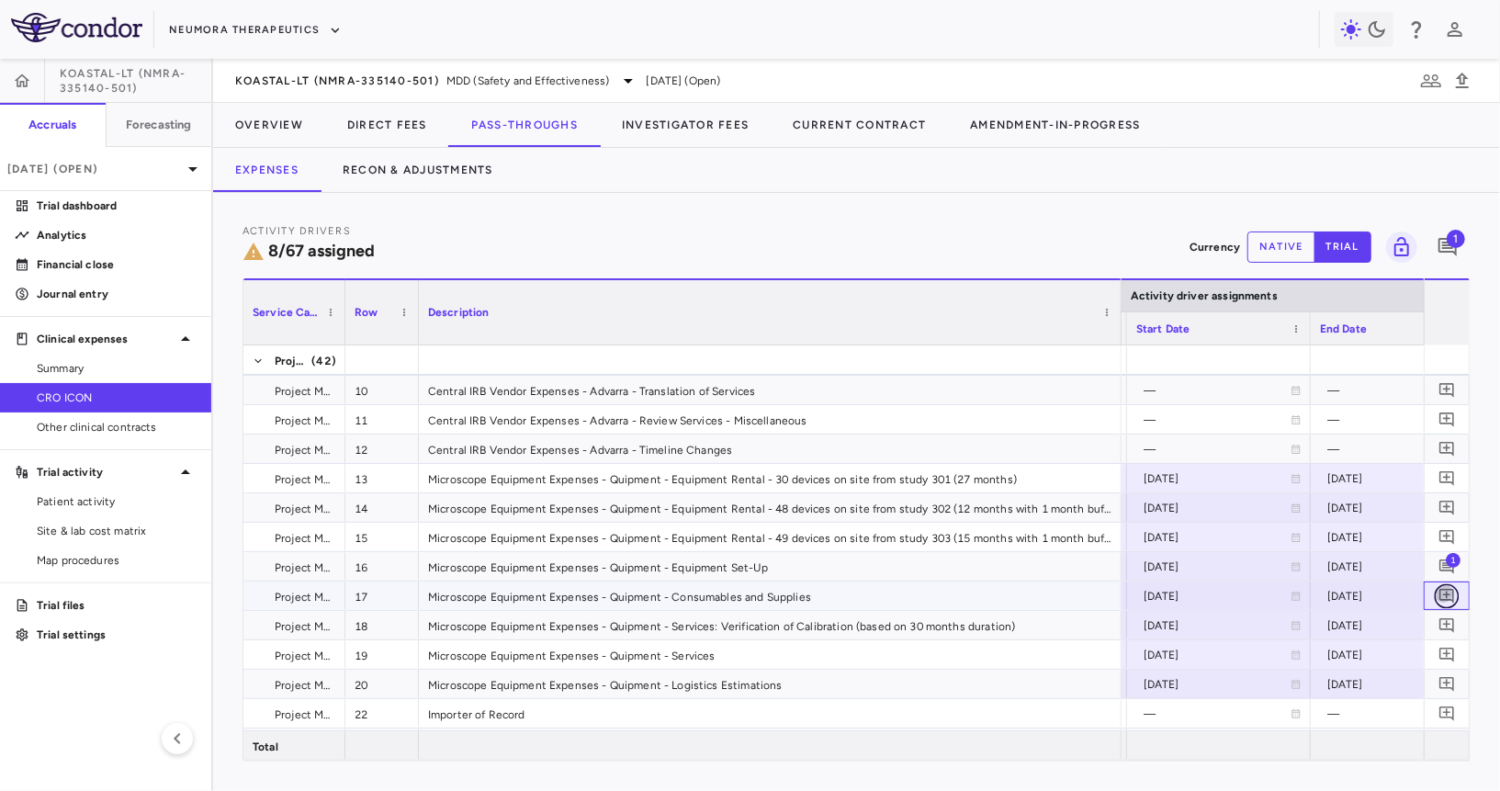
click at [1449, 591] on icon "Add comment" at bounding box center [1447, 595] width 17 height 17
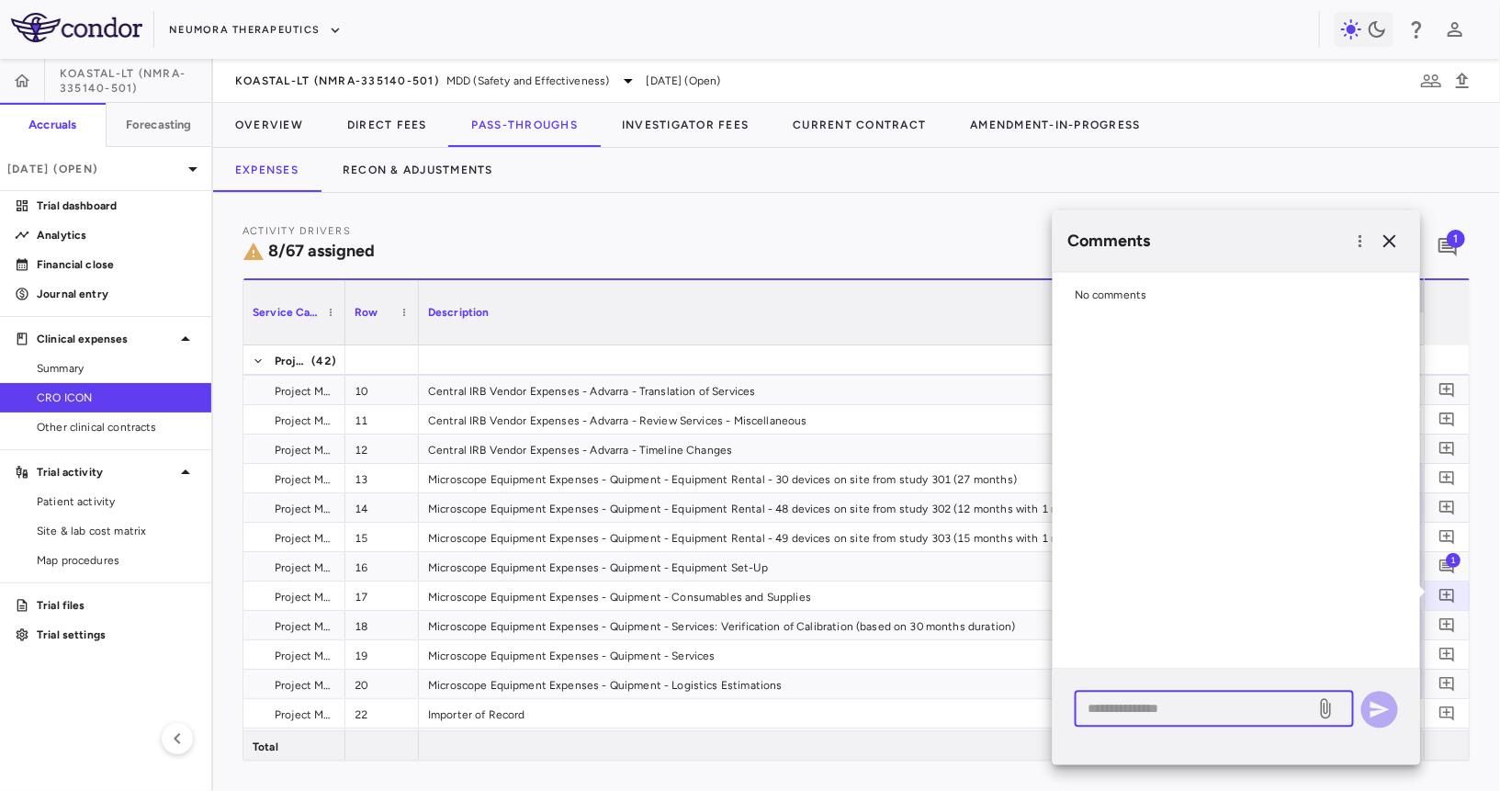
click at [1203, 707] on textarea at bounding box center [1195, 708] width 215 height 20
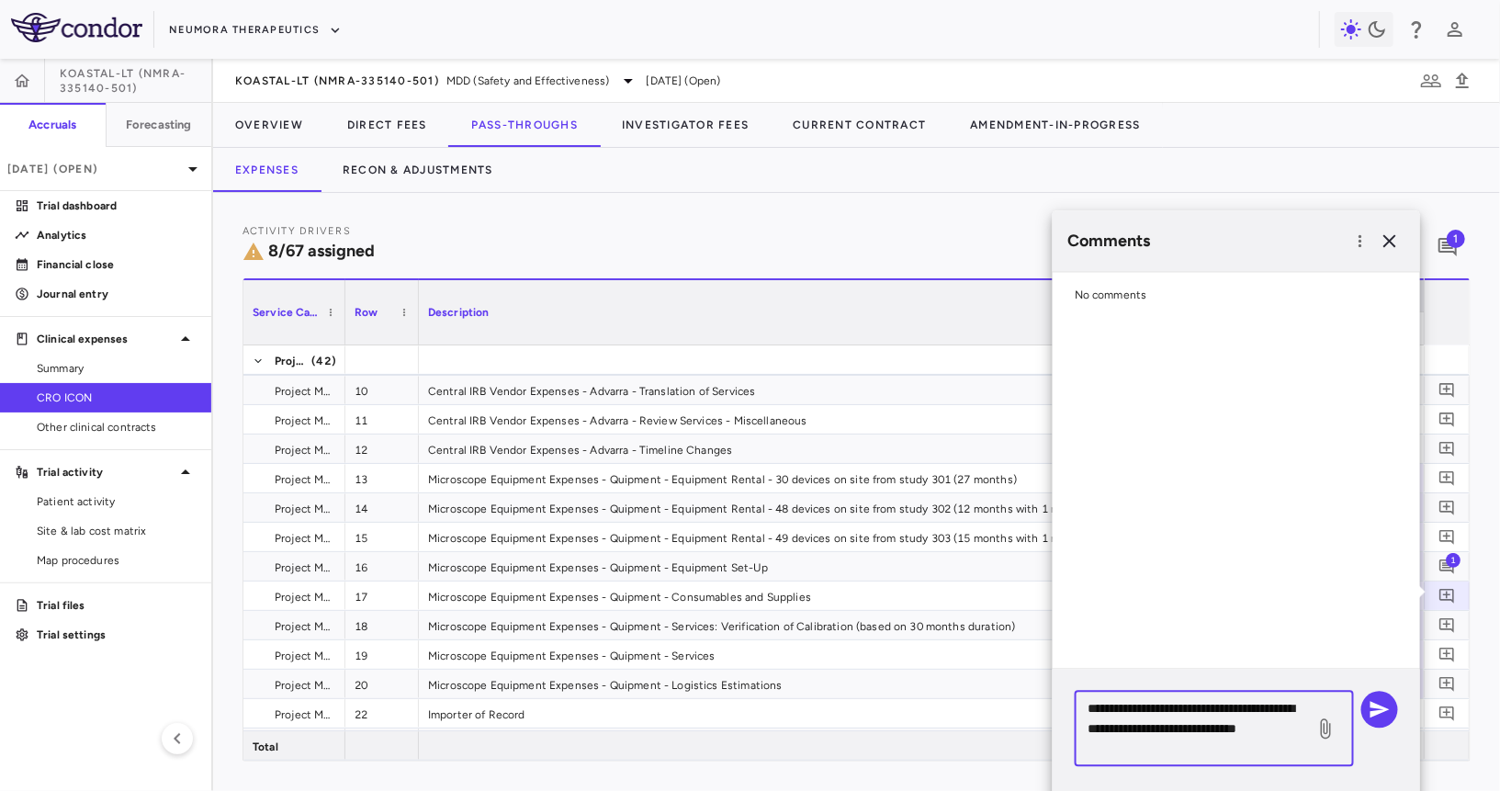
click at [1147, 750] on textarea "**********" at bounding box center [1195, 728] width 215 height 61
click at [1256, 743] on textarea "**********" at bounding box center [1195, 728] width 215 height 61
click at [1191, 749] on textarea "**********" at bounding box center [1195, 728] width 215 height 61
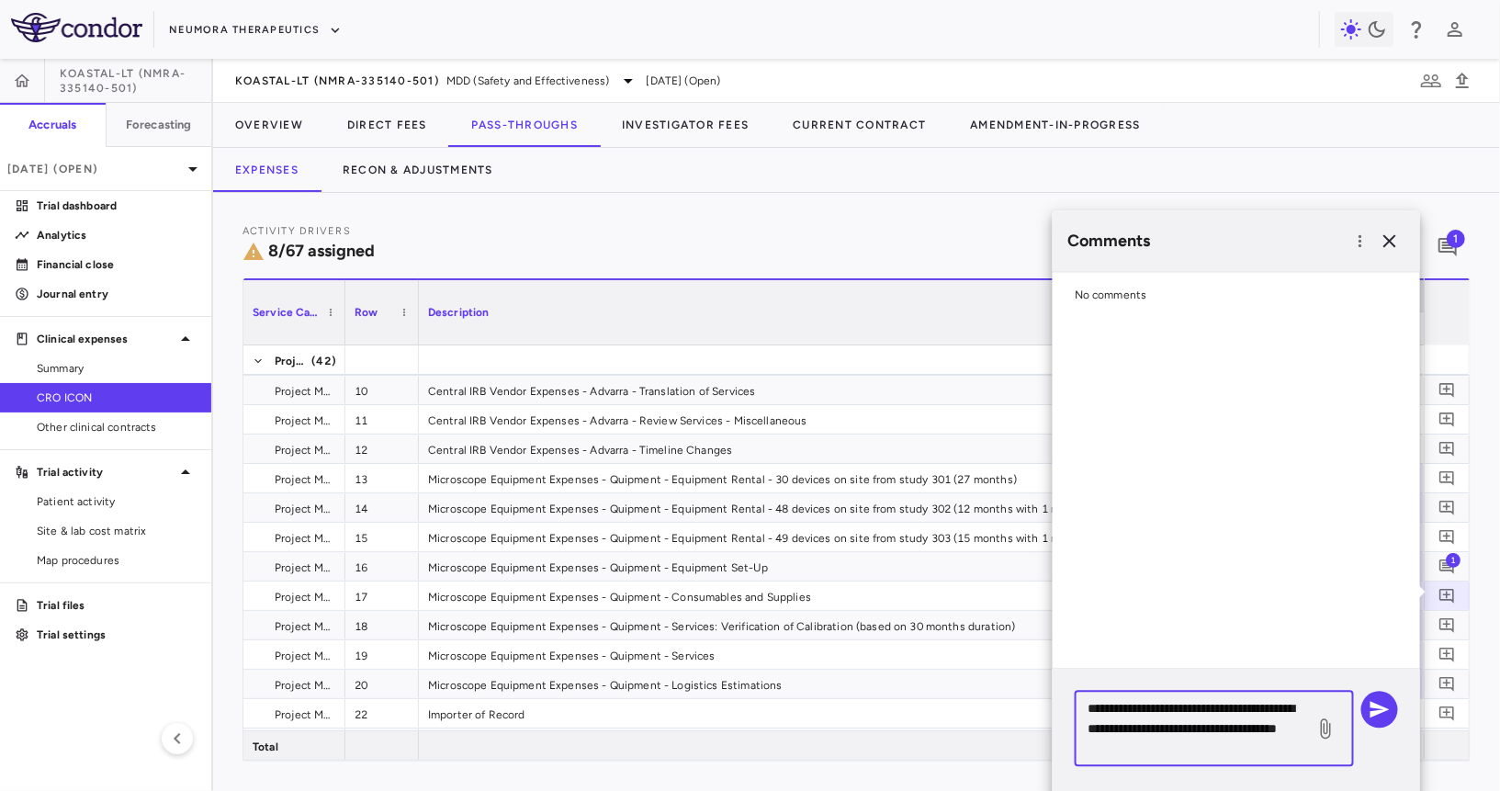
click at [1191, 749] on textarea "**********" at bounding box center [1195, 728] width 215 height 61
click at [1196, 749] on textarea "**********" at bounding box center [1195, 728] width 215 height 61
click at [1226, 742] on textarea "**********" at bounding box center [1195, 728] width 215 height 61
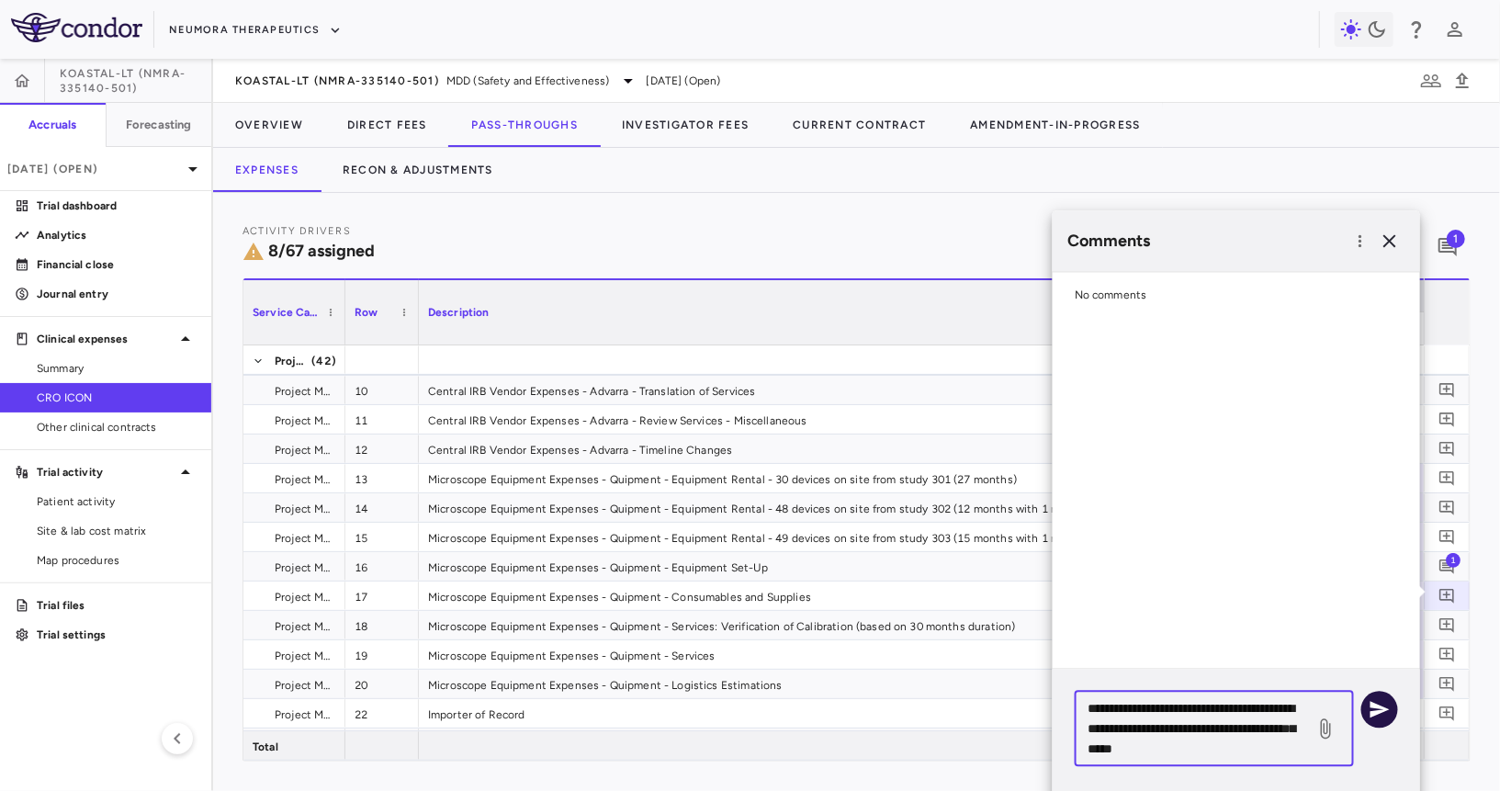
type textarea "**********"
click at [1374, 703] on icon "button" at bounding box center [1380, 709] width 19 height 17
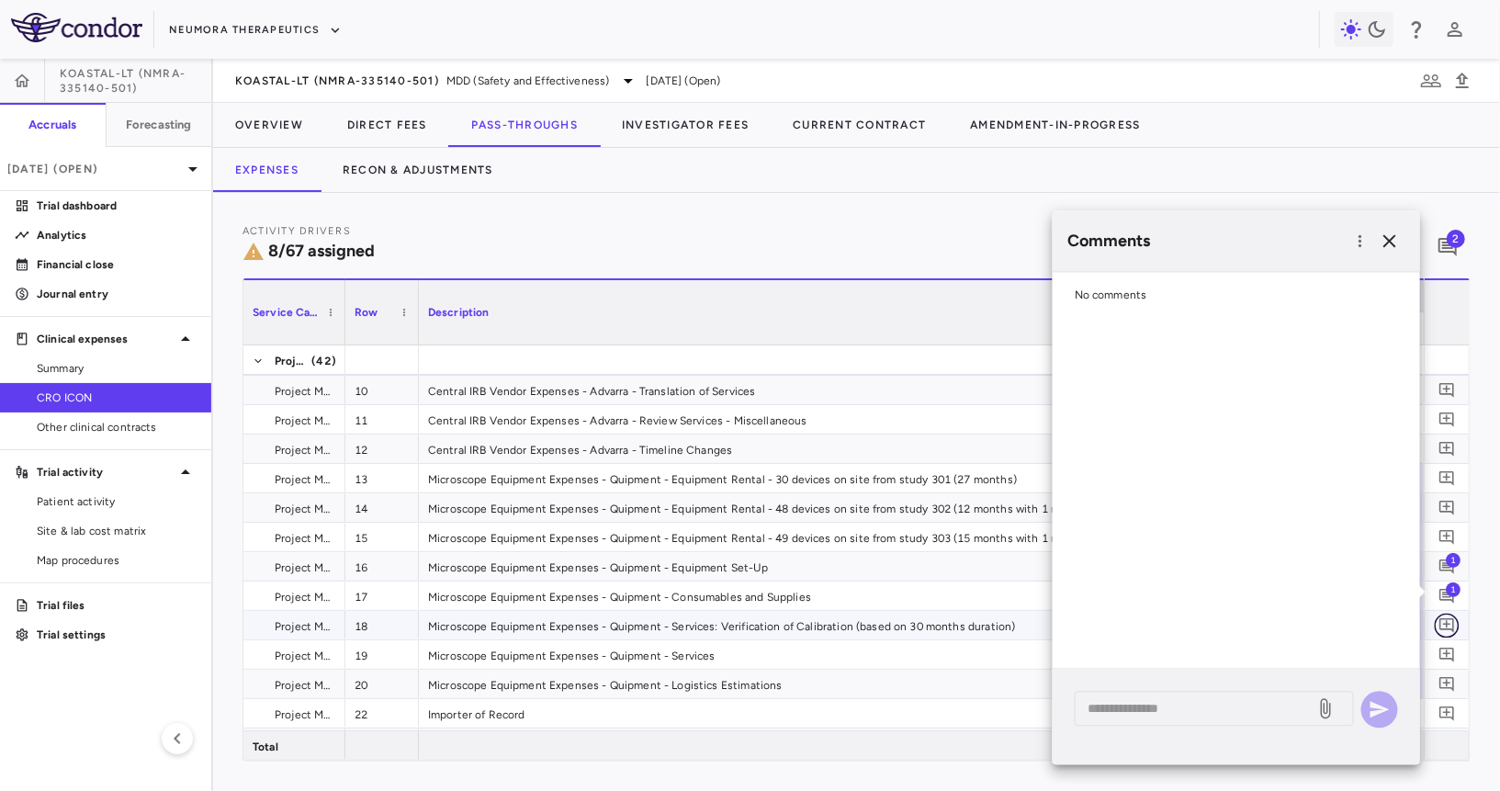
click at [1450, 622] on icon "Add comment" at bounding box center [1447, 624] width 17 height 17
click at [1219, 706] on textarea at bounding box center [1195, 708] width 215 height 20
paste textarea "**********"
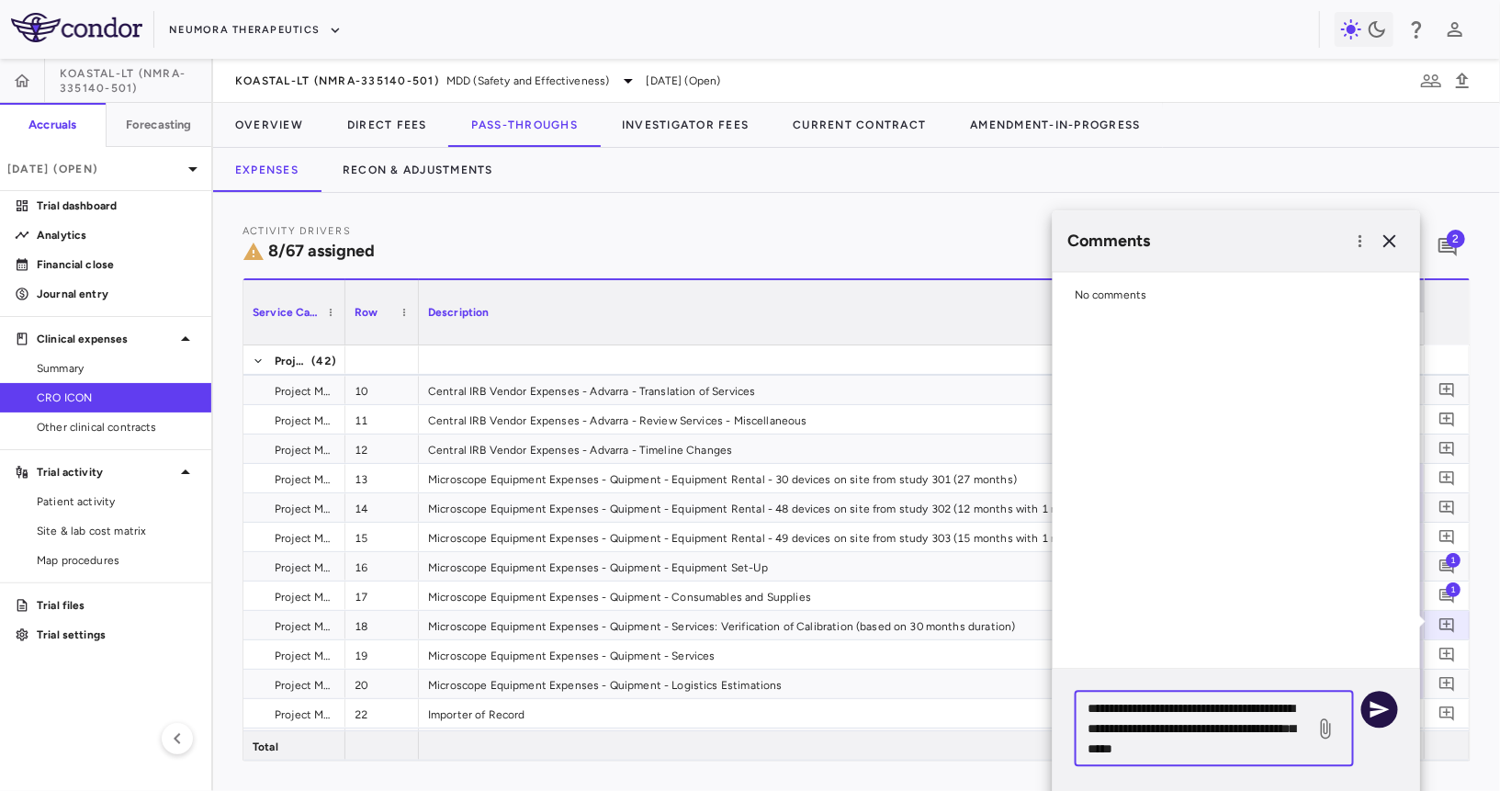
type textarea "**********"
click at [1370, 711] on icon "button" at bounding box center [1380, 709] width 22 height 22
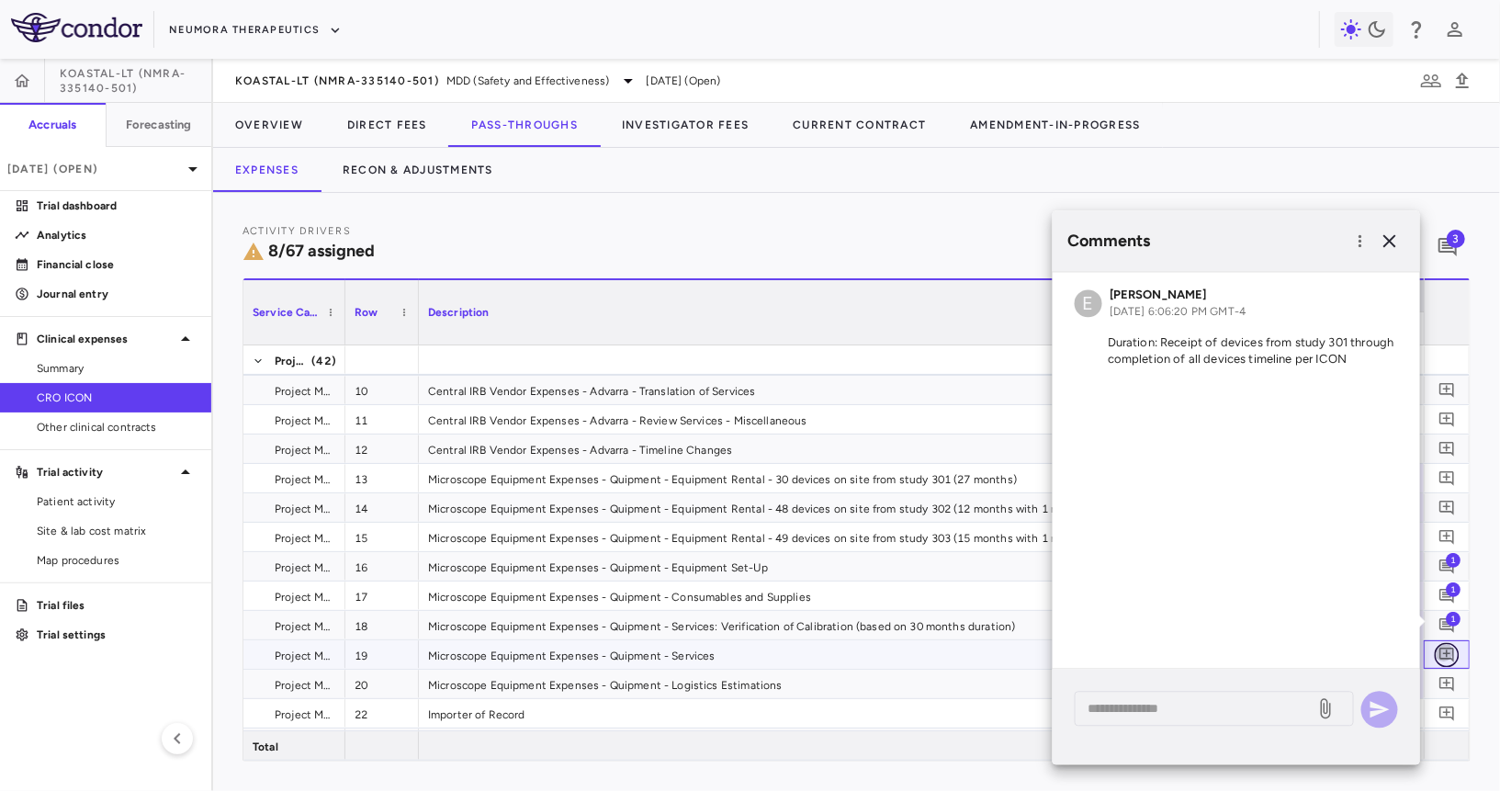
click at [1442, 646] on icon "Add comment" at bounding box center [1447, 654] width 17 height 17
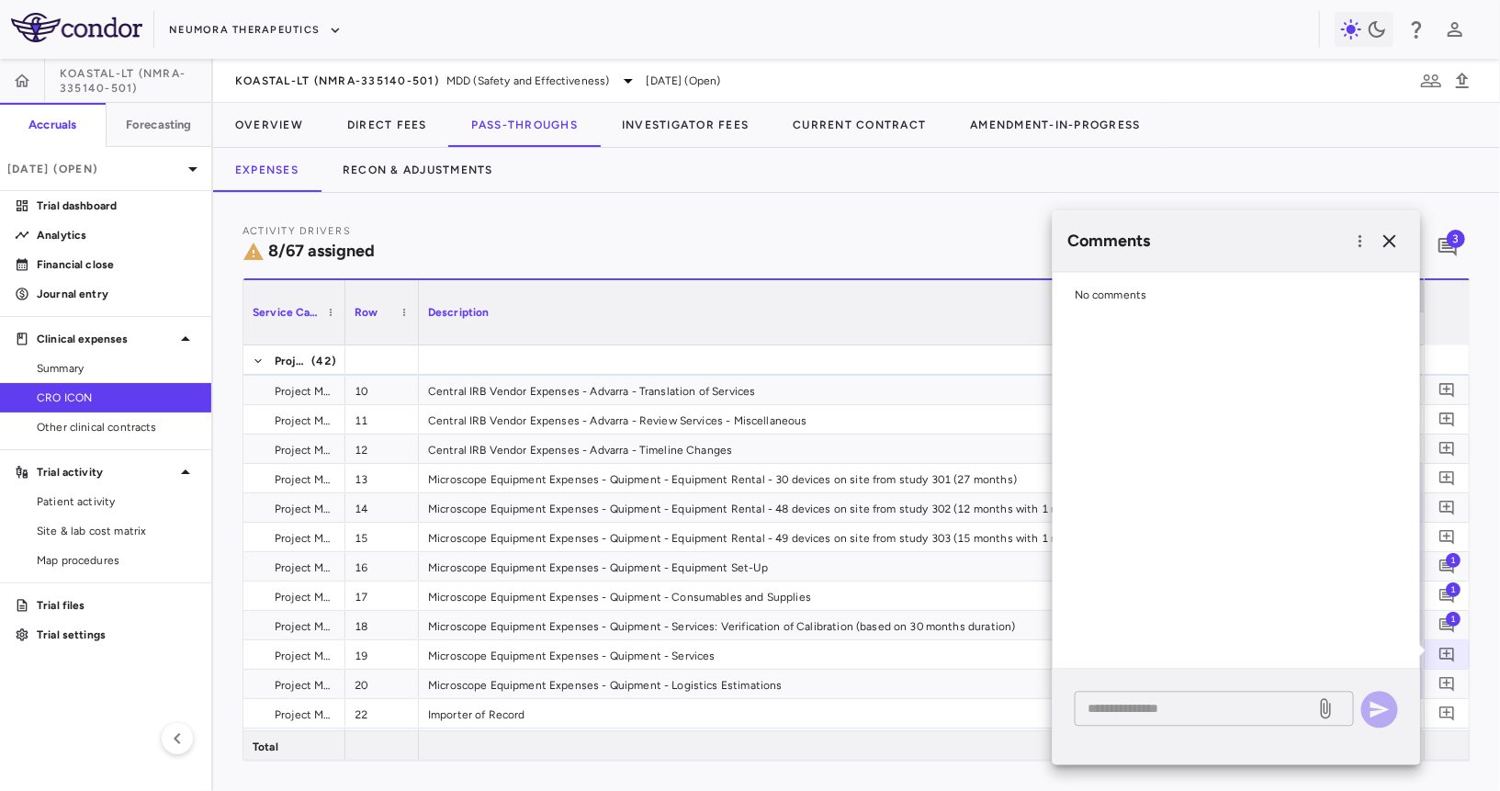
click at [1181, 712] on textarea at bounding box center [1195, 708] width 215 height 20
click at [1406, 715] on div "* ​" at bounding box center [1236, 717] width 367 height 96
click at [1374, 715] on div "* ​" at bounding box center [1236, 709] width 323 height 37
click at [1253, 707] on textarea at bounding box center [1195, 708] width 215 height 20
paste textarea "**********"
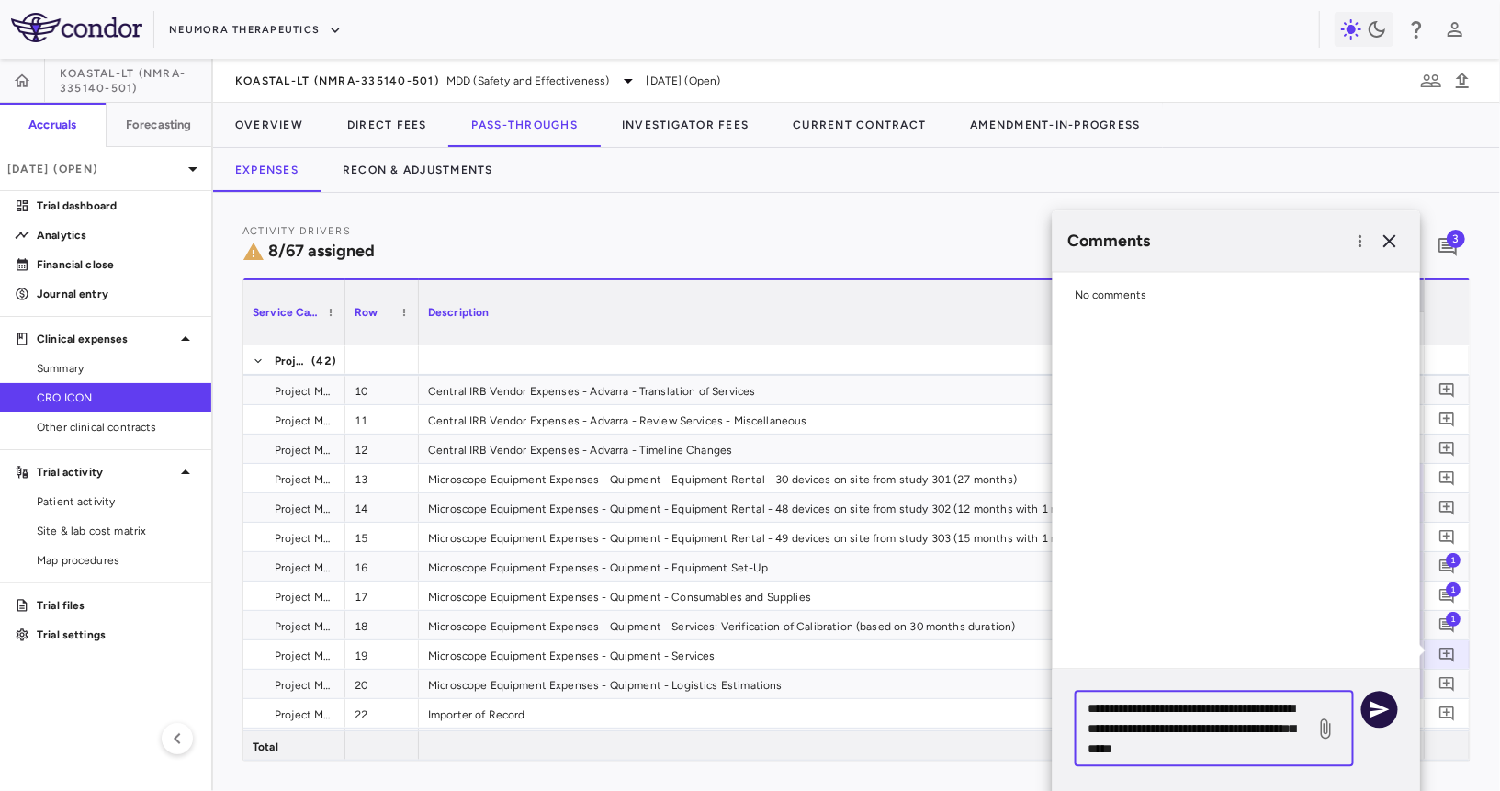
type textarea "**********"
click at [1387, 709] on icon "button" at bounding box center [1380, 709] width 22 height 22
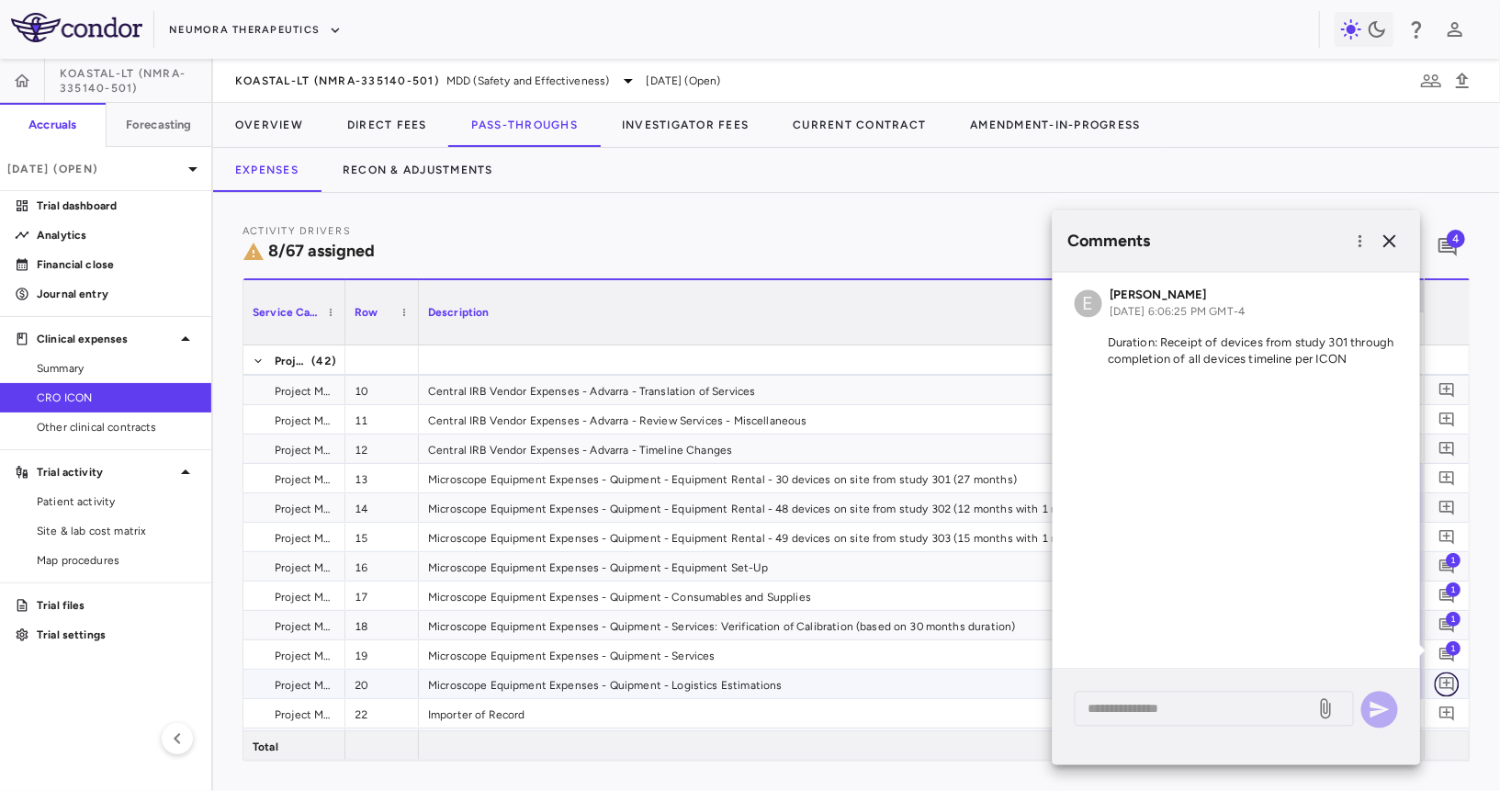
click at [1451, 677] on icon "Add comment" at bounding box center [1447, 683] width 17 height 17
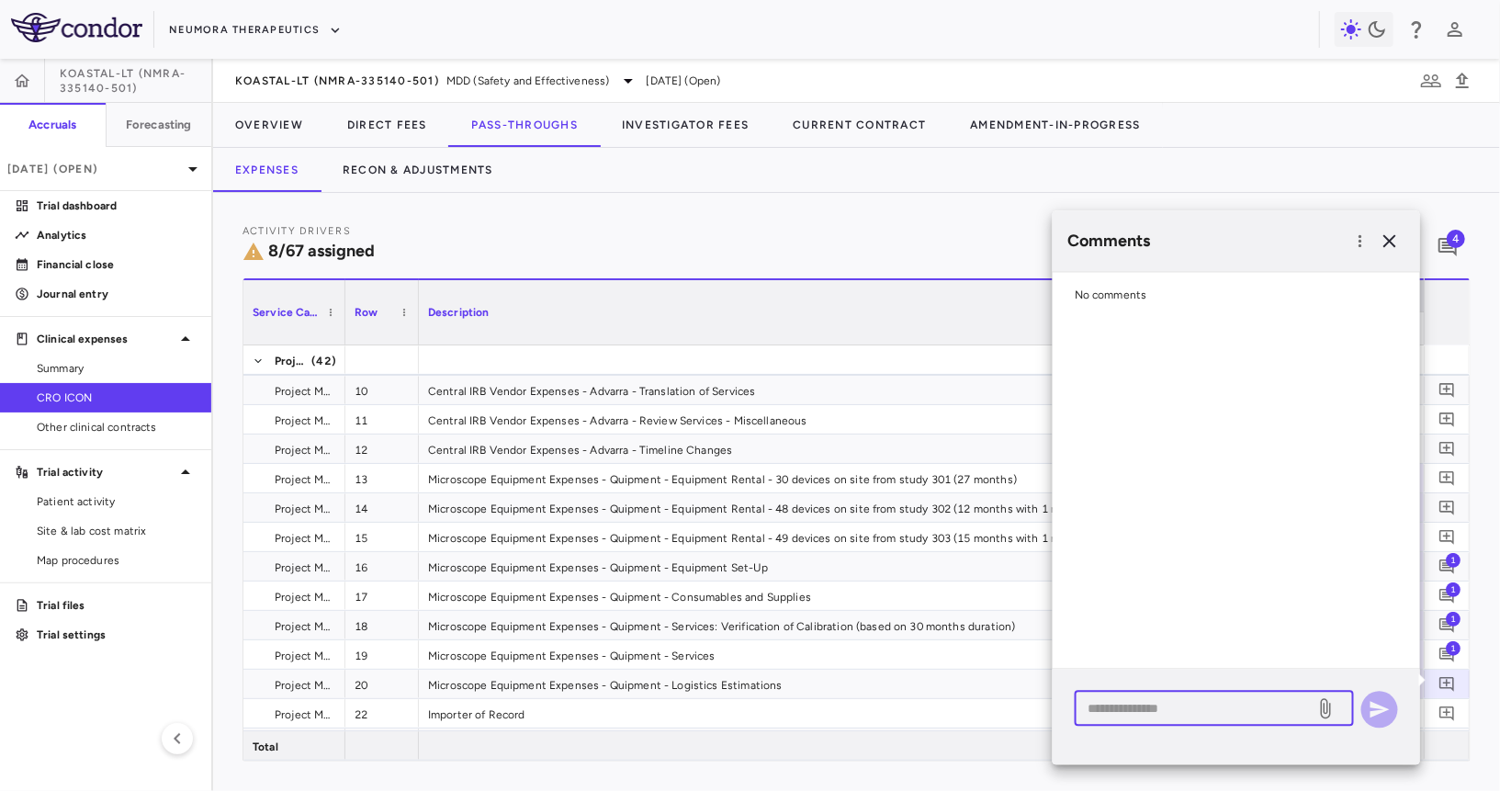
click at [1223, 707] on textarea at bounding box center [1195, 708] width 215 height 20
paste textarea "**********"
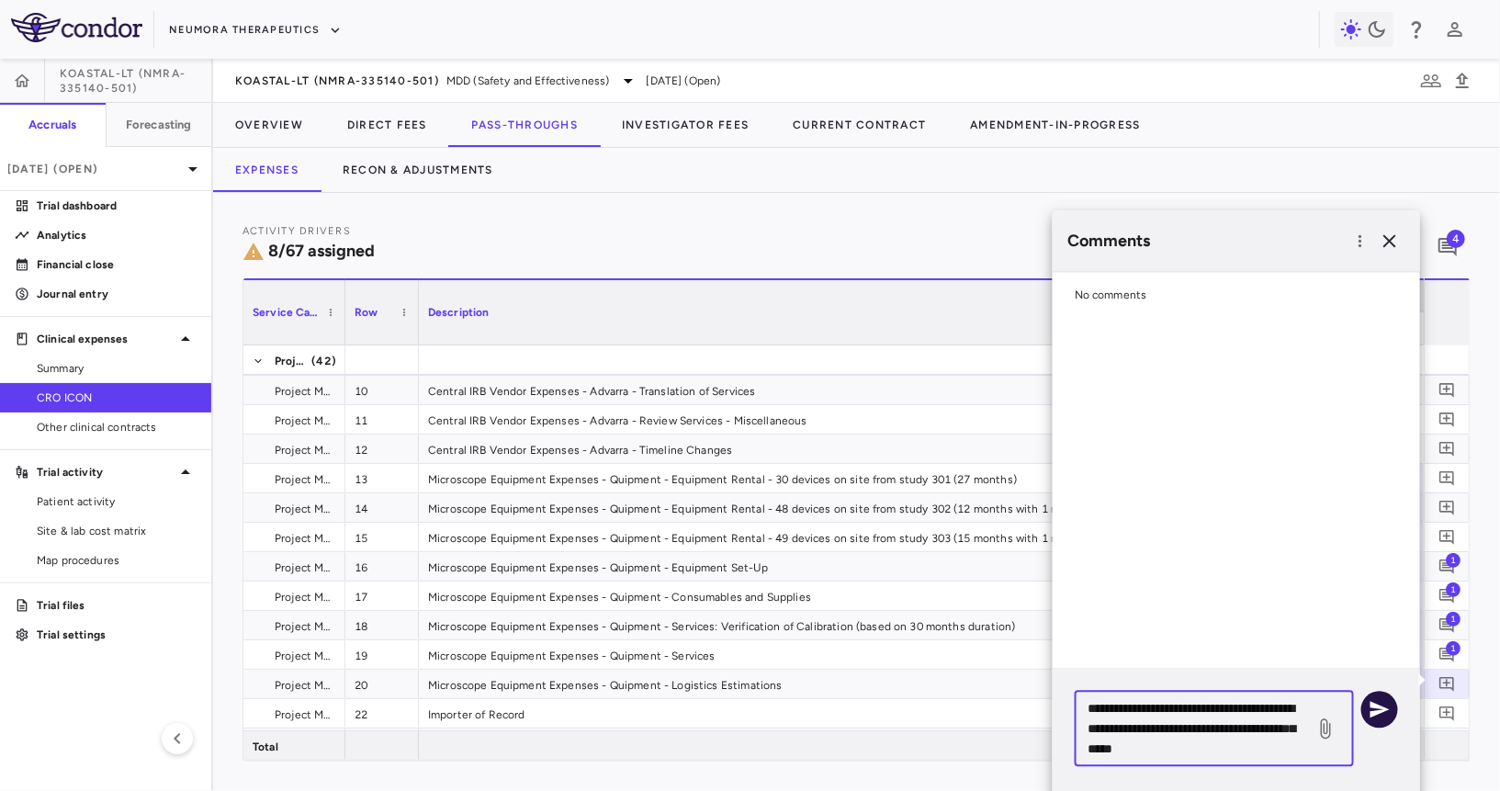
type textarea "**********"
click at [1382, 700] on icon "button" at bounding box center [1380, 709] width 22 height 22
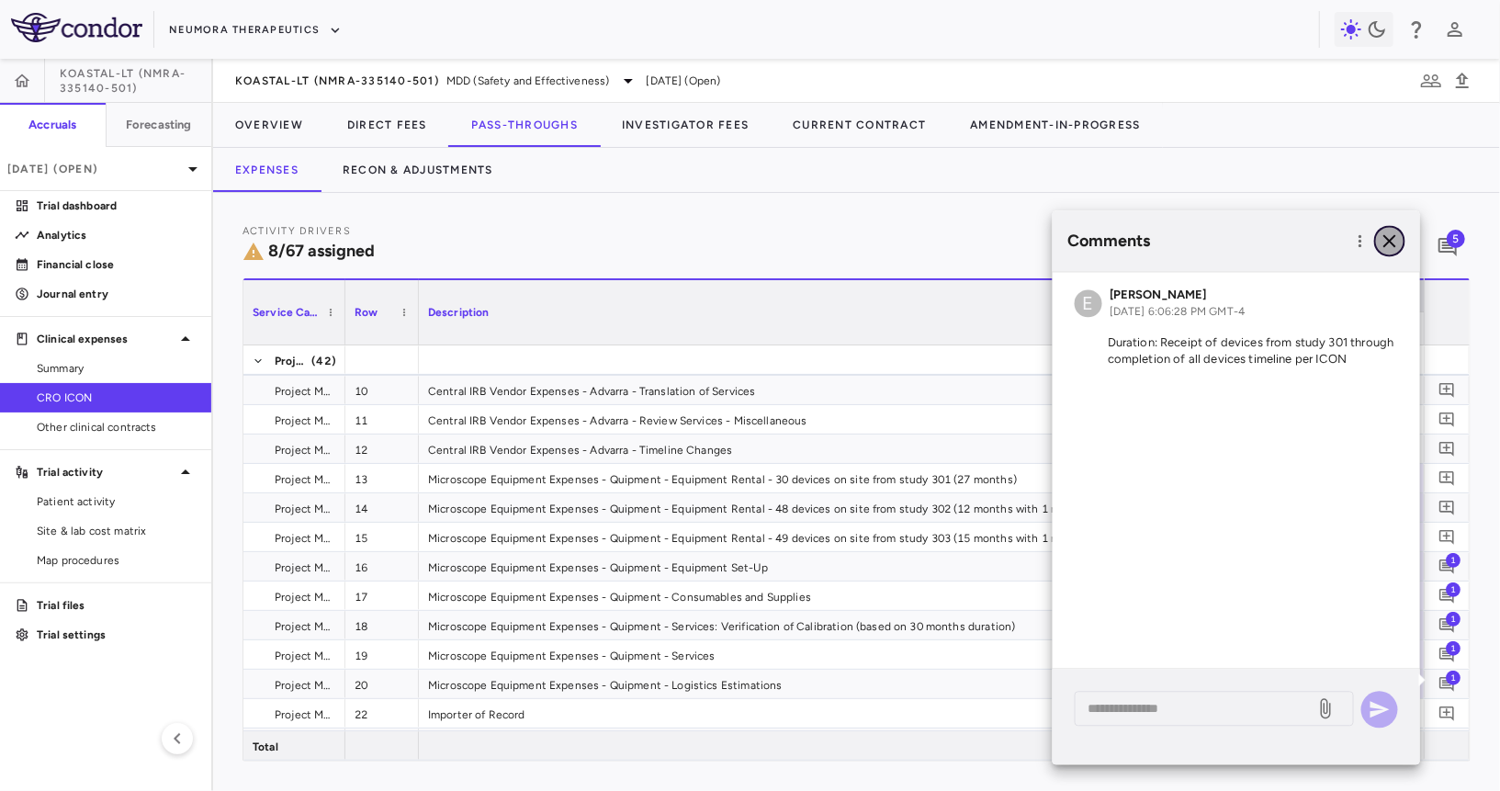
click at [1384, 243] on icon "button" at bounding box center [1390, 241] width 22 height 22
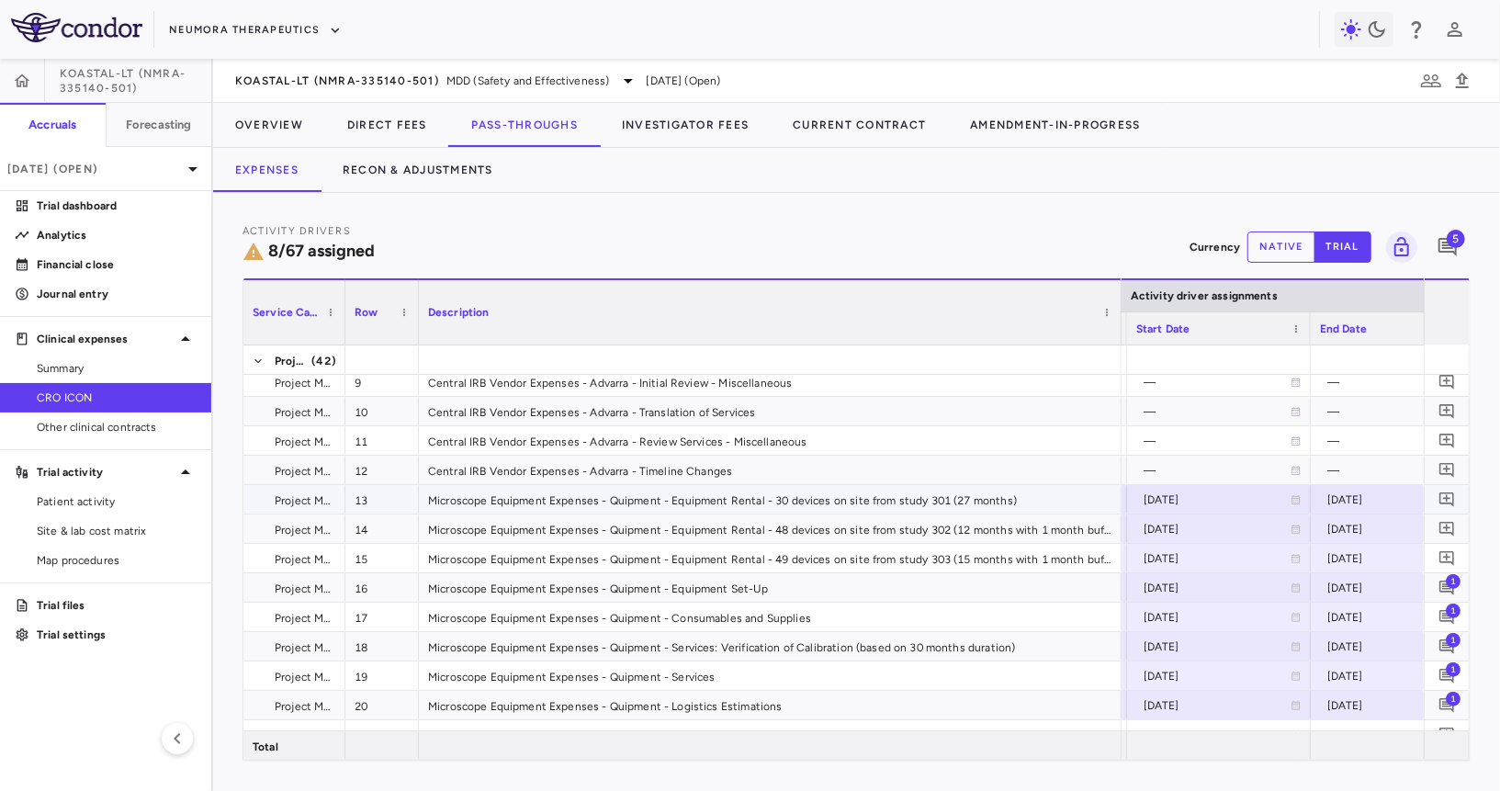
scroll to position [154, 0]
click at [1445, 498] on icon "Add comment" at bounding box center [1447, 499] width 17 height 17
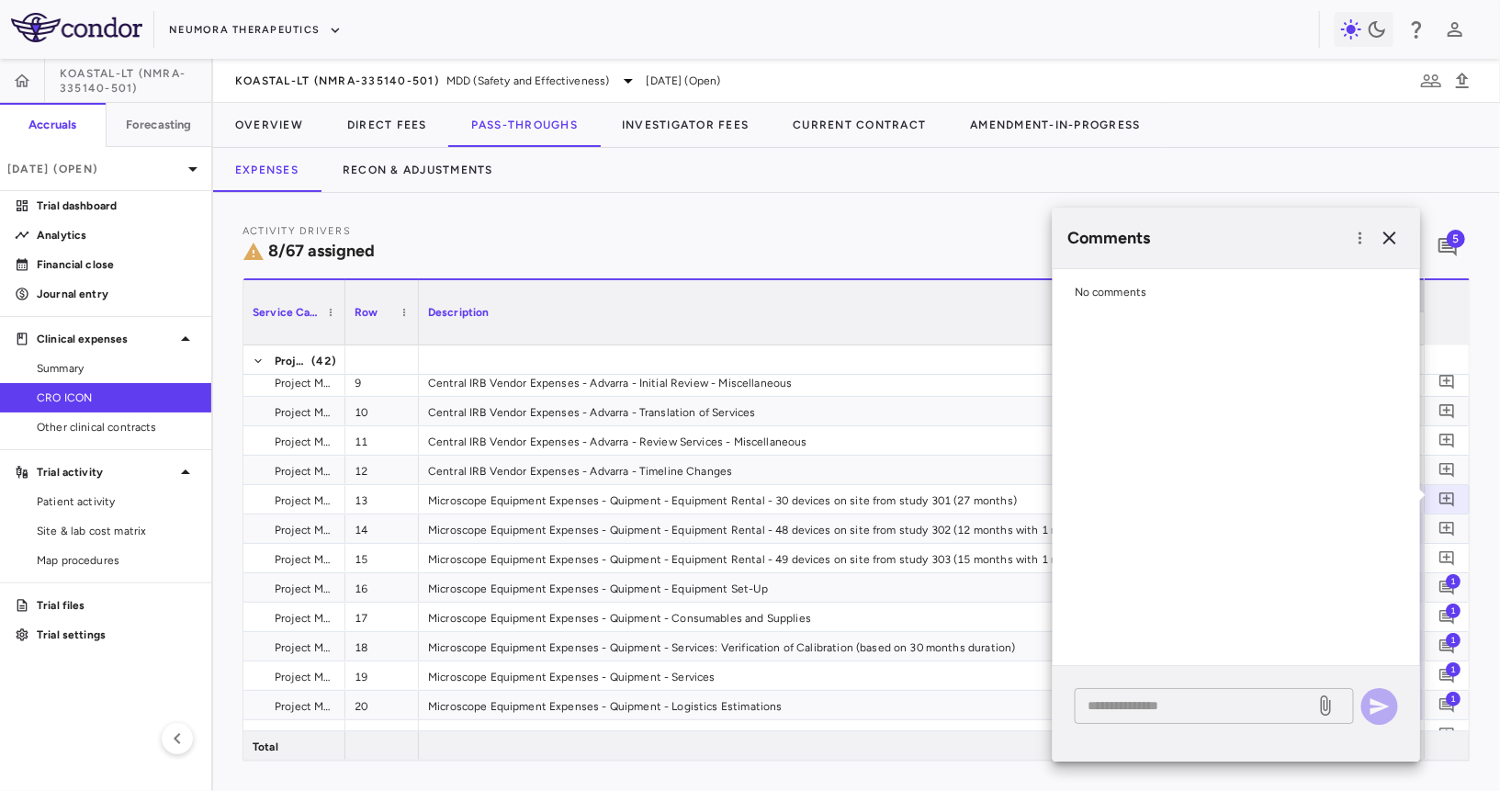
click at [1159, 692] on div "* ​" at bounding box center [1214, 706] width 279 height 36
click at [1169, 701] on textarea "**********" at bounding box center [1195, 705] width 215 height 20
type textarea "**********"
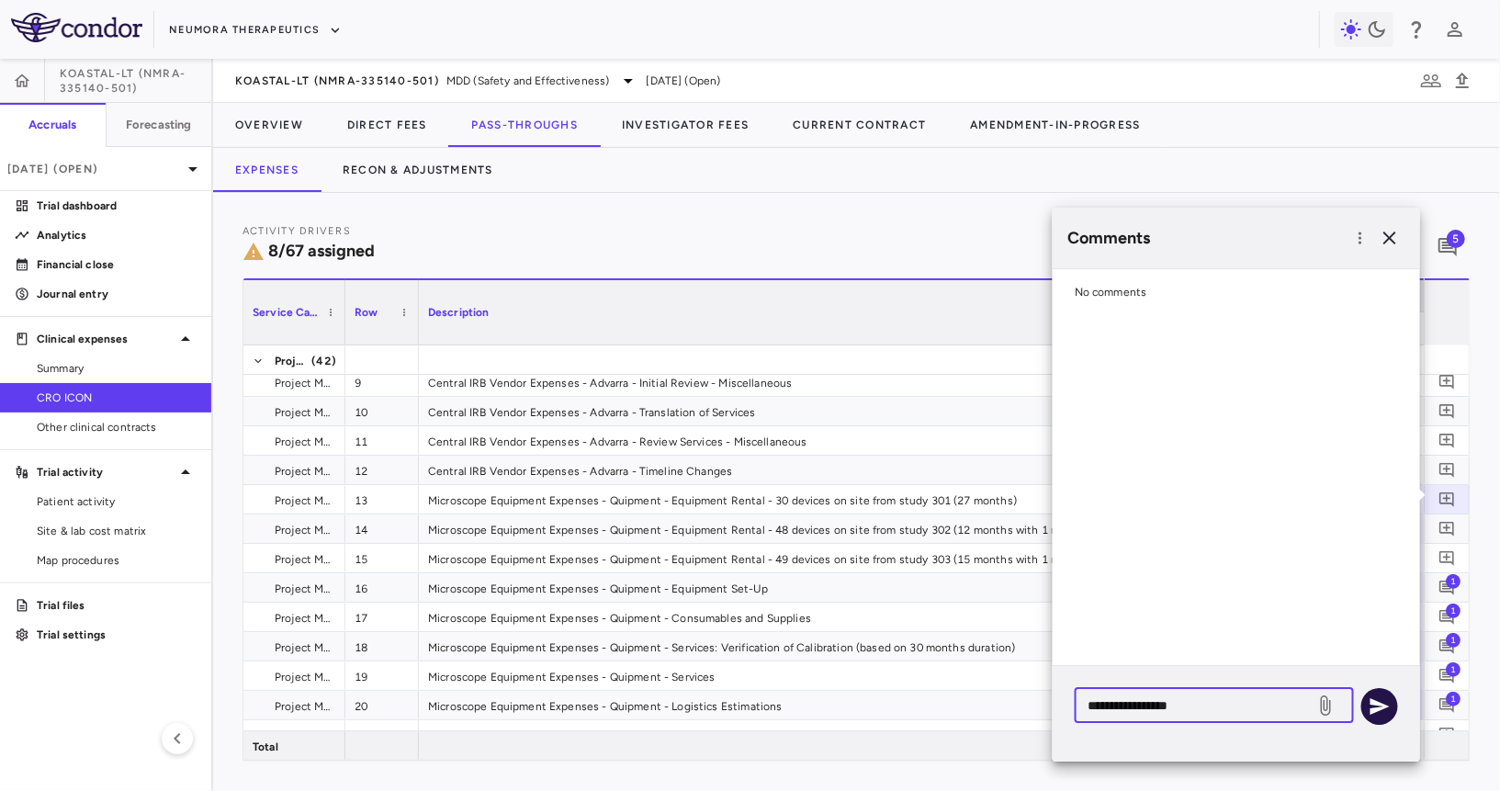
click at [1394, 704] on button "button" at bounding box center [1379, 706] width 37 height 37
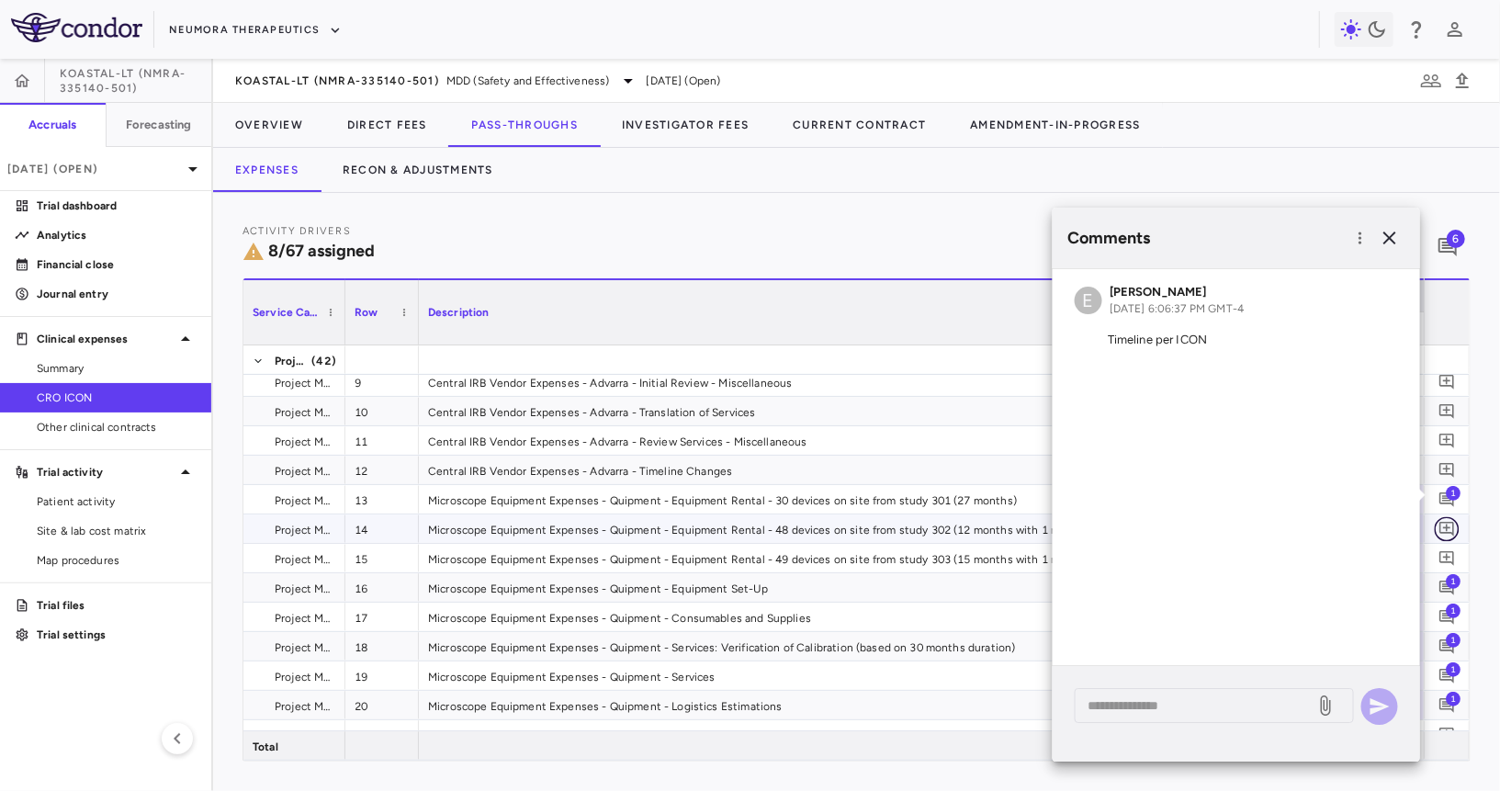
click at [1457, 520] on button "button" at bounding box center [1447, 528] width 25 height 25
click at [1194, 702] on textarea at bounding box center [1195, 708] width 215 height 20
paste textarea "**********"
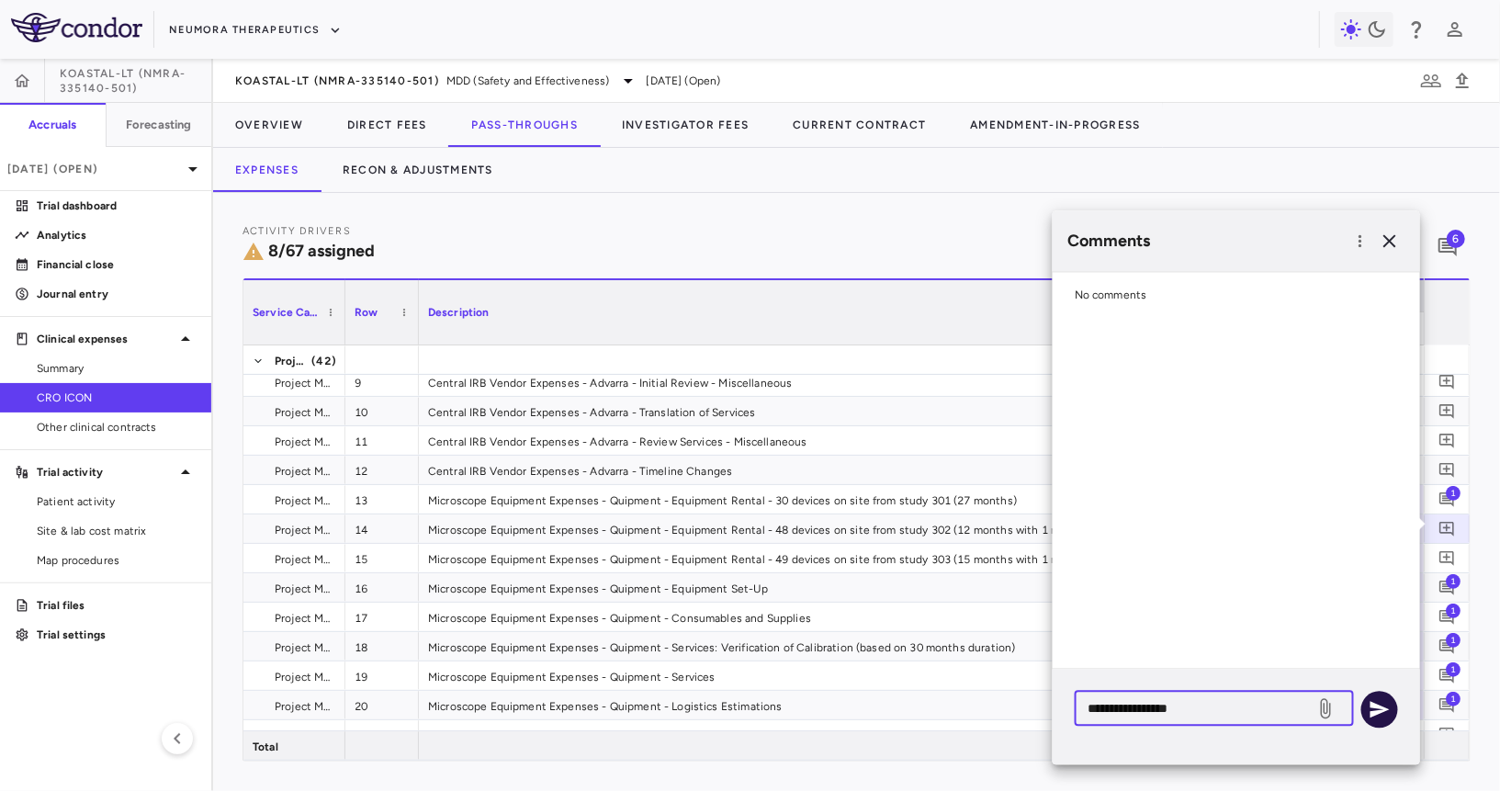
type textarea "**********"
click at [1372, 714] on icon "button" at bounding box center [1380, 709] width 19 height 17
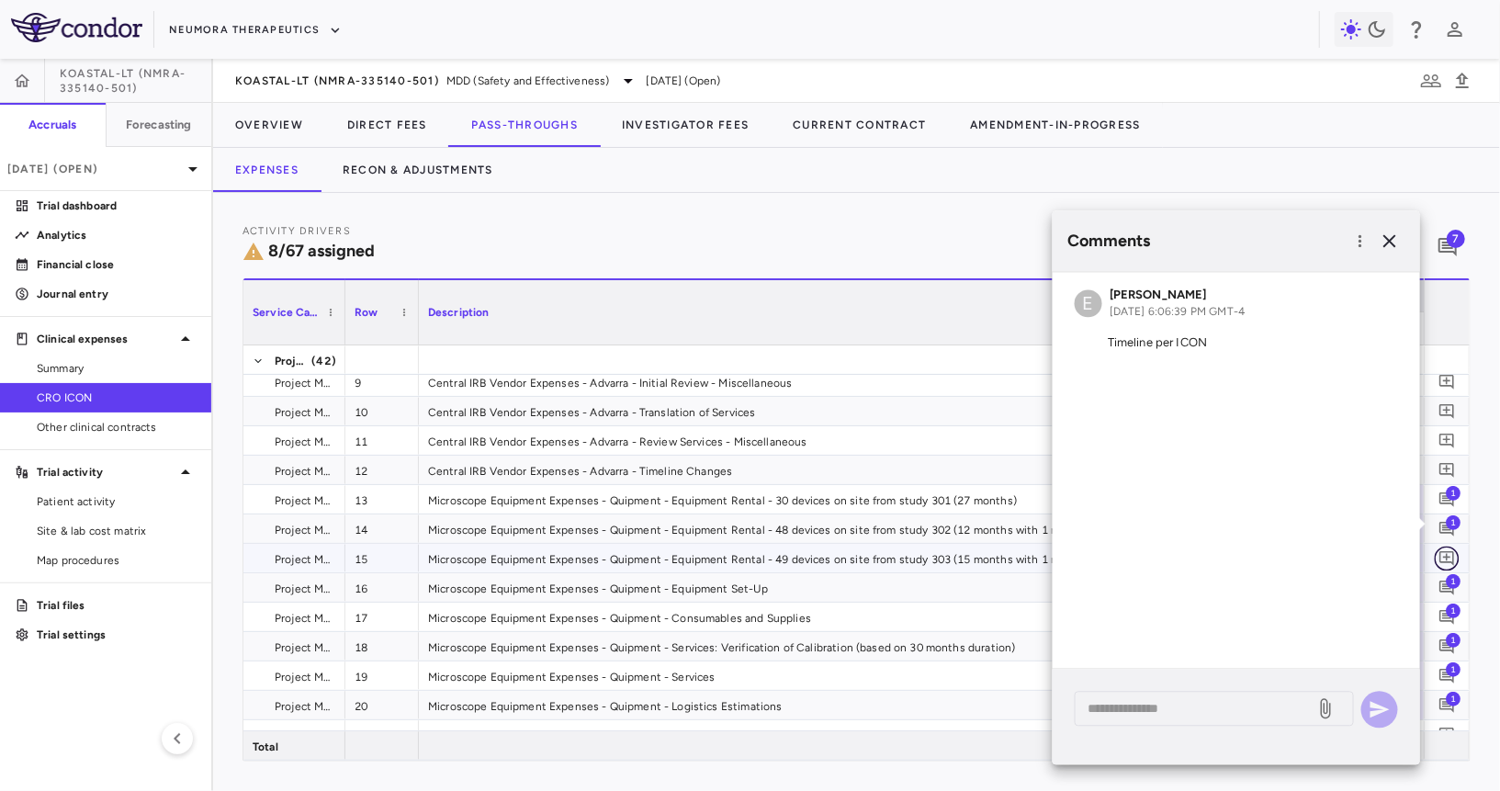
click at [1450, 549] on icon "Add comment" at bounding box center [1447, 557] width 17 height 17
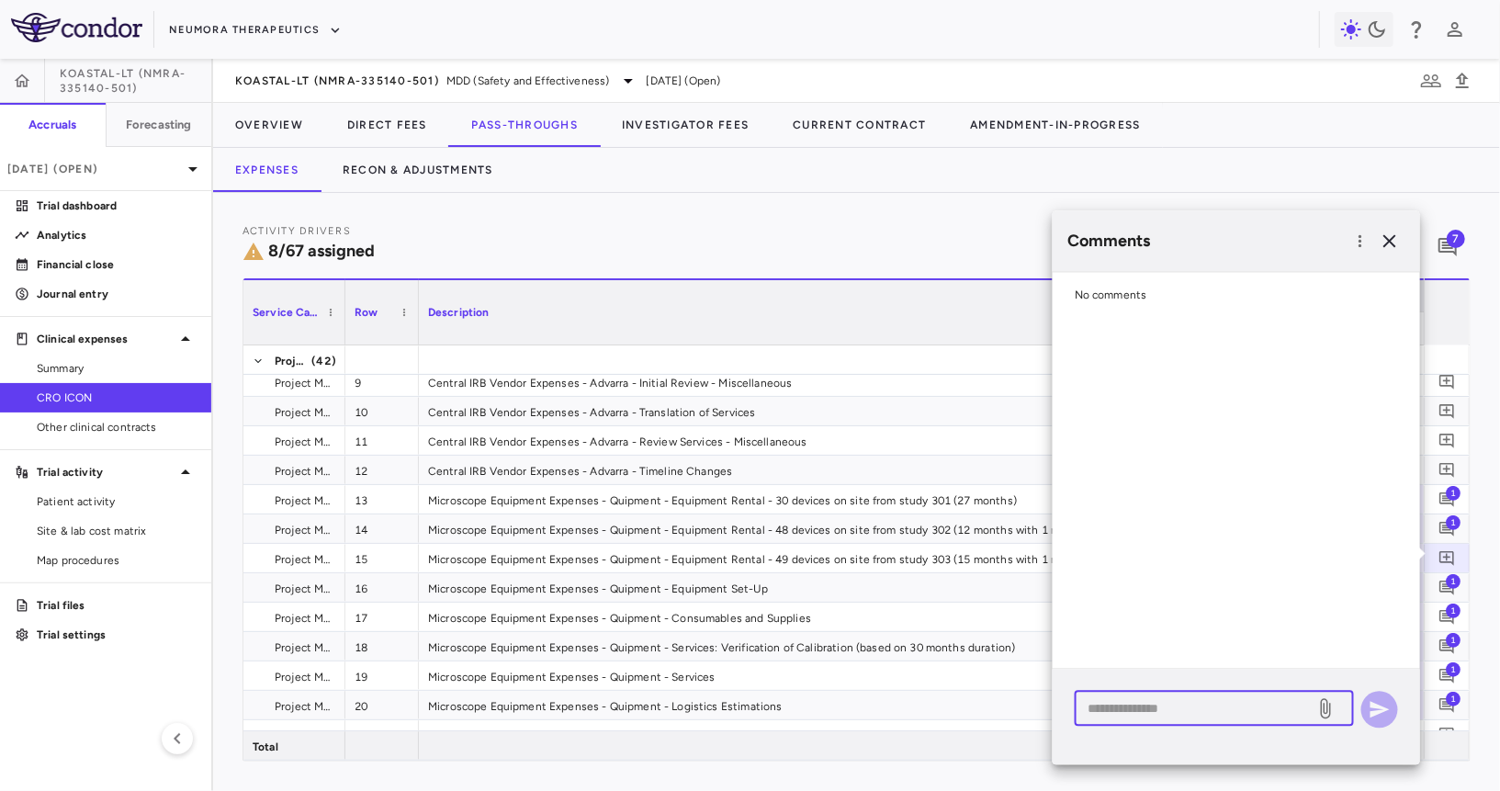
click at [1239, 709] on textarea at bounding box center [1195, 708] width 215 height 20
paste textarea "**********"
type textarea "**********"
click at [1379, 711] on icon "button" at bounding box center [1380, 709] width 19 height 17
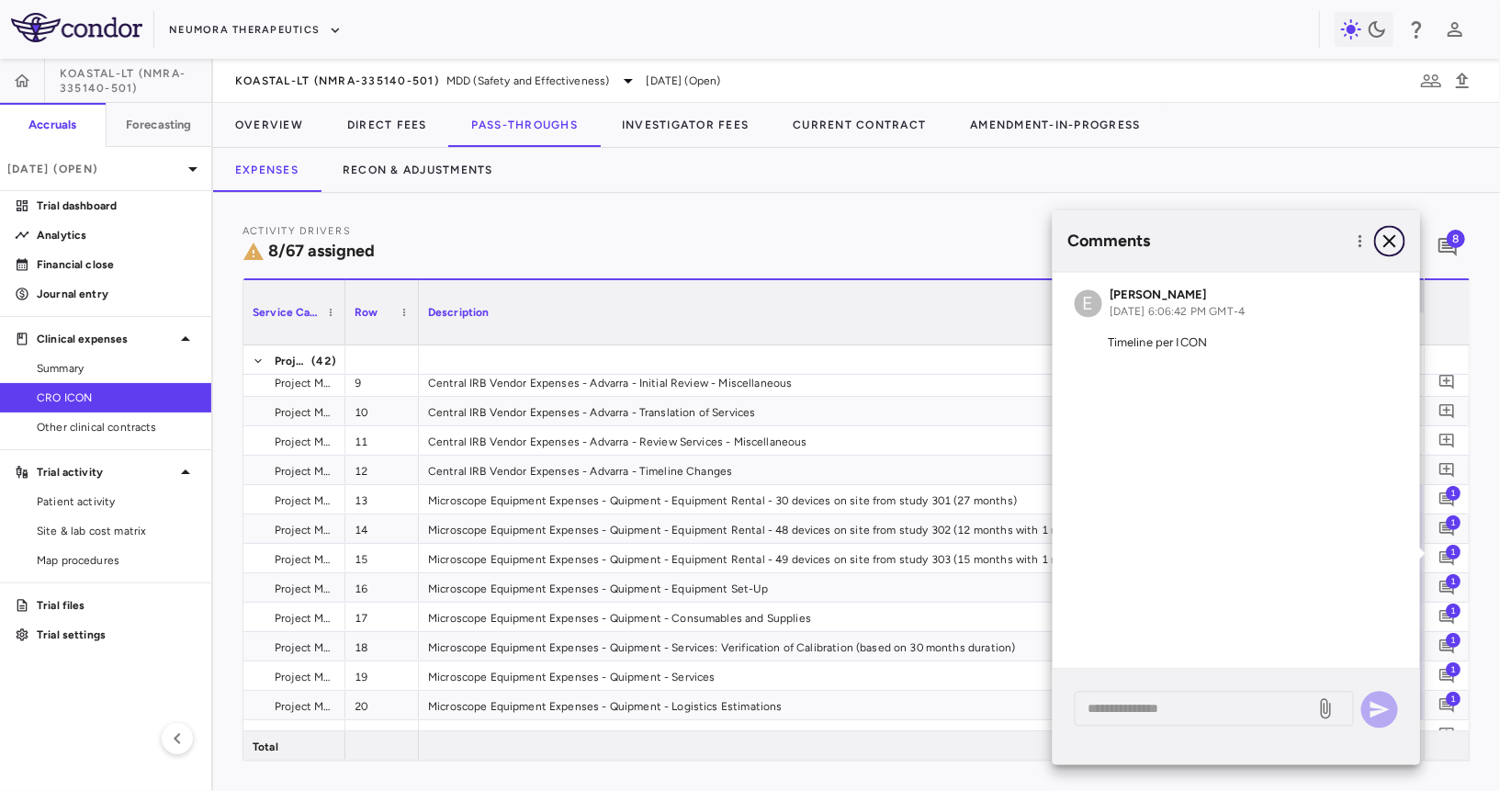
click at [1389, 230] on button "button" at bounding box center [1389, 240] width 31 height 31
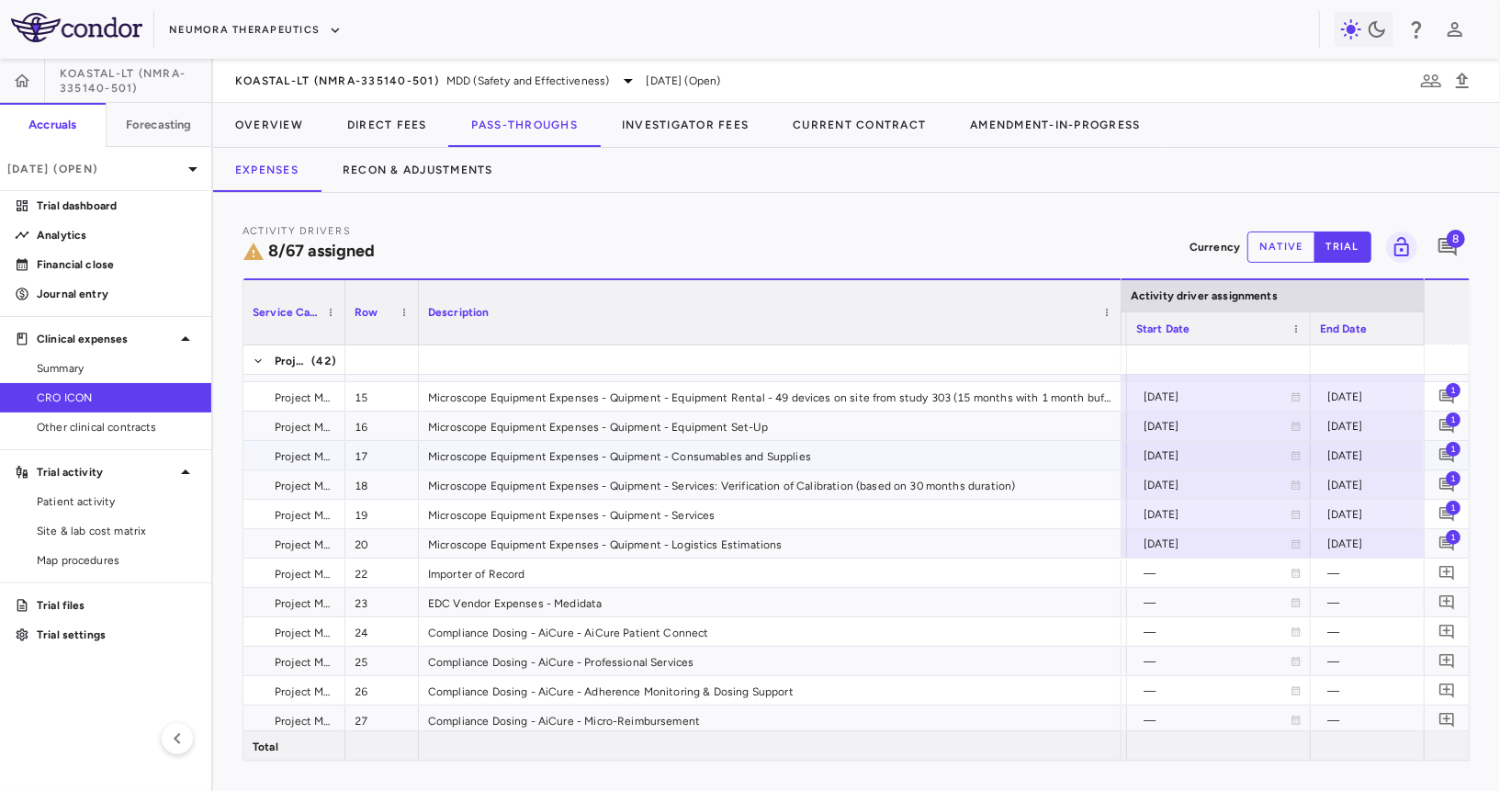
scroll to position [26, 0]
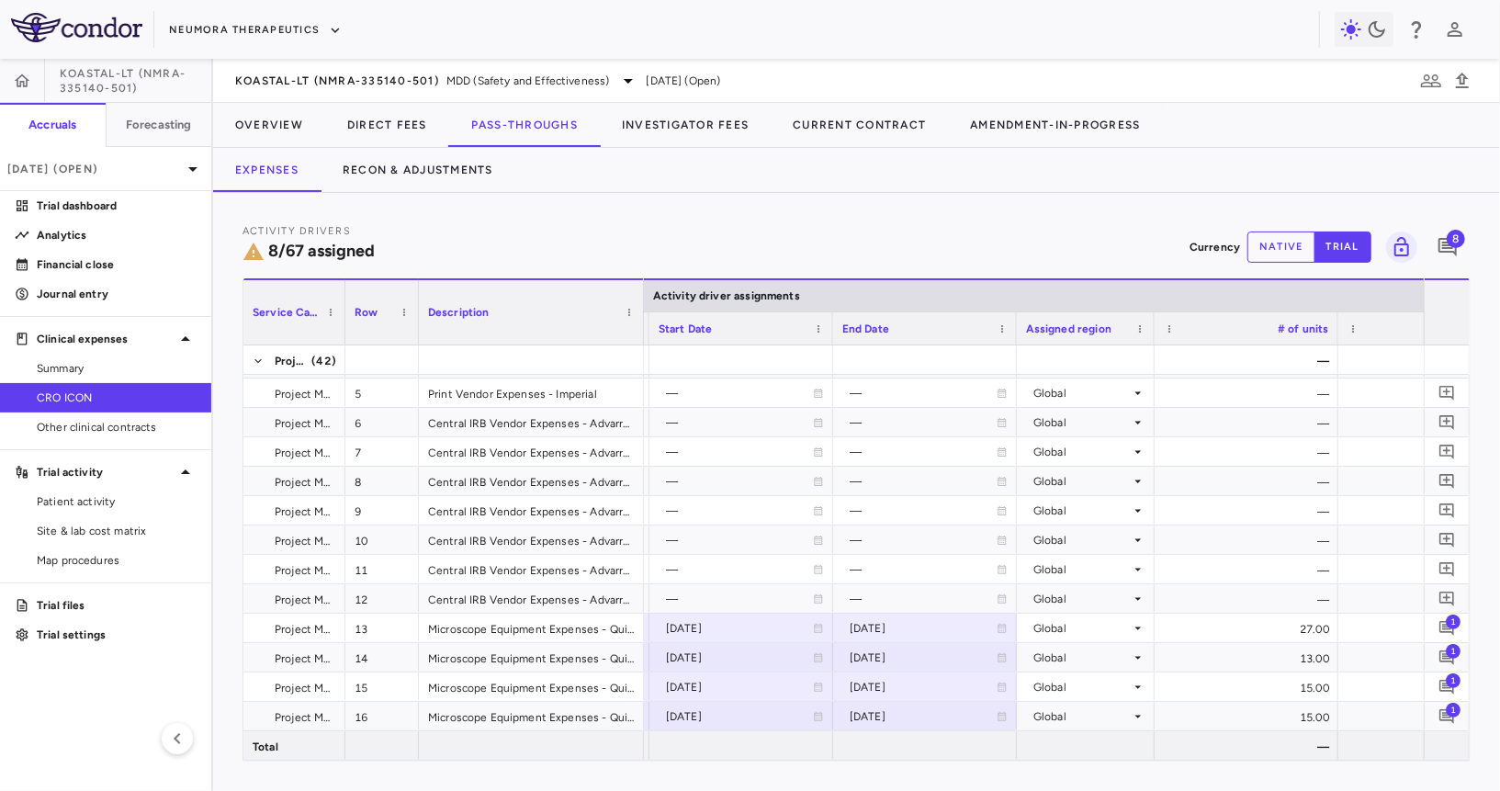
drag, startPoint x: 1119, startPoint y: 332, endPoint x: 641, endPoint y: 374, distance: 479.6
click at [641, 374] on div "Service Category Row Description Activity driver assignments LTD expense" at bounding box center [856, 519] width 1226 height 482
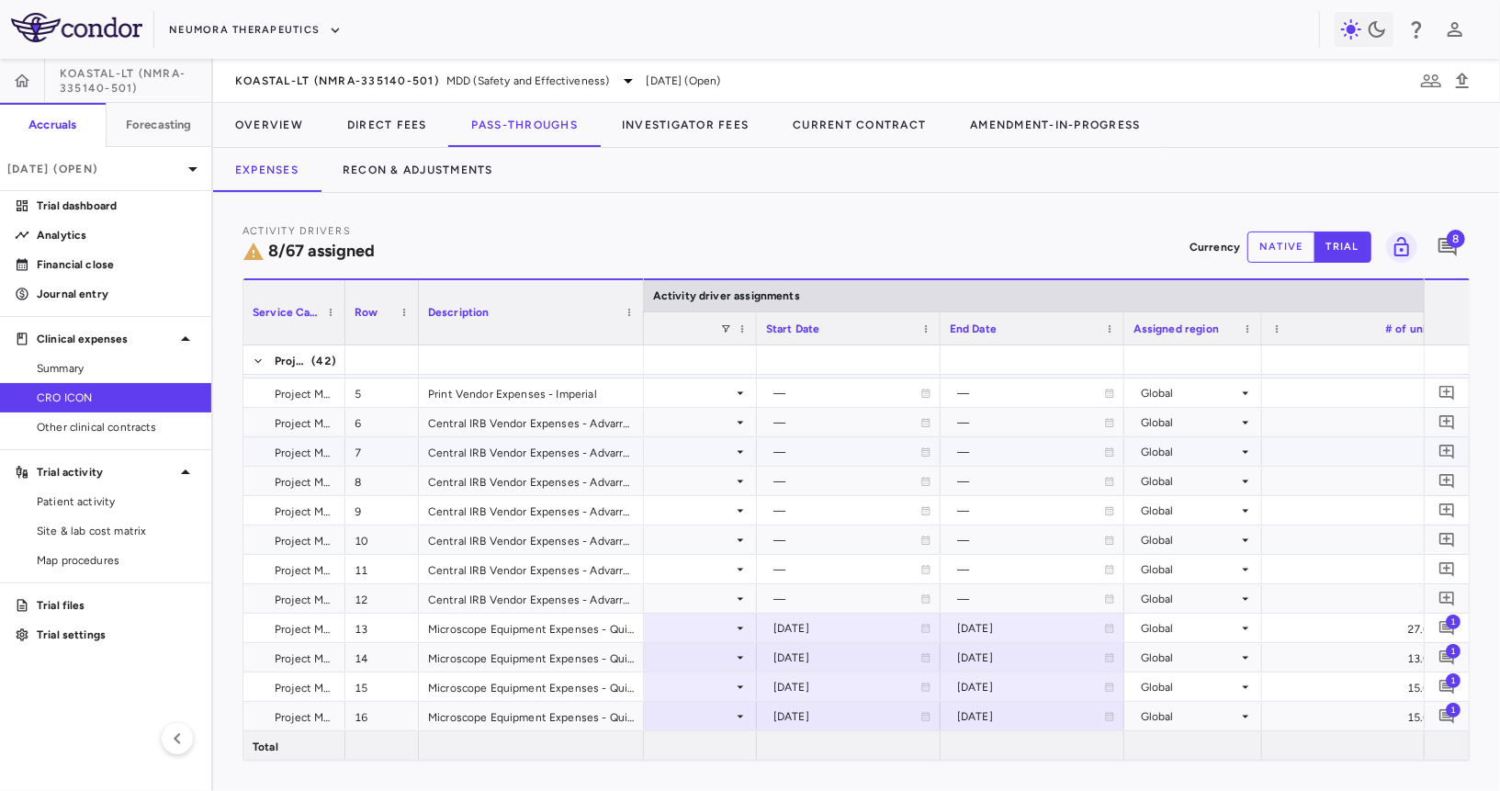
scroll to position [0, 1243]
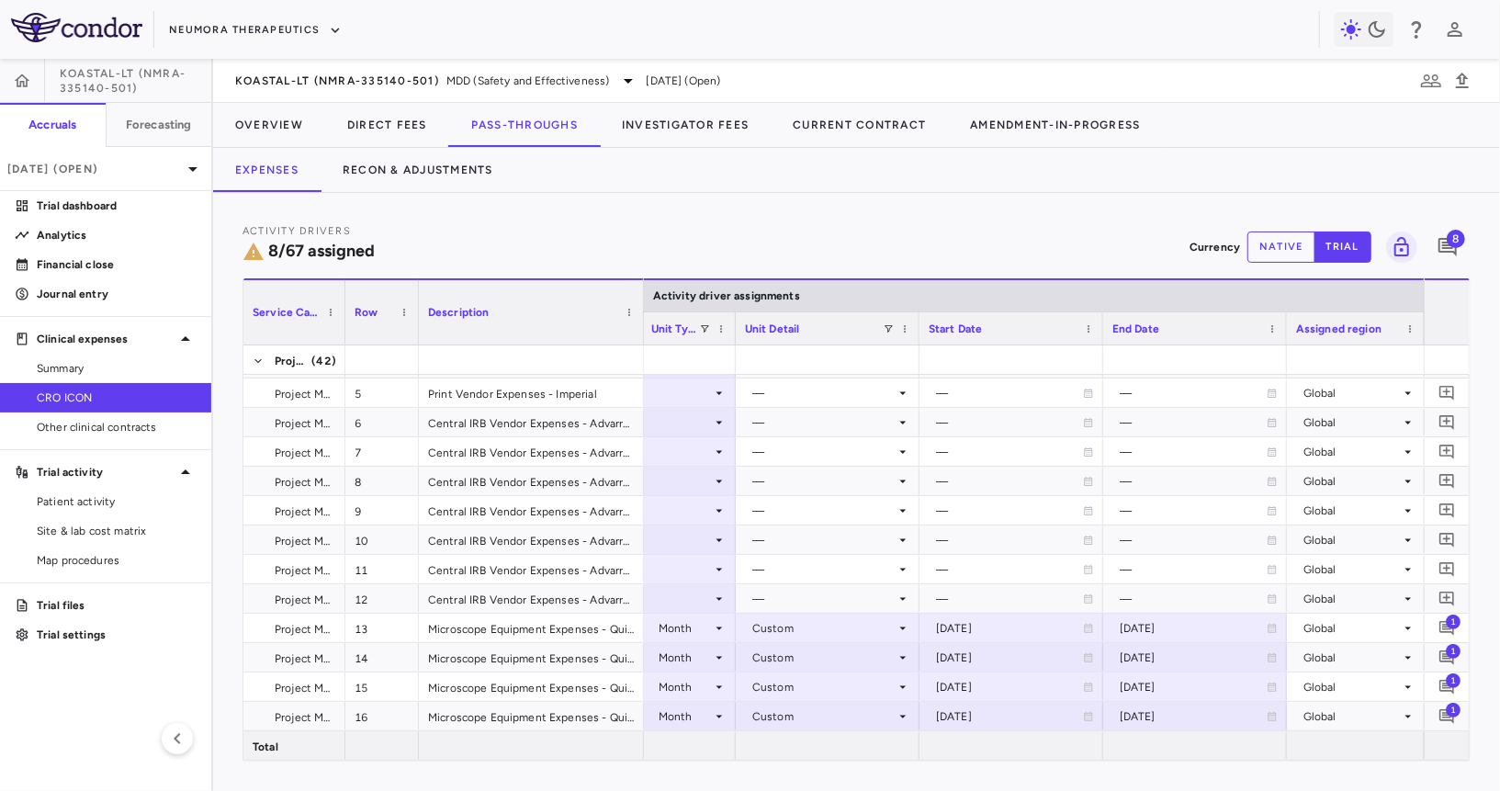
drag, startPoint x: 819, startPoint y: 333, endPoint x: 729, endPoint y: 364, distance: 95.0
click at [729, 364] on div "Service Category Row Description Activity driver assignments Contract 5" at bounding box center [856, 519] width 1226 height 482
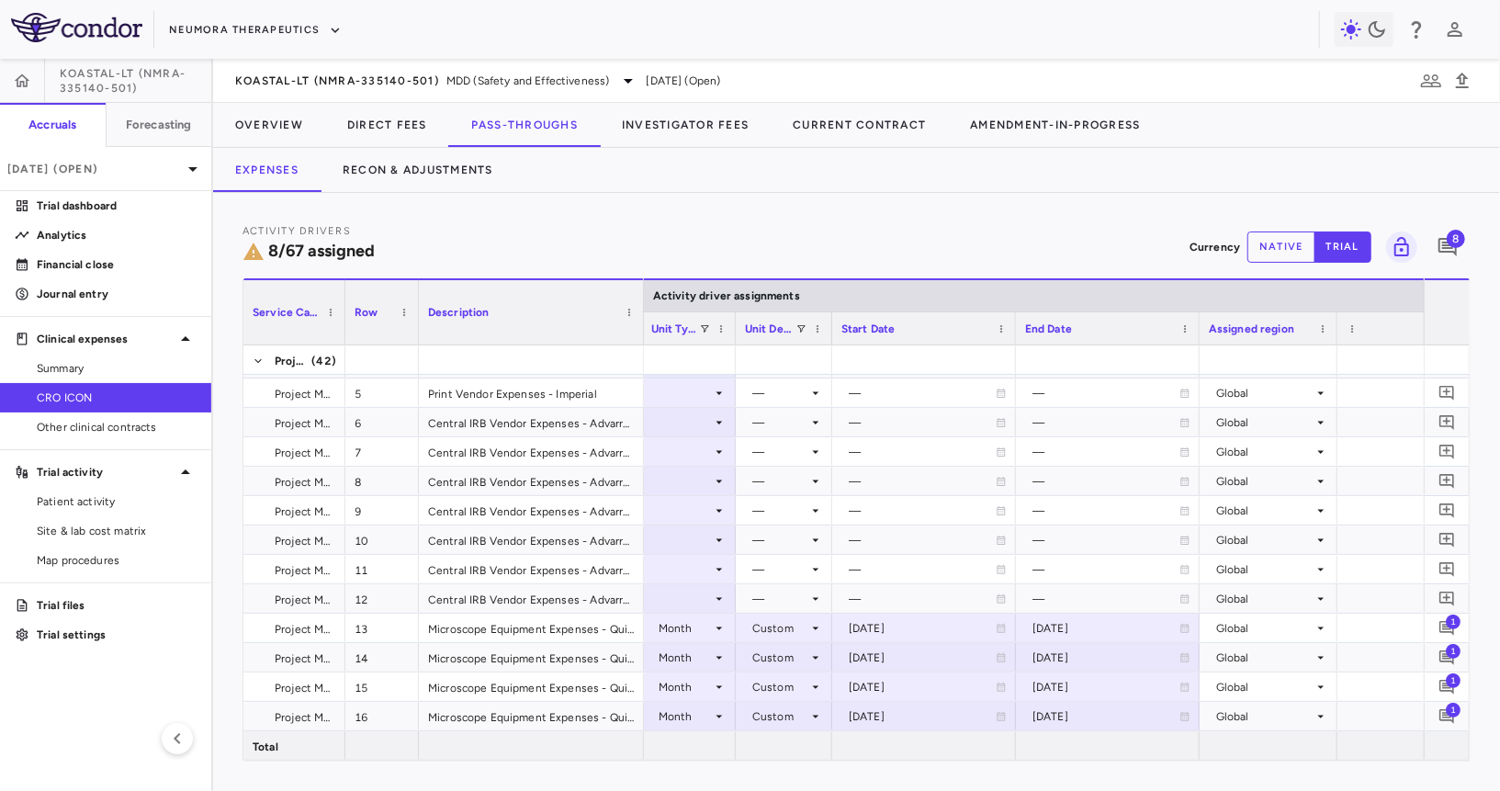
drag, startPoint x: 917, startPoint y: 330, endPoint x: 830, endPoint y: 343, distance: 88.2
click at [830, 343] on div at bounding box center [831, 328] width 7 height 32
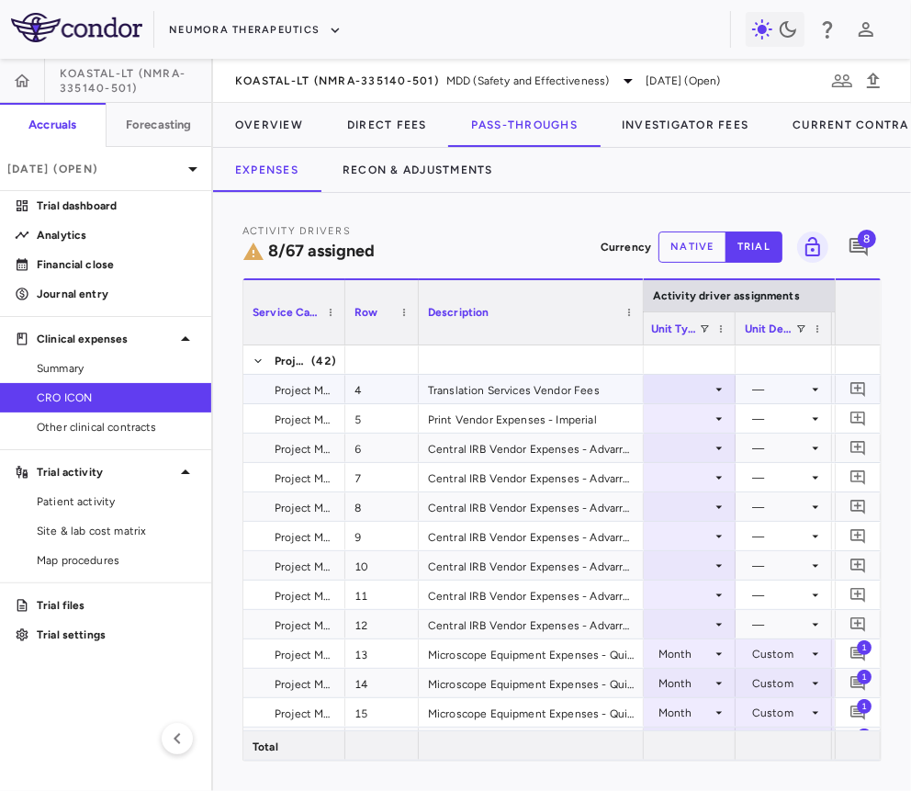
click at [702, 385] on div at bounding box center [688, 389] width 75 height 27
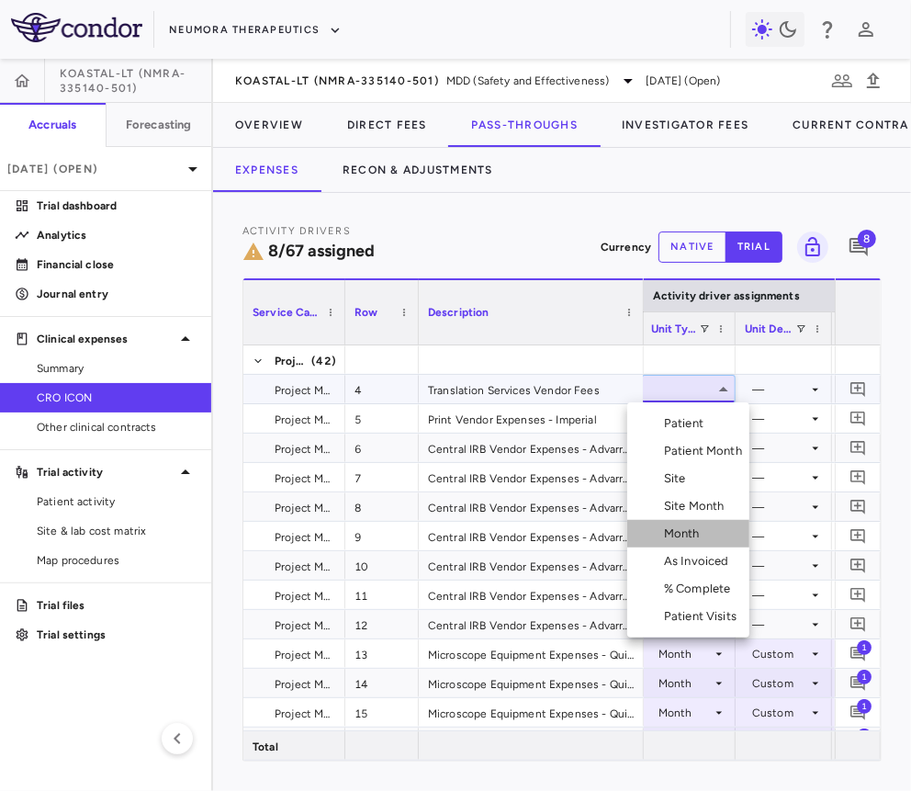
click at [687, 543] on li "Month" at bounding box center [688, 534] width 122 height 28
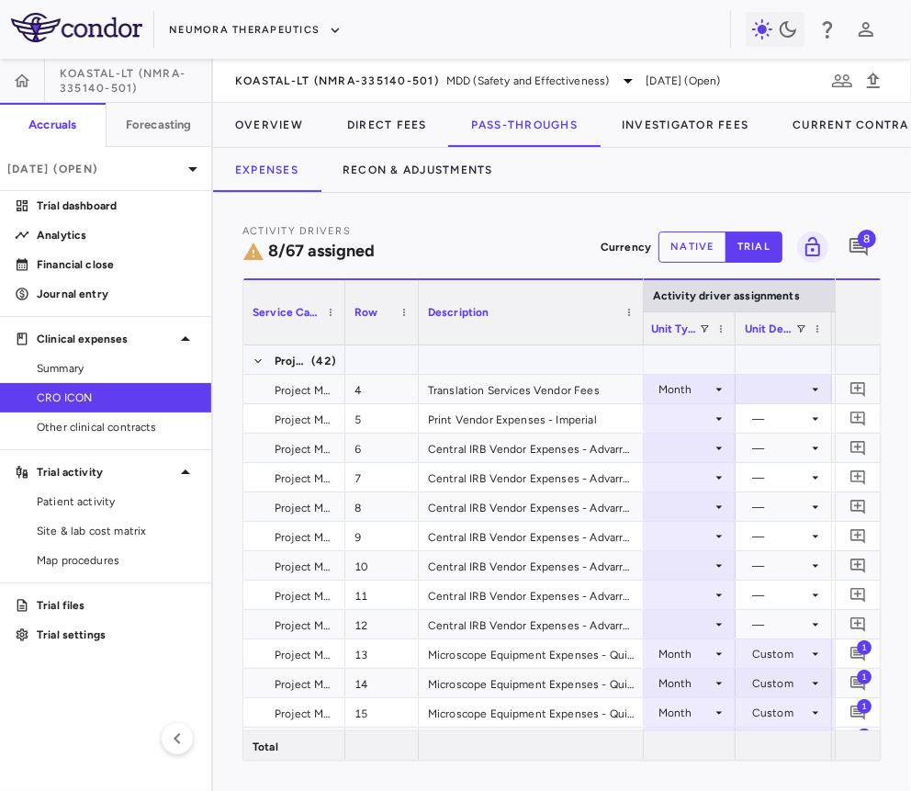
click at [781, 394] on div at bounding box center [784, 389] width 78 height 27
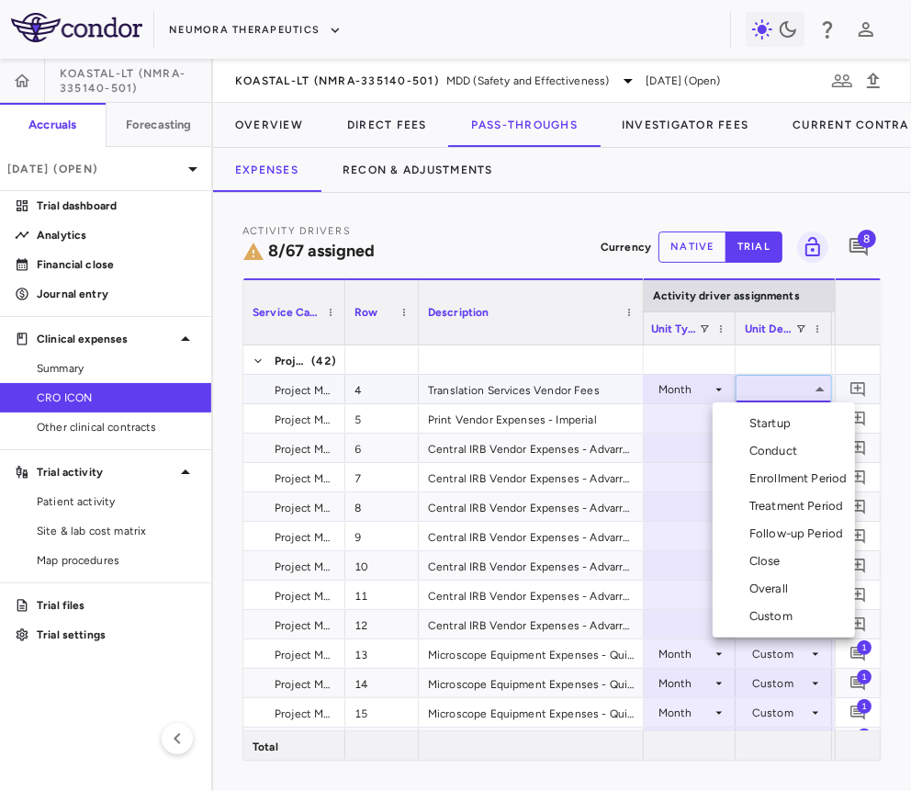
click at [770, 455] on div "Conduct" at bounding box center [777, 451] width 55 height 17
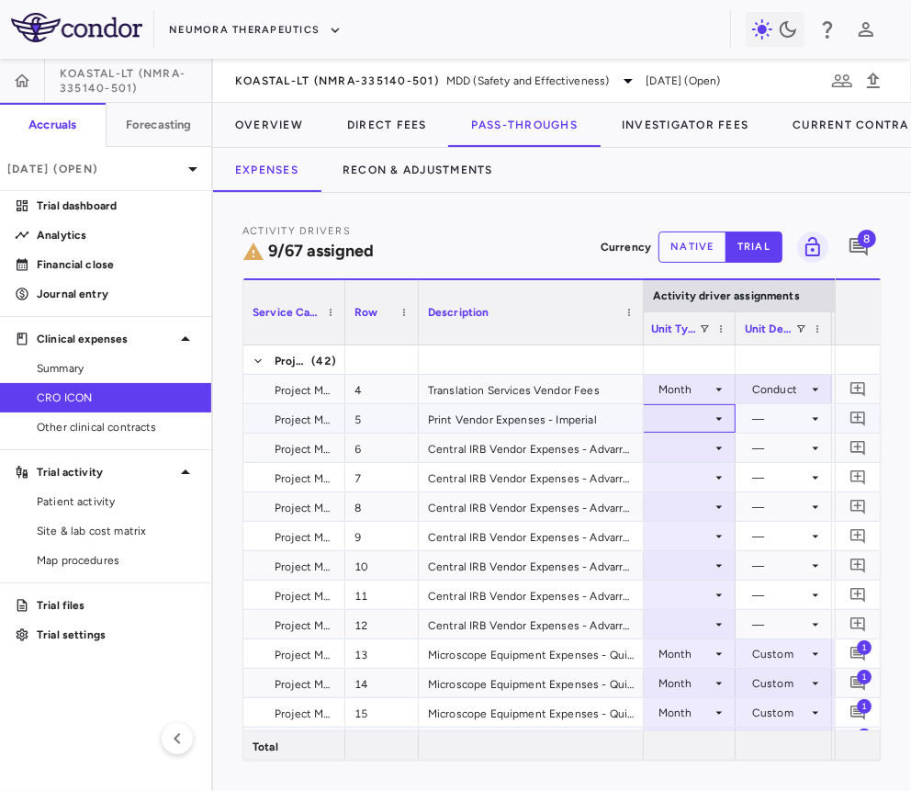
click at [705, 416] on div at bounding box center [688, 418] width 75 height 27
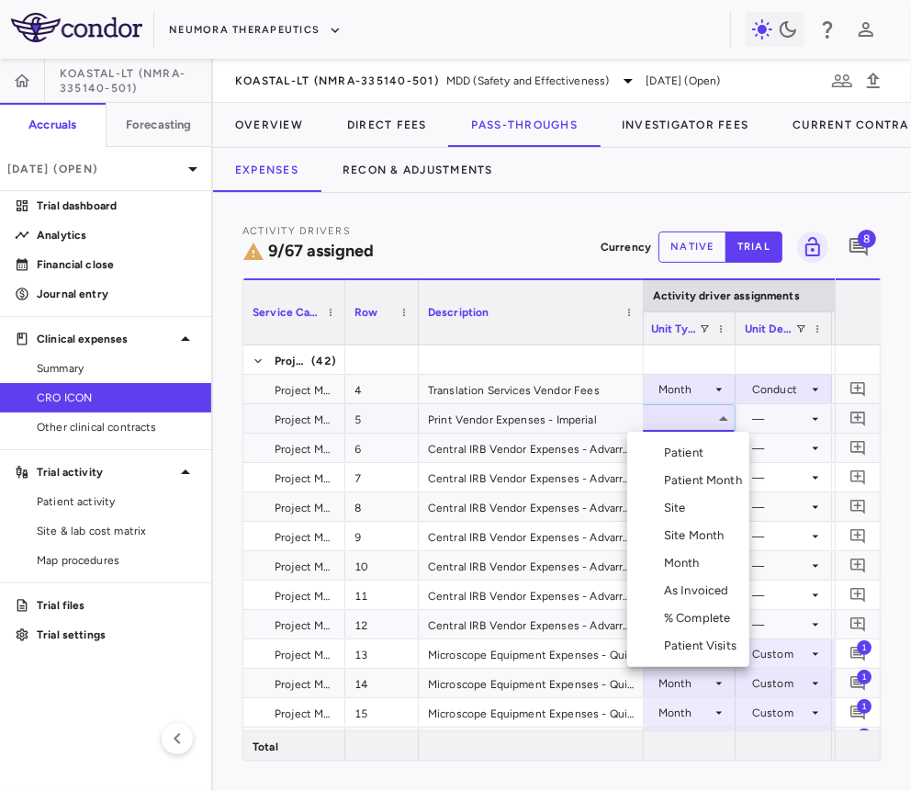
click at [684, 569] on div "Month" at bounding box center [685, 563] width 43 height 17
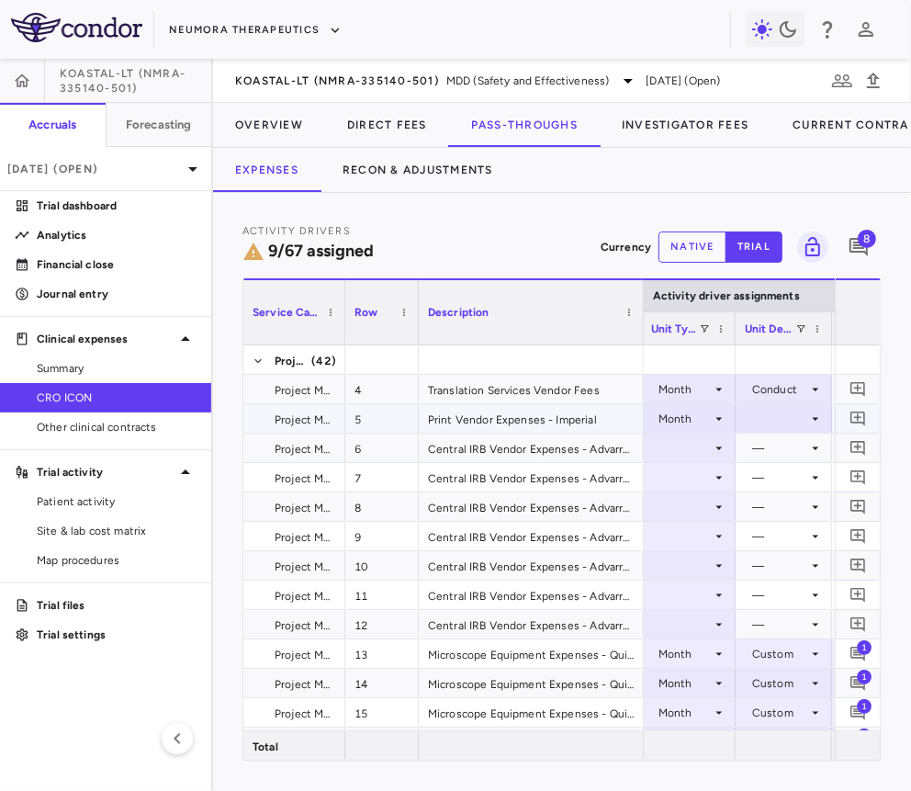
click at [779, 418] on div at bounding box center [784, 418] width 78 height 27
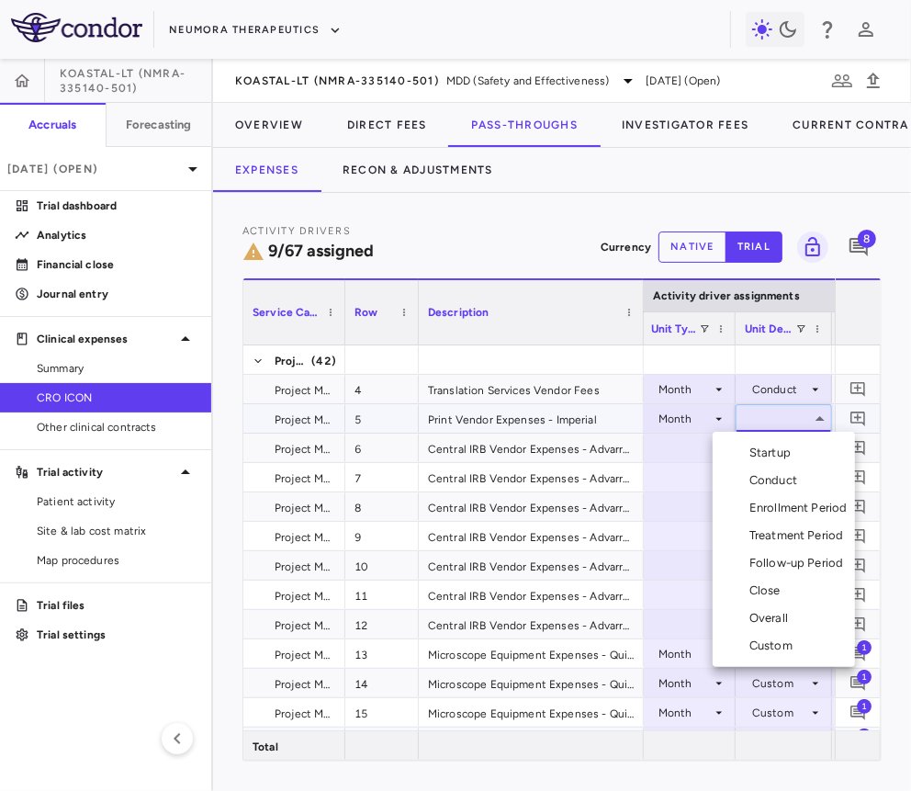
click at [783, 623] on div "Overall" at bounding box center [773, 618] width 46 height 17
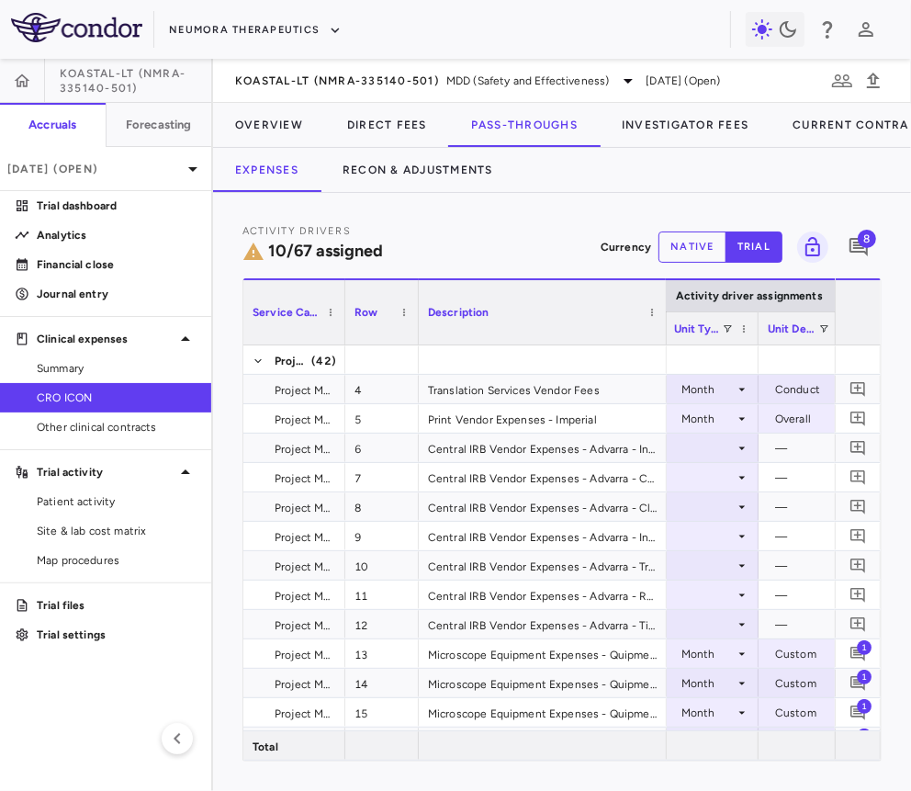
drag, startPoint x: 641, startPoint y: 325, endPoint x: 668, endPoint y: 330, distance: 27.0
click at [668, 330] on div at bounding box center [665, 312] width 7 height 64
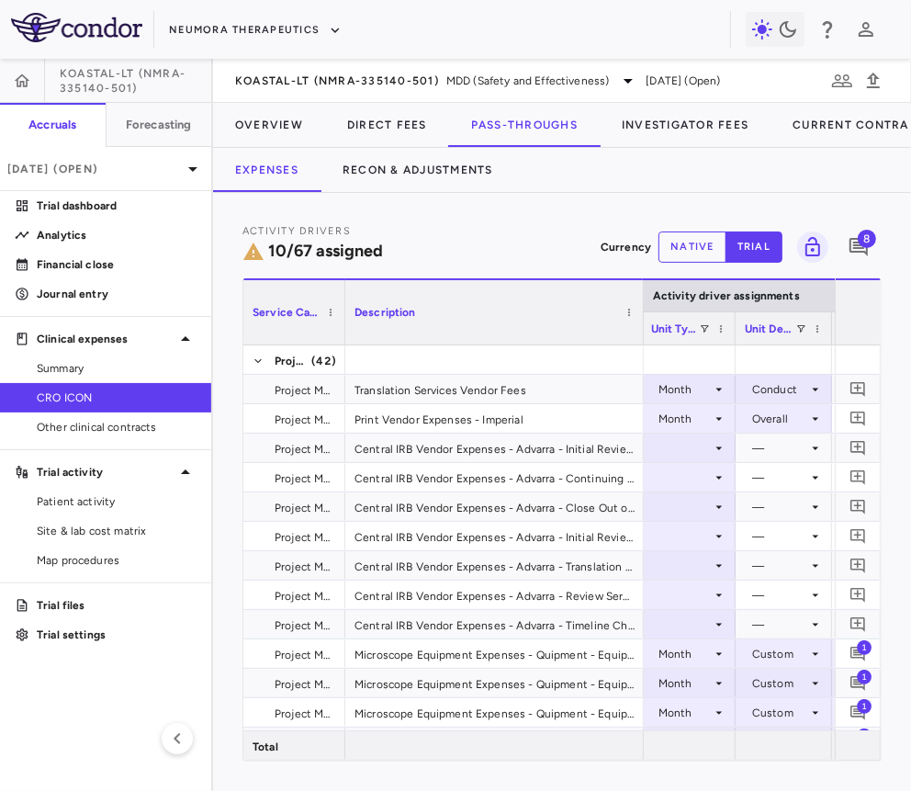
drag, startPoint x: 595, startPoint y: 320, endPoint x: 642, endPoint y: 331, distance: 48.1
click at [642, 331] on div at bounding box center [642, 312] width 7 height 64
click at [697, 446] on div at bounding box center [688, 448] width 75 height 27
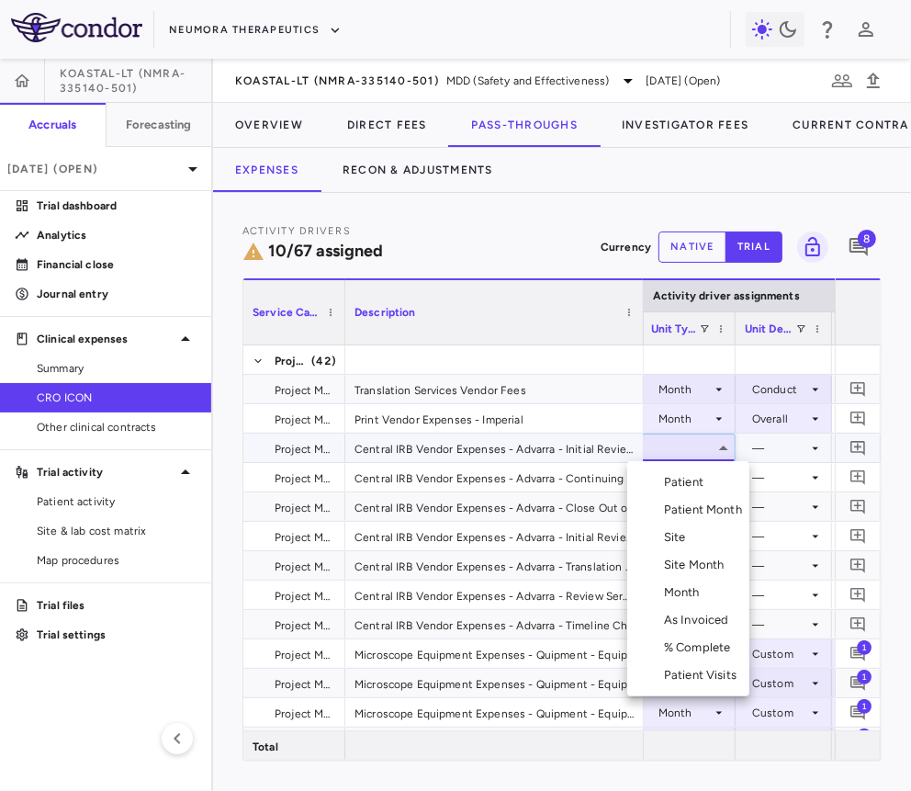
click at [678, 590] on div "Month" at bounding box center [685, 592] width 43 height 17
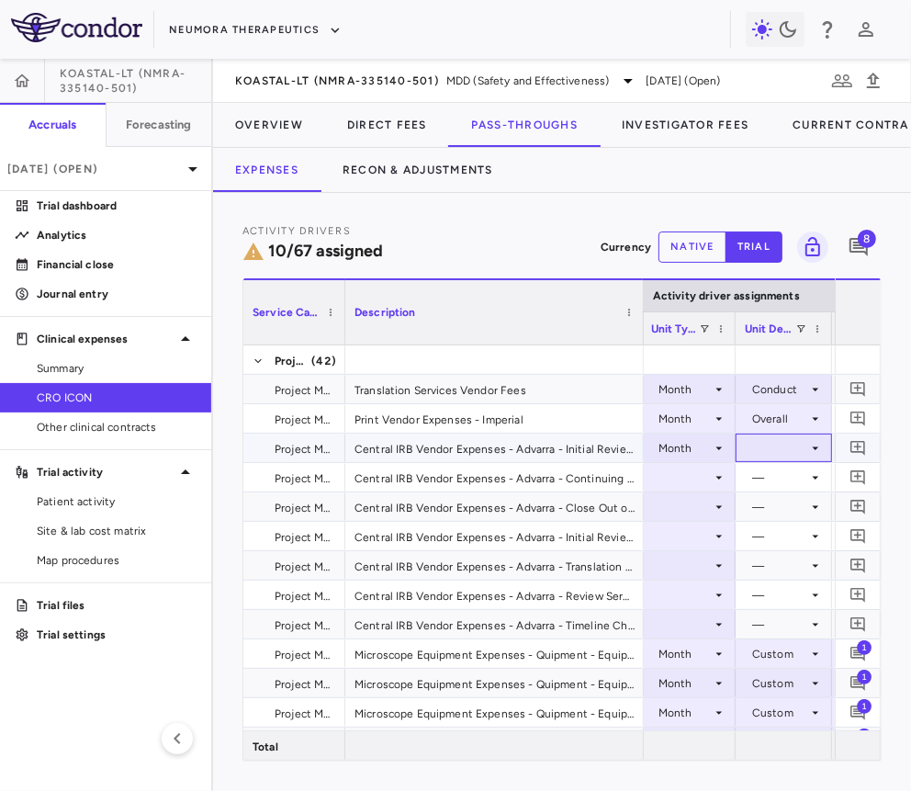
click at [785, 436] on div at bounding box center [784, 448] width 78 height 27
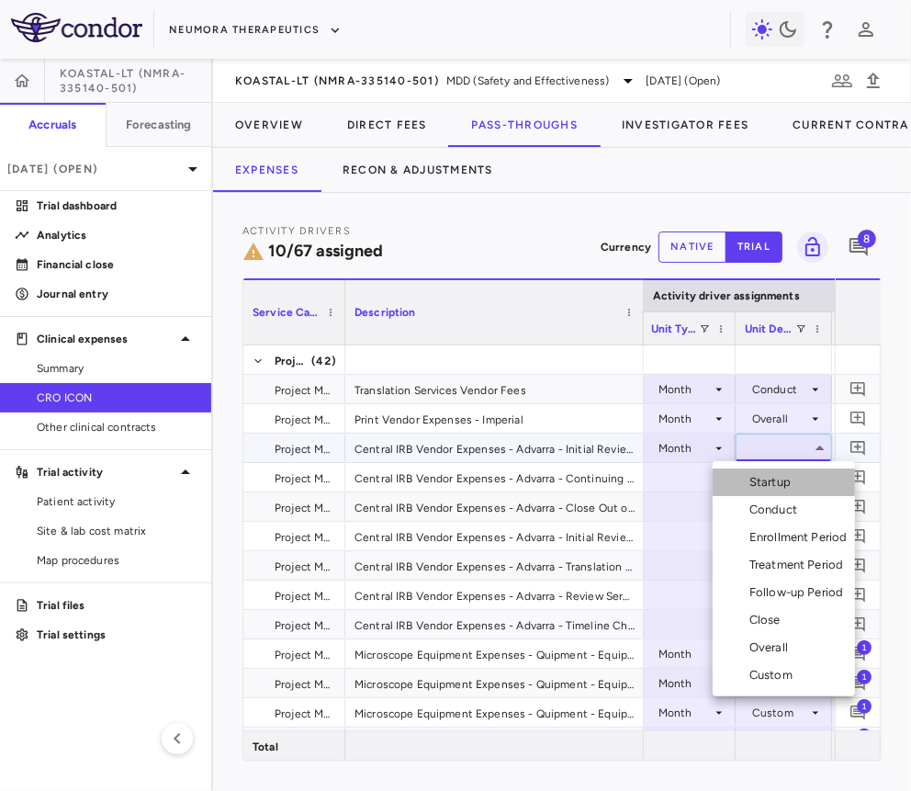
click at [781, 473] on li "Startup" at bounding box center [784, 483] width 142 height 28
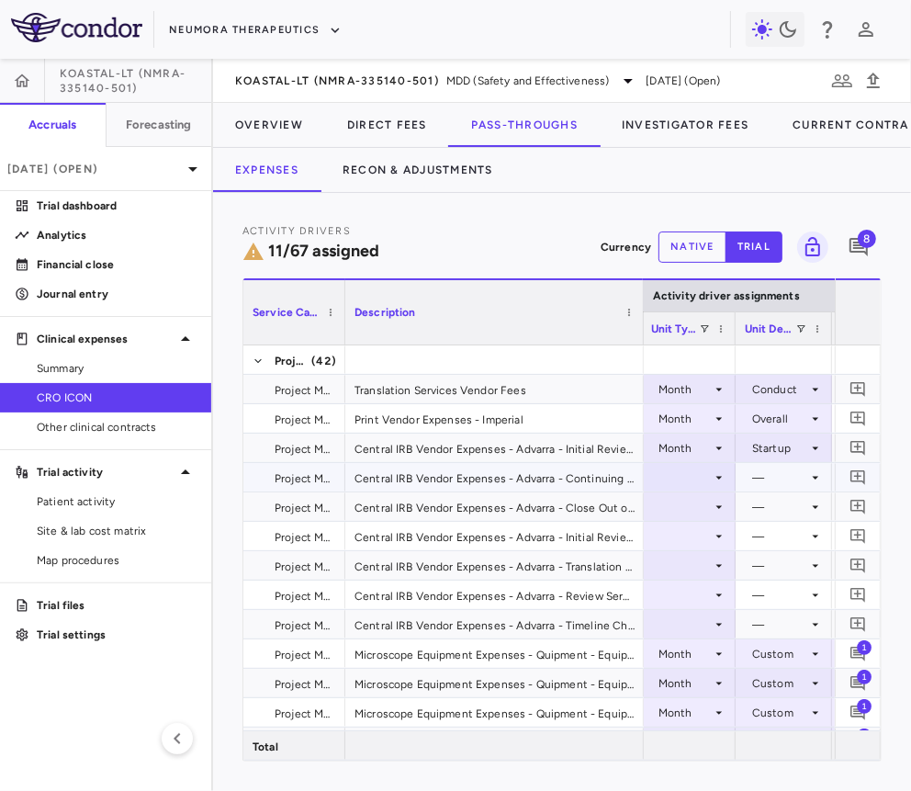
click at [683, 480] on div at bounding box center [688, 477] width 75 height 27
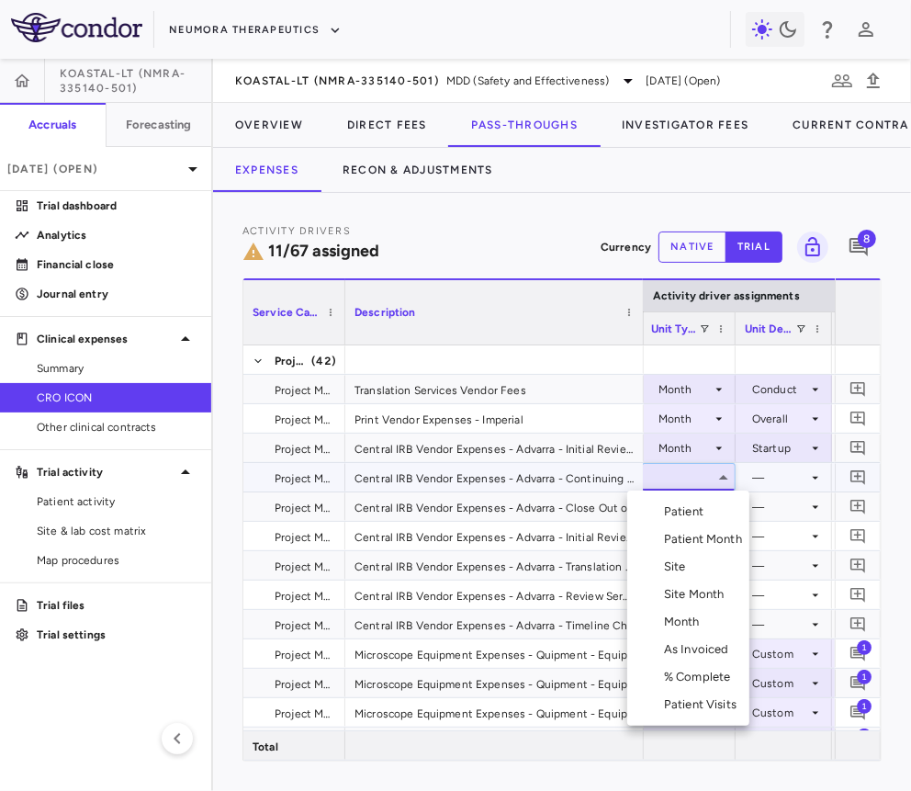
click at [689, 598] on div "Site Month" at bounding box center [698, 594] width 68 height 17
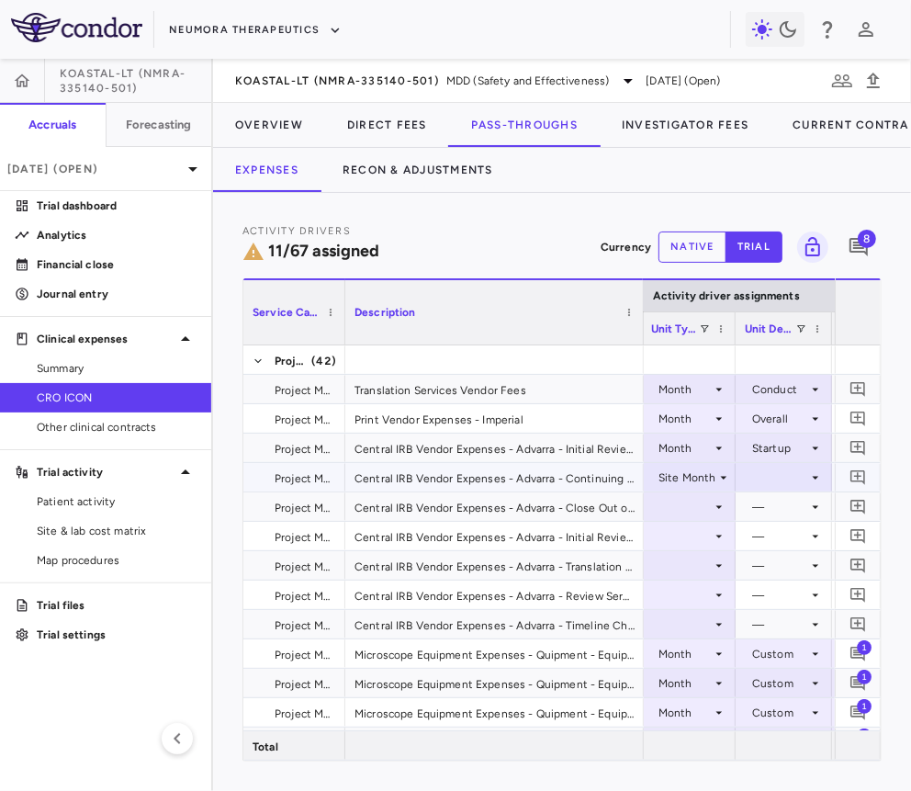
click at [757, 468] on div at bounding box center [784, 477] width 78 height 27
click at [769, 513] on div "As Initiated" at bounding box center [798, 511] width 71 height 17
click at [706, 505] on div at bounding box center [688, 506] width 75 height 27
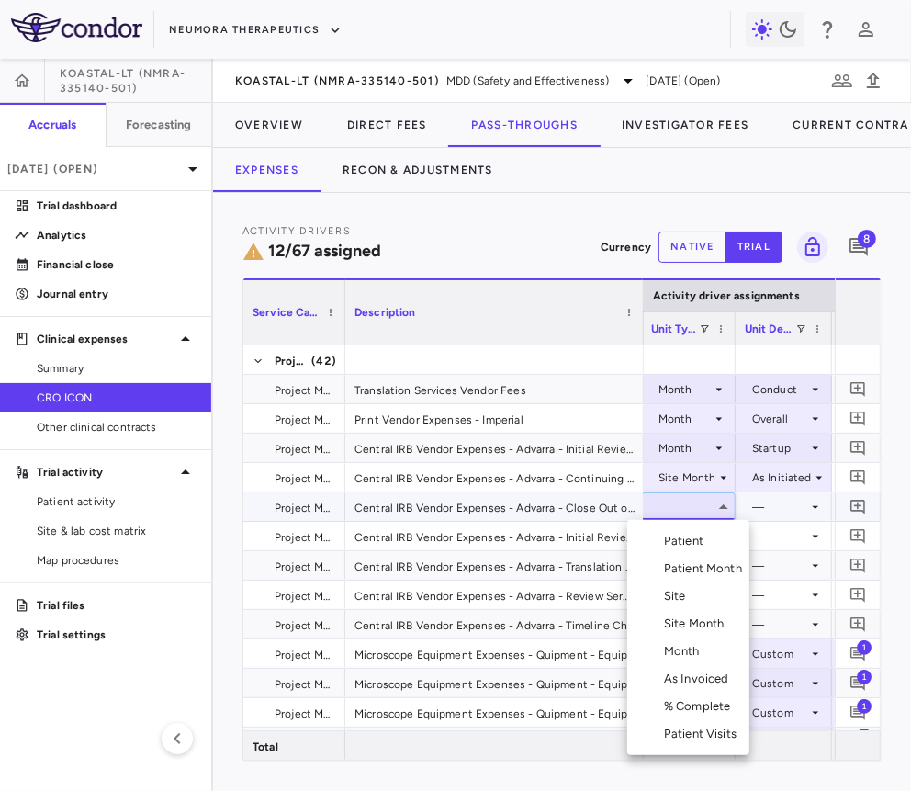
click at [684, 595] on div "Site" at bounding box center [678, 596] width 29 height 17
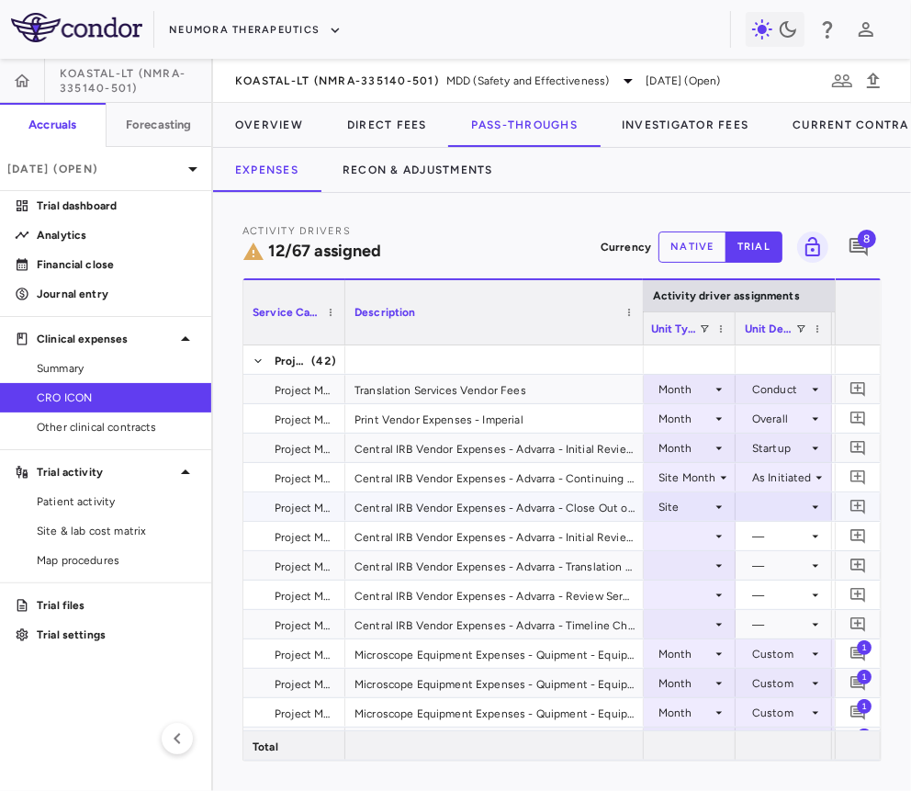
click at [800, 494] on div at bounding box center [784, 506] width 78 height 27
click at [778, 601] on div "Close" at bounding box center [791, 596] width 39 height 17
click at [708, 541] on div at bounding box center [688, 536] width 75 height 27
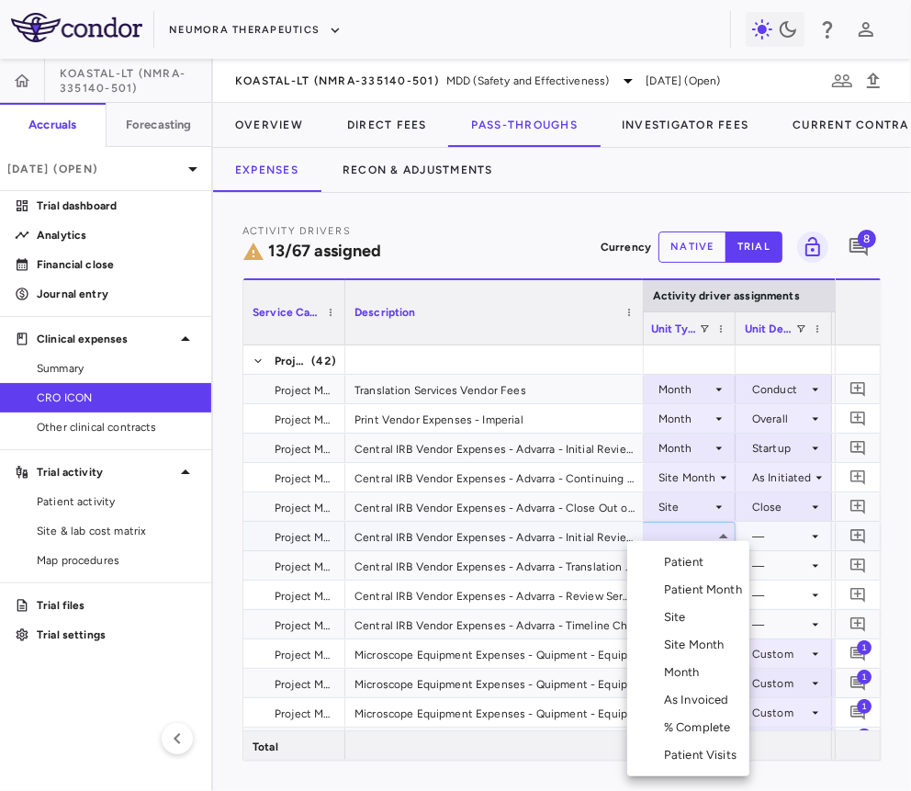
click at [689, 665] on div "Month" at bounding box center [685, 672] width 43 height 17
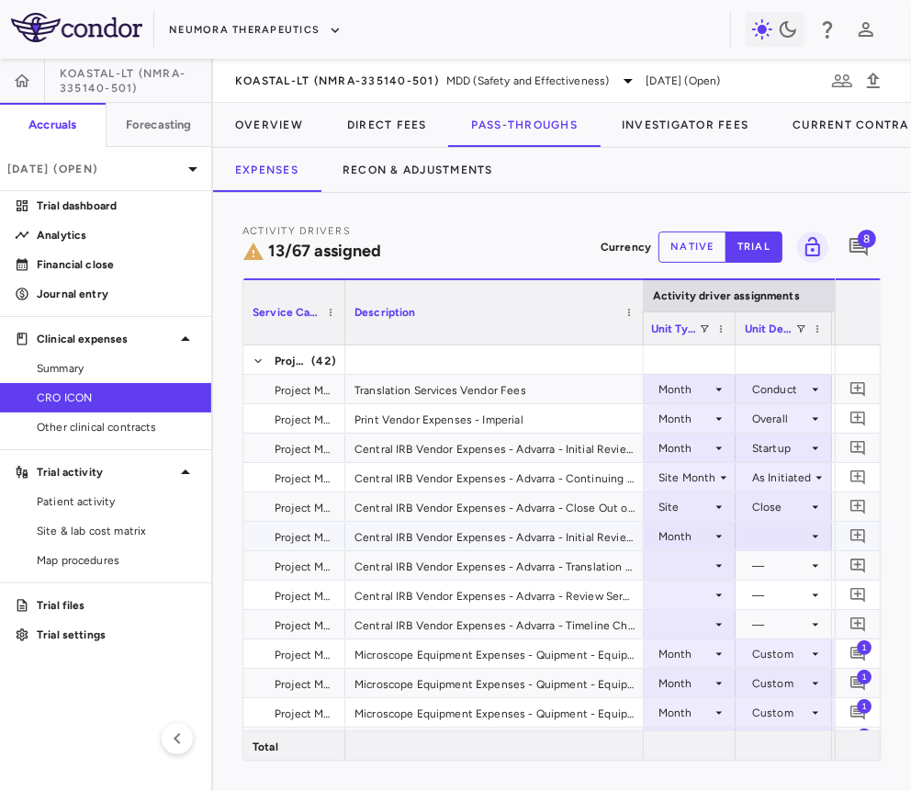
click at [784, 534] on div at bounding box center [784, 536] width 78 height 27
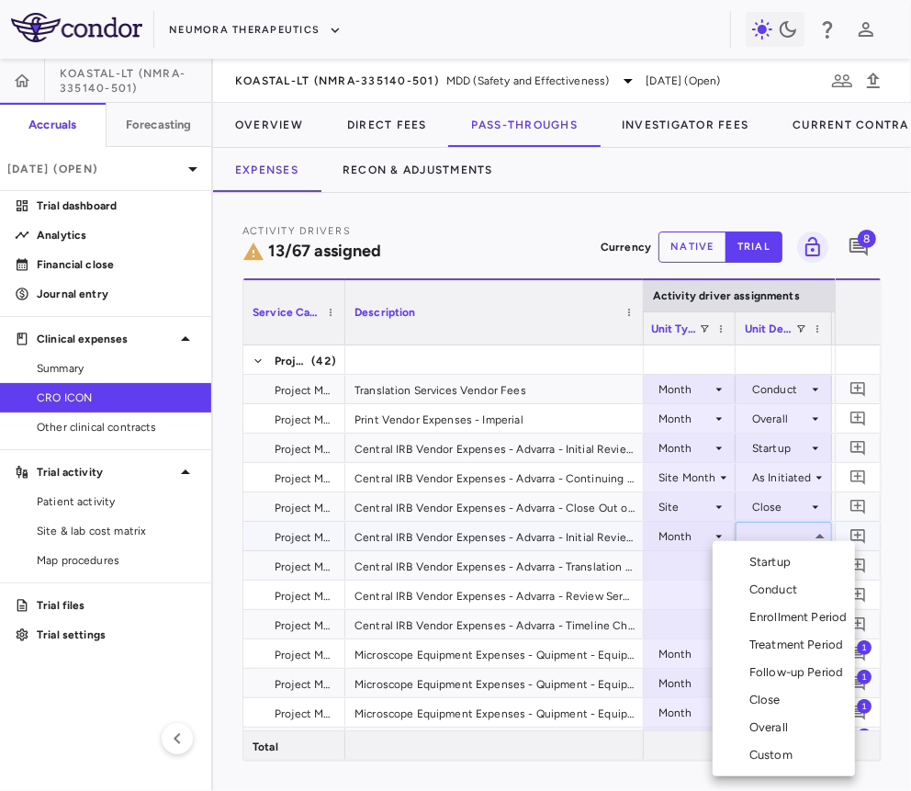
click at [779, 571] on li "Startup" at bounding box center [784, 562] width 142 height 28
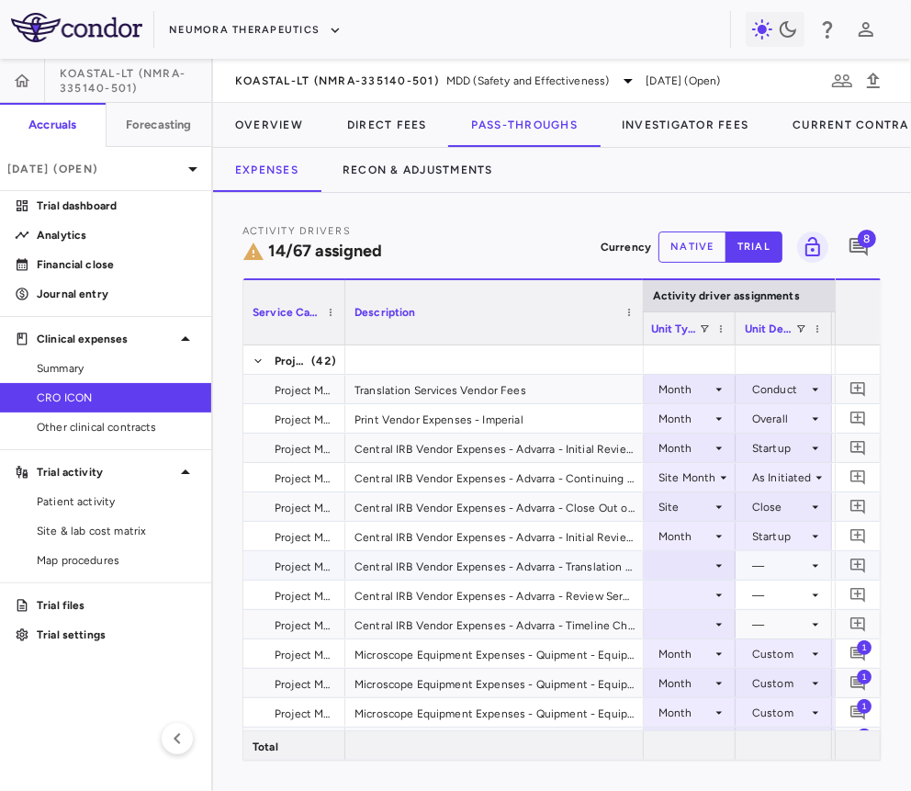
click at [685, 573] on div at bounding box center [688, 565] width 75 height 27
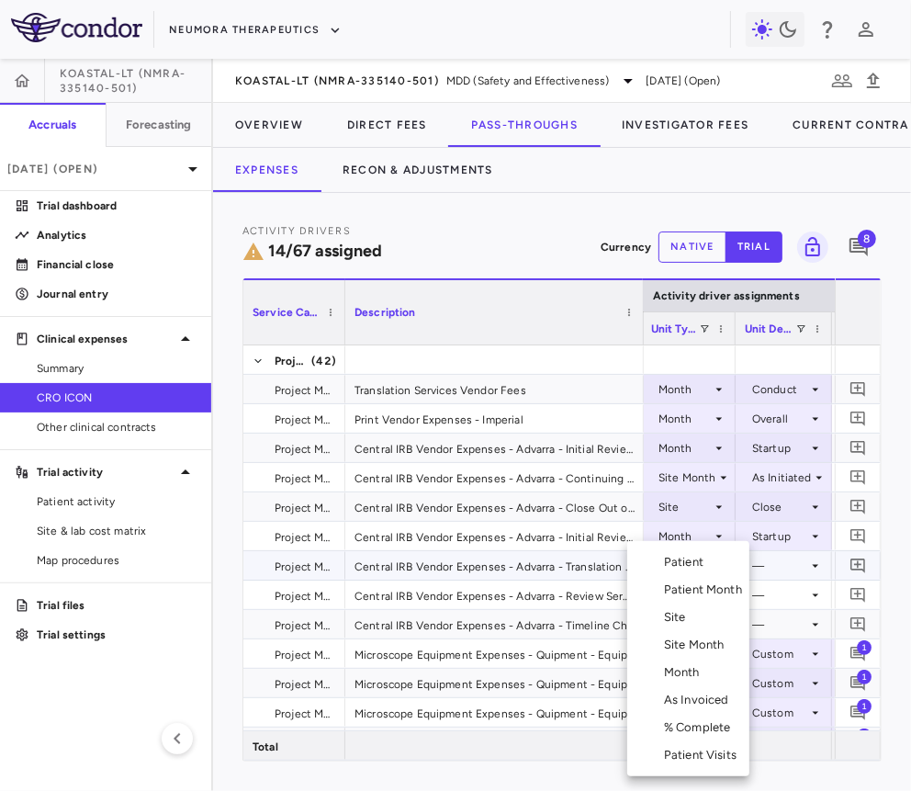
click at [688, 667] on div "Month" at bounding box center [685, 672] width 43 height 17
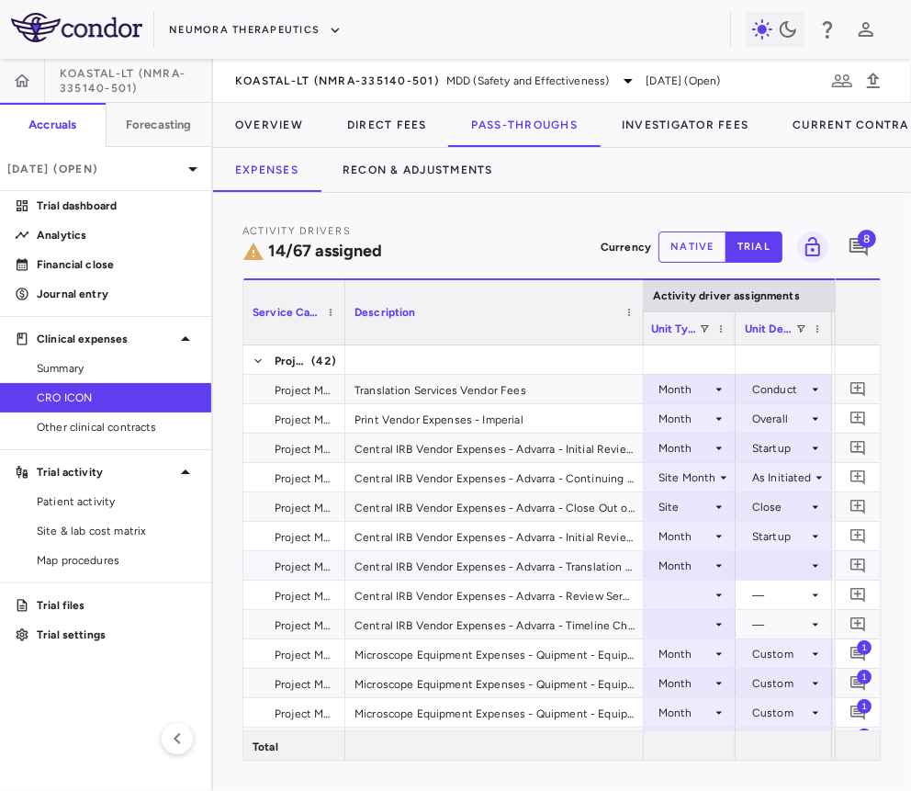
click at [781, 560] on div at bounding box center [784, 565] width 78 height 27
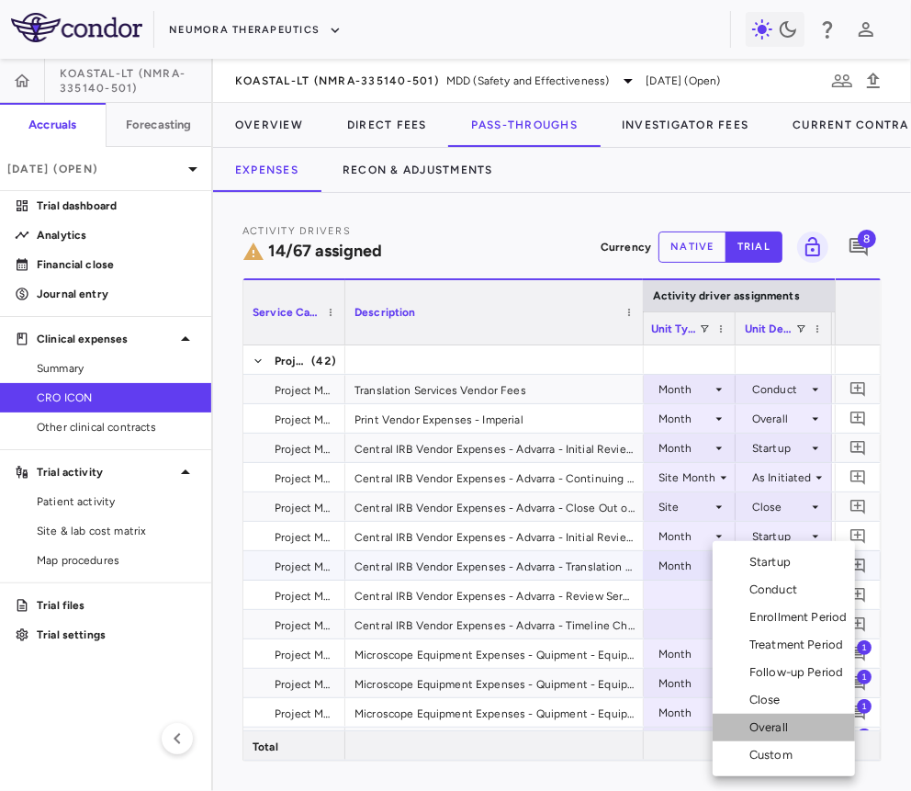
click at [769, 726] on div "Overall" at bounding box center [773, 727] width 46 height 17
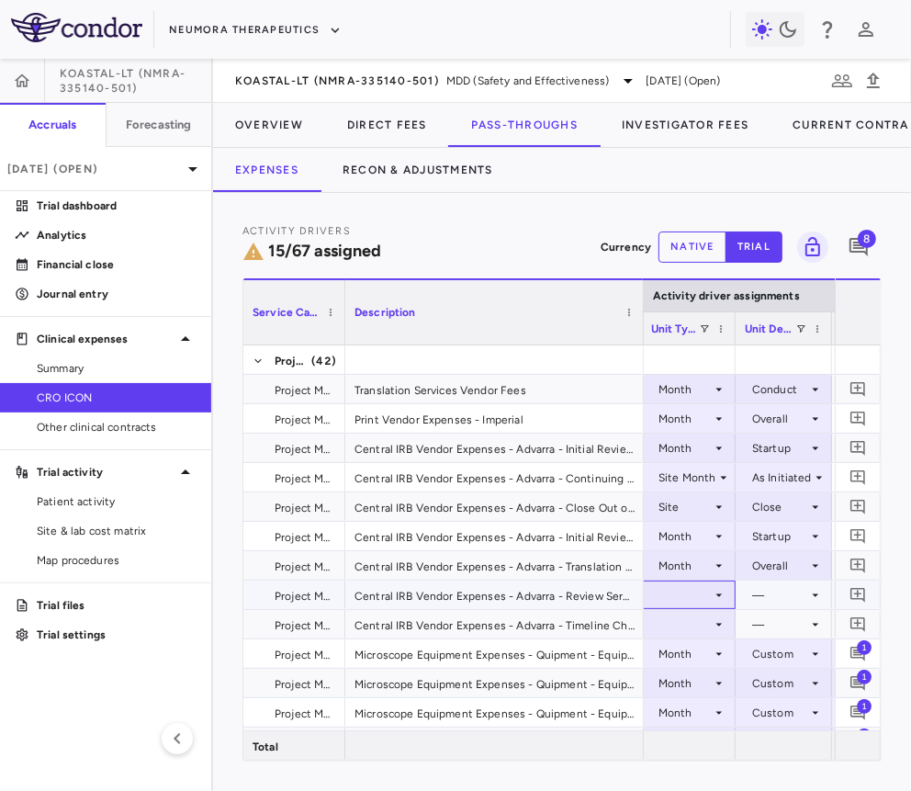
click at [708, 595] on div at bounding box center [688, 595] width 75 height 27
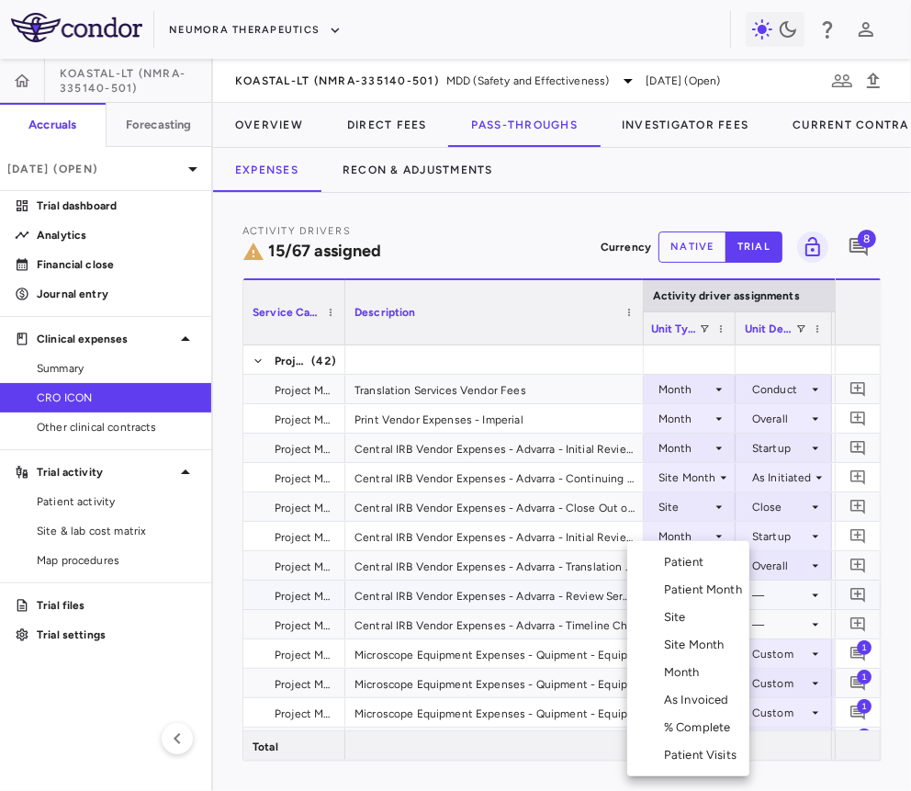
click at [701, 677] on div "Month" at bounding box center [685, 672] width 43 height 17
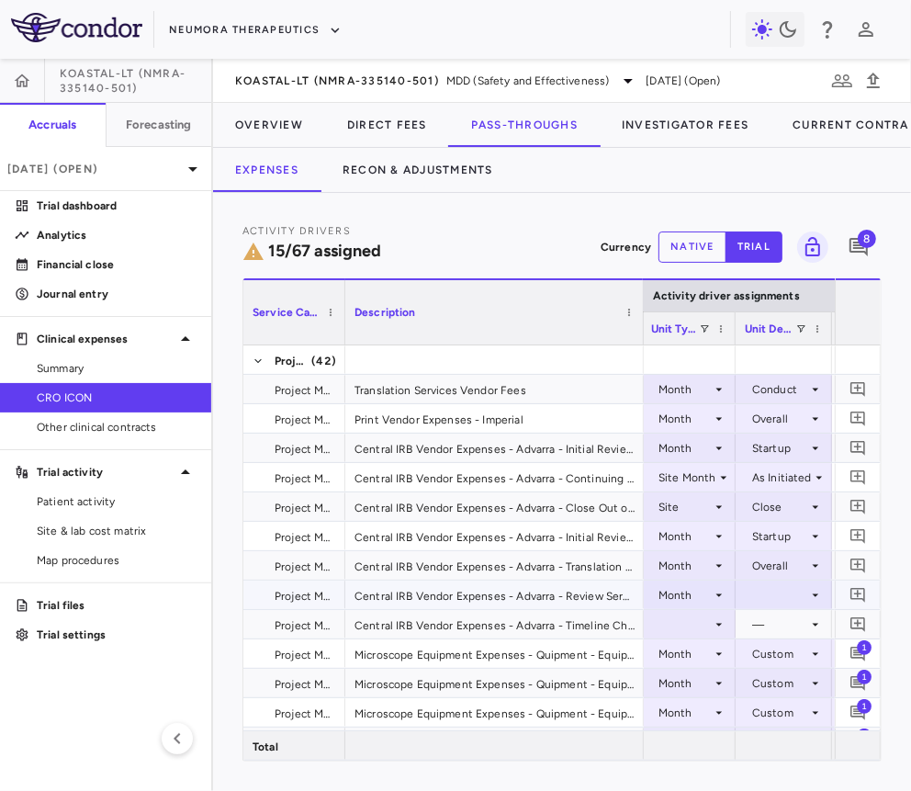
click at [785, 590] on div at bounding box center [784, 595] width 78 height 27
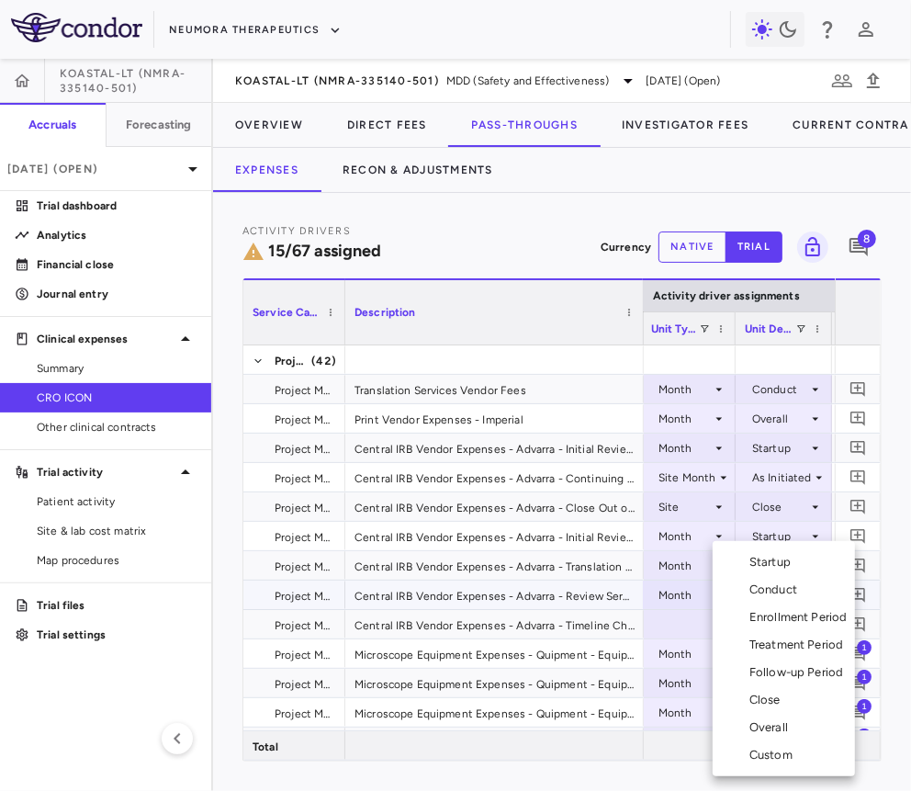
click at [774, 721] on div "Overall" at bounding box center [773, 727] width 46 height 17
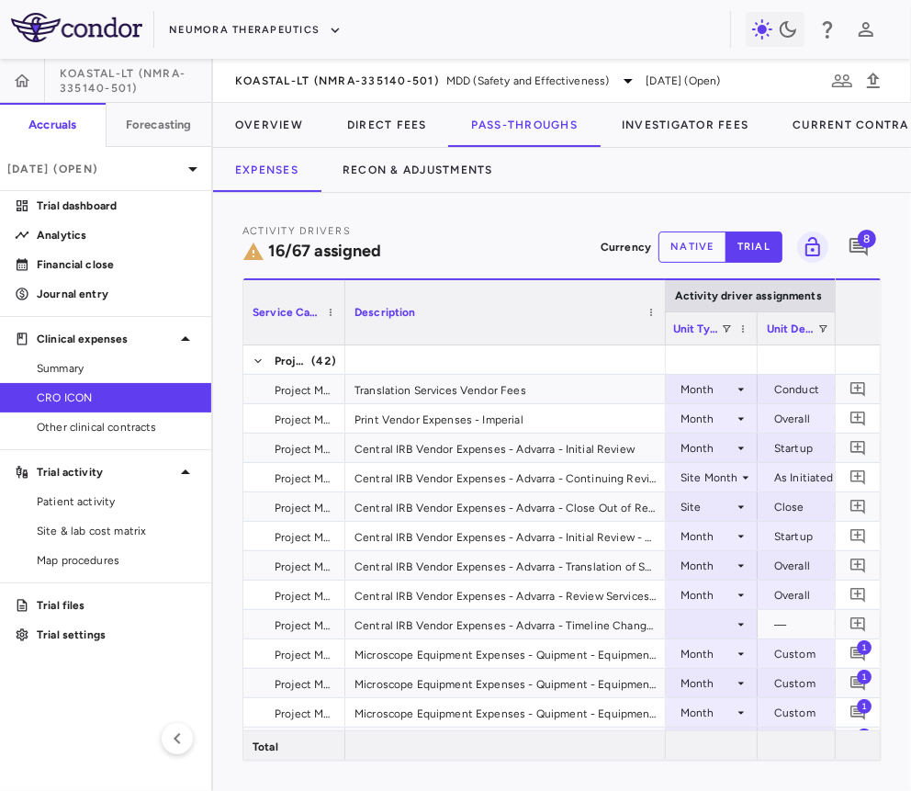
drag, startPoint x: 640, startPoint y: 317, endPoint x: 658, endPoint y: 352, distance: 39.0
click at [658, 352] on div "Service Category Description Contract Activity driver assignments Total contrac…" at bounding box center [562, 519] width 638 height 482
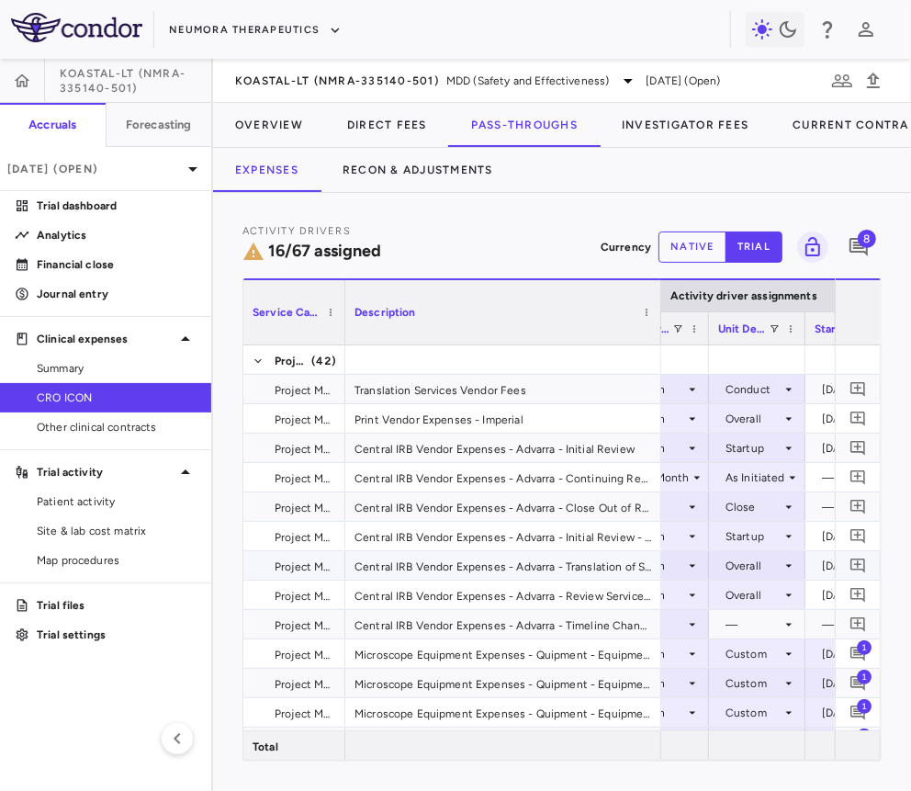
scroll to position [0, 1214]
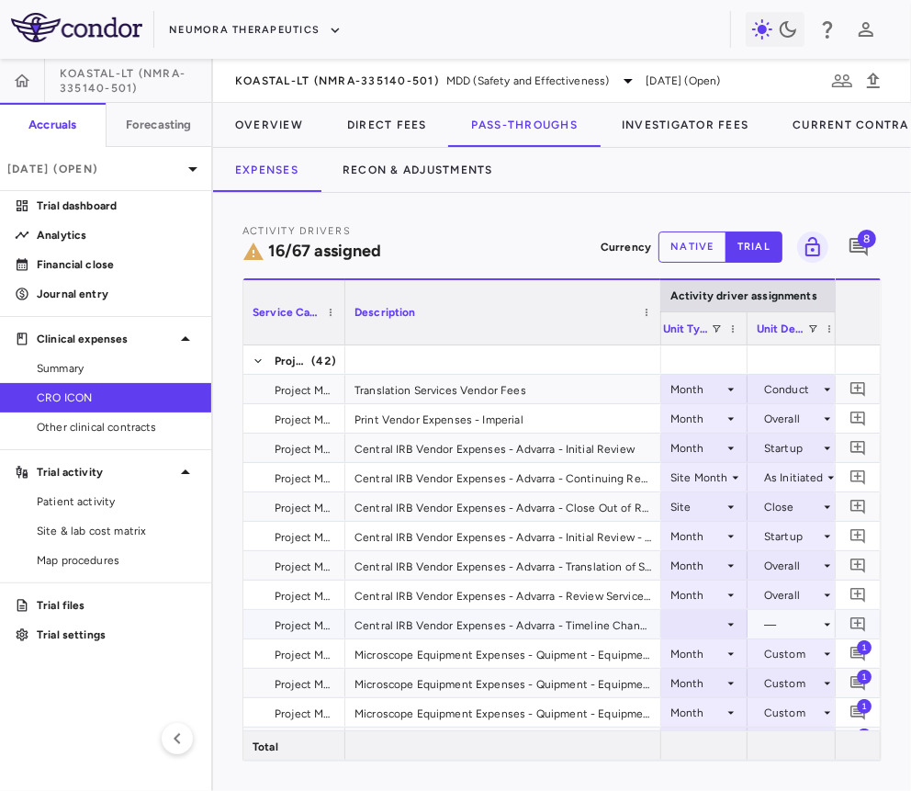
click at [717, 623] on div at bounding box center [700, 624] width 75 height 27
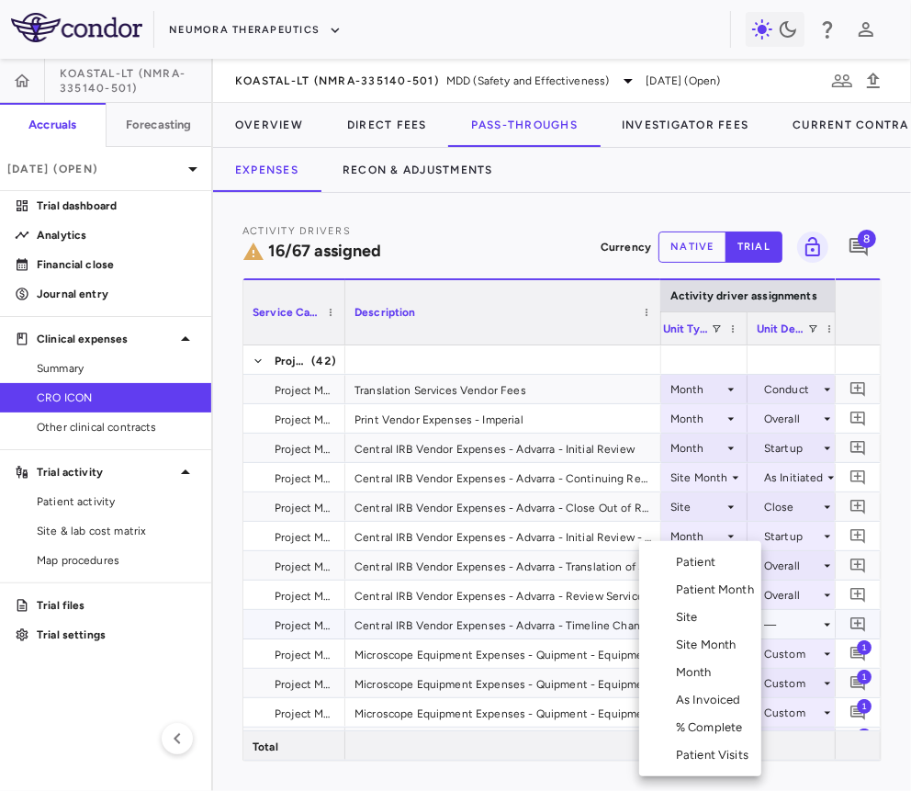
click at [704, 672] on div "Month" at bounding box center [697, 672] width 43 height 17
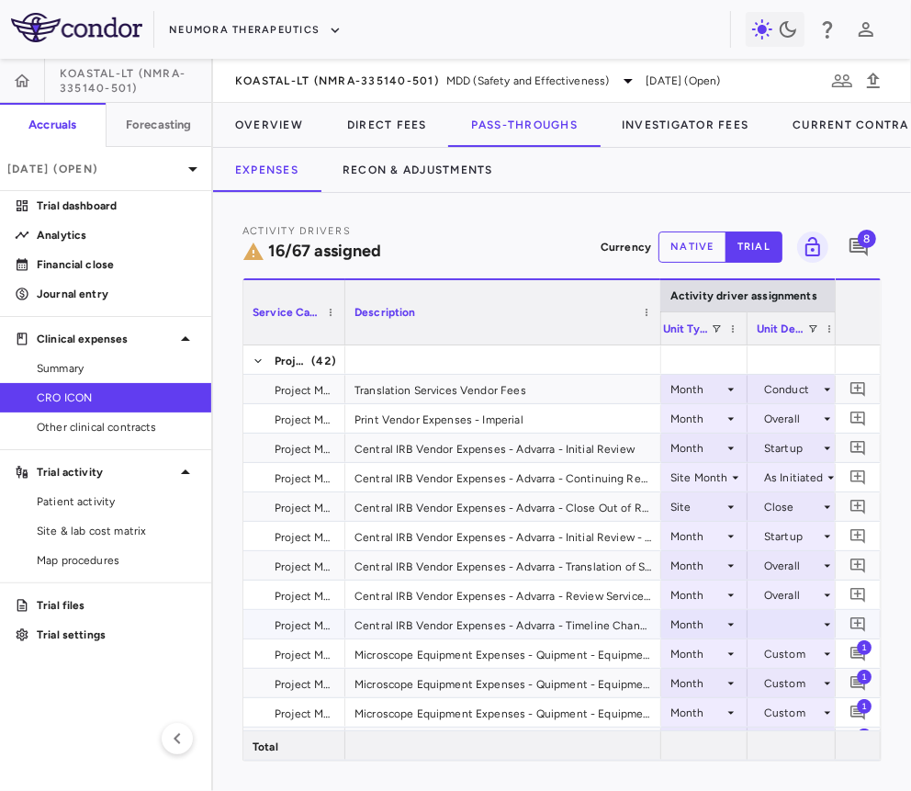
click at [771, 622] on div at bounding box center [796, 624] width 78 height 27
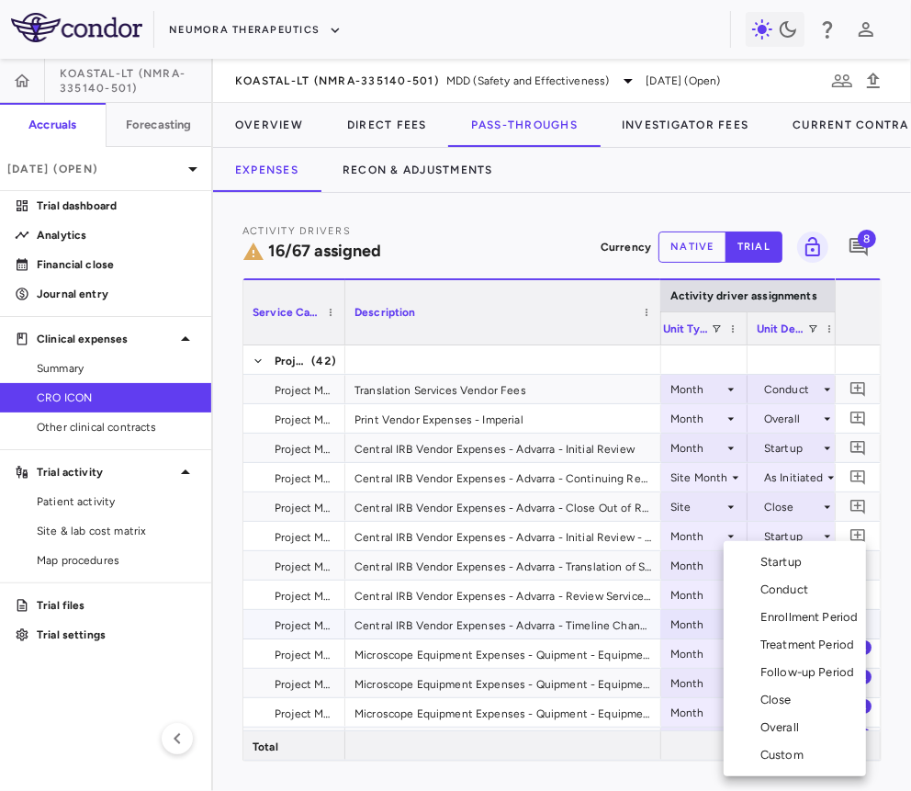
click at [786, 727] on div "Overall" at bounding box center [784, 727] width 46 height 17
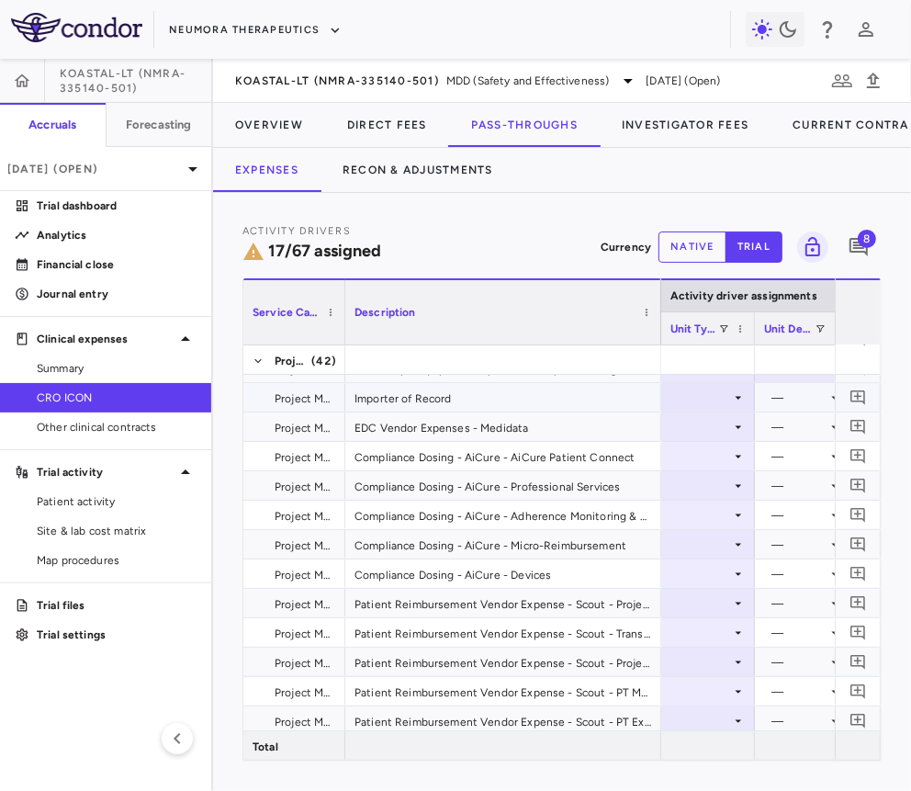
click at [719, 393] on div at bounding box center [708, 397] width 75 height 27
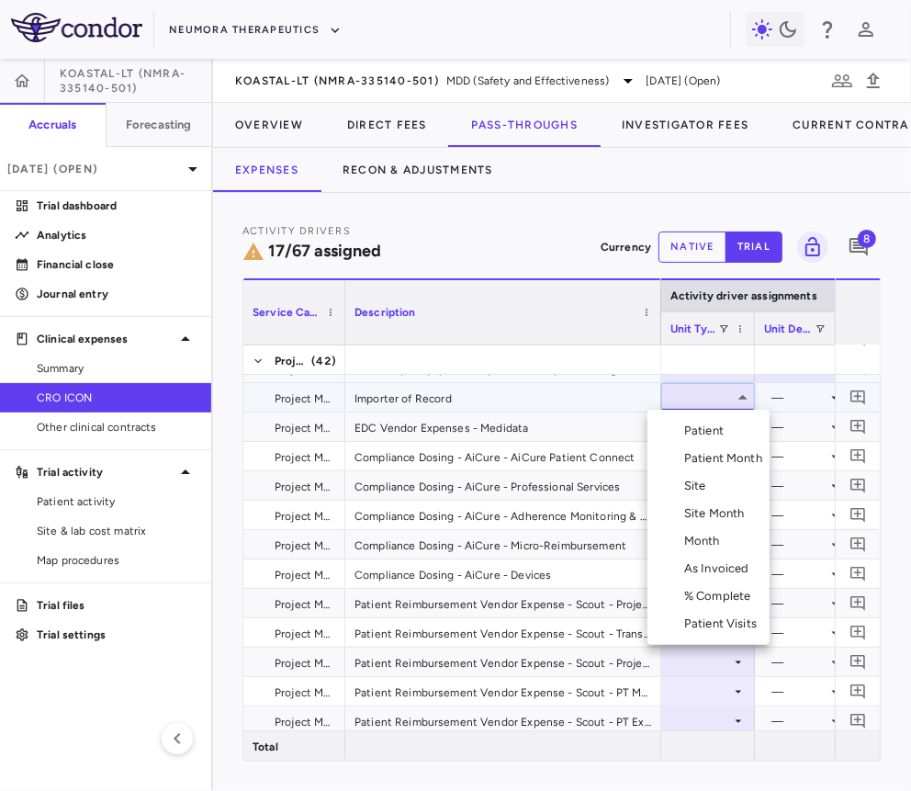
click at [705, 548] on div "Month" at bounding box center [705, 541] width 43 height 17
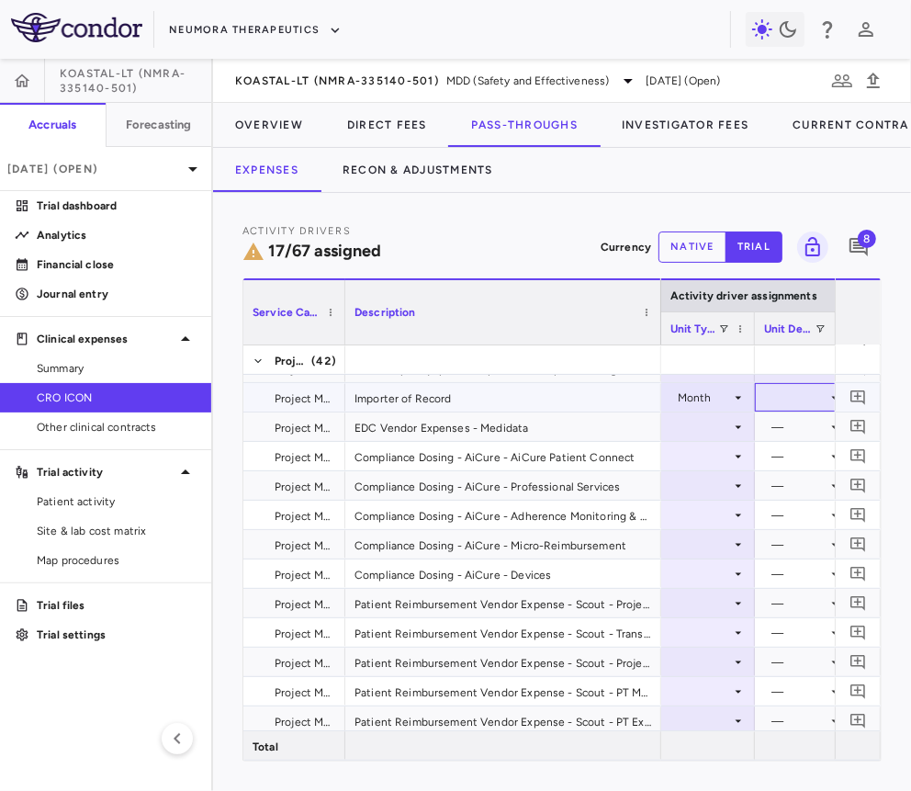
click at [790, 395] on div at bounding box center [803, 397] width 78 height 27
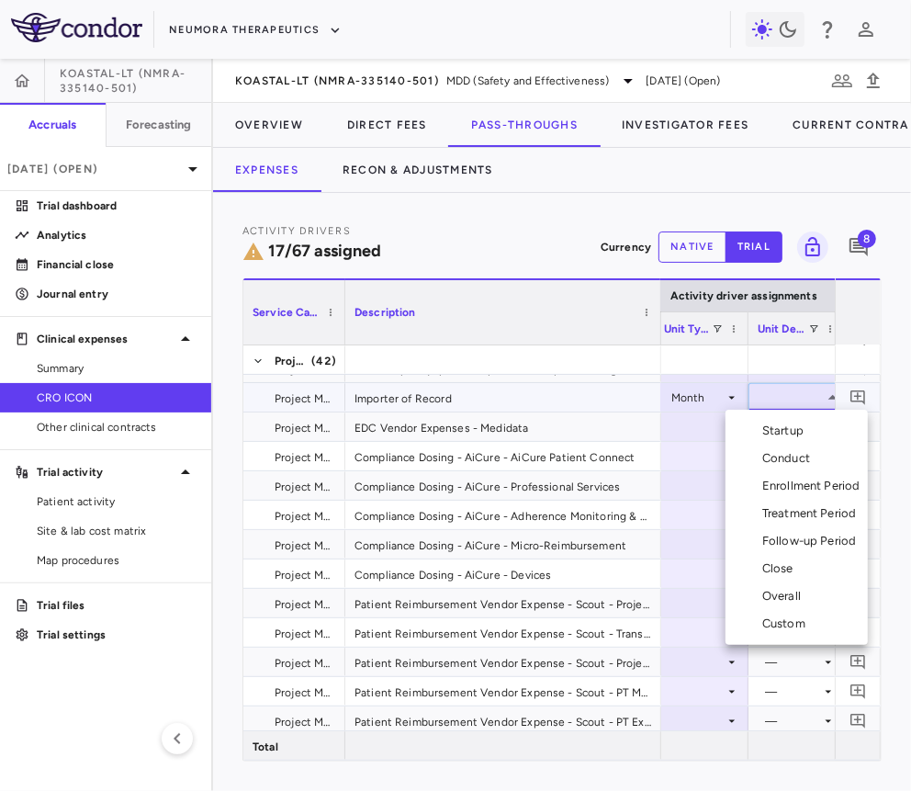
click at [795, 592] on div "Overall" at bounding box center [785, 596] width 46 height 17
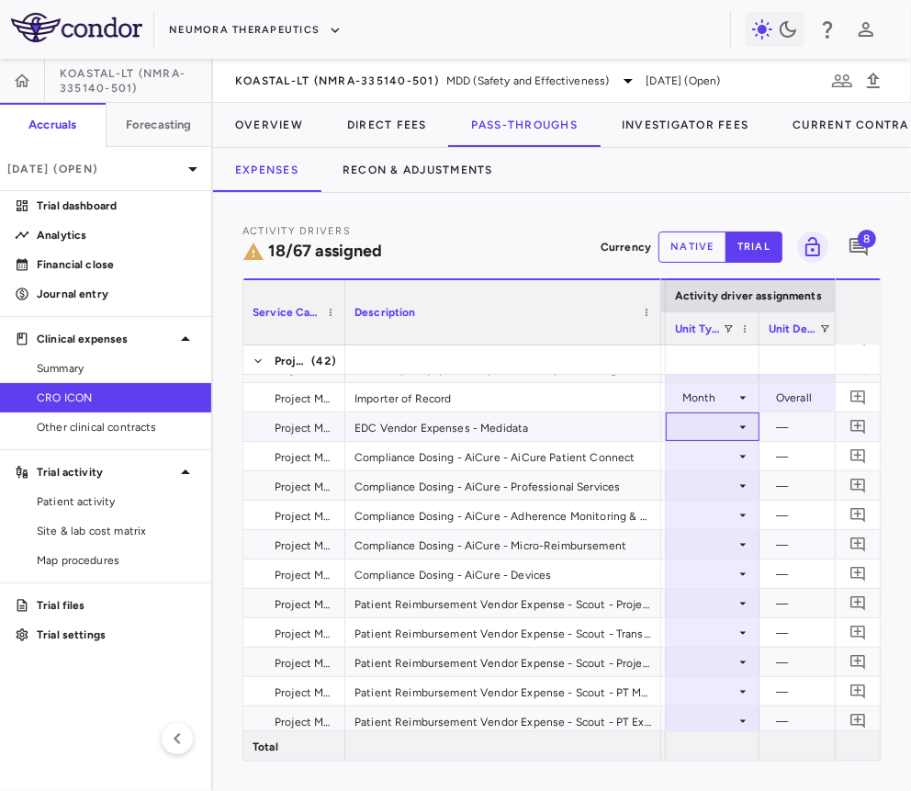
click at [677, 424] on div at bounding box center [712, 426] width 75 height 27
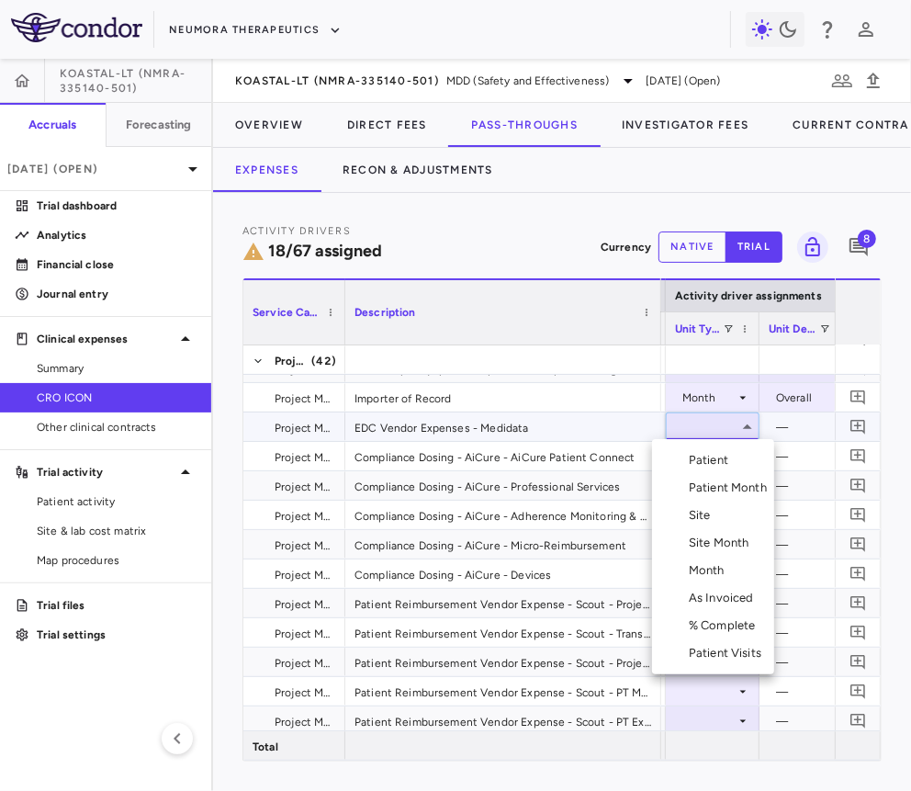
click at [709, 568] on div "Month" at bounding box center [710, 570] width 43 height 17
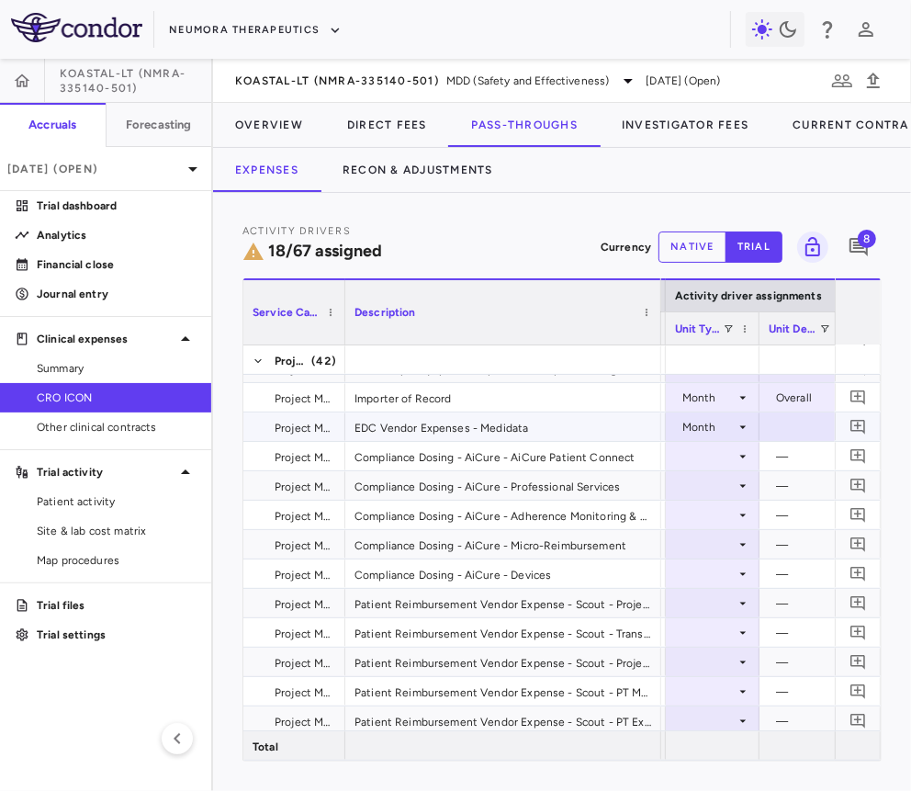
click at [796, 432] on div at bounding box center [808, 426] width 78 height 27
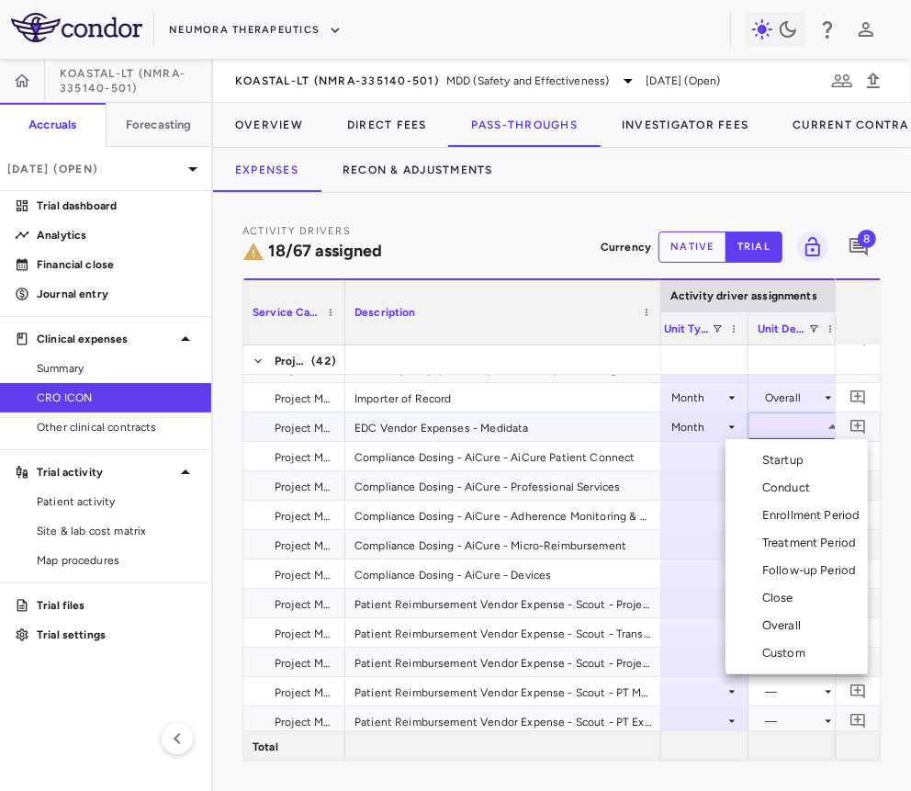
click at [795, 494] on div "Conduct" at bounding box center [789, 488] width 55 height 17
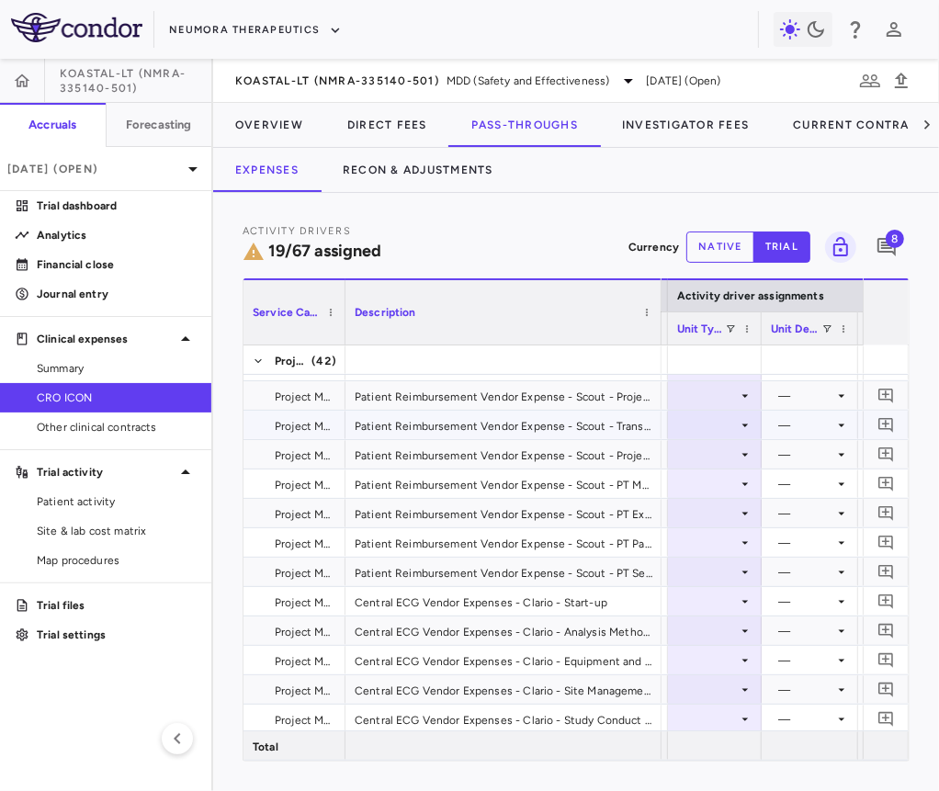
click at [724, 385] on div at bounding box center [714, 395] width 75 height 27
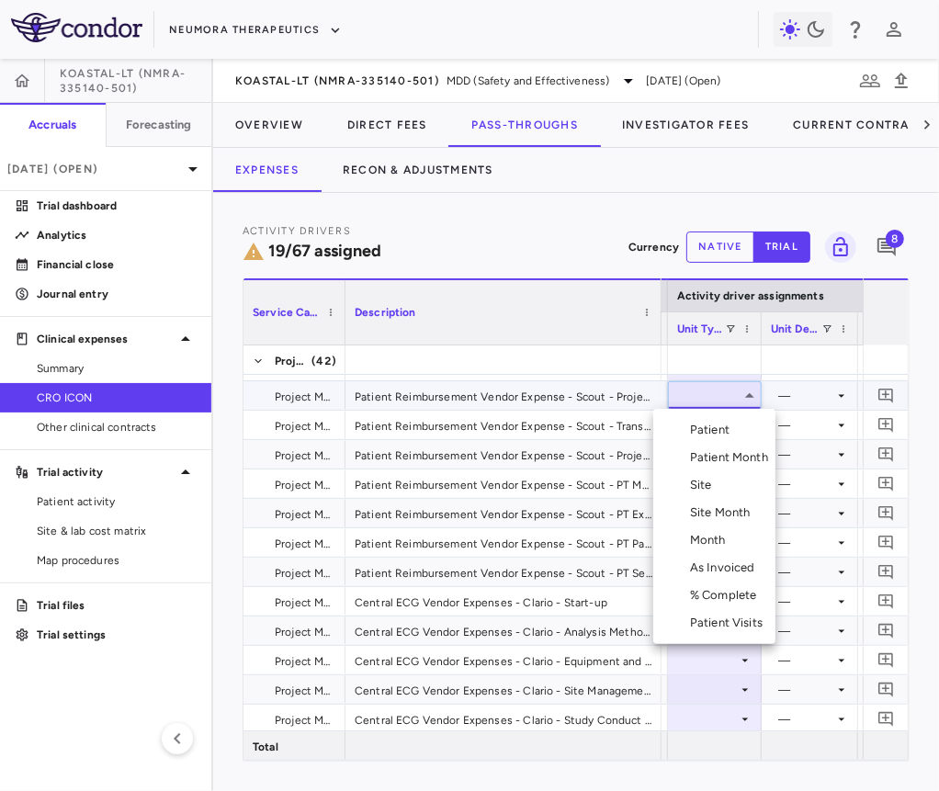
click at [709, 538] on div "Month" at bounding box center [711, 540] width 43 height 17
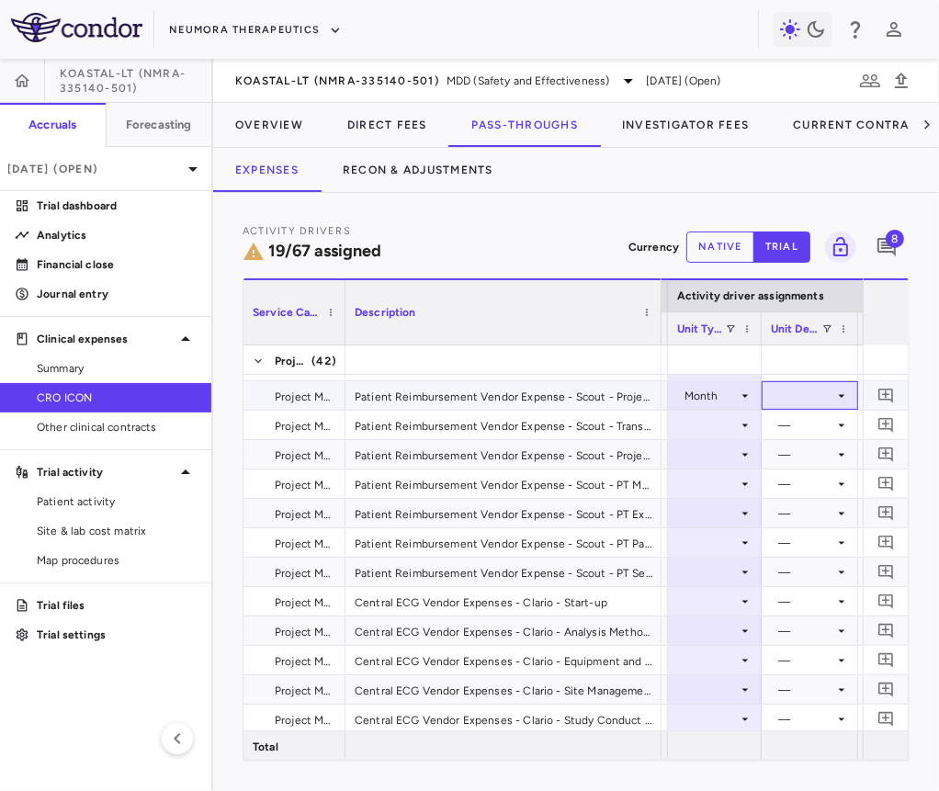
click at [802, 393] on div at bounding box center [810, 395] width 78 height 27
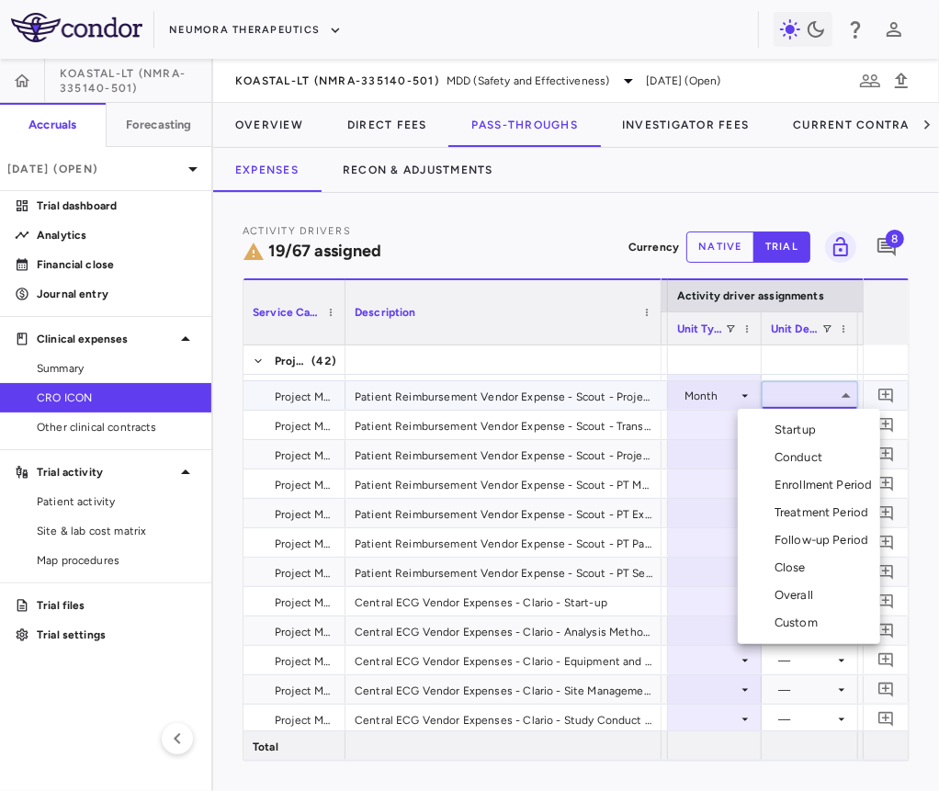
click at [801, 426] on div "Startup" at bounding box center [798, 430] width 49 height 17
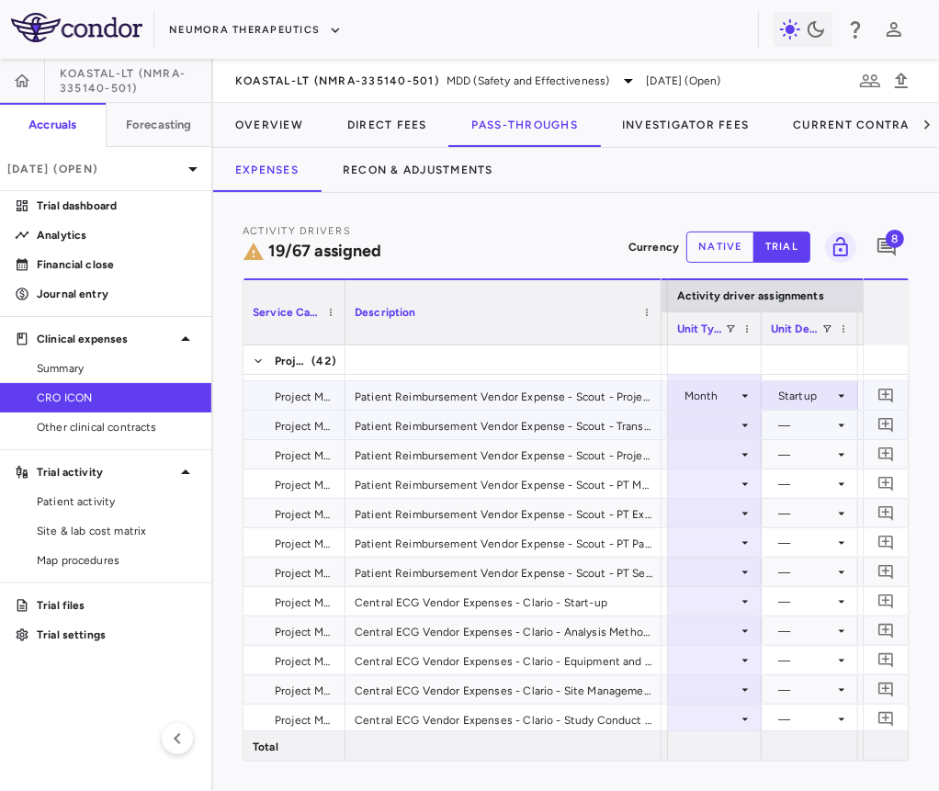
click at [693, 426] on div at bounding box center [714, 425] width 75 height 27
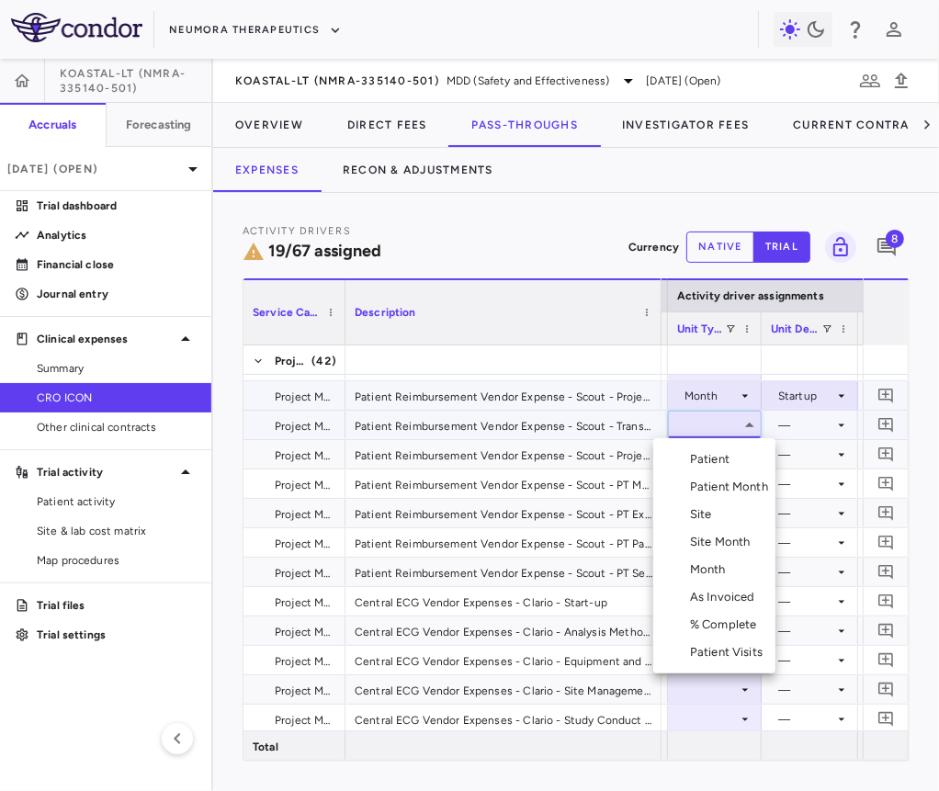
click at [705, 491] on div "Patient Month" at bounding box center [732, 487] width 85 height 17
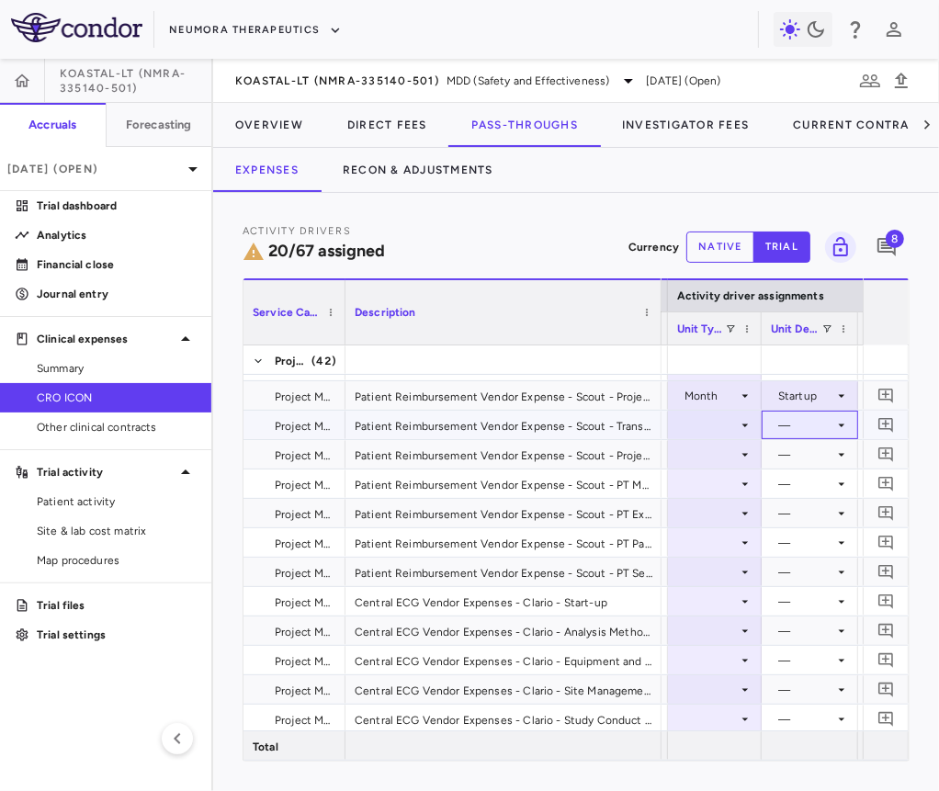
click at [791, 425] on div "—" at bounding box center [806, 425] width 56 height 29
click at [726, 422] on div at bounding box center [714, 425] width 75 height 27
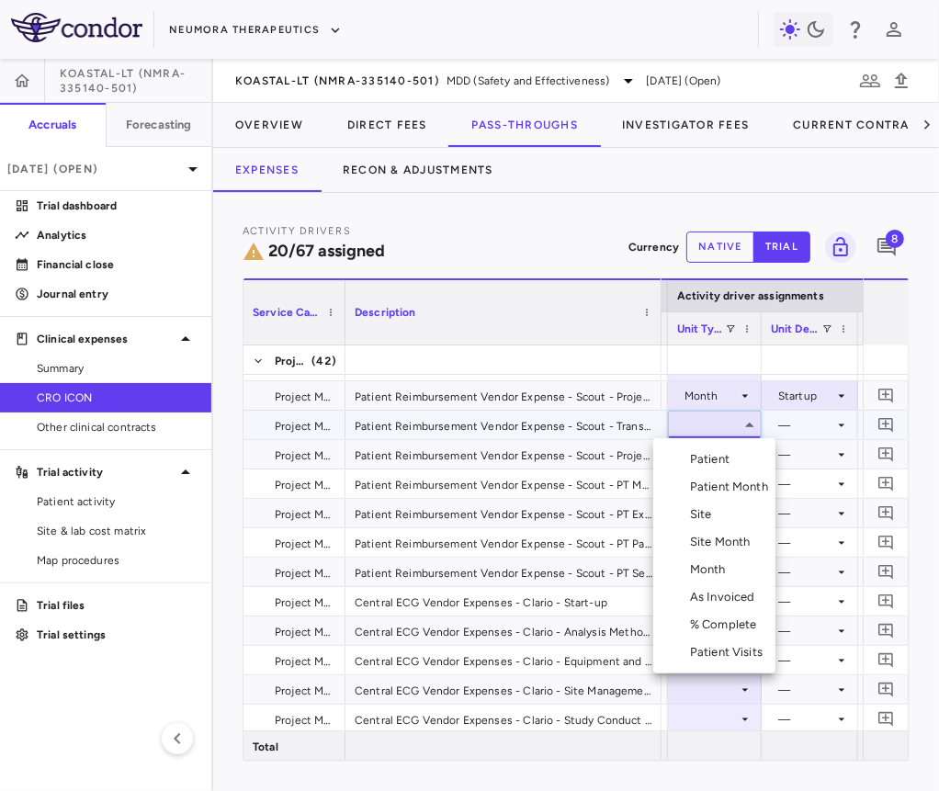
click at [721, 495] on li "Patient Month" at bounding box center [714, 487] width 122 height 28
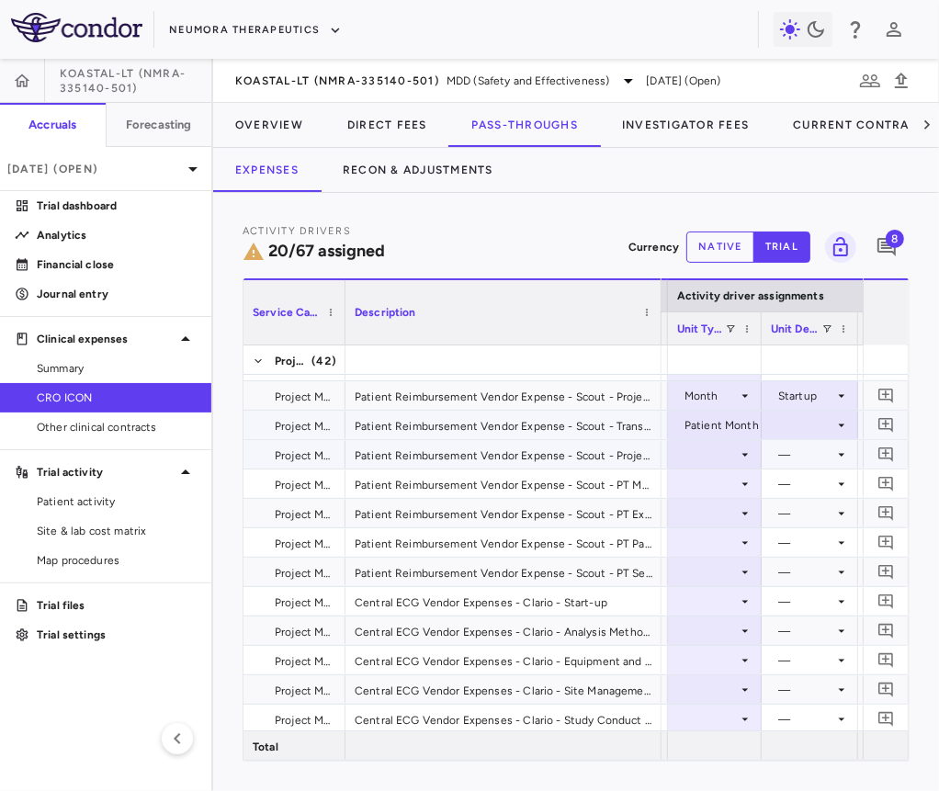
click at [785, 424] on div at bounding box center [810, 425] width 78 height 27
click at [790, 461] on div "As occurred" at bounding box center [826, 459] width 73 height 17
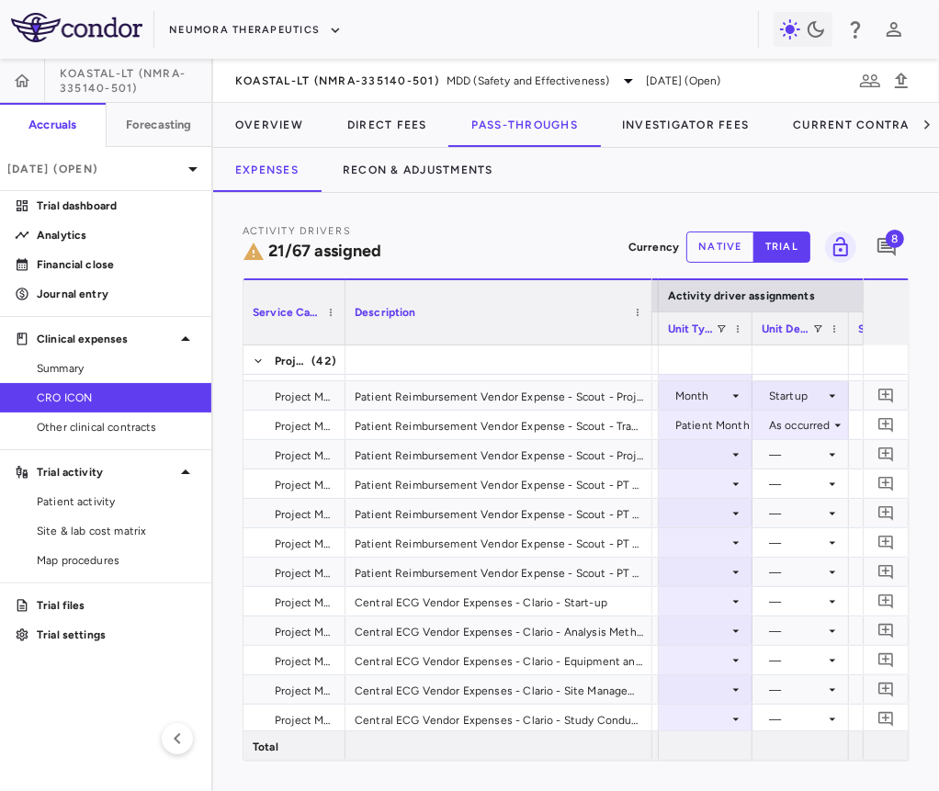
drag, startPoint x: 659, startPoint y: 323, endPoint x: 644, endPoint y: 334, distance: 18.4
click at [649, 334] on div at bounding box center [651, 312] width 7 height 64
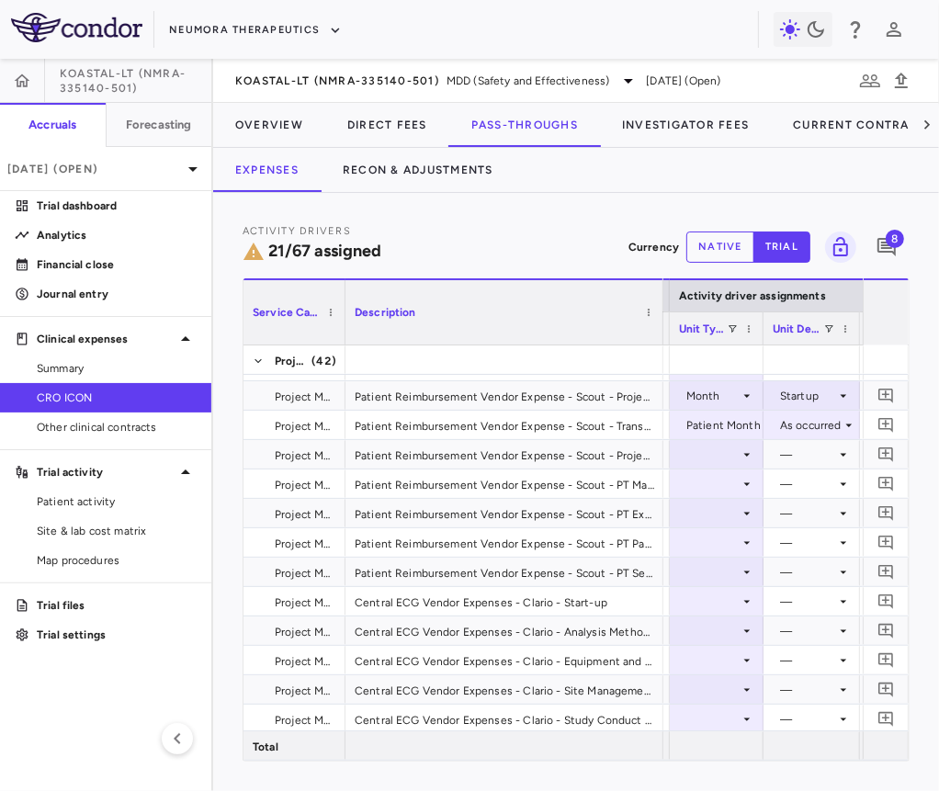
drag, startPoint x: 649, startPoint y: 334, endPoint x: 661, endPoint y: 334, distance: 11.9
click at [661, 334] on div at bounding box center [662, 312] width 7 height 64
click at [662, 327] on div "Total contract value" at bounding box center [578, 327] width 184 height 33
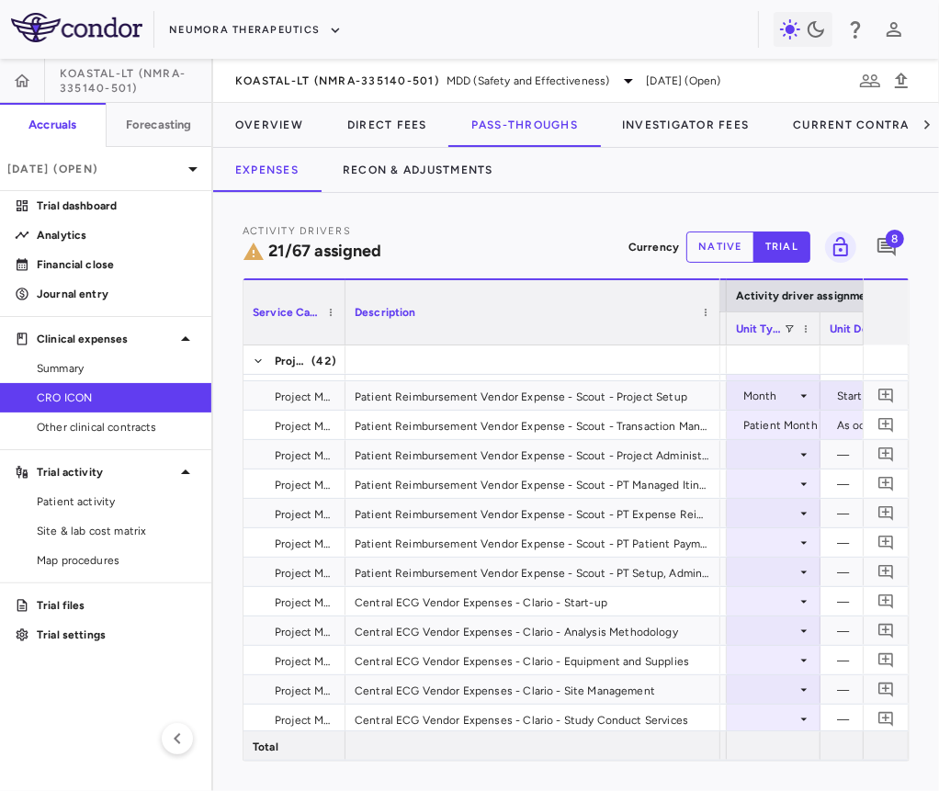
drag, startPoint x: 659, startPoint y: 327, endPoint x: 716, endPoint y: 337, distance: 57.8
click at [716, 337] on div at bounding box center [719, 312] width 7 height 64
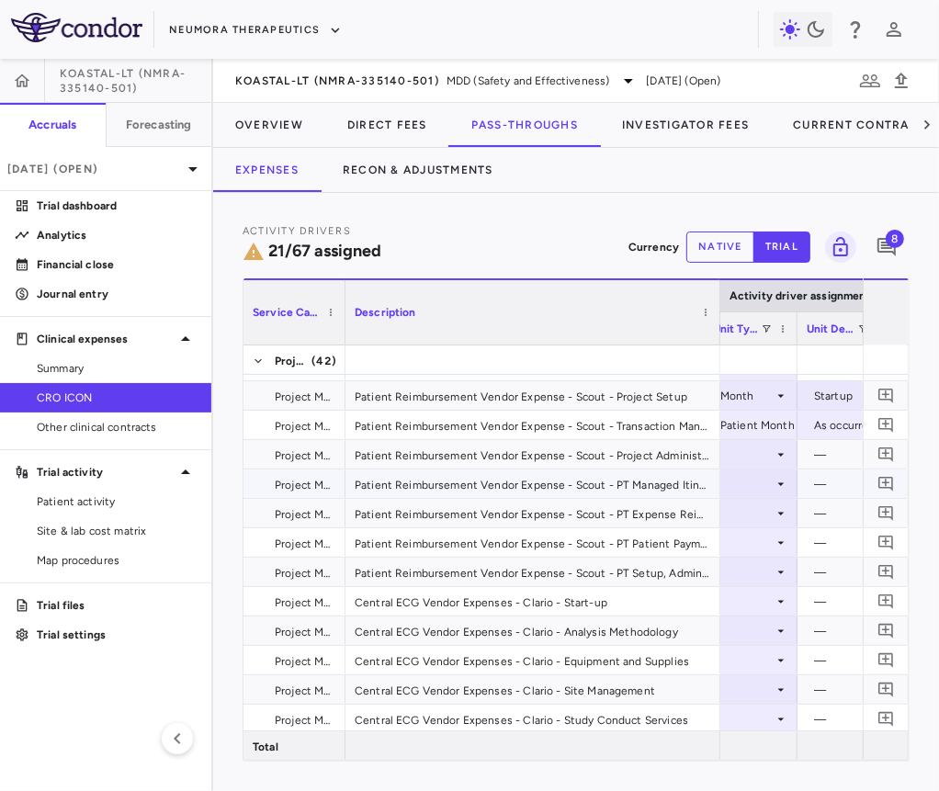
click at [768, 489] on div at bounding box center [750, 483] width 75 height 27
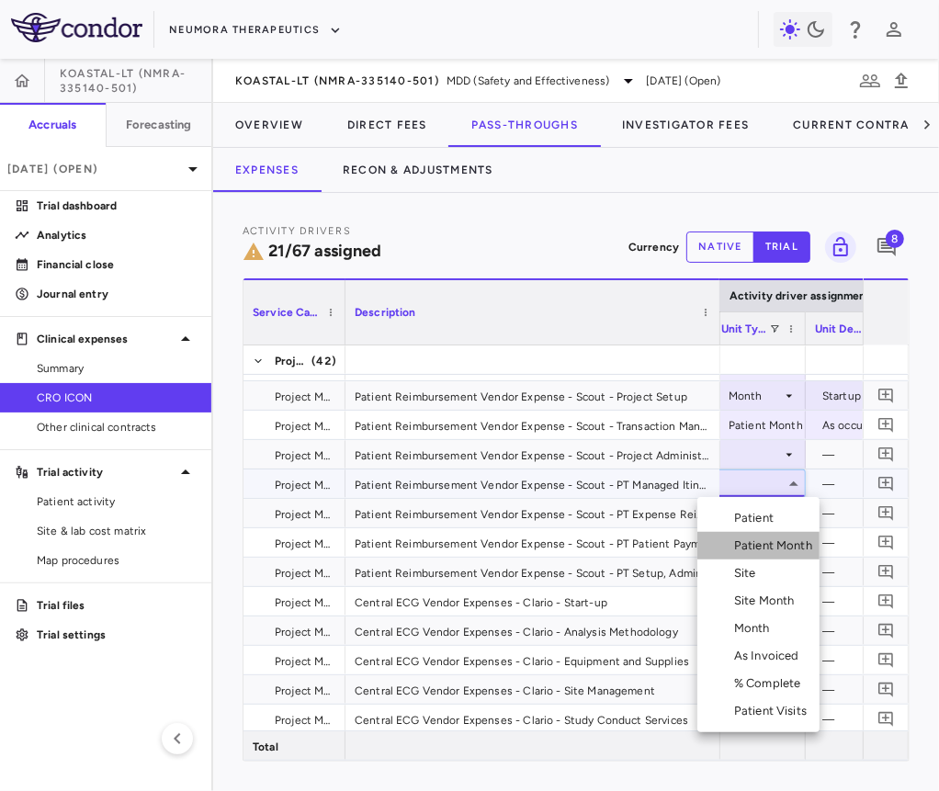
click at [769, 550] on div "Patient Month" at bounding box center [776, 545] width 85 height 17
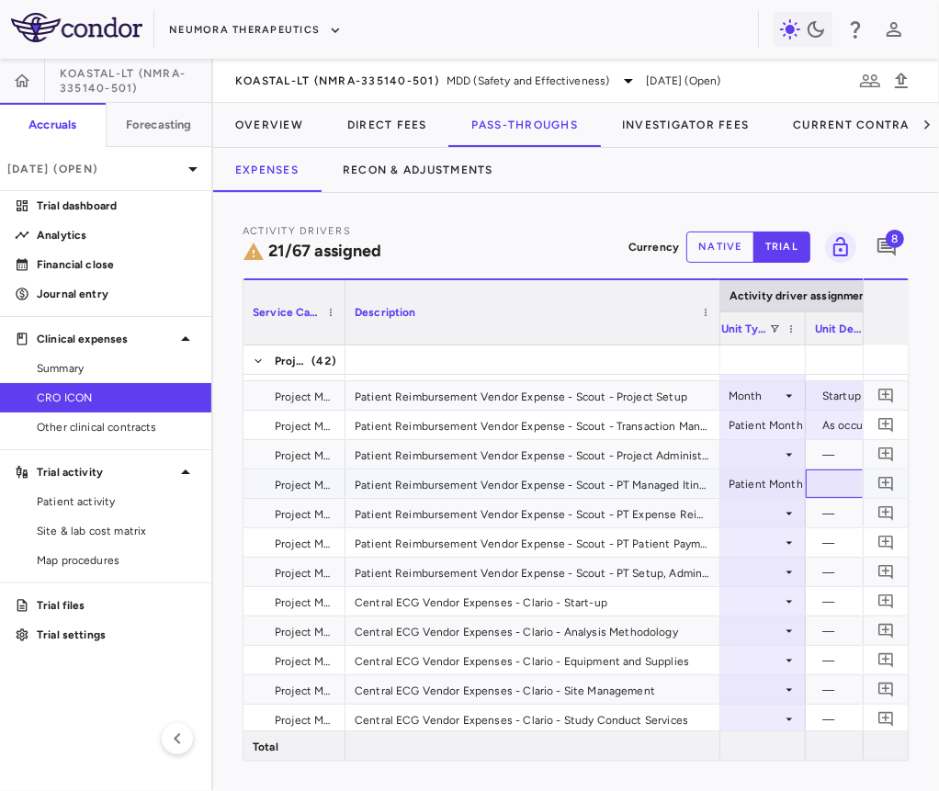
click at [839, 484] on div at bounding box center [854, 483] width 78 height 27
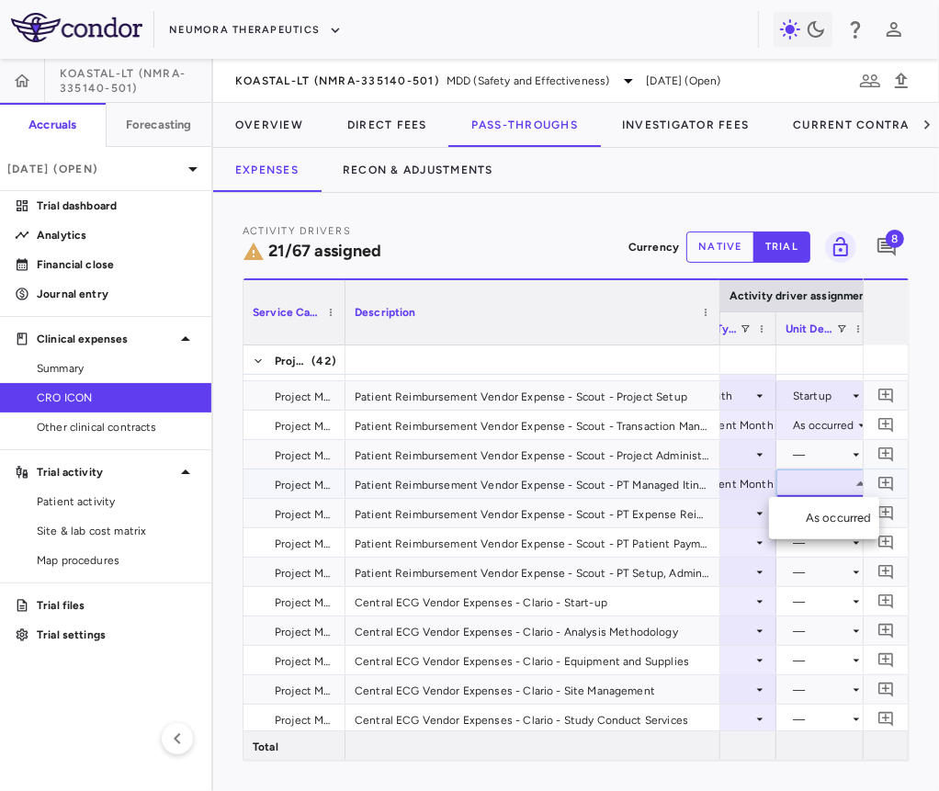
click at [830, 527] on li "As occurred" at bounding box center [824, 518] width 110 height 28
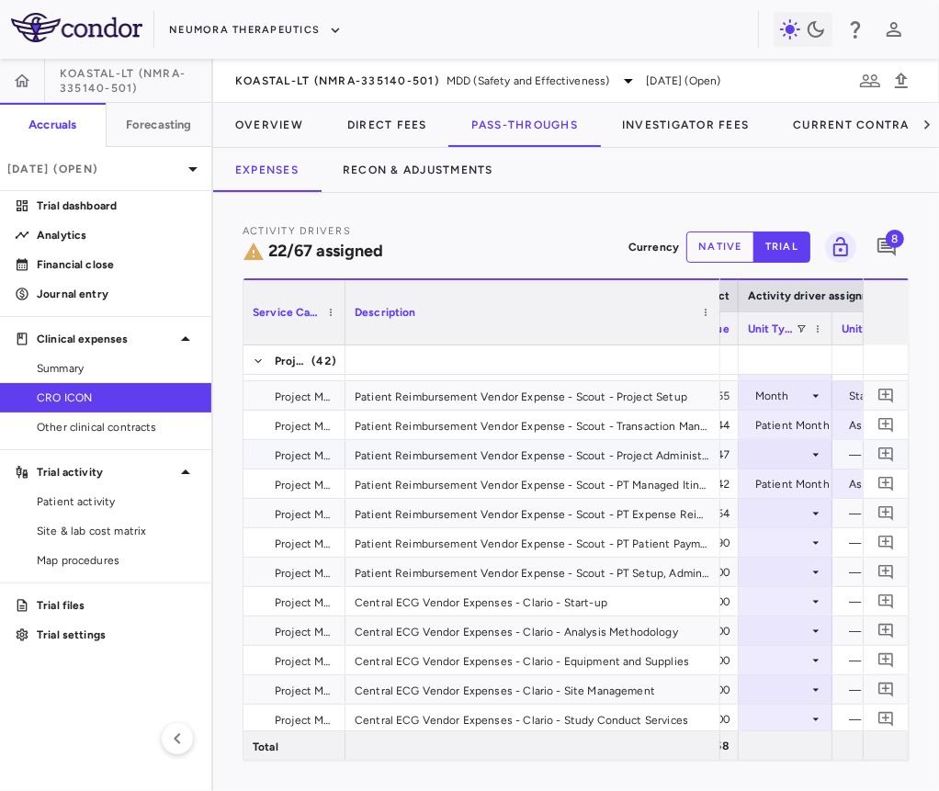
click at [787, 452] on div at bounding box center [785, 454] width 75 height 27
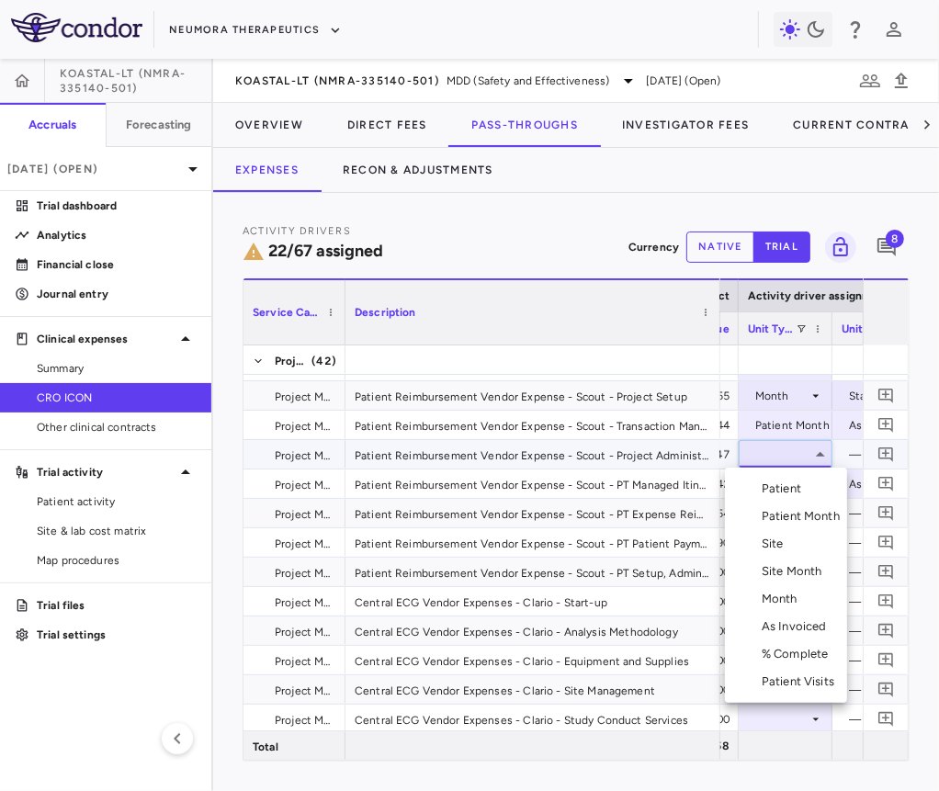
click at [783, 606] on div "Month" at bounding box center [783, 599] width 43 height 17
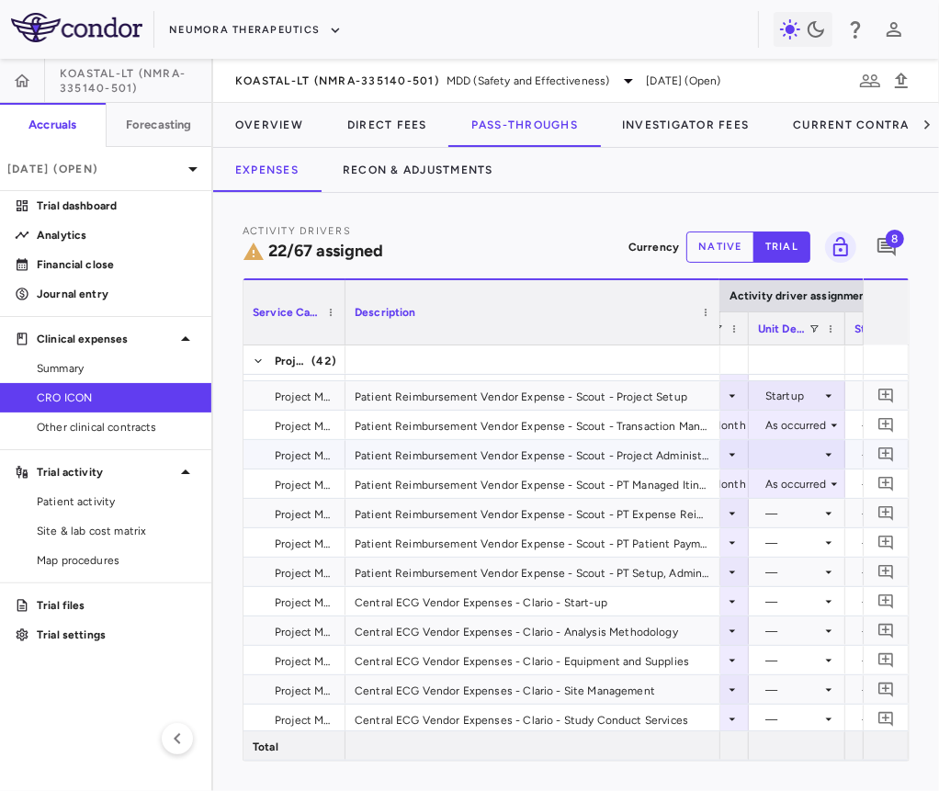
click at [812, 457] on div at bounding box center [797, 454] width 78 height 27
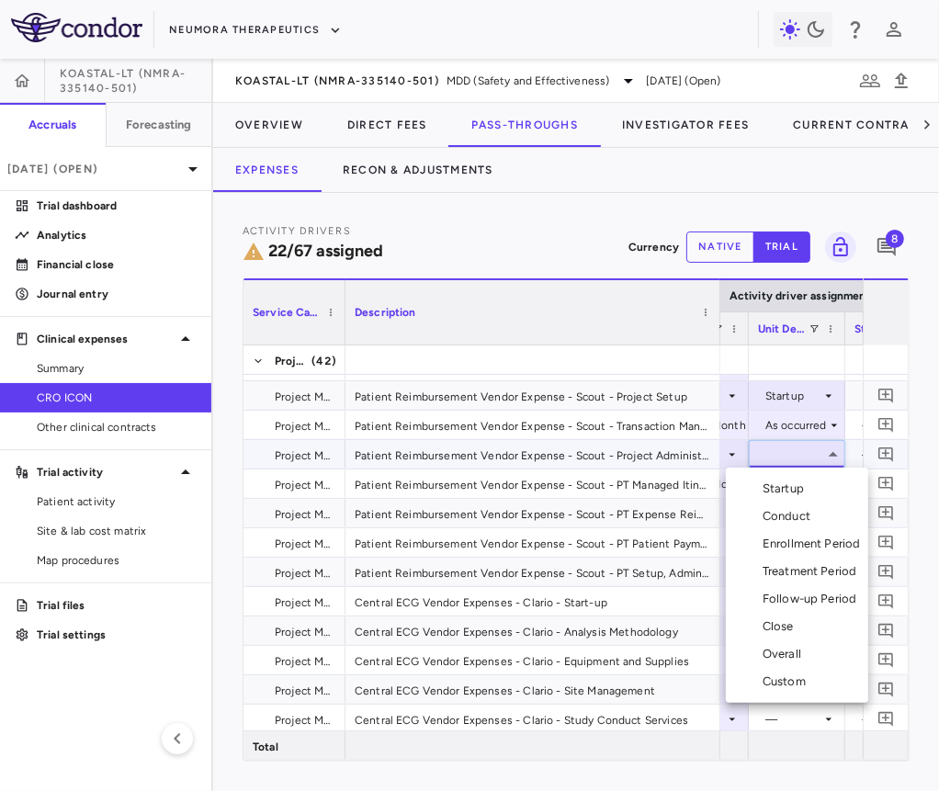
click at [794, 527] on li "Conduct" at bounding box center [797, 517] width 142 height 28
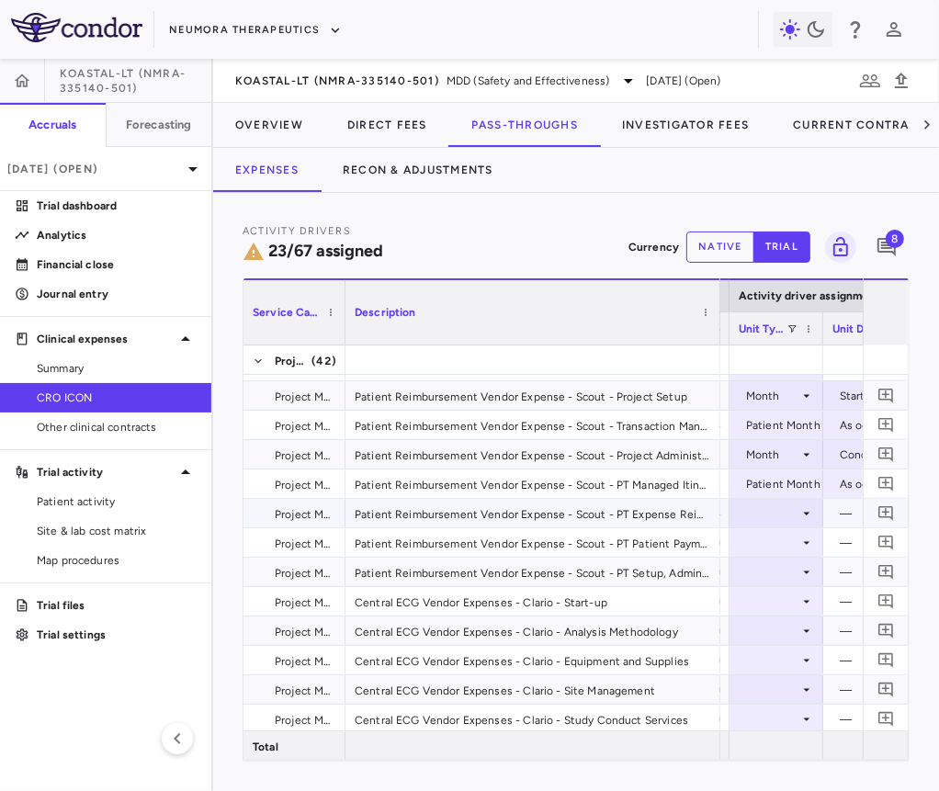
click at [794, 505] on div at bounding box center [776, 513] width 75 height 27
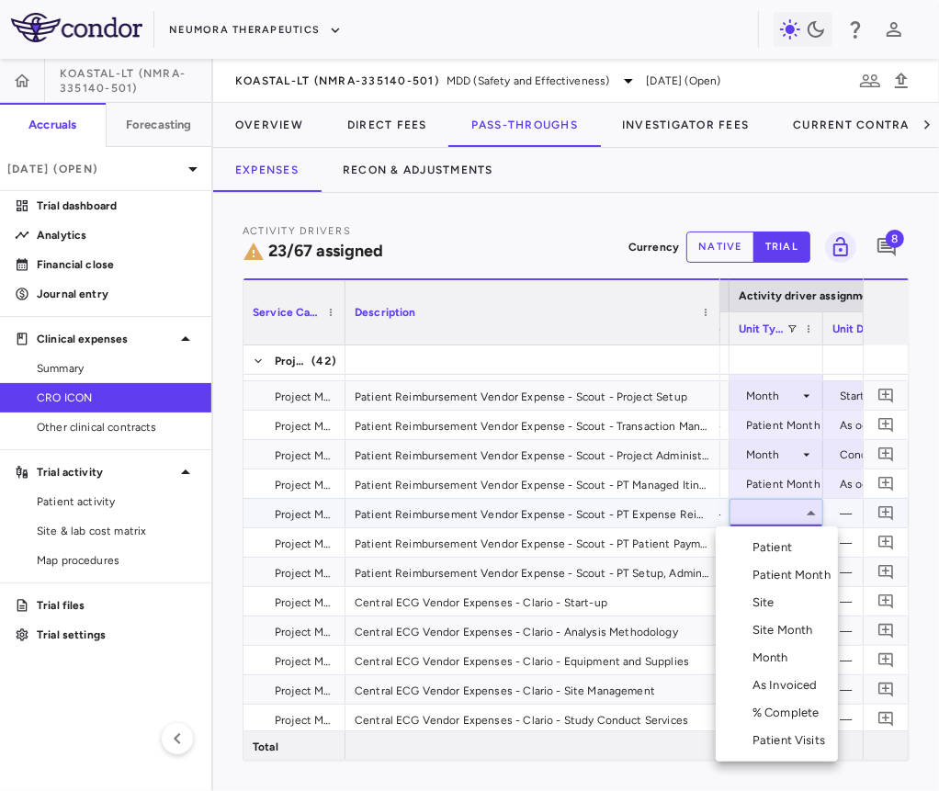
click at [785, 578] on div "Patient Month" at bounding box center [794, 575] width 85 height 17
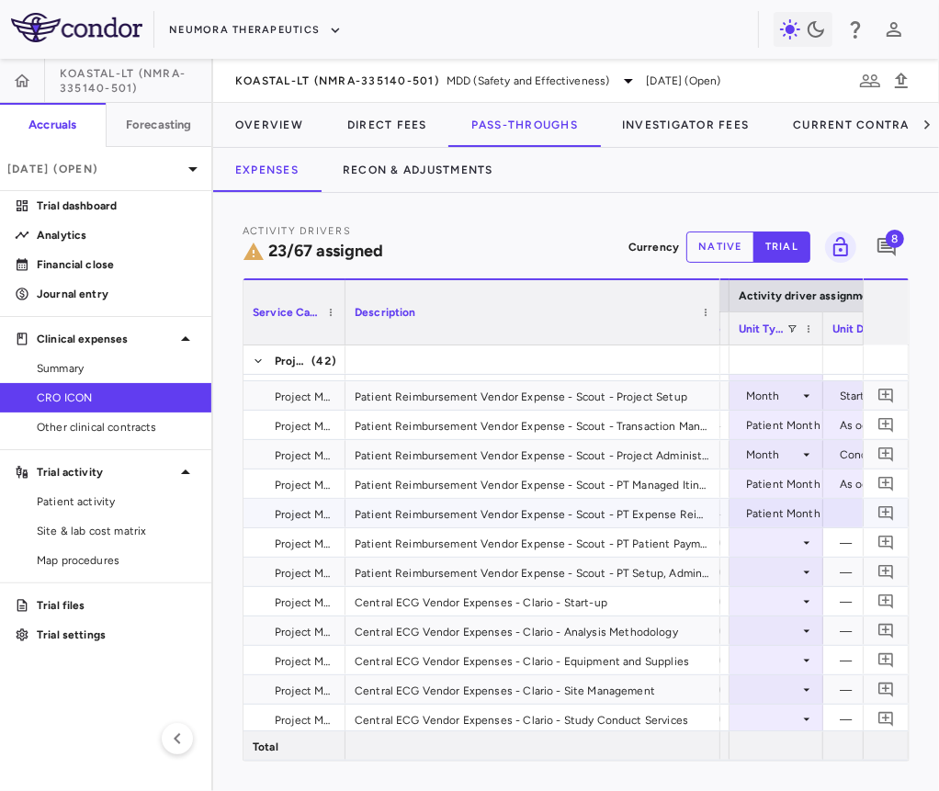
click at [833, 515] on div at bounding box center [871, 513] width 78 height 27
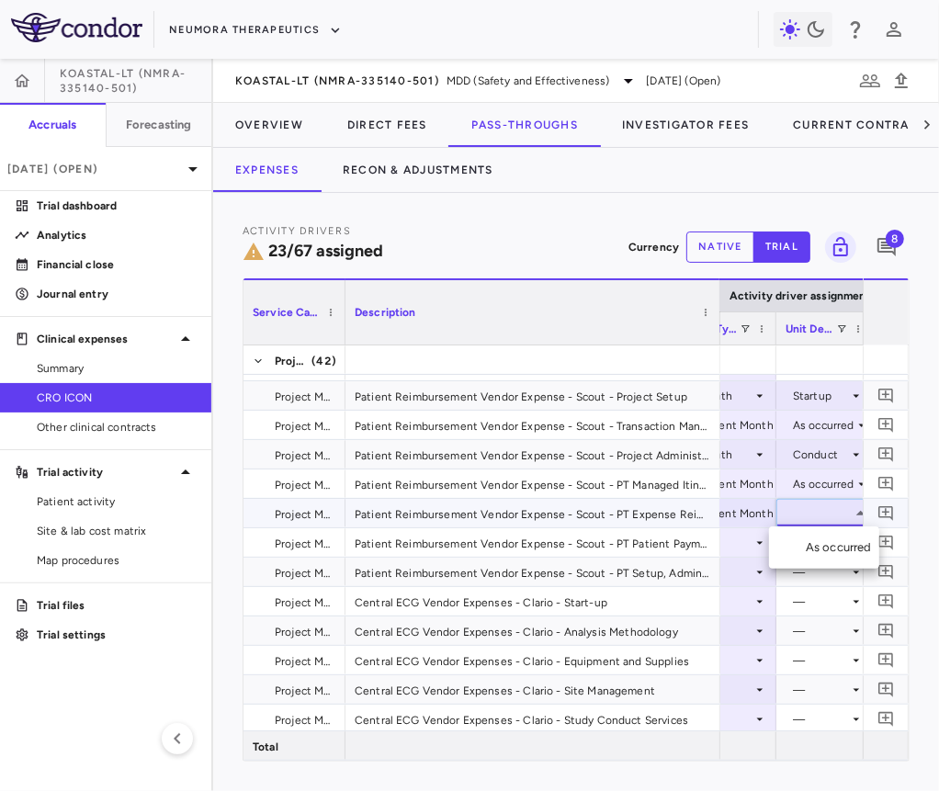
click at [838, 548] on div "As occurred" at bounding box center [842, 547] width 73 height 17
click at [760, 548] on icon at bounding box center [759, 543] width 15 height 15
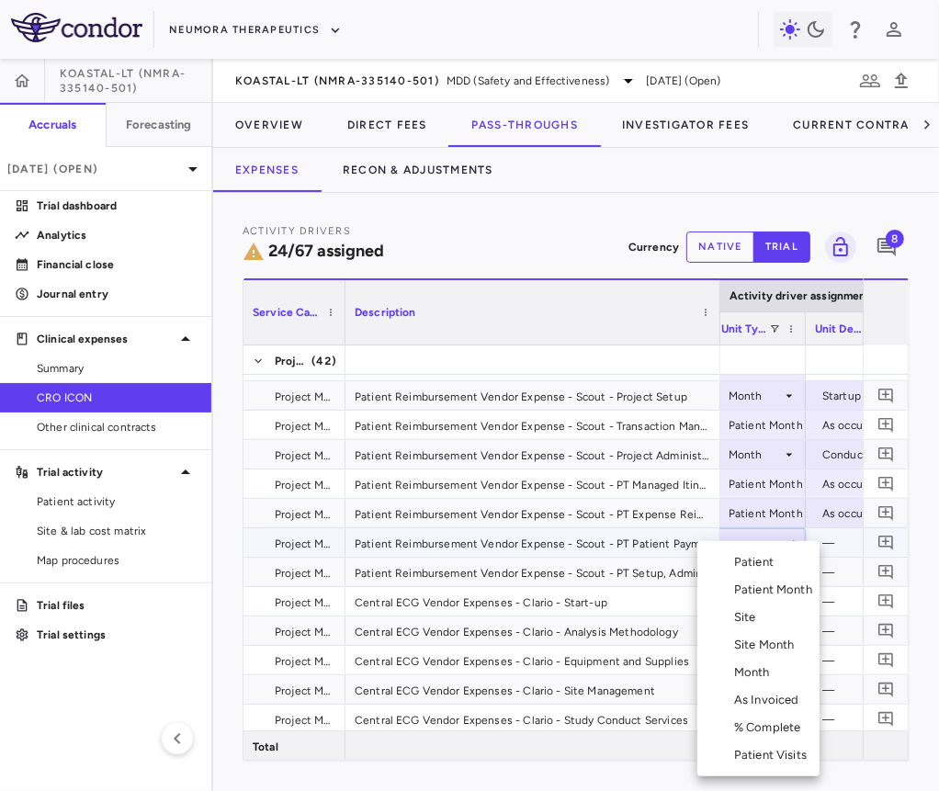
click at [768, 582] on div "Patient Month" at bounding box center [776, 590] width 85 height 17
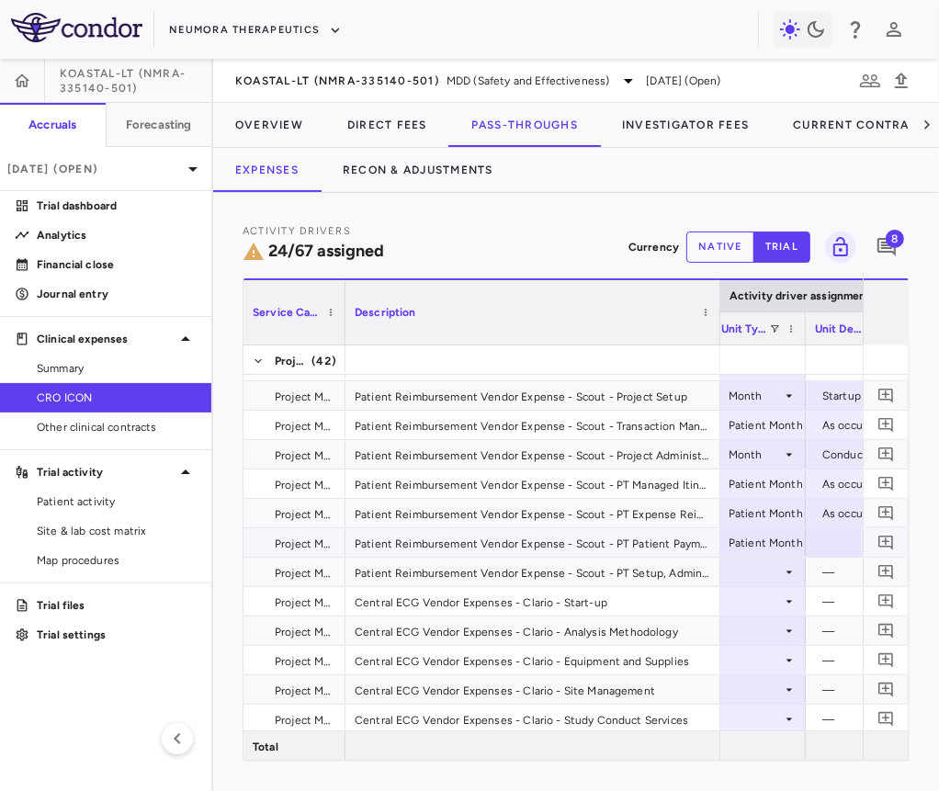
click at [831, 539] on div at bounding box center [854, 542] width 78 height 27
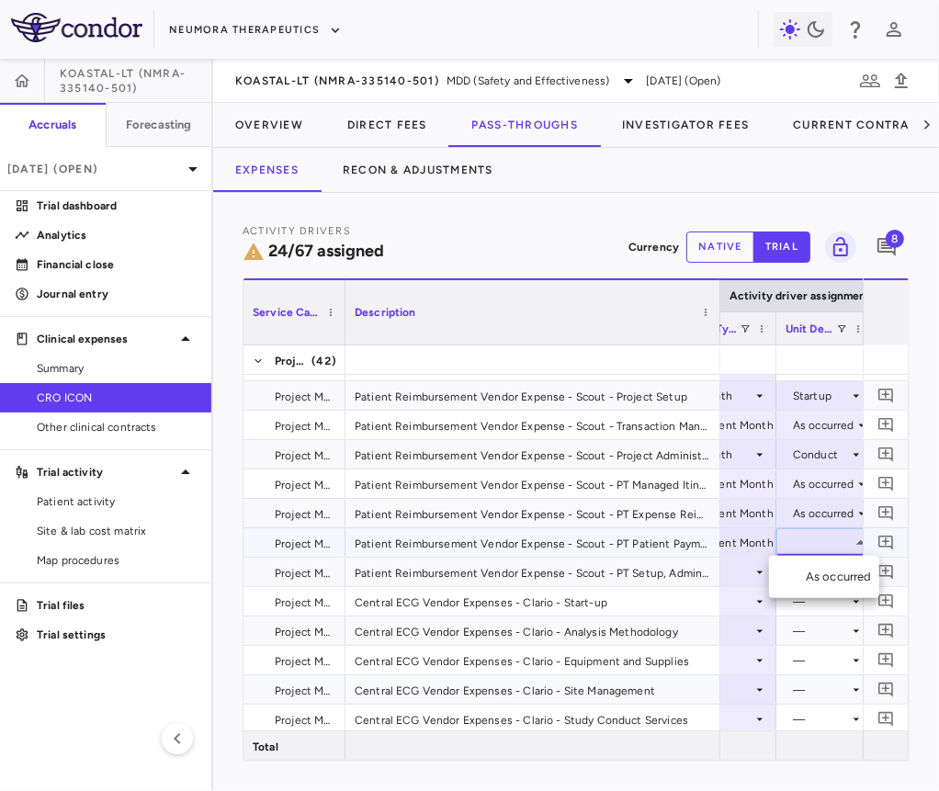
click at [834, 574] on div "As occurred" at bounding box center [842, 577] width 73 height 17
click at [756, 573] on icon at bounding box center [759, 572] width 15 height 15
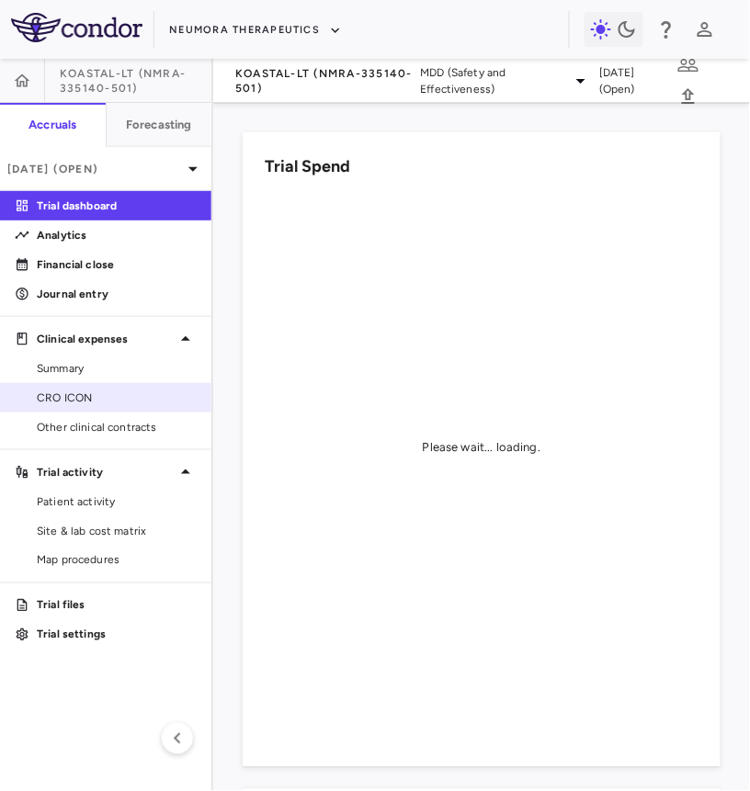
click at [73, 398] on span "CRO ICON" at bounding box center [117, 398] width 160 height 17
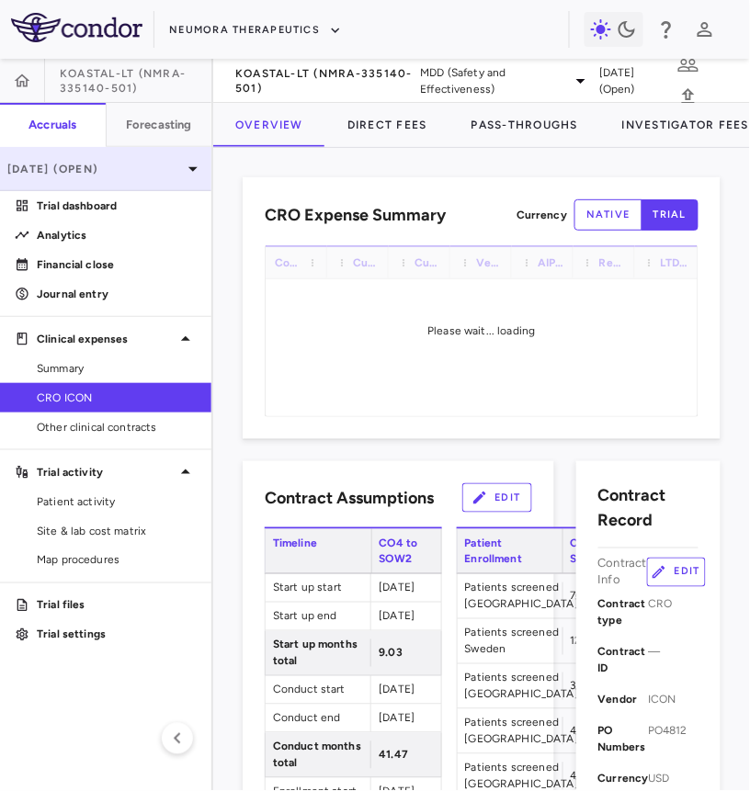
click at [108, 166] on p "[DATE] (Open)" at bounding box center [94, 169] width 175 height 17
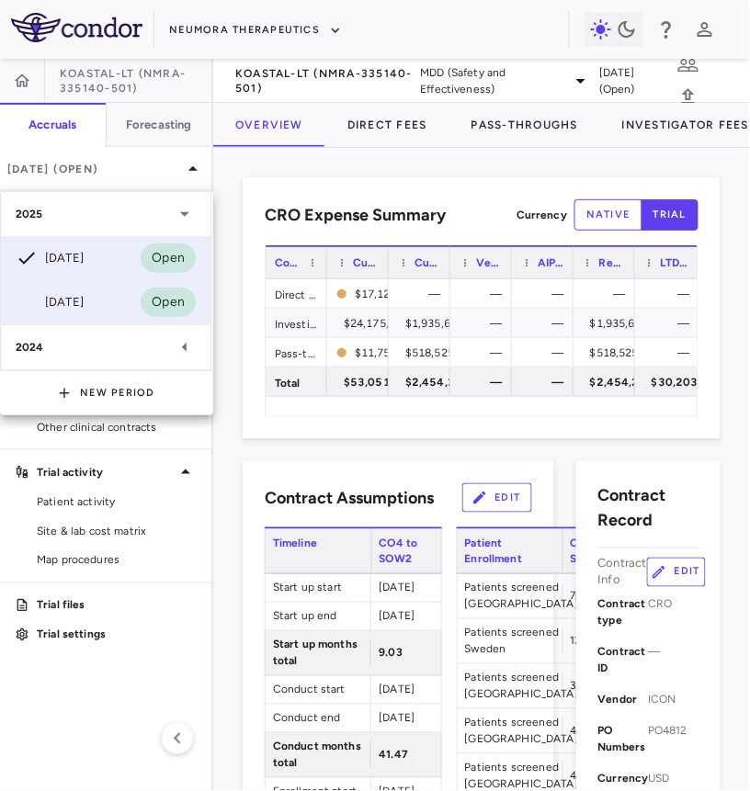
click at [84, 305] on div "[DATE]" at bounding box center [50, 302] width 68 height 22
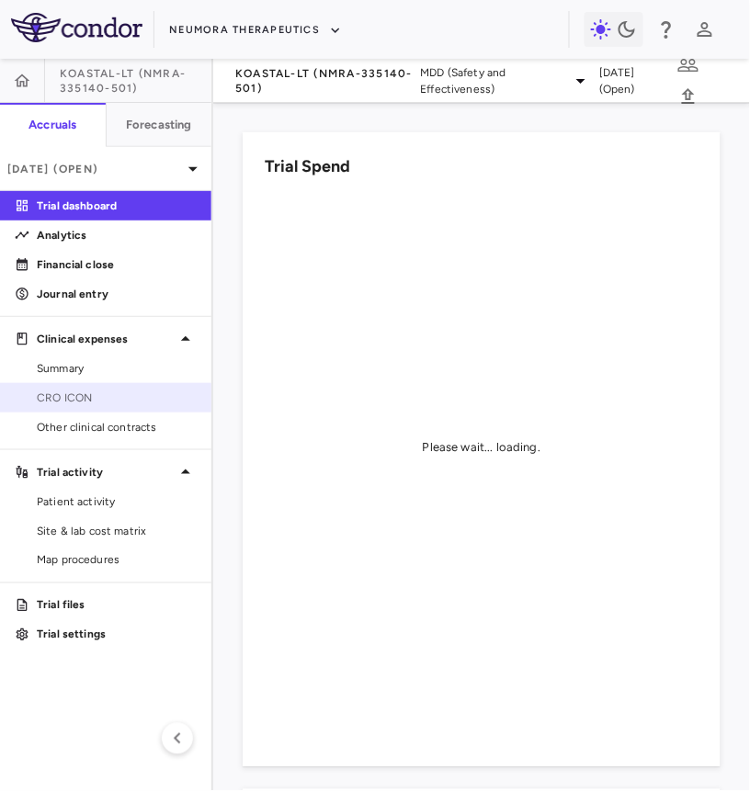
click at [90, 398] on span "CRO ICON" at bounding box center [117, 398] width 160 height 17
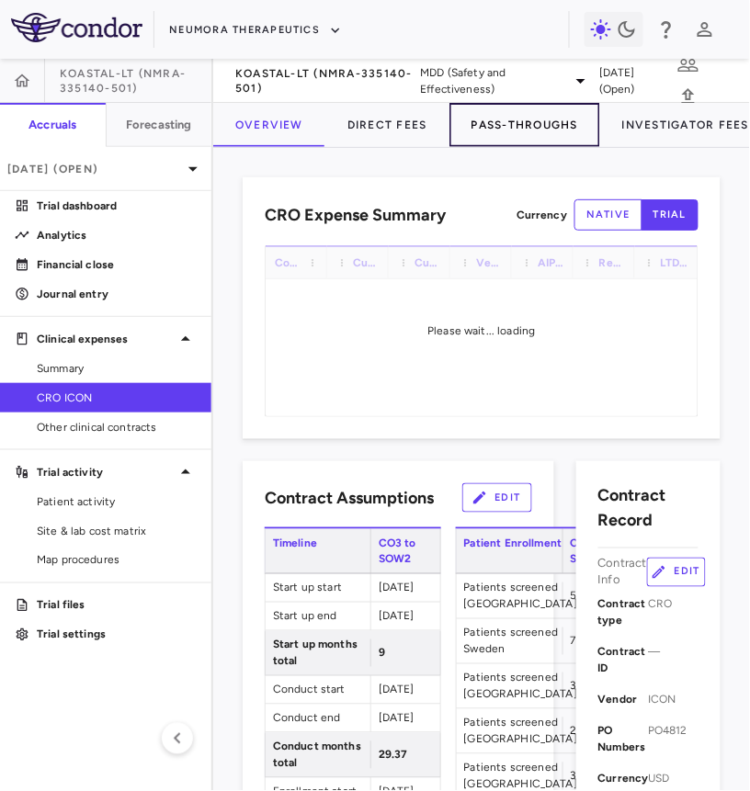
click at [514, 135] on button "Pass-Throughs" at bounding box center [524, 125] width 151 height 44
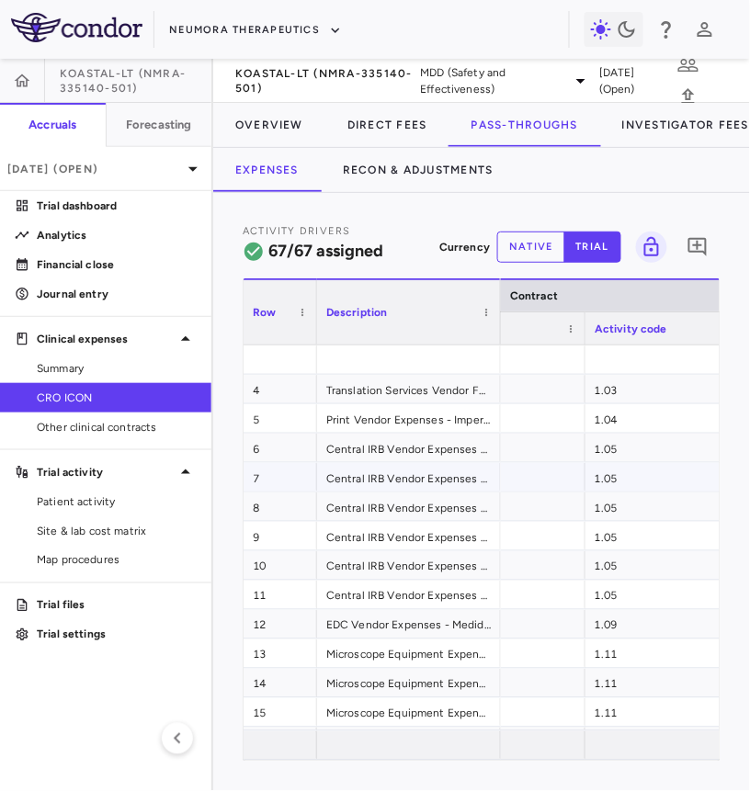
scroll to position [0, 448]
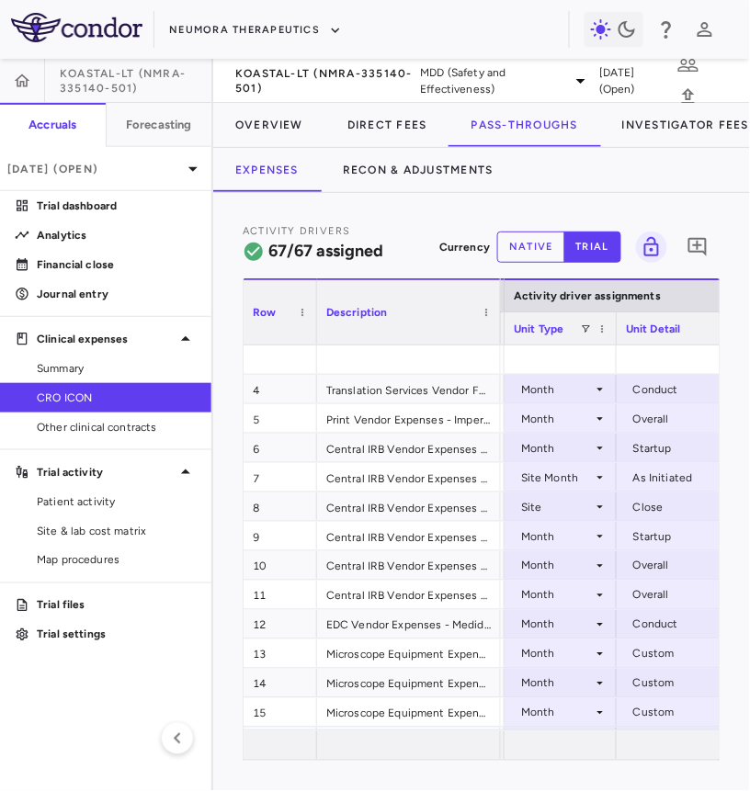
drag, startPoint x: 683, startPoint y: 334, endPoint x: 612, endPoint y: 333, distance: 71.7
click at [612, 333] on div at bounding box center [615, 328] width 7 height 32
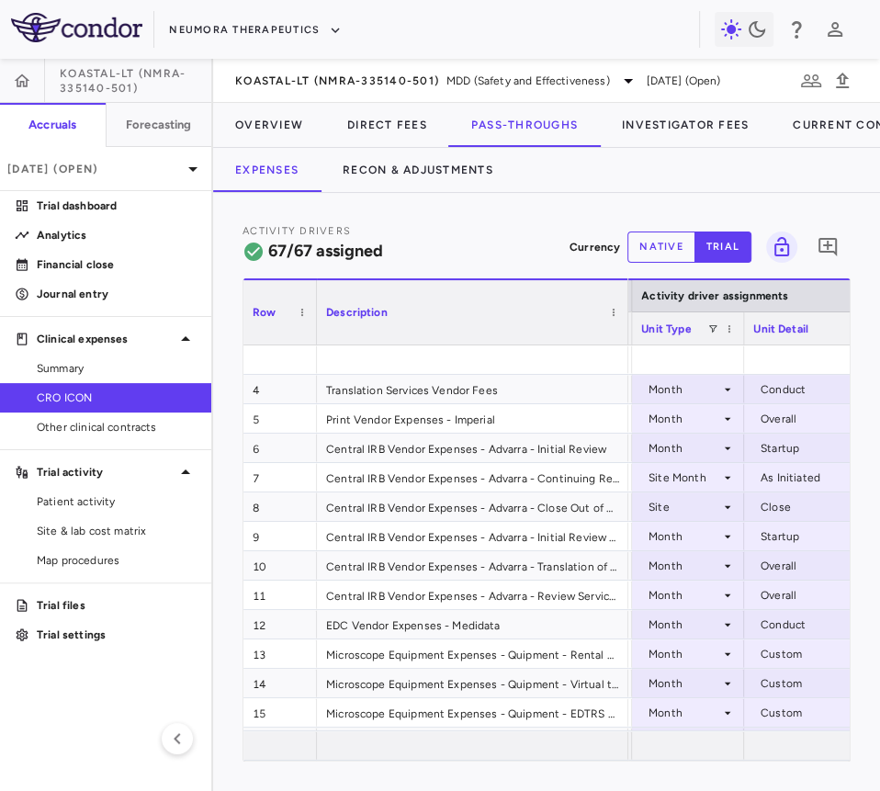
drag, startPoint x: 496, startPoint y: 333, endPoint x: 624, endPoint y: 351, distance: 128.9
click at [624, 351] on div "Row Description Contract Activity driver assignments Unit price" at bounding box center [546, 519] width 606 height 482
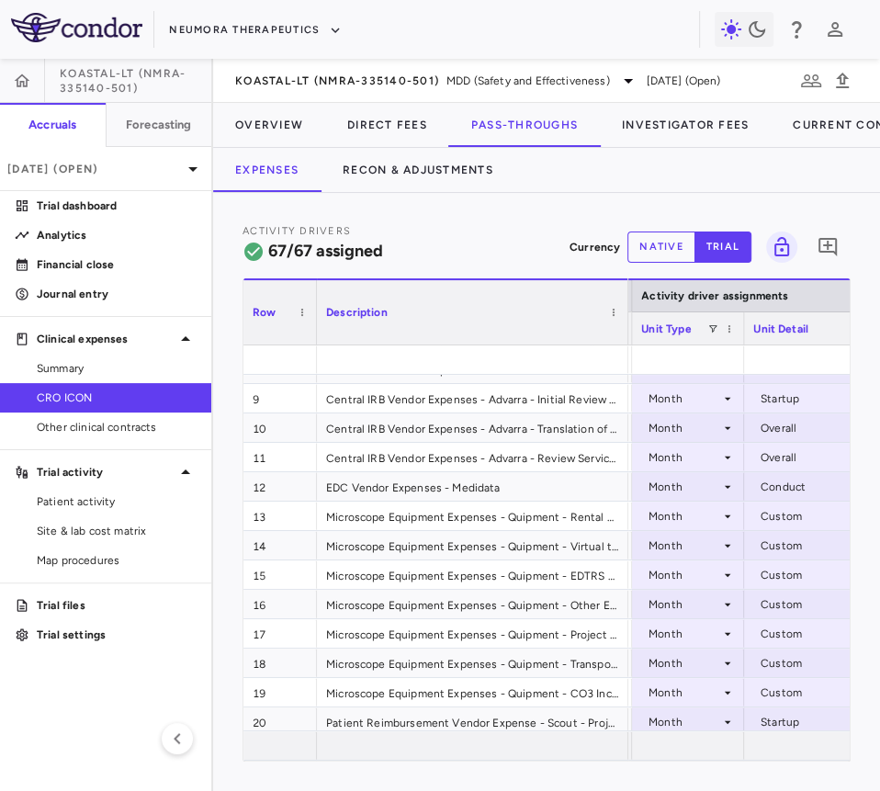
scroll to position [130, 0]
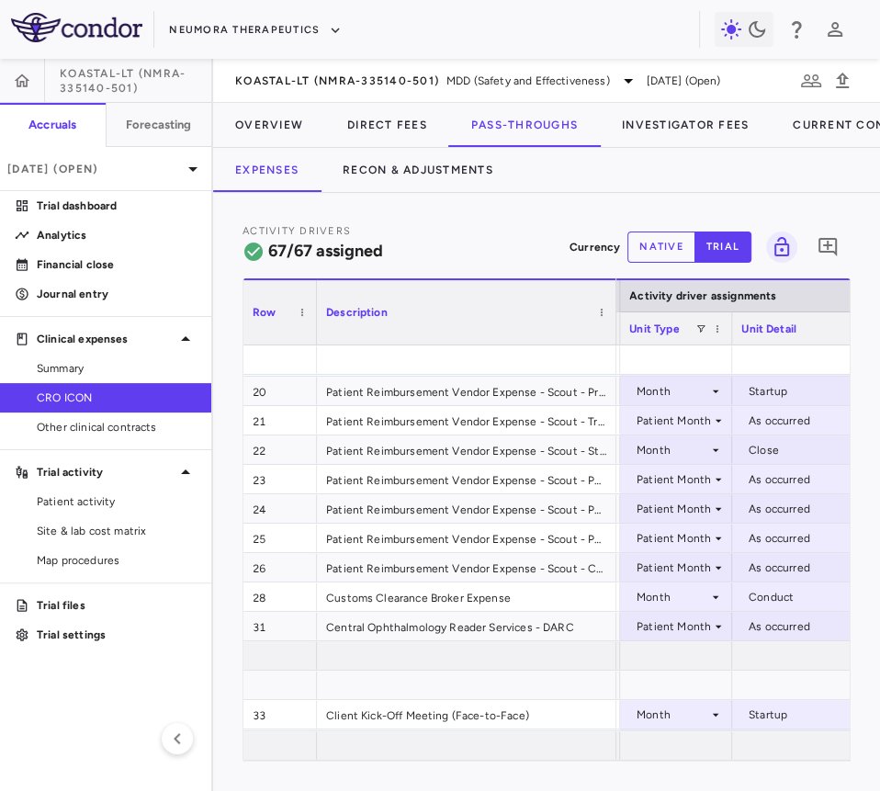
drag, startPoint x: 625, startPoint y: 330, endPoint x: 612, endPoint y: 341, distance: 16.9
click at [612, 341] on div at bounding box center [615, 312] width 7 height 64
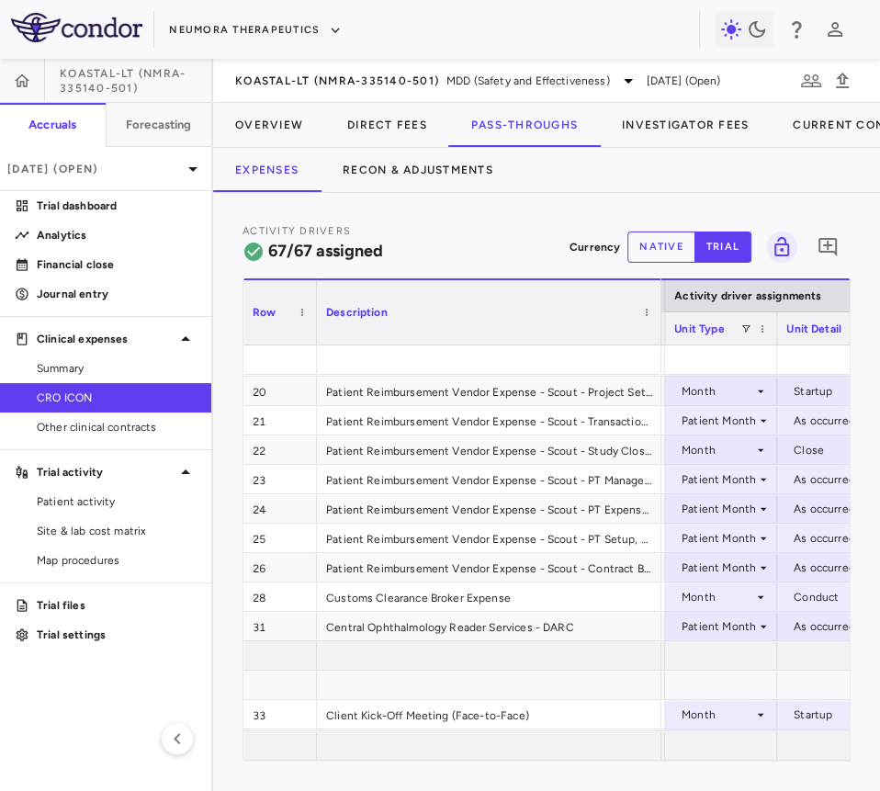
drag, startPoint x: 613, startPoint y: 336, endPoint x: 659, endPoint y: 336, distance: 45.9
click at [659, 336] on div at bounding box center [660, 312] width 7 height 64
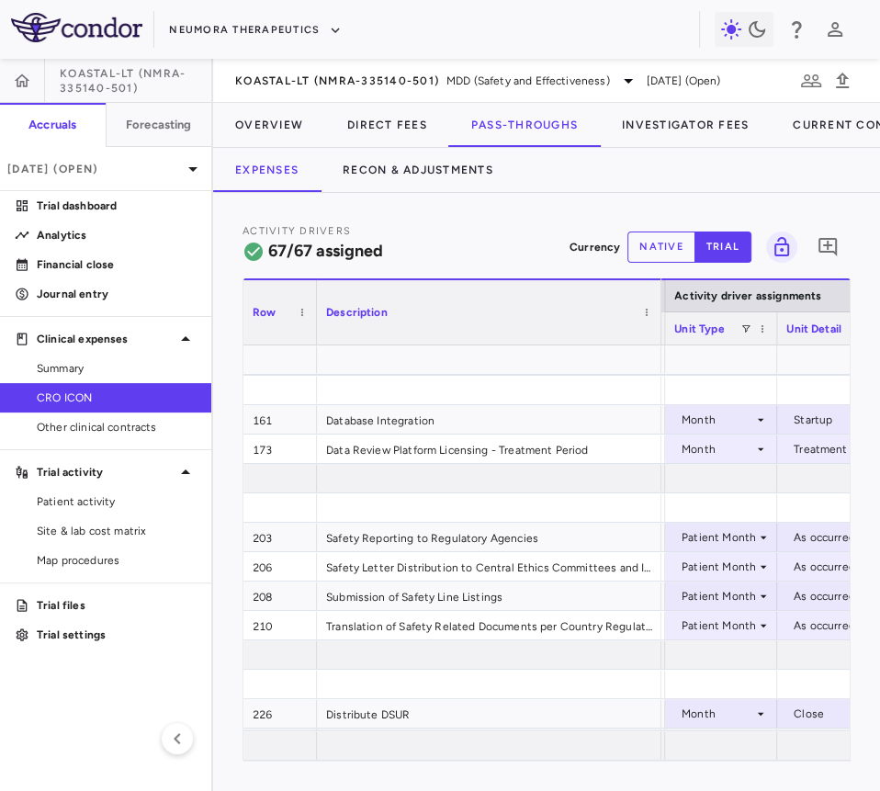
scroll to position [2062, 0]
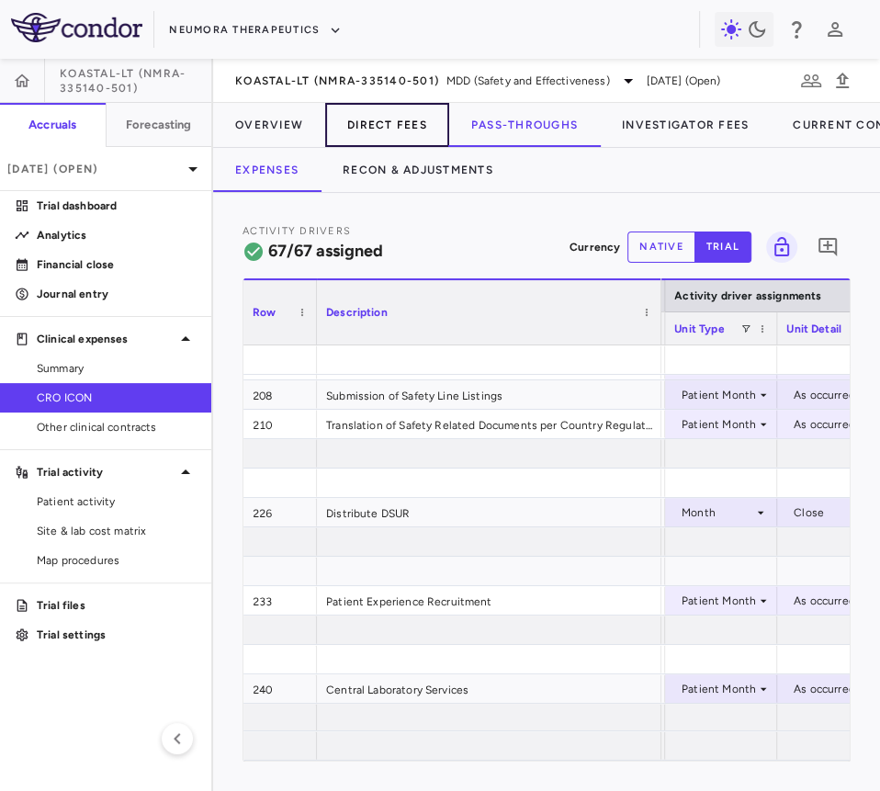
click at [409, 103] on button "Direct Fees" at bounding box center [387, 125] width 124 height 44
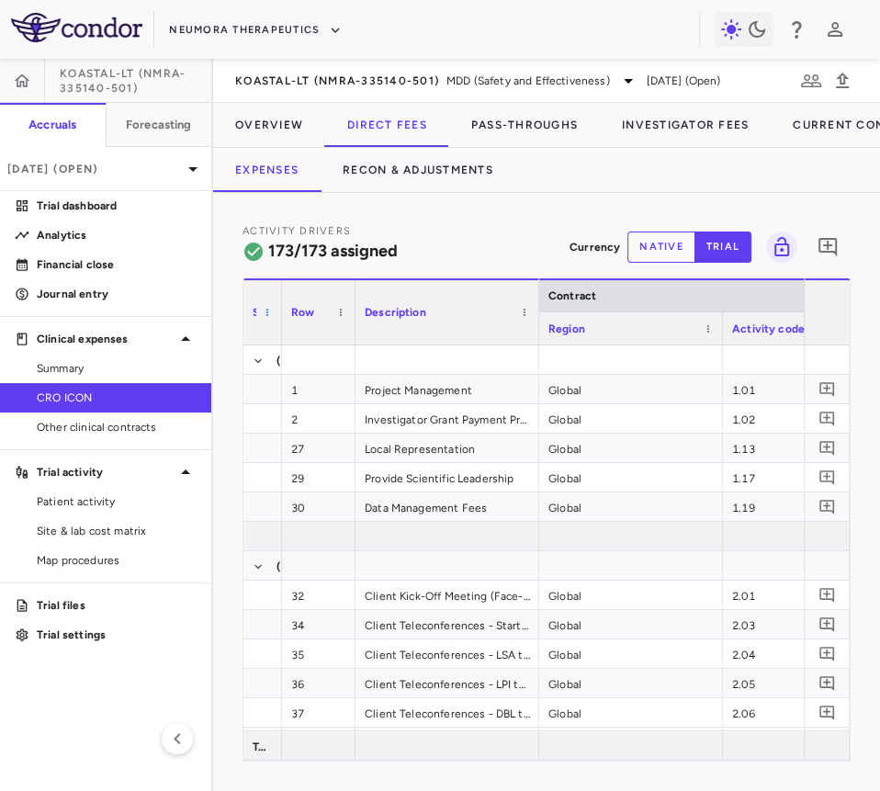
drag, startPoint x: 424, startPoint y: 313, endPoint x: 259, endPoint y: 311, distance: 165.4
click at [259, 311] on div "Service Category" at bounding box center [262, 311] width 39 height 66
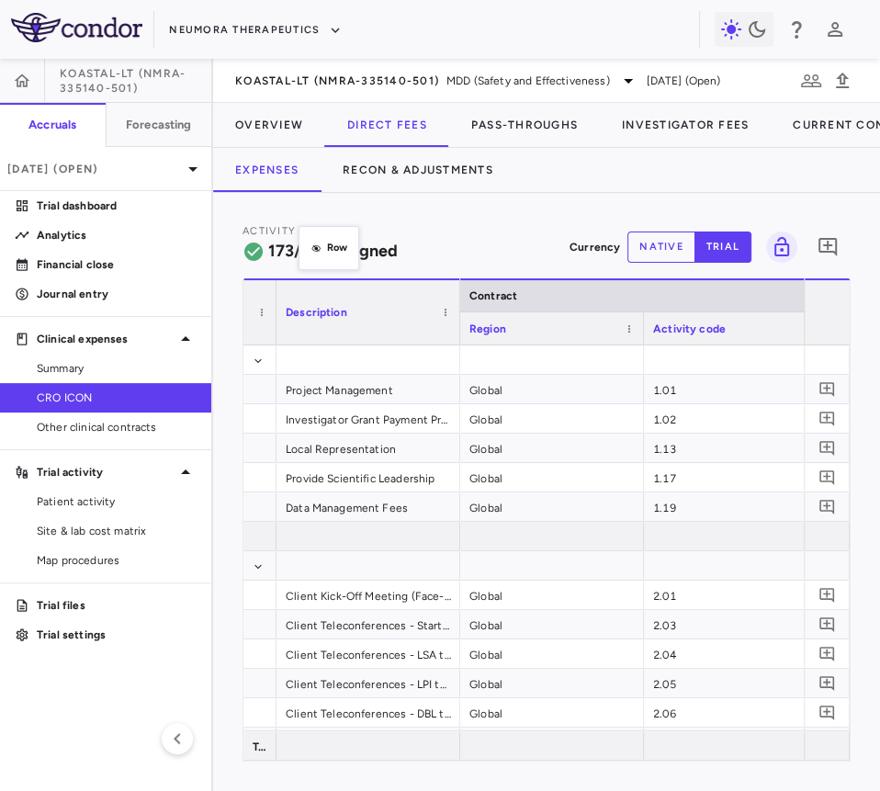
drag, startPoint x: 308, startPoint y: 290, endPoint x: 308, endPoint y: 236, distance: 54.2
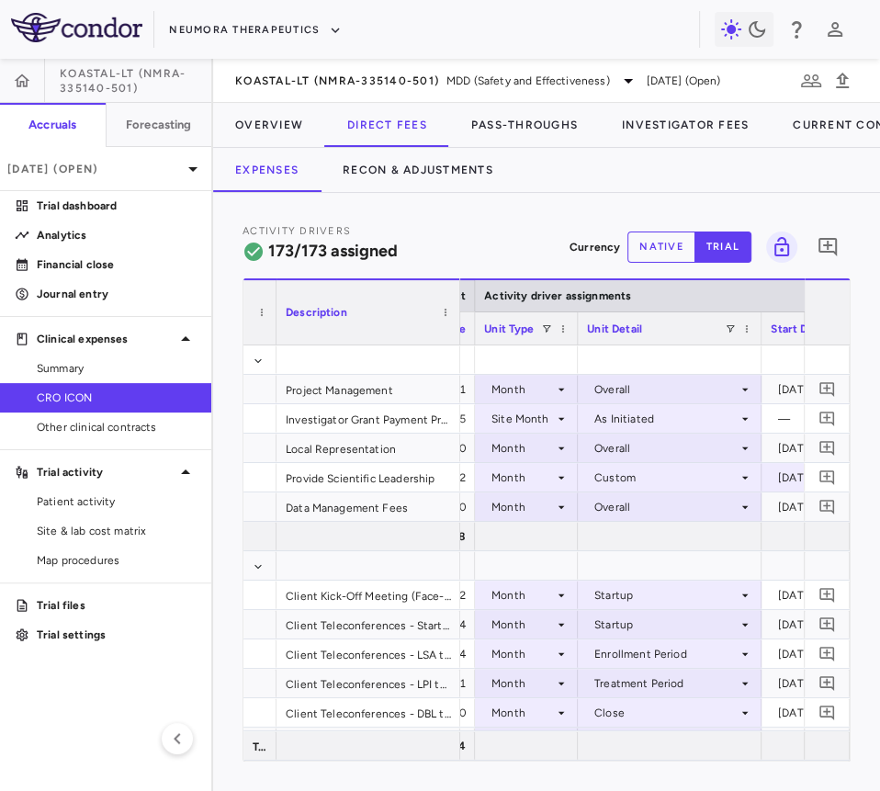
drag, startPoint x: 654, startPoint y: 338, endPoint x: 573, endPoint y: 338, distance: 80.8
click at [573, 338] on div at bounding box center [576, 328] width 7 height 32
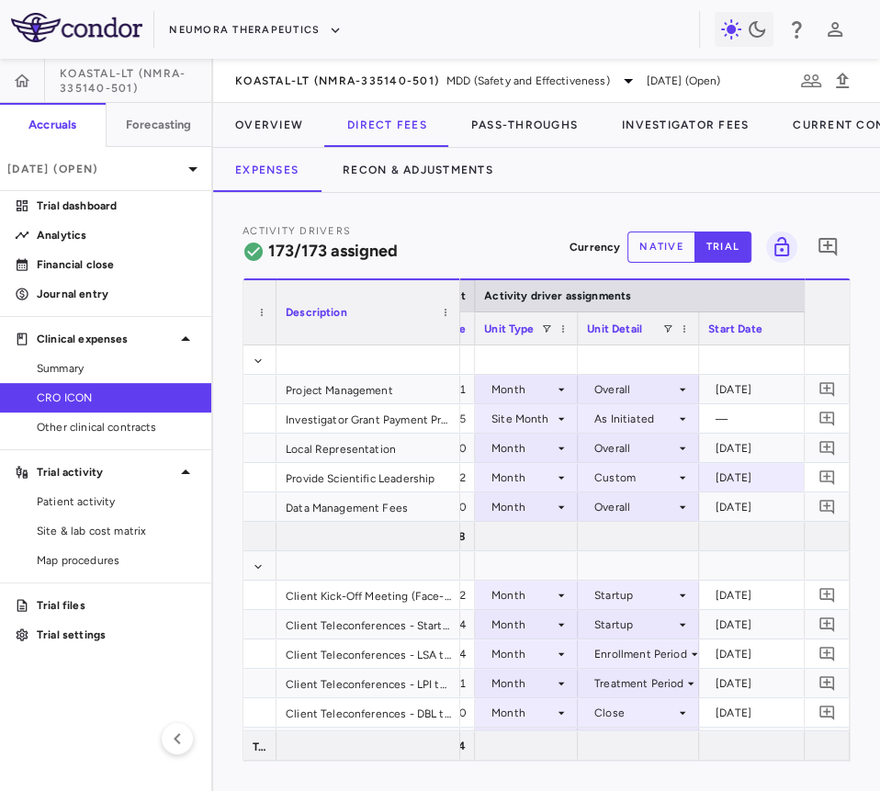
drag, startPoint x: 758, startPoint y: 334, endPoint x: 695, endPoint y: 335, distance: 62.5
click at [695, 335] on div at bounding box center [698, 328] width 7 height 32
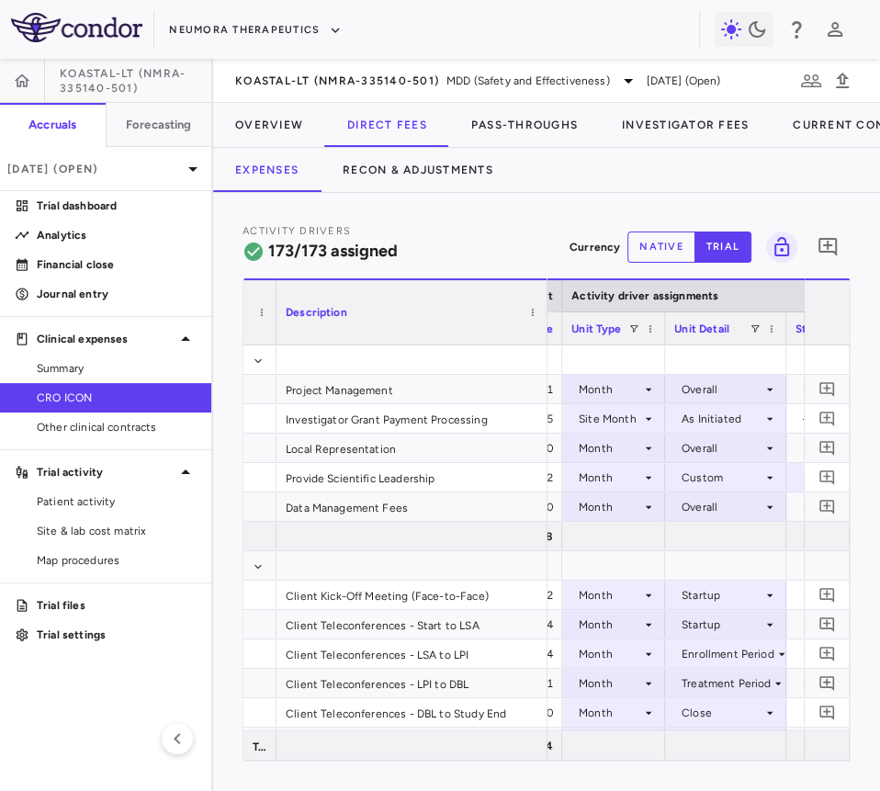
drag, startPoint x: 456, startPoint y: 324, endPoint x: 543, endPoint y: 334, distance: 87.9
click at [543, 334] on div at bounding box center [546, 312] width 7 height 64
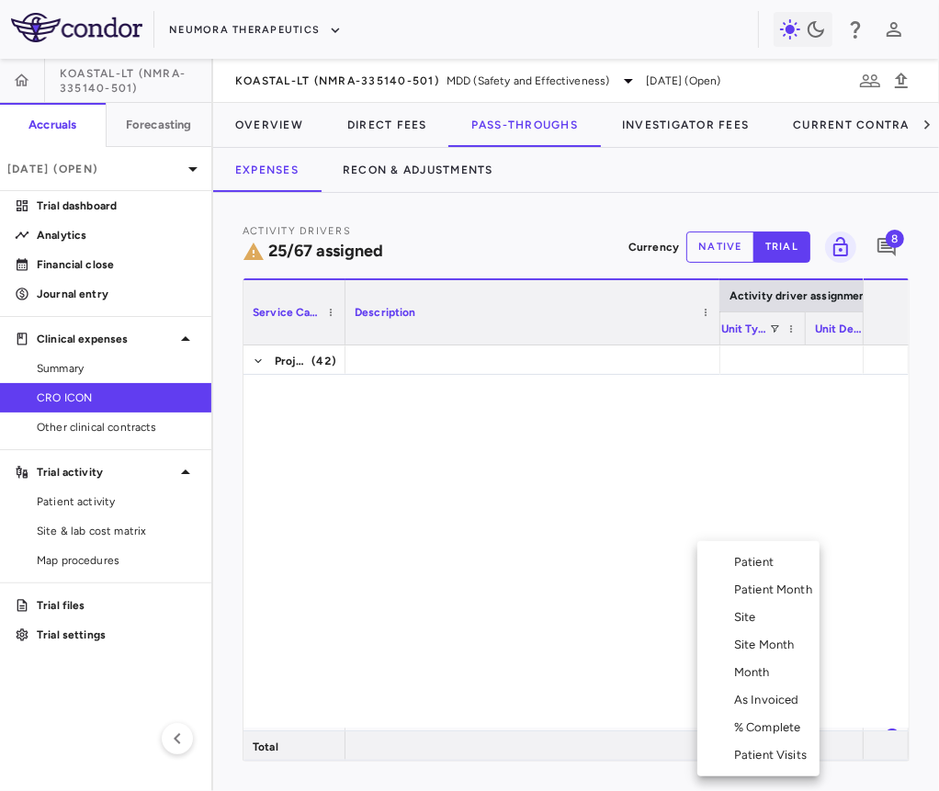
scroll to position [0, 1111]
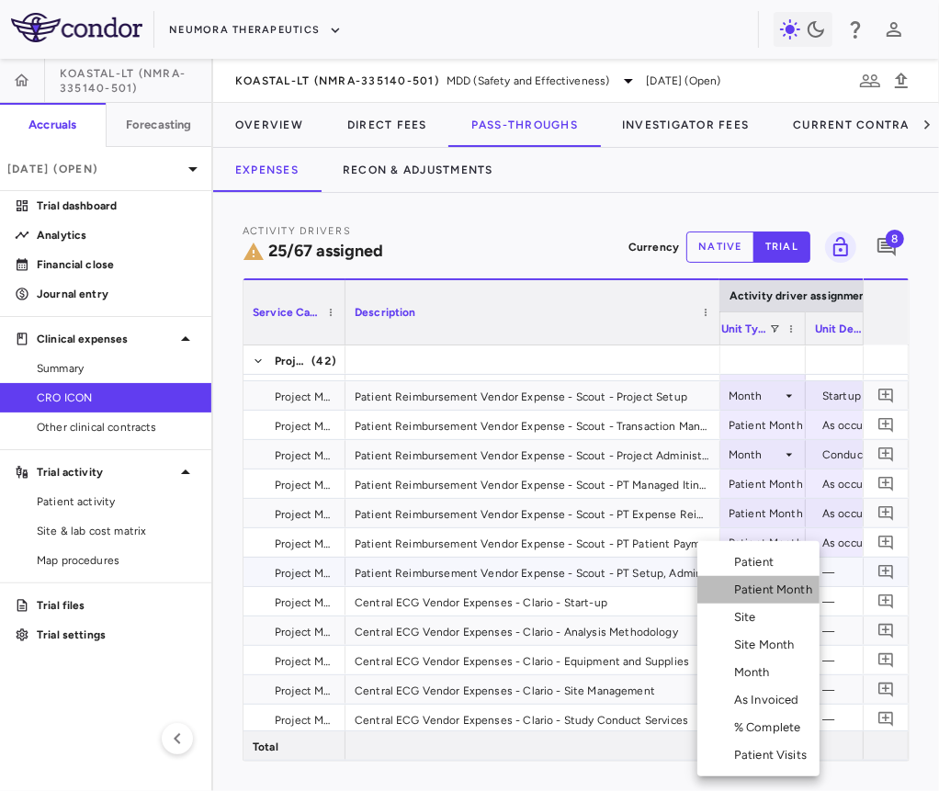
click at [750, 593] on div "Patient Month" at bounding box center [776, 590] width 85 height 17
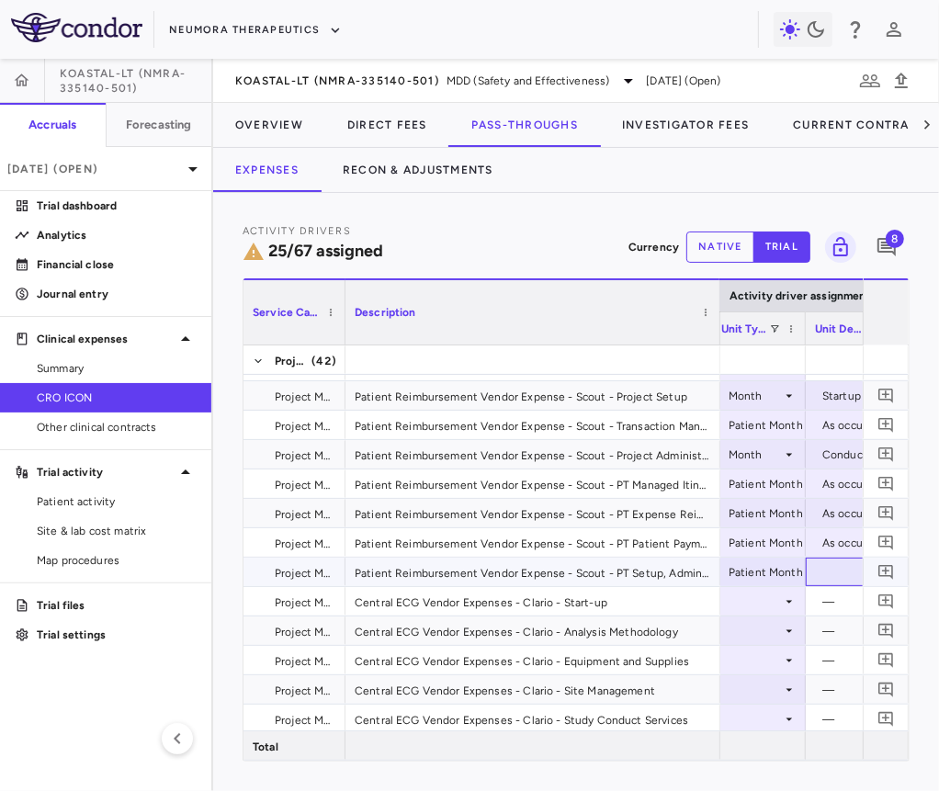
click at [827, 569] on div at bounding box center [854, 572] width 78 height 27
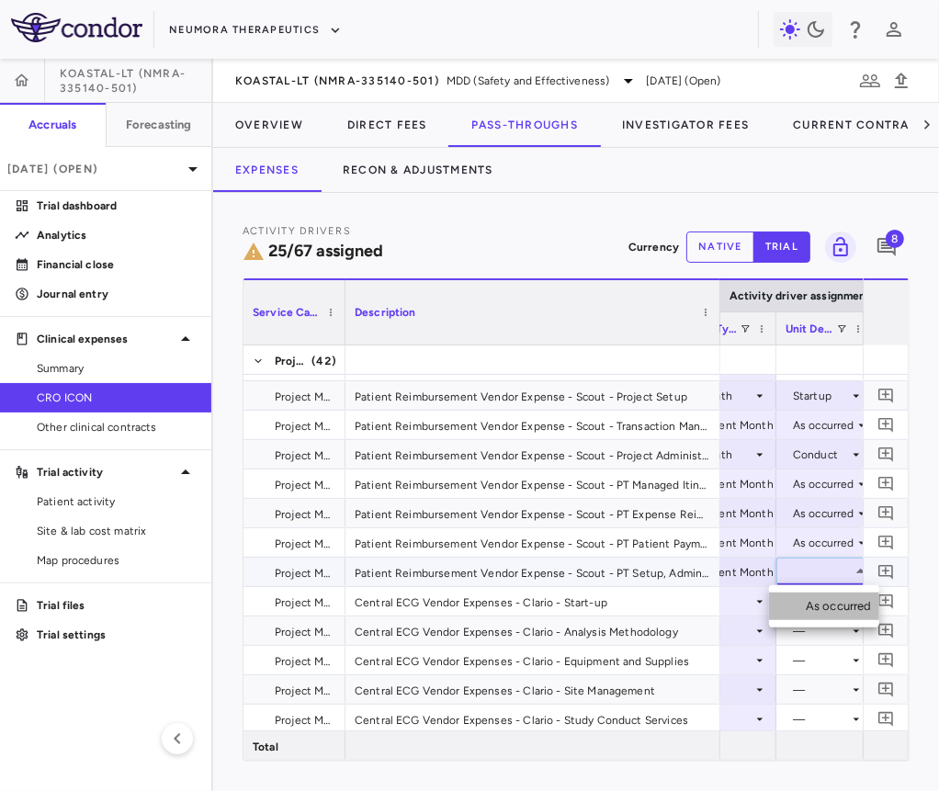
click at [826, 600] on div "As occurred" at bounding box center [842, 606] width 73 height 17
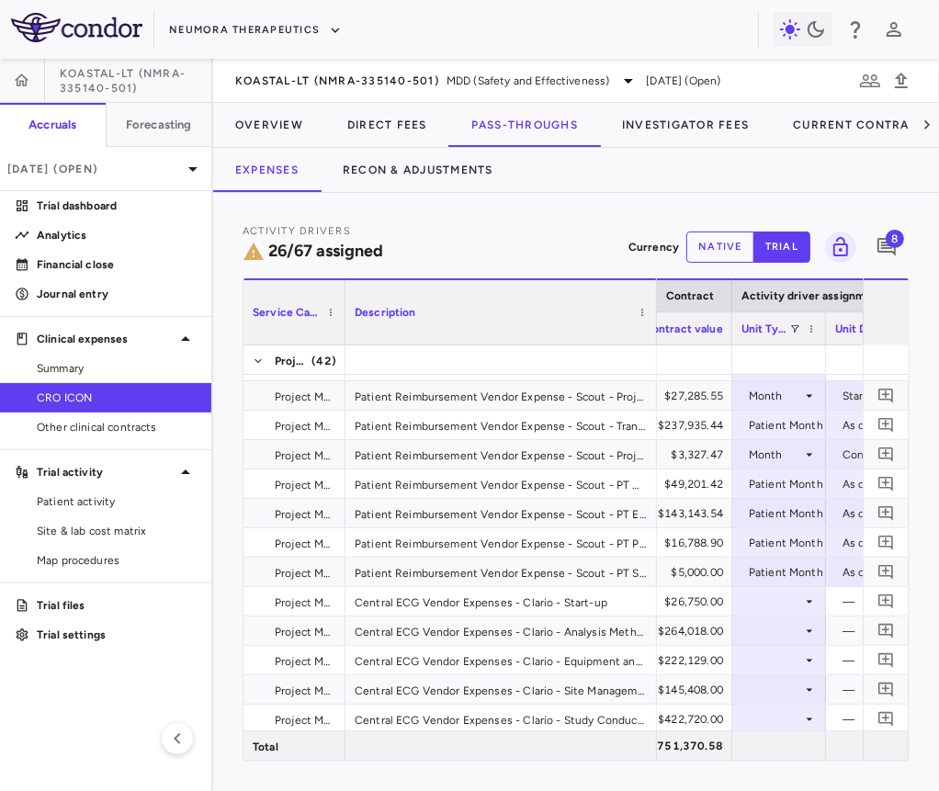
drag, startPoint x: 716, startPoint y: 324, endPoint x: 647, endPoint y: 329, distance: 69.1
click at [652, 329] on div at bounding box center [655, 312] width 7 height 64
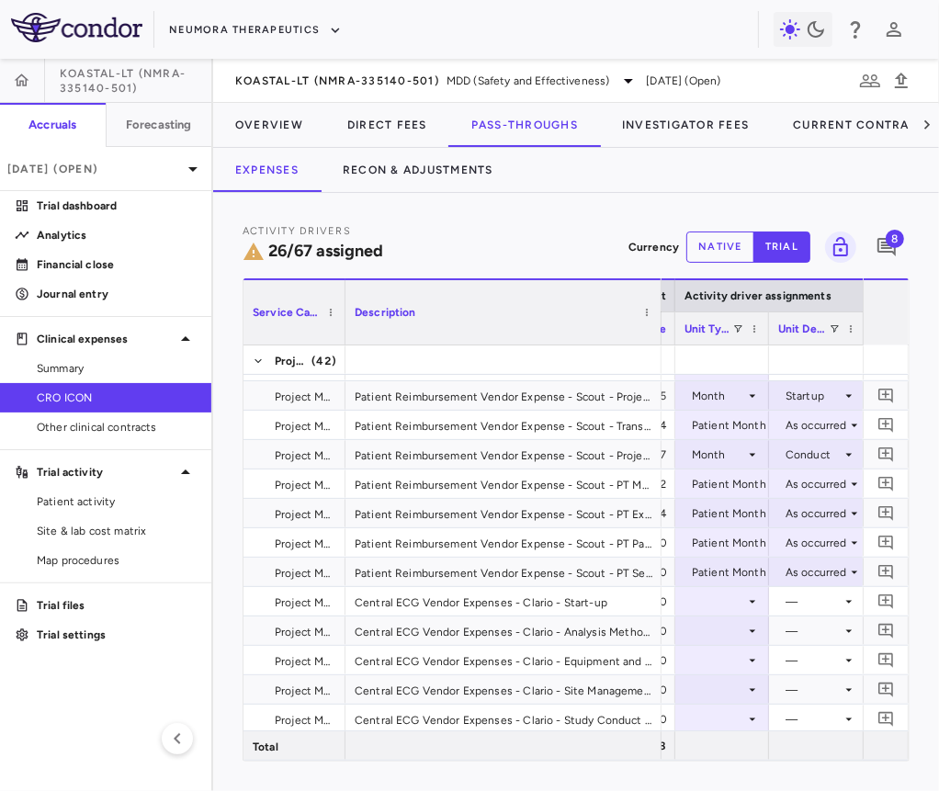
drag, startPoint x: 648, startPoint y: 322, endPoint x: 659, endPoint y: 323, distance: 11.2
click at [659, 323] on div at bounding box center [660, 312] width 7 height 64
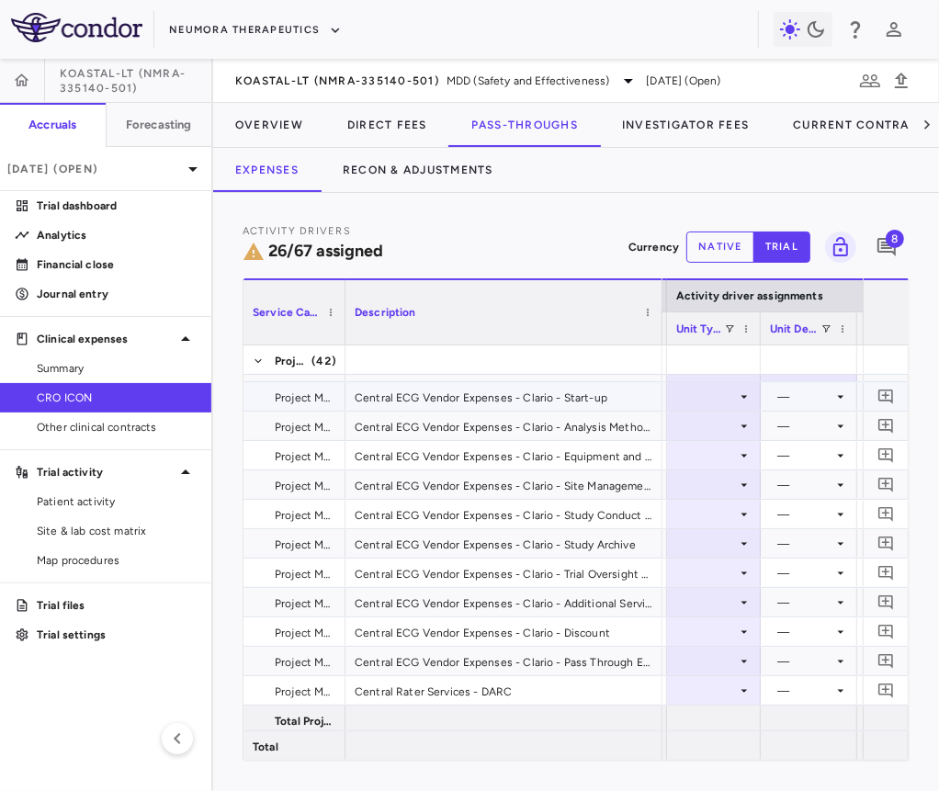
click at [726, 396] on div at bounding box center [713, 396] width 75 height 27
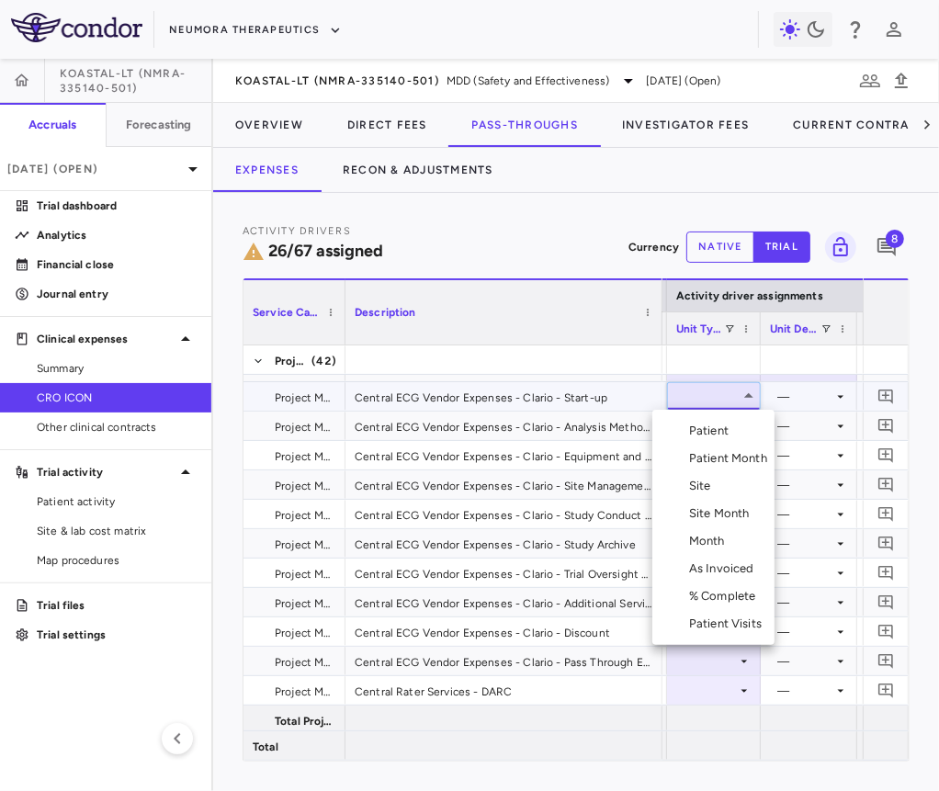
click at [706, 537] on div "Month" at bounding box center [710, 541] width 43 height 17
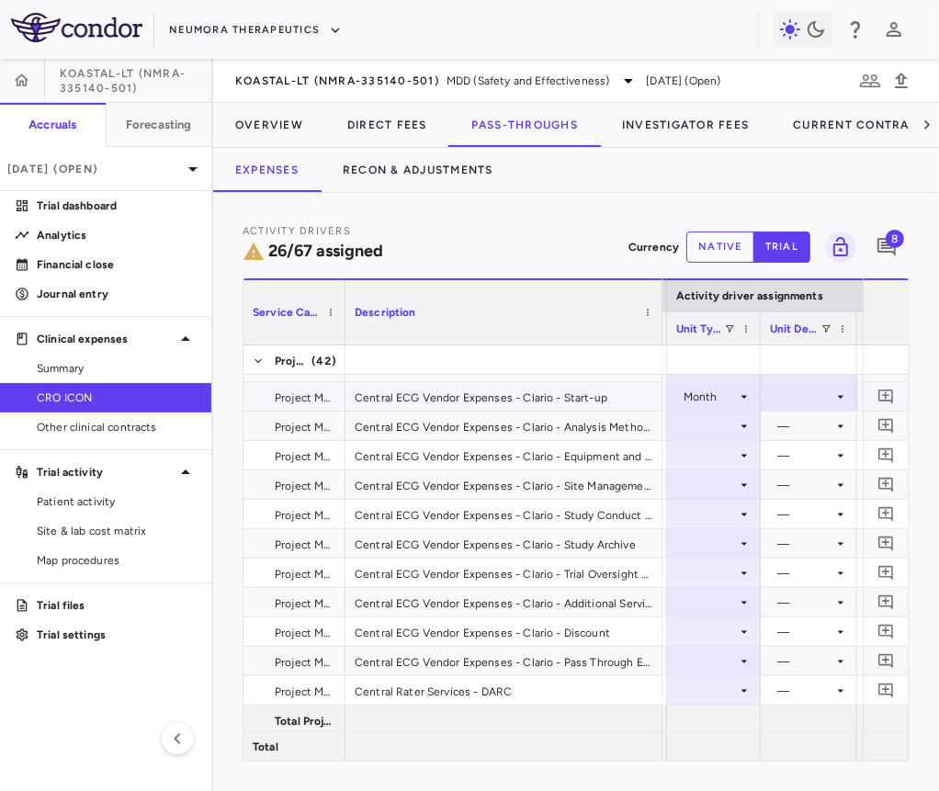
click at [797, 396] on div at bounding box center [809, 396] width 78 height 27
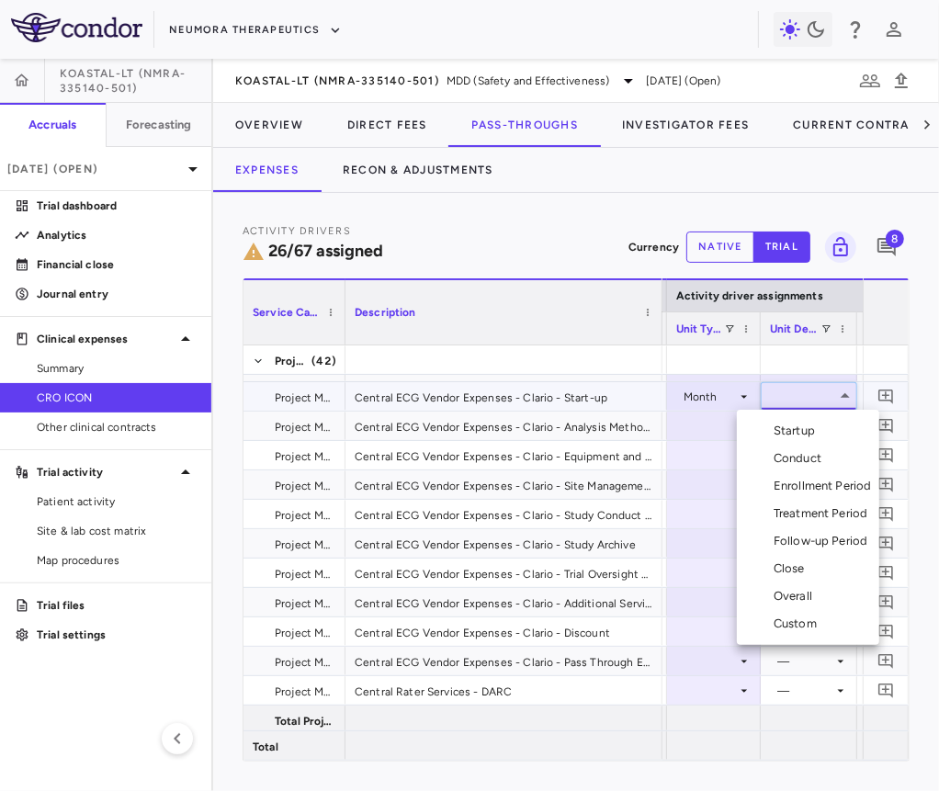
click at [797, 427] on div "Startup" at bounding box center [798, 431] width 49 height 17
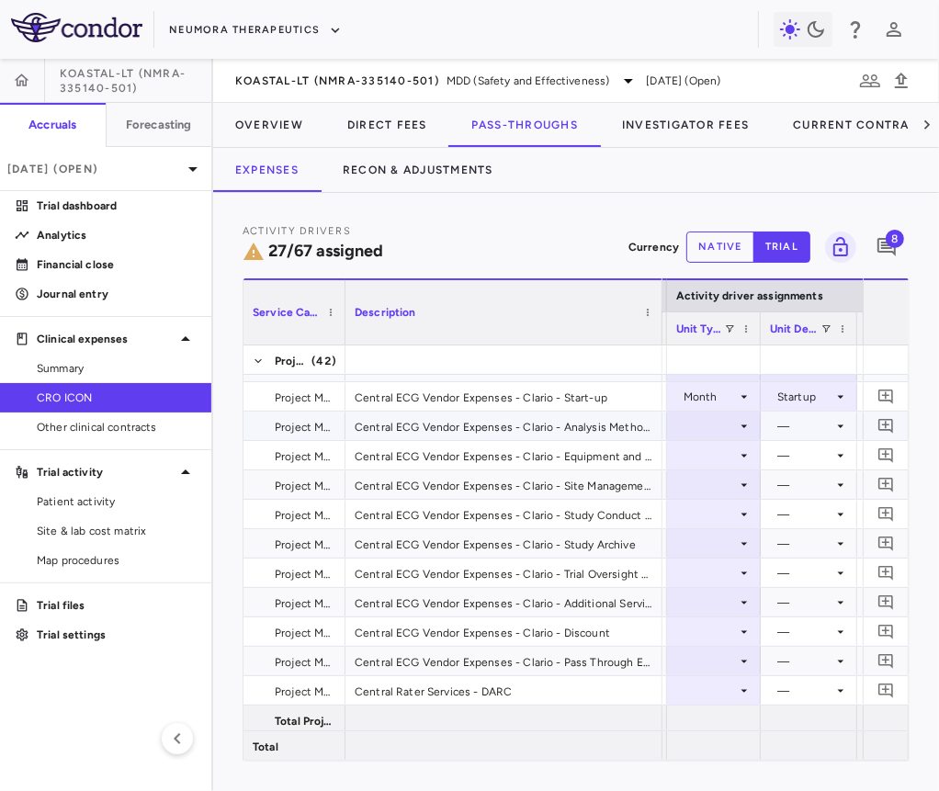
click at [723, 427] on div at bounding box center [713, 425] width 75 height 27
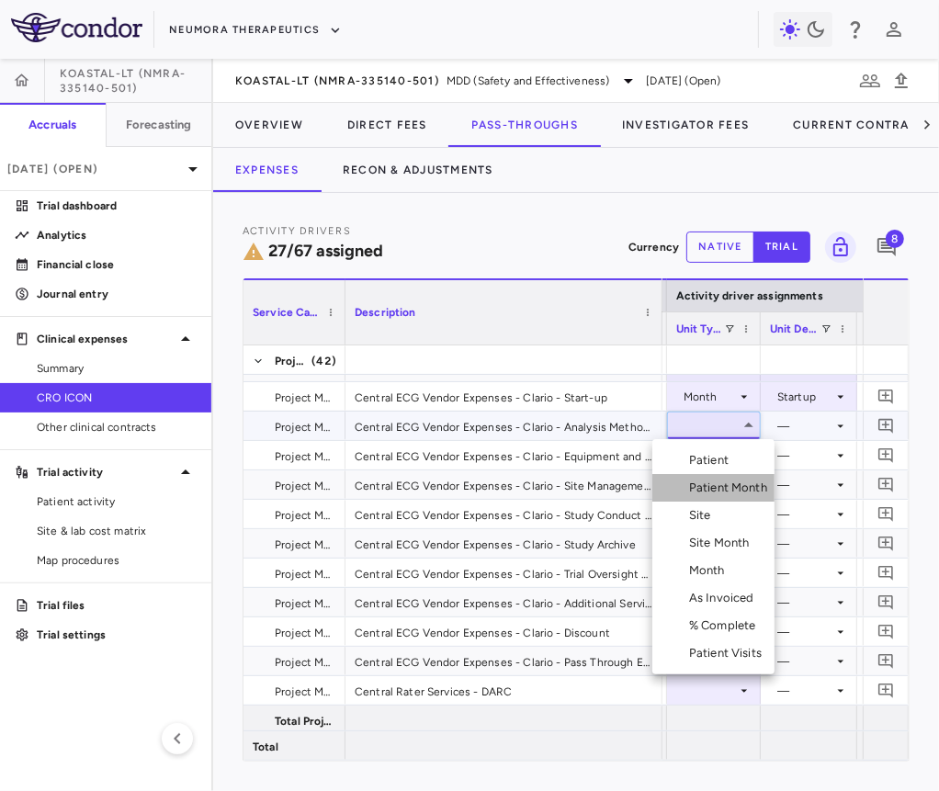
click at [721, 481] on div "Patient Month" at bounding box center [731, 488] width 85 height 17
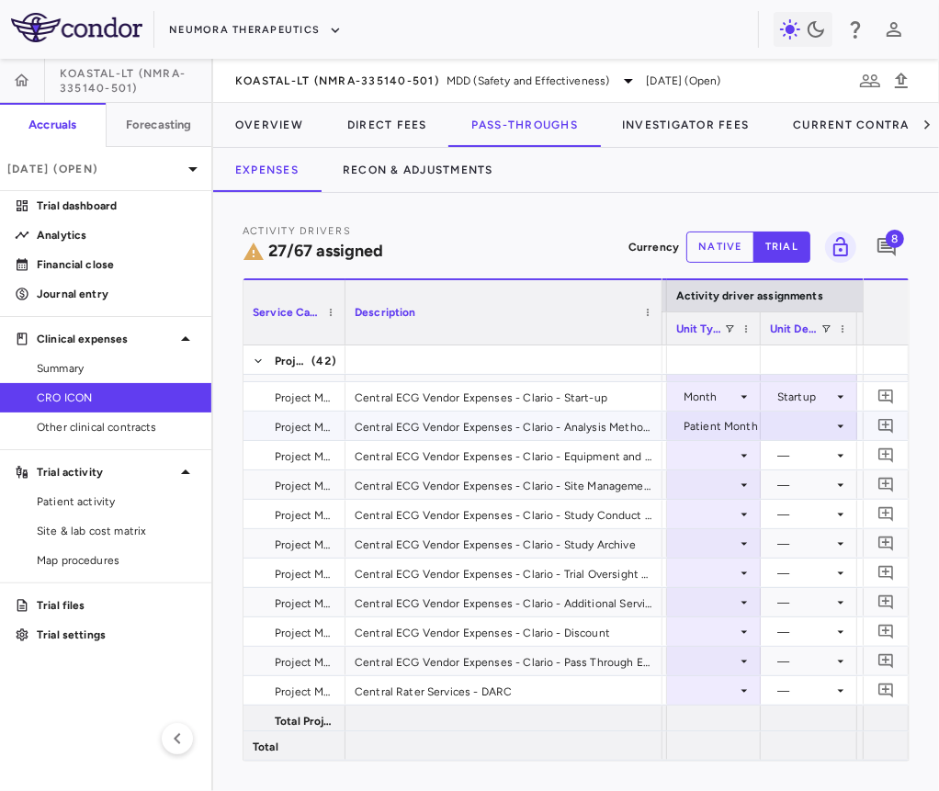
click at [831, 427] on div at bounding box center [809, 425] width 78 height 27
click at [819, 453] on div "As occurred" at bounding box center [825, 460] width 73 height 17
click at [717, 457] on div at bounding box center [713, 455] width 75 height 27
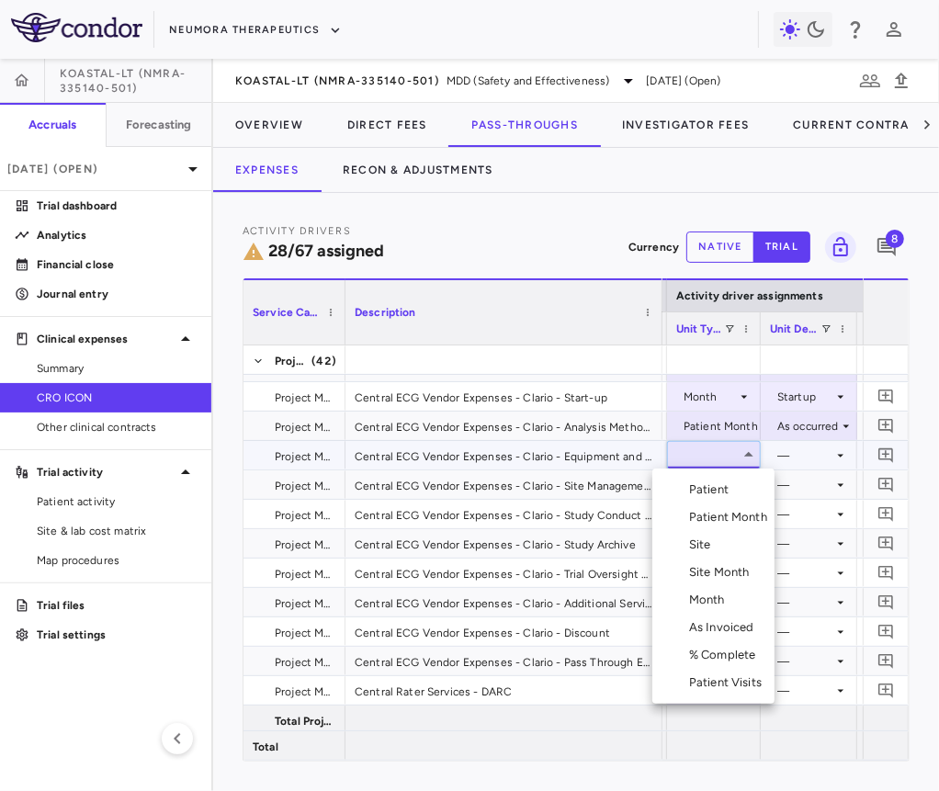
click at [706, 592] on div "Month" at bounding box center [710, 600] width 43 height 17
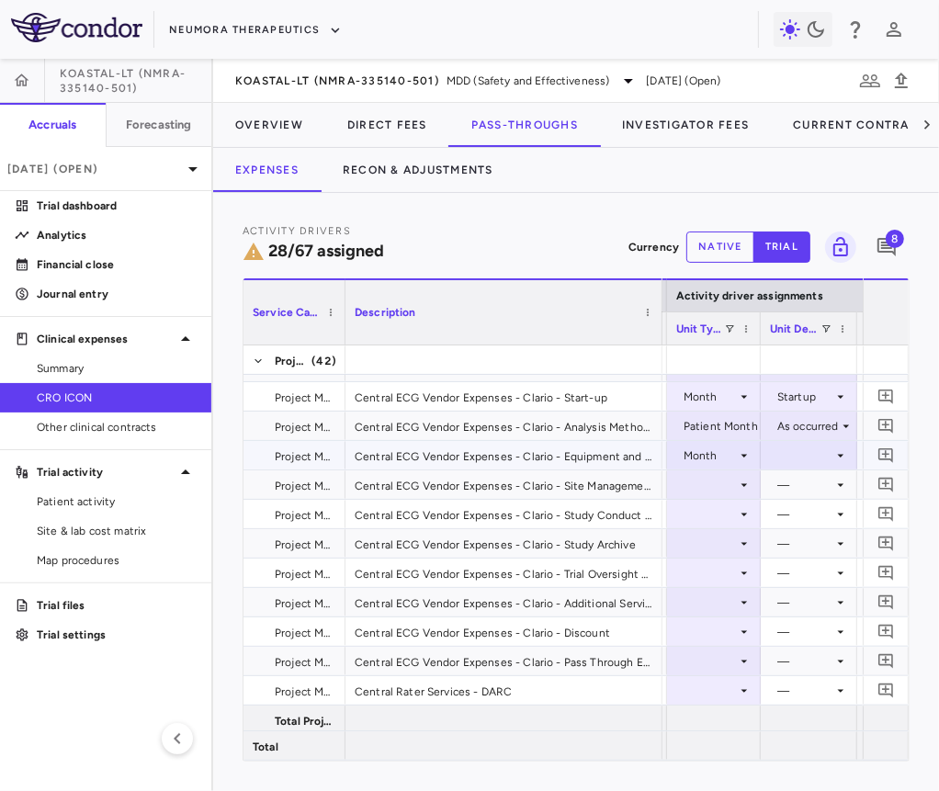
click at [787, 458] on div at bounding box center [809, 455] width 78 height 27
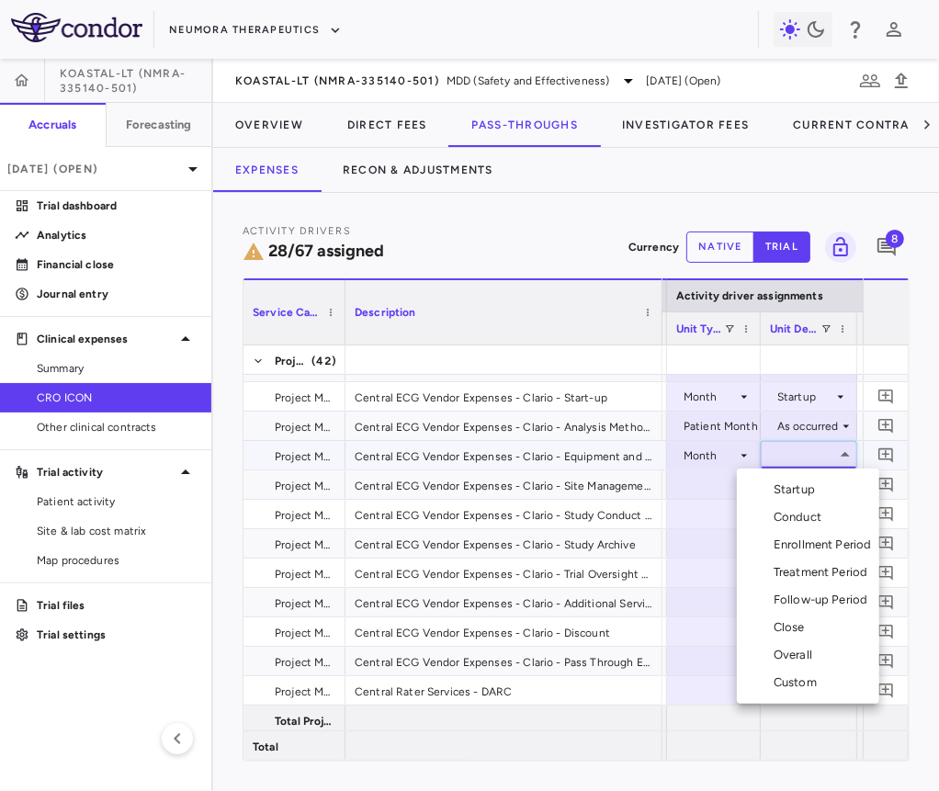
click at [795, 654] on div "Overall" at bounding box center [797, 655] width 46 height 17
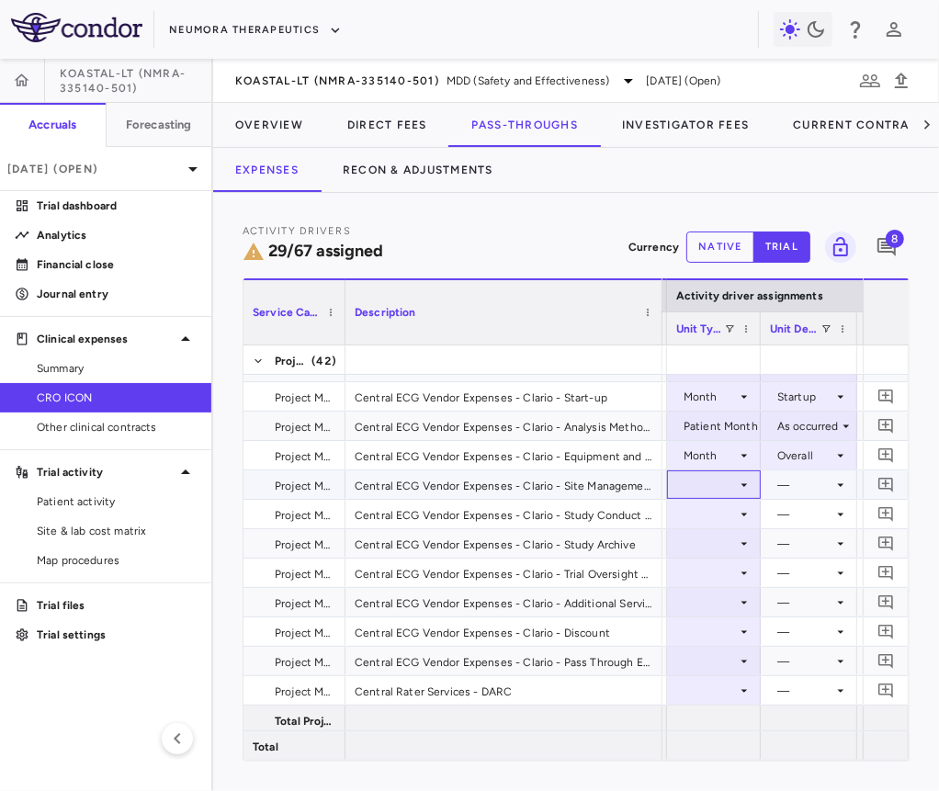
click at [725, 490] on div at bounding box center [713, 484] width 75 height 27
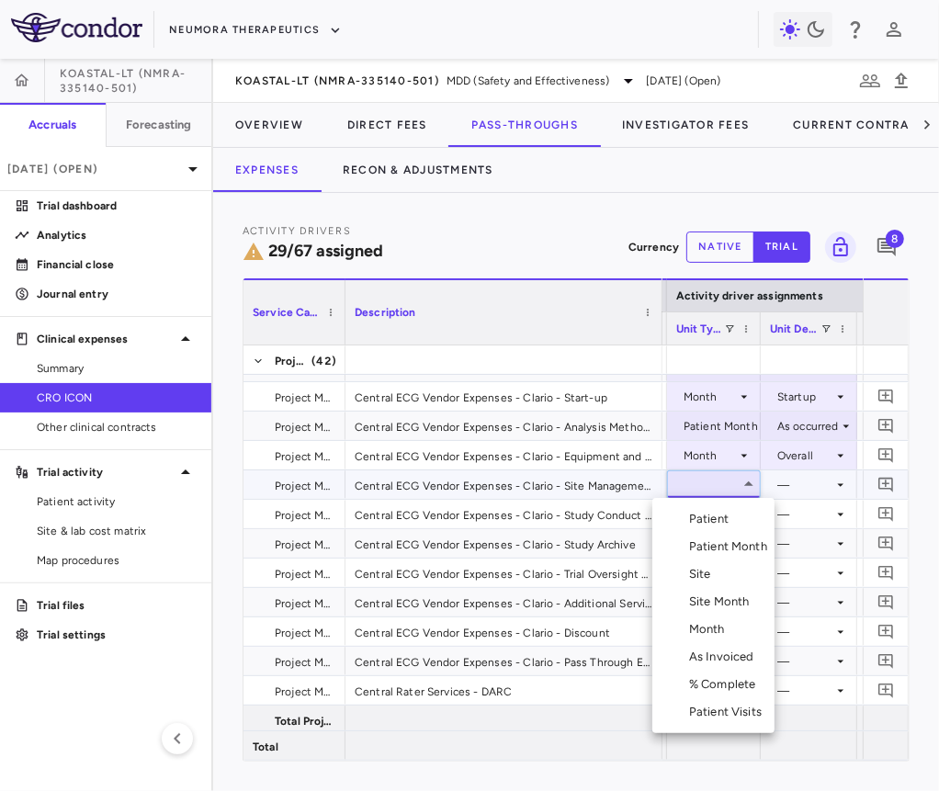
click at [717, 599] on div "Site Month" at bounding box center [723, 601] width 68 height 17
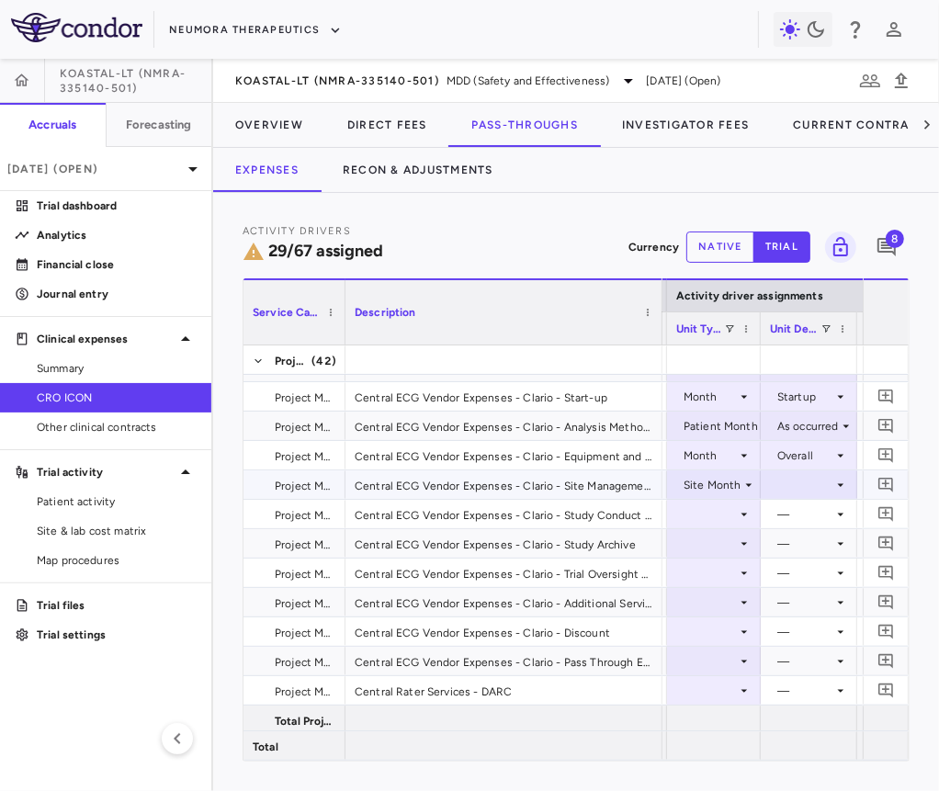
click at [799, 483] on div at bounding box center [809, 484] width 78 height 27
click at [799, 531] on li "As Initiated" at bounding box center [808, 519] width 114 height 28
click at [729, 513] on div at bounding box center [713, 514] width 75 height 27
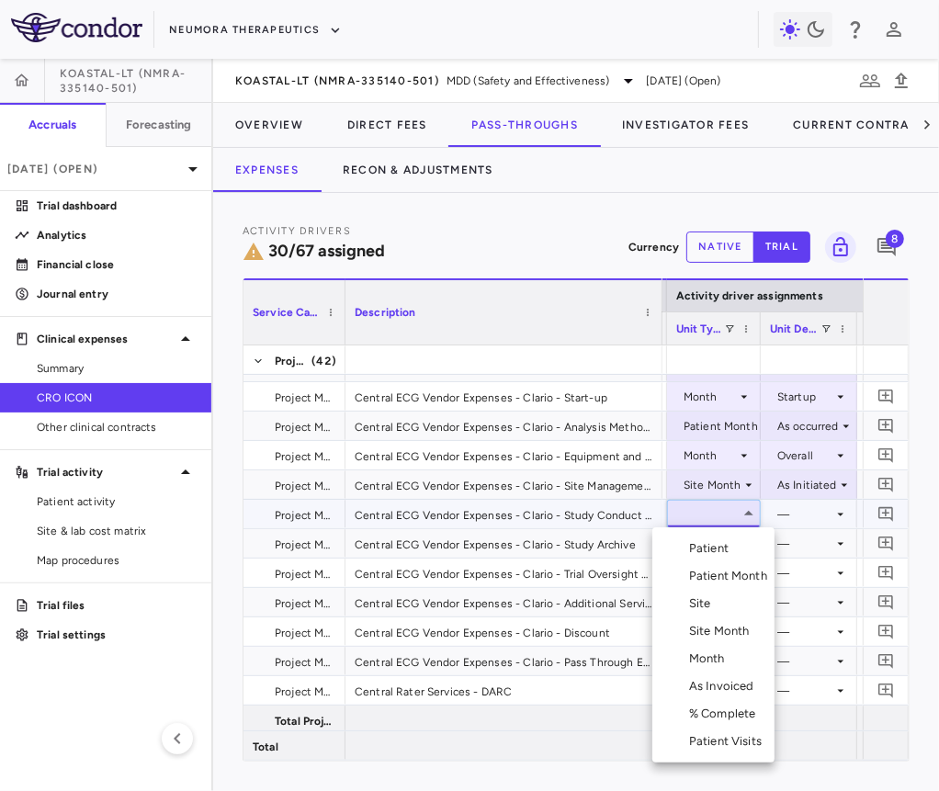
click at [729, 570] on div "Patient Month" at bounding box center [731, 576] width 85 height 17
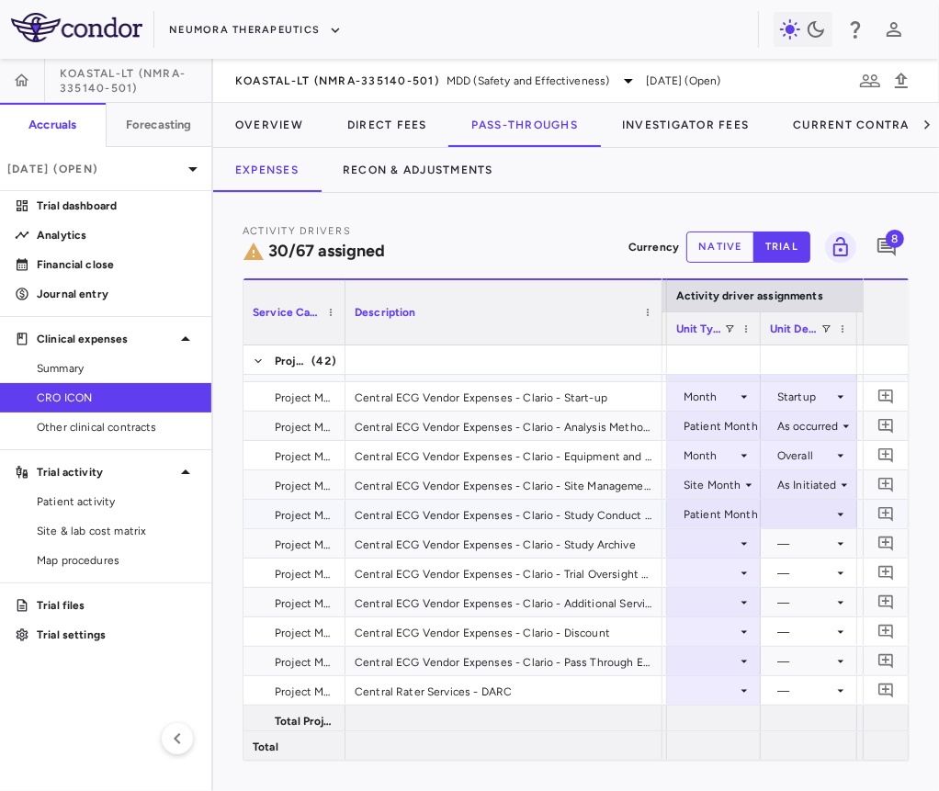
click at [783, 515] on div at bounding box center [809, 514] width 78 height 27
click at [789, 546] on div "As occurred" at bounding box center [825, 548] width 73 height 17
click at [706, 540] on div at bounding box center [713, 543] width 75 height 27
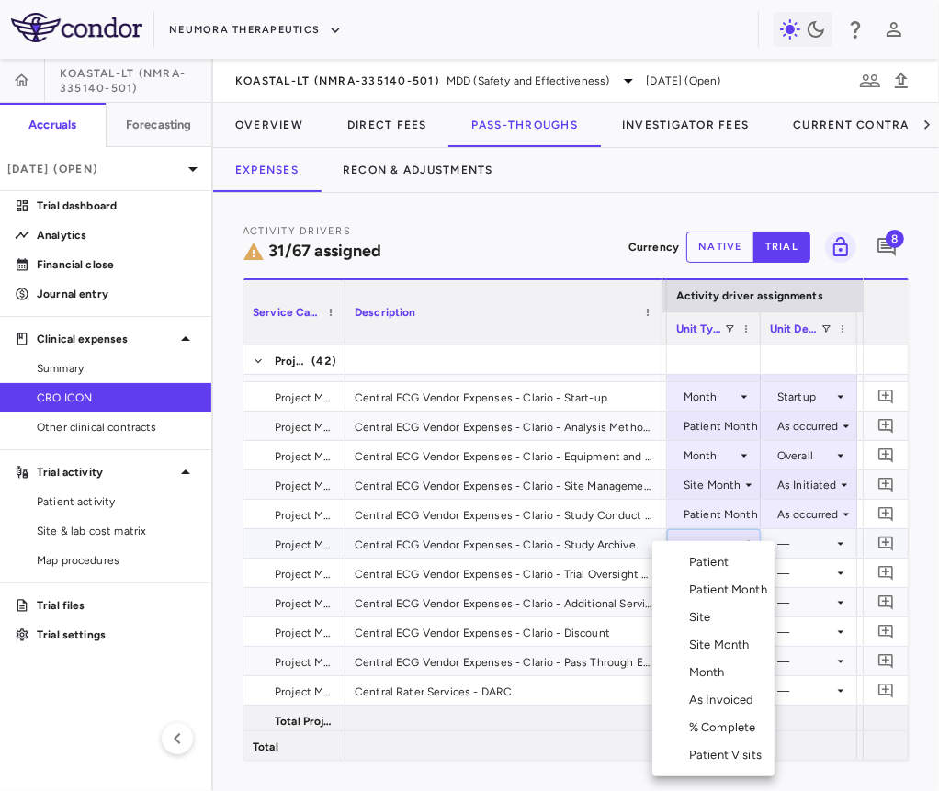
click at [710, 665] on div "Month" at bounding box center [710, 672] width 43 height 17
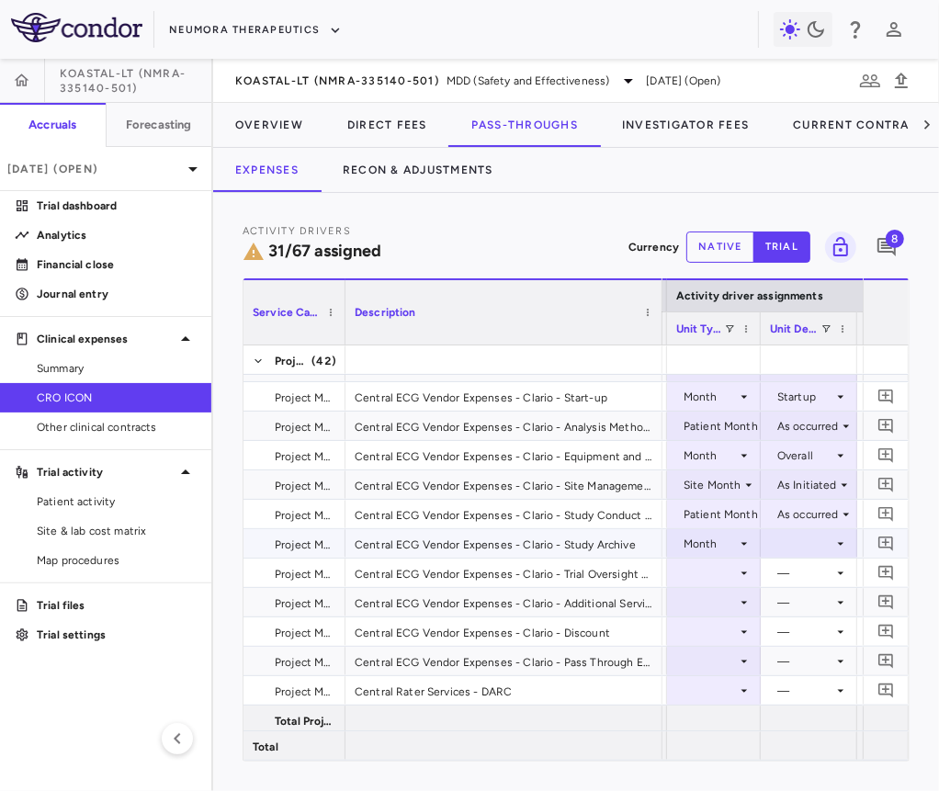
click at [808, 543] on div at bounding box center [809, 543] width 78 height 27
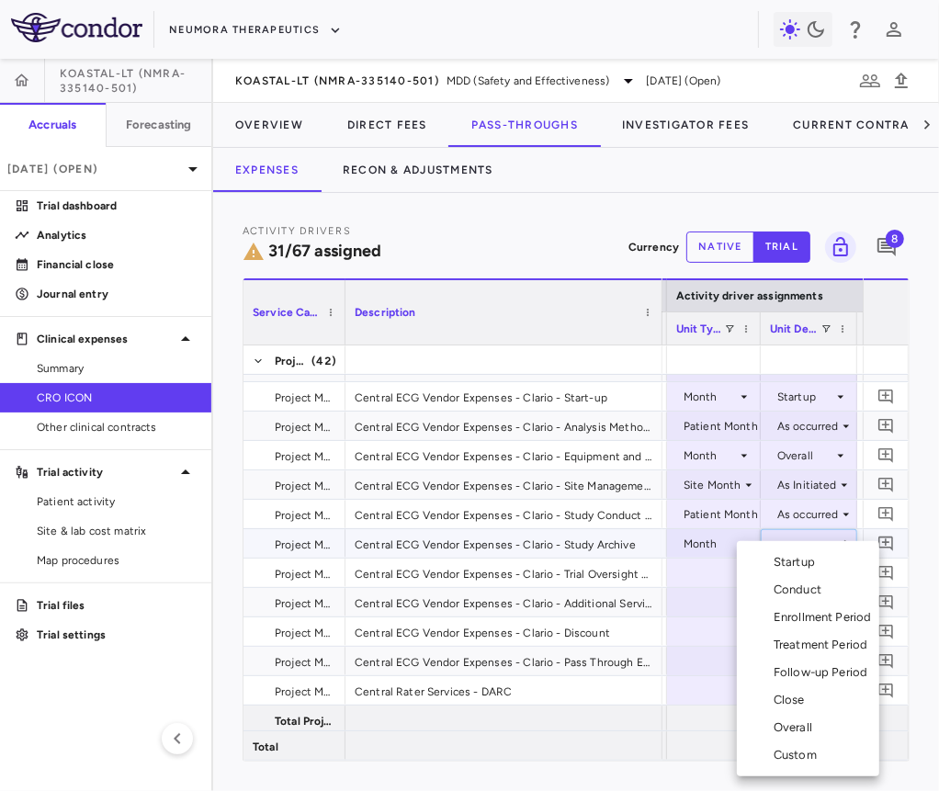
click at [797, 705] on div "Close" at bounding box center [793, 700] width 39 height 17
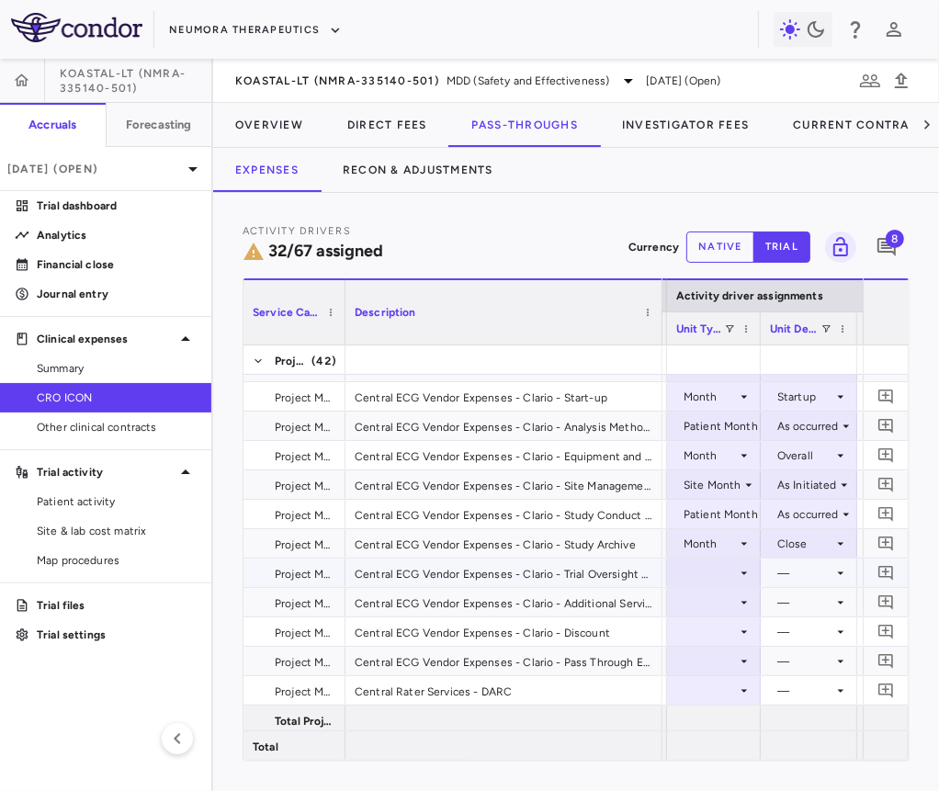
click at [731, 571] on div at bounding box center [713, 572] width 75 height 27
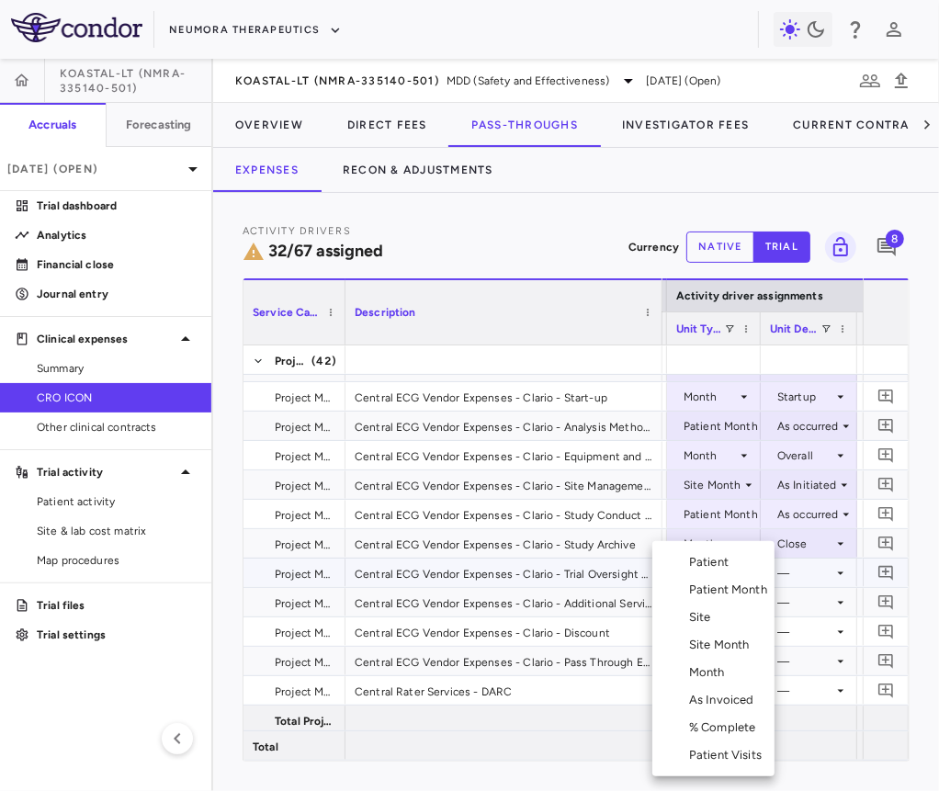
click at [729, 669] on div "Month" at bounding box center [710, 672] width 43 height 17
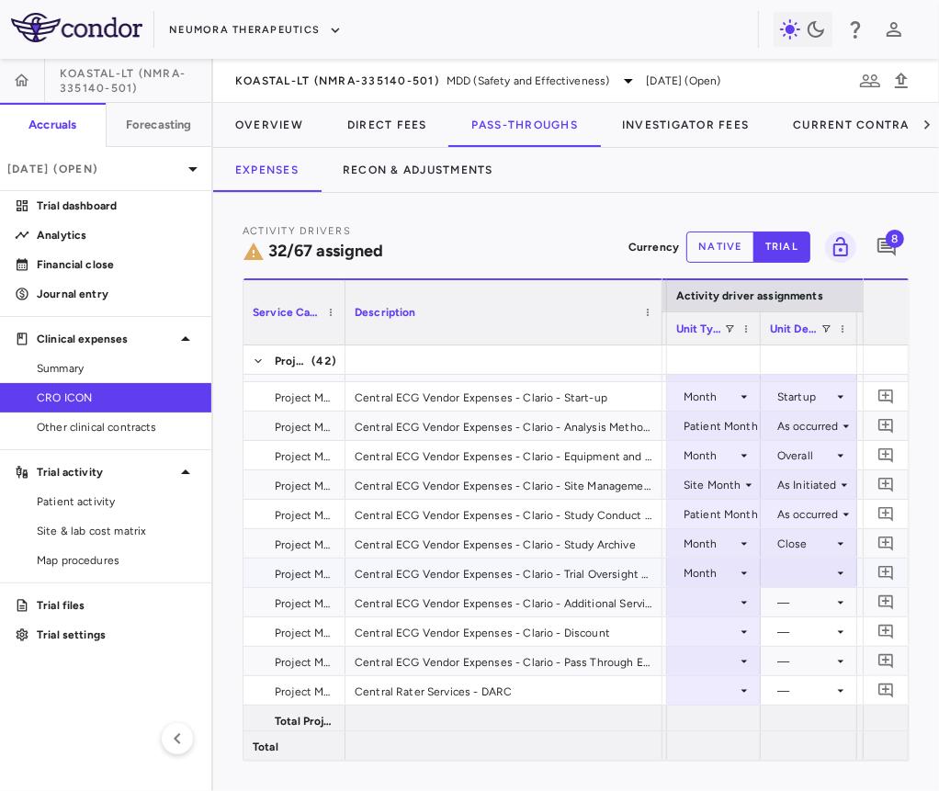
click at [803, 571] on div at bounding box center [809, 572] width 78 height 27
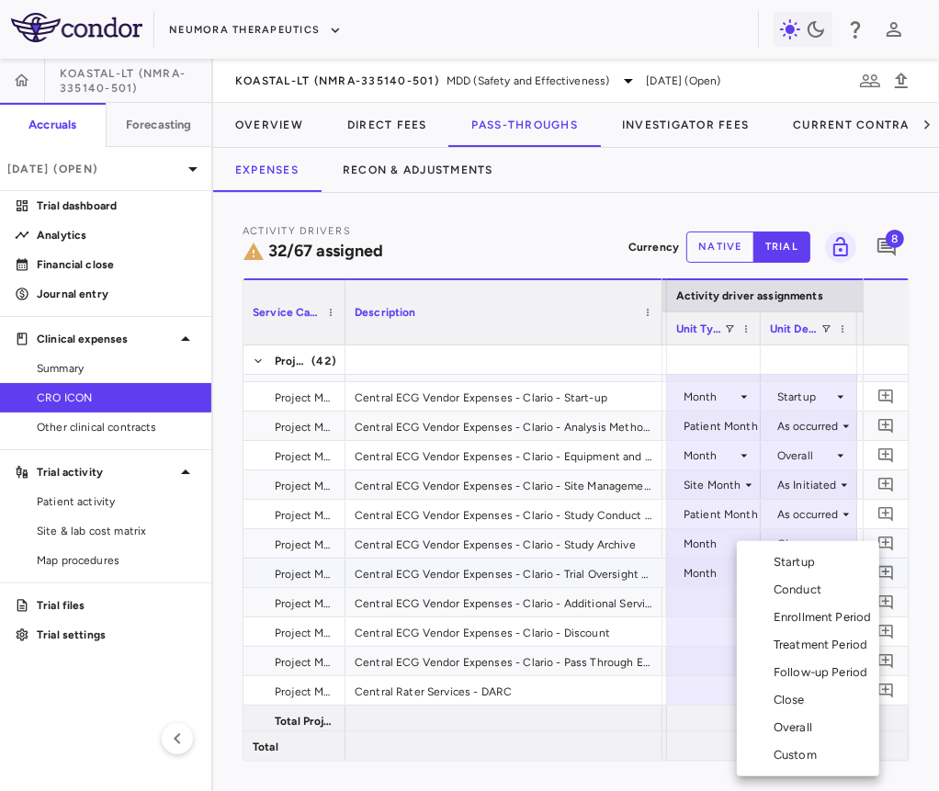
click at [797, 723] on div "Overall" at bounding box center [797, 727] width 46 height 17
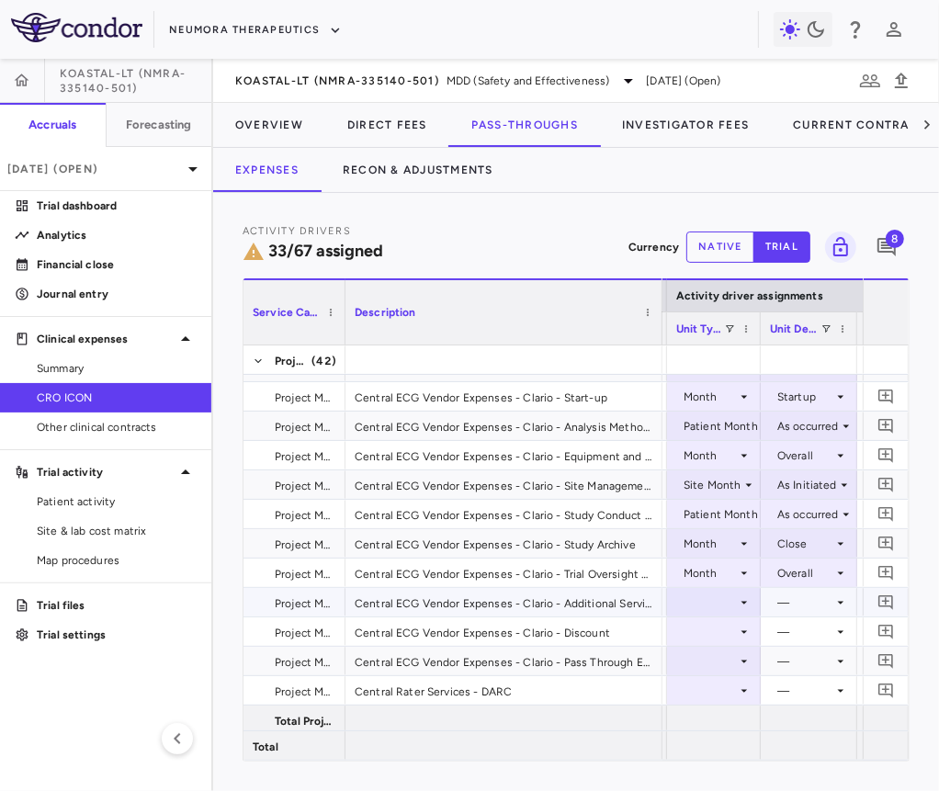
click at [729, 604] on div at bounding box center [713, 602] width 75 height 27
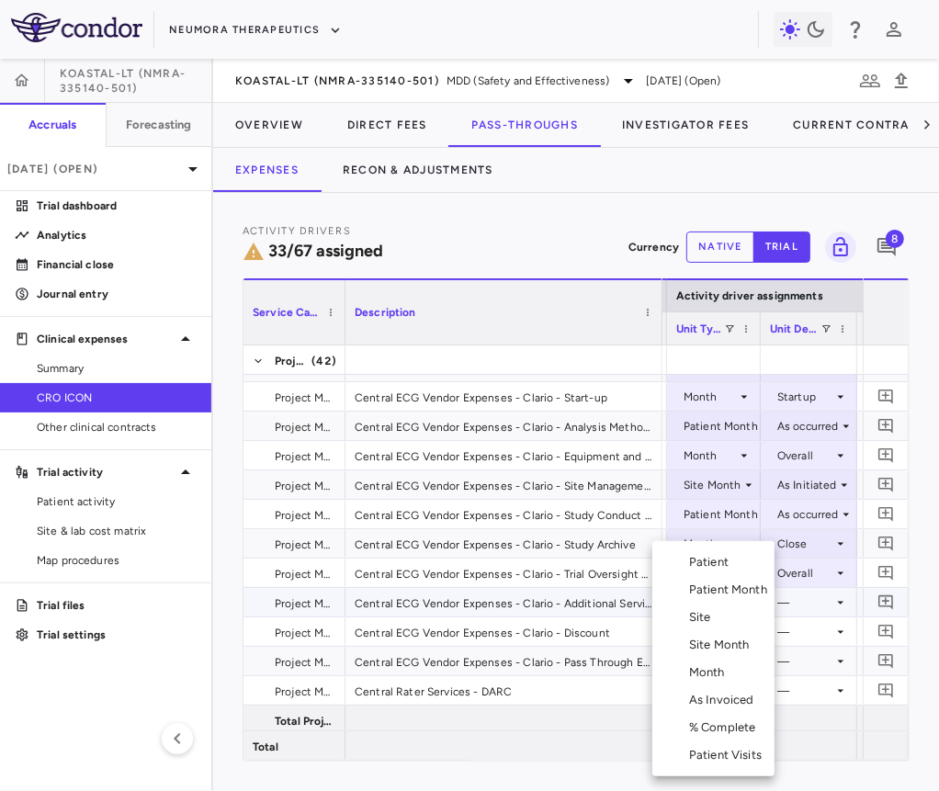
click at [726, 666] on div "Month" at bounding box center [710, 672] width 43 height 17
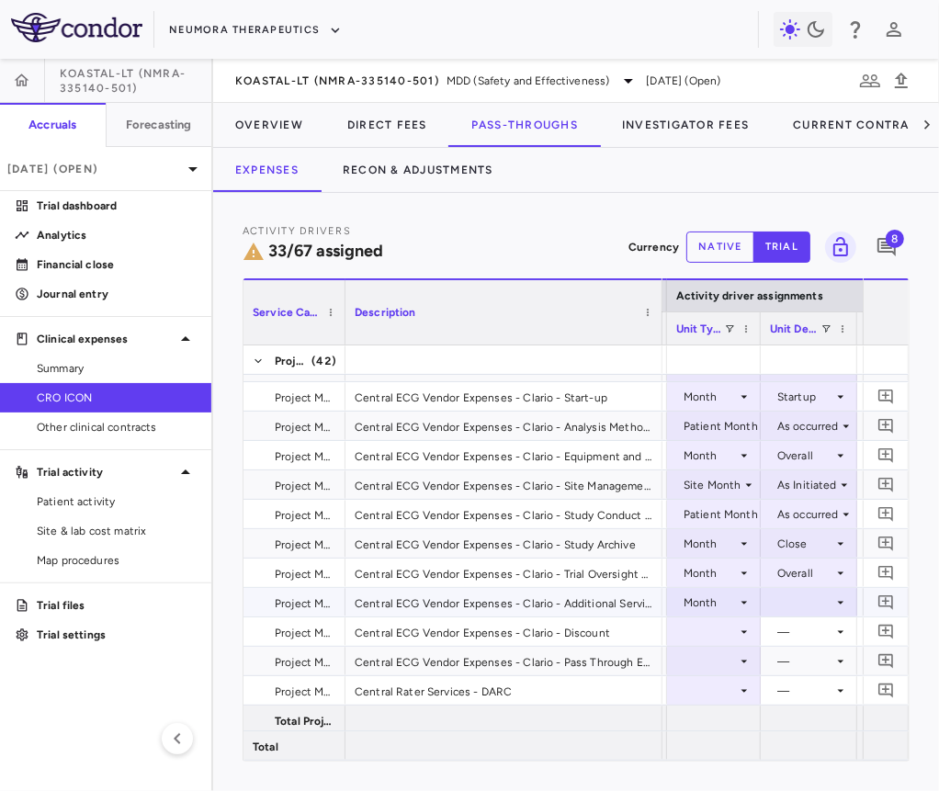
click at [801, 596] on div at bounding box center [809, 602] width 78 height 27
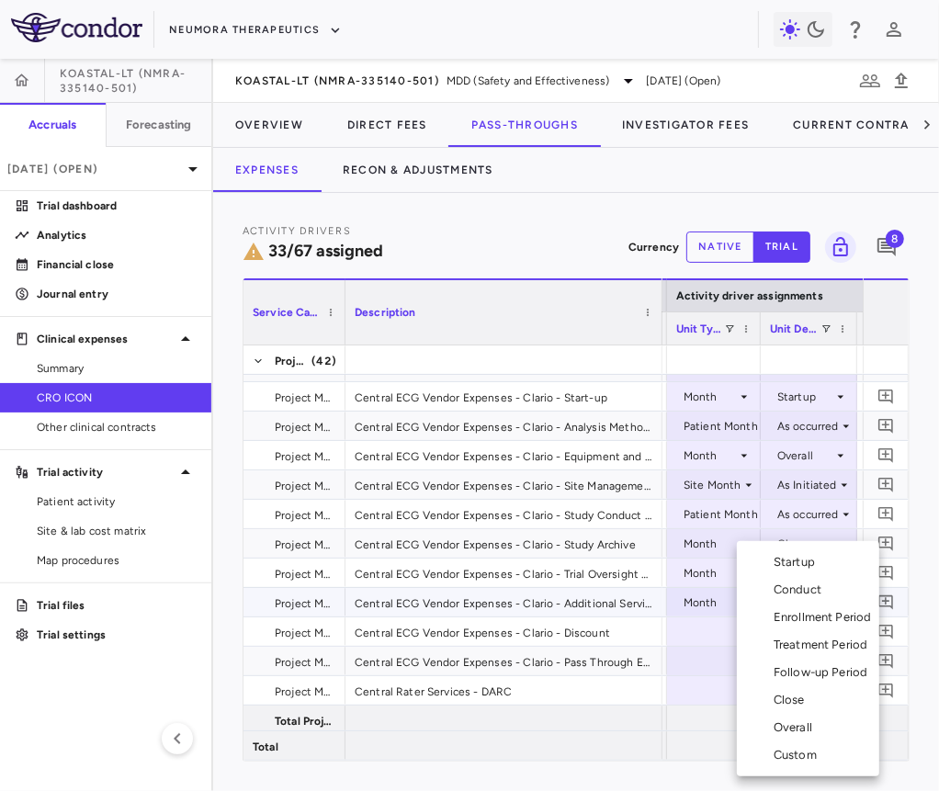
click at [799, 724] on div "Overall" at bounding box center [797, 727] width 46 height 17
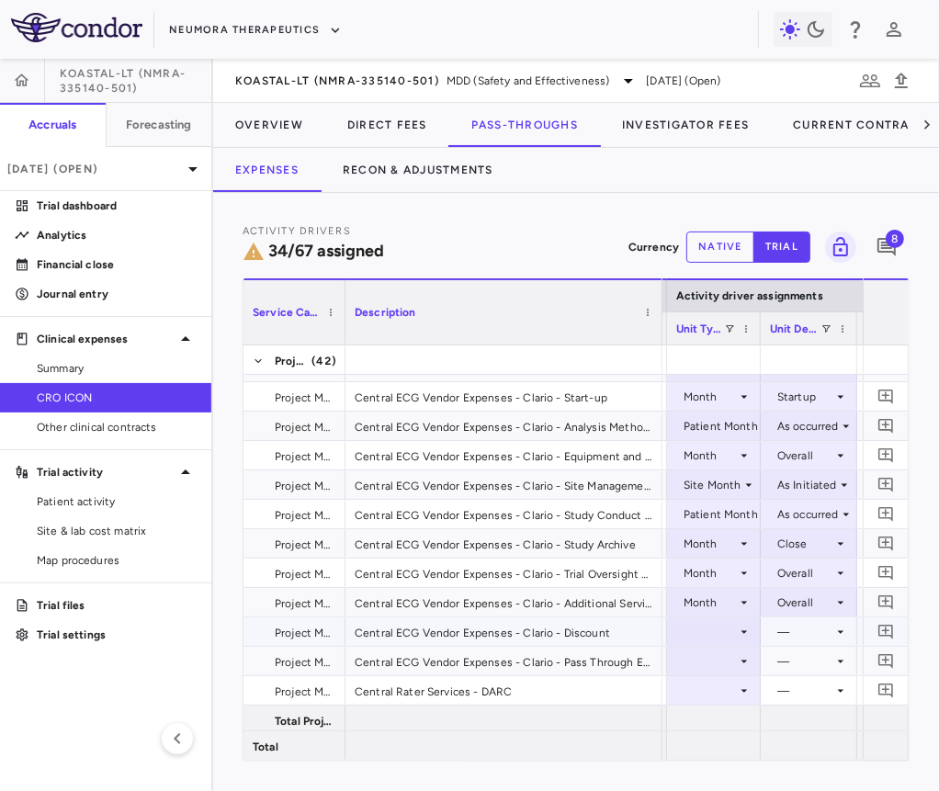
click at [730, 635] on div at bounding box center [713, 631] width 75 height 27
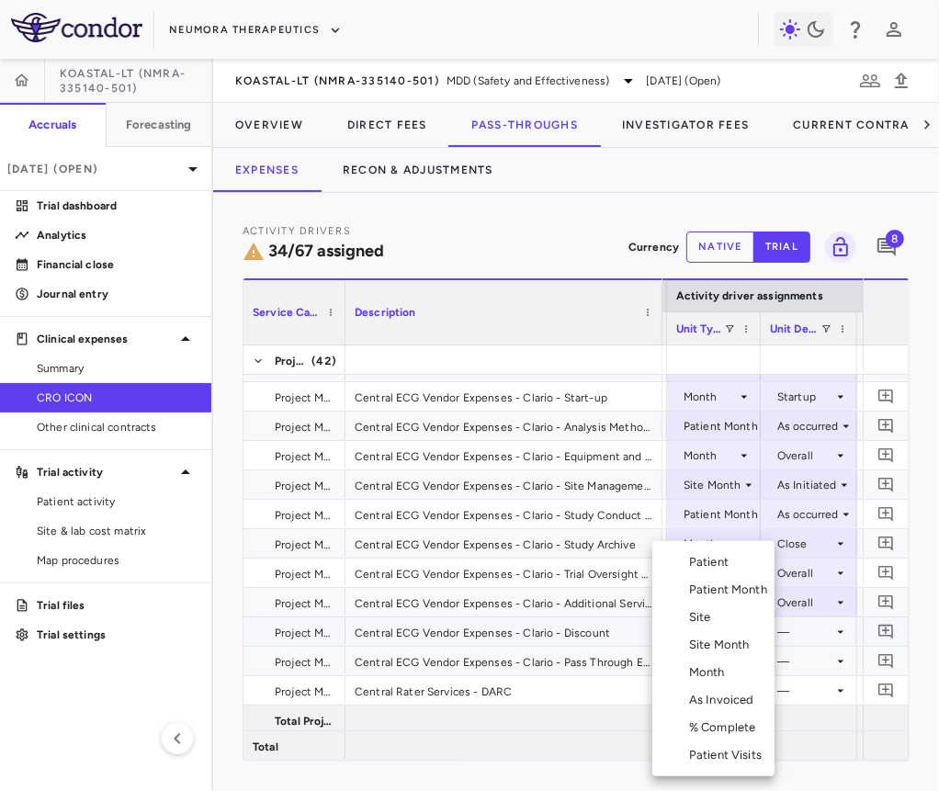
click at [729, 677] on div "Month" at bounding box center [710, 672] width 43 height 17
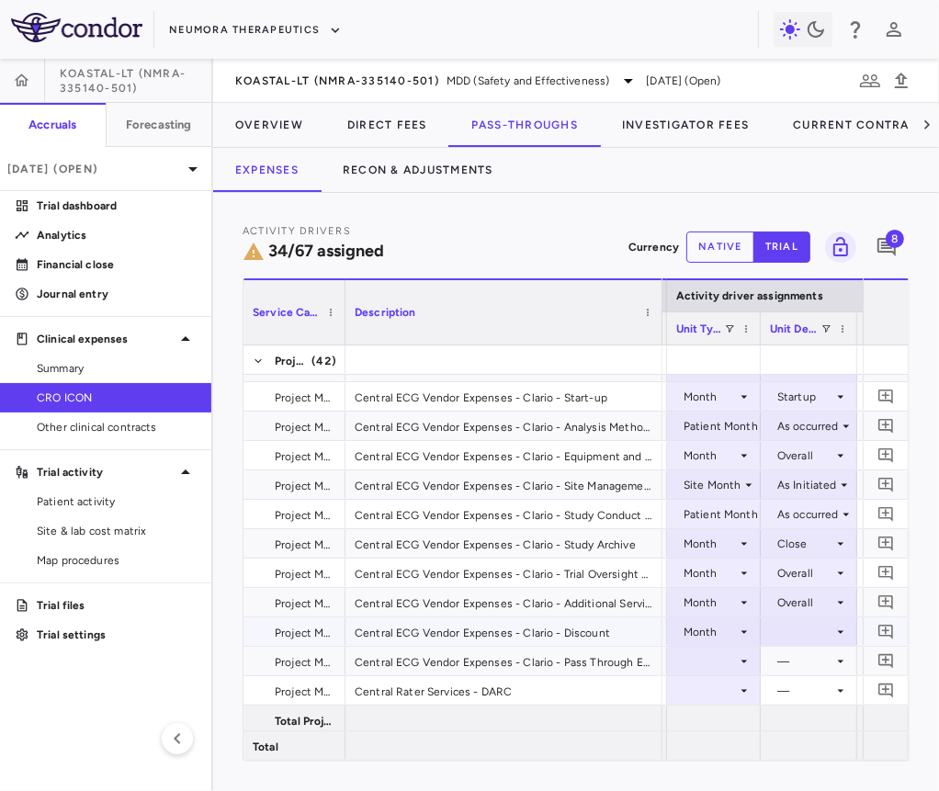
click at [795, 627] on div at bounding box center [809, 631] width 78 height 27
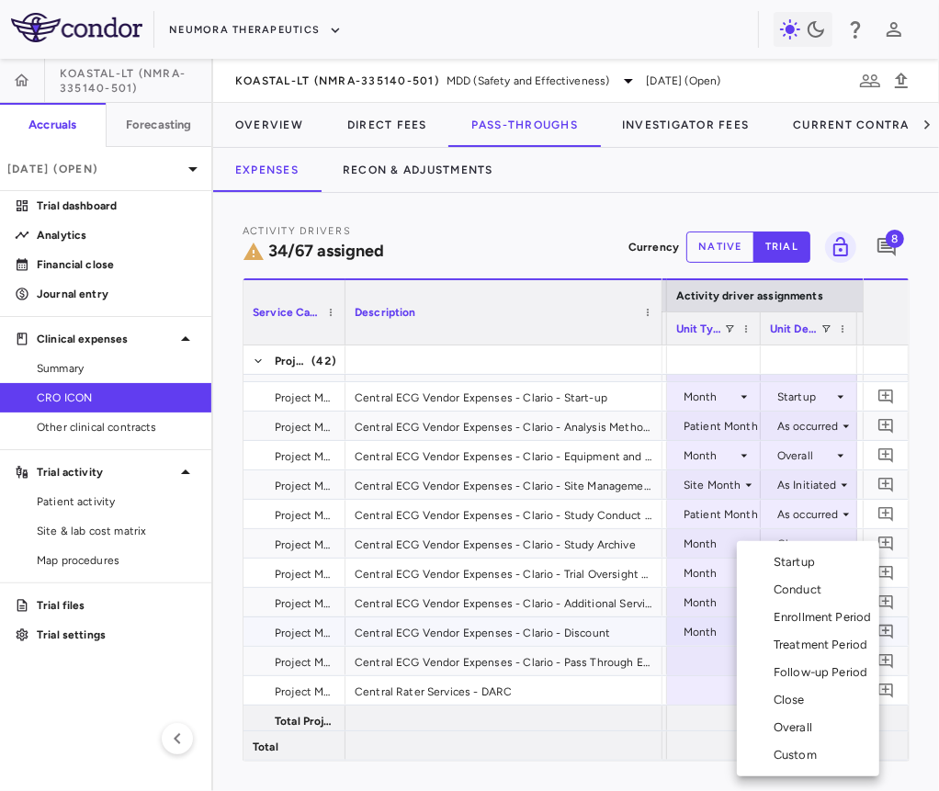
click at [817, 727] on div "Overall" at bounding box center [797, 727] width 46 height 17
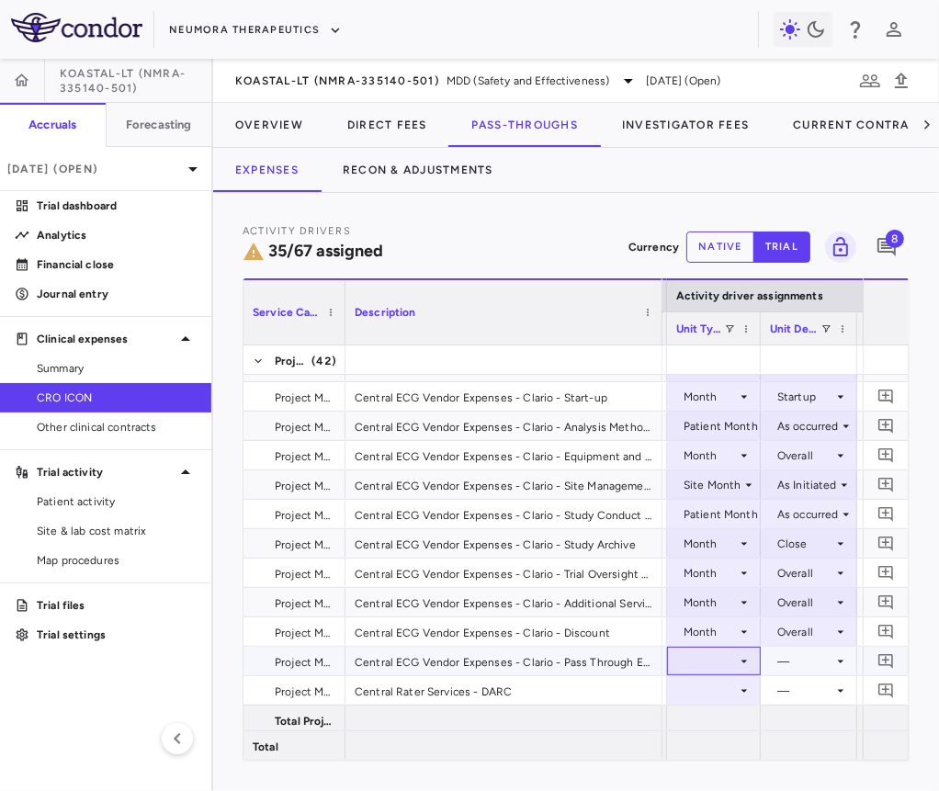
click at [720, 668] on div at bounding box center [713, 661] width 75 height 27
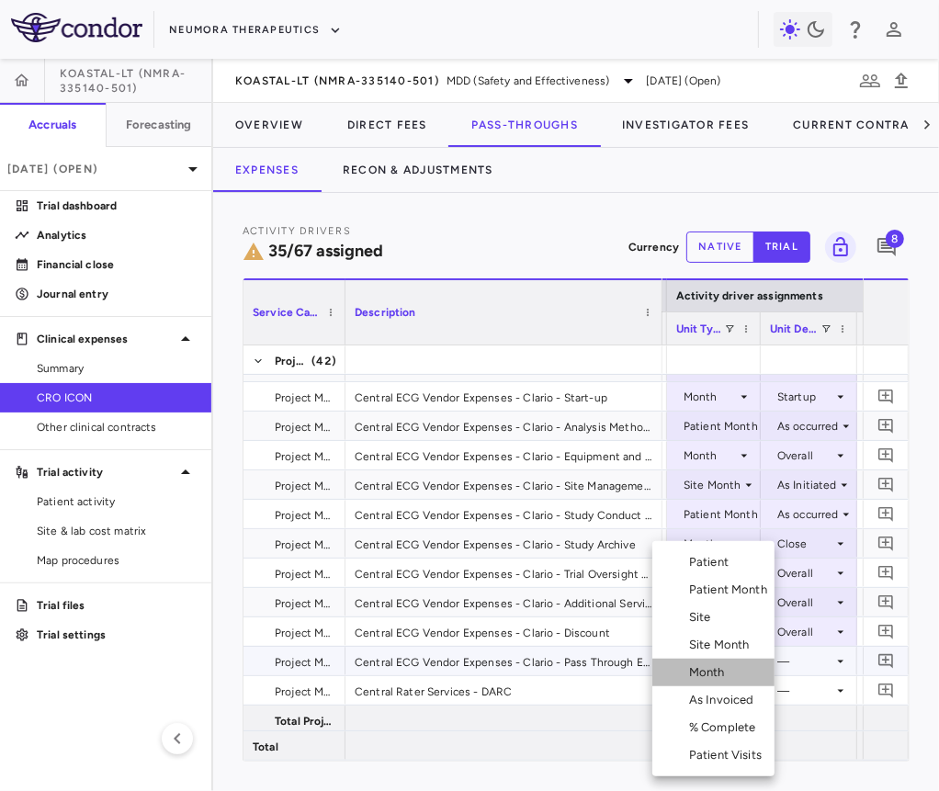
click at [724, 683] on li "Month" at bounding box center [713, 673] width 122 height 28
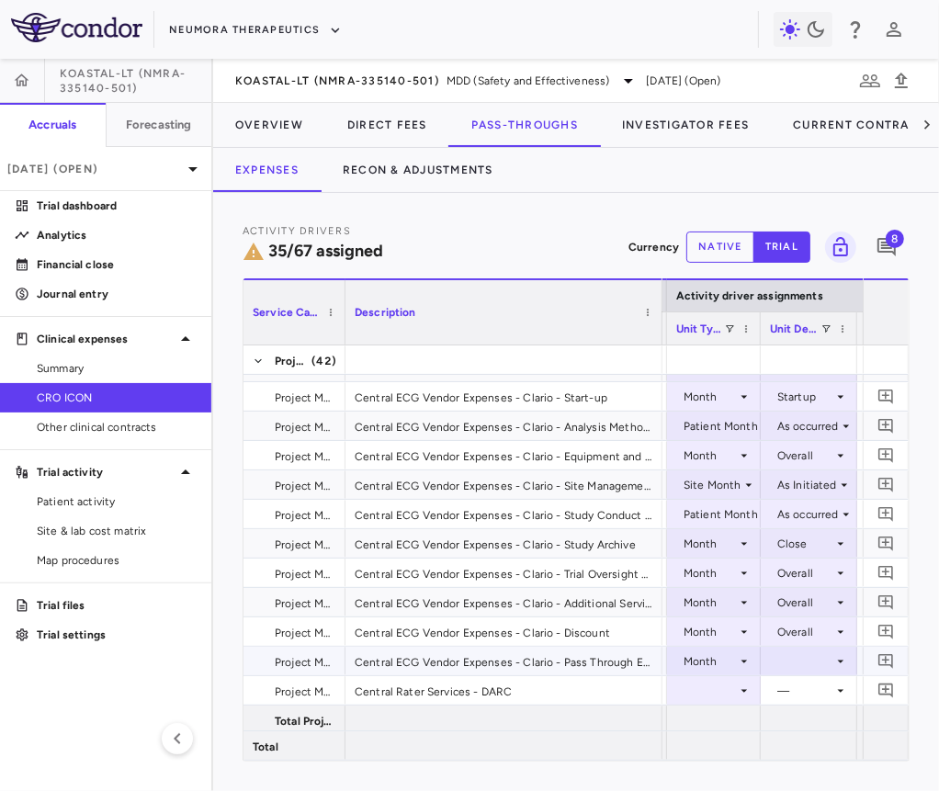
click at [796, 663] on div at bounding box center [809, 661] width 78 height 27
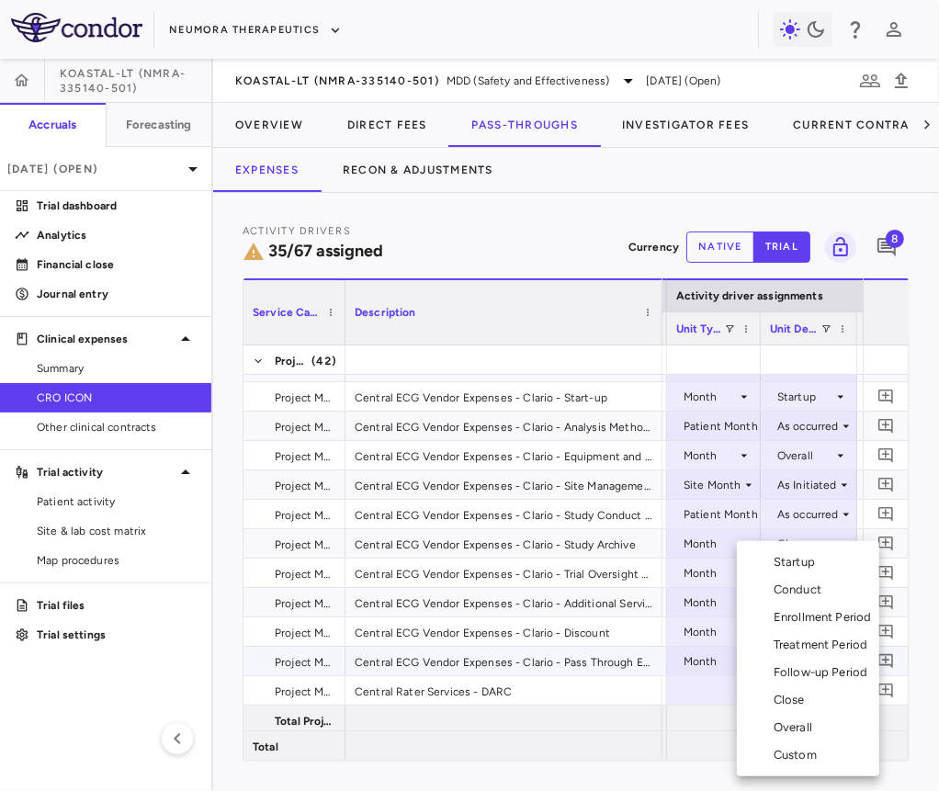
click at [809, 722] on div "Overall" at bounding box center [797, 727] width 46 height 17
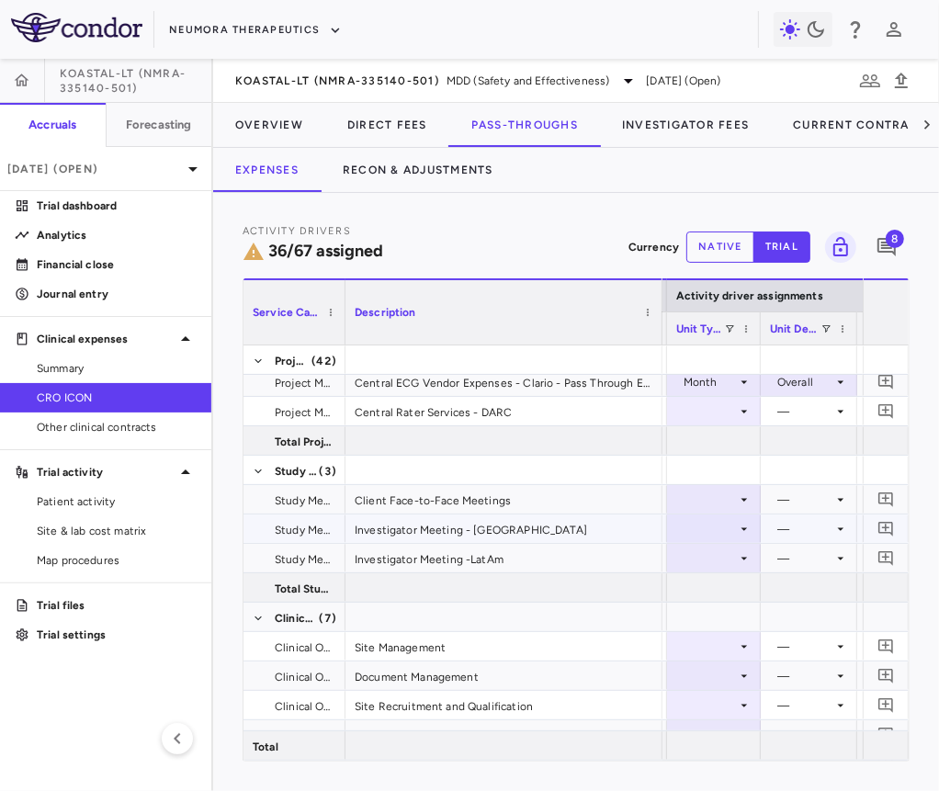
scroll to position [1191, 0]
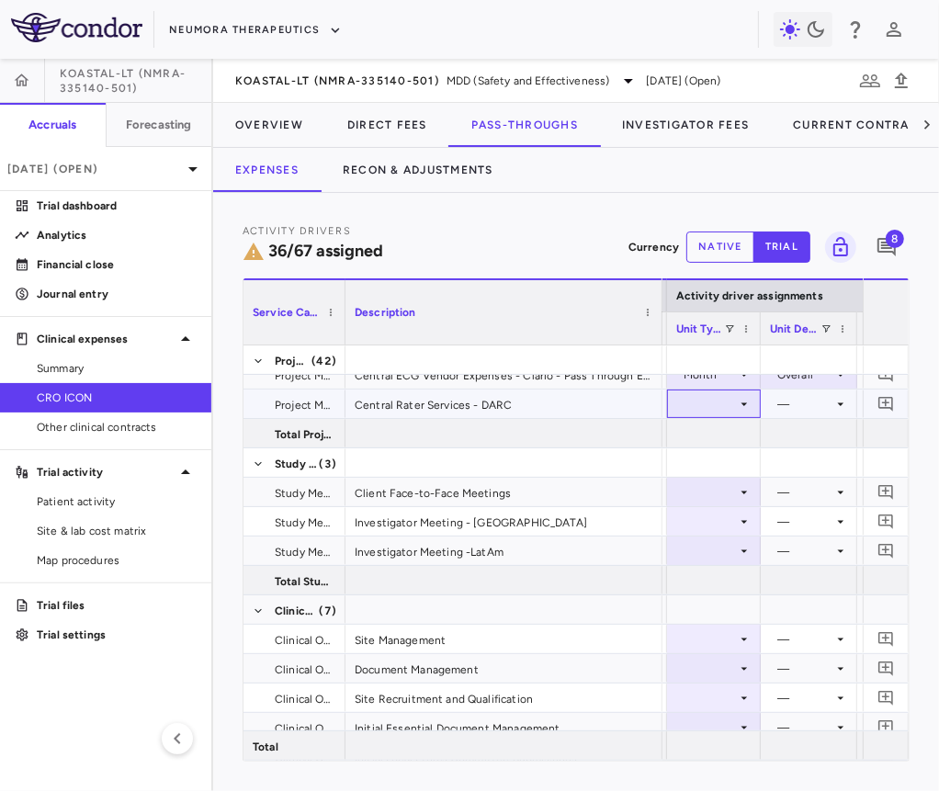
click at [728, 402] on div at bounding box center [713, 403] width 75 height 27
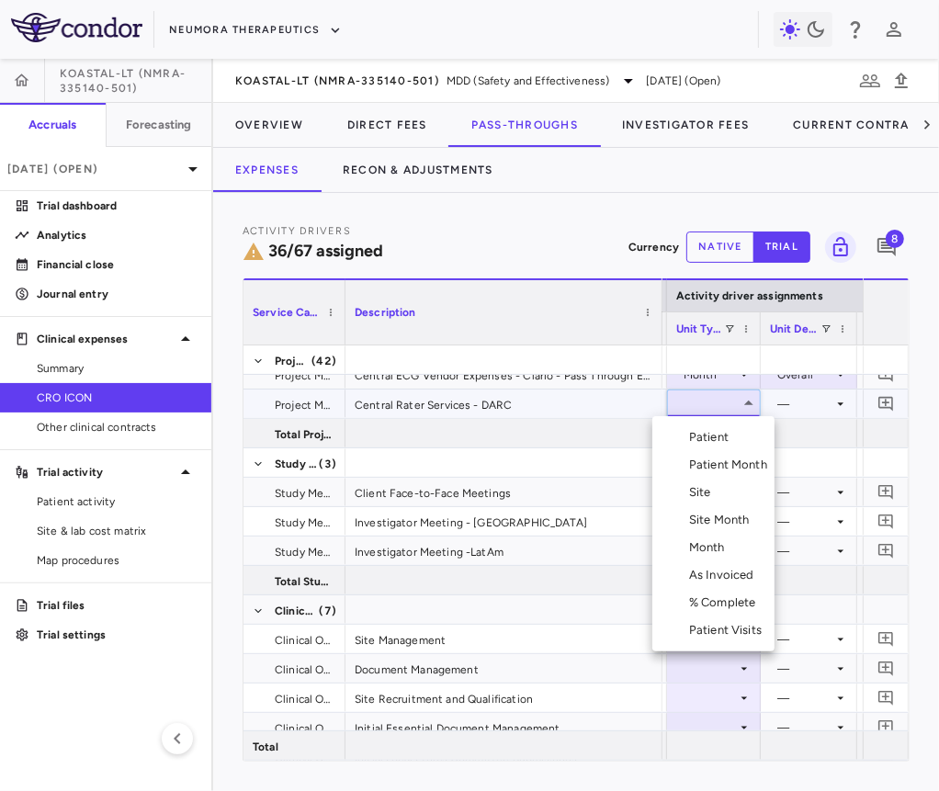
click at [726, 458] on div "Patient Month" at bounding box center [731, 465] width 85 height 17
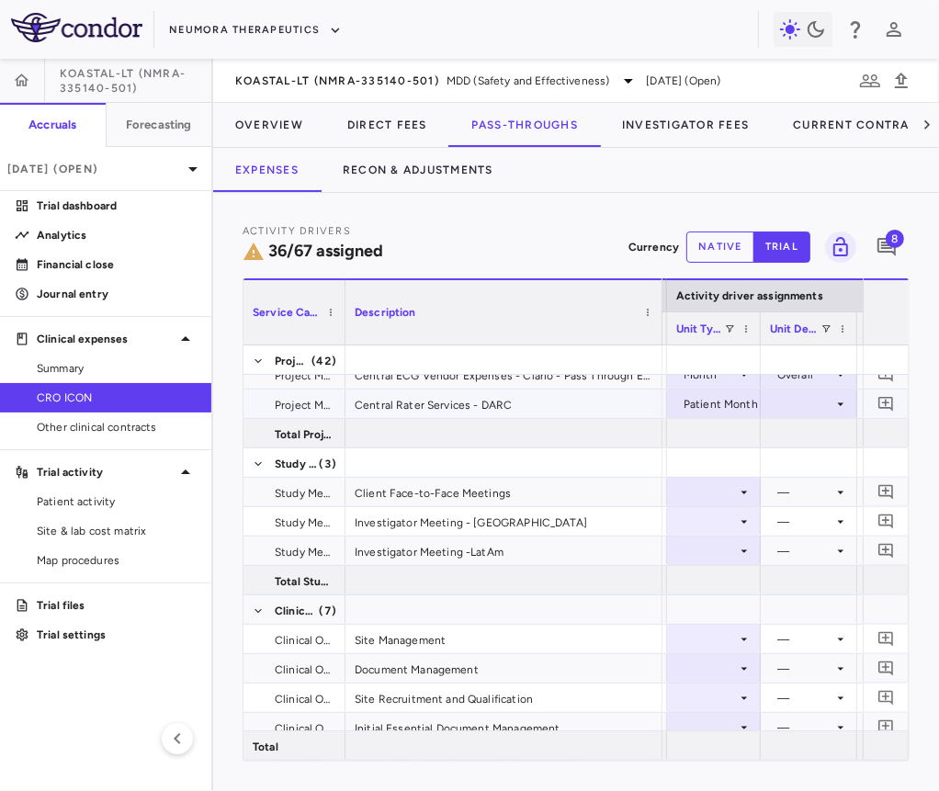
click at [790, 416] on div at bounding box center [809, 403] width 78 height 27
click at [796, 438] on div "As occurred" at bounding box center [825, 437] width 73 height 17
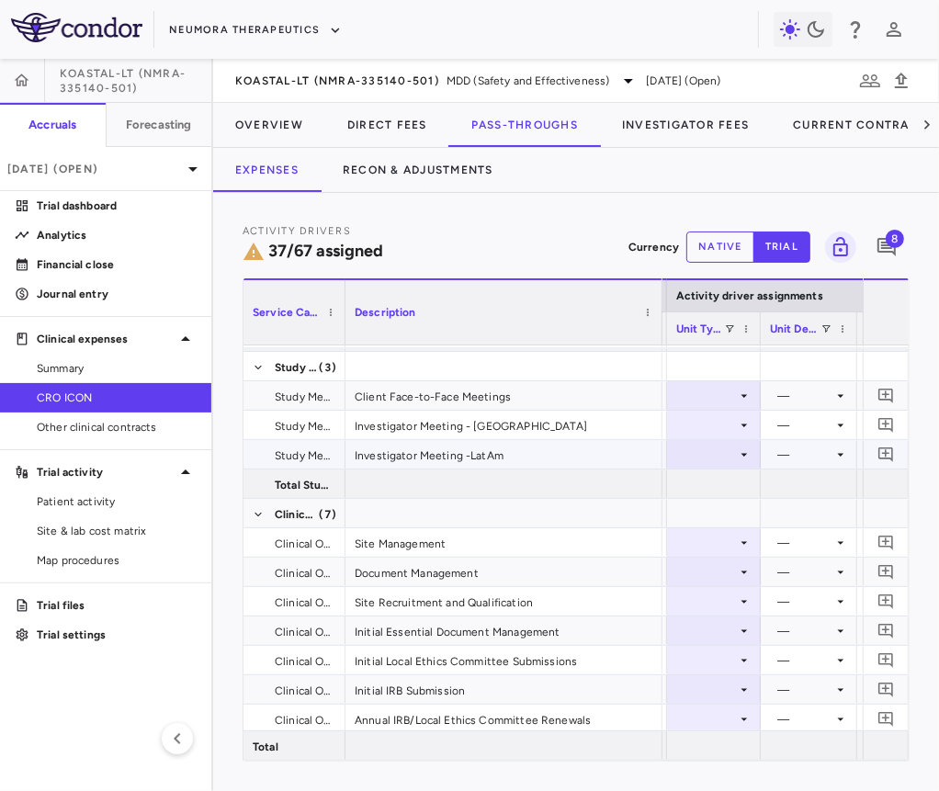
scroll to position [1290, 0]
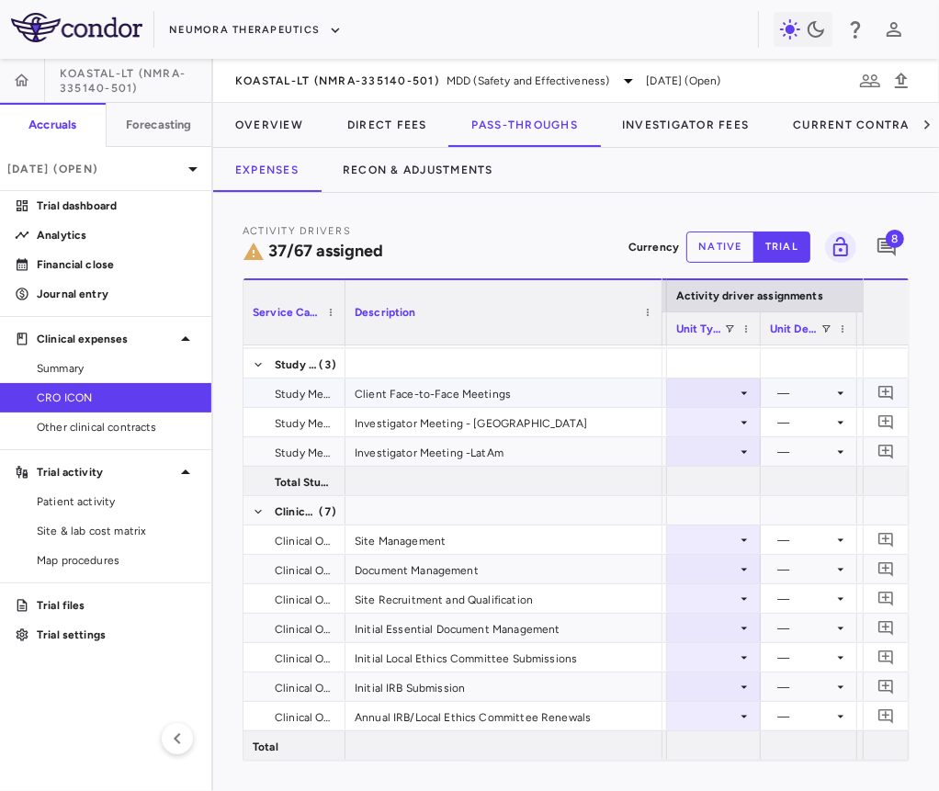
click at [717, 379] on div at bounding box center [713, 392] width 75 height 27
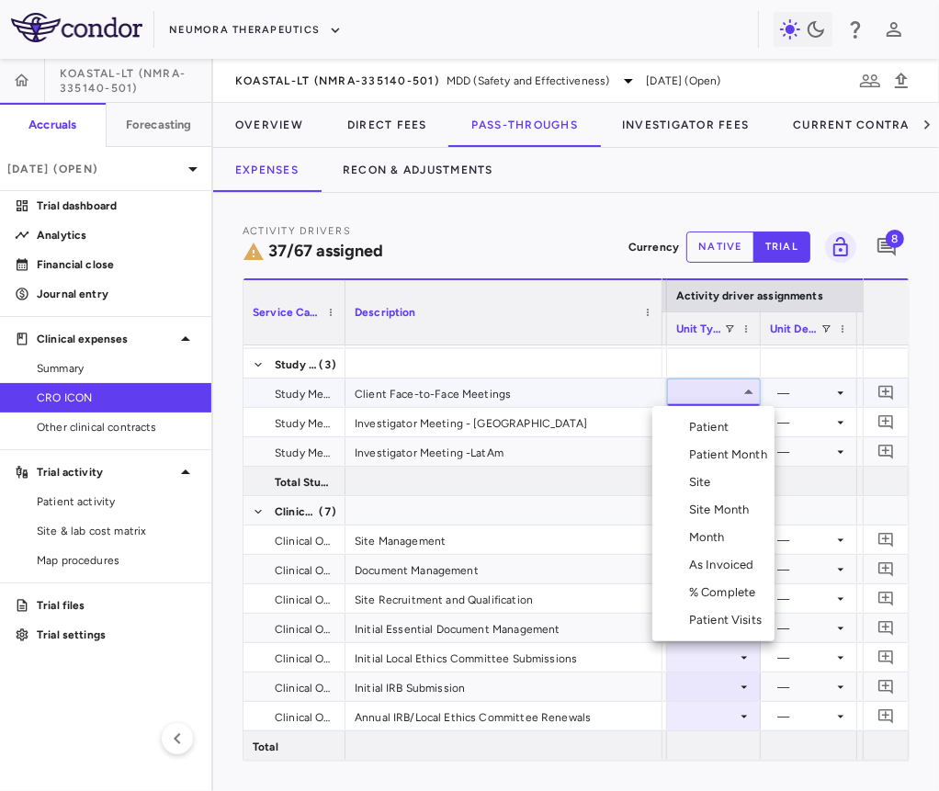
click at [705, 533] on div "Month" at bounding box center [710, 537] width 43 height 17
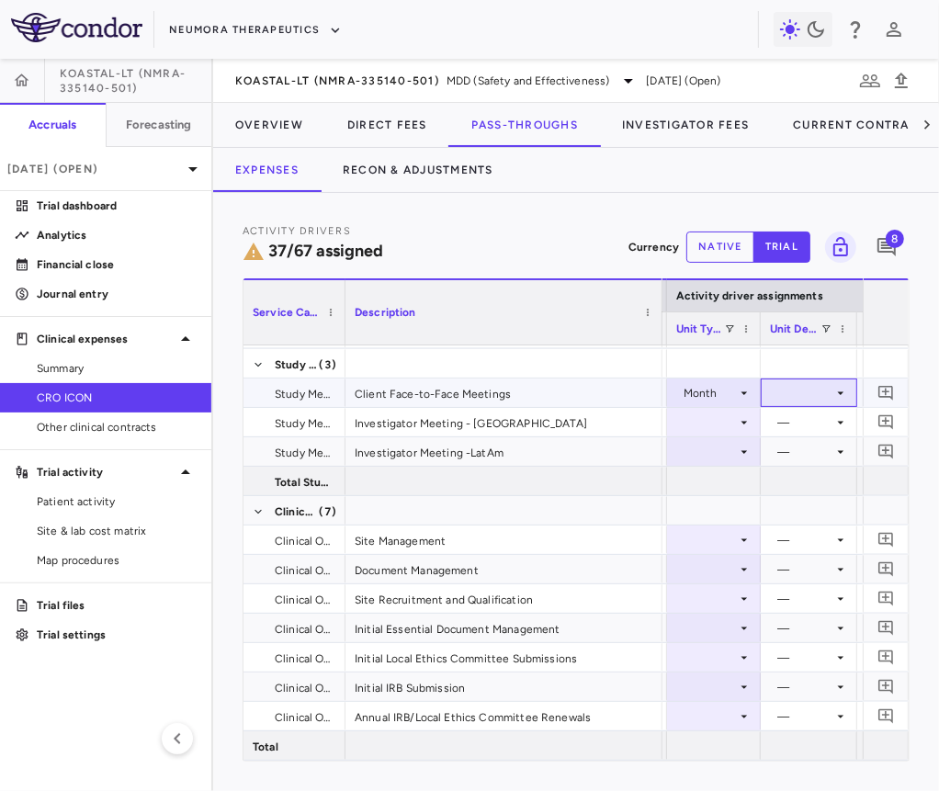
click at [794, 394] on div at bounding box center [809, 392] width 78 height 27
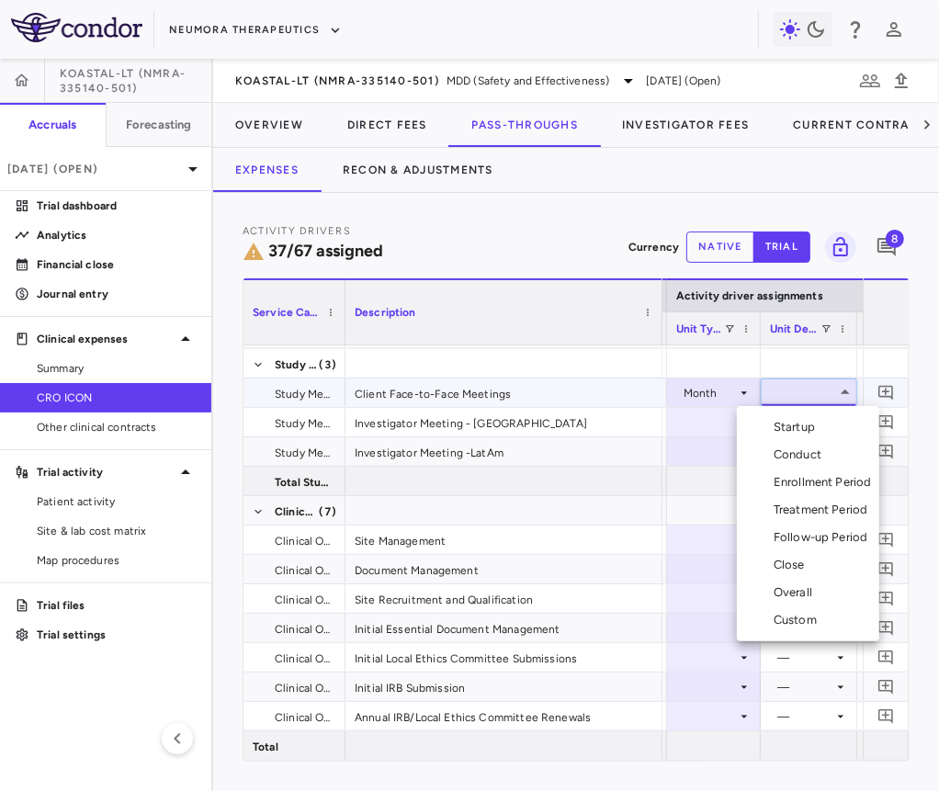
click at [794, 423] on div "Startup" at bounding box center [798, 427] width 49 height 17
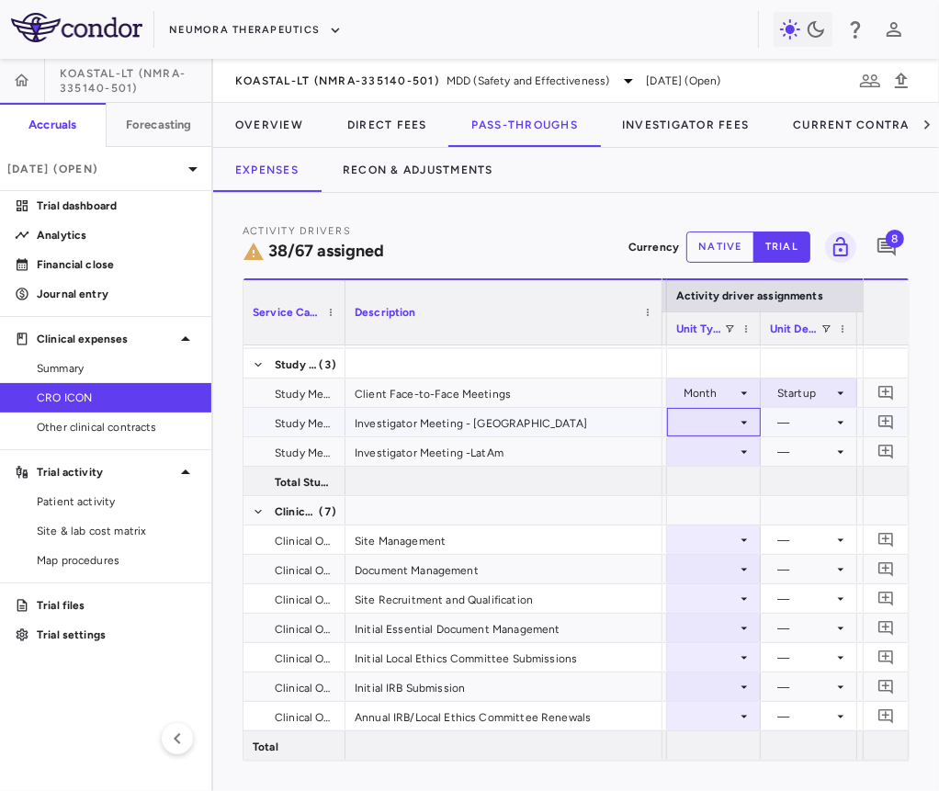
click at [712, 424] on div at bounding box center [713, 422] width 75 height 27
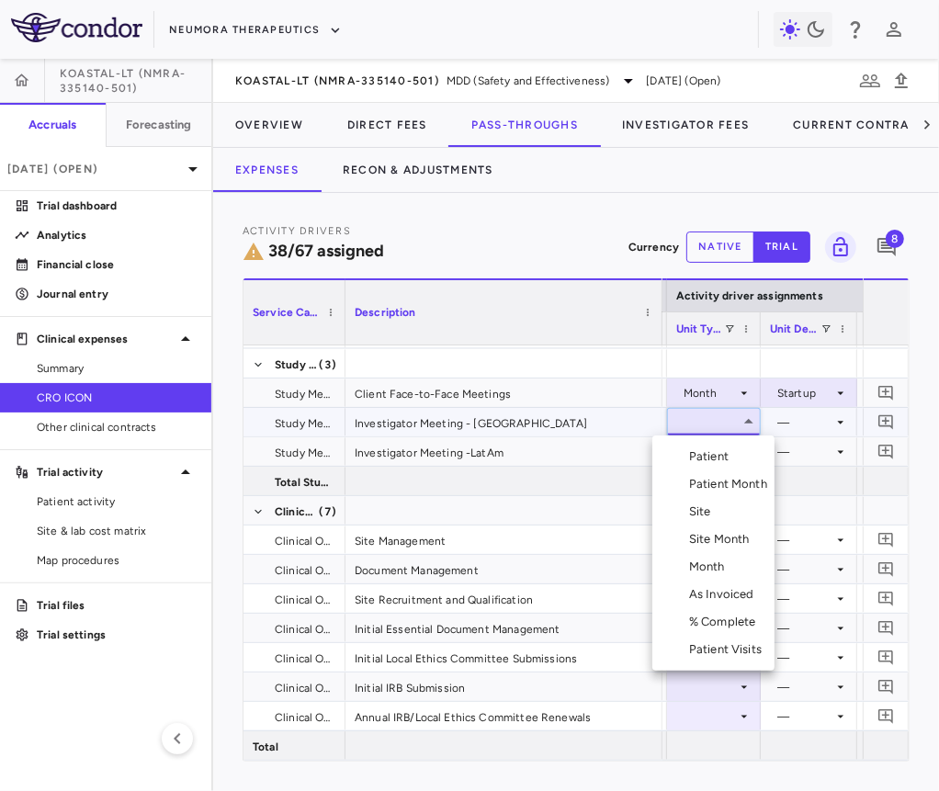
click at [715, 604] on li "As Invoiced" at bounding box center [713, 595] width 122 height 28
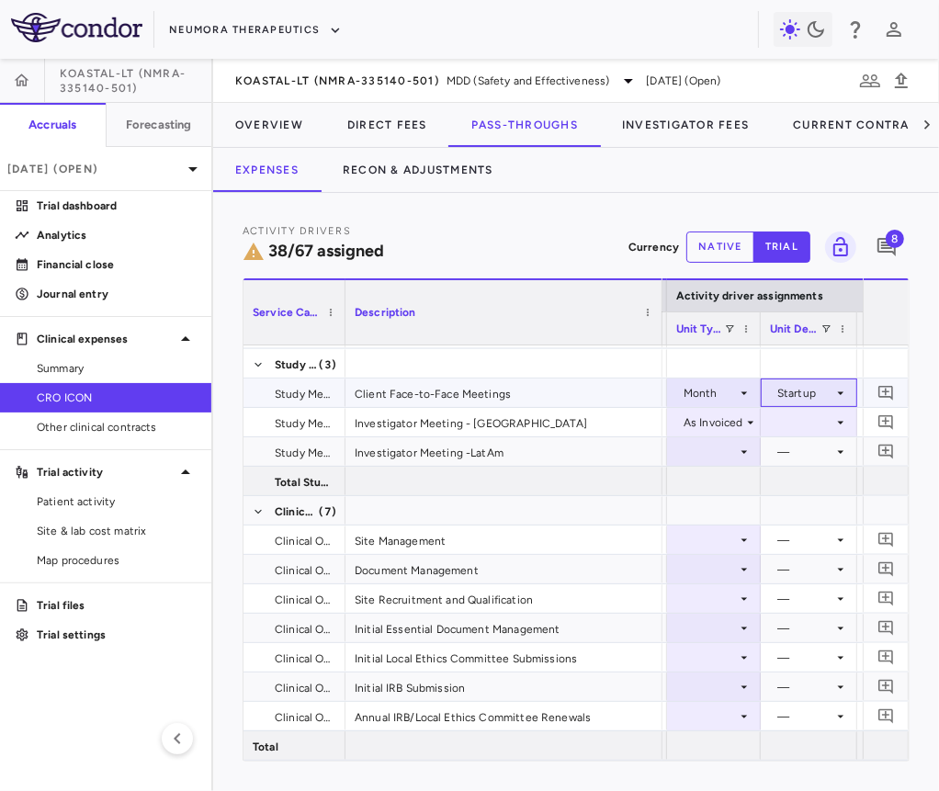
click at [812, 400] on div "Startup" at bounding box center [805, 392] width 56 height 29
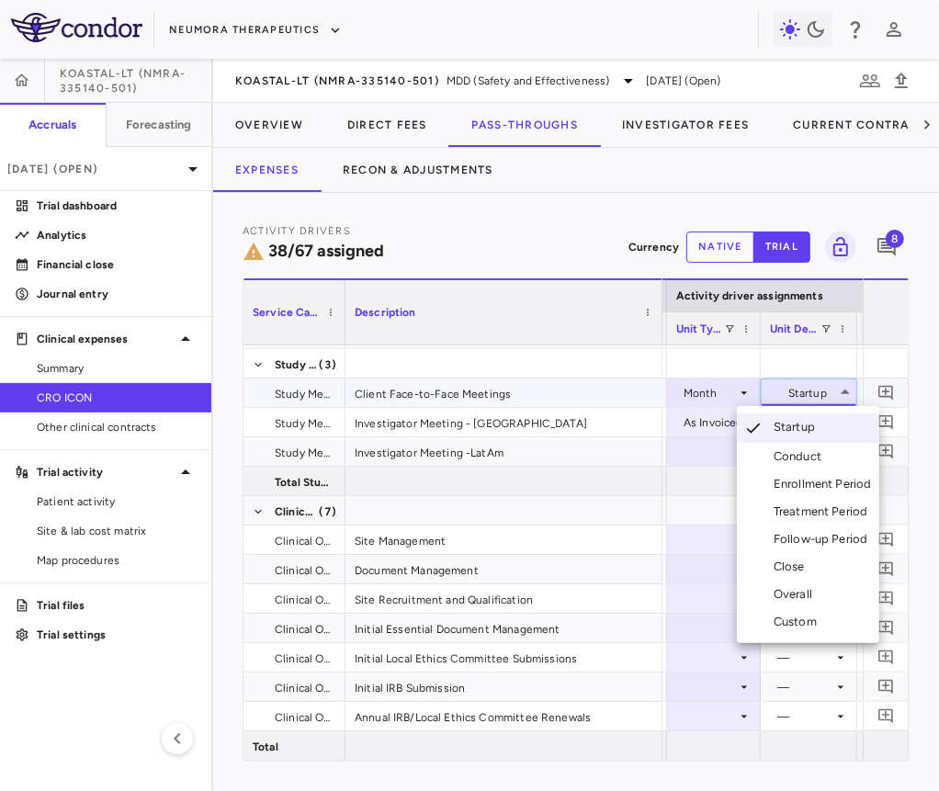
click at [810, 397] on div at bounding box center [469, 395] width 939 height 791
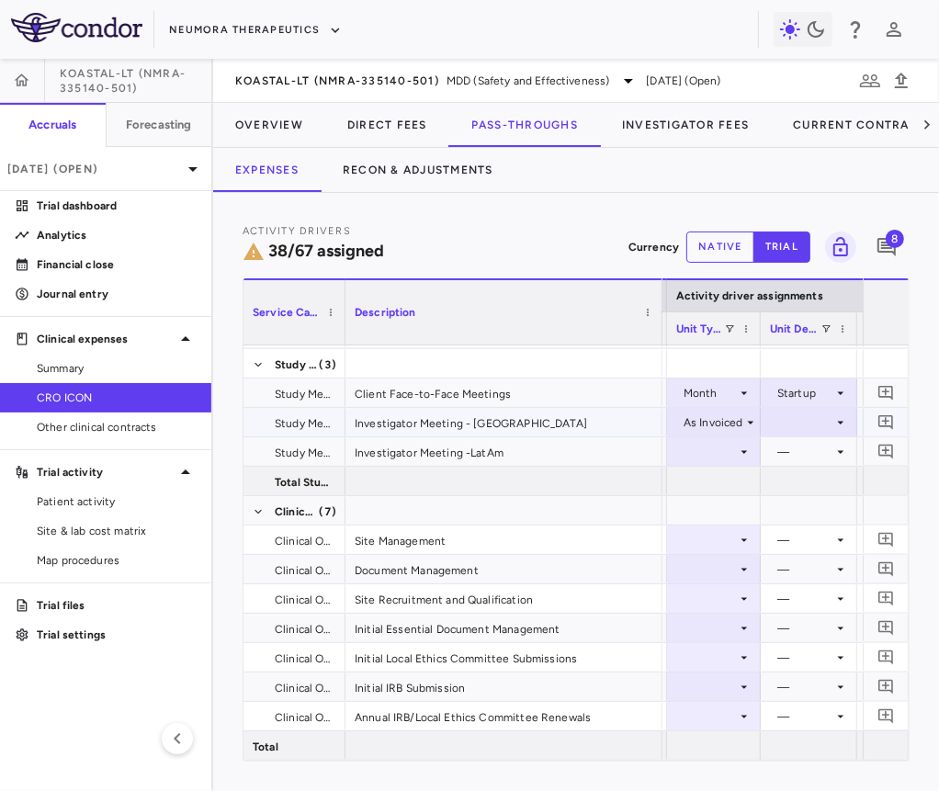
click at [808, 424] on div at bounding box center [809, 422] width 78 height 27
click at [801, 465] on li "As occurred" at bounding box center [807, 457] width 110 height 28
click at [730, 456] on div at bounding box center [713, 451] width 75 height 27
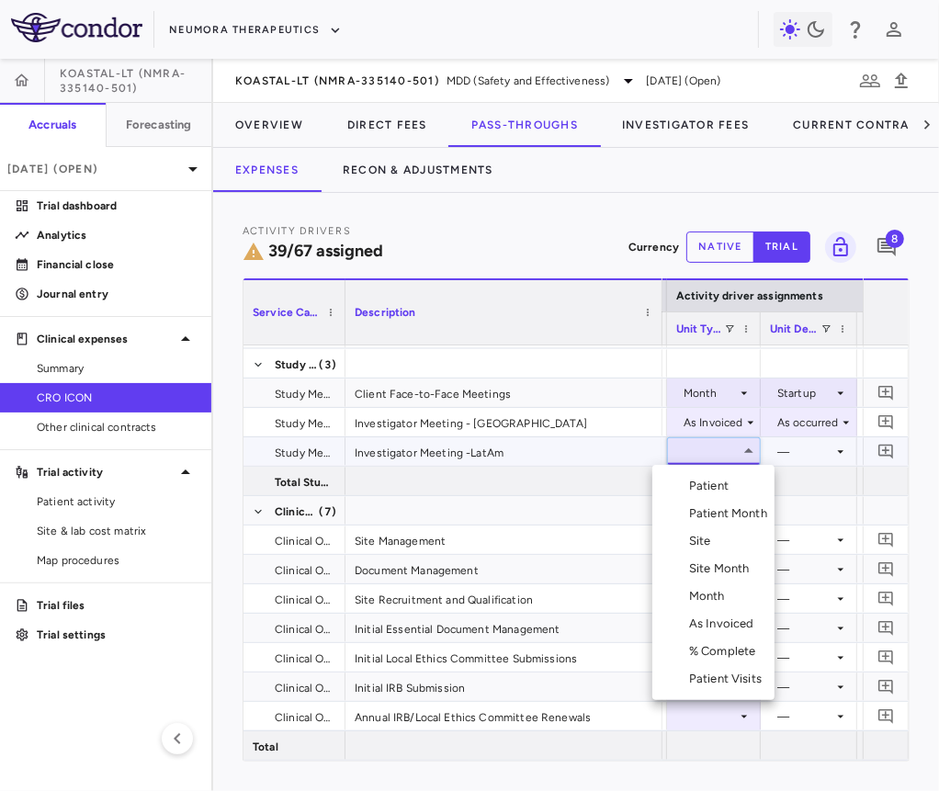
click at [723, 631] on div "As Invoiced" at bounding box center [725, 624] width 73 height 17
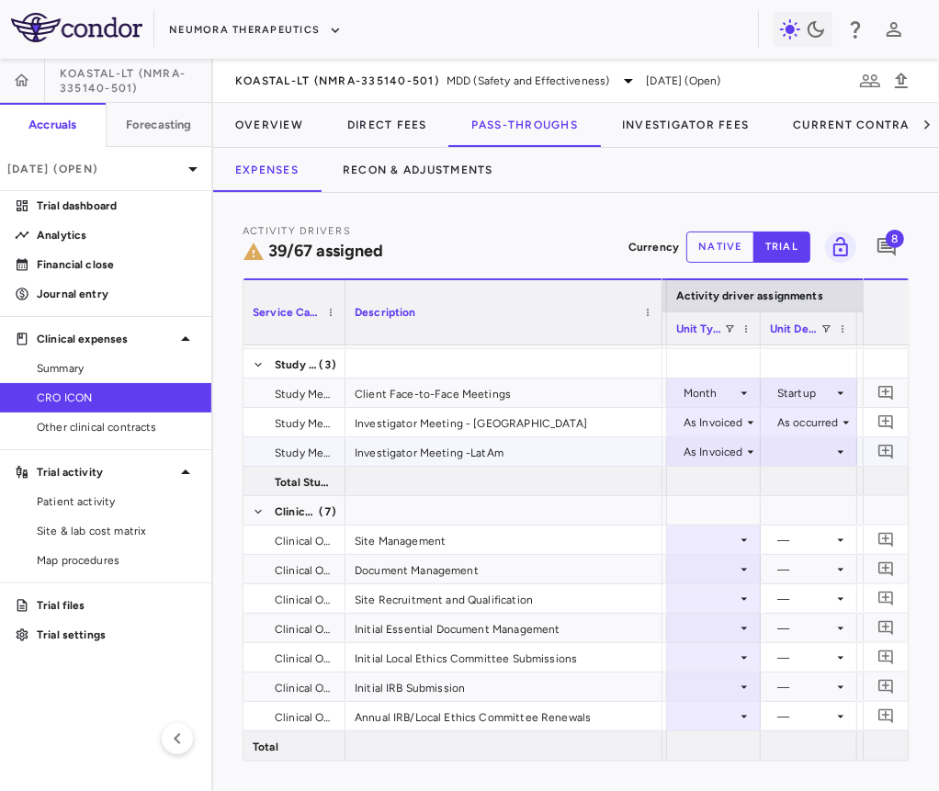
click at [800, 453] on div at bounding box center [809, 451] width 78 height 27
click at [801, 491] on div "As occurred" at bounding box center [825, 486] width 73 height 17
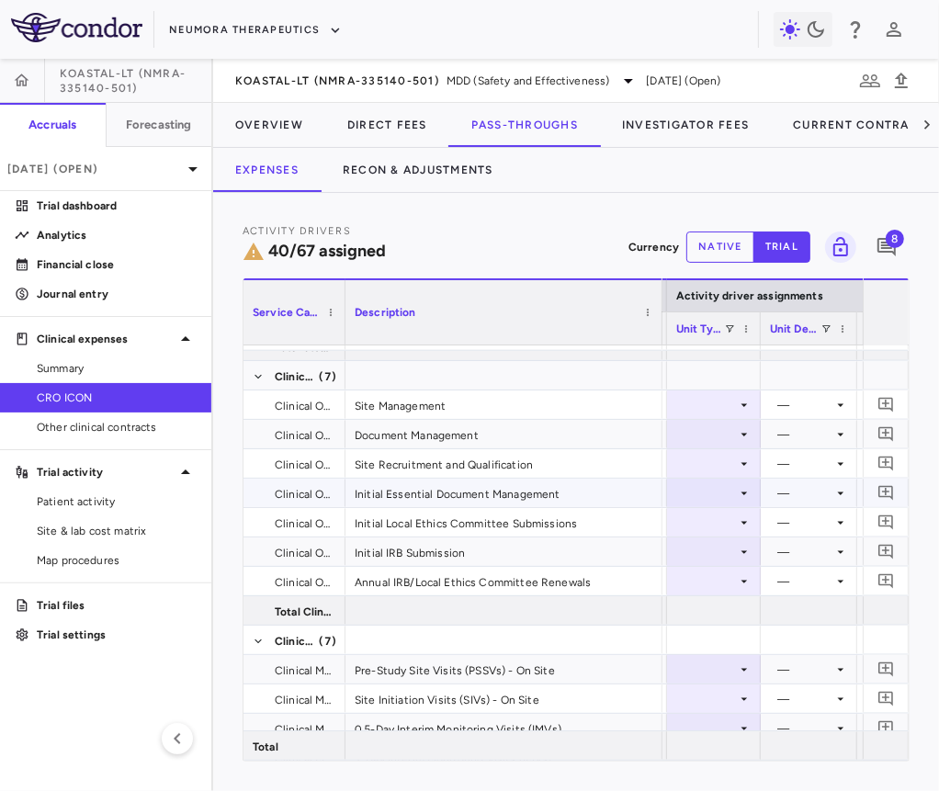
scroll to position [1435, 0]
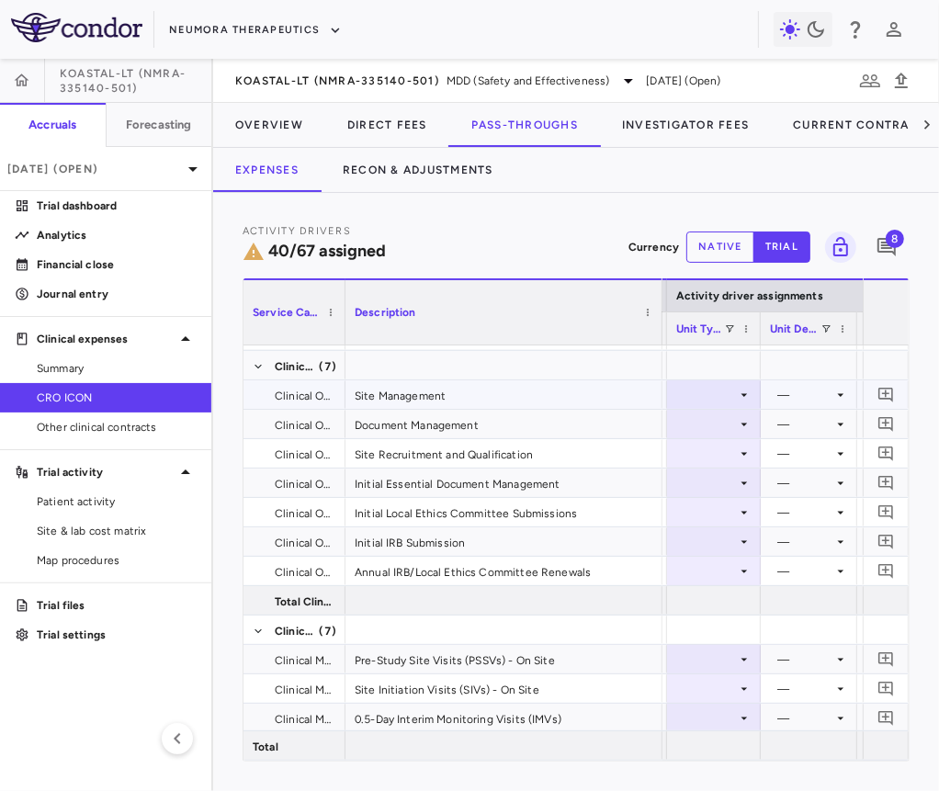
click at [731, 403] on div at bounding box center [713, 394] width 75 height 27
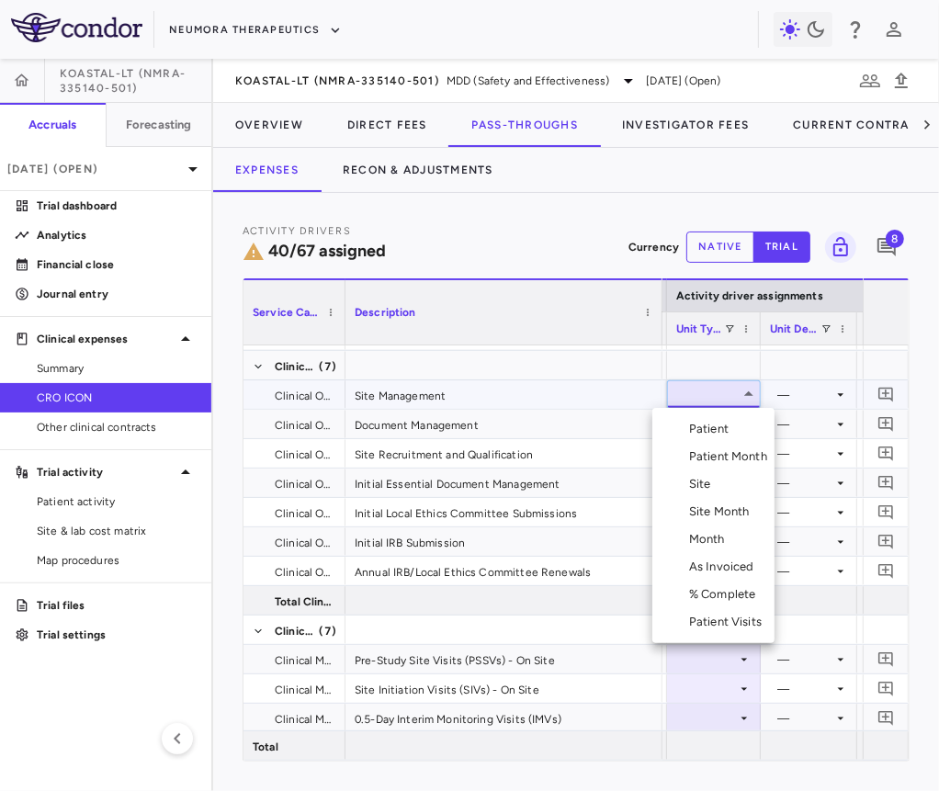
click at [714, 508] on div "Site Month" at bounding box center [723, 511] width 68 height 17
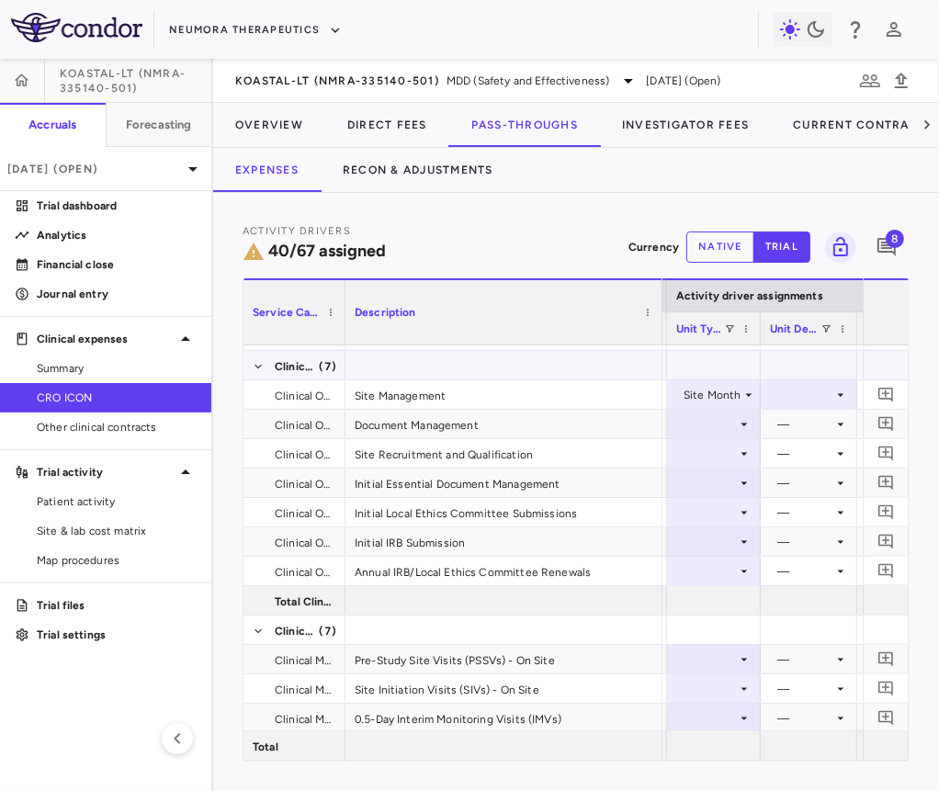
click at [808, 385] on div at bounding box center [809, 394] width 78 height 27
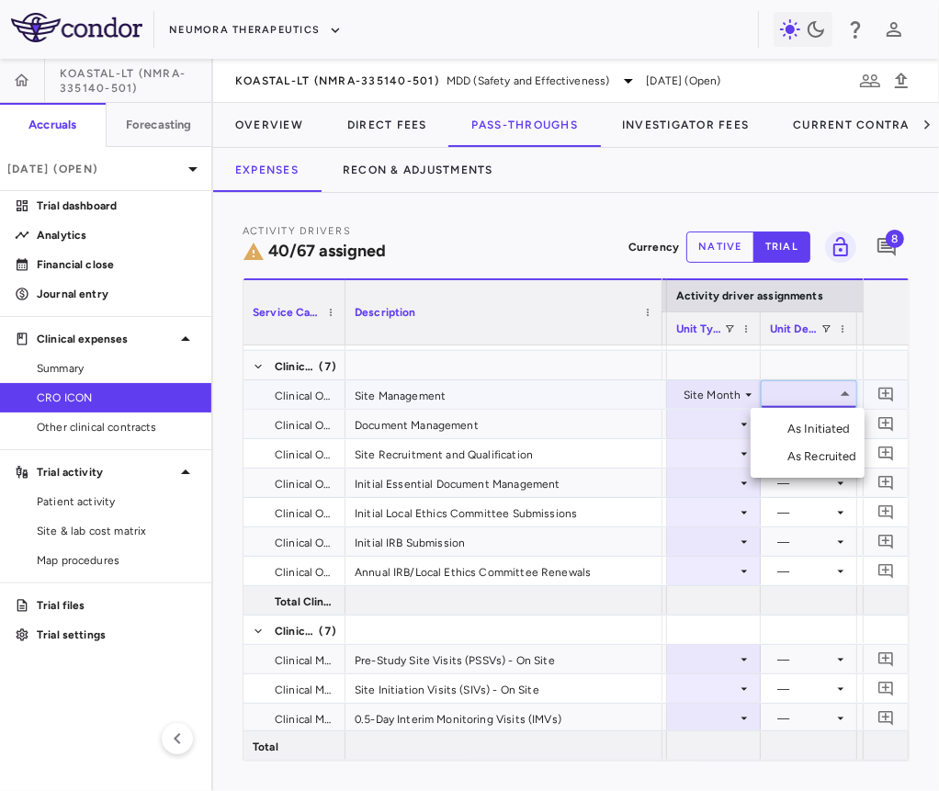
click at [802, 424] on div "As Initiated" at bounding box center [822, 429] width 71 height 17
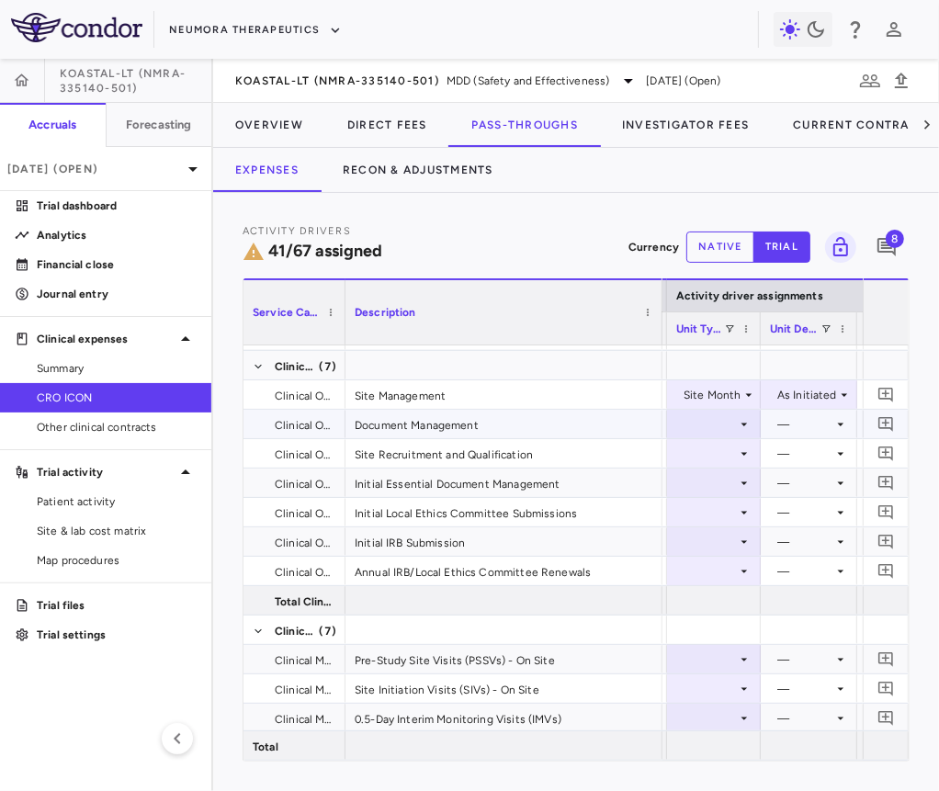
click at [696, 429] on div at bounding box center [713, 424] width 75 height 27
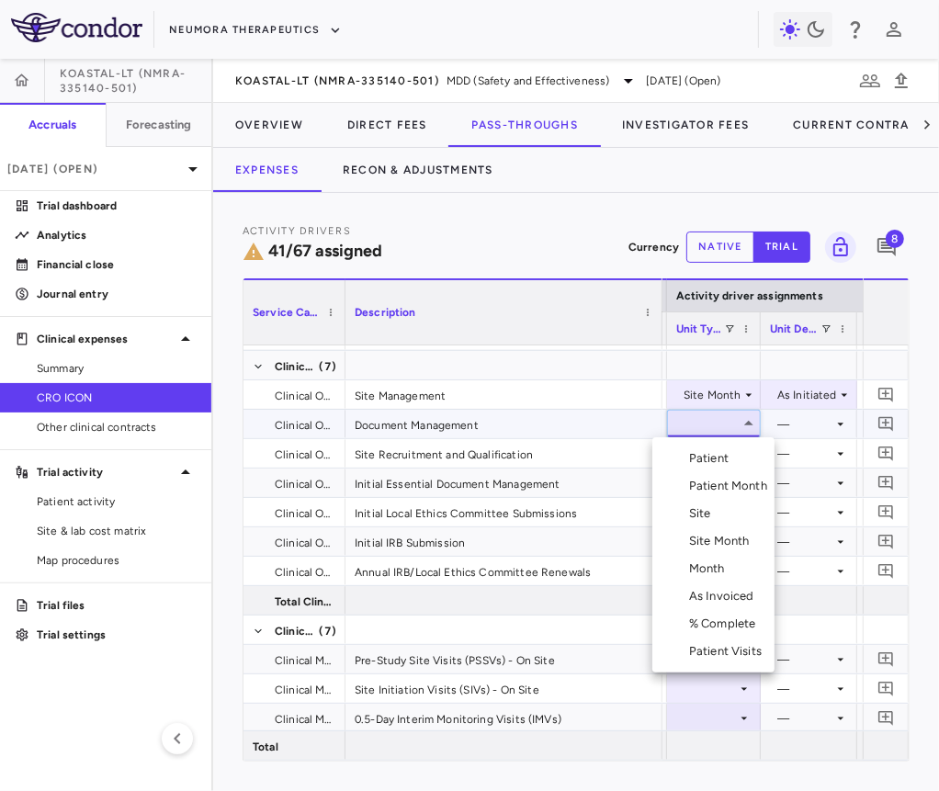
click at [705, 561] on div "Month" at bounding box center [710, 568] width 43 height 17
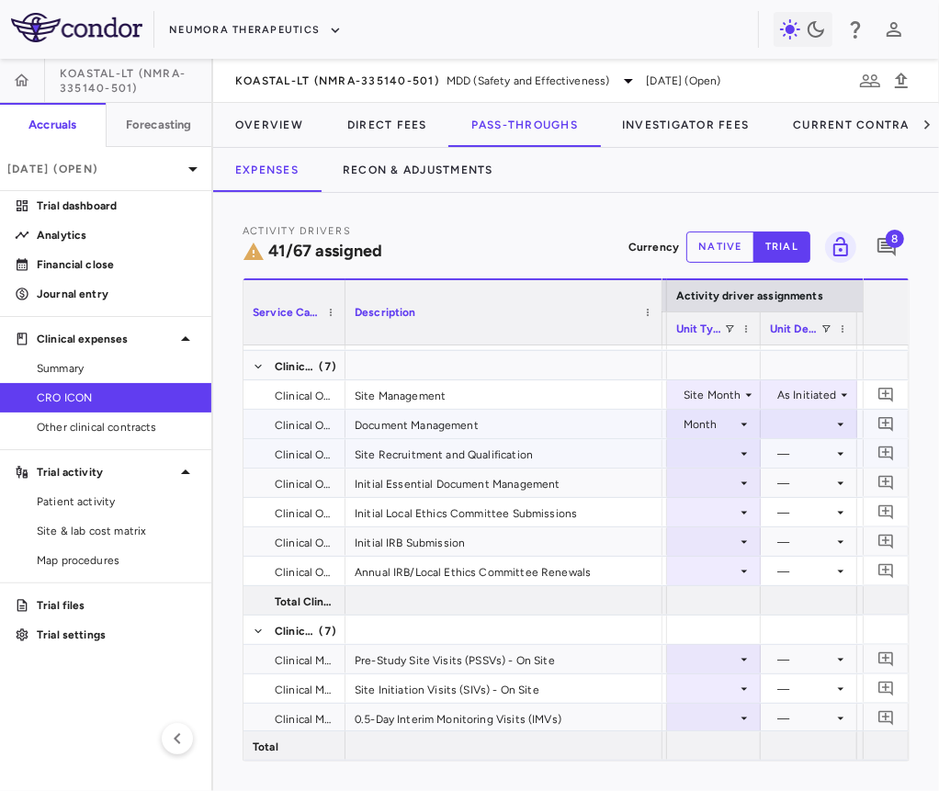
click at [795, 428] on div at bounding box center [809, 424] width 78 height 27
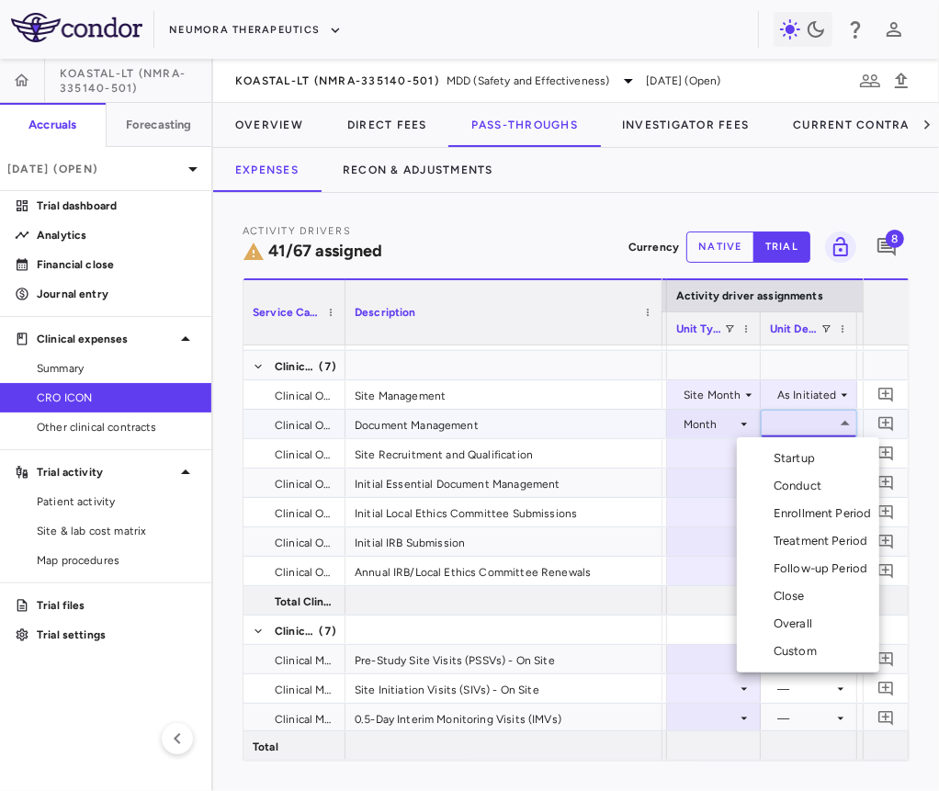
click at [796, 628] on div "Overall" at bounding box center [797, 624] width 46 height 17
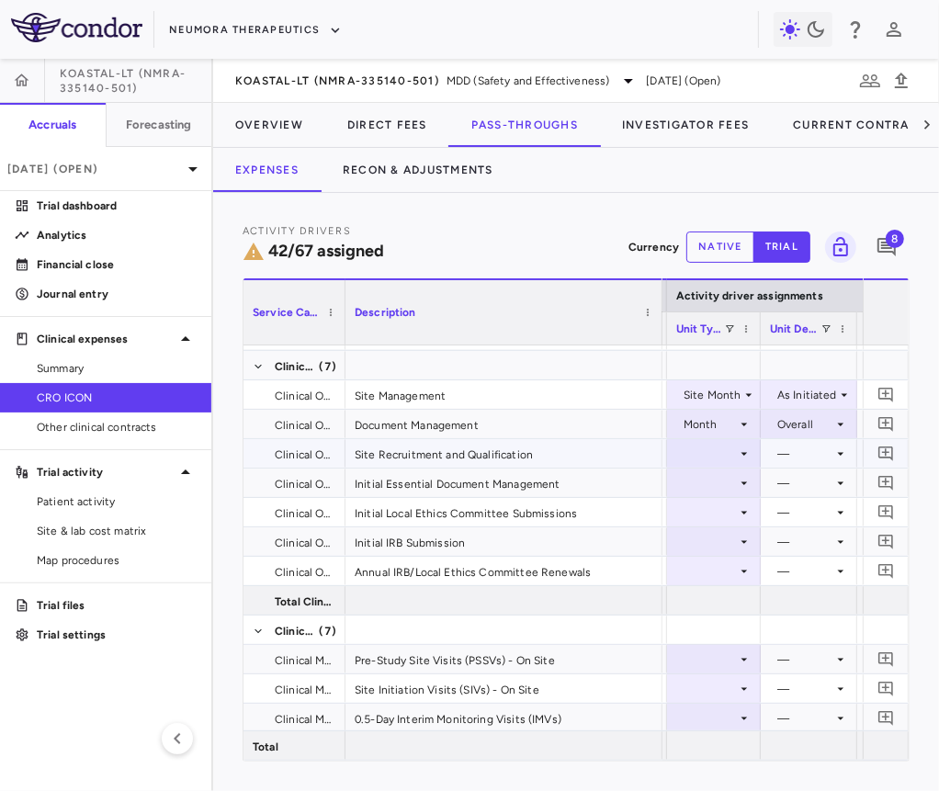
drag, startPoint x: 736, startPoint y: 462, endPoint x: 733, endPoint y: 450, distance: 12.3
click at [733, 450] on div at bounding box center [713, 453] width 75 height 27
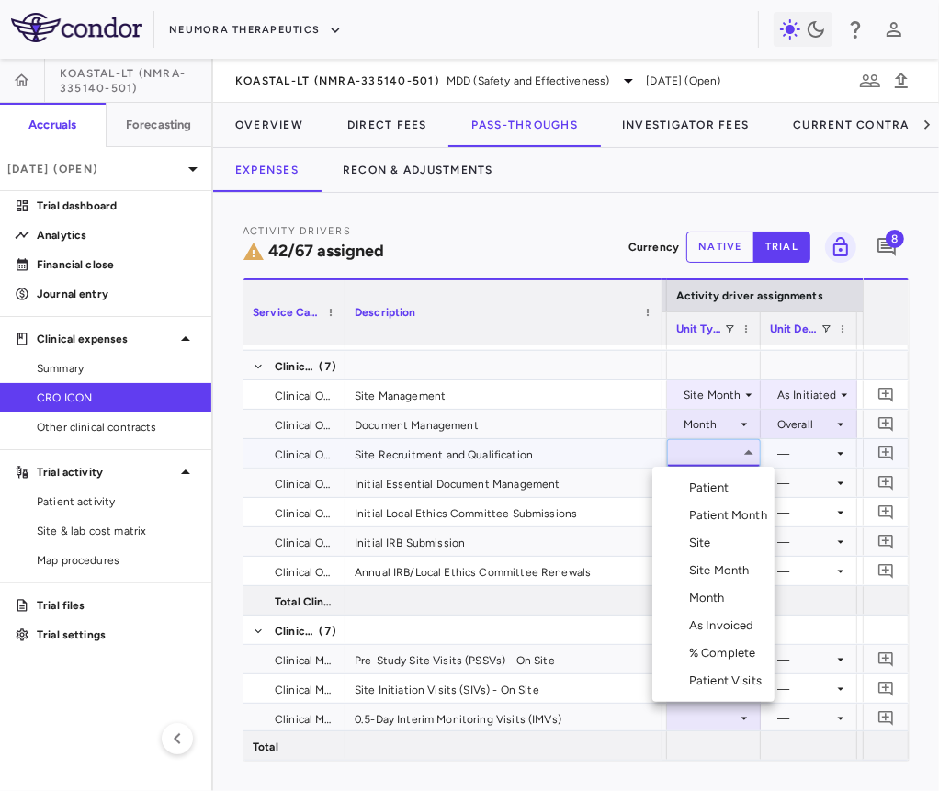
click at [719, 550] on li "Site" at bounding box center [713, 543] width 122 height 28
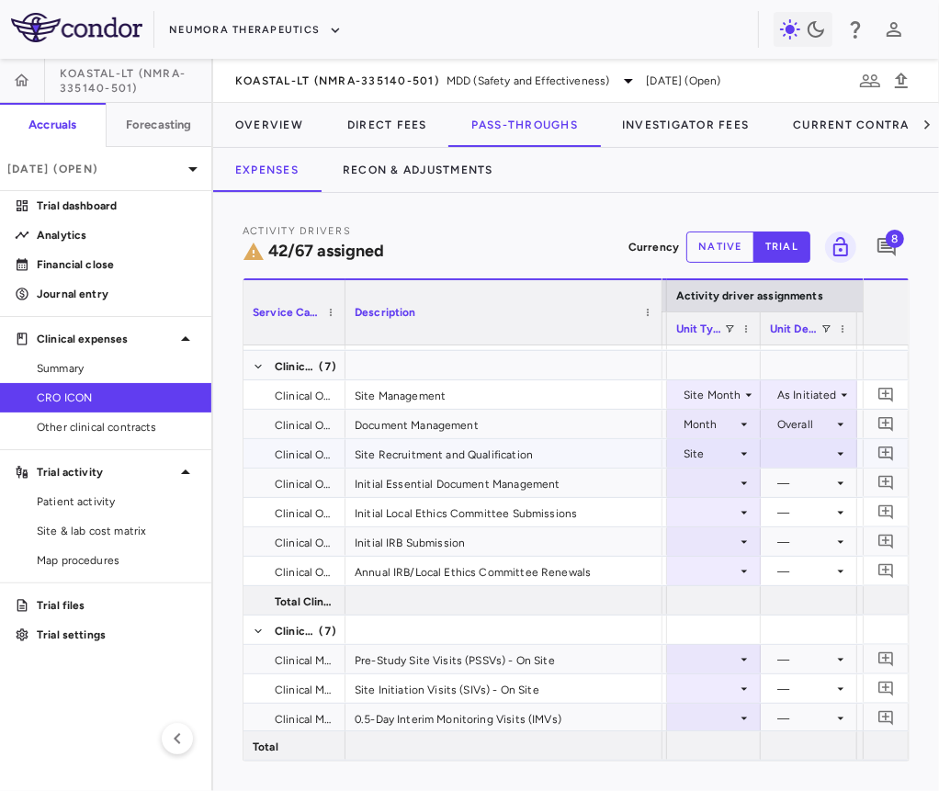
click at [799, 449] on div at bounding box center [809, 453] width 78 height 27
click at [808, 526] on li "Initiated" at bounding box center [807, 516] width 96 height 28
click at [729, 481] on div at bounding box center [713, 482] width 75 height 27
click at [725, 491] on div at bounding box center [713, 482] width 75 height 27
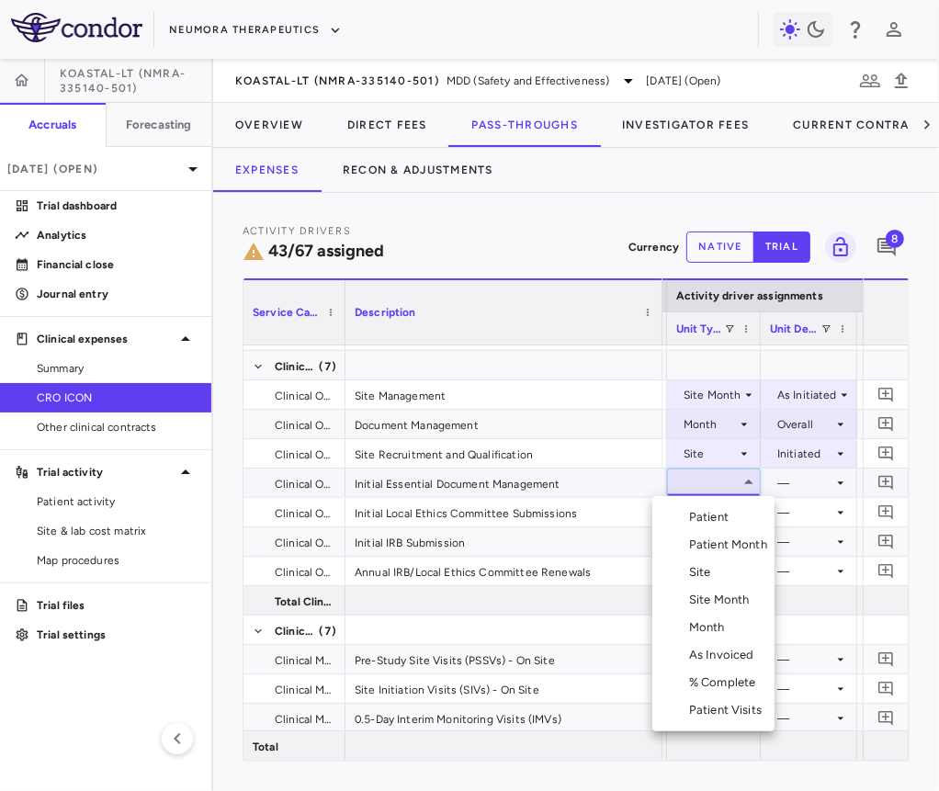
click at [718, 567] on li "Site" at bounding box center [713, 573] width 122 height 28
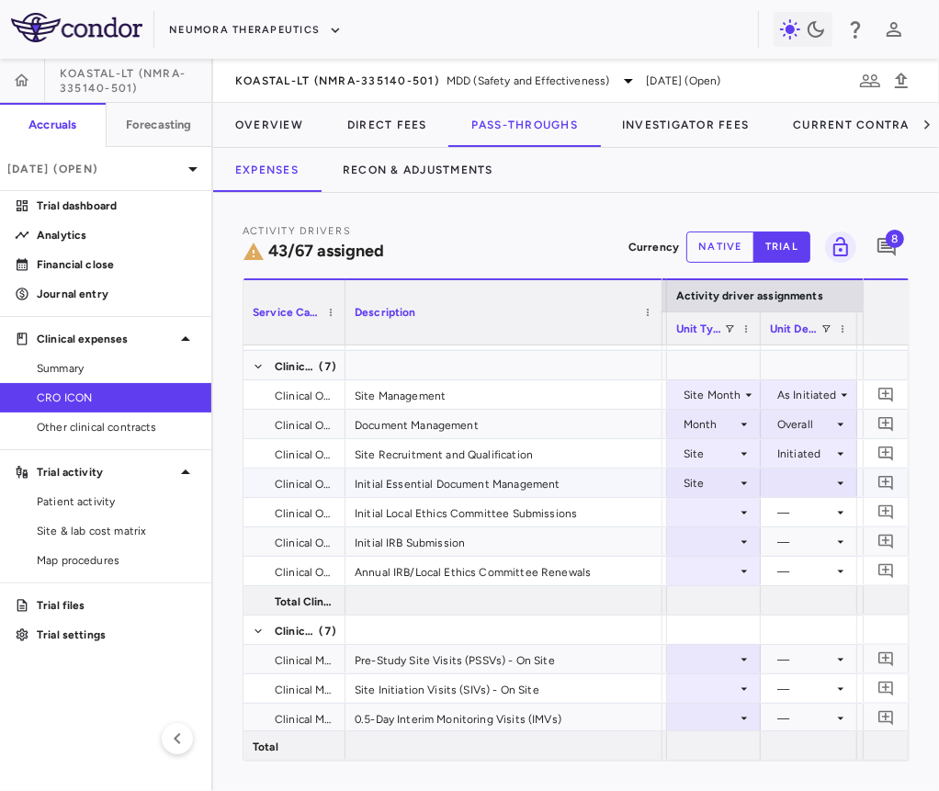
click at [801, 482] on div at bounding box center [809, 482] width 78 height 27
click at [810, 548] on div "Initiated" at bounding box center [822, 545] width 53 height 17
click at [732, 510] on div at bounding box center [713, 512] width 75 height 27
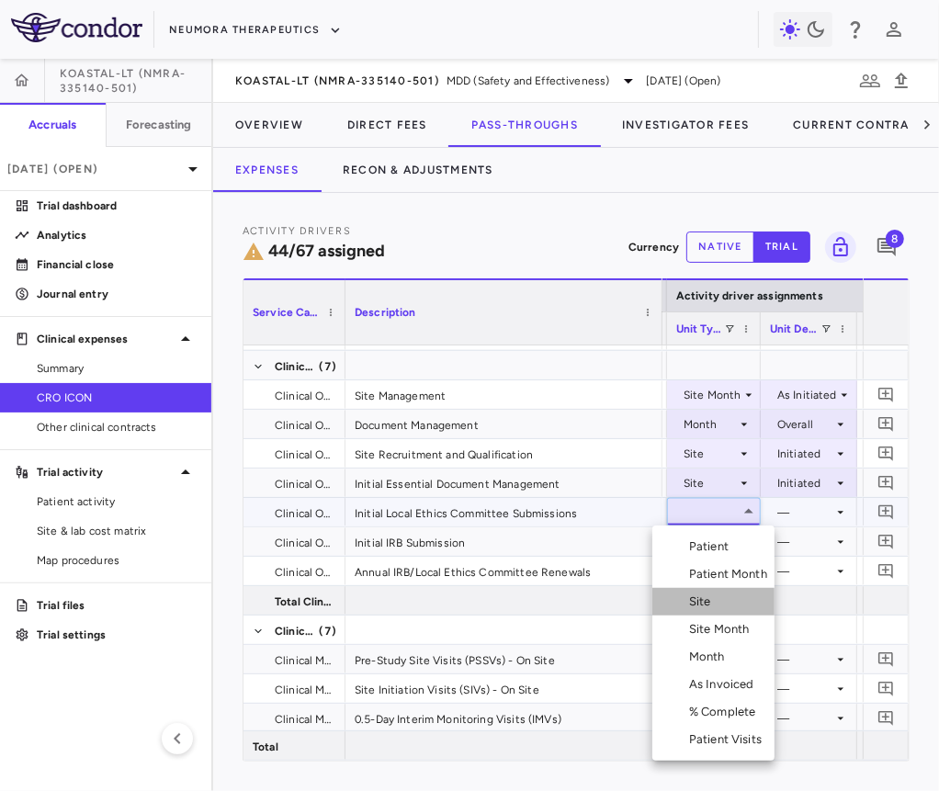
click at [713, 603] on div "Site" at bounding box center [703, 601] width 29 height 17
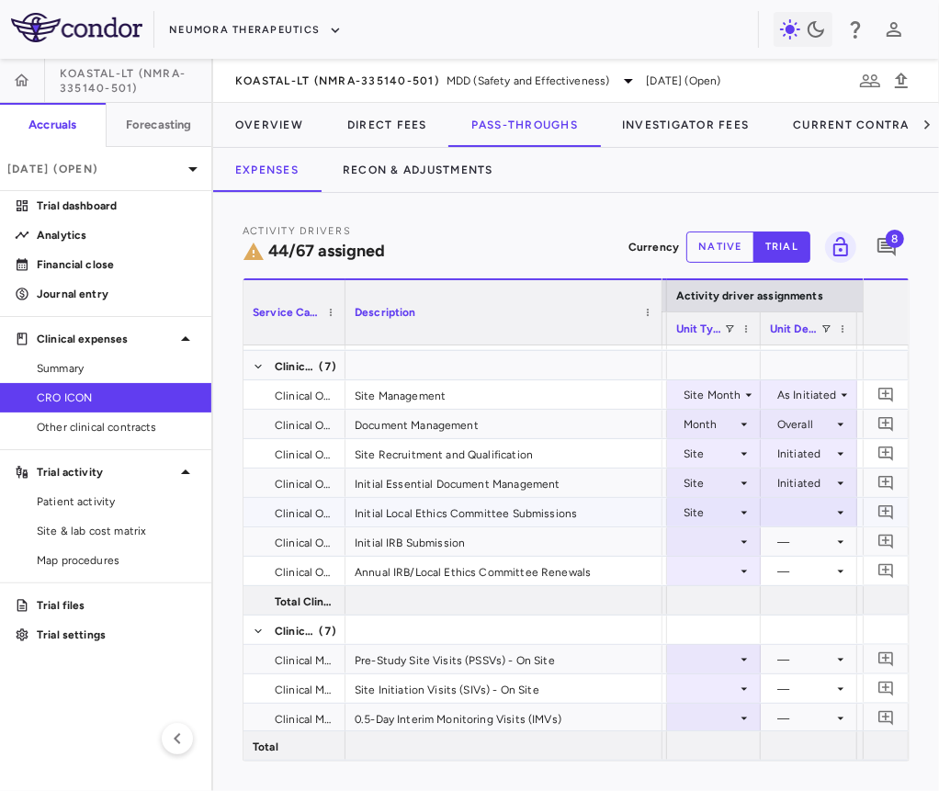
click at [790, 516] on div at bounding box center [809, 512] width 78 height 27
click at [797, 570] on div "Initiated" at bounding box center [822, 574] width 53 height 17
click at [729, 542] on div at bounding box center [713, 541] width 75 height 27
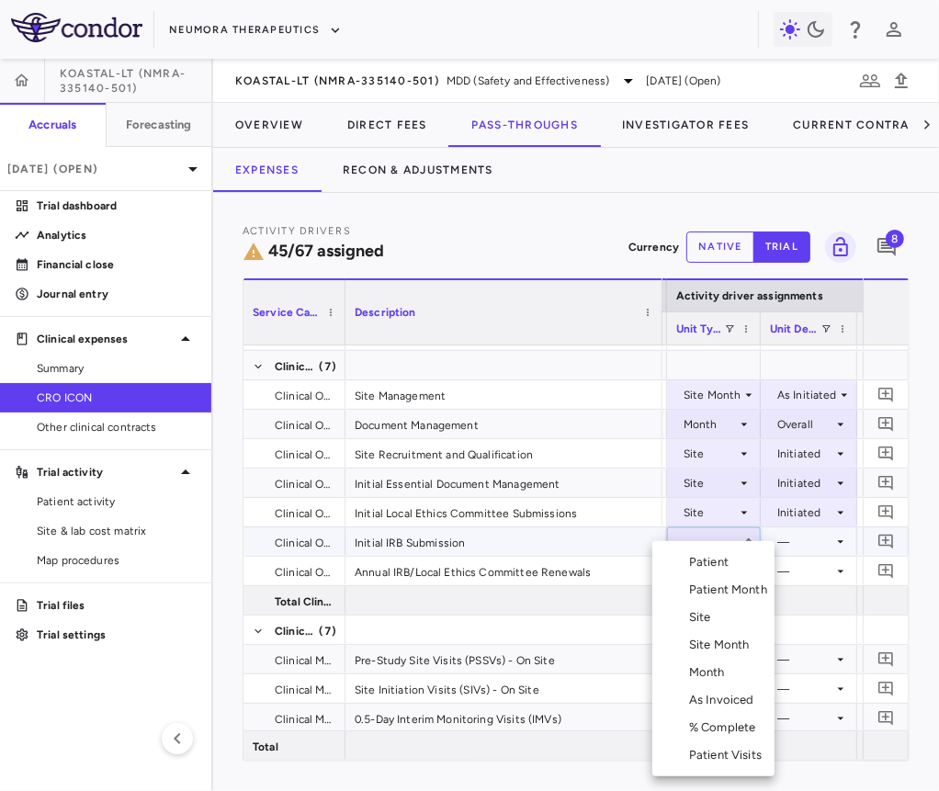
click at [779, 440] on div at bounding box center [469, 395] width 939 height 791
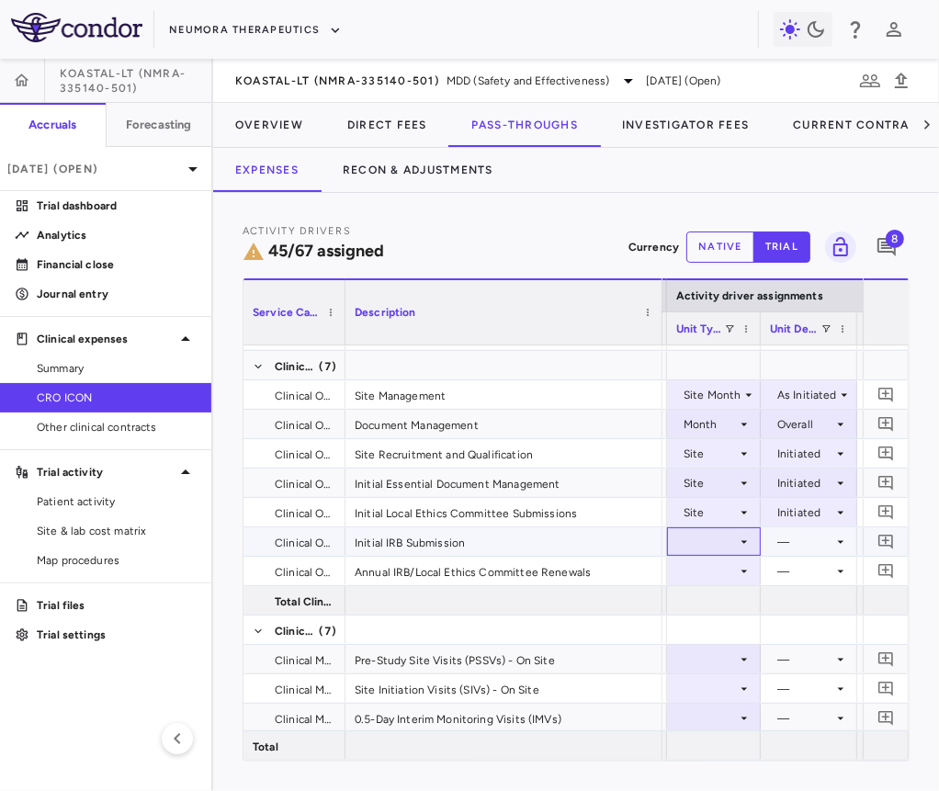
click at [719, 542] on div at bounding box center [713, 541] width 75 height 27
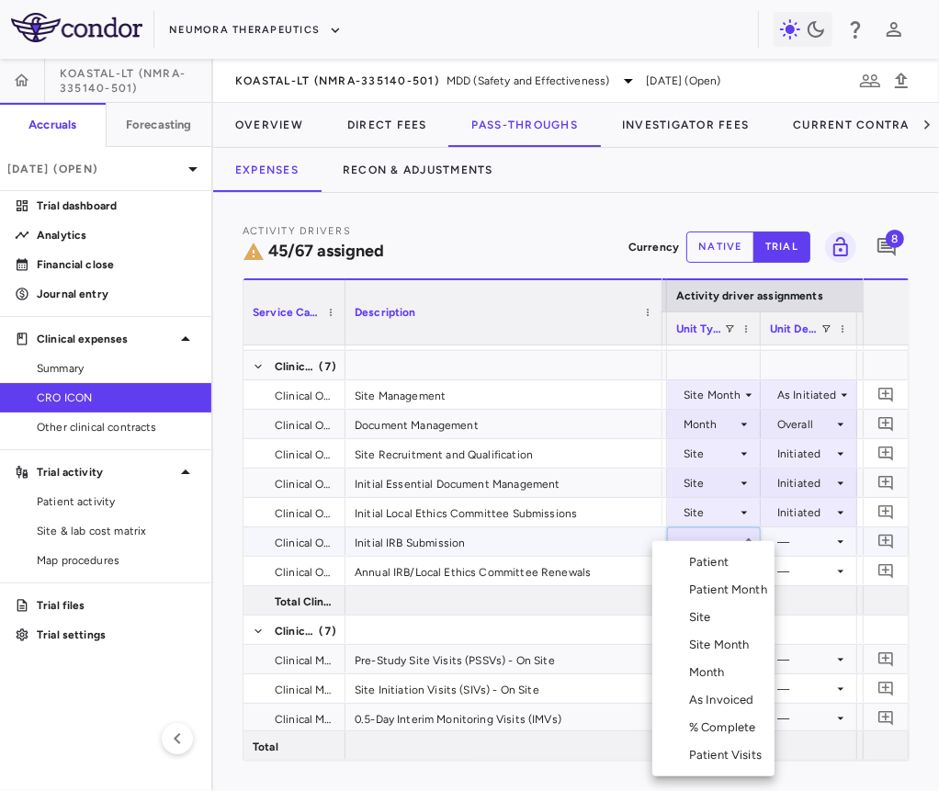
click at [704, 621] on div "Site" at bounding box center [703, 617] width 29 height 17
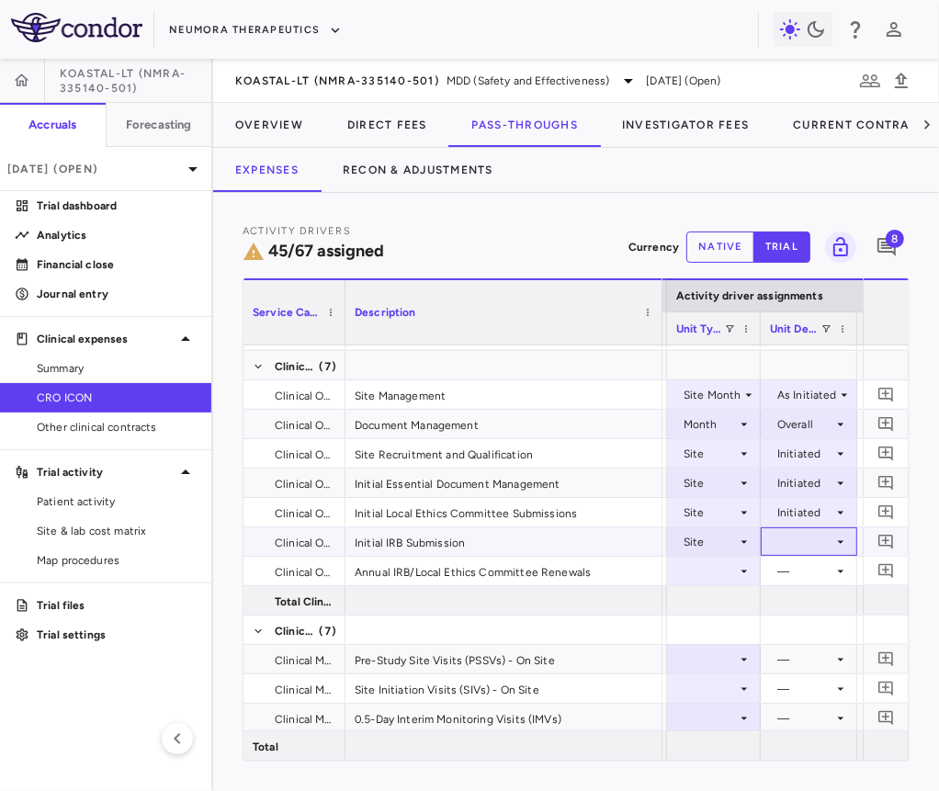
click at [816, 546] on div at bounding box center [809, 541] width 78 height 27
click at [814, 605] on div "Initiated" at bounding box center [822, 603] width 53 height 17
click at [717, 574] on div at bounding box center [713, 571] width 75 height 27
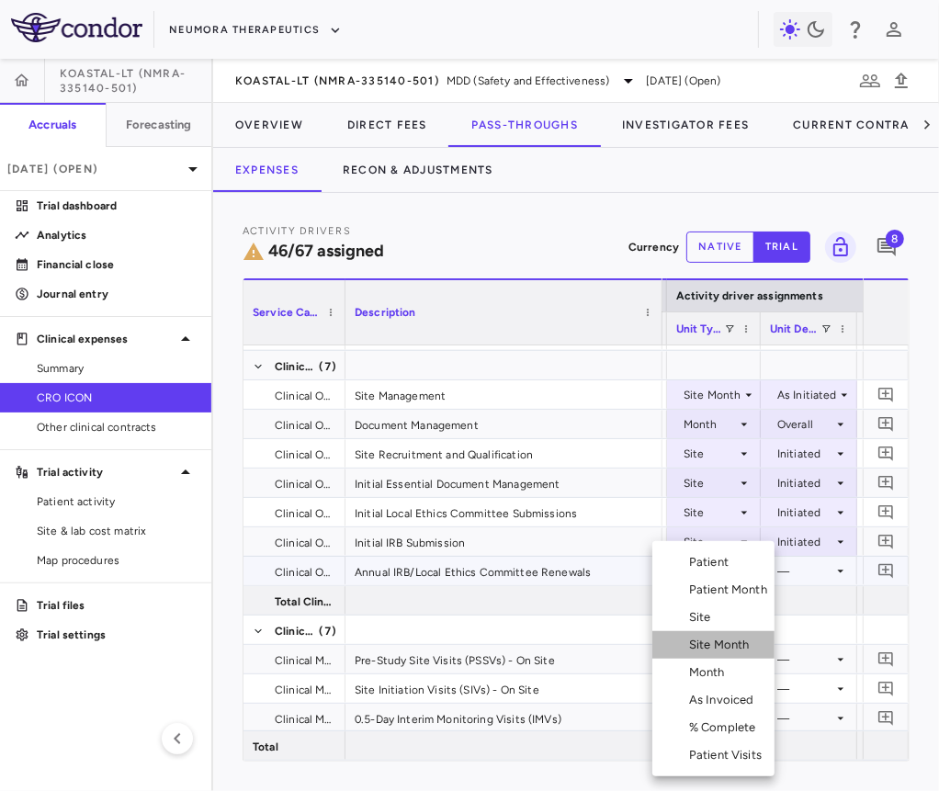
click at [716, 640] on div "Site Month" at bounding box center [723, 645] width 68 height 17
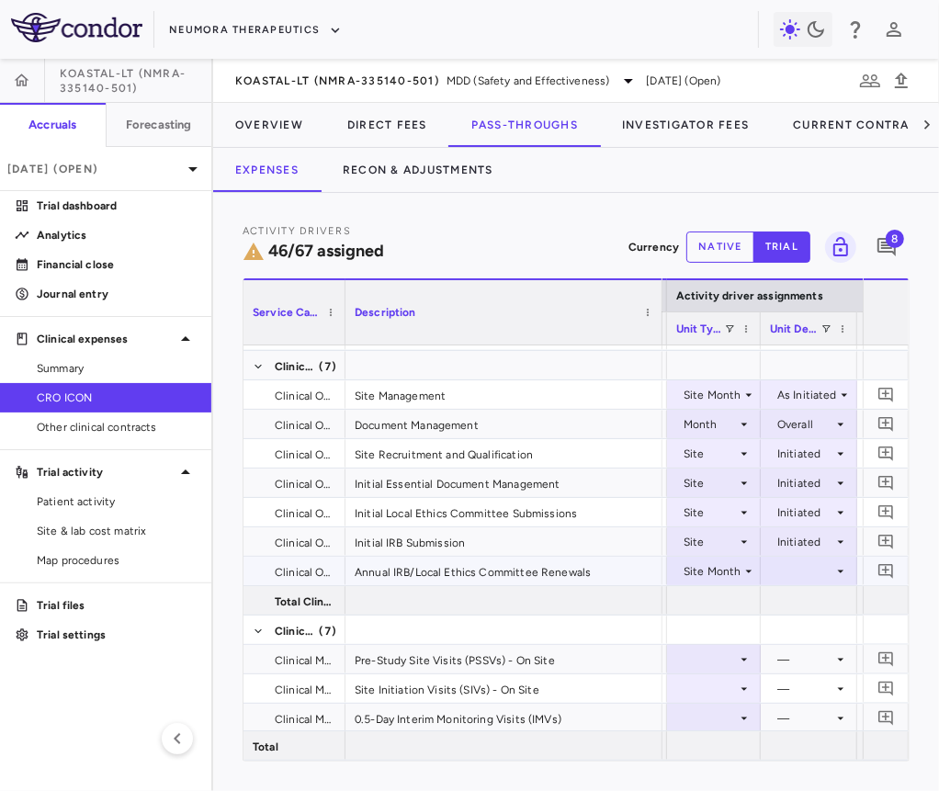
click at [809, 564] on div at bounding box center [809, 571] width 78 height 27
click at [810, 602] on div "As Initiated" at bounding box center [822, 605] width 71 height 17
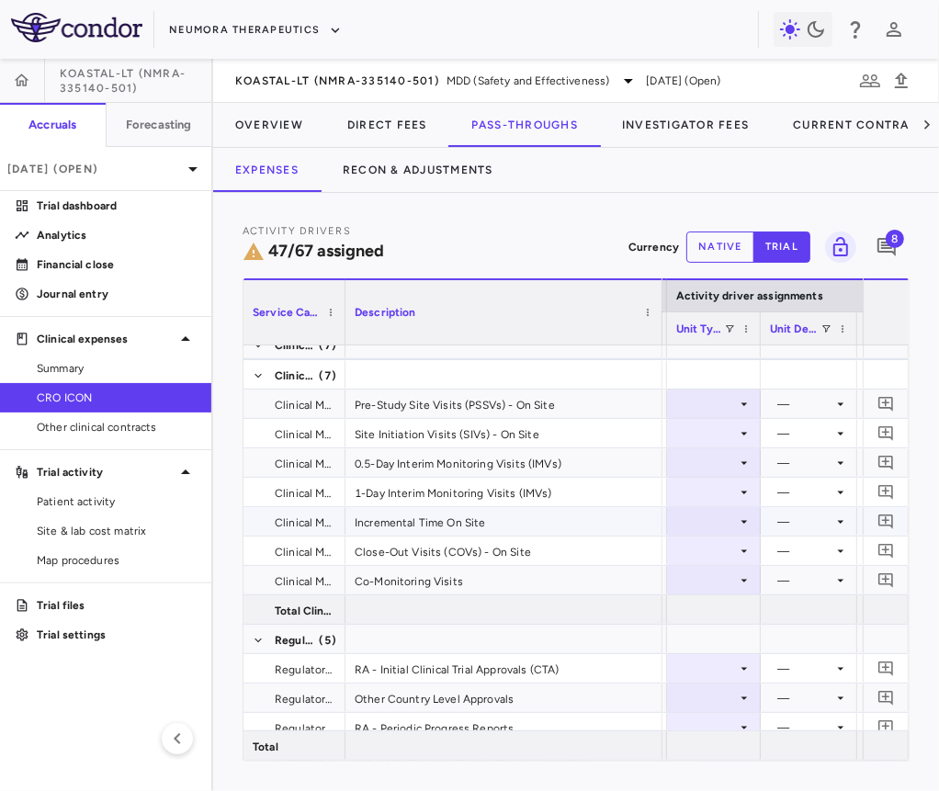
scroll to position [1692, 0]
click at [715, 401] on div at bounding box center [713, 402] width 75 height 27
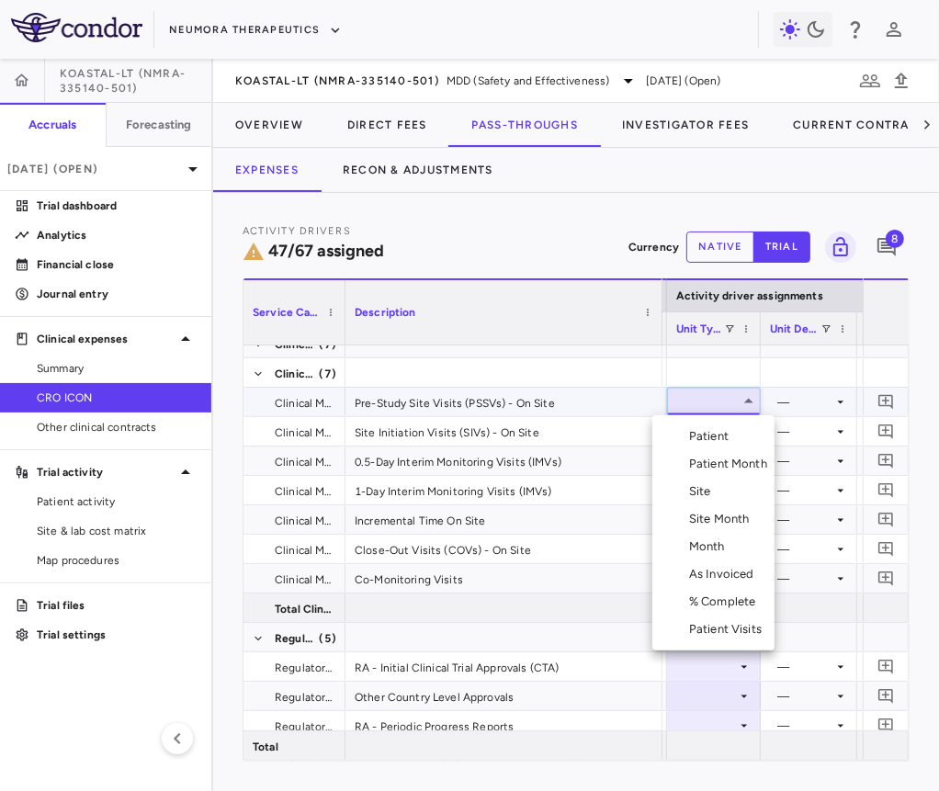
click at [714, 491] on div "Site" at bounding box center [703, 491] width 29 height 17
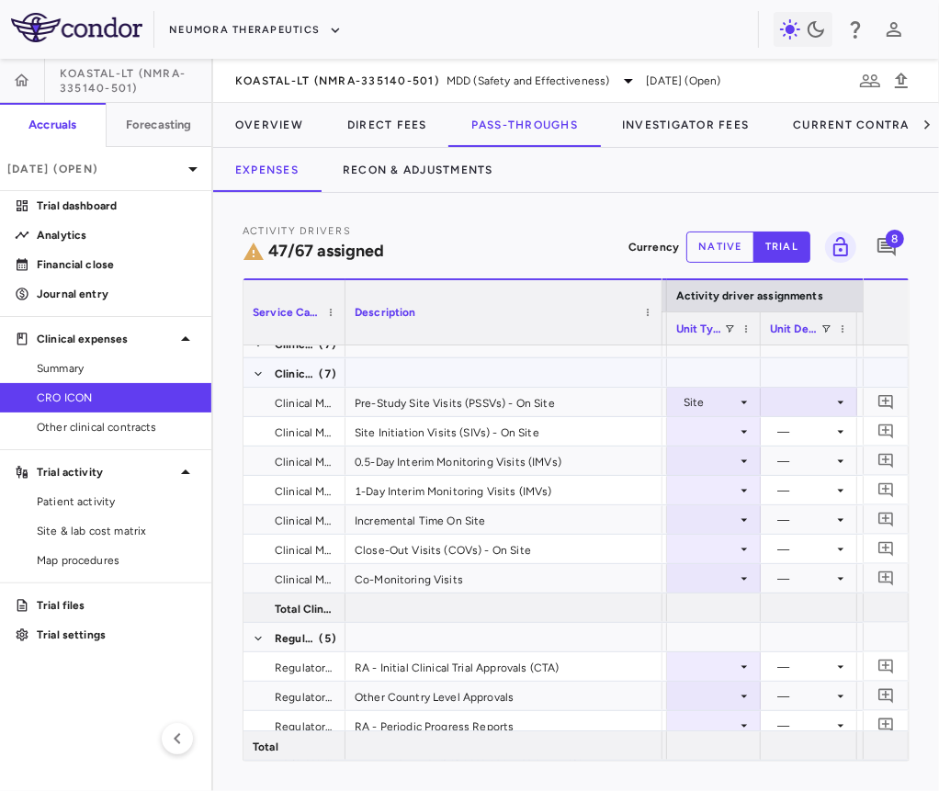
click at [819, 392] on div at bounding box center [809, 402] width 78 height 27
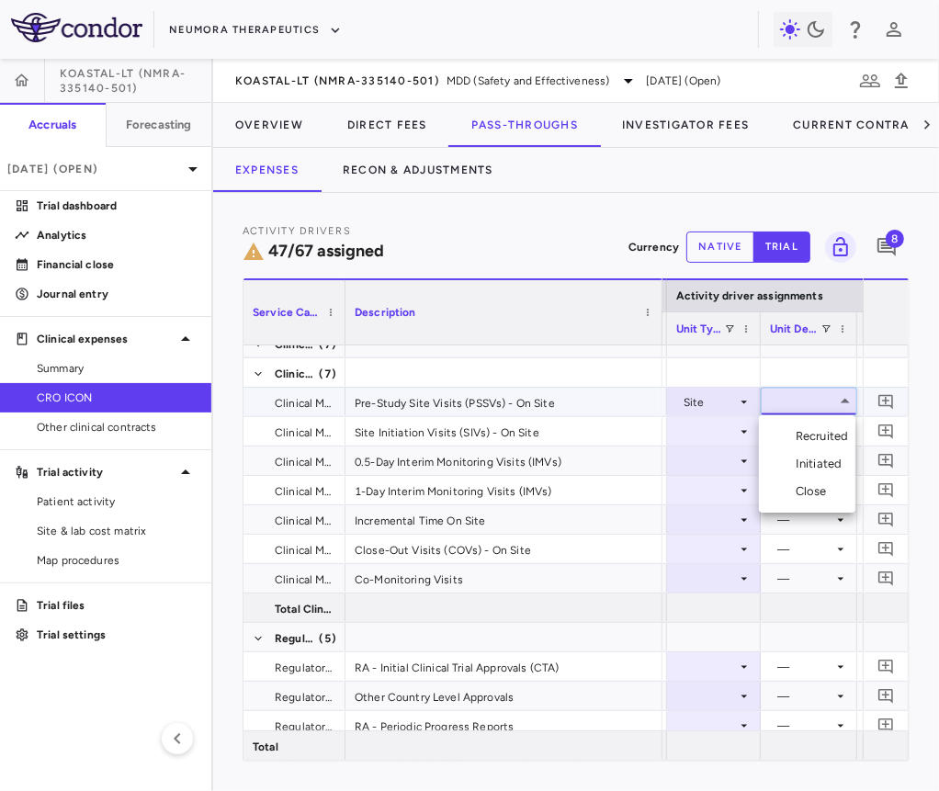
click at [811, 460] on div "Initiated" at bounding box center [822, 464] width 53 height 17
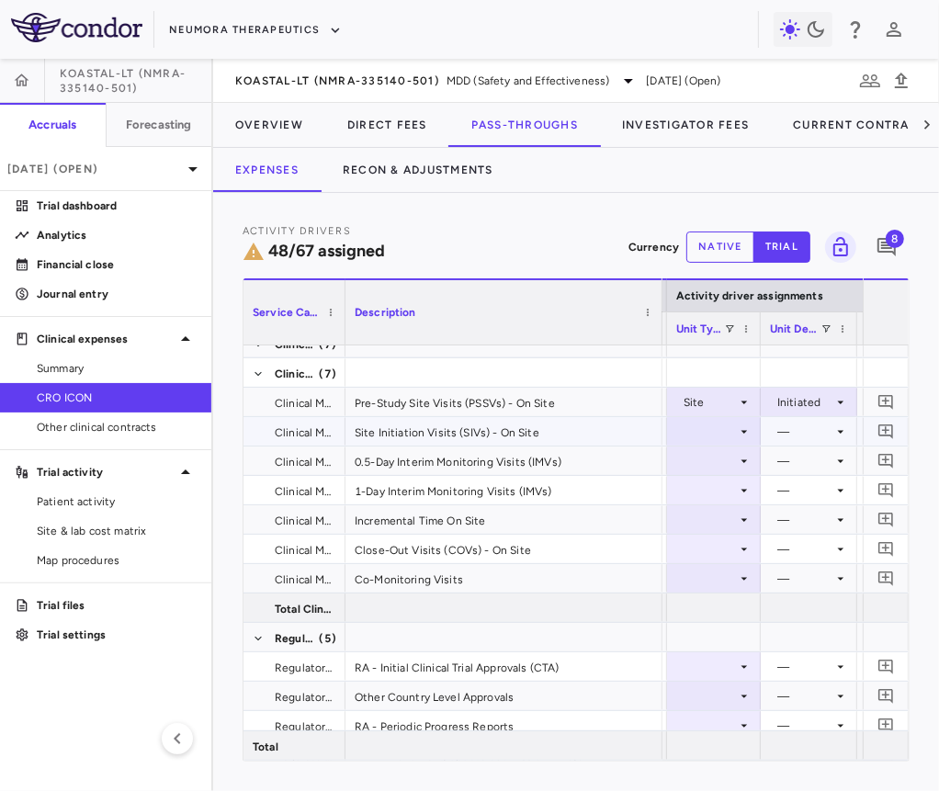
click at [709, 424] on div at bounding box center [713, 431] width 75 height 27
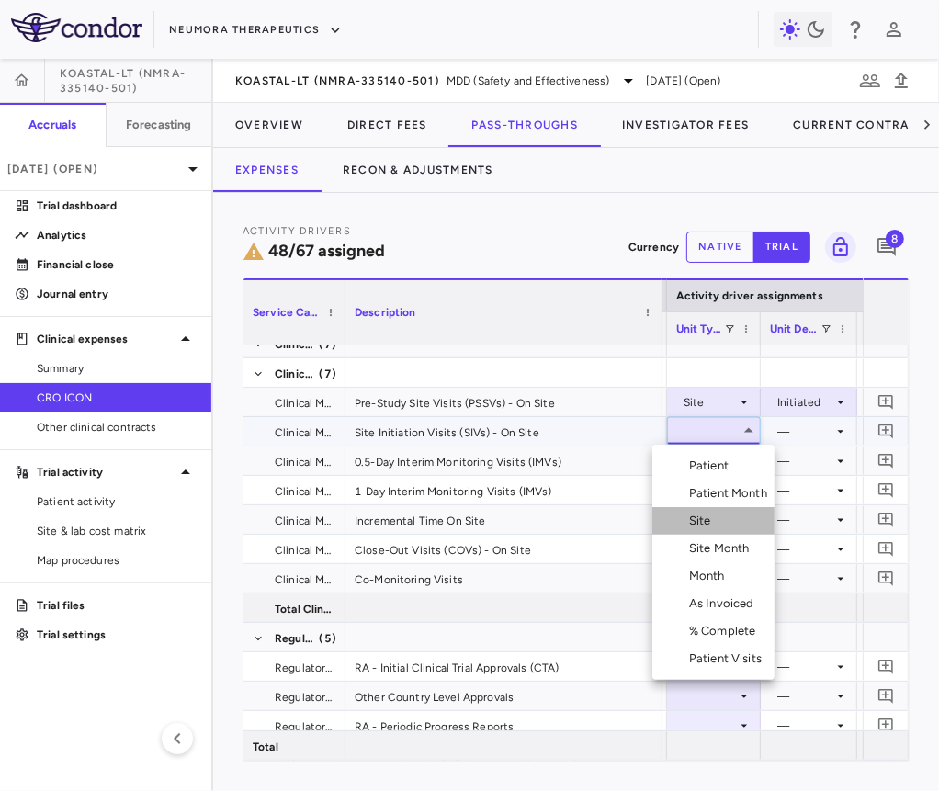
click at [700, 513] on div "Site" at bounding box center [703, 521] width 29 height 17
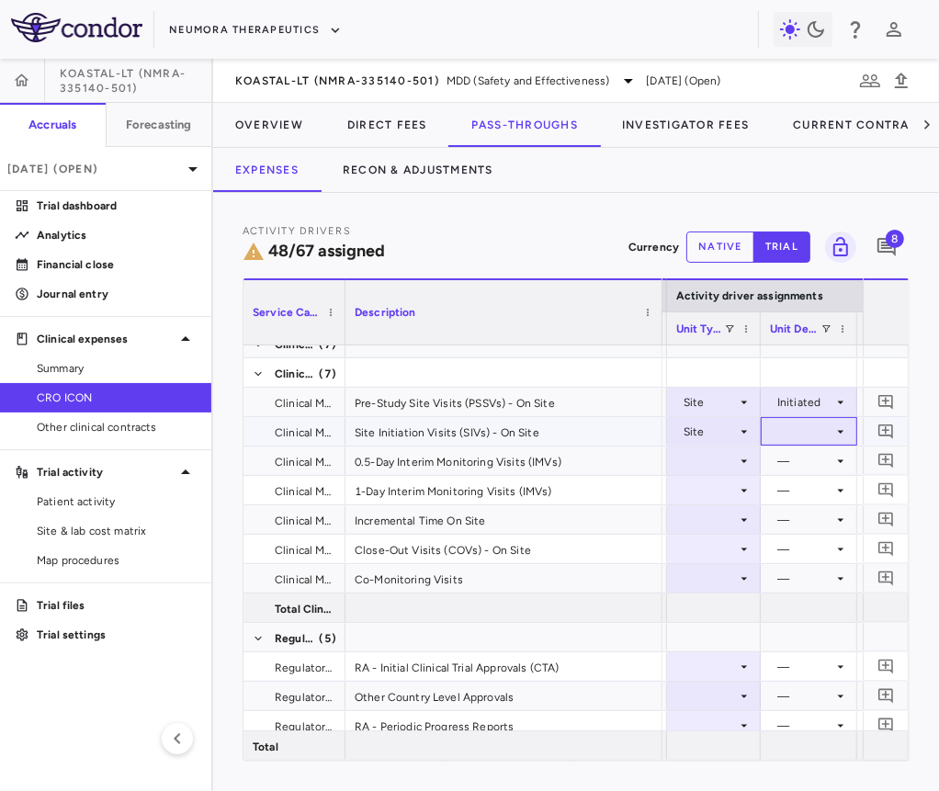
click at [785, 444] on div at bounding box center [809, 431] width 96 height 28
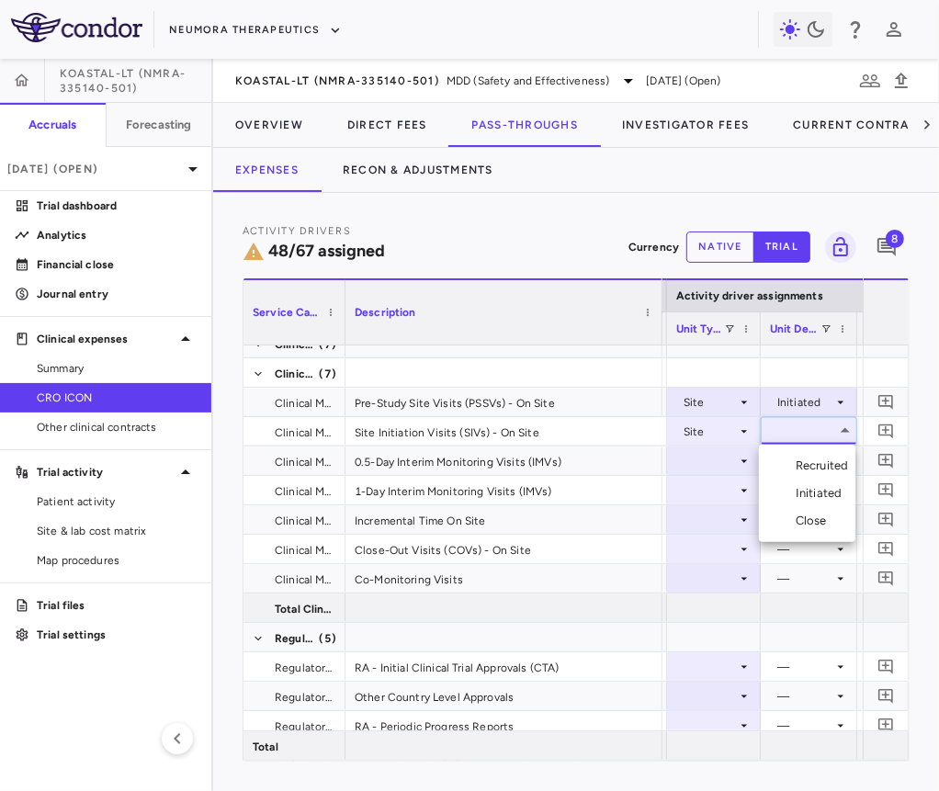
click at [797, 483] on li "Initiated" at bounding box center [807, 494] width 96 height 28
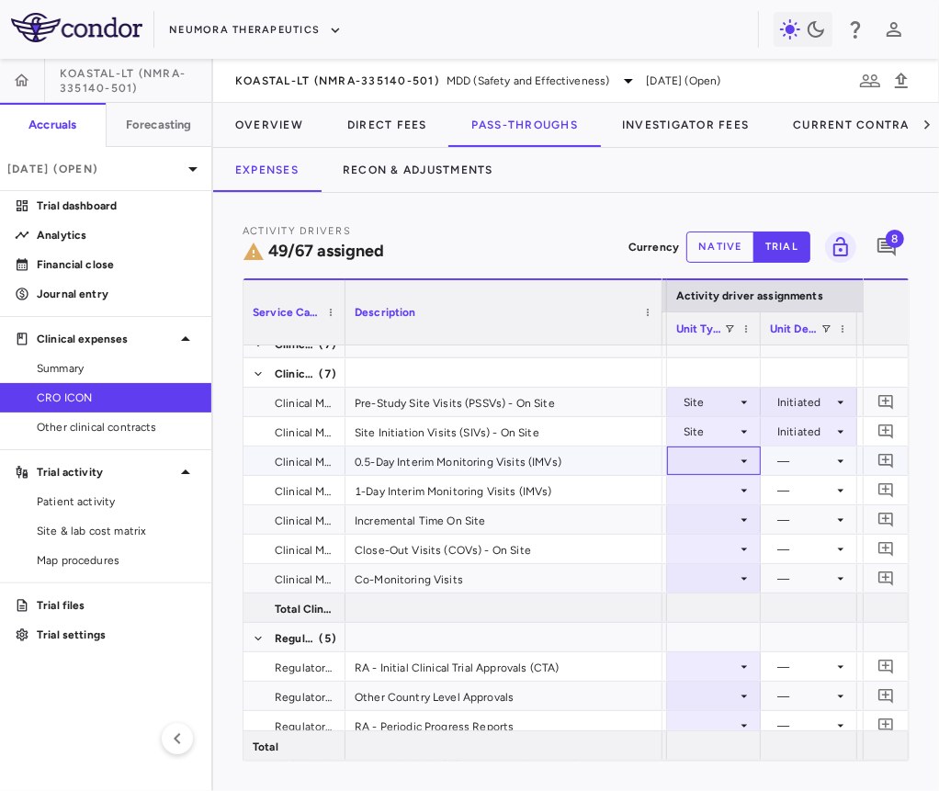
click at [730, 462] on div at bounding box center [713, 460] width 75 height 27
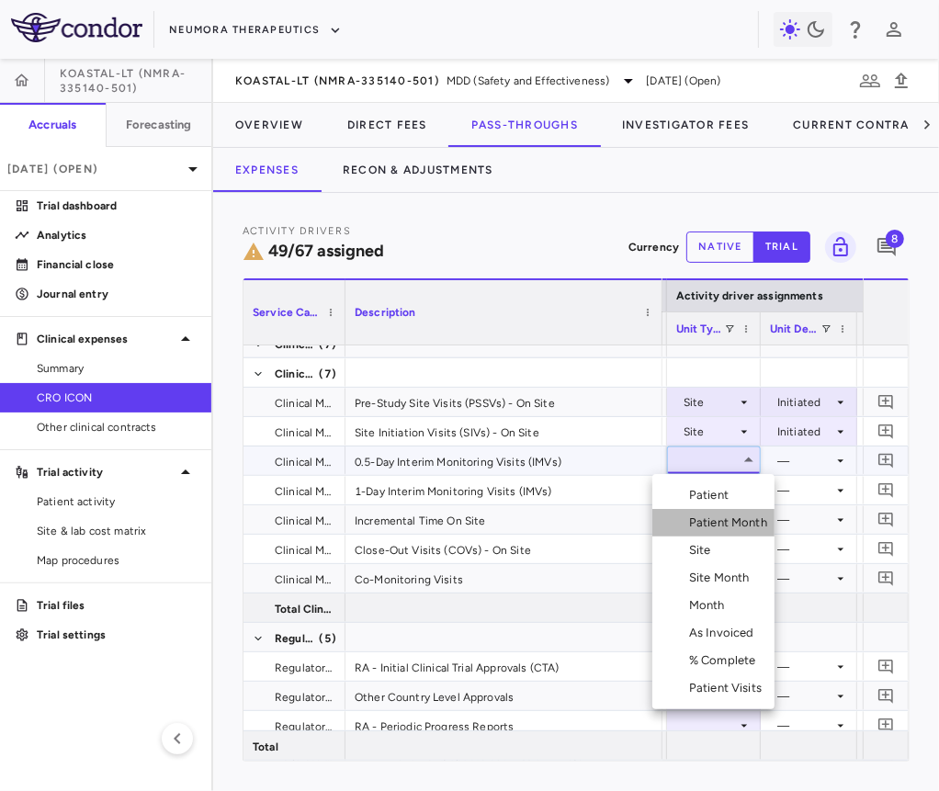
click at [732, 523] on div "Patient Month" at bounding box center [731, 522] width 85 height 17
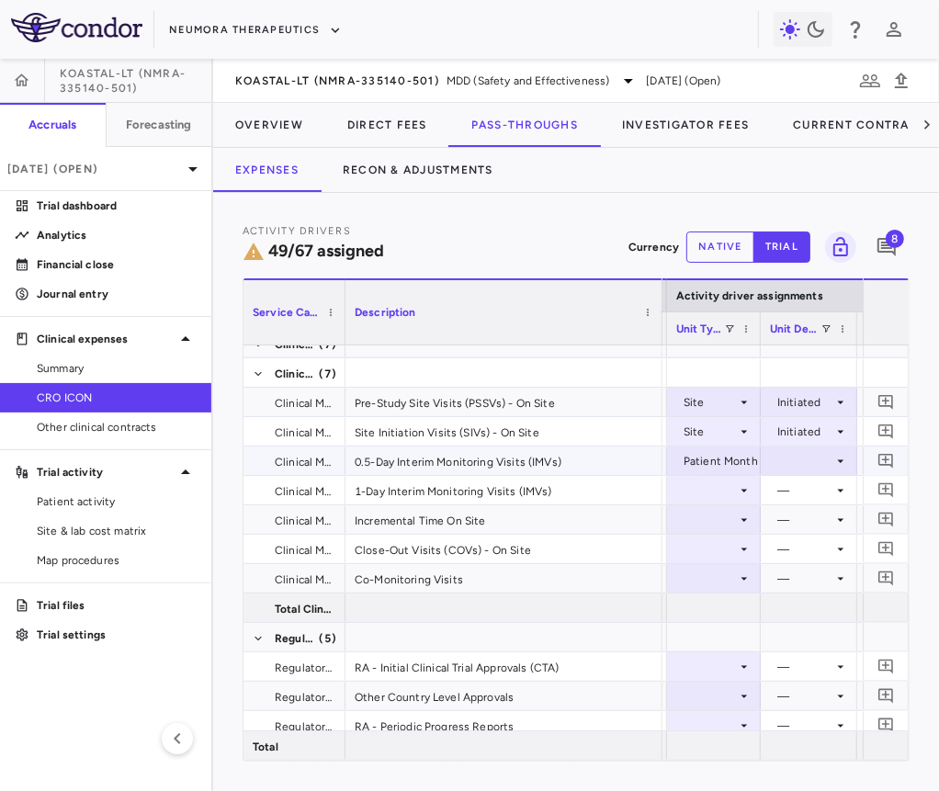
click at [799, 460] on div at bounding box center [809, 460] width 78 height 27
click at [799, 496] on div "As occurred" at bounding box center [825, 495] width 73 height 17
click at [717, 491] on div at bounding box center [713, 490] width 75 height 27
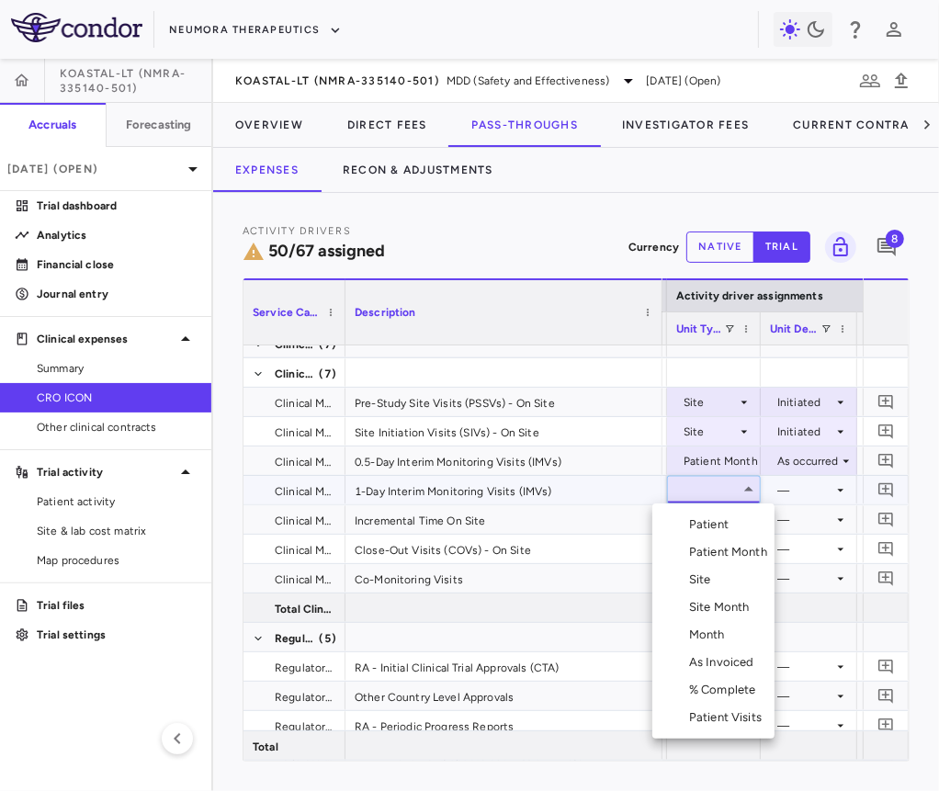
click at [717, 546] on div "Patient Month" at bounding box center [731, 552] width 85 height 17
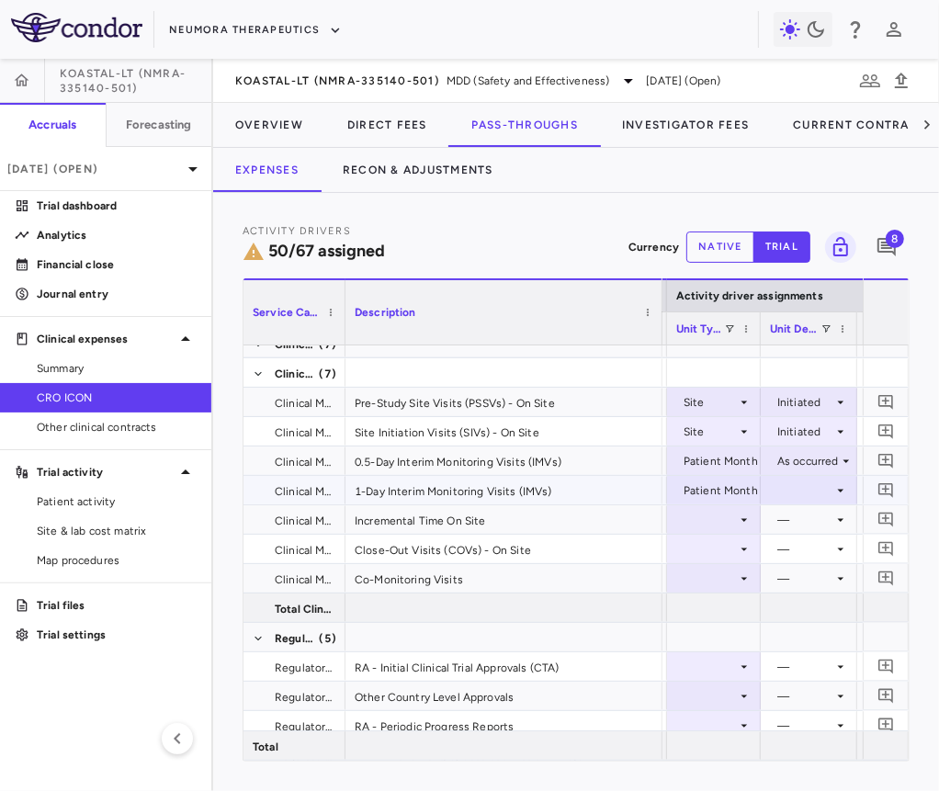
click at [803, 492] on div at bounding box center [809, 490] width 78 height 27
click at [820, 530] on div "As occurred" at bounding box center [825, 524] width 73 height 17
click at [726, 525] on div at bounding box center [713, 519] width 75 height 27
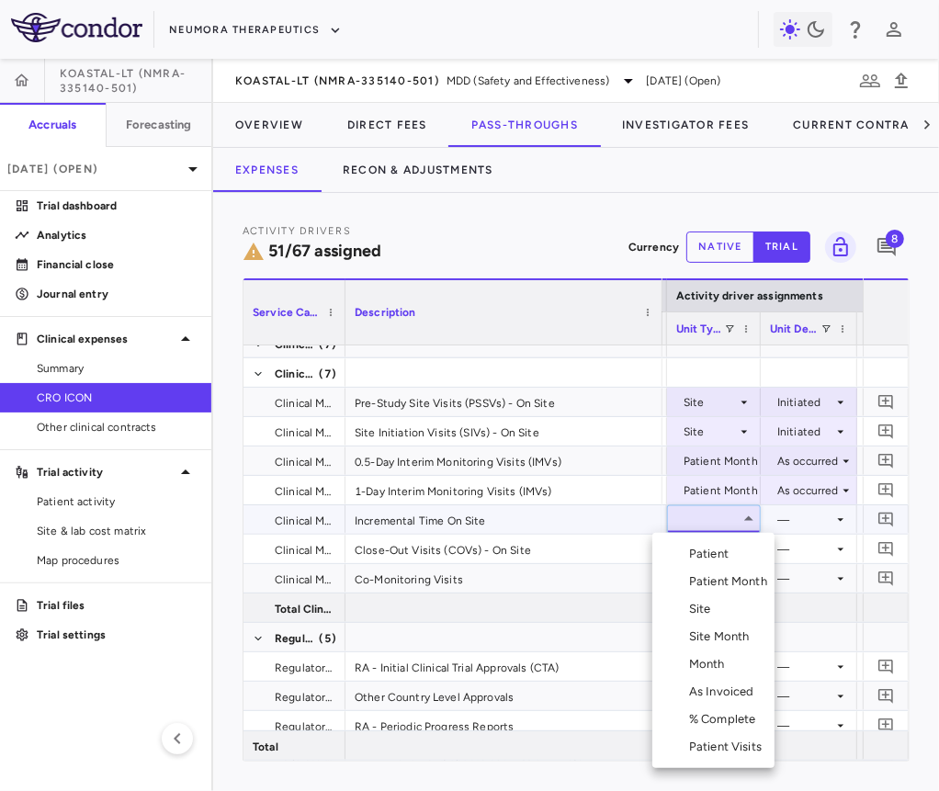
click at [723, 570] on li "Patient Month" at bounding box center [713, 582] width 122 height 28
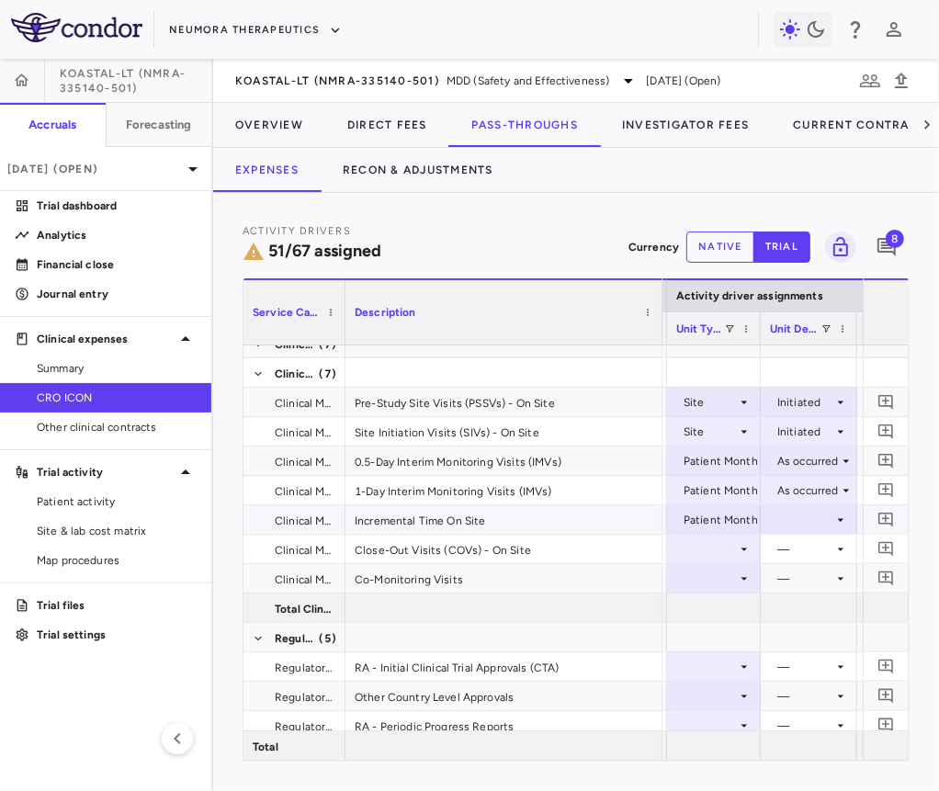
click at [814, 508] on div at bounding box center [809, 519] width 78 height 27
click at [814, 552] on div "As occurred" at bounding box center [825, 554] width 73 height 17
click at [717, 549] on div at bounding box center [713, 549] width 75 height 27
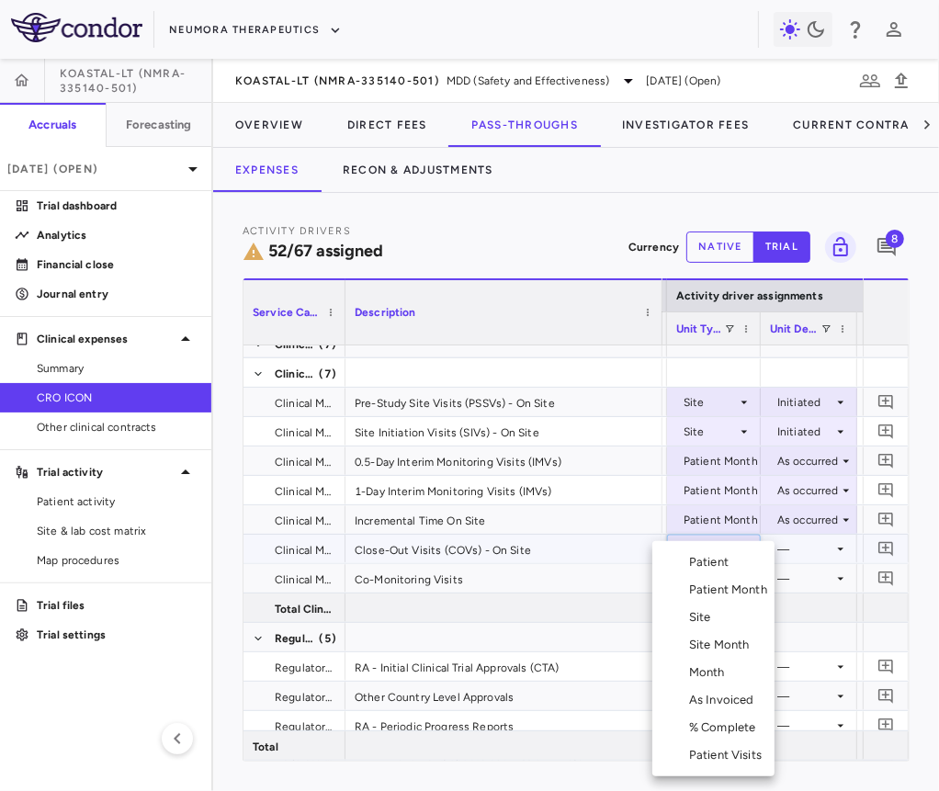
click at [714, 627] on li "Site" at bounding box center [713, 618] width 122 height 28
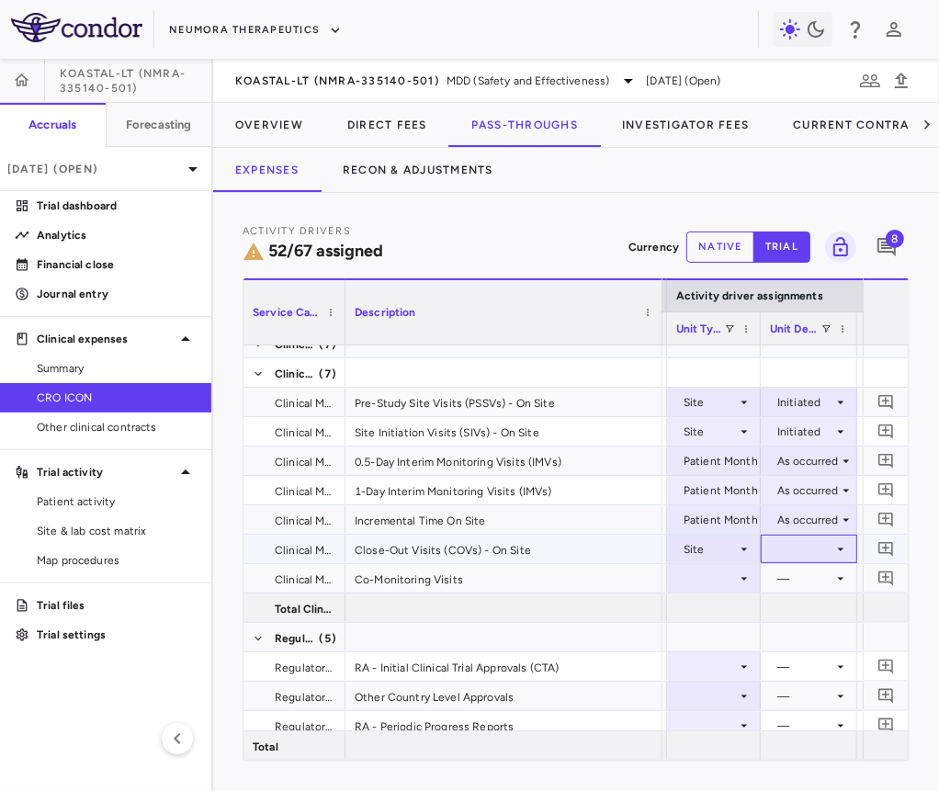
click at [812, 535] on div at bounding box center [809, 549] width 96 height 28
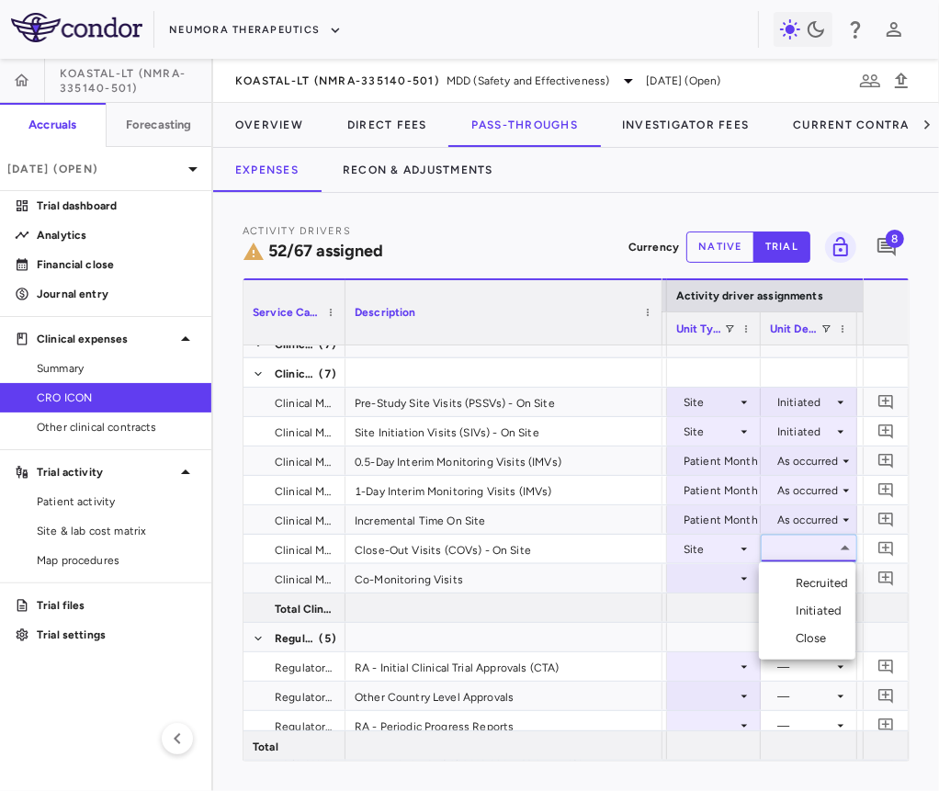
click at [805, 648] on li "Close" at bounding box center [807, 639] width 96 height 28
click at [729, 581] on div at bounding box center [713, 578] width 75 height 27
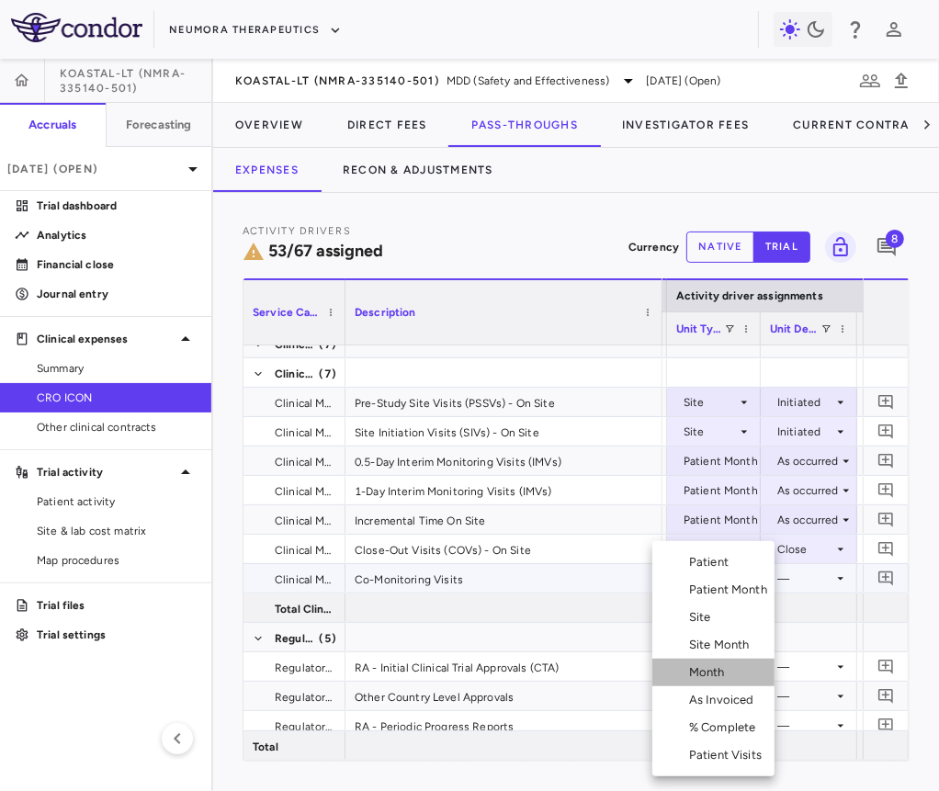
click at [711, 666] on div "Month" at bounding box center [710, 672] width 43 height 17
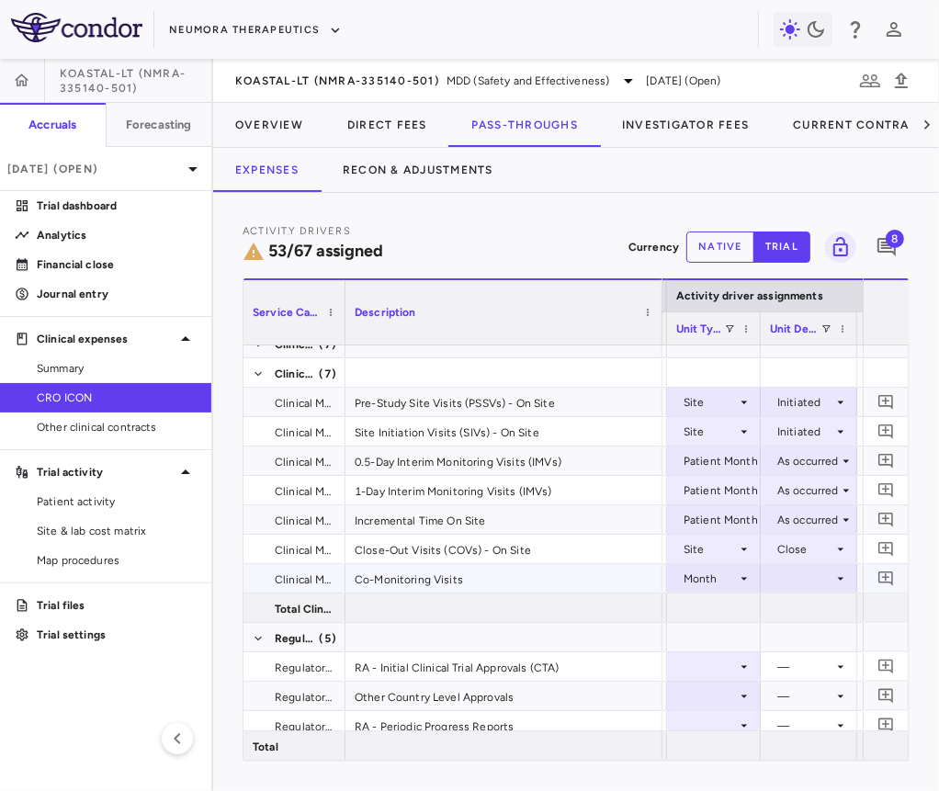
click at [809, 577] on div at bounding box center [809, 578] width 78 height 27
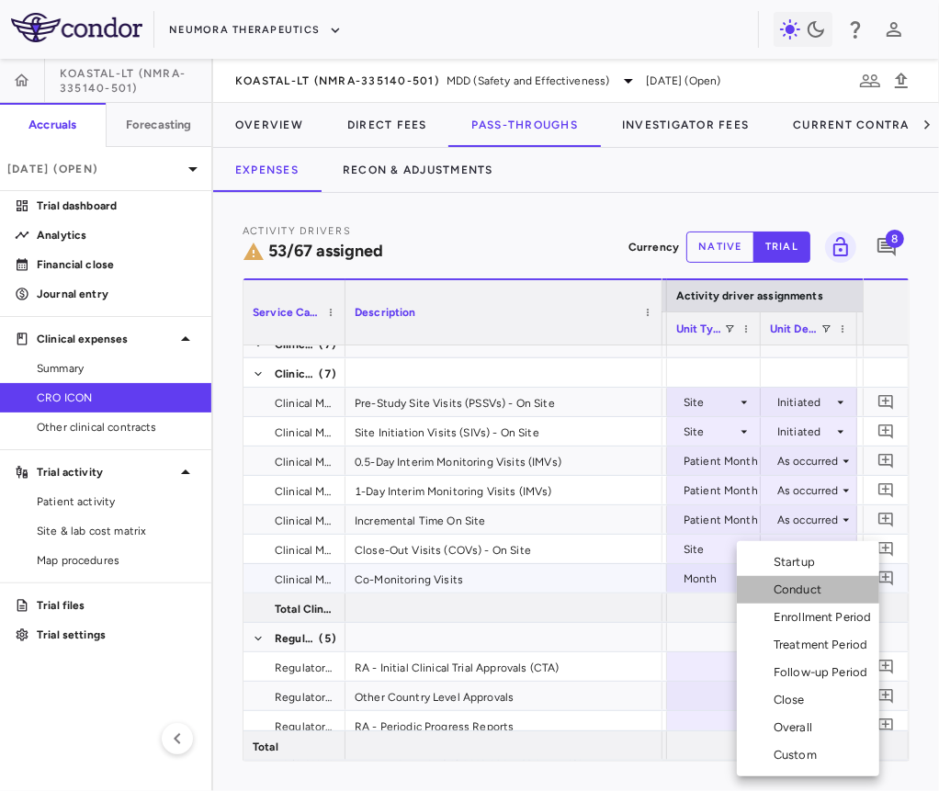
click at [814, 593] on div "Conduct" at bounding box center [801, 590] width 55 height 17
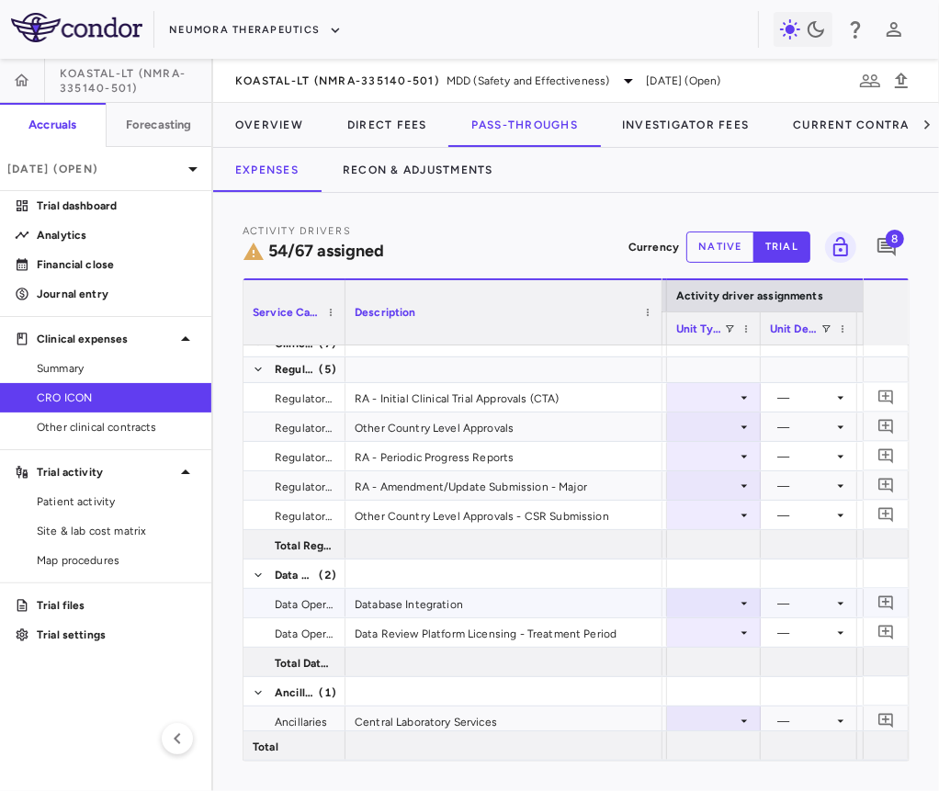
scroll to position [1961, 0]
click at [697, 394] on div at bounding box center [713, 397] width 75 height 27
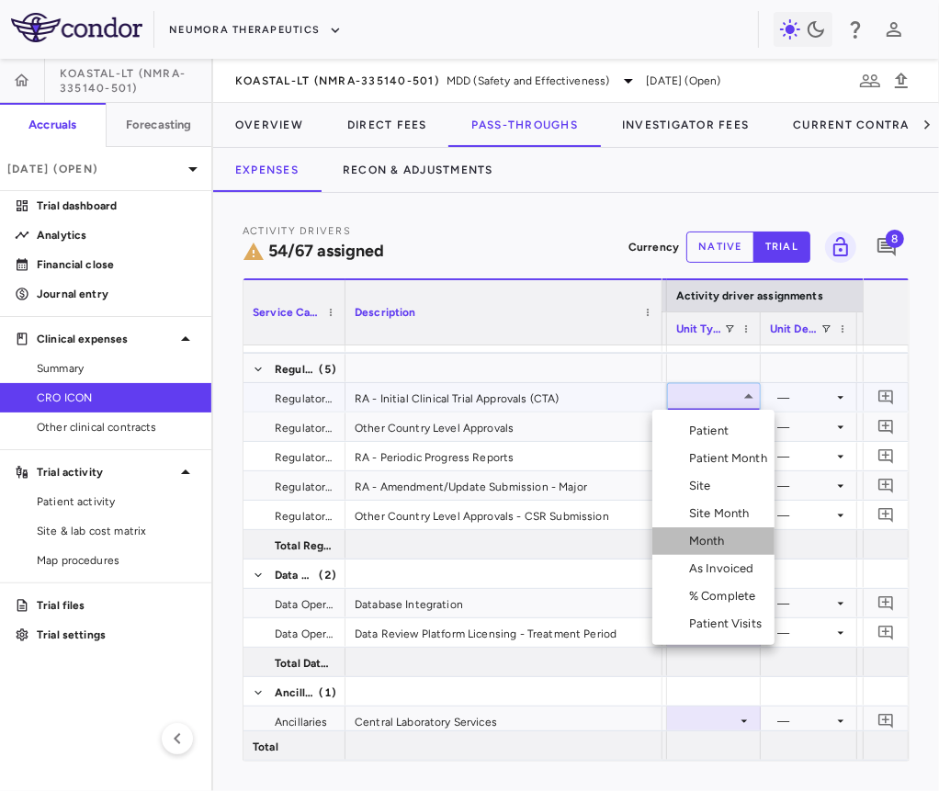
click at [707, 541] on div "Month" at bounding box center [710, 541] width 43 height 17
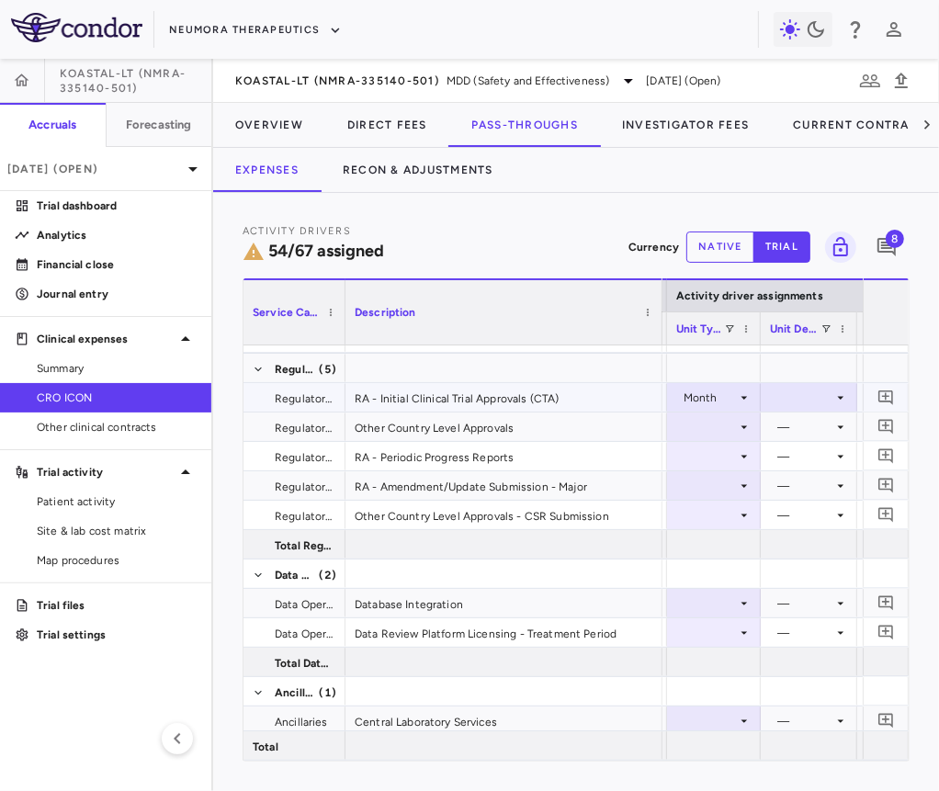
click at [815, 395] on div at bounding box center [809, 397] width 78 height 27
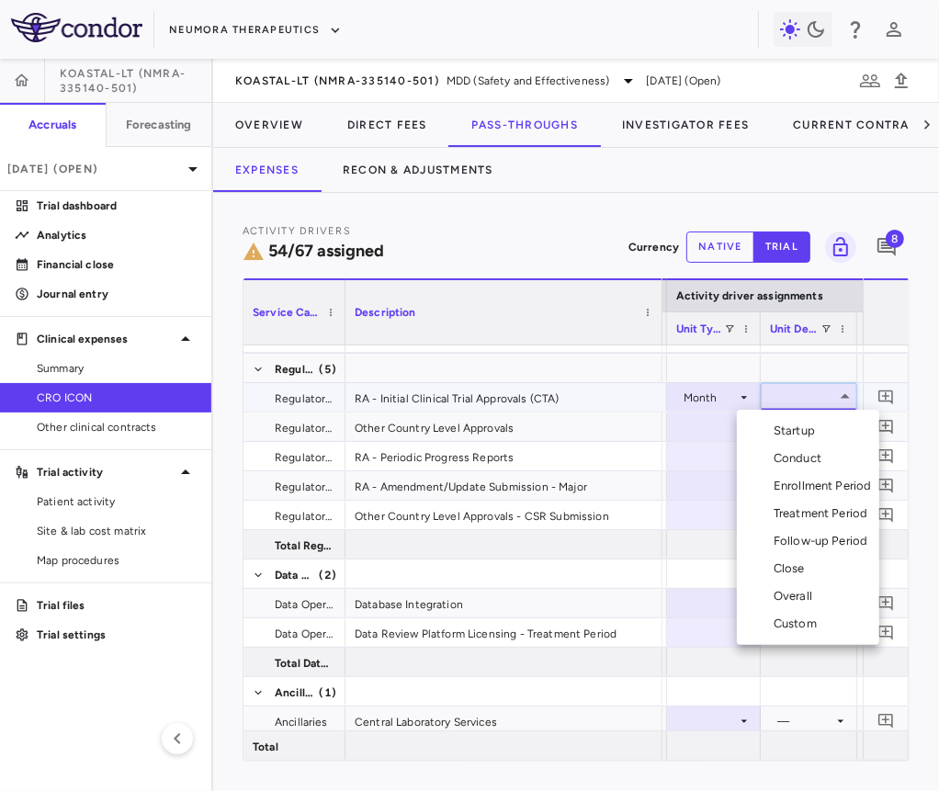
click at [807, 425] on div "Startup" at bounding box center [798, 431] width 49 height 17
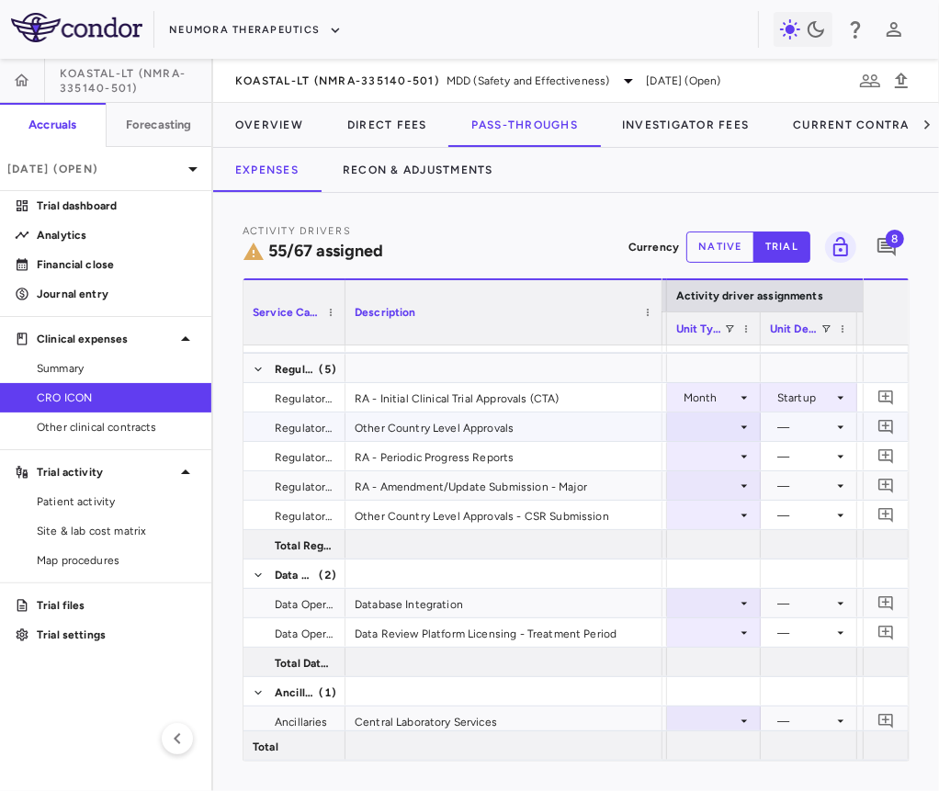
click at [725, 431] on div at bounding box center [713, 426] width 75 height 27
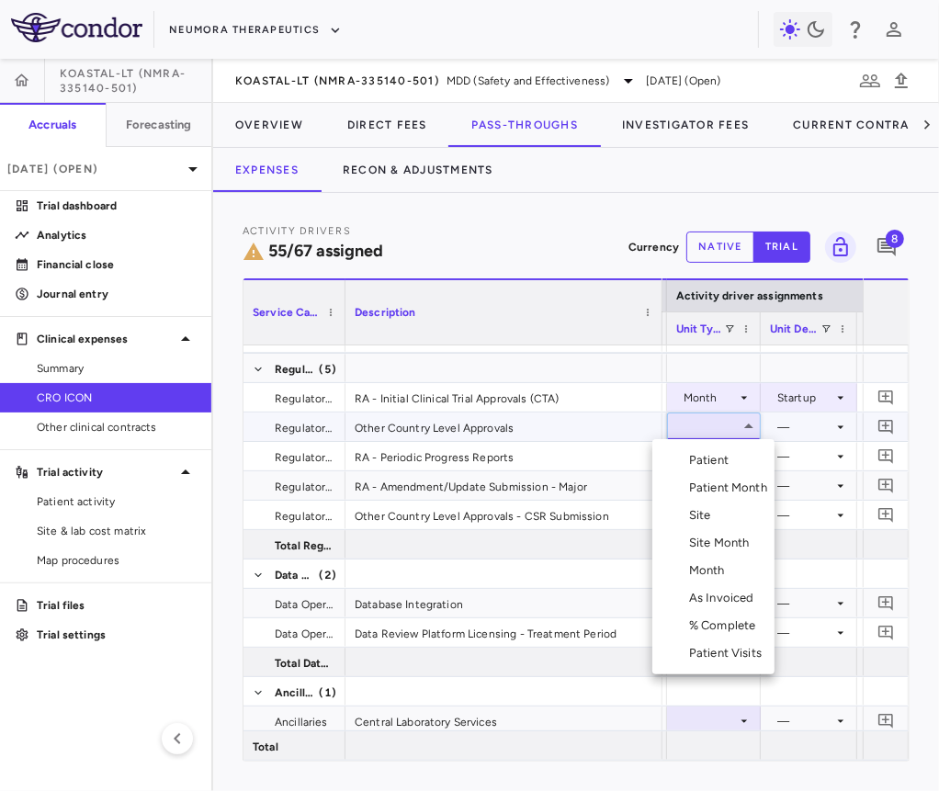
click at [718, 570] on div "Month" at bounding box center [710, 570] width 43 height 17
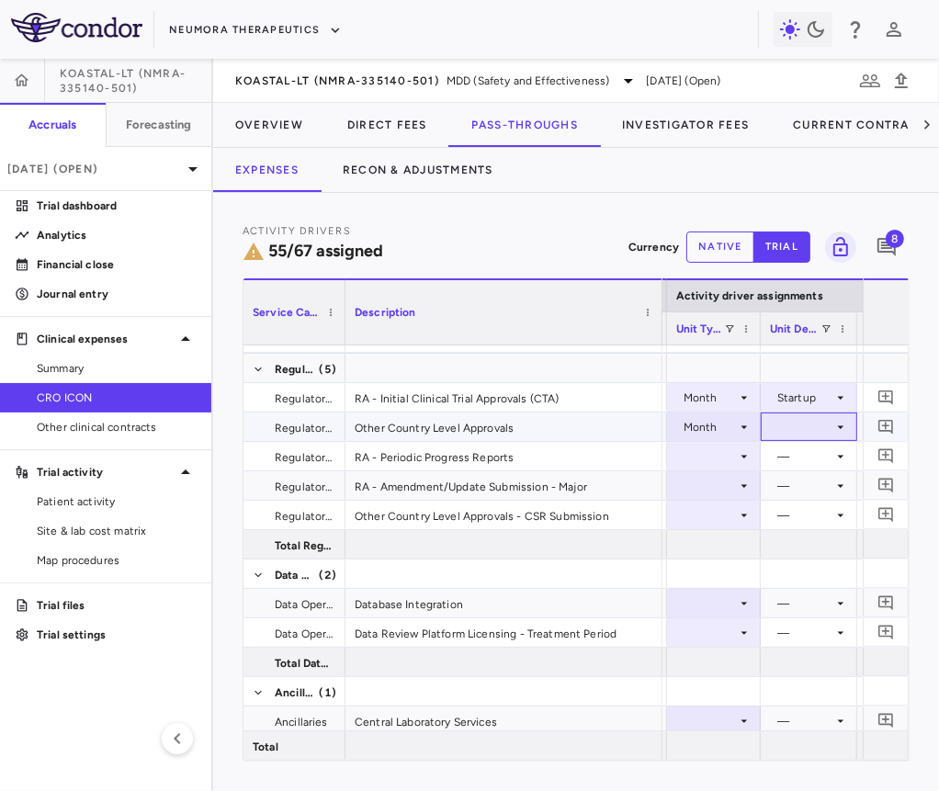
click at [796, 429] on div at bounding box center [809, 426] width 78 height 27
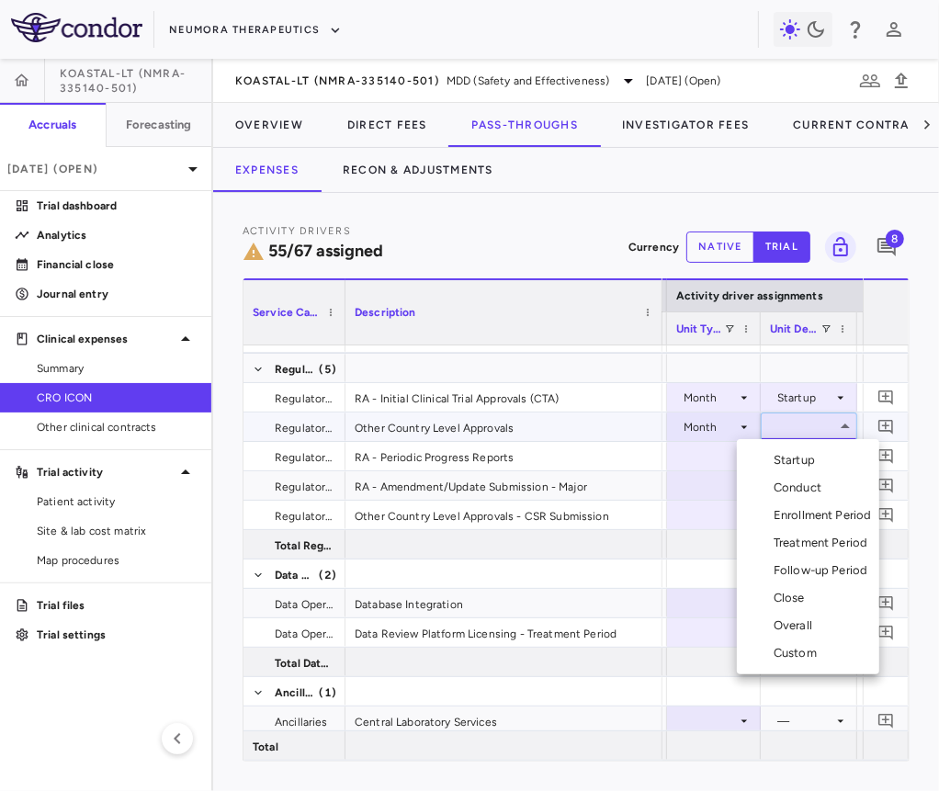
click at [795, 467] on div "Startup" at bounding box center [798, 460] width 49 height 17
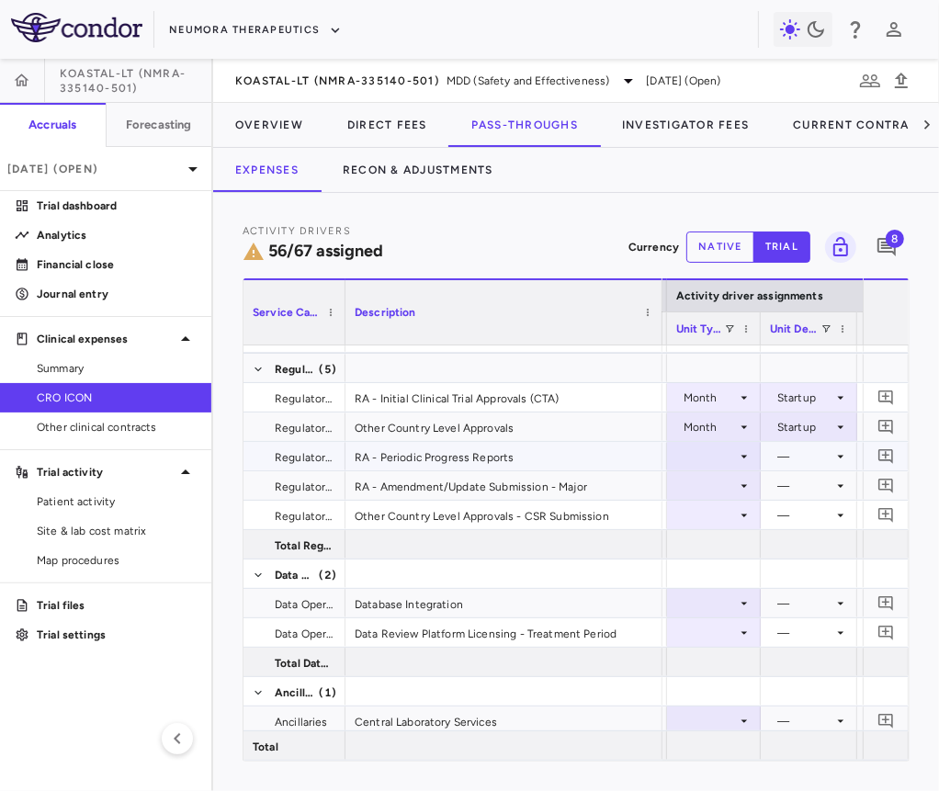
click at [702, 455] on div at bounding box center [713, 456] width 75 height 27
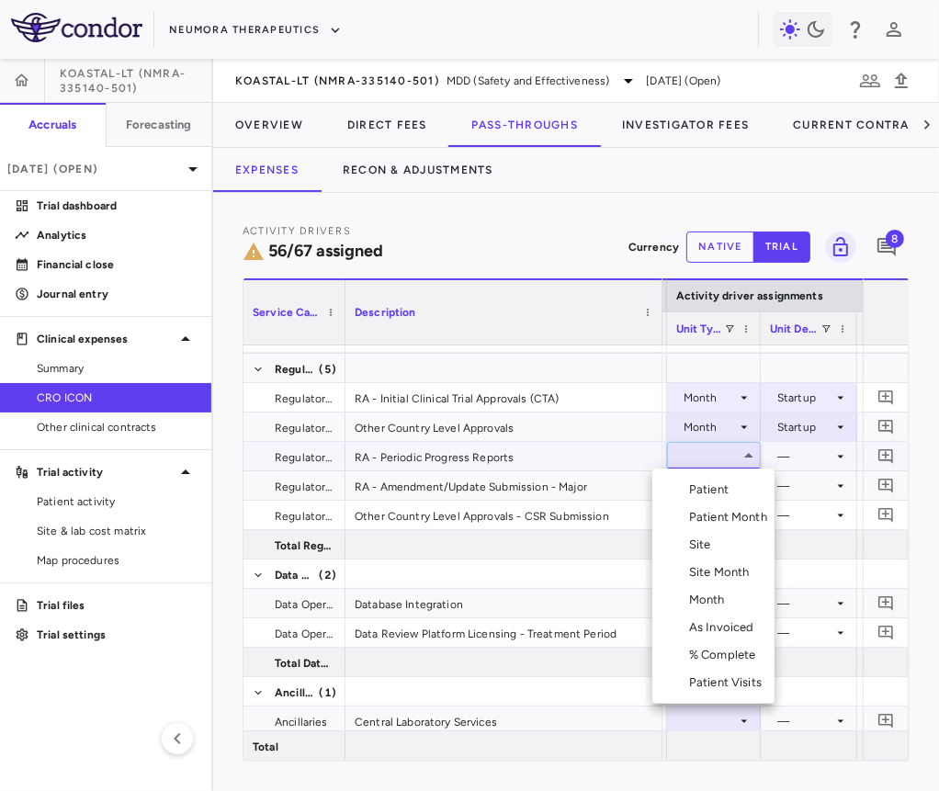
click at [708, 592] on div "Month" at bounding box center [710, 600] width 43 height 17
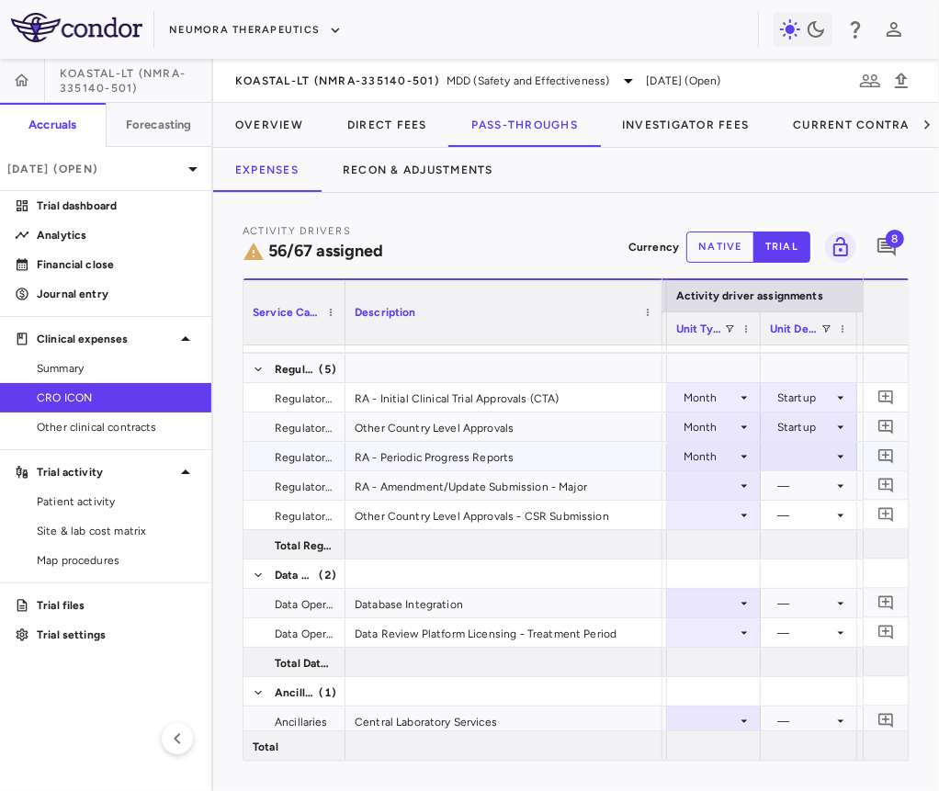
click at [796, 464] on div at bounding box center [809, 456] width 78 height 27
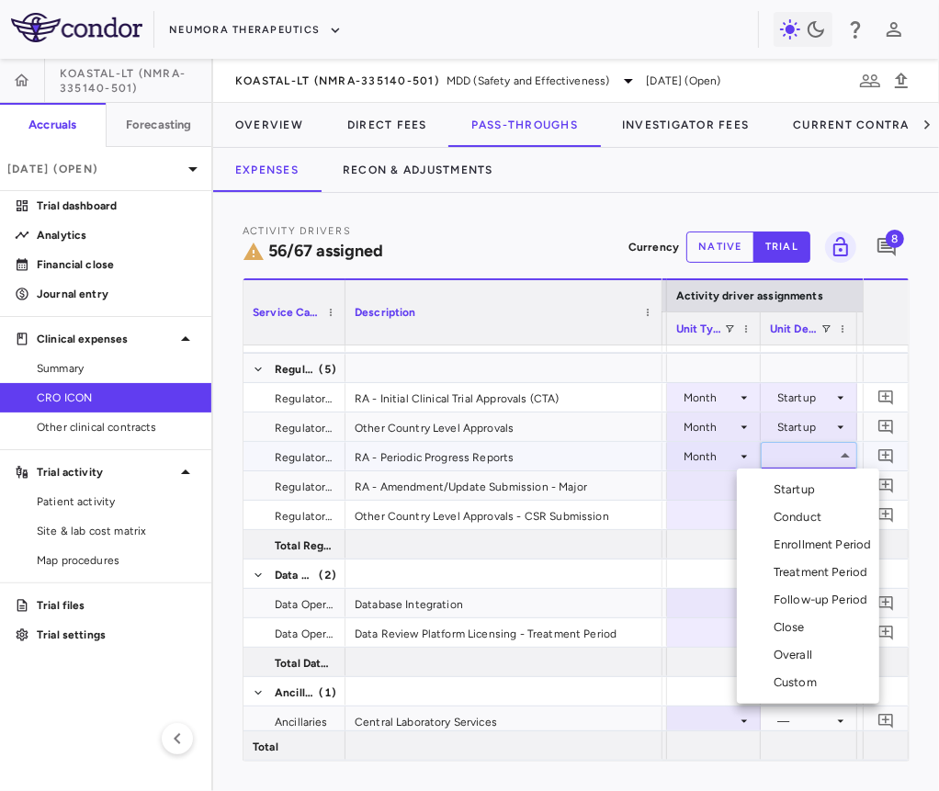
click at [796, 491] on div "Startup" at bounding box center [798, 489] width 49 height 17
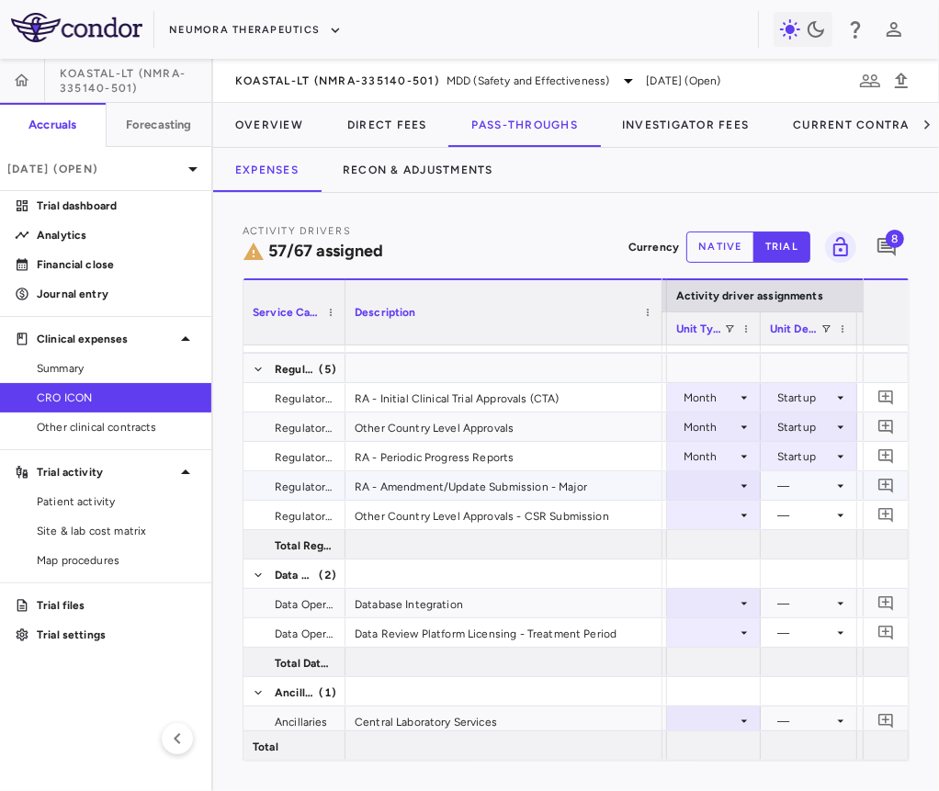
click at [727, 487] on div at bounding box center [713, 485] width 75 height 27
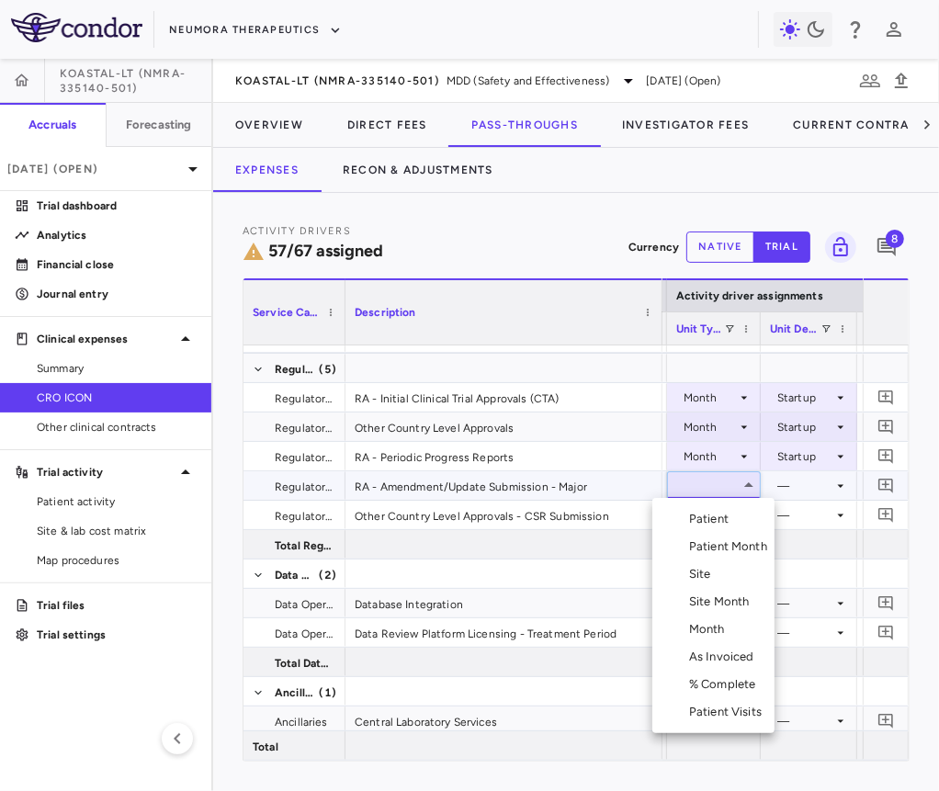
click at [715, 625] on div "Month" at bounding box center [710, 629] width 43 height 17
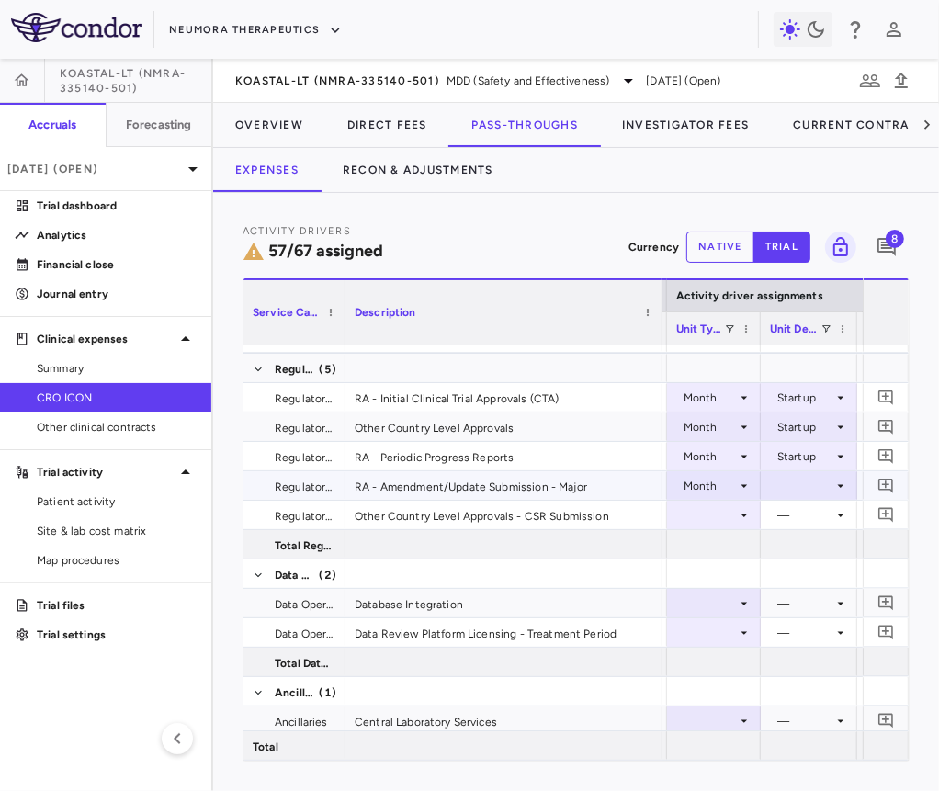
click at [791, 488] on div at bounding box center [809, 485] width 78 height 27
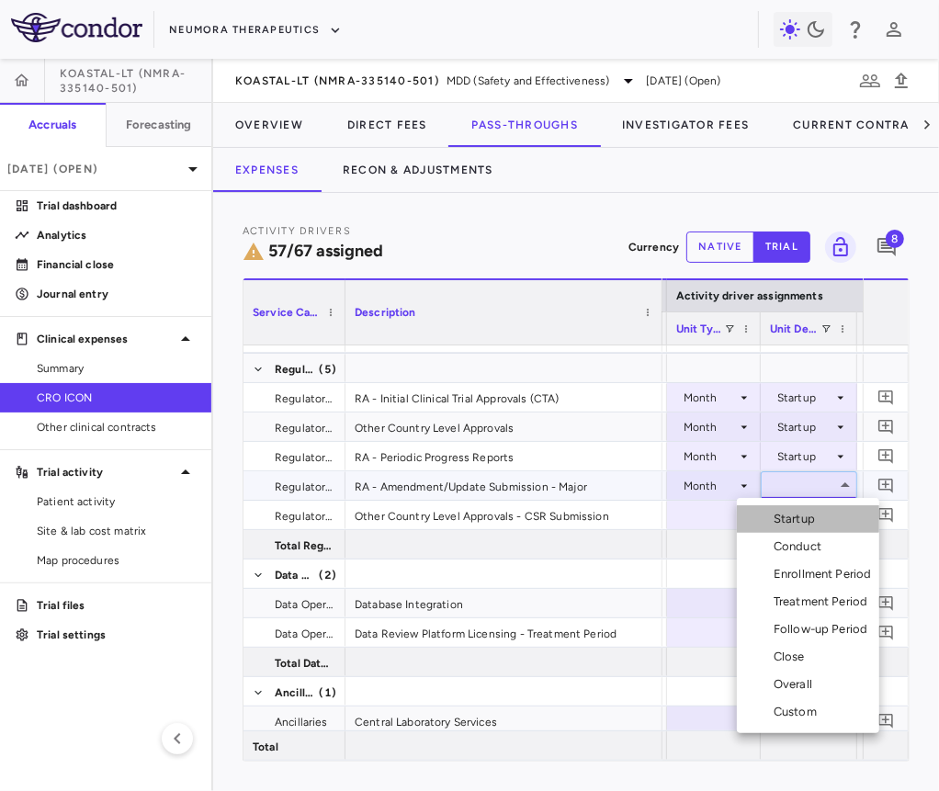
click at [791, 510] on li "Startup" at bounding box center [808, 519] width 142 height 28
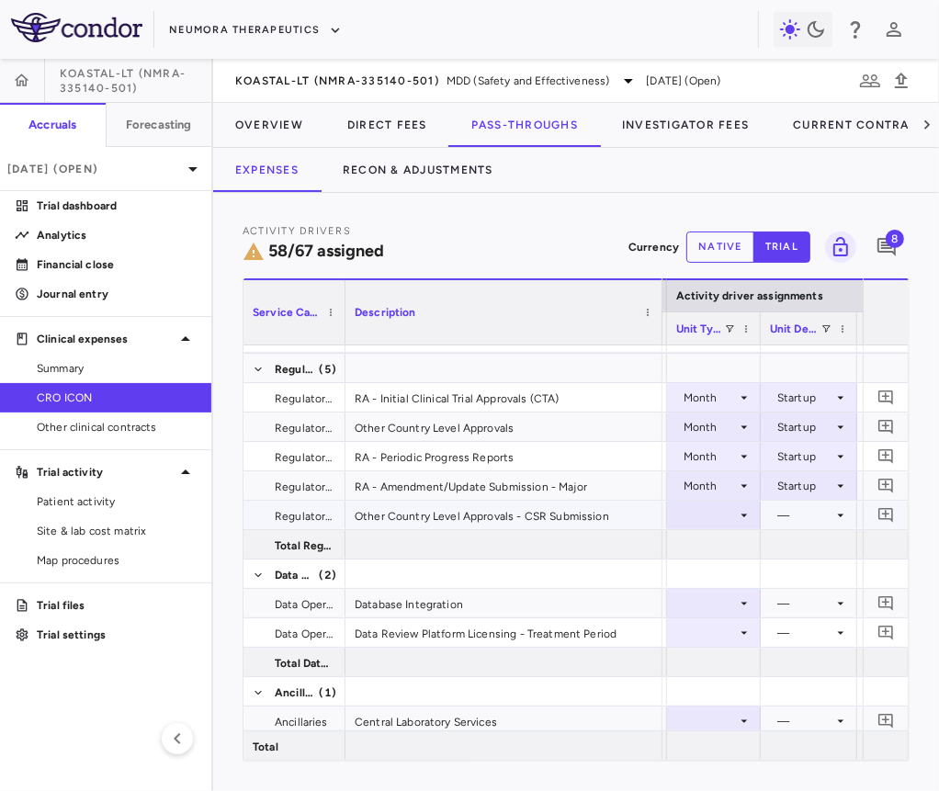
click at [717, 520] on div at bounding box center [713, 515] width 75 height 27
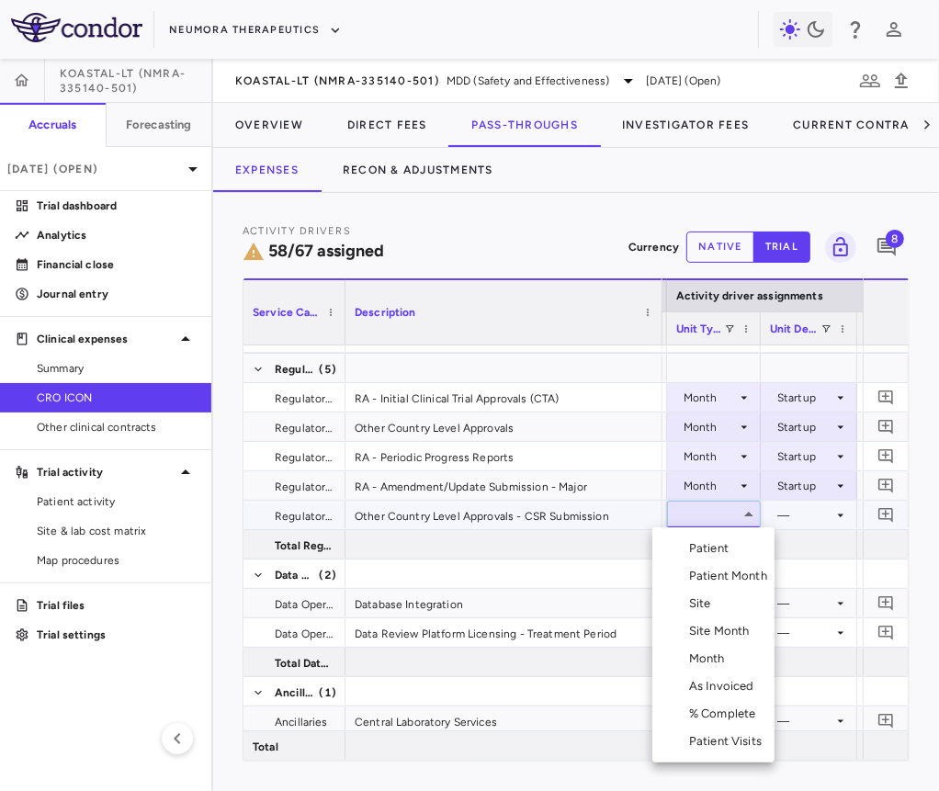
click at [726, 647] on li "Month" at bounding box center [713, 659] width 122 height 28
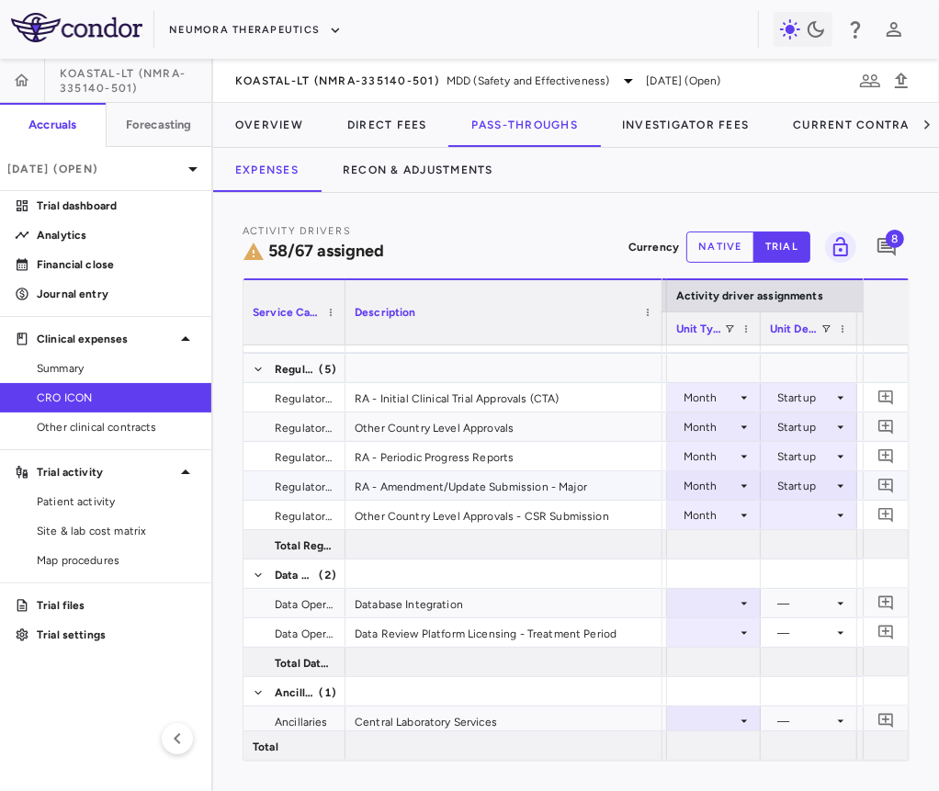
click at [804, 511] on div at bounding box center [809, 515] width 78 height 27
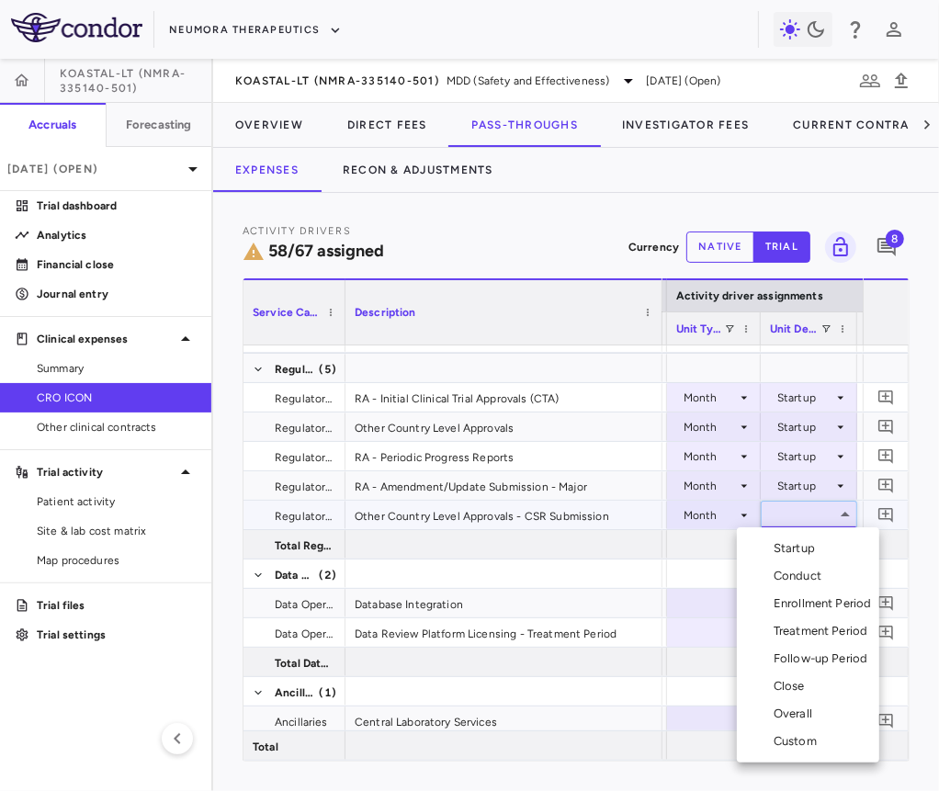
click at [795, 685] on div "Close" at bounding box center [793, 686] width 39 height 17
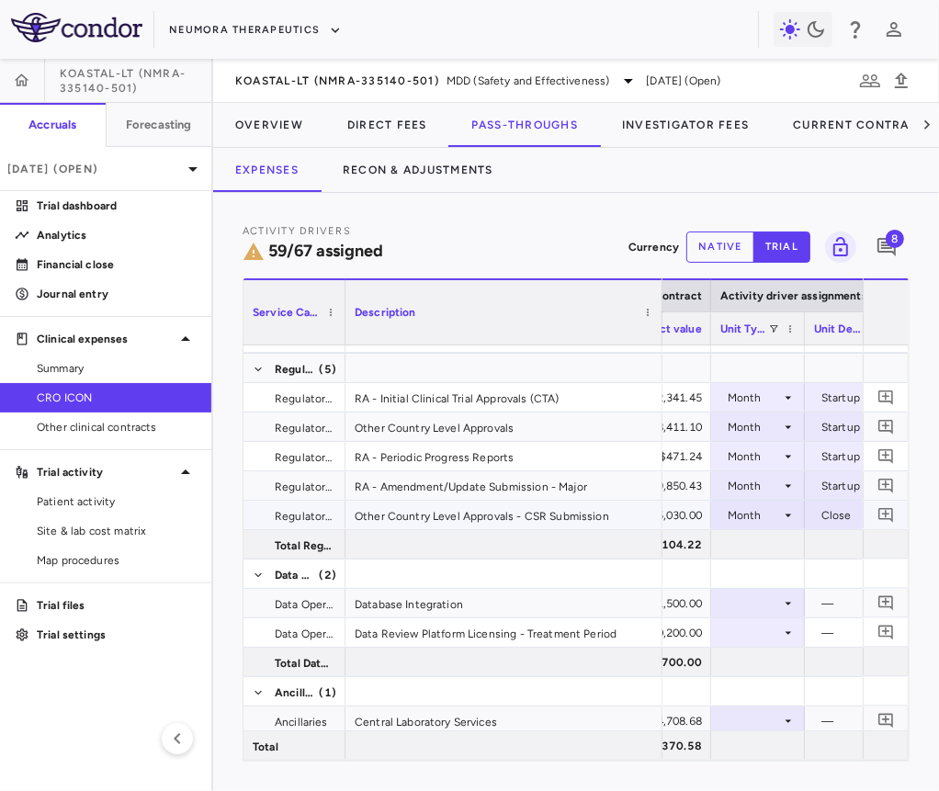
scroll to position [0, 1035]
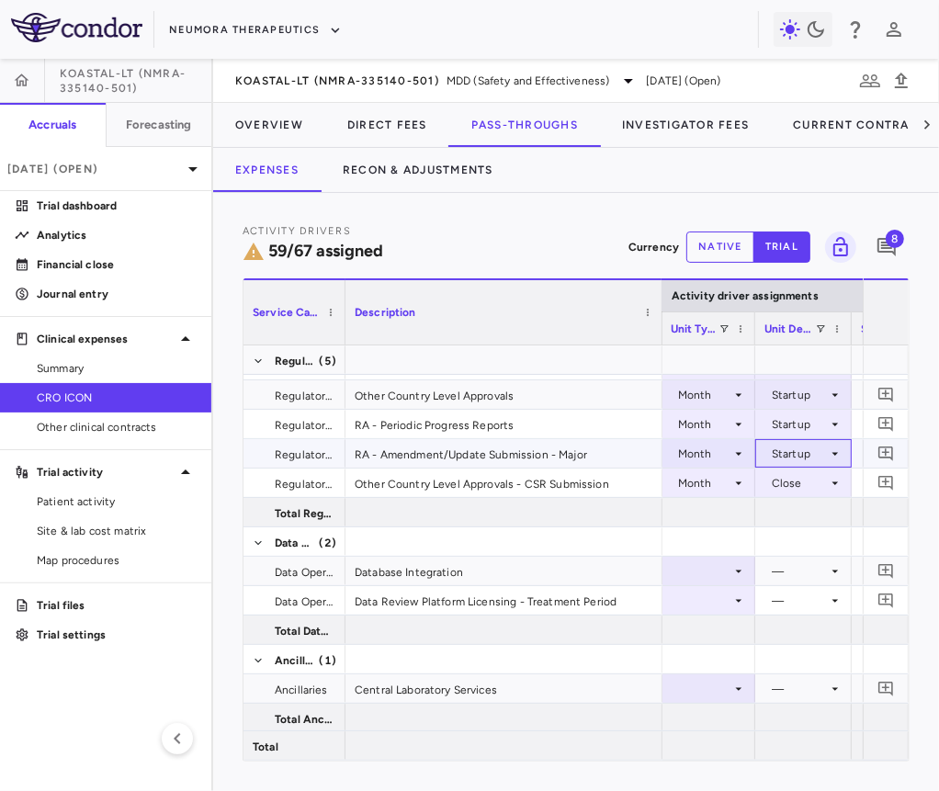
click at [802, 445] on div "Startup" at bounding box center [800, 453] width 56 height 29
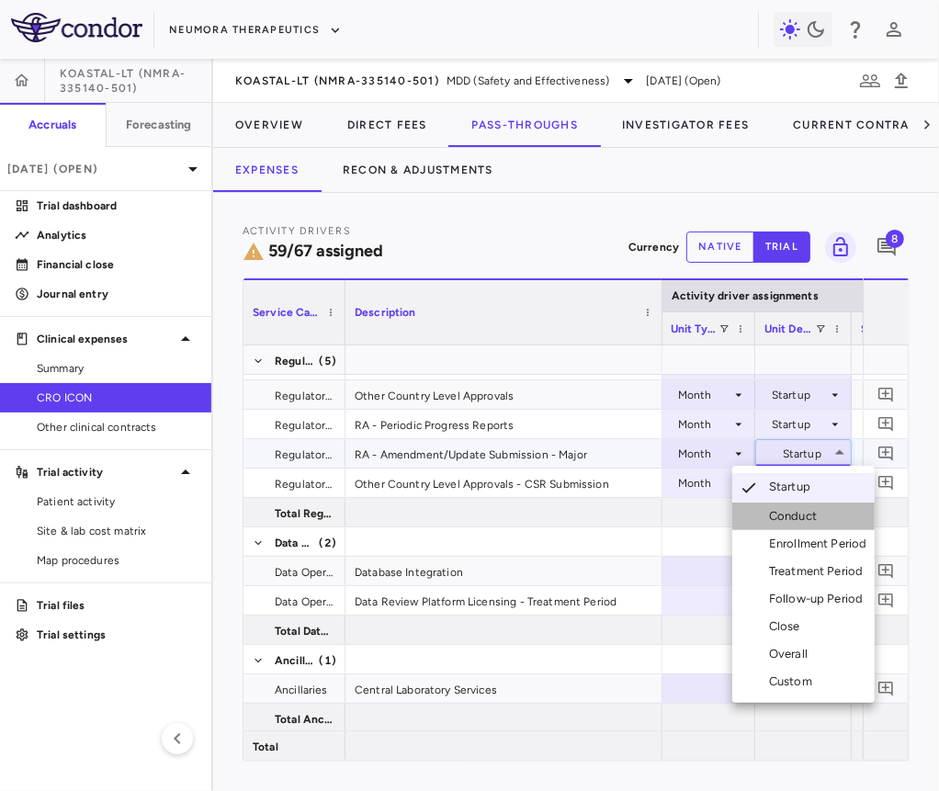
click at [805, 514] on div "Conduct" at bounding box center [796, 516] width 55 height 17
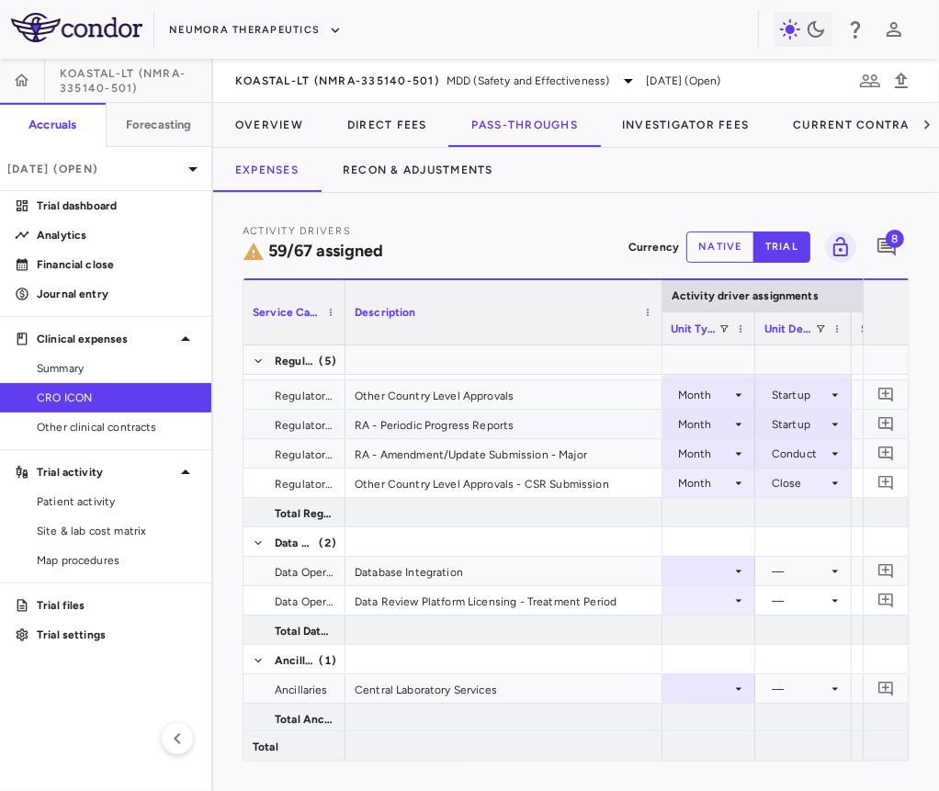
click at [799, 419] on div "Startup" at bounding box center [800, 424] width 56 height 29
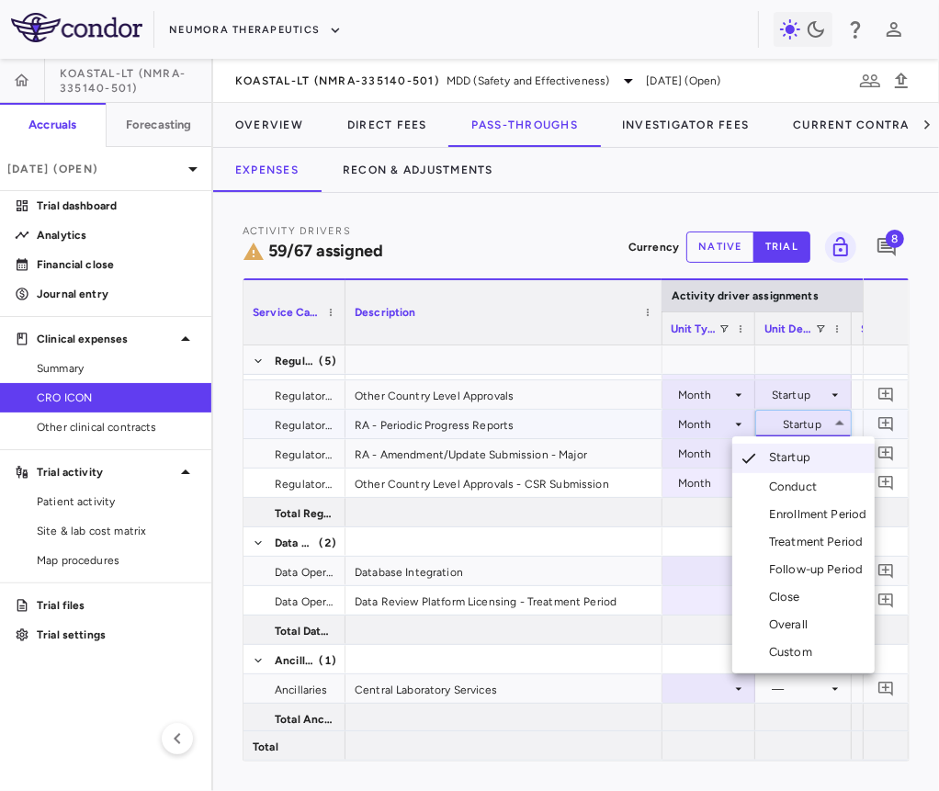
click at [792, 480] on div "Conduct" at bounding box center [796, 487] width 55 height 17
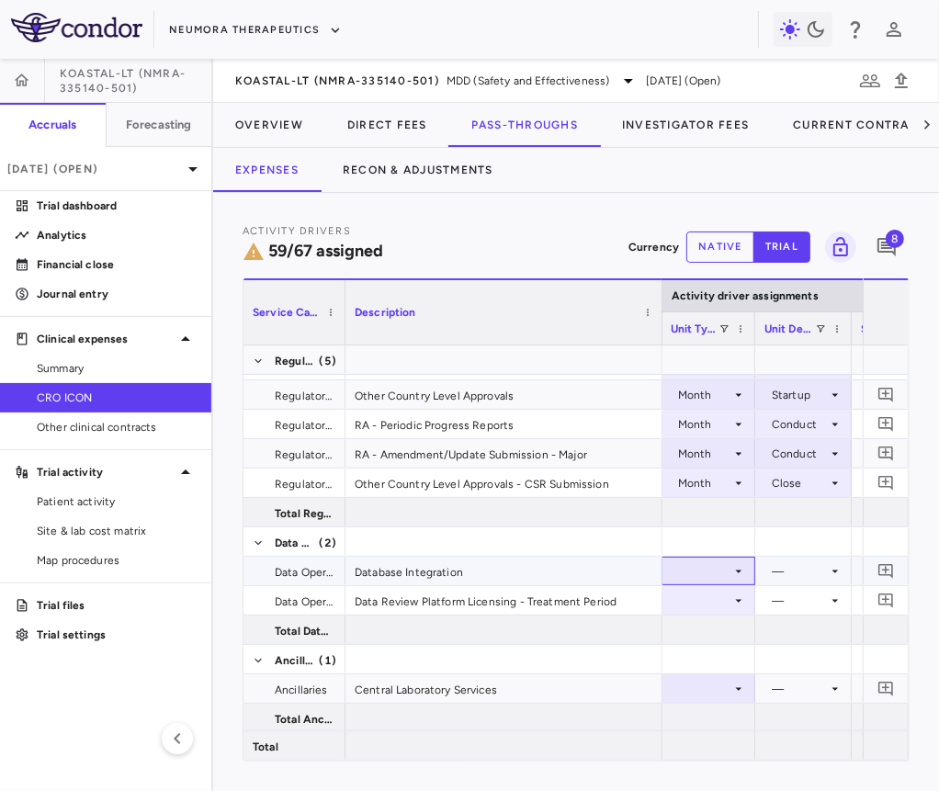
click at [714, 569] on div at bounding box center [708, 571] width 75 height 27
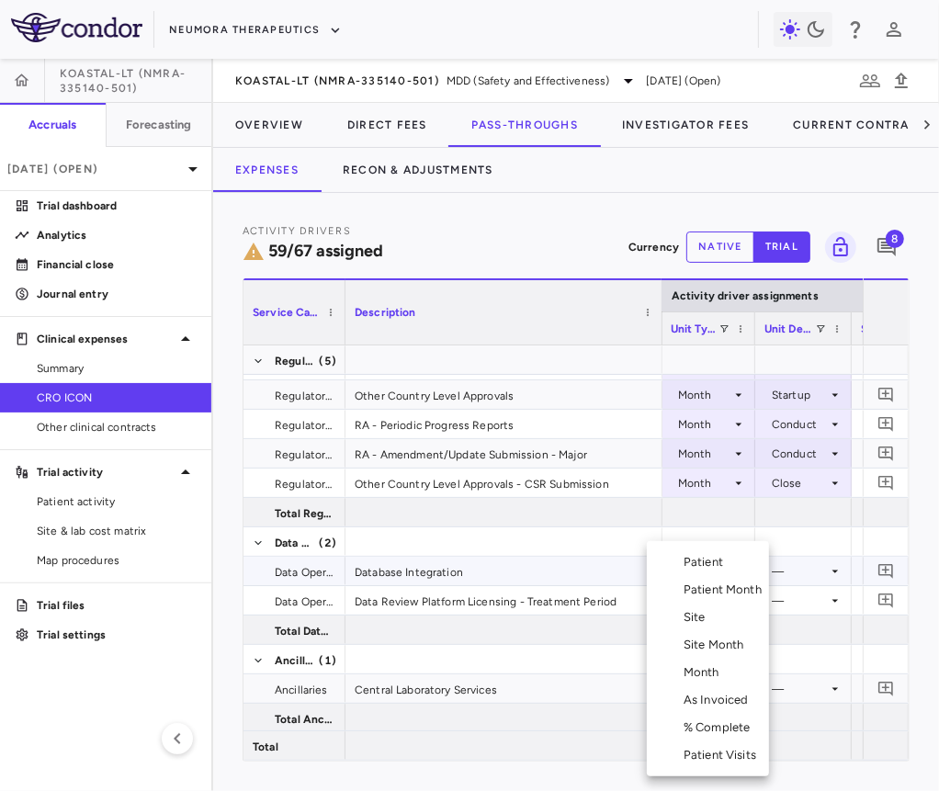
click at [699, 668] on div "Month" at bounding box center [704, 672] width 43 height 17
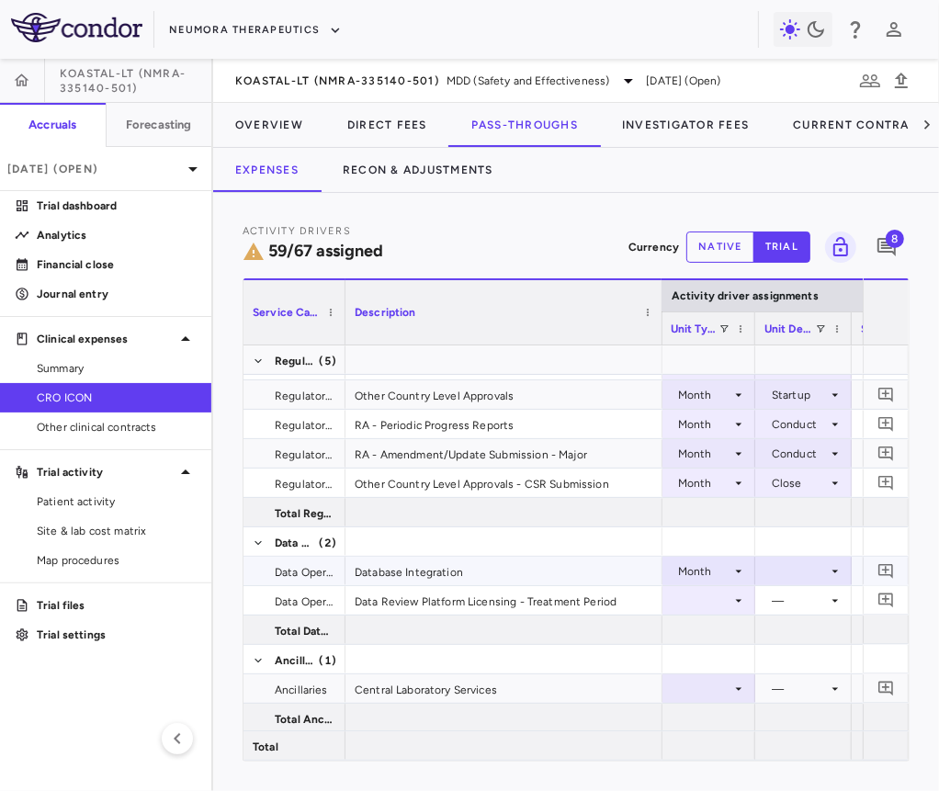
click at [797, 573] on div at bounding box center [803, 571] width 78 height 27
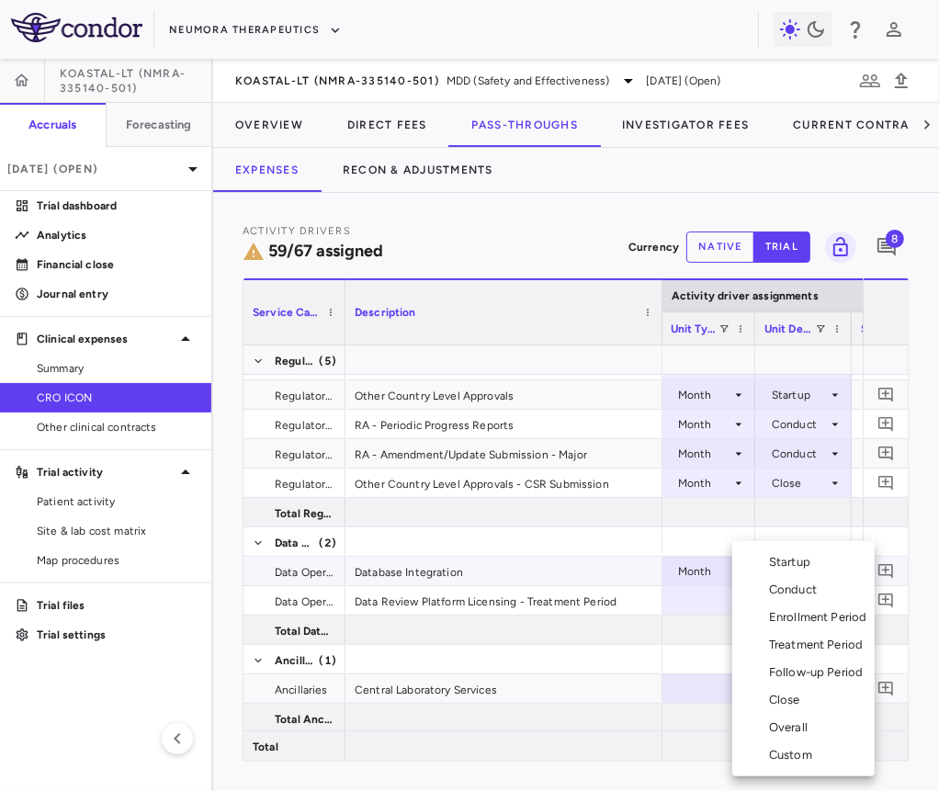
click at [798, 564] on div "Startup" at bounding box center [793, 562] width 49 height 17
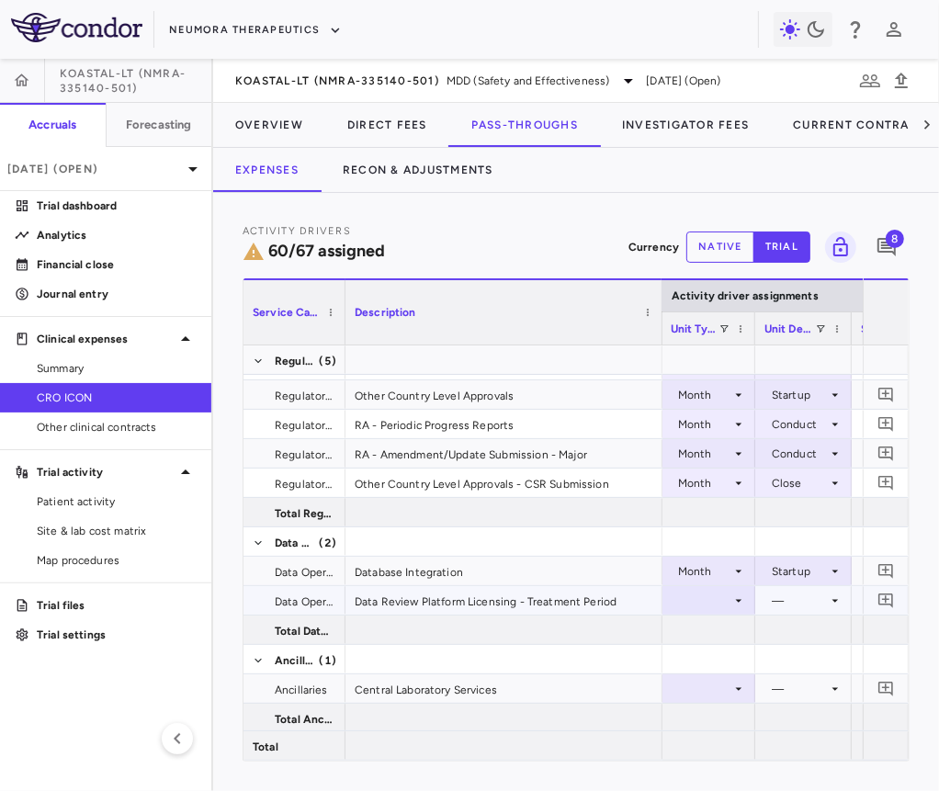
click at [715, 597] on div at bounding box center [708, 600] width 75 height 27
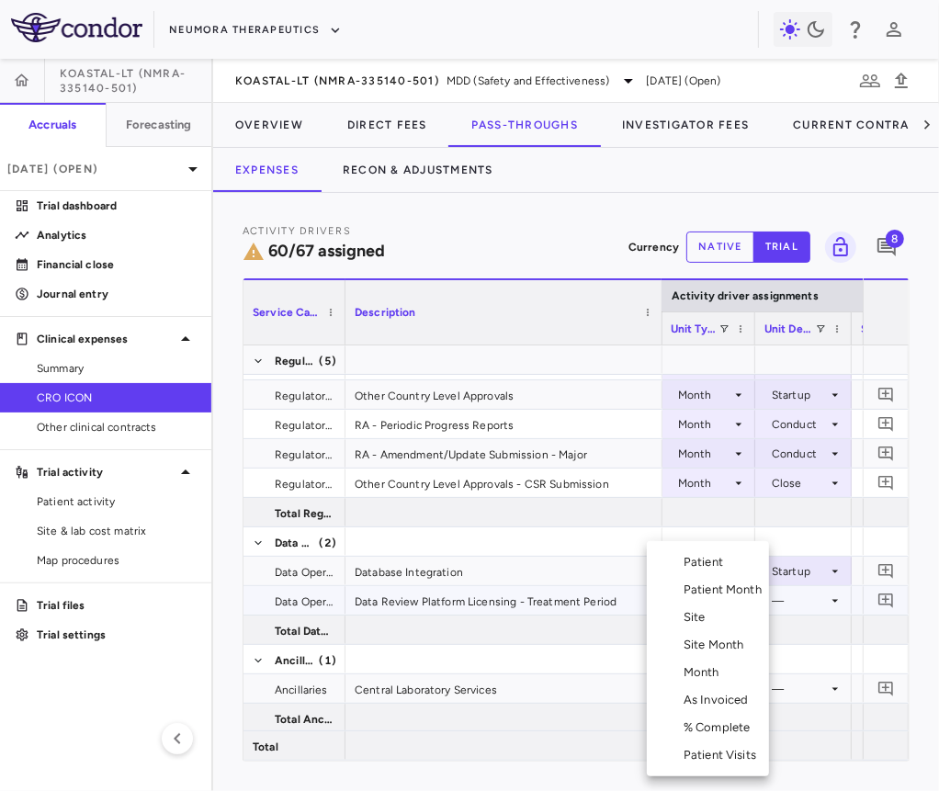
click at [711, 673] on div "Month" at bounding box center [704, 672] width 43 height 17
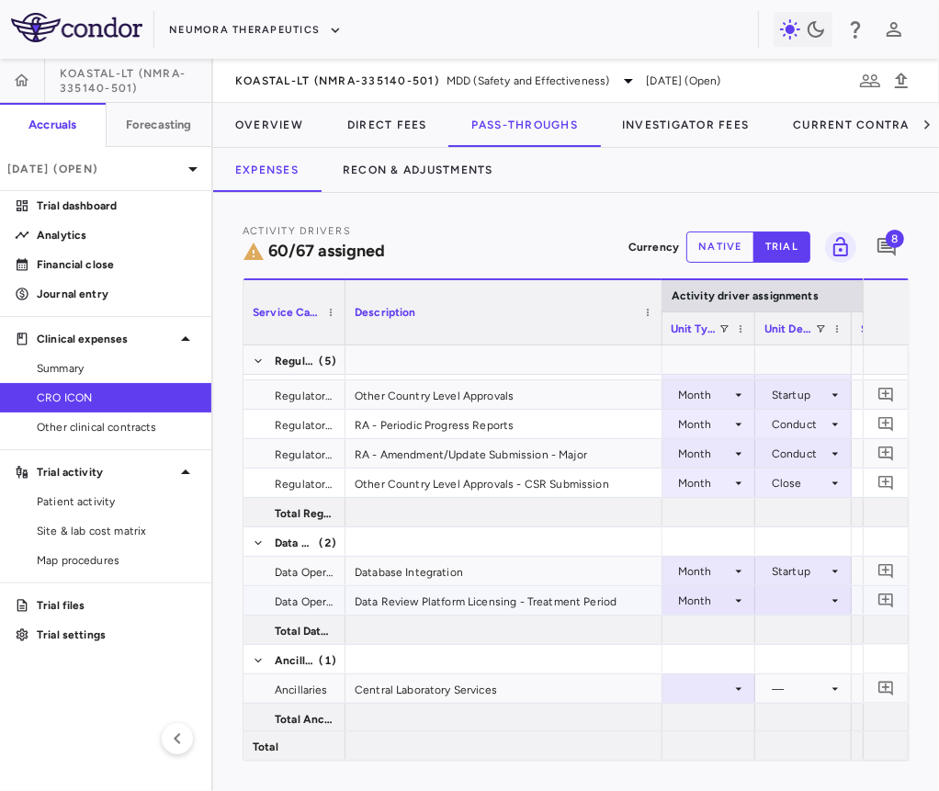
click at [813, 601] on div at bounding box center [803, 600] width 78 height 27
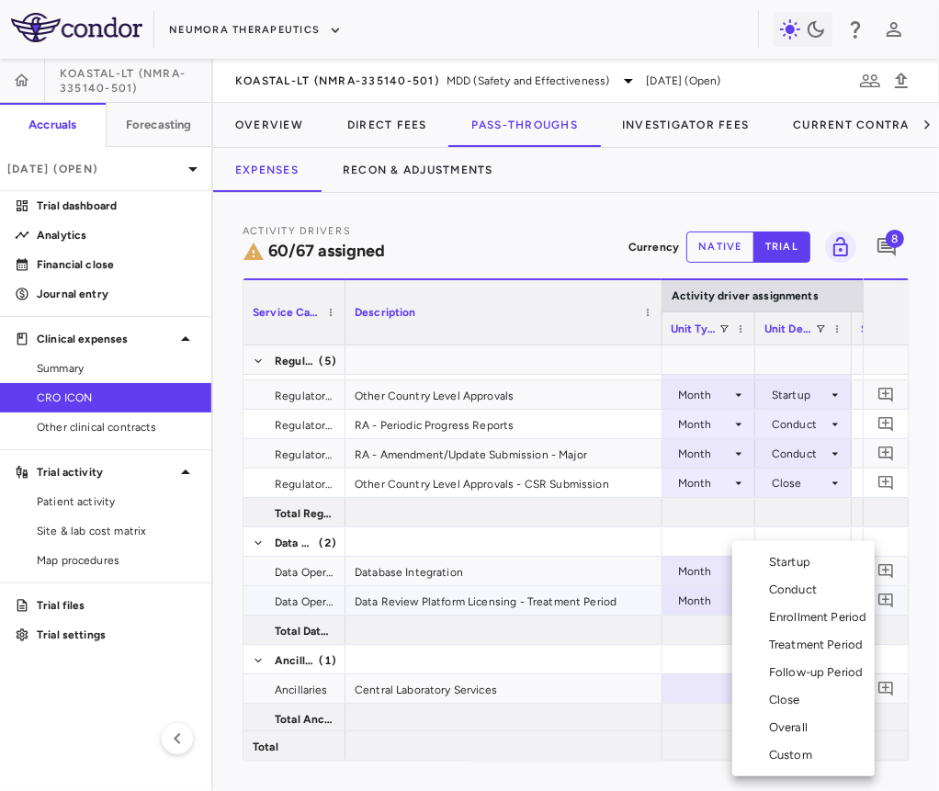
click at [807, 653] on li "Treatment Period" at bounding box center [803, 645] width 142 height 28
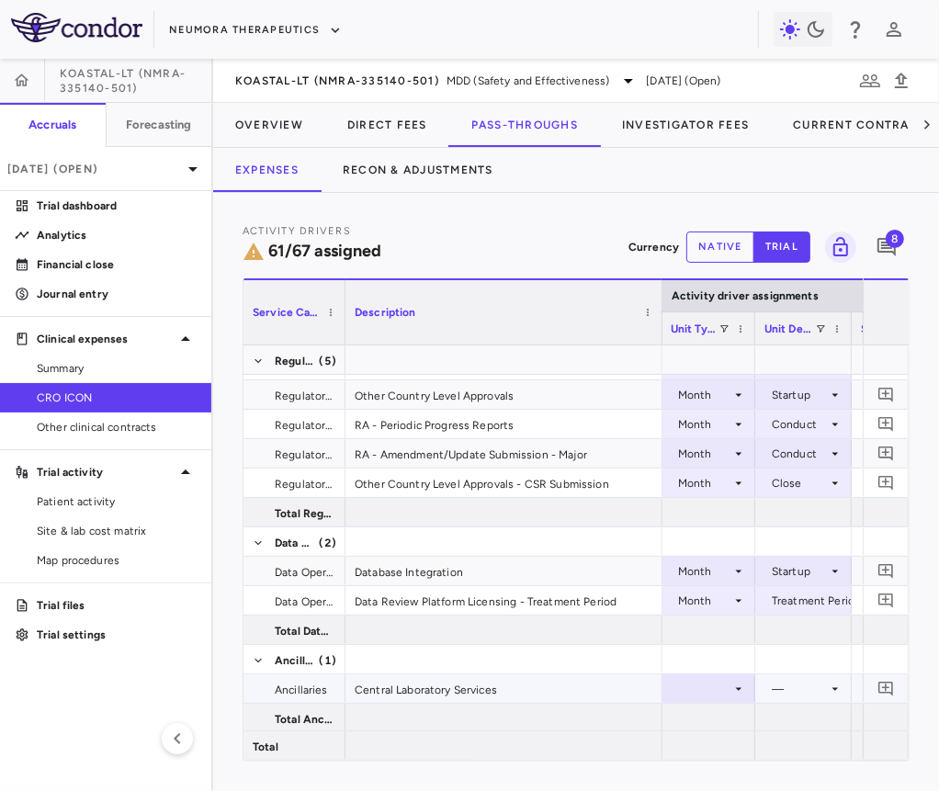
click at [729, 682] on div at bounding box center [708, 688] width 75 height 27
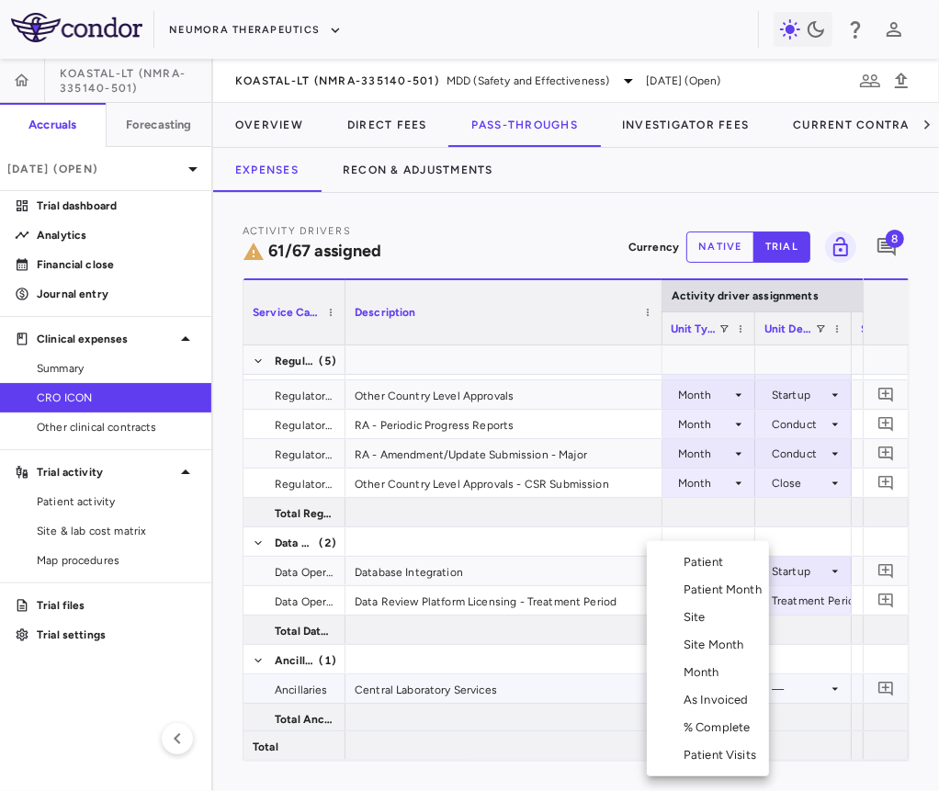
click at [733, 593] on div "Patient Month" at bounding box center [725, 590] width 85 height 17
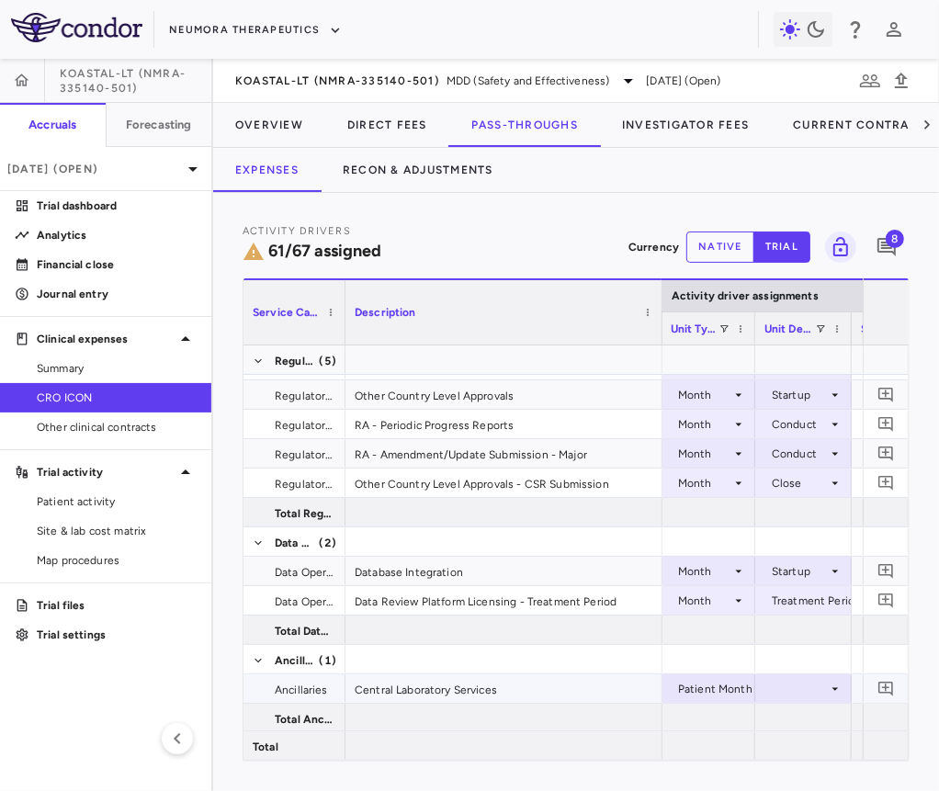
click at [795, 686] on div at bounding box center [803, 688] width 78 height 27
click at [793, 714] on div "As occurred" at bounding box center [821, 722] width 73 height 17
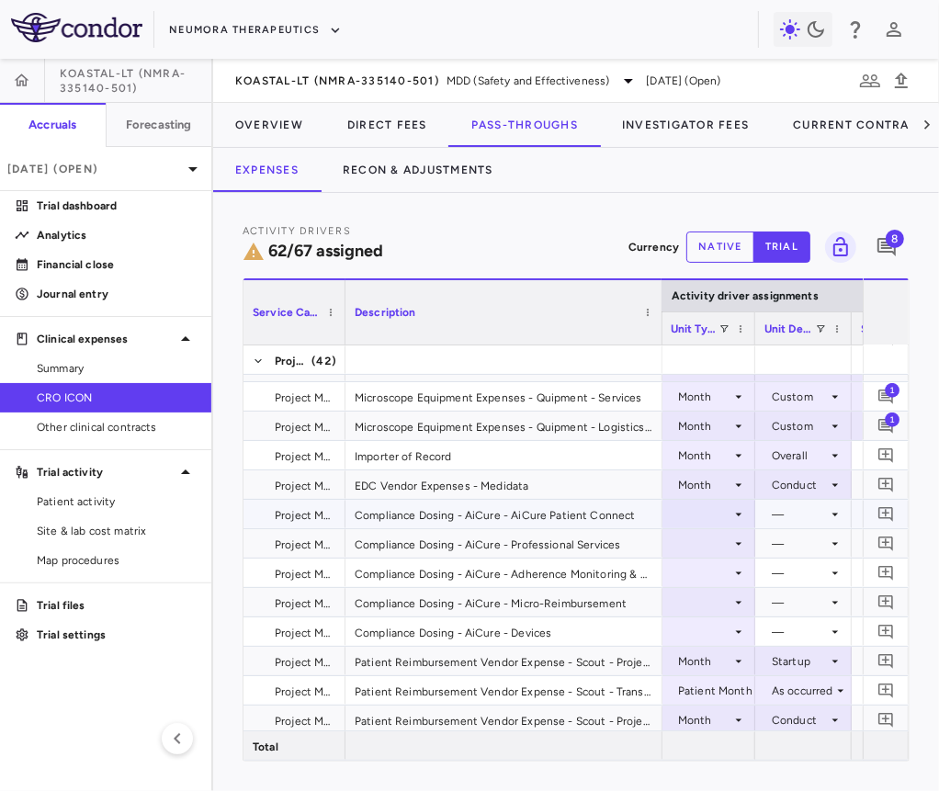
click at [726, 514] on div at bounding box center [708, 514] width 75 height 27
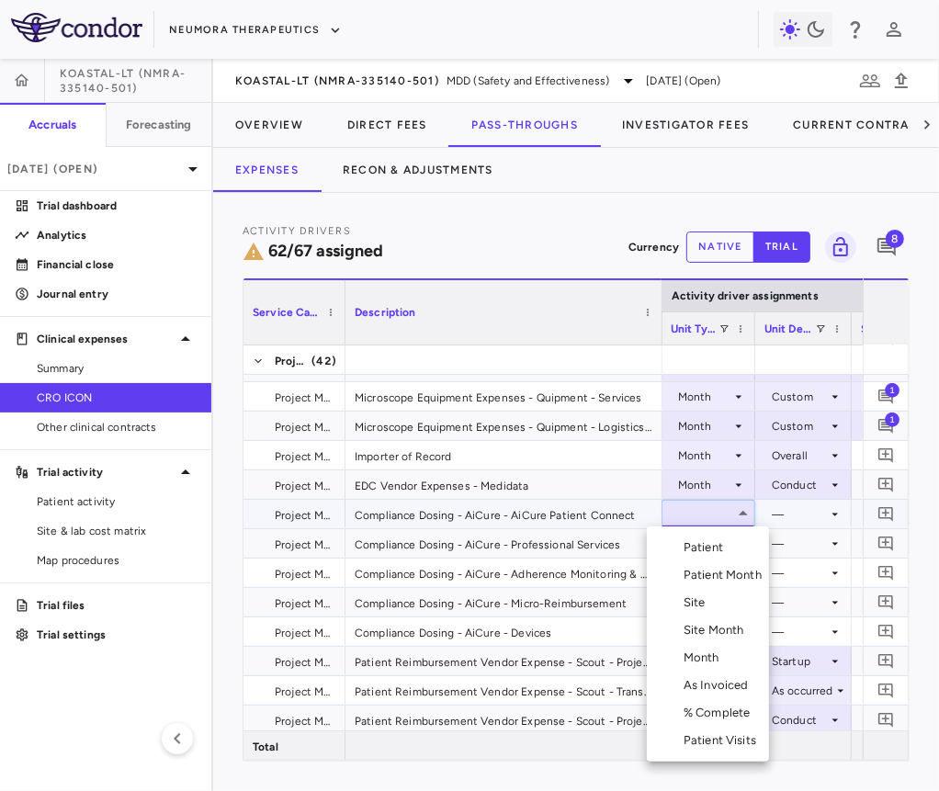
click at [709, 660] on div "Month" at bounding box center [704, 658] width 43 height 17
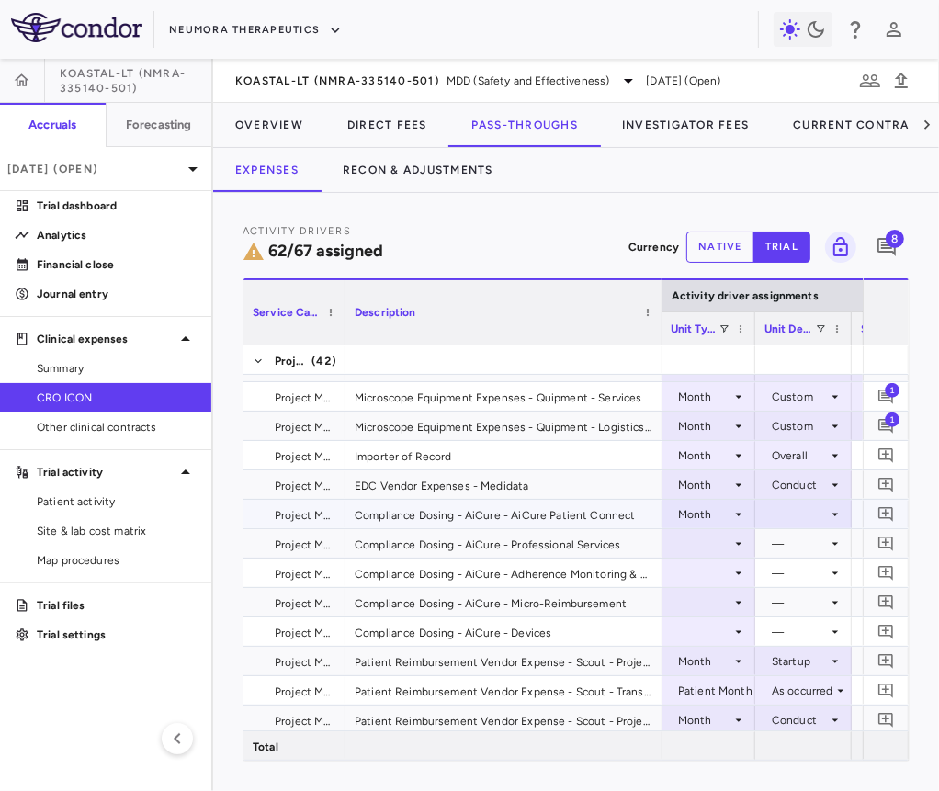
click at [797, 514] on div at bounding box center [803, 514] width 78 height 27
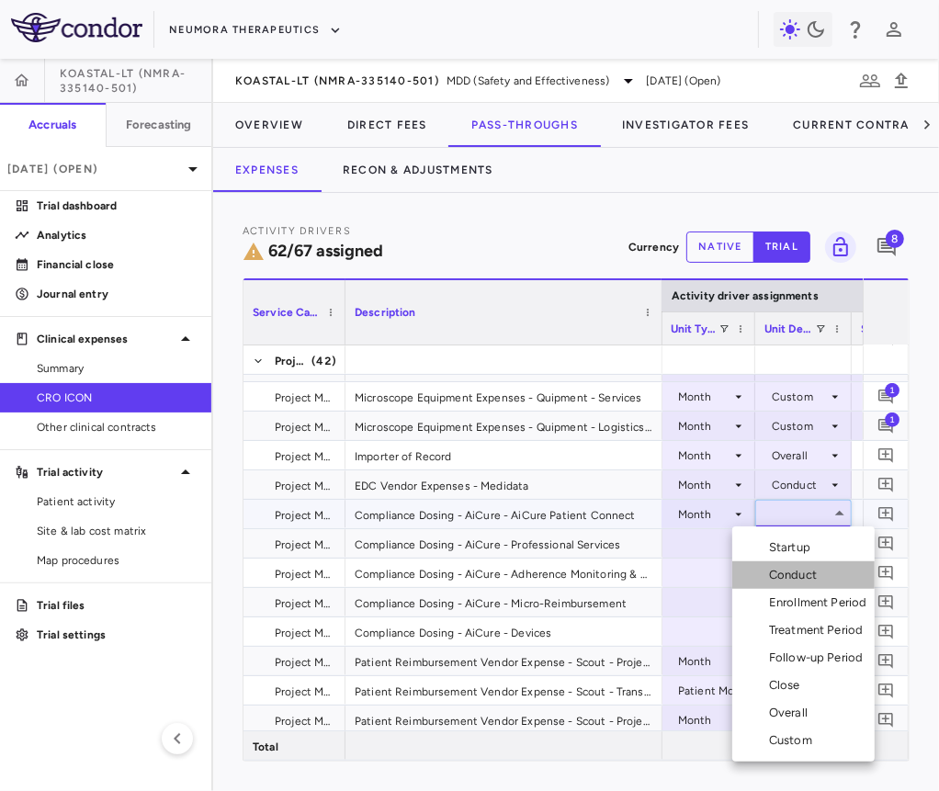
click at [797, 567] on div "Conduct" at bounding box center [796, 575] width 55 height 17
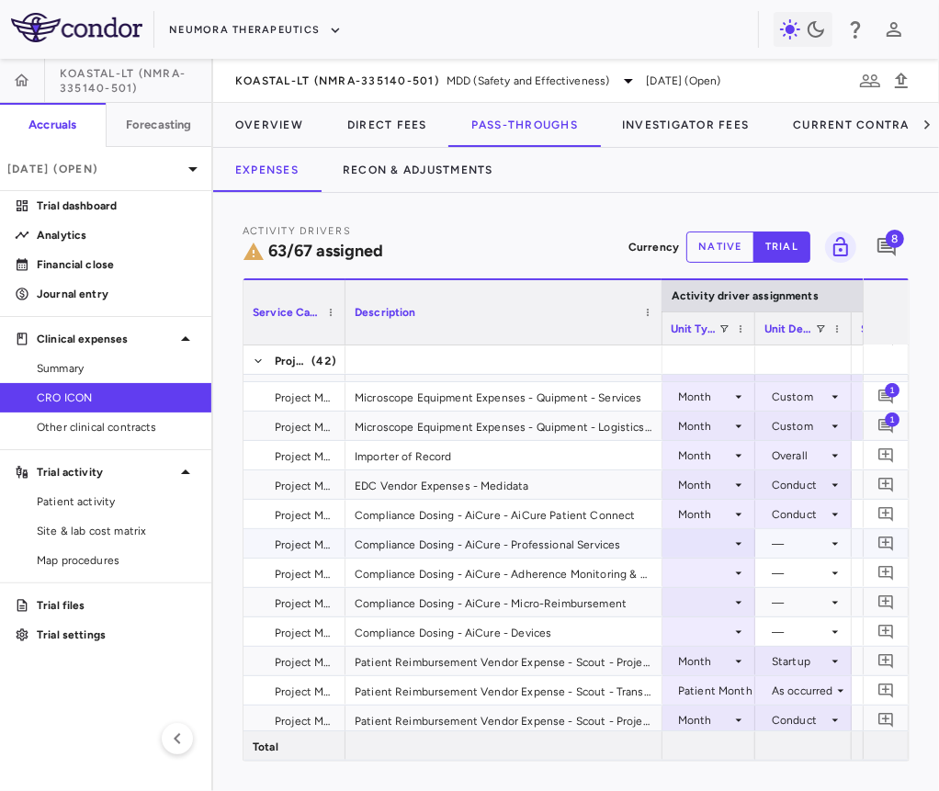
click at [711, 549] on div at bounding box center [708, 543] width 75 height 27
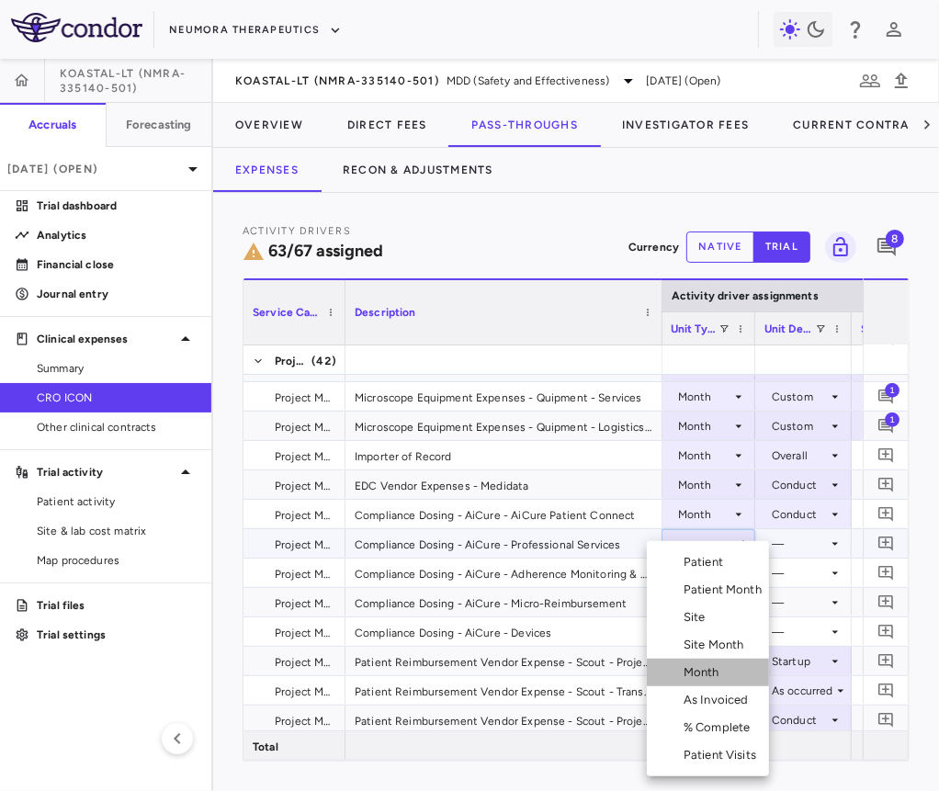
click at [703, 673] on div "Month" at bounding box center [704, 672] width 43 height 17
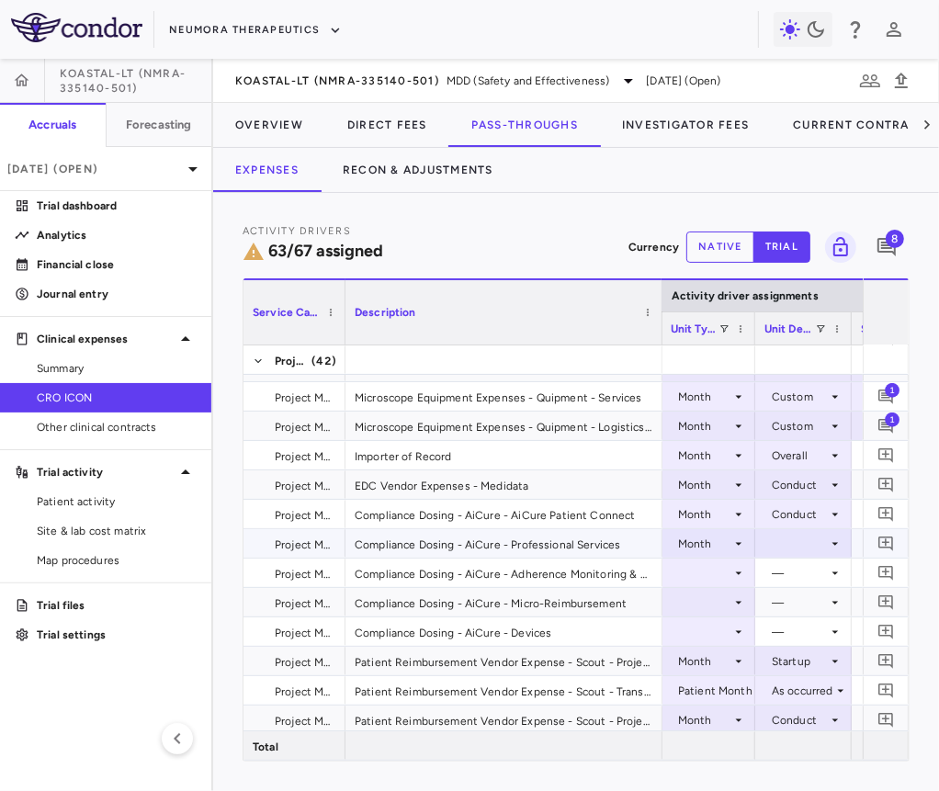
click at [790, 541] on div at bounding box center [803, 543] width 78 height 27
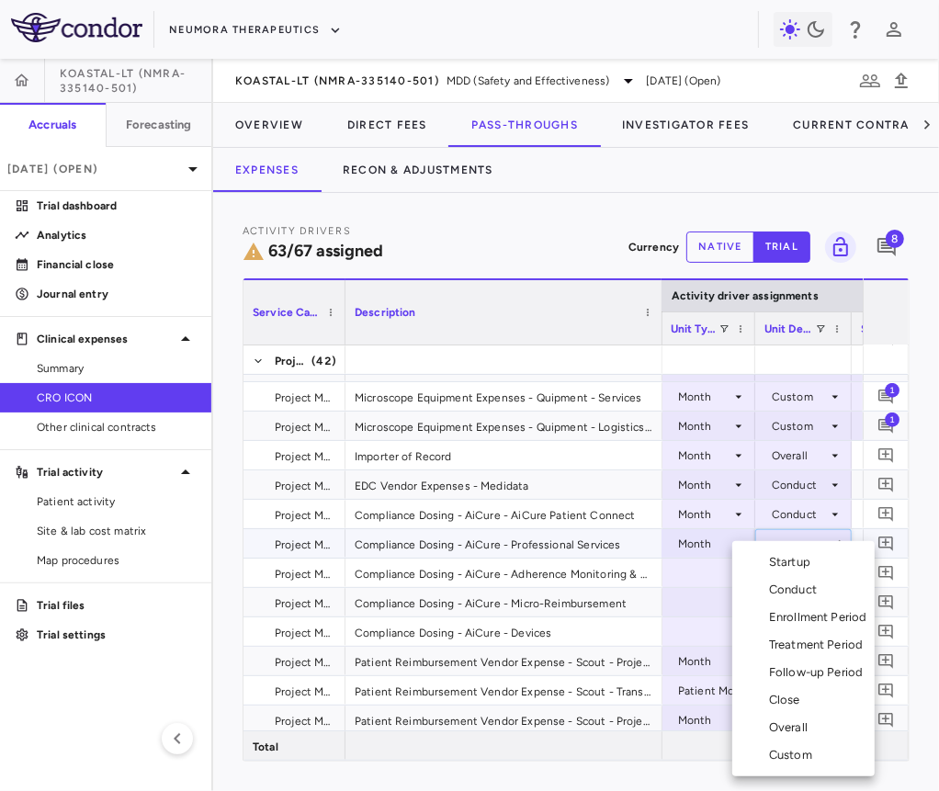
click at [792, 593] on div "Conduct" at bounding box center [796, 590] width 55 height 17
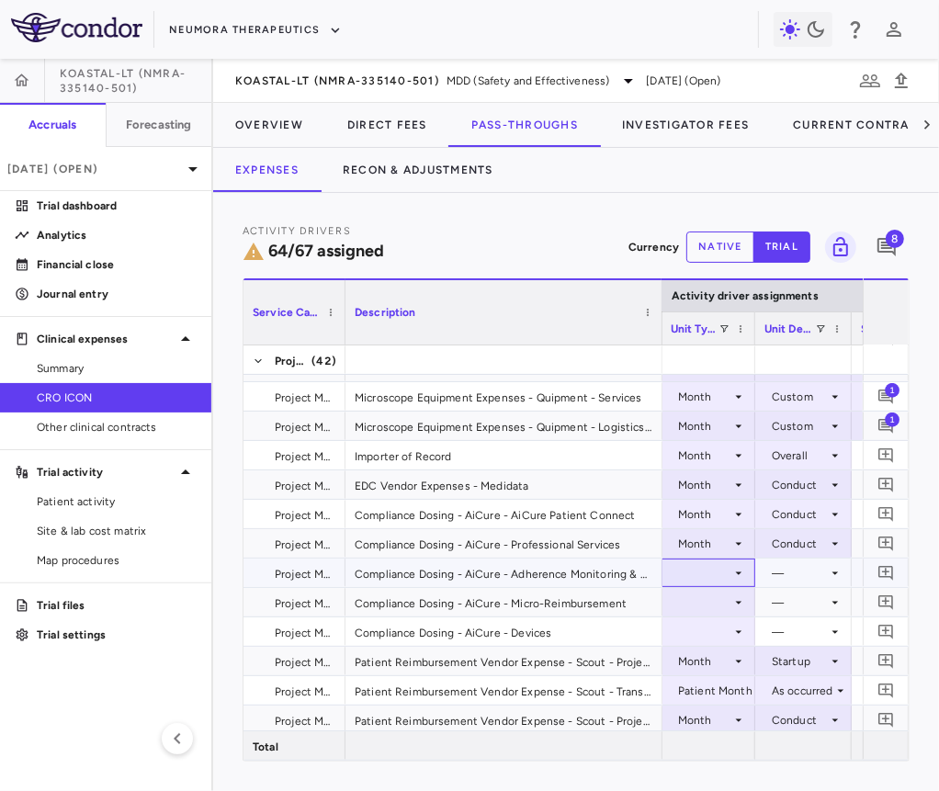
click at [706, 576] on div at bounding box center [708, 572] width 75 height 27
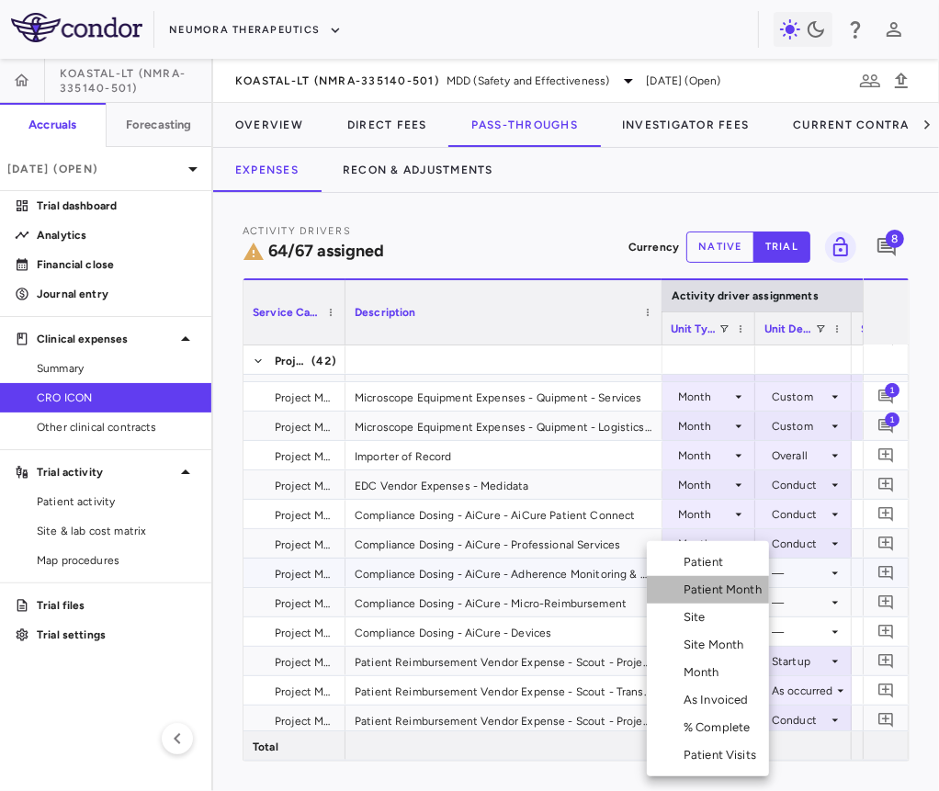
click at [718, 582] on div "Patient Month" at bounding box center [725, 590] width 85 height 17
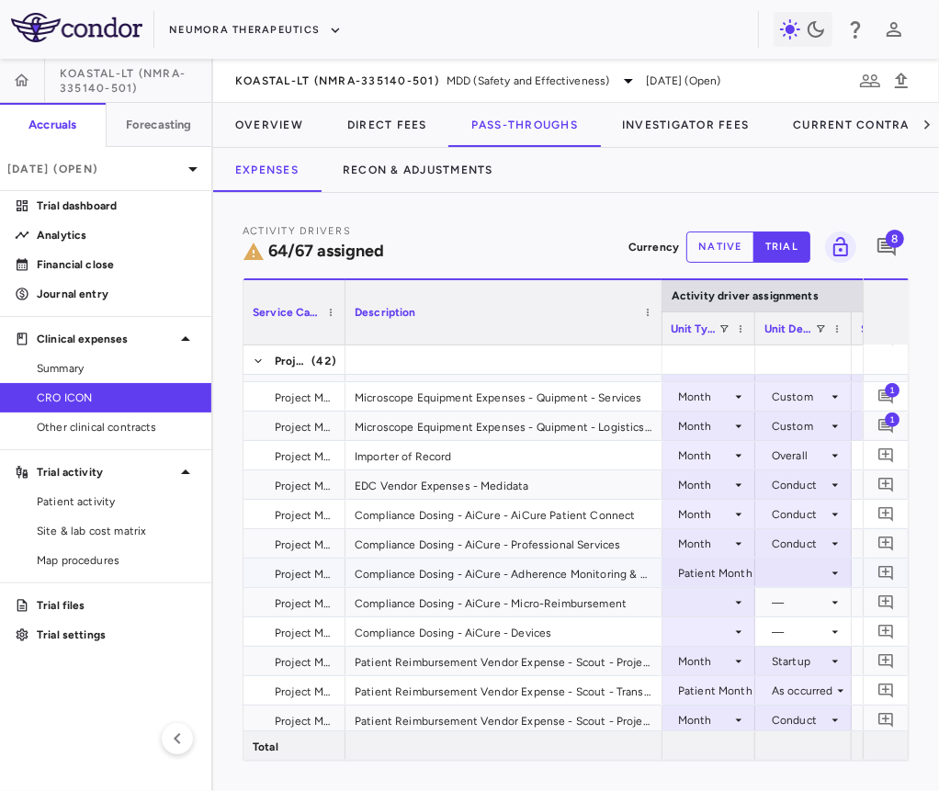
click at [804, 562] on div at bounding box center [803, 572] width 78 height 27
click at [803, 604] on div "As occurred" at bounding box center [821, 606] width 73 height 17
click at [711, 600] on div at bounding box center [708, 602] width 75 height 27
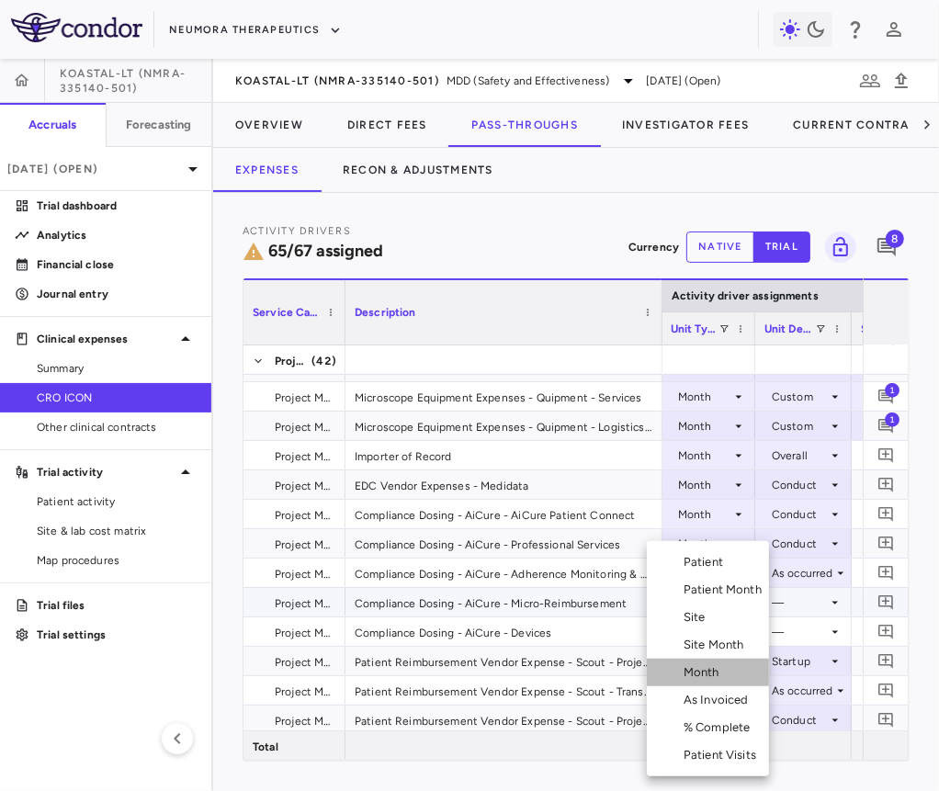
click at [714, 678] on div "Month" at bounding box center [704, 672] width 43 height 17
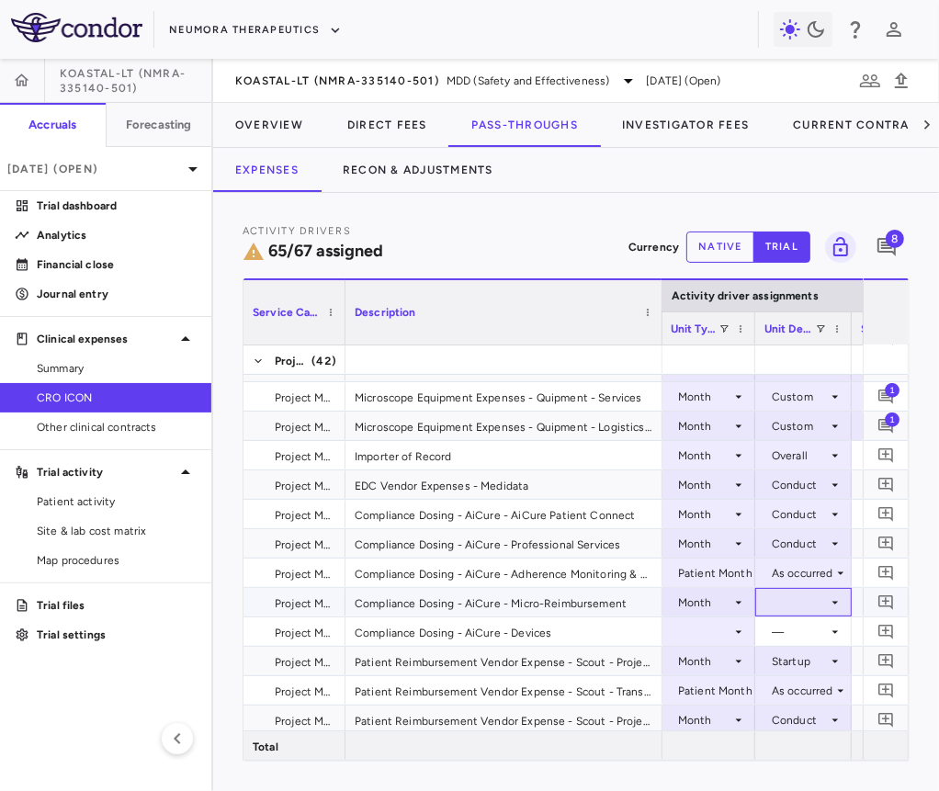
click at [788, 602] on div at bounding box center [803, 602] width 78 height 27
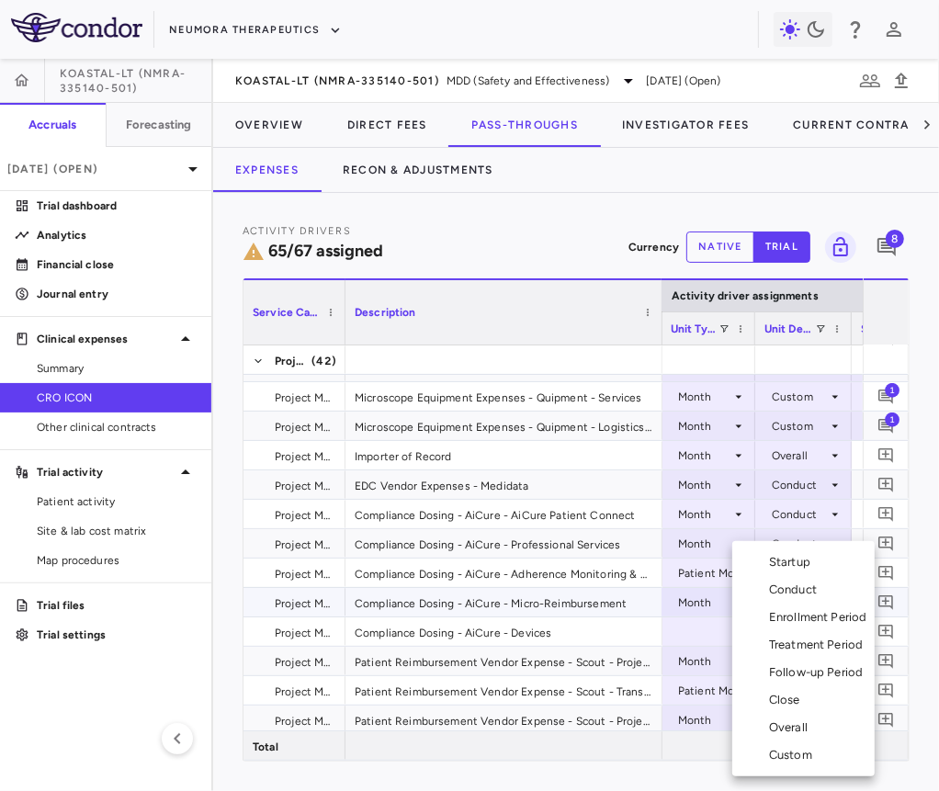
click at [795, 593] on div "Conduct" at bounding box center [796, 590] width 55 height 17
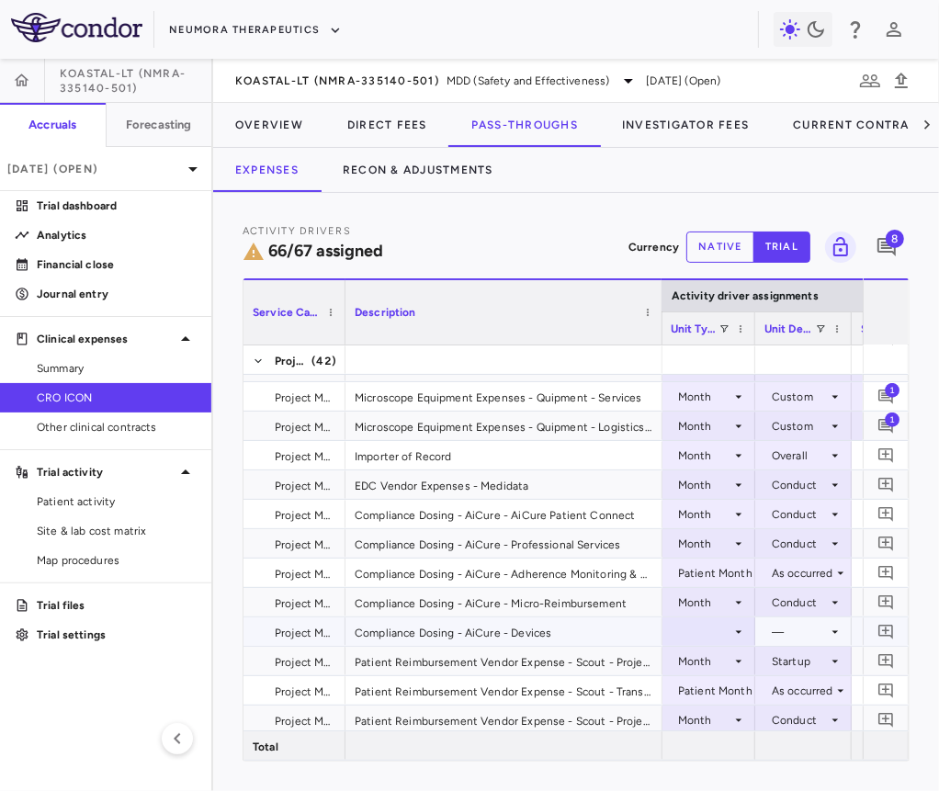
click at [714, 632] on div at bounding box center [708, 631] width 75 height 27
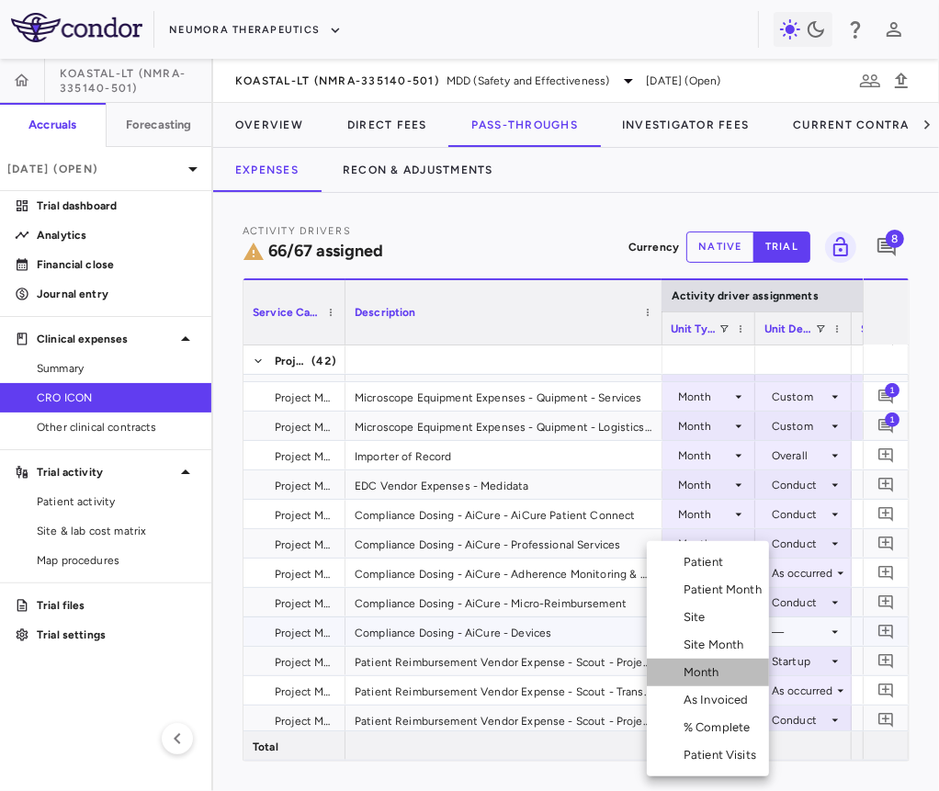
click at [718, 668] on div "Month" at bounding box center [704, 672] width 43 height 17
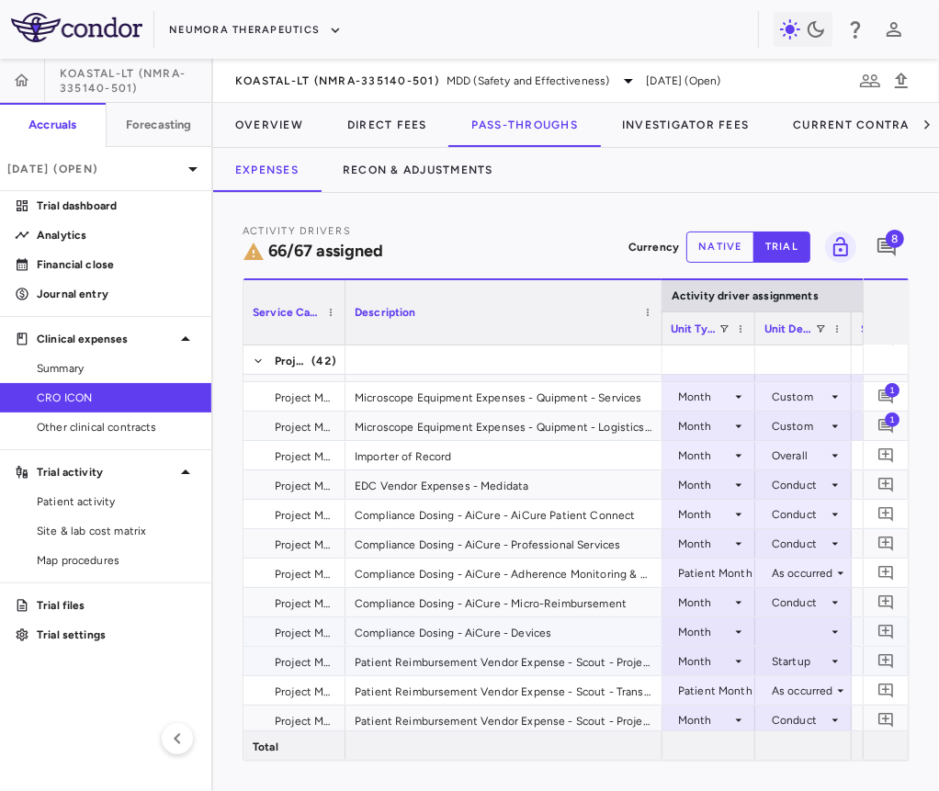
click at [788, 629] on div at bounding box center [803, 631] width 78 height 27
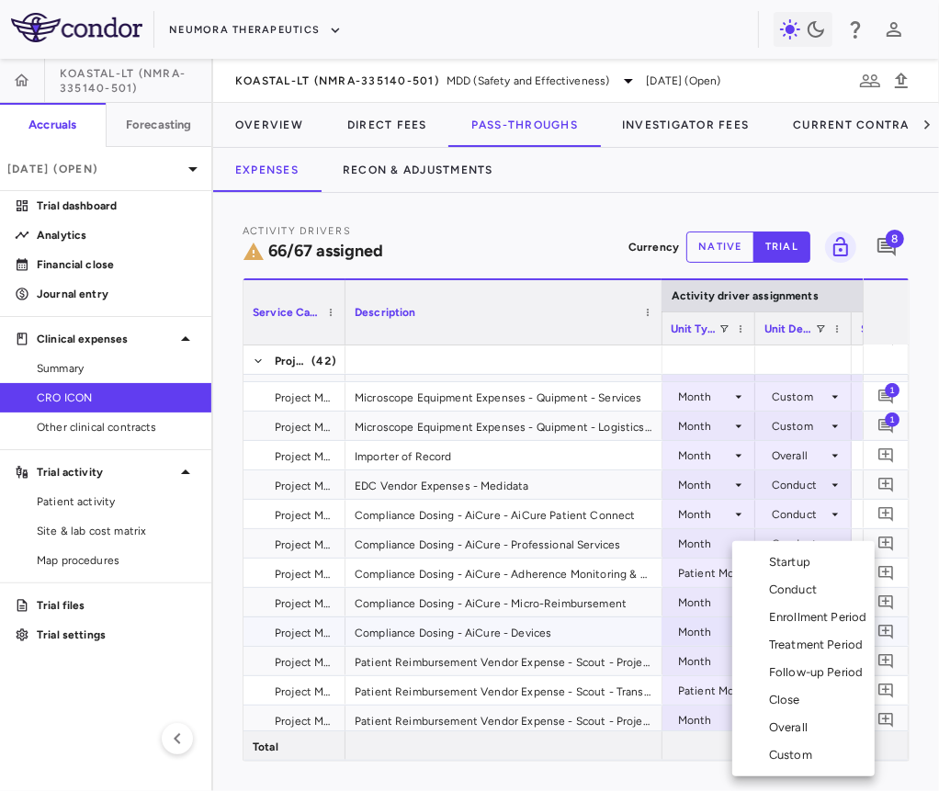
click at [802, 591] on div "Conduct" at bounding box center [796, 590] width 55 height 17
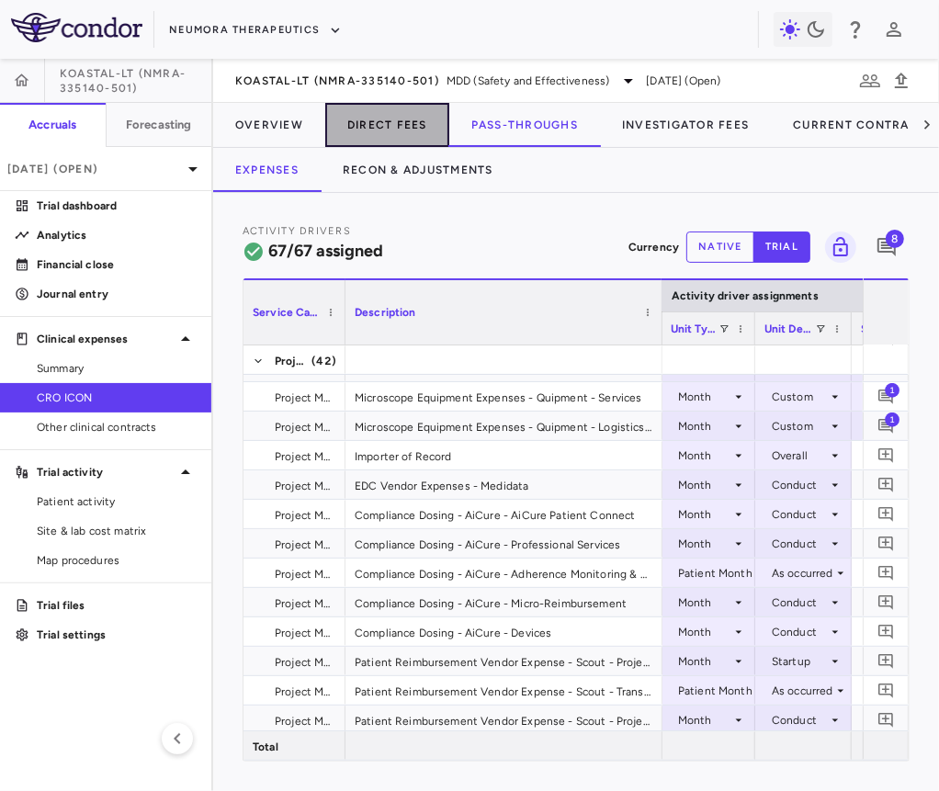
click at [392, 132] on button "Direct Fees" at bounding box center [387, 125] width 124 height 44
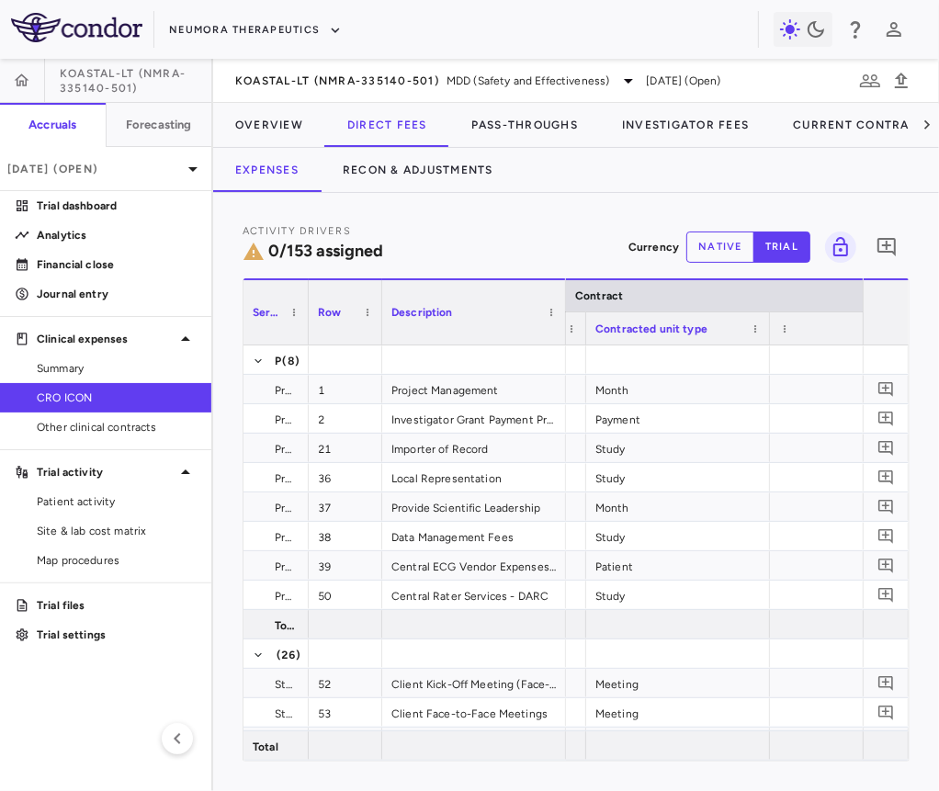
drag, startPoint x: 424, startPoint y: 331, endPoint x: 284, endPoint y: 331, distance: 140.6
click at [304, 331] on div at bounding box center [307, 312] width 7 height 64
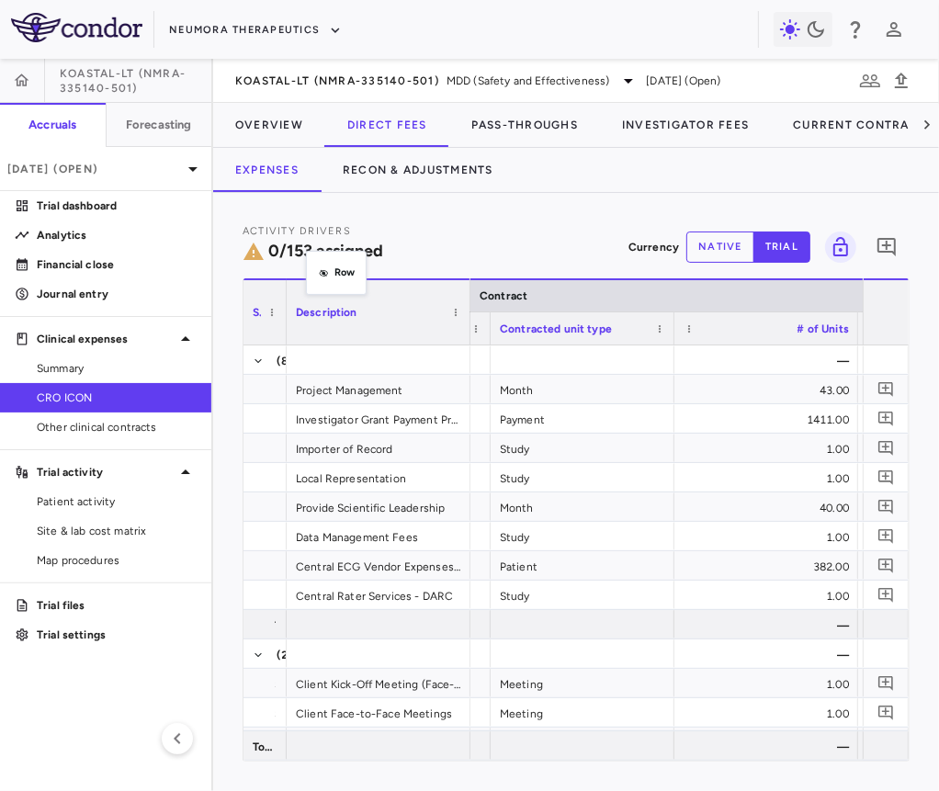
drag, startPoint x: 322, startPoint y: 331, endPoint x: 315, endPoint y: 254, distance: 76.5
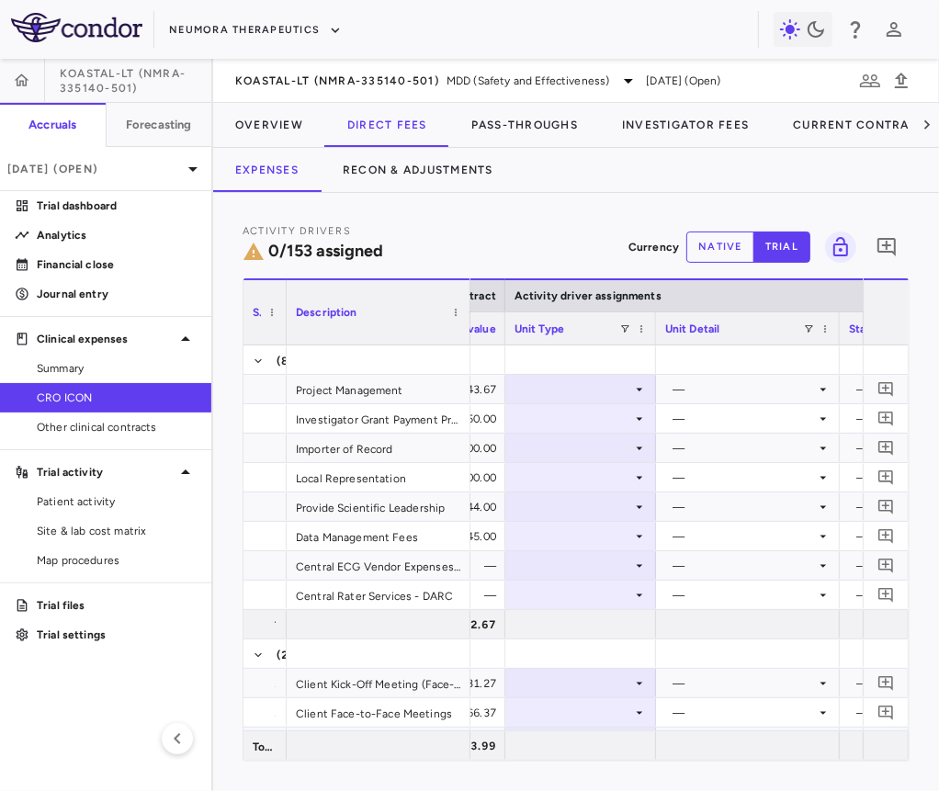
drag, startPoint x: 686, startPoint y: 333, endPoint x: 643, endPoint y: 333, distance: 43.2
click at [651, 333] on div at bounding box center [654, 328] width 7 height 32
drag, startPoint x: 826, startPoint y: 334, endPoint x: 779, endPoint y: 329, distance: 47.2
click at [780, 329] on div at bounding box center [783, 328] width 7 height 32
click at [464, 328] on div "Description" at bounding box center [379, 311] width 184 height 66
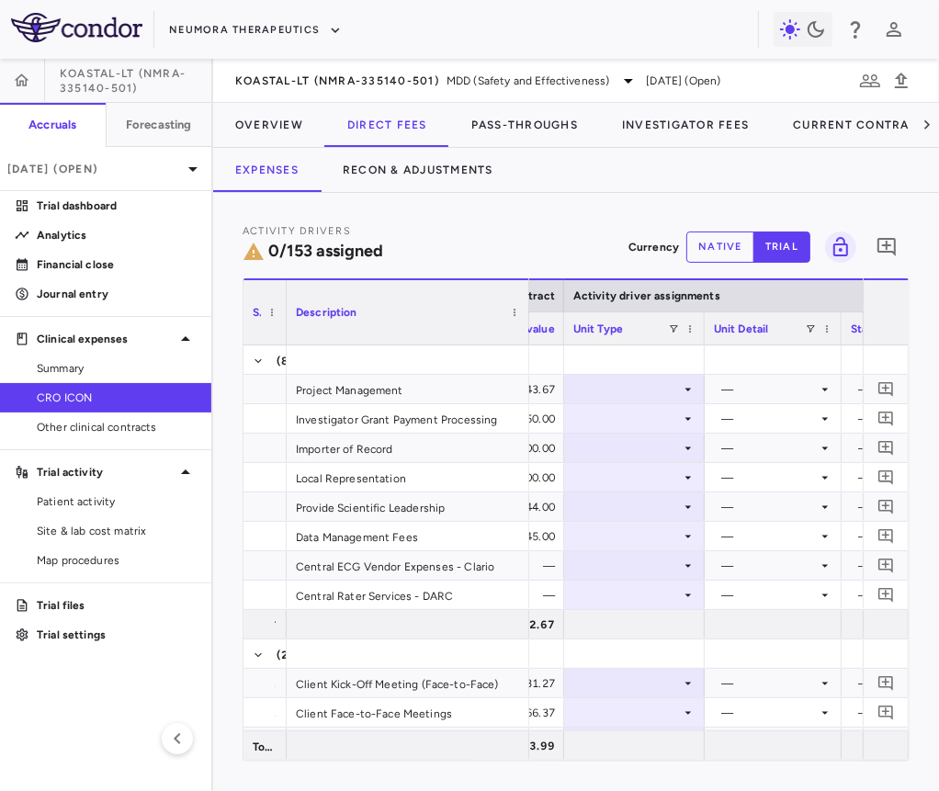
drag, startPoint x: 466, startPoint y: 328, endPoint x: 525, endPoint y: 343, distance: 60.6
click at [525, 343] on div at bounding box center [528, 312] width 7 height 64
click at [636, 383] on div at bounding box center [634, 389] width 122 height 27
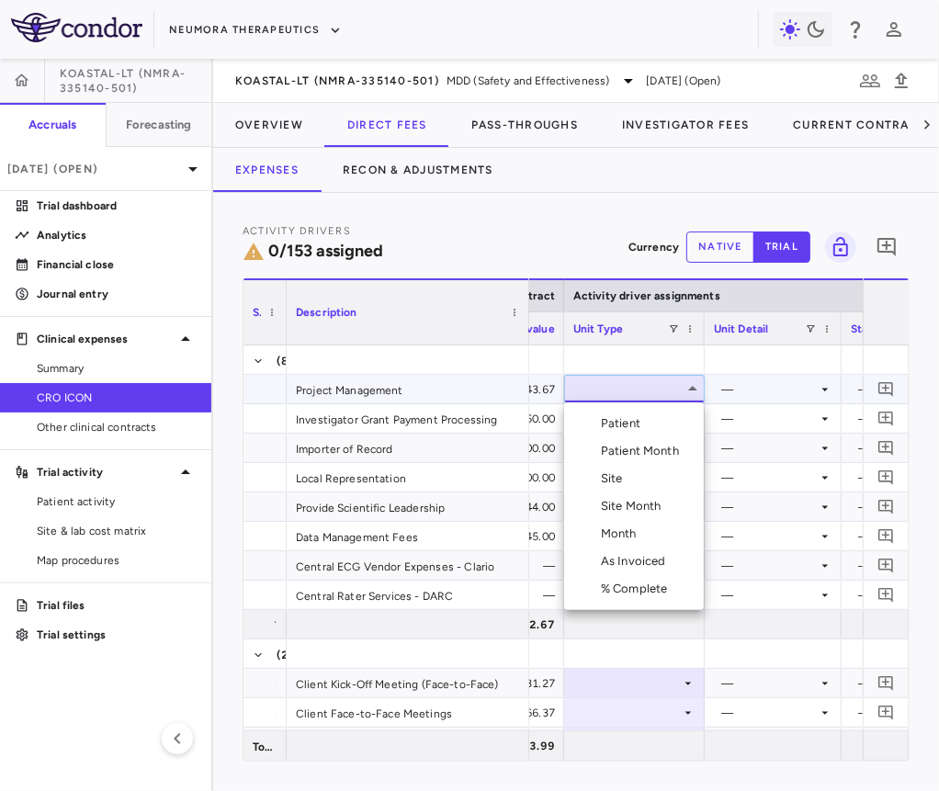
click at [618, 537] on div "Month" at bounding box center [622, 533] width 43 height 17
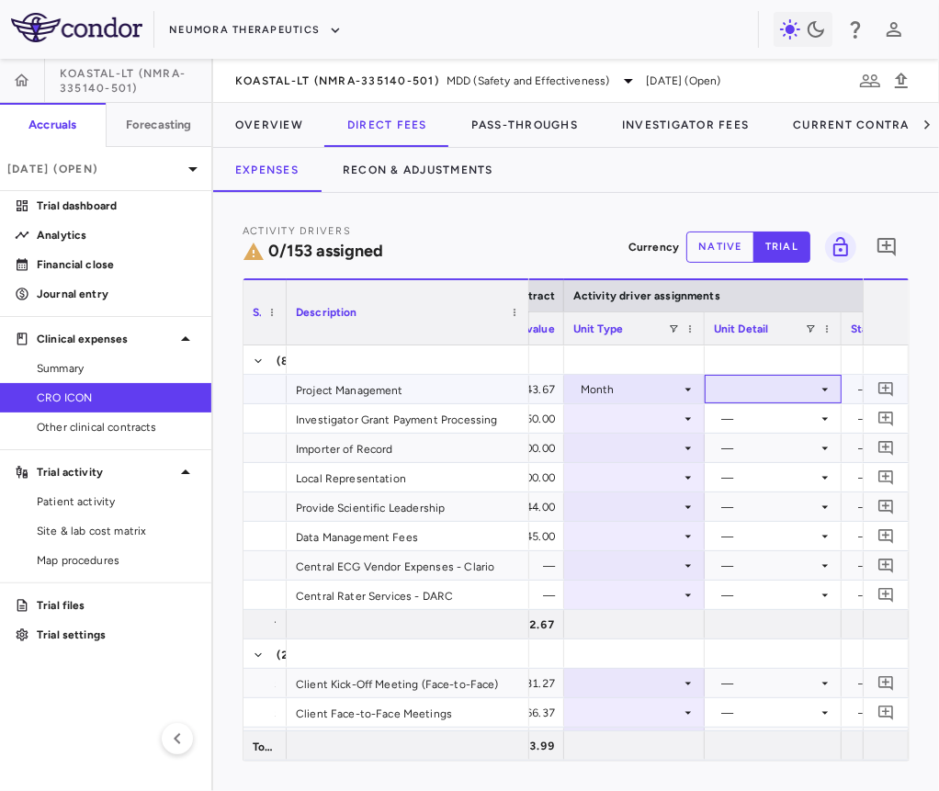
click at [748, 390] on div at bounding box center [773, 389] width 119 height 27
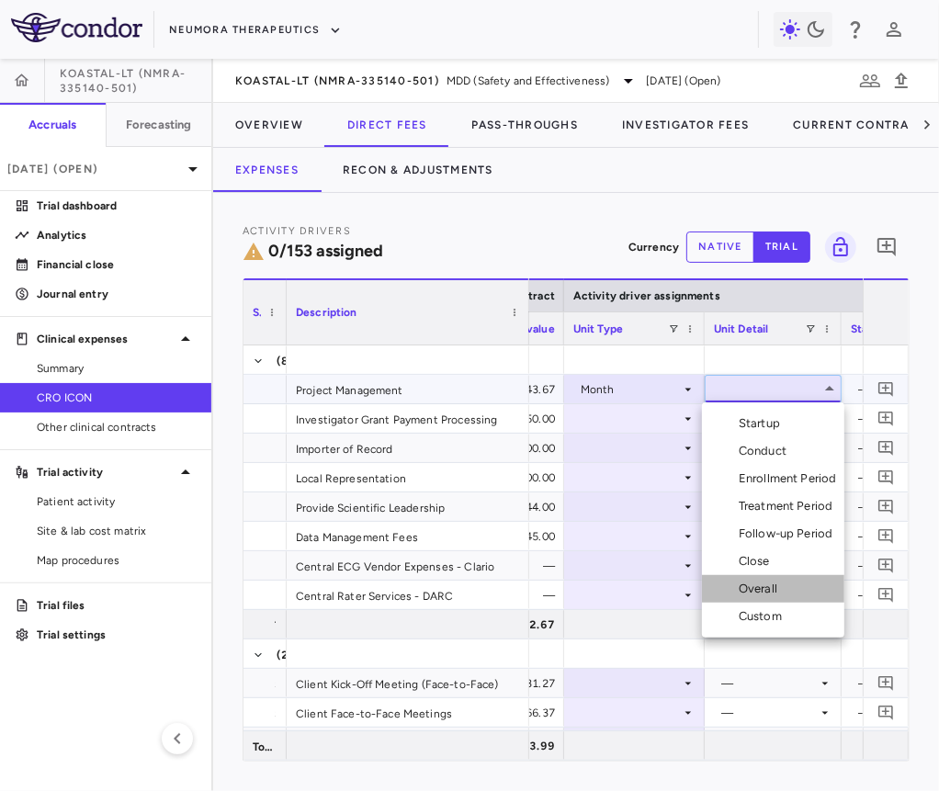
click at [769, 582] on div "Overall" at bounding box center [762, 589] width 46 height 17
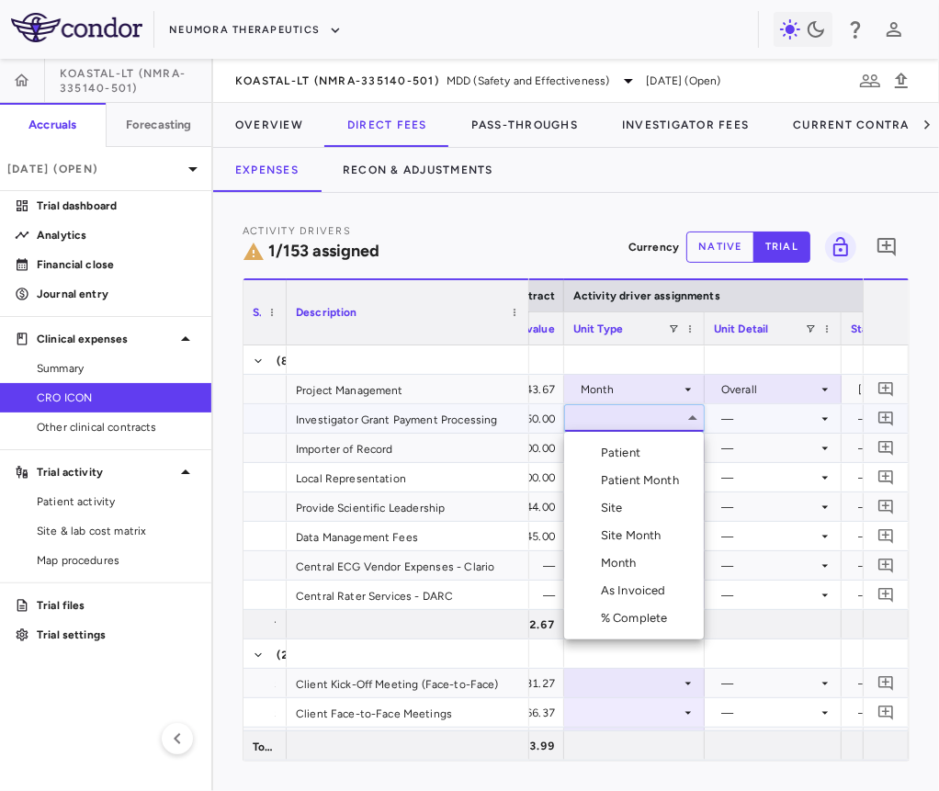
click at [636, 539] on div "Site Month" at bounding box center [635, 535] width 68 height 17
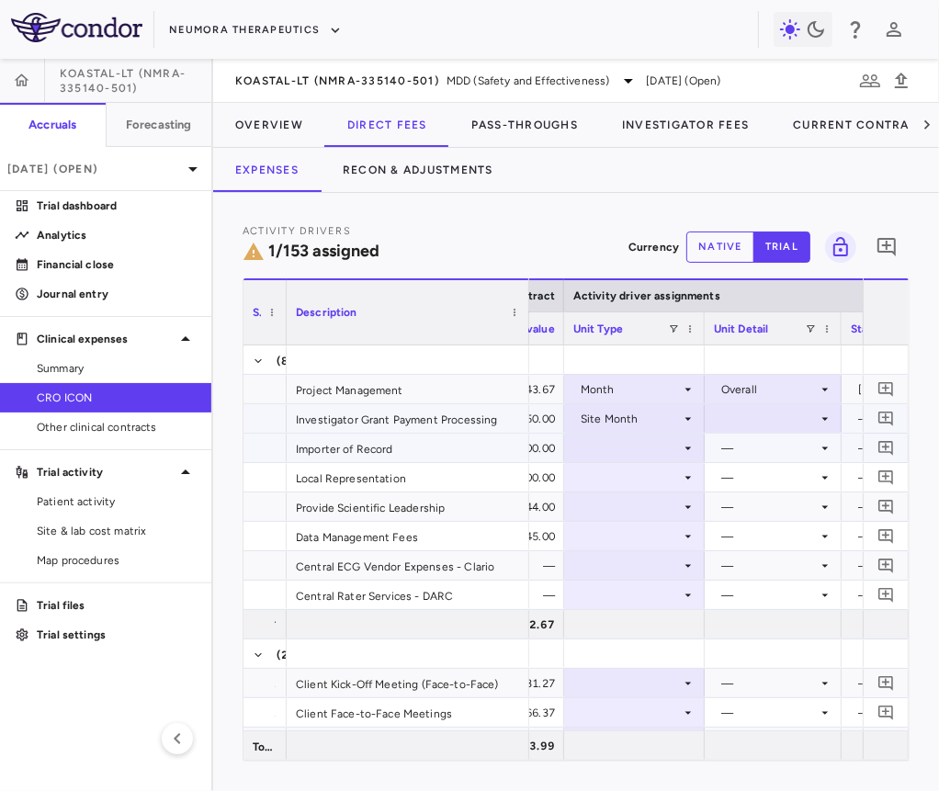
click at [751, 424] on div at bounding box center [773, 418] width 119 height 27
click at [751, 450] on div "As Initiated" at bounding box center [776, 453] width 71 height 17
click at [650, 441] on div at bounding box center [634, 448] width 122 height 27
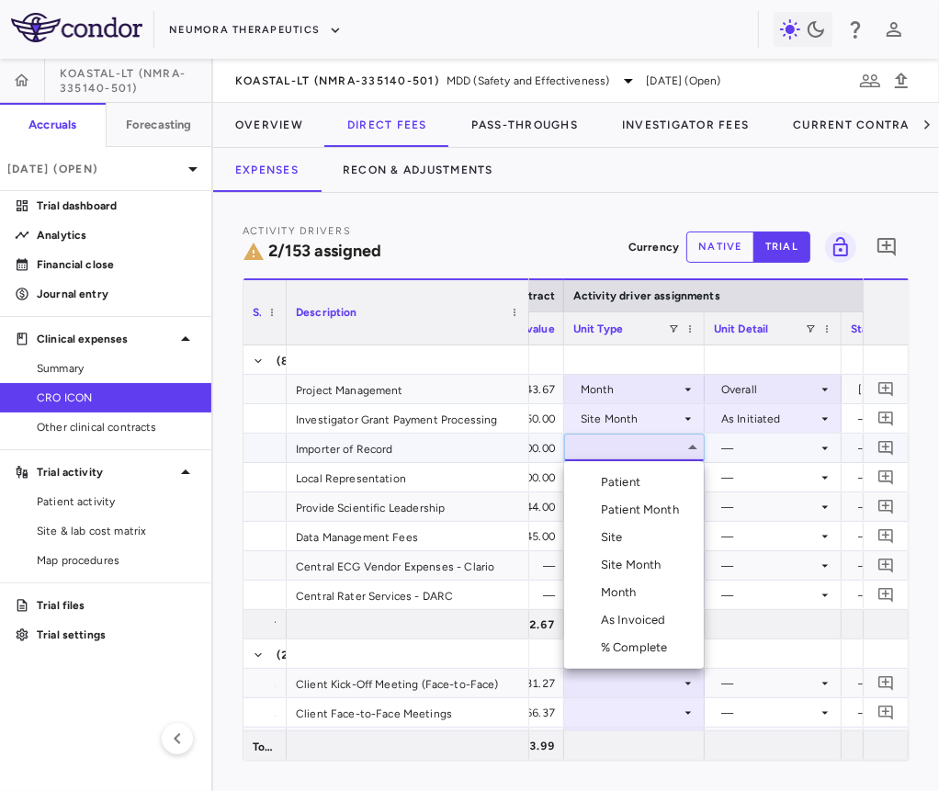
click at [618, 584] on div "Month" at bounding box center [622, 592] width 43 height 17
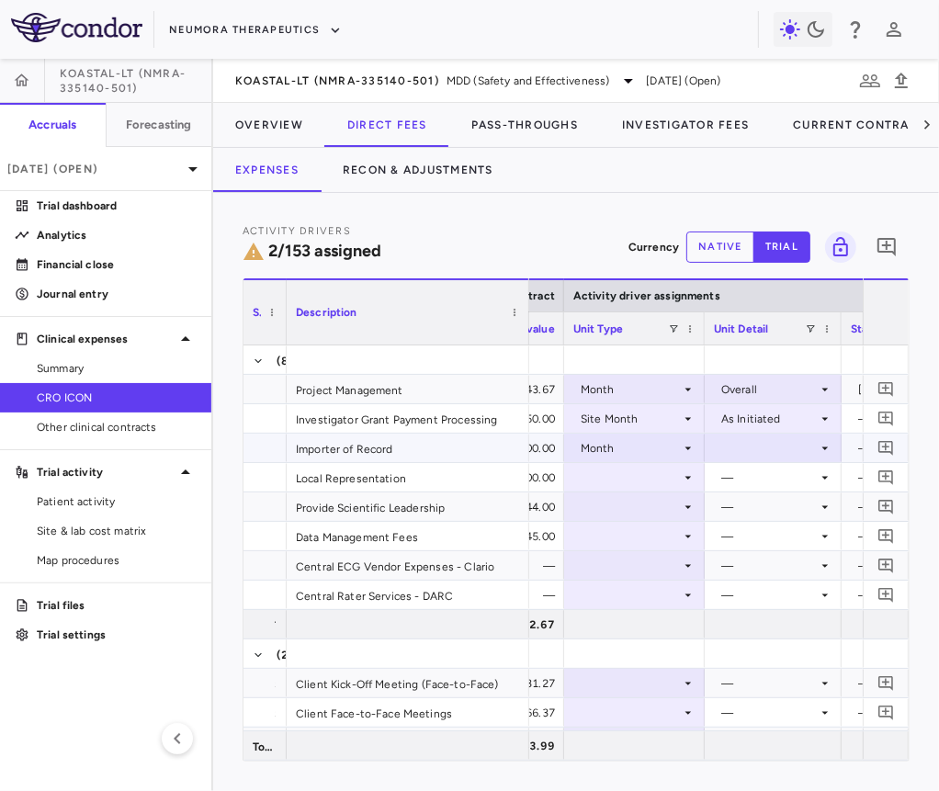
click at [747, 450] on div at bounding box center [773, 448] width 119 height 27
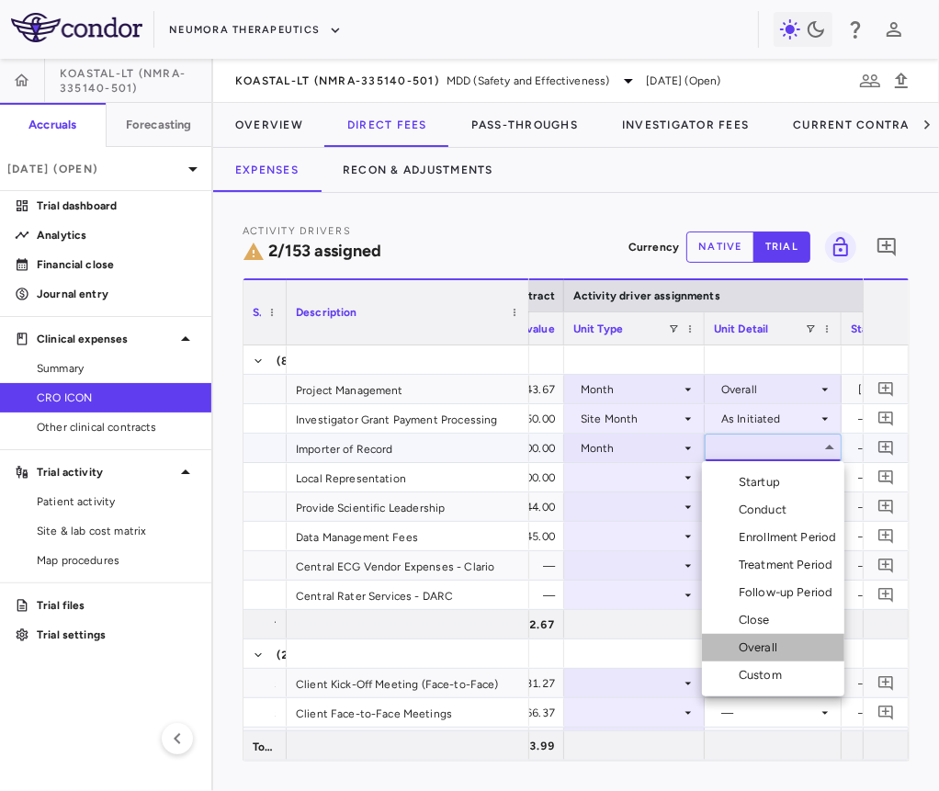
click at [757, 650] on div "Overall" at bounding box center [762, 647] width 46 height 17
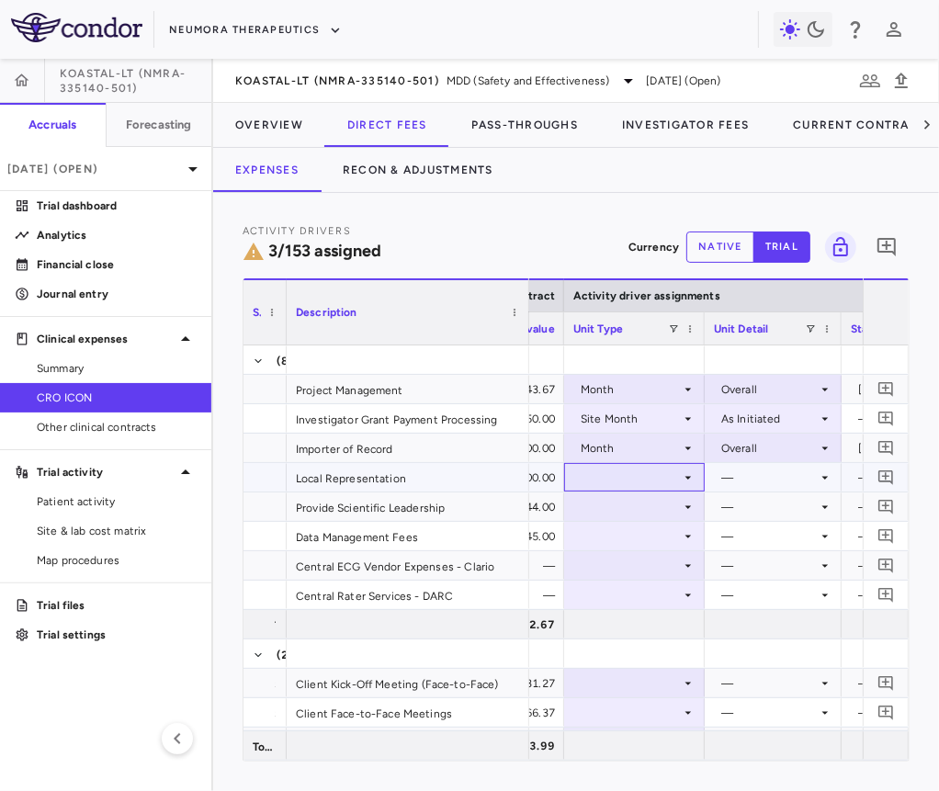
click at [662, 482] on div at bounding box center [634, 477] width 122 height 27
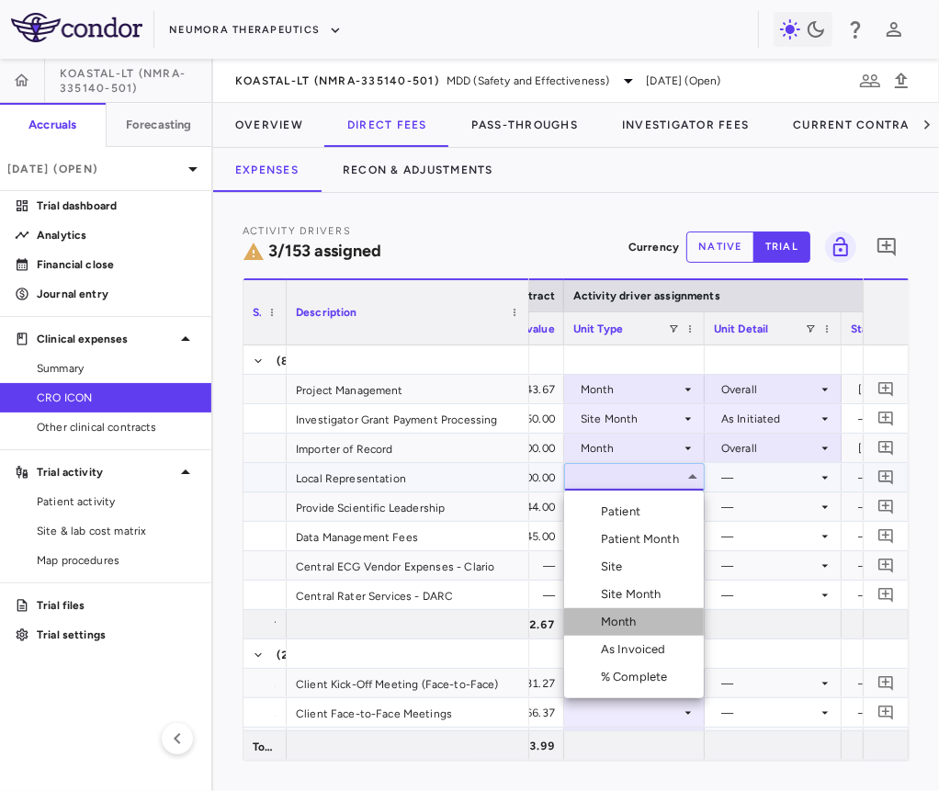
click at [642, 623] on div "Month" at bounding box center [622, 622] width 43 height 17
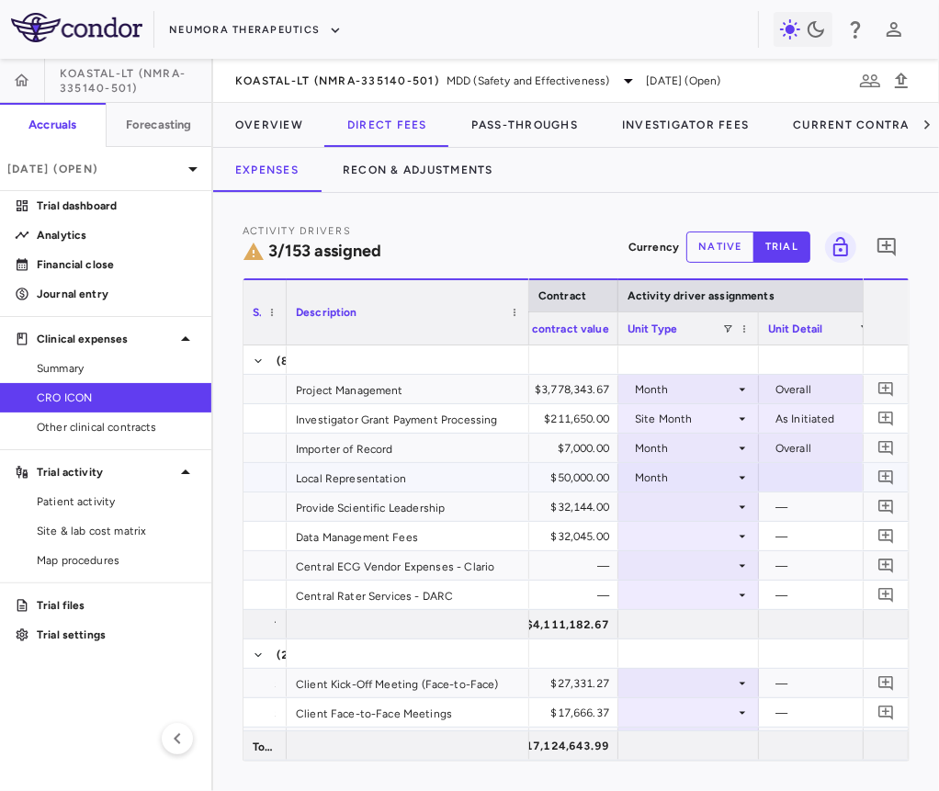
click at [816, 479] on div at bounding box center [827, 477] width 119 height 27
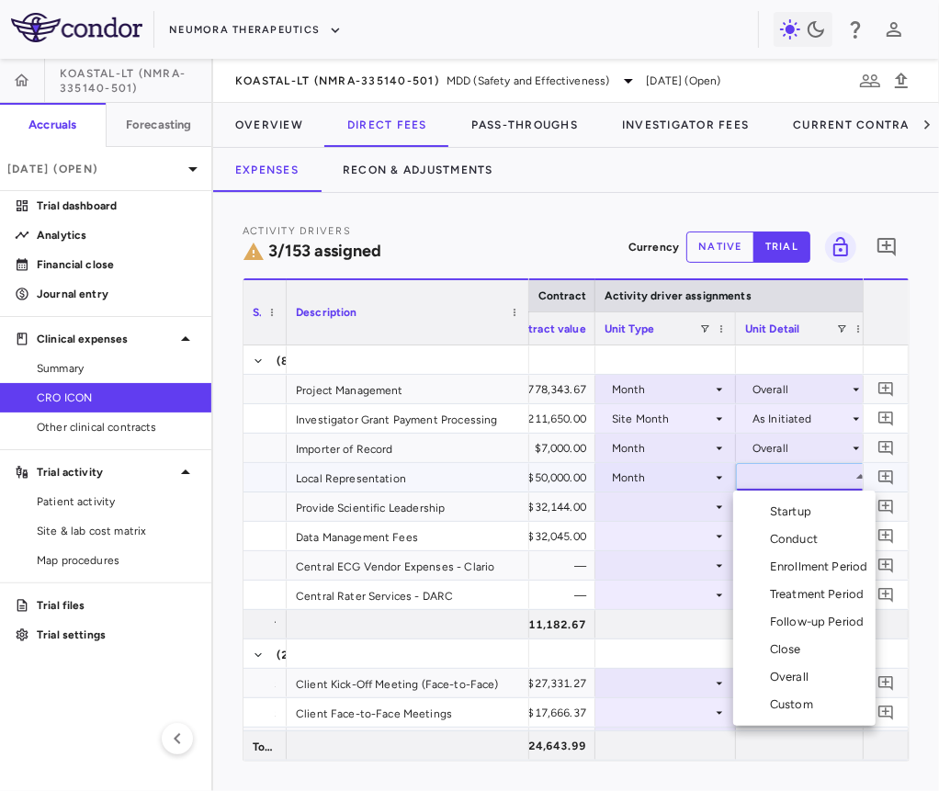
click at [806, 674] on div "Overall" at bounding box center [793, 677] width 46 height 17
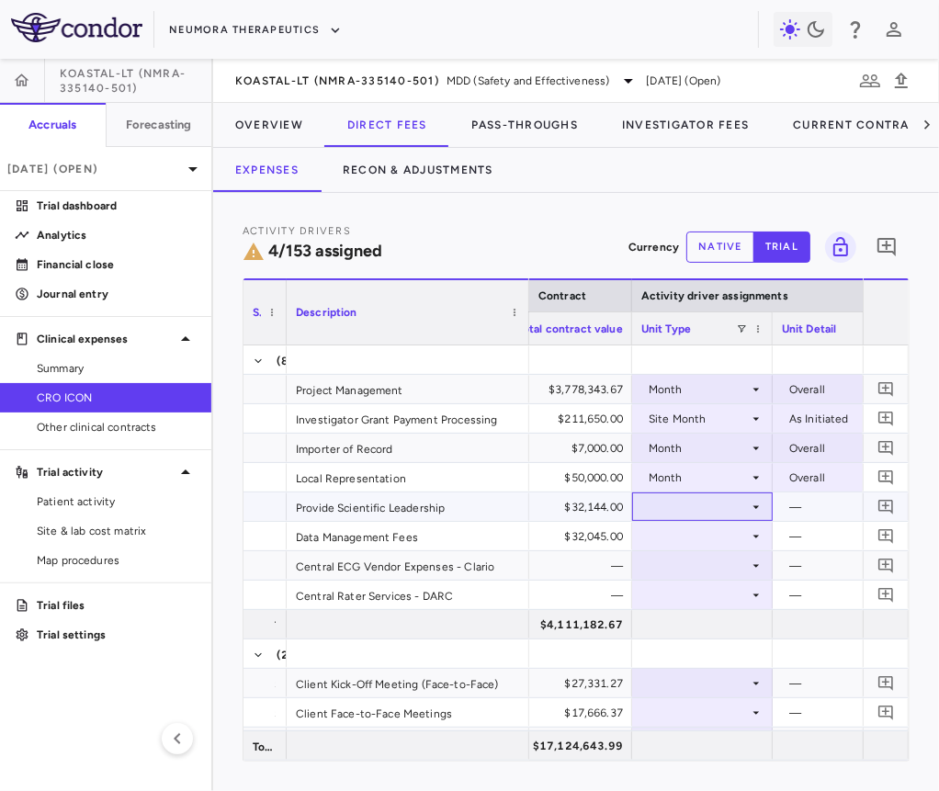
click at [694, 514] on div at bounding box center [702, 506] width 122 height 27
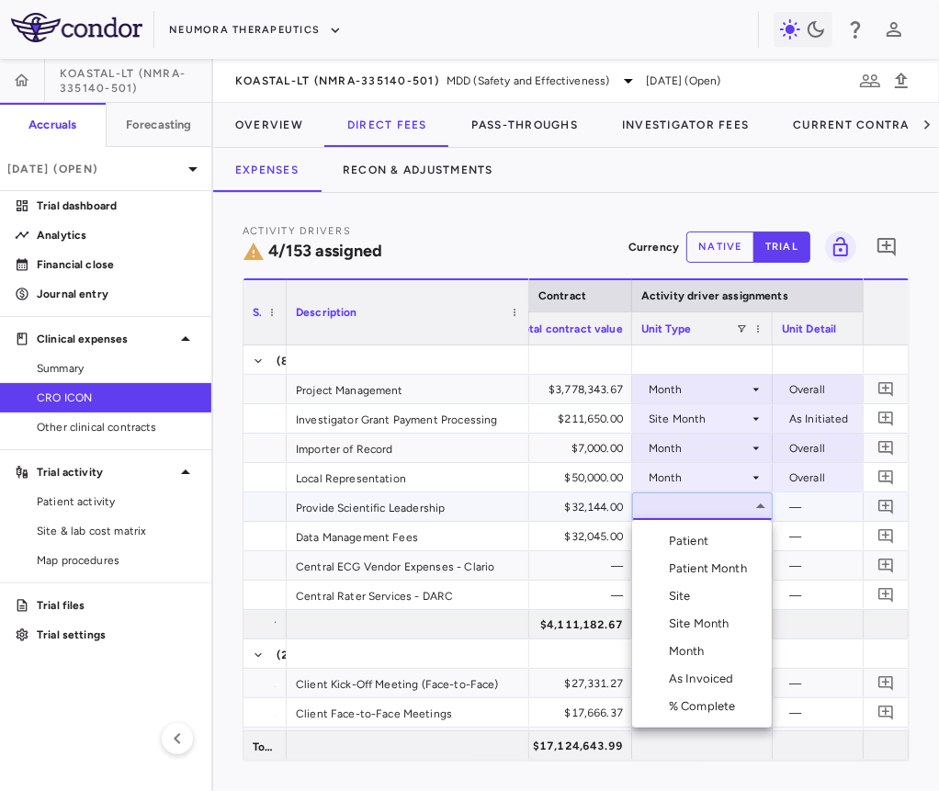
click at [695, 647] on div "Month" at bounding box center [690, 651] width 43 height 17
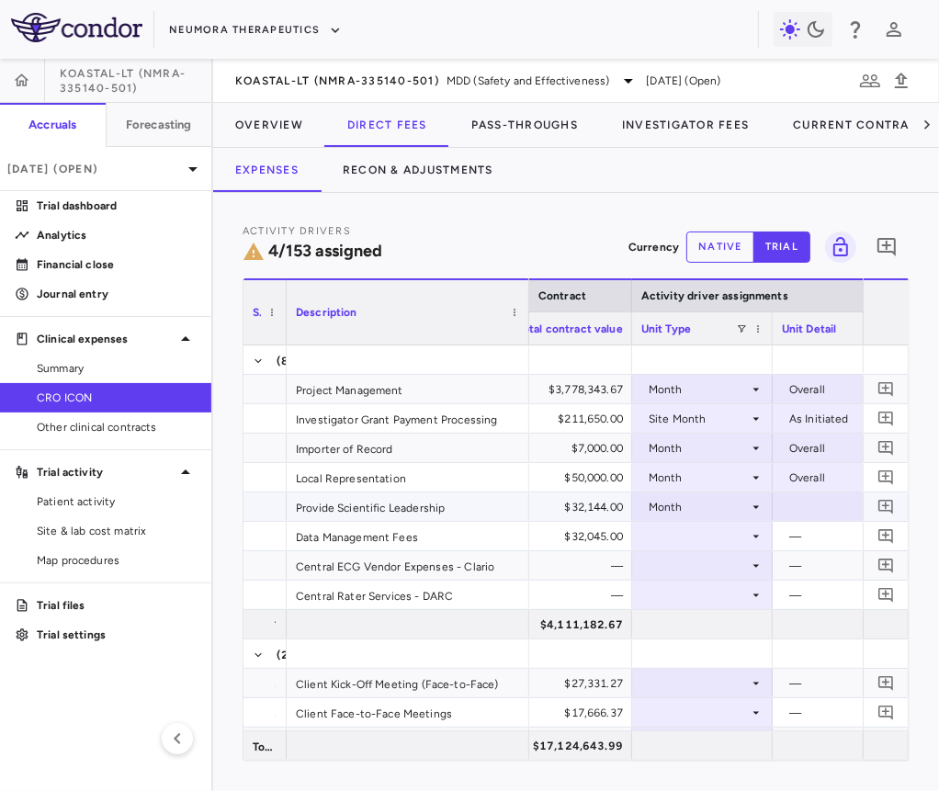
click at [825, 507] on div at bounding box center [841, 506] width 119 height 27
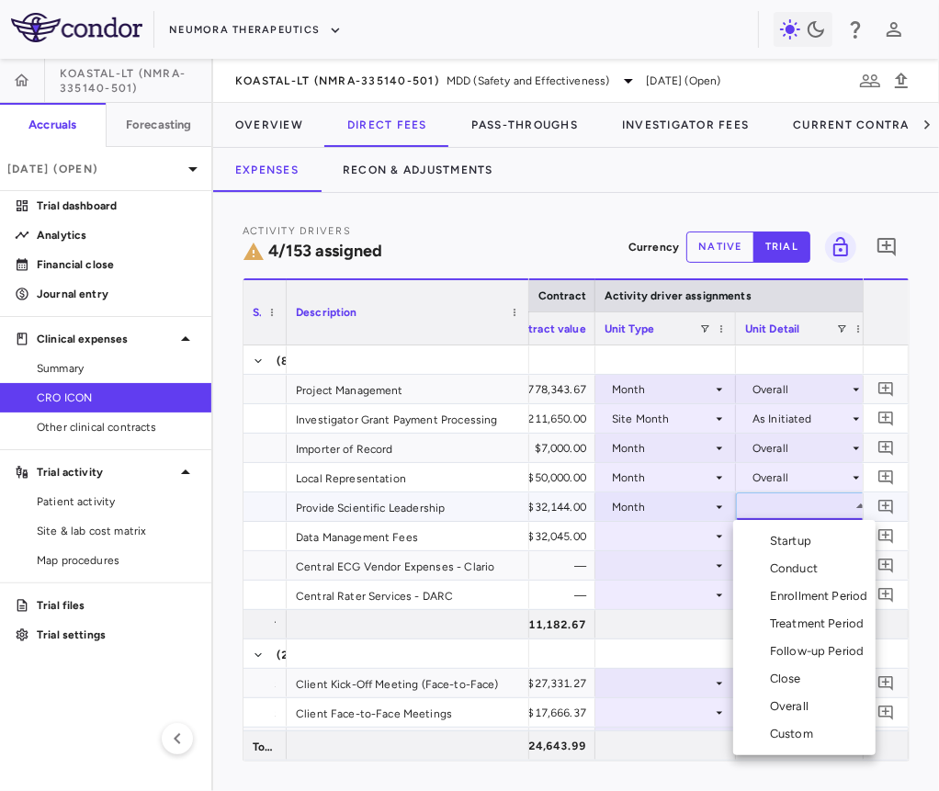
click at [795, 726] on div "Custom" at bounding box center [795, 734] width 51 height 17
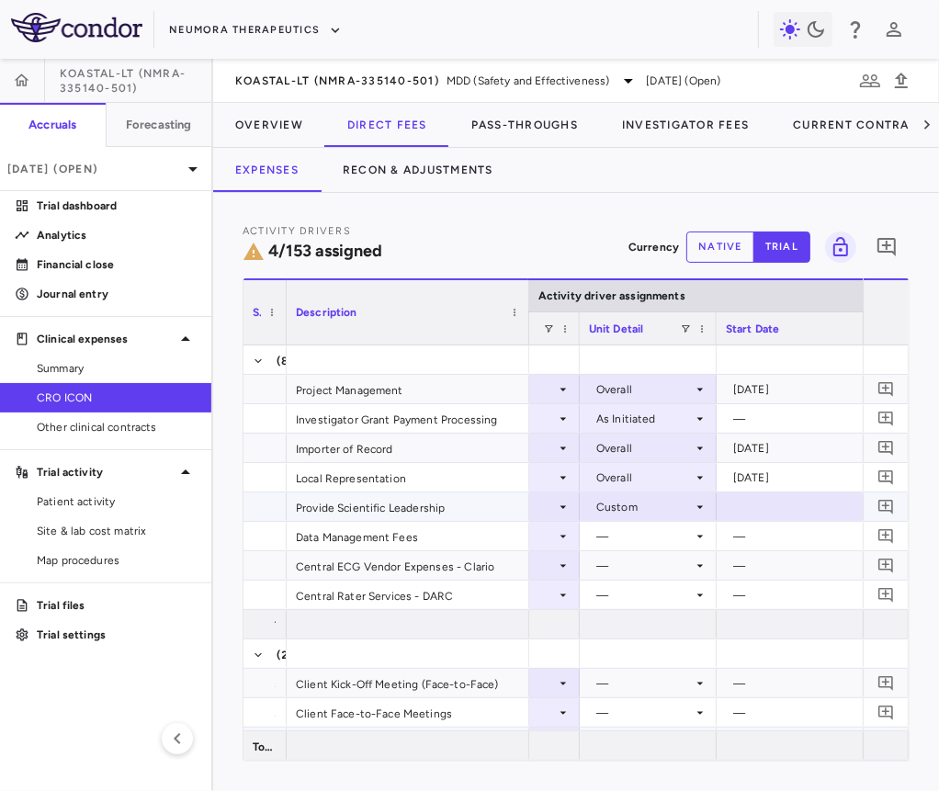
click at [768, 510] on div at bounding box center [808, 506] width 165 height 27
click at [762, 509] on input "**********" at bounding box center [791, 508] width 149 height 30
type input "**********"
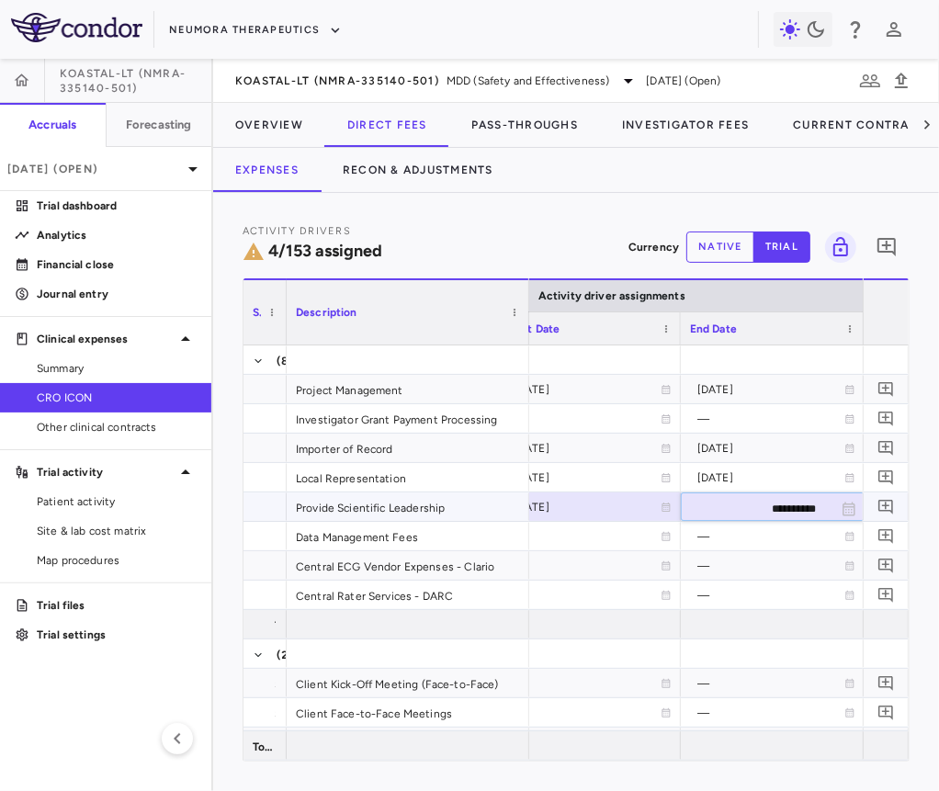
type input "**********"
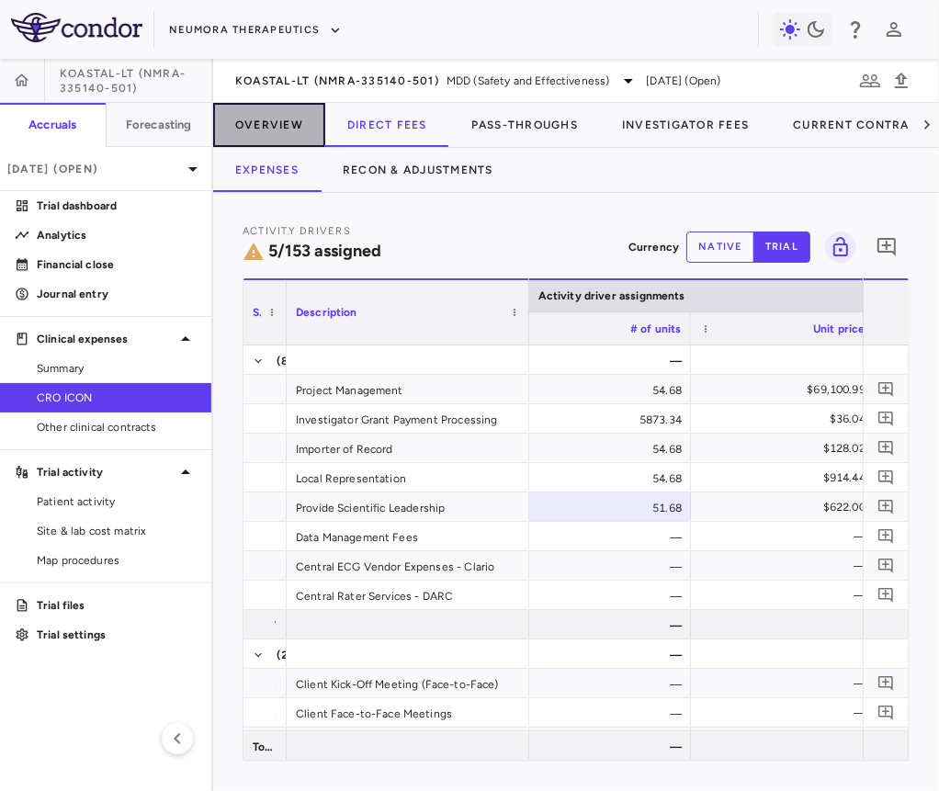
click at [265, 130] on button "Overview" at bounding box center [269, 125] width 112 height 44
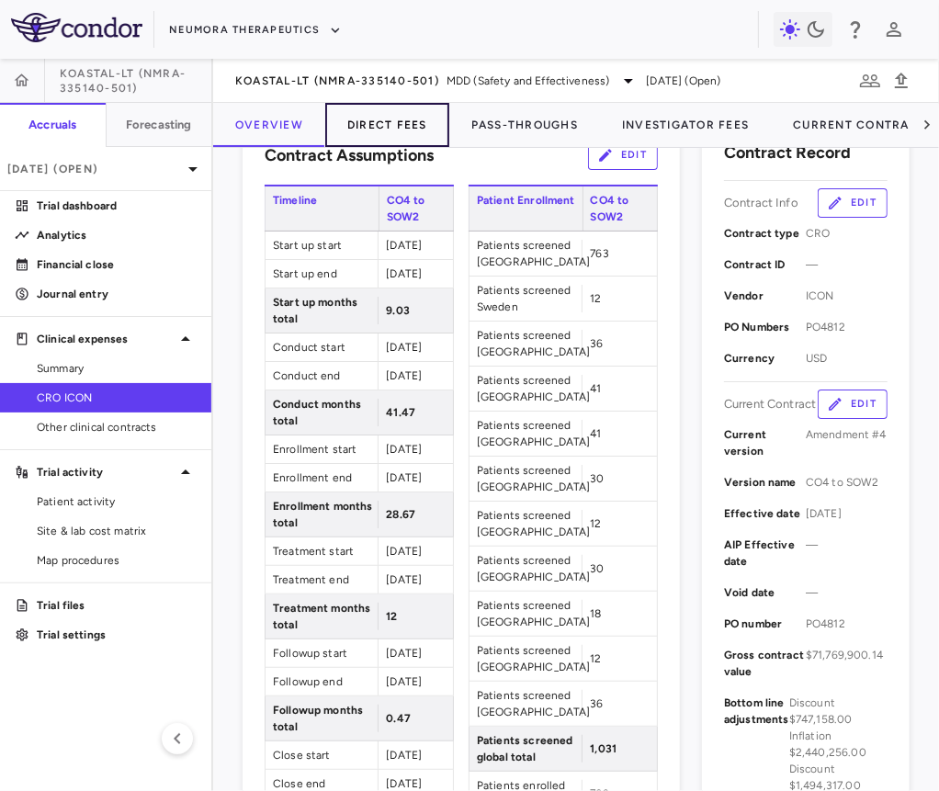
click at [378, 124] on button "Direct Fees" at bounding box center [387, 125] width 124 height 44
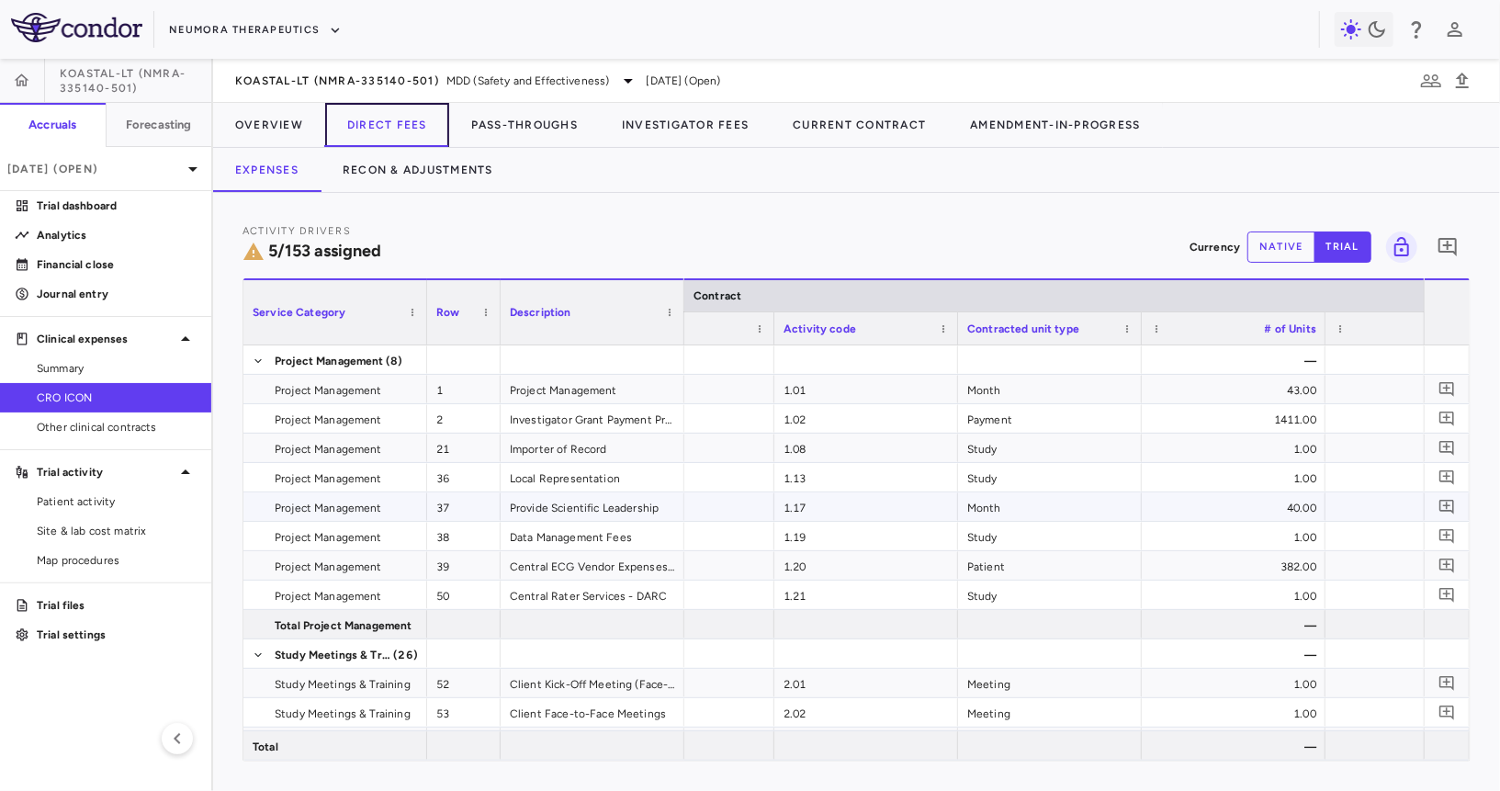
scroll to position [0, 215]
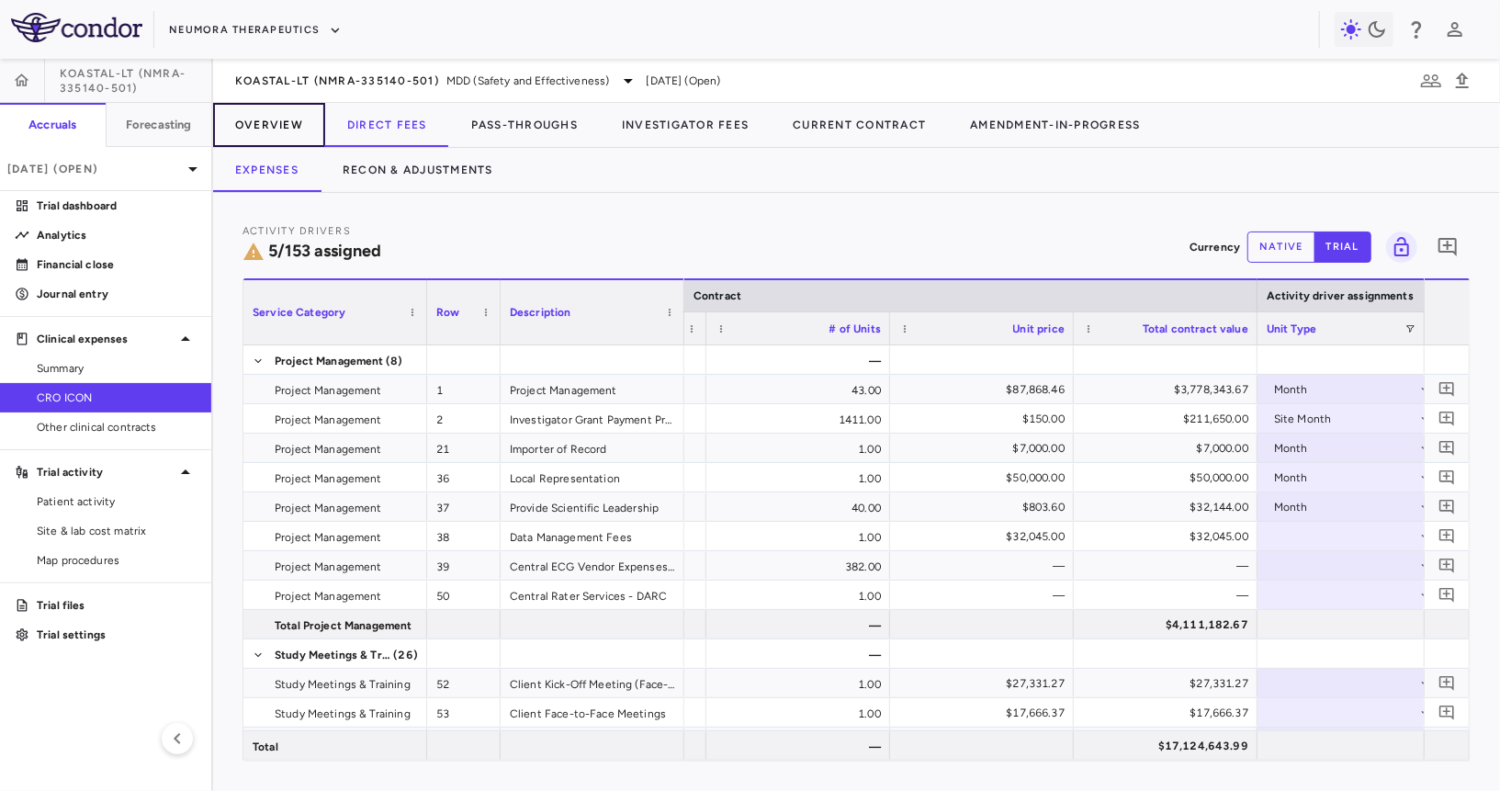
click at [294, 127] on button "Overview" at bounding box center [269, 125] width 112 height 44
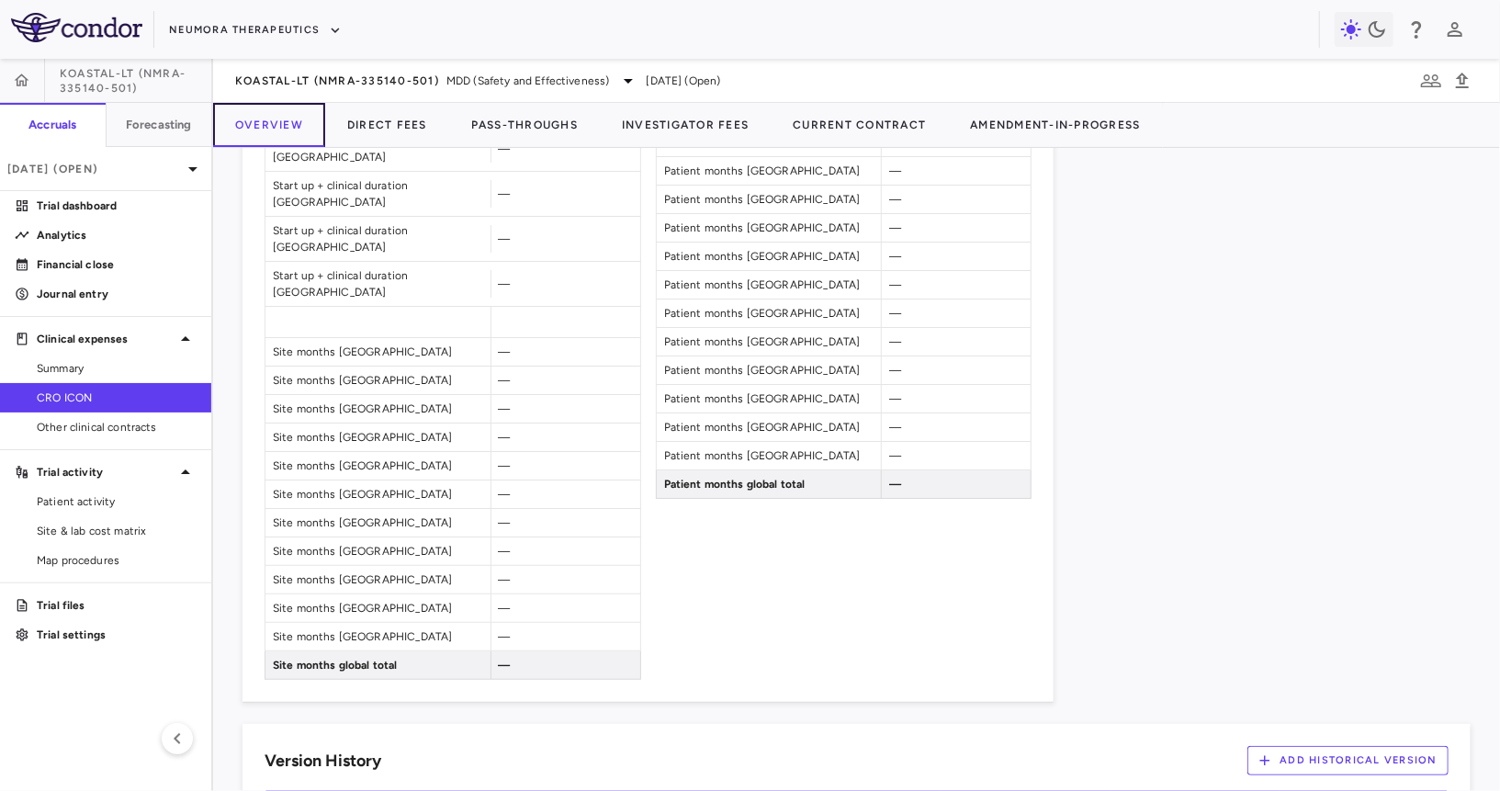
scroll to position [1730, 0]
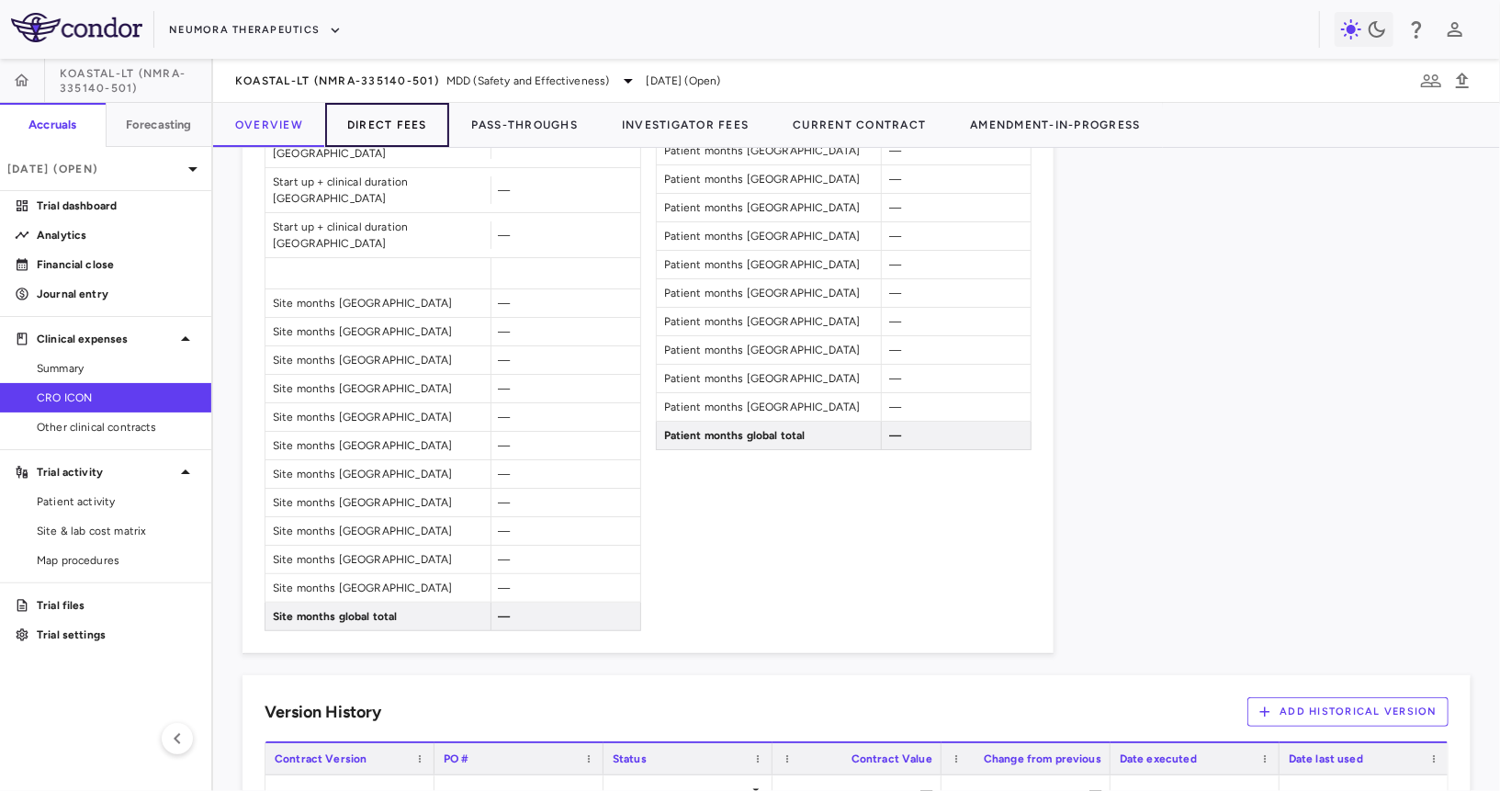
click at [396, 118] on button "Direct Fees" at bounding box center [387, 125] width 124 height 44
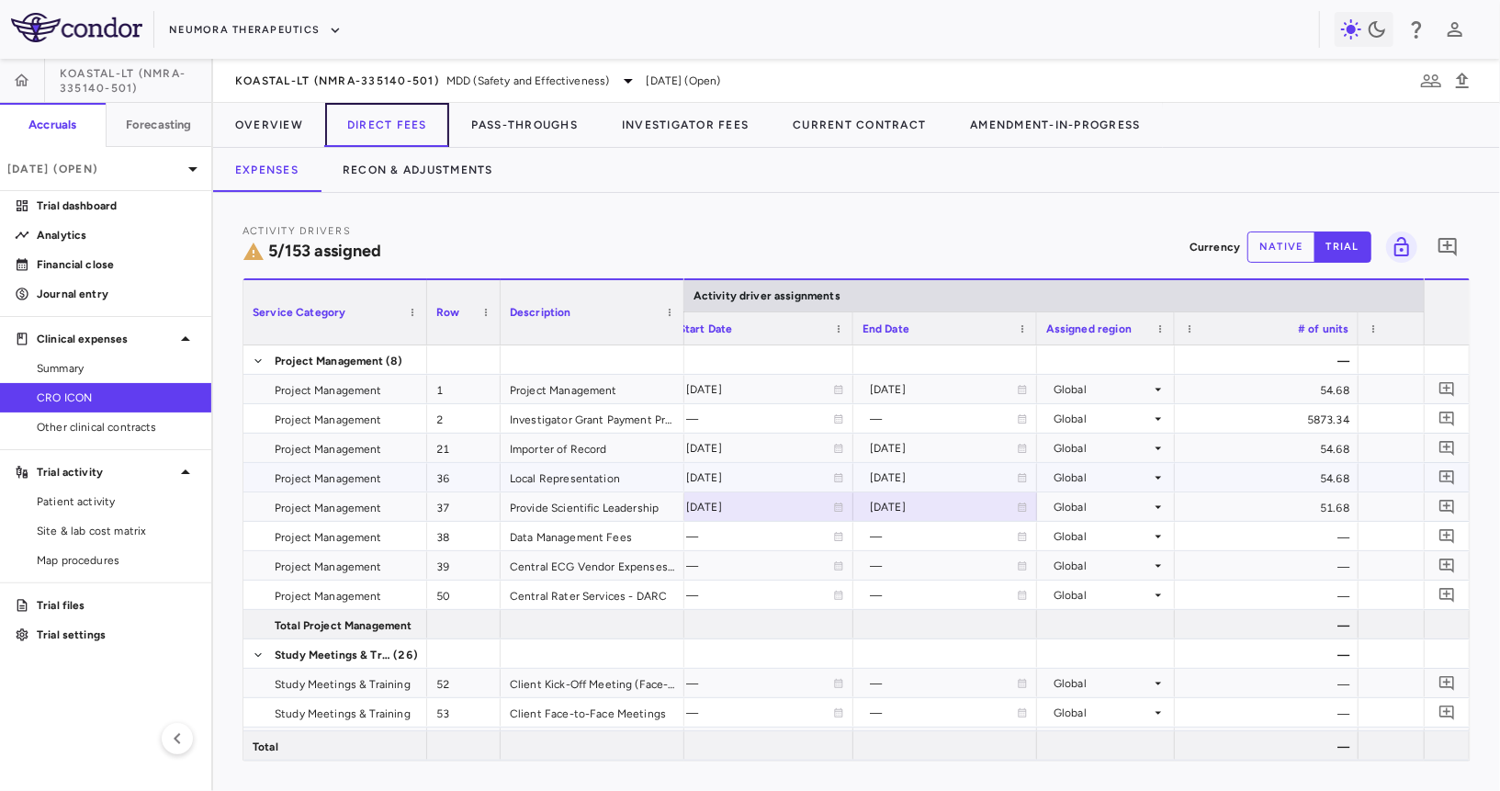
scroll to position [0, 1372]
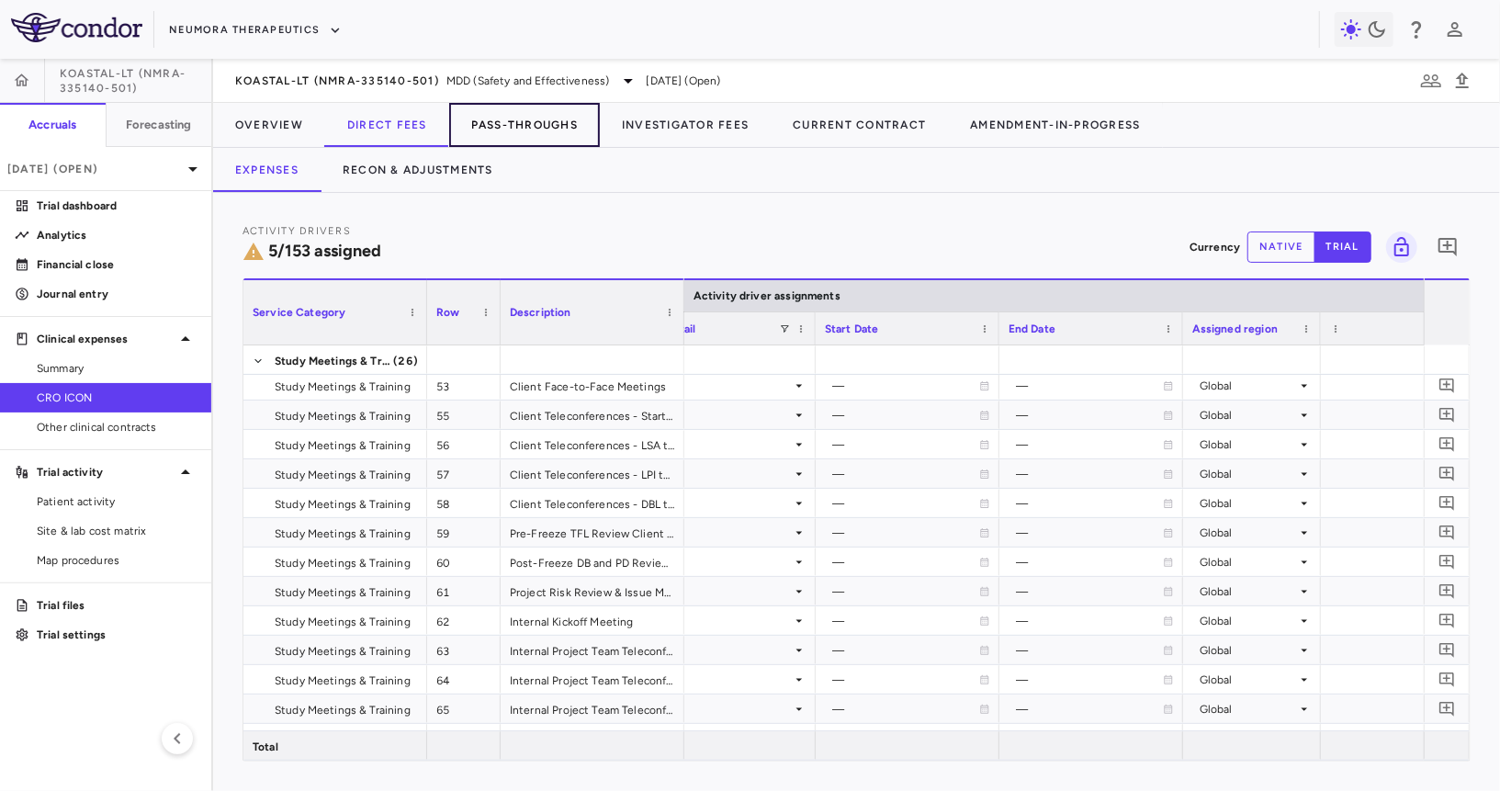
click at [532, 117] on button "Pass-Throughs" at bounding box center [524, 125] width 151 height 44
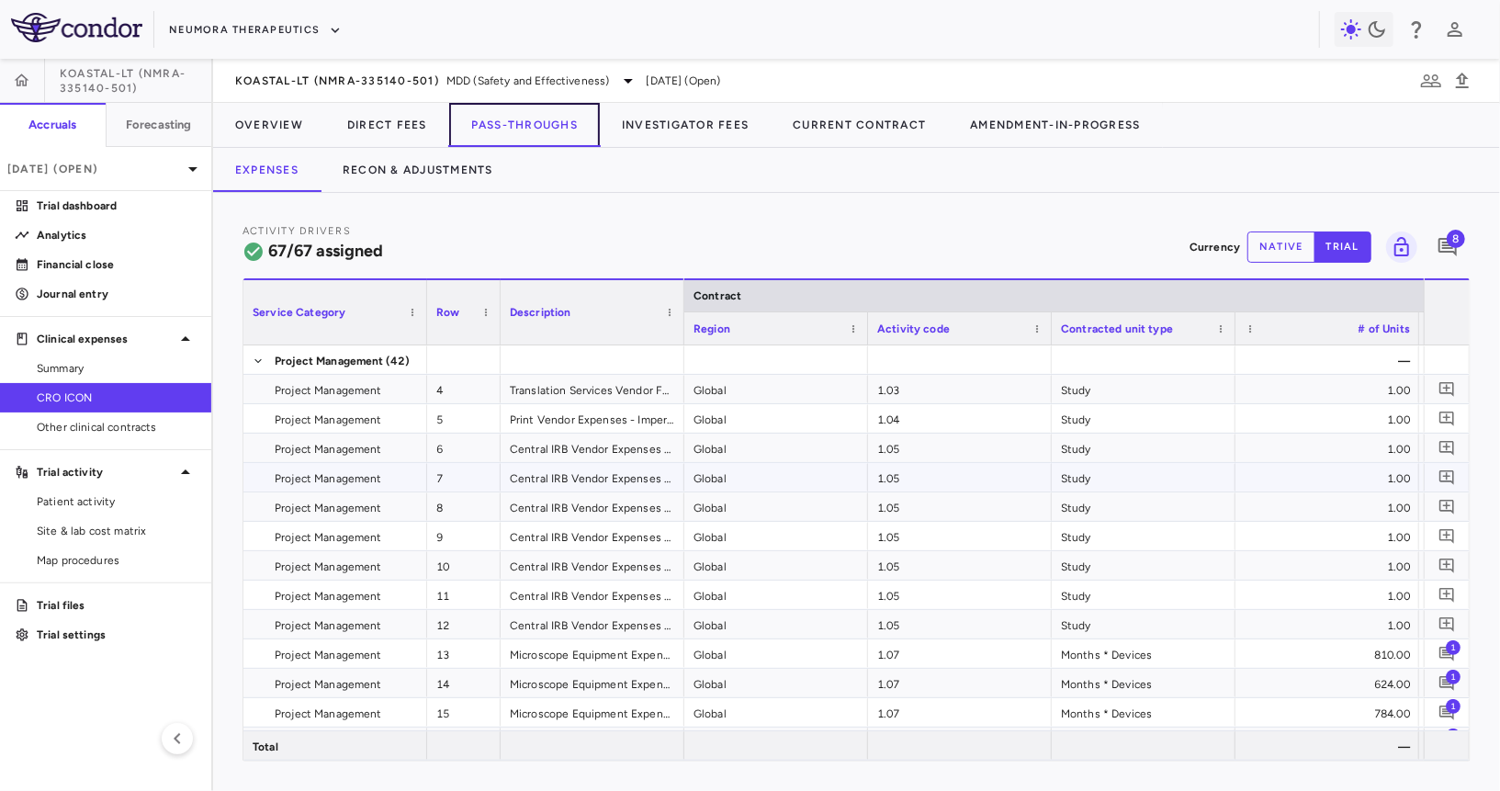
scroll to position [3, 0]
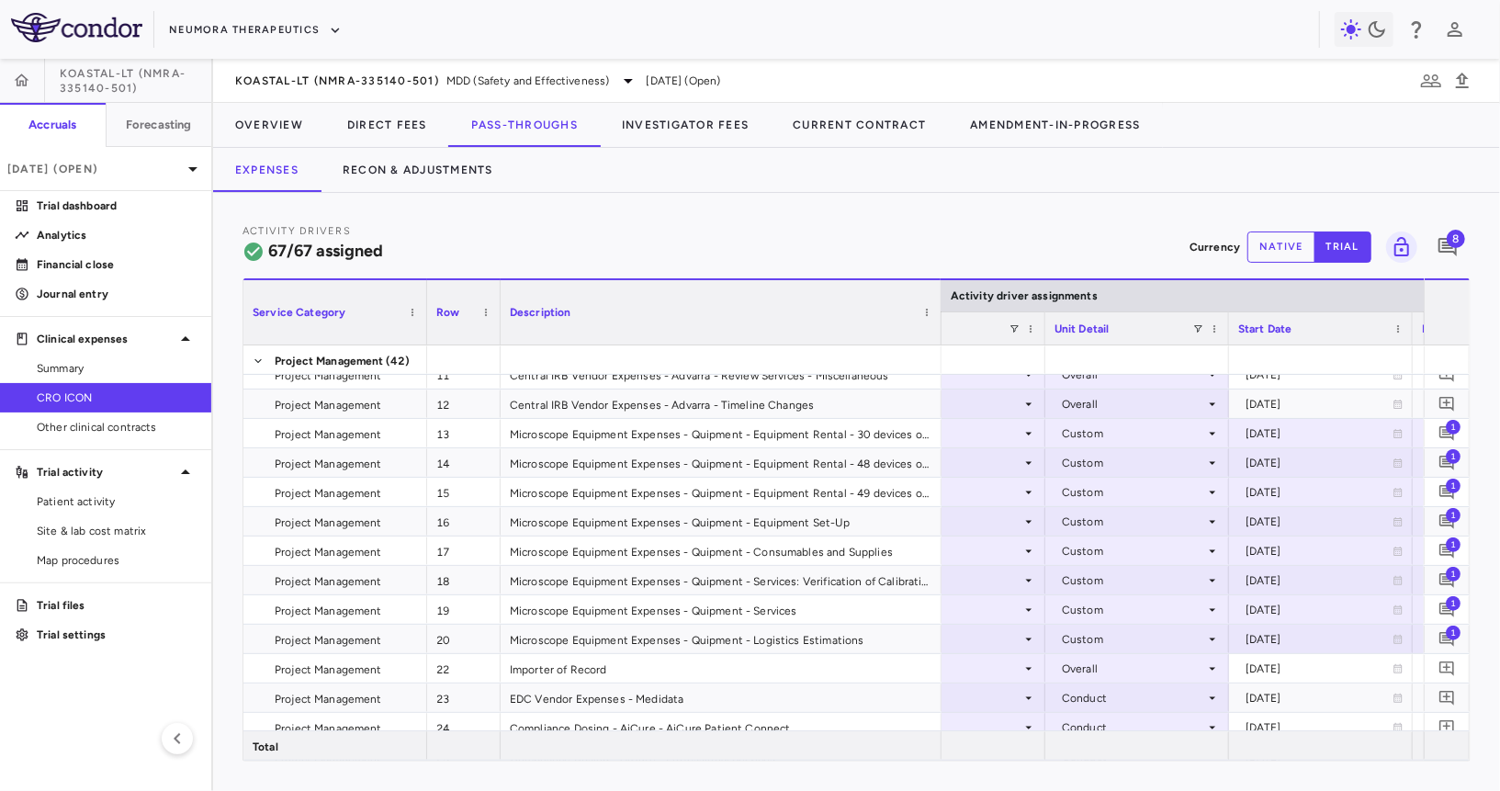
drag, startPoint x: 679, startPoint y: 317, endPoint x: 936, endPoint y: 334, distance: 257.8
click at [937, 334] on div at bounding box center [940, 312] width 7 height 64
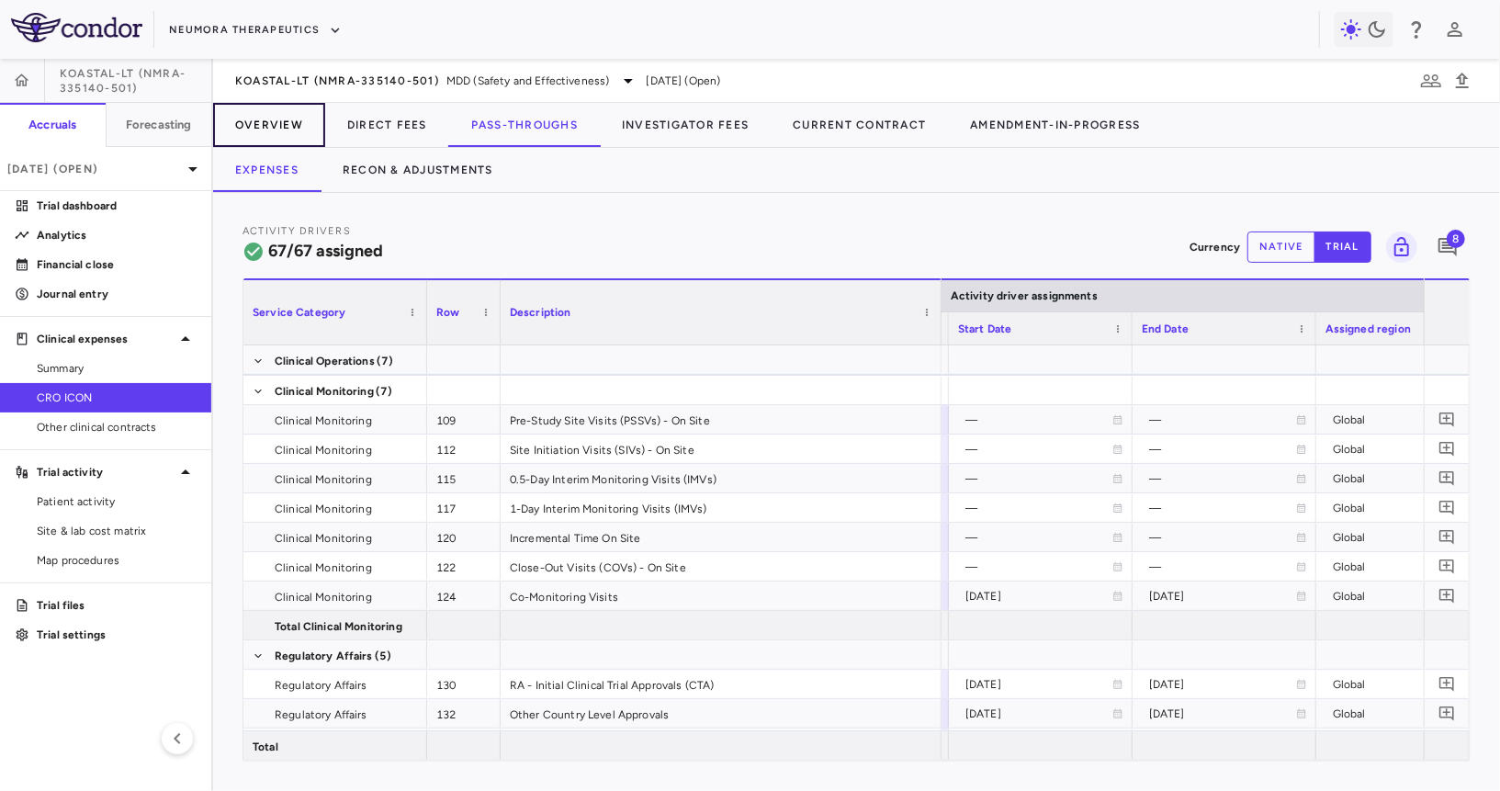
click at [242, 121] on button "Overview" at bounding box center [269, 125] width 112 height 44
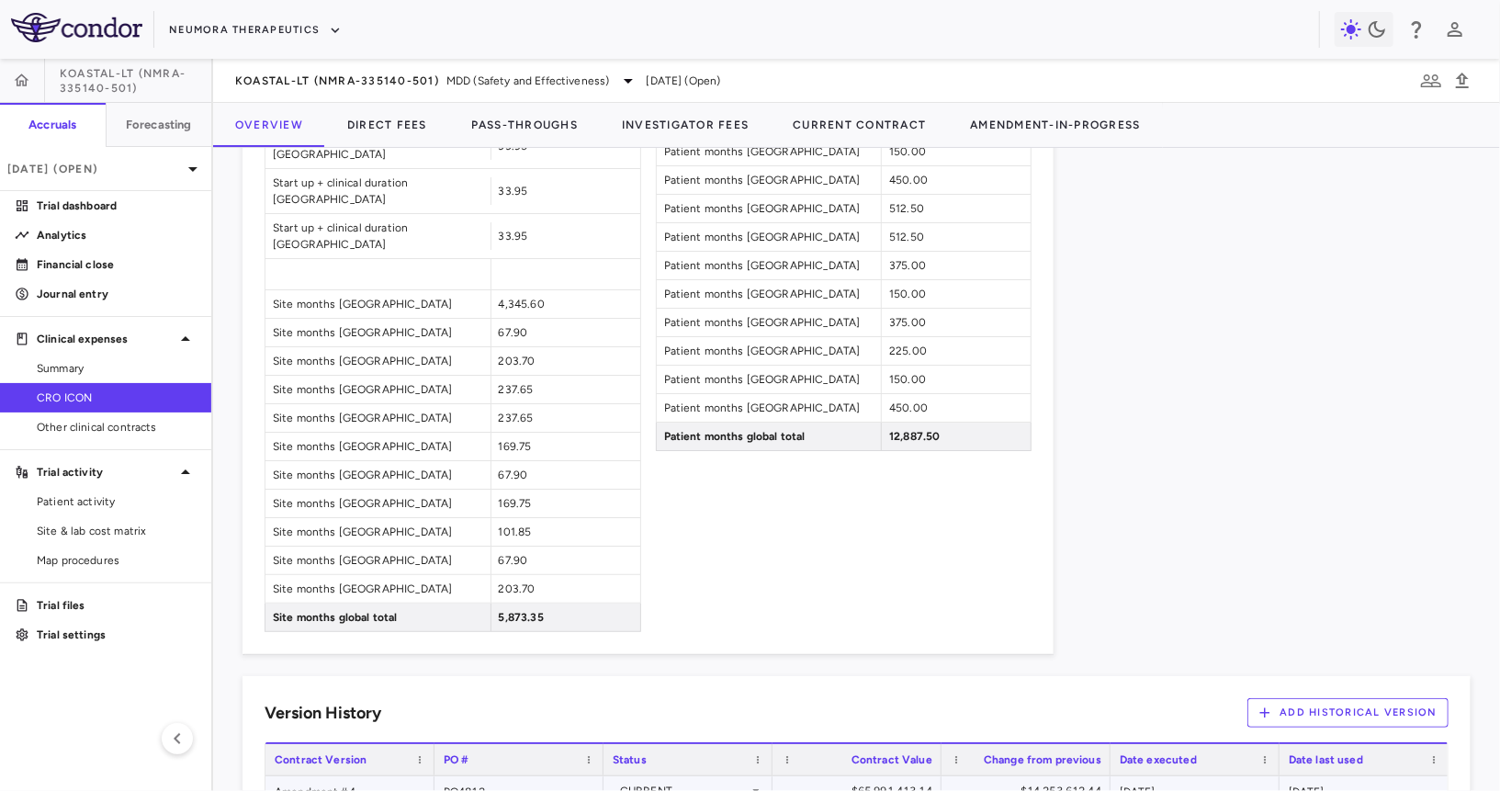
click at [330, 776] on div "Amendment #4" at bounding box center [349, 790] width 169 height 28
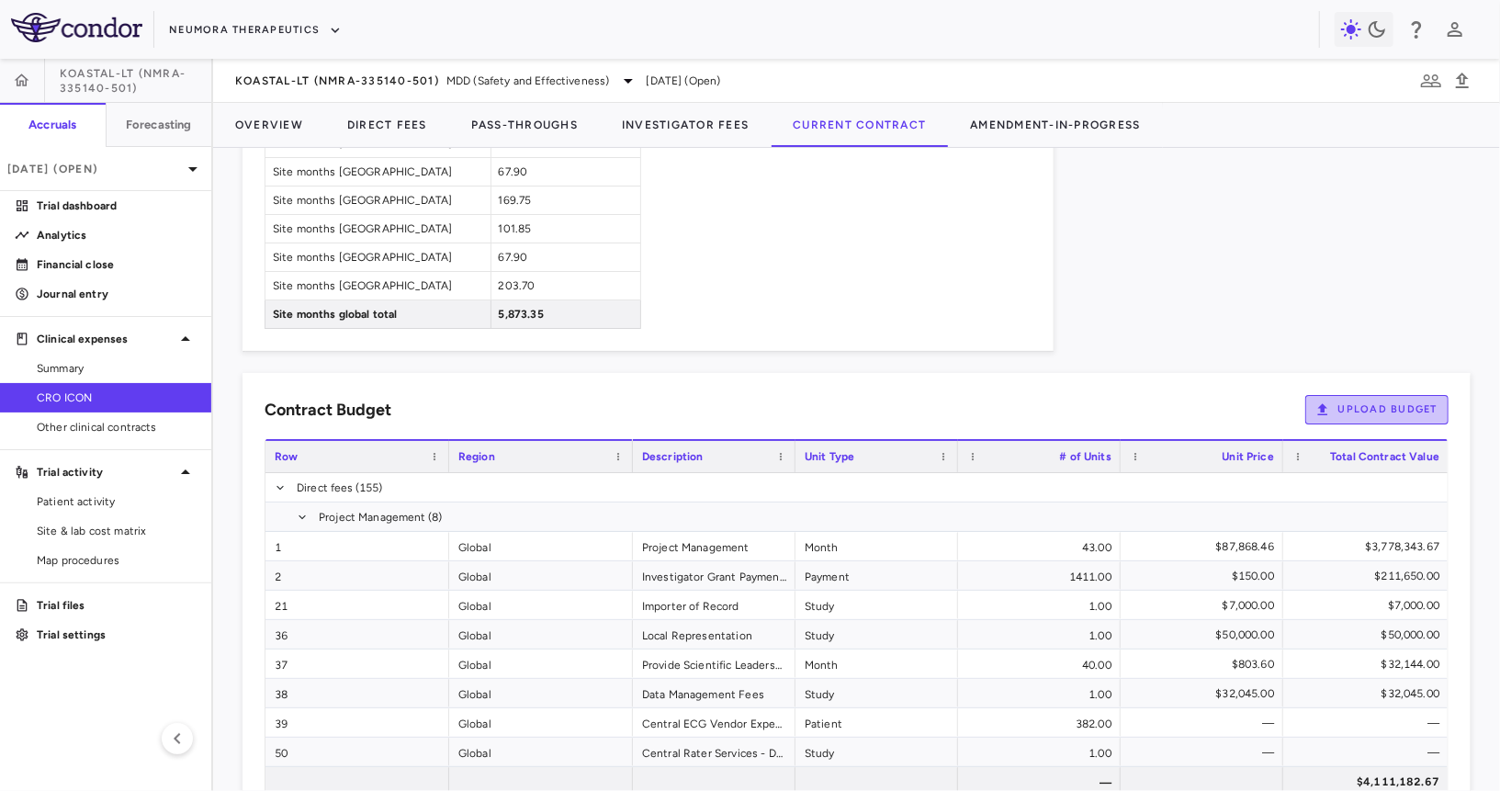
click at [938, 395] on button "Upload Budget" at bounding box center [1376, 409] width 143 height 29
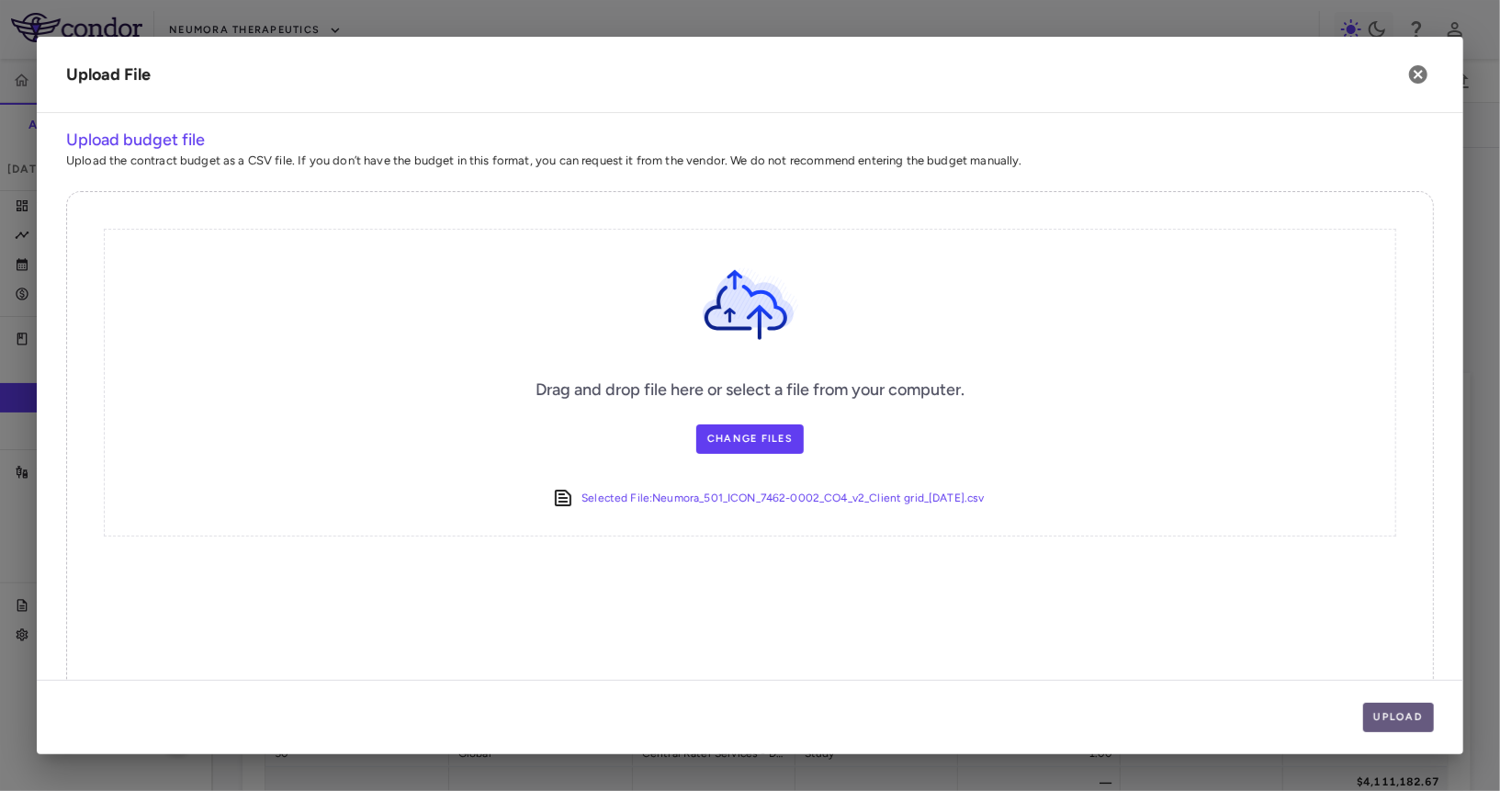
click at [938, 719] on button "Upload" at bounding box center [1399, 717] width 72 height 29
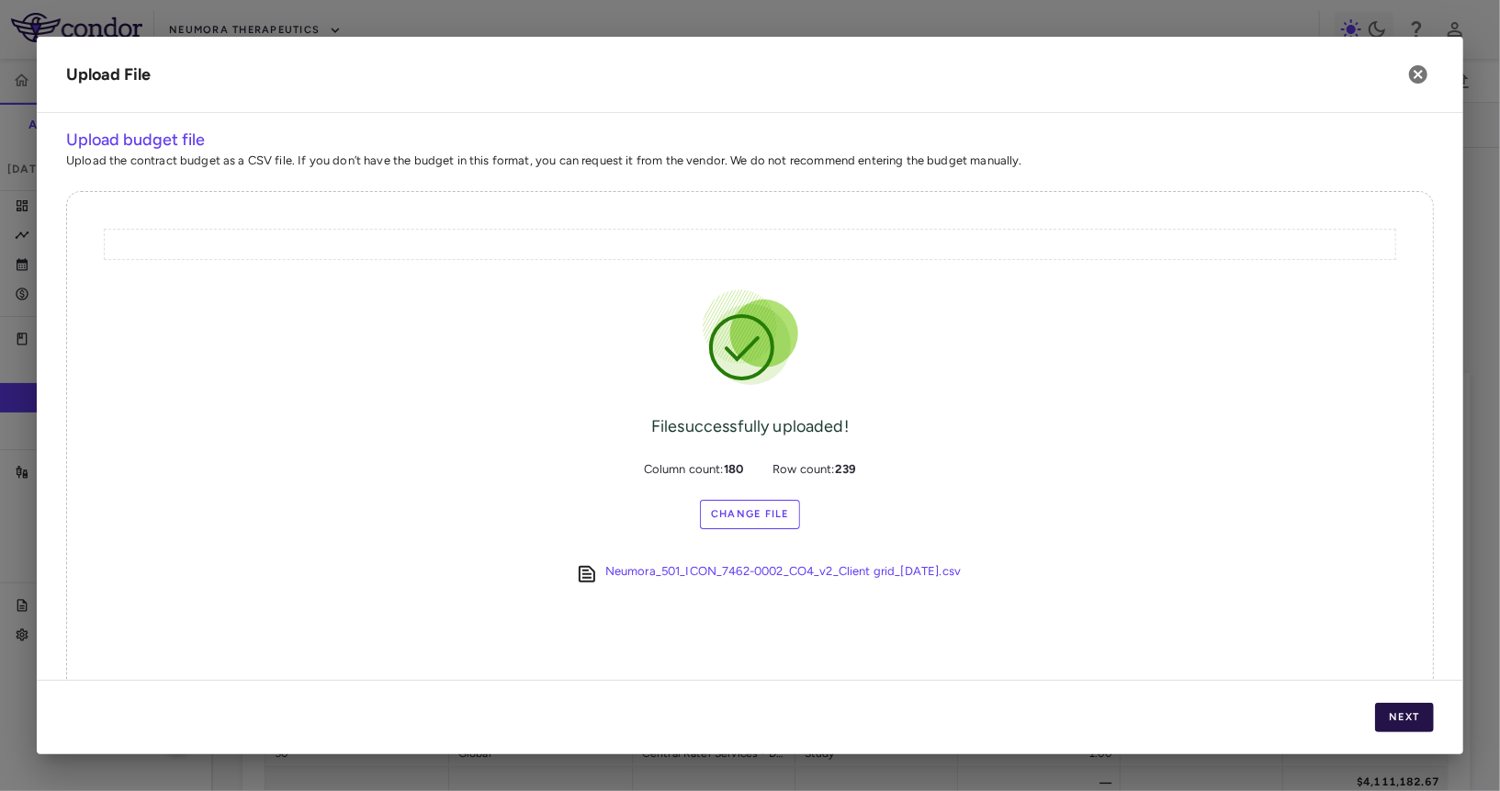
click at [938, 719] on button "Next" at bounding box center [1404, 717] width 59 height 29
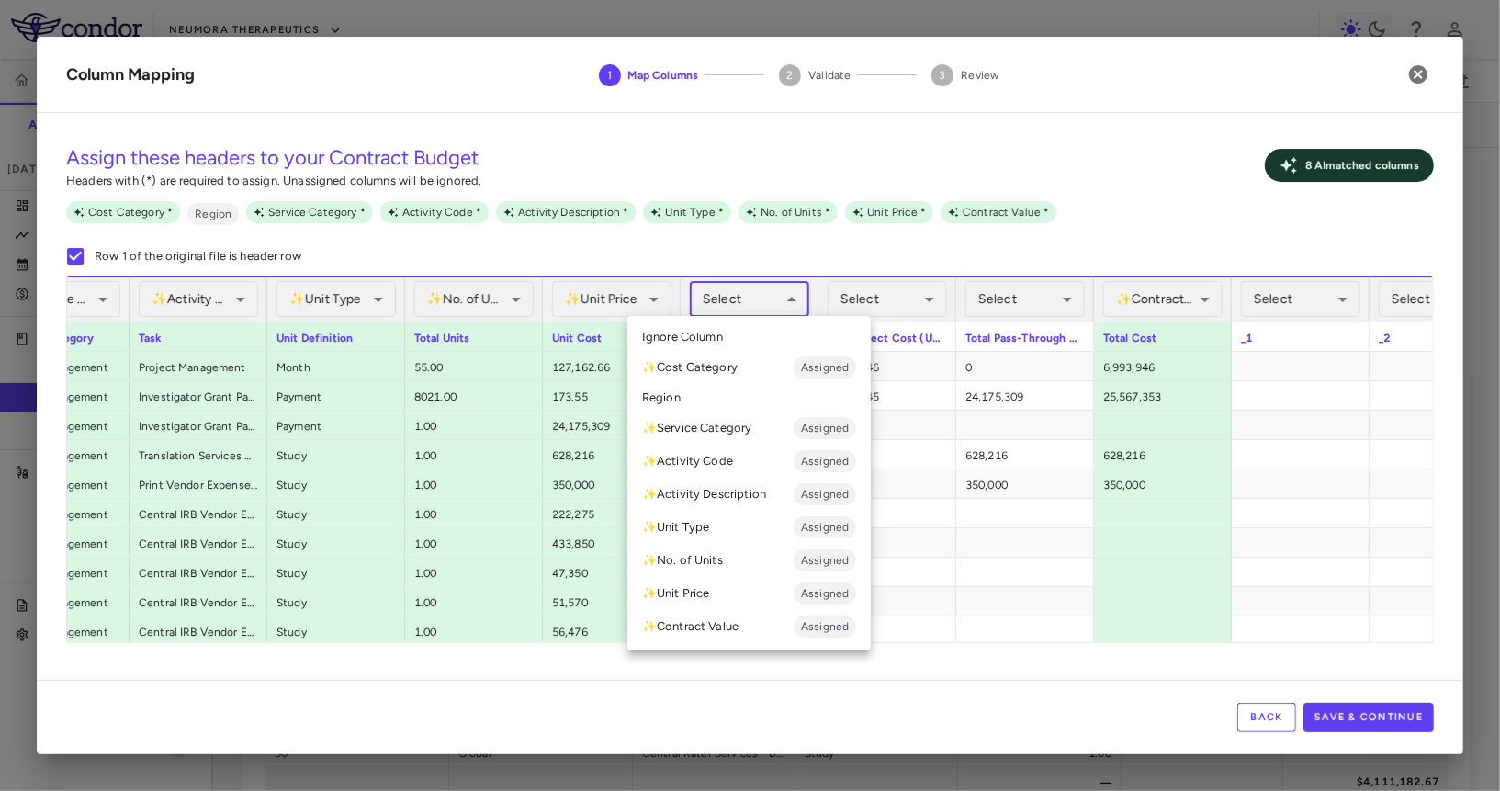
click at [764, 293] on body "Skip to sidebar Skip to main content Neumora Therapeutics KOASTAL-LT (NMRA-3351…" at bounding box center [750, 395] width 1500 height 791
click at [851, 243] on div at bounding box center [750, 395] width 1500 height 791
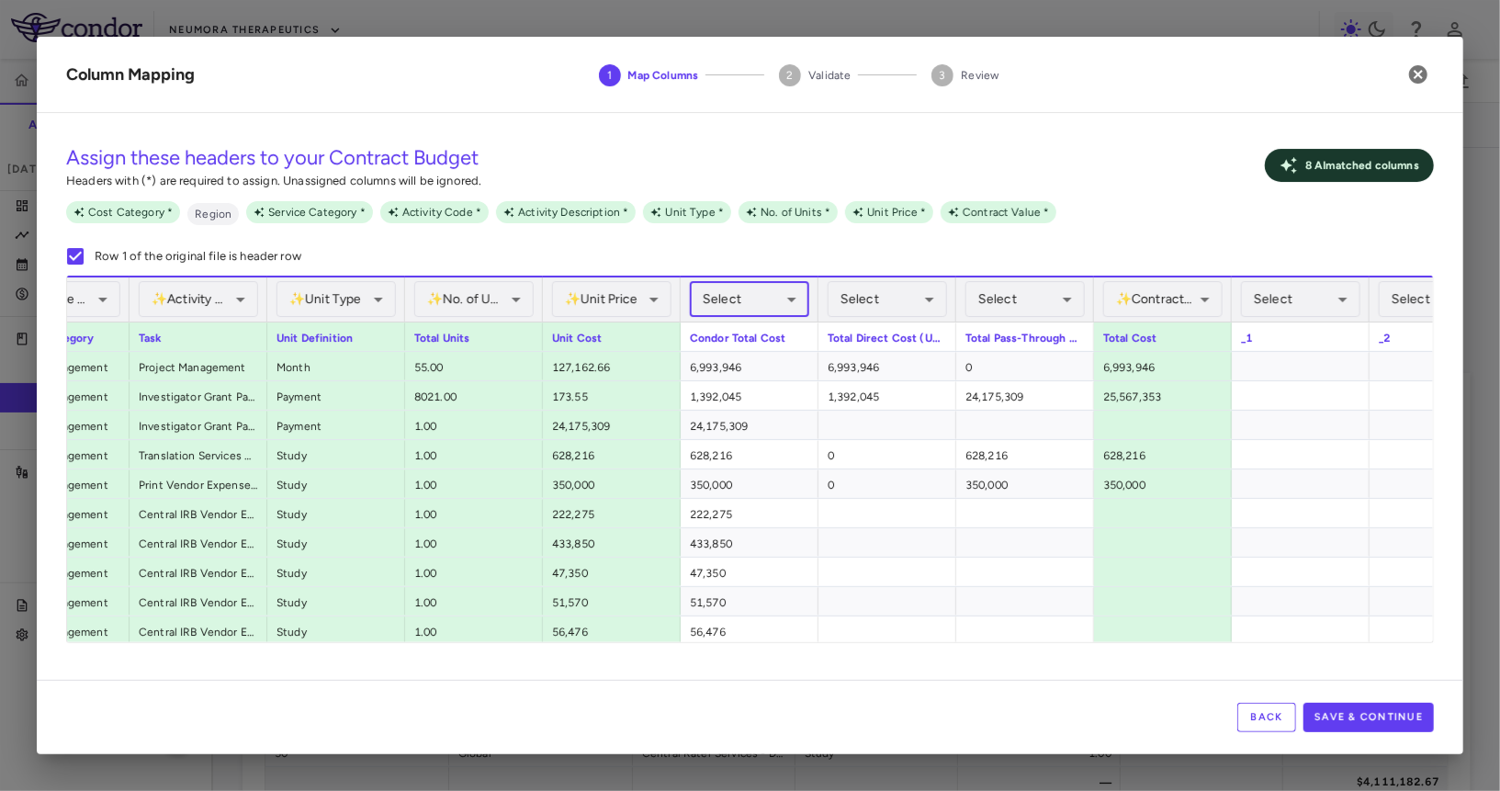
click at [730, 292] on body "Skip to sidebar Skip to main content Neumora Therapeutics KOASTAL-LT (NMRA-3351…" at bounding box center [750, 395] width 1500 height 791
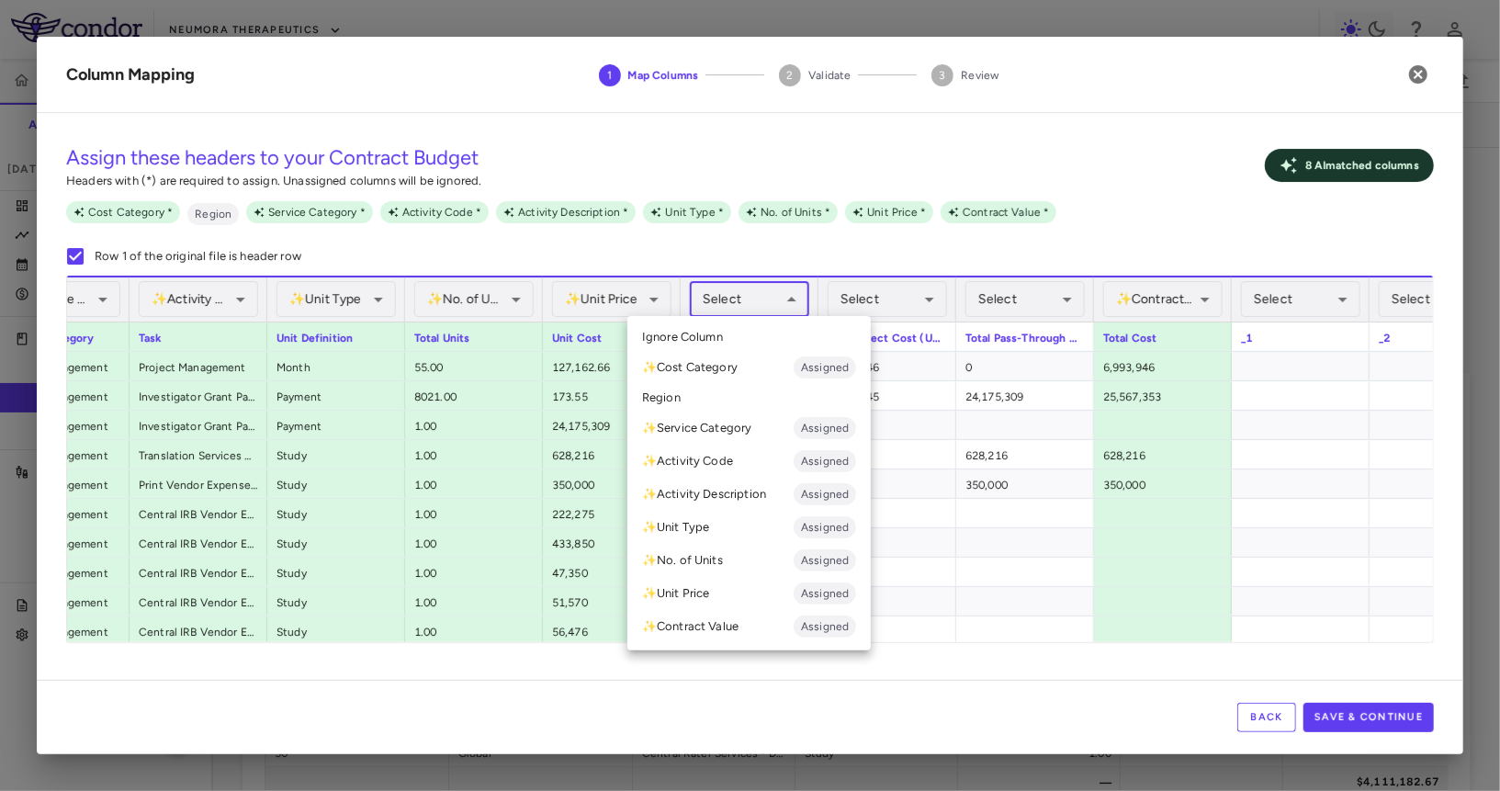
click at [702, 620] on li "✨ Contract Value Assigned" at bounding box center [748, 626] width 243 height 33
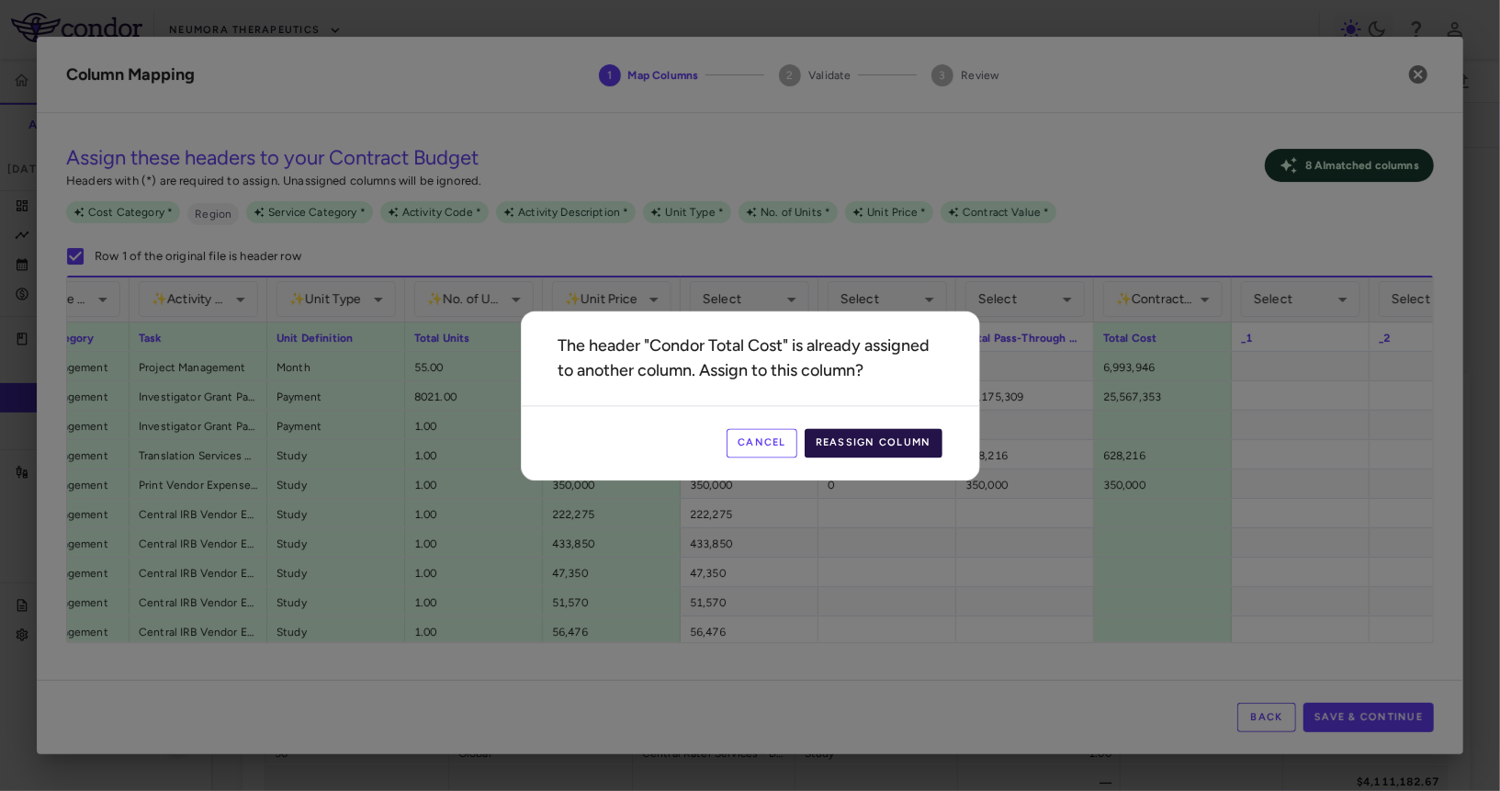
click at [886, 443] on button "Reassign Column" at bounding box center [874, 442] width 138 height 29
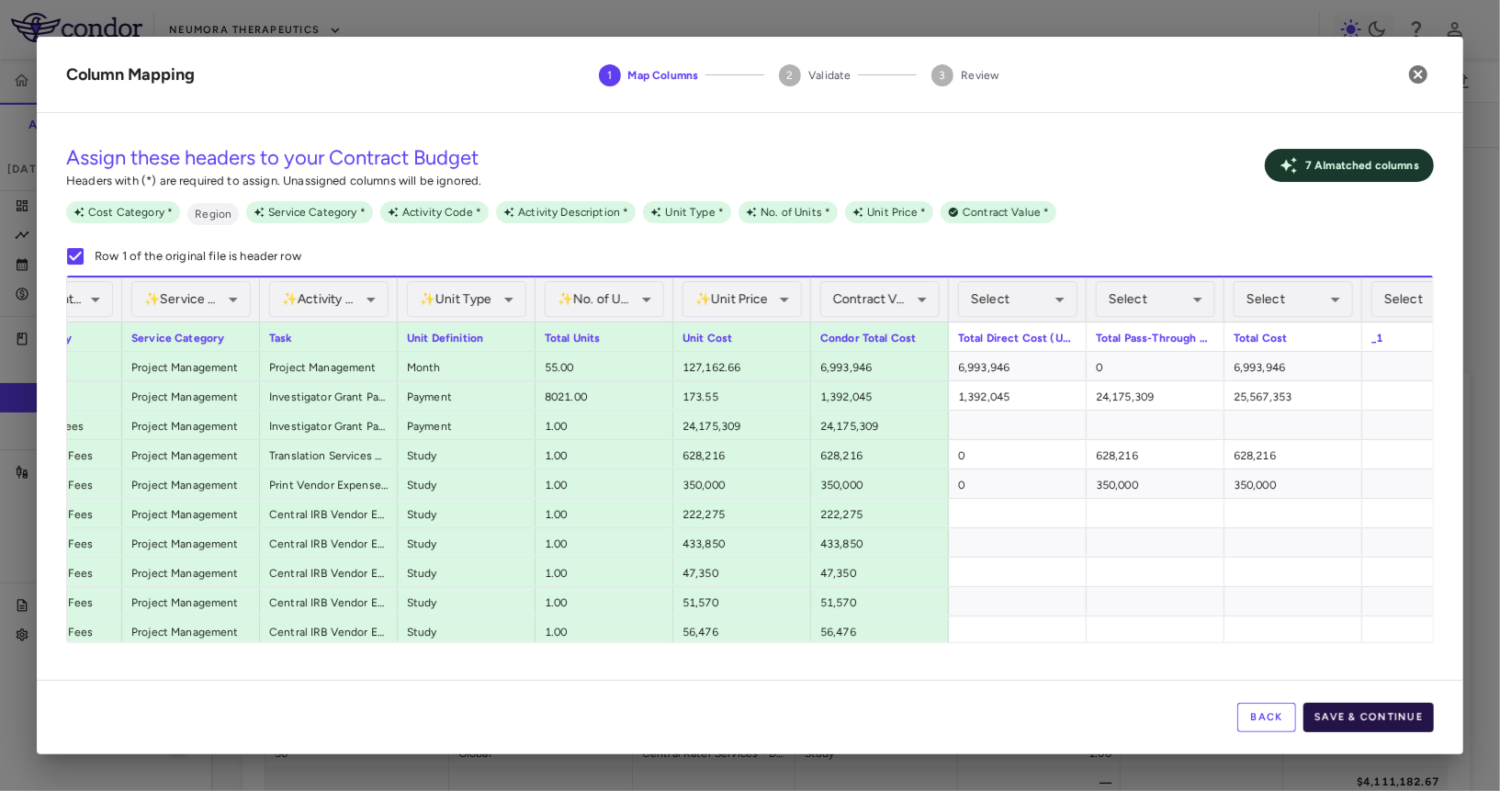
click at [938, 725] on button "Save & Continue" at bounding box center [1369, 717] width 130 height 29
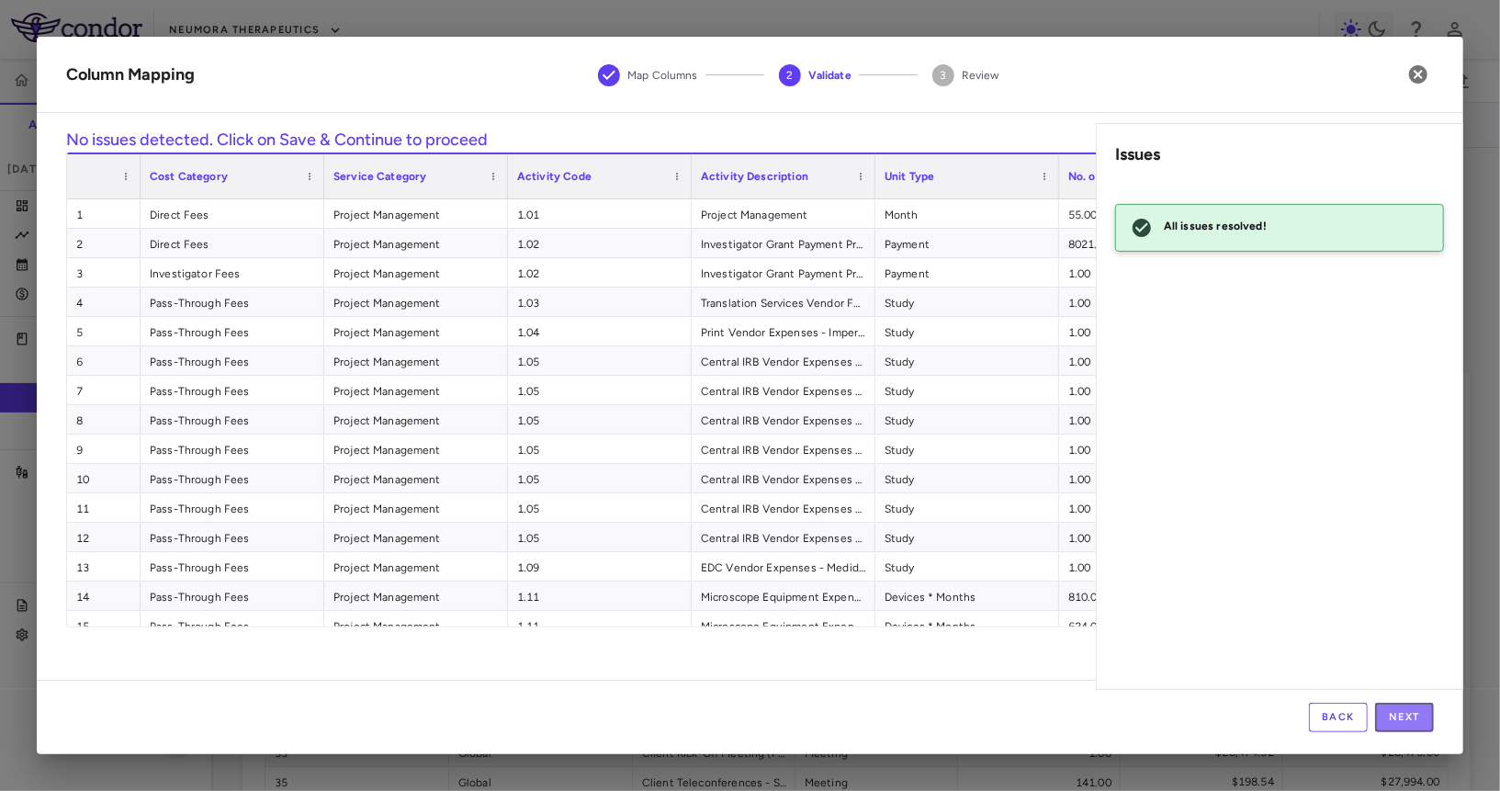
click at [938, 725] on button "Next" at bounding box center [1404, 717] width 59 height 29
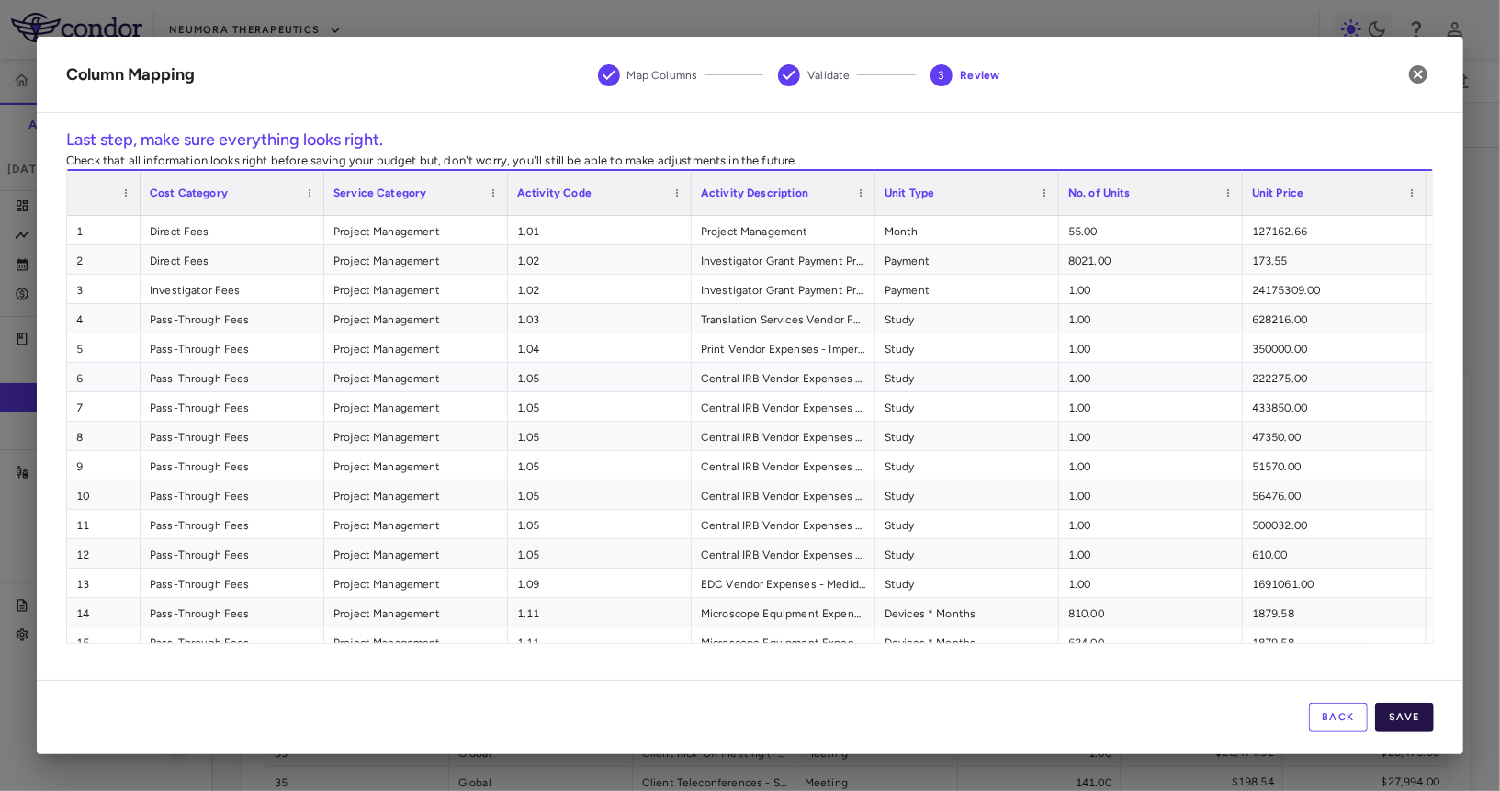
click at [938, 712] on button "Save" at bounding box center [1404, 717] width 59 height 29
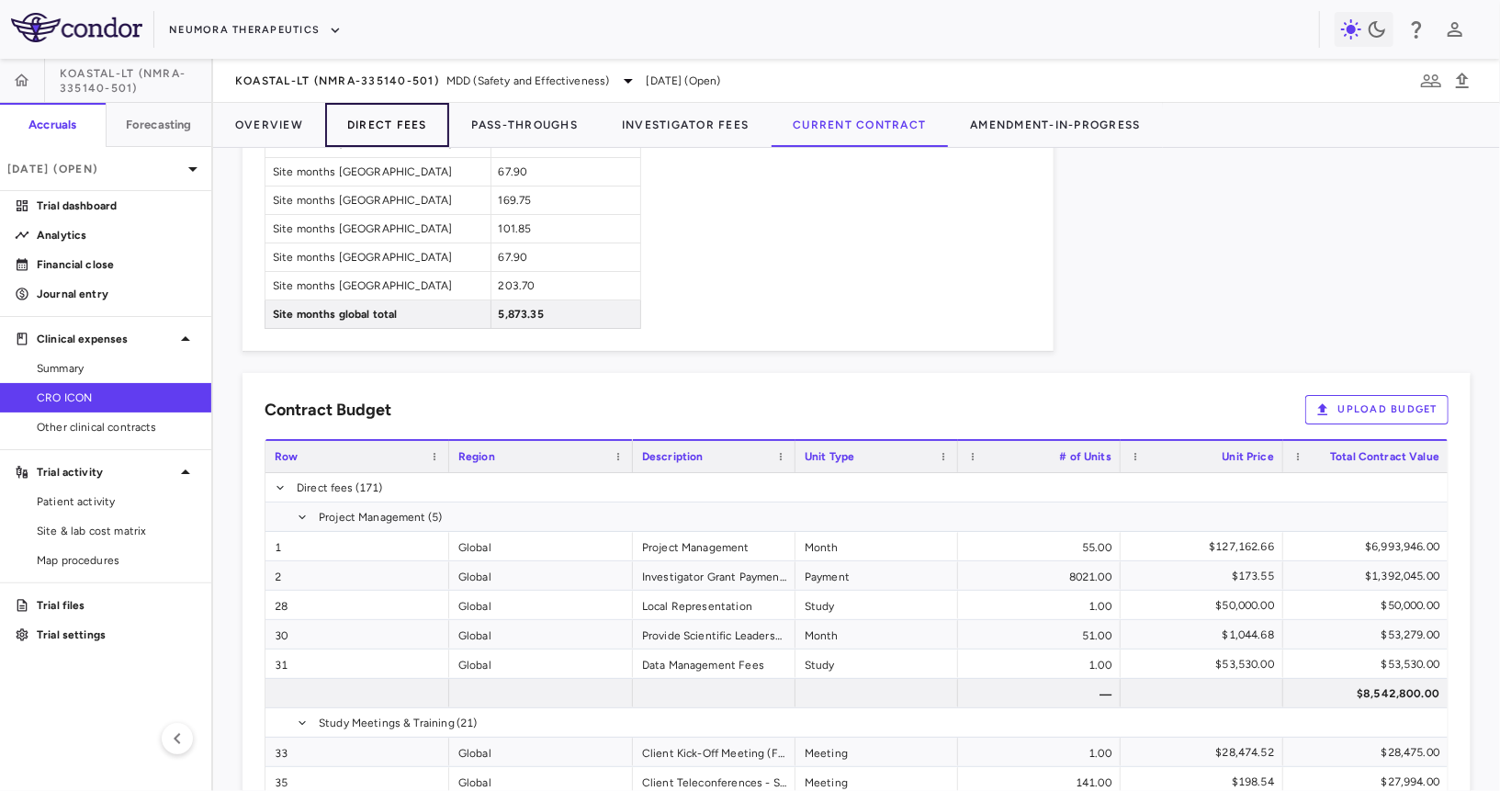
click at [400, 119] on button "Direct Fees" at bounding box center [387, 125] width 124 height 44
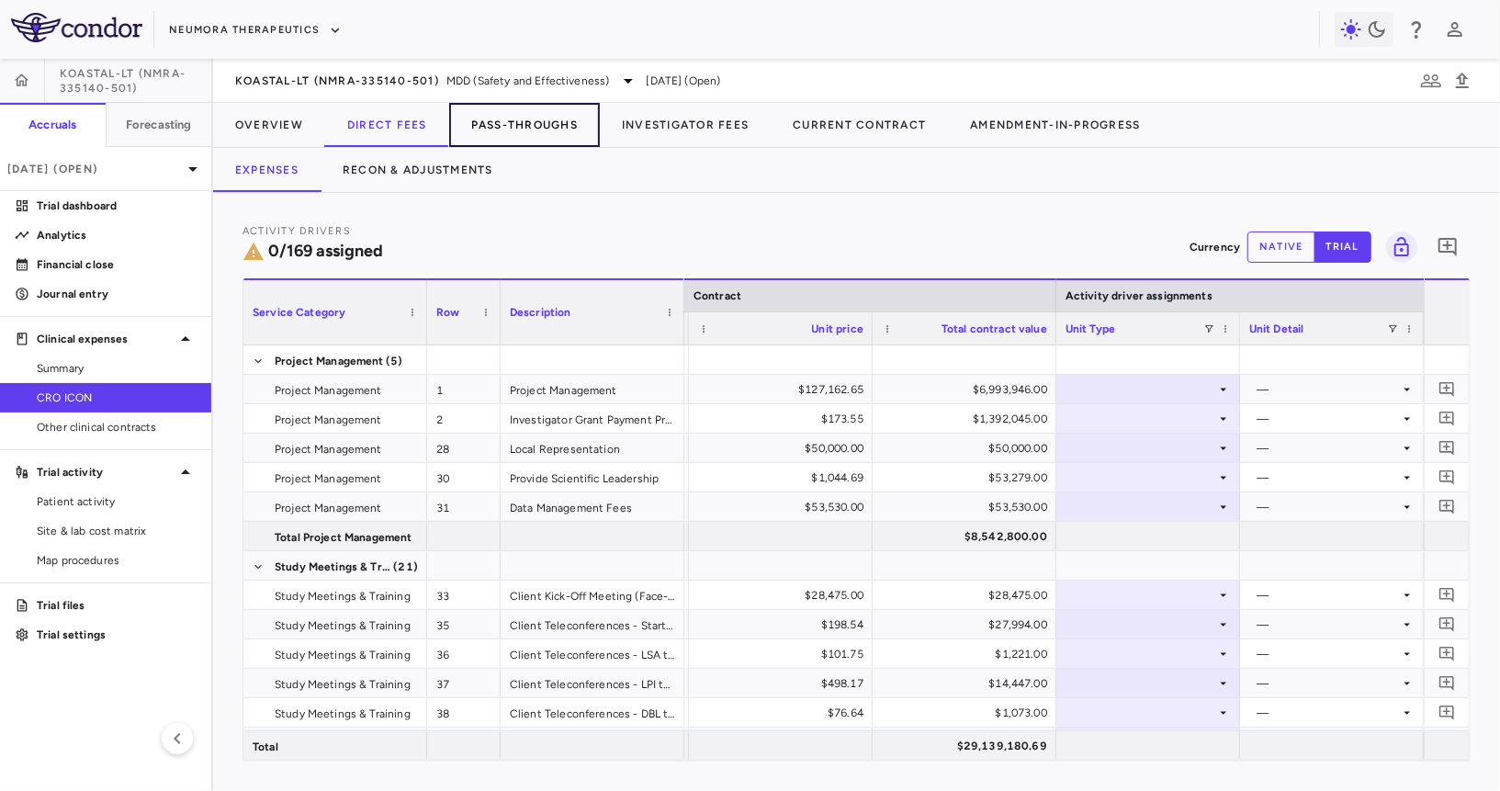
click at [555, 141] on button "Pass-Throughs" at bounding box center [524, 125] width 151 height 44
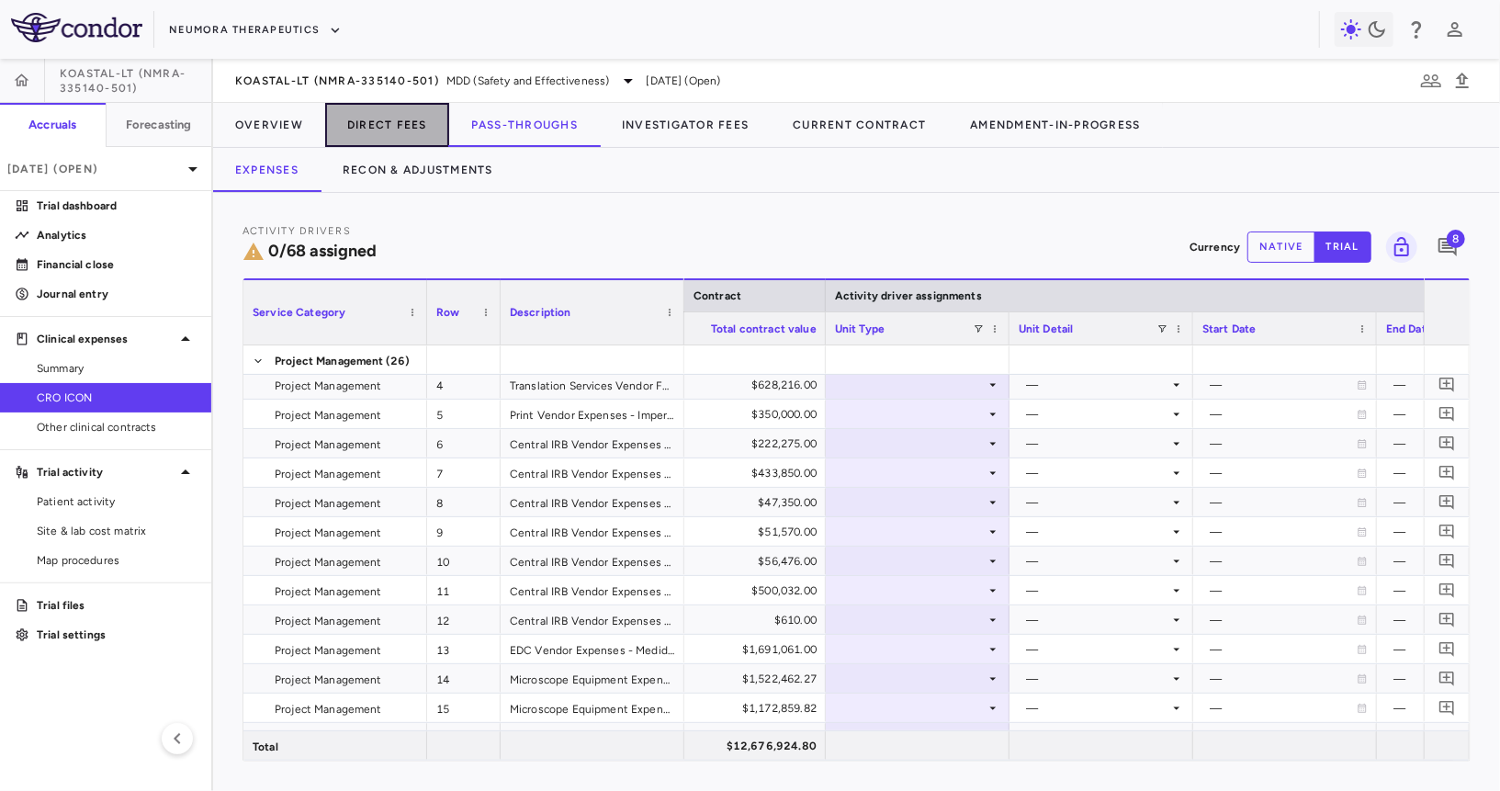
click at [378, 120] on button "Direct Fees" at bounding box center [387, 125] width 124 height 44
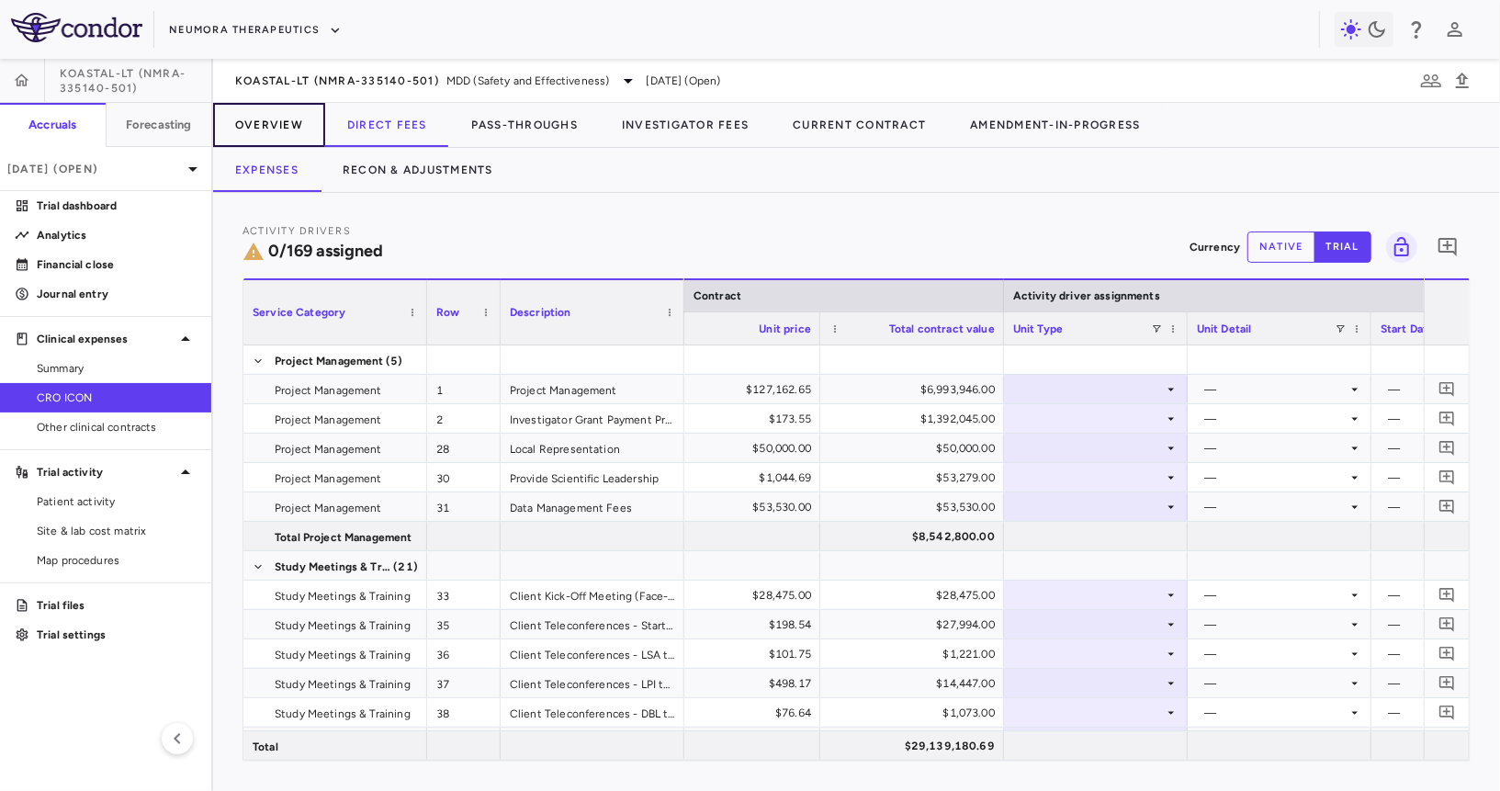
click at [272, 123] on button "Overview" at bounding box center [269, 125] width 112 height 44
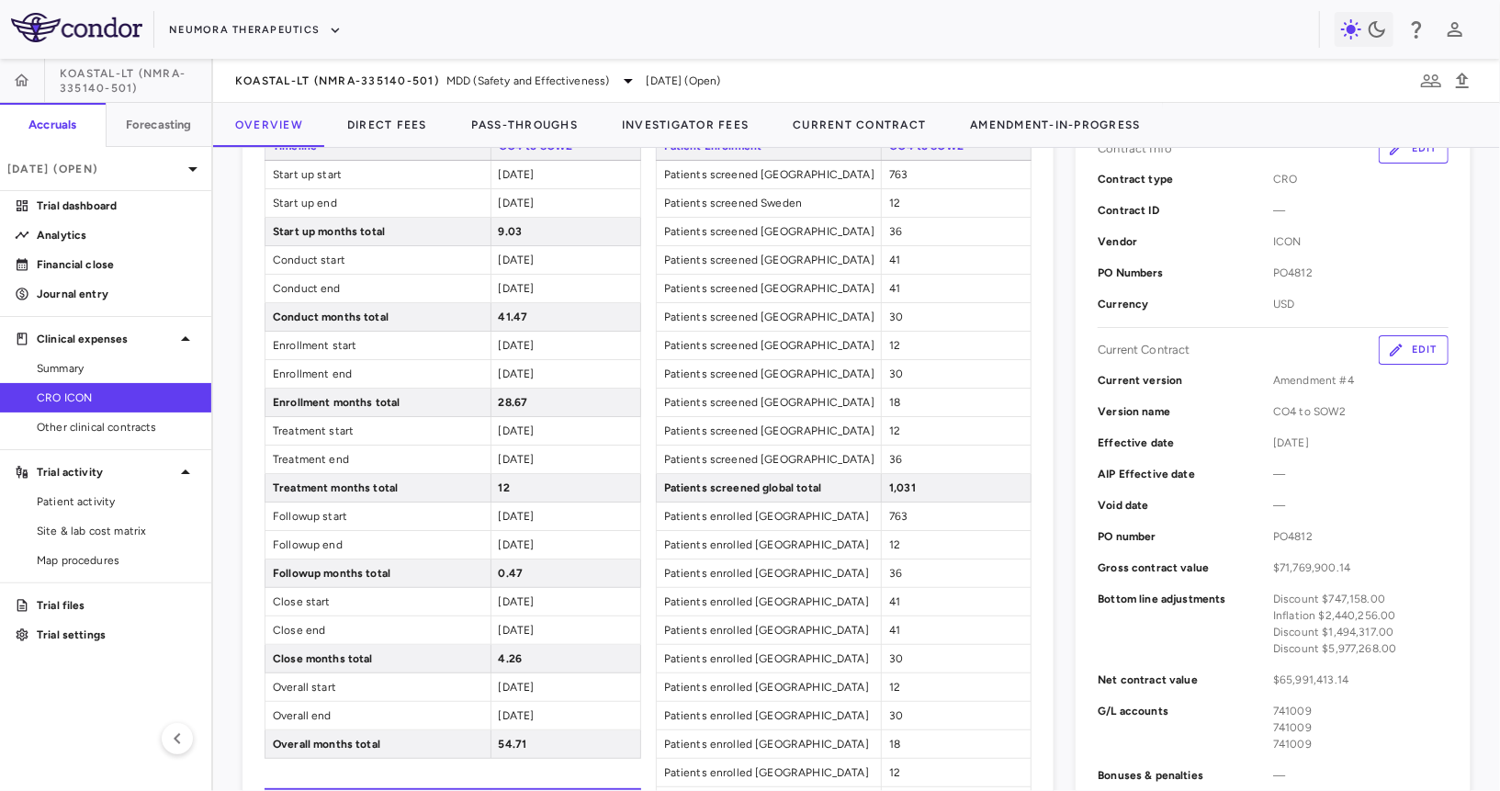
click at [938, 350] on button "Edit" at bounding box center [1414, 349] width 70 height 29
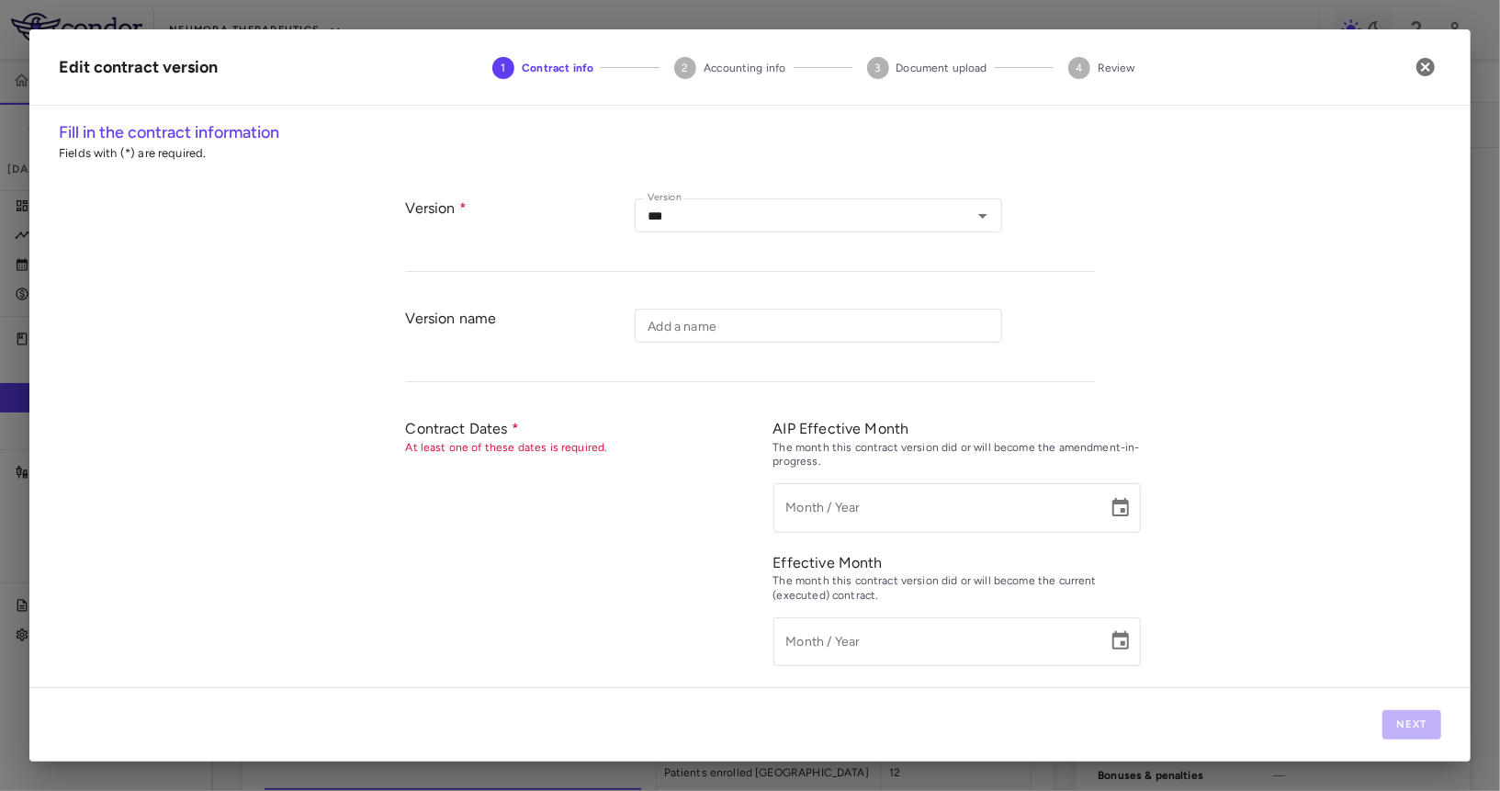
type input "**********"
type input "*********"
type input "******"
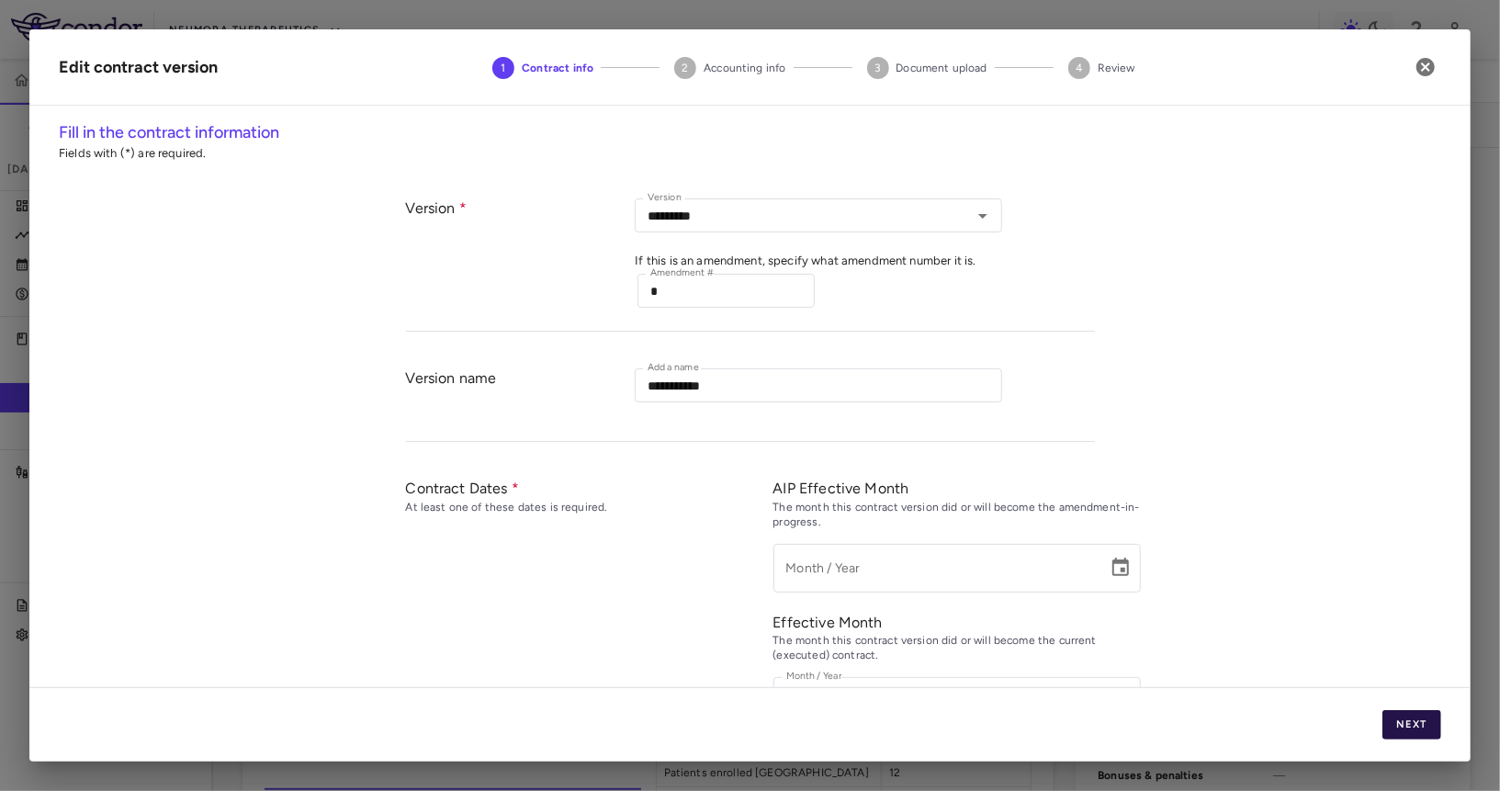
click at [938, 722] on button "Next" at bounding box center [1412, 724] width 59 height 29
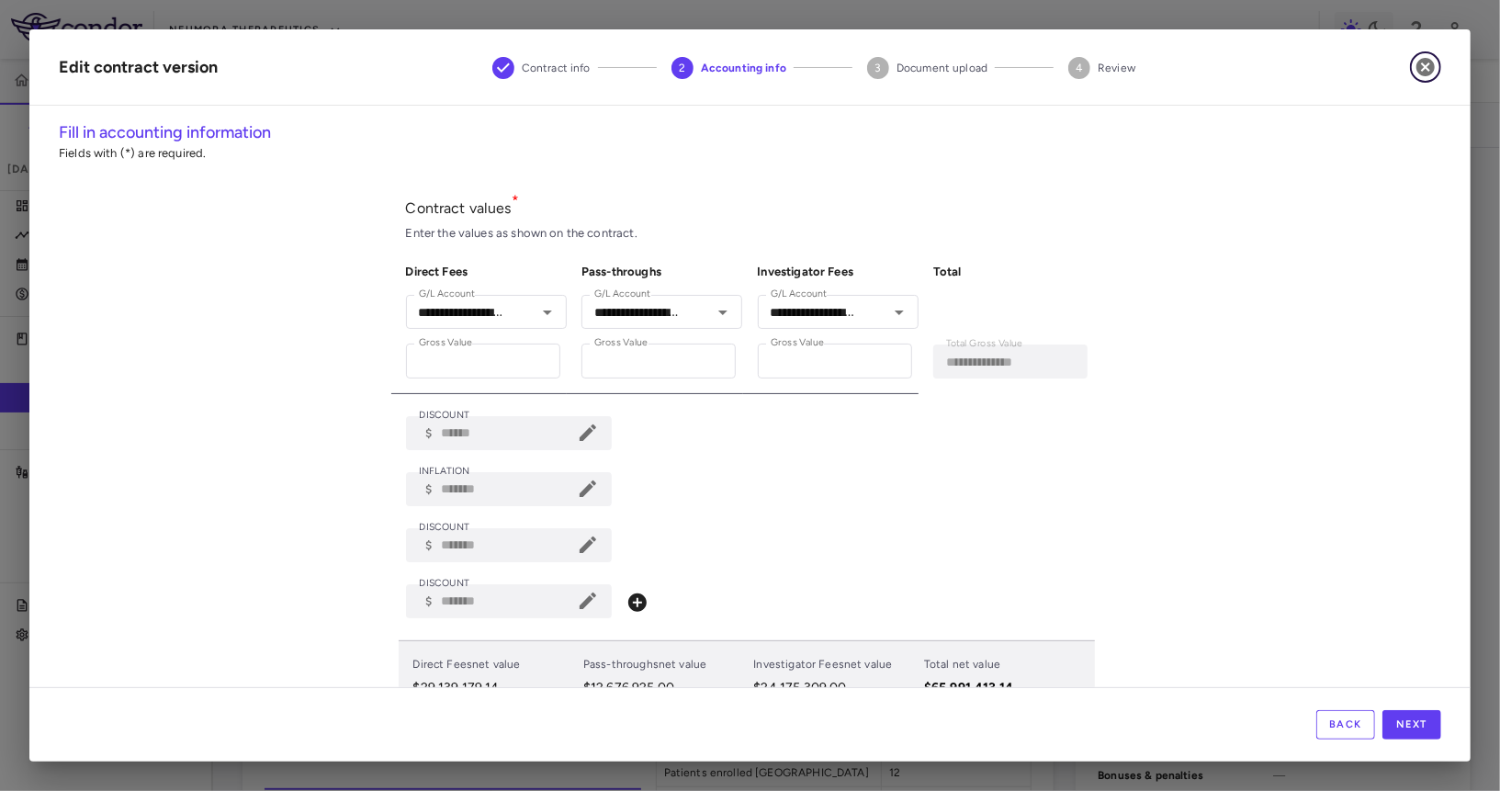
click at [938, 69] on icon "button" at bounding box center [1426, 67] width 18 height 18
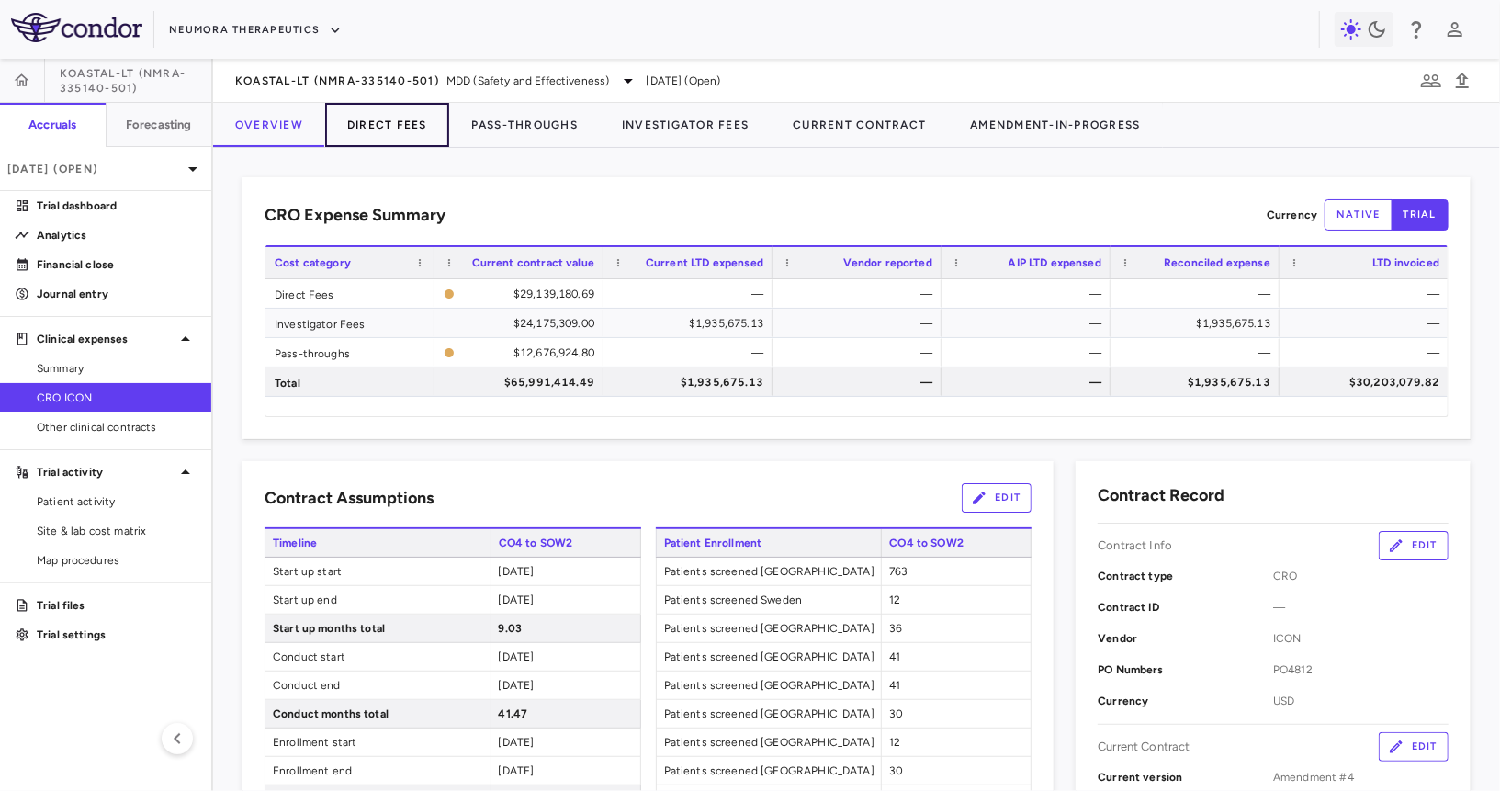
click at [392, 115] on button "Direct Fees" at bounding box center [387, 125] width 124 height 44
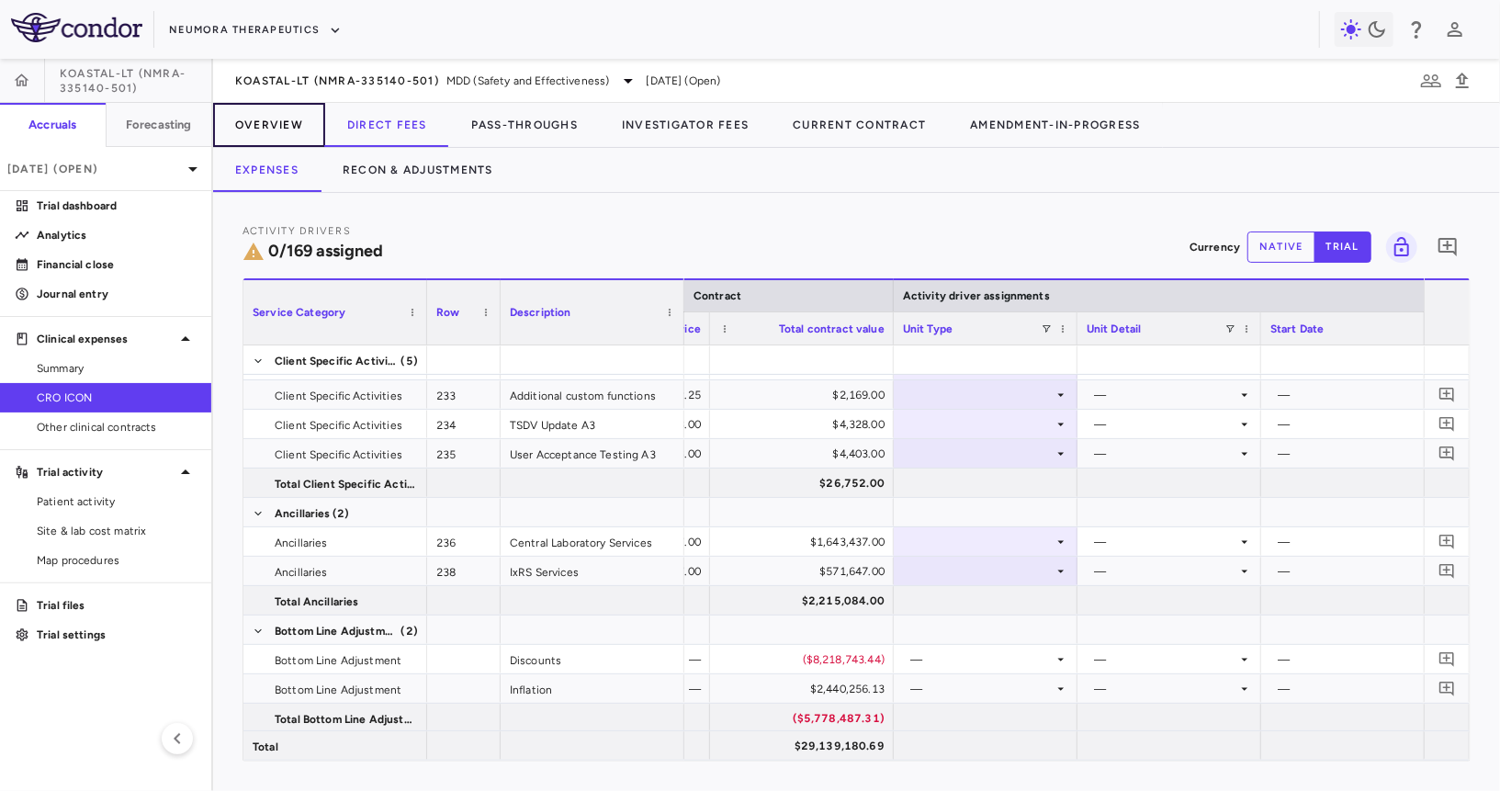
click at [261, 115] on button "Overview" at bounding box center [269, 125] width 112 height 44
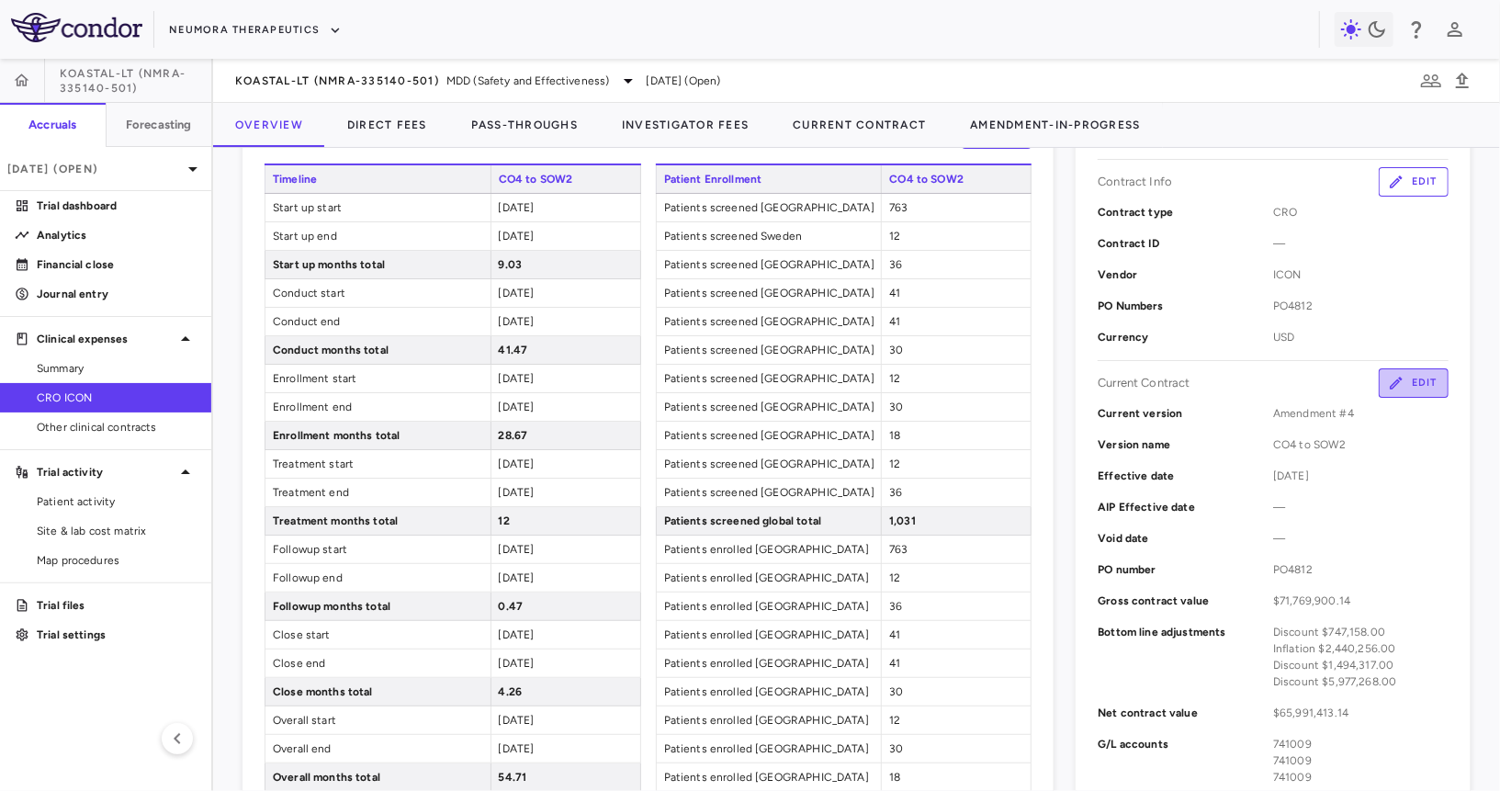
click at [938, 387] on button "Edit" at bounding box center [1414, 382] width 70 height 29
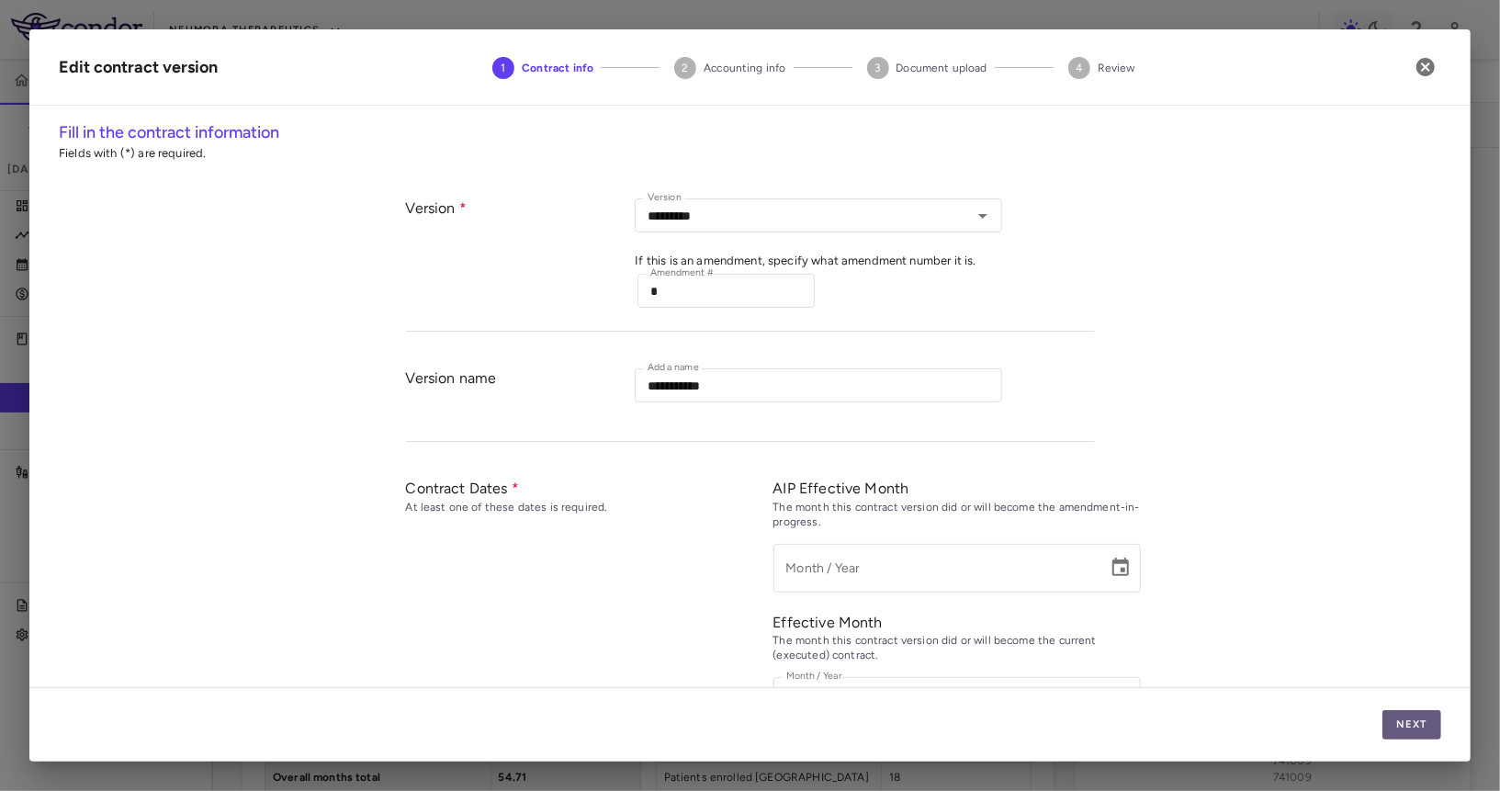
click at [938, 724] on button "Next" at bounding box center [1412, 724] width 59 height 29
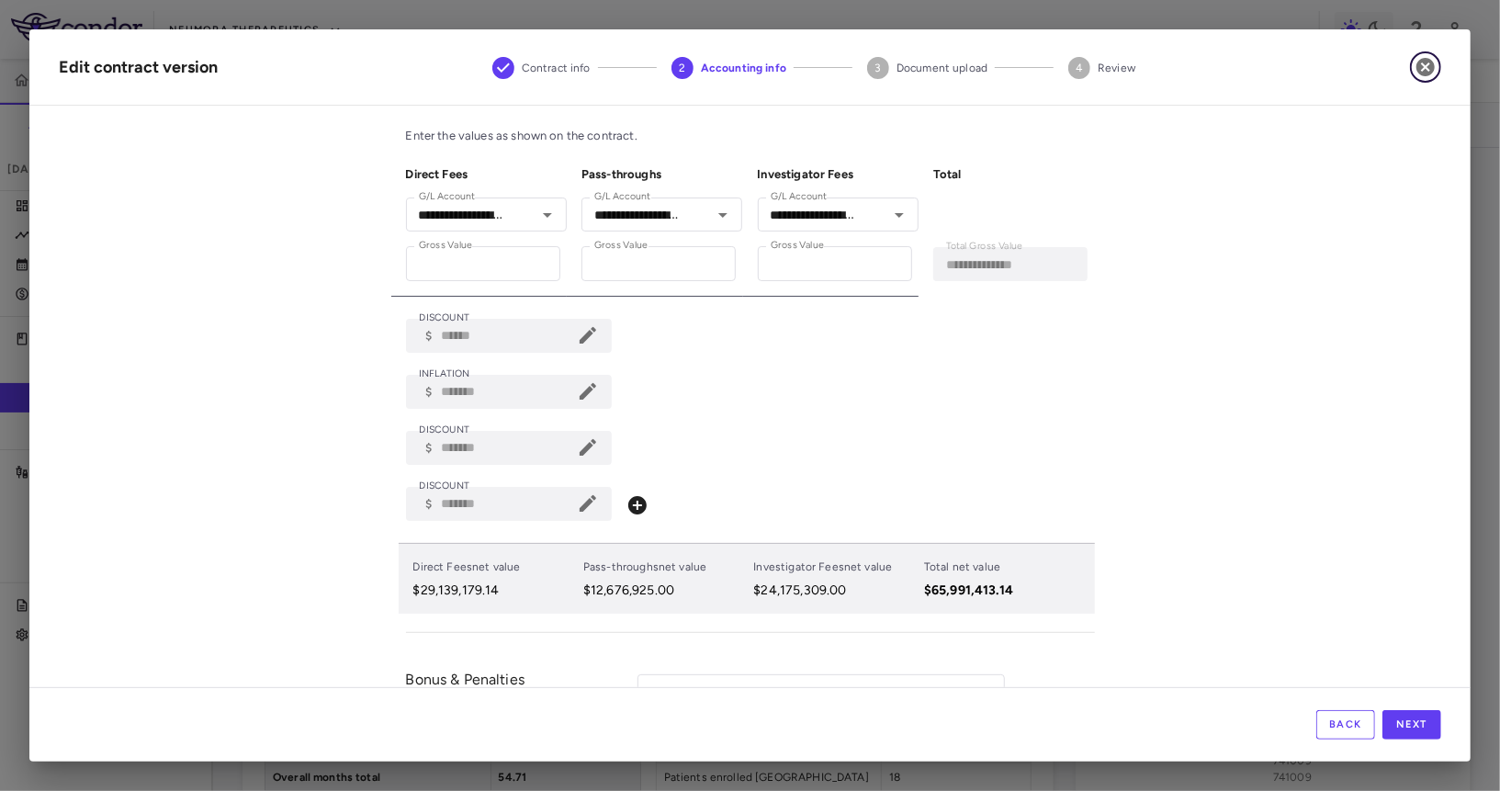
click at [938, 65] on icon "button" at bounding box center [1426, 67] width 22 height 22
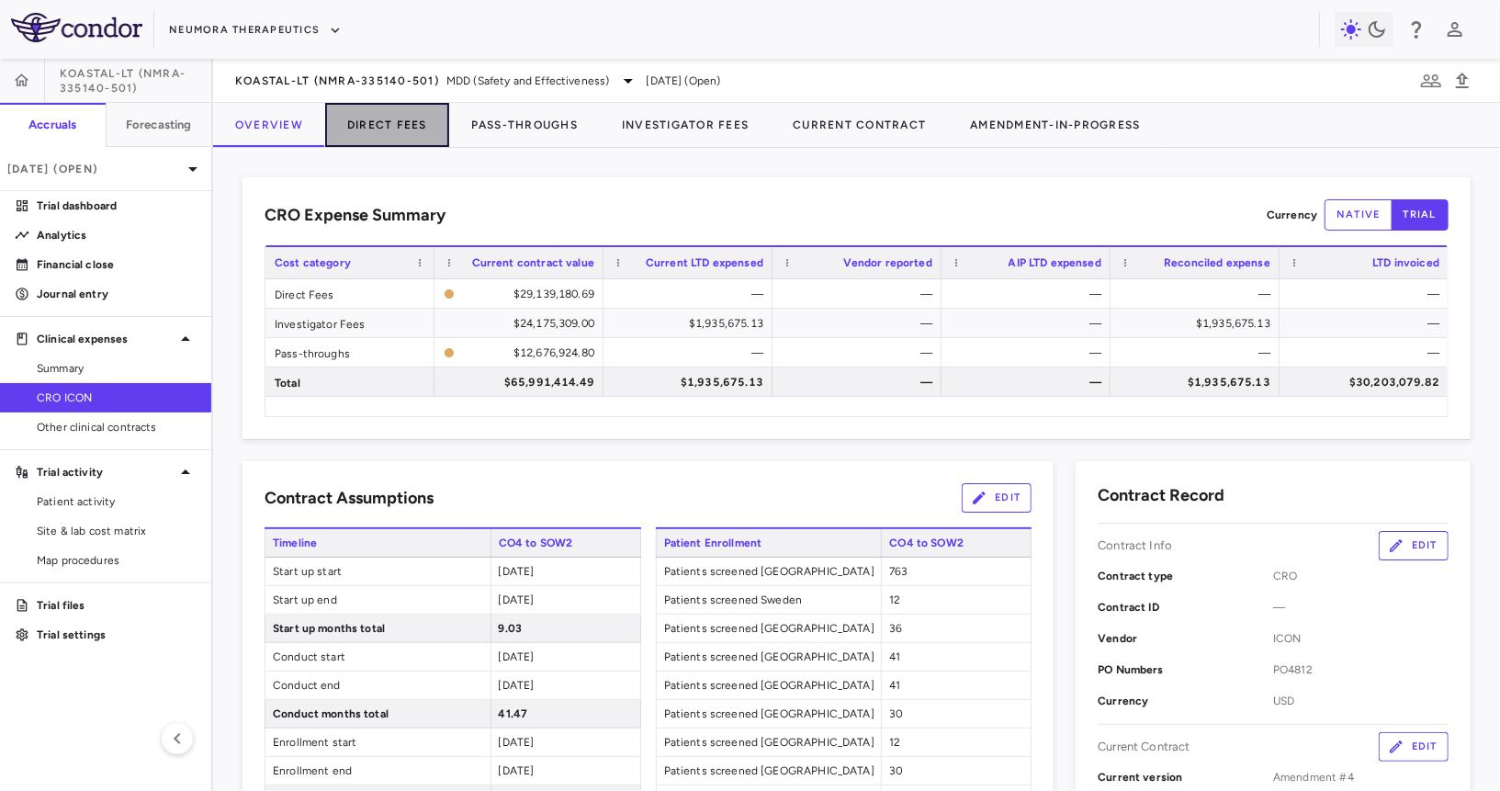
click at [407, 122] on button "Direct Fees" at bounding box center [387, 125] width 124 height 44
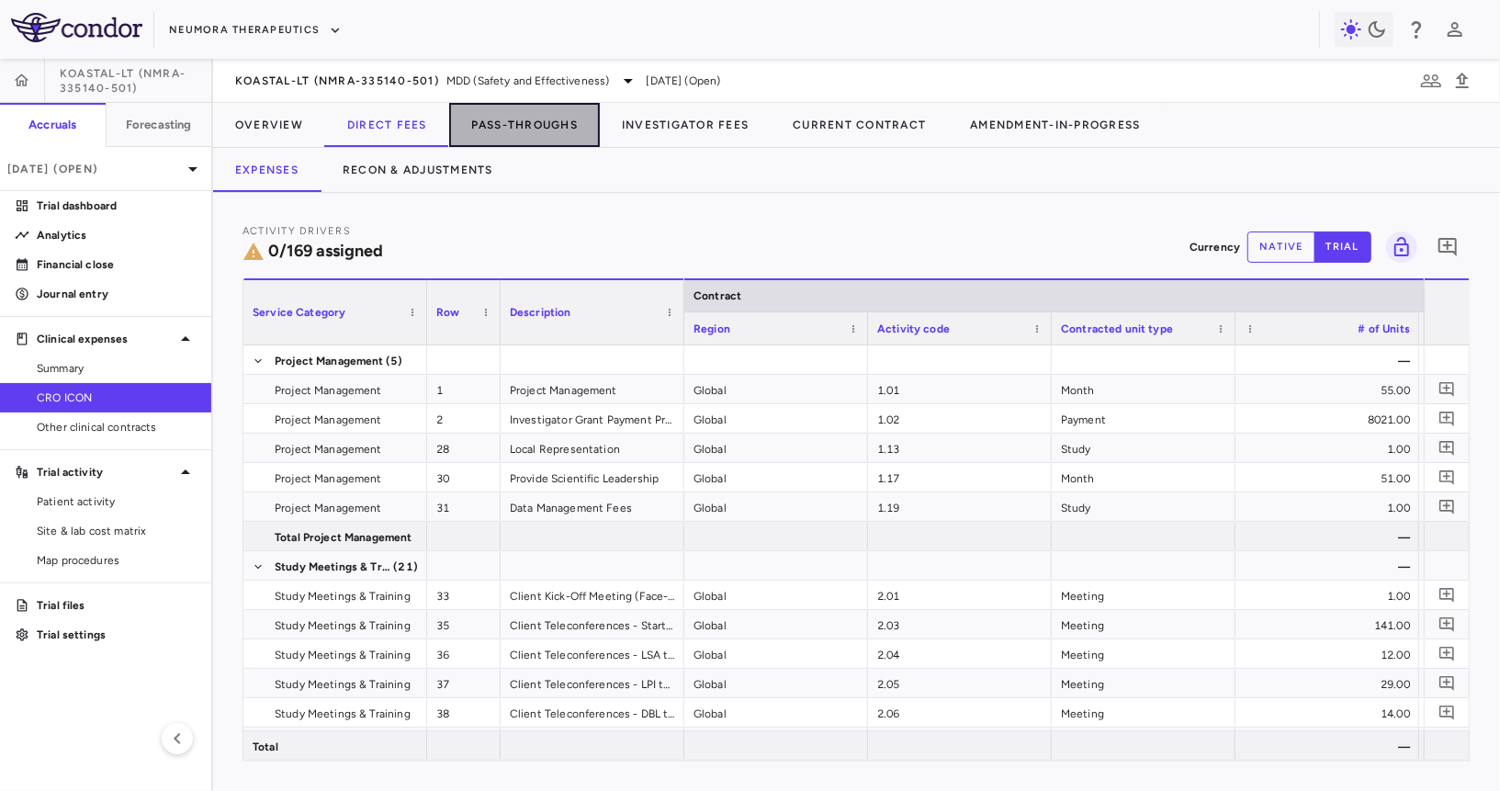
click at [506, 127] on button "Pass-Throughs" at bounding box center [524, 125] width 151 height 44
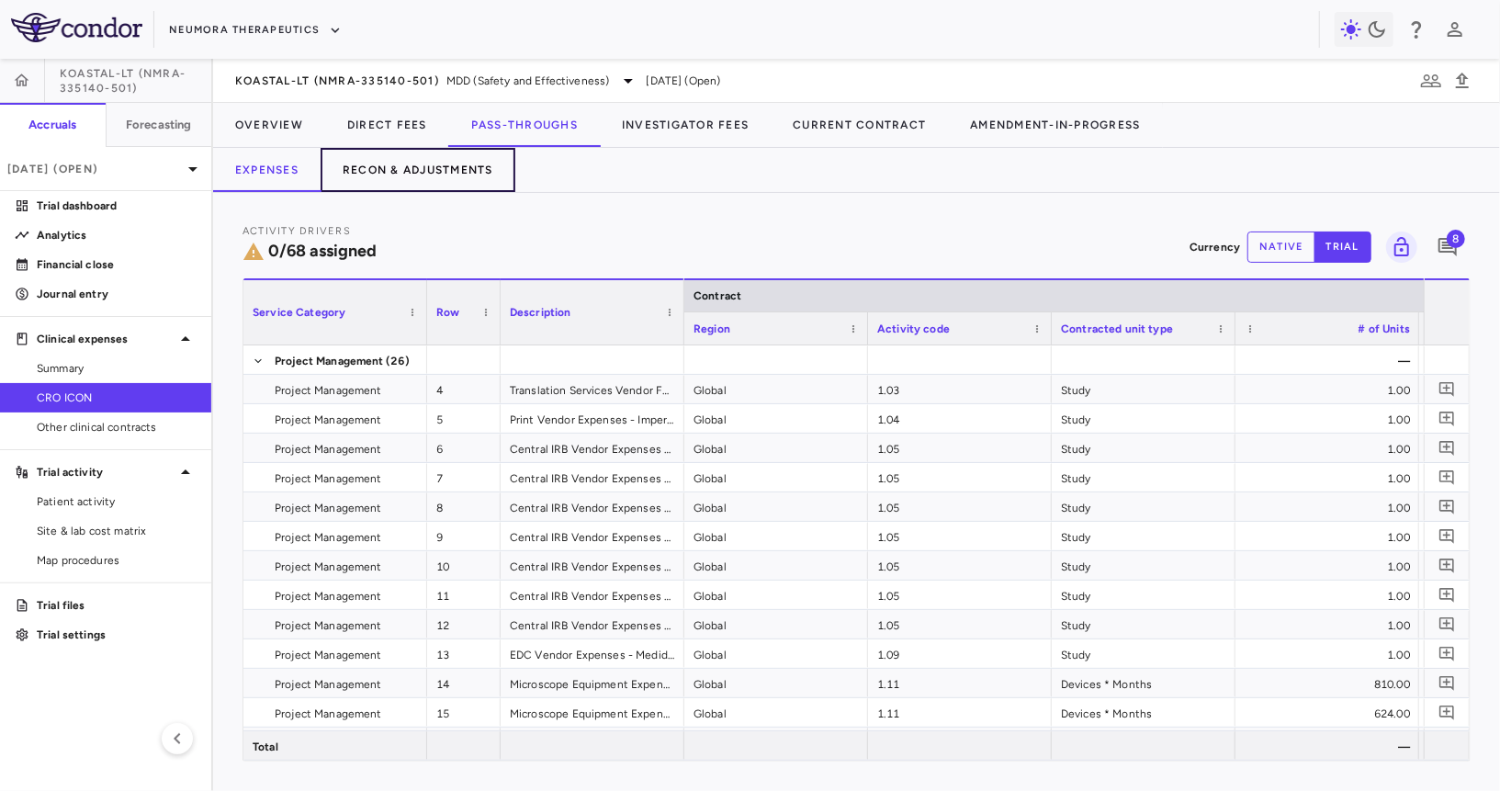
click at [459, 178] on button "Recon & Adjustments" at bounding box center [418, 170] width 195 height 44
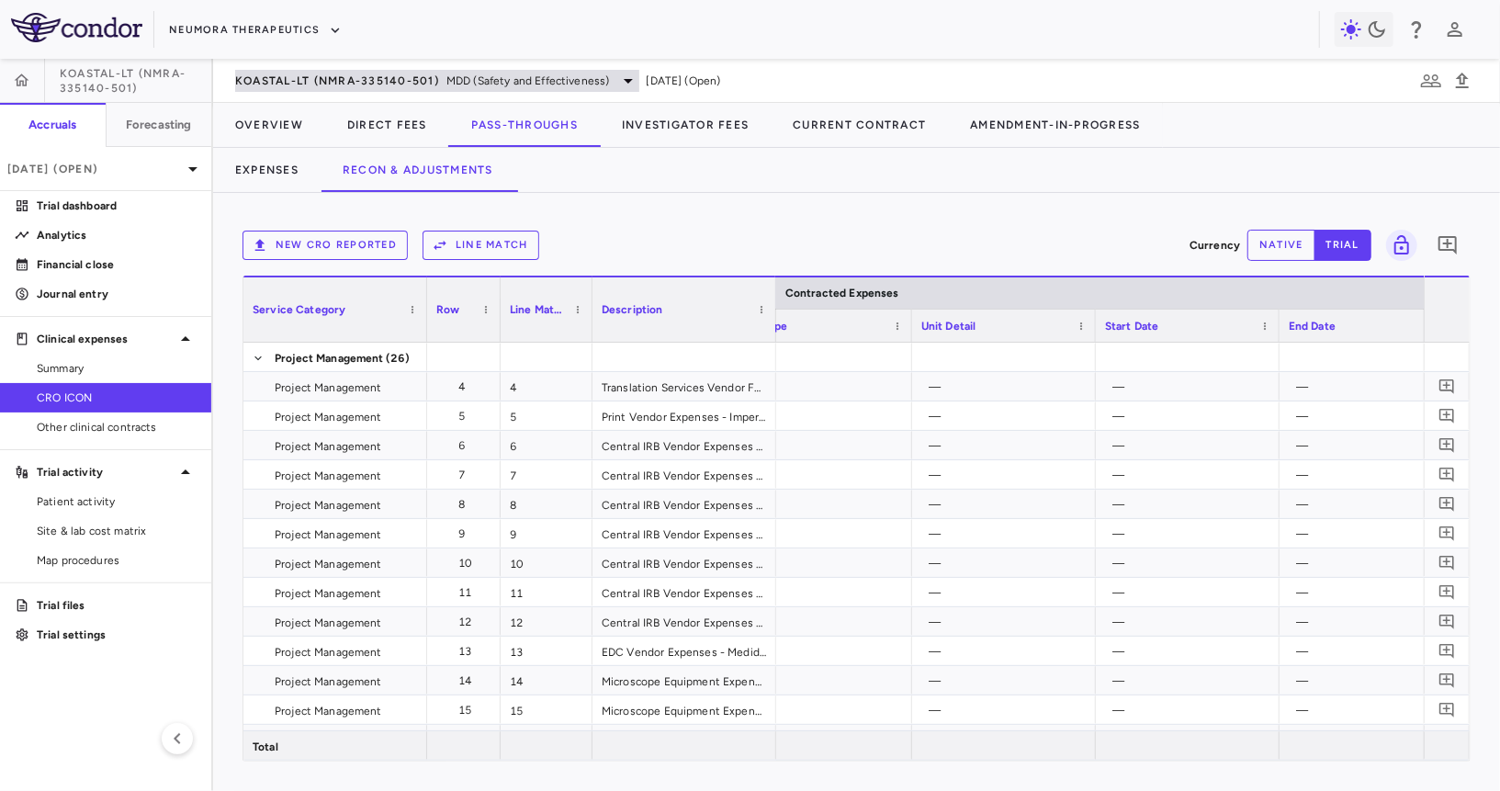
click at [313, 74] on span "KOASTAL-LT (NMRA-335140-501)" at bounding box center [337, 80] width 204 height 15
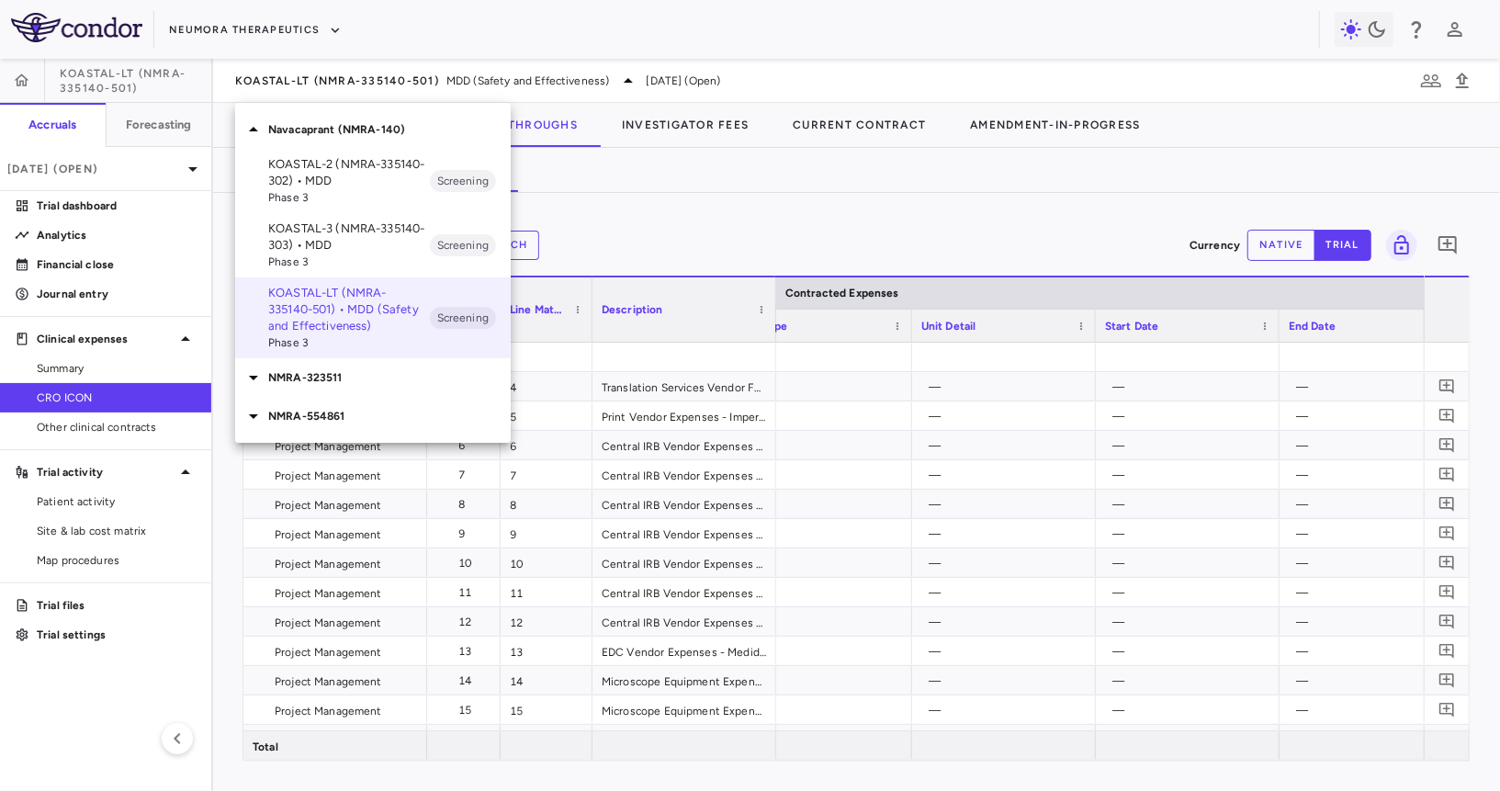
click at [348, 191] on span "Phase 3" at bounding box center [349, 197] width 162 height 17
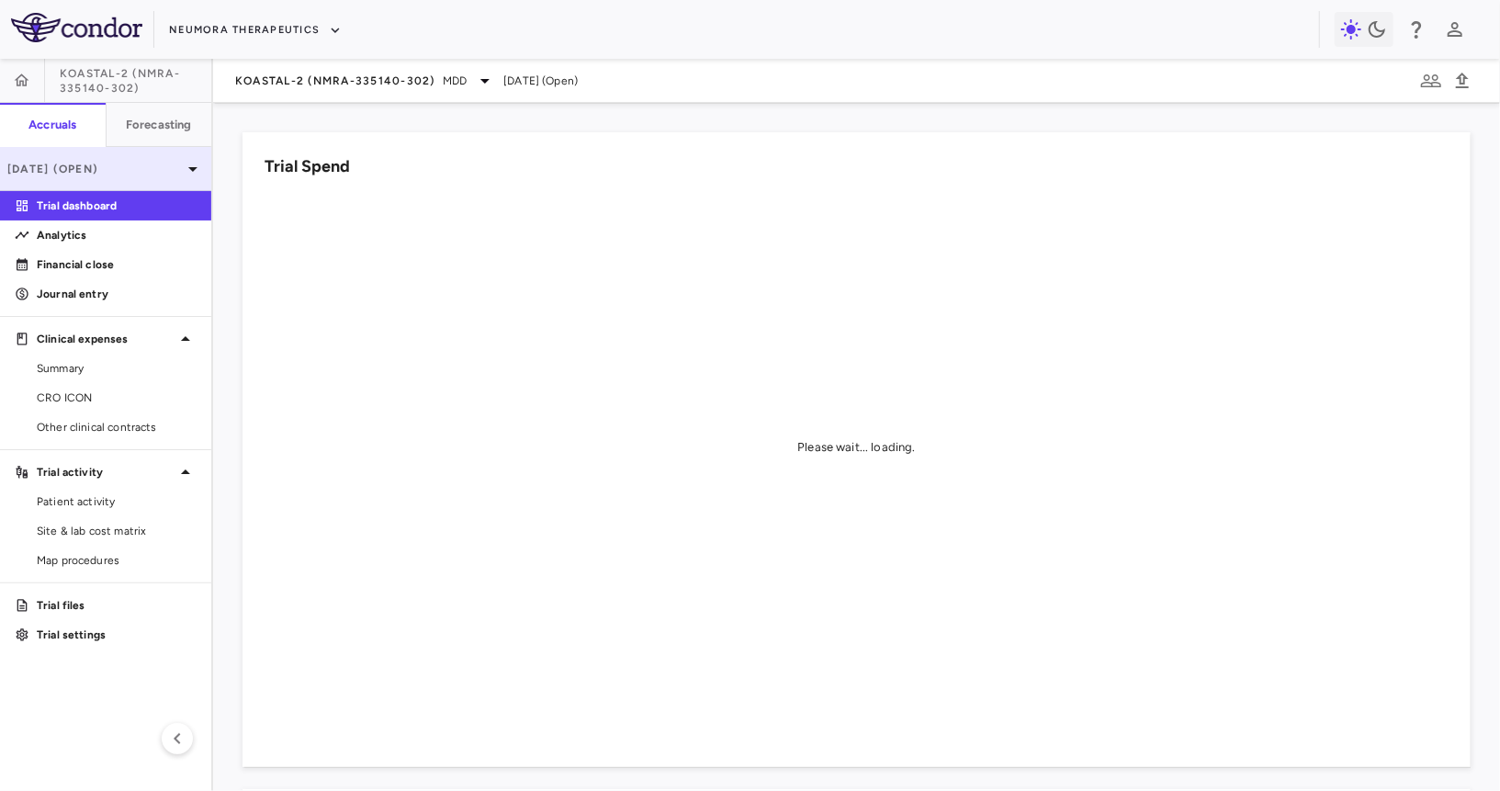
click at [146, 153] on div "[DATE] (Open)" at bounding box center [105, 169] width 211 height 44
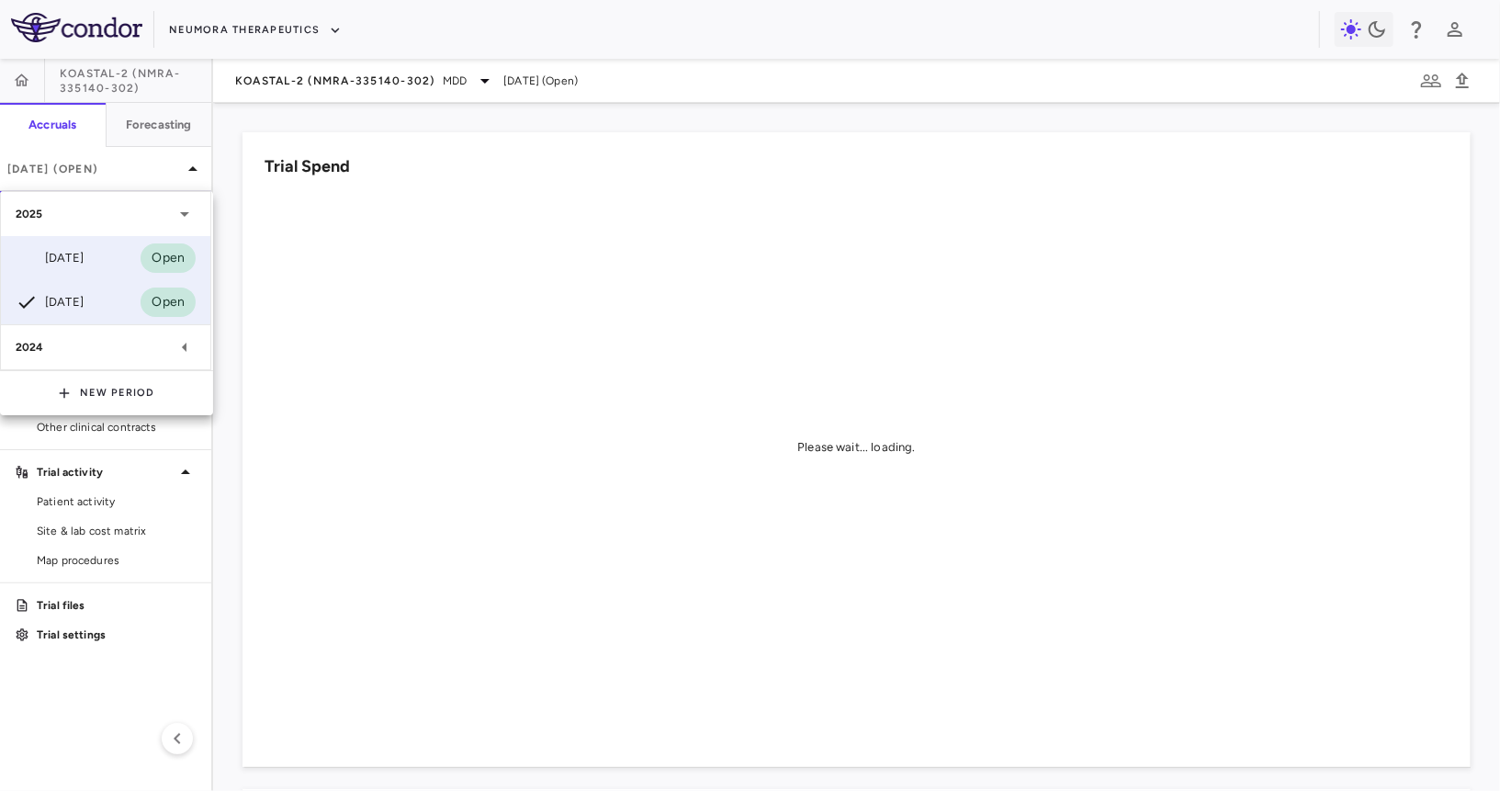
click at [108, 243] on div "Aug 2025 Open" at bounding box center [105, 258] width 209 height 44
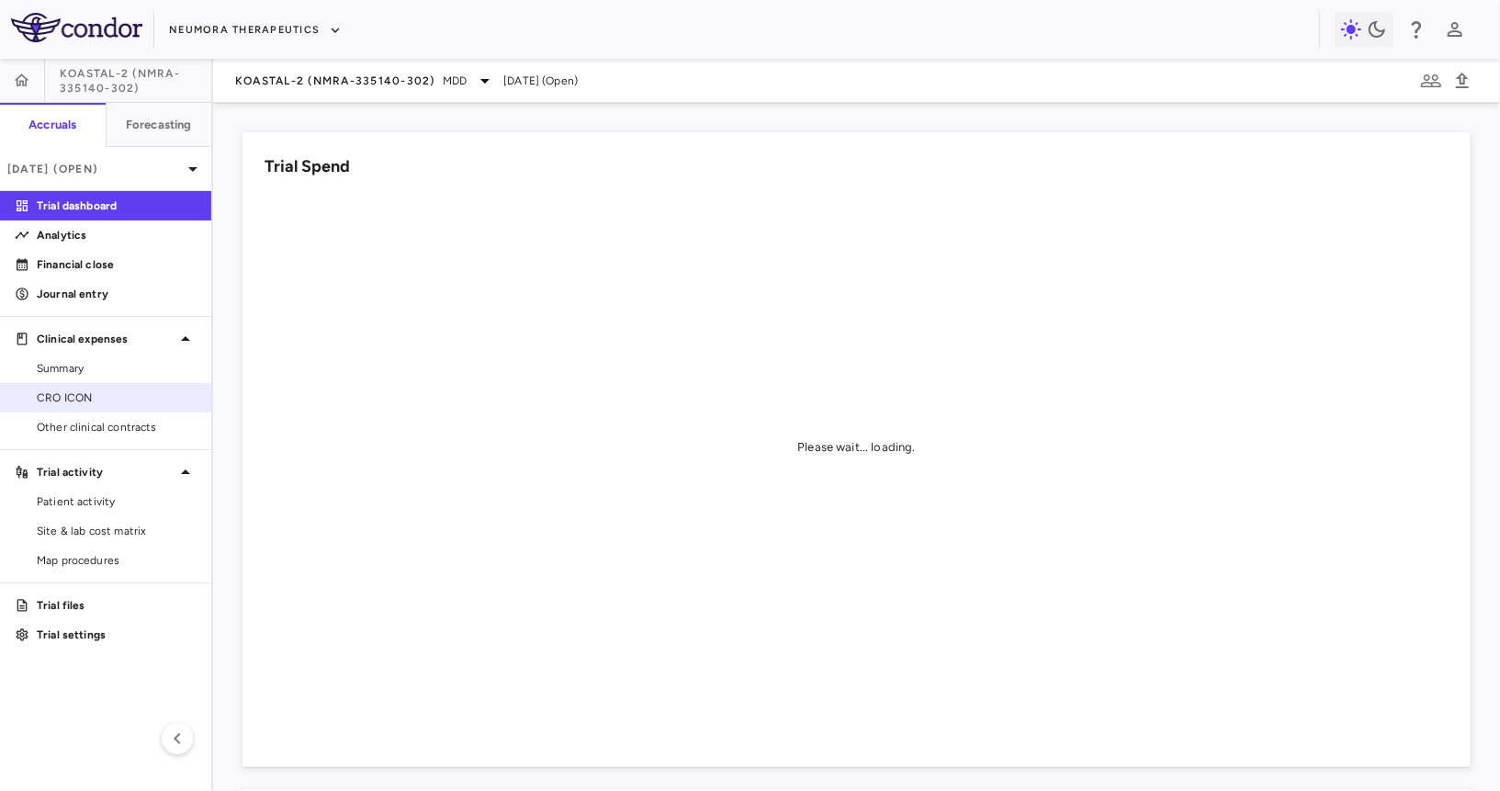
click at [152, 399] on span "CRO ICON" at bounding box center [117, 398] width 160 height 17
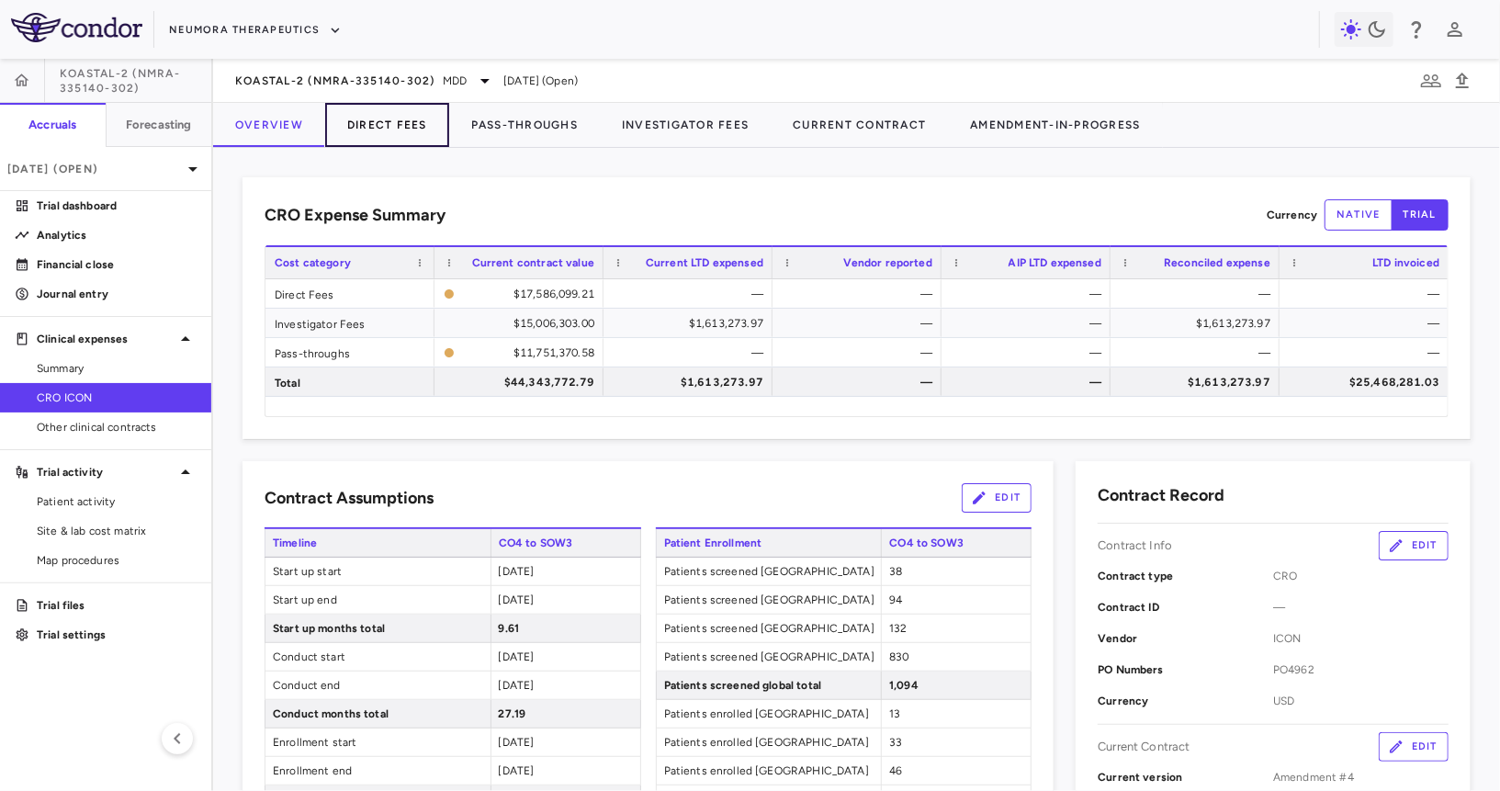
click at [425, 140] on button "Direct Fees" at bounding box center [387, 125] width 124 height 44
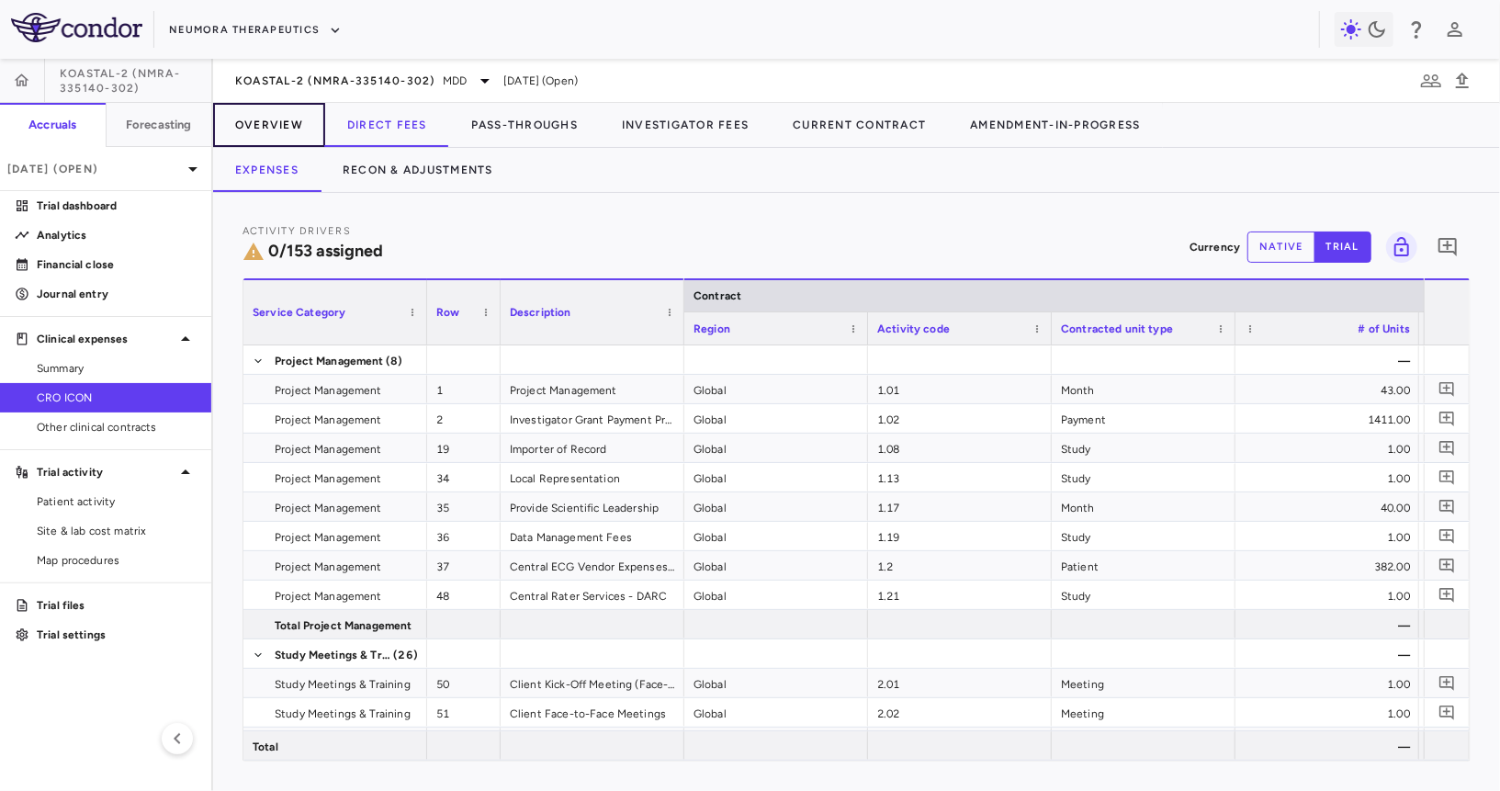
click at [247, 117] on button "Overview" at bounding box center [269, 125] width 112 height 44
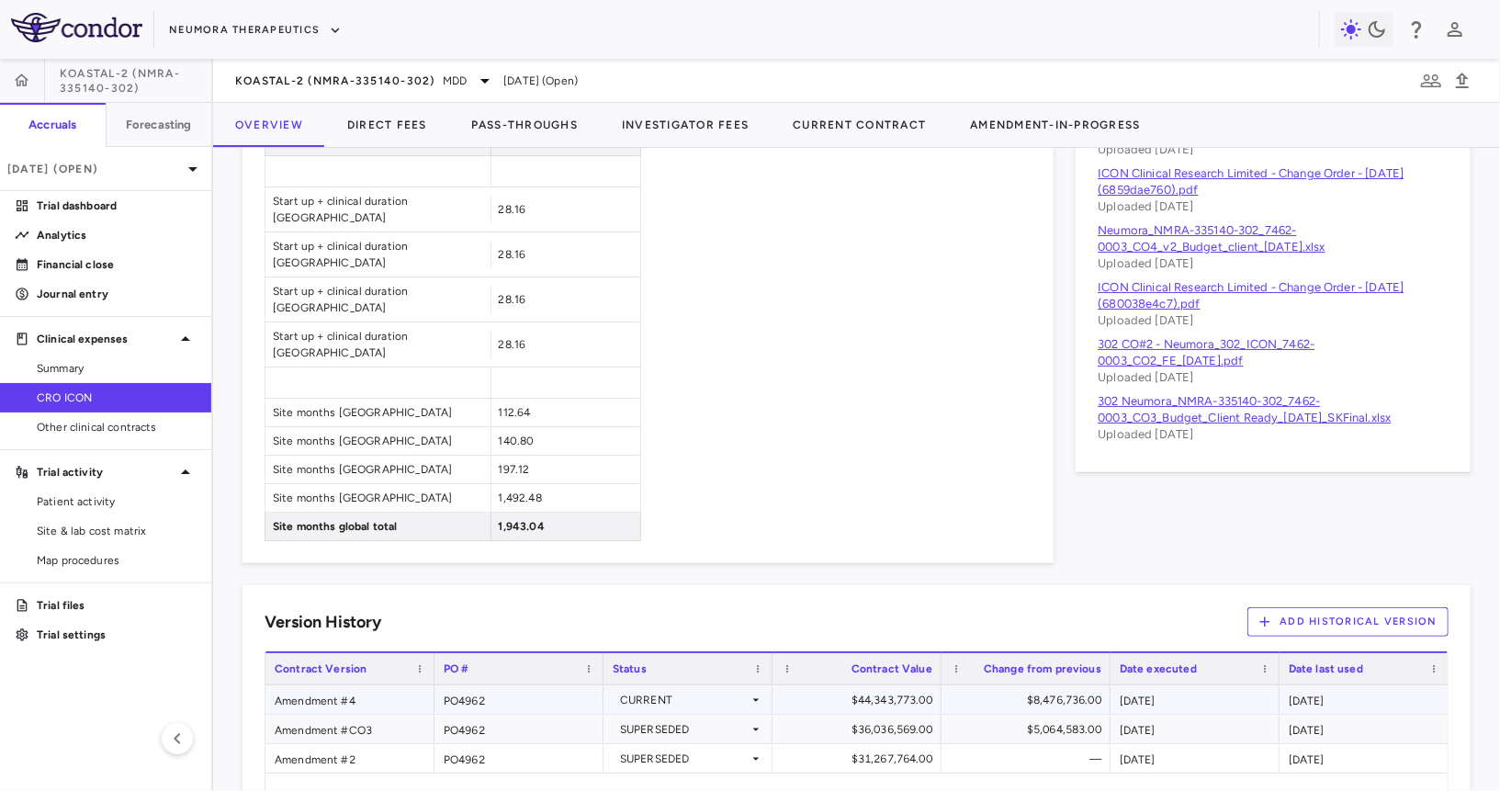
click at [400, 685] on div "Amendment #4" at bounding box center [349, 699] width 169 height 28
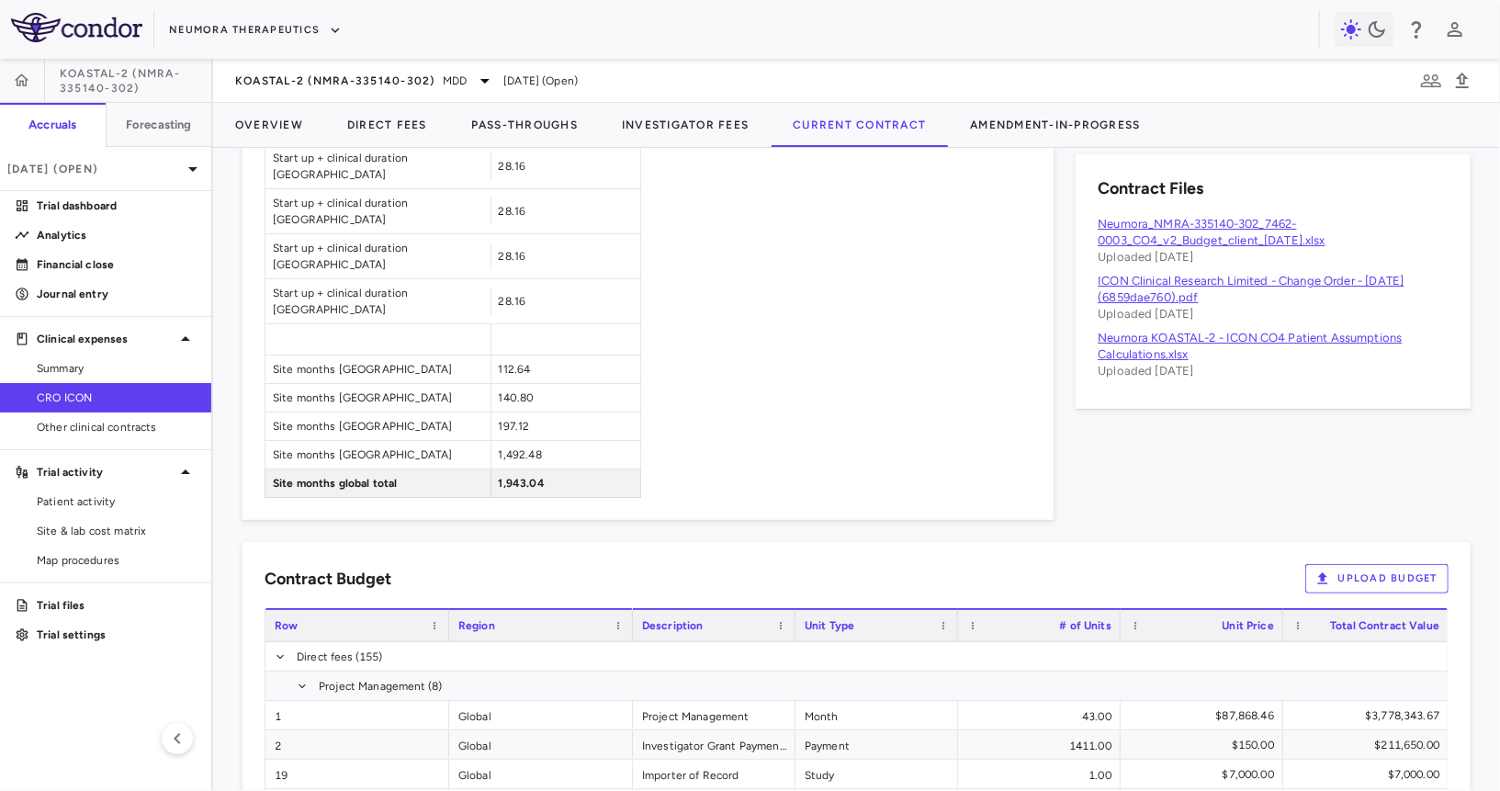
click at [938, 564] on button "Upload Budget" at bounding box center [1376, 578] width 143 height 29
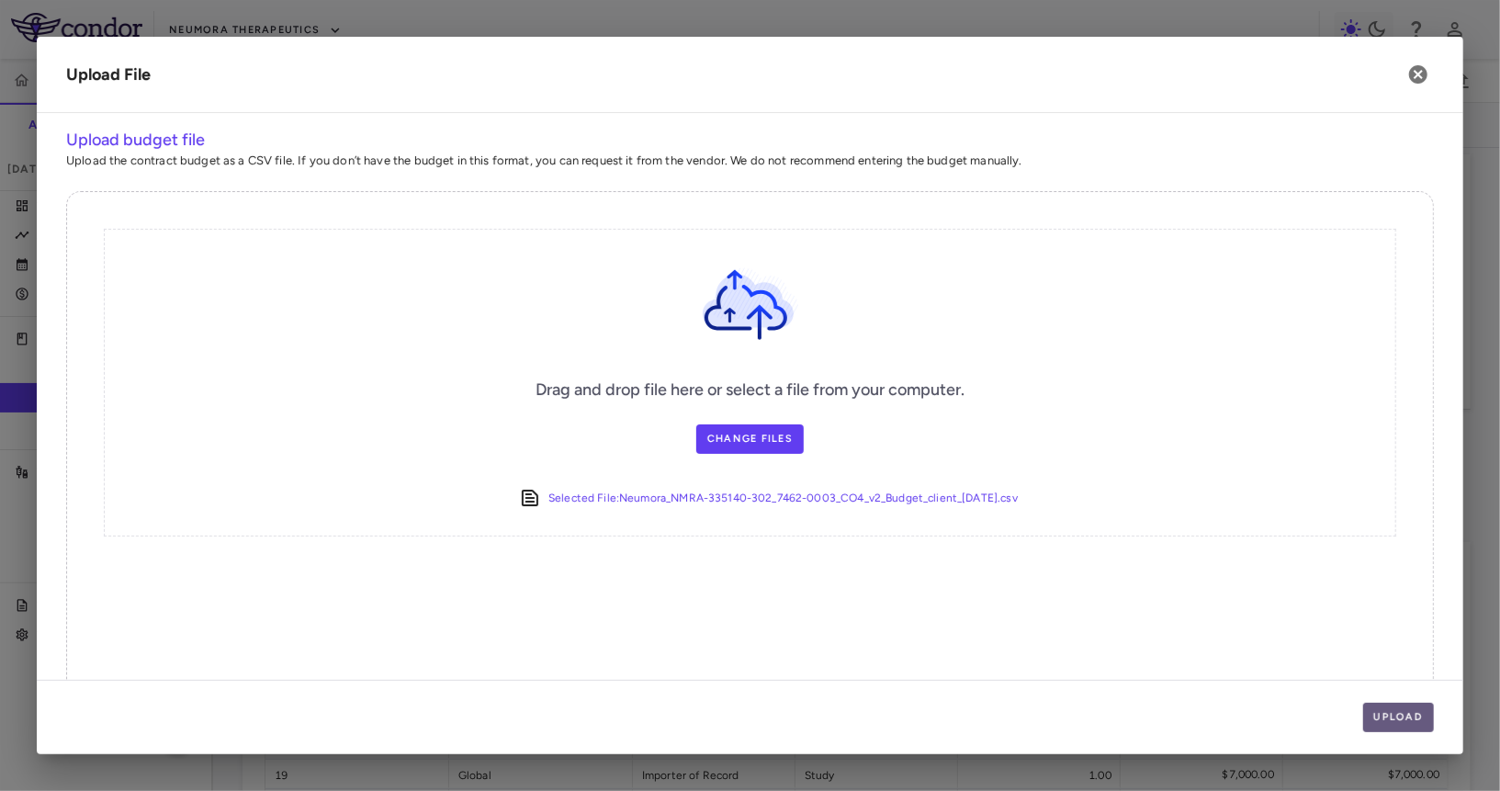
click at [938, 715] on button "Upload" at bounding box center [1399, 717] width 72 height 29
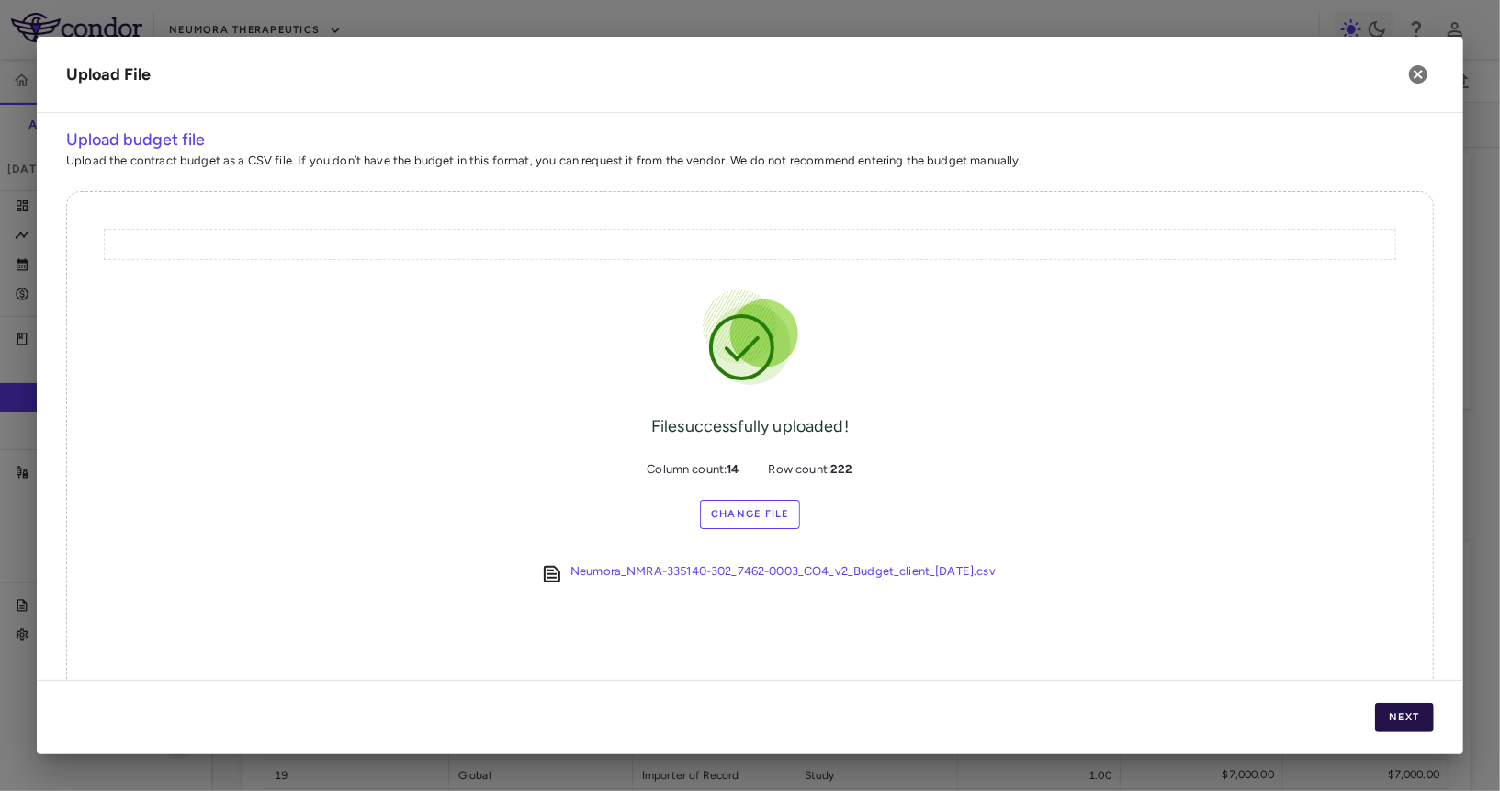
click at [938, 715] on button "Next" at bounding box center [1404, 717] width 59 height 29
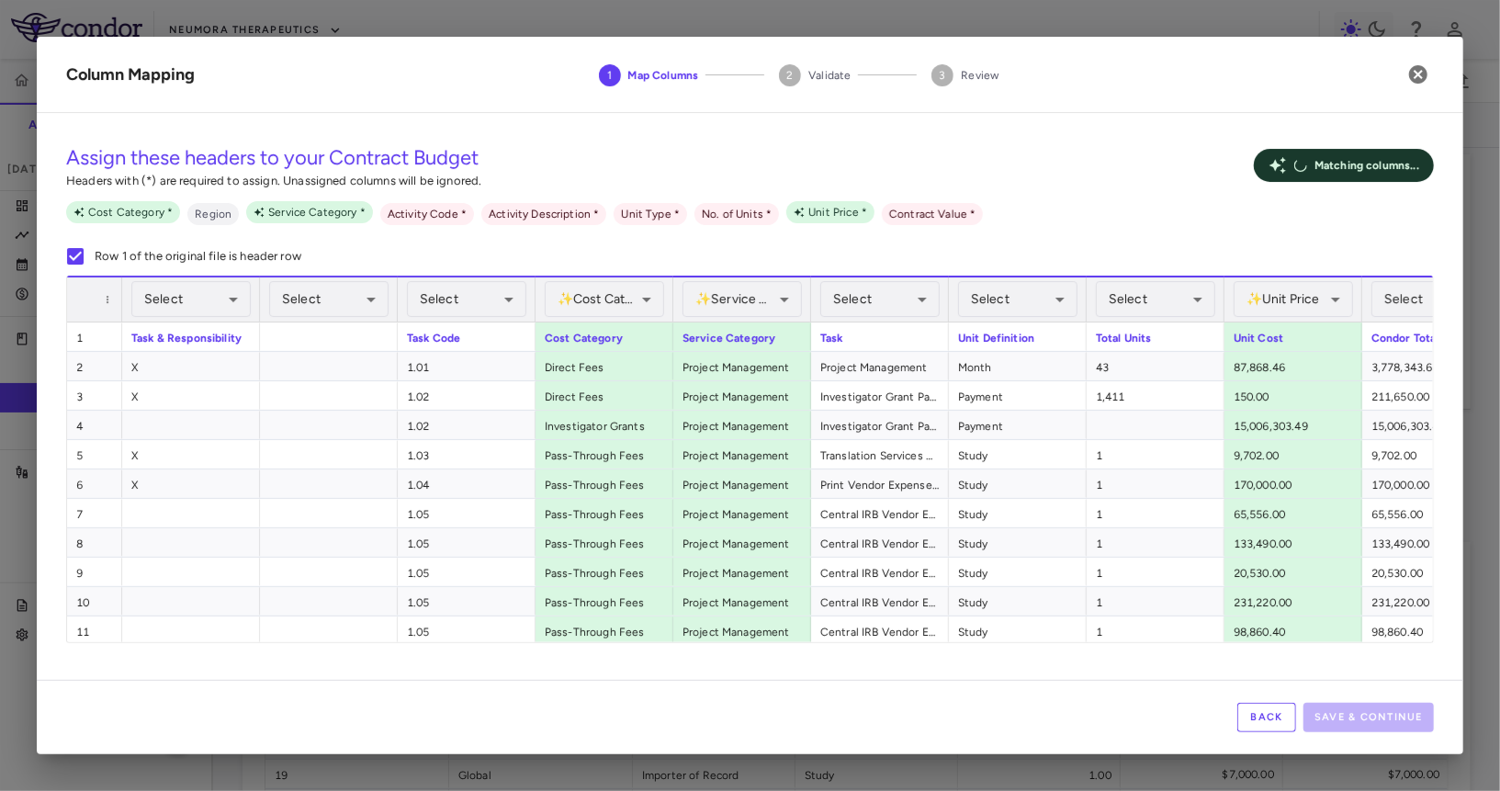
click at [938, 723] on button "Back" at bounding box center [1266, 717] width 59 height 29
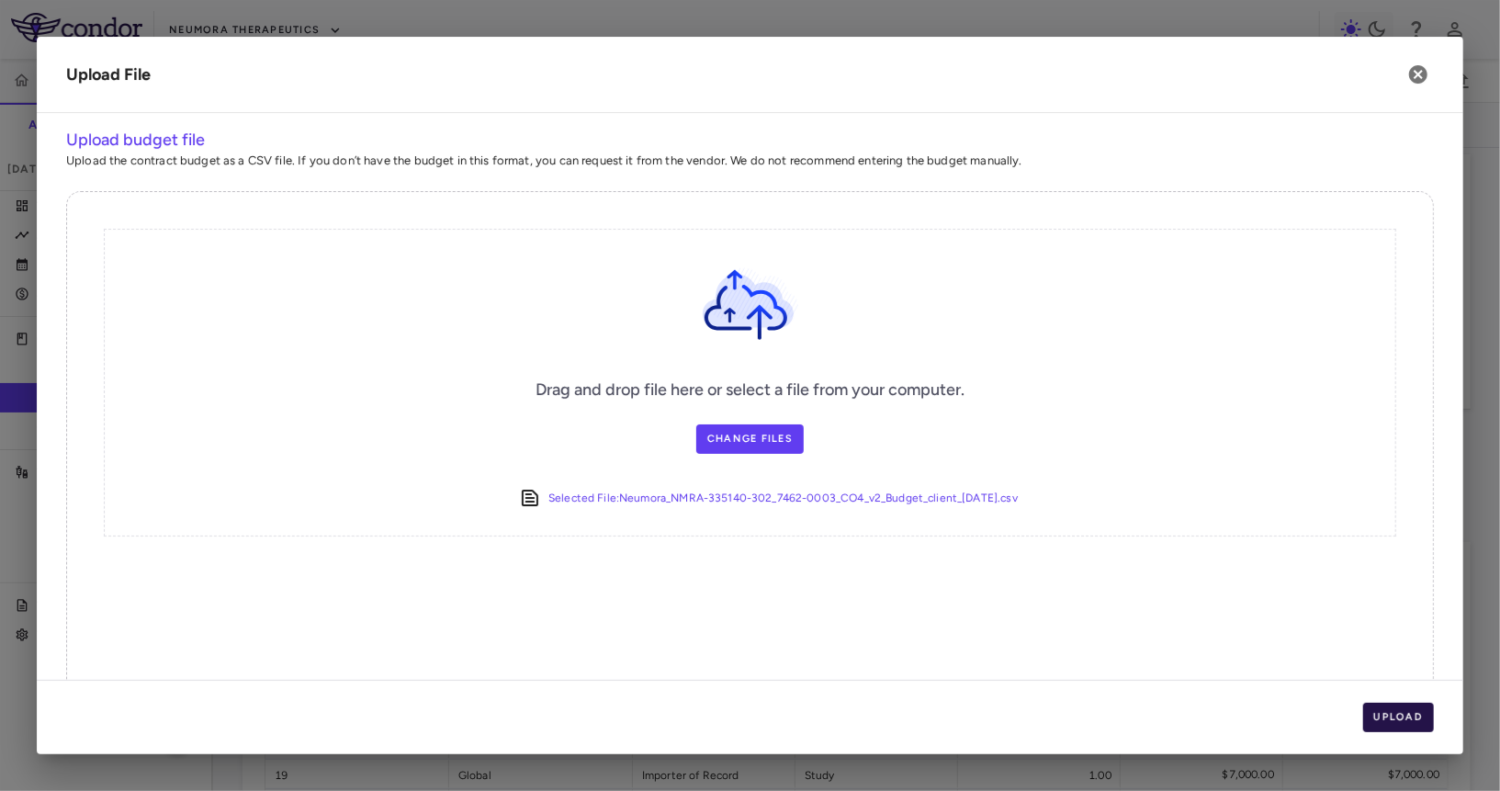
click at [938, 722] on button "Upload" at bounding box center [1399, 717] width 72 height 29
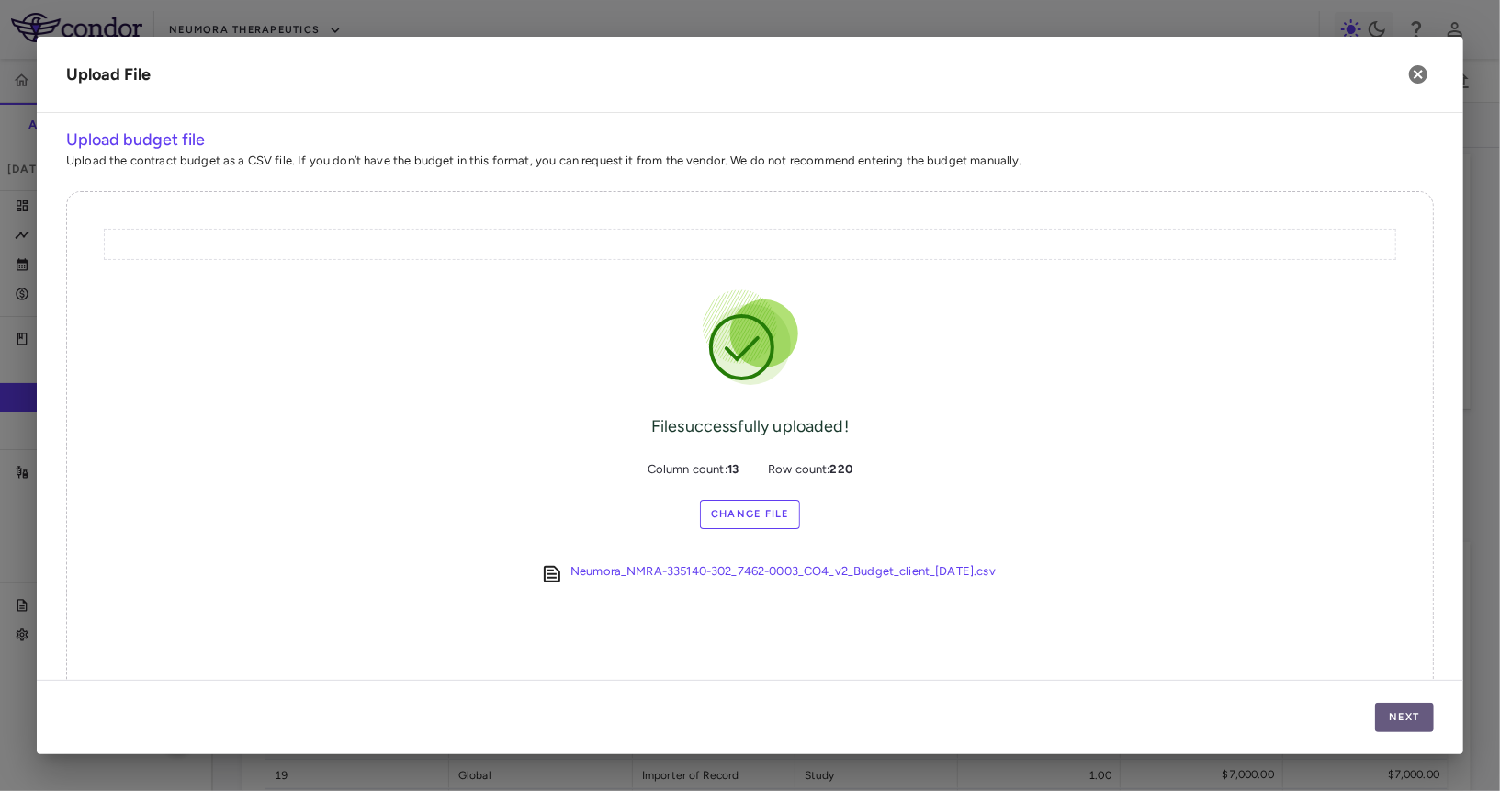
click at [938, 722] on button "Next" at bounding box center [1404, 717] width 59 height 29
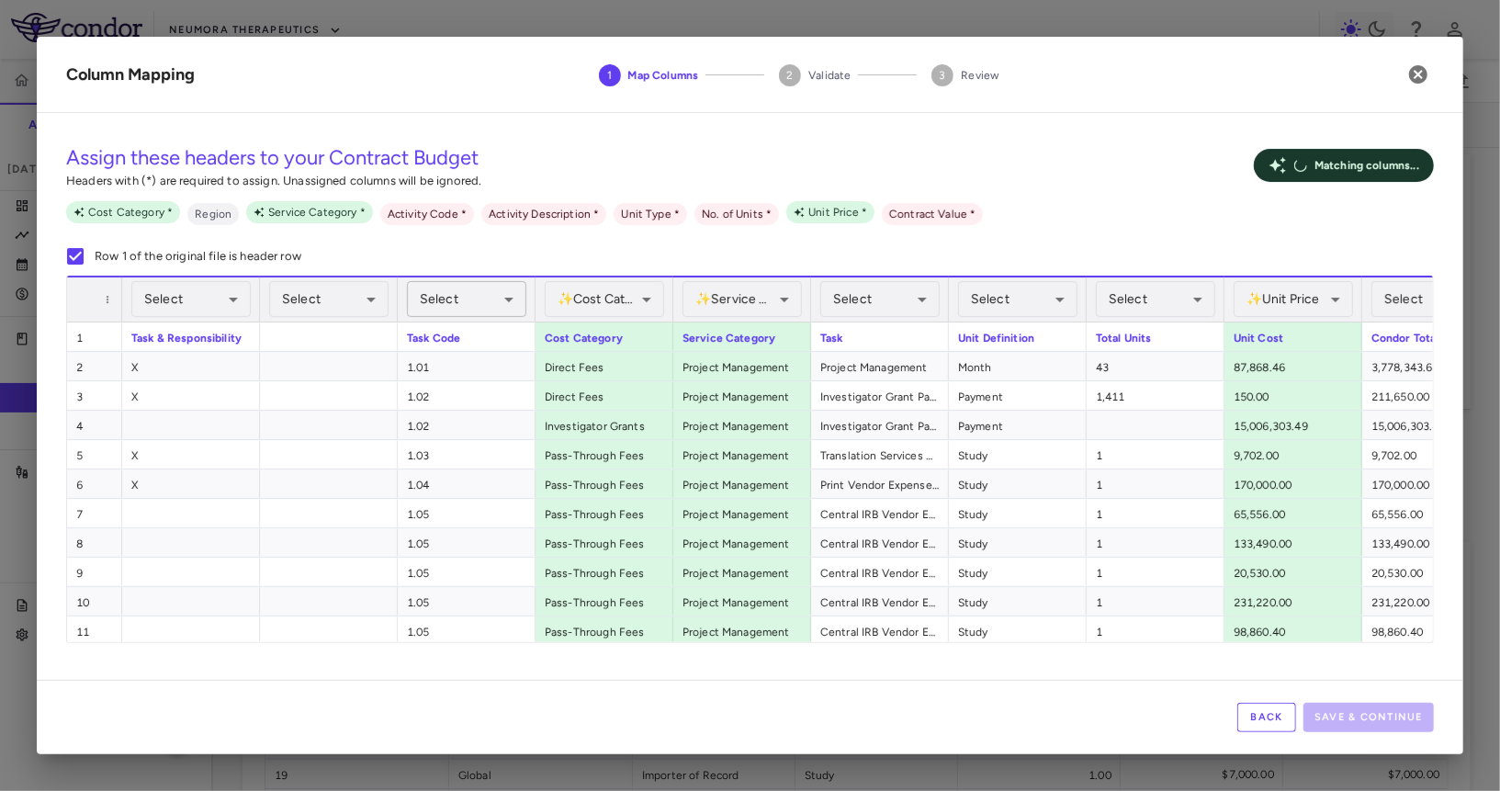
click at [493, 310] on body "Skip to sidebar Skip to main content Neumora Therapeutics KOASTAL-2 (NMRA-33514…" at bounding box center [750, 395] width 1500 height 791
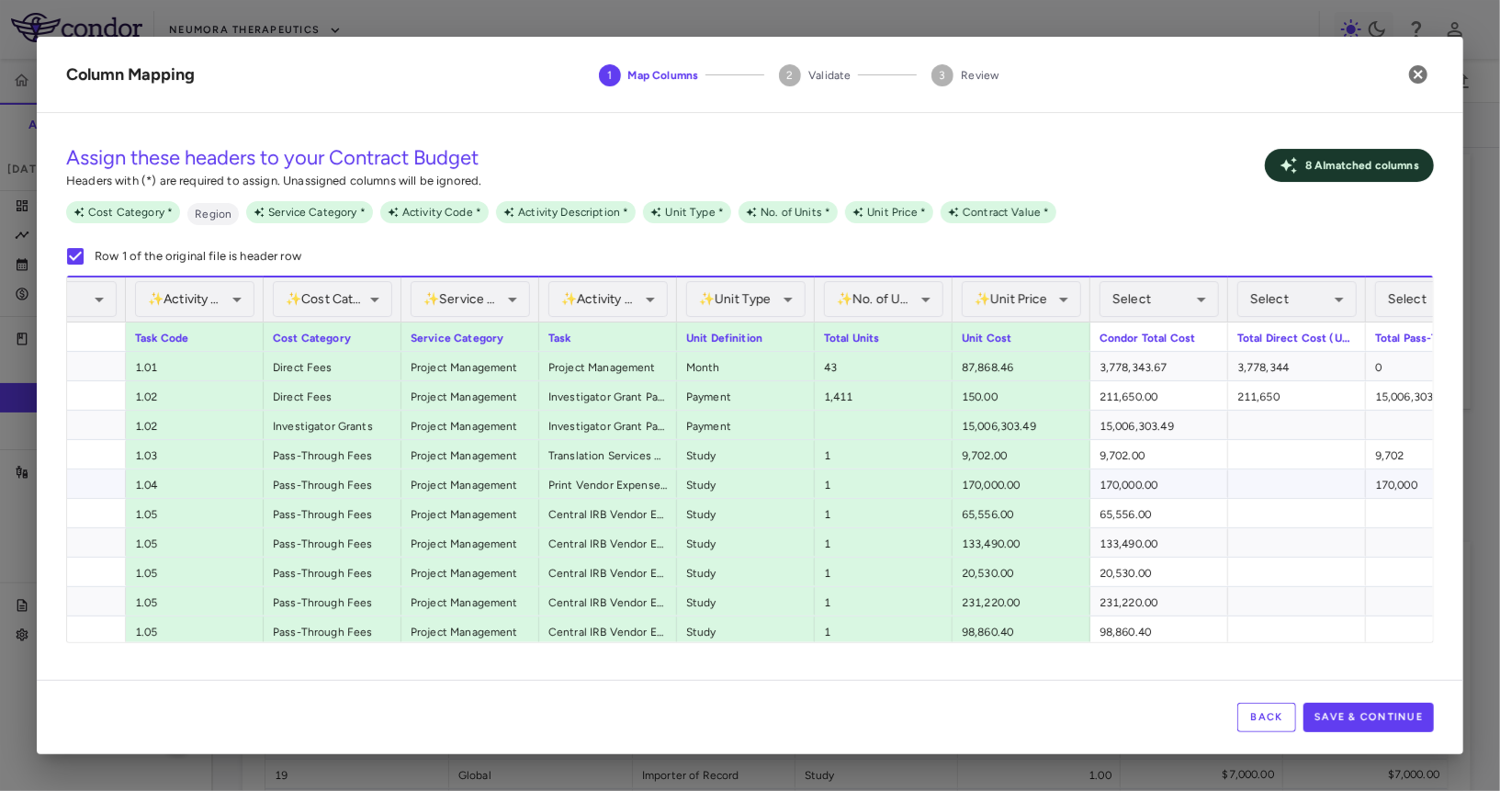
scroll to position [0, 479]
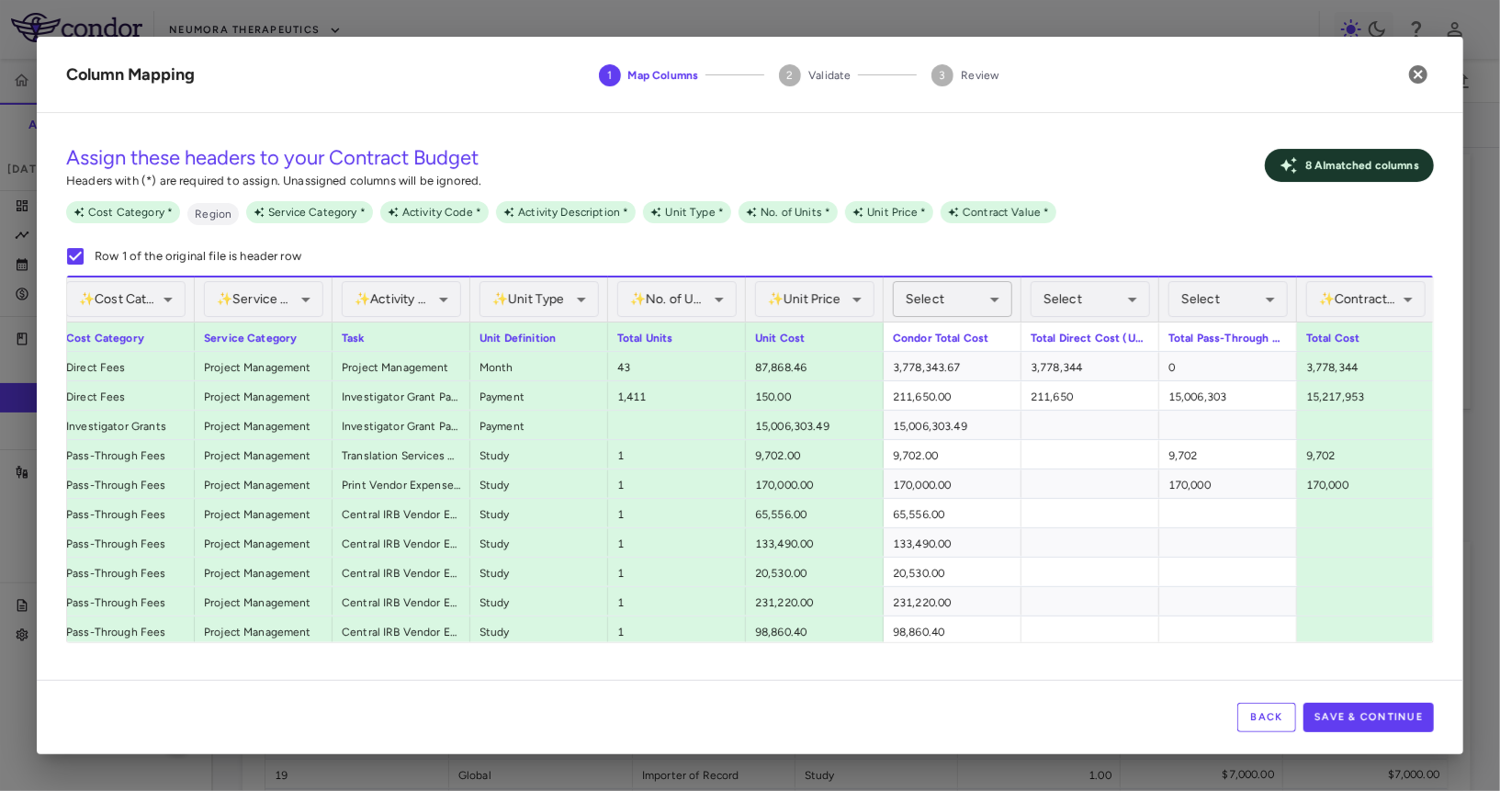
click at [912, 294] on body "Skip to sidebar Skip to main content Neumora Therapeutics KOASTAL-2 (NMRA-33514…" at bounding box center [750, 395] width 1500 height 791
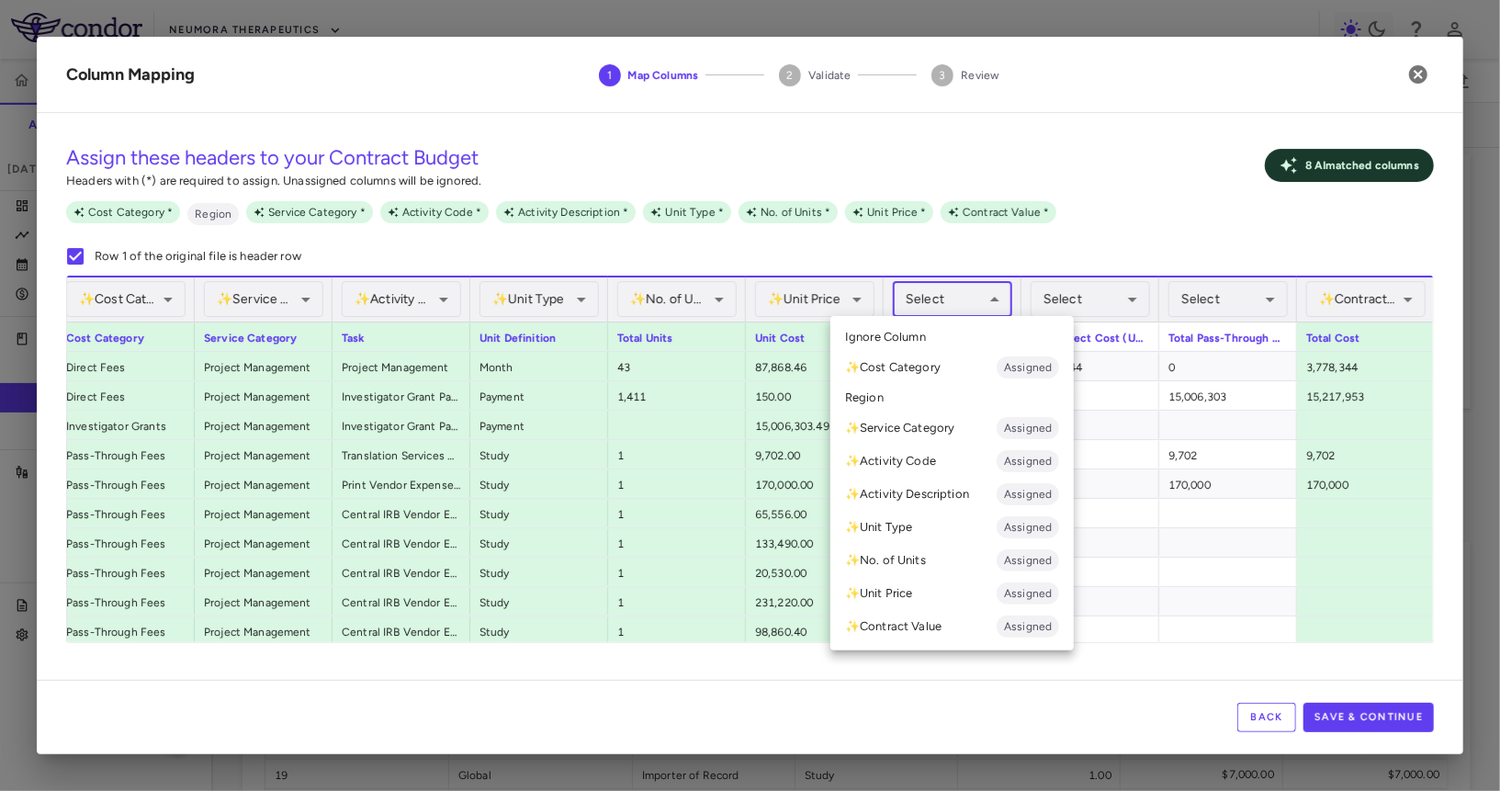
click at [935, 623] on li "✨ Contract Value Assigned" at bounding box center [951, 626] width 243 height 33
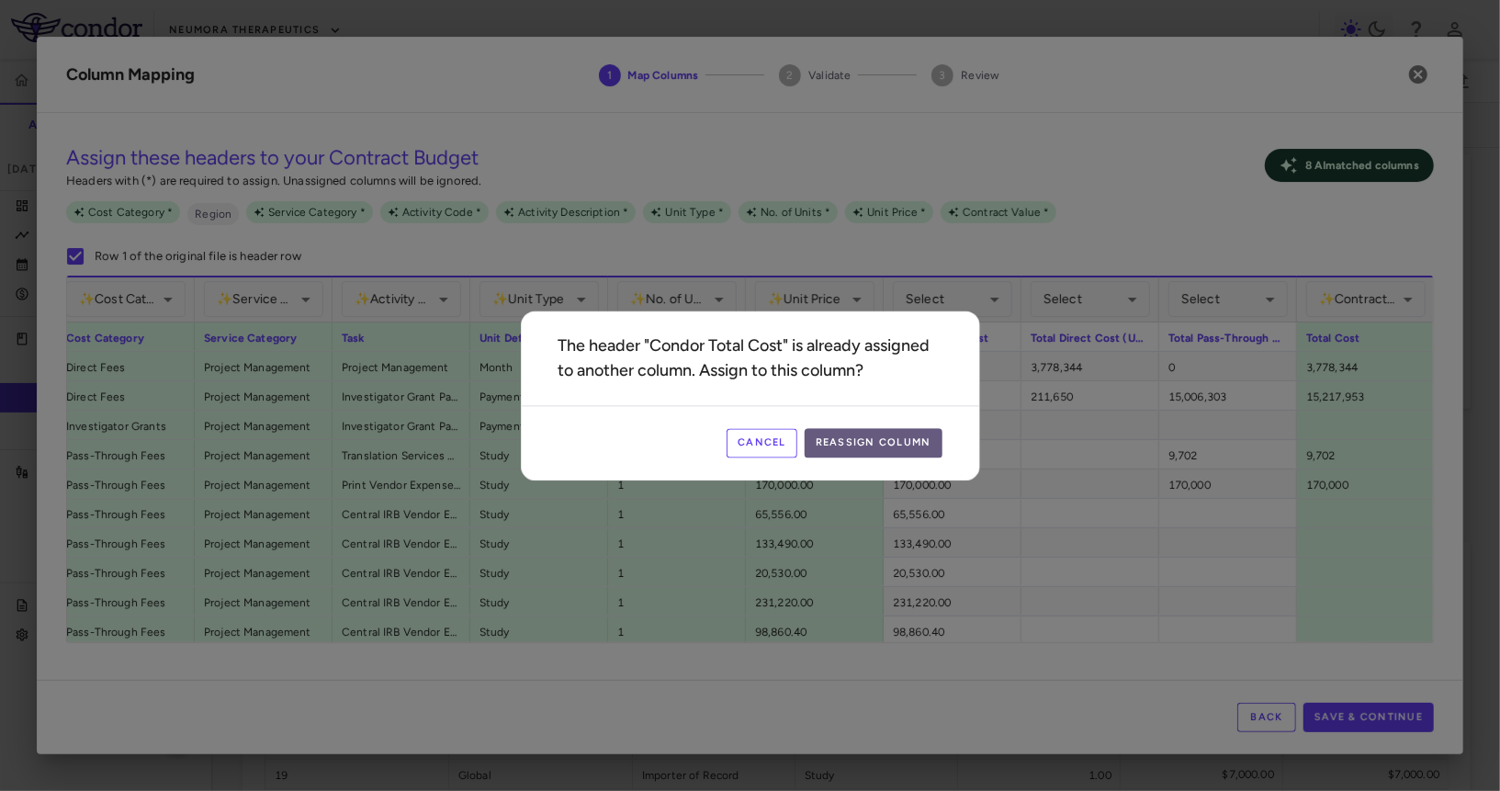
click at [887, 447] on button "Reassign Column" at bounding box center [874, 442] width 138 height 29
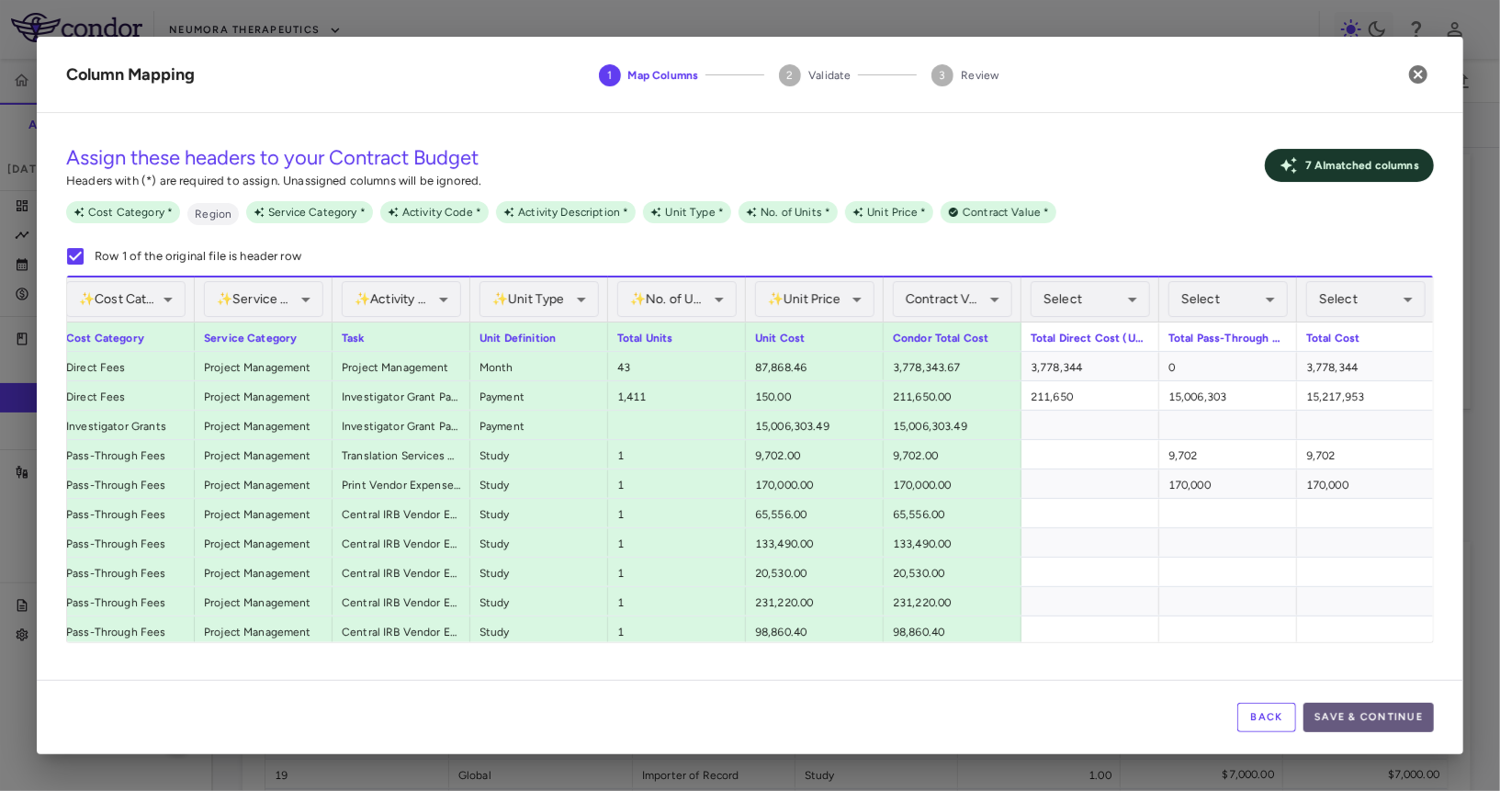
click at [938, 729] on button "Save & Continue" at bounding box center [1369, 717] width 130 height 29
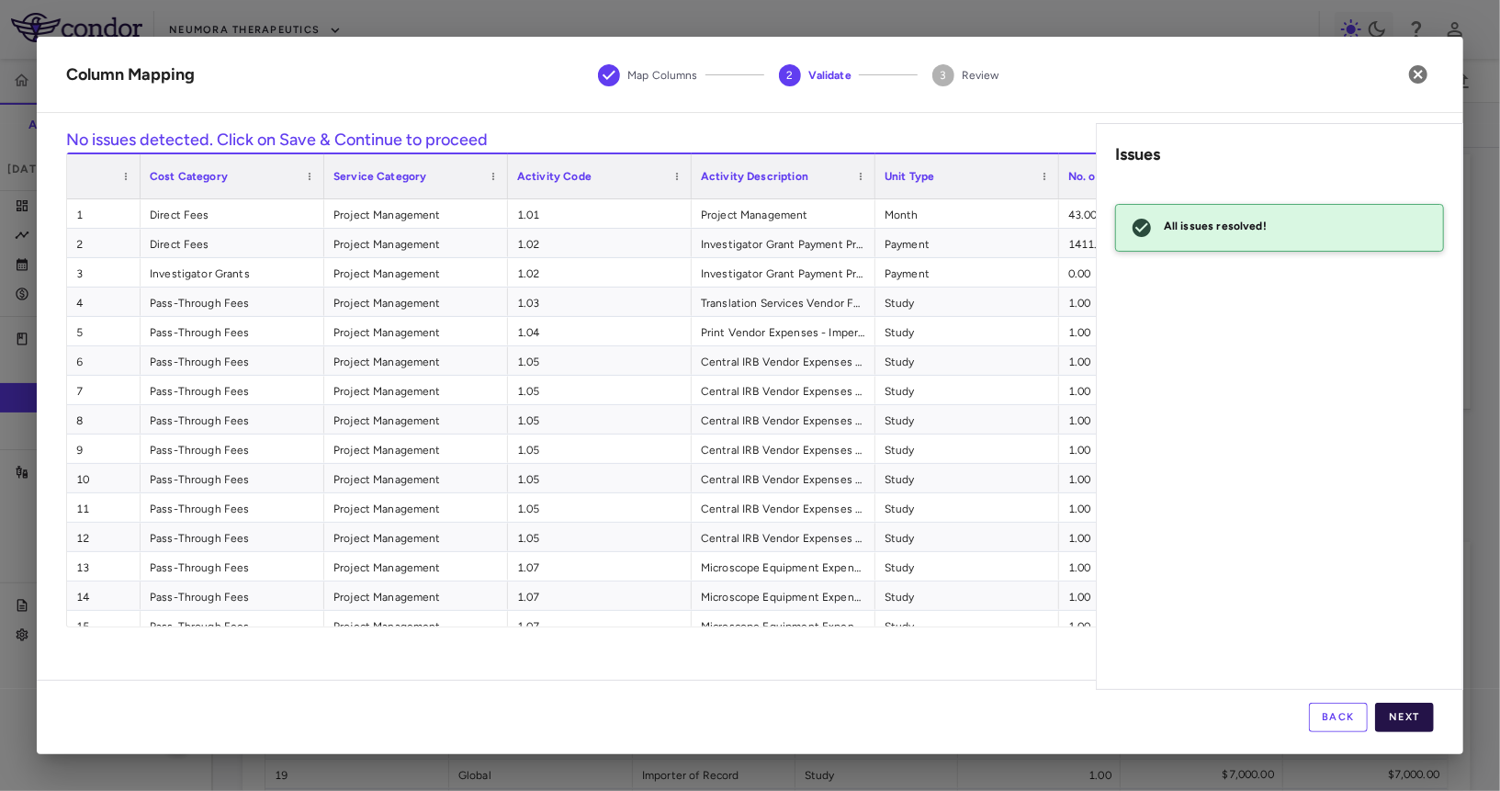
click at [938, 728] on button "Next" at bounding box center [1404, 717] width 59 height 29
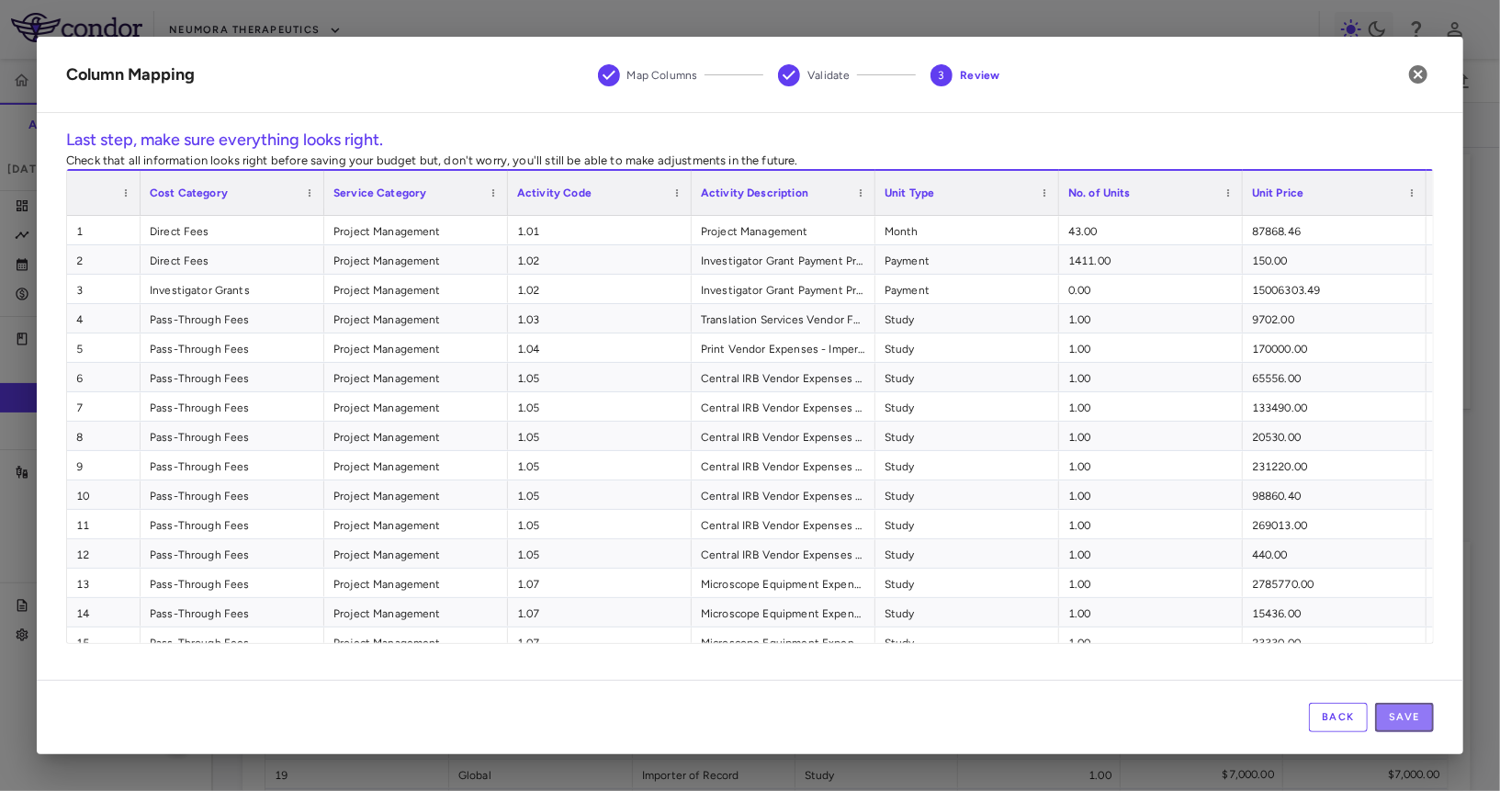
click at [938, 728] on button "Save" at bounding box center [1404, 717] width 59 height 29
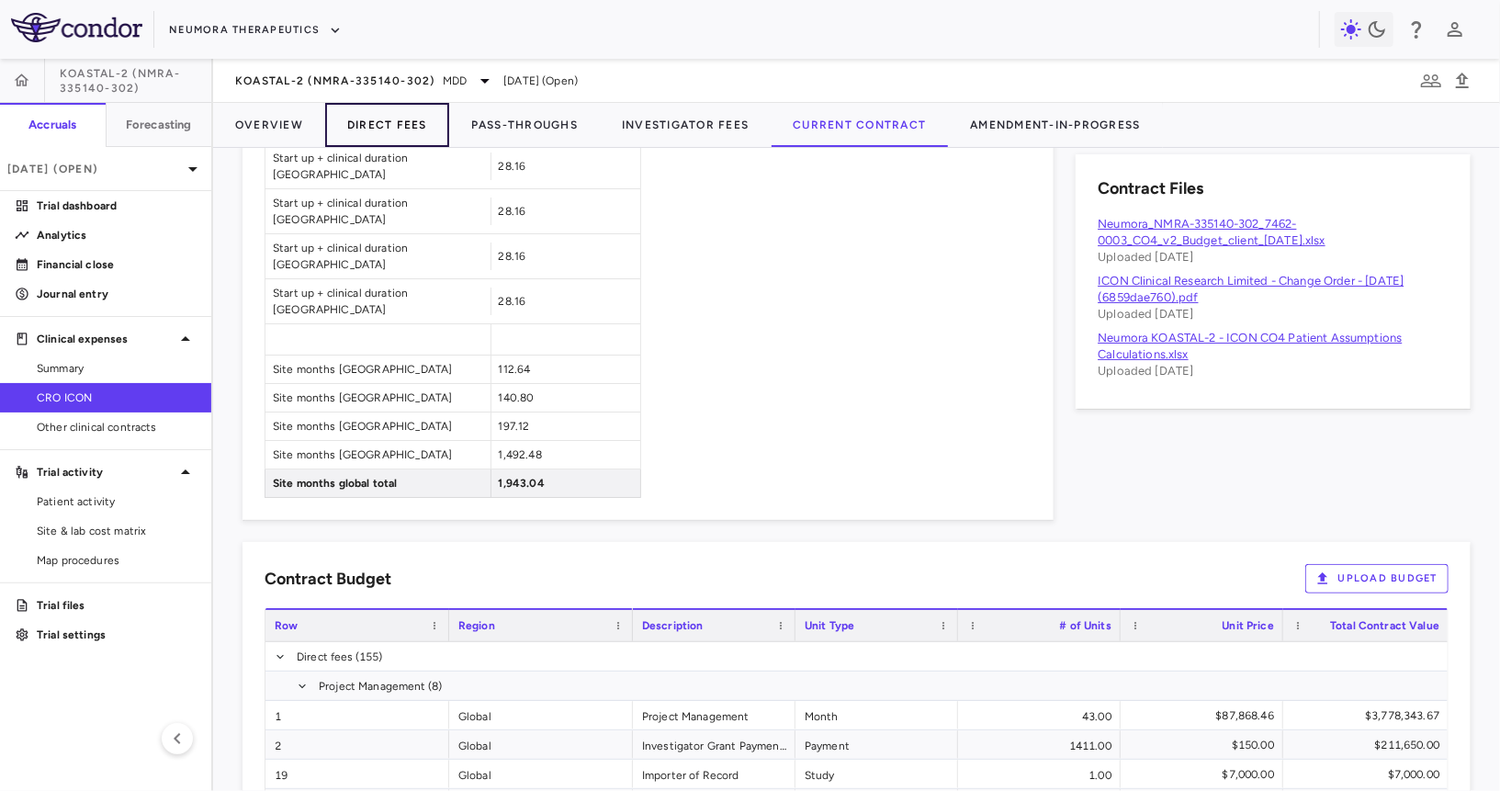
click at [384, 132] on button "Direct Fees" at bounding box center [387, 125] width 124 height 44
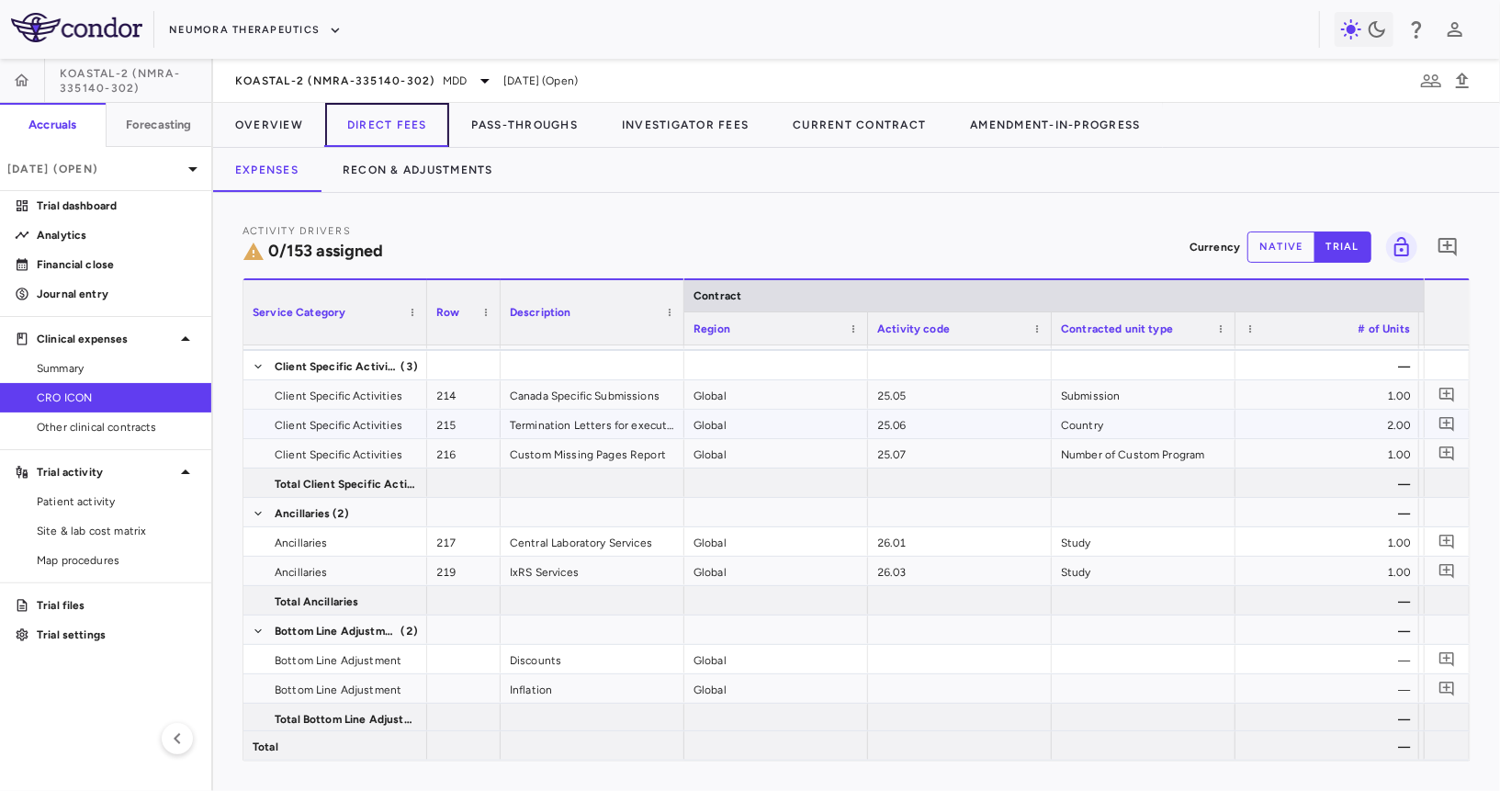
scroll to position [0, 776]
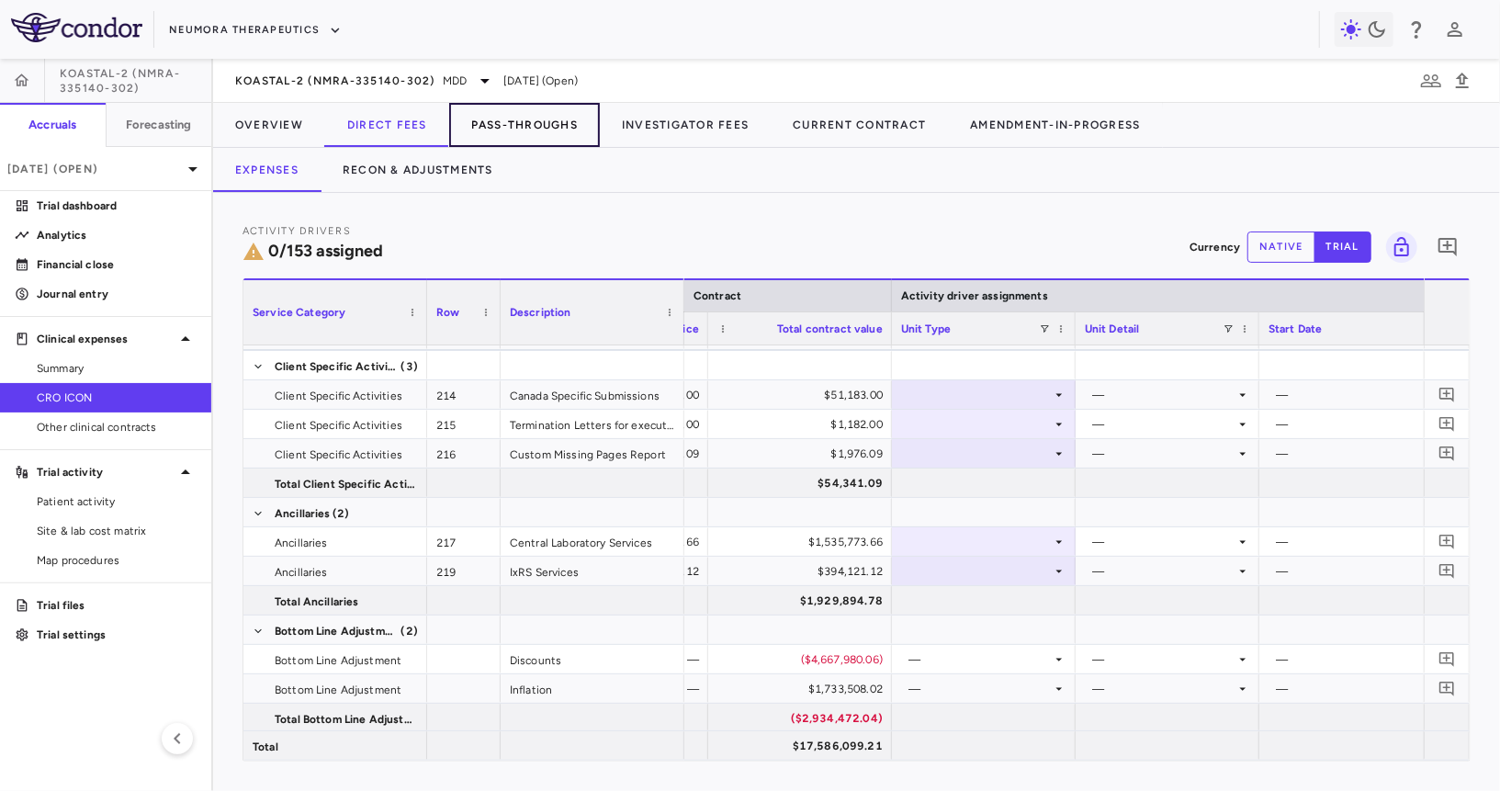
click at [509, 130] on button "Pass-Throughs" at bounding box center [524, 125] width 151 height 44
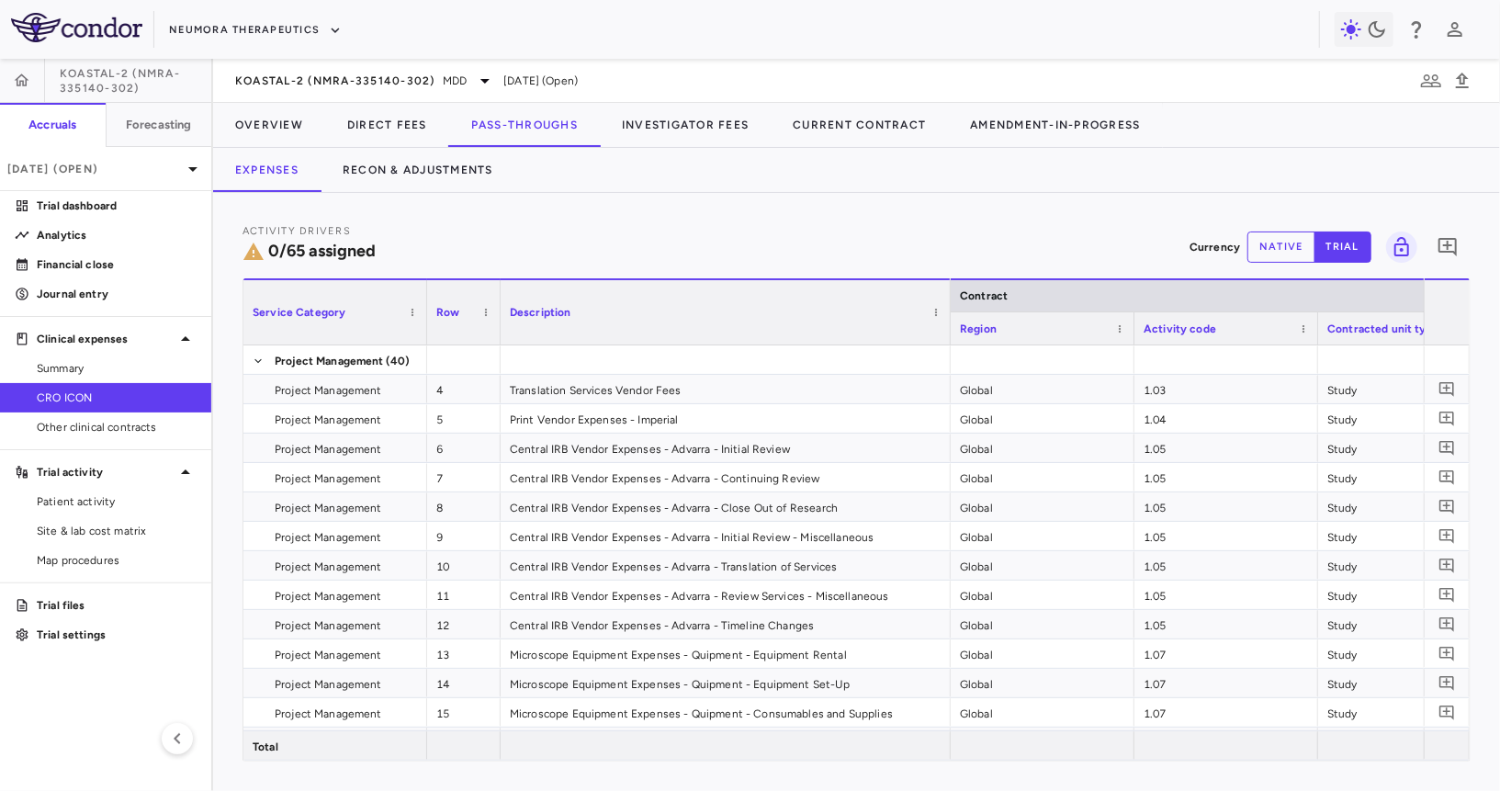
drag, startPoint x: 681, startPoint y: 320, endPoint x: 947, endPoint y: 360, distance: 269.5
click at [938, 360] on div "Service Category Row Description Contract" at bounding box center [856, 519] width 1226 height 482
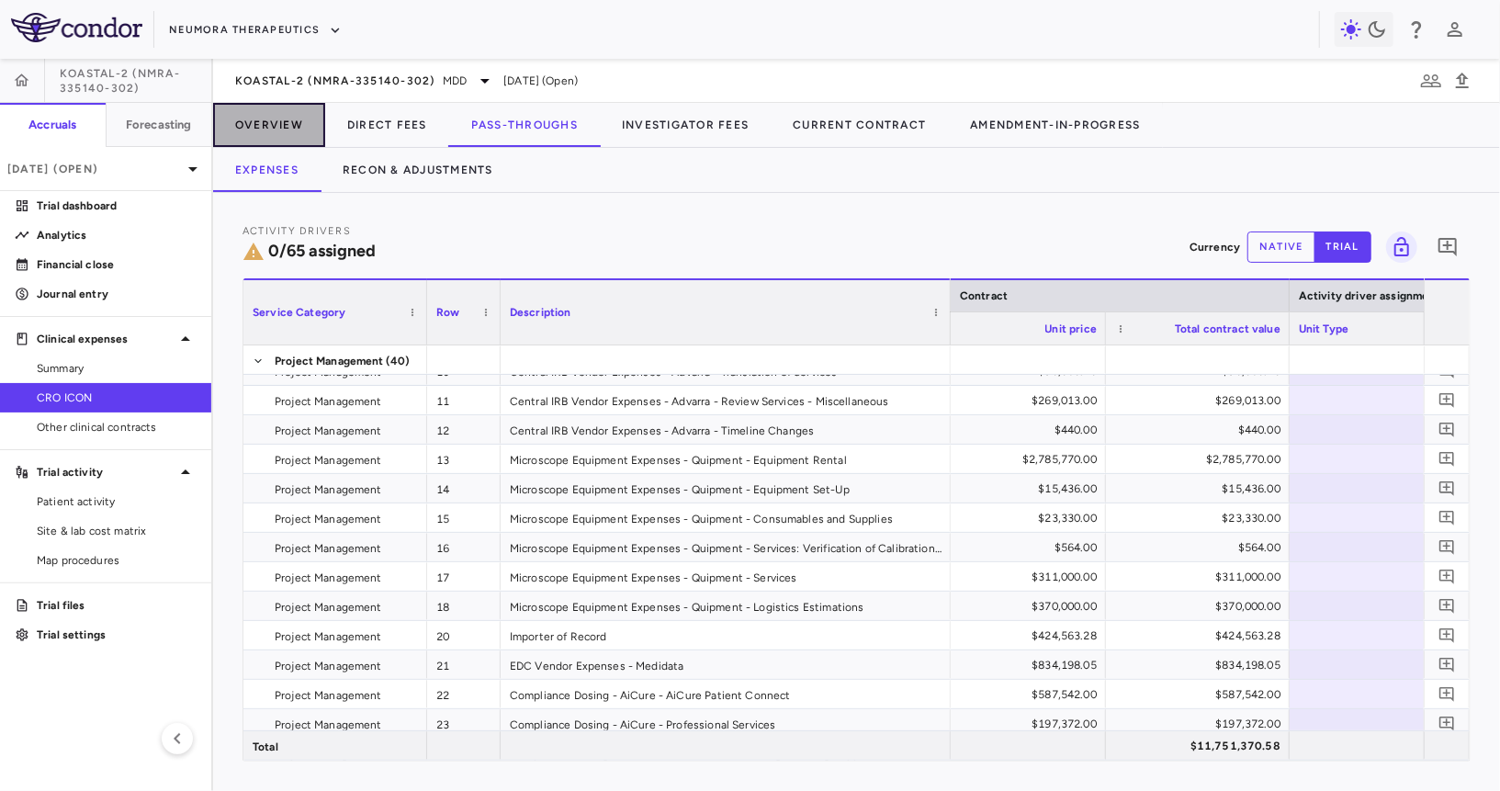
click at [284, 127] on button "Overview" at bounding box center [269, 125] width 112 height 44
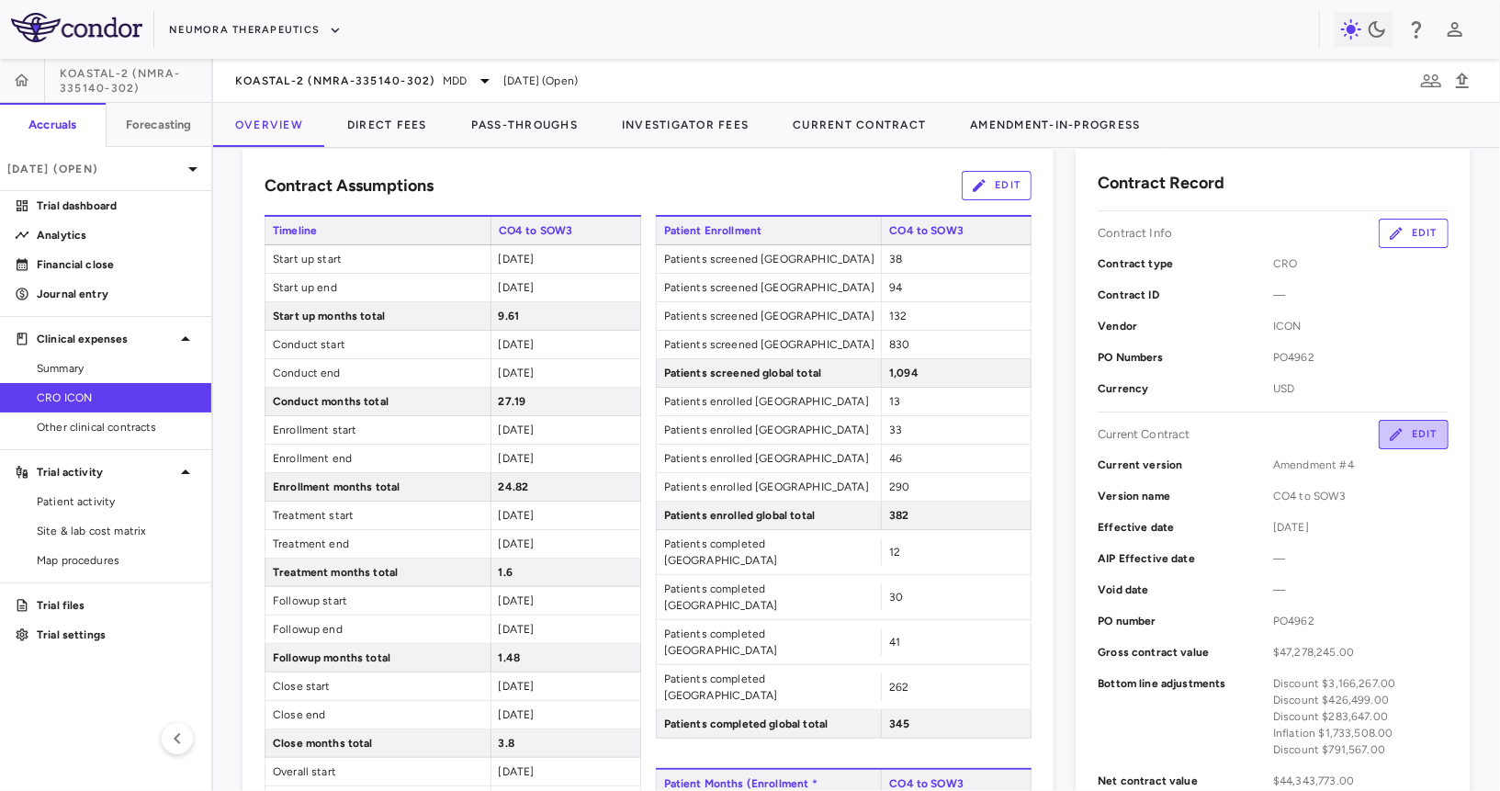
click at [938, 440] on button "Edit" at bounding box center [1414, 434] width 70 height 29
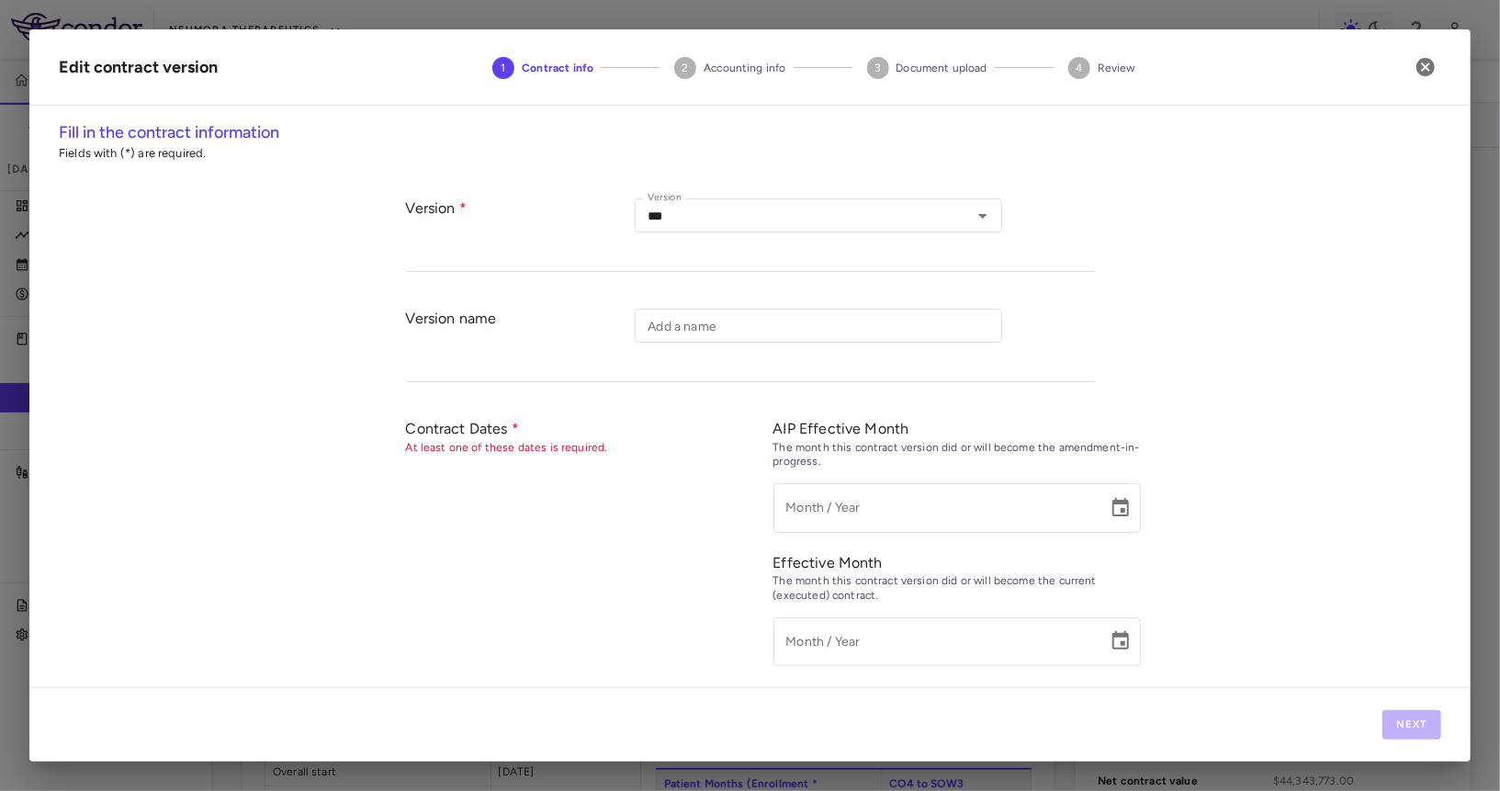
type input "**********"
type input "*********"
type input "******"
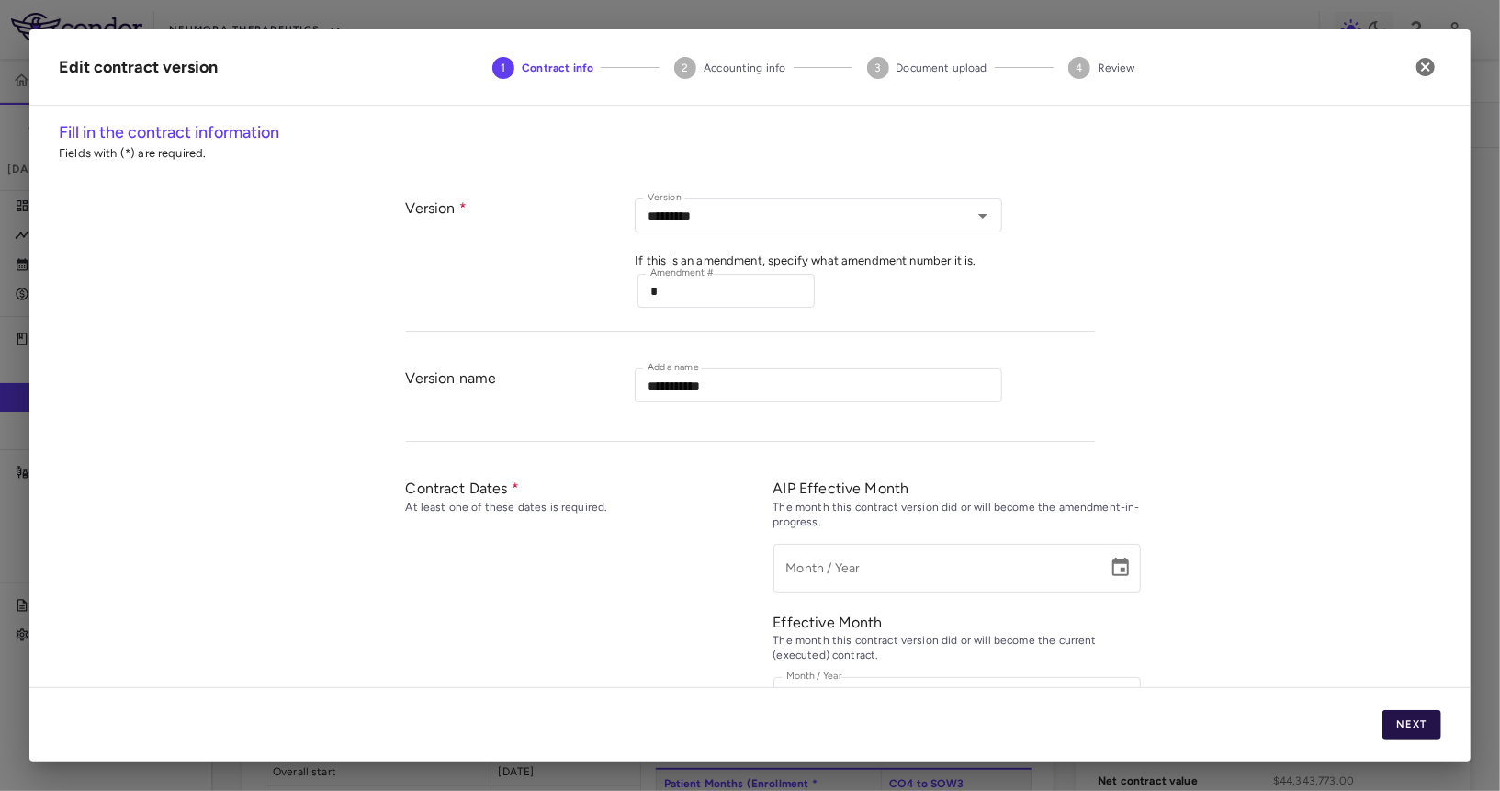
click at [938, 717] on button "Next" at bounding box center [1412, 724] width 59 height 29
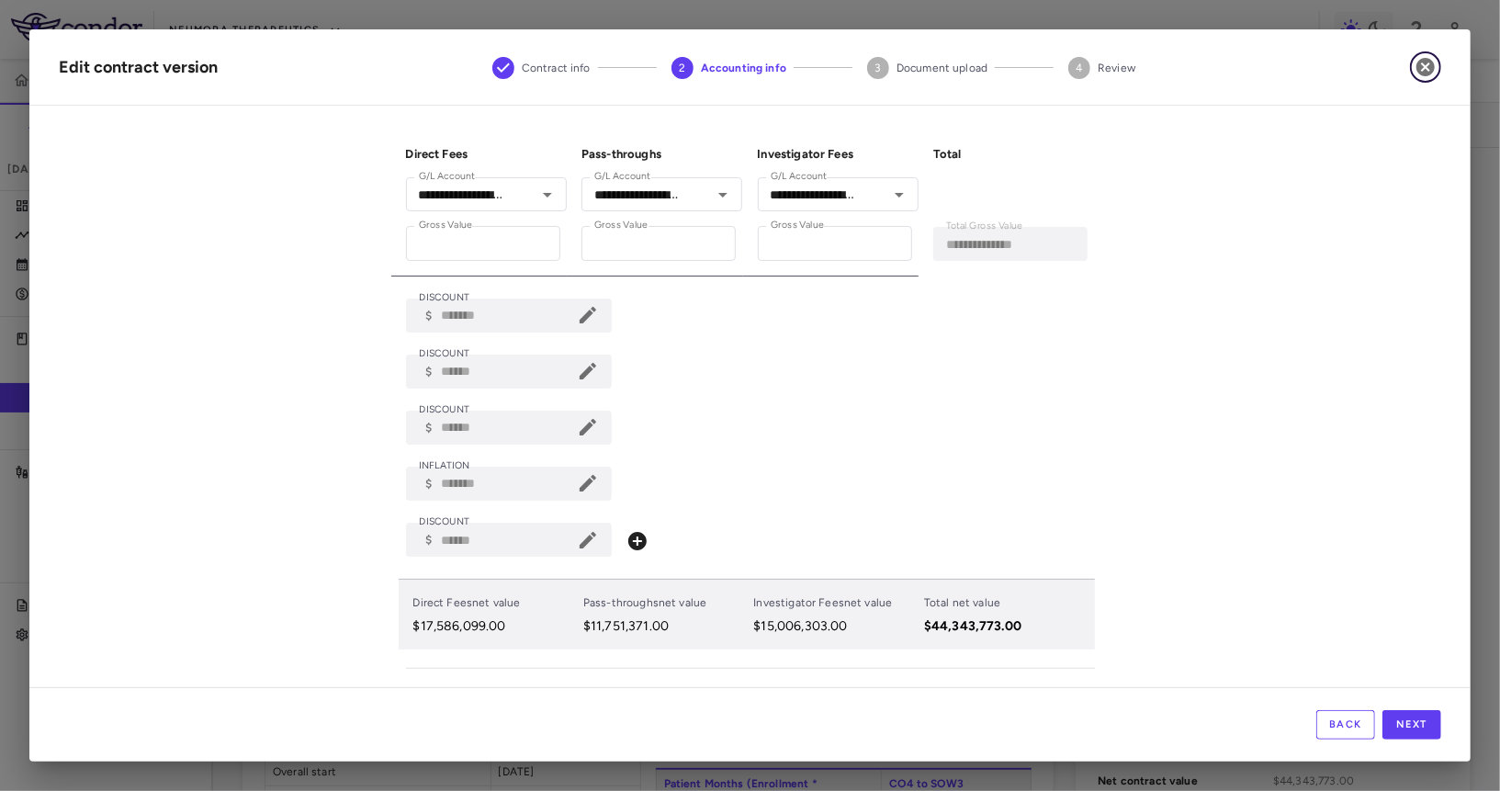
click at [938, 71] on icon "button" at bounding box center [1426, 67] width 18 height 18
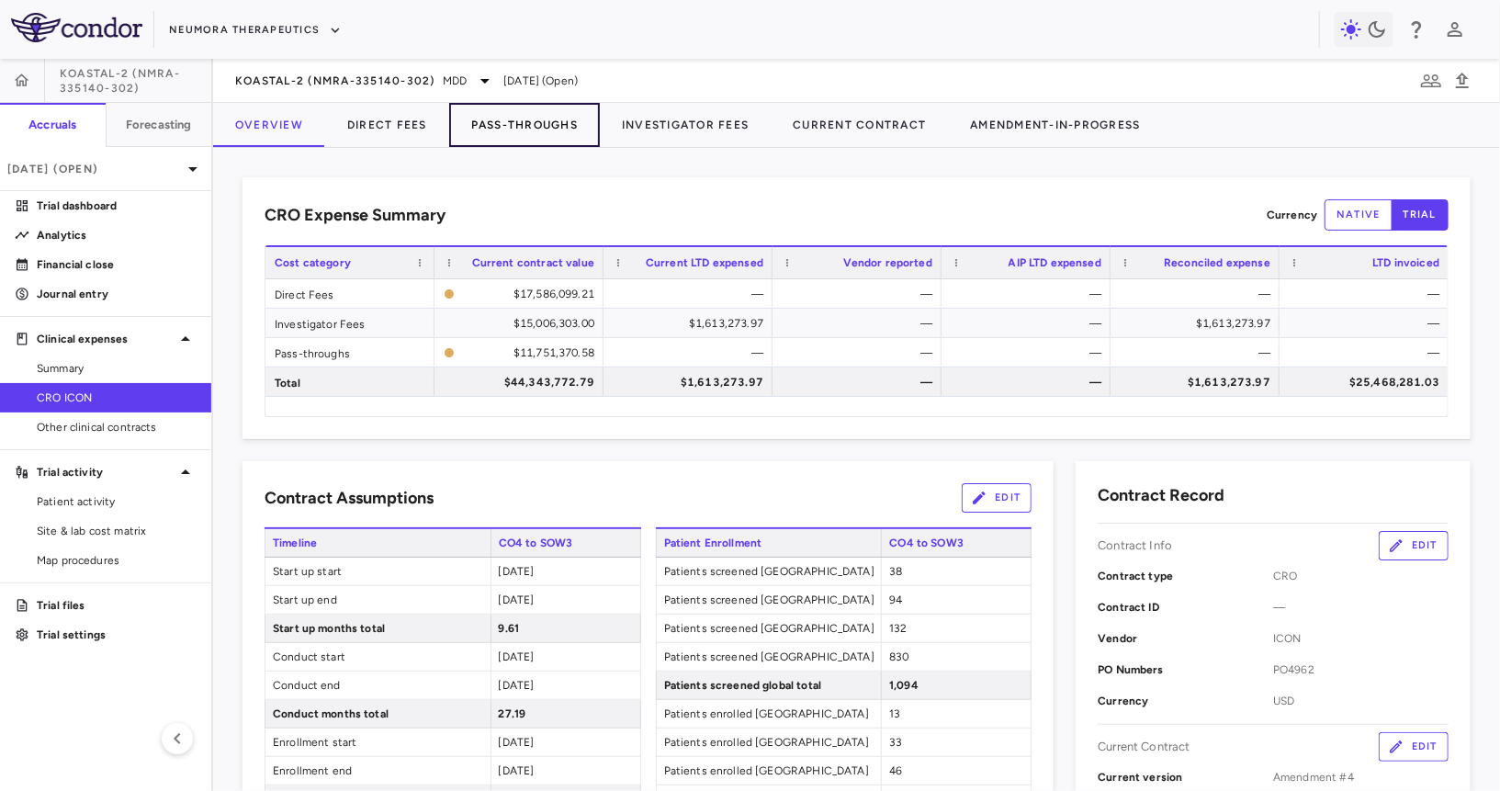
click at [491, 107] on button "Pass-Throughs" at bounding box center [524, 125] width 151 height 44
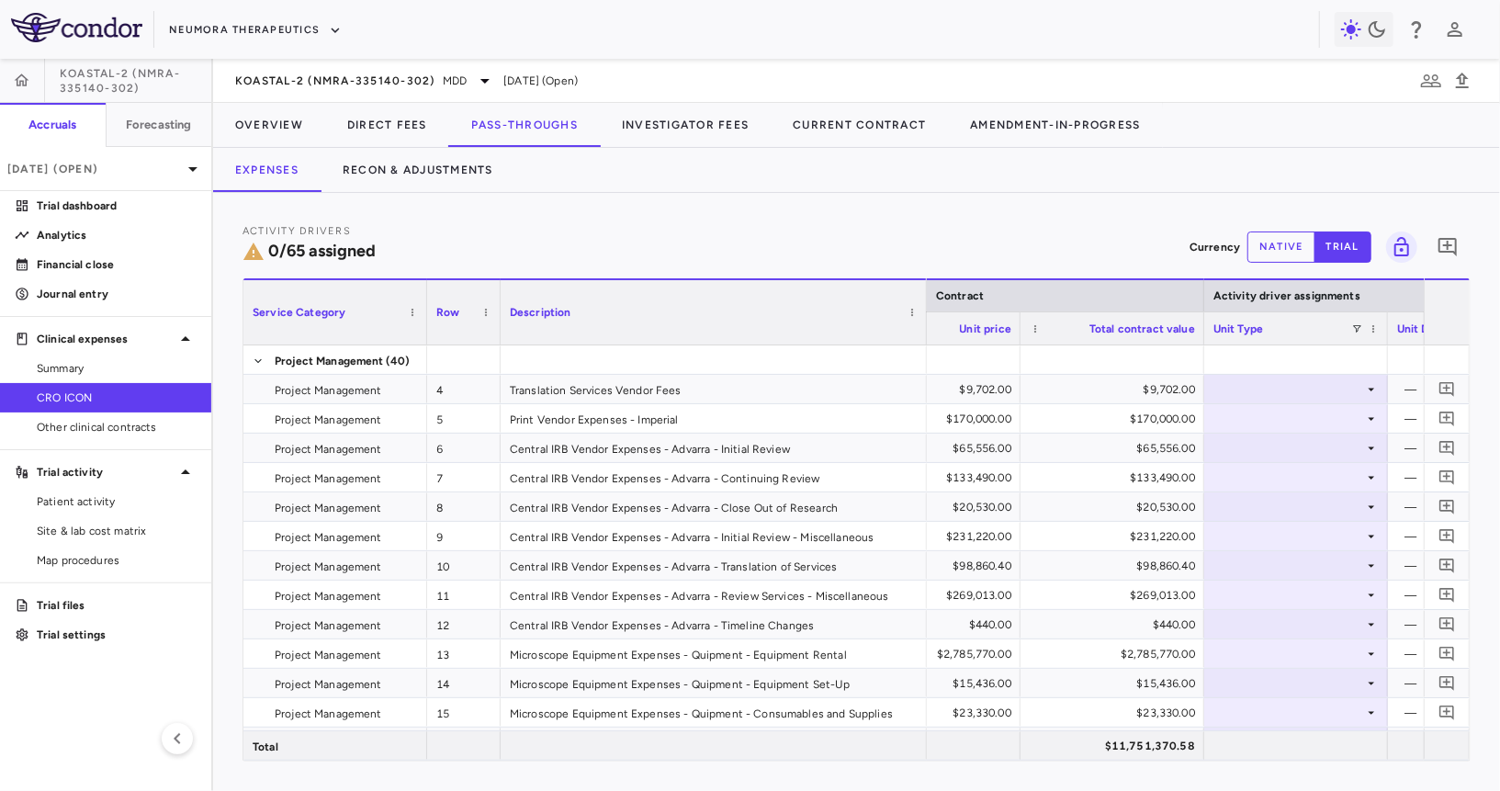
drag, startPoint x: 683, startPoint y: 328, endPoint x: 925, endPoint y: 367, distance: 245.6
click at [925, 367] on div "Service Category Row Description Contract Activity driver assignments 4" at bounding box center [856, 519] width 1226 height 482
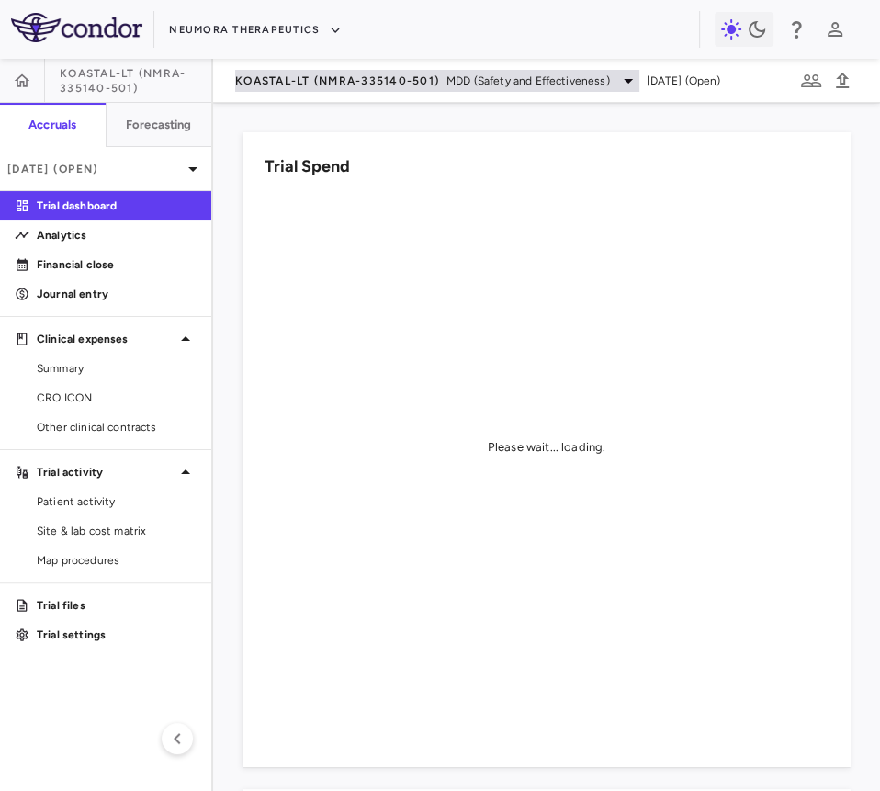
click at [282, 70] on div "KOASTAL-LT (NMRA-335140-501) MDD (Safety and Effectiveness)" at bounding box center [437, 81] width 404 height 22
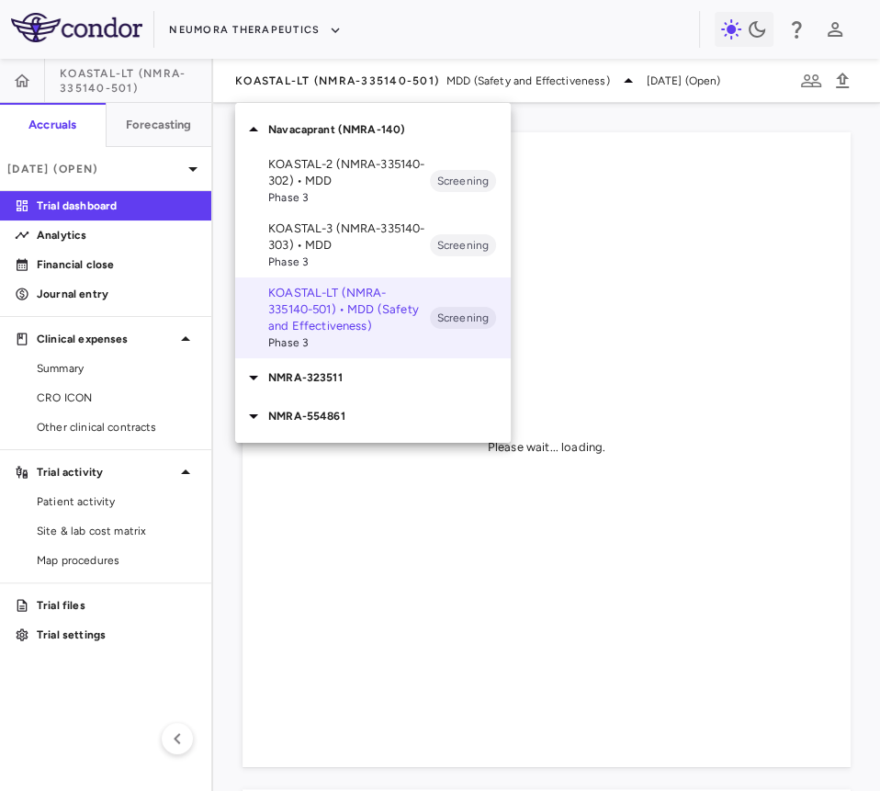
click at [337, 218] on div "KOASTAL-3 (NMRA-335140-303) • MDD Phase 3 Screening" at bounding box center [373, 245] width 276 height 64
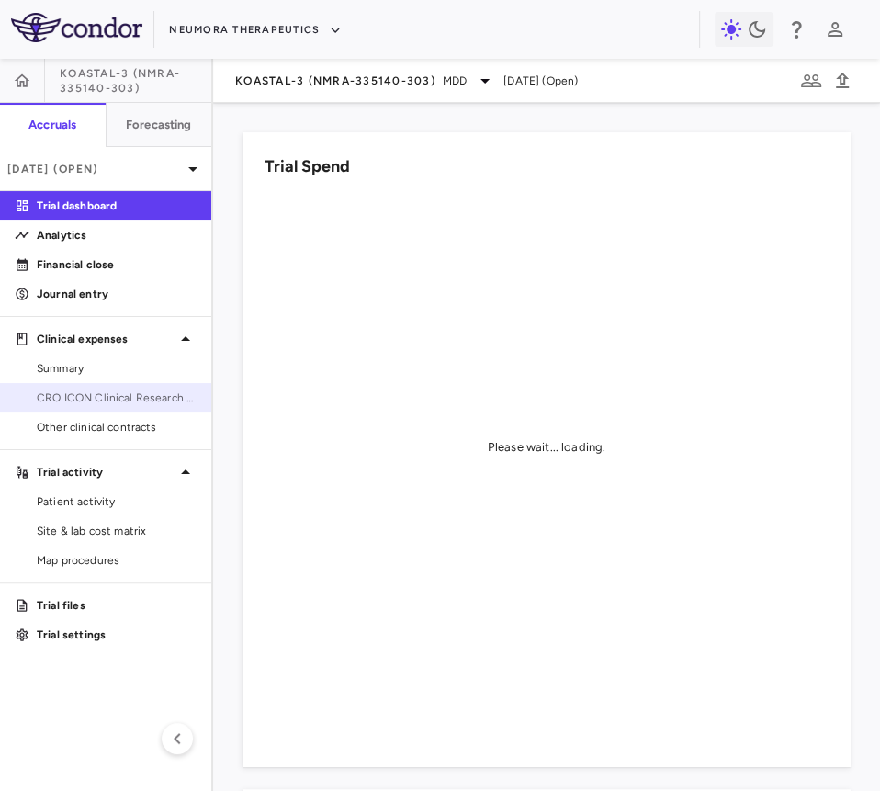
click at [117, 402] on span "CRO ICON Clinical Research Limited" at bounding box center [117, 398] width 160 height 17
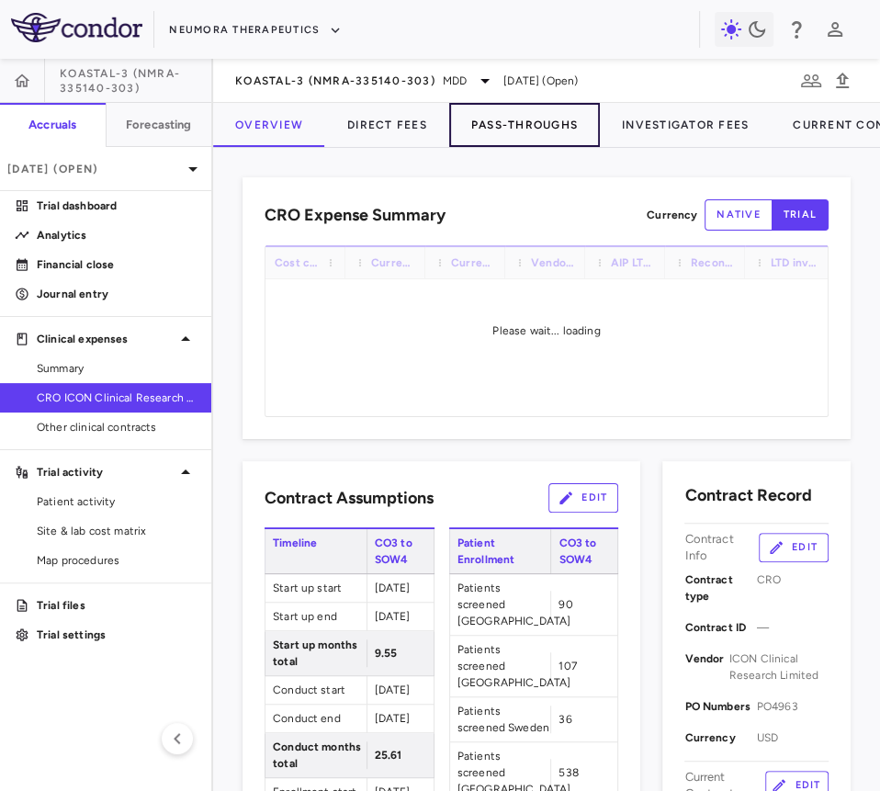
click at [456, 122] on button "Pass-Throughs" at bounding box center [524, 125] width 151 height 44
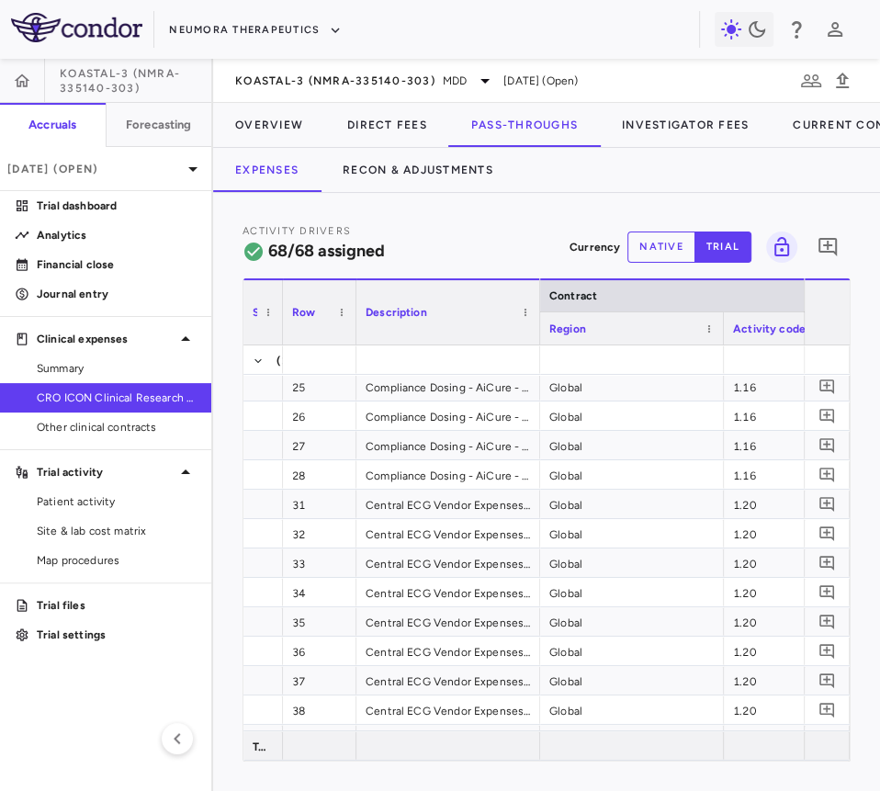
drag, startPoint x: 420, startPoint y: 322, endPoint x: 237, endPoint y: 337, distance: 183.5
click at [237, 337] on div "Activity Drivers 68/68 assigned Currency native trial 0 Press ENTER to sort. Pr…" at bounding box center [546, 492] width 667 height 598
drag, startPoint x: 317, startPoint y: 303, endPoint x: 316, endPoint y: 224, distance: 79.0
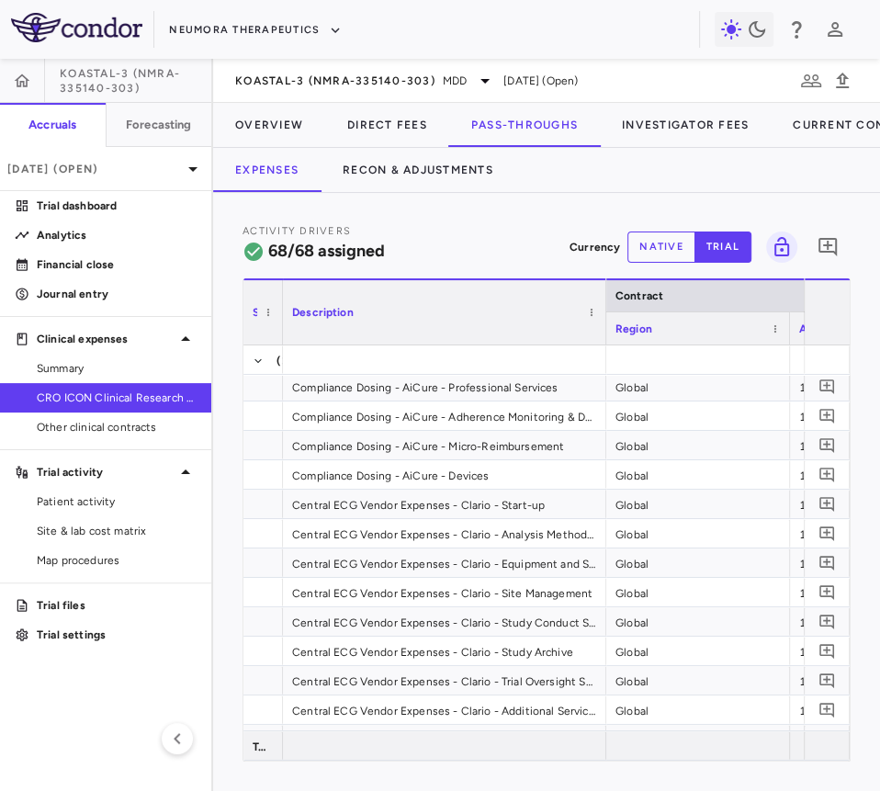
drag, startPoint x: 465, startPoint y: 317, endPoint x: 604, endPoint y: 354, distance: 144.4
click at [604, 354] on div "Service Category Description Contract Region 0" at bounding box center [546, 519] width 606 height 482
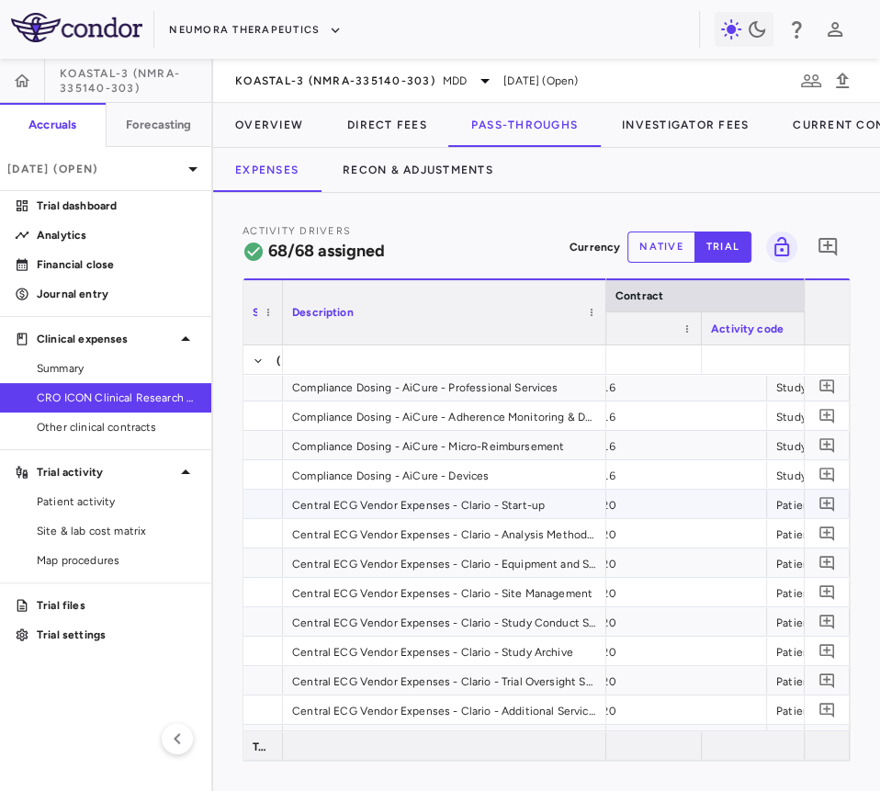
scroll to position [0, 207]
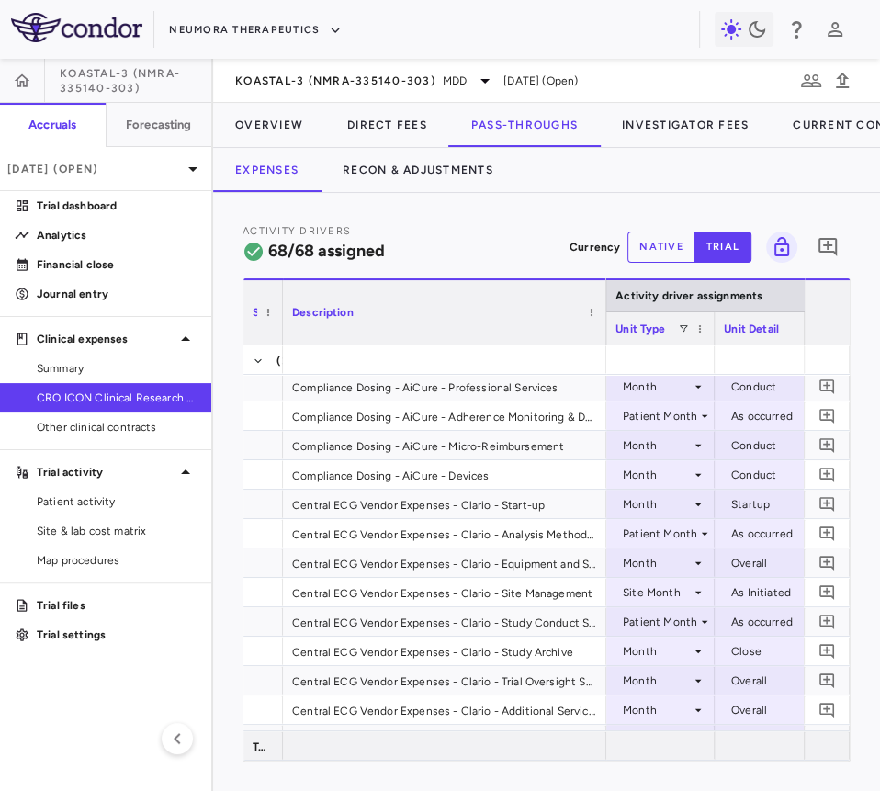
drag, startPoint x: 785, startPoint y: 333, endPoint x: 710, endPoint y: 341, distance: 75.7
click at [710, 341] on div at bounding box center [713, 328] width 7 height 32
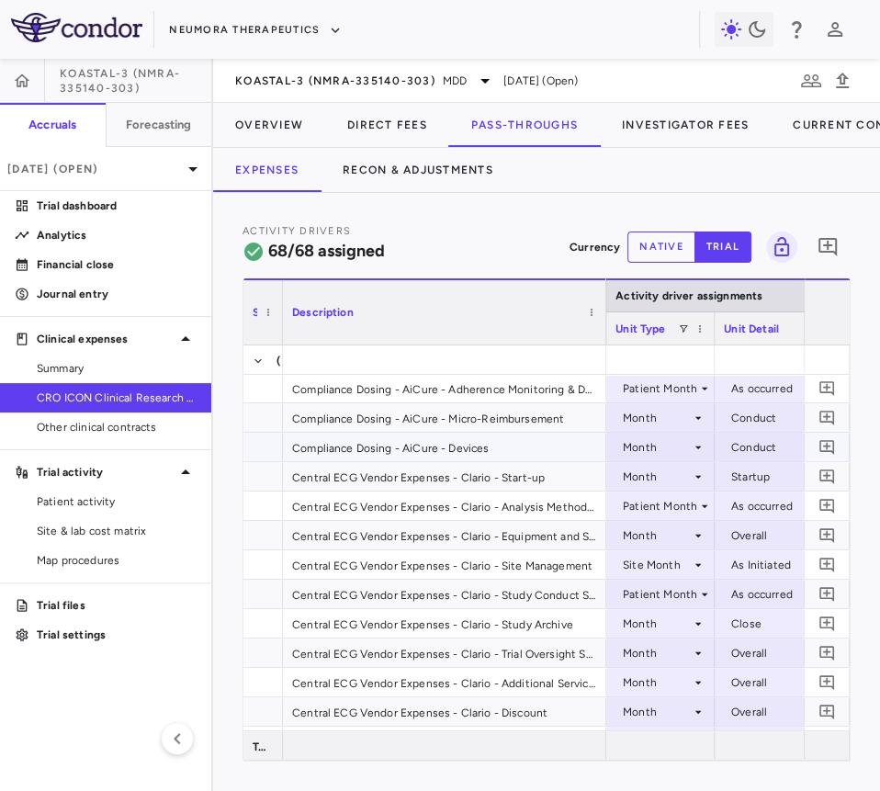
scroll to position [548, 0]
